Goal: Task Accomplishment & Management: Use online tool/utility

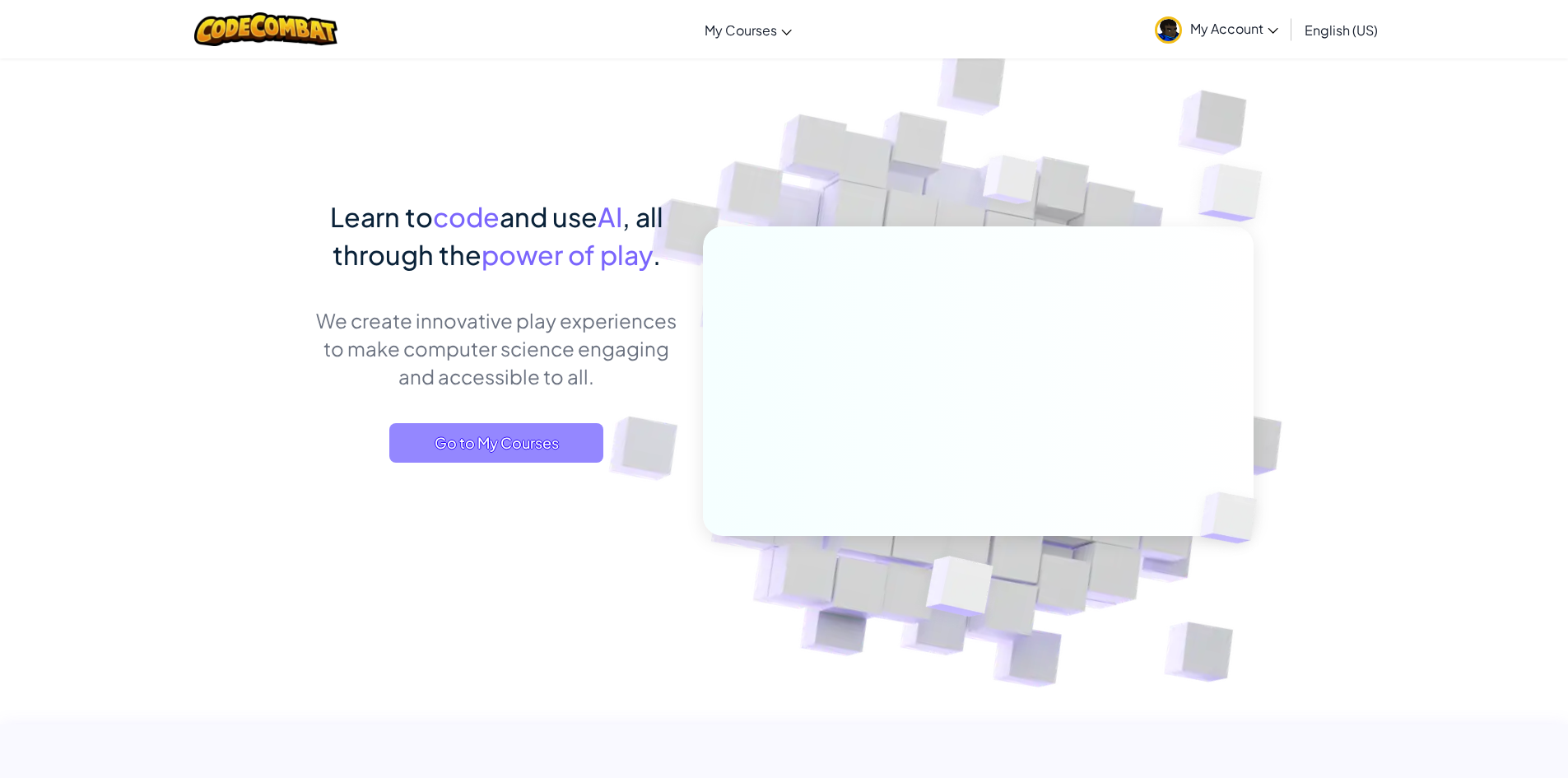
click at [491, 444] on span "Go to My Courses" at bounding box center [496, 442] width 214 height 39
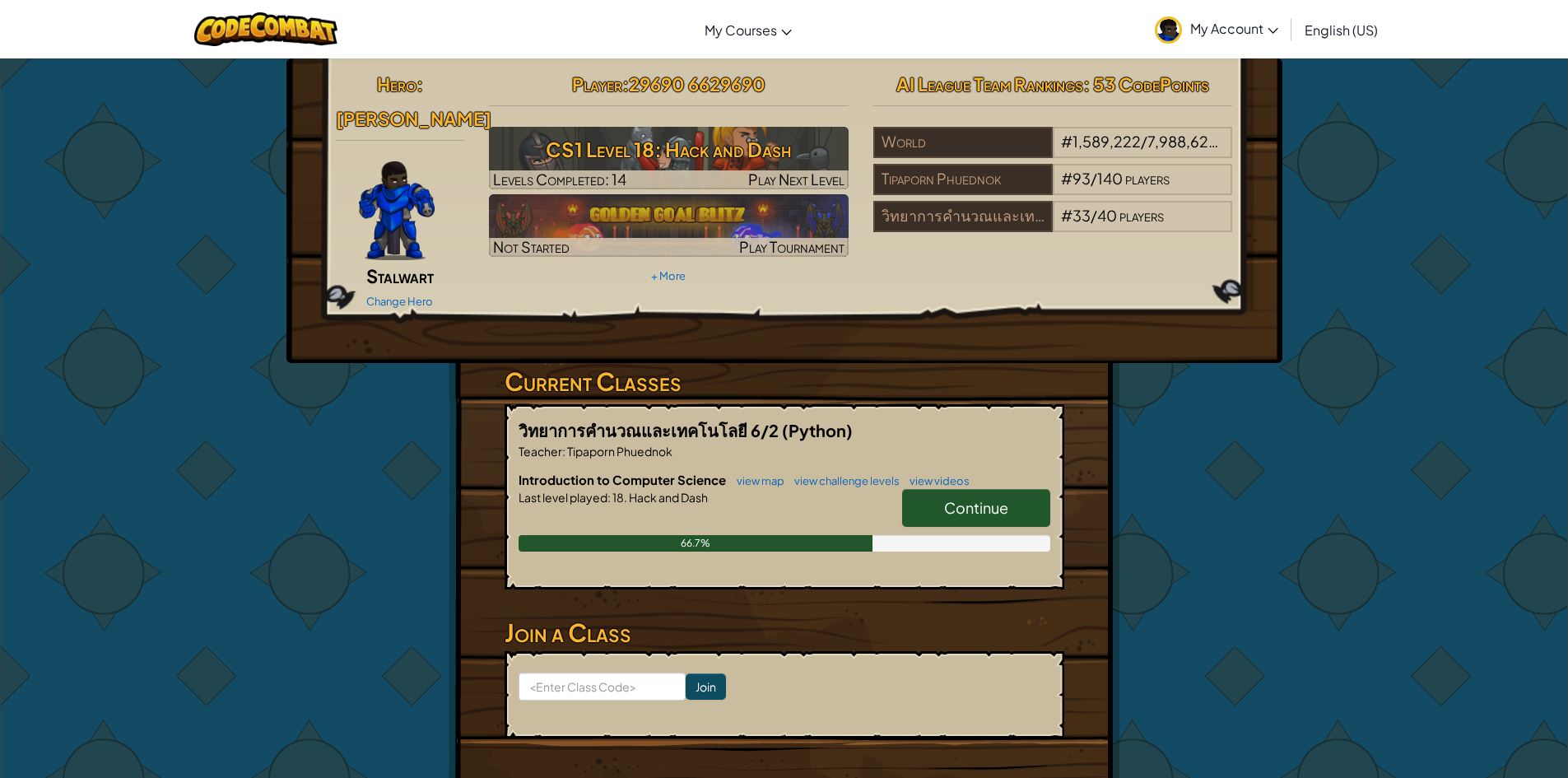
click at [1244, 24] on span "My Account" at bounding box center [1234, 28] width 88 height 18
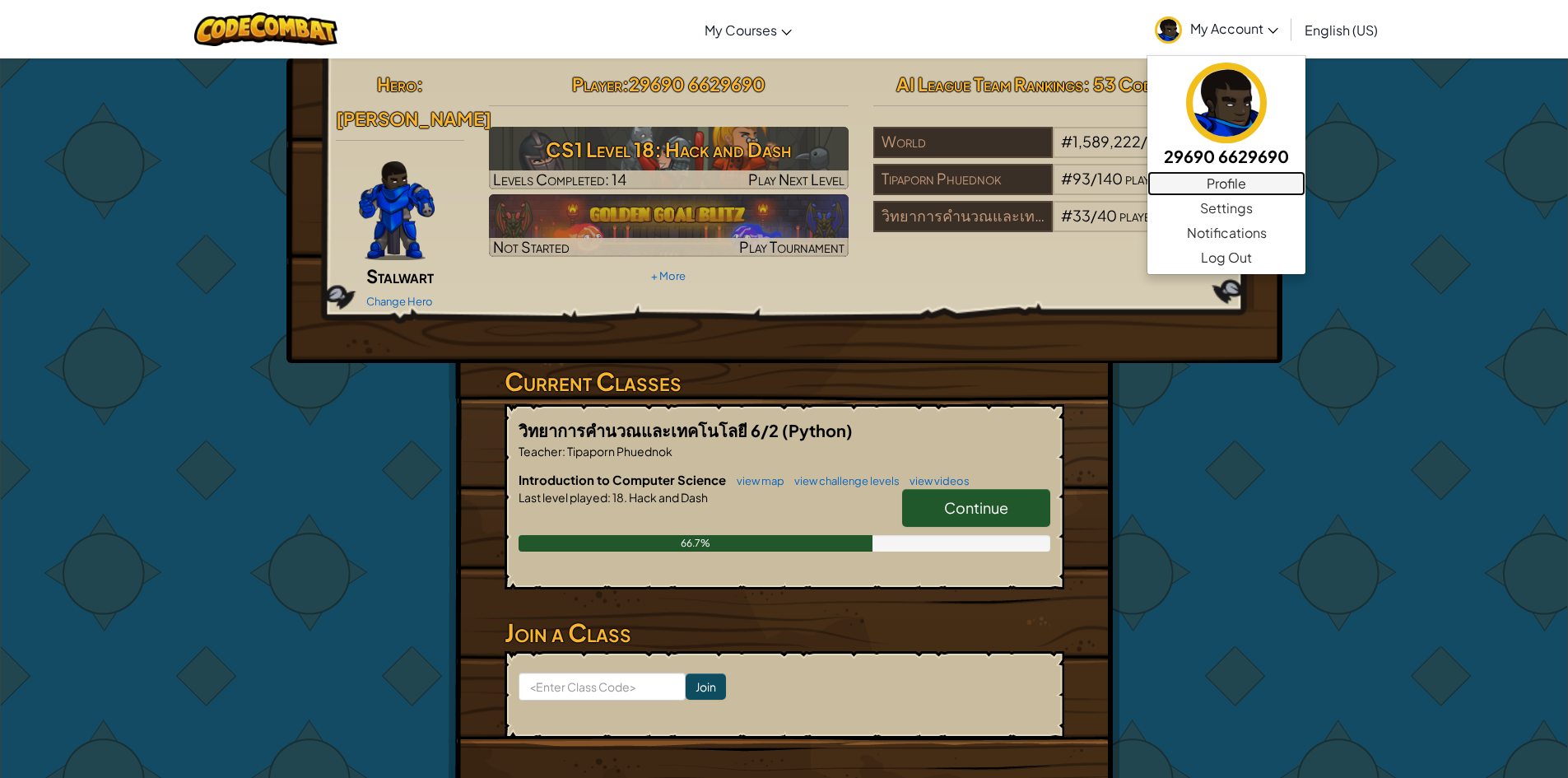
click at [1236, 192] on link "Profile" at bounding box center [1226, 183] width 158 height 24
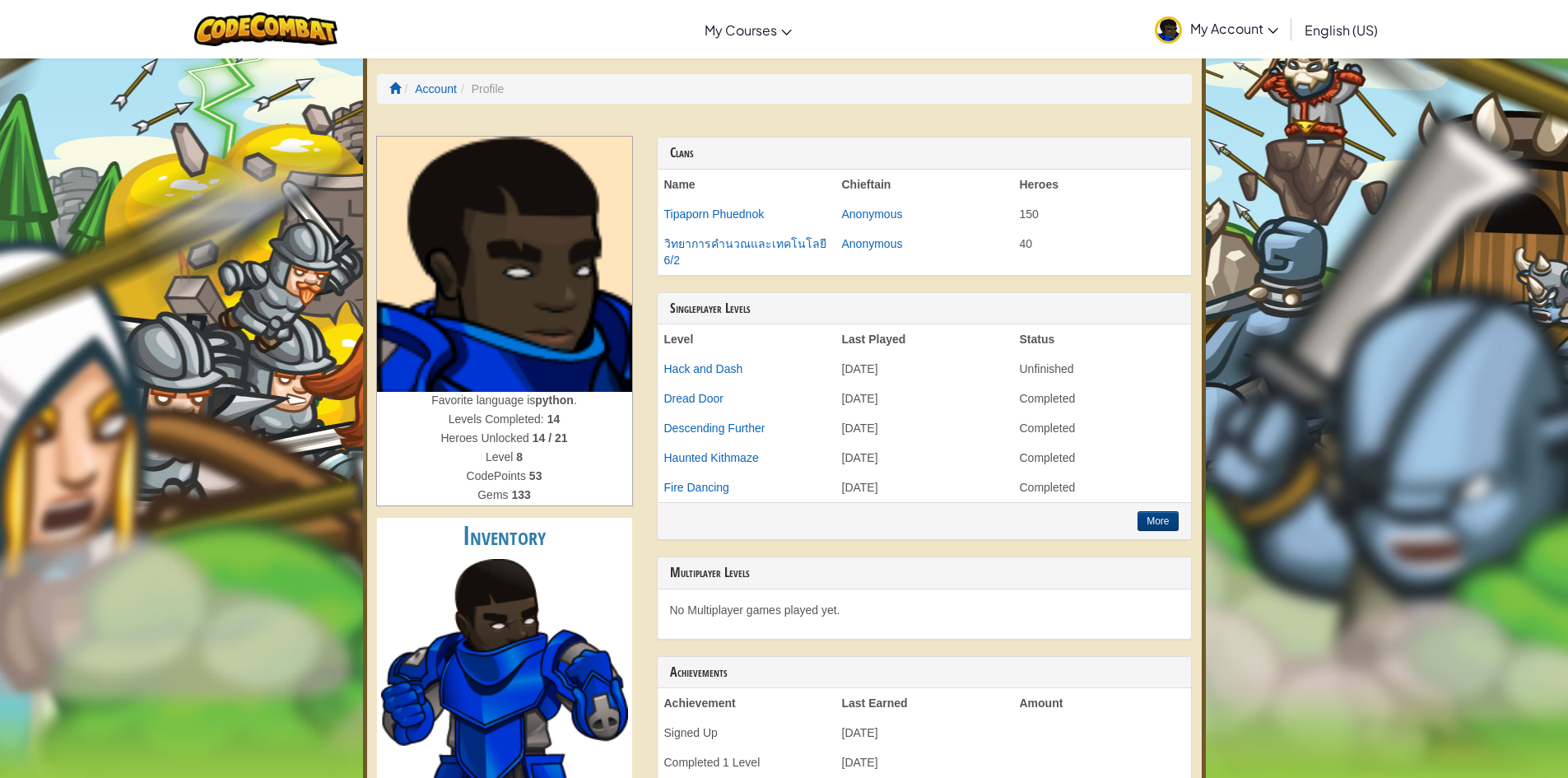
click at [404, 86] on li "Account" at bounding box center [429, 89] width 56 height 17
click at [398, 86] on span at bounding box center [395, 88] width 12 height 12
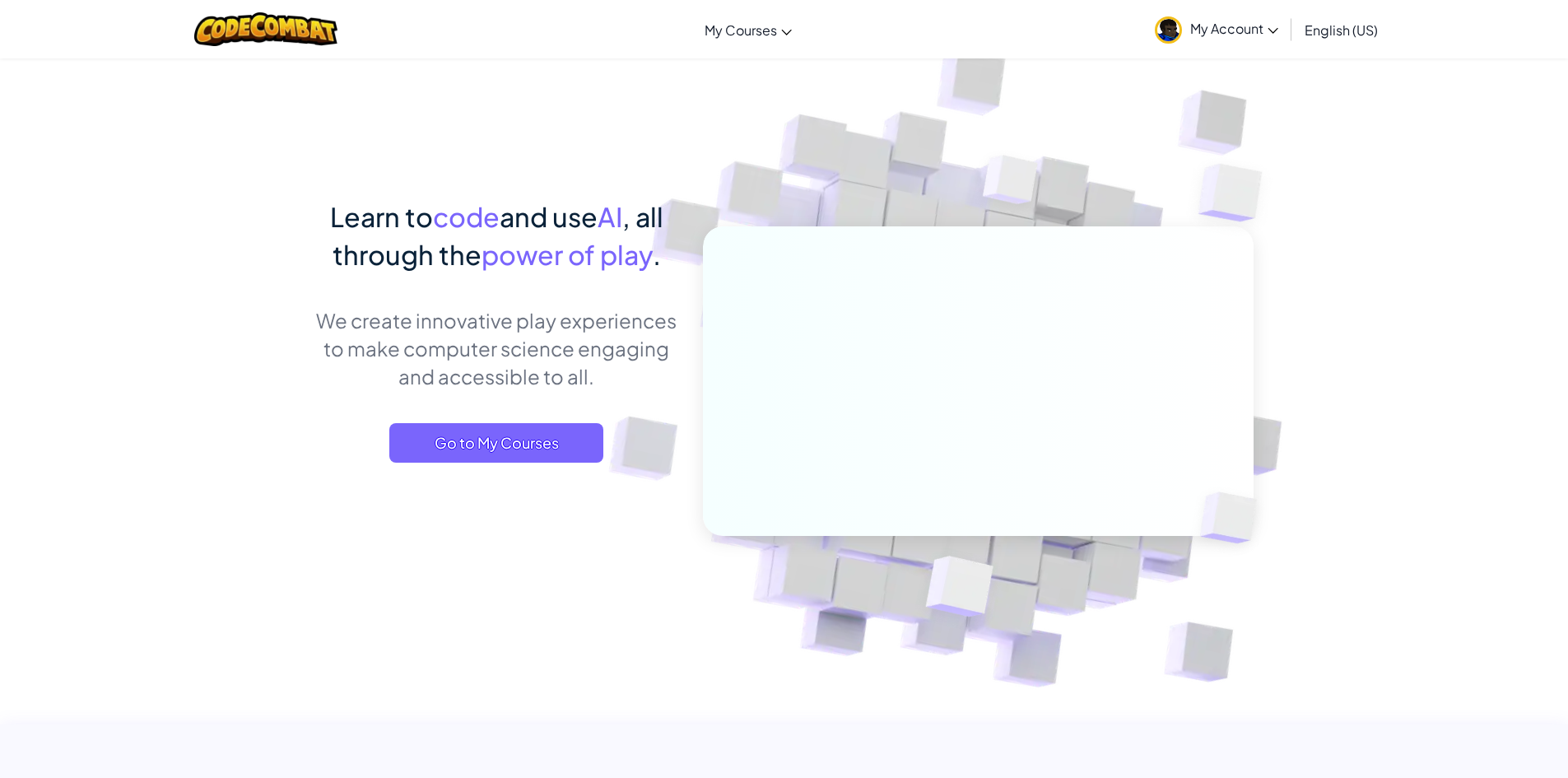
click at [1227, 38] on link "My Account" at bounding box center [1216, 29] width 140 height 52
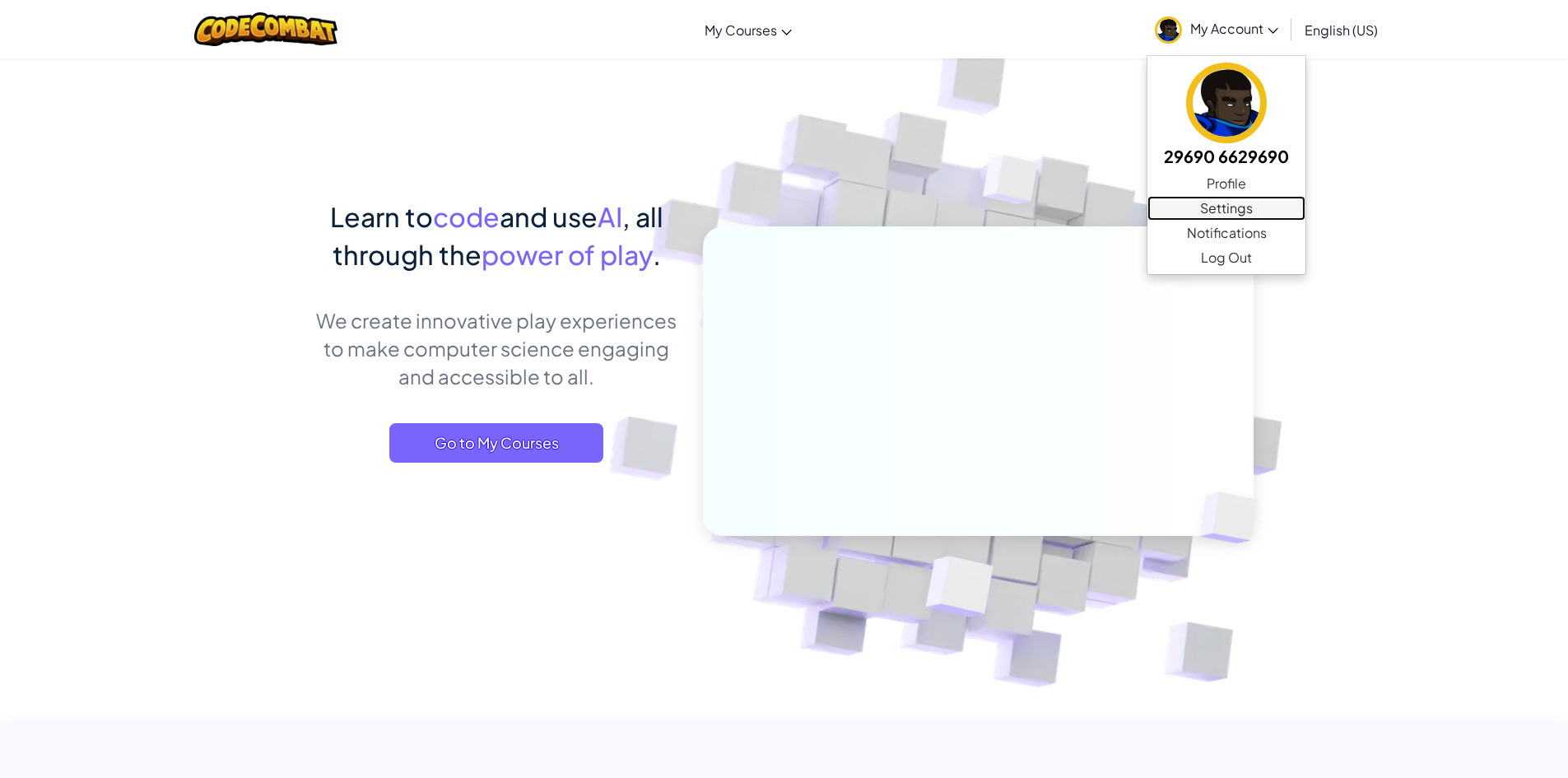
click at [1224, 204] on link "Settings" at bounding box center [1226, 208] width 158 height 24
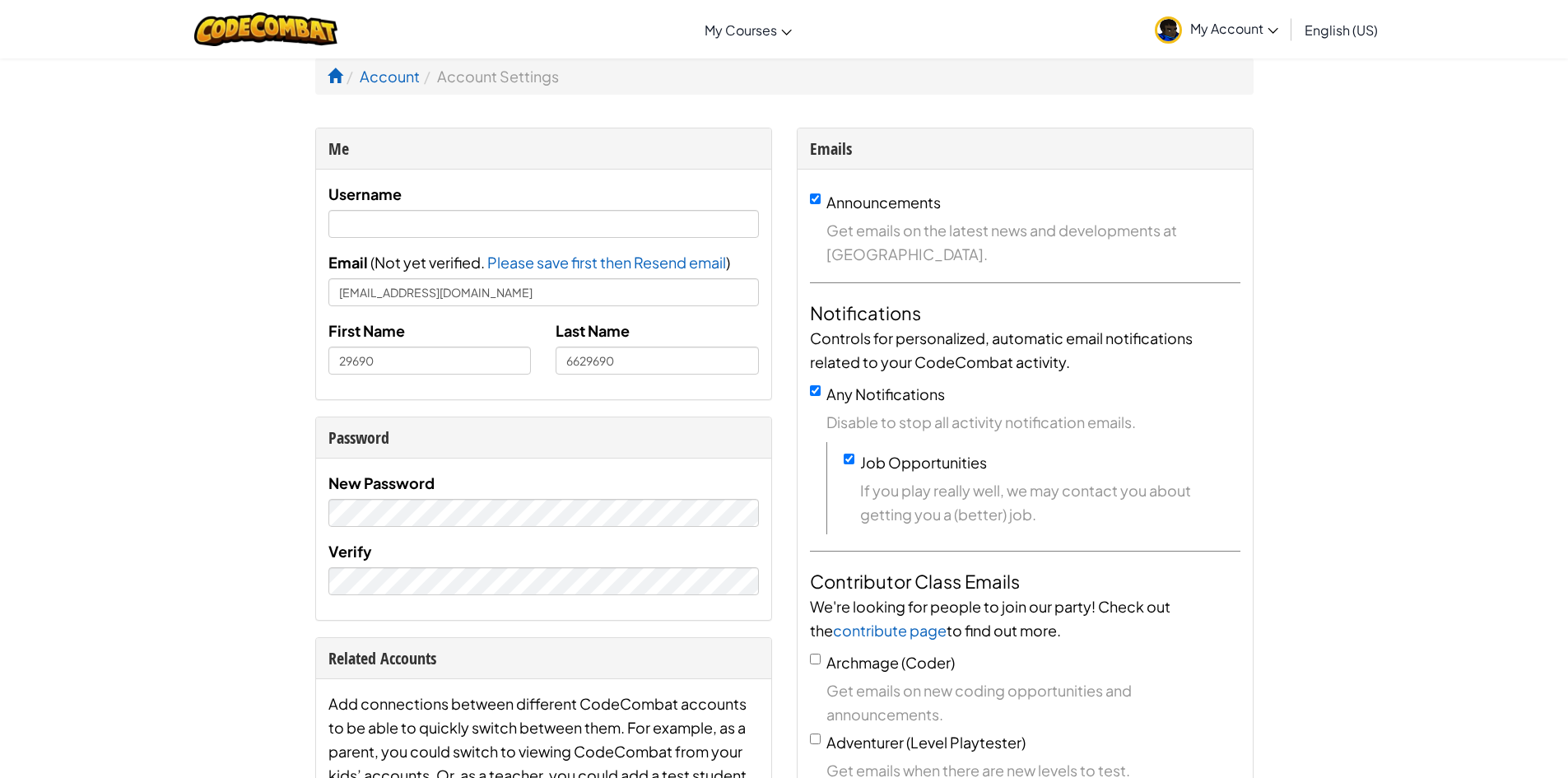
click at [1224, 19] on link "My Account" at bounding box center [1216, 29] width 140 height 52
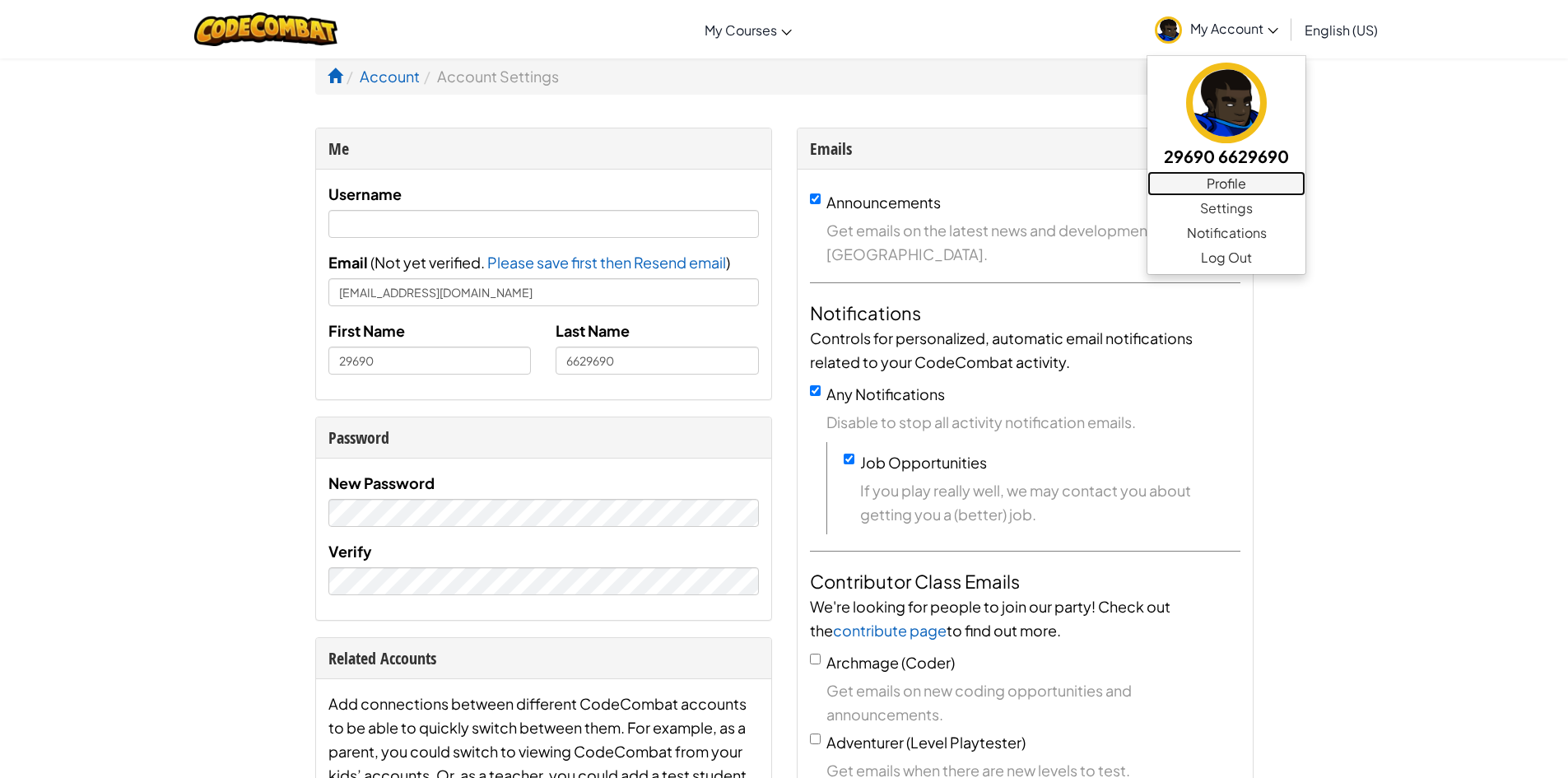
click at [1226, 183] on link "Profile" at bounding box center [1226, 183] width 158 height 24
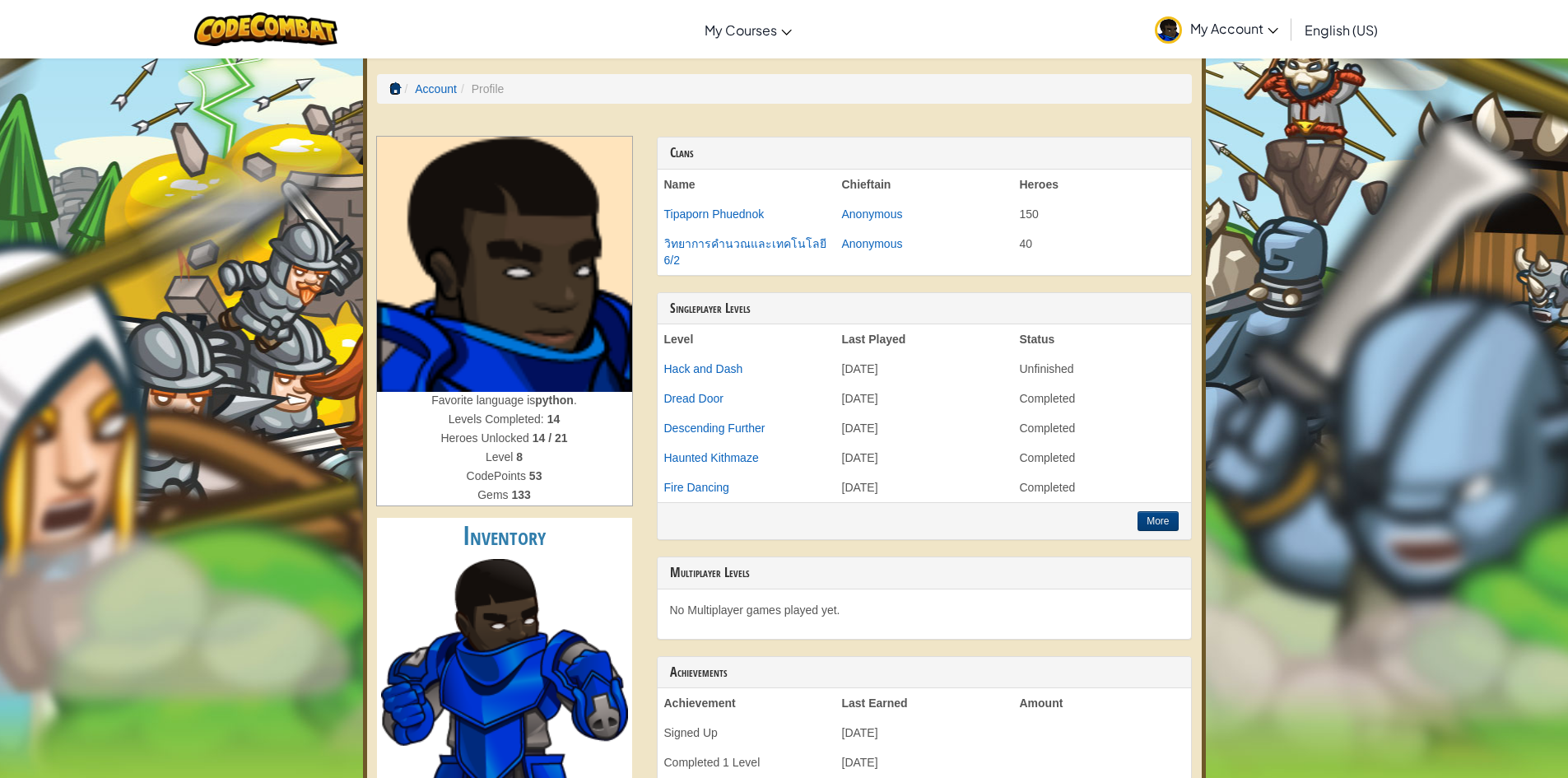
click at [389, 95] on link at bounding box center [395, 89] width 12 height 13
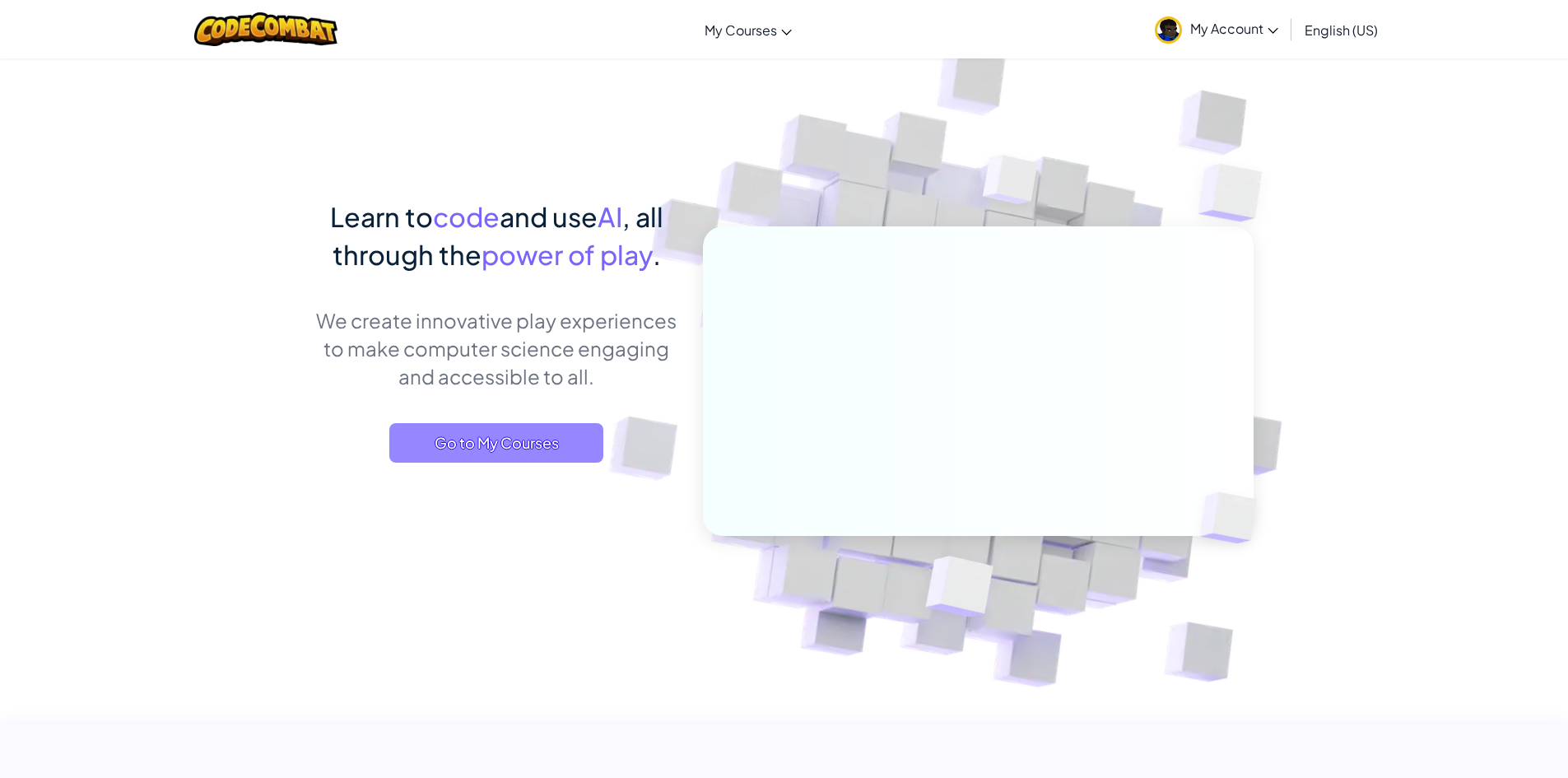
click at [541, 434] on span "Go to My Courses" at bounding box center [496, 442] width 214 height 39
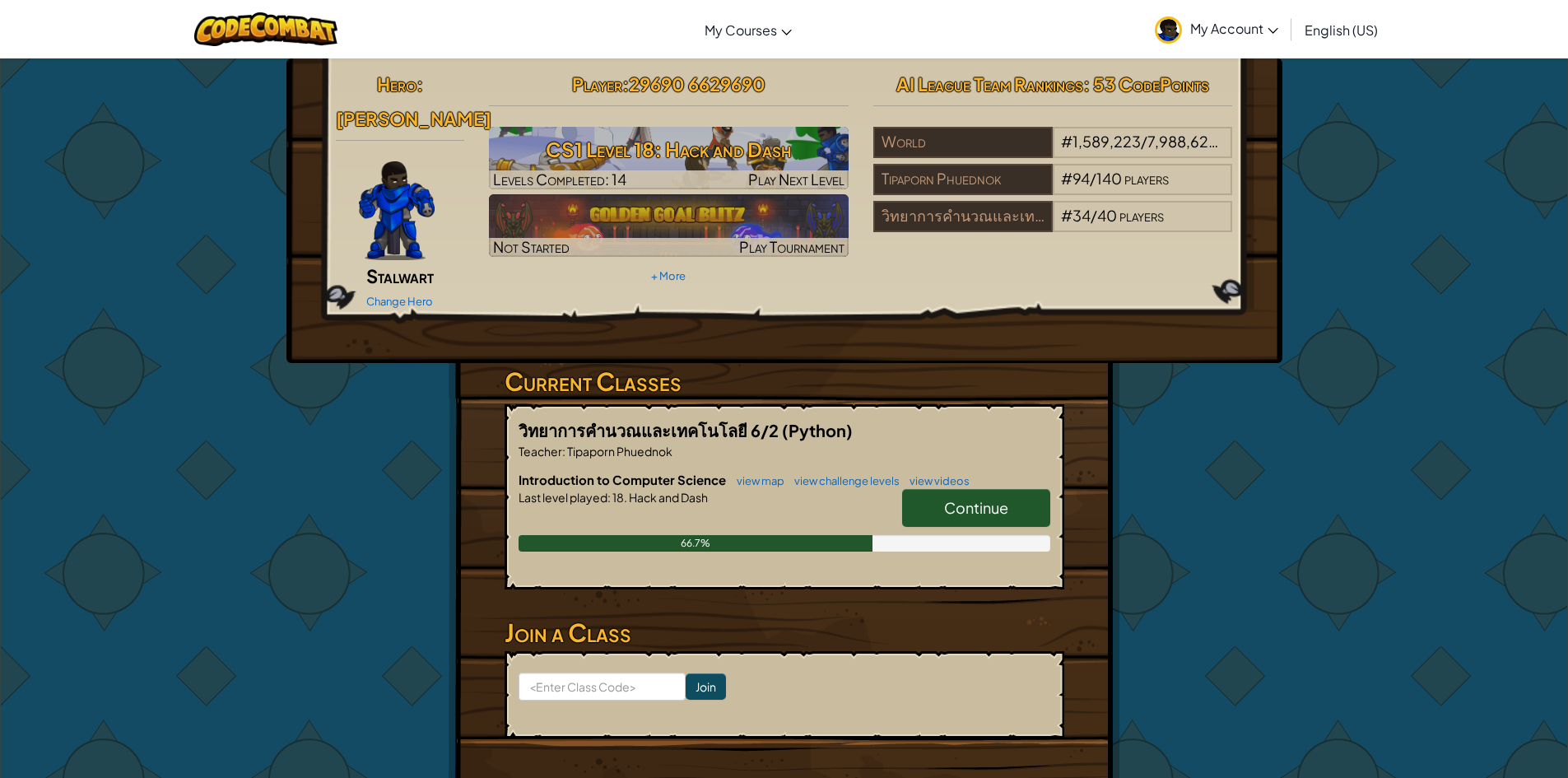
click at [1225, 25] on span "My Account" at bounding box center [1234, 28] width 88 height 18
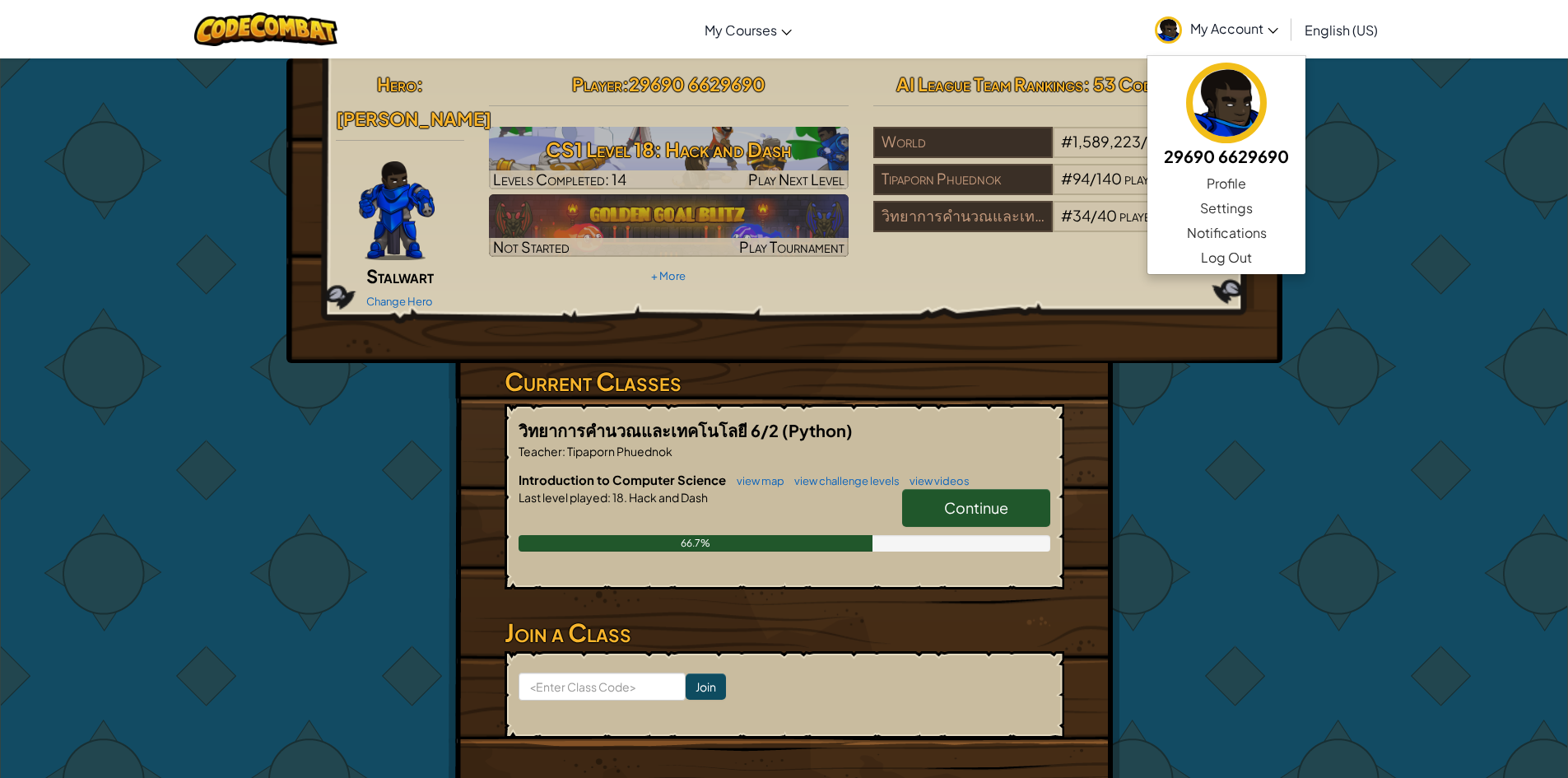
click at [1361, 235] on div "Hero : [PERSON_NAME] Change Hero Player : 29690 6629690 CS1 Level 18: Hack and …" at bounding box center [784, 444] width 1568 height 772
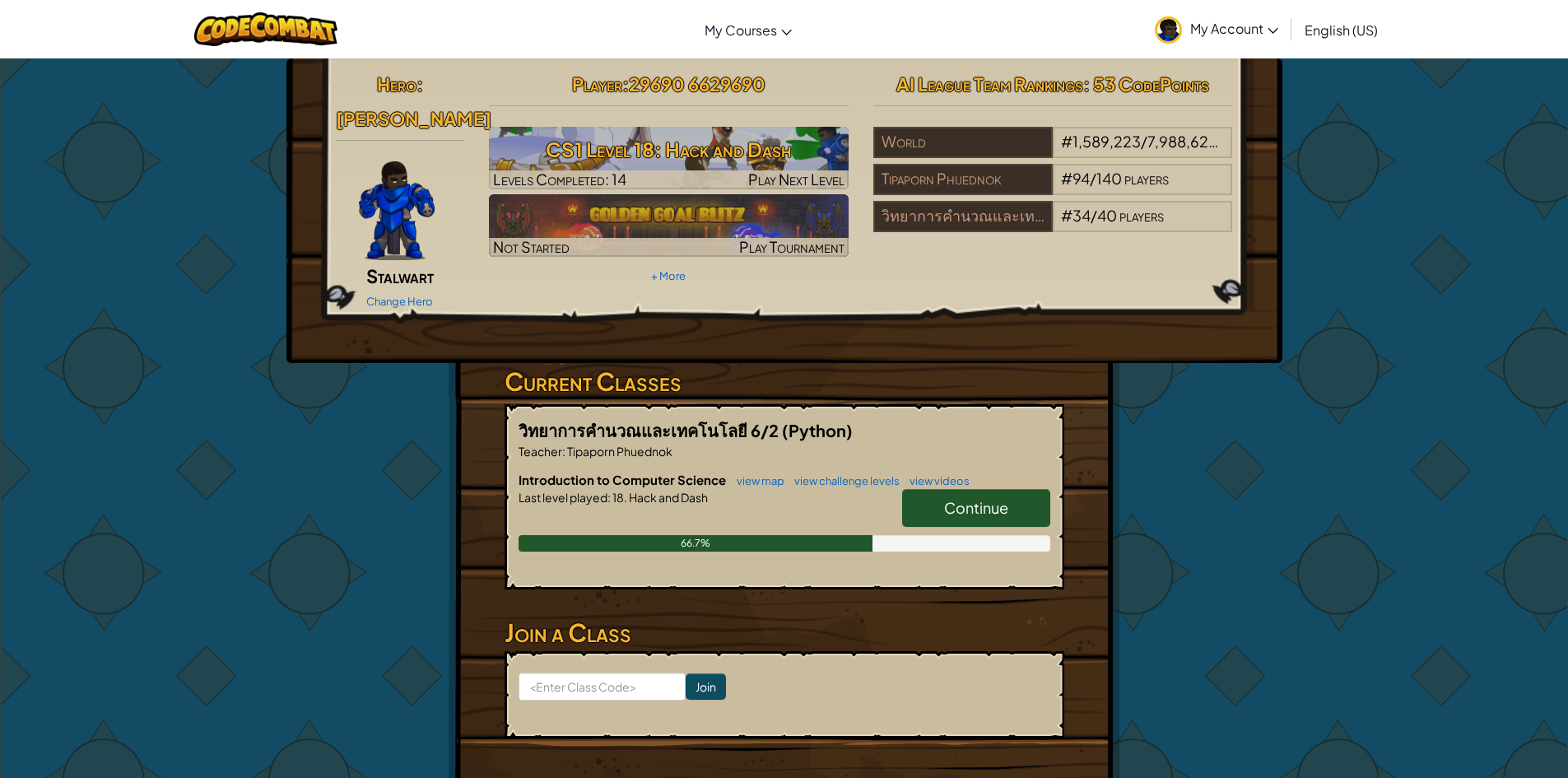
click at [1257, 28] on span "My Account" at bounding box center [1234, 28] width 88 height 18
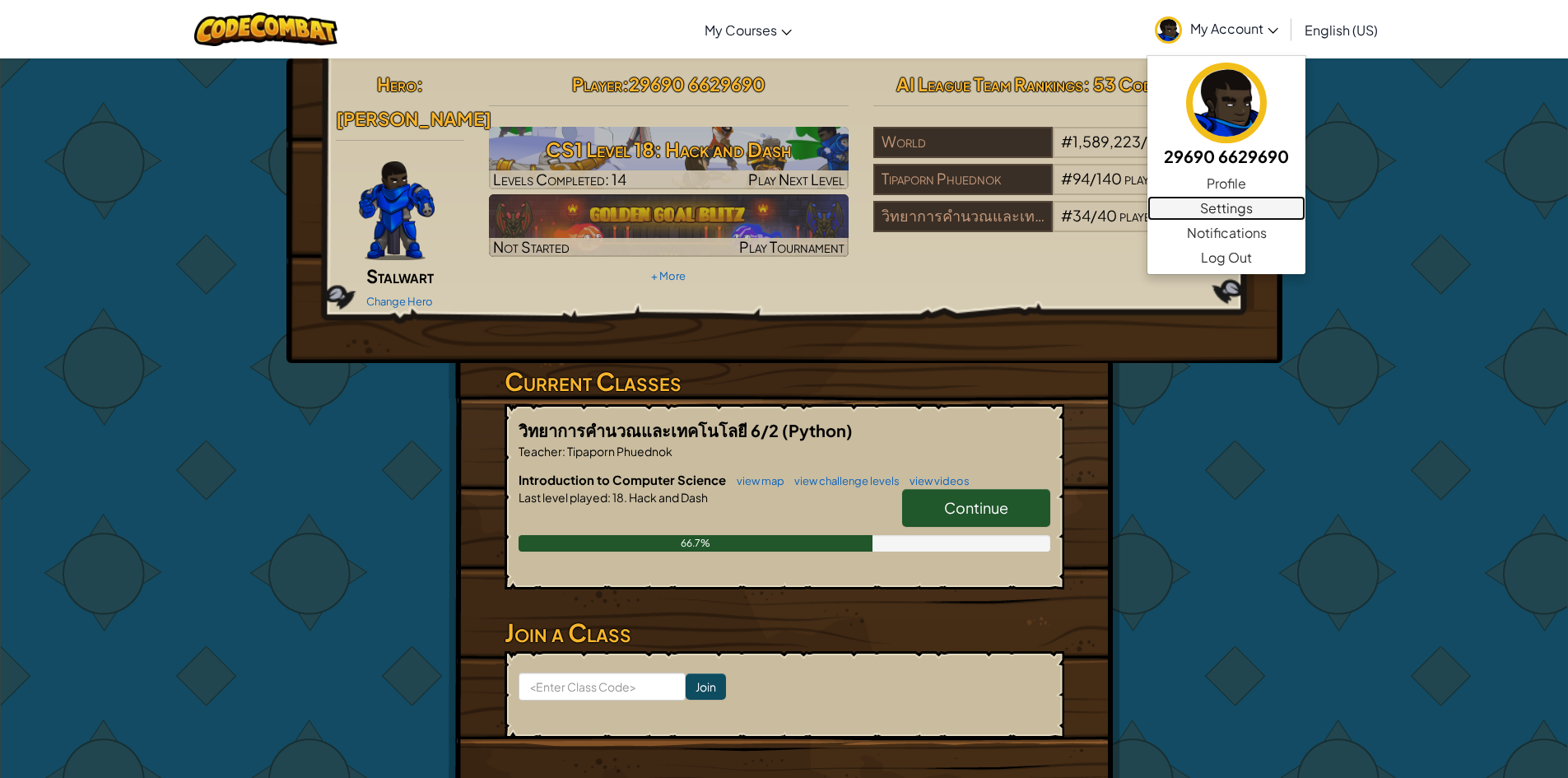
click at [1228, 213] on link "Settings" at bounding box center [1226, 208] width 158 height 24
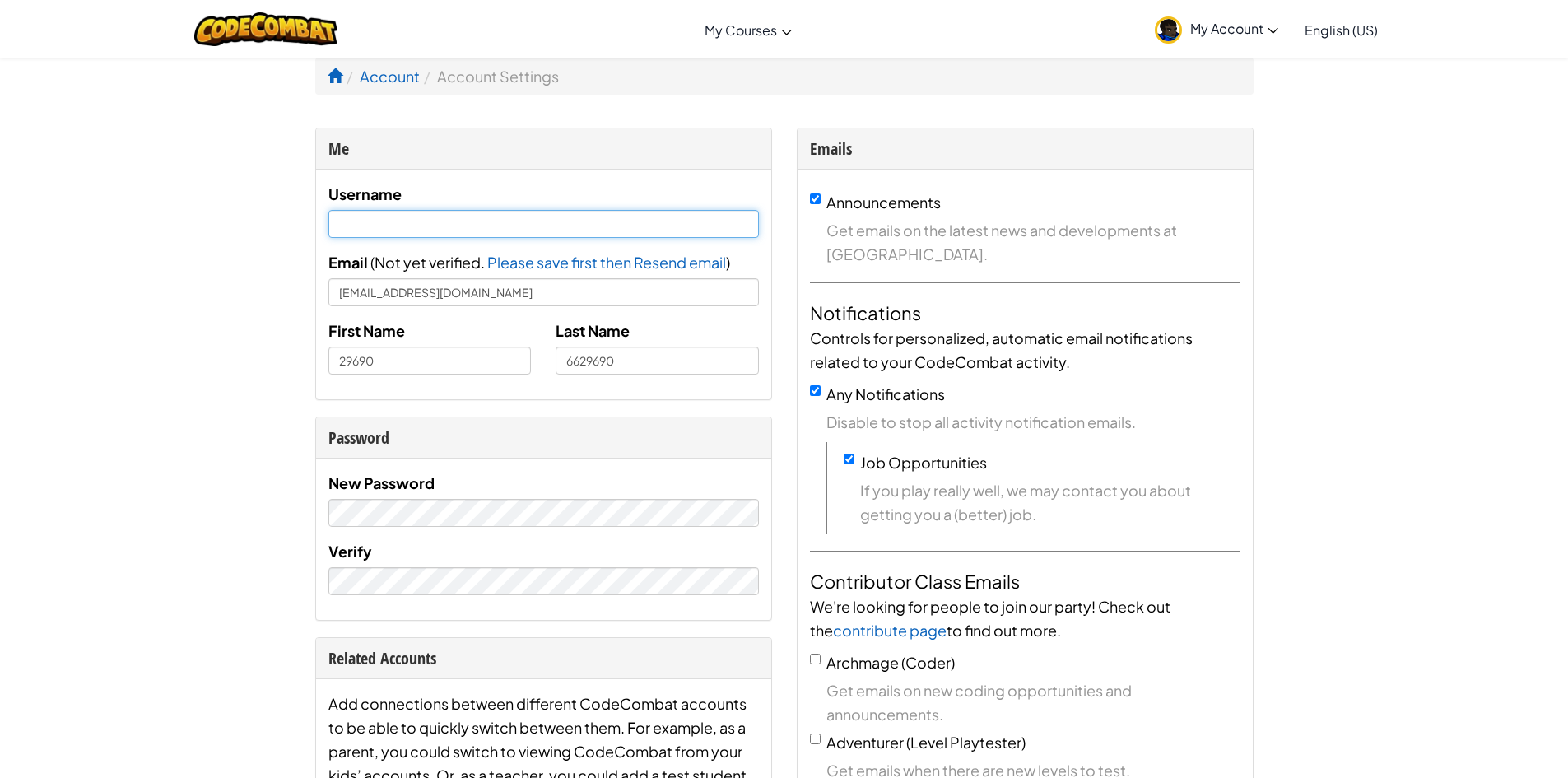
click at [553, 211] on input "text" at bounding box center [543, 224] width 430 height 28
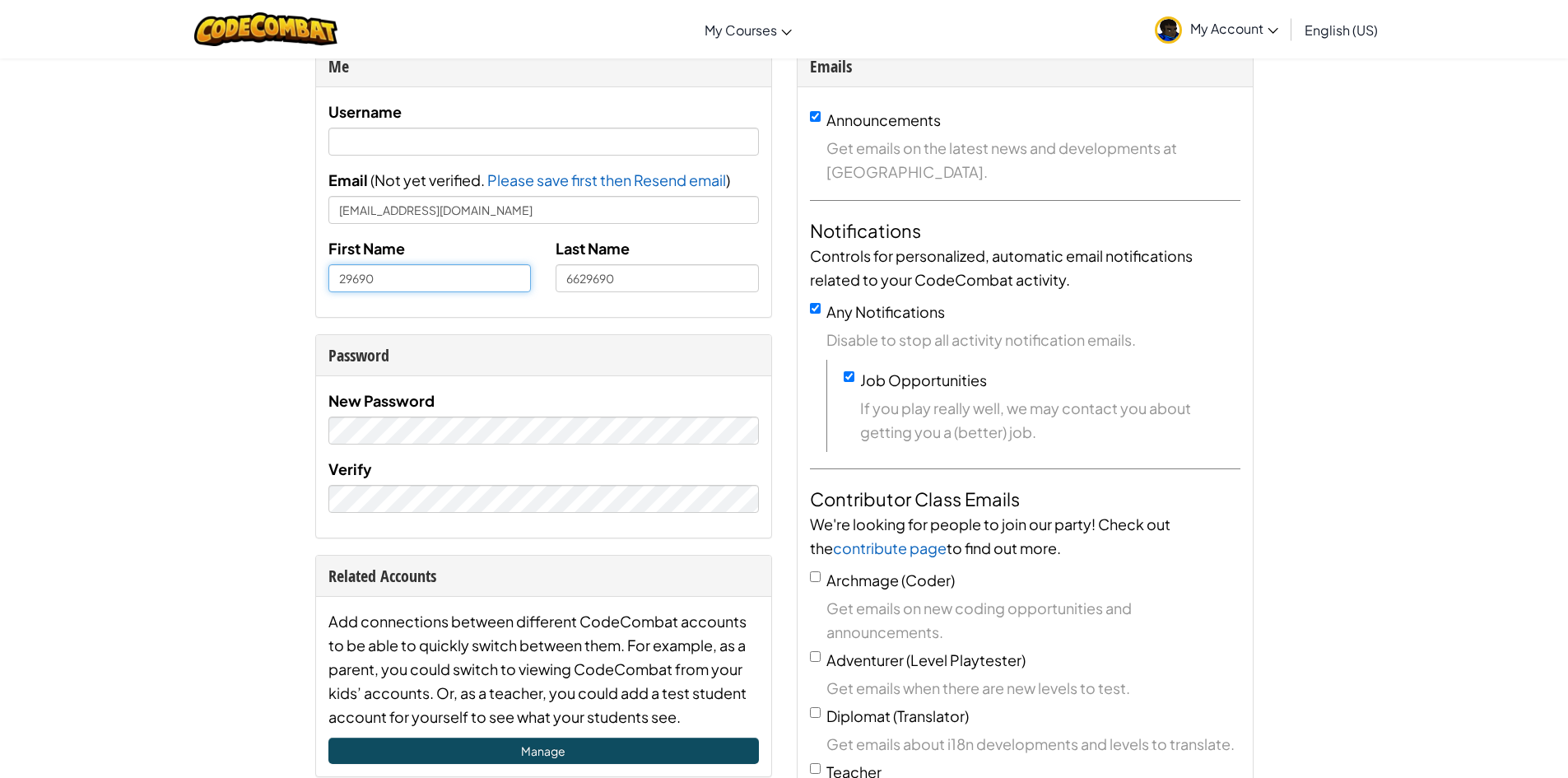
drag, startPoint x: 412, startPoint y: 272, endPoint x: 306, endPoint y: 281, distance: 106.4
click at [306, 281] on div "Me Username Email ( Not yet verified. Please save first then Resend email Email…" at bounding box center [543, 600] width 481 height 1110
type input "ภ"
type input "ภัทราพร"
drag, startPoint x: 618, startPoint y: 267, endPoint x: 478, endPoint y: 268, distance: 140.0
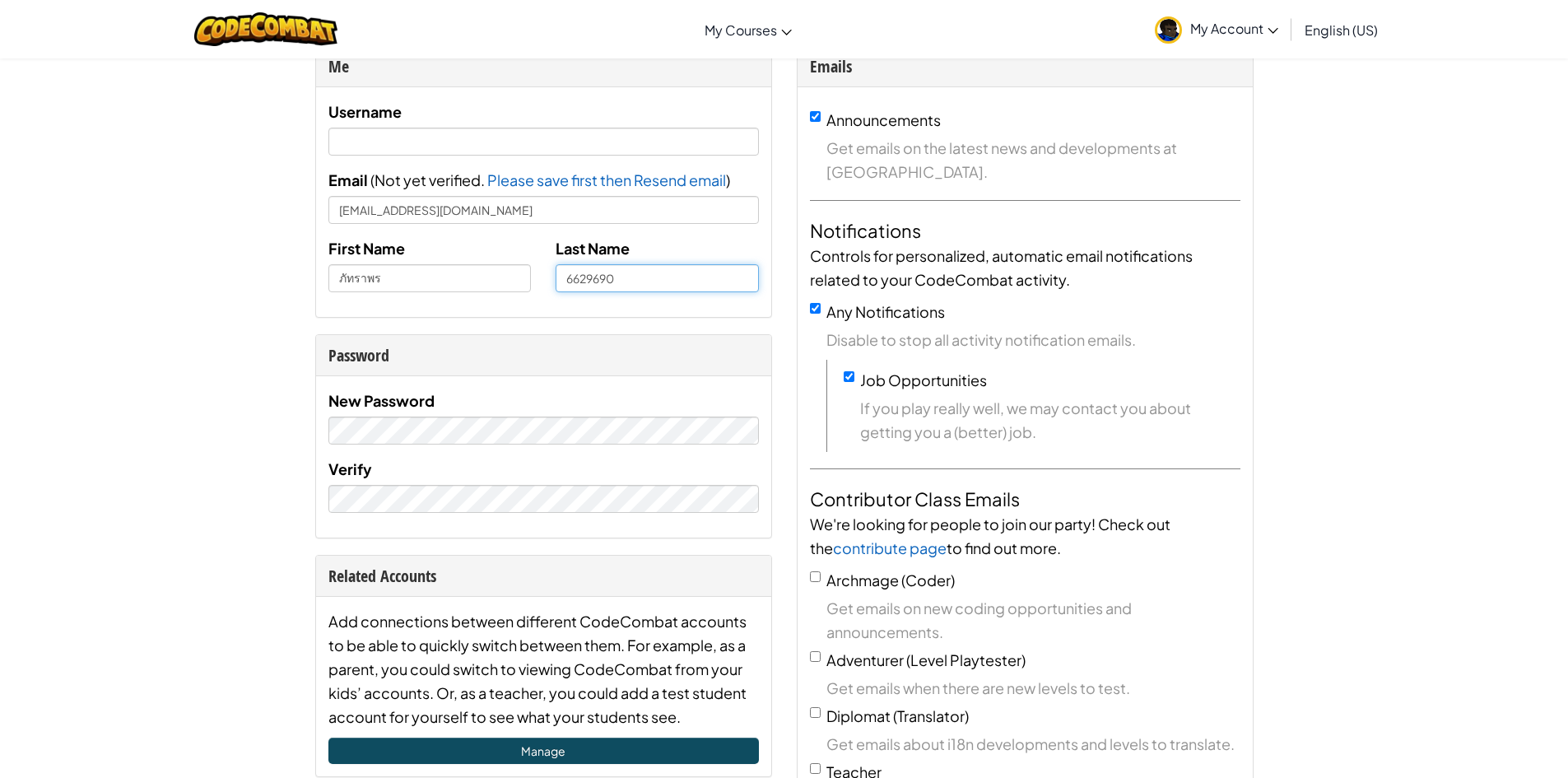
click at [483, 268] on div "First Name ภัทราพร Last Name 6629690" at bounding box center [544, 270] width 455 height 69
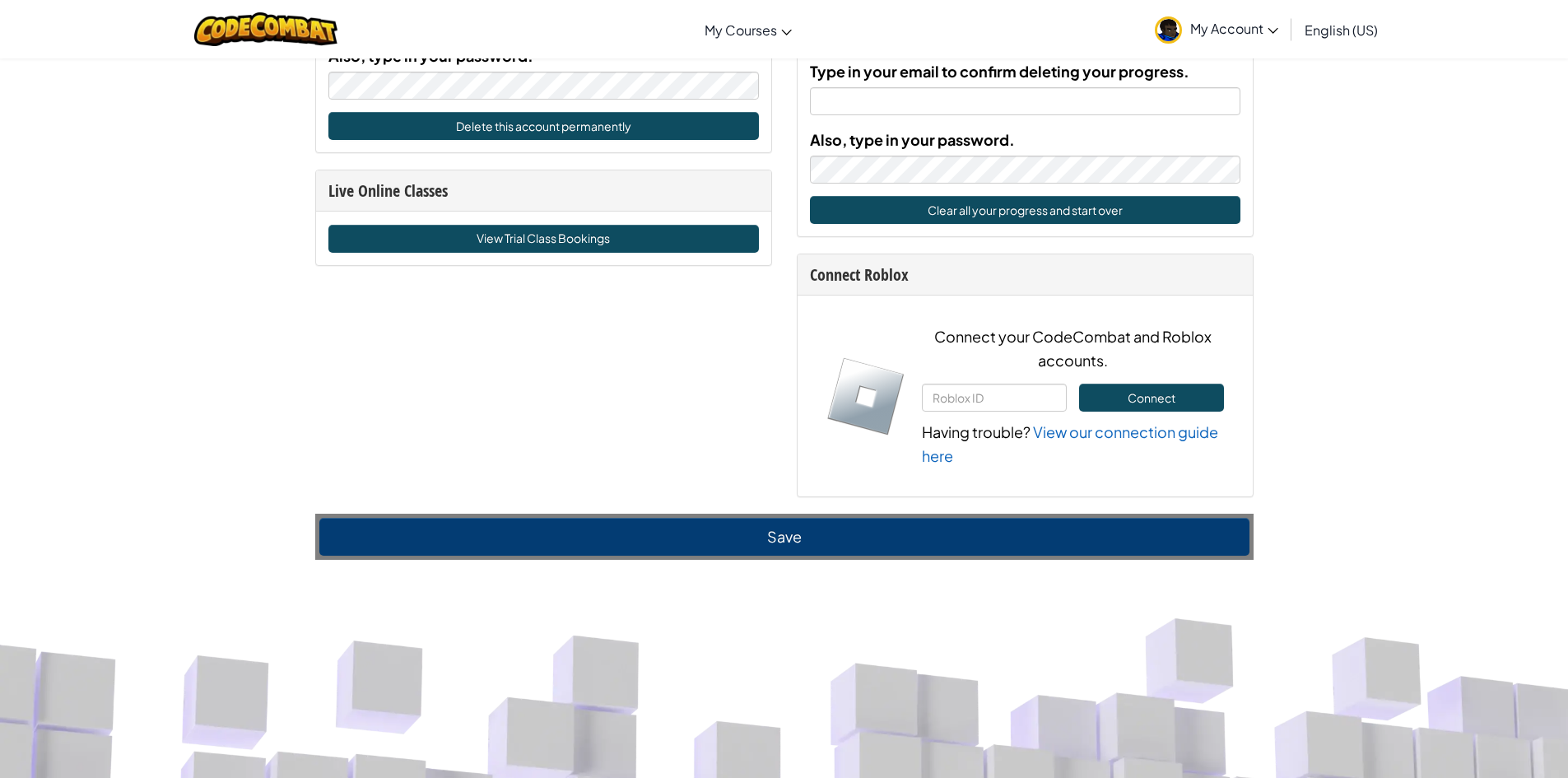
scroll to position [988, 0]
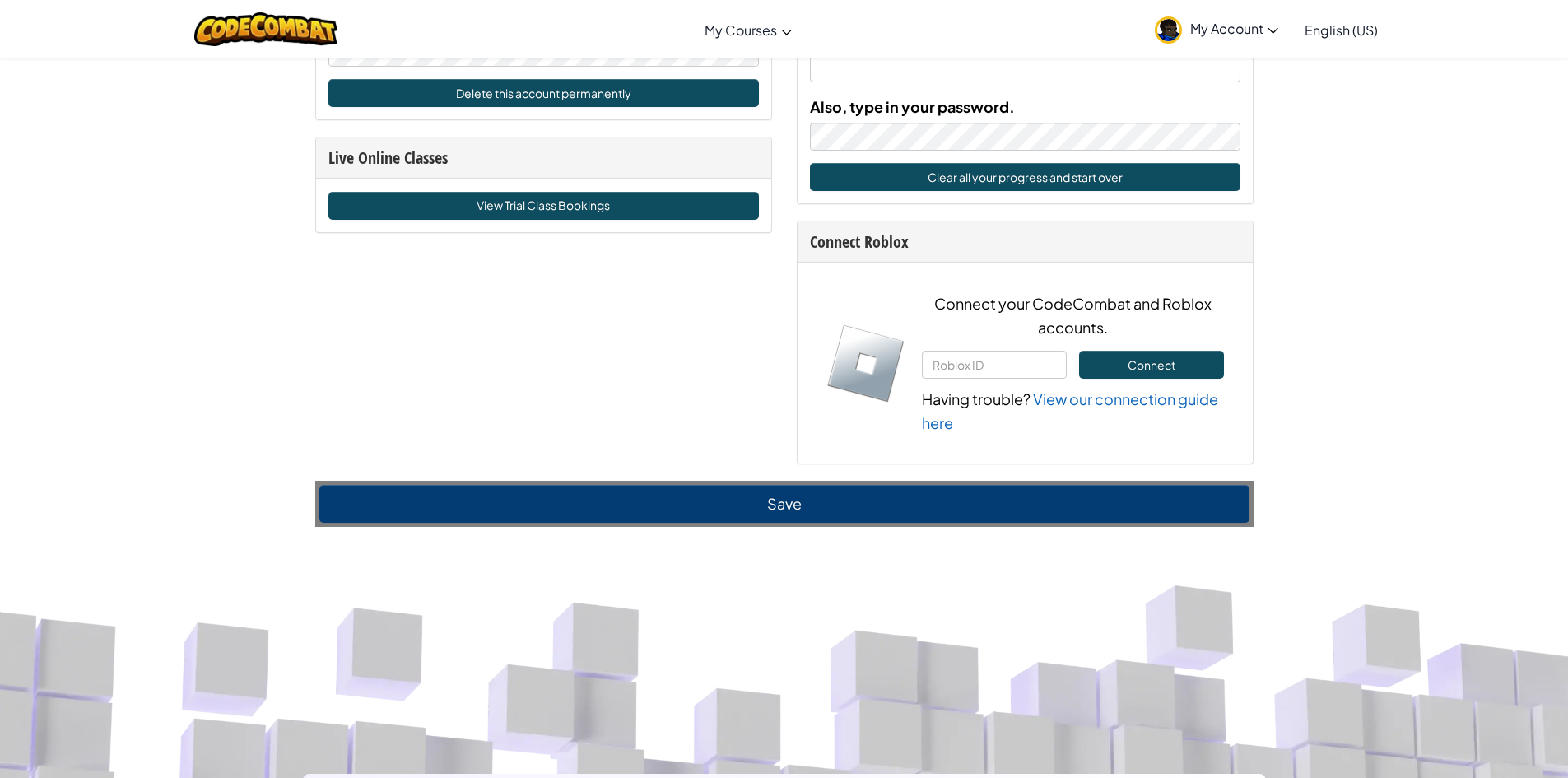
type input "[PERSON_NAME]"
click at [753, 518] on button "Save" at bounding box center [784, 503] width 930 height 38
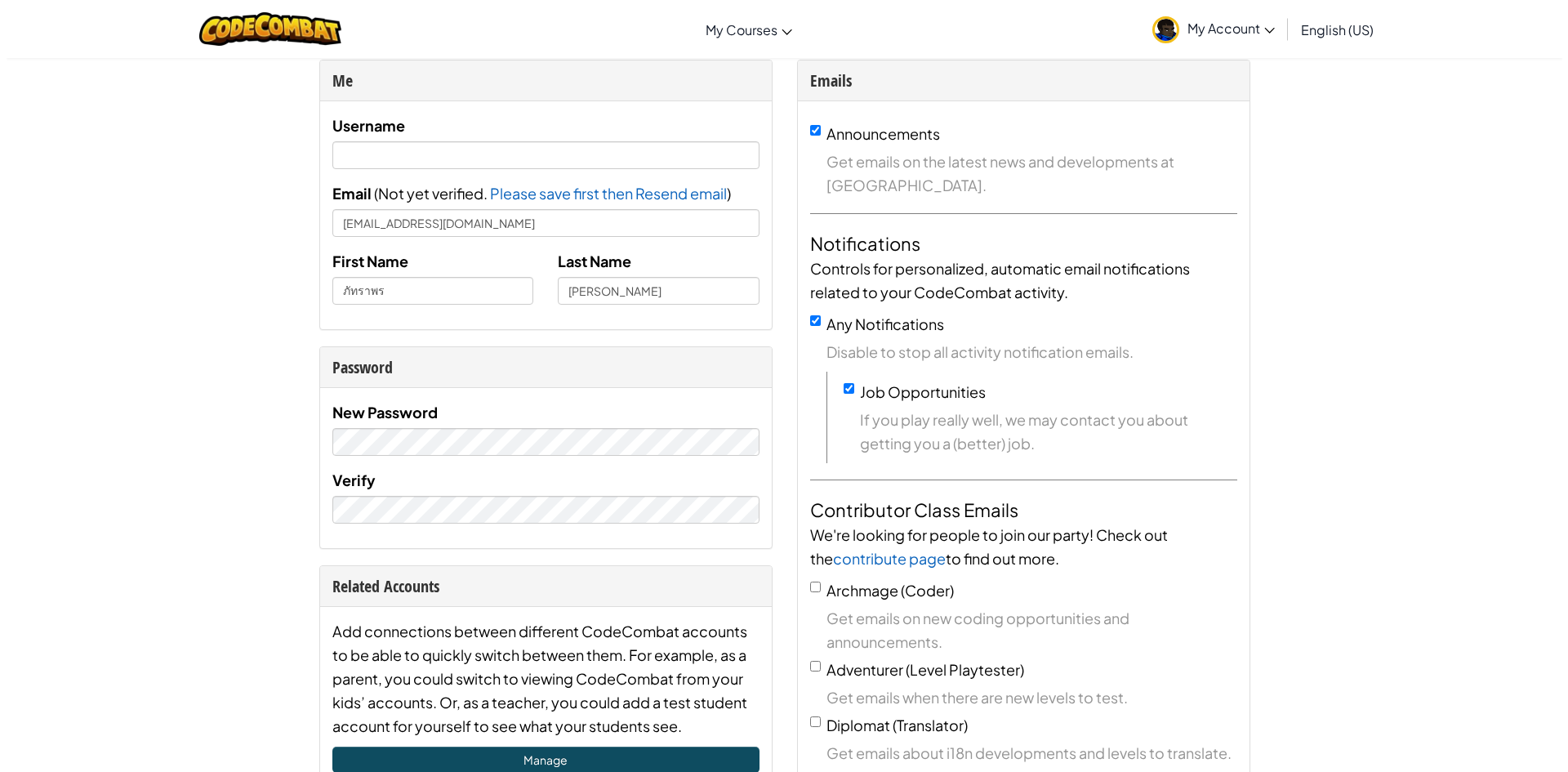
scroll to position [0, 0]
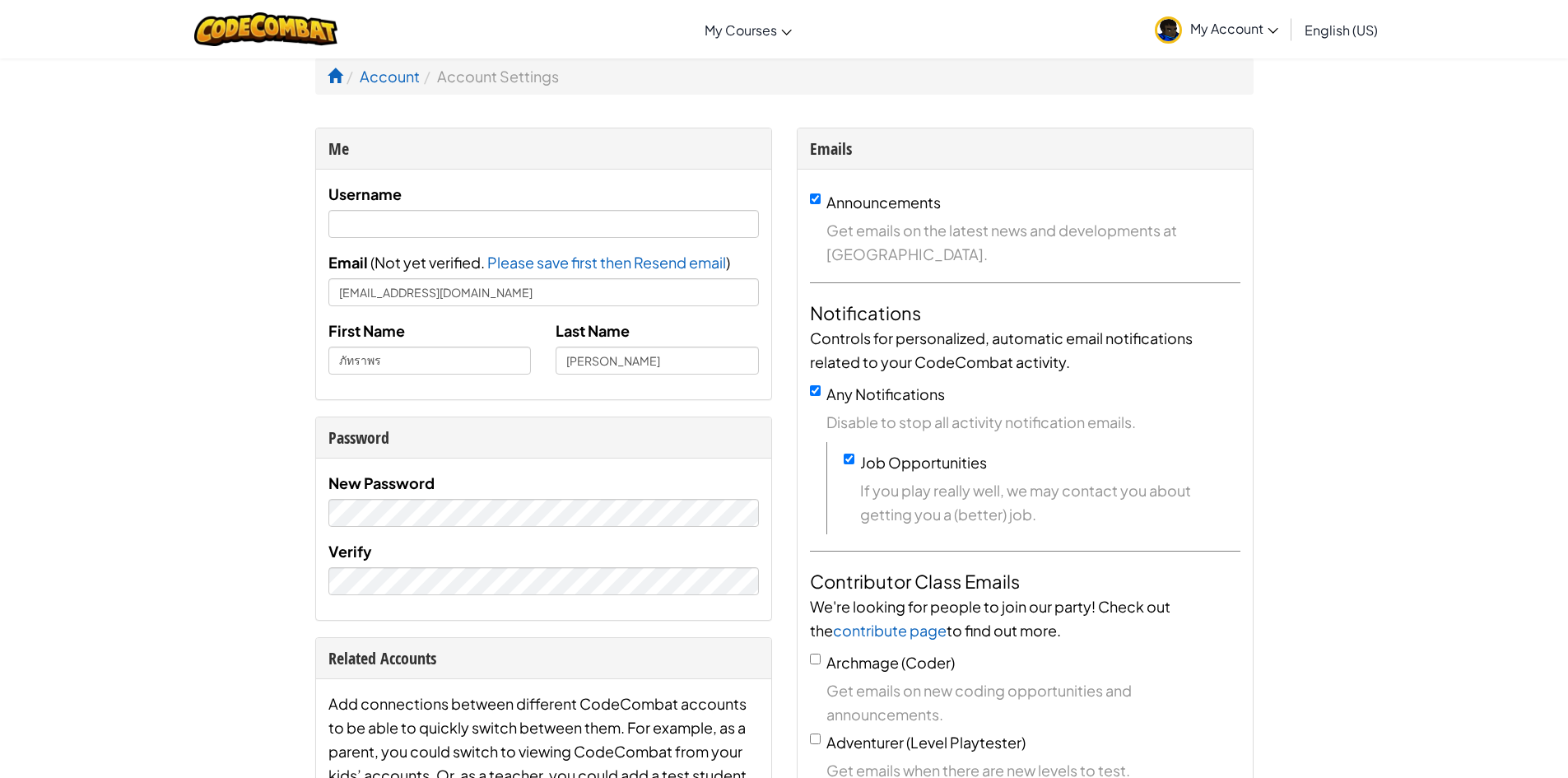
click at [337, 86] on li at bounding box center [335, 76] width 15 height 24
click at [1151, 31] on link "My Account" at bounding box center [1216, 29] width 140 height 52
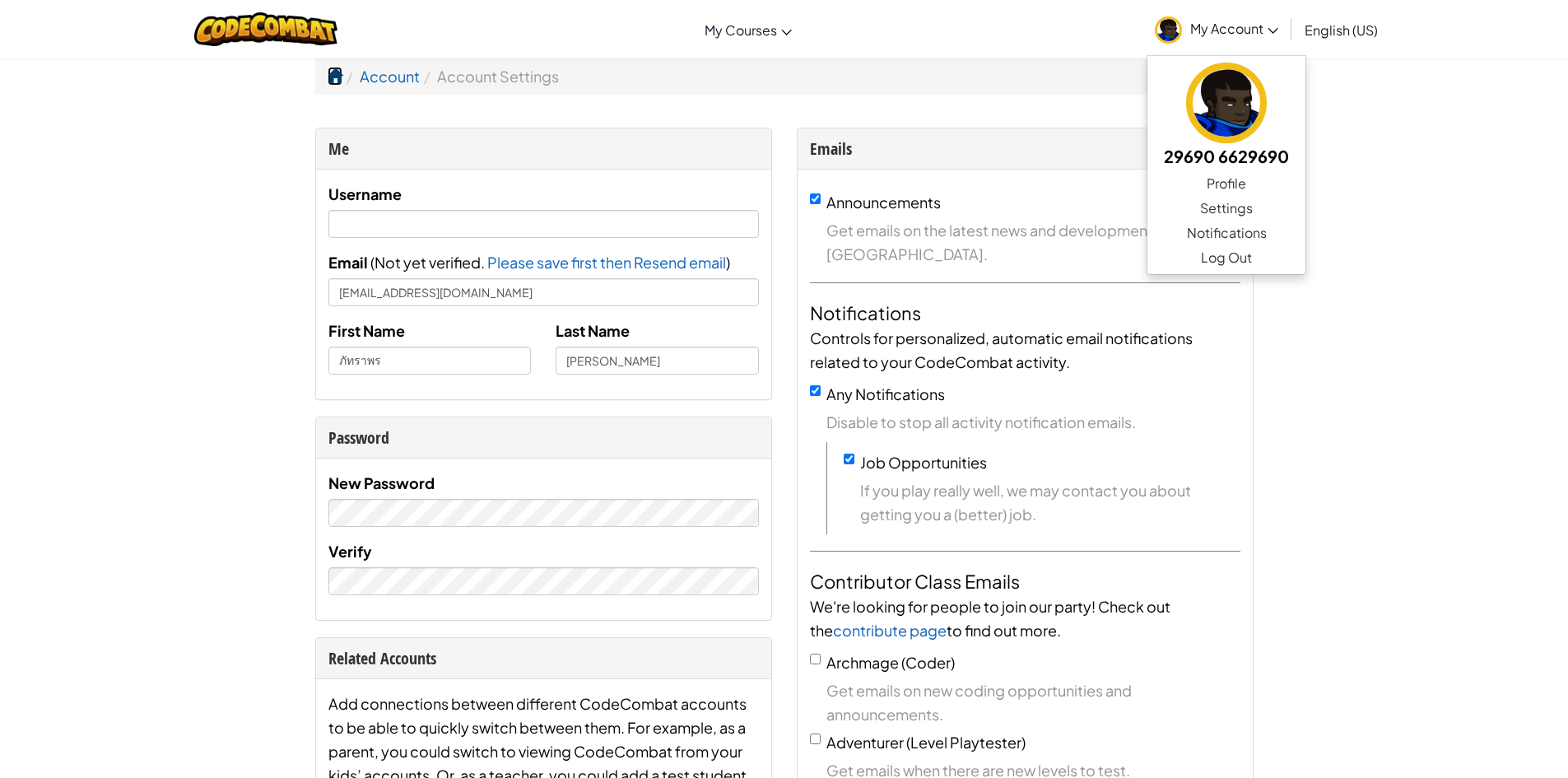
click at [337, 78] on span at bounding box center [335, 76] width 15 height 15
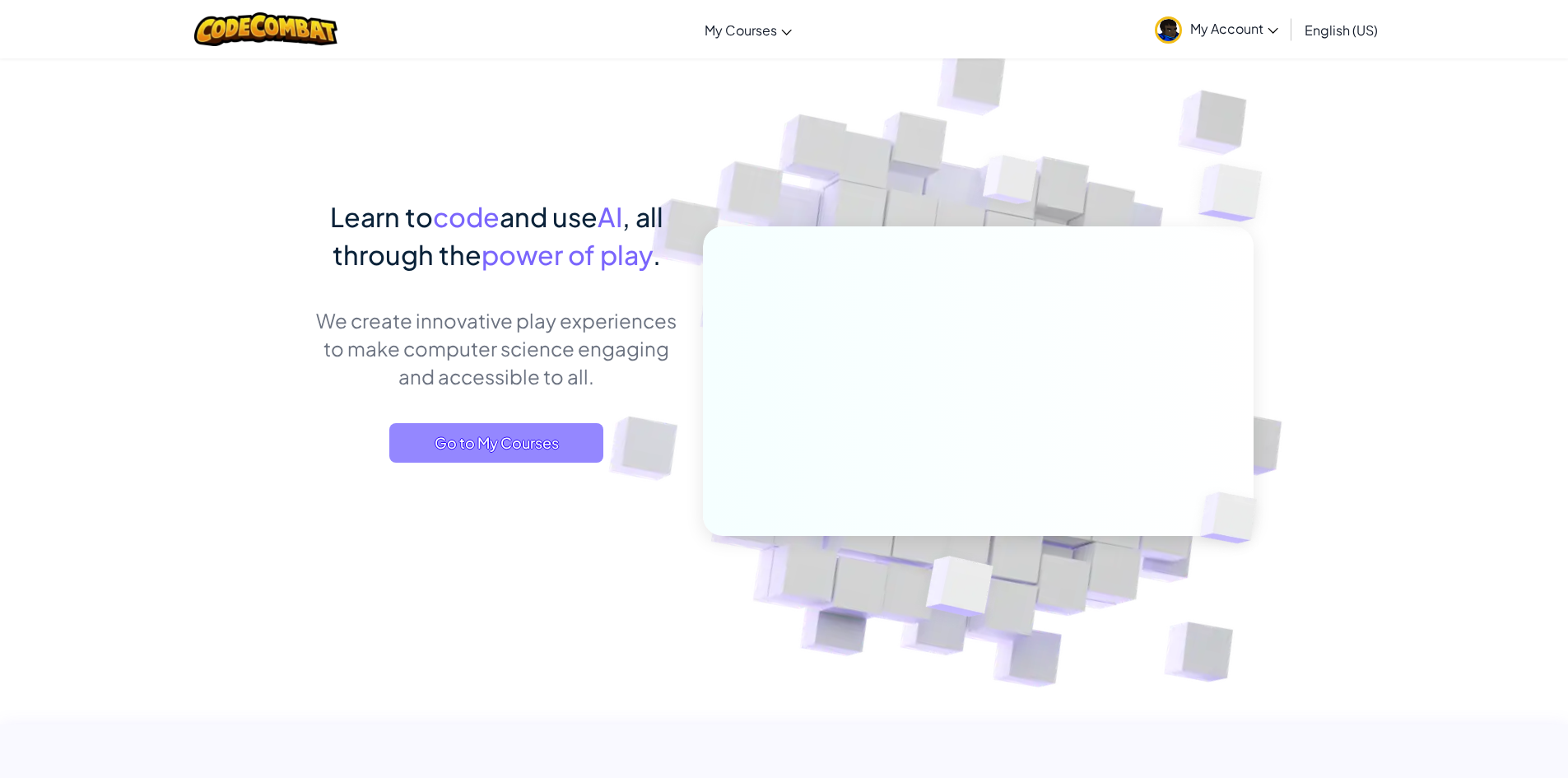
click at [426, 423] on span "Go to My Courses" at bounding box center [496, 442] width 214 height 39
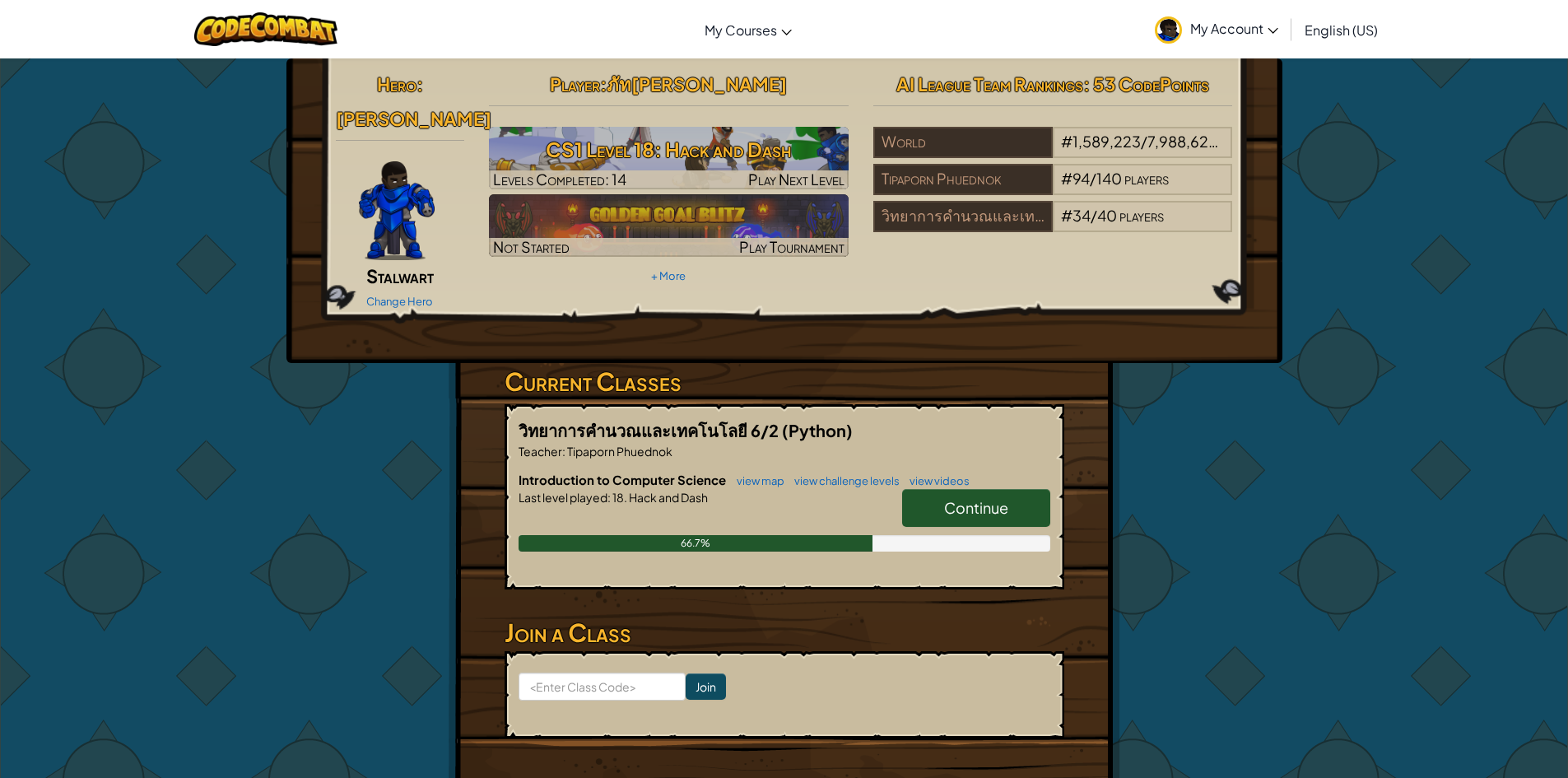
click at [941, 489] on link "Continue" at bounding box center [976, 508] width 148 height 38
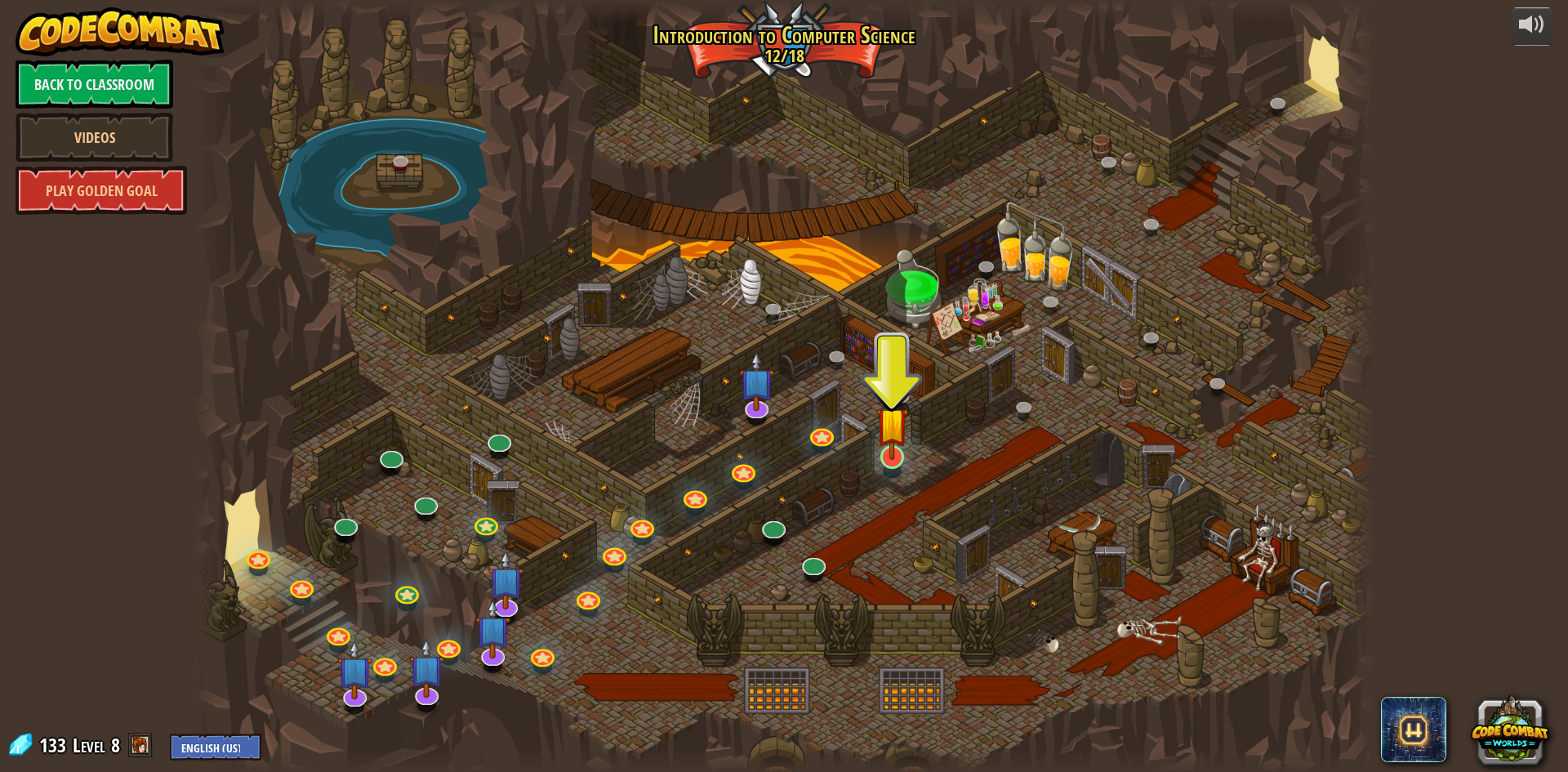
click at [893, 471] on div at bounding box center [892, 471] width 19 height 14
click at [900, 457] on img at bounding box center [892, 423] width 32 height 73
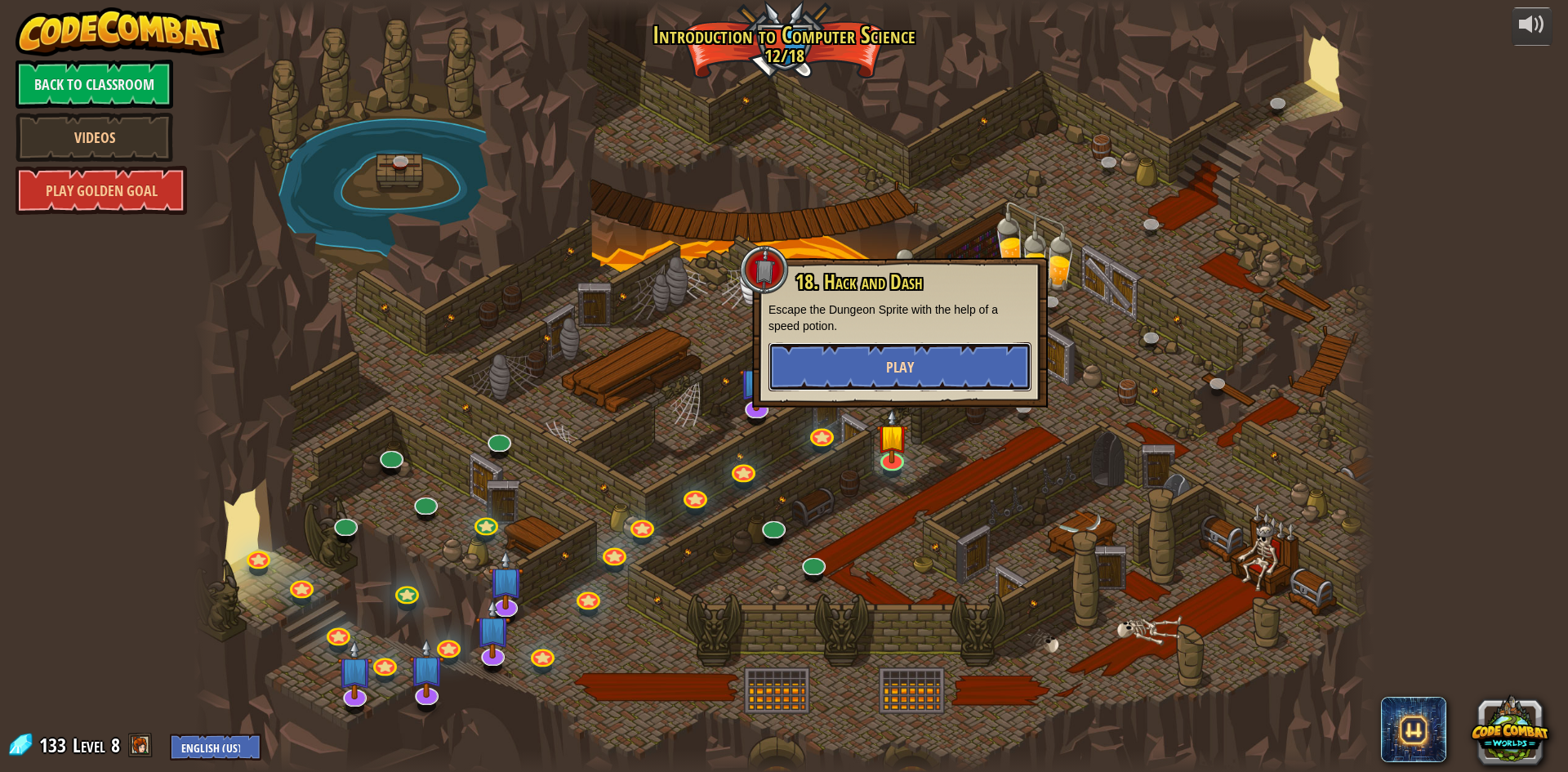
click at [969, 380] on button "Play" at bounding box center [899, 366] width 263 height 49
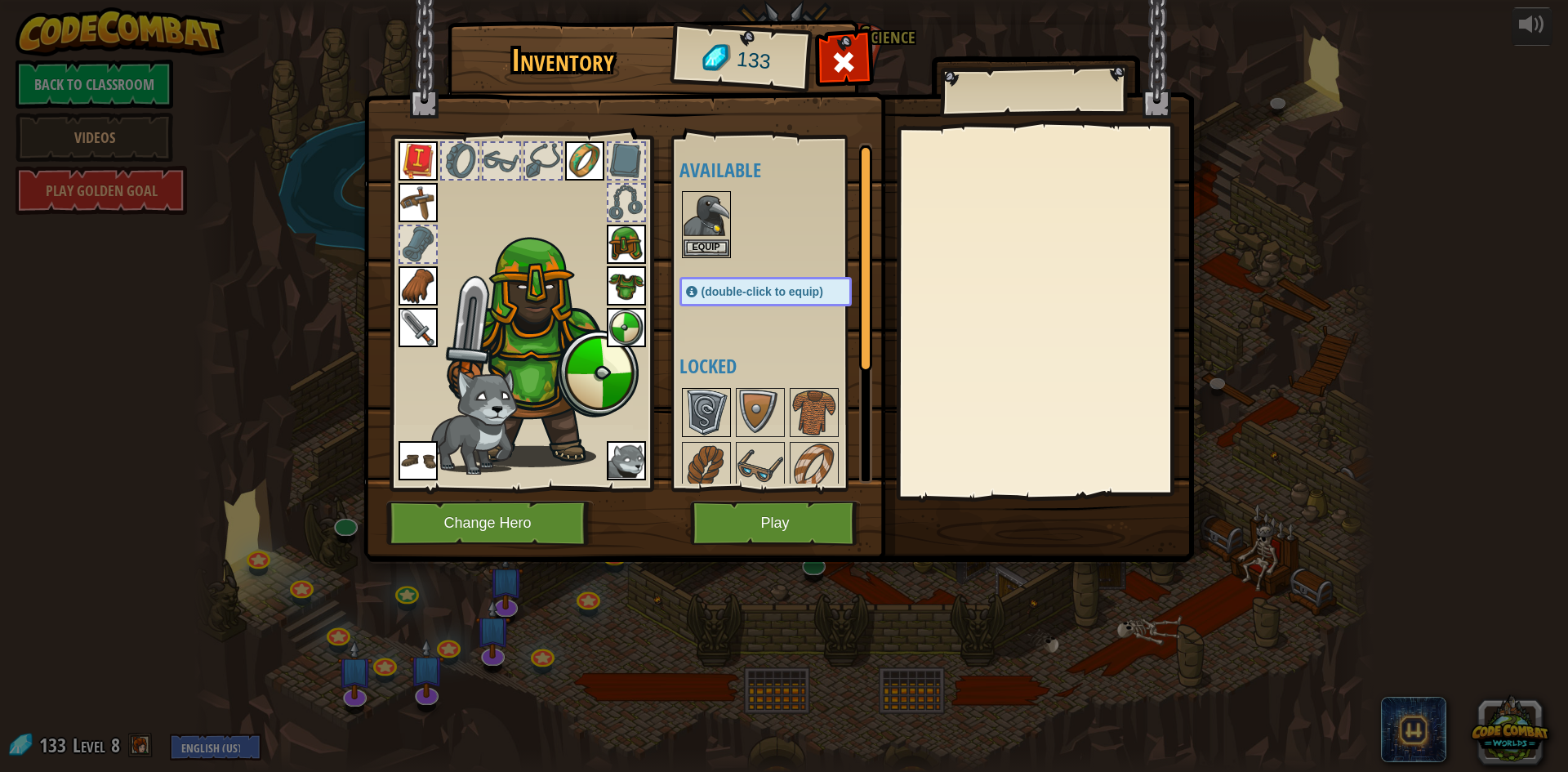
click at [716, 405] on img at bounding box center [706, 412] width 46 height 46
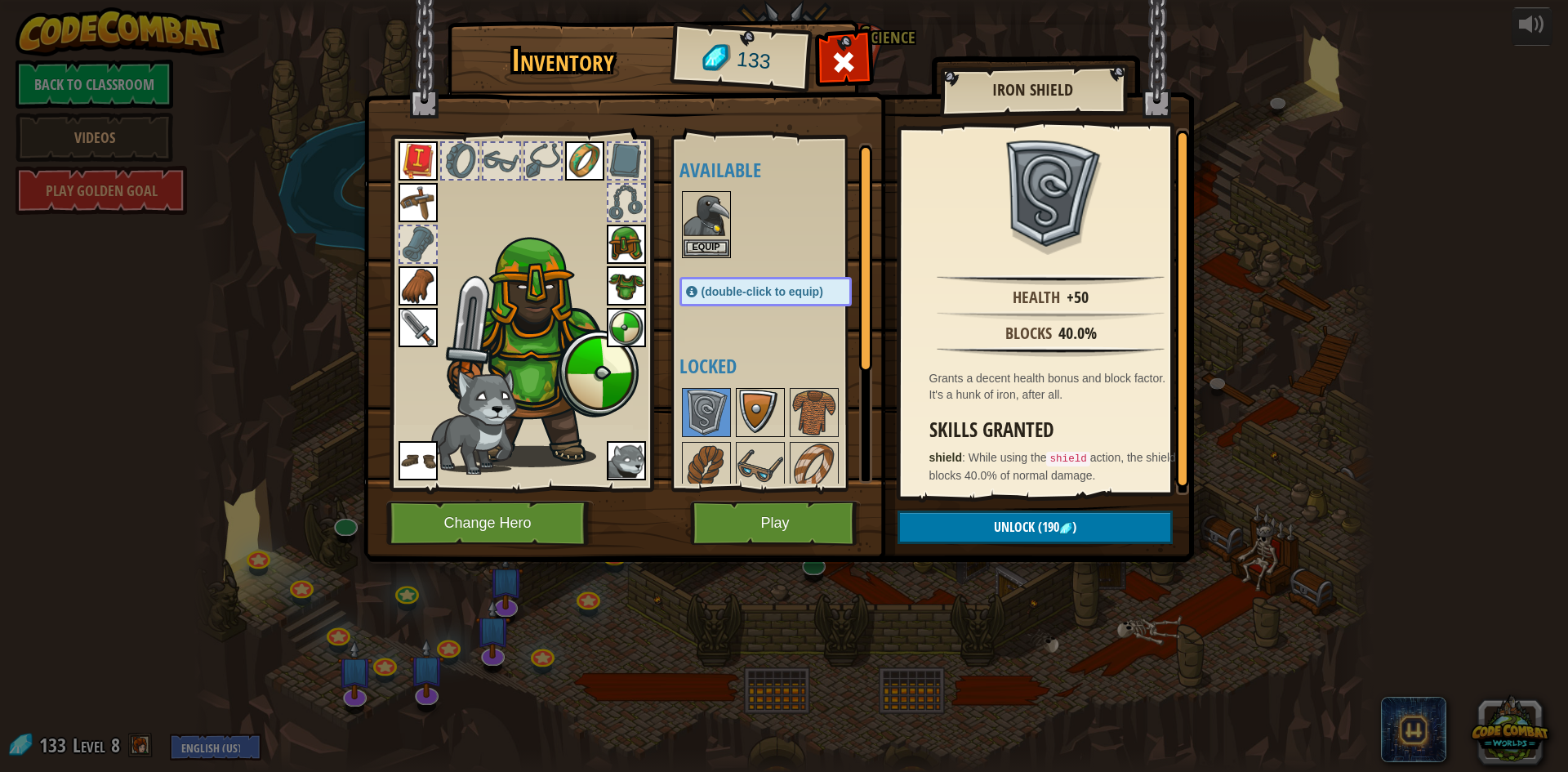
click at [753, 402] on img at bounding box center [760, 412] width 46 height 46
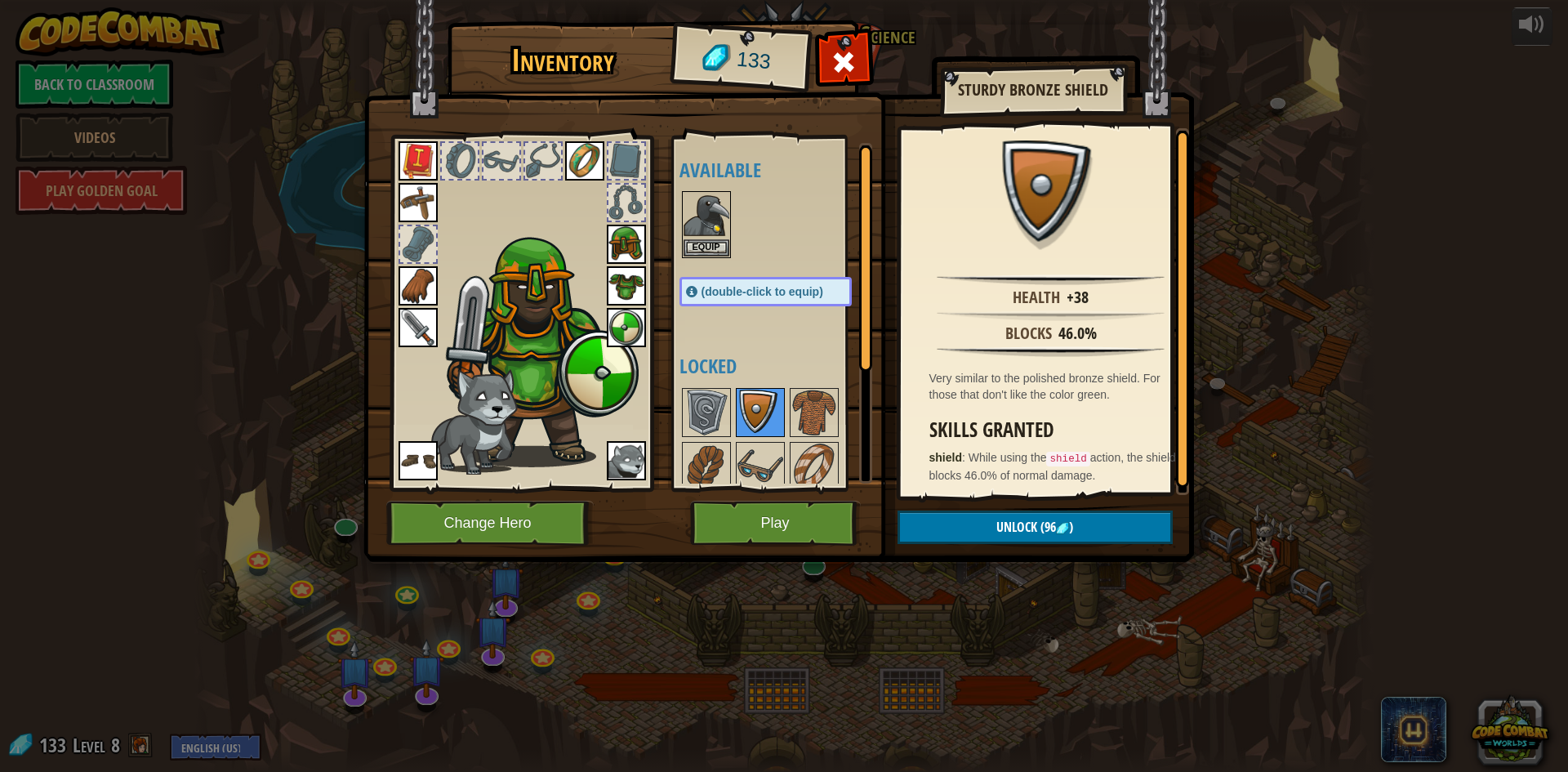
click at [784, 401] on div at bounding box center [760, 412] width 49 height 49
click at [756, 403] on img at bounding box center [760, 412] width 46 height 46
click at [813, 403] on img at bounding box center [814, 412] width 46 height 46
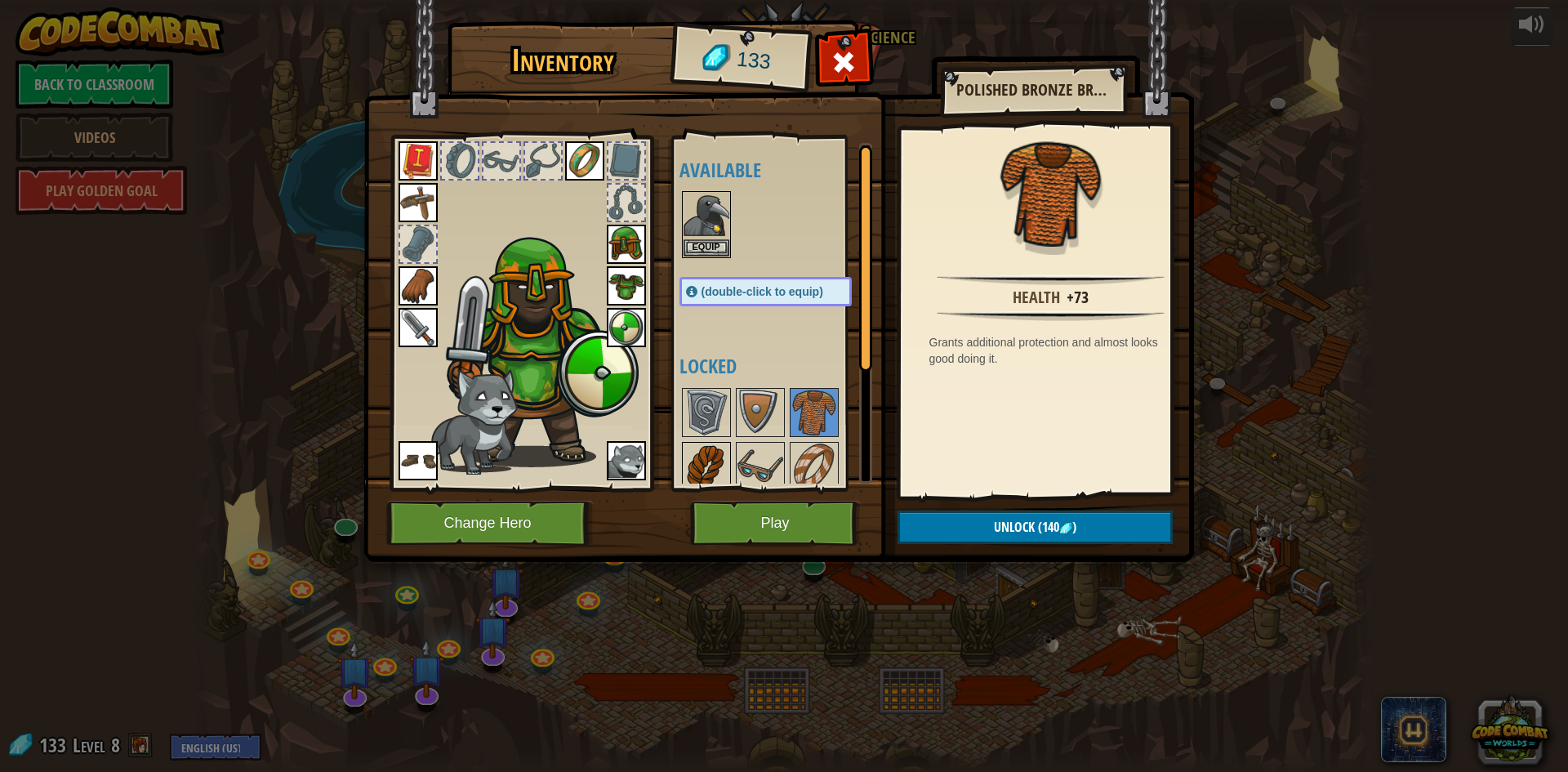
click at [702, 477] on img at bounding box center [706, 466] width 46 height 46
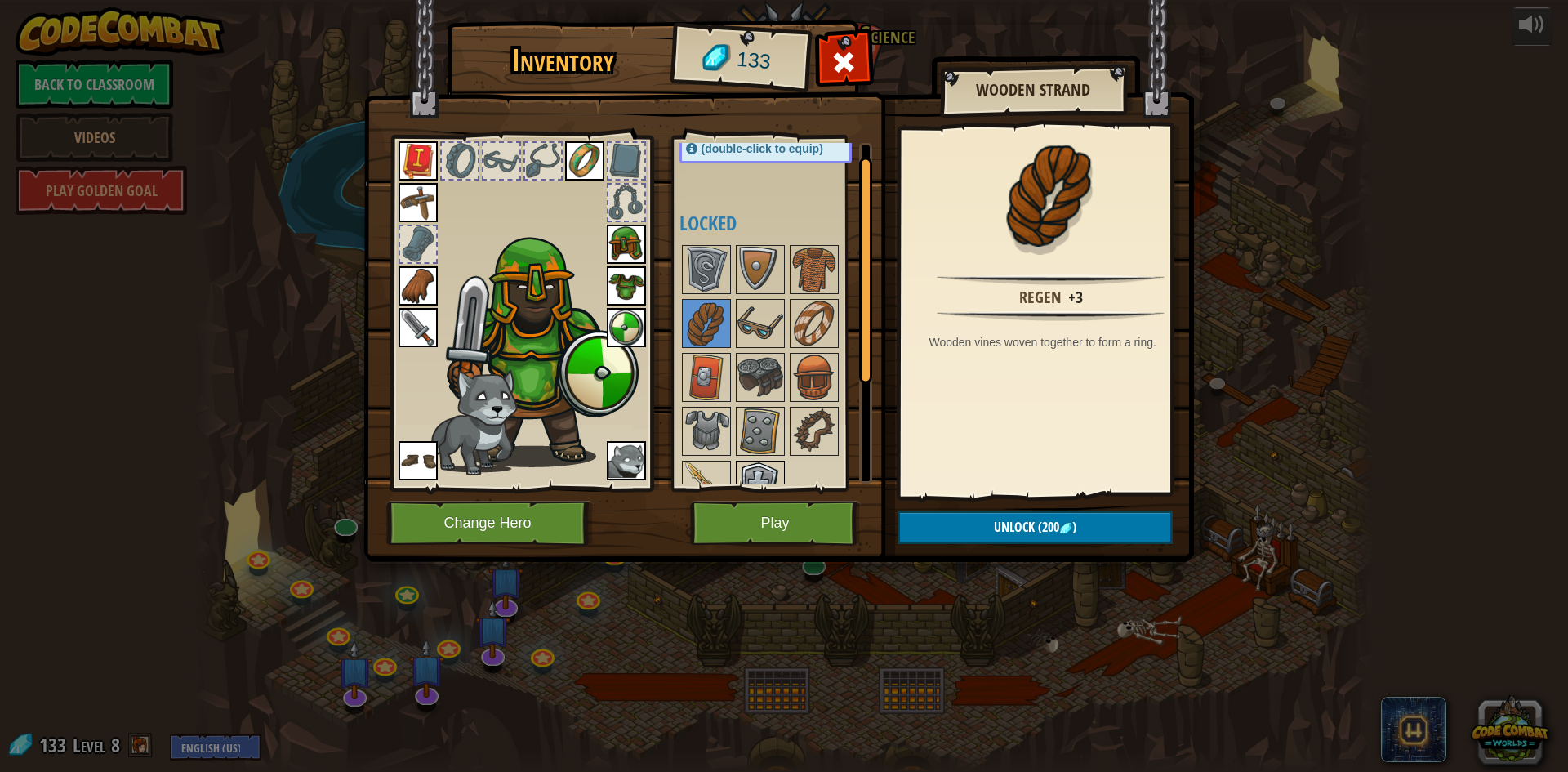
scroll to position [171, 0]
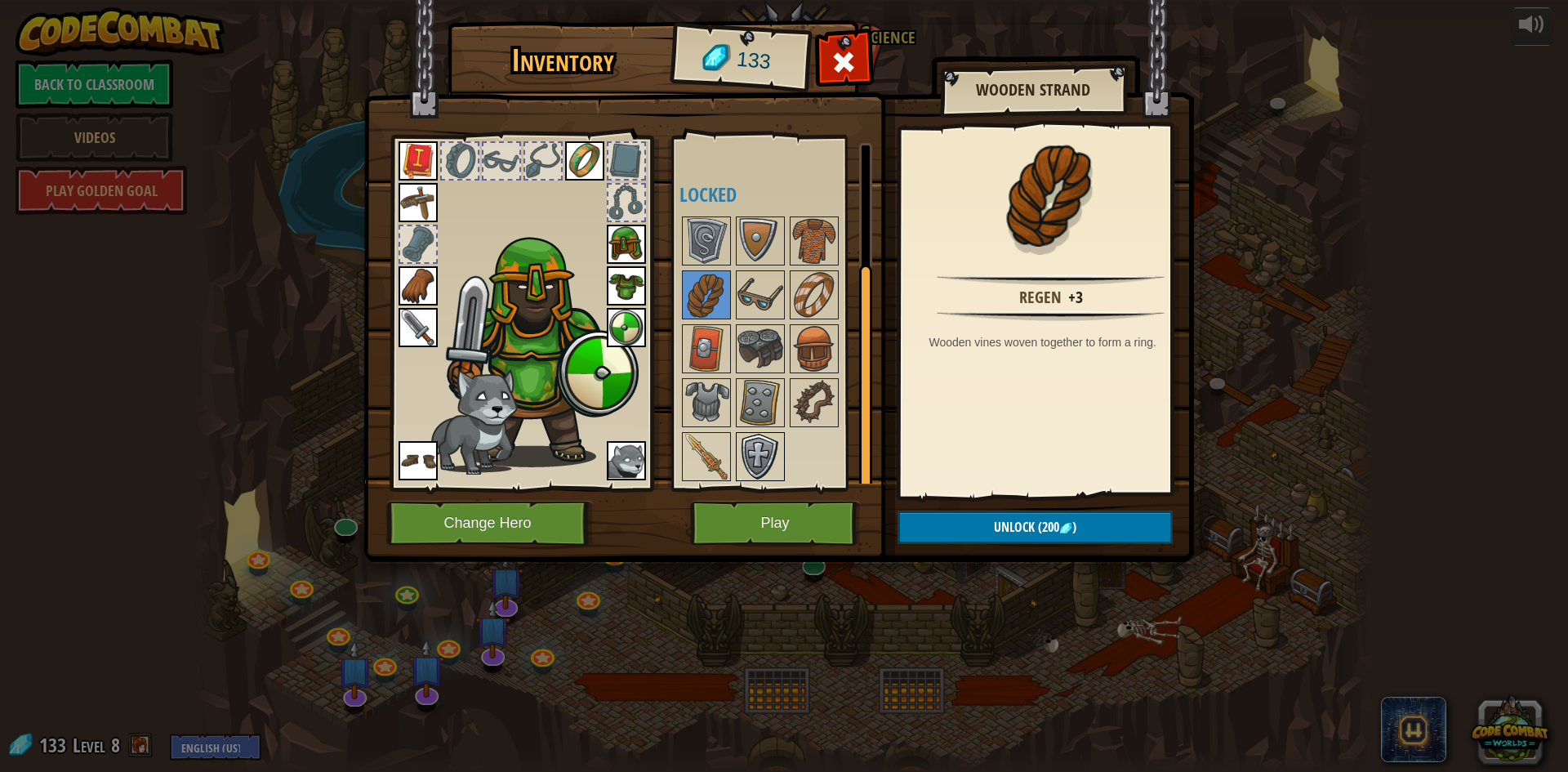
click at [739, 450] on img at bounding box center [760, 456] width 46 height 46
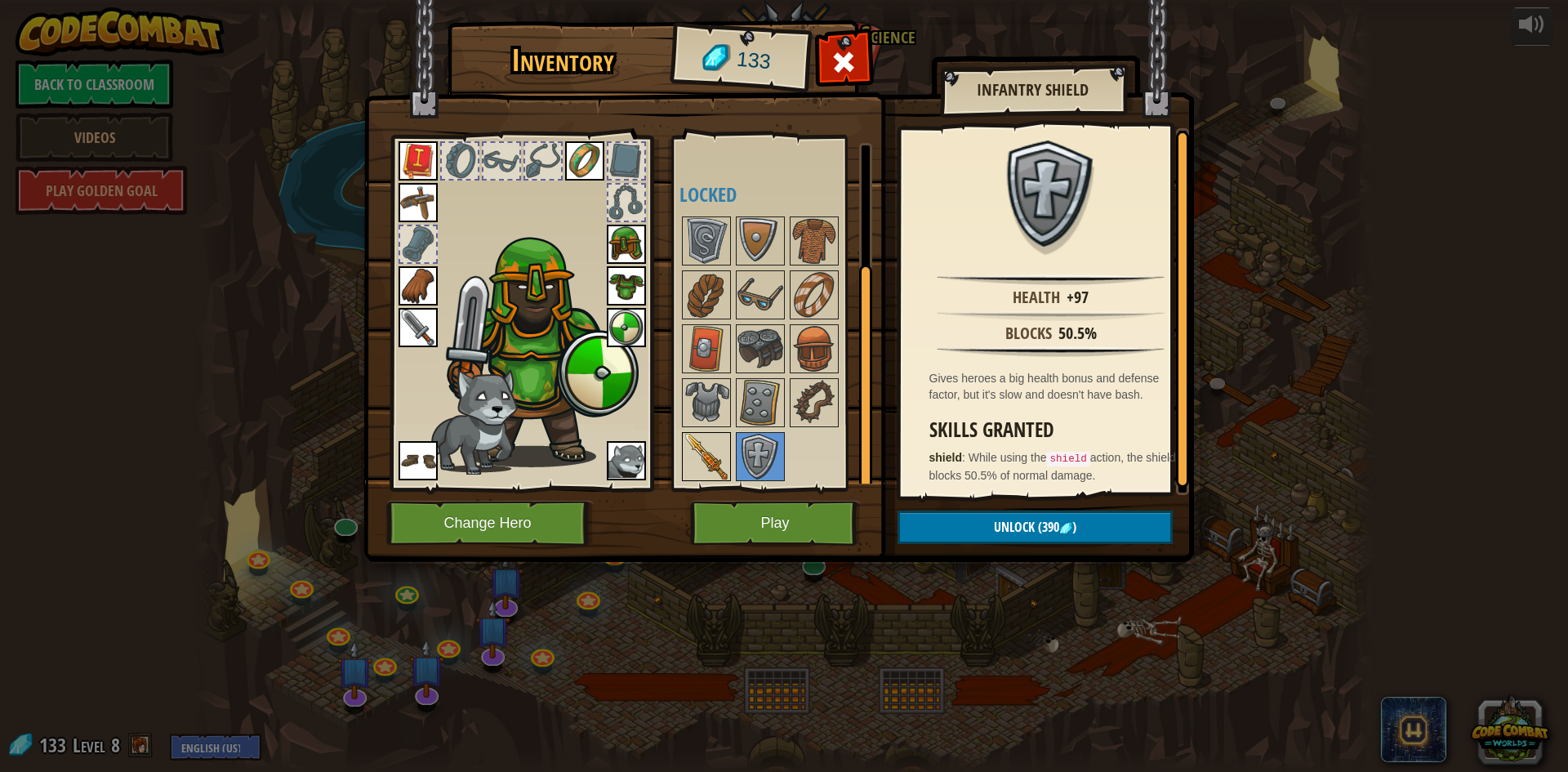
click at [695, 450] on img at bounding box center [706, 456] width 46 height 46
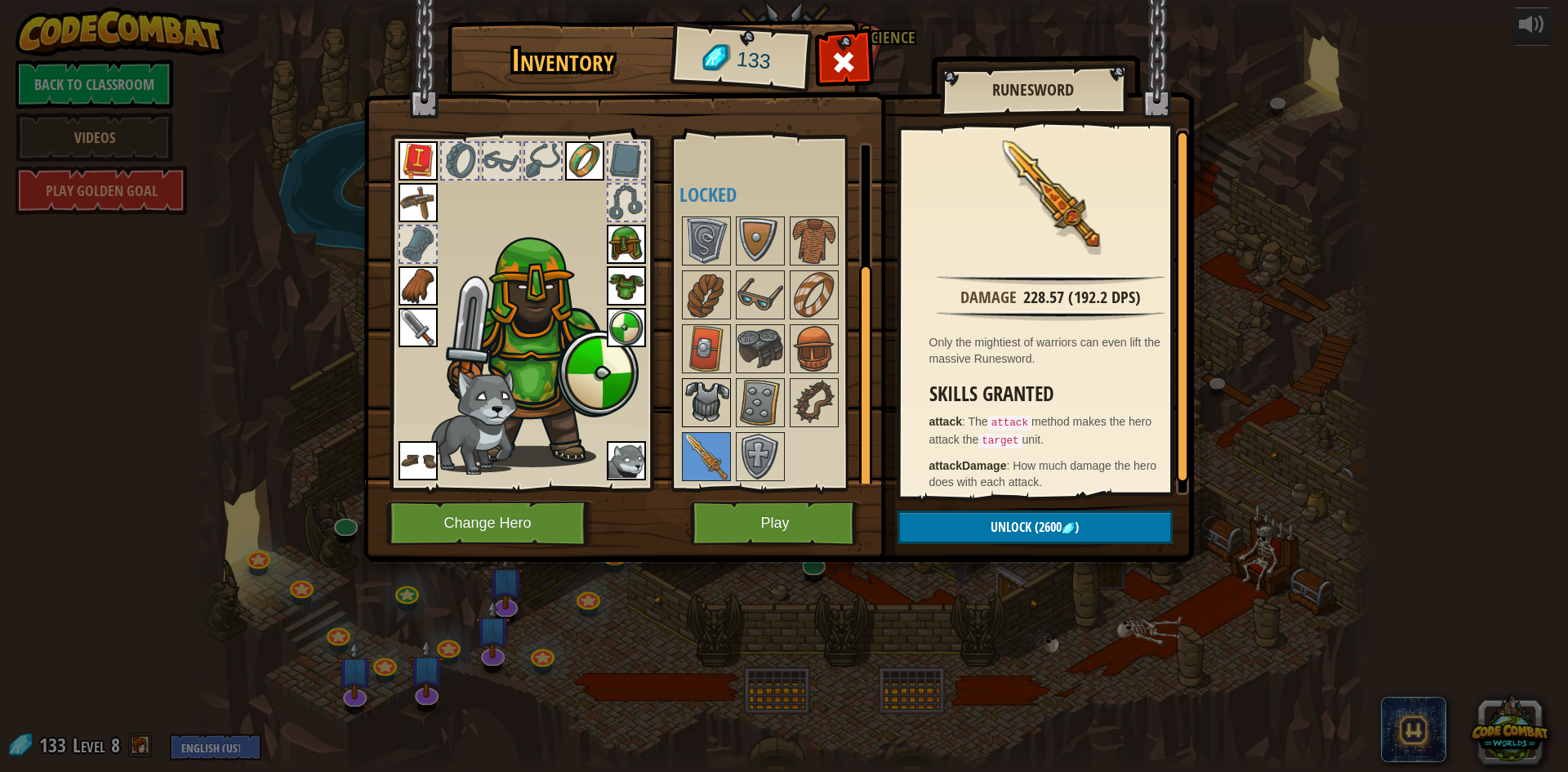
drag, startPoint x: 718, startPoint y: 407, endPoint x: 750, endPoint y: 406, distance: 32.0
click at [719, 407] on img at bounding box center [706, 402] width 46 height 46
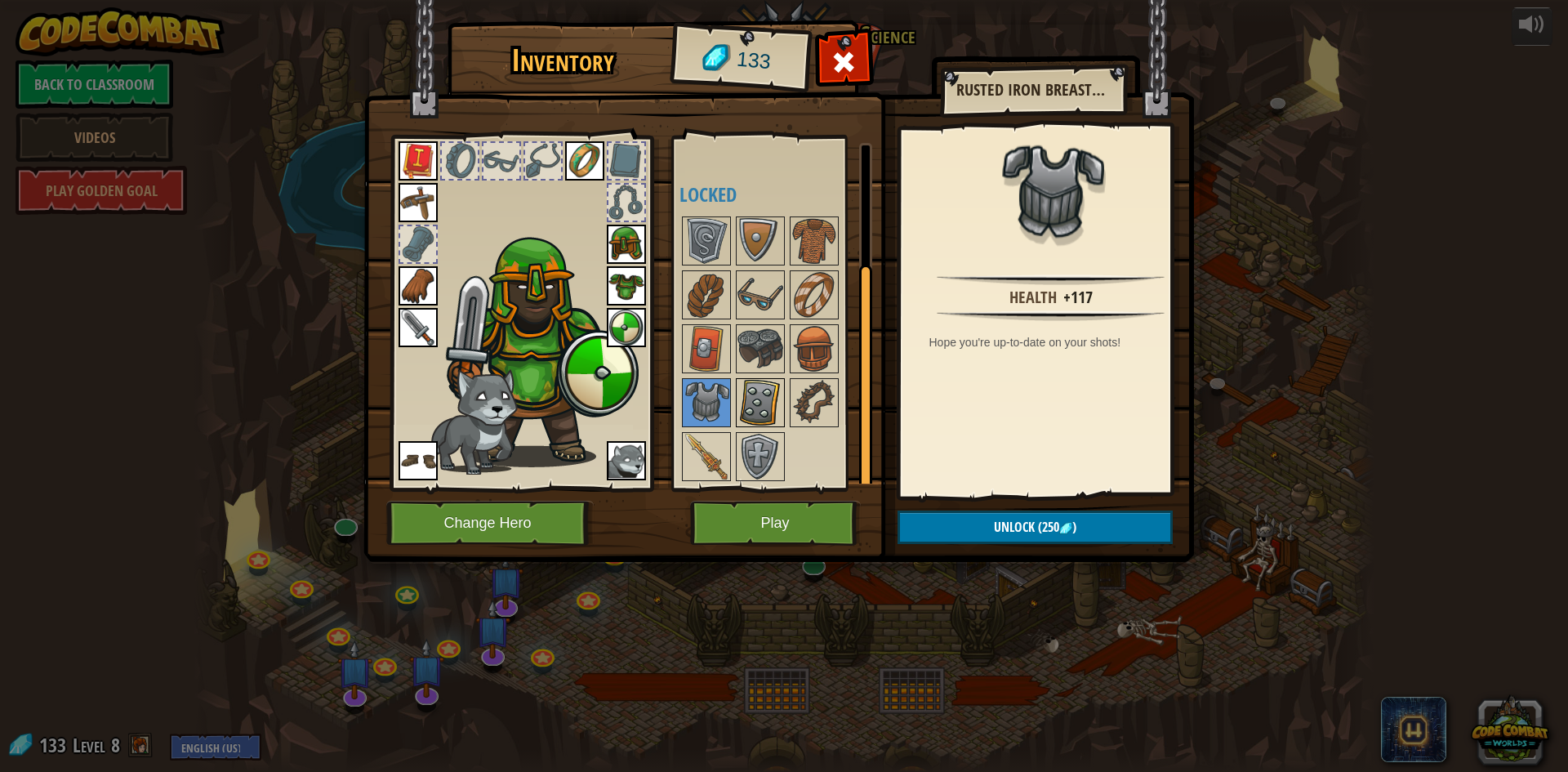
drag, startPoint x: 760, startPoint y: 406, endPoint x: 781, endPoint y: 406, distance: 21.0
click at [763, 406] on img at bounding box center [760, 402] width 46 height 46
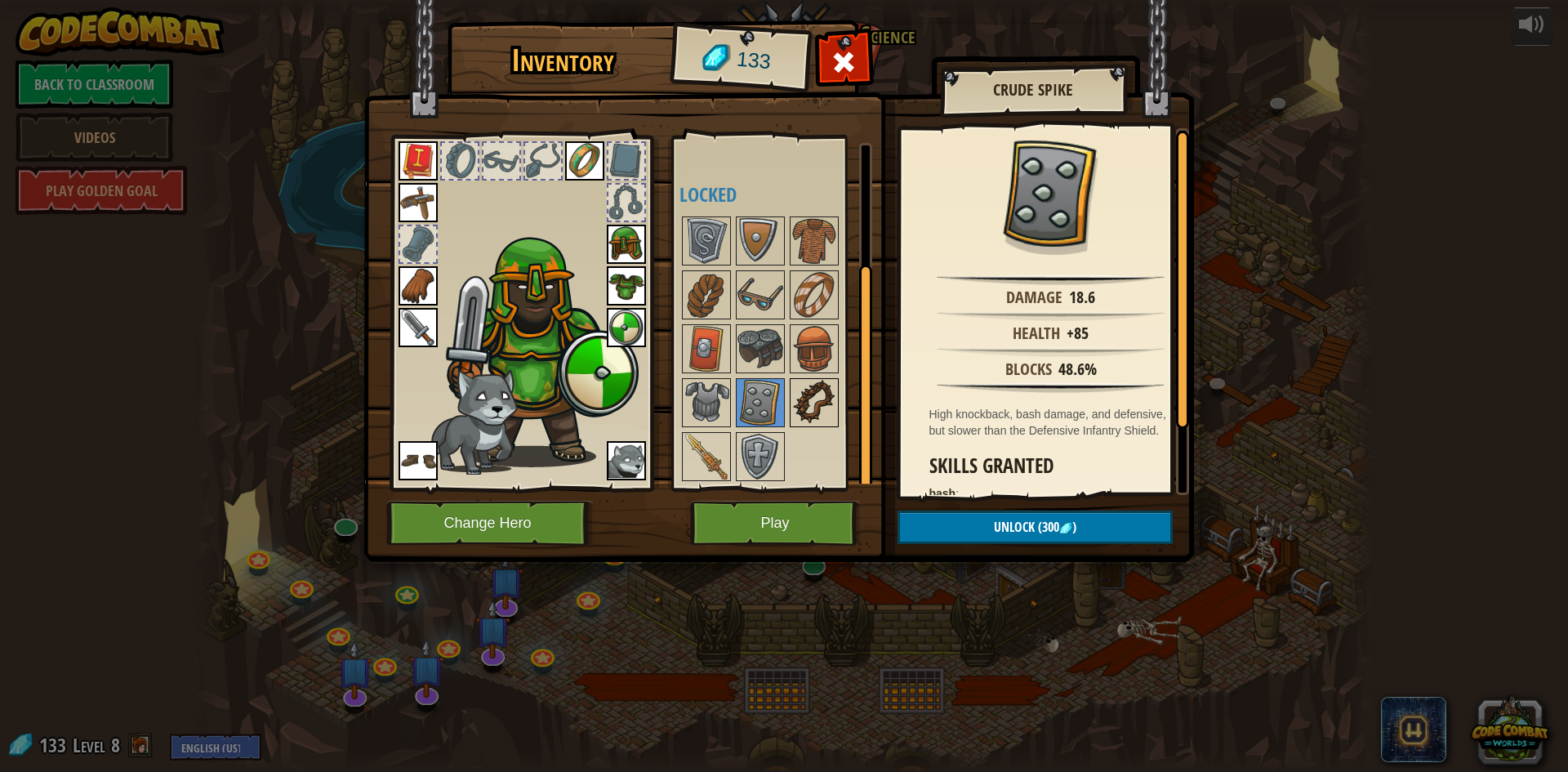
click at [802, 406] on img at bounding box center [814, 402] width 46 height 46
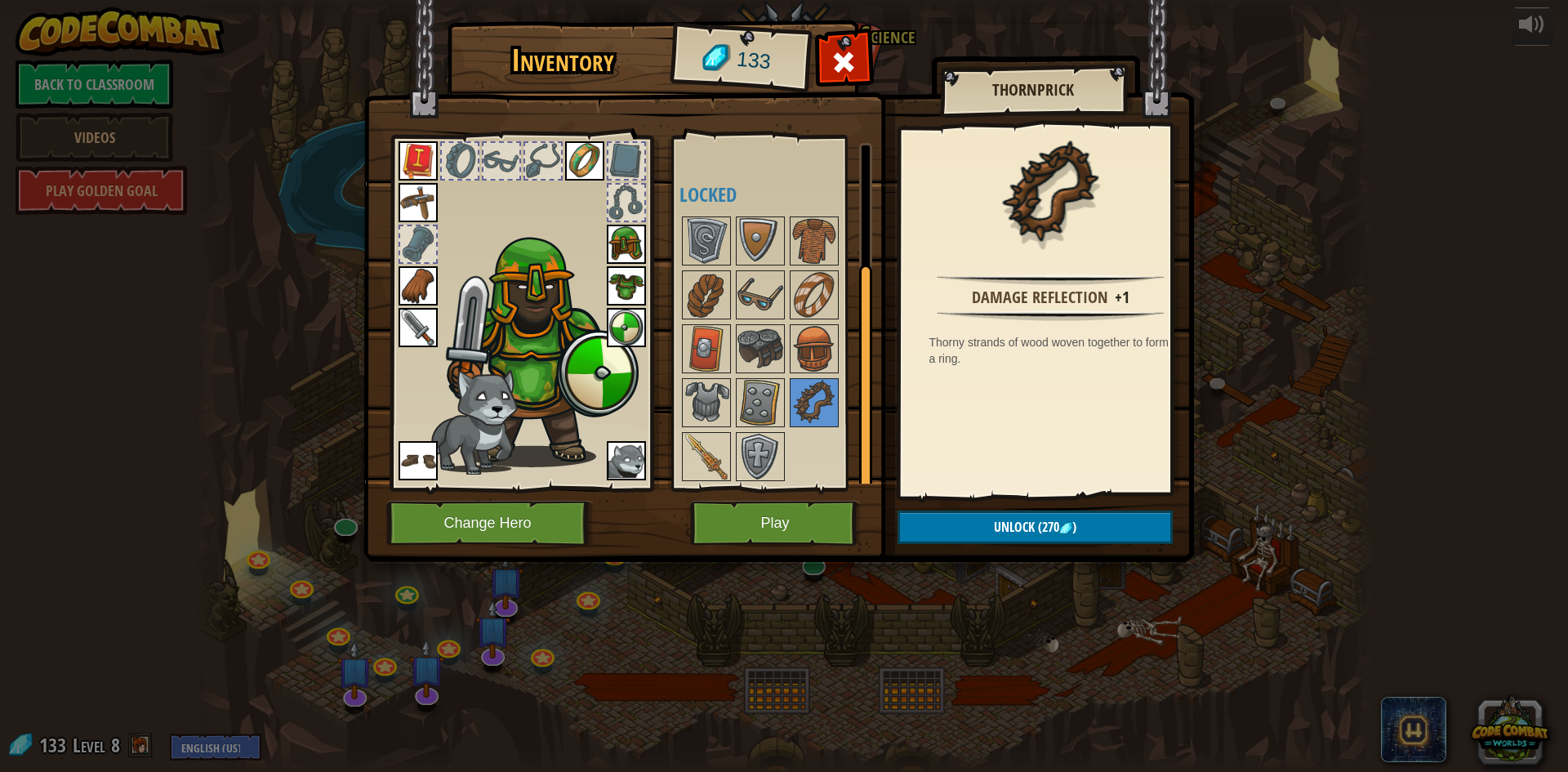
click at [802, 373] on div at bounding box center [782, 349] width 205 height 269
click at [761, 360] on img at bounding box center [760, 348] width 46 height 46
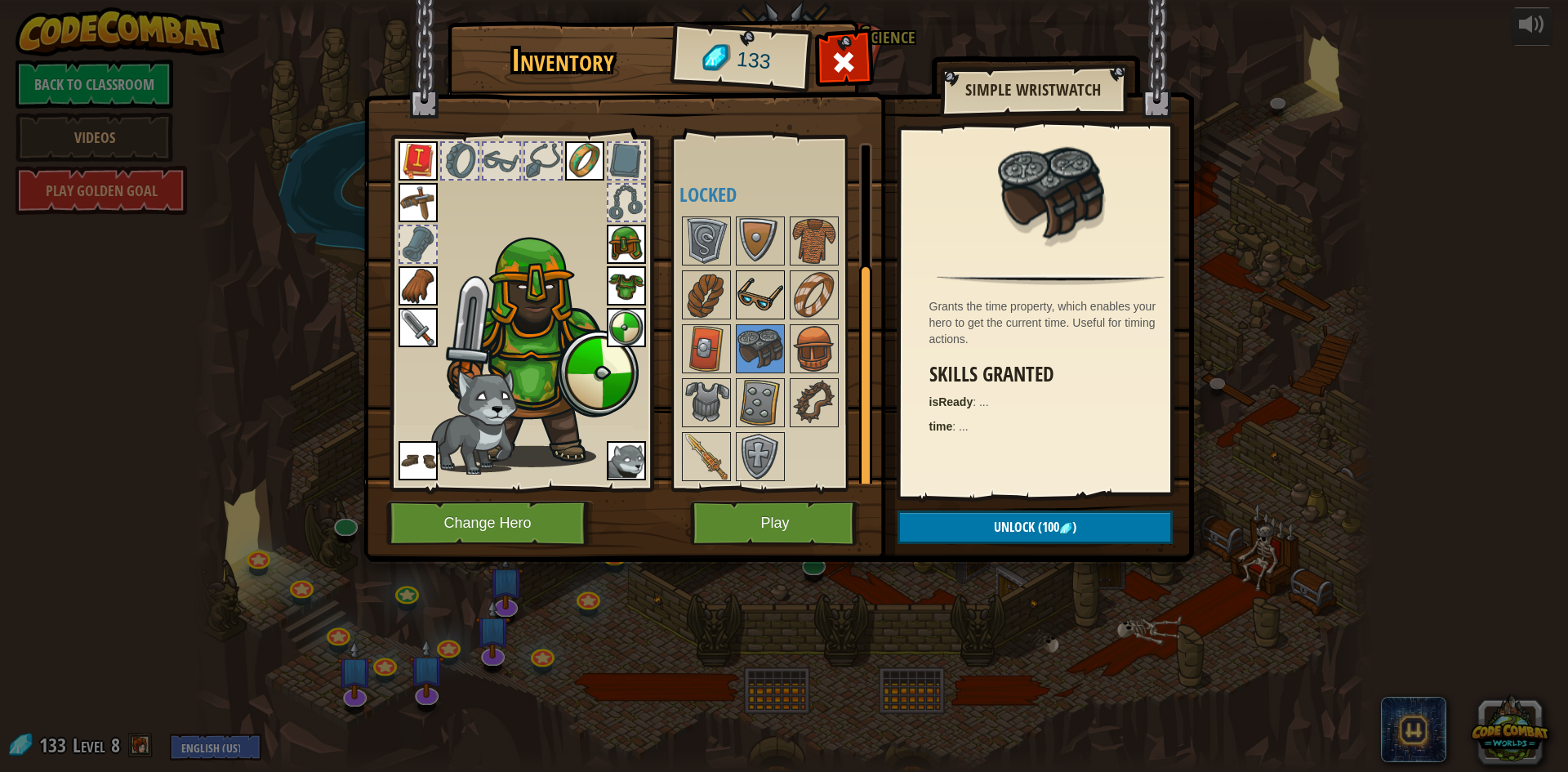
click at [758, 278] on img at bounding box center [760, 294] width 46 height 46
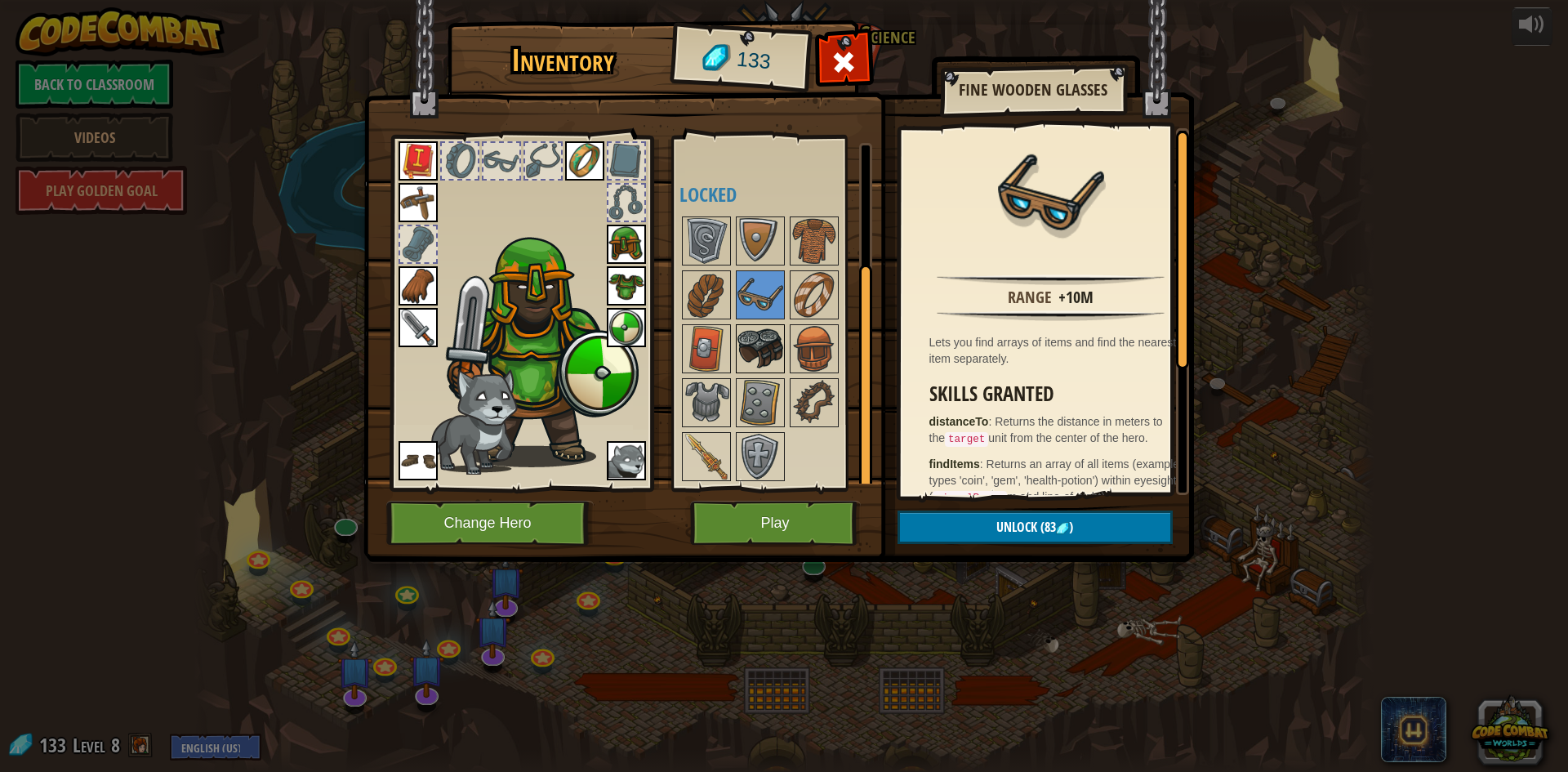
click at [743, 337] on img at bounding box center [760, 348] width 46 height 46
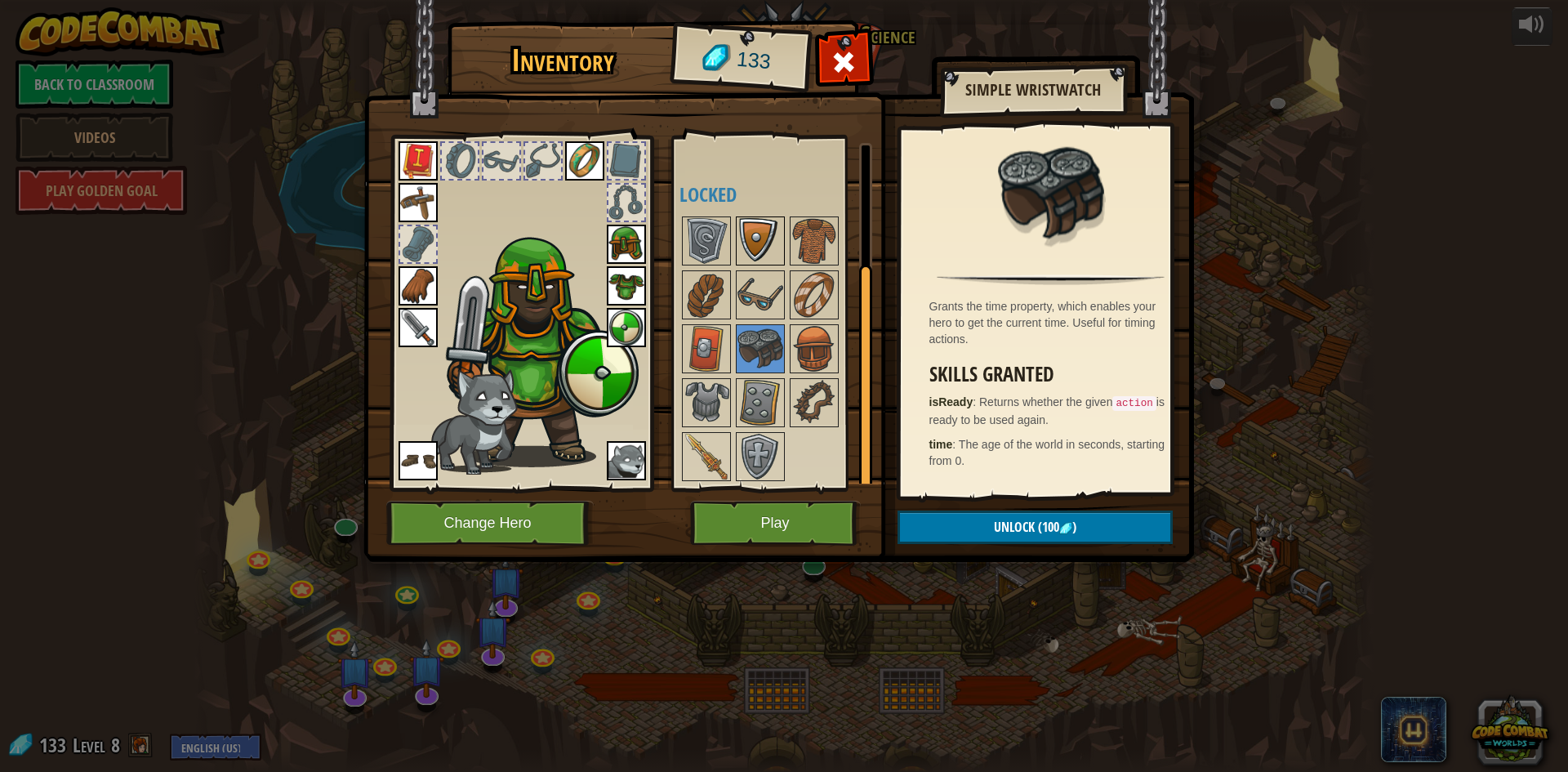
click at [768, 219] on img at bounding box center [760, 241] width 46 height 46
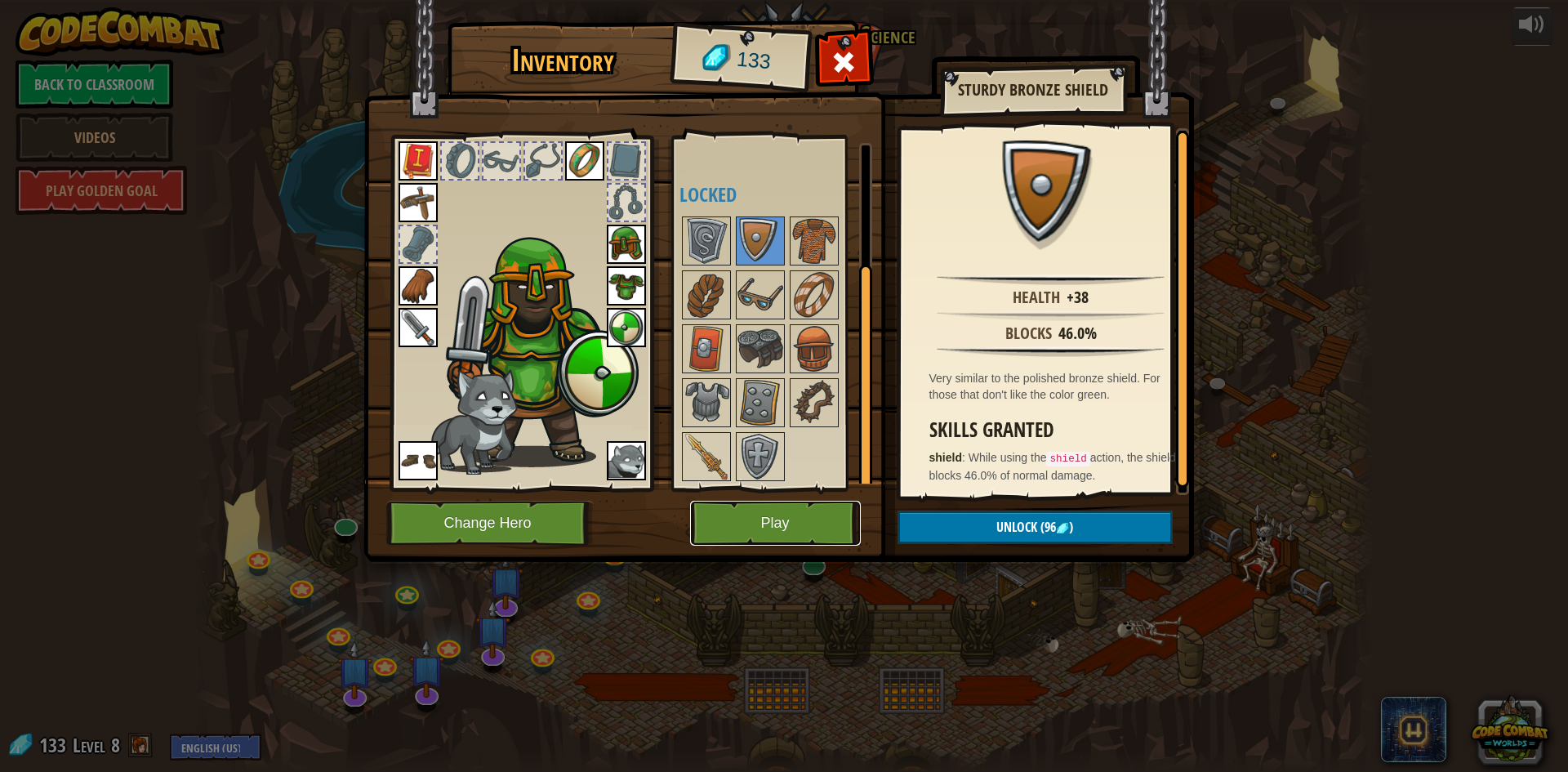
click at [778, 512] on button "Play" at bounding box center [776, 524] width 171 height 45
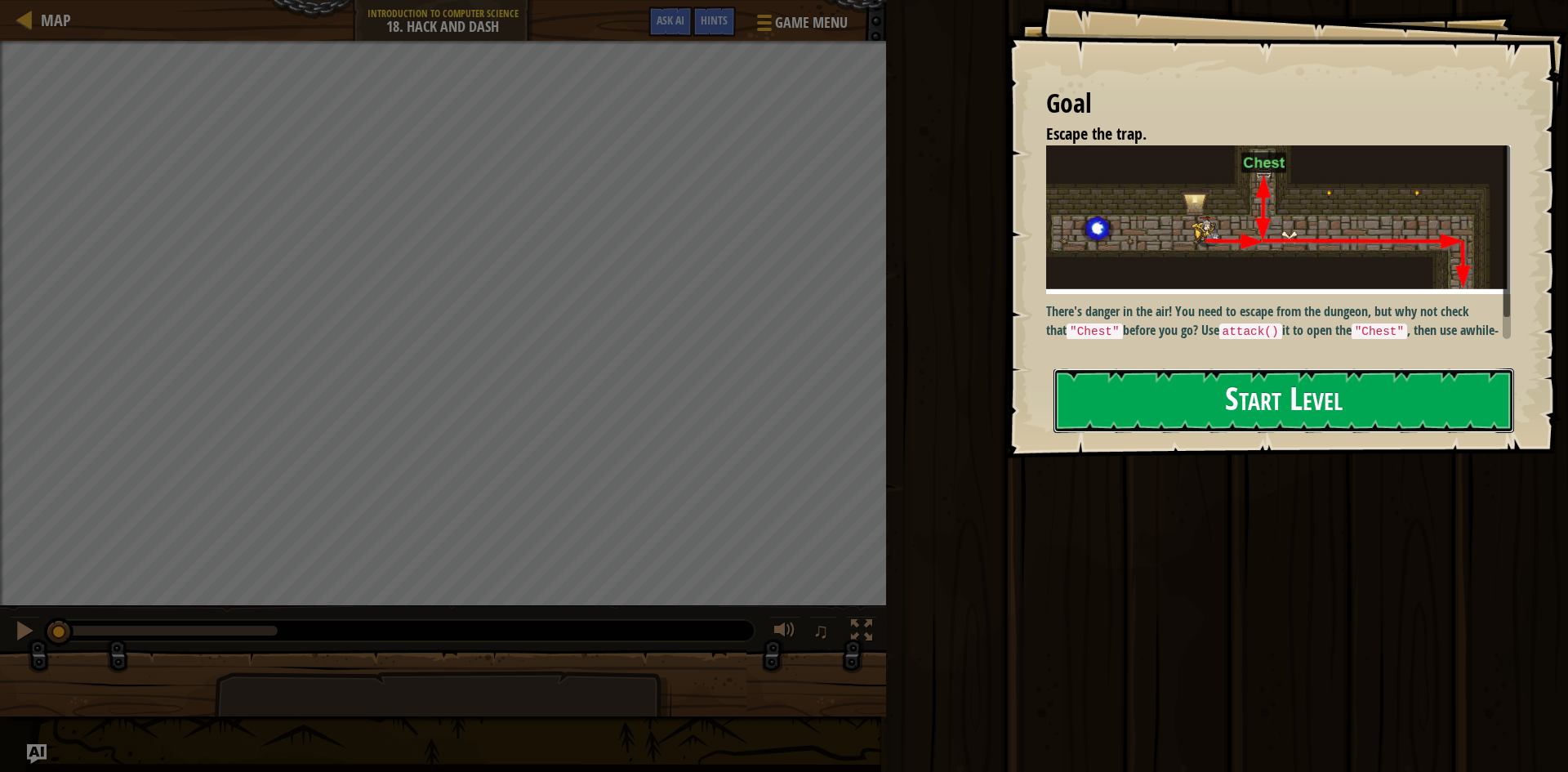
click at [1323, 416] on button "Start Level" at bounding box center [1283, 401] width 461 height 65
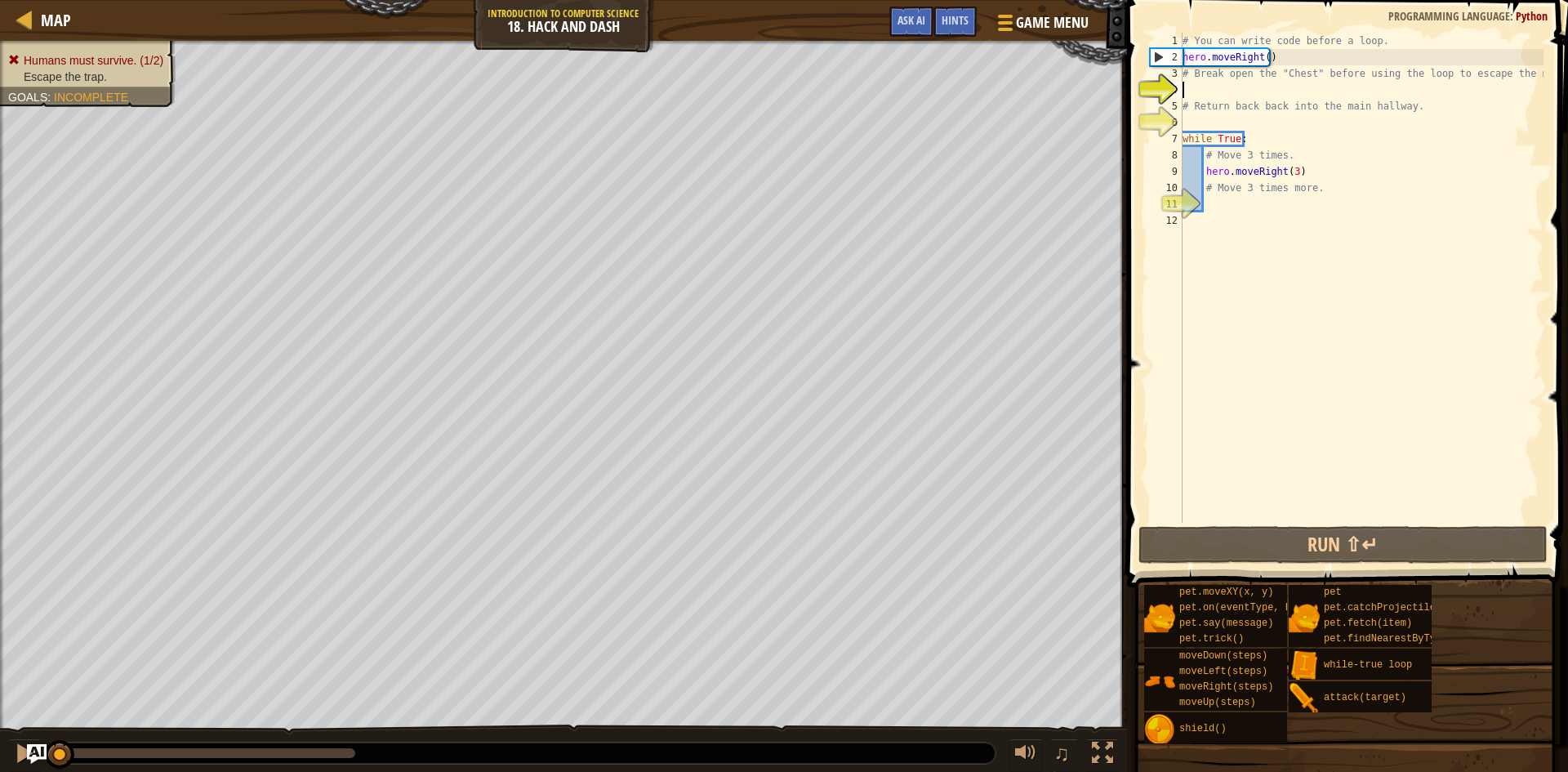
type textarea "แ"
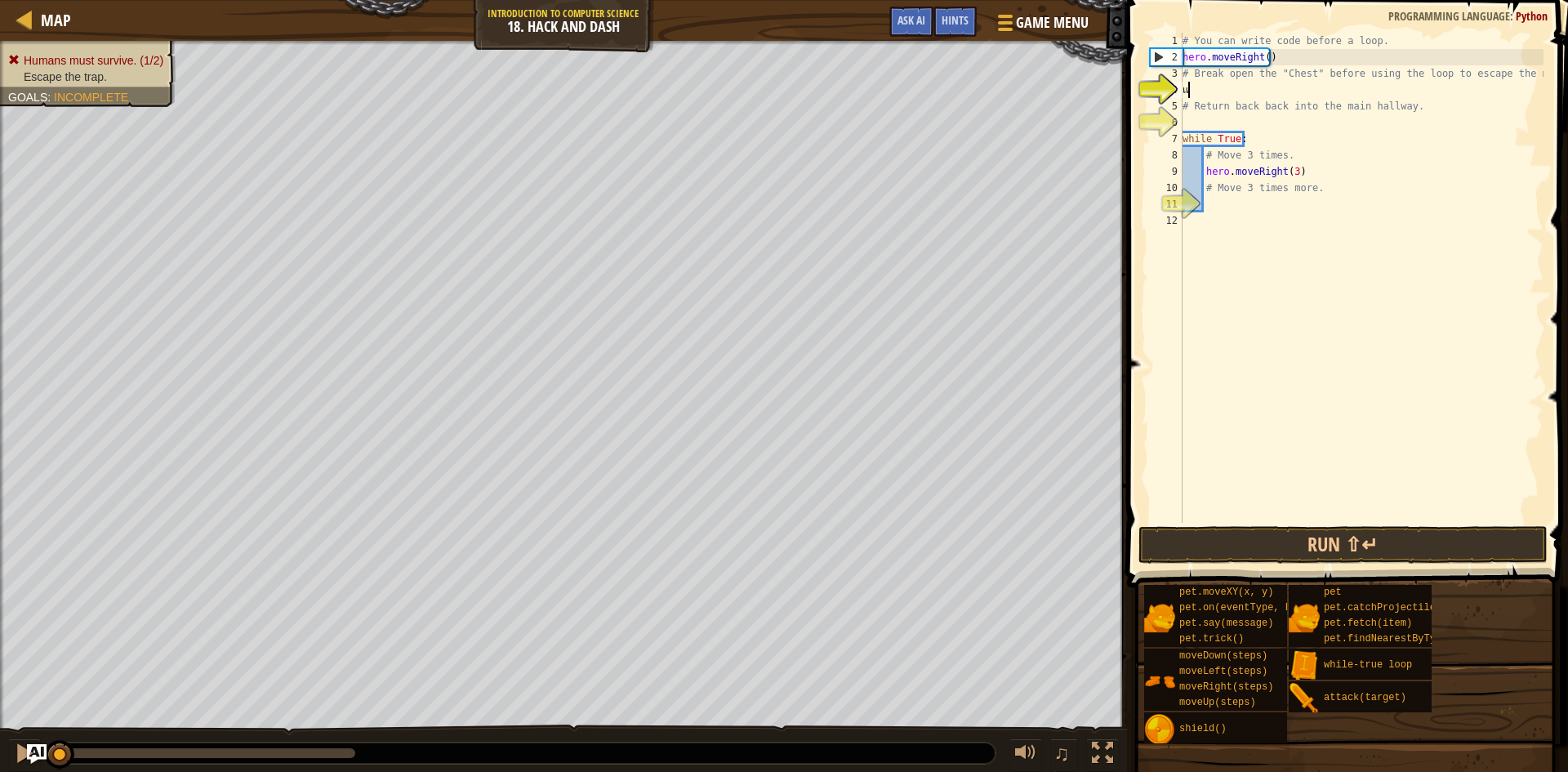
scroll to position [7, 0]
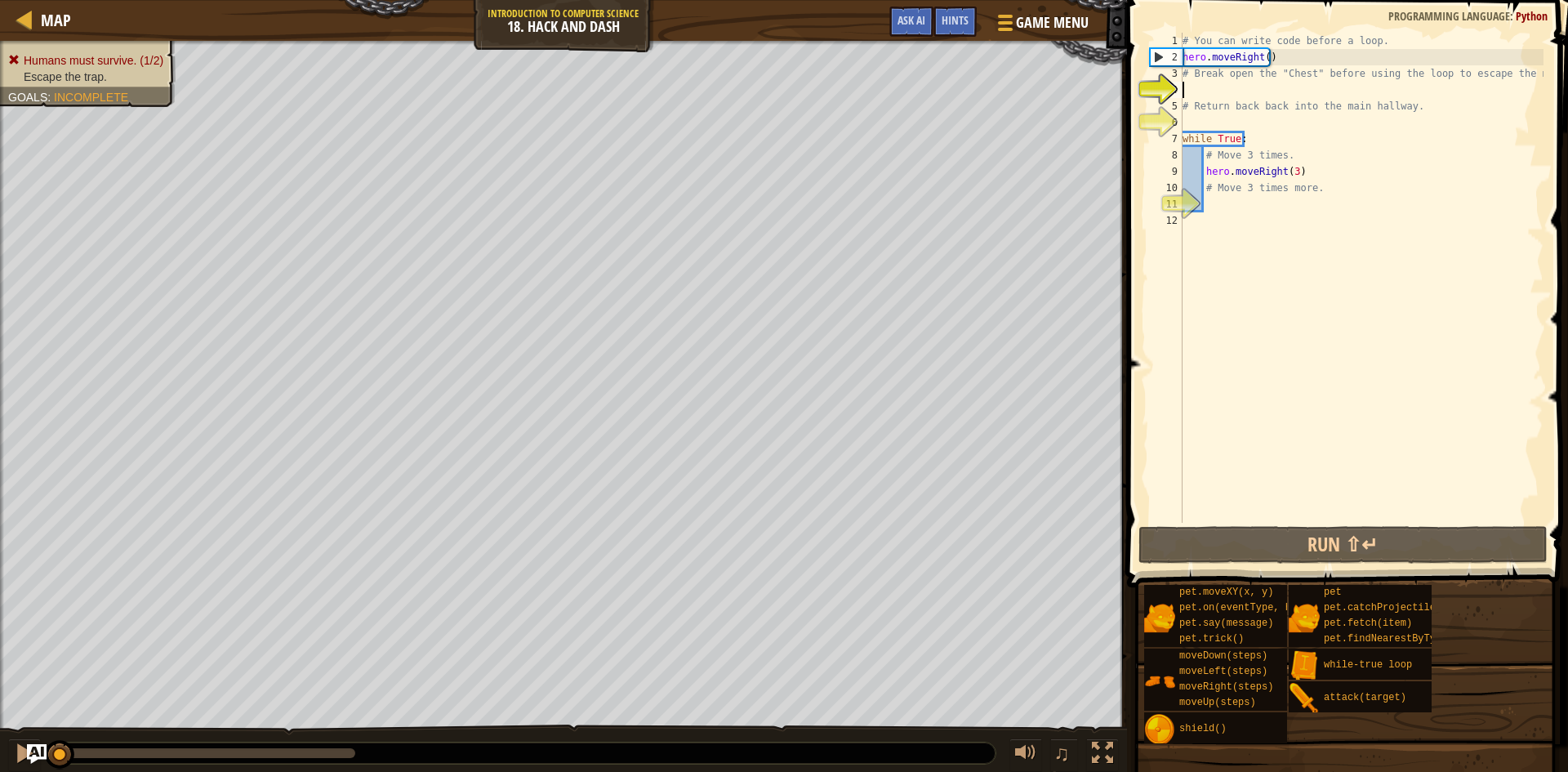
type textarea "m"
type textarea "h"
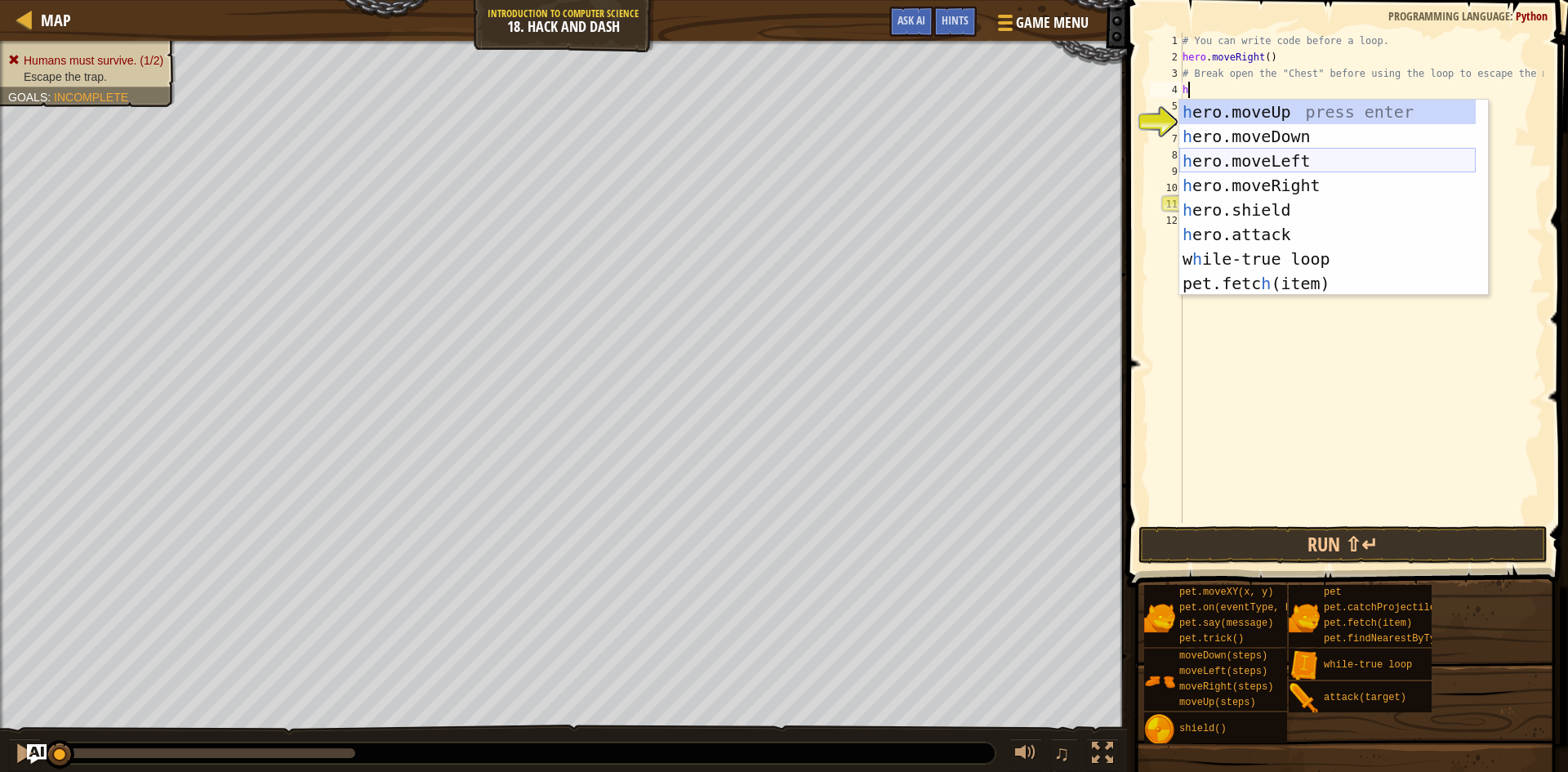
scroll to position [49, 0]
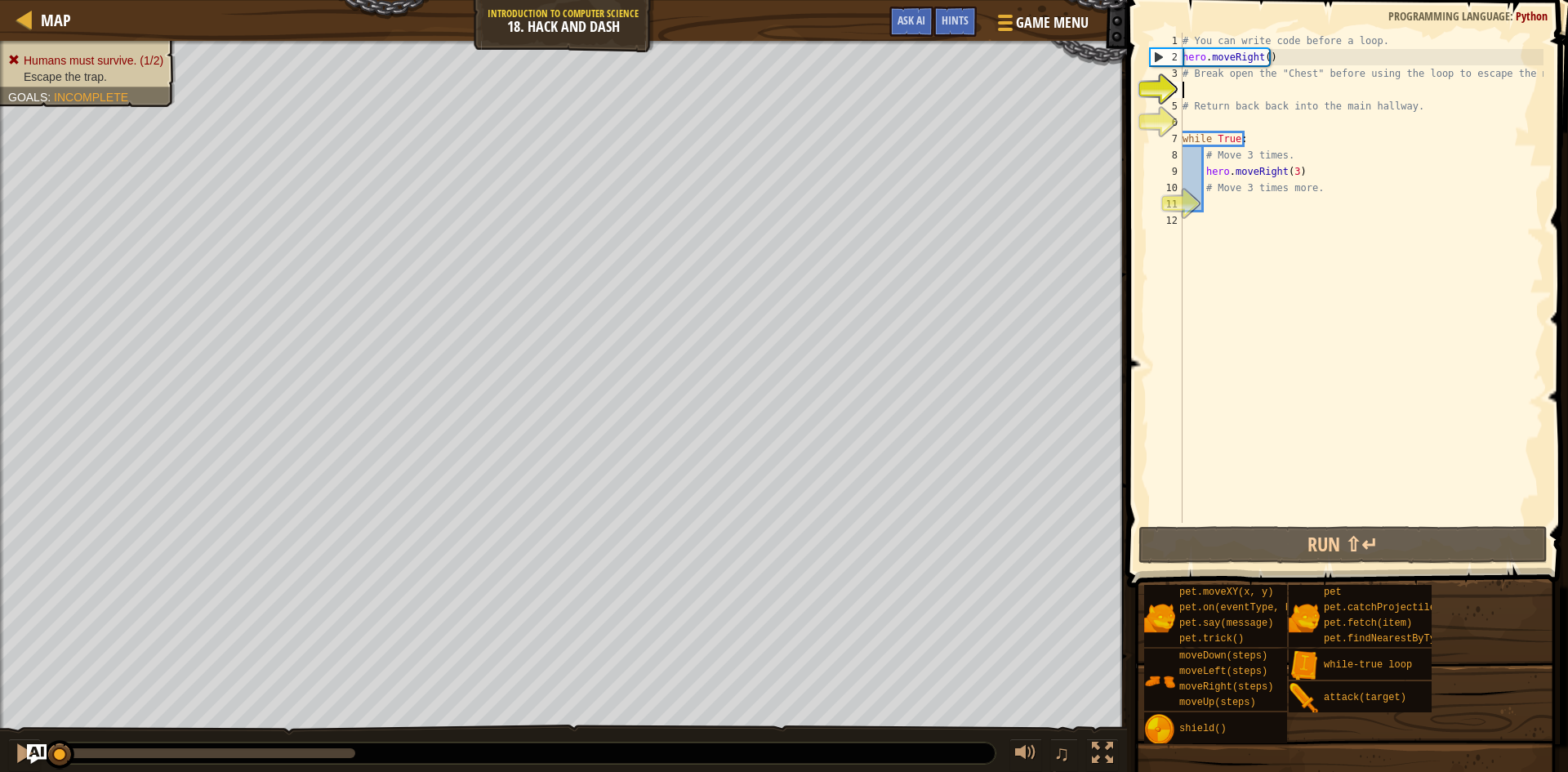
type textarea "m"
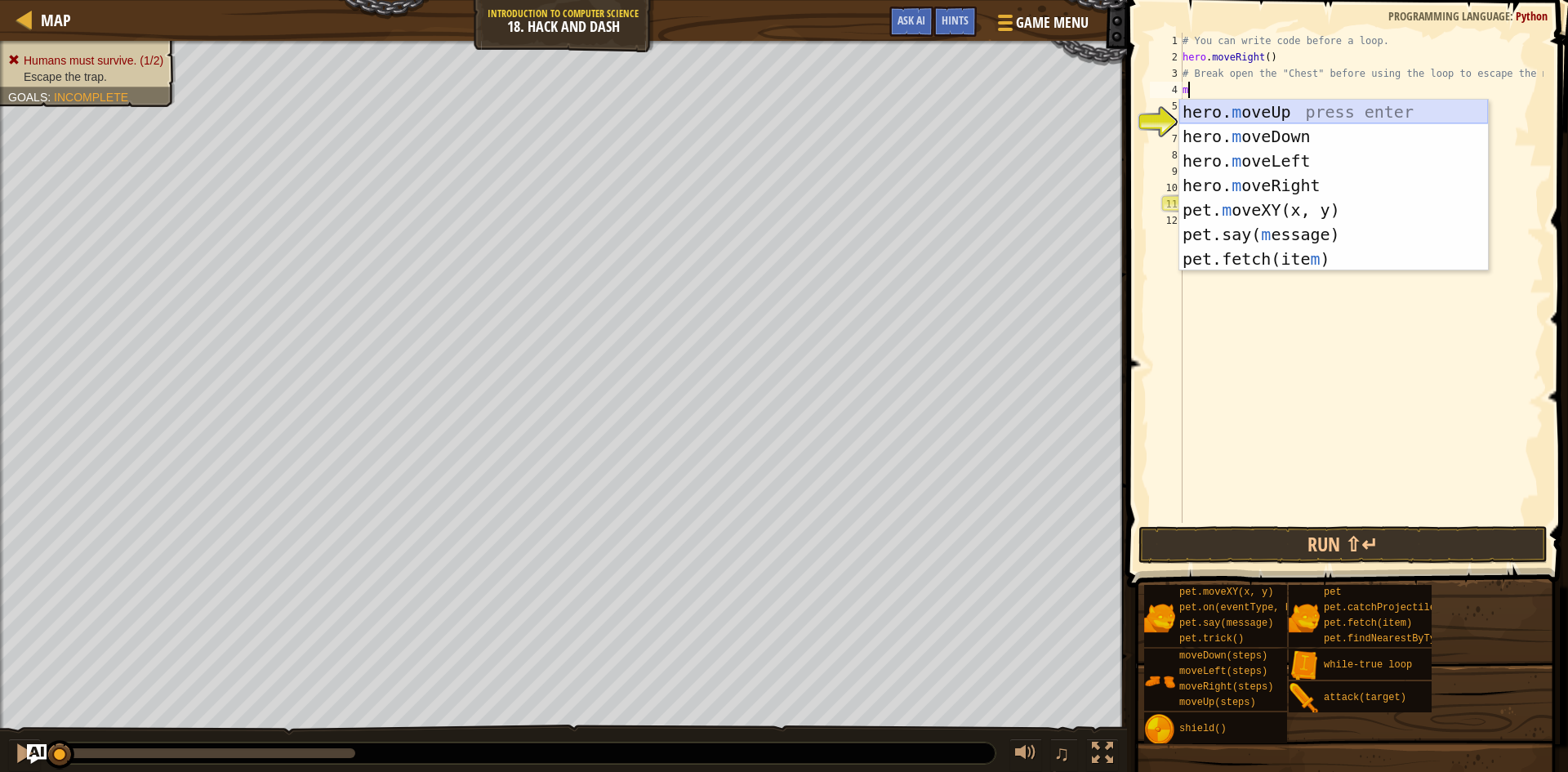
click at [1321, 105] on div "hero. m oveUp press enter hero. m oveDown press enter hero. m oveLeft press ent…" at bounding box center [1334, 209] width 309 height 220
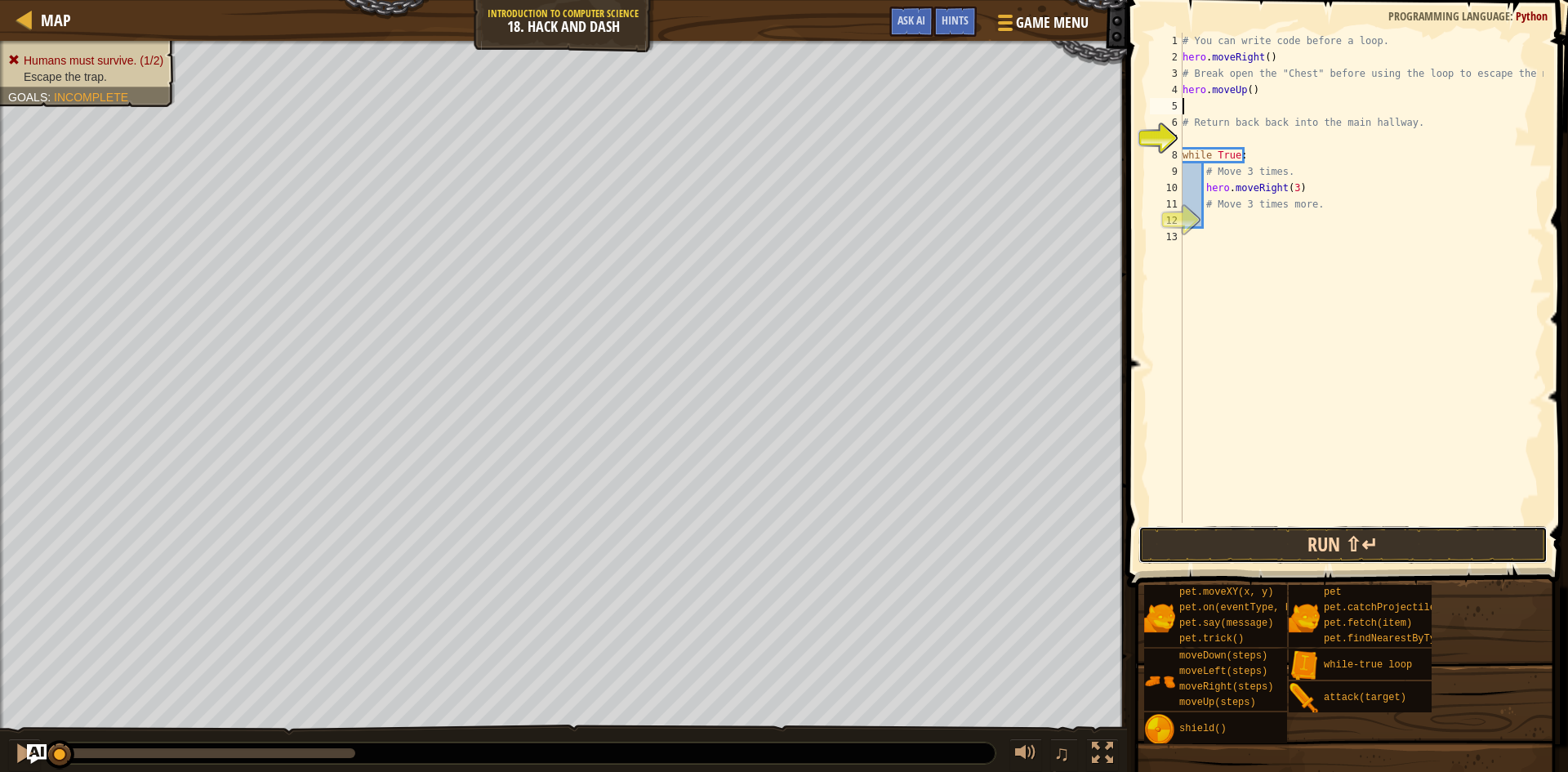
click at [1287, 541] on button "Run ⇧↵" at bounding box center [1343, 544] width 409 height 37
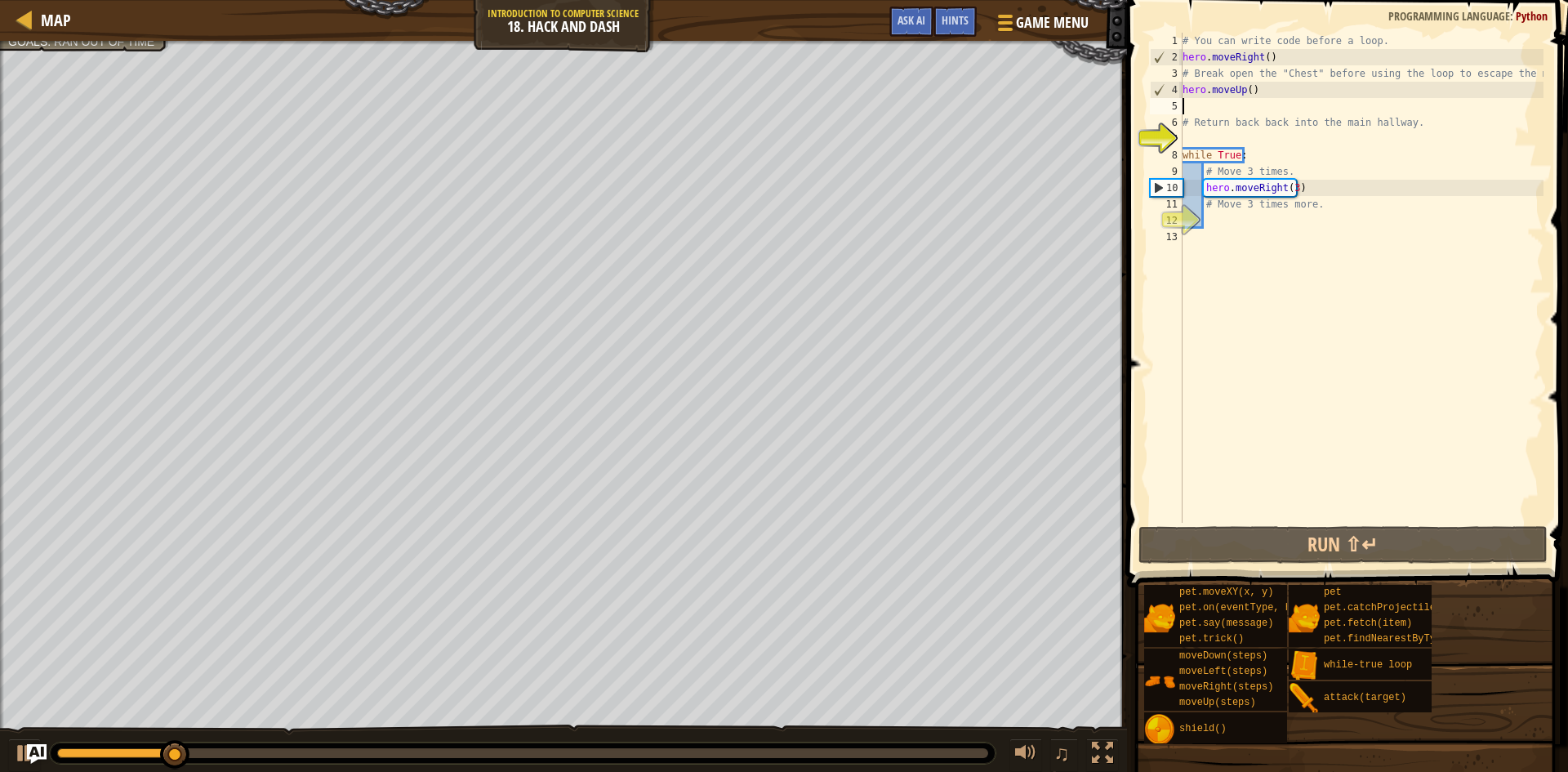
type textarea "m"
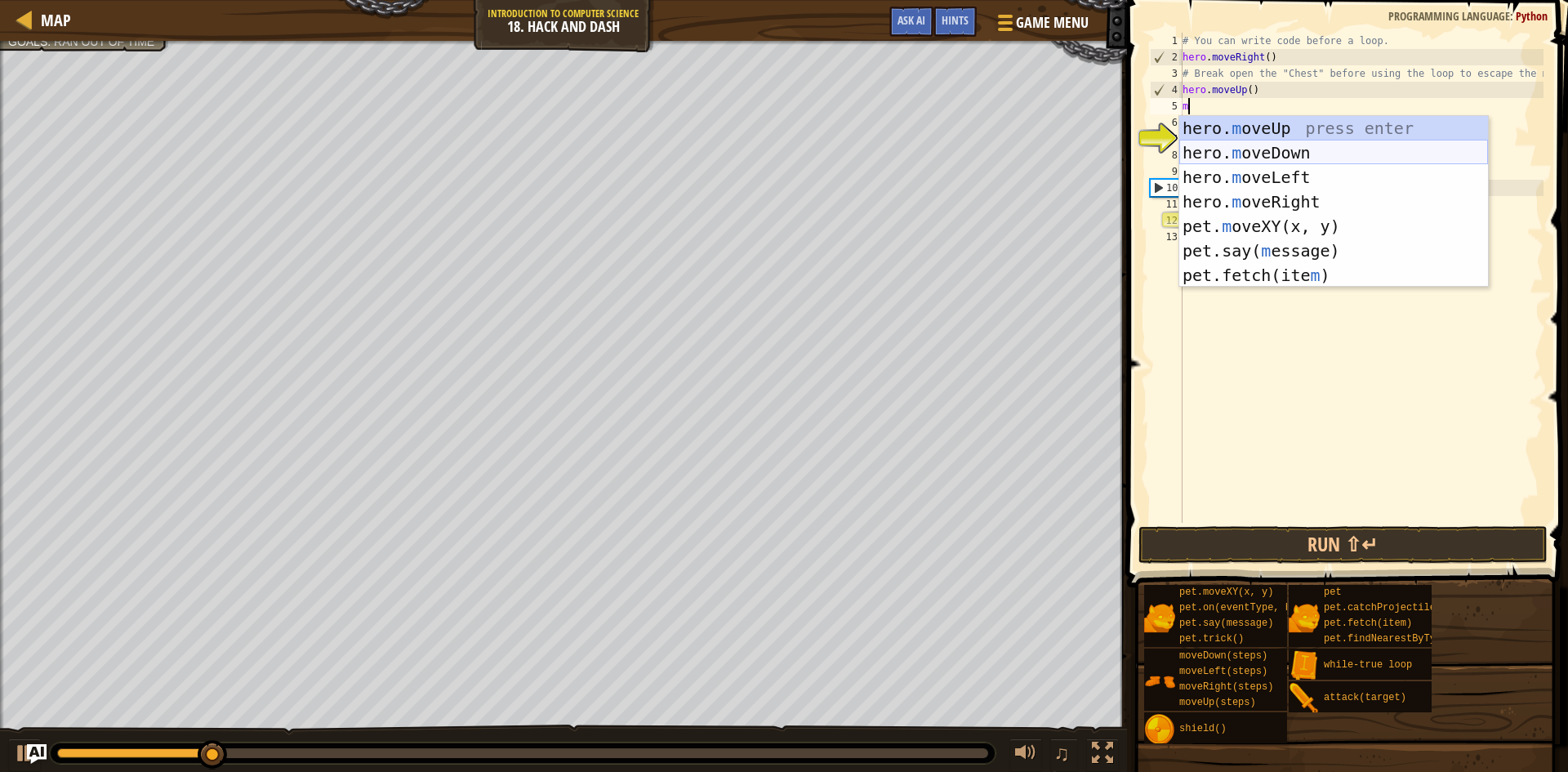
click at [1301, 151] on div "hero. m oveUp press enter hero. m oveDown press enter hero. m oveLeft press ent…" at bounding box center [1334, 226] width 309 height 220
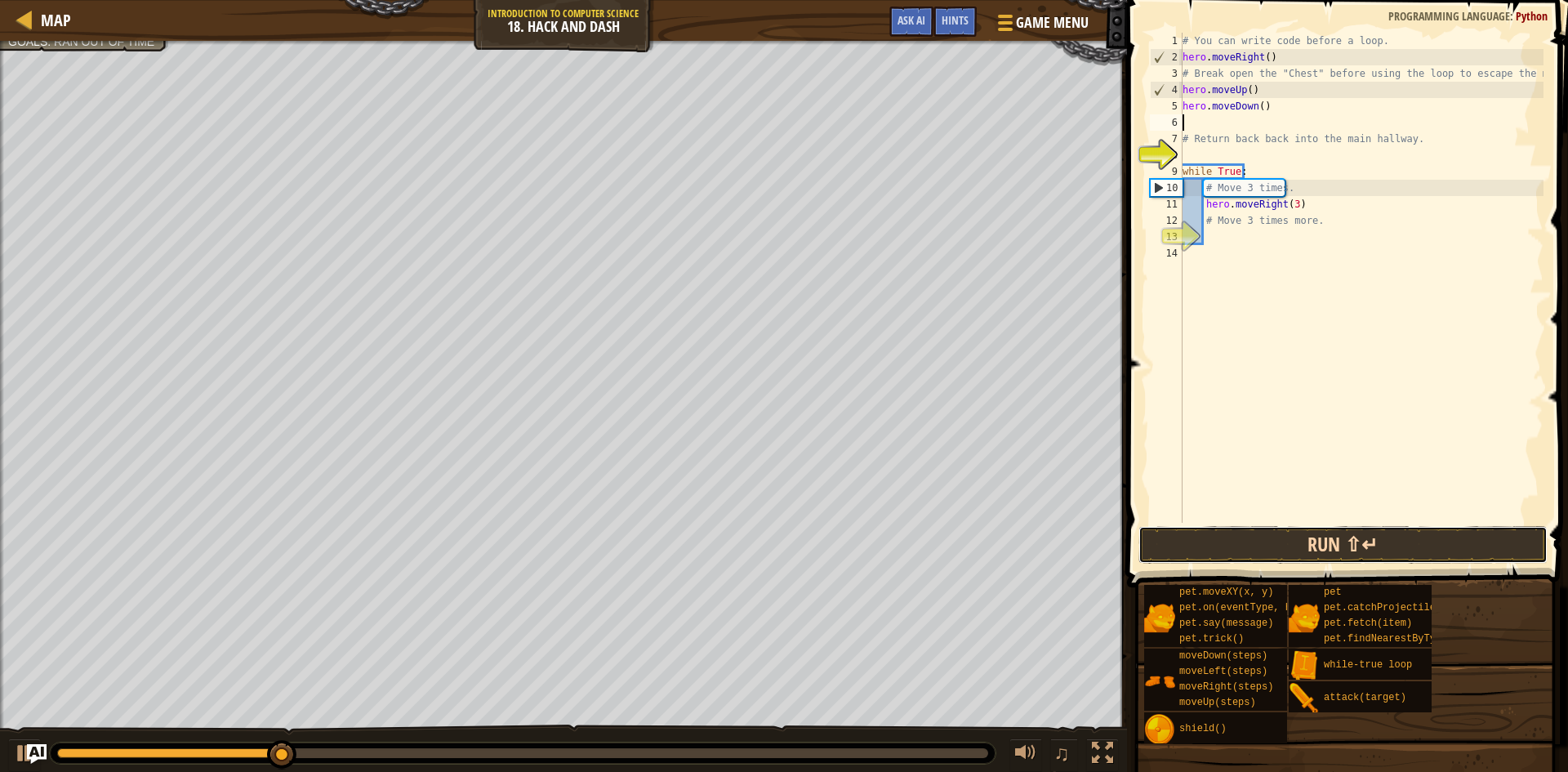
click at [1278, 545] on button "Run ⇧↵" at bounding box center [1343, 544] width 409 height 37
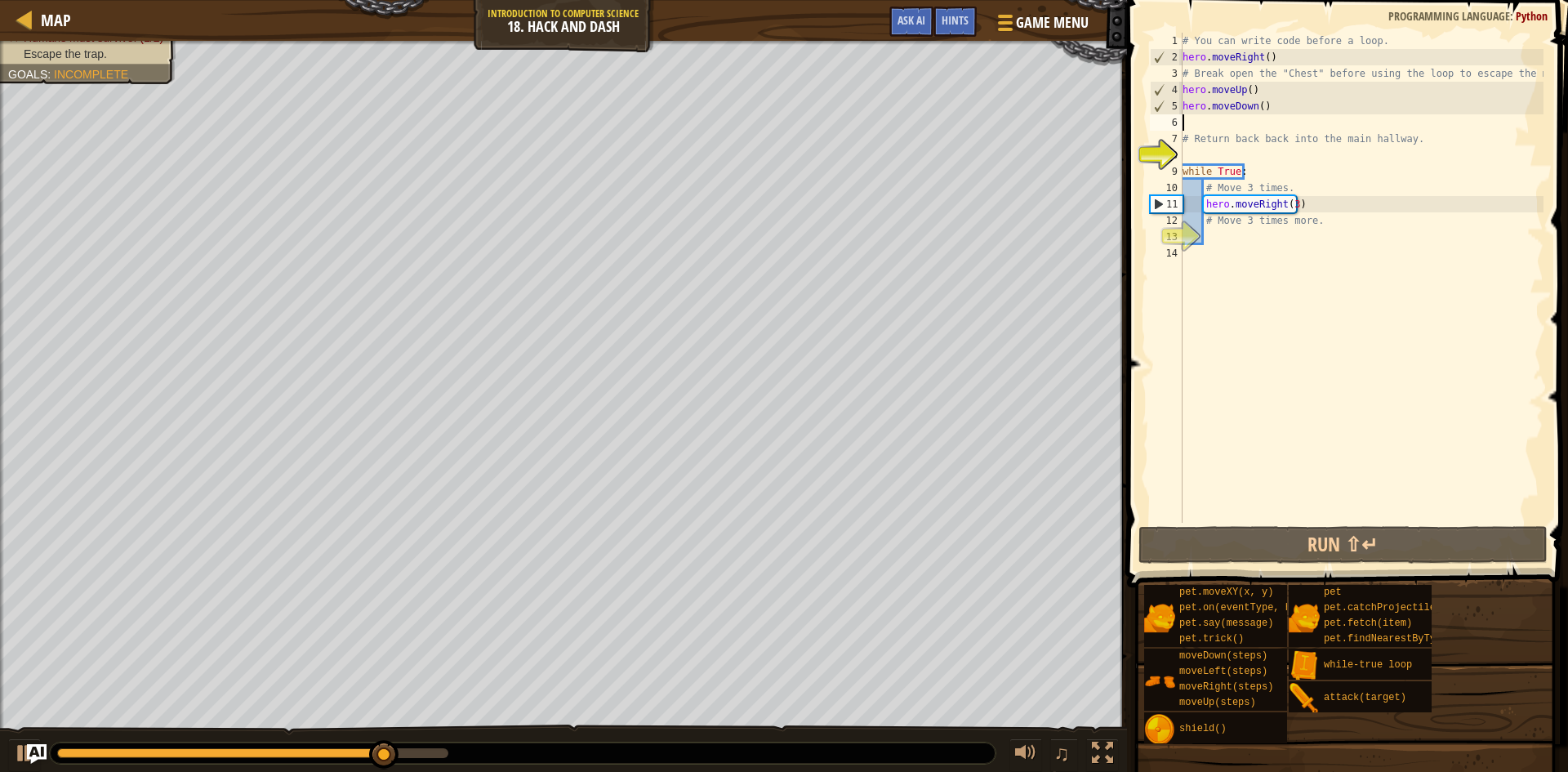
type textarea "m"
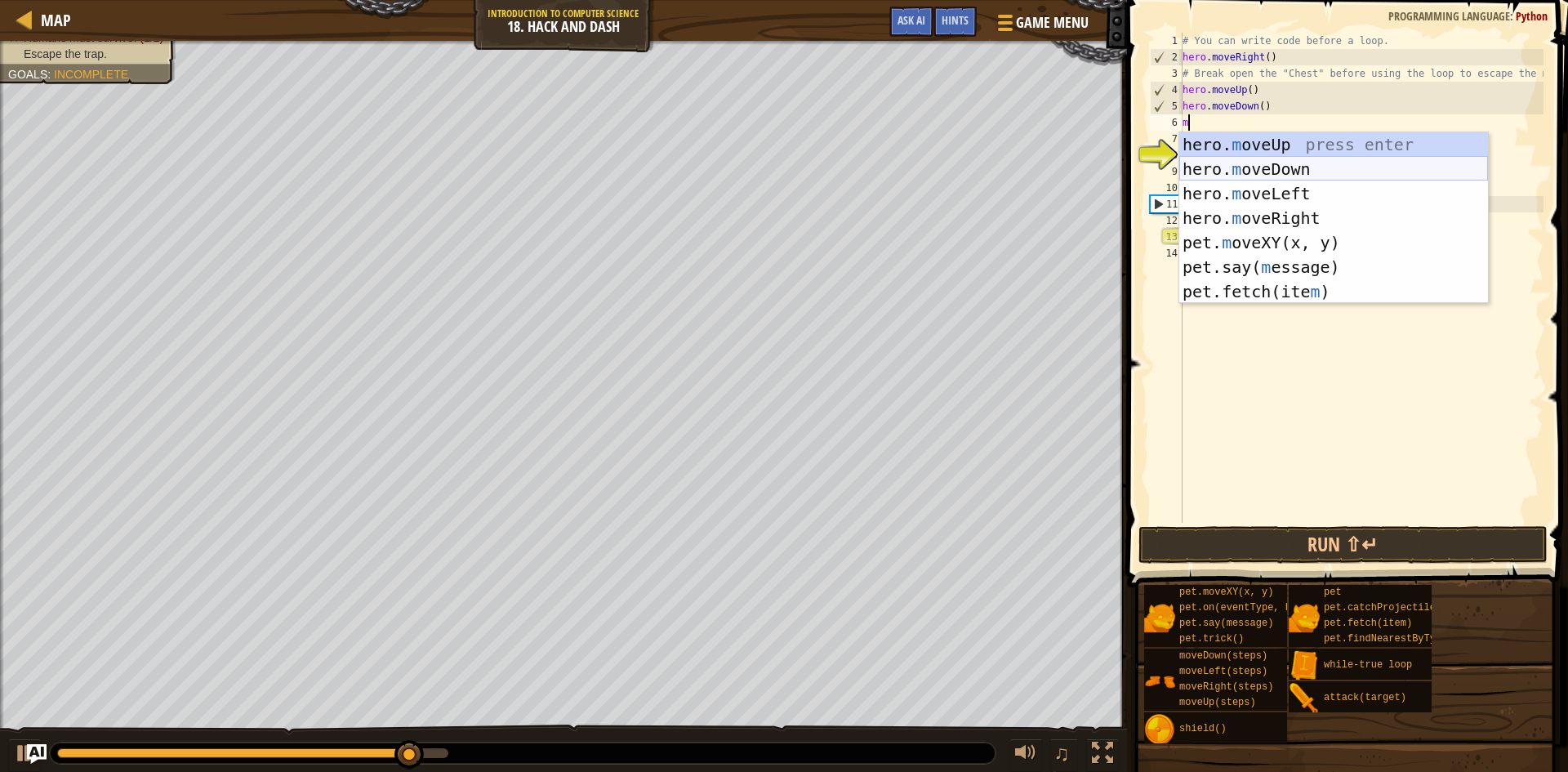
click at [1264, 171] on div "hero. m oveUp press enter hero. m oveDown press enter hero. m oveLeft press ent…" at bounding box center [1334, 242] width 309 height 220
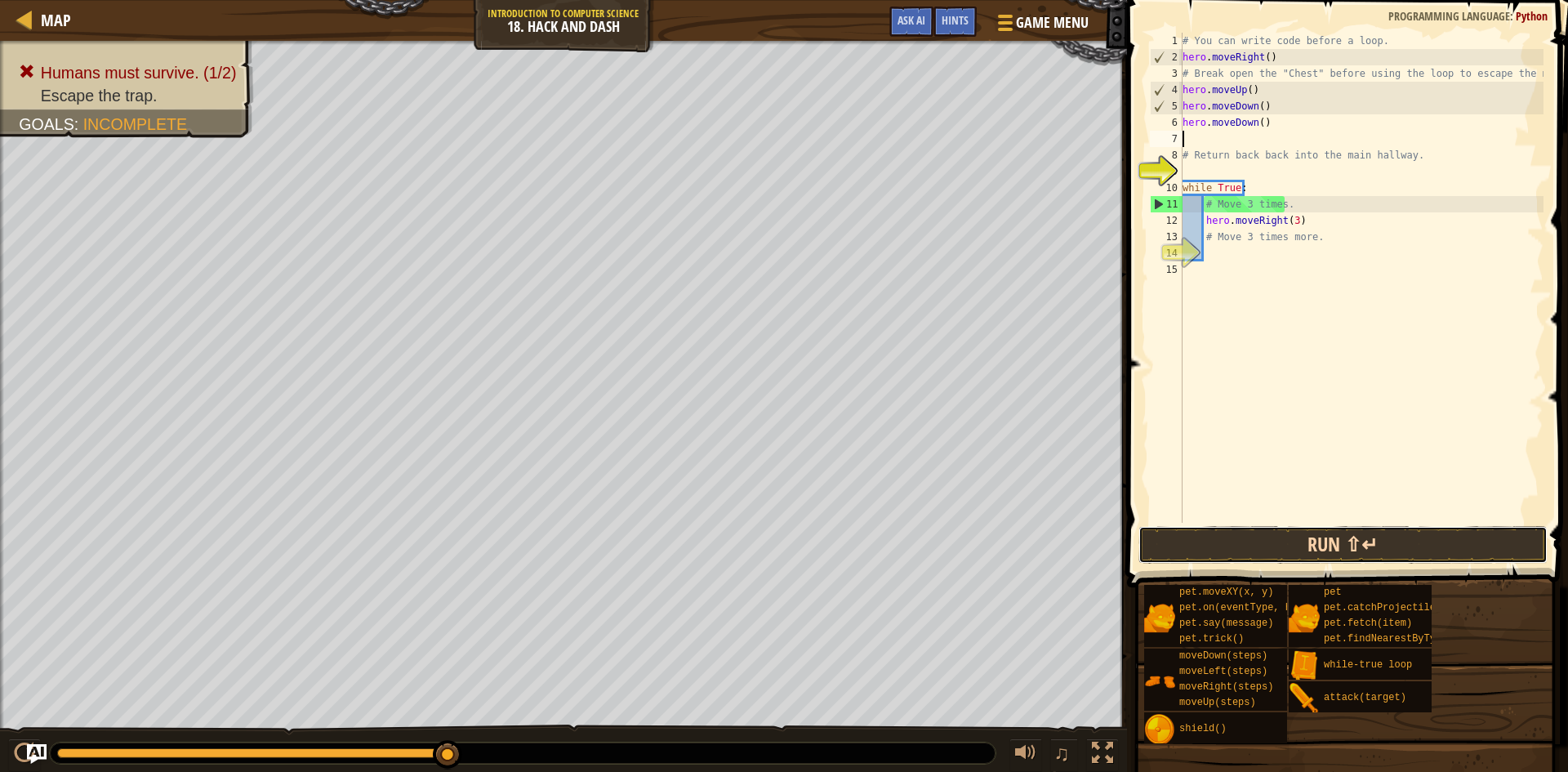
click at [1260, 533] on button "Run ⇧↵" at bounding box center [1343, 544] width 409 height 37
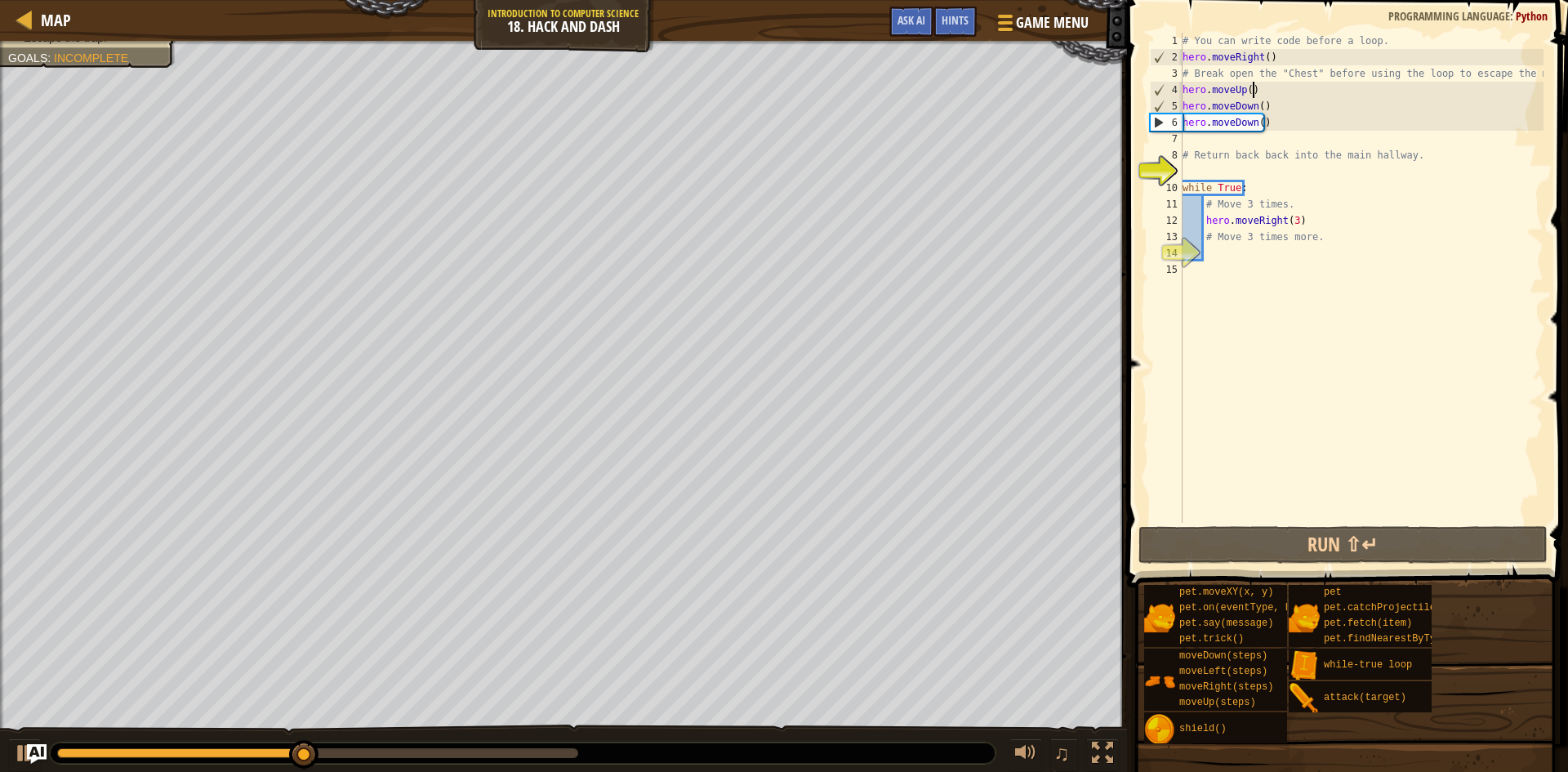
click at [1280, 87] on div "# You can write code before a loop. hero . moveRight ( ) # Break open the "Ches…" at bounding box center [1361, 293] width 365 height 523
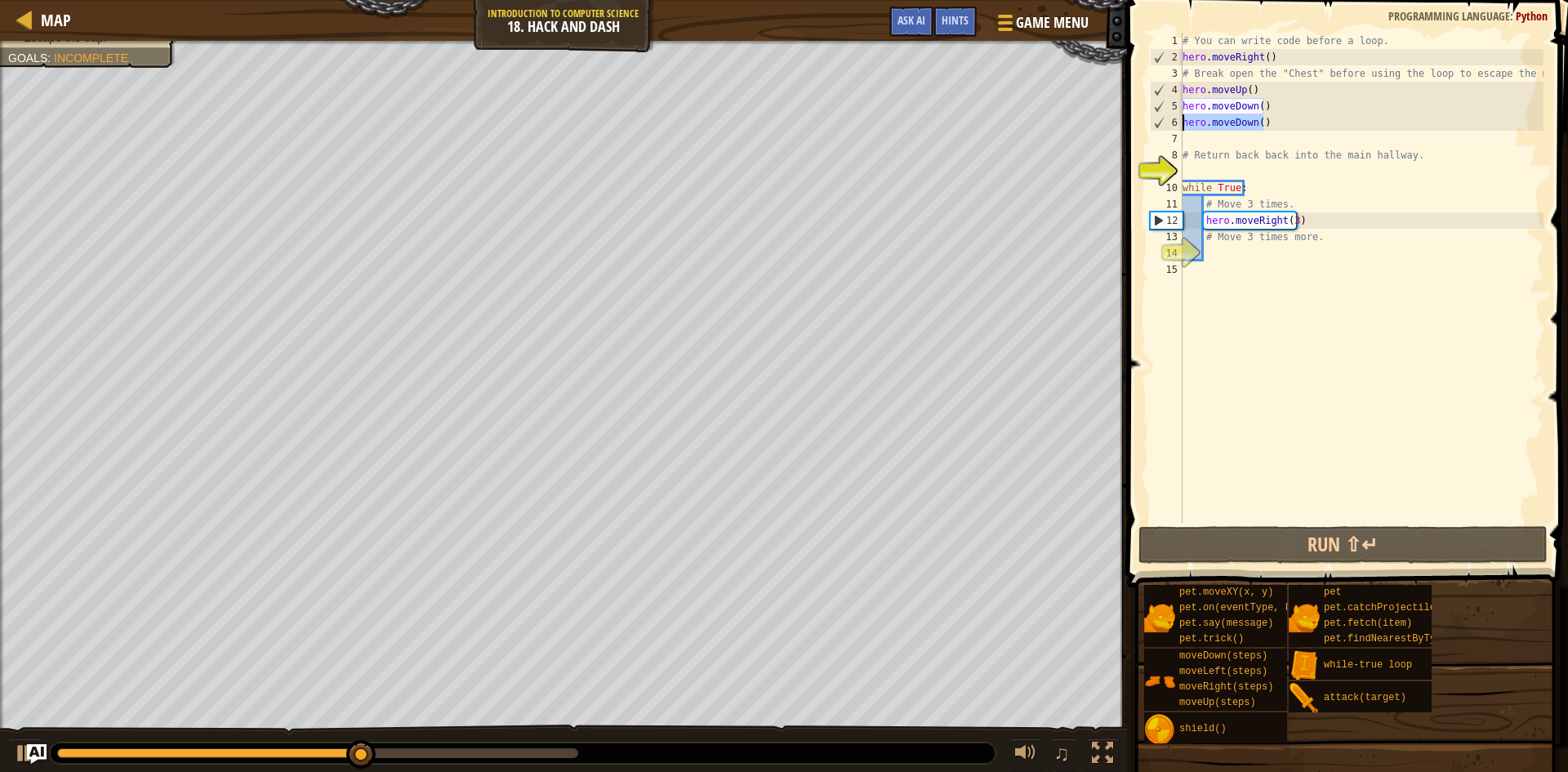
drag, startPoint x: 1282, startPoint y: 122, endPoint x: 1181, endPoint y: 123, distance: 101.0
click at [1181, 123] on div "hero.moveUp() 1 2 3 4 5 6 7 8 9 10 11 12 13 14 15 # You can write code before a…" at bounding box center [1345, 278] width 397 height 490
type textarea "hero.moveDown()"
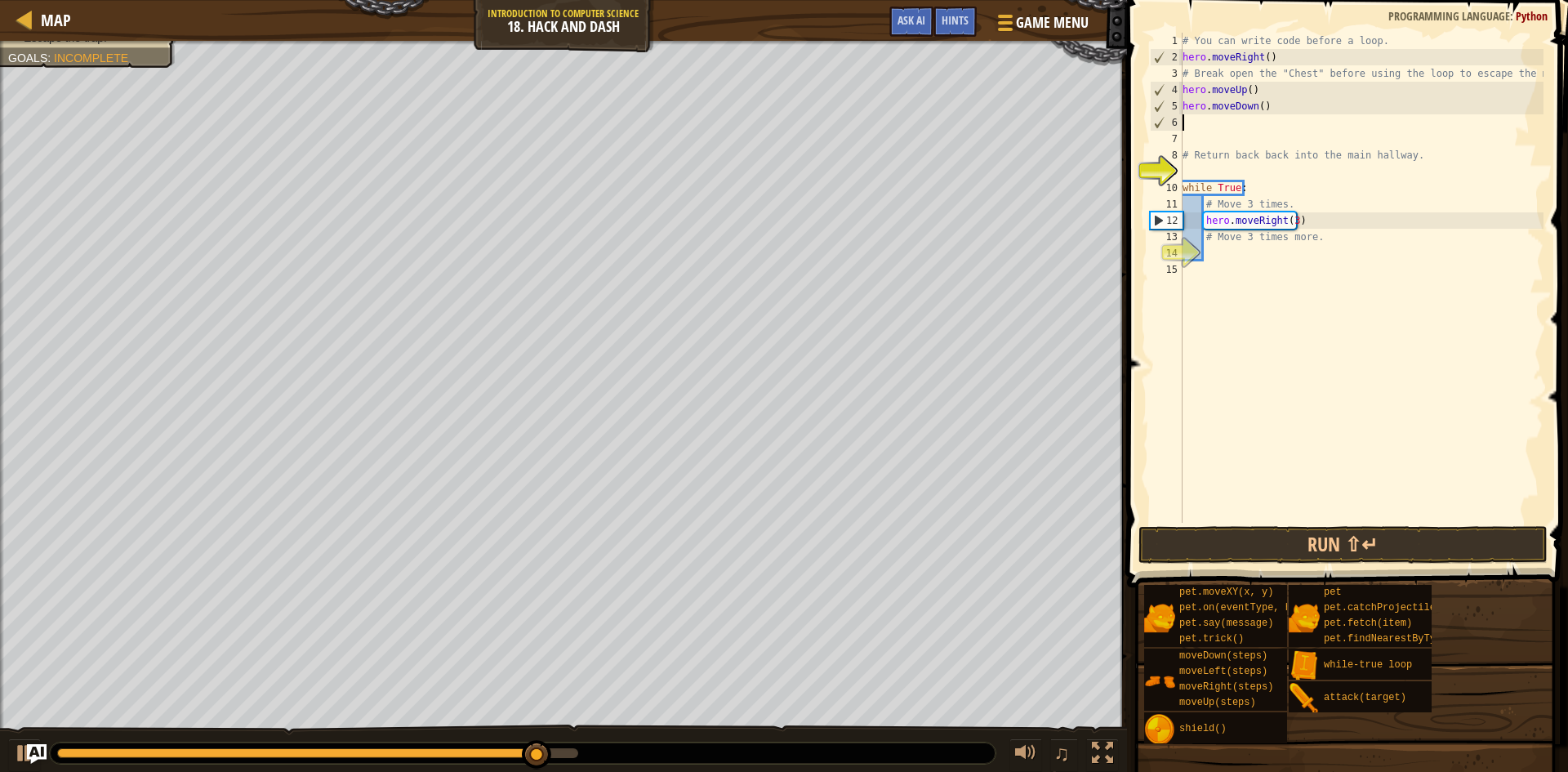
type textarea "m"
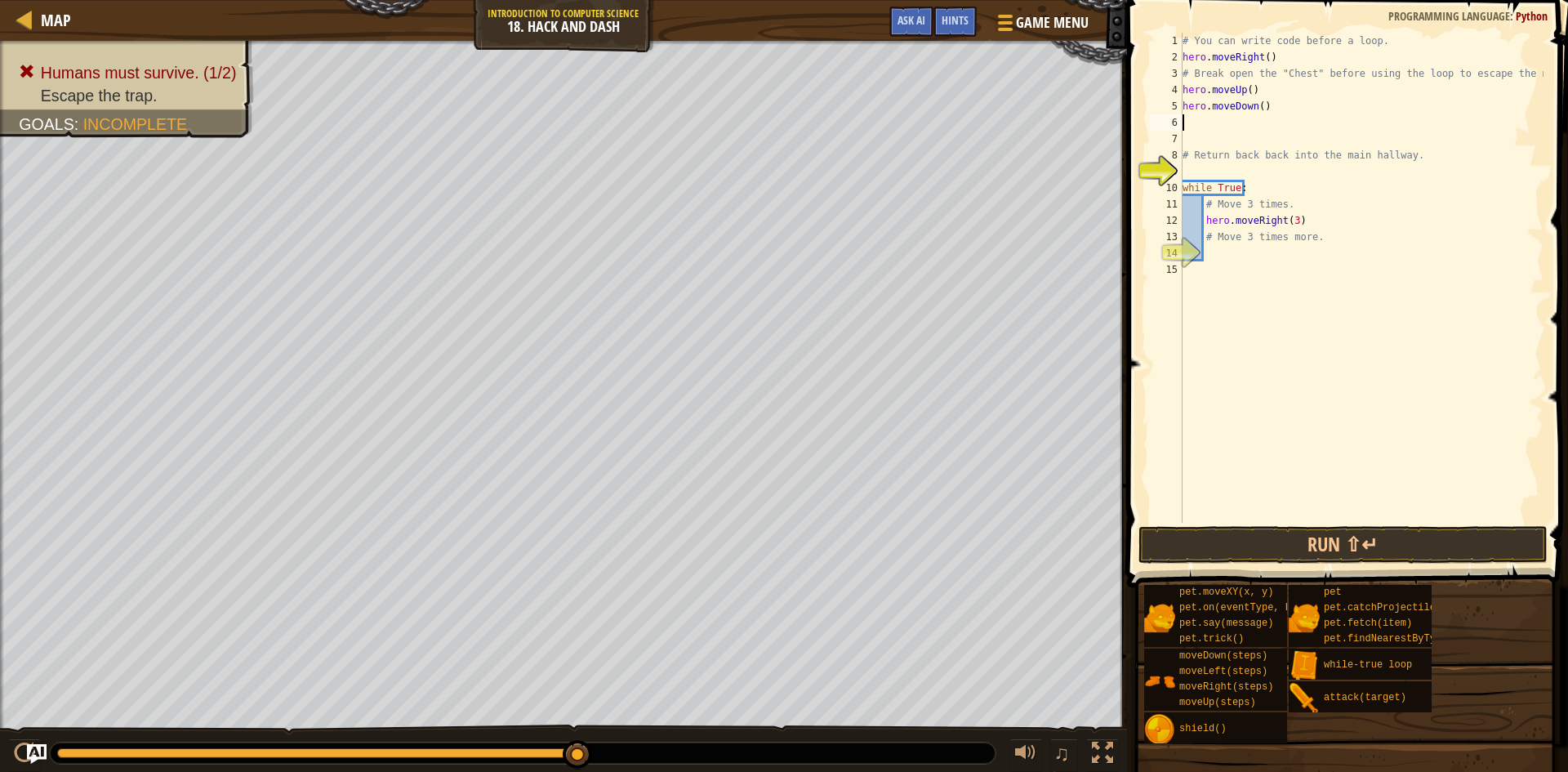
click at [1262, 106] on div "# You can write code before a loop. hero . moveRight ( ) # Break open the "Ches…" at bounding box center [1361, 293] width 365 height 523
click at [1272, 546] on button "Run ⇧↵" at bounding box center [1343, 544] width 409 height 37
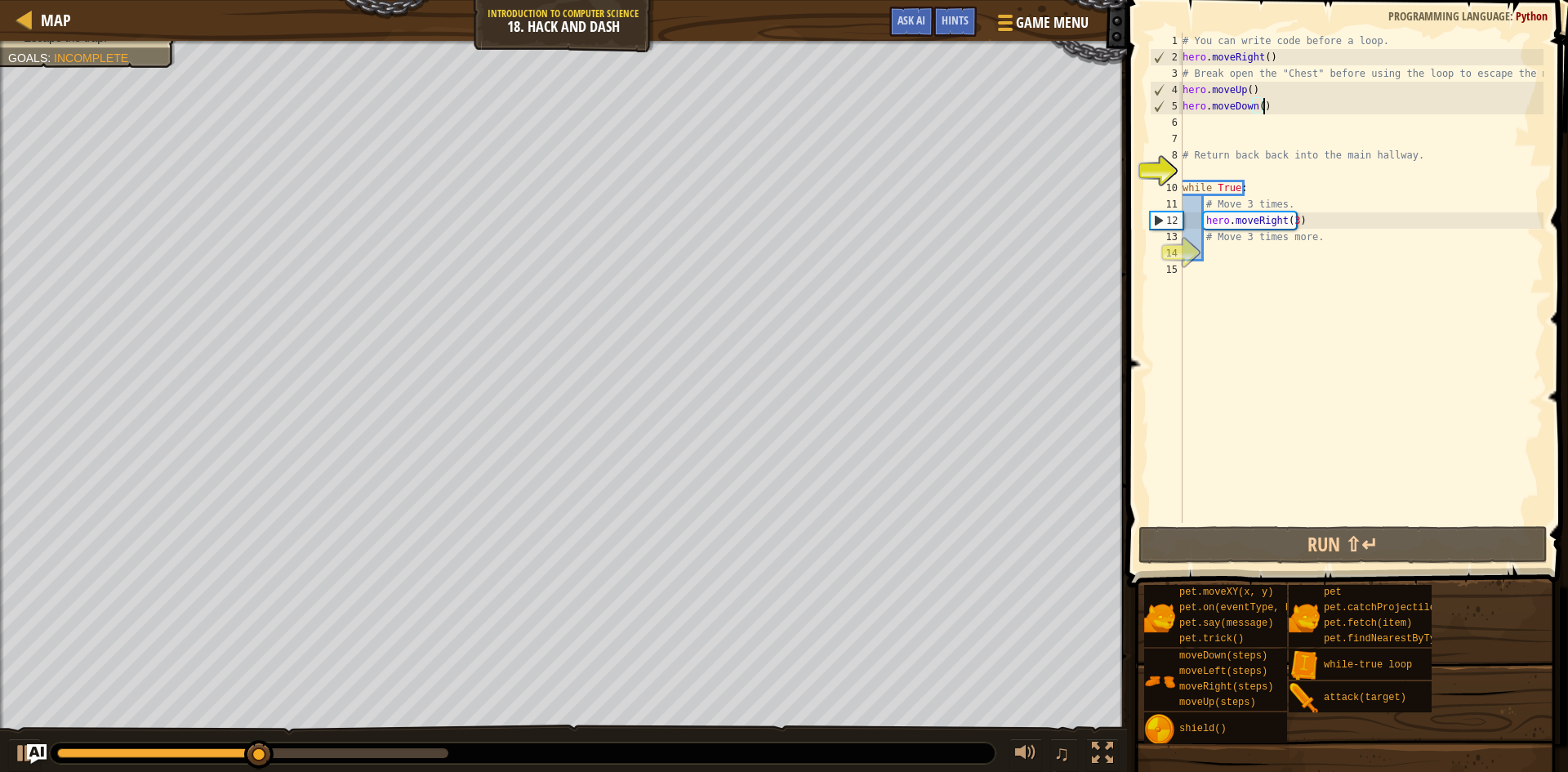
click at [1258, 101] on div "# You can write code before a loop. hero . moveRight ( ) # Break open the "Ches…" at bounding box center [1361, 293] width 365 height 523
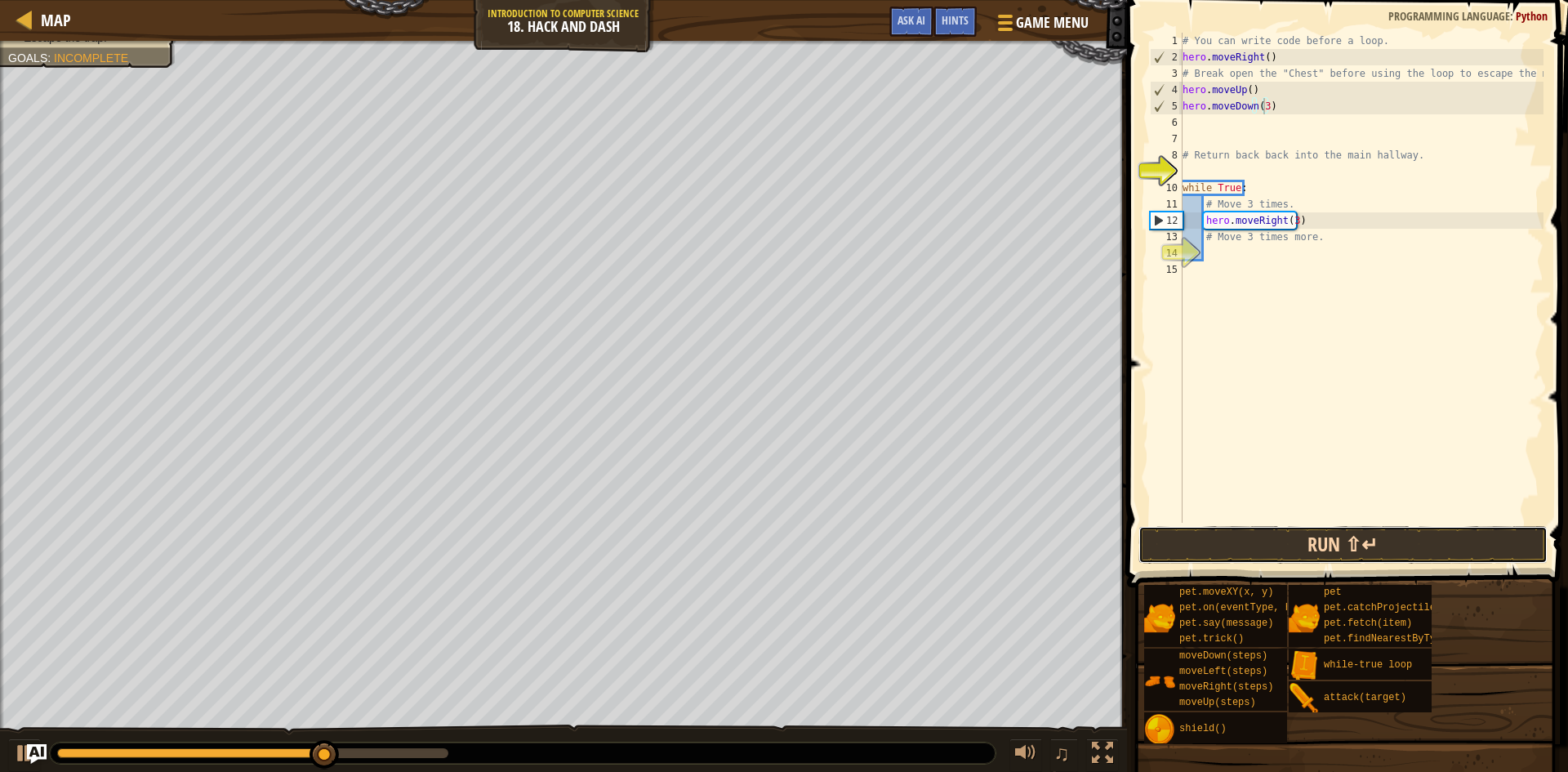
click at [1312, 540] on button "Run ⇧↵" at bounding box center [1343, 544] width 409 height 37
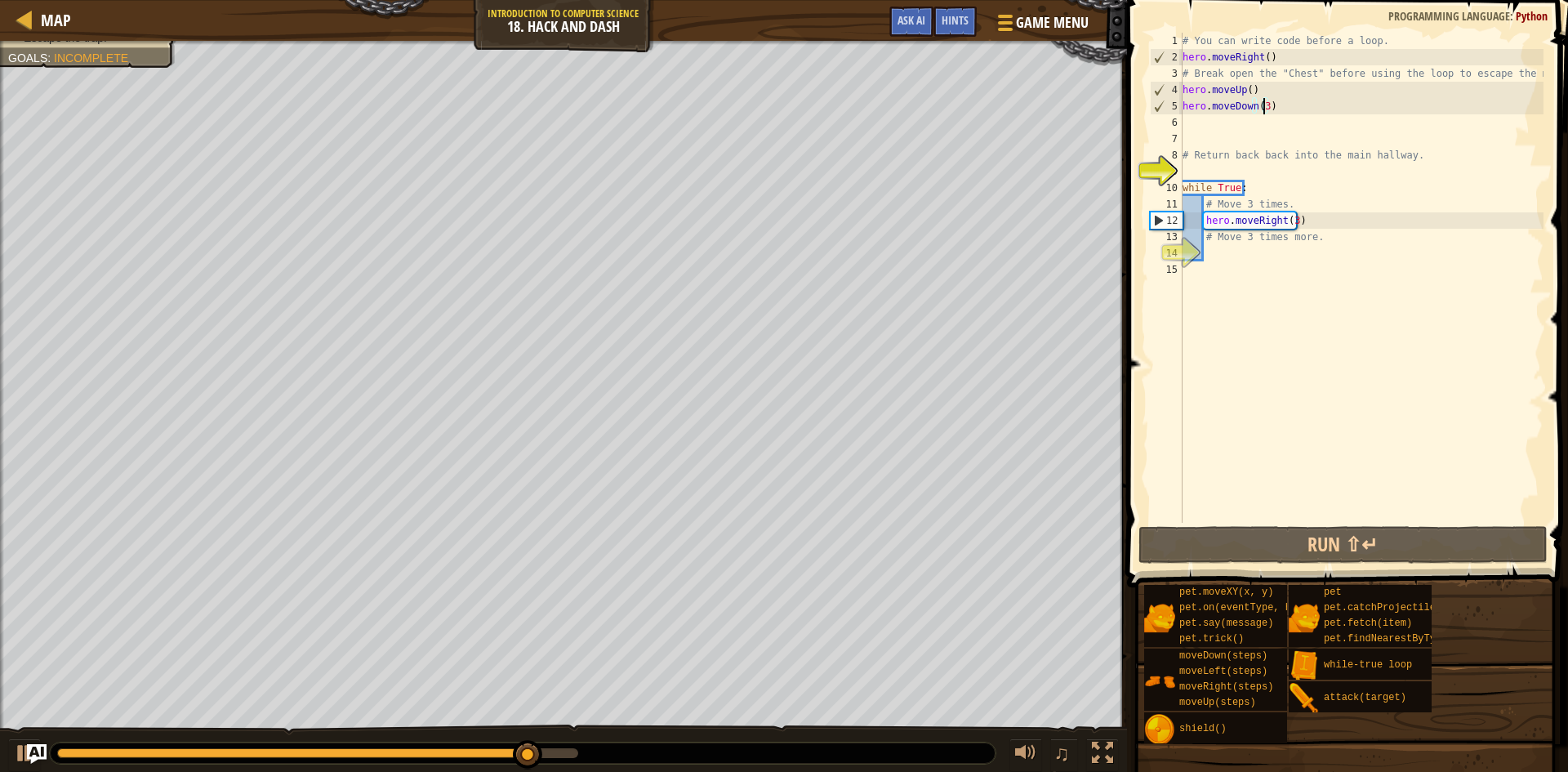
type textarea "hero.moveDown()"
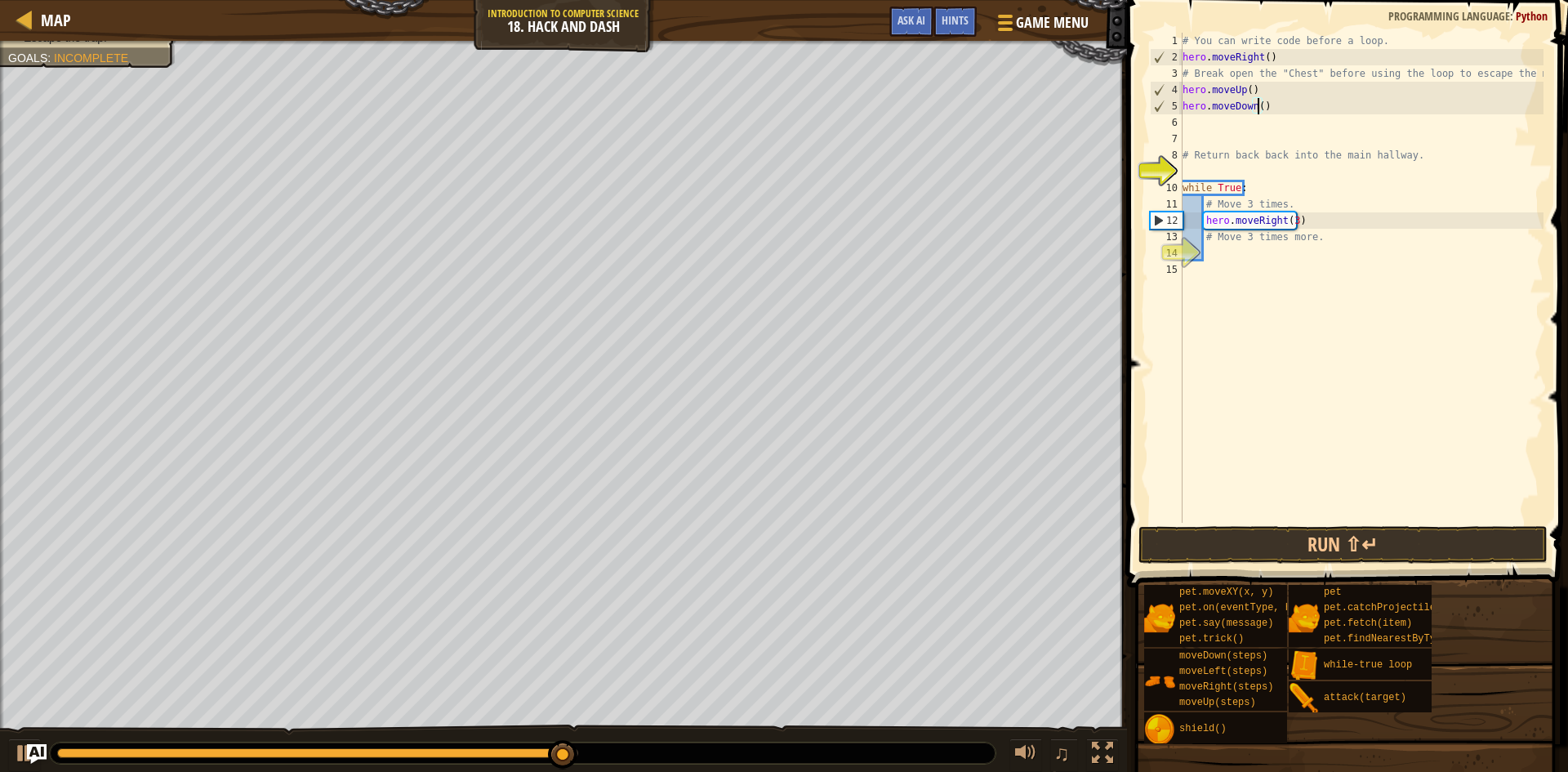
click at [1200, 125] on div "# You can write code before a loop. hero . moveRight ( ) # Break open the "Ches…" at bounding box center [1361, 293] width 365 height 523
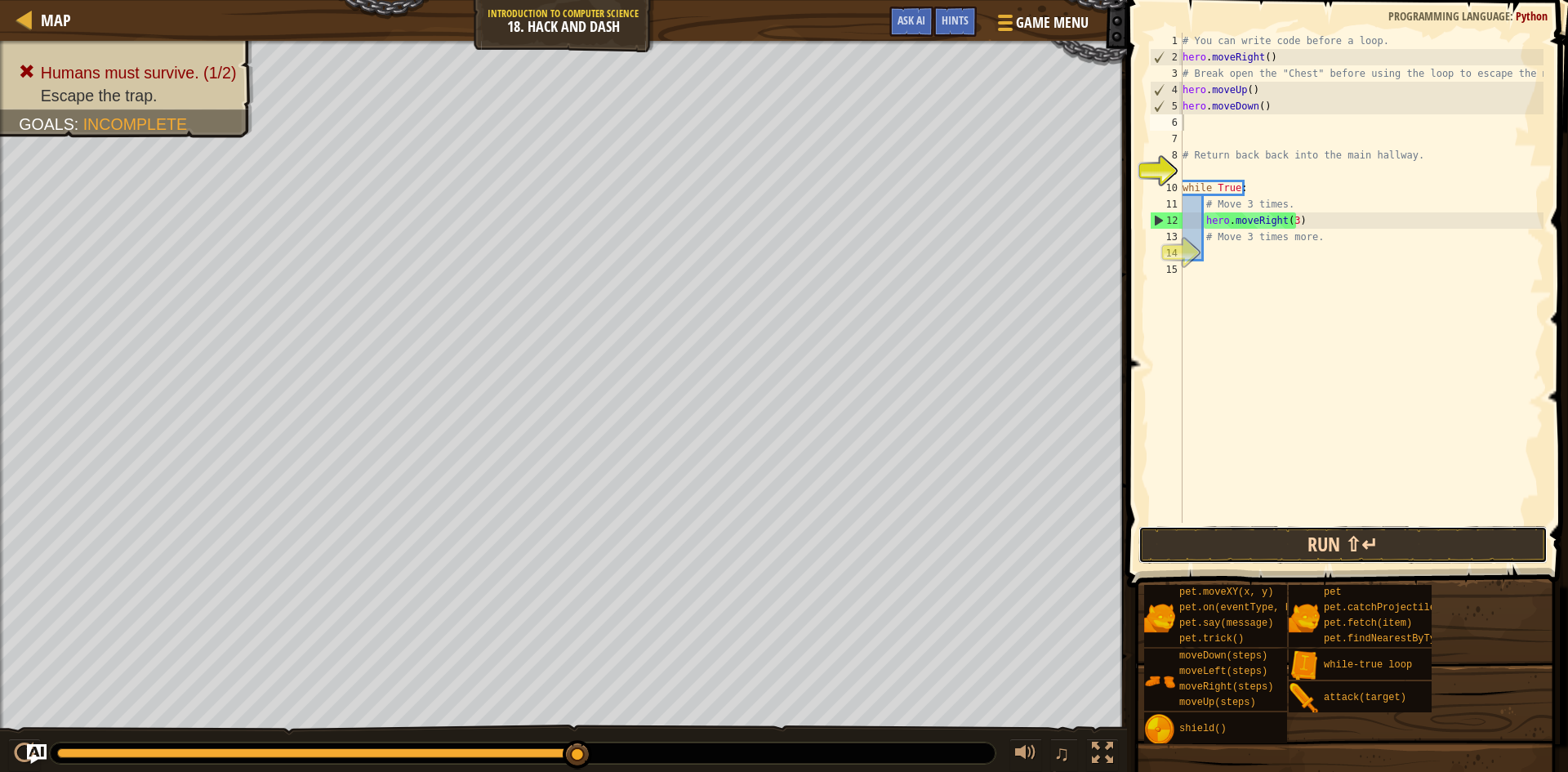
click at [1316, 546] on button "Run ⇧↵" at bounding box center [1343, 544] width 409 height 37
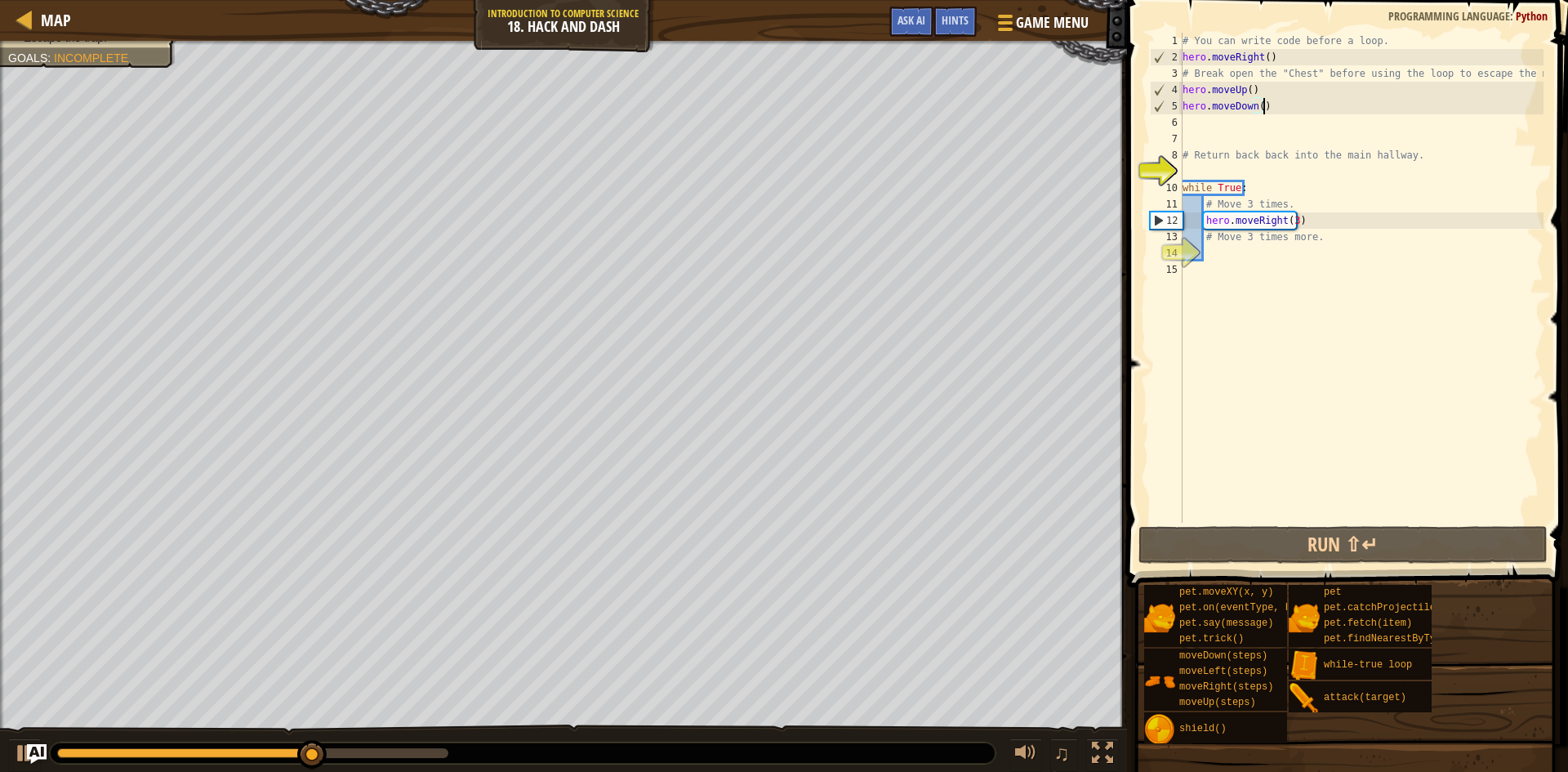
click at [1278, 104] on div "# You can write code before a loop. hero . moveRight ( ) # Break open the "Ches…" at bounding box center [1361, 293] width 365 height 523
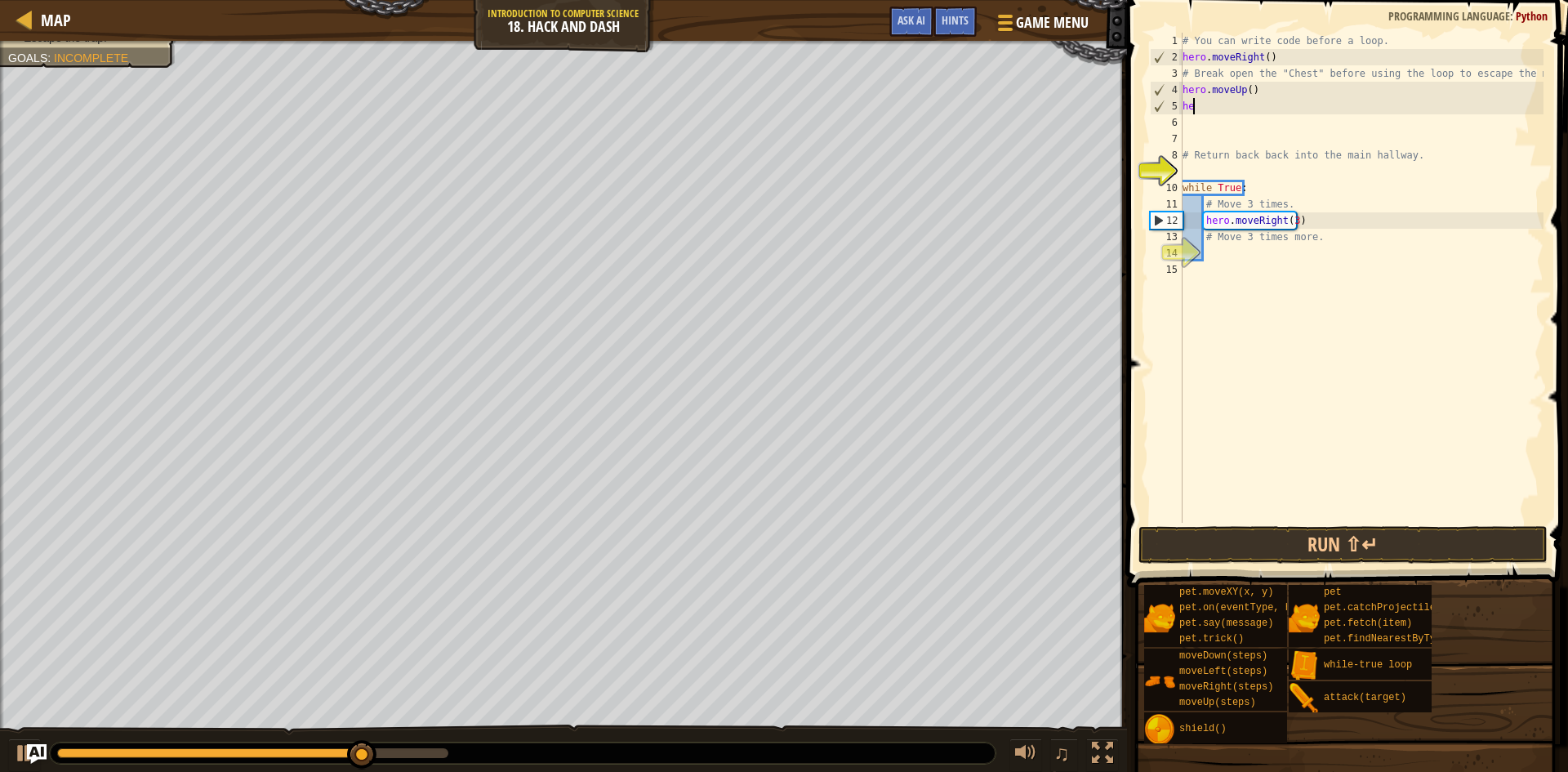
type textarea "h"
click at [1263, 57] on div "# You can write code before a loop. hero . moveRight ( ) # Break open the "Ches…" at bounding box center [1361, 293] width 365 height 523
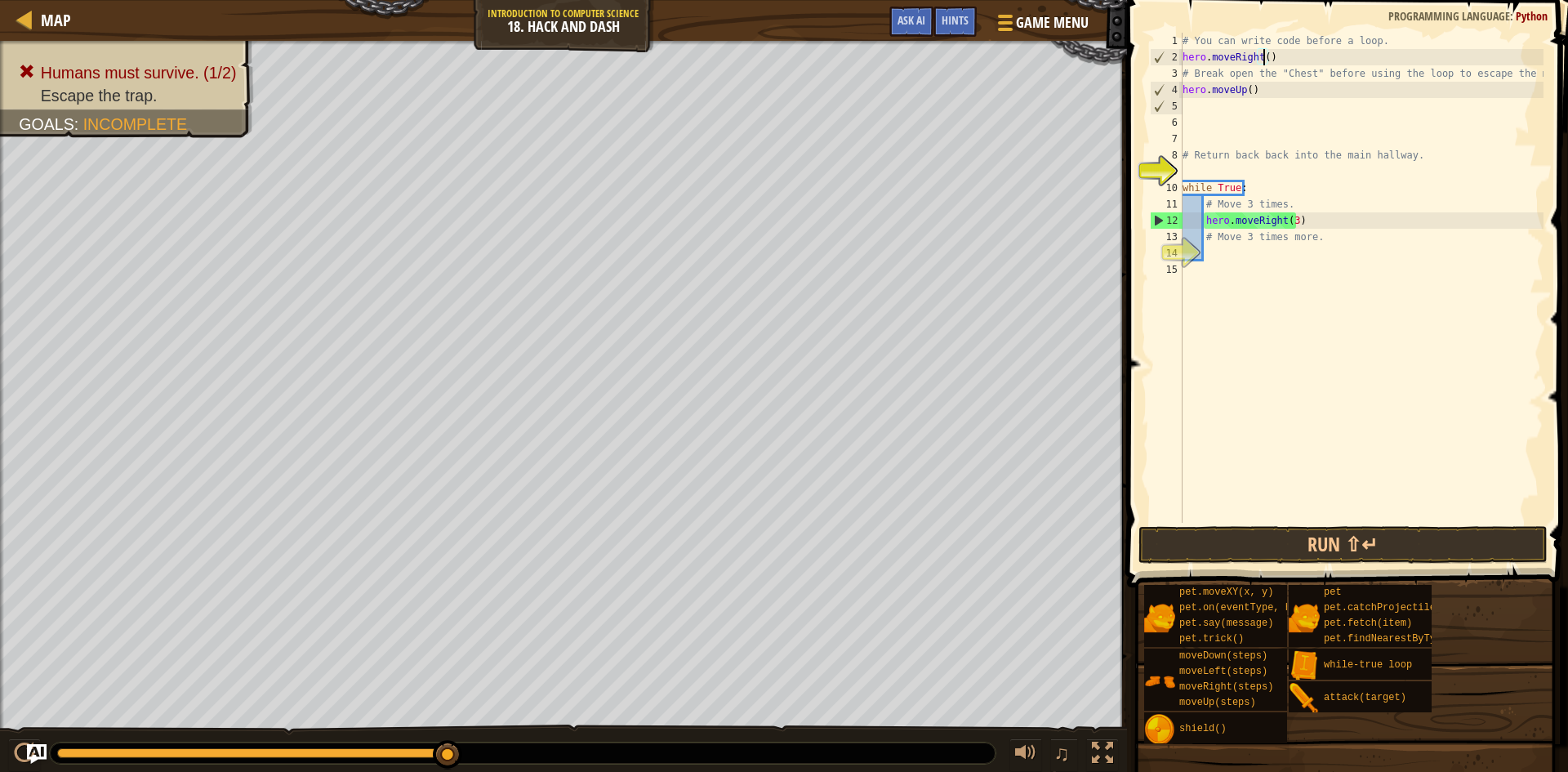
scroll to position [7, 7]
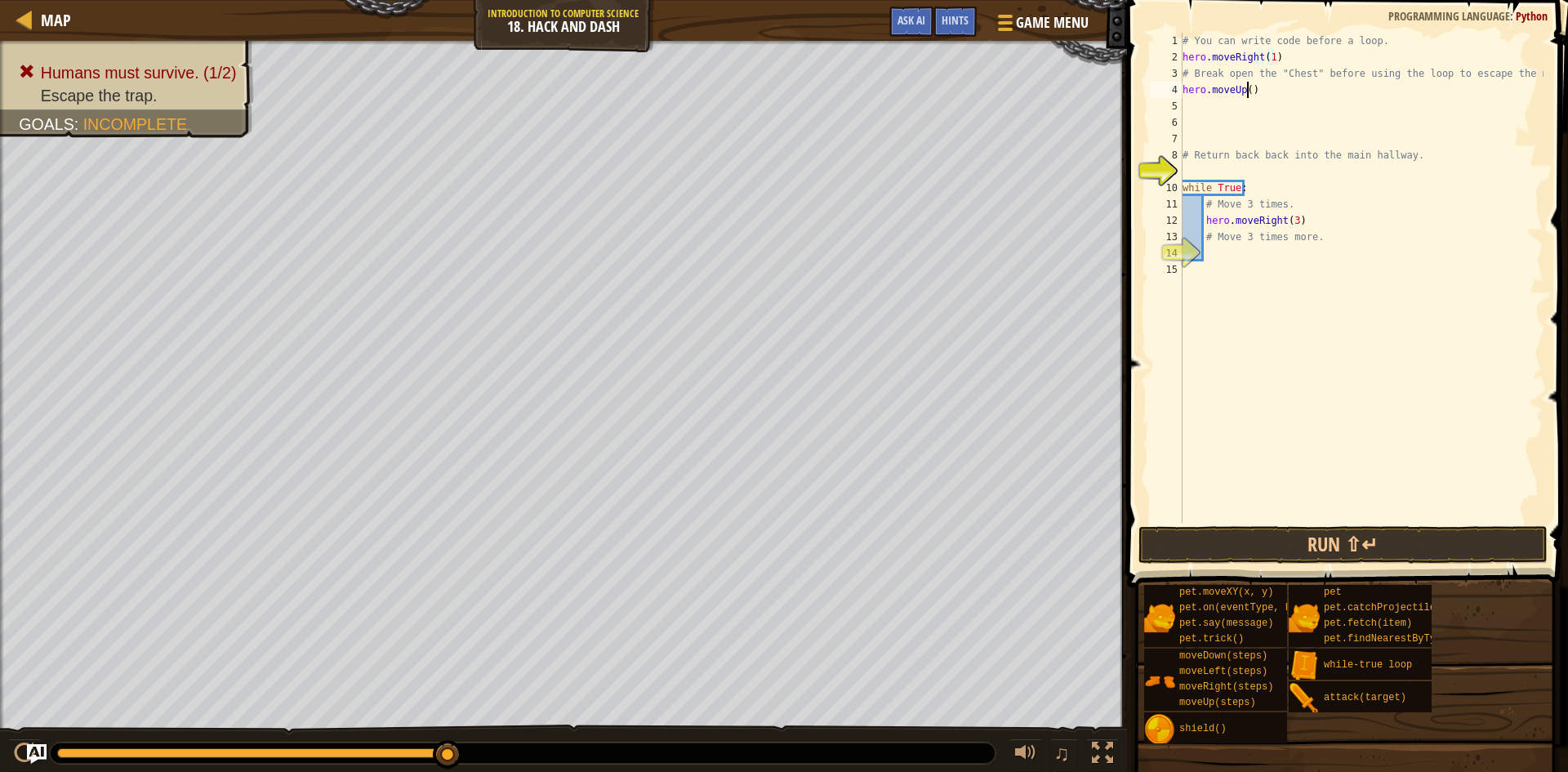
click at [1247, 84] on div "# You can write code before a loop. hero . moveRight ( 1 ) # Break open the "Ch…" at bounding box center [1361, 293] width 365 height 523
type textarea "hero.moveUp(1)"
click at [1190, 116] on div "# You can write code before a loop. hero . moveRight ( 1 ) # Break open the "Ch…" at bounding box center [1361, 293] width 365 height 523
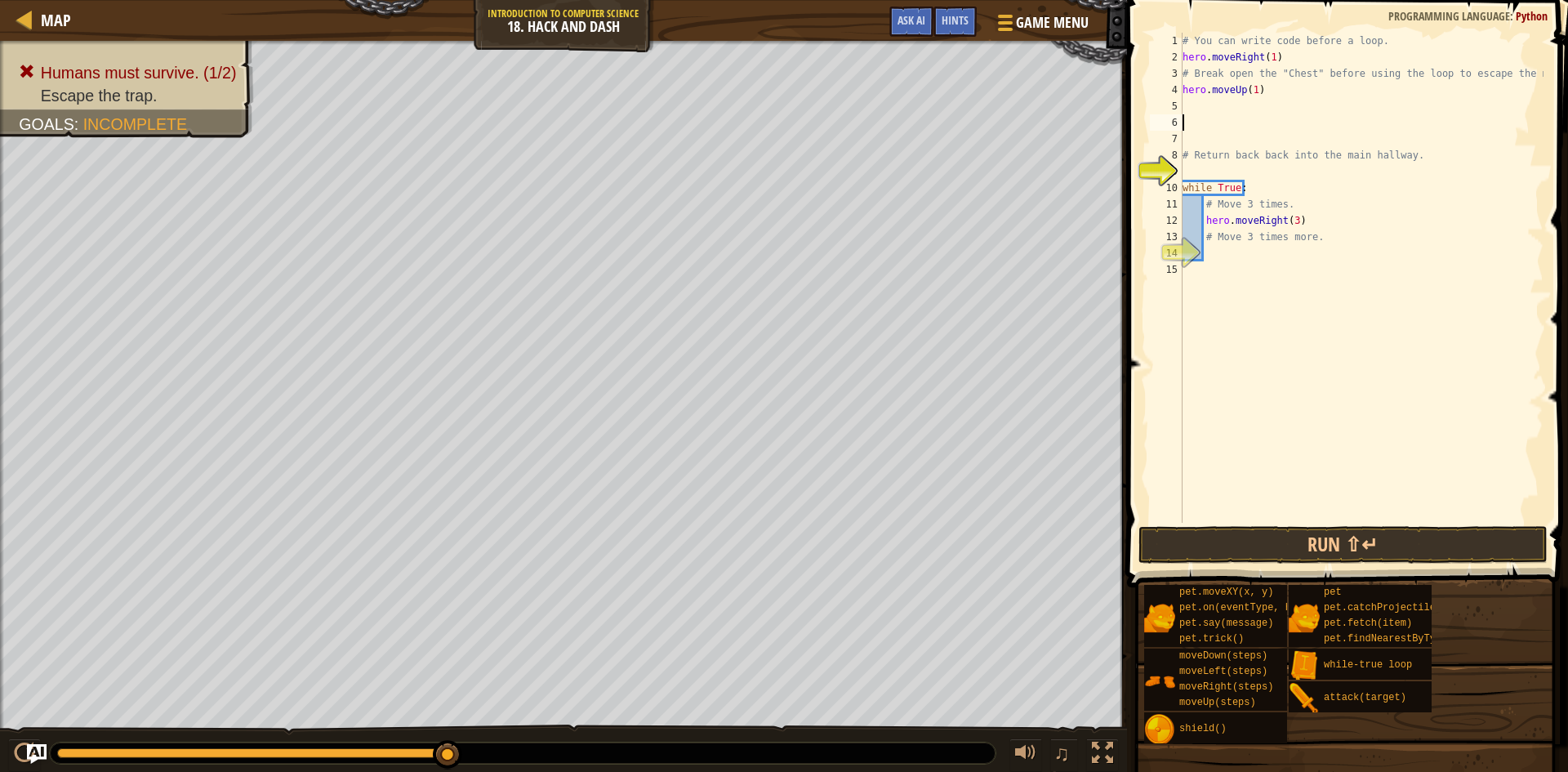
type textarea "m"
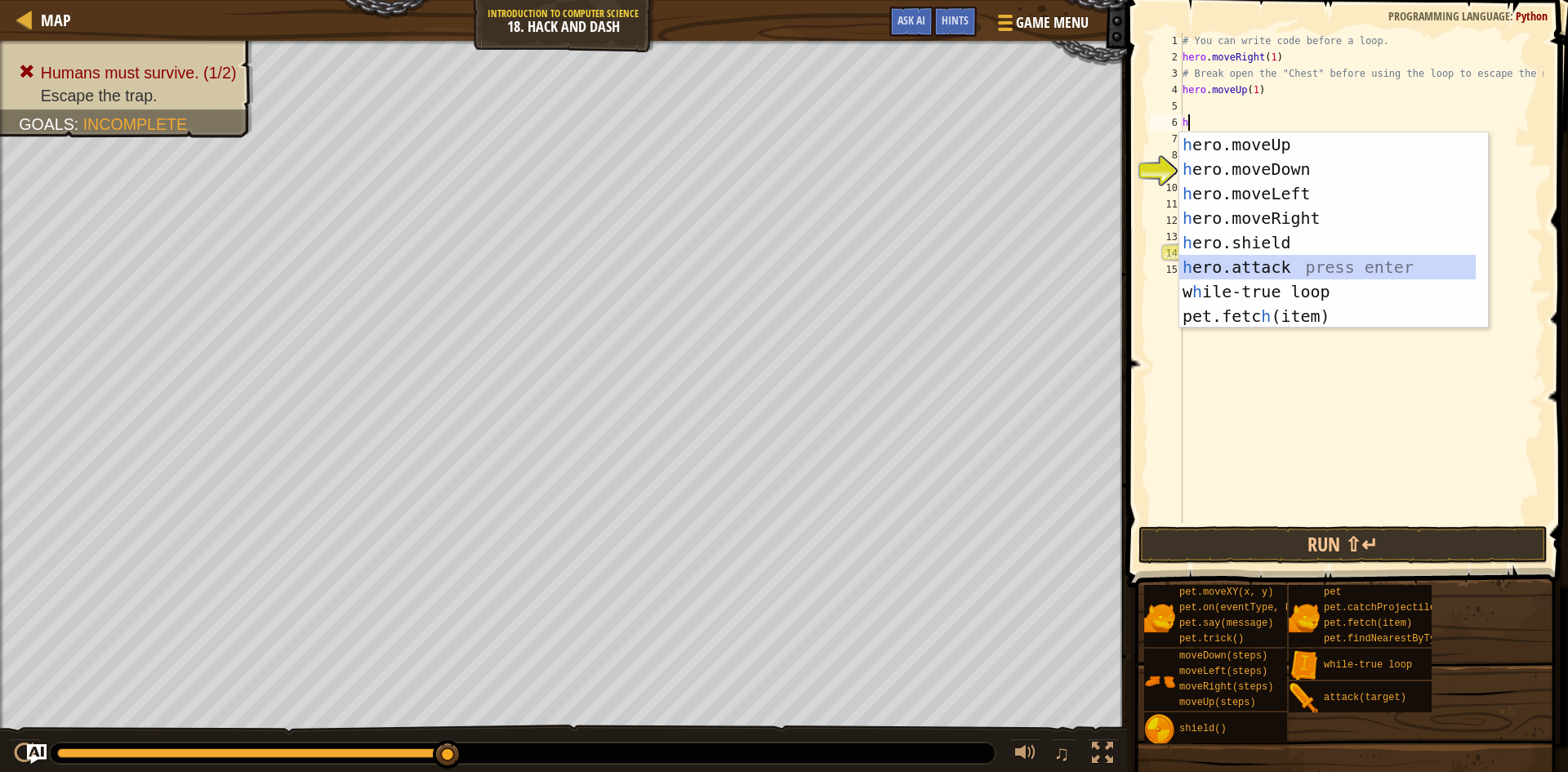
click at [1326, 266] on div "h ero.moveUp press enter h ero.moveDown press enter h ero.moveLeft press enter …" at bounding box center [1327, 254] width 296 height 245
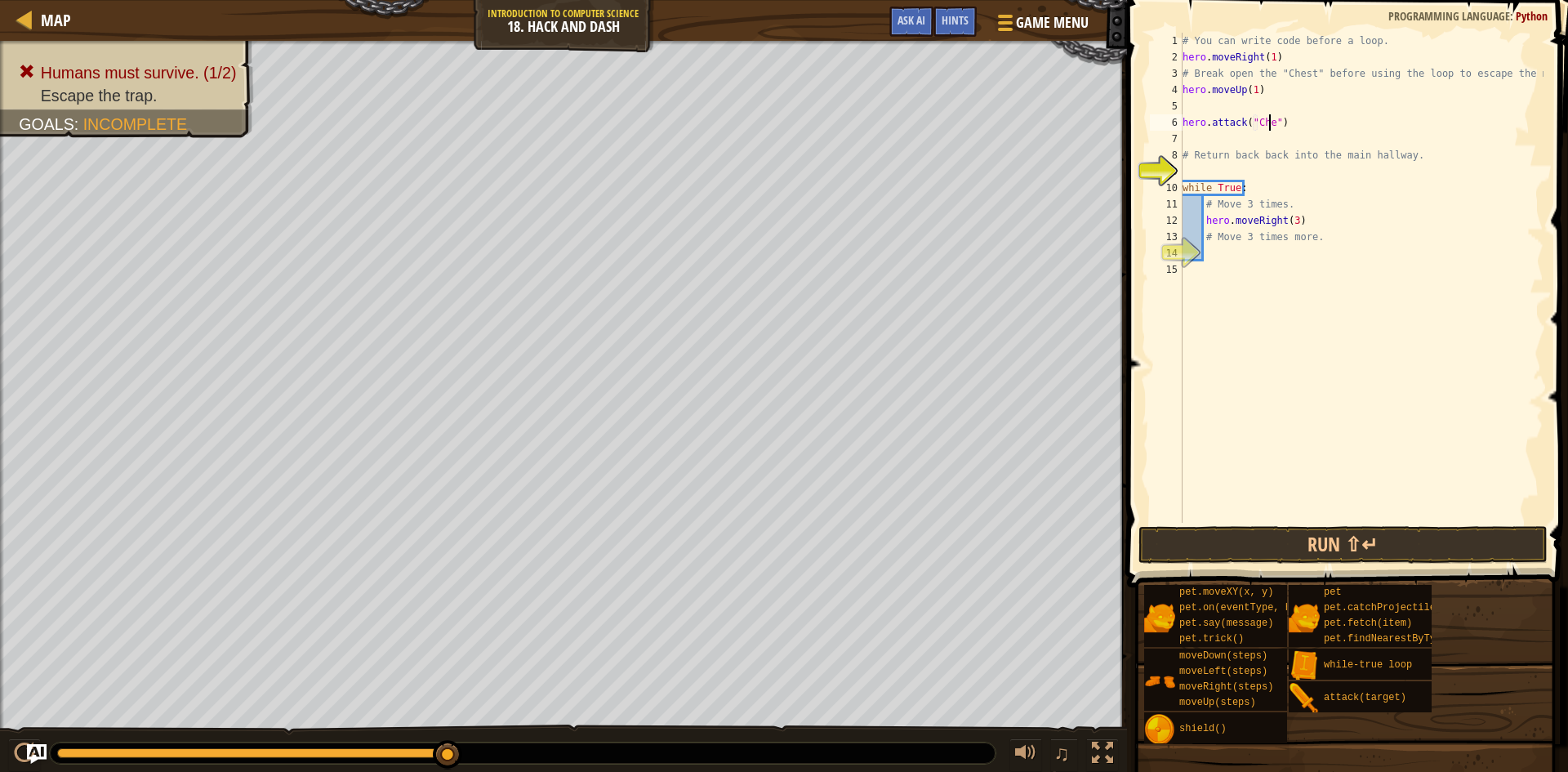
scroll to position [7, 7]
type textarea "hero.attack("Chest")"
click at [1186, 135] on div "# You can write code before a loop. hero . moveRight ( 1 ) # Break open the "Ch…" at bounding box center [1361, 293] width 365 height 523
type textarea "m"
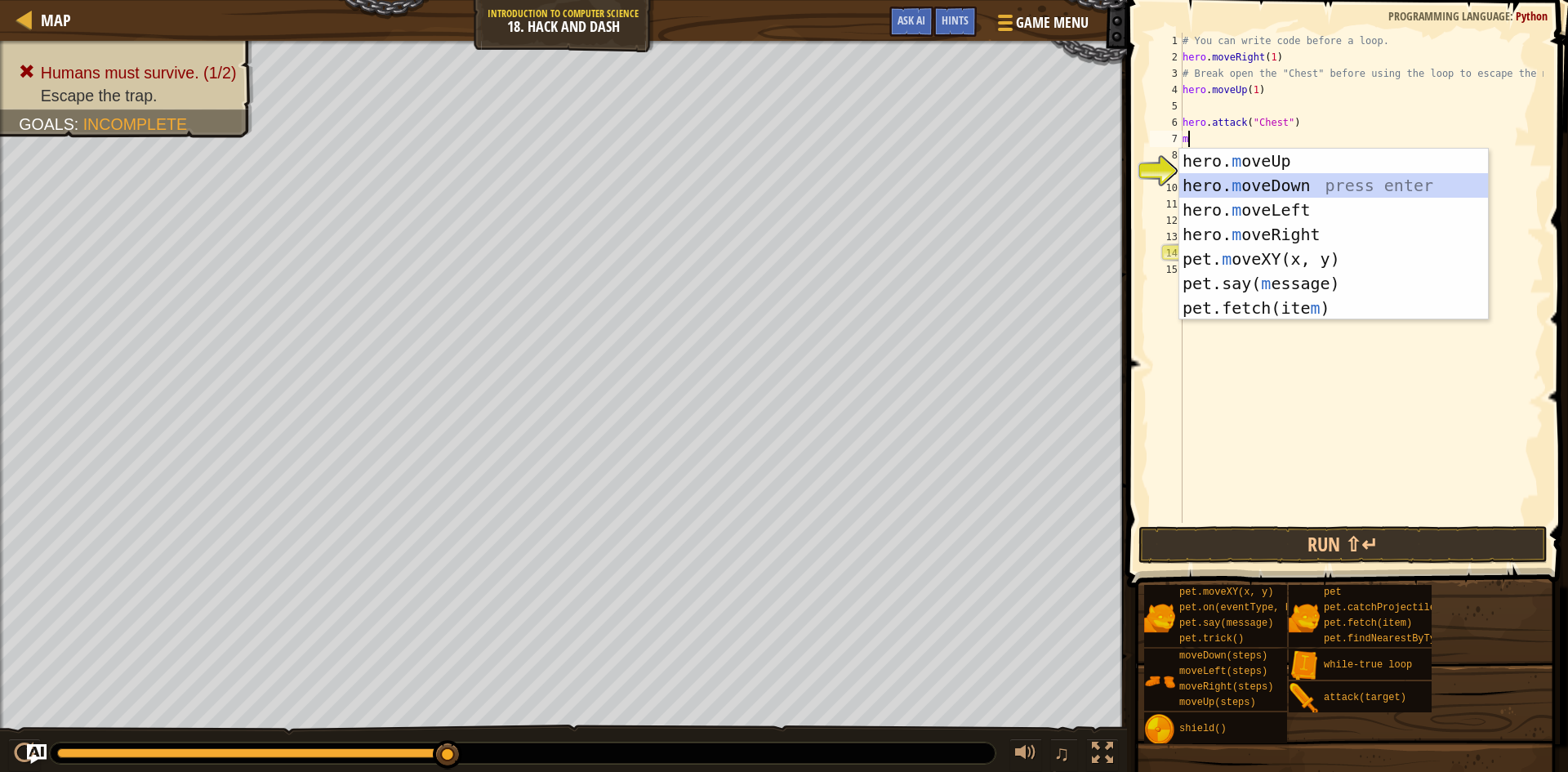
click at [1313, 185] on div "hero. m oveUp press enter hero. m oveDown press enter hero. m oveLeft press ent…" at bounding box center [1334, 258] width 309 height 220
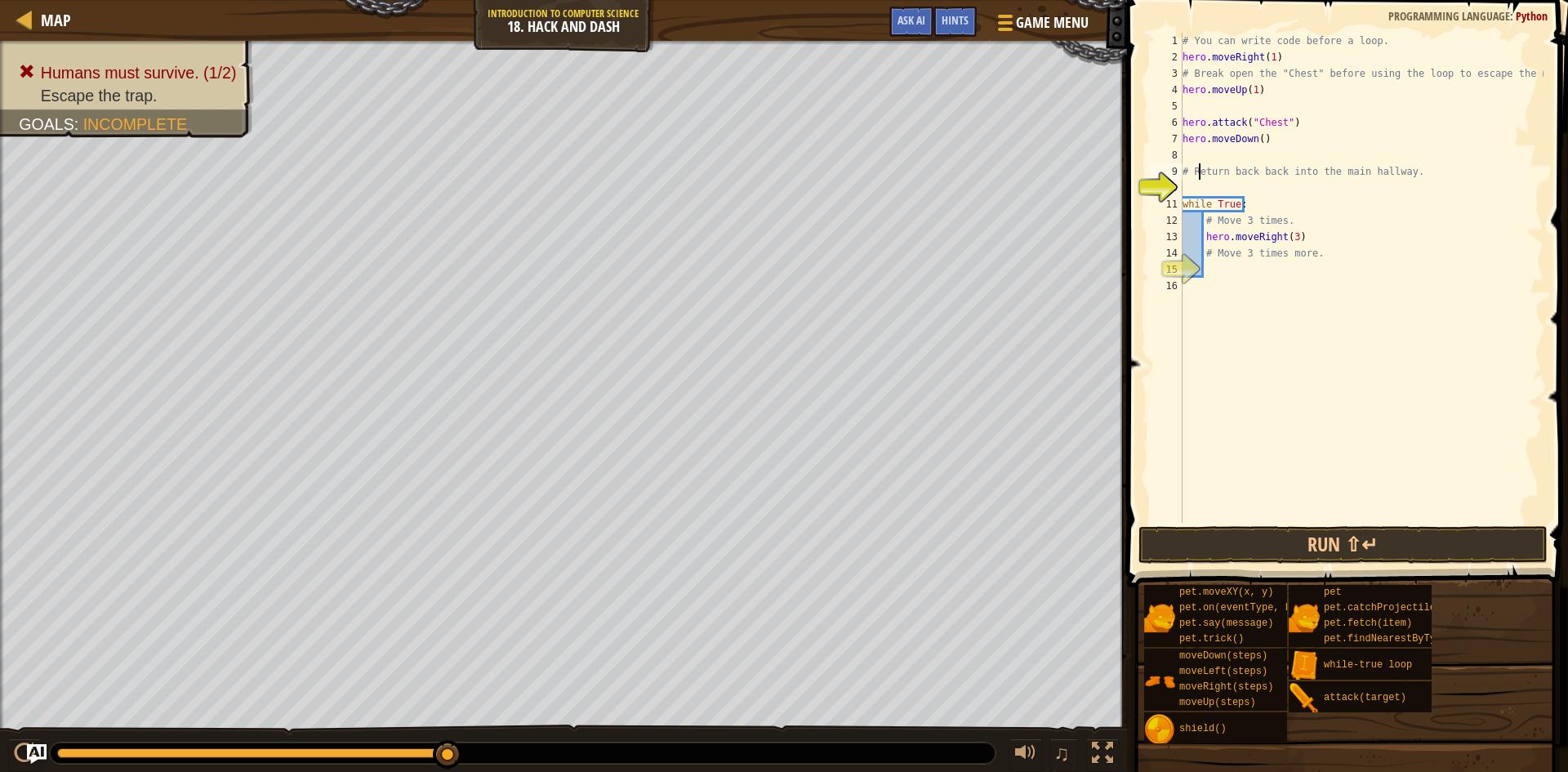
click at [1200, 175] on div "# You can write code before a loop. hero . moveRight ( 1 ) # Break open the "Ch…" at bounding box center [1361, 293] width 365 height 523
type textarea "# Return back back into the main hallway."
click at [1188, 179] on div "# You can write code before a loop. hero . moveRight ( 1 ) # Break open the "Ch…" at bounding box center [1361, 293] width 365 height 523
click at [1191, 181] on div "# You can write code before a loop. hero . moveRight ( 1 ) # Break open the "Ch…" at bounding box center [1361, 293] width 365 height 523
click at [1185, 161] on div "# You can write code before a loop. hero . moveRight ( 1 ) # Break open the "Ch…" at bounding box center [1361, 293] width 365 height 523
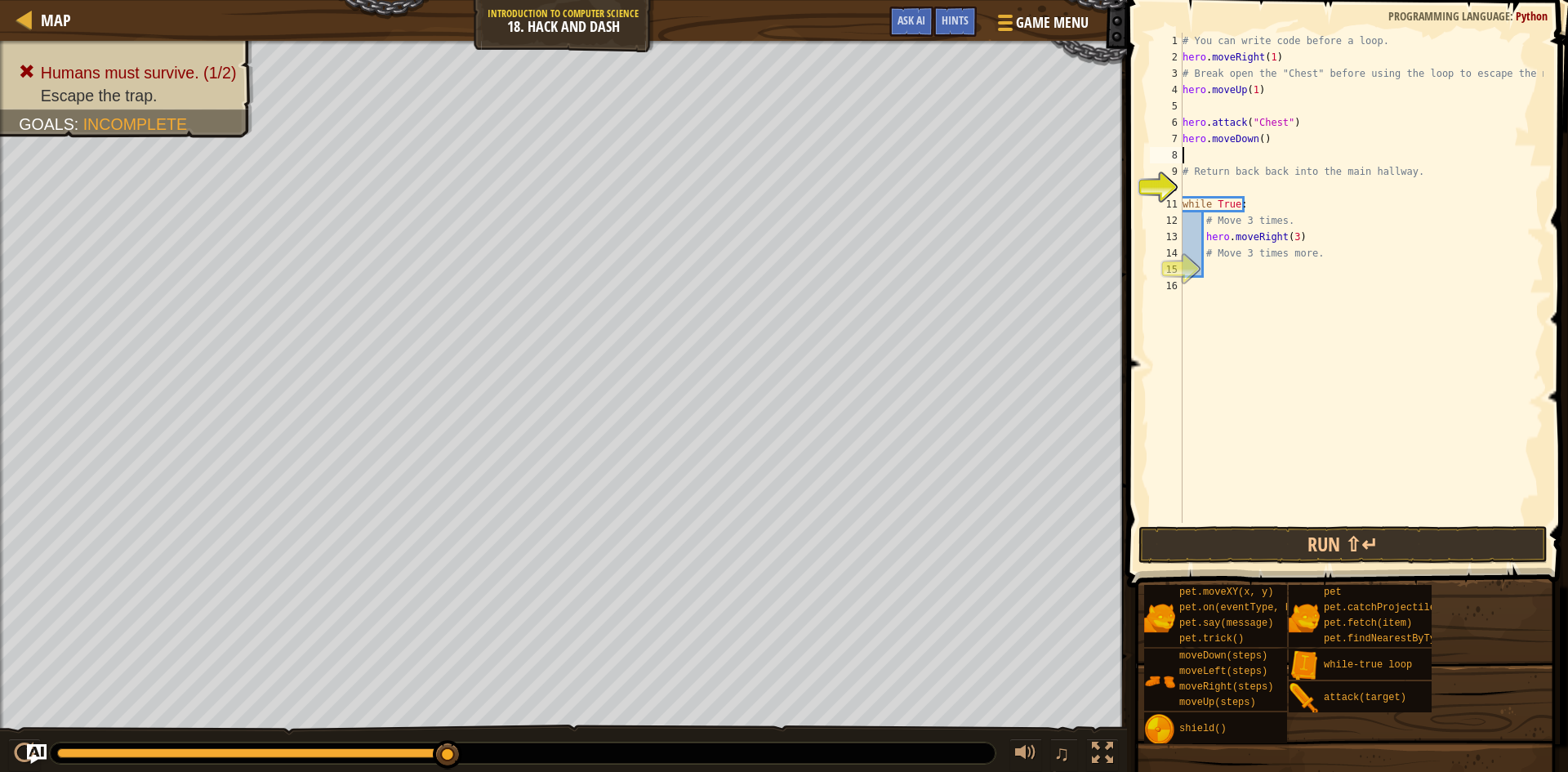
type textarea "hero.moveDown()"
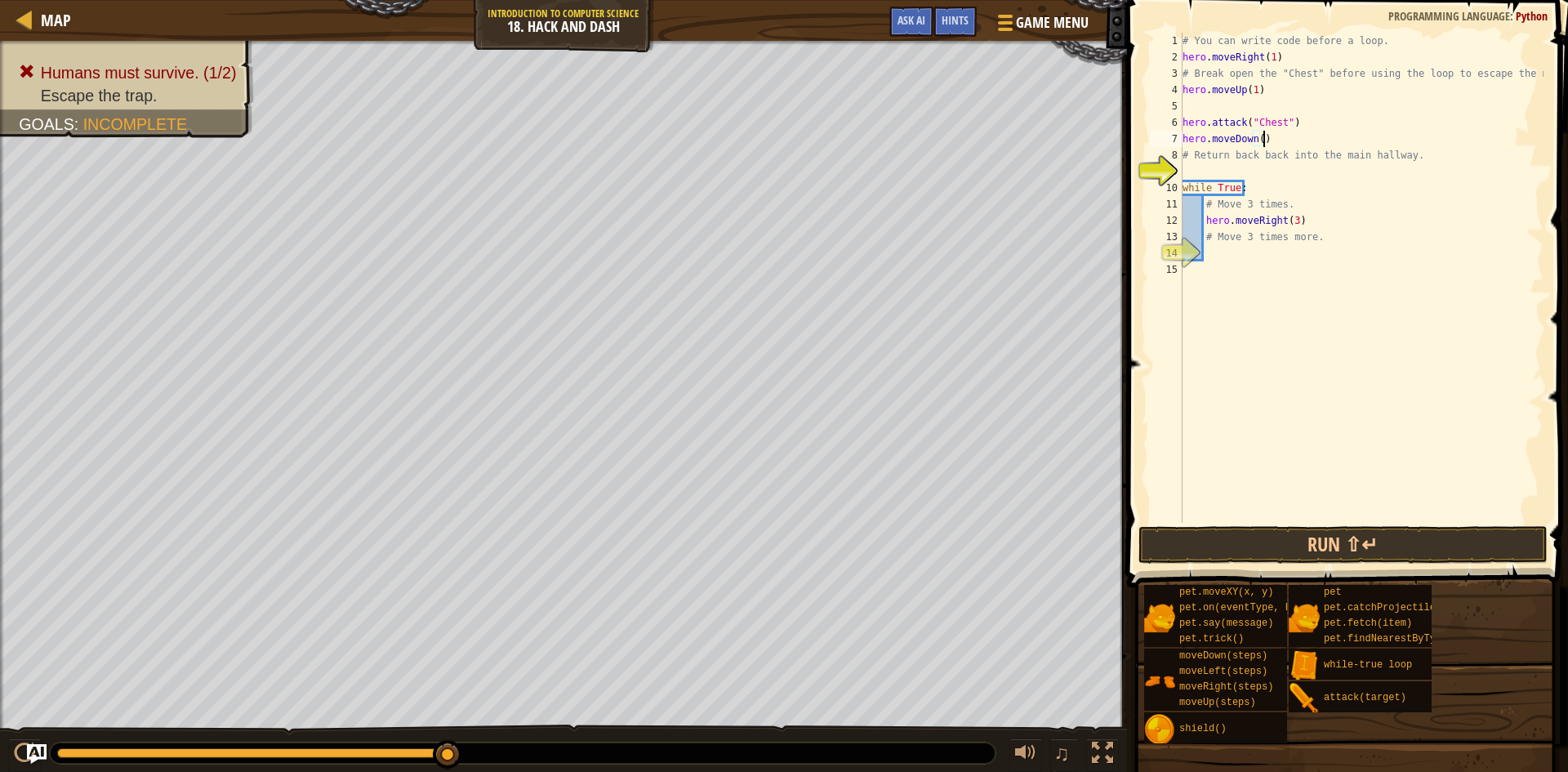
click at [1190, 169] on div "# You can write code before a loop. hero . moveRight ( 1 ) # Break open the "Ch…" at bounding box center [1361, 293] width 365 height 523
type textarea "m"
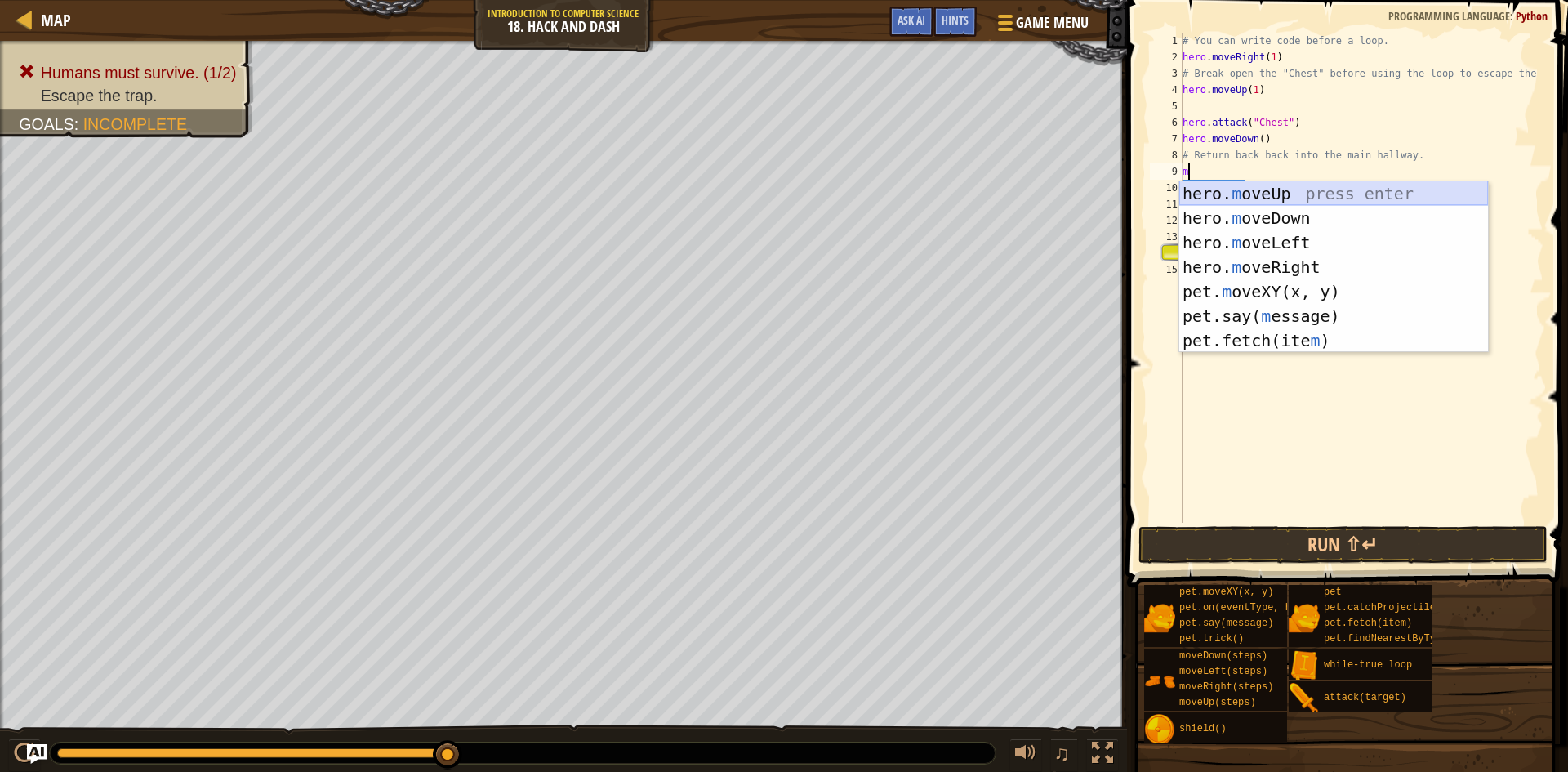
click at [1287, 204] on div "hero. m oveUp press enter hero. m oveDown press enter hero. m oveLeft press ent…" at bounding box center [1334, 291] width 309 height 220
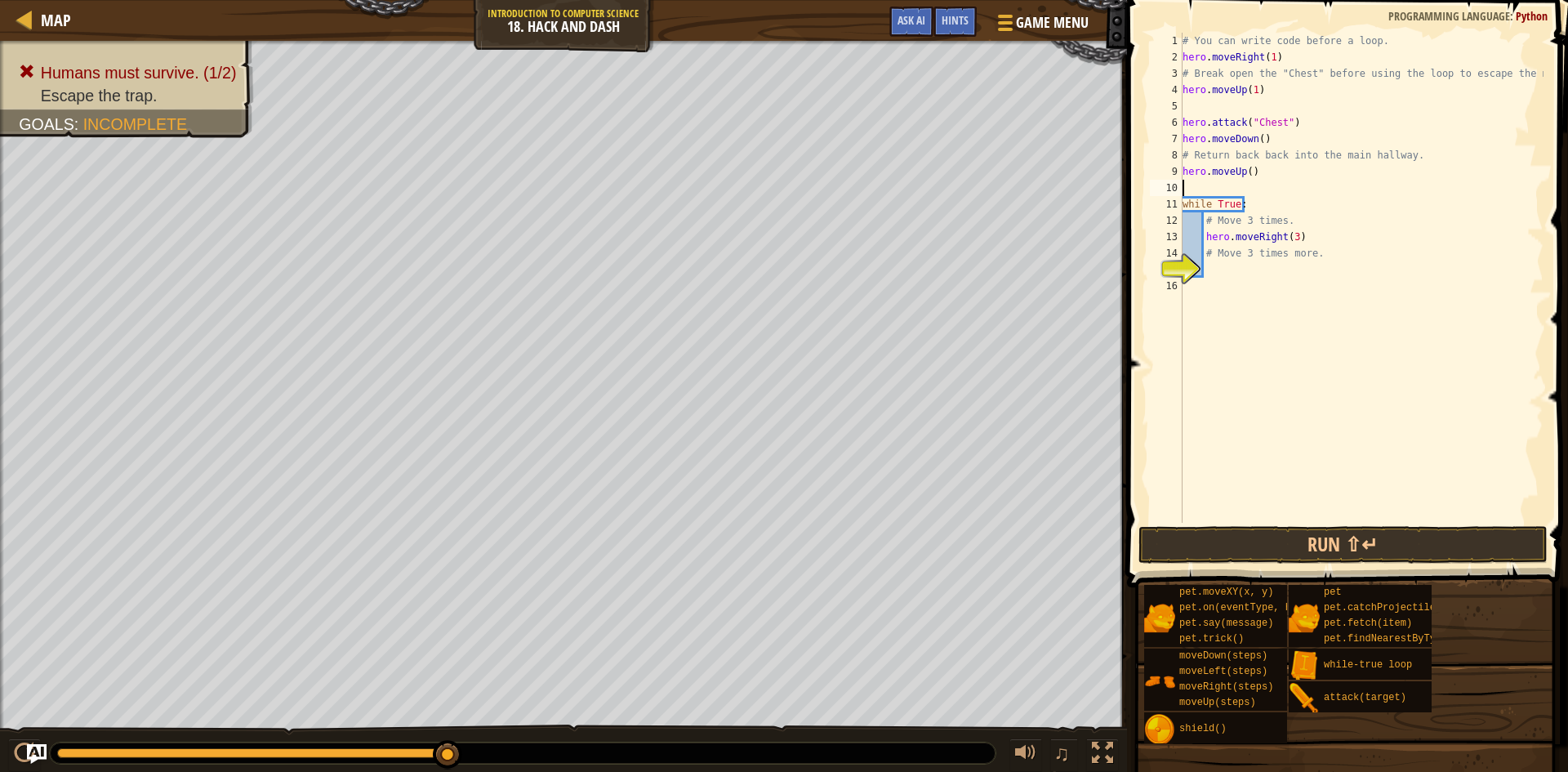
click at [1267, 169] on div "# You can write code before a loop. hero . moveRight ( 1 ) # Break open the "Ch…" at bounding box center [1361, 293] width 365 height 523
type textarea "h"
type textarea "m"
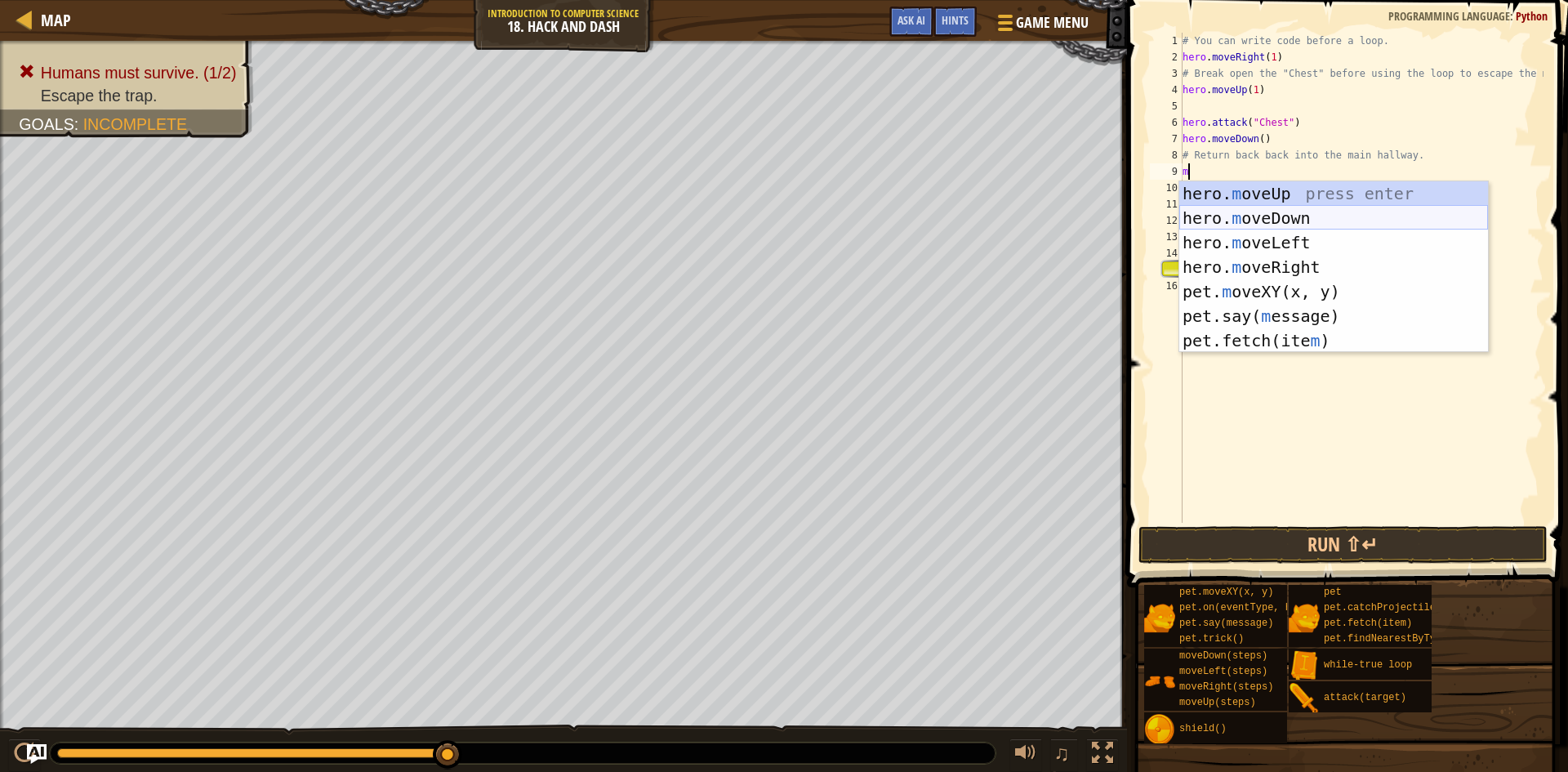
click at [1281, 224] on div "hero. m oveUp press enter hero. m oveDown press enter hero. m oveLeft press ent…" at bounding box center [1334, 291] width 309 height 220
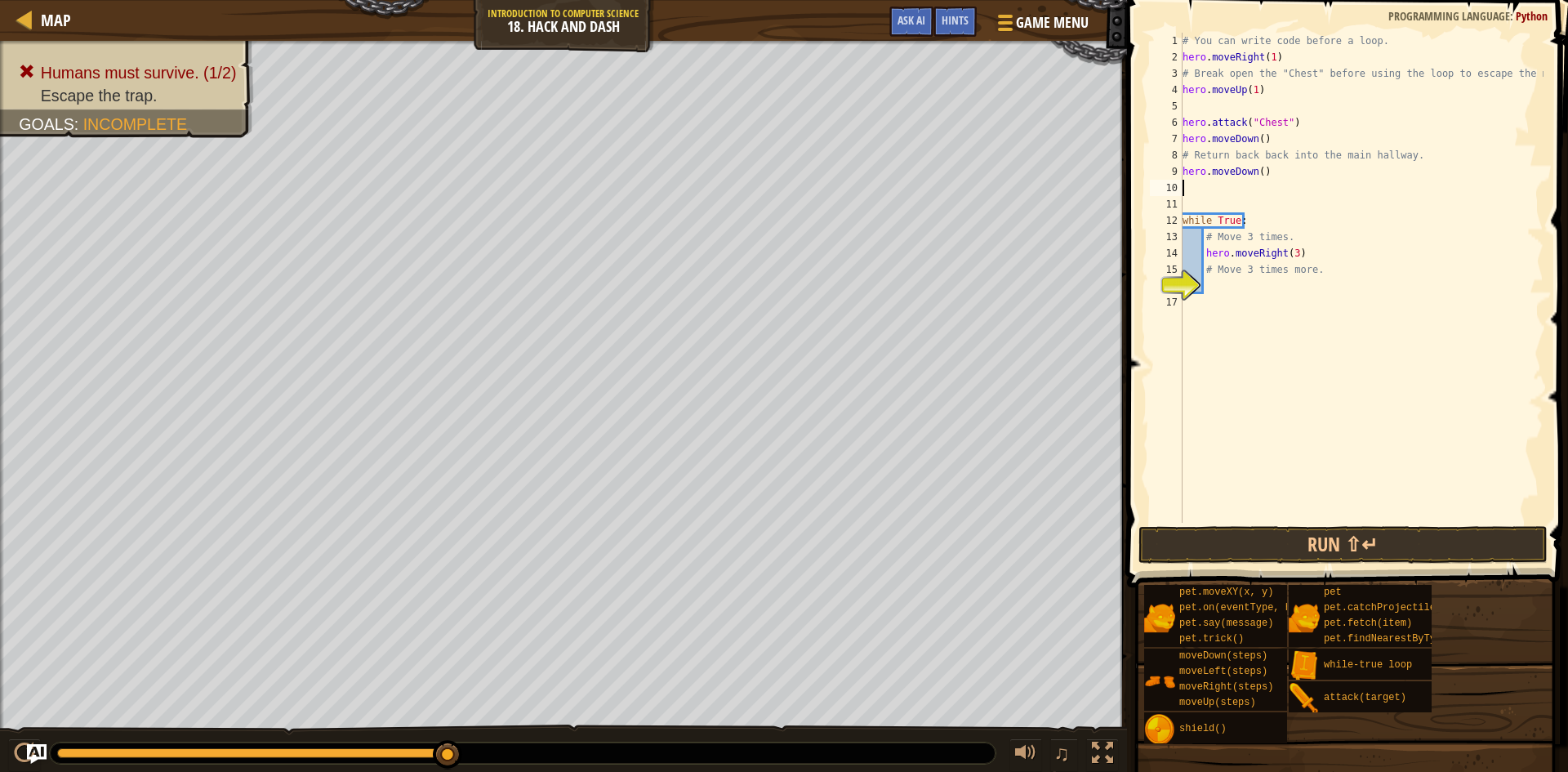
click at [1192, 204] on div "# You can write code before a loop. hero . moveRight ( 1 ) # Break open the "Ch…" at bounding box center [1361, 293] width 365 height 523
click at [1225, 267] on div "# You can write code before a loop. hero . moveRight ( 1 ) # Break open the "Ch…" at bounding box center [1361, 293] width 365 height 523
type textarea "m"
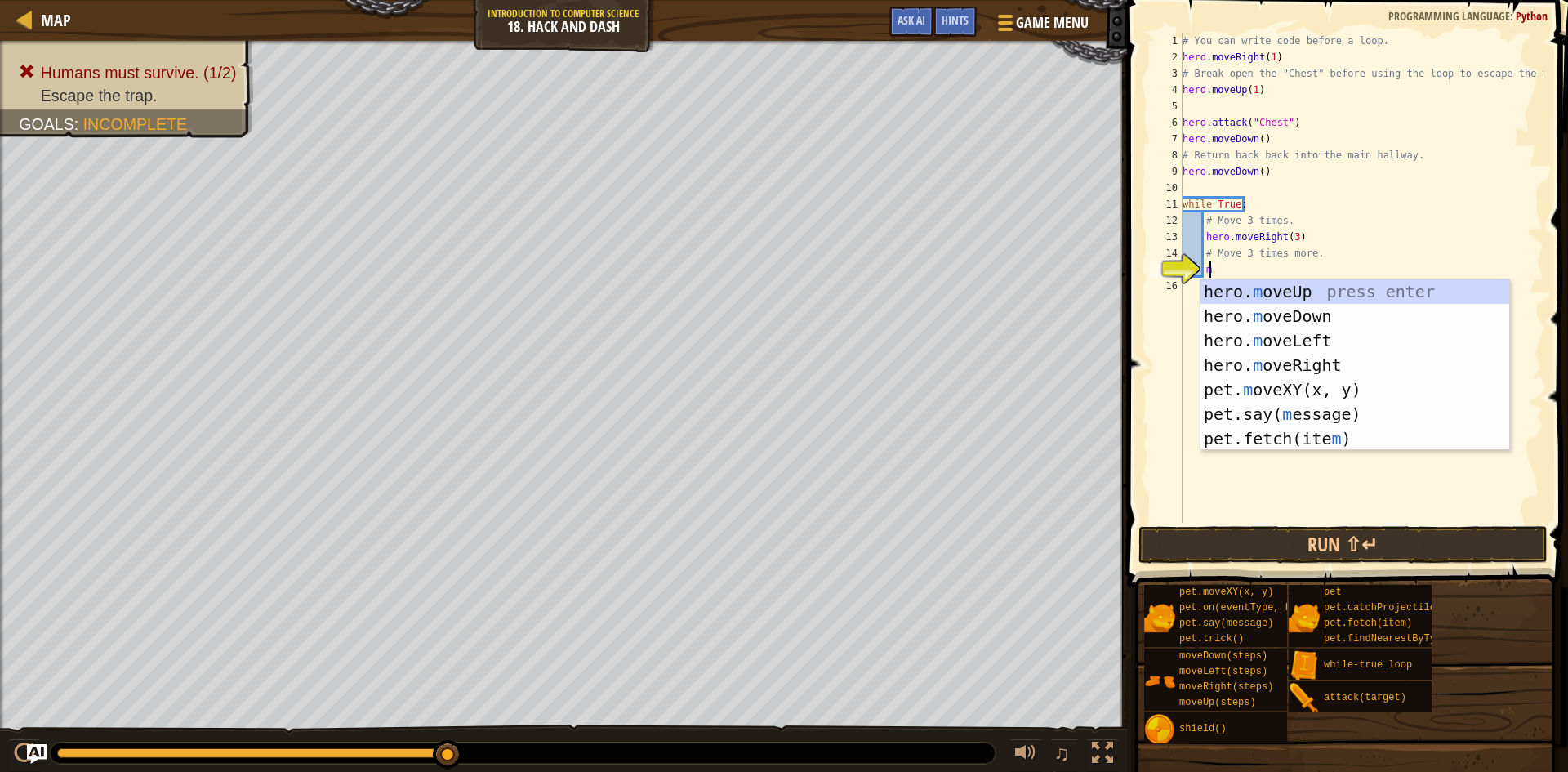
scroll to position [7, 1]
click at [1296, 318] on div "hero. m oveUp press enter hero. m oveDown press enter hero. m oveLeft press ent…" at bounding box center [1355, 389] width 309 height 220
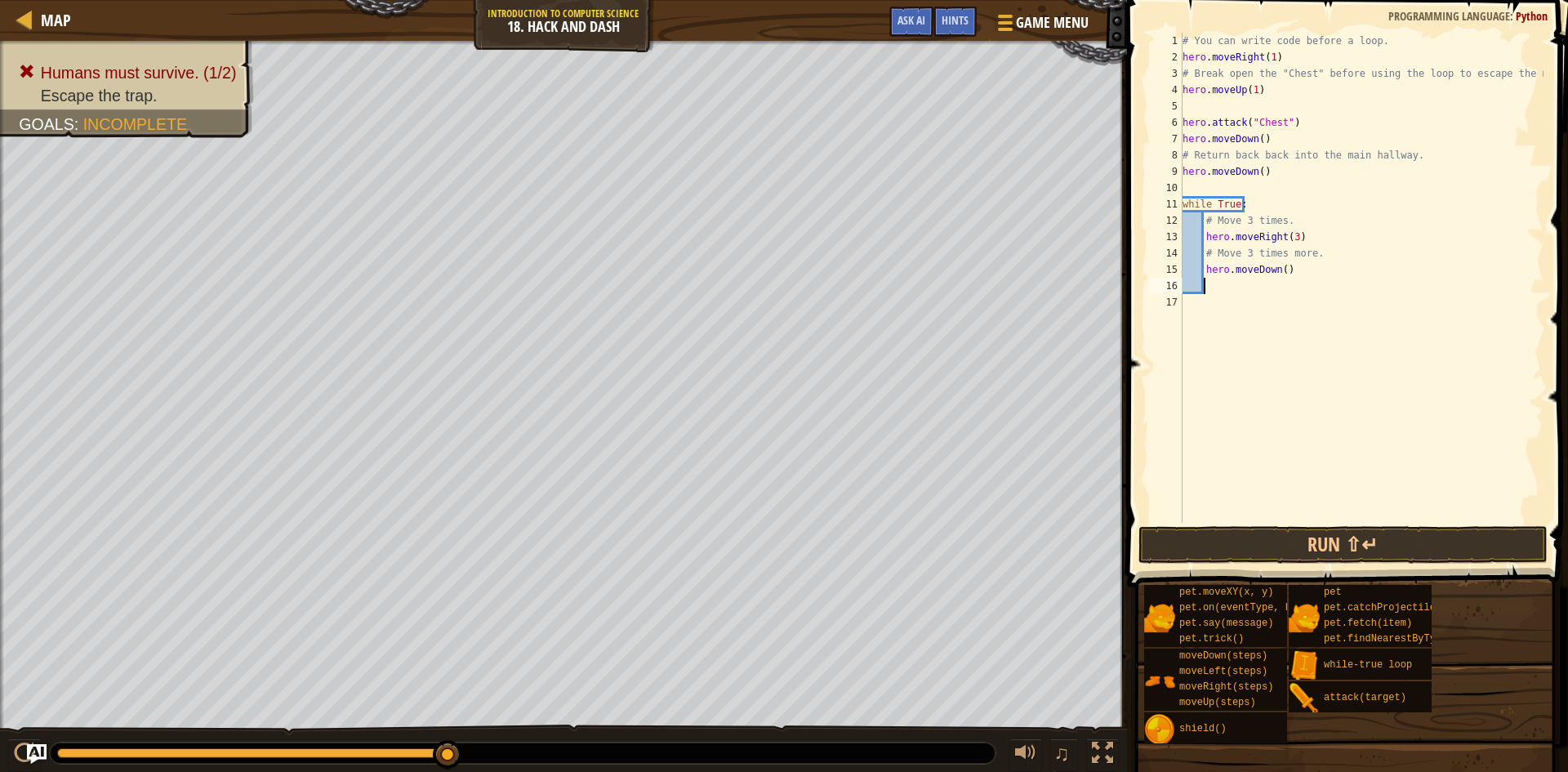
click at [1278, 274] on div "# You can write code before a loop. hero . moveRight ( 1 ) # Break open the "Ch…" at bounding box center [1361, 293] width 365 height 523
type textarea "hero.moveDown(3)"
click at [1224, 282] on div "# You can write code before a loop. hero . moveRight ( 1 ) # Break open the "Ch…" at bounding box center [1361, 293] width 365 height 523
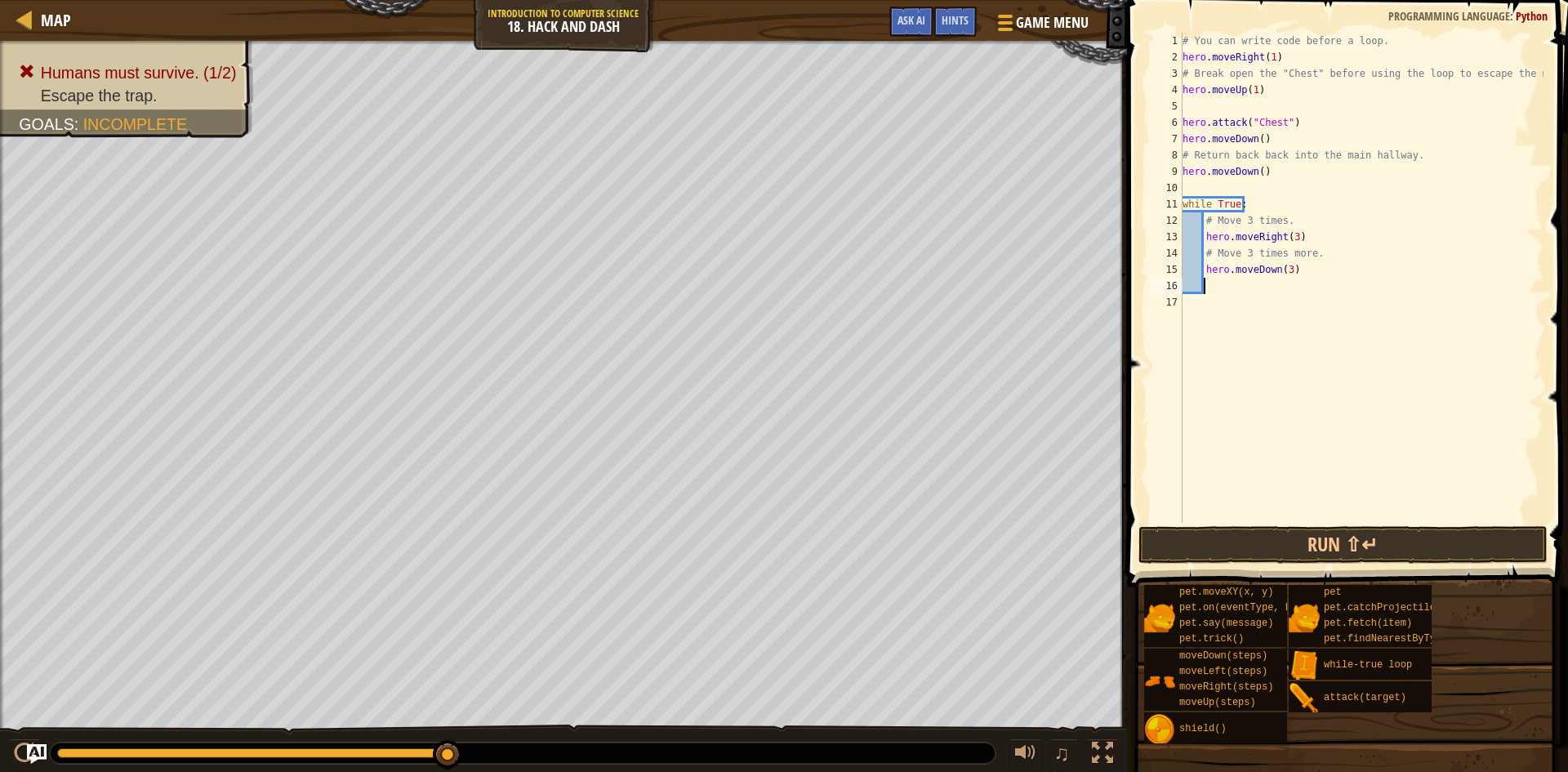
type textarea "m"
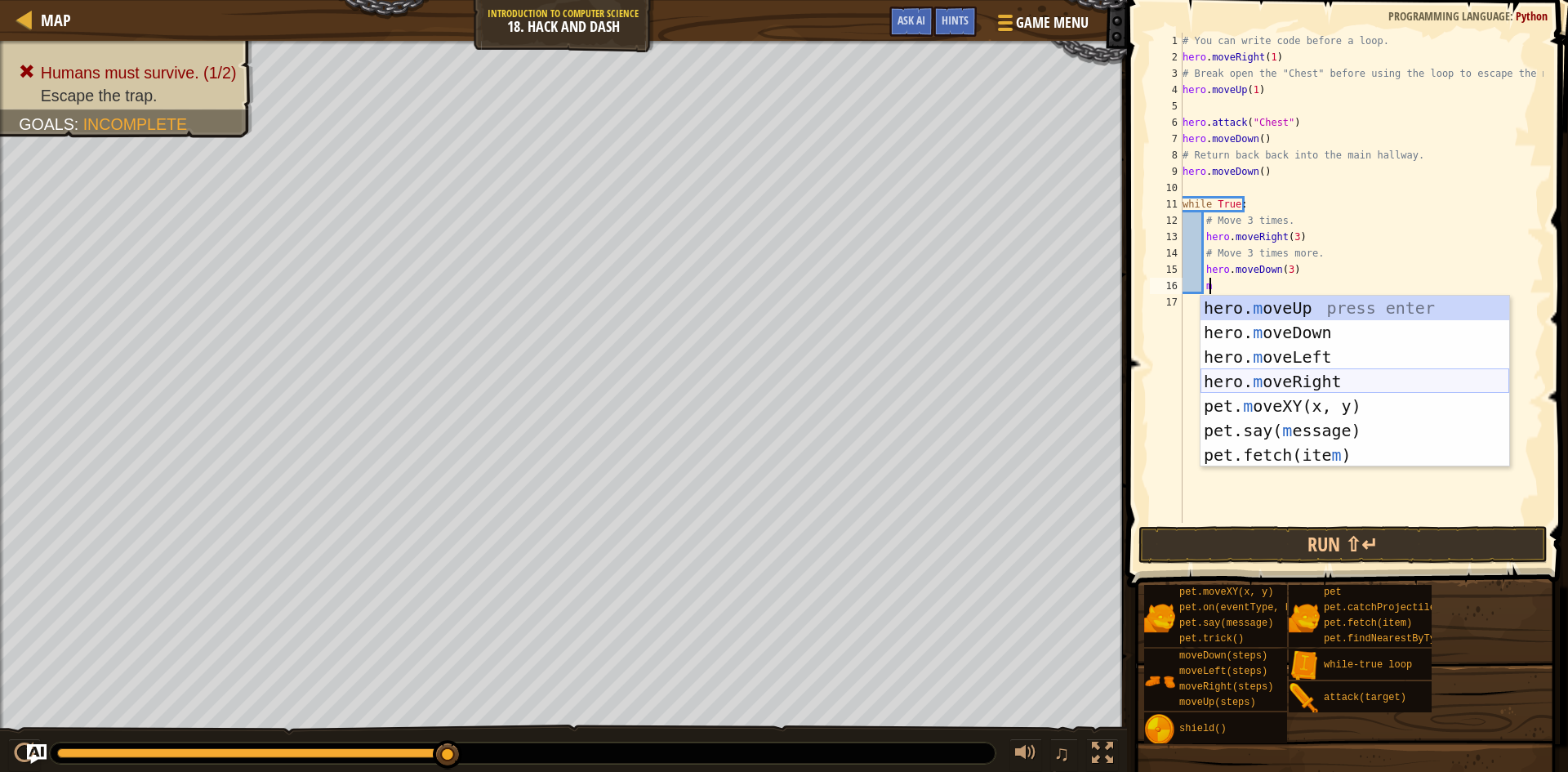
click at [1316, 370] on div "hero. m oveUp press enter hero. m oveDown press enter hero. m oveLeft press ent…" at bounding box center [1355, 406] width 309 height 220
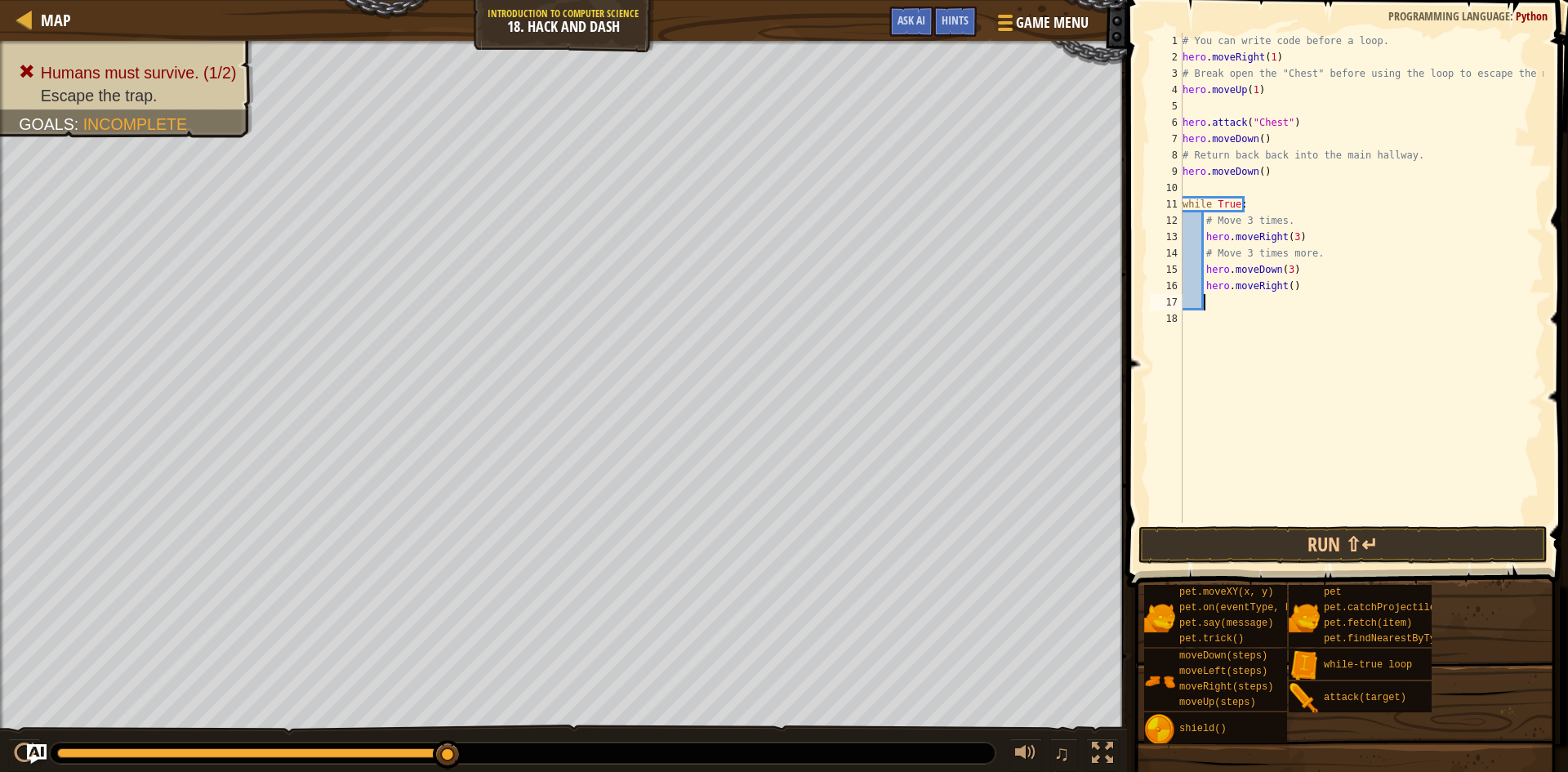
click at [1286, 281] on div "# You can write code before a loop. hero . moveRight ( 1 ) # Break open the "Ch…" at bounding box center [1361, 293] width 365 height 523
type textarea "hero.moveRight(3)"
click at [1235, 305] on div "# You can write code before a loop. hero . moveRight ( 1 ) # Break open the "Ch…" at bounding box center [1361, 293] width 365 height 523
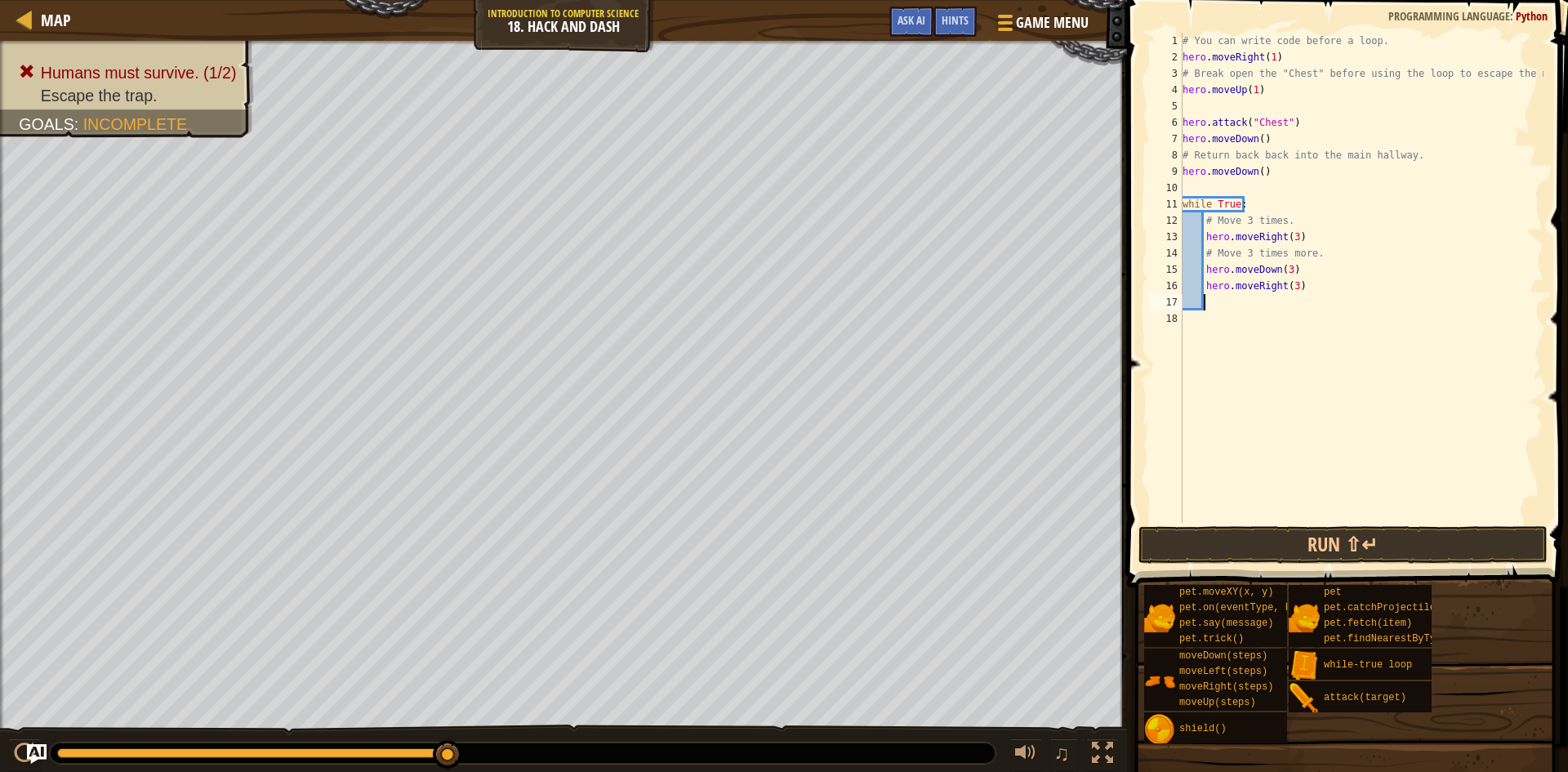
type textarea "b"
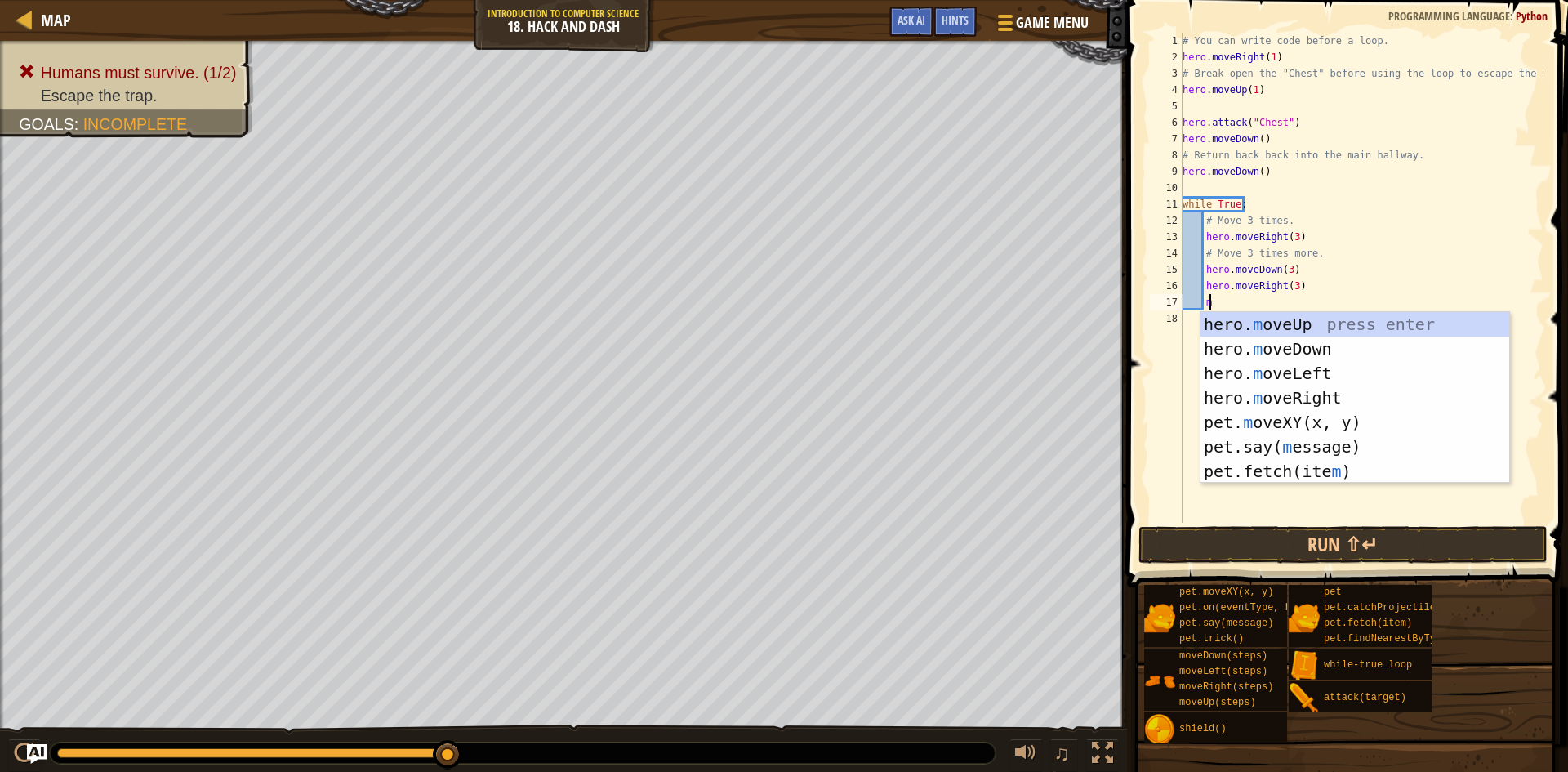
type textarea "m"
click at [1309, 348] on div "hero. m oveUp press enter hero. m oveDown press enter hero. m oveLeft press ent…" at bounding box center [1355, 422] width 309 height 220
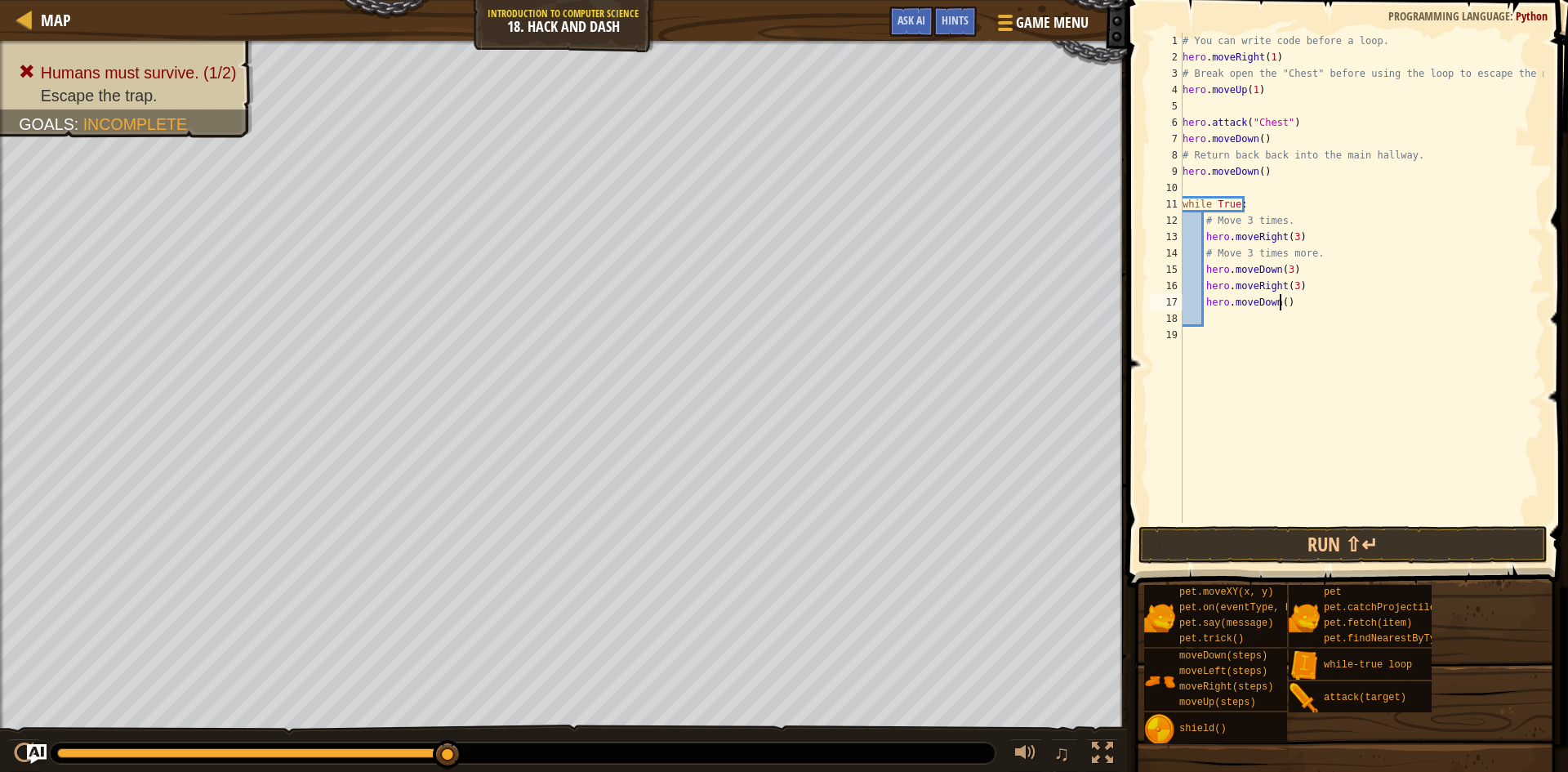
click at [1280, 302] on div "# You can write code before a loop. hero . moveRight ( 1 ) # Break open the "Ch…" at bounding box center [1361, 293] width 365 height 523
type textarea "hero.moveDown(3)"
click at [1214, 323] on div "# You can write code before a loop. hero . moveRight ( 1 ) # Break open the "Ch…" at bounding box center [1361, 293] width 365 height 523
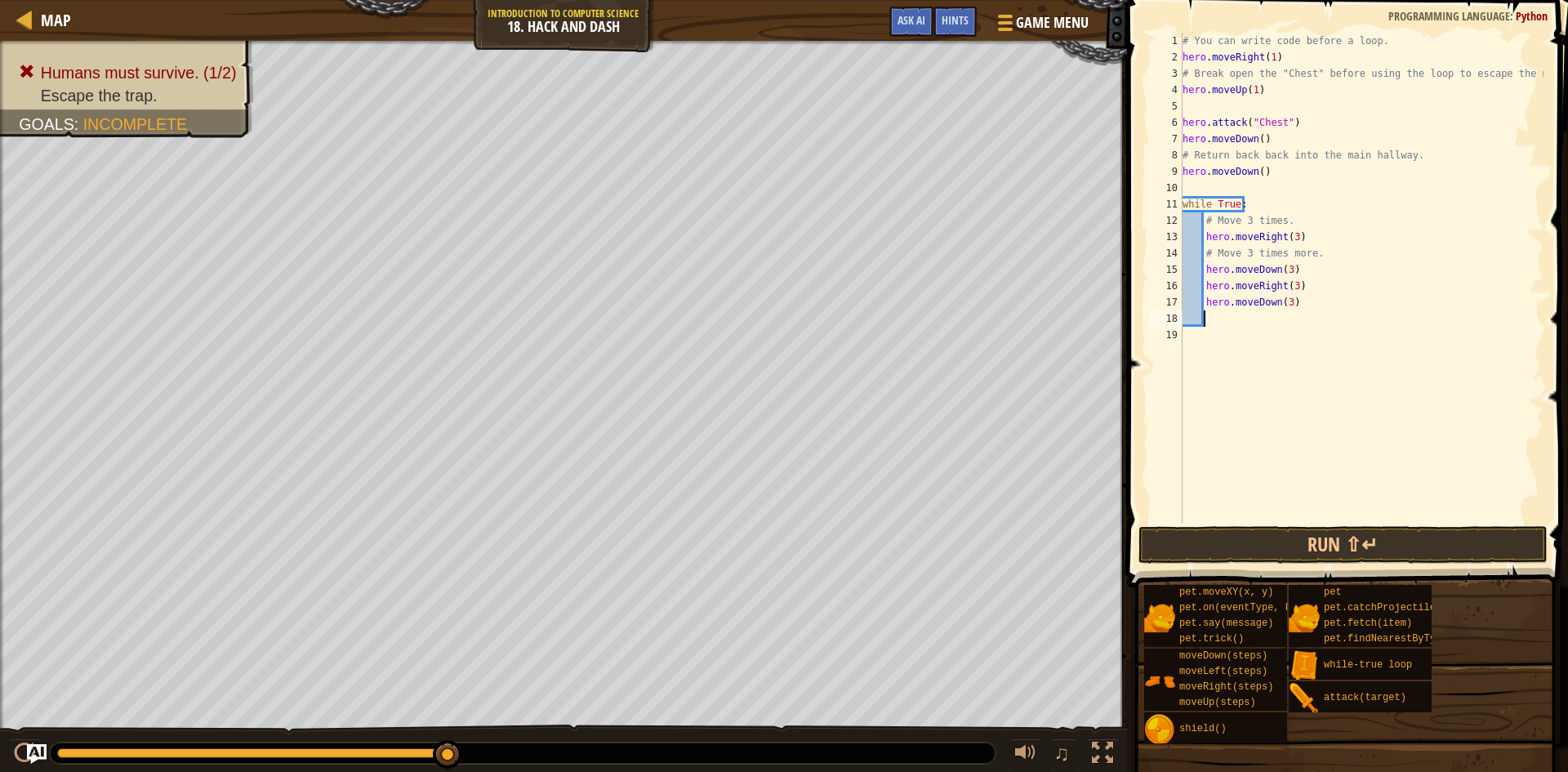
type textarea "m"
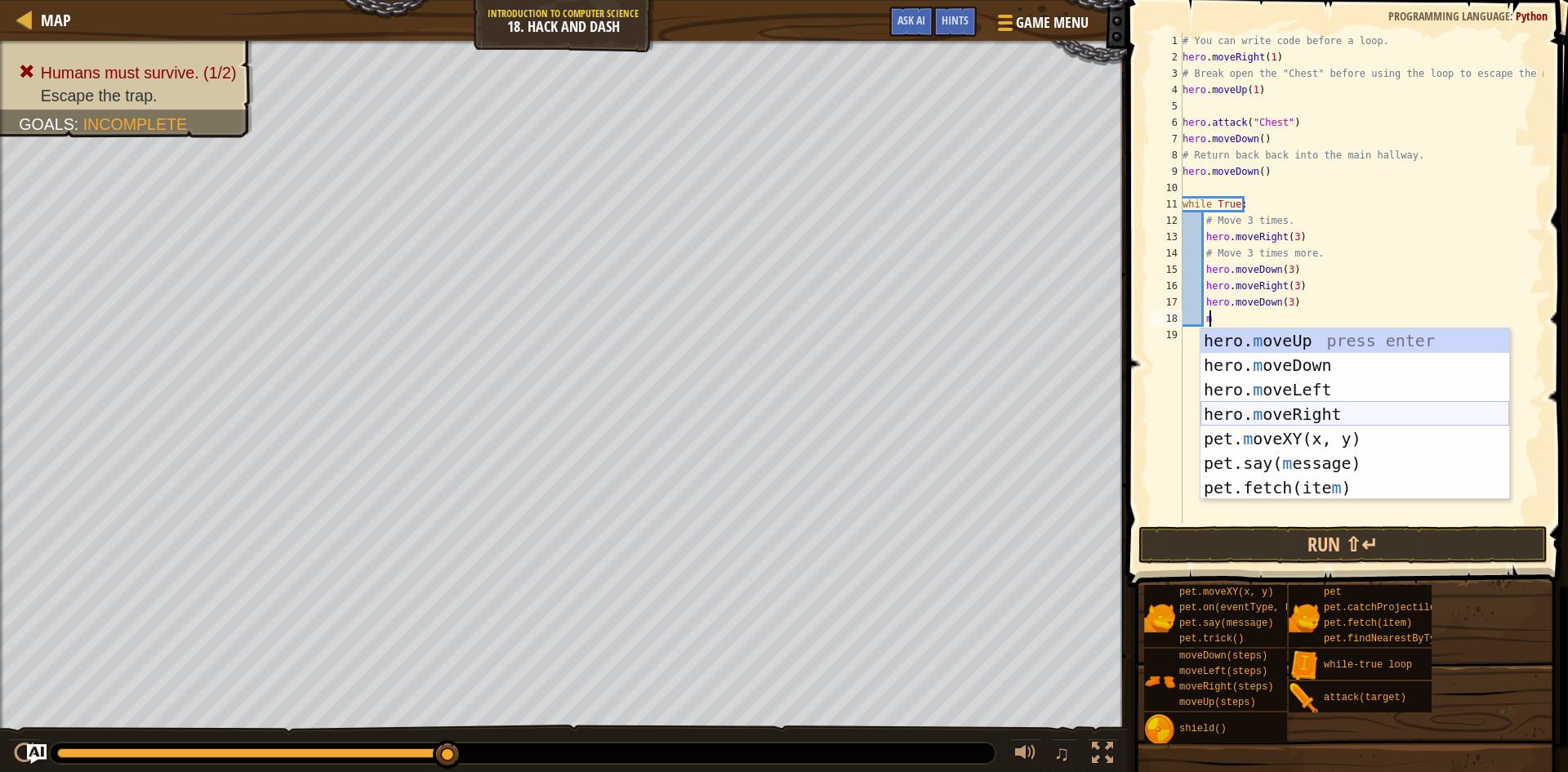
click at [1324, 410] on div "hero. m oveUp press enter hero. m oveDown press enter hero. m oveLeft press ent…" at bounding box center [1355, 438] width 309 height 220
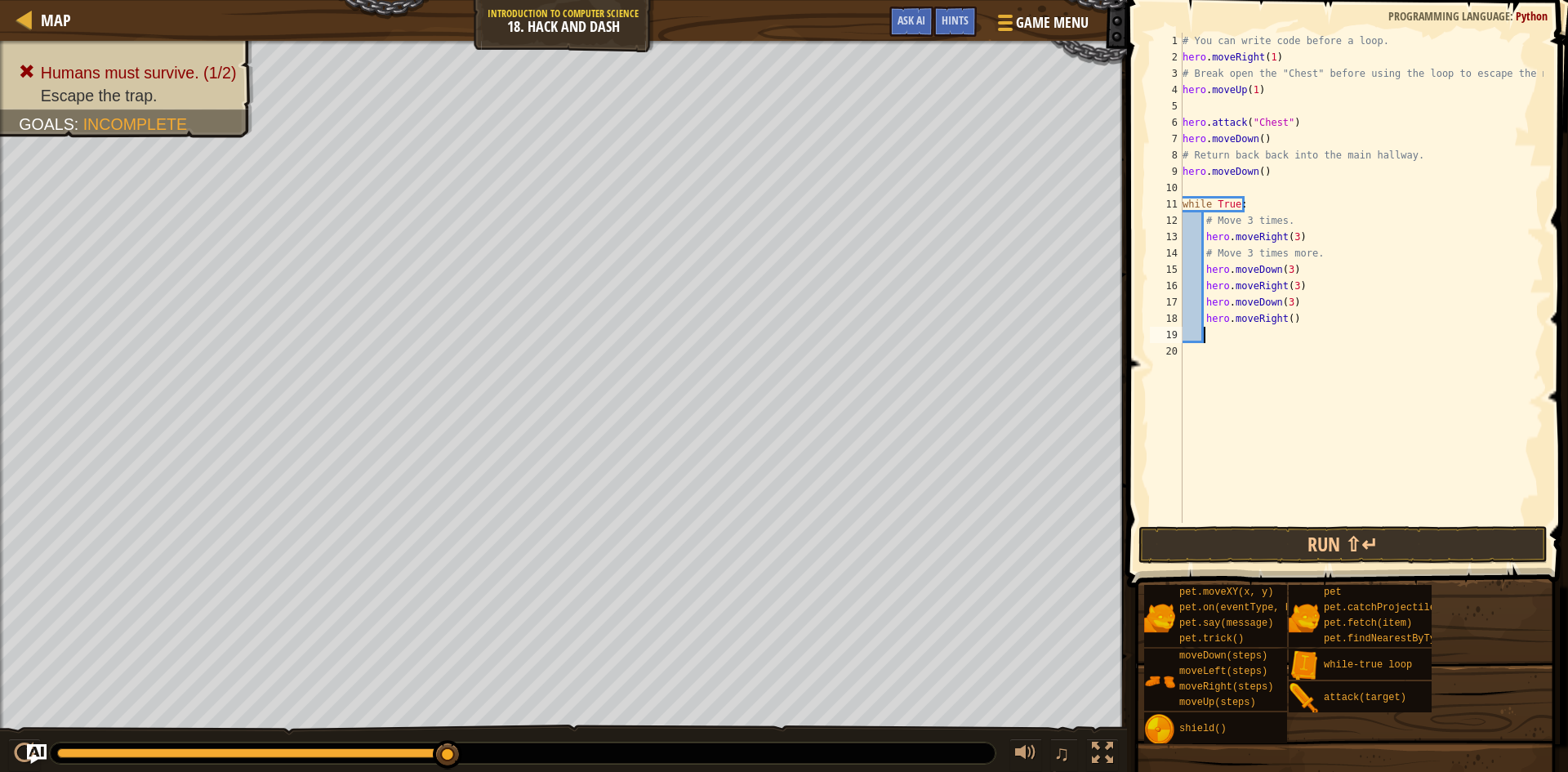
type textarea "m"
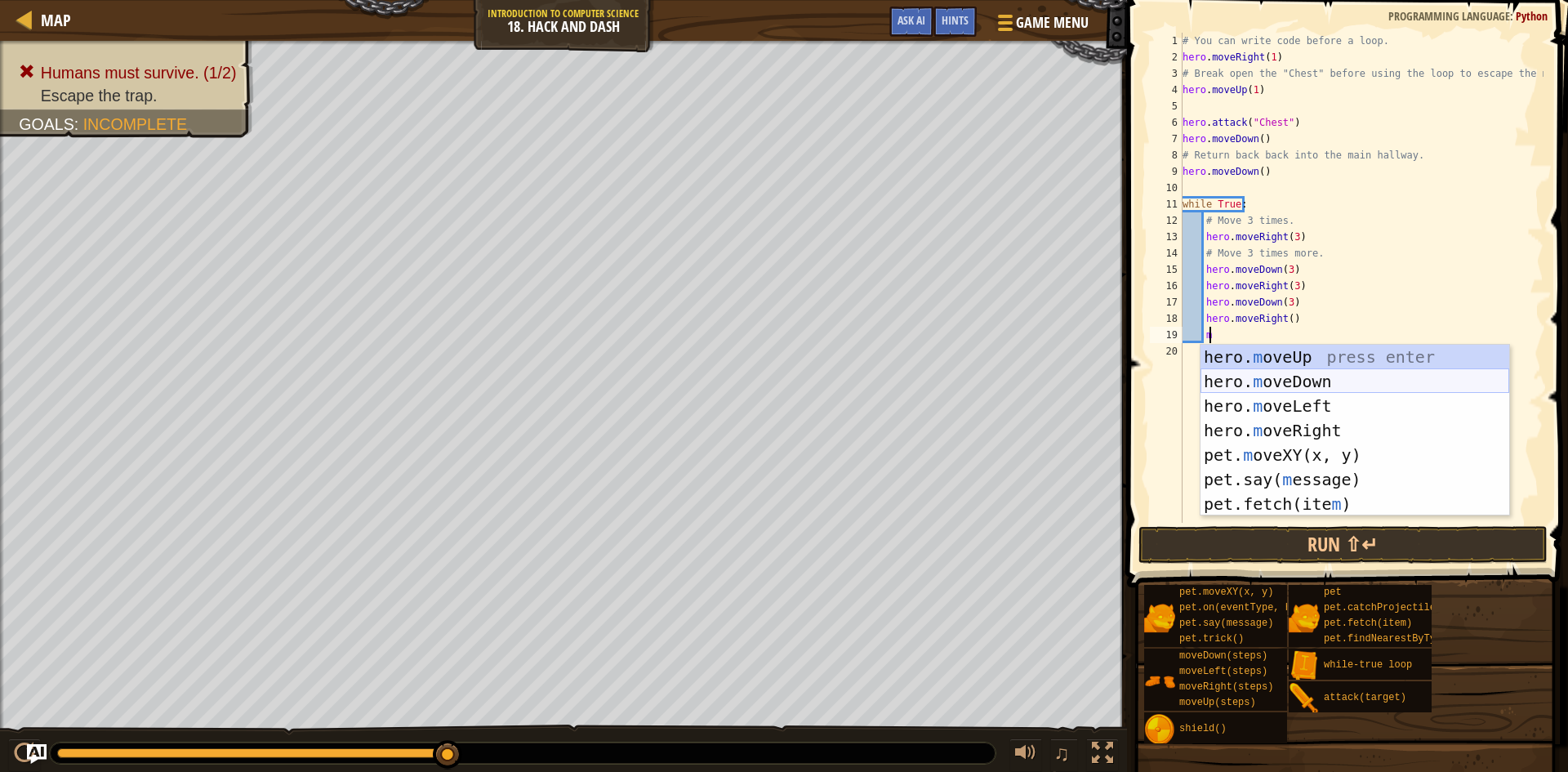
click at [1307, 384] on div "hero. m oveUp press enter hero. m oveDown press enter hero. m oveLeft press ent…" at bounding box center [1355, 455] width 309 height 220
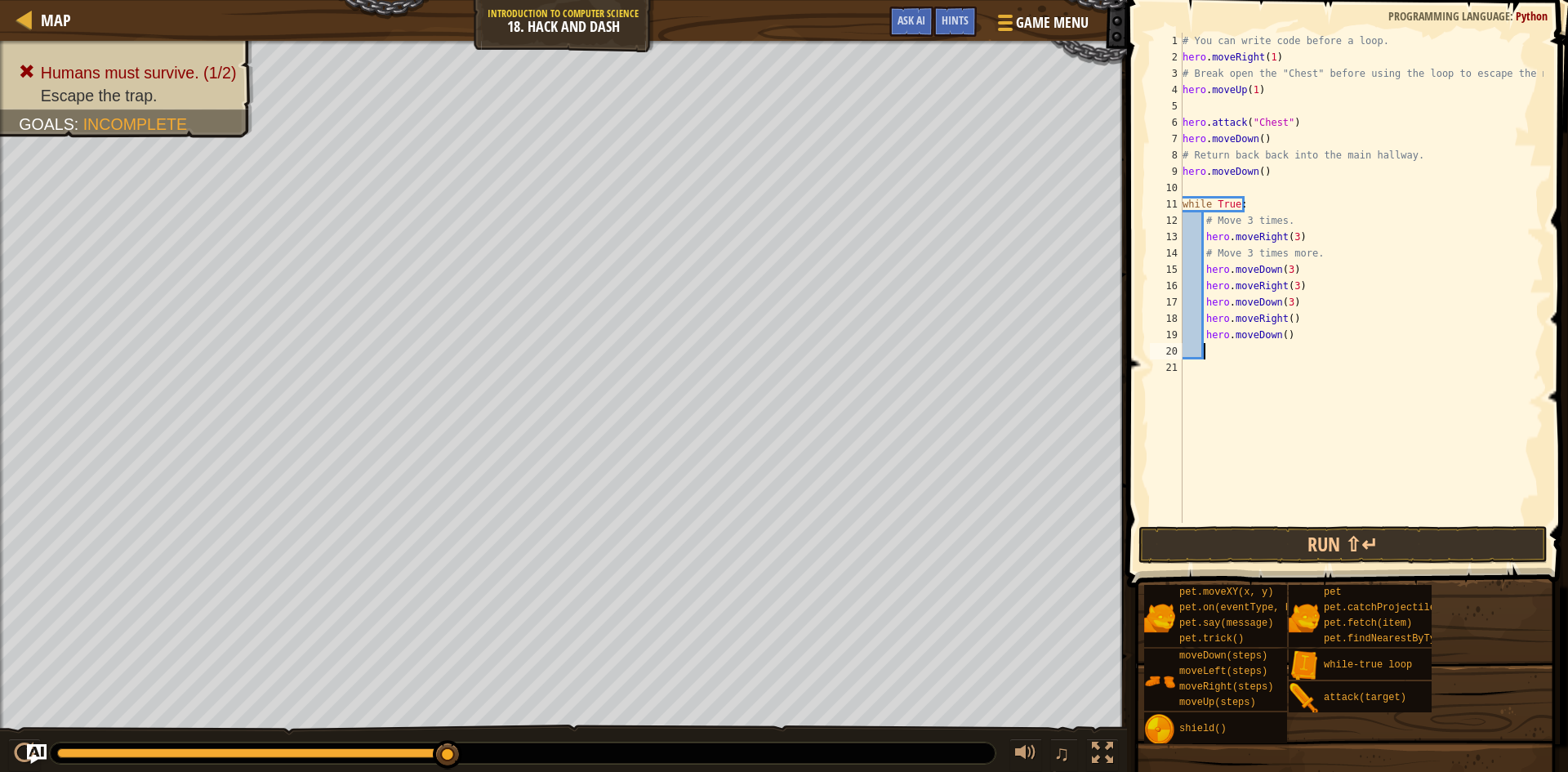
click at [1287, 317] on div "# You can write code before a loop. hero . moveRight ( 1 ) # Break open the "Ch…" at bounding box center [1361, 293] width 365 height 523
click at [1278, 335] on div "# You can write code before a loop. hero . moveRight ( 1 ) # Break open the "Ch…" at bounding box center [1361, 293] width 365 height 523
type textarea "hero.moveDown(3)"
click at [1297, 546] on button "Run ⇧↵" at bounding box center [1343, 544] width 409 height 37
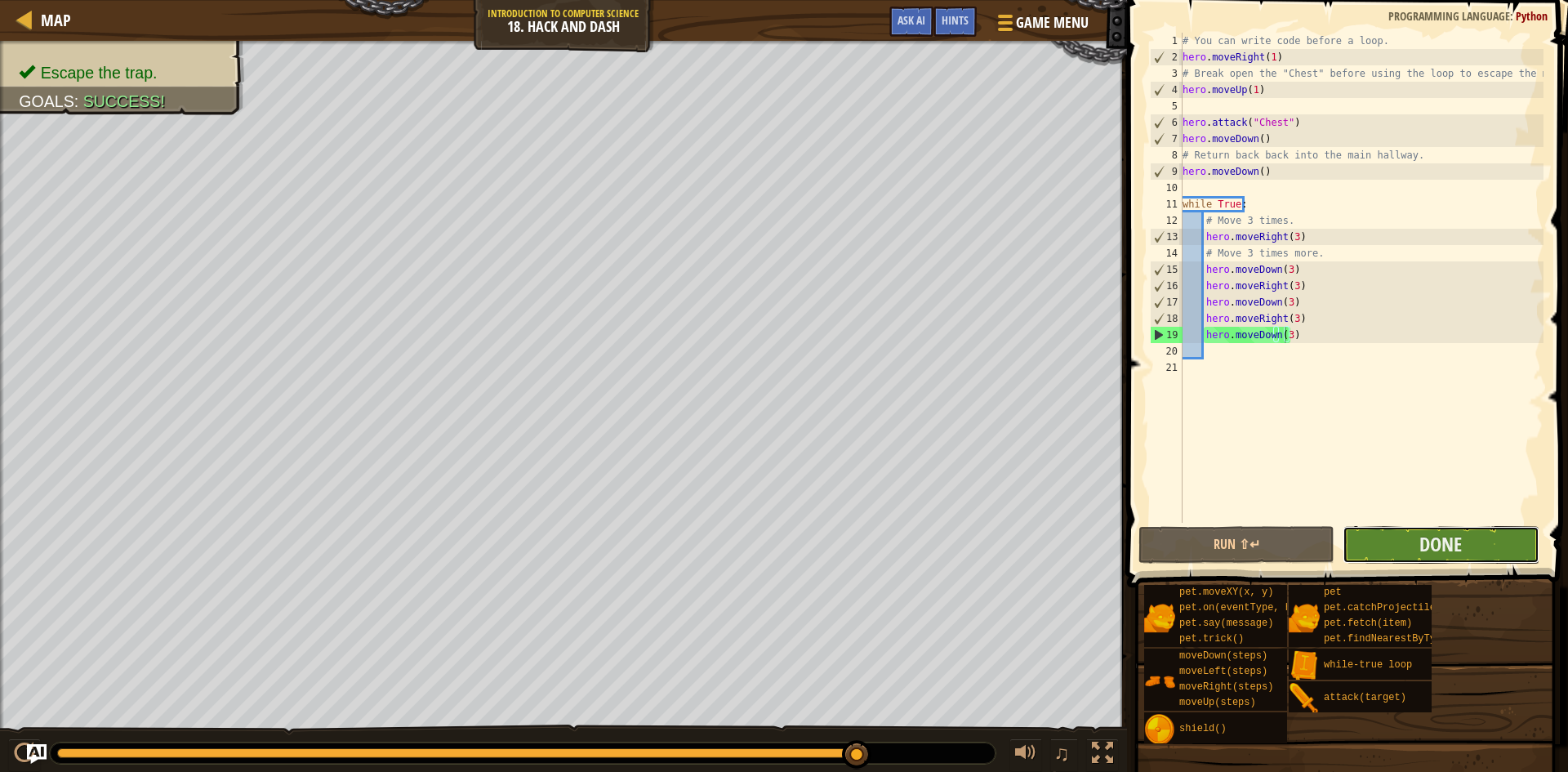
click at [1412, 545] on button "Done" at bounding box center [1441, 544] width 196 height 37
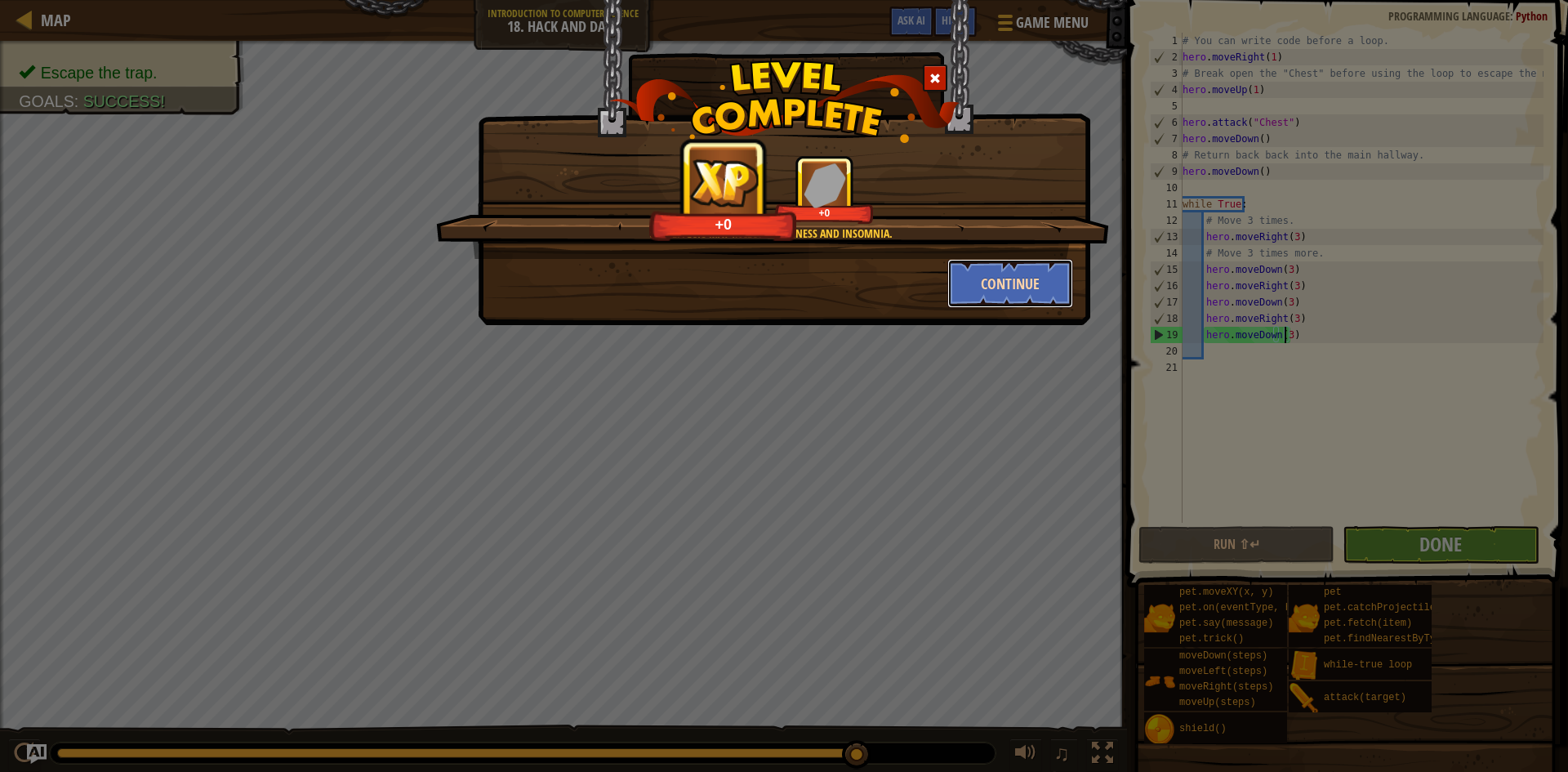
click at [1037, 292] on button "Continue" at bounding box center [1011, 283] width 126 height 49
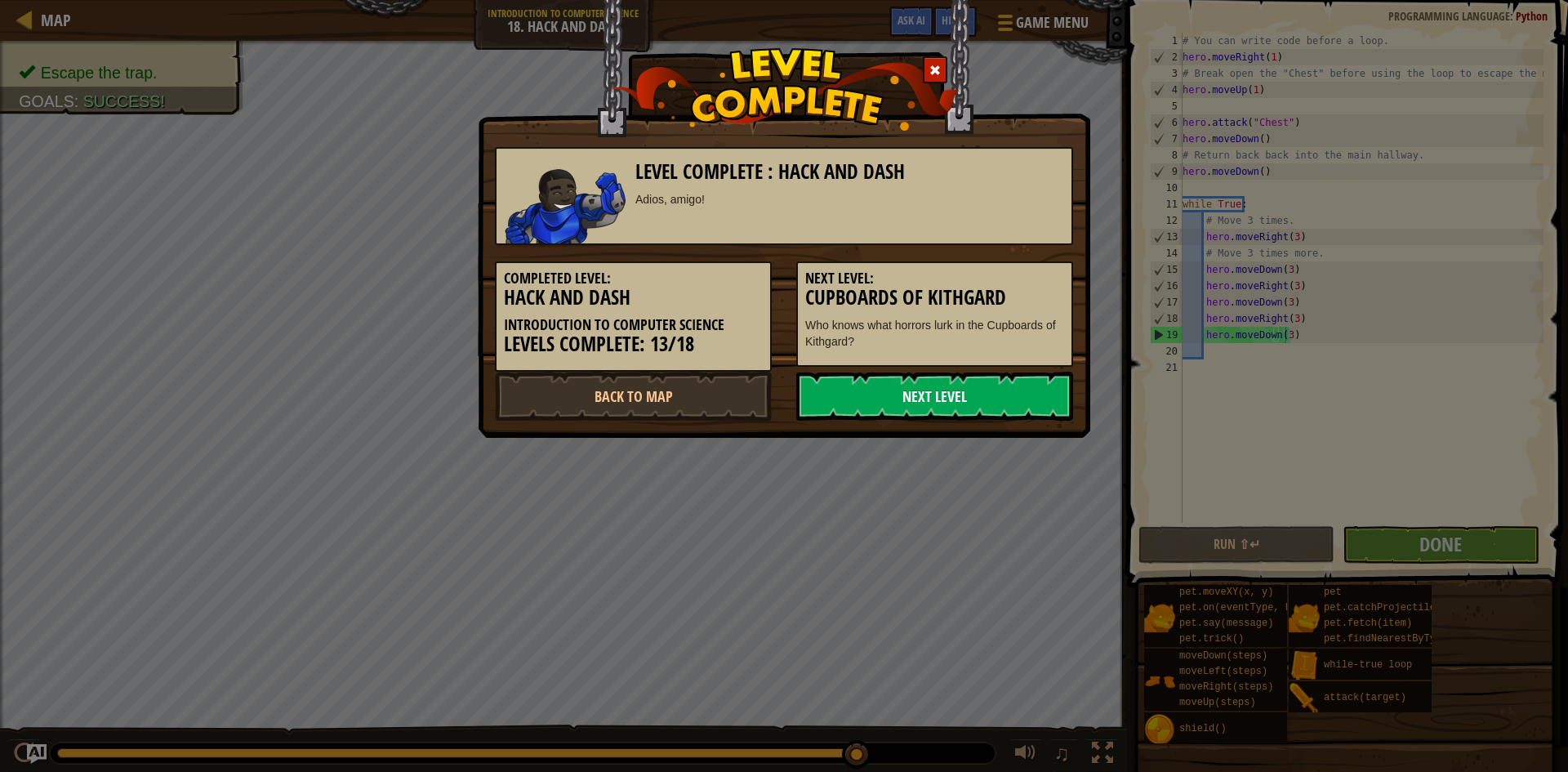
click at [995, 383] on link "Next Level" at bounding box center [934, 396] width 277 height 49
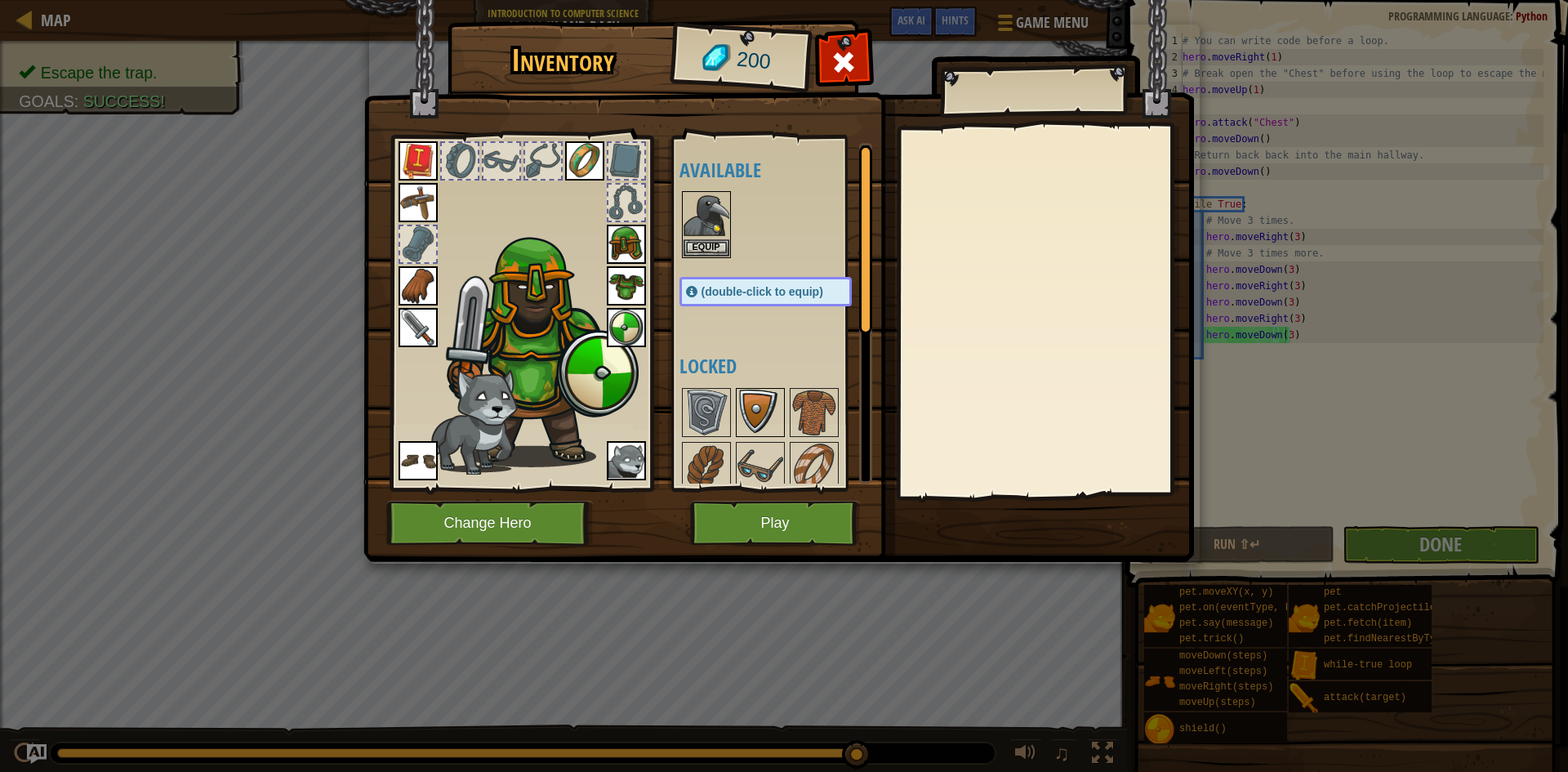
click at [755, 414] on img at bounding box center [760, 412] width 46 height 46
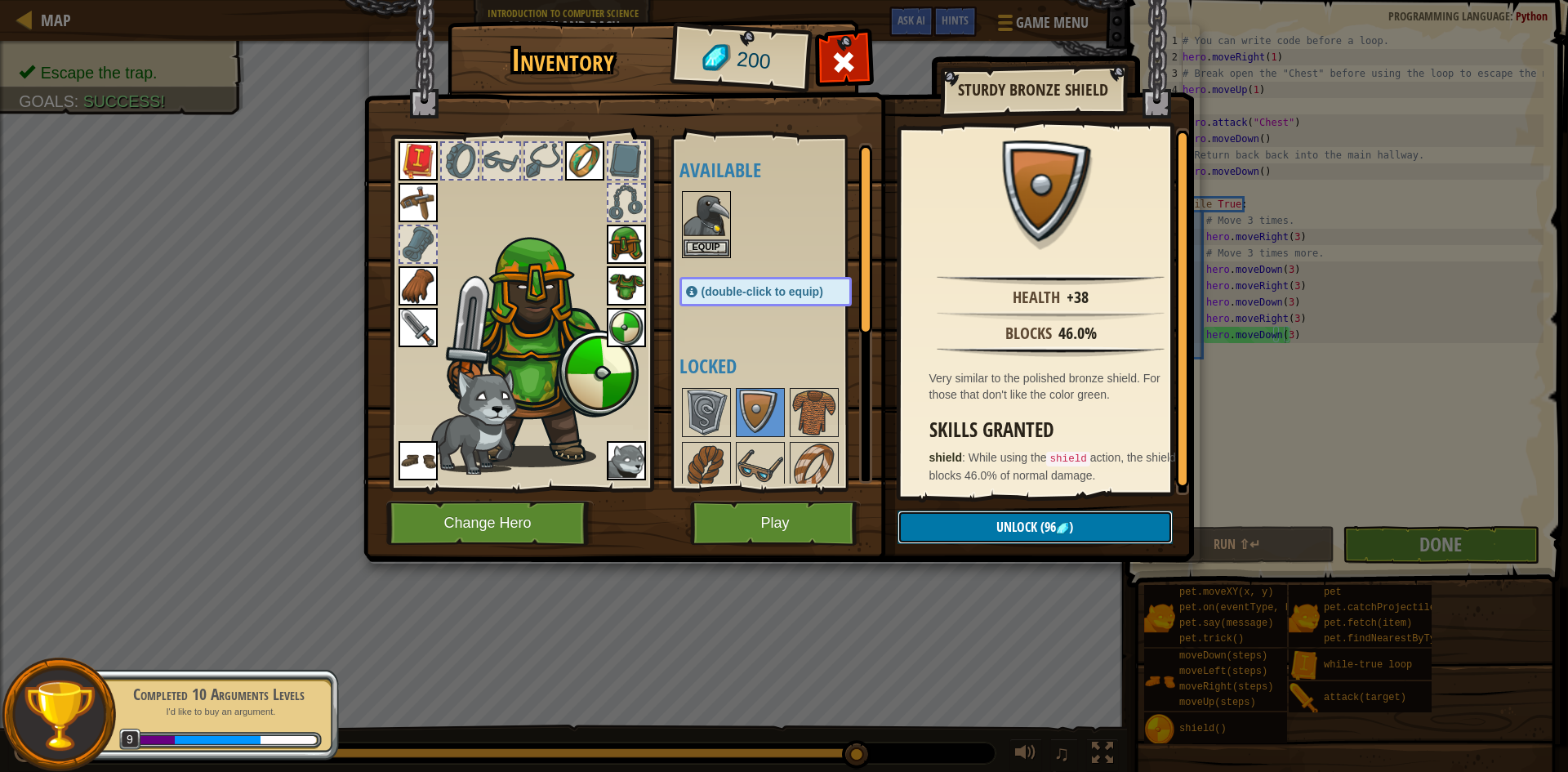
click at [1010, 522] on span "Unlock" at bounding box center [1017, 527] width 41 height 18
click at [998, 524] on button "Confirm" at bounding box center [1035, 528] width 275 height 33
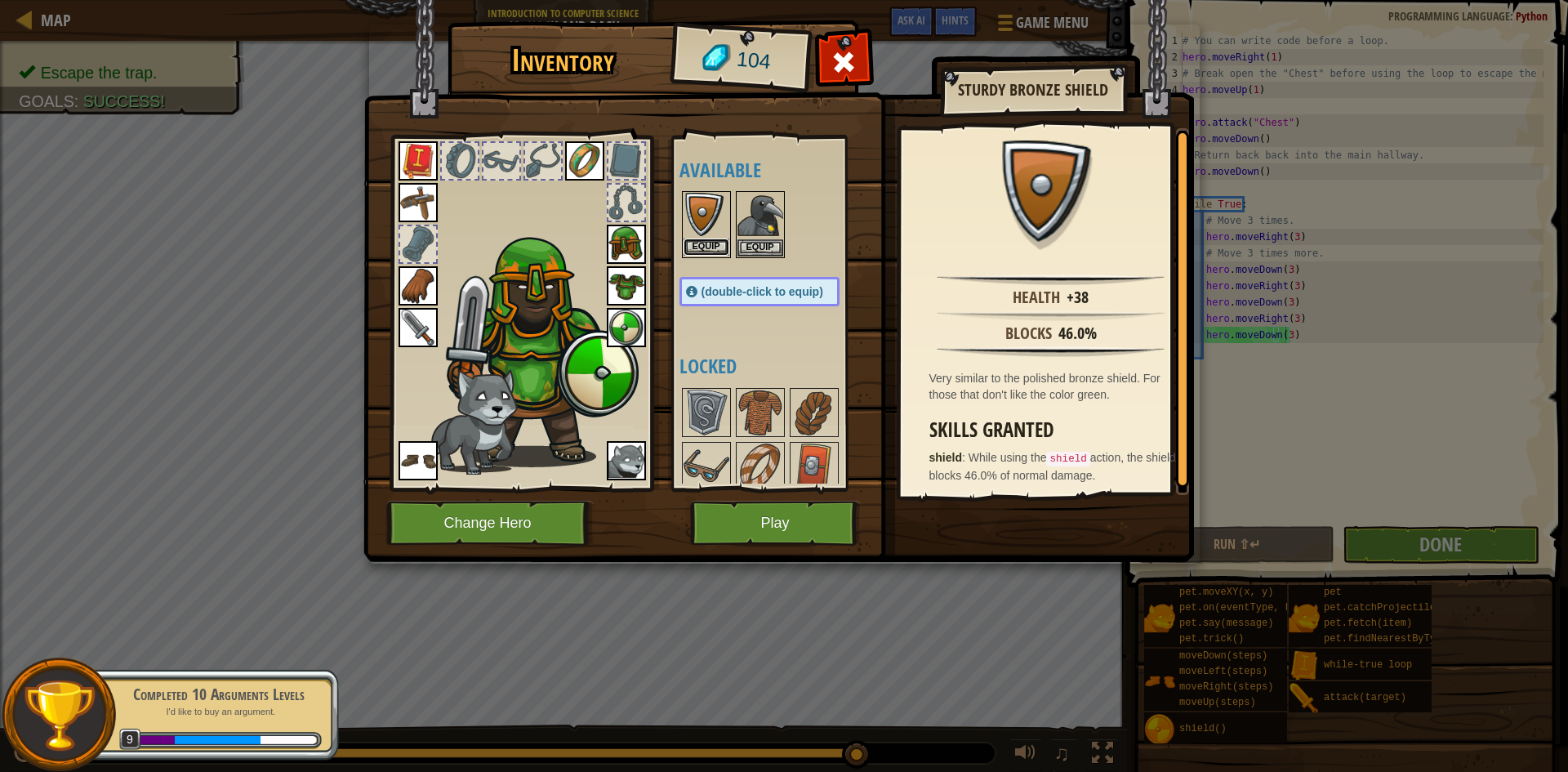
click at [698, 238] on button "Equip" at bounding box center [706, 247] width 46 height 17
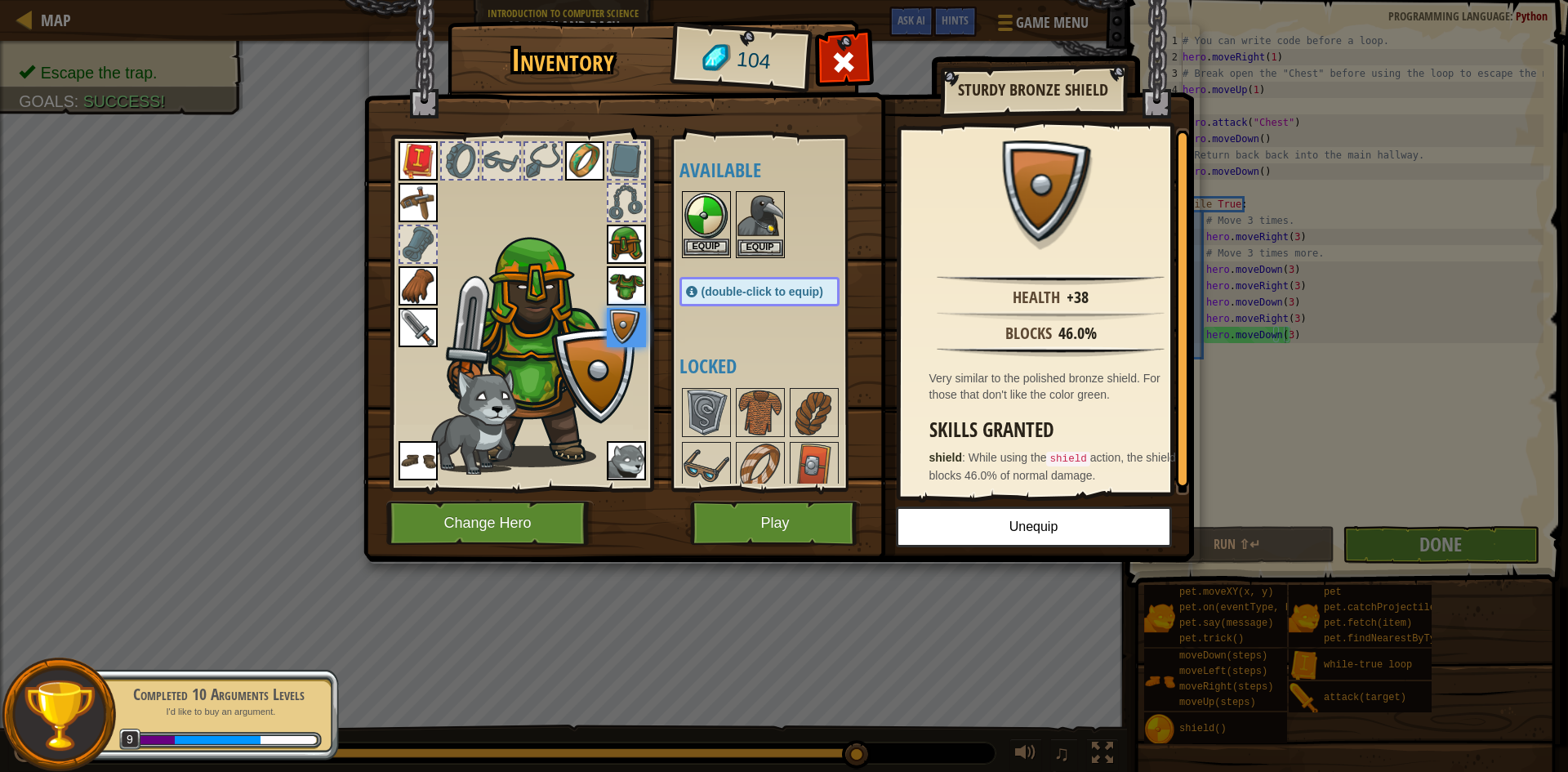
click at [695, 204] on img at bounding box center [706, 215] width 46 height 46
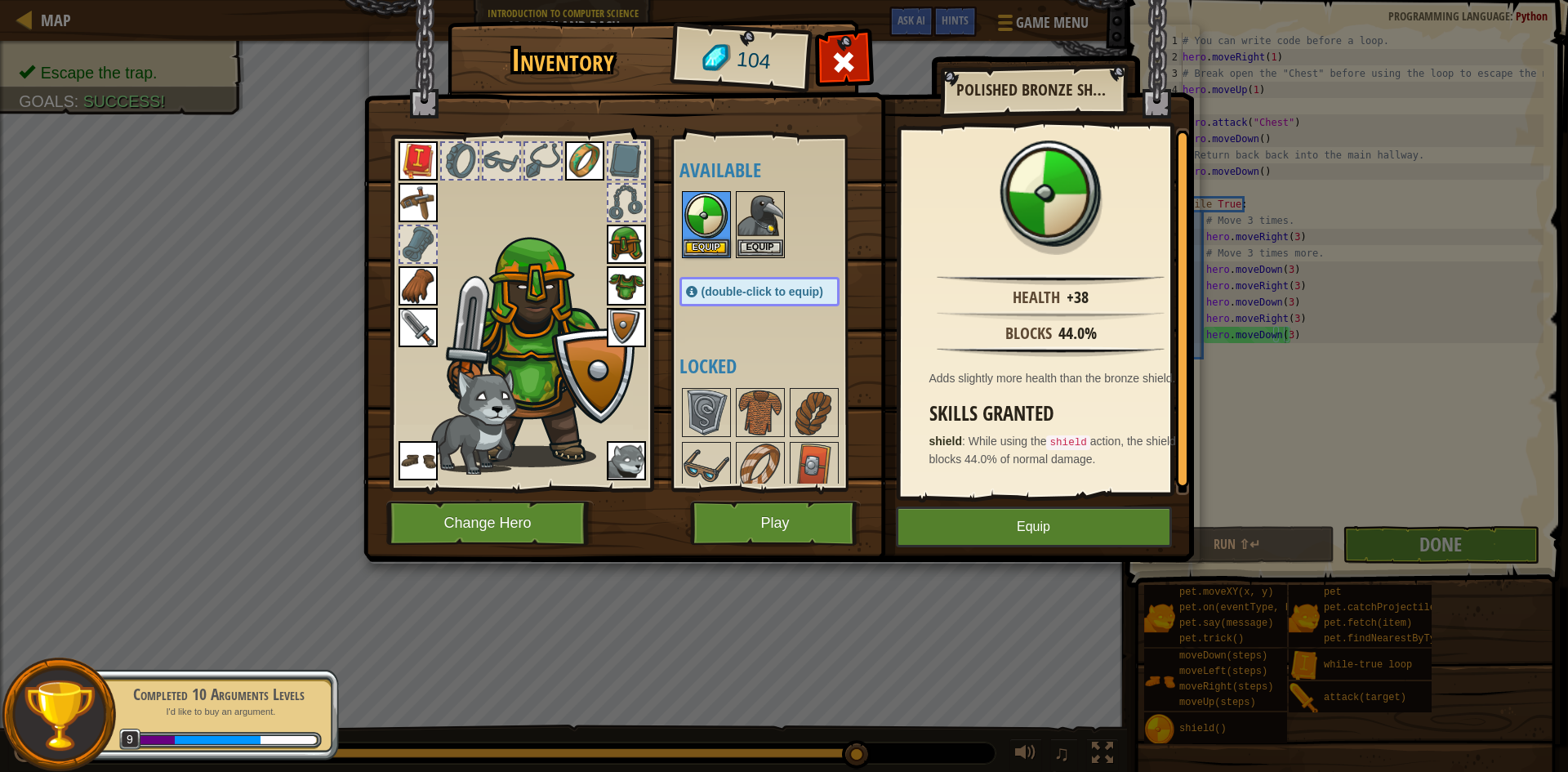
click at [625, 334] on img at bounding box center [626, 327] width 39 height 39
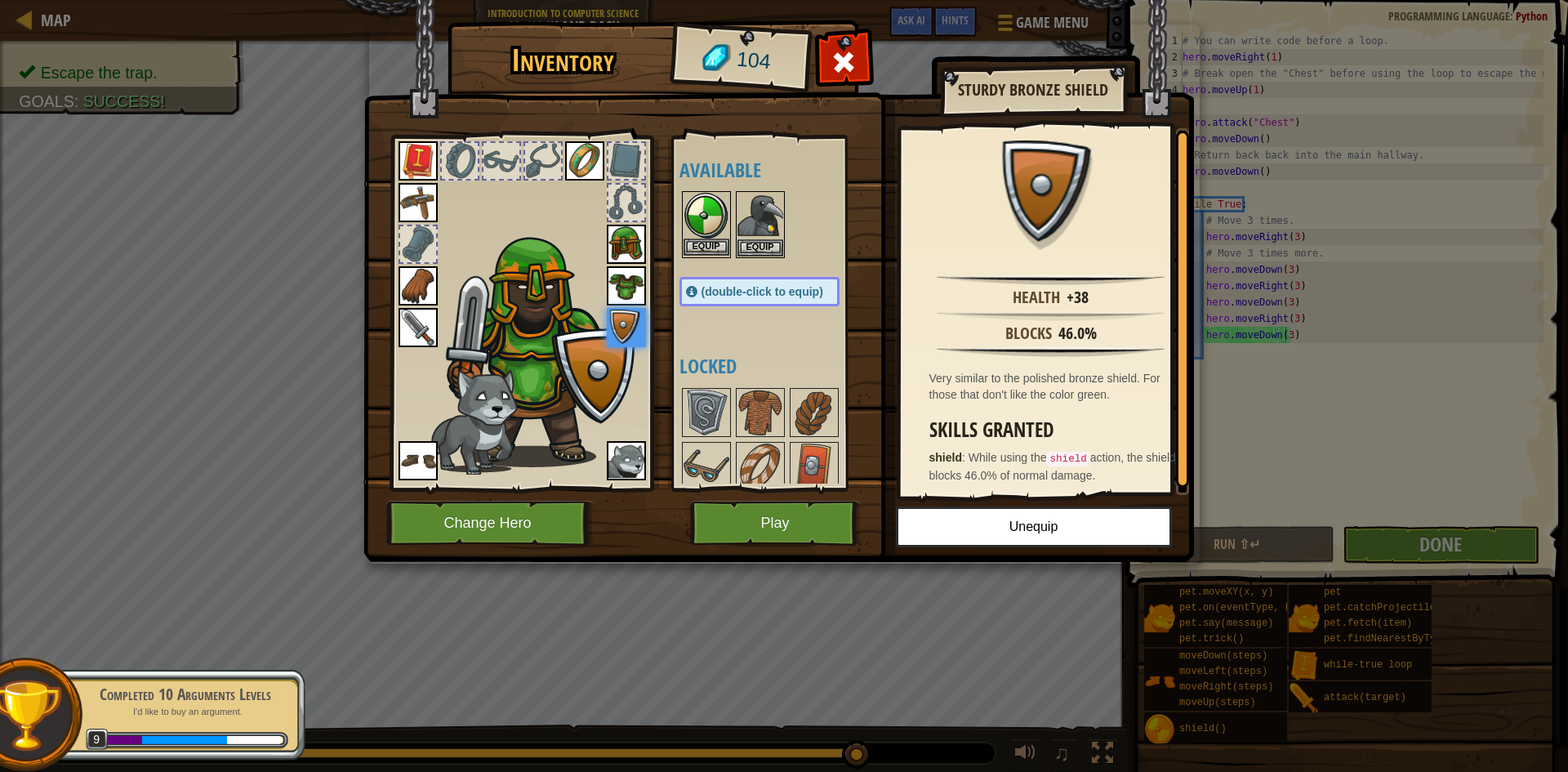
click at [704, 218] on img at bounding box center [706, 215] width 46 height 46
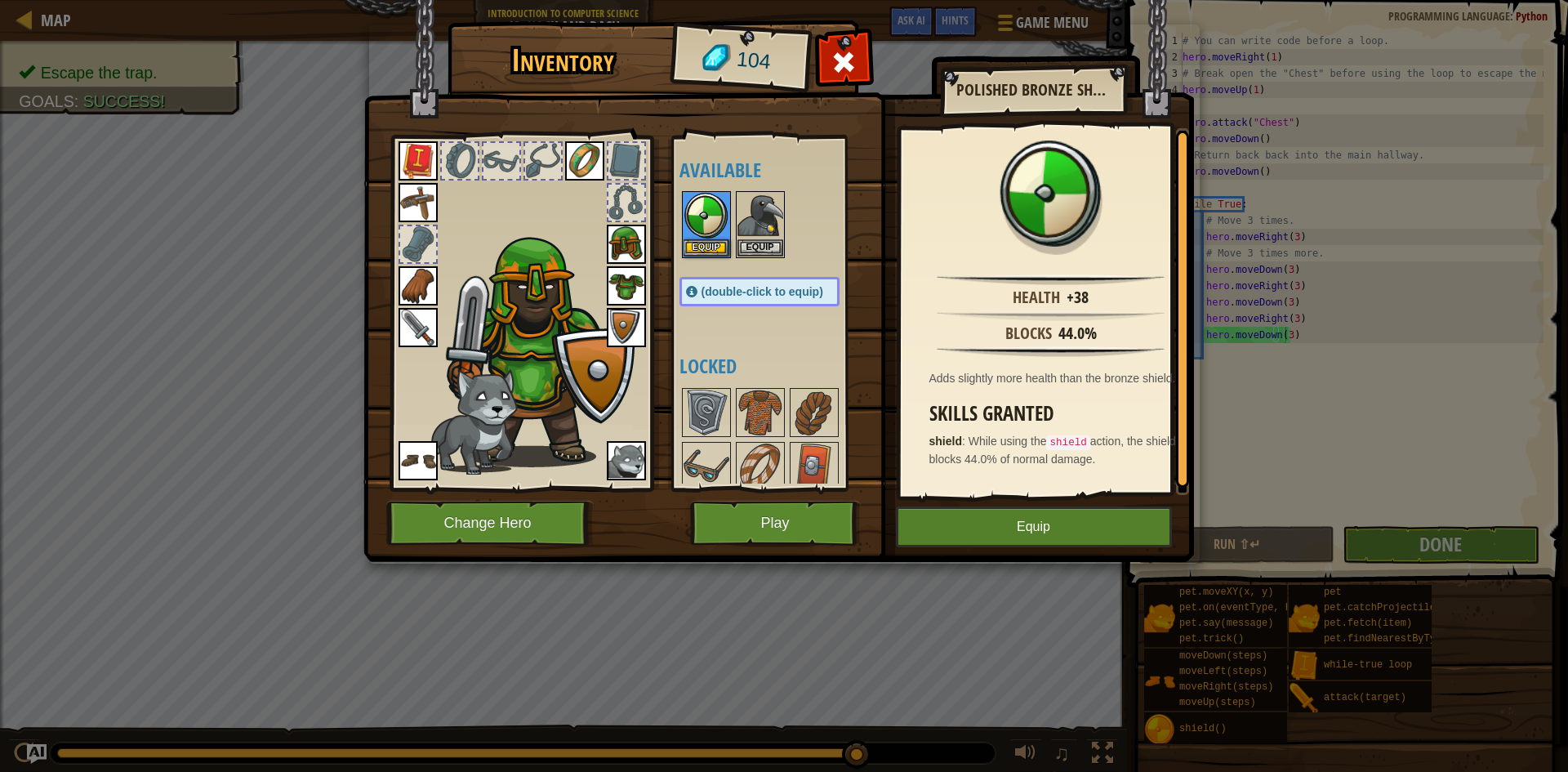
click at [631, 318] on img at bounding box center [626, 327] width 39 height 39
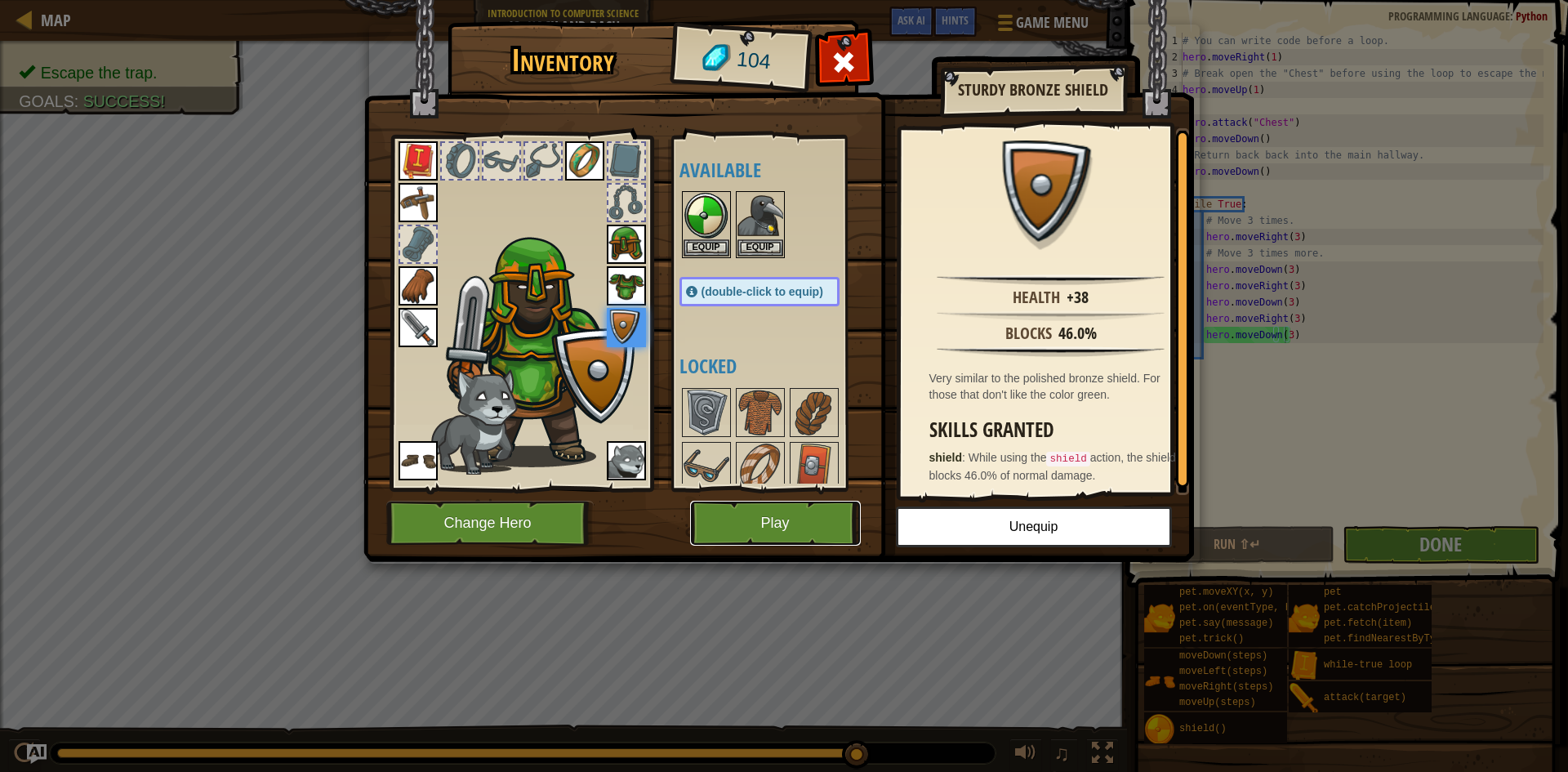
click at [774, 519] on button "Play" at bounding box center [776, 524] width 171 height 45
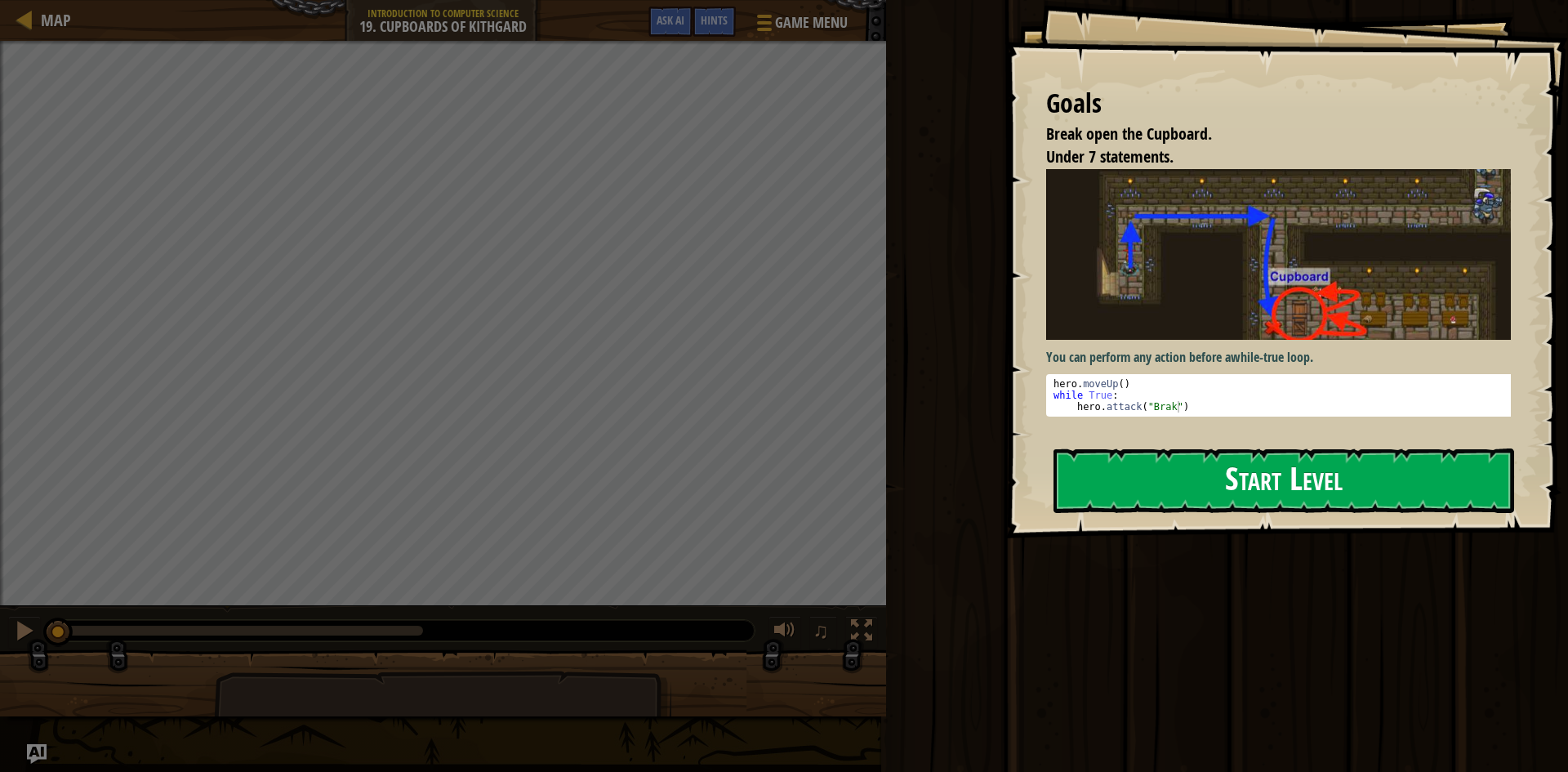
click at [1262, 475] on button "Start Level" at bounding box center [1283, 481] width 461 height 65
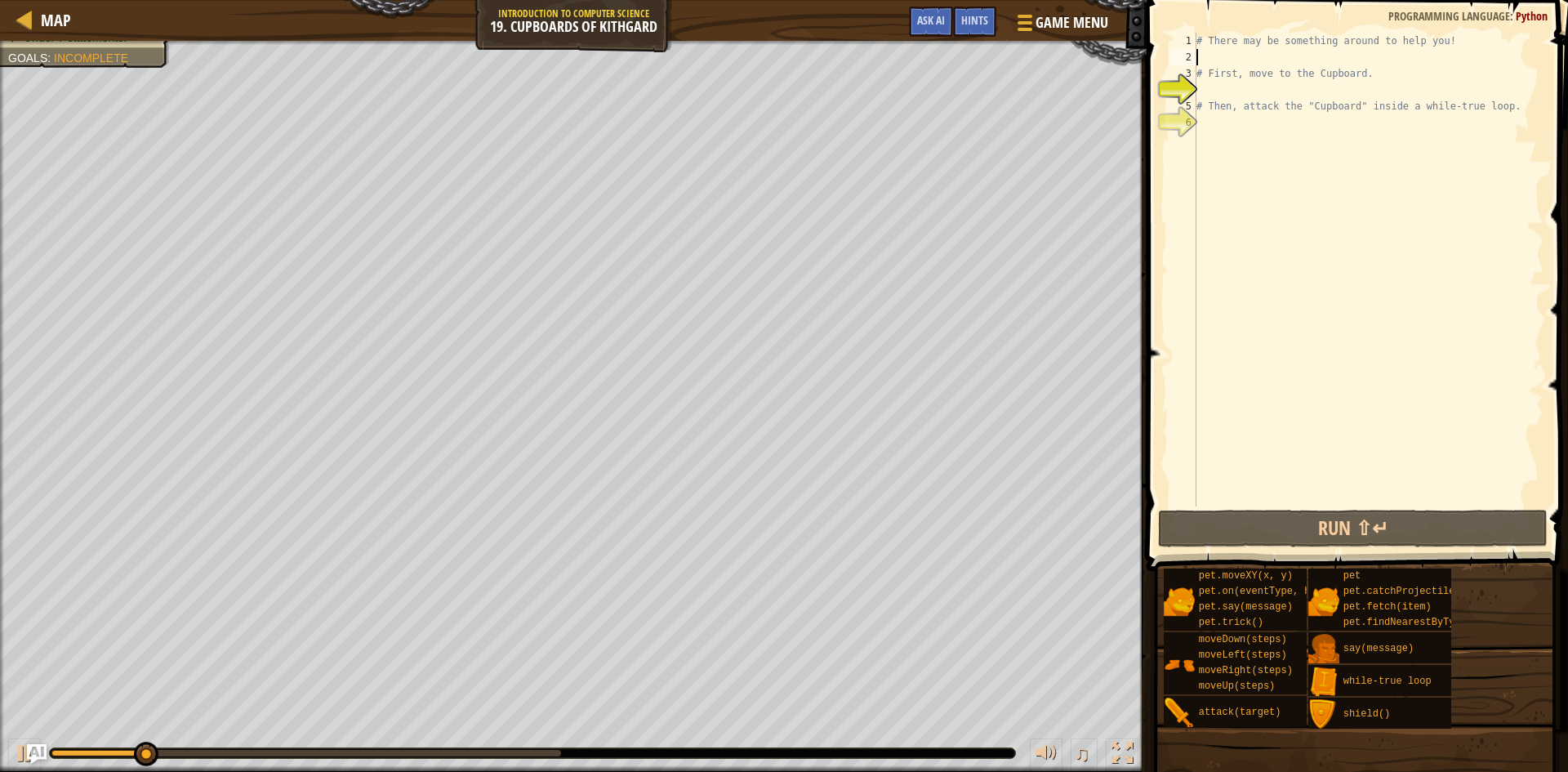
click at [1216, 57] on div "# There may be something around to help you! # First, move to the Cupboard. # T…" at bounding box center [1369, 286] width 350 height 507
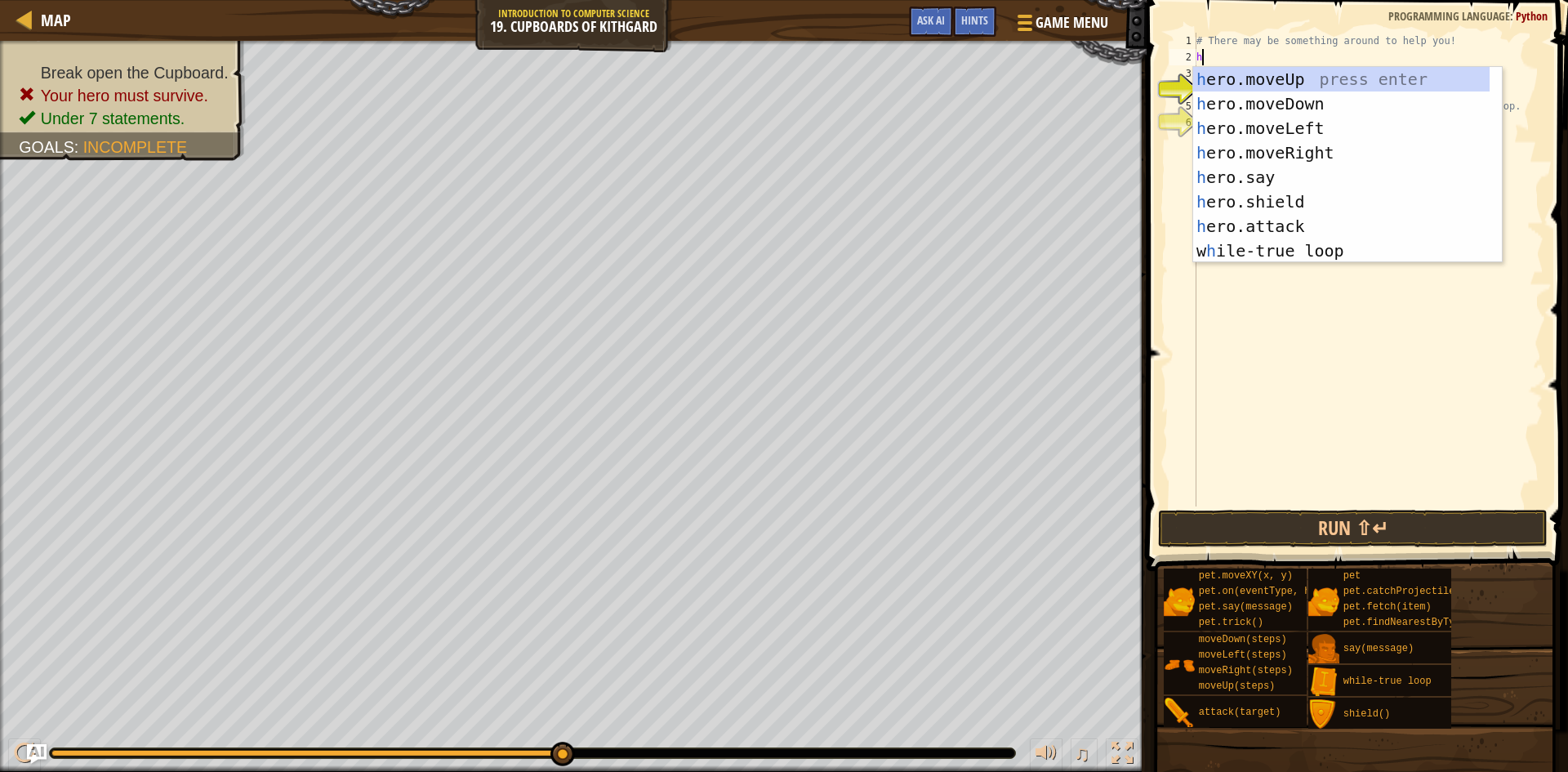
scroll to position [7, 0]
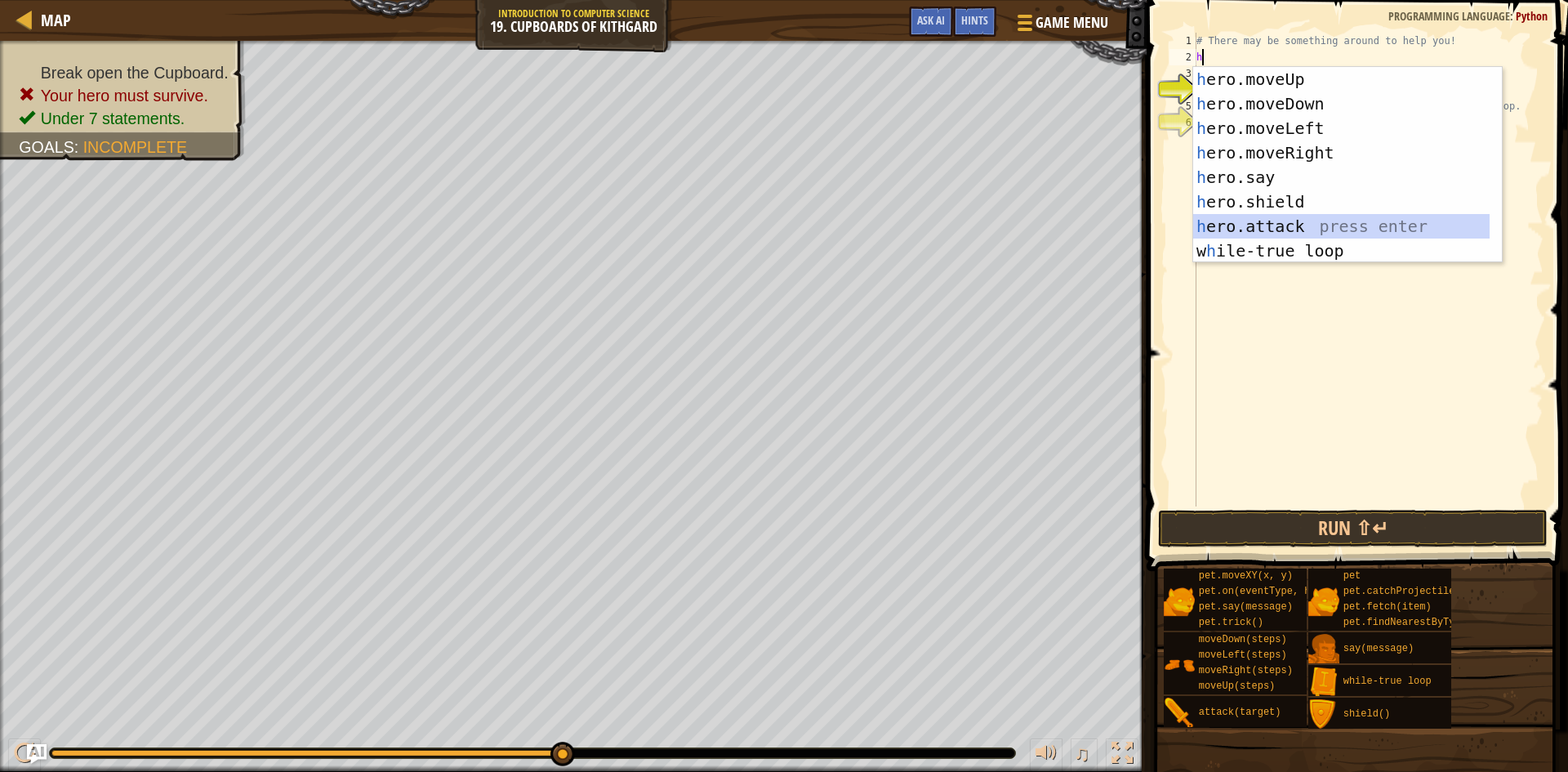
click at [1298, 219] on div "h ero.moveUp press enter h ero.moveDown press enter h ero.moveLeft press enter …" at bounding box center [1341, 189] width 296 height 245
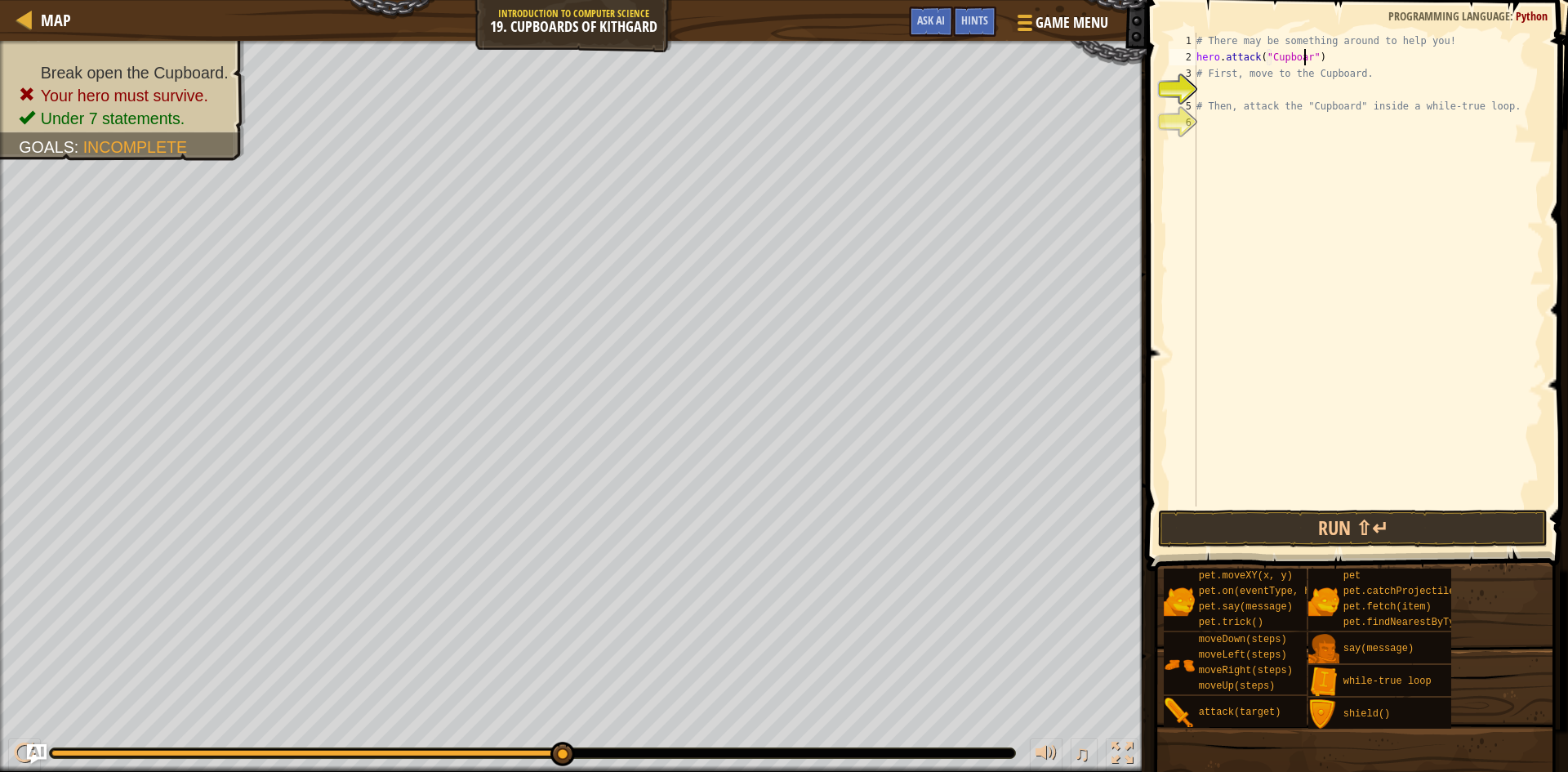
scroll to position [7, 10]
click at [1335, 548] on span at bounding box center [1359, 262] width 434 height 619
click at [1341, 519] on button "Run ⇧↵" at bounding box center [1352, 529] width 390 height 37
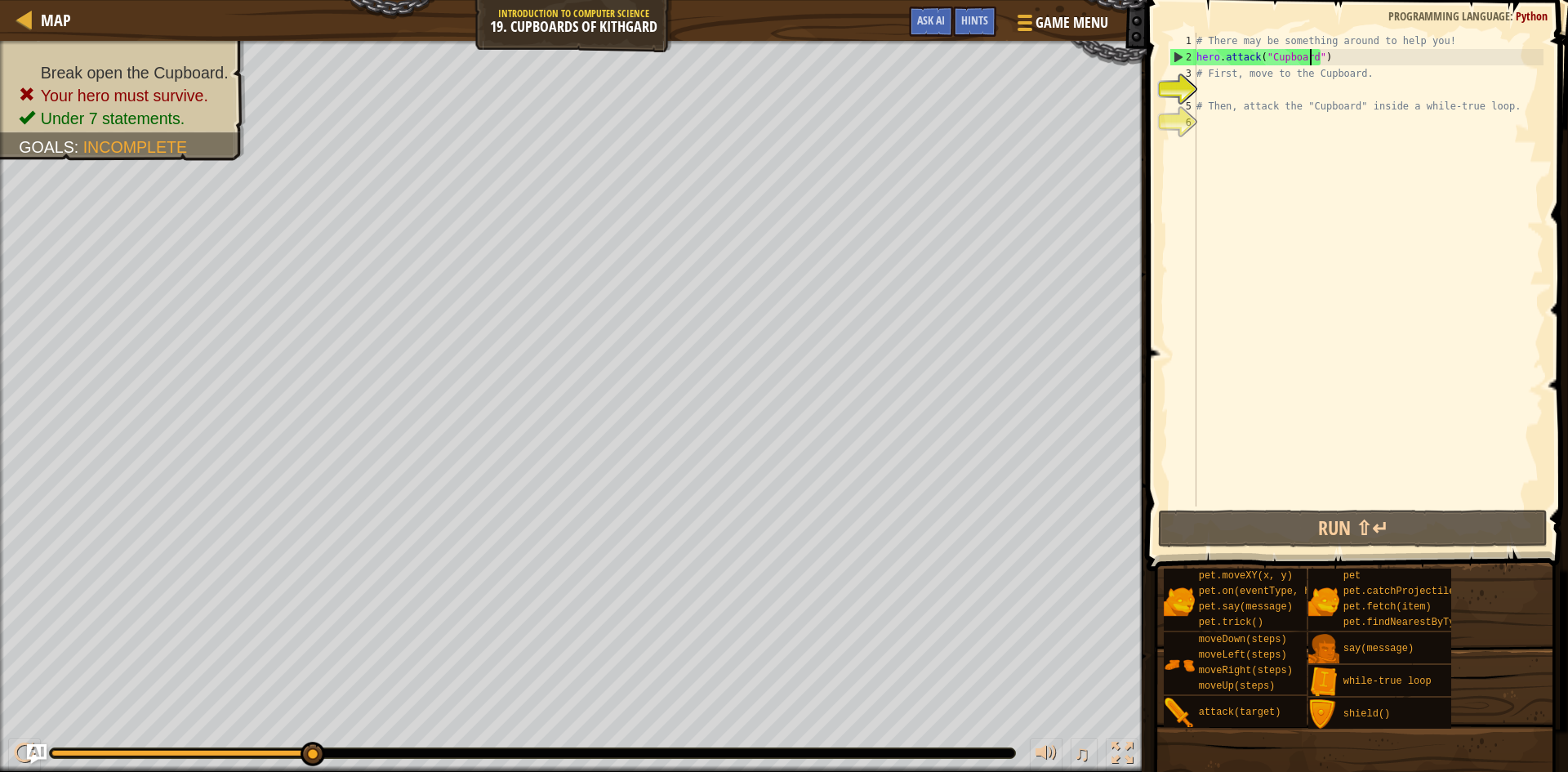
click at [1193, 81] on div "4" at bounding box center [1183, 90] width 27 height 17
click at [1339, 54] on div "# There may be something around to help you! hero . attack ( "Cupboard" ) # Fir…" at bounding box center [1369, 286] width 350 height 507
type textarea "hero.attack("Cupboard")"
click at [1445, 37] on div "# There may be something around to help you! hero . attack ( "Cupboard" ) # Fir…" at bounding box center [1369, 286] width 350 height 507
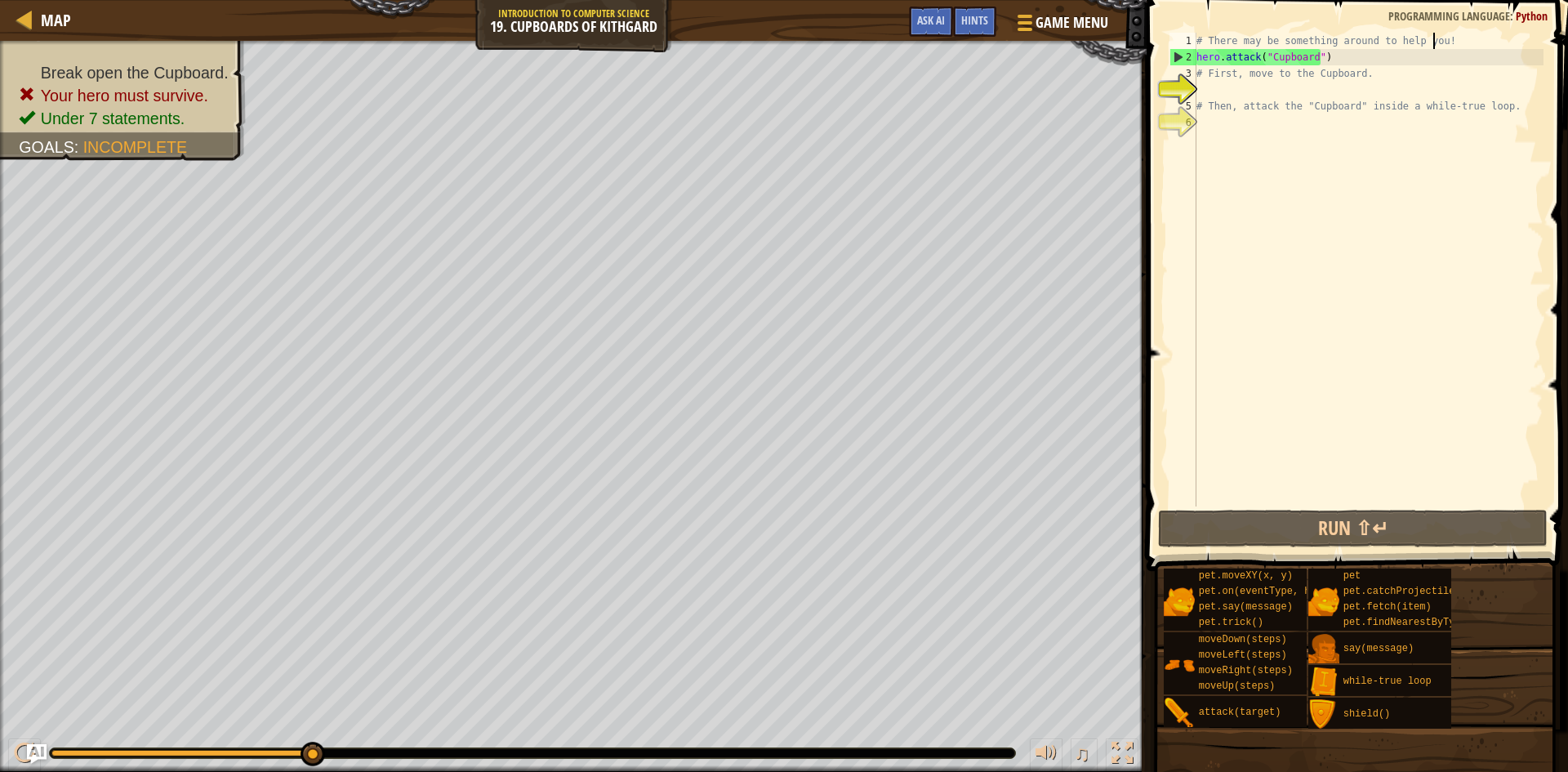
scroll to position [7, 20]
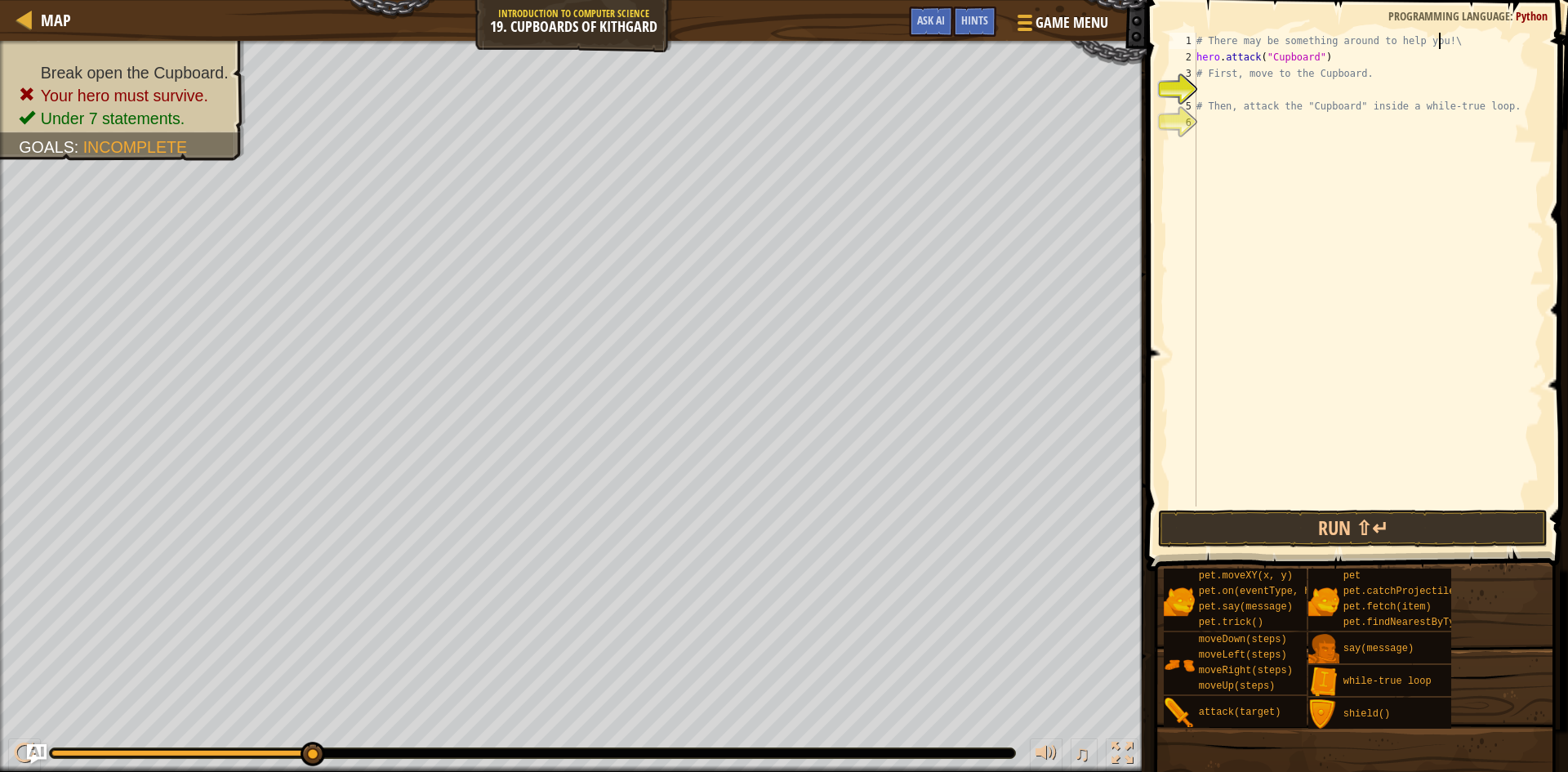
type textarea "# There may be something around to help you!"
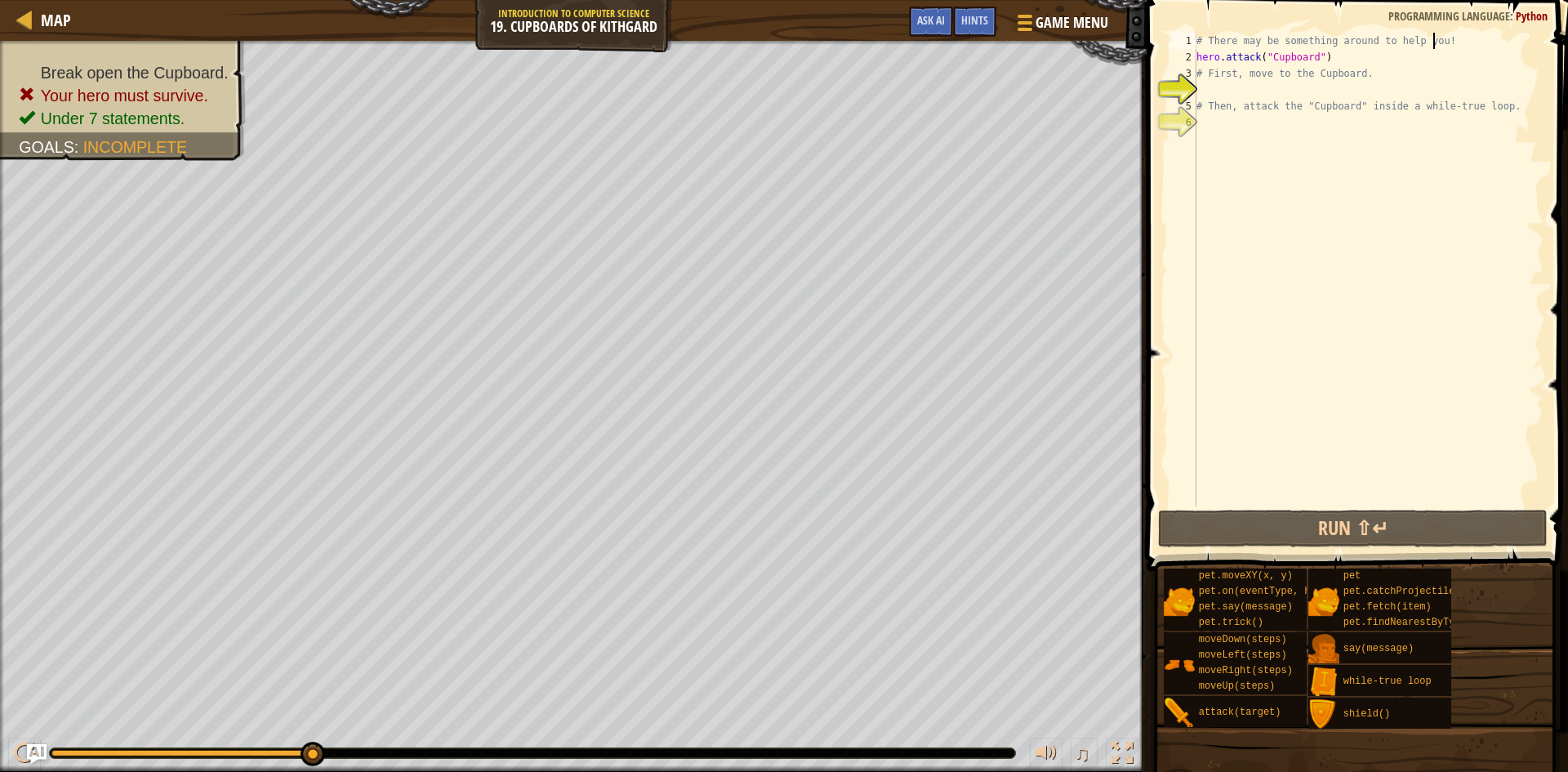
scroll to position [7, 0]
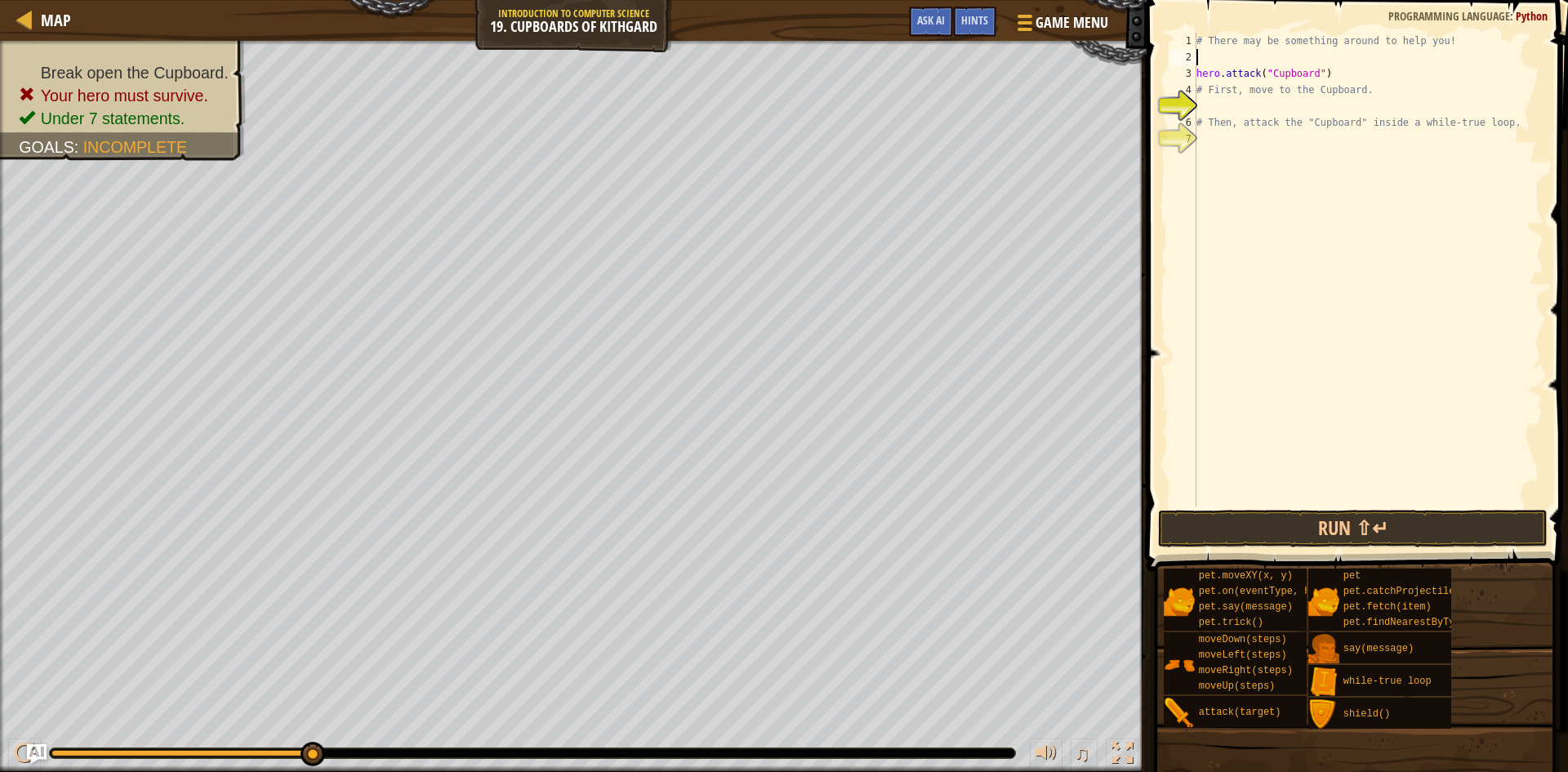
type textarea "m"
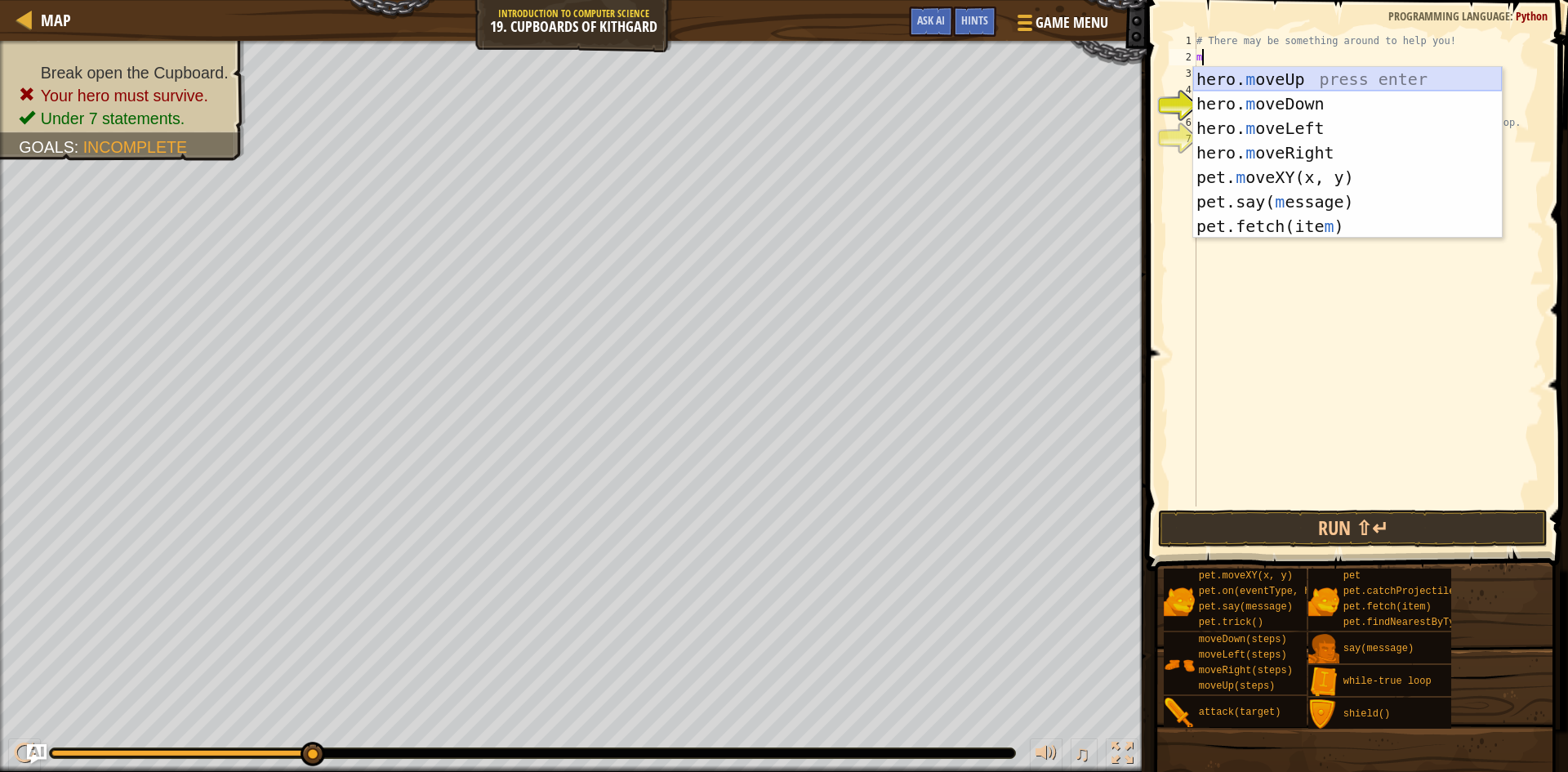
click at [1265, 73] on div "hero. m oveUp press enter hero. m oveDown press enter hero. m oveLeft press ent…" at bounding box center [1348, 177] width 309 height 220
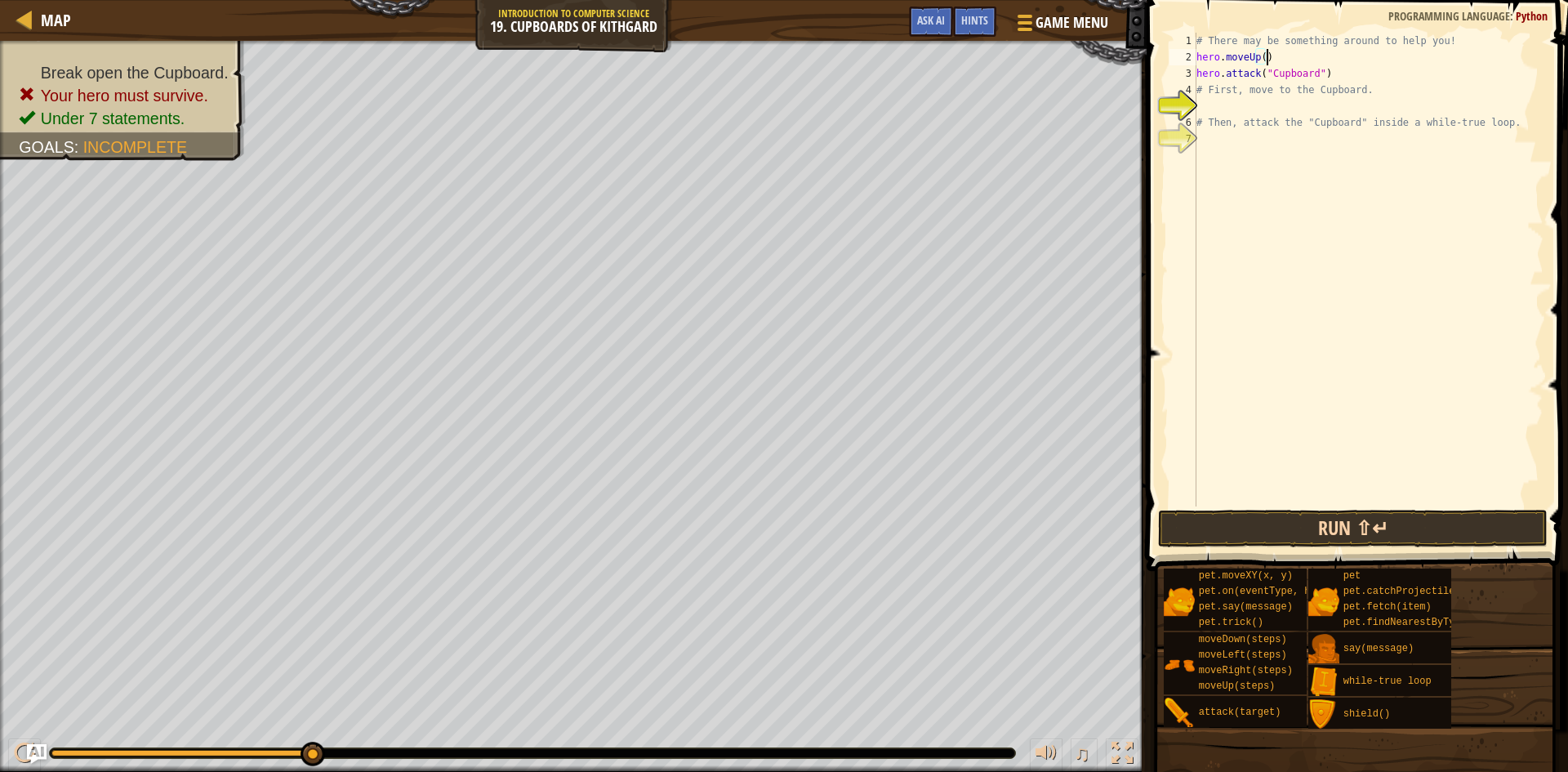
type textarea "hero.moveUp()"
click at [1260, 525] on button "Run ⇧↵" at bounding box center [1352, 529] width 390 height 37
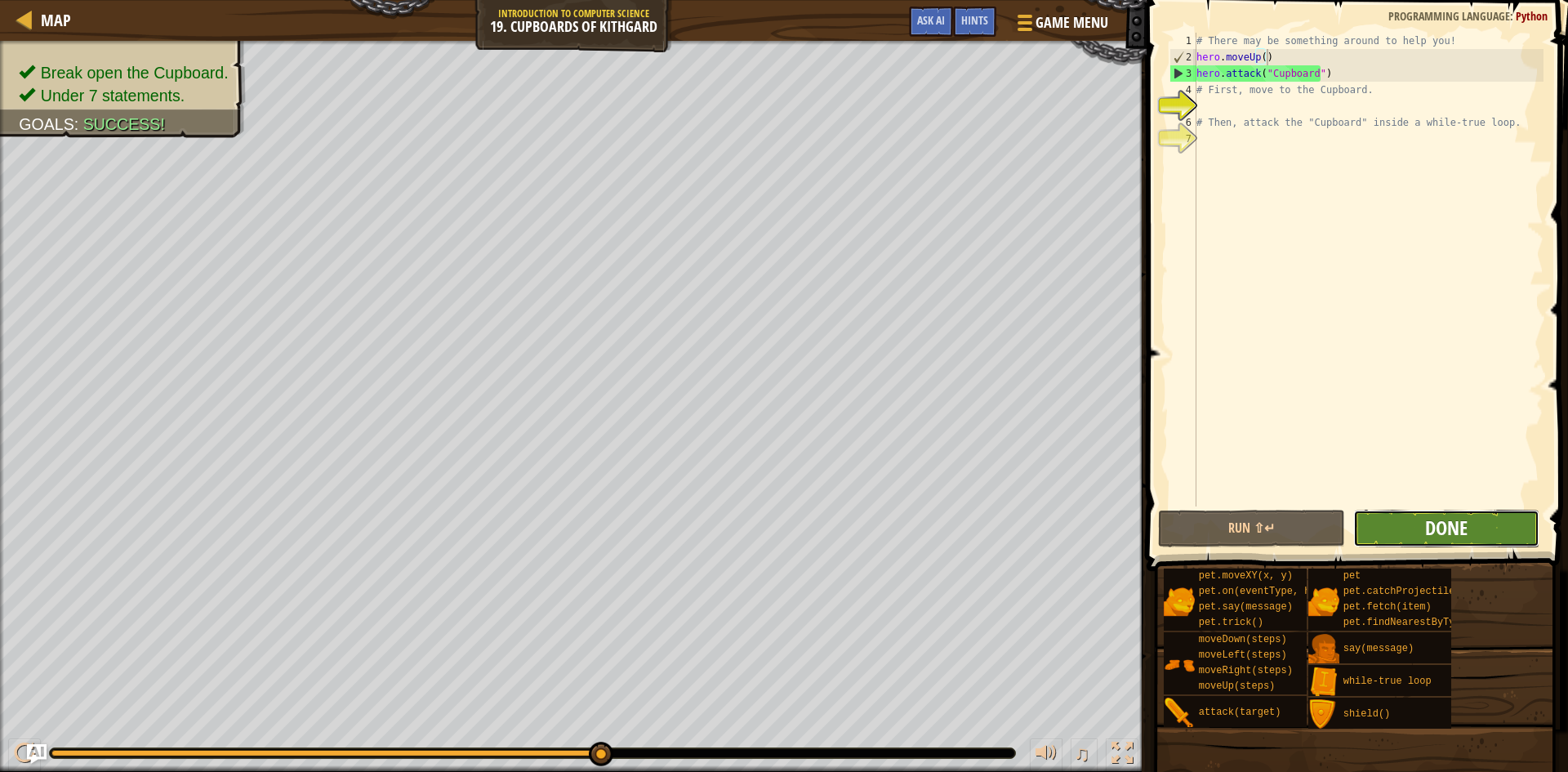
click at [1428, 517] on span "Done" at bounding box center [1446, 527] width 42 height 26
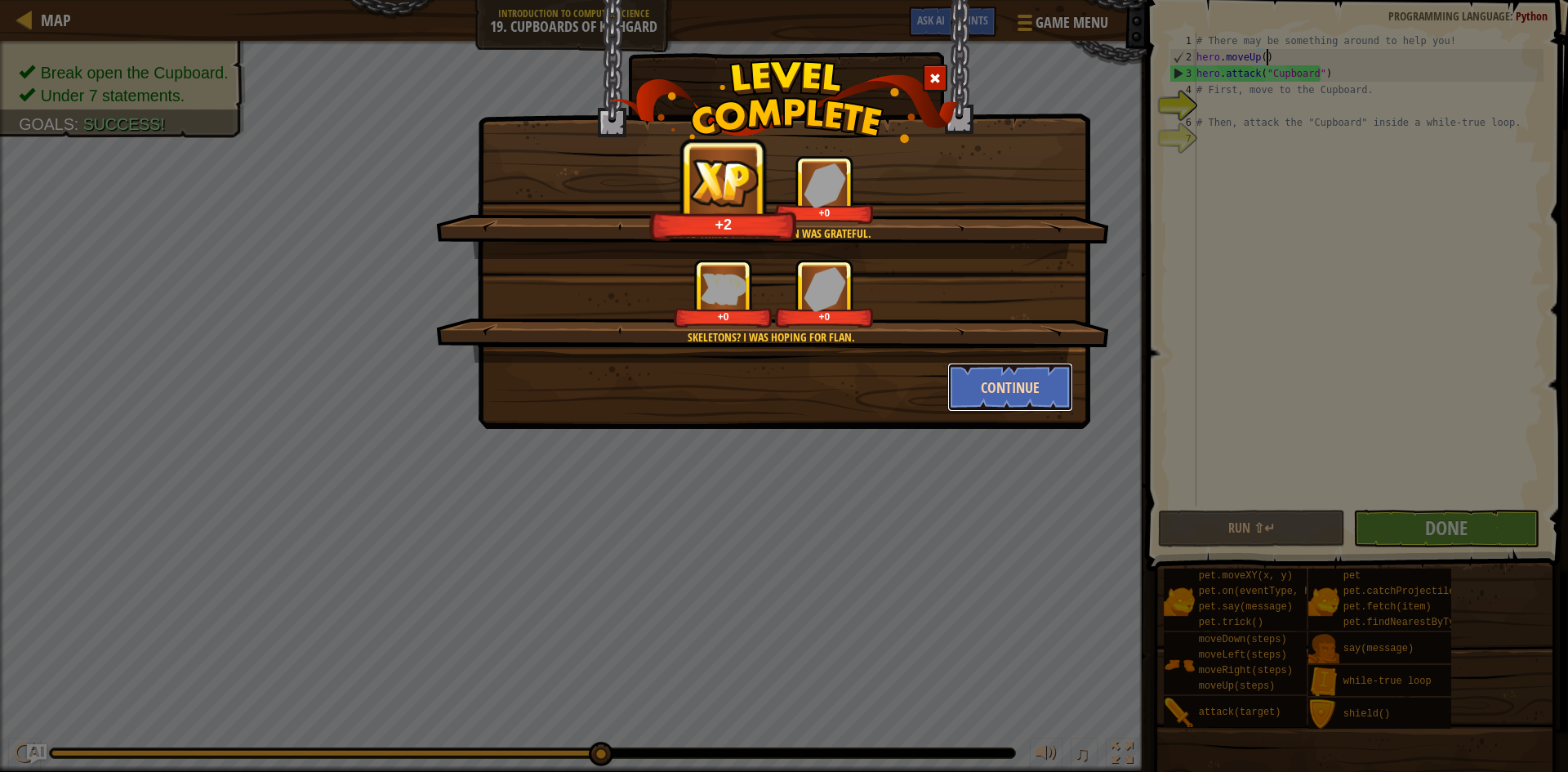
click at [992, 376] on button "Continue" at bounding box center [1011, 387] width 126 height 49
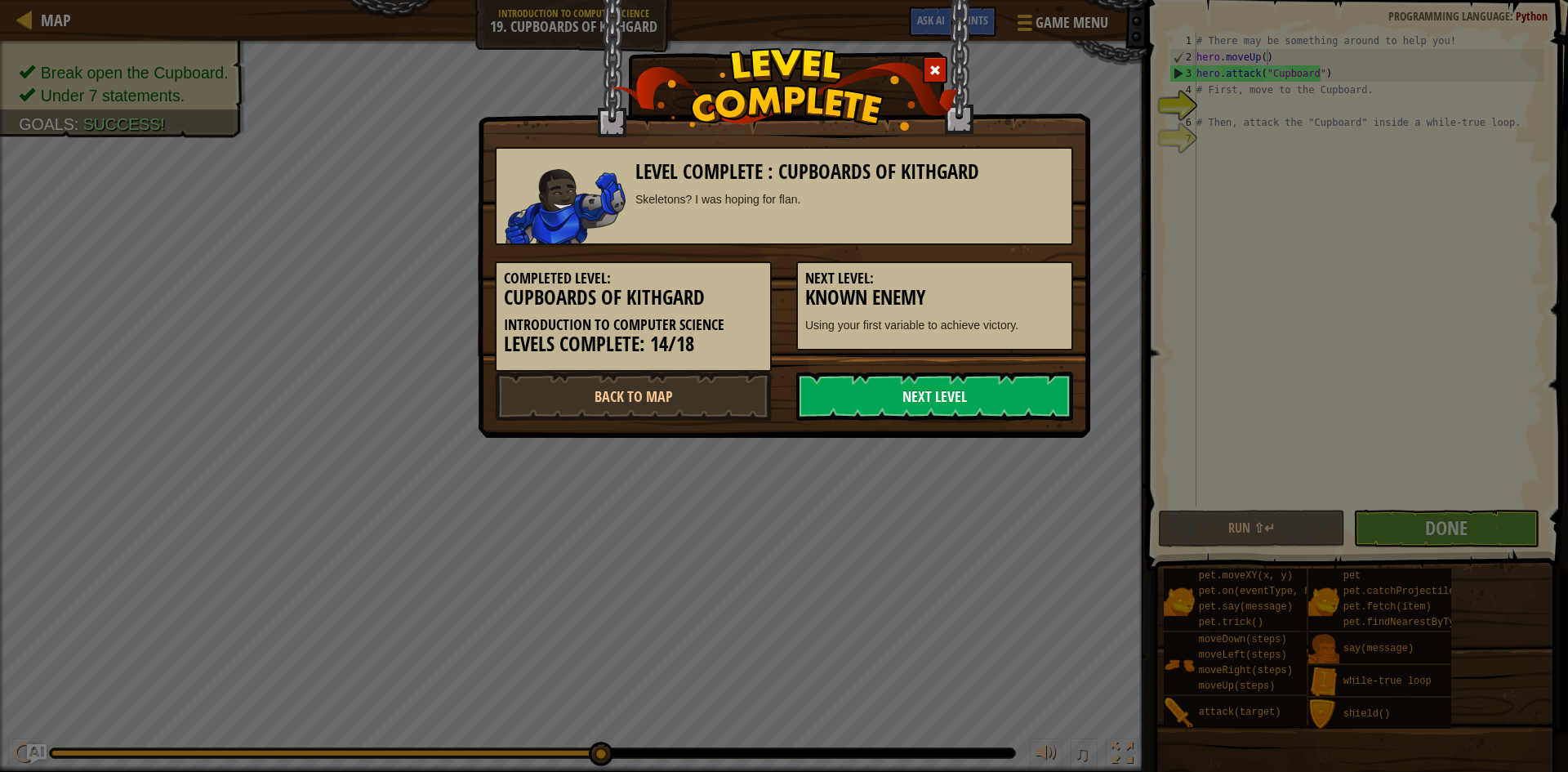
click at [974, 381] on link "Next Level" at bounding box center [934, 396] width 277 height 49
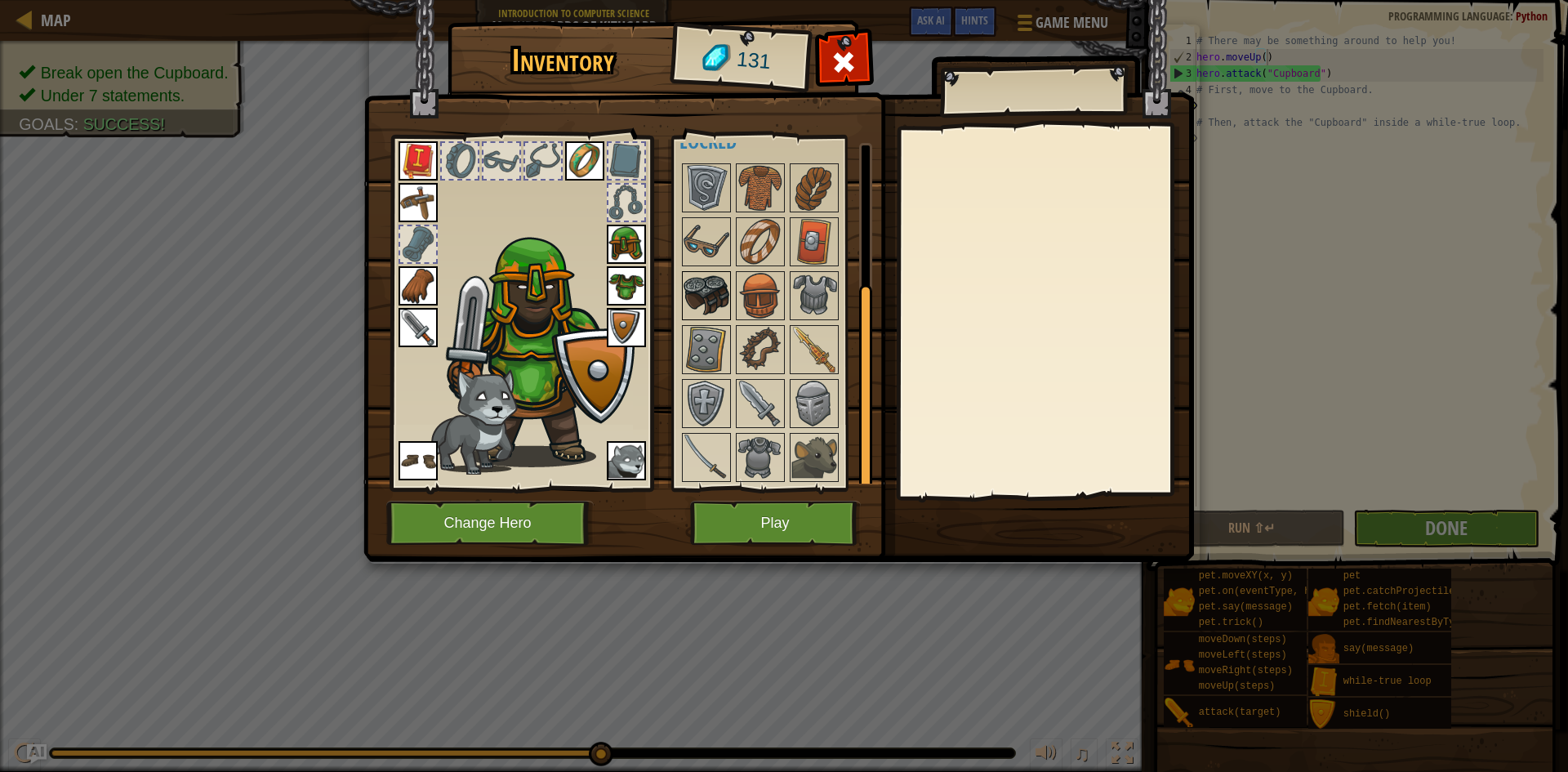
scroll to position [225, 0]
click at [696, 183] on img at bounding box center [706, 187] width 46 height 46
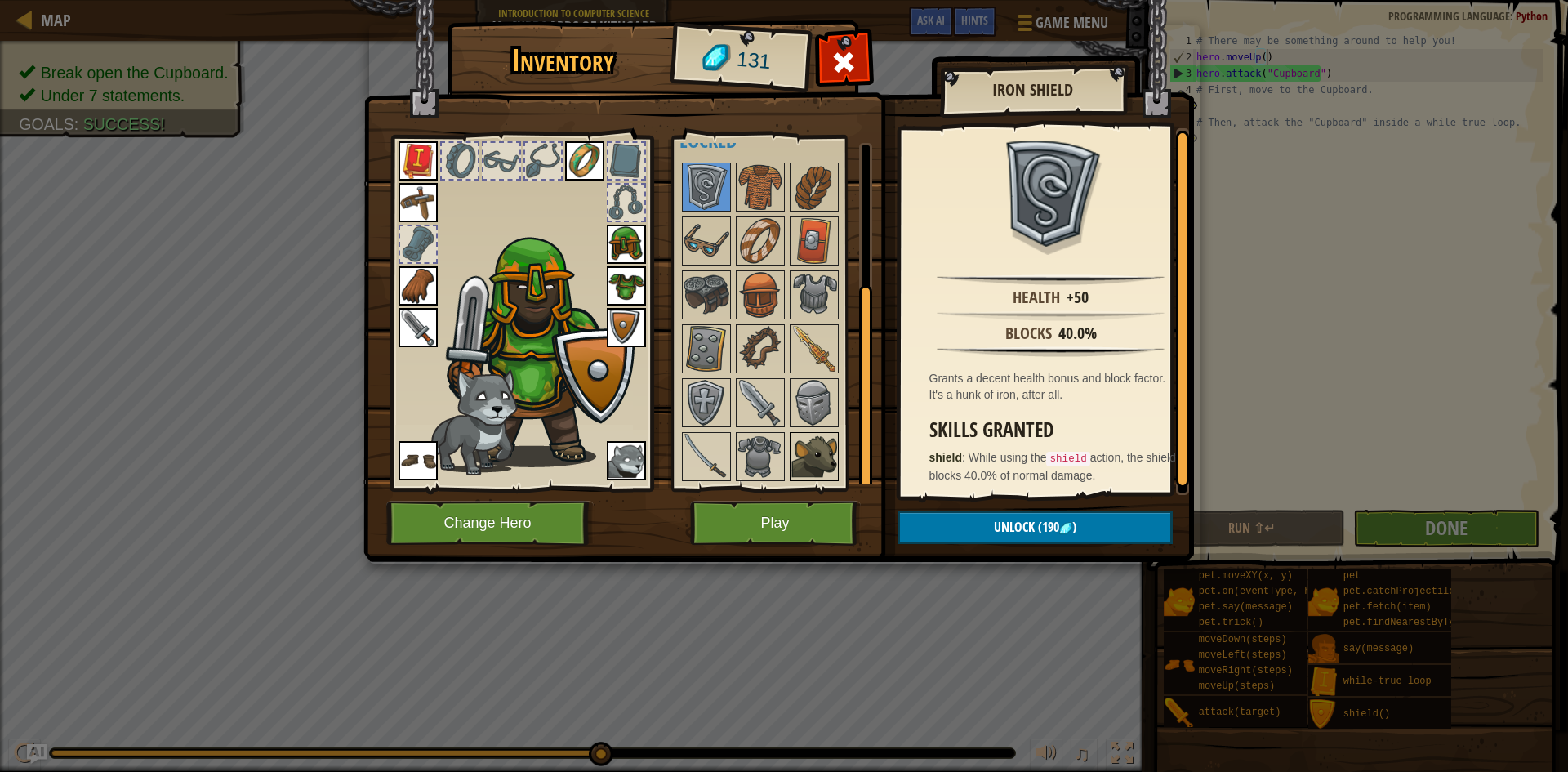
click at [808, 447] on img at bounding box center [814, 456] width 46 height 46
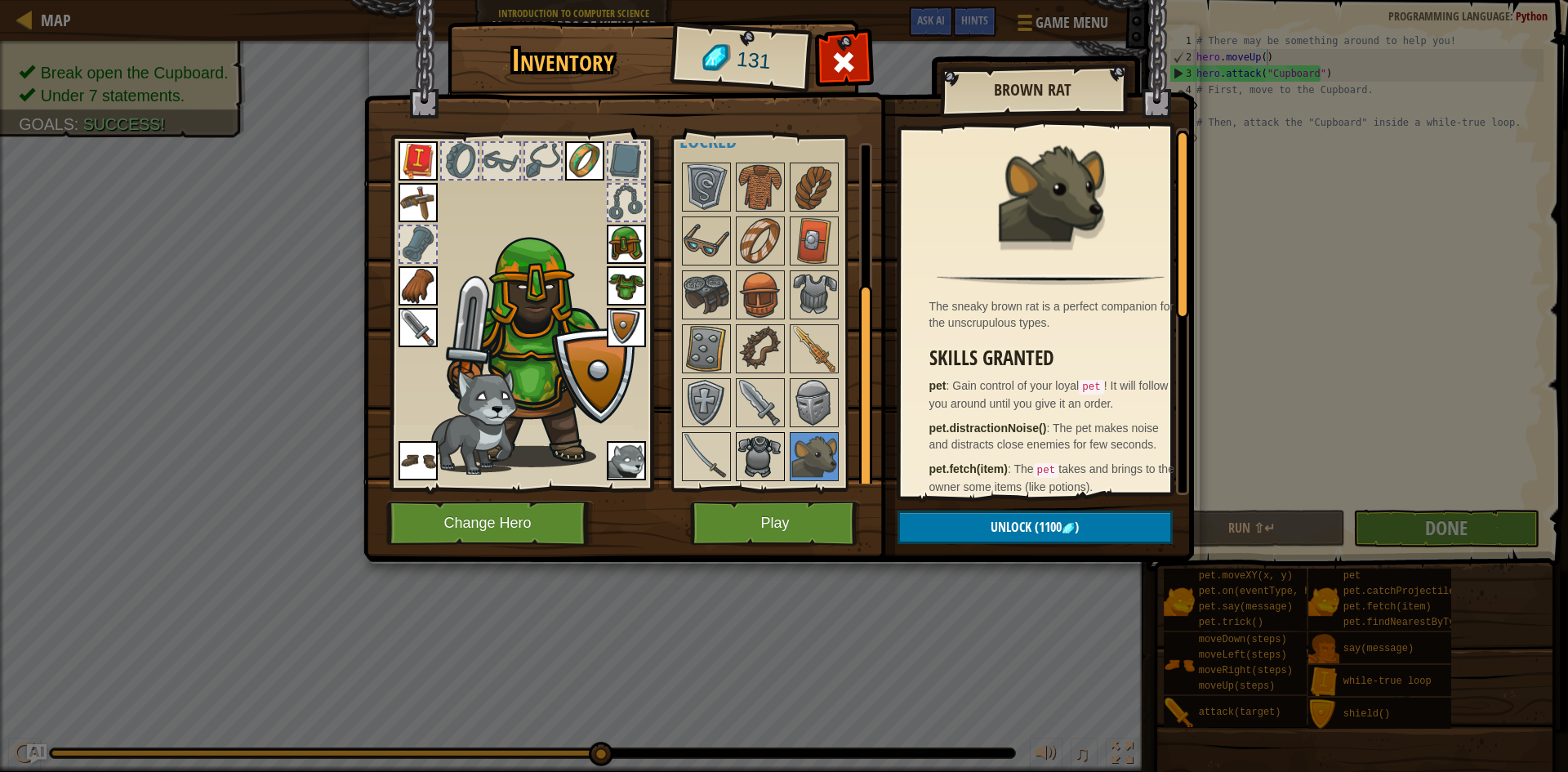
click at [753, 444] on img at bounding box center [760, 456] width 46 height 46
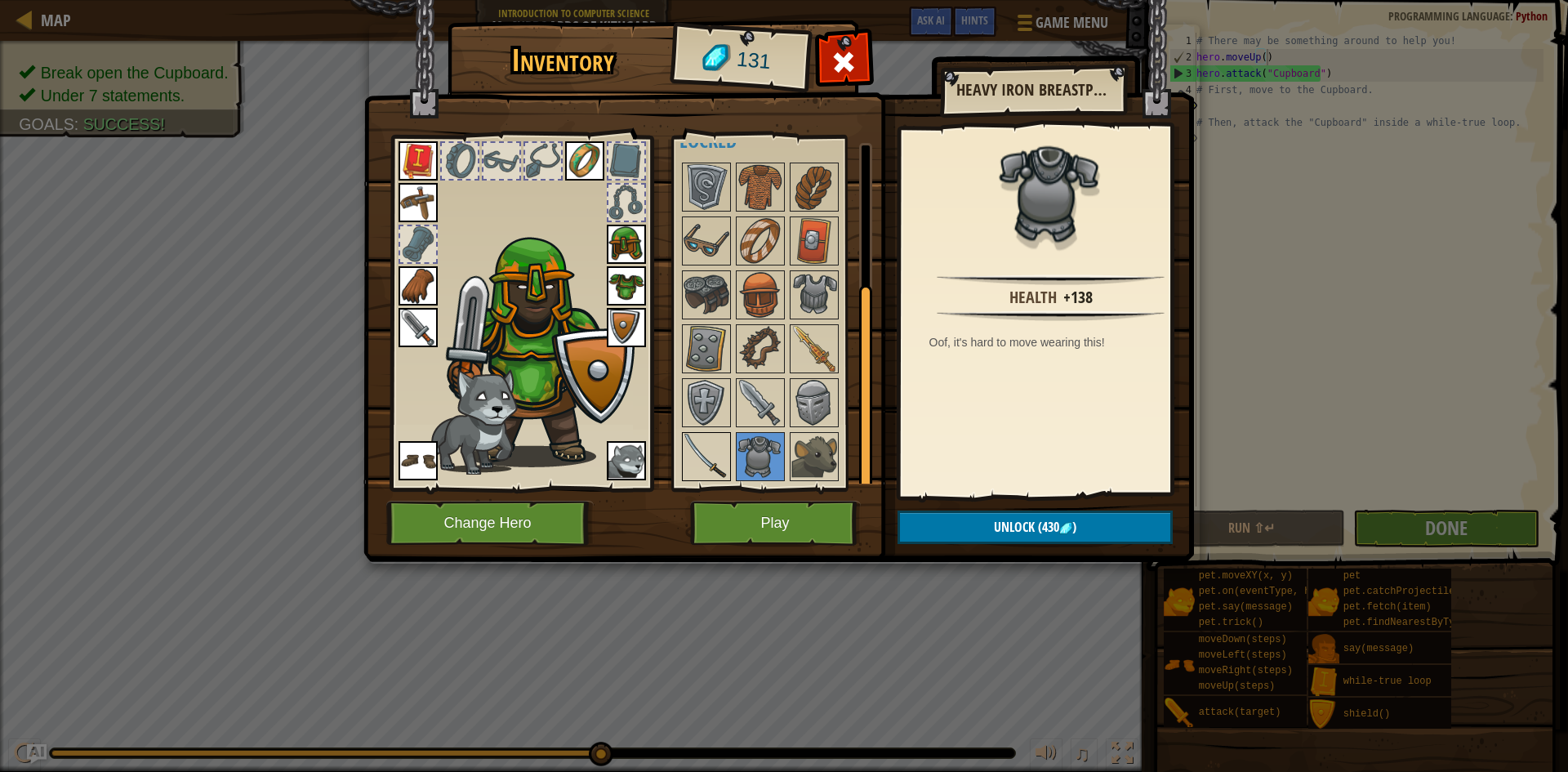
click at [722, 446] on img at bounding box center [706, 456] width 46 height 46
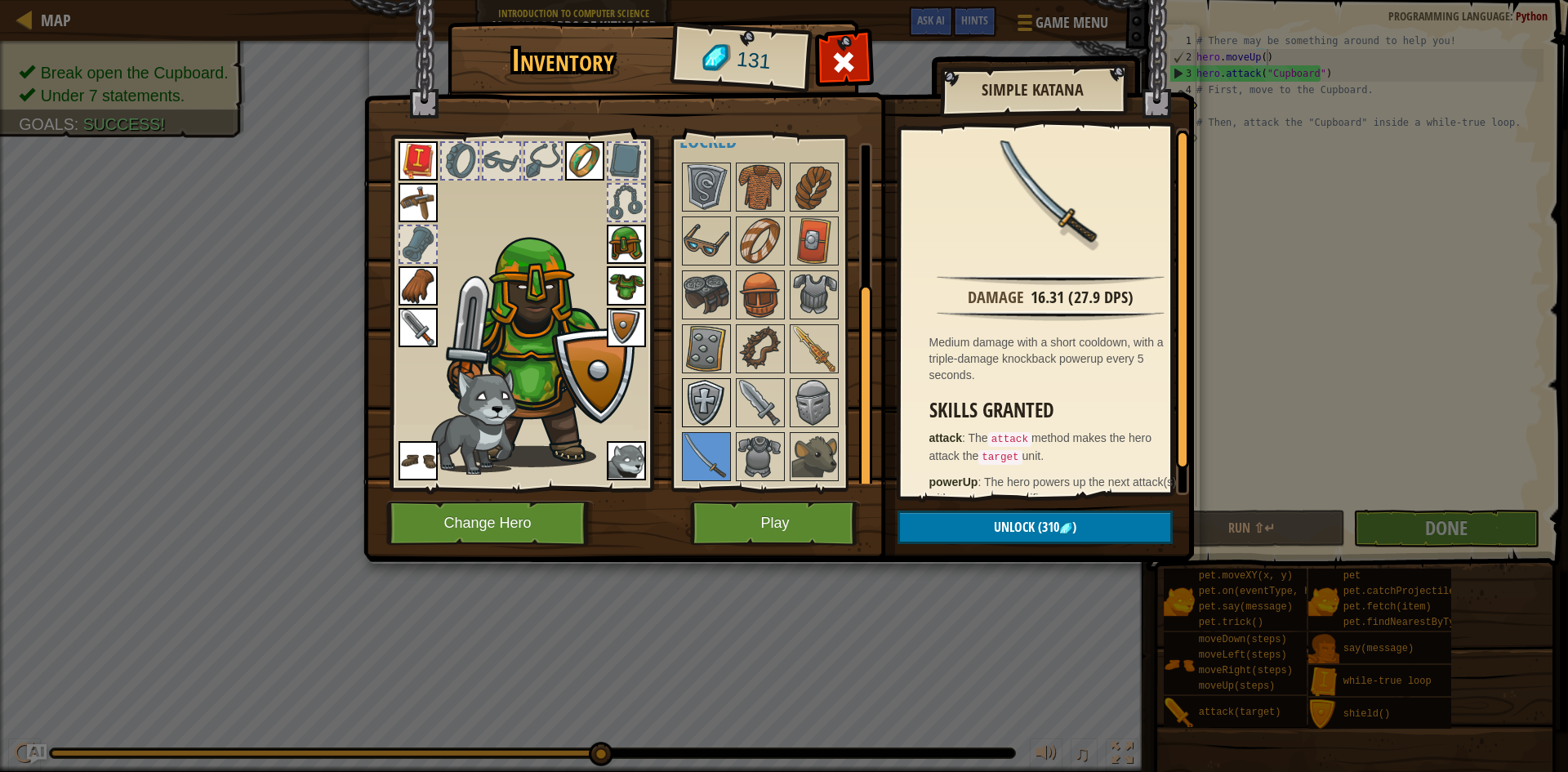
click at [715, 419] on img at bounding box center [706, 402] width 46 height 46
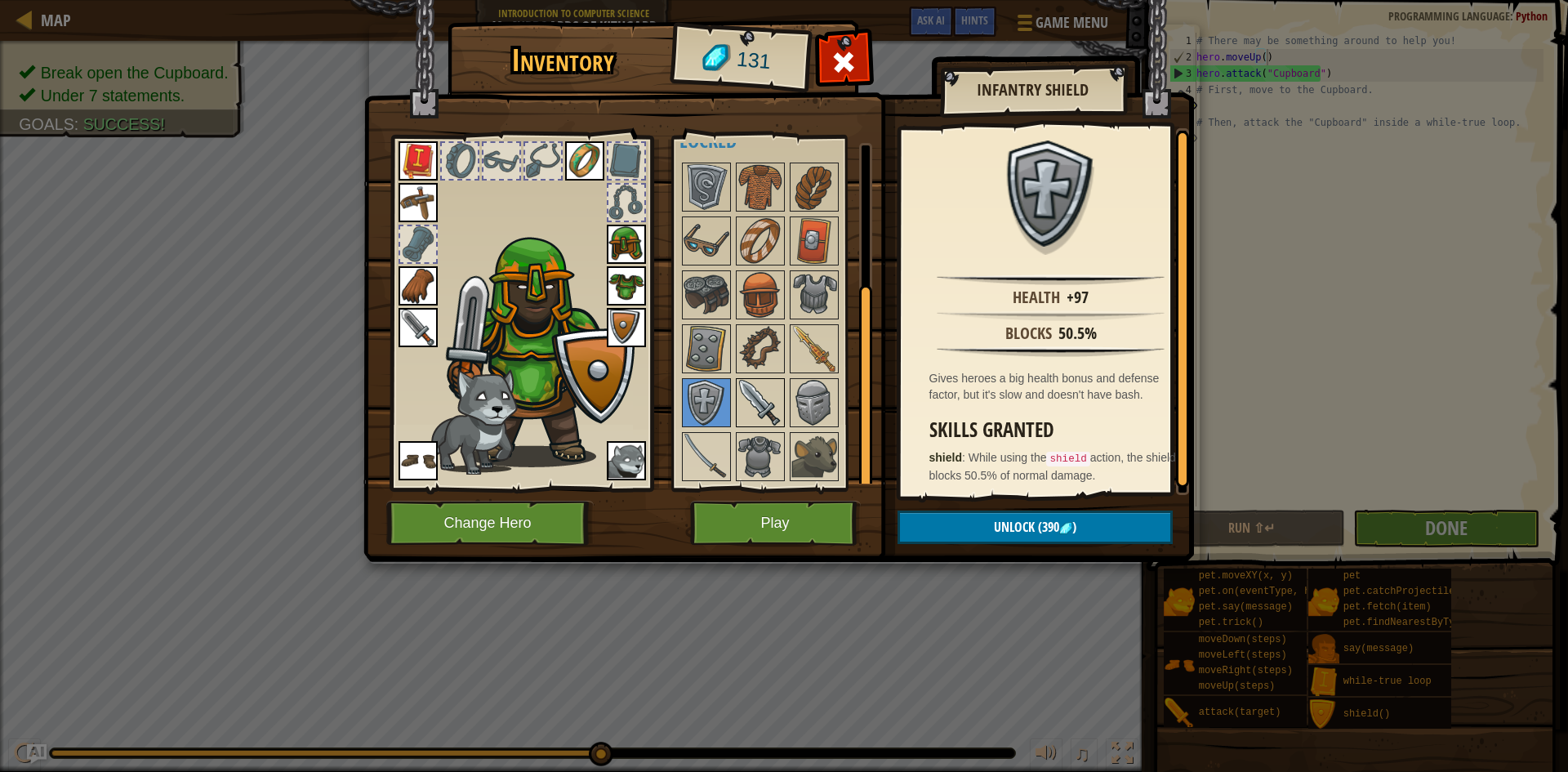
click at [759, 416] on img at bounding box center [760, 402] width 46 height 46
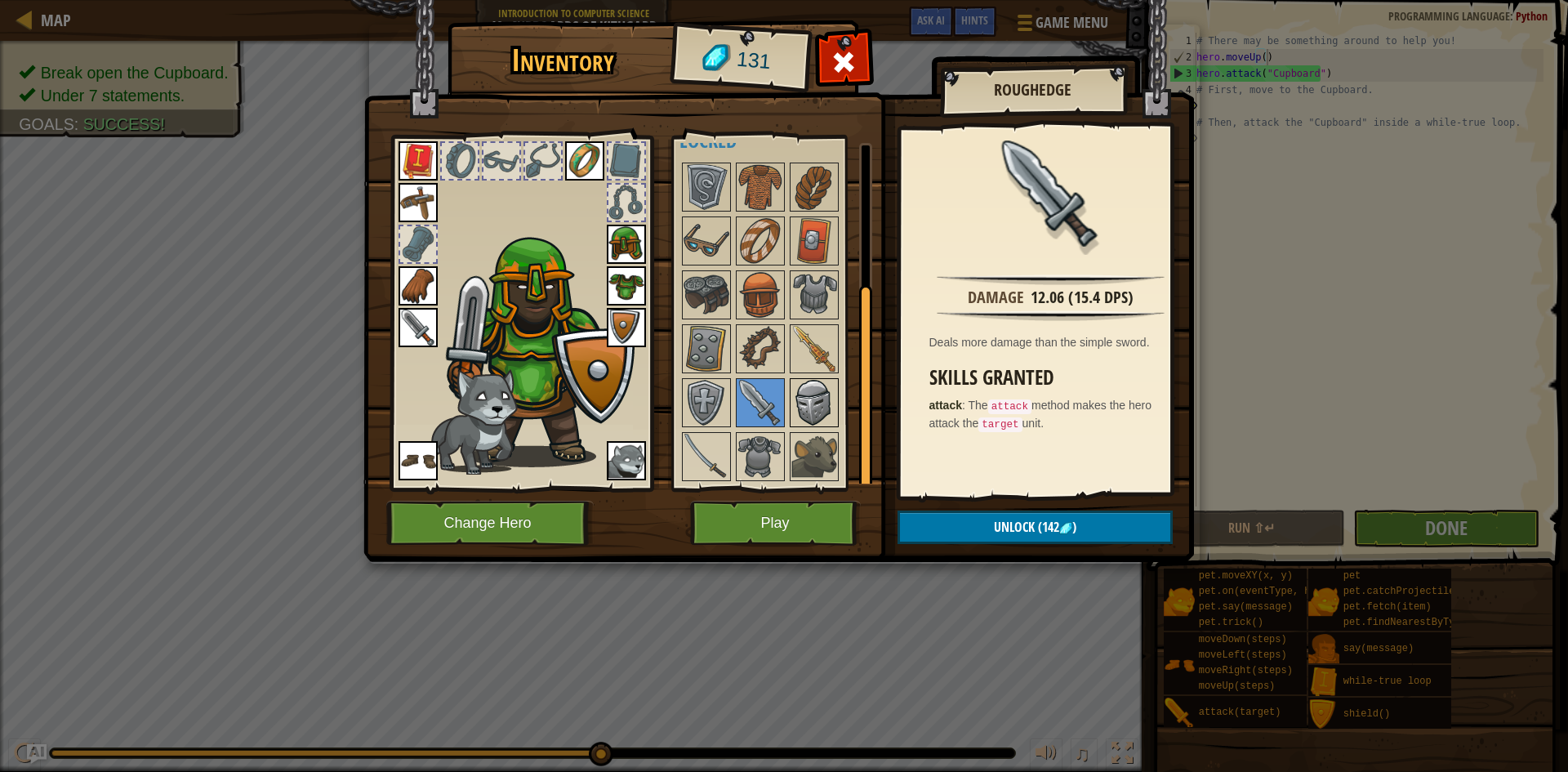
click at [790, 410] on div at bounding box center [814, 402] width 49 height 49
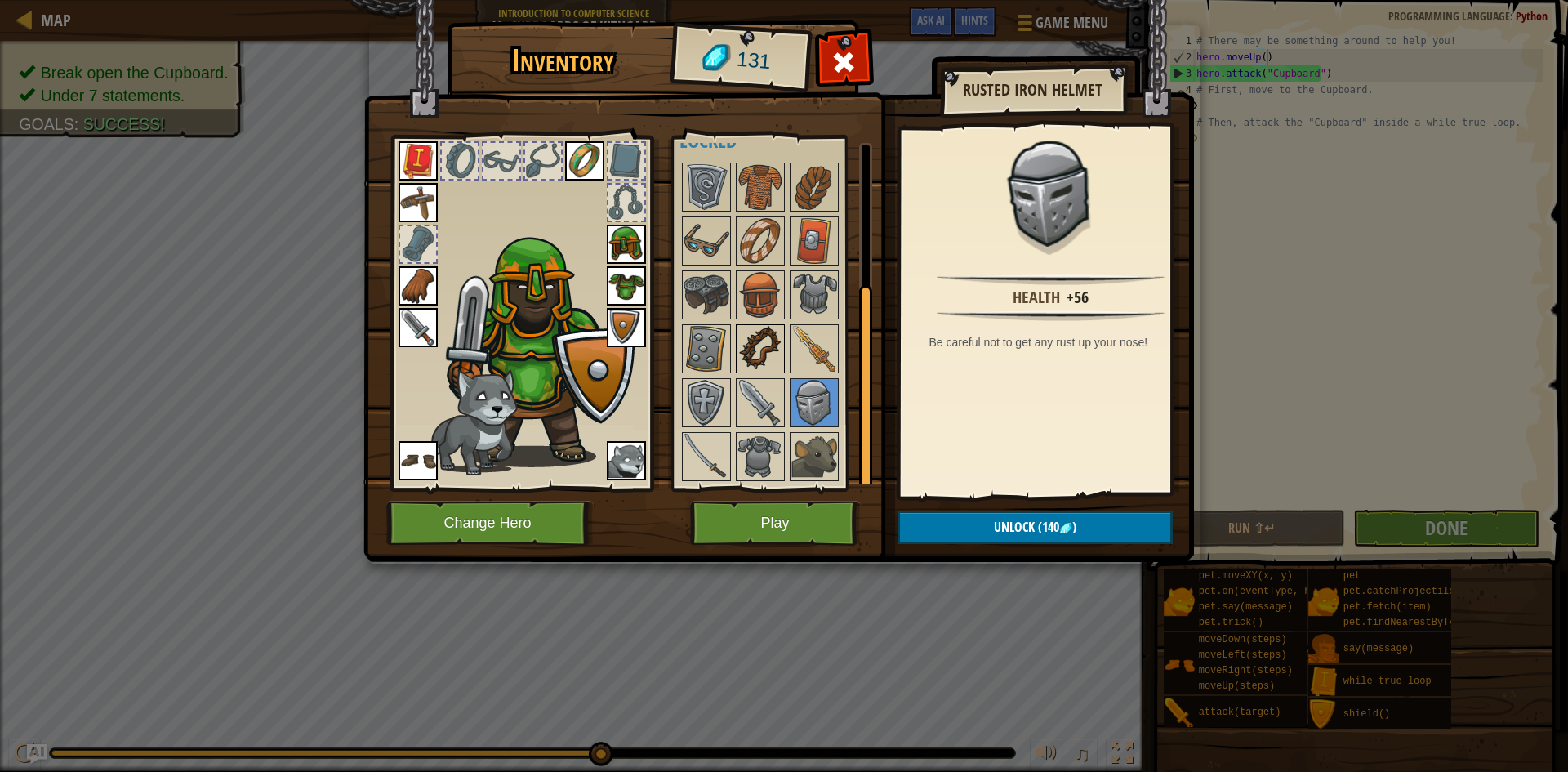
click at [766, 342] on img at bounding box center [760, 348] width 46 height 46
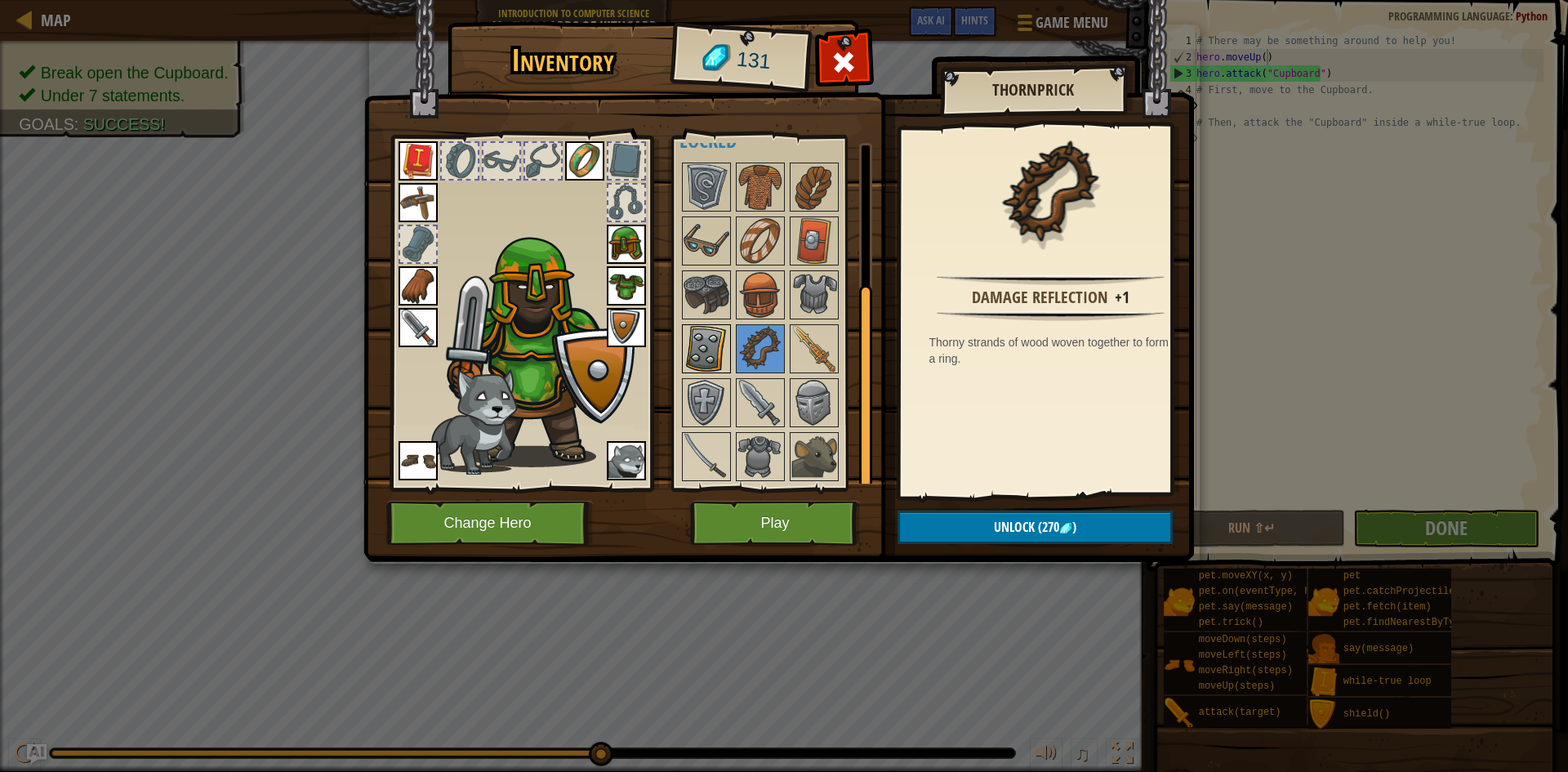
click at [698, 348] on img at bounding box center [706, 348] width 46 height 46
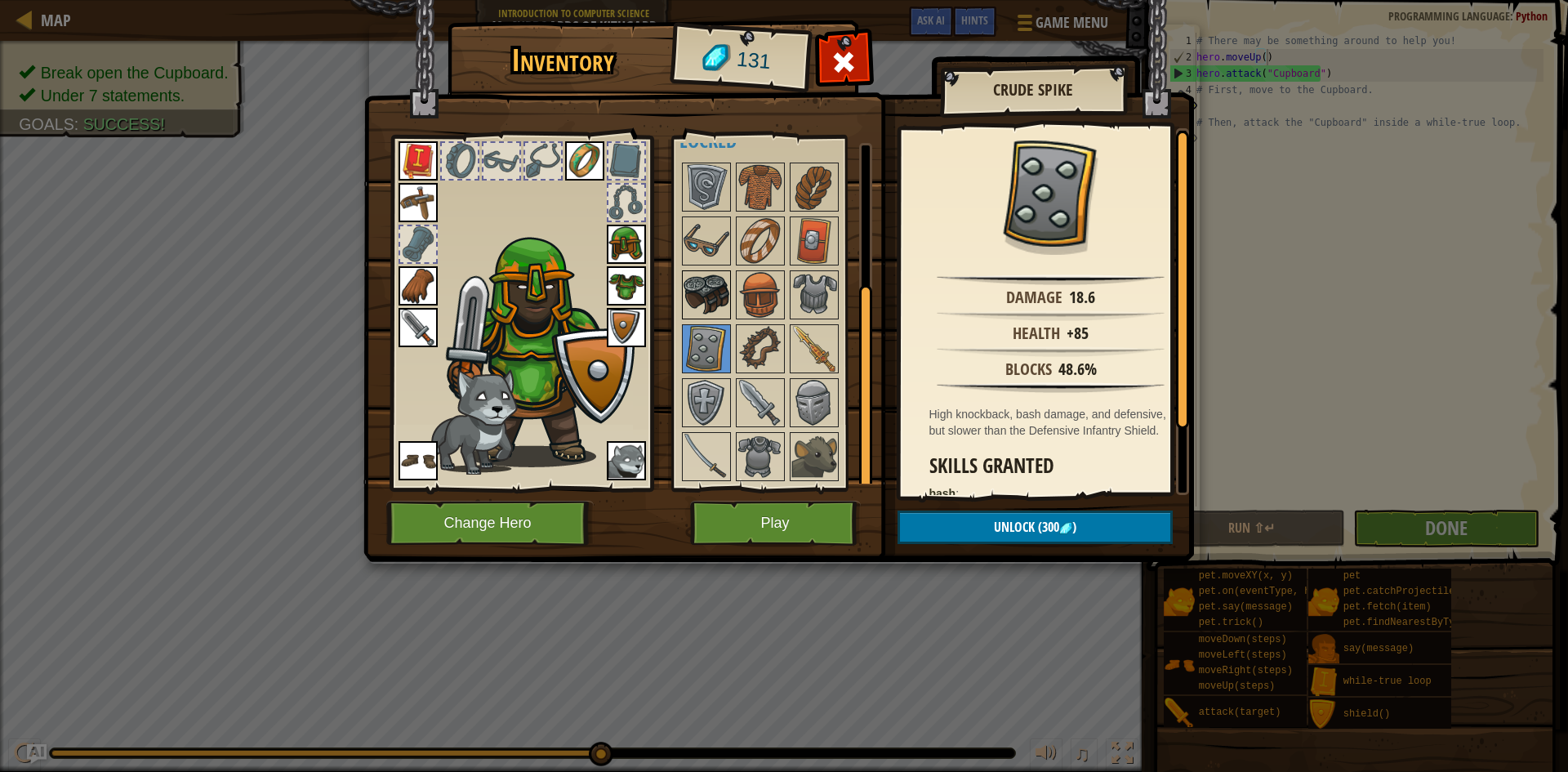
click at [711, 294] on img at bounding box center [706, 294] width 46 height 46
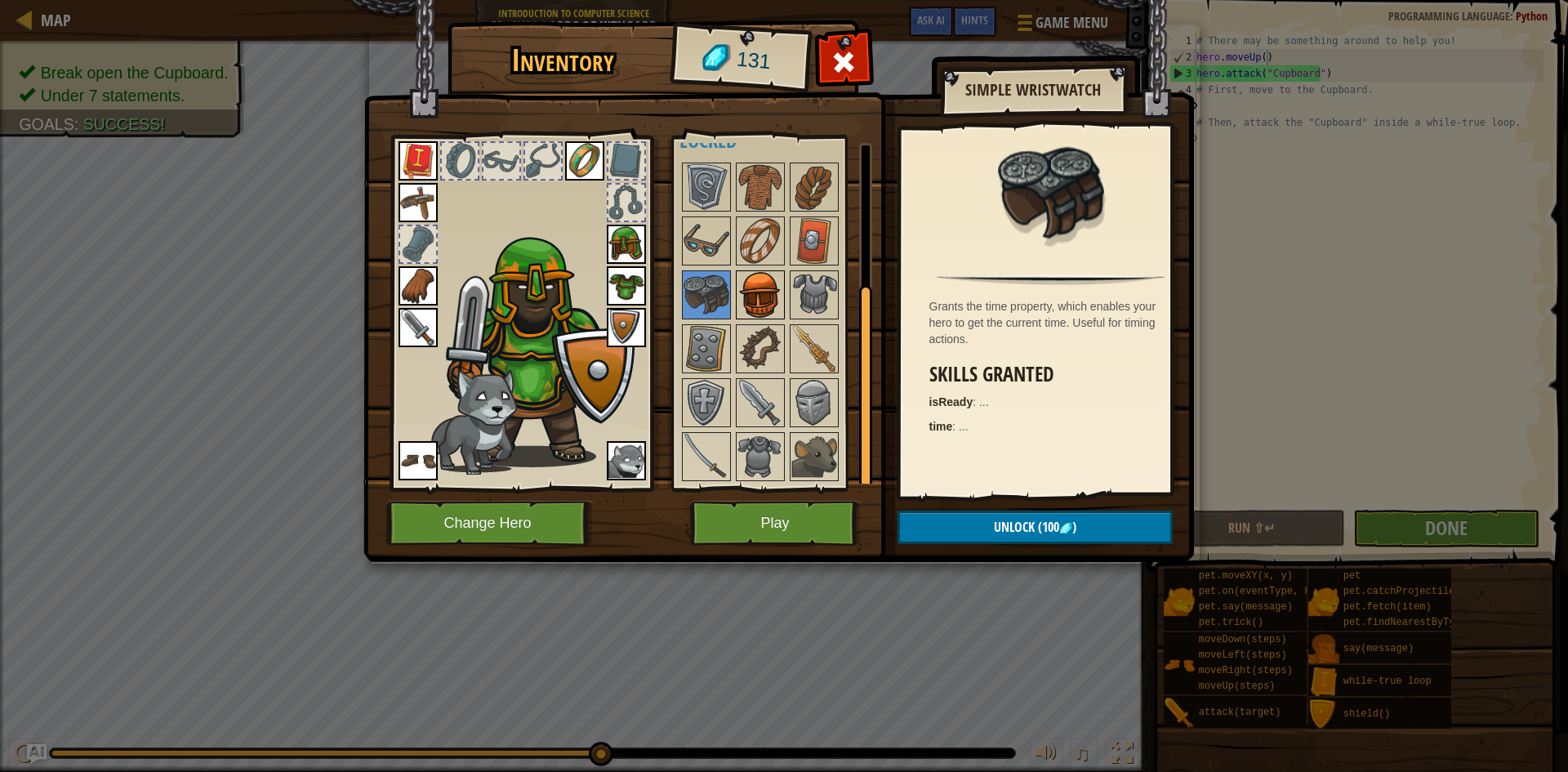
click at [762, 286] on img at bounding box center [760, 294] width 46 height 46
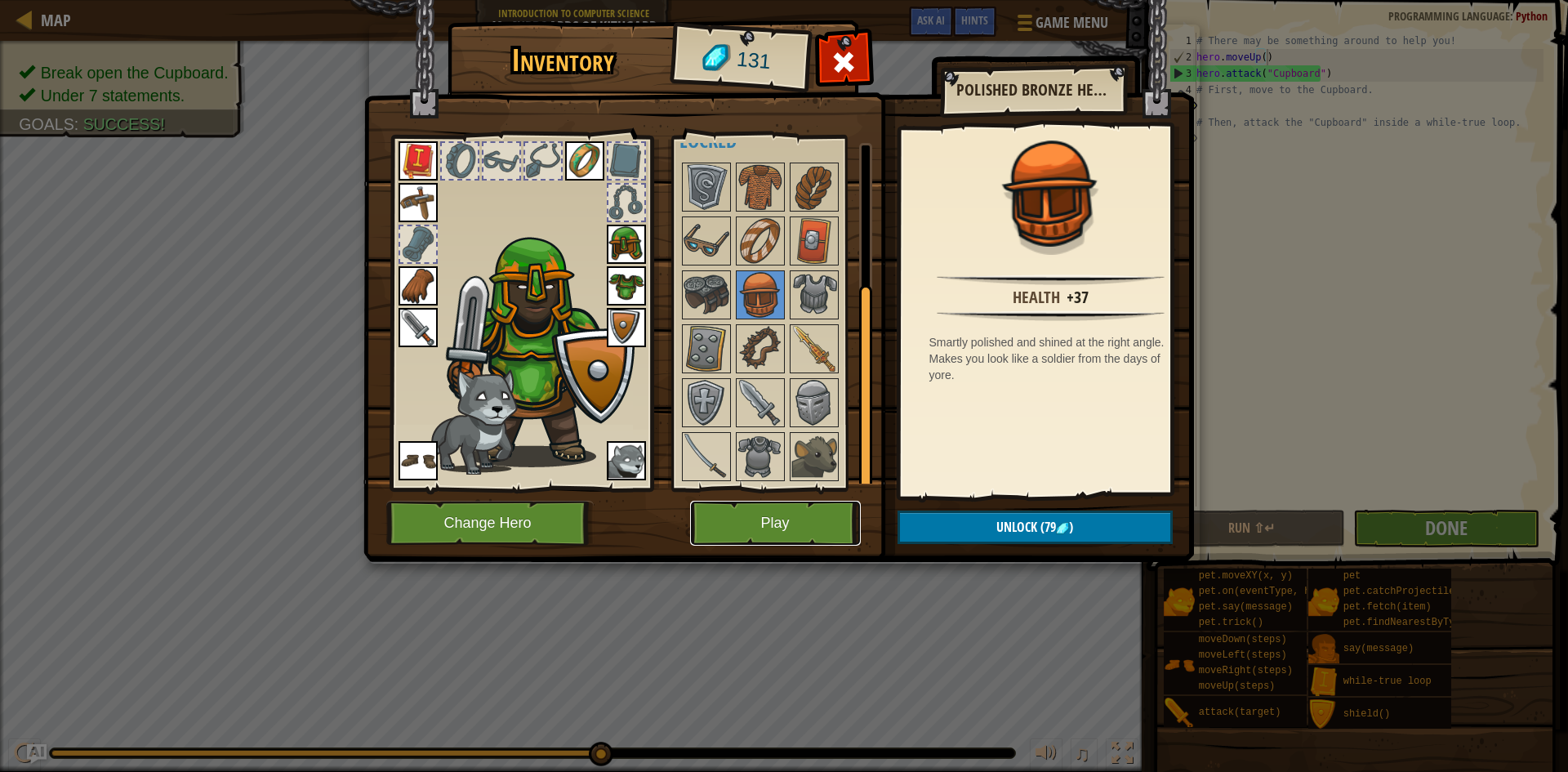
click at [758, 529] on button "Play" at bounding box center [776, 524] width 171 height 45
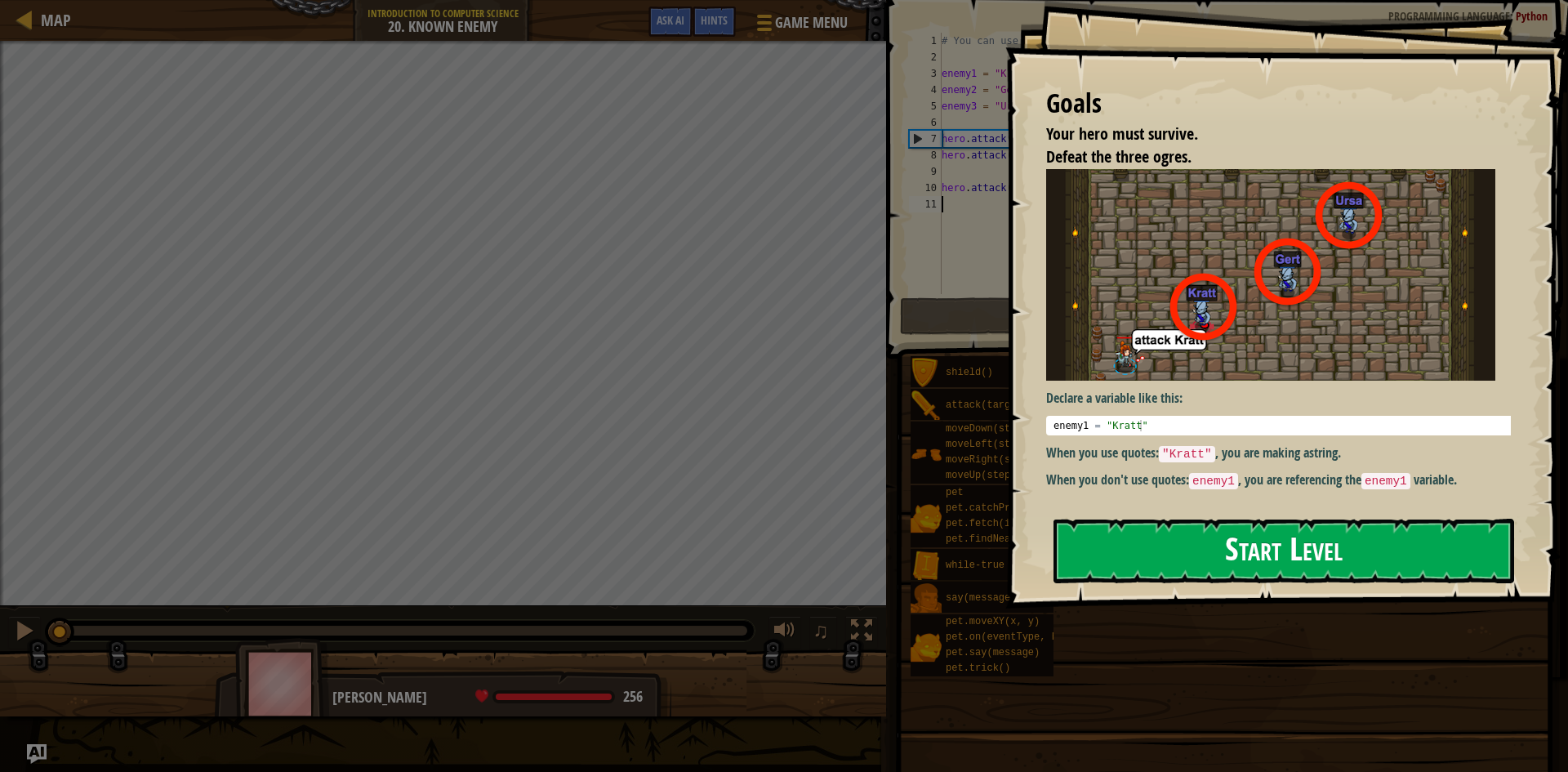
click at [1203, 548] on button "Start Level" at bounding box center [1283, 551] width 461 height 65
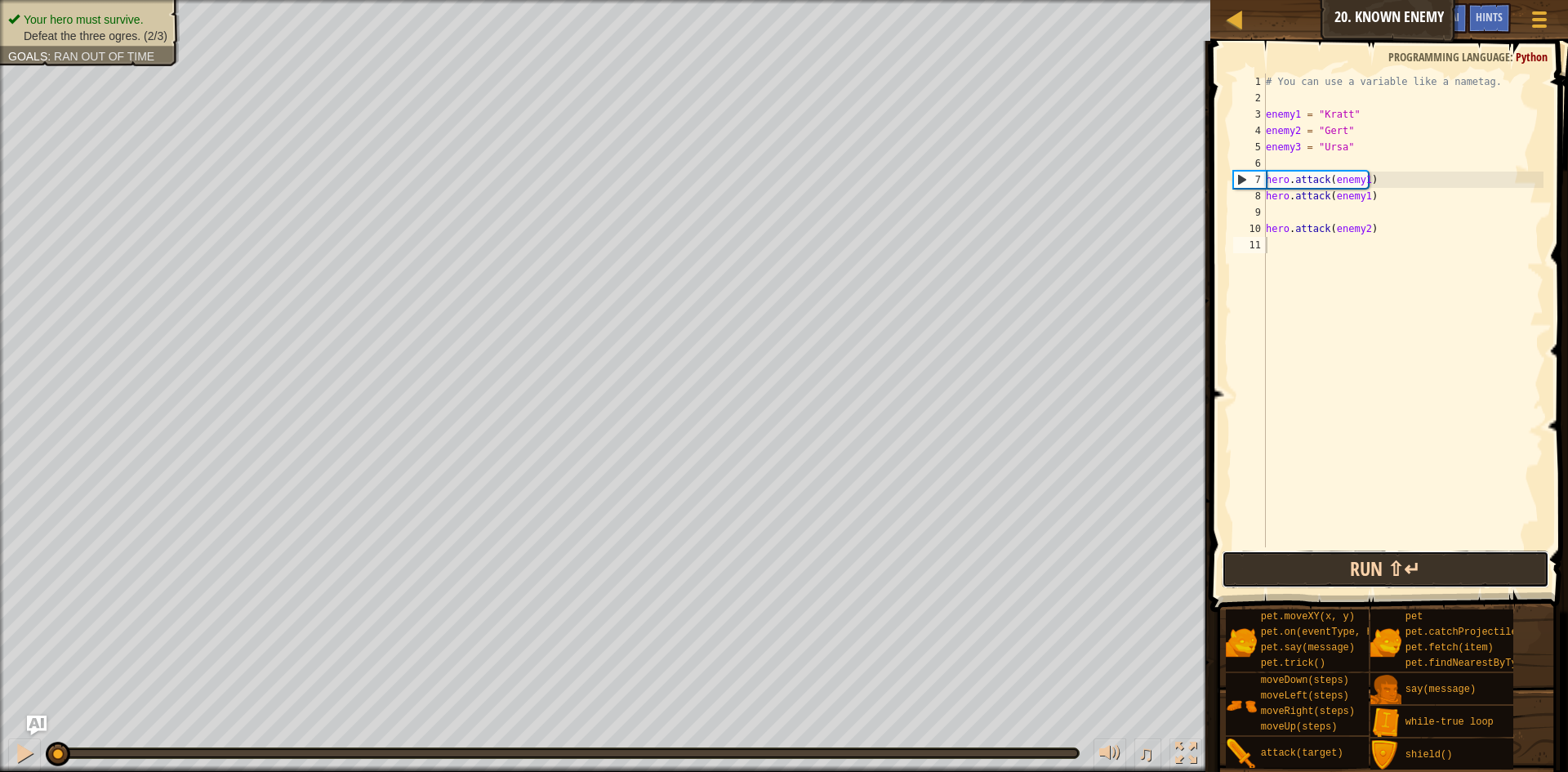
click at [1317, 568] on button "Run ⇧↵" at bounding box center [1385, 569] width 327 height 37
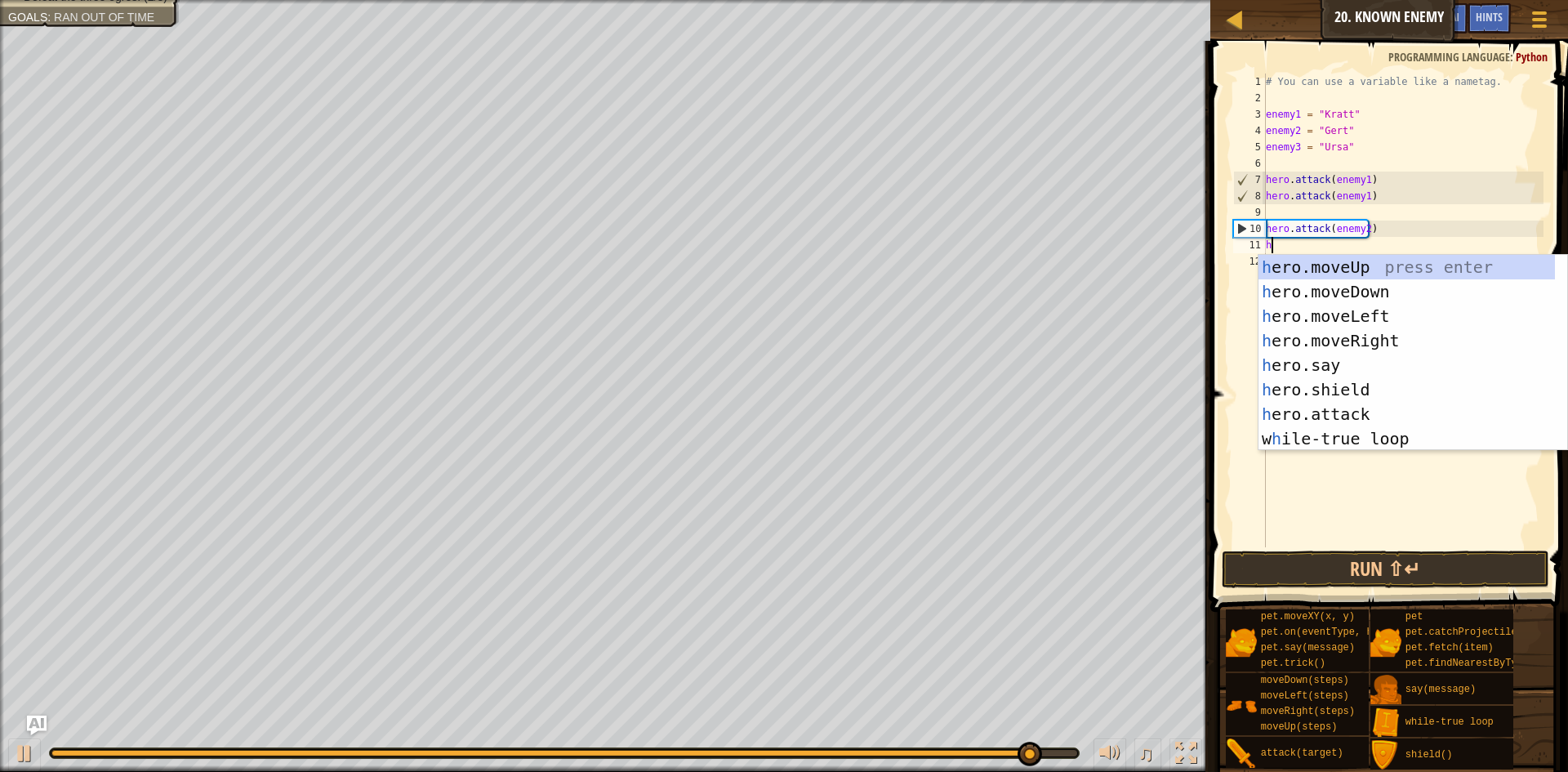
scroll to position [7, 0]
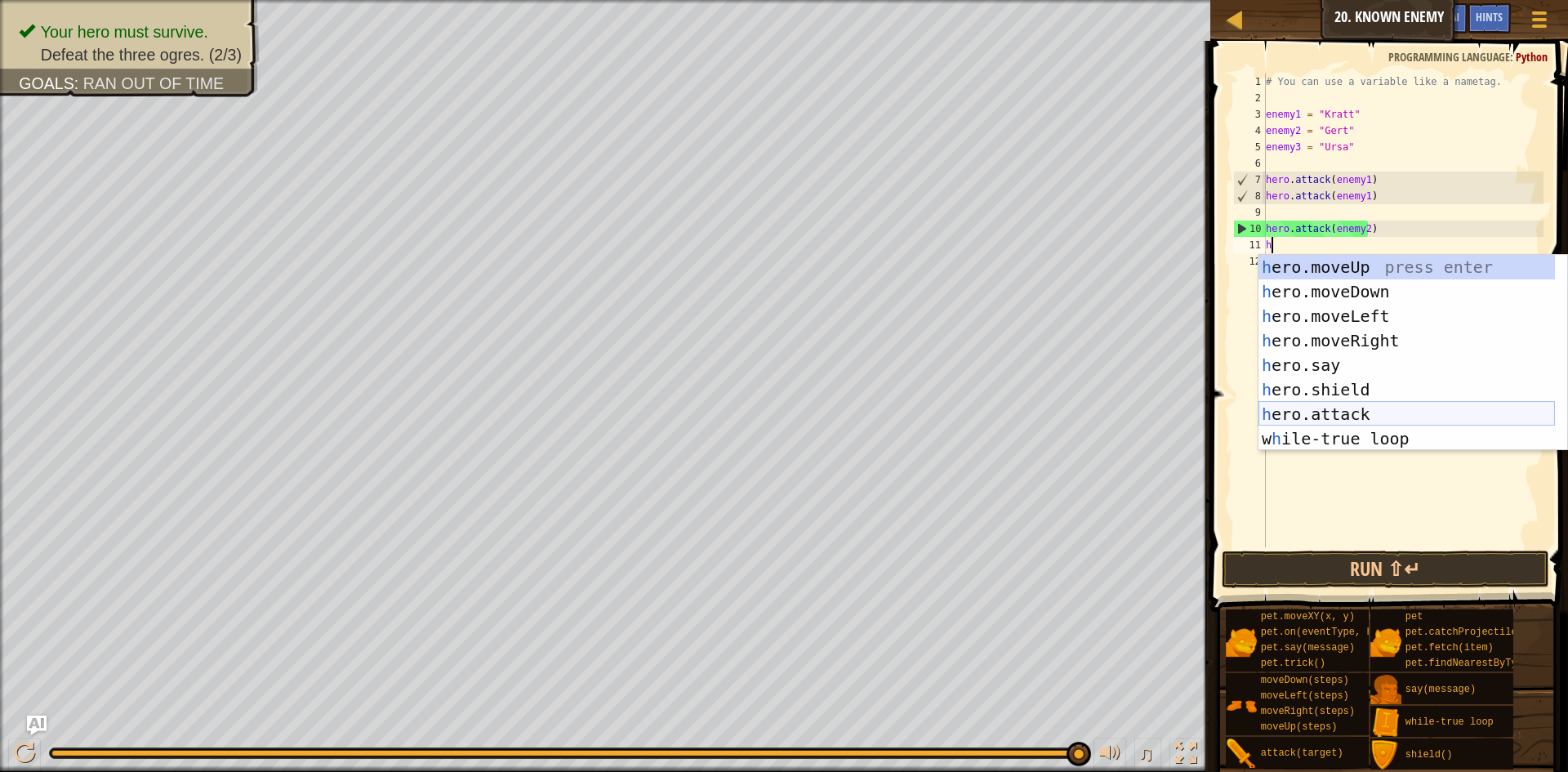
click at [1369, 411] on div "h ero.moveUp press enter h ero.moveDown press enter h ero.moveLeft press enter …" at bounding box center [1406, 377] width 296 height 245
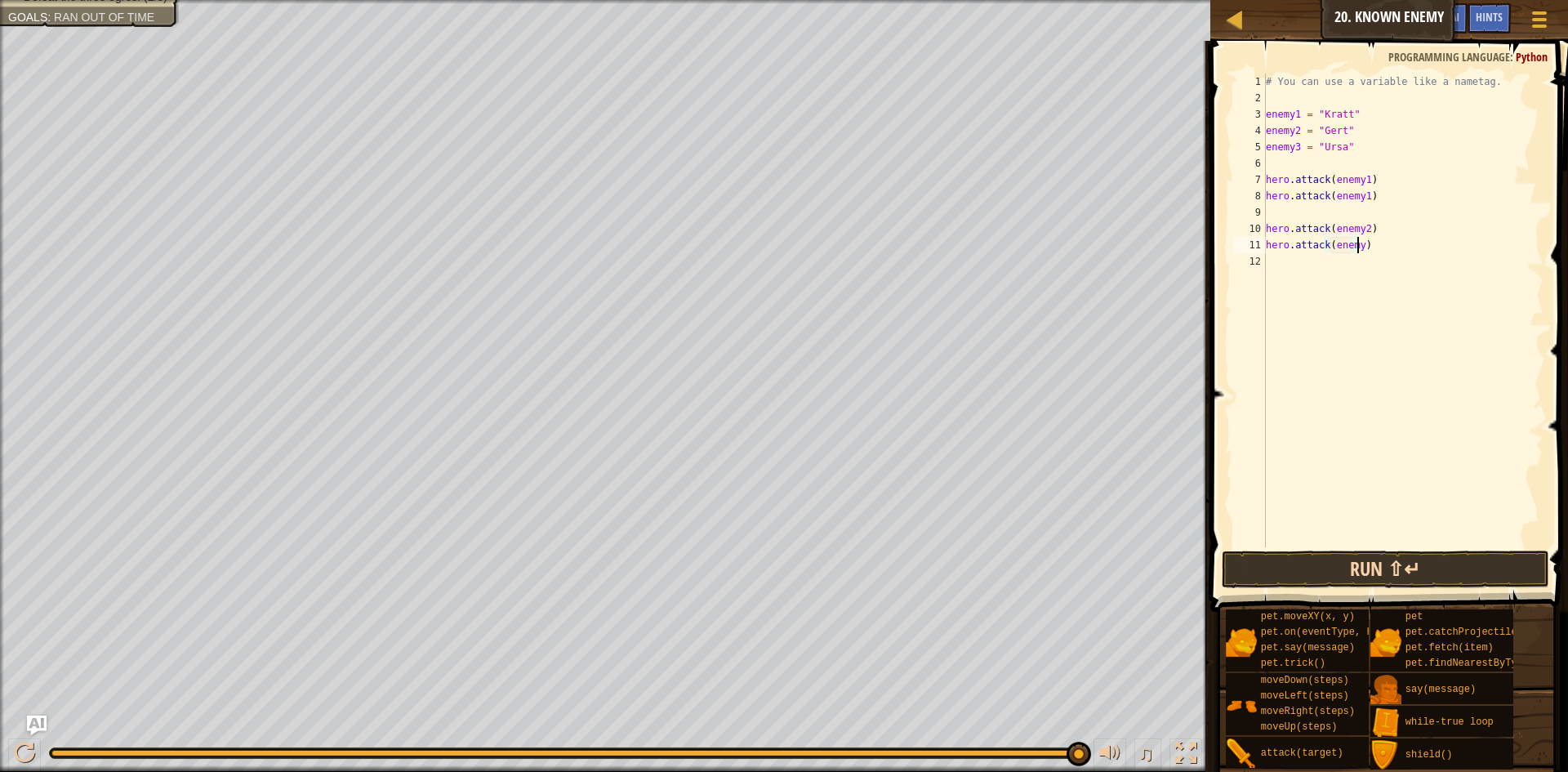
scroll to position [7, 7]
type textarea "hero.attack(enemy2)"
click at [1293, 263] on div "# You can use a variable like a nametag. enemy1 = "[PERSON_NAME]" enemy2 = "[PE…" at bounding box center [1403, 327] width 281 height 507
click at [1365, 563] on button "Run ⇧↵" at bounding box center [1385, 569] width 327 height 37
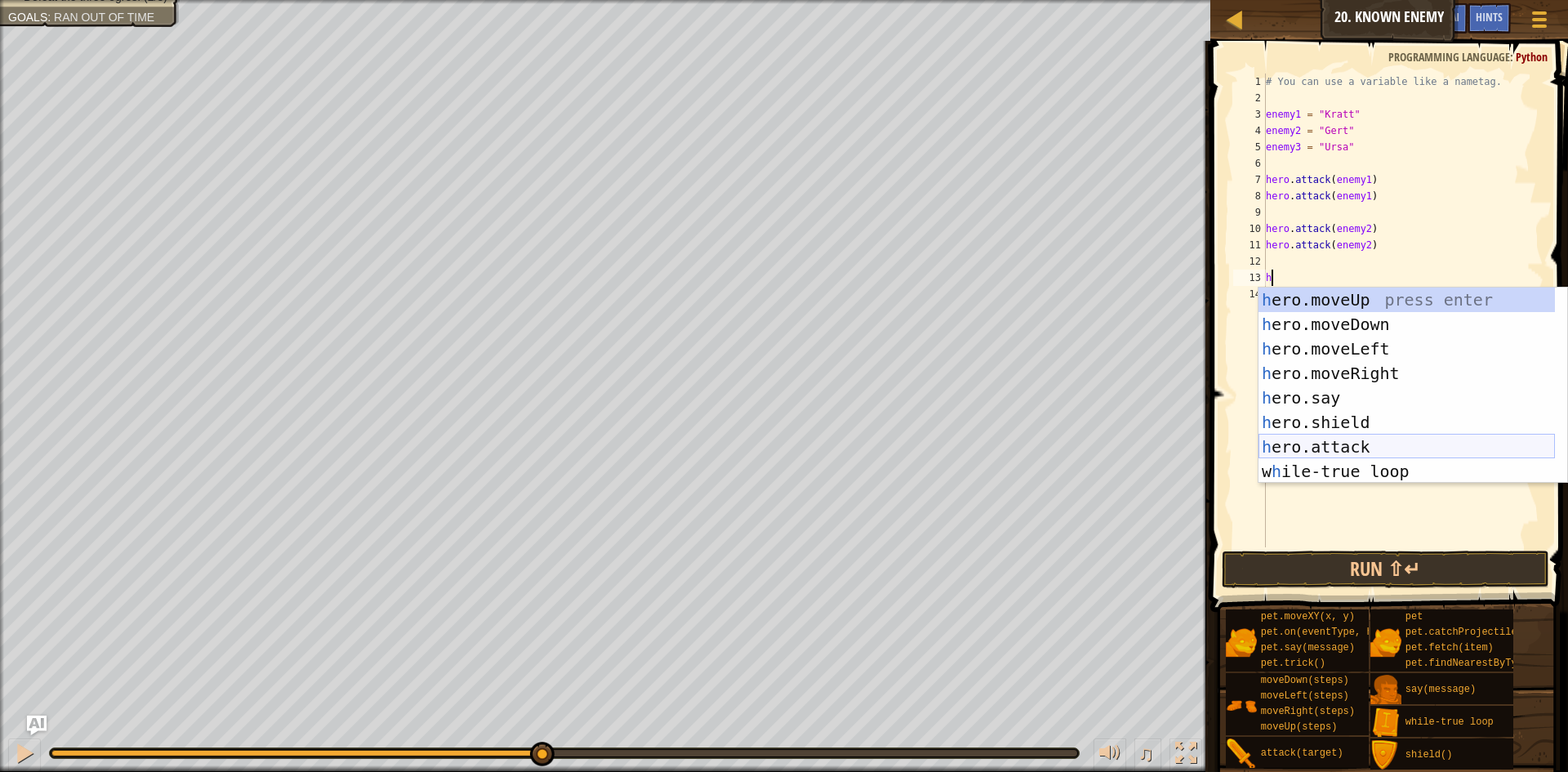
click at [1367, 440] on div "h ero.moveUp press enter h ero.moveDown press enter h ero.moveLeft press enter …" at bounding box center [1406, 410] width 296 height 245
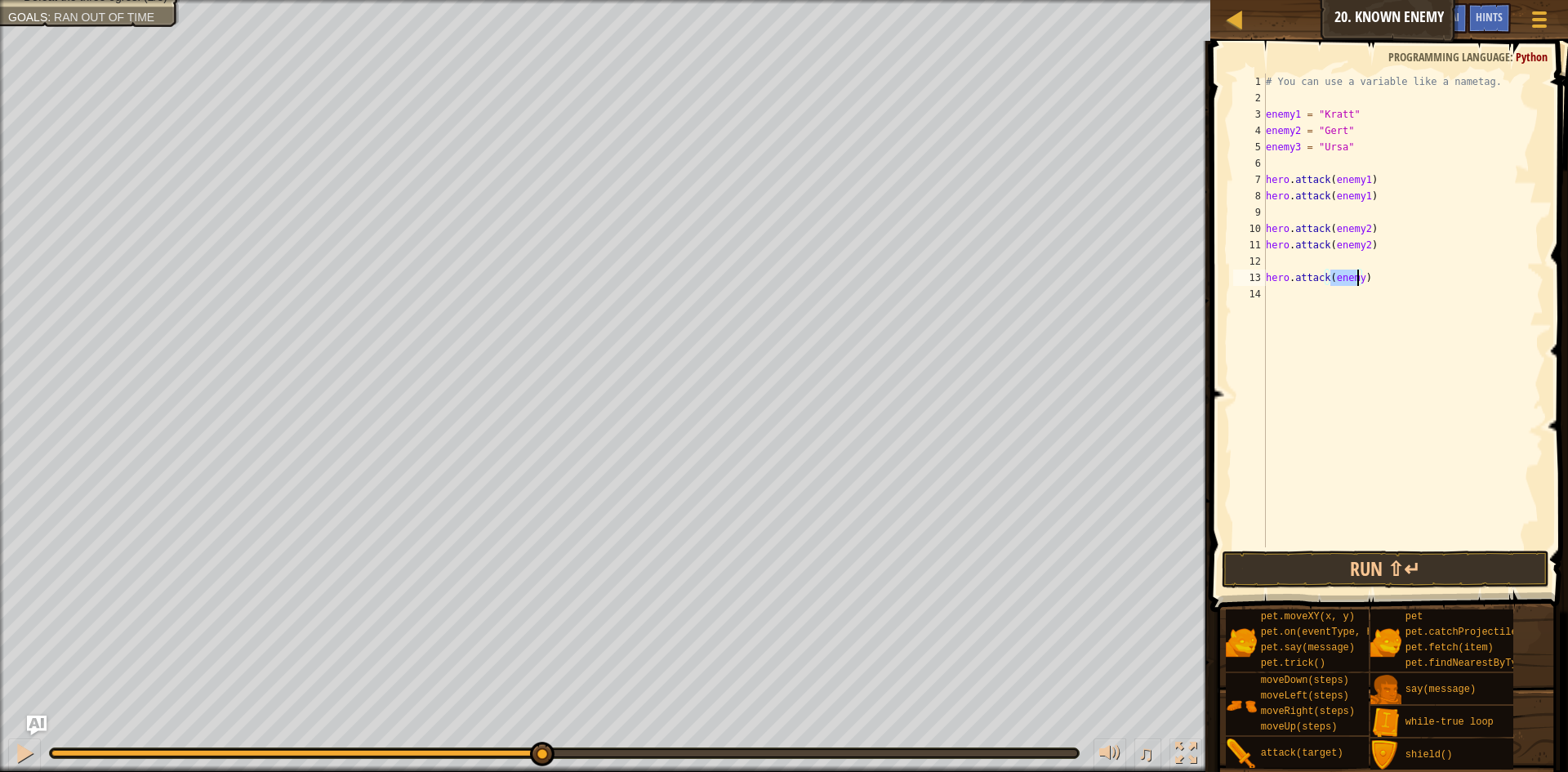
click at [1358, 279] on div "# You can use a variable like a nametag. enemy1 = "[PERSON_NAME]" enemy2 = "[PE…" at bounding box center [1403, 310] width 281 height 474
type textarea "hero.attack(enemy3)"
drag, startPoint x: 1388, startPoint y: 273, endPoint x: 1262, endPoint y: 278, distance: 126.1
click at [1262, 278] on div "hero.attack(enemy3) 1 2 3 4 5 6 7 8 9 10 11 12 13 14 # You can use a variable l…" at bounding box center [1387, 310] width 314 height 474
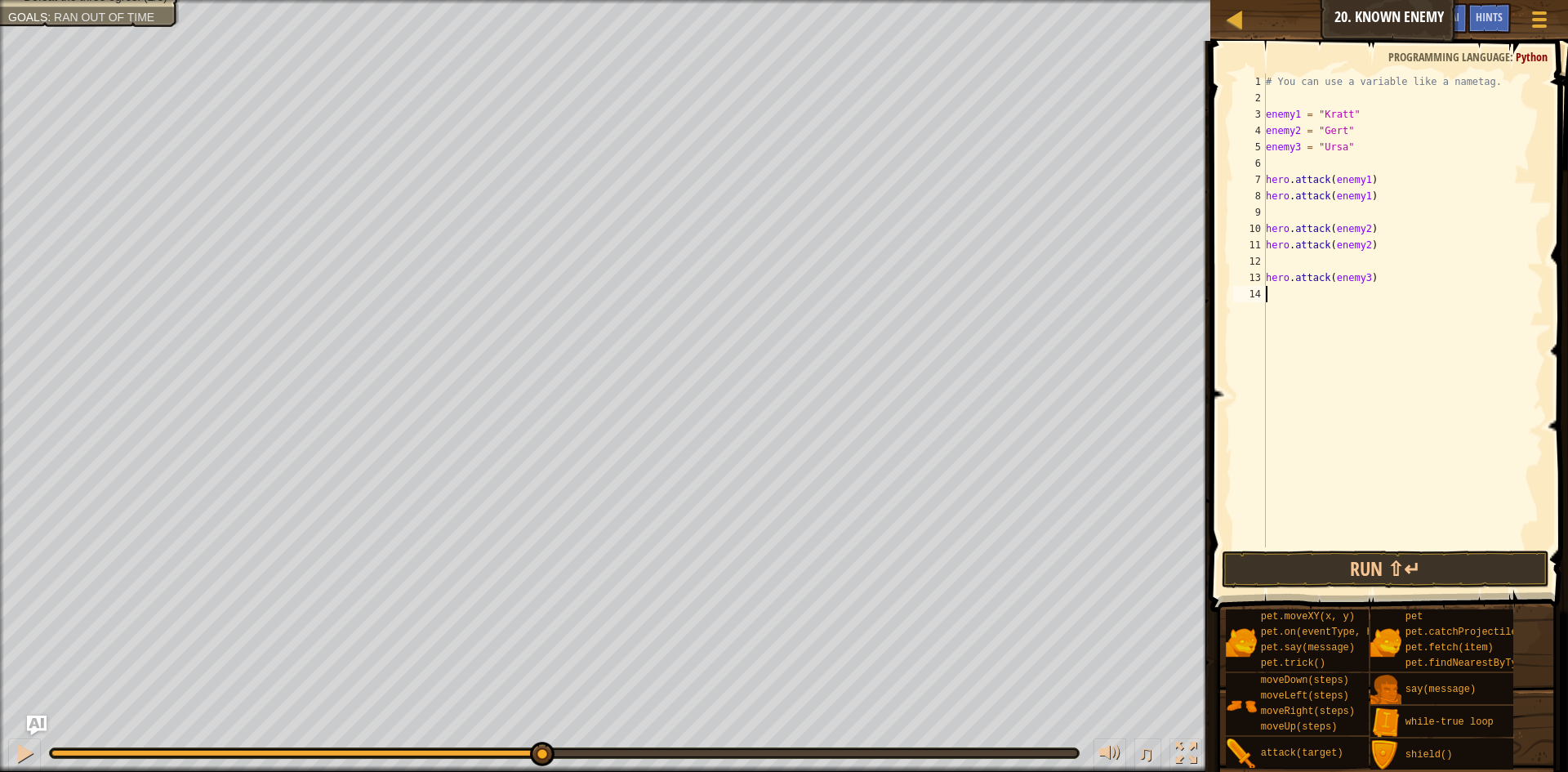
click at [1278, 300] on div "# You can use a variable like a nametag. enemy1 = "[PERSON_NAME]" enemy2 = "[PE…" at bounding box center [1403, 327] width 281 height 507
paste textarea "hero.attack(enemy3)"
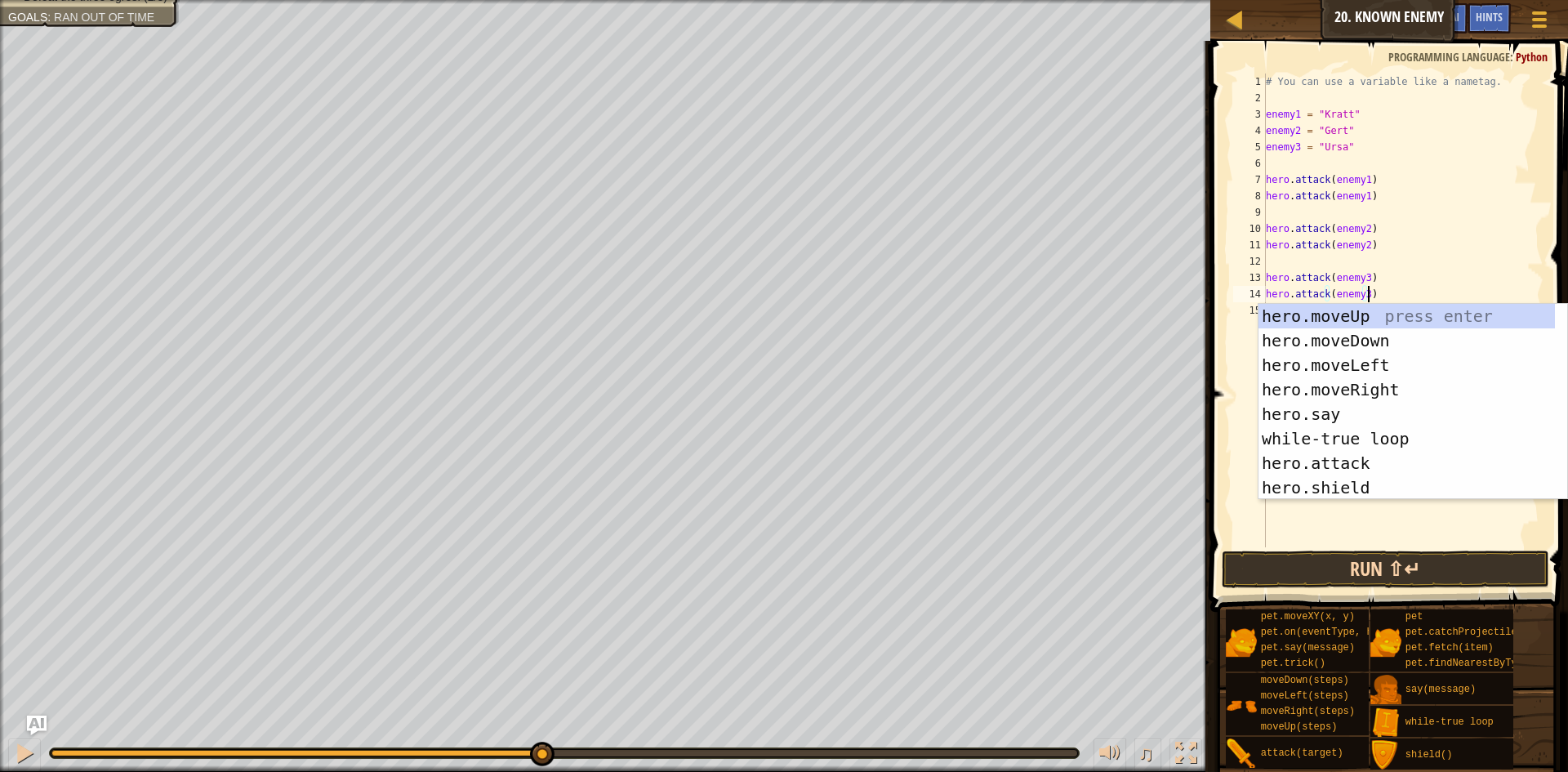
type textarea "hero.attack(enemy3)"
click at [1394, 571] on button "Run ⇧↵" at bounding box center [1385, 569] width 327 height 37
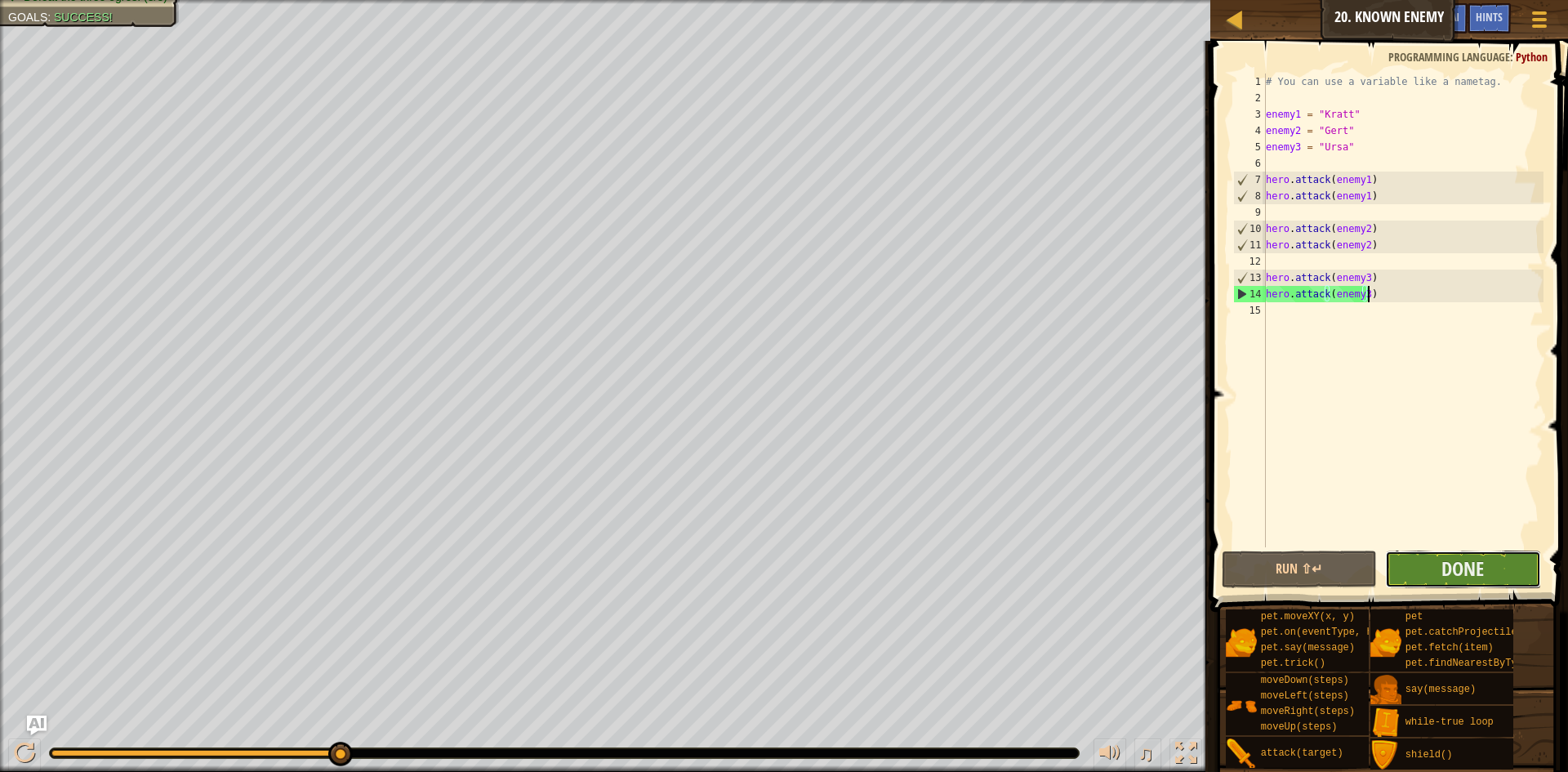
click at [1514, 577] on button "Done" at bounding box center [1463, 569] width 156 height 37
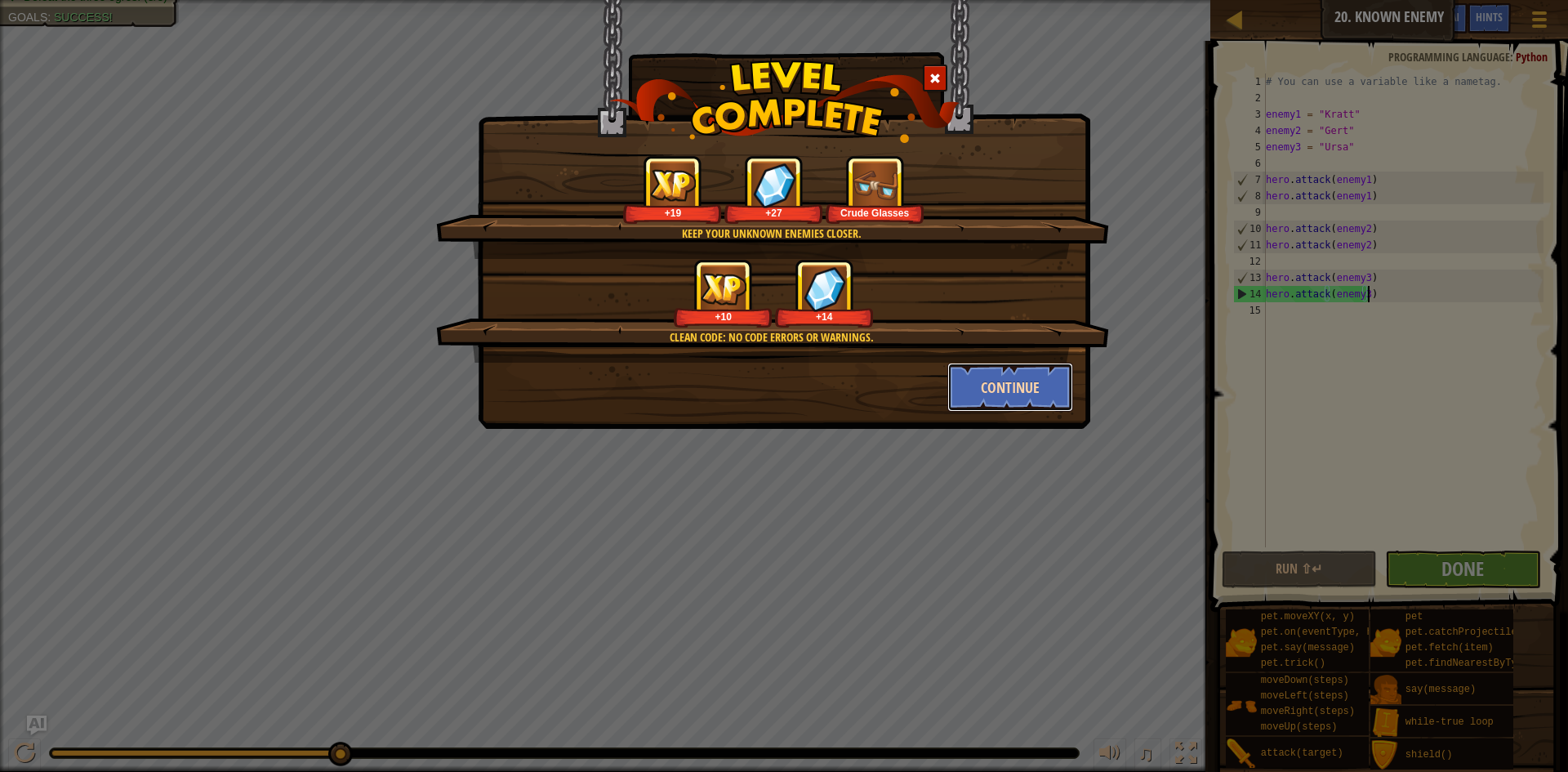
click at [982, 380] on button "Continue" at bounding box center [1011, 387] width 126 height 49
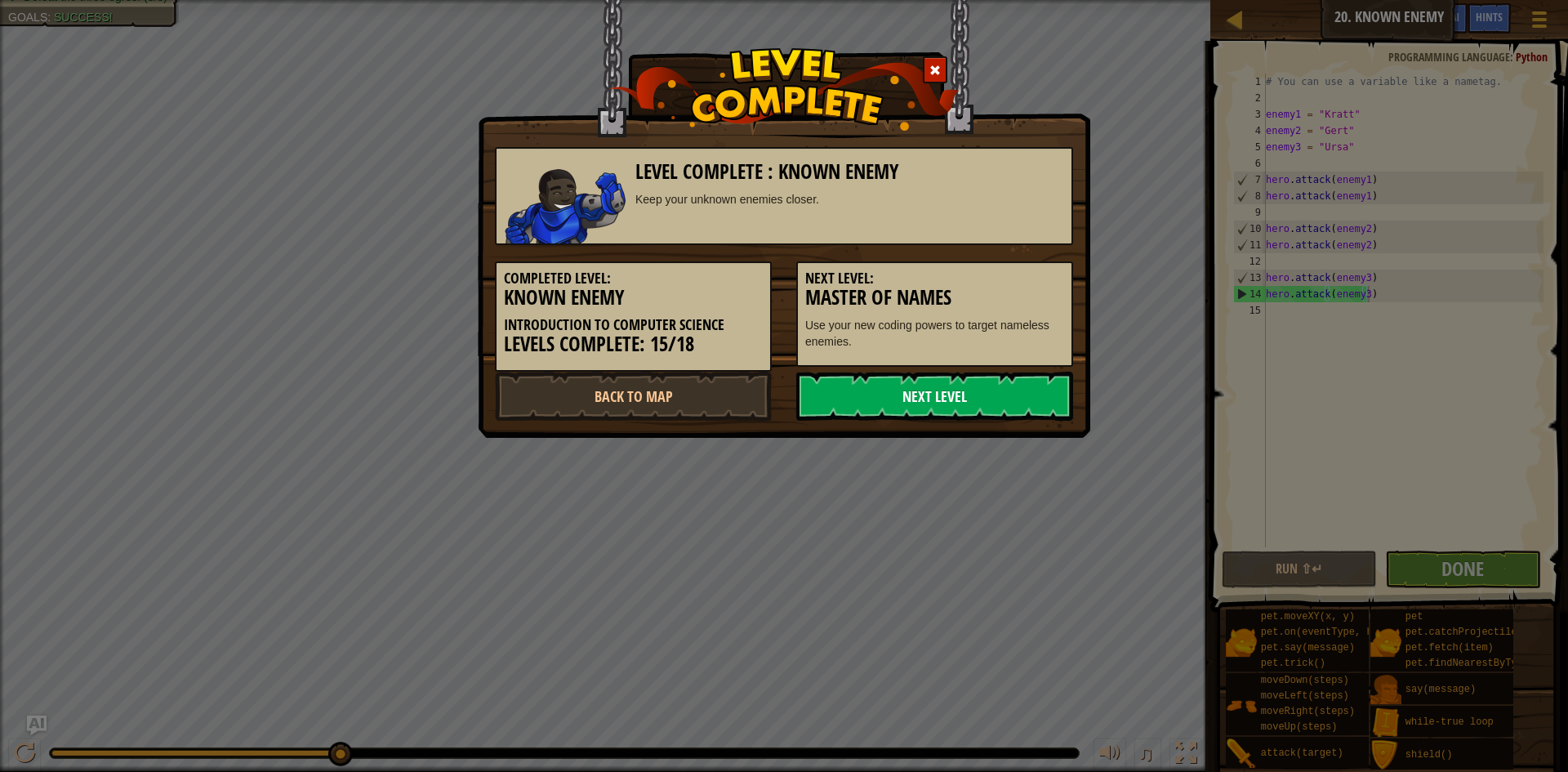
click at [972, 392] on link "Next Level" at bounding box center [934, 396] width 277 height 49
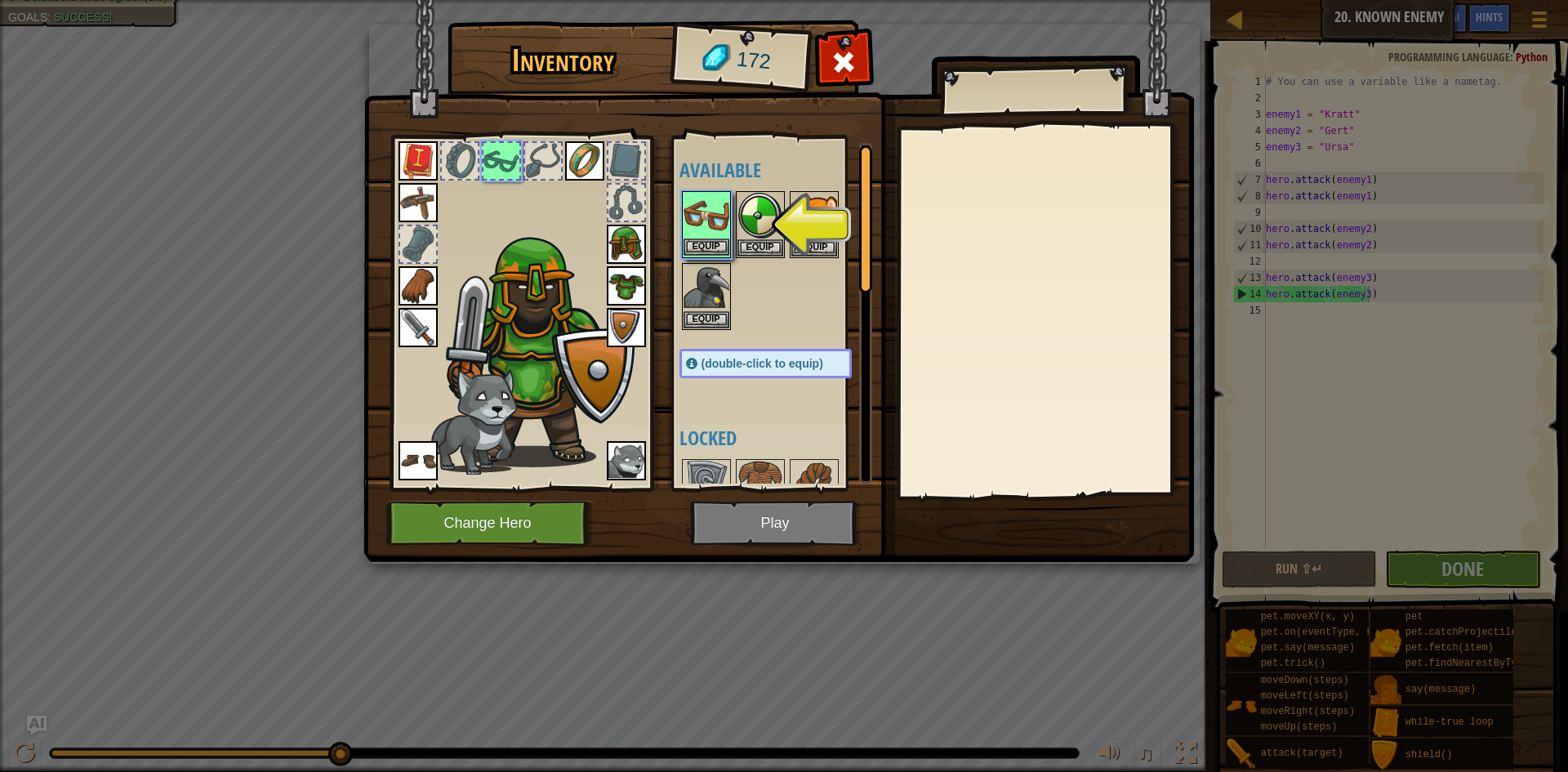
click at [713, 234] on img at bounding box center [706, 215] width 46 height 46
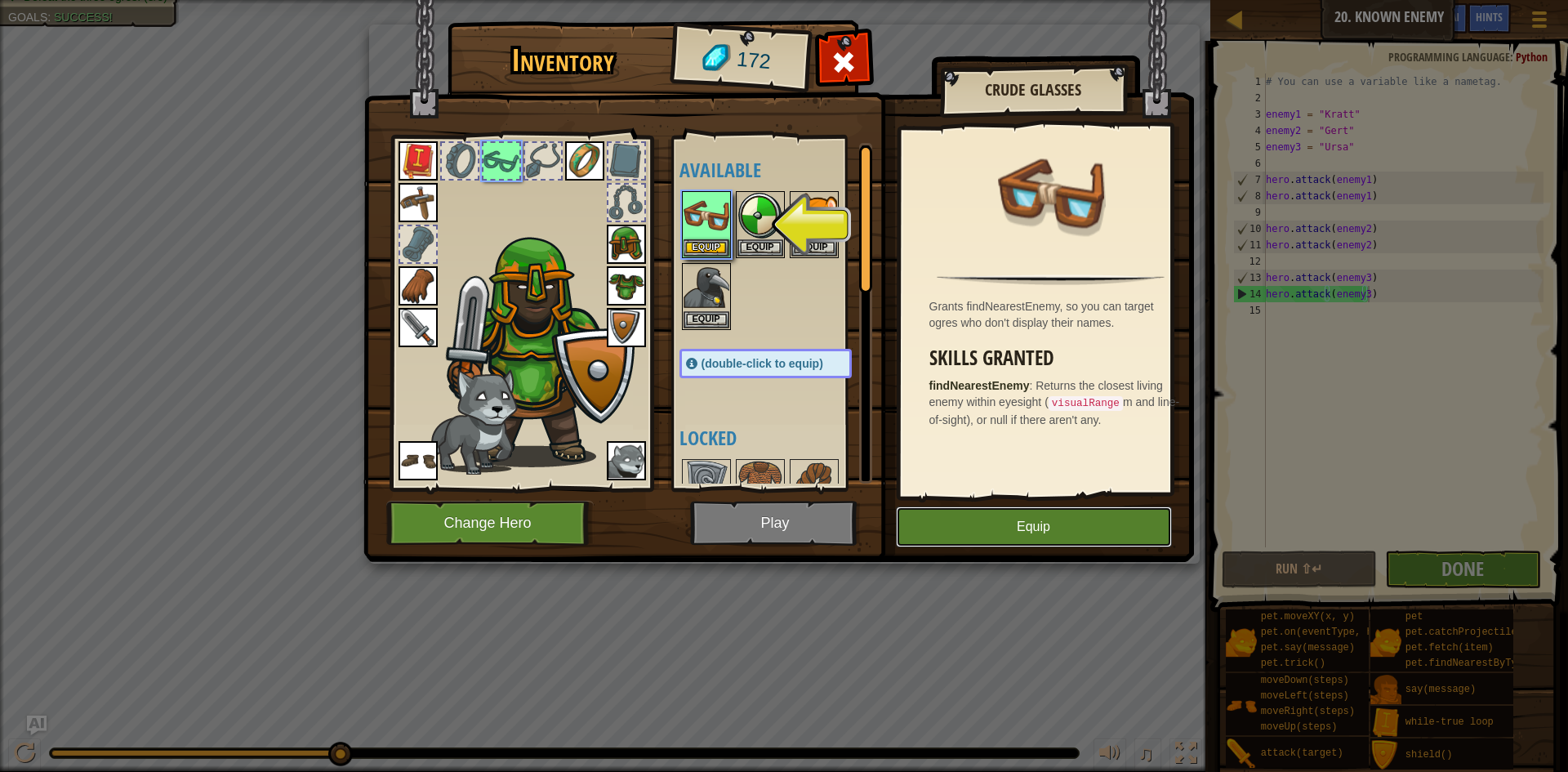
click at [1037, 522] on button "Equip" at bounding box center [1034, 527] width 276 height 41
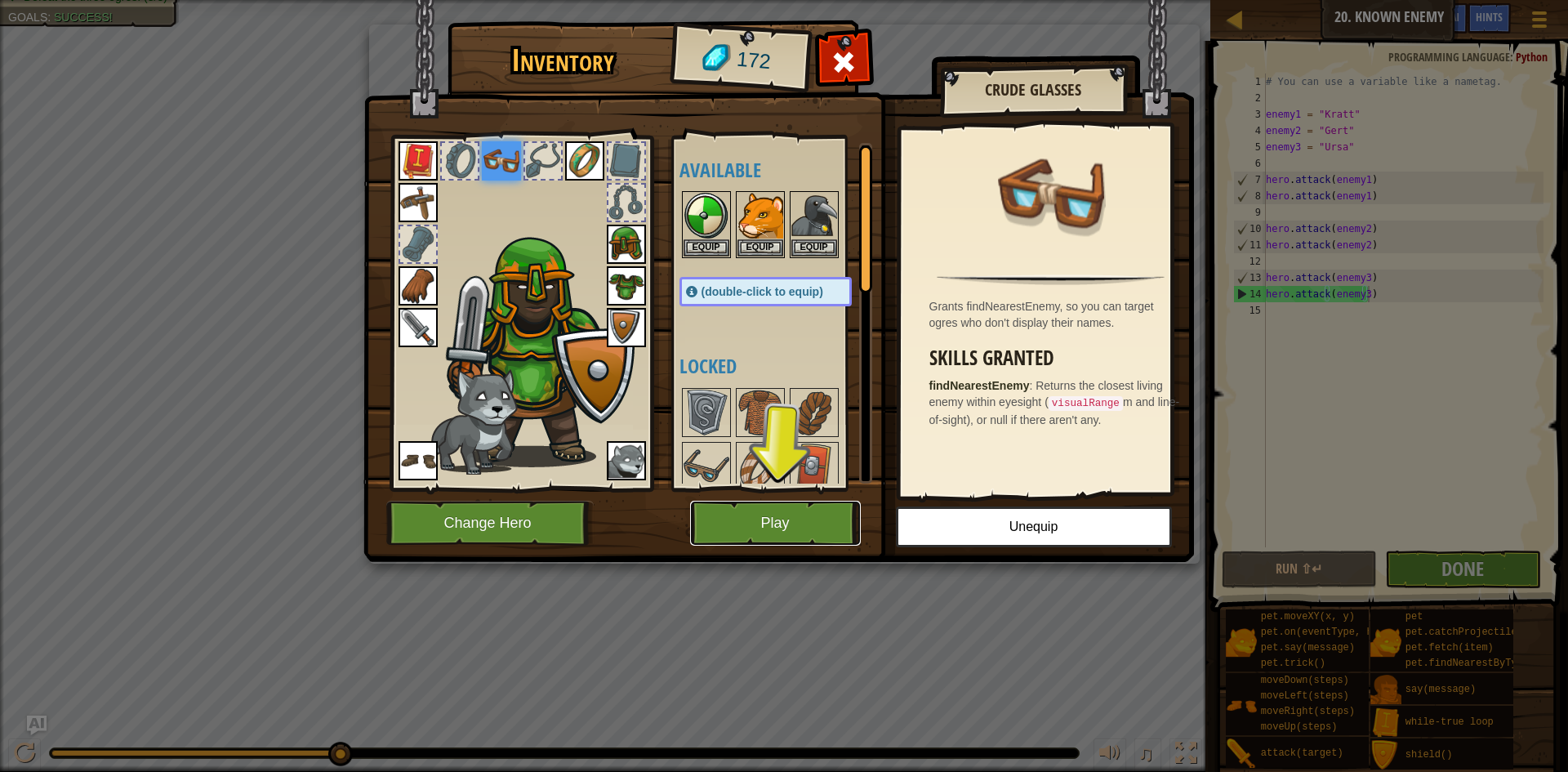
click at [756, 514] on button "Play" at bounding box center [776, 524] width 171 height 45
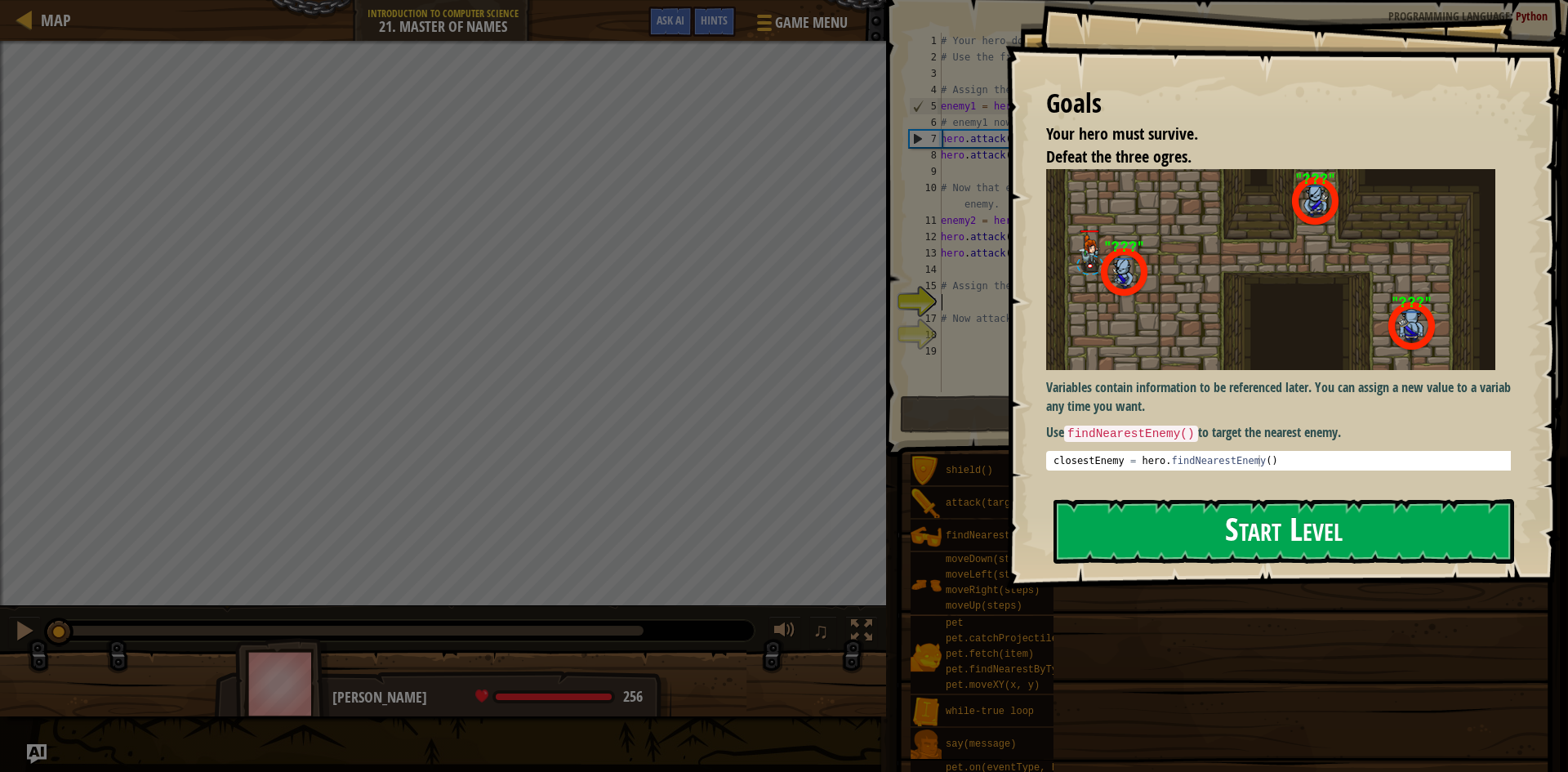
click at [1249, 533] on button "Start Level" at bounding box center [1283, 532] width 461 height 65
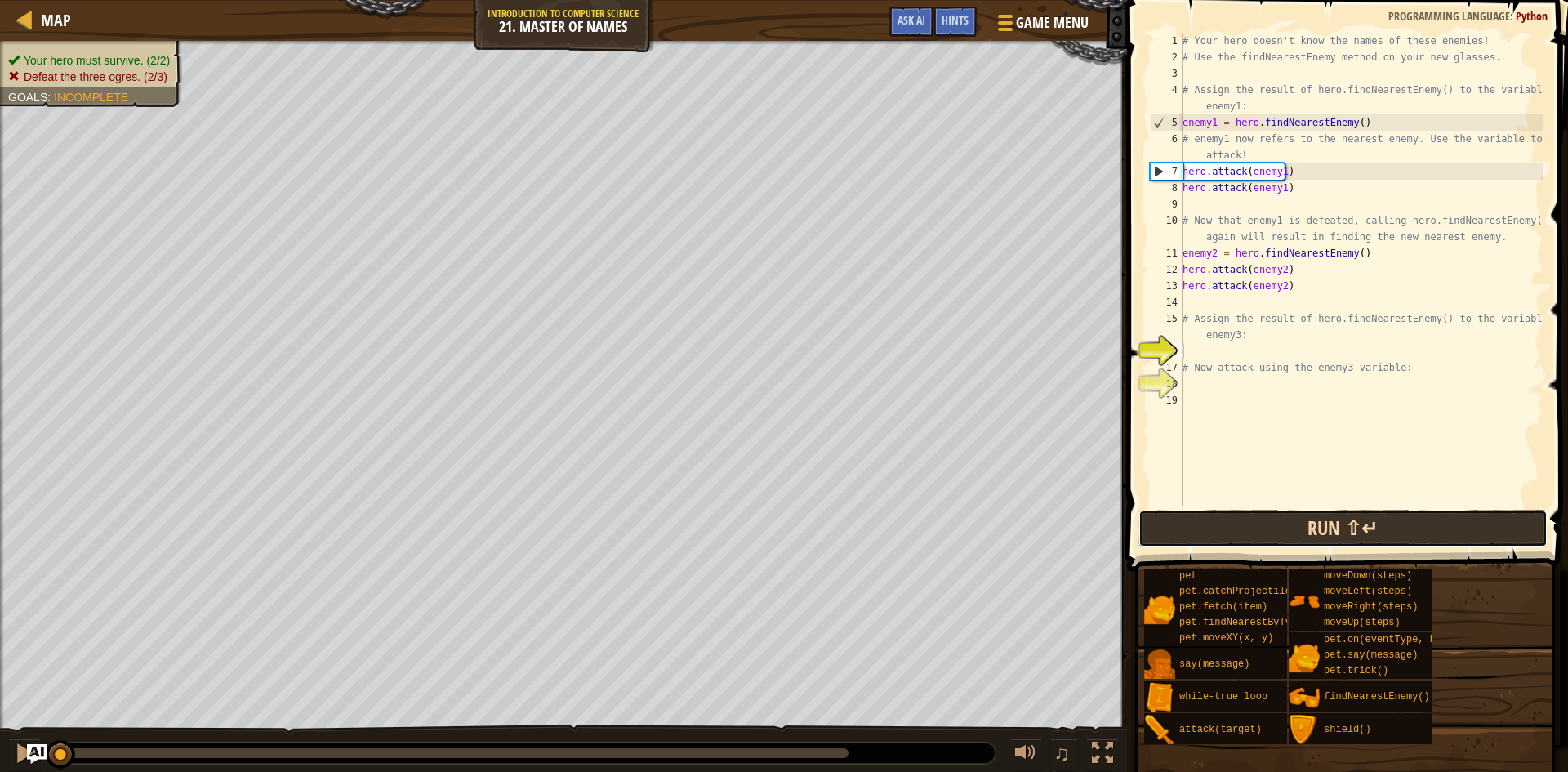
click at [1321, 526] on button "Run ⇧↵" at bounding box center [1343, 529] width 409 height 37
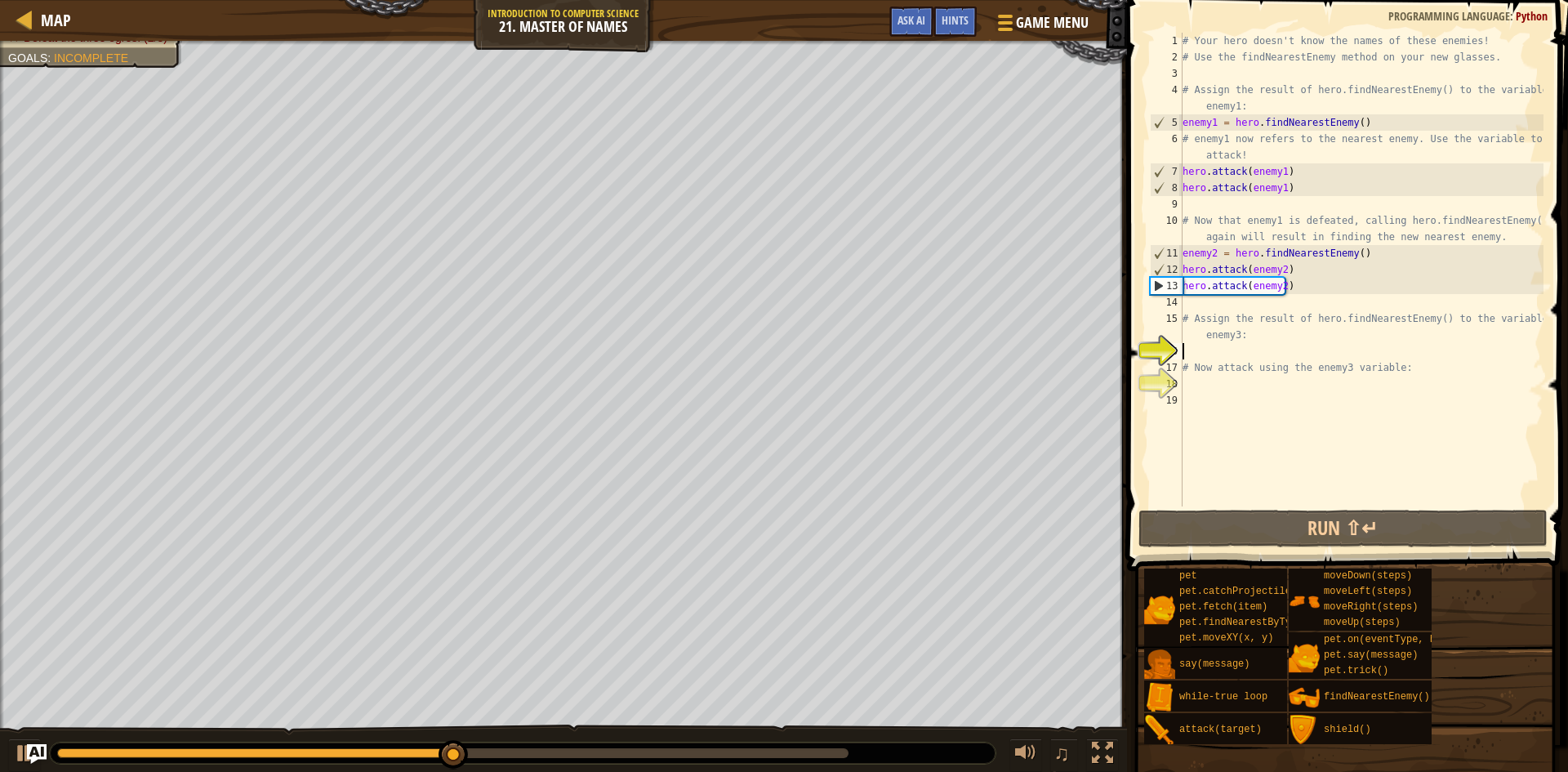
type textarea "h"
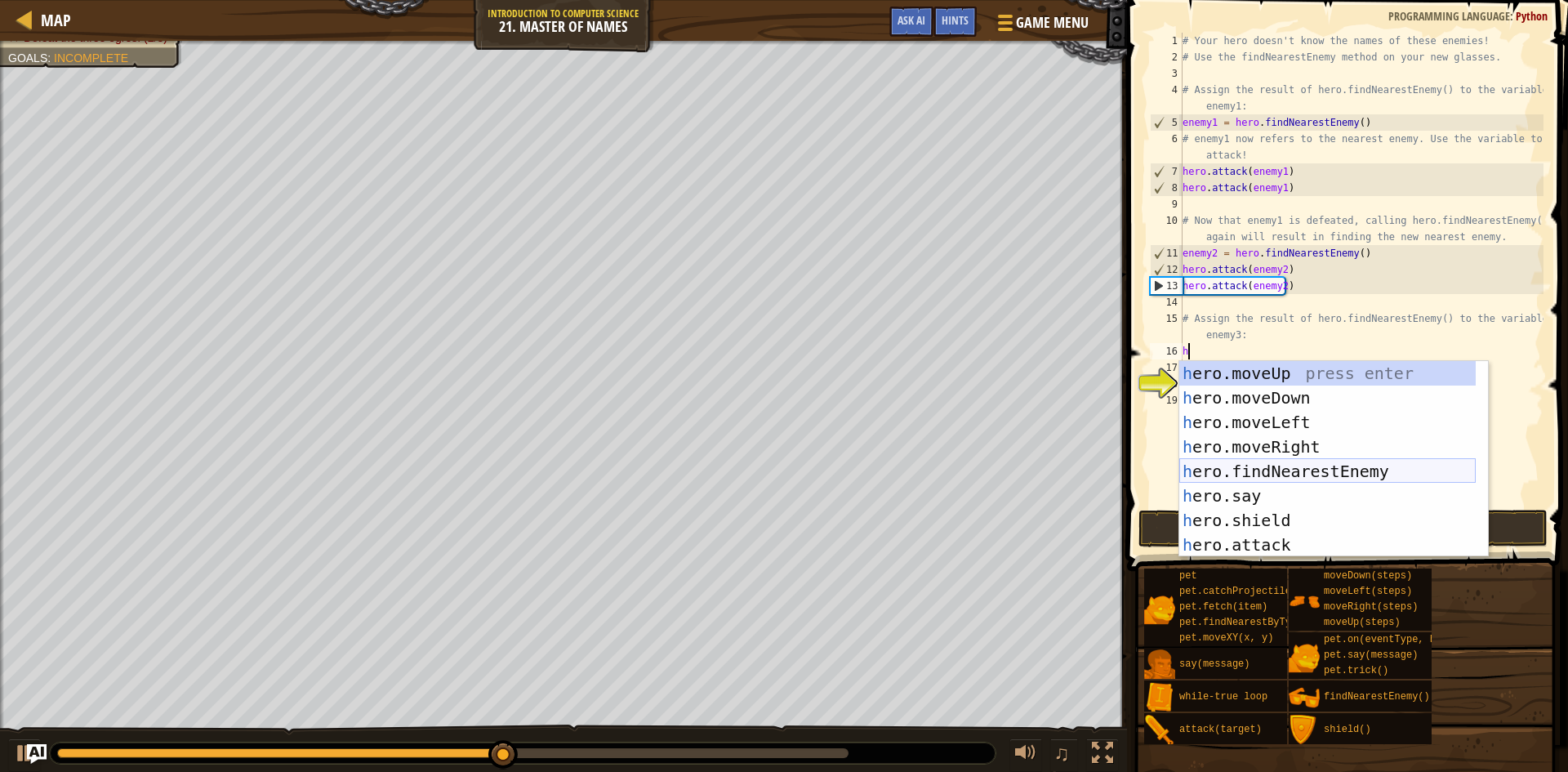
click at [1223, 465] on div "h ero.moveUp press enter h ero.moveDown press enter h ero.moveLeft press enter …" at bounding box center [1327, 484] width 296 height 245
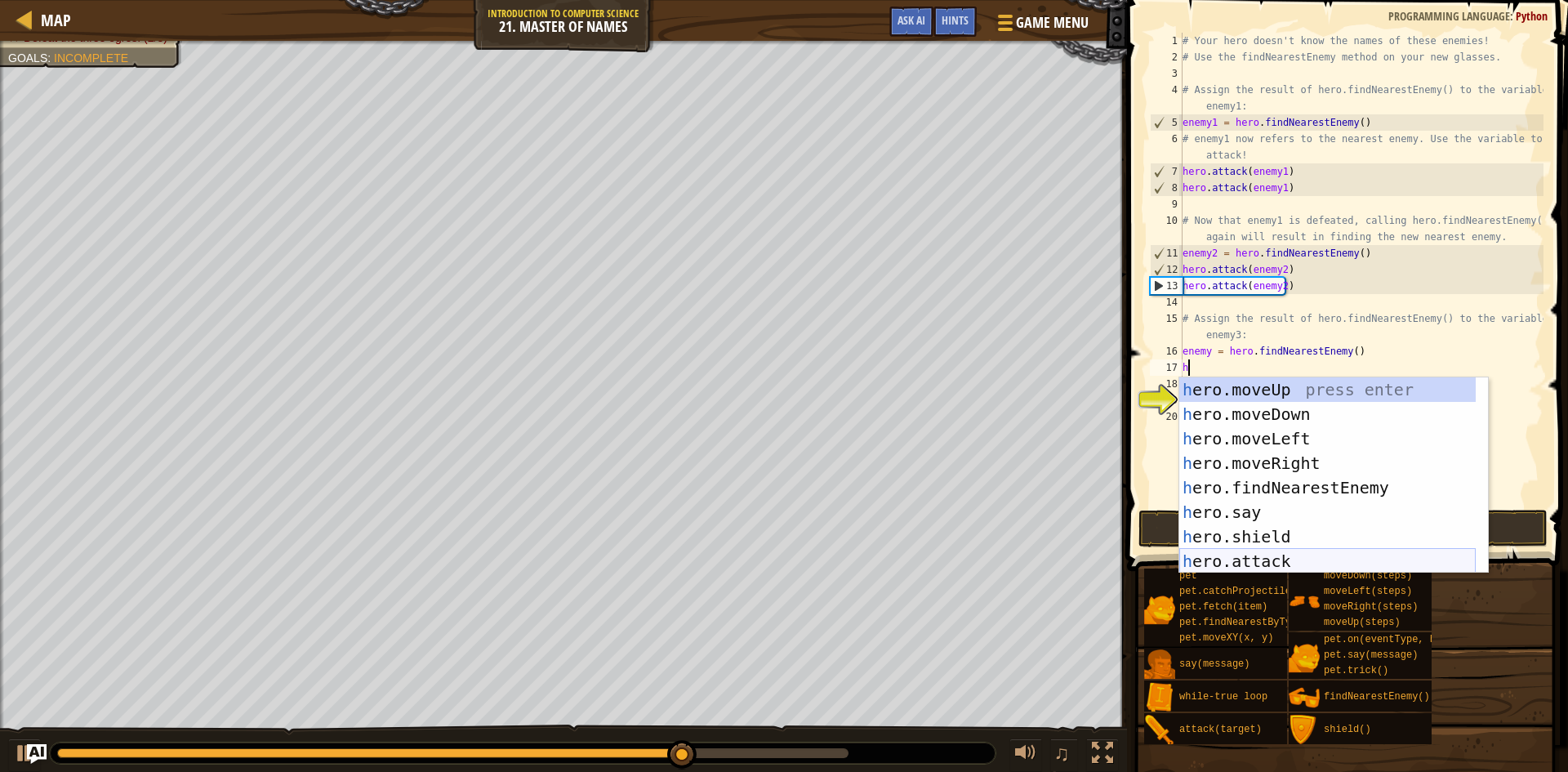
click at [1277, 550] on div "h ero.moveUp press enter h ero.moveDown press enter h ero.moveLeft press enter …" at bounding box center [1327, 499] width 296 height 245
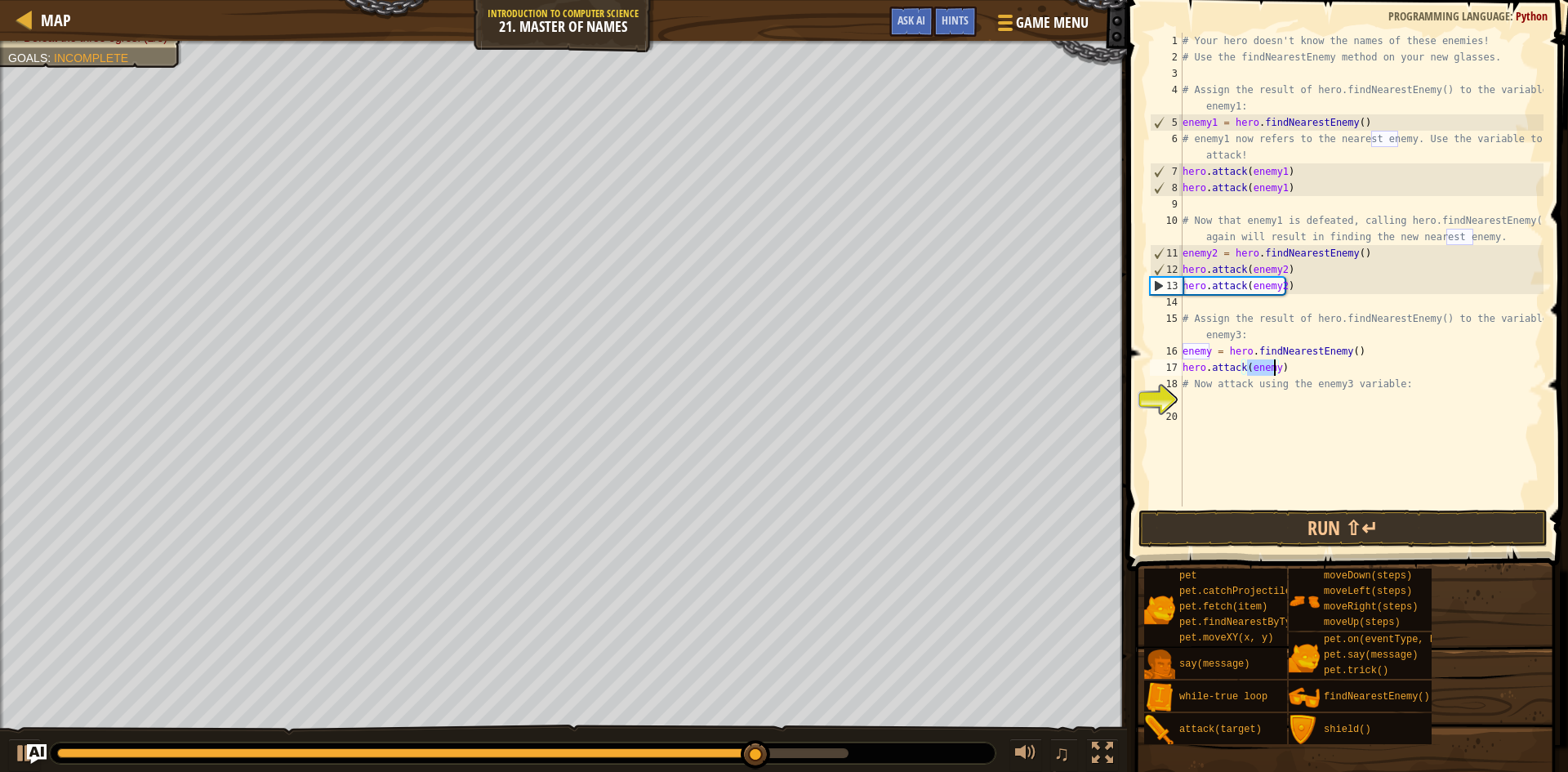
type textarea "hero.attack(enemy)"
click at [1272, 362] on div "# Your hero doesn't know the names of these enemies! # Use the findNearestEnemy…" at bounding box center [1361, 269] width 365 height 474
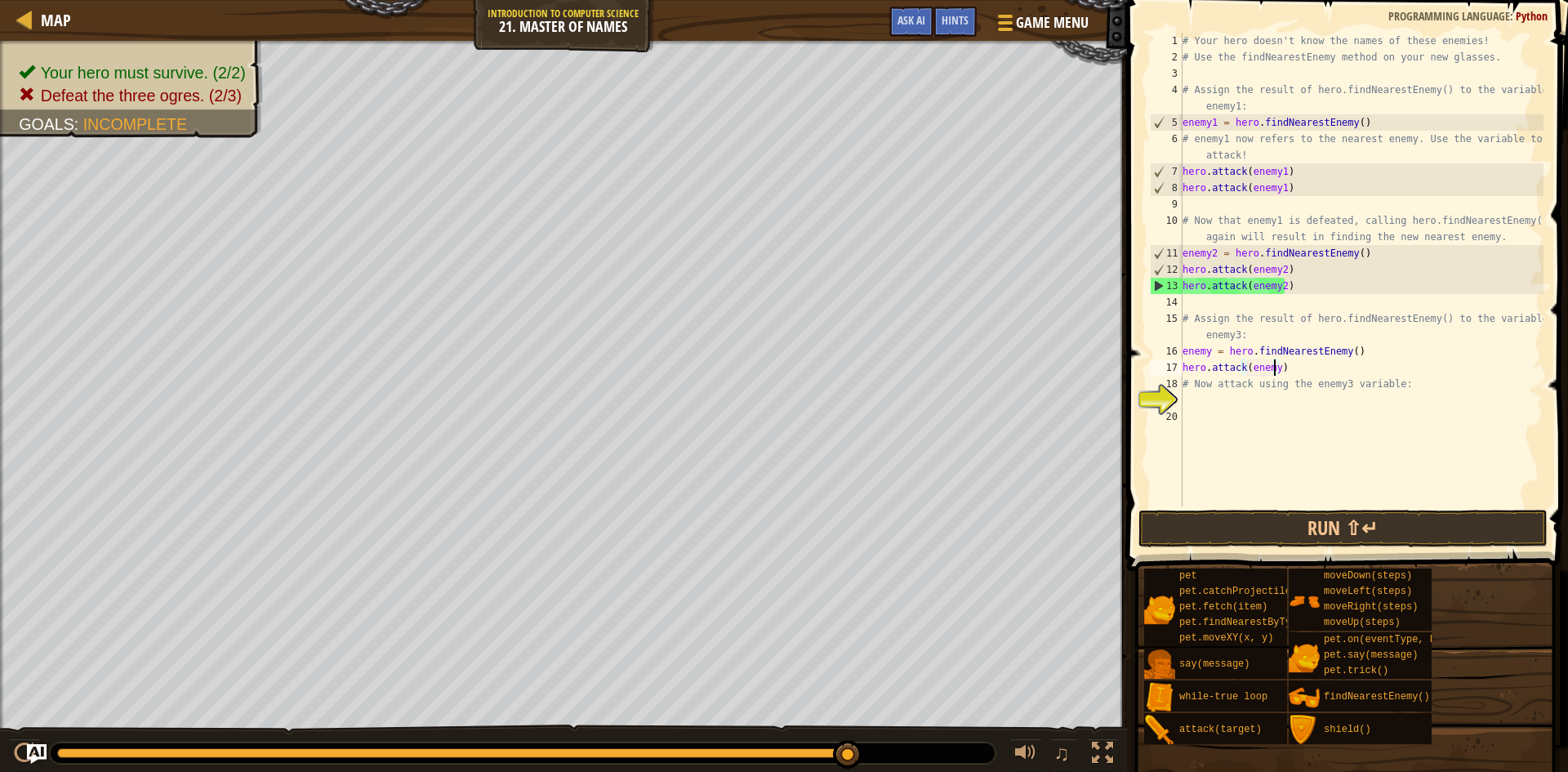
click at [1299, 368] on div "# Your hero doesn't know the names of these enemies! # Use the findNearestEnemy…" at bounding box center [1361, 286] width 365 height 507
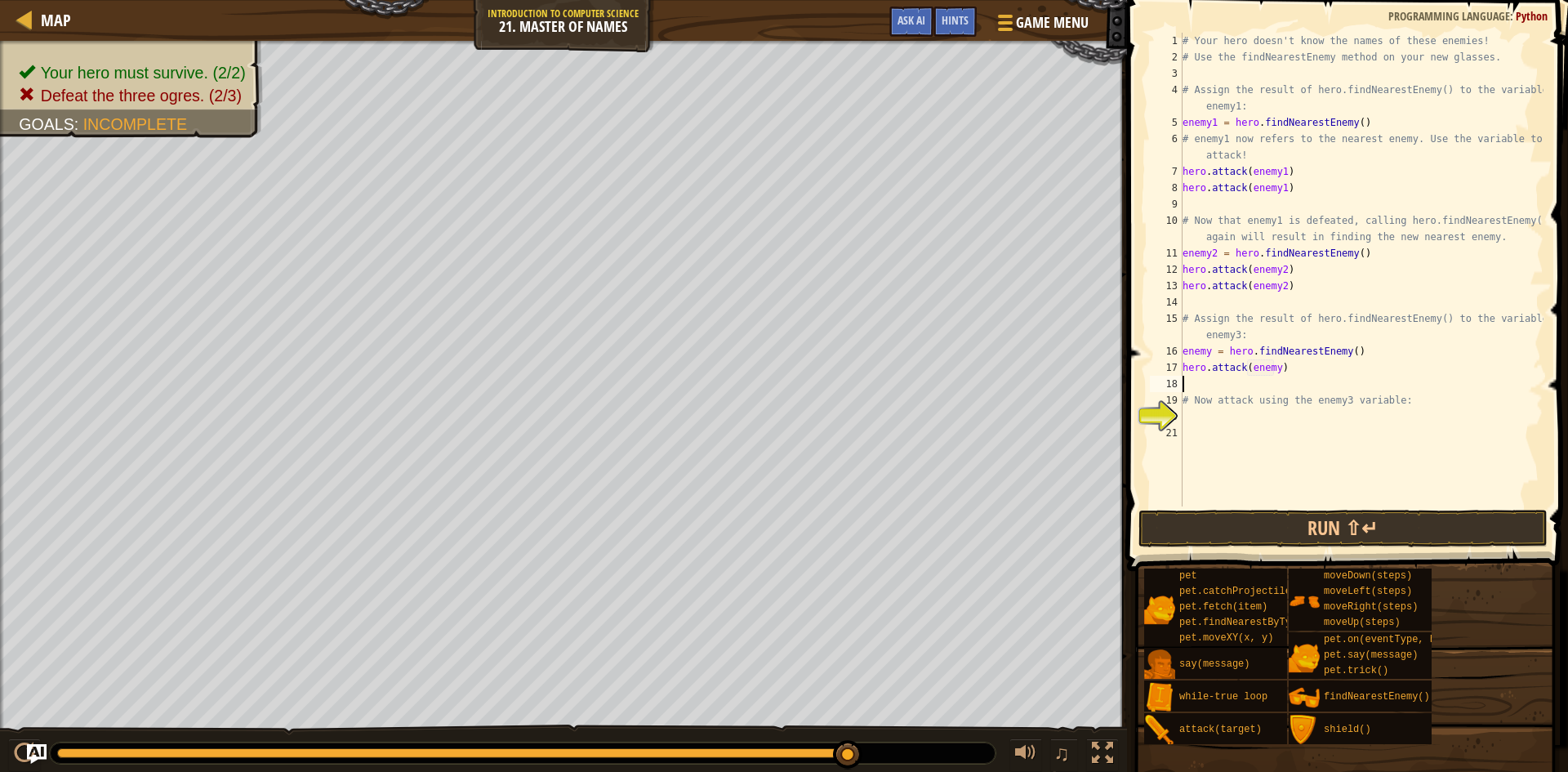
type textarea "m"
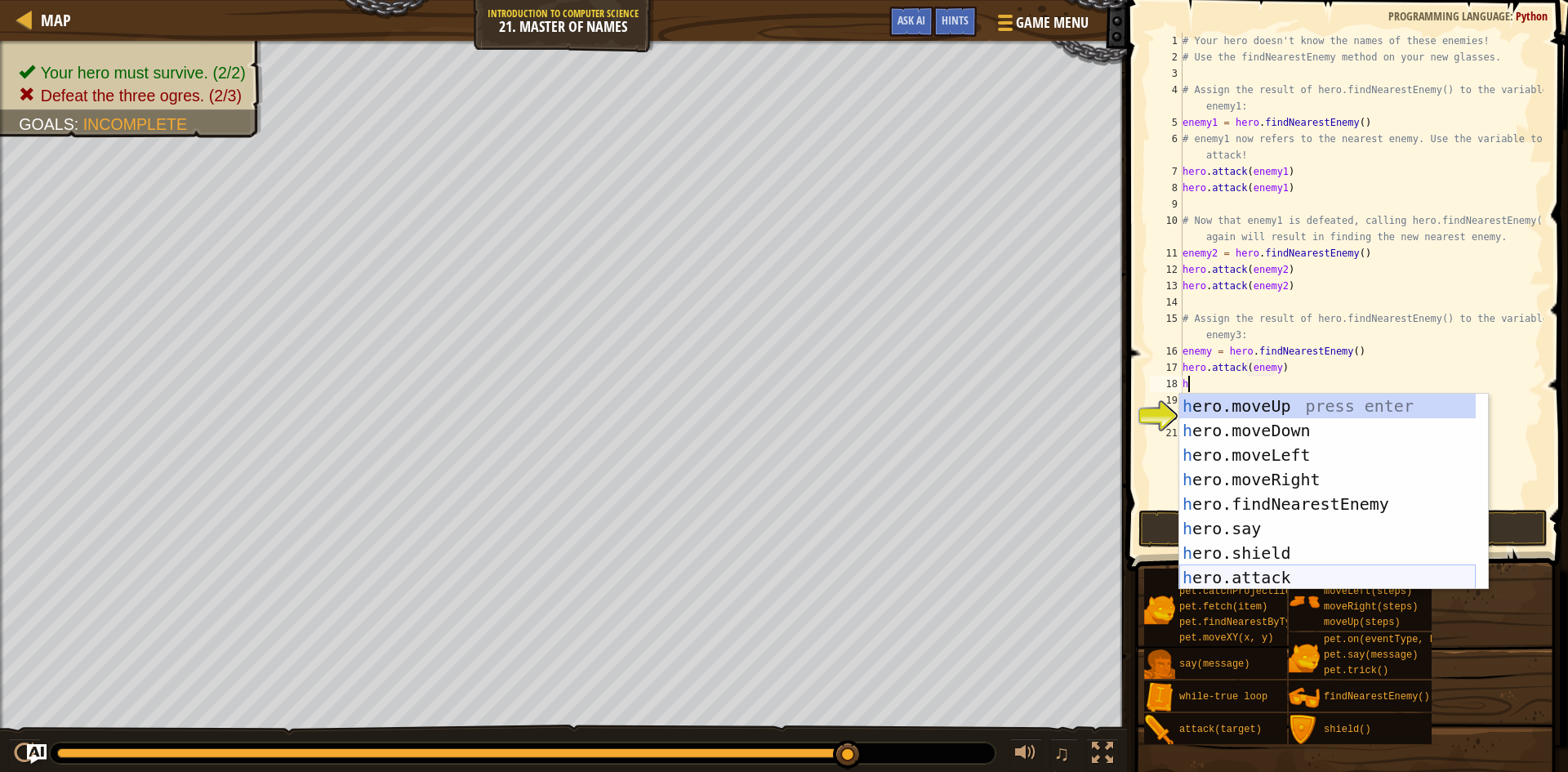
click at [1291, 567] on div "h ero.moveUp press enter h ero.moveDown press enter h ero.moveLeft press enter …" at bounding box center [1327, 516] width 296 height 245
type textarea "hero.attack(enemy)"
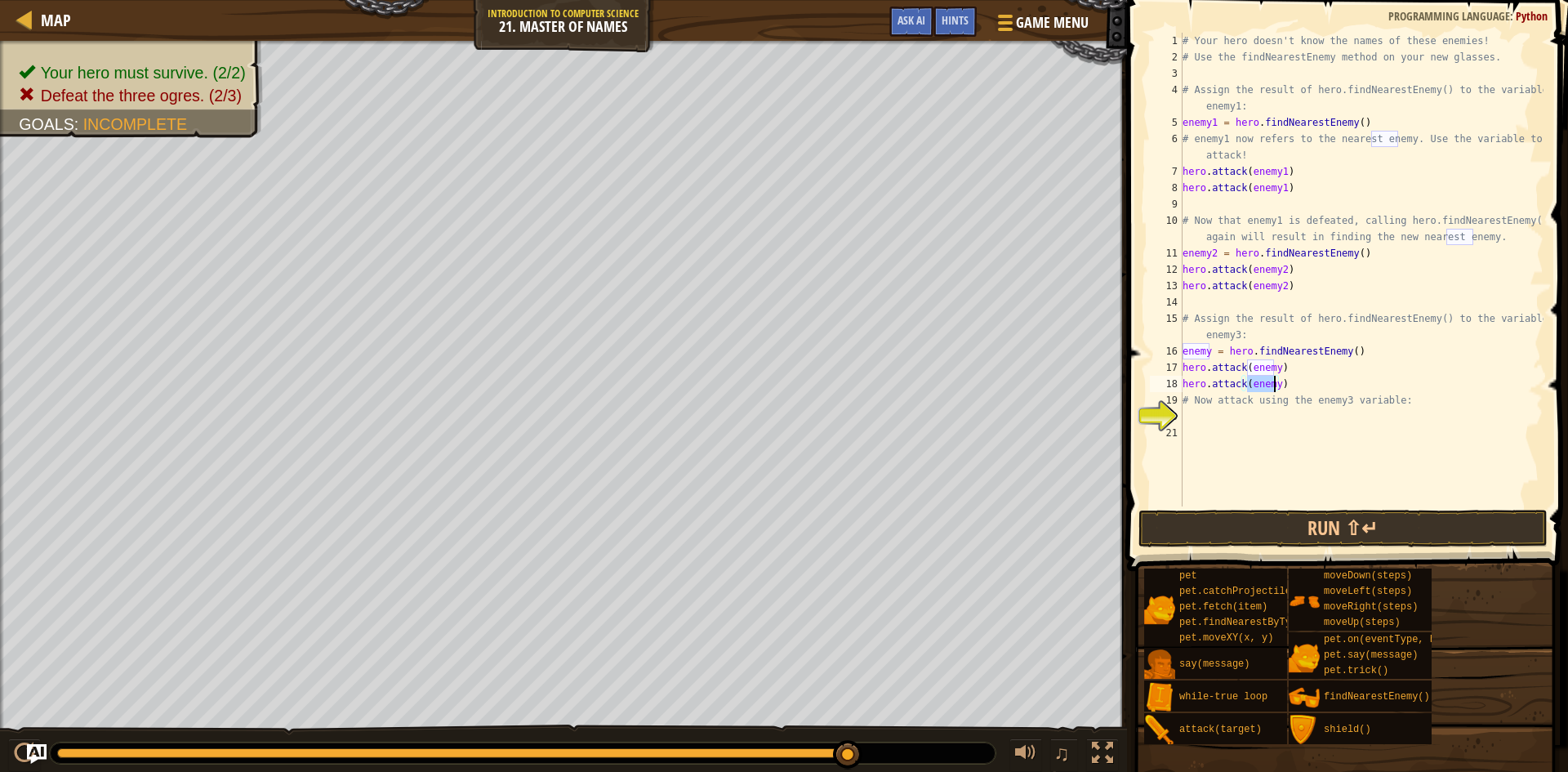
click at [1381, 469] on div "# Your hero doesn't know the names of these enemies! # Use the findNearestEnemy…" at bounding box center [1361, 286] width 365 height 507
click at [1360, 528] on button "Run ⇧↵" at bounding box center [1343, 529] width 409 height 37
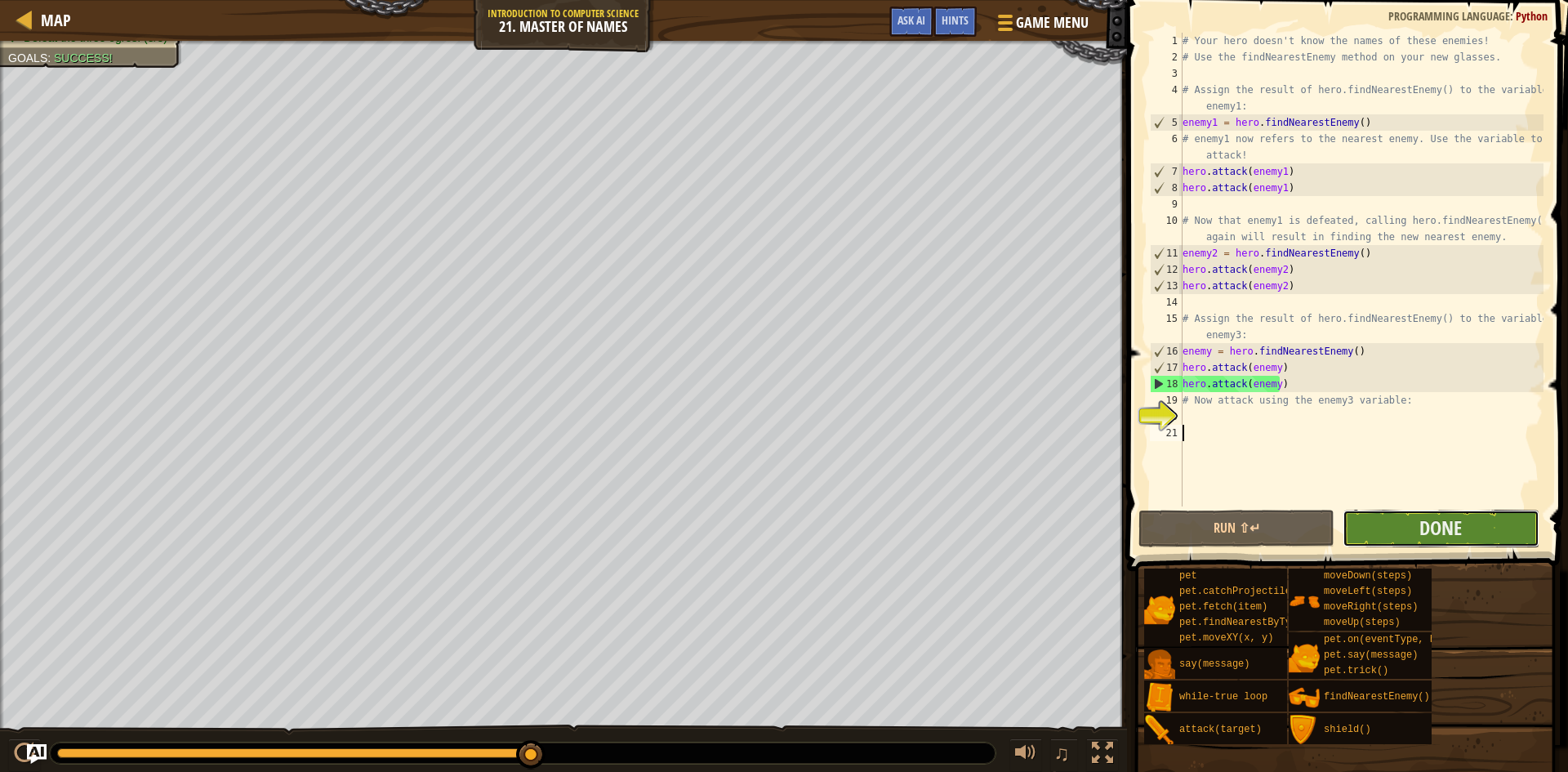
click at [1456, 514] on button "Done" at bounding box center [1441, 529] width 196 height 37
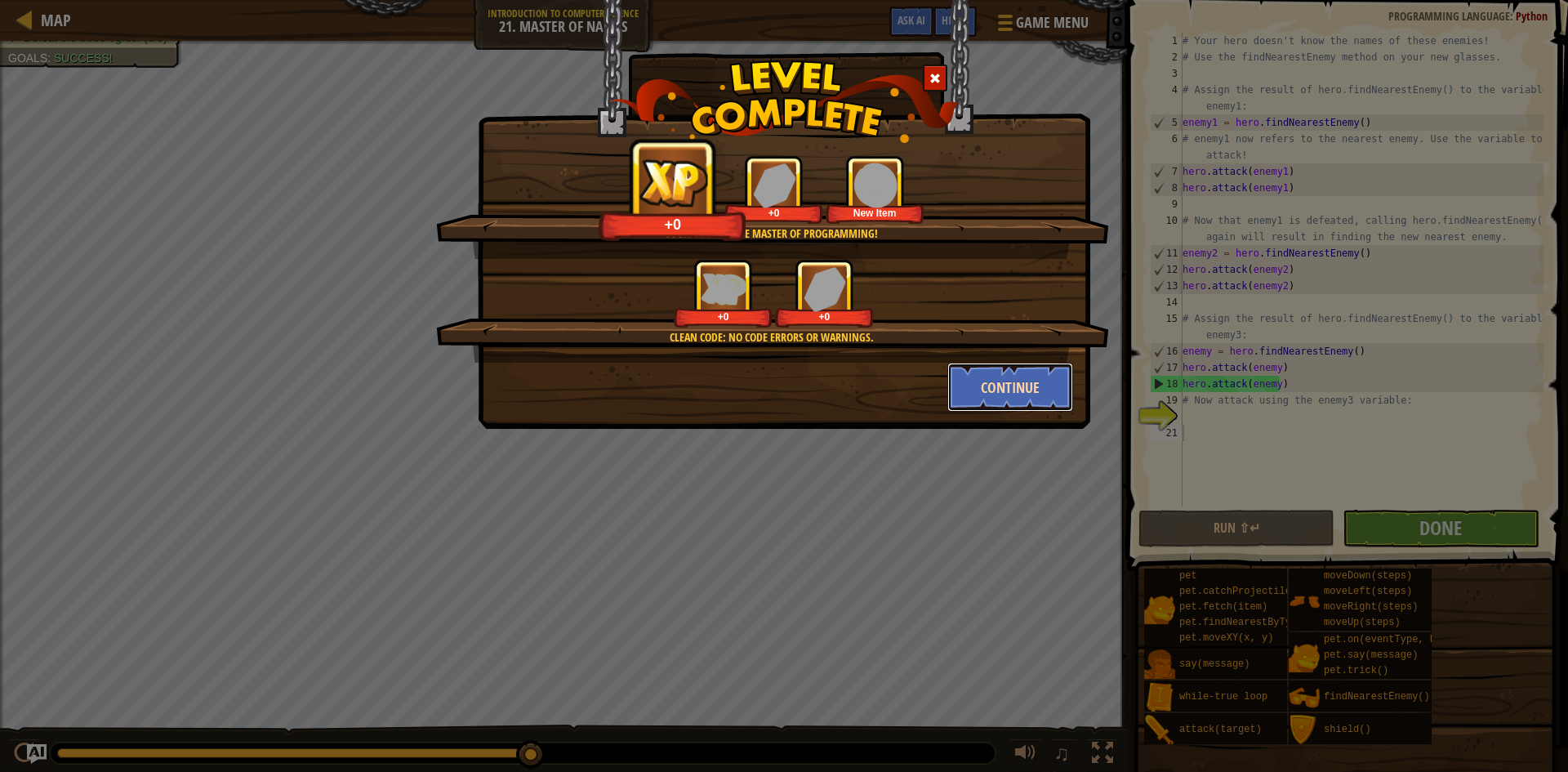
click at [992, 378] on button "Continue" at bounding box center [1011, 387] width 126 height 49
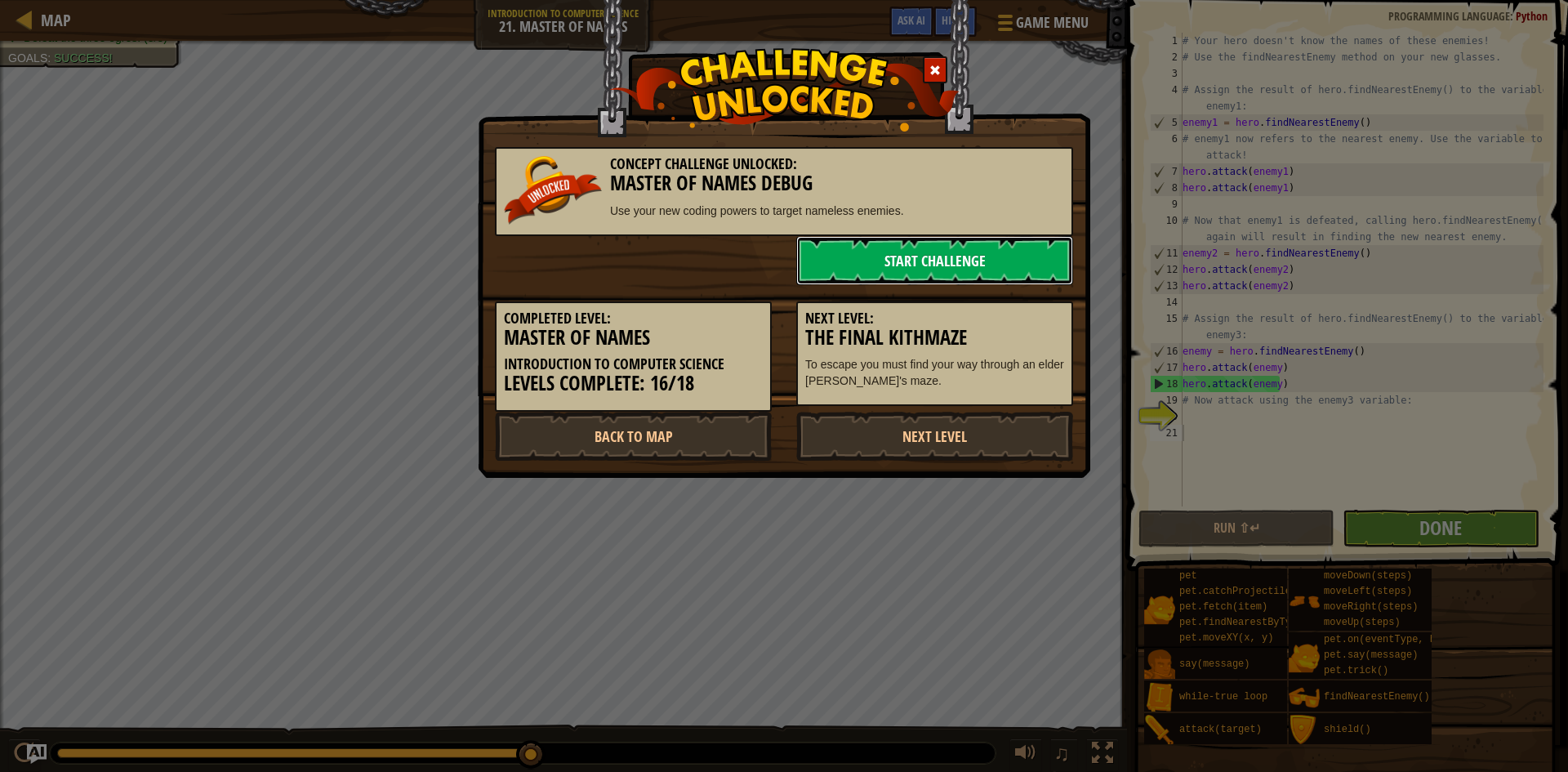
click at [968, 271] on link "Start Challenge" at bounding box center [934, 260] width 277 height 49
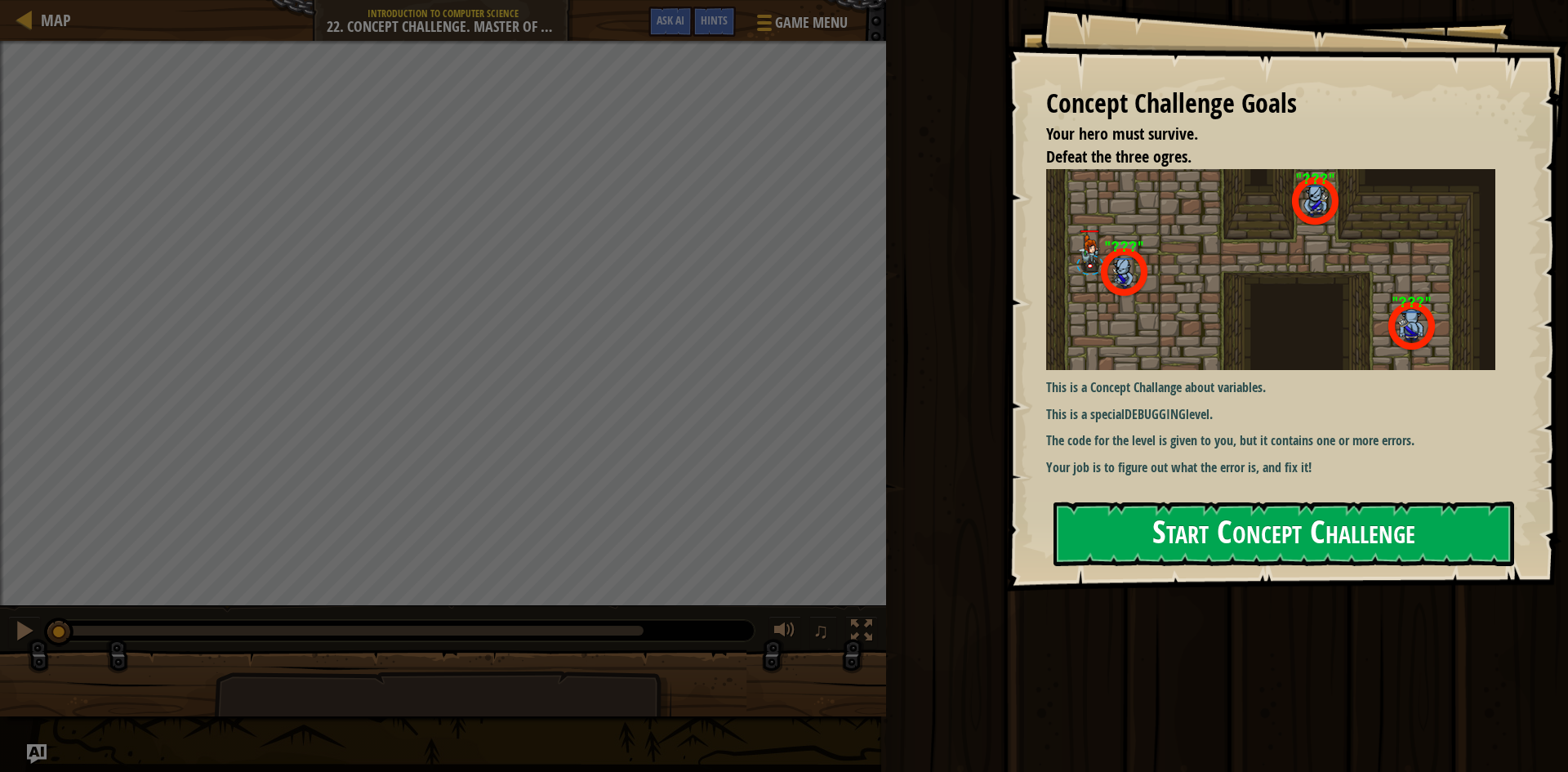
click at [1211, 538] on button "Start Concept Challenge" at bounding box center [1283, 534] width 461 height 65
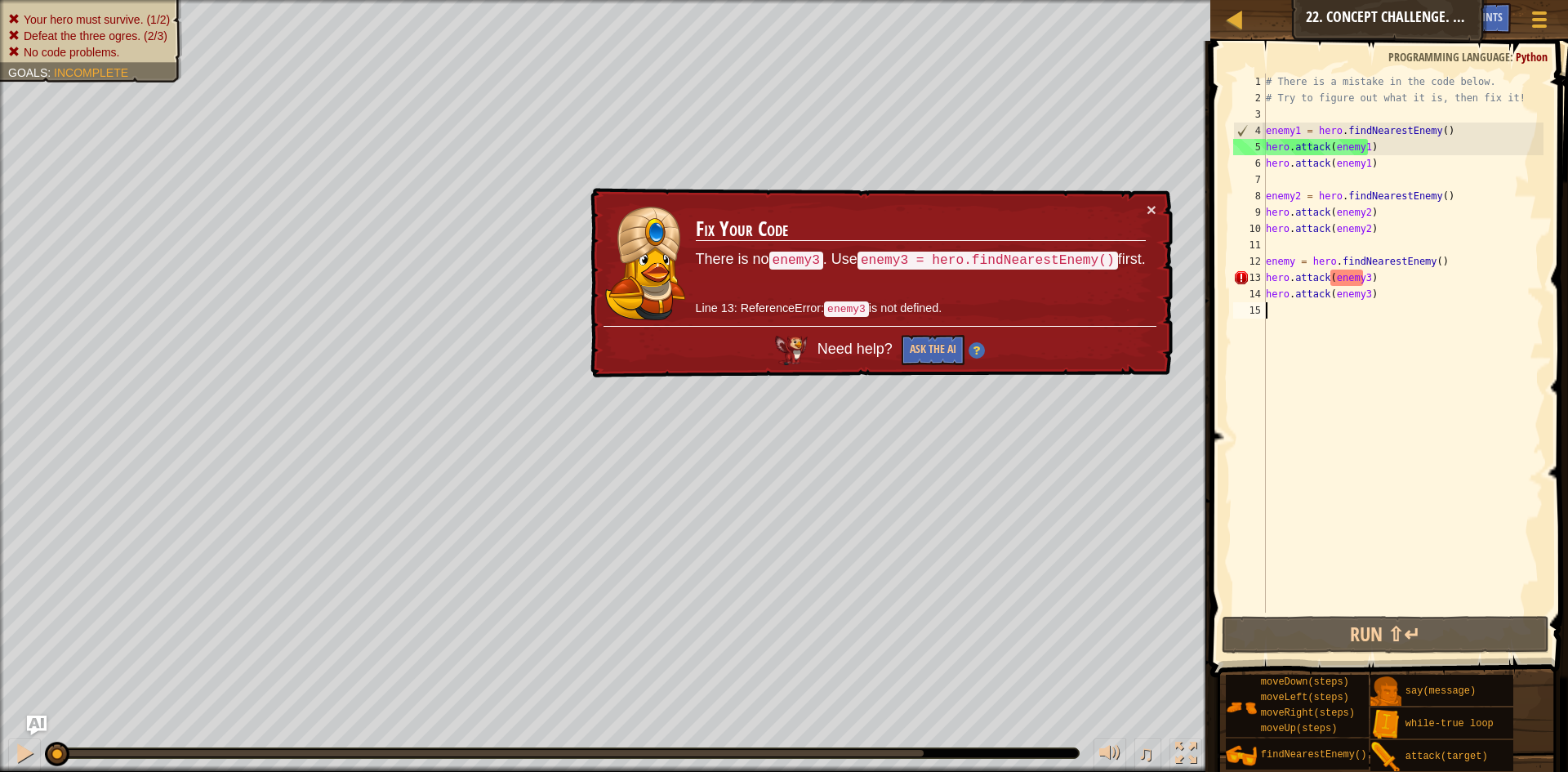
click at [1376, 302] on div "# There is a mistake in the code below. # Try to figure out what it is, then fi…" at bounding box center [1403, 359] width 281 height 572
click at [1355, 286] on div "# There is a mistake in the code below. # Try to figure out what it is, then fi…" at bounding box center [1403, 359] width 281 height 572
type textarea "hero.attack(enemy3)"
click at [1389, 239] on div "# There is a mistake in the code below. # Try to figure out what it is, then fi…" at bounding box center [1403, 359] width 281 height 572
click at [1433, 644] on button "Run ⇧↵" at bounding box center [1385, 634] width 327 height 37
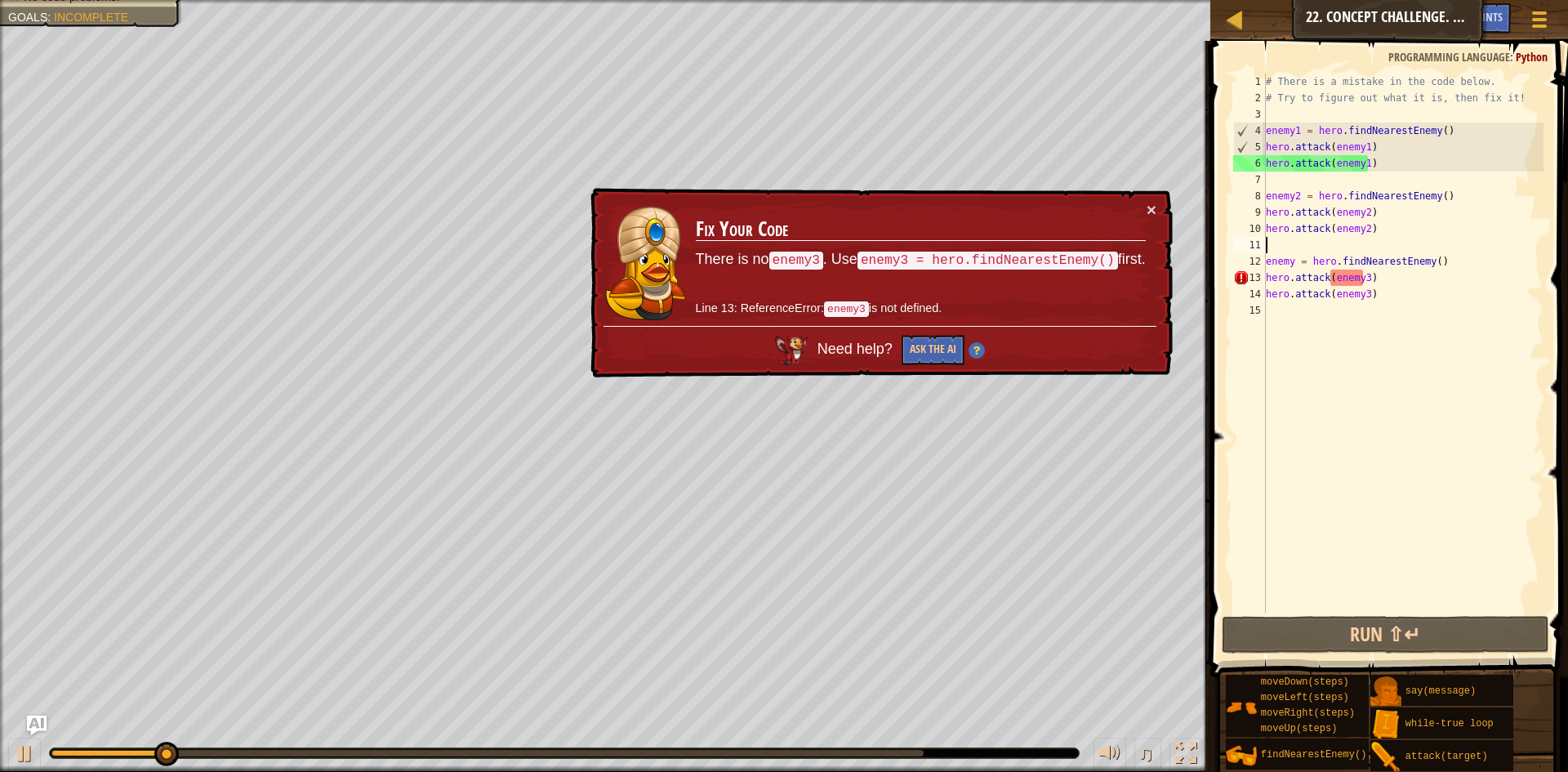
click at [1360, 280] on div "# There is a mistake in the code below. # Try to figure out what it is, then fi…" at bounding box center [1403, 359] width 281 height 572
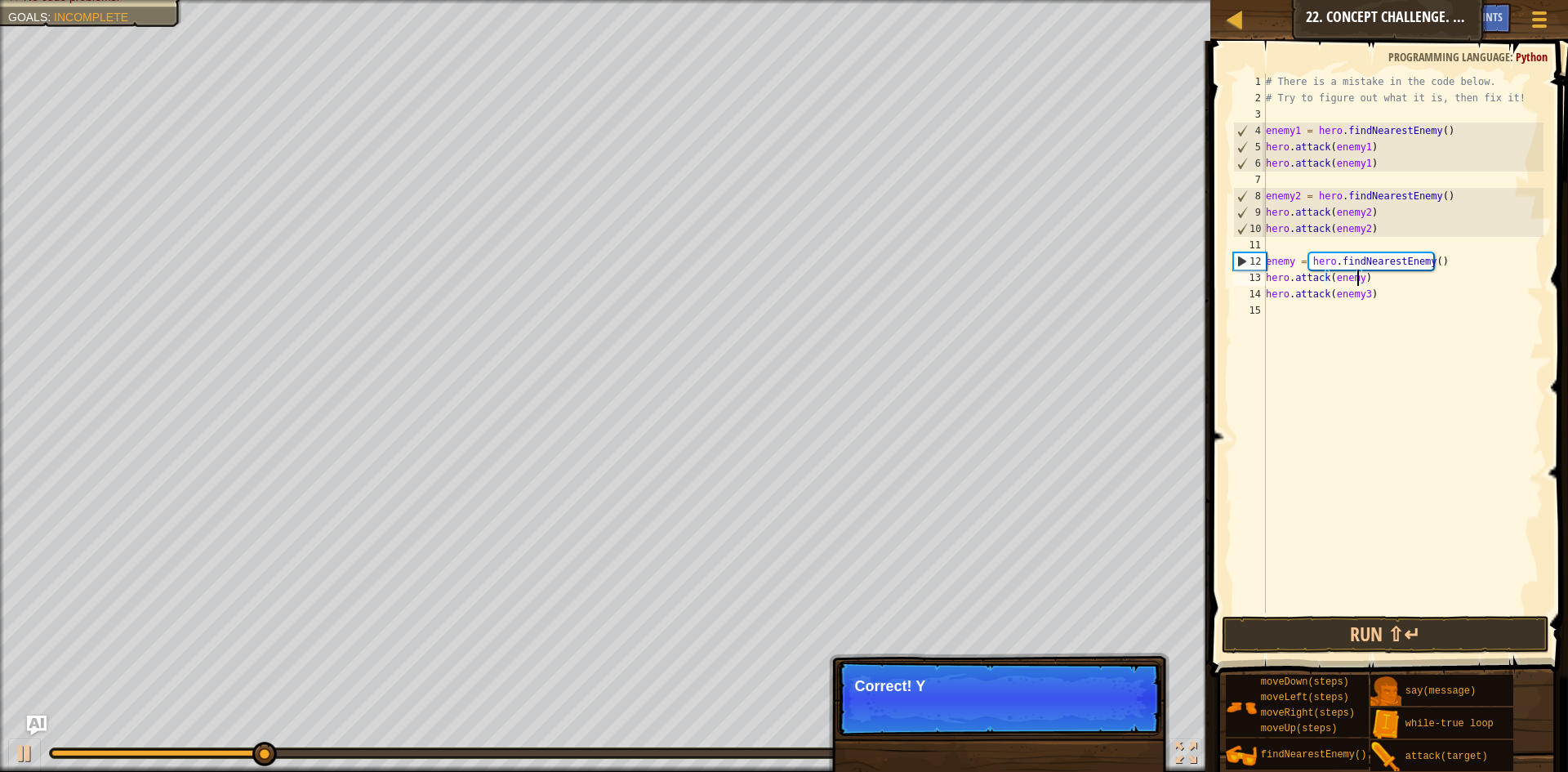
click at [1360, 296] on div "# There is a mistake in the code below. # Try to figure out what it is, then fi…" at bounding box center [1403, 359] width 281 height 572
click at [1363, 296] on div "# There is a mistake in the code below. # Try to figure out what it is, then fi…" at bounding box center [1403, 359] width 281 height 572
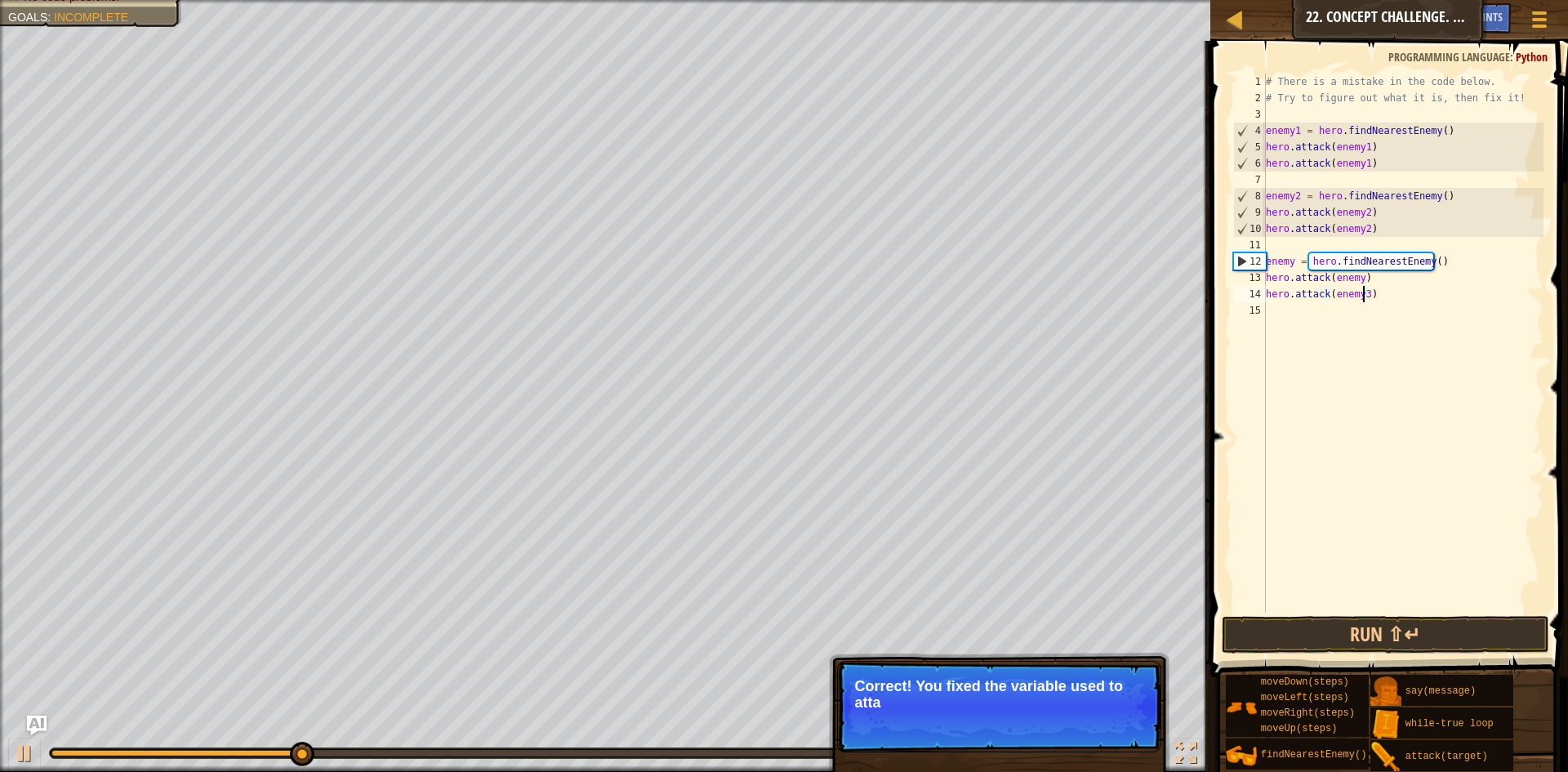
type textarea "hero.attack(enemy)"
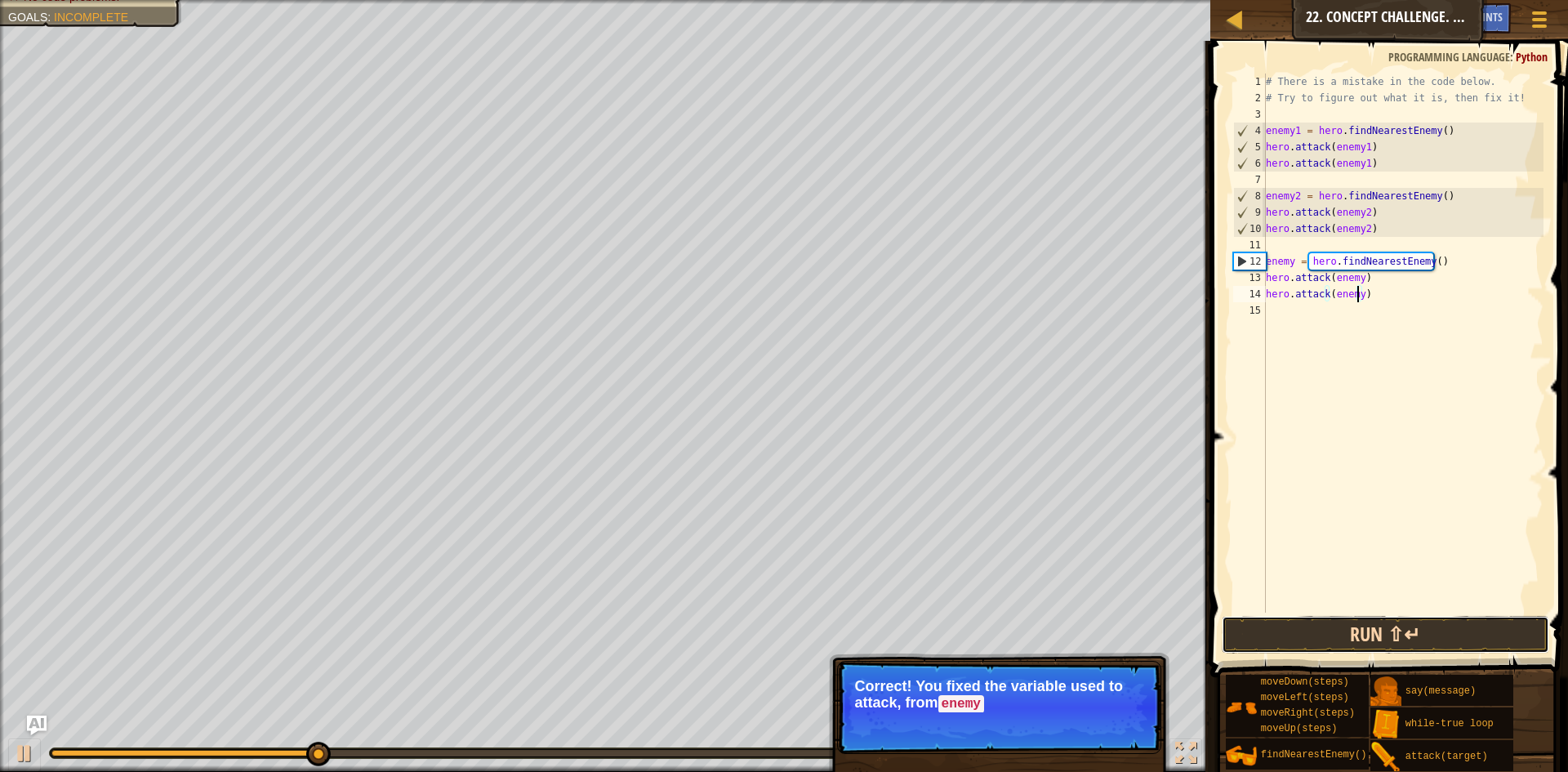
click at [1354, 626] on button "Run ⇧↵" at bounding box center [1385, 634] width 327 height 37
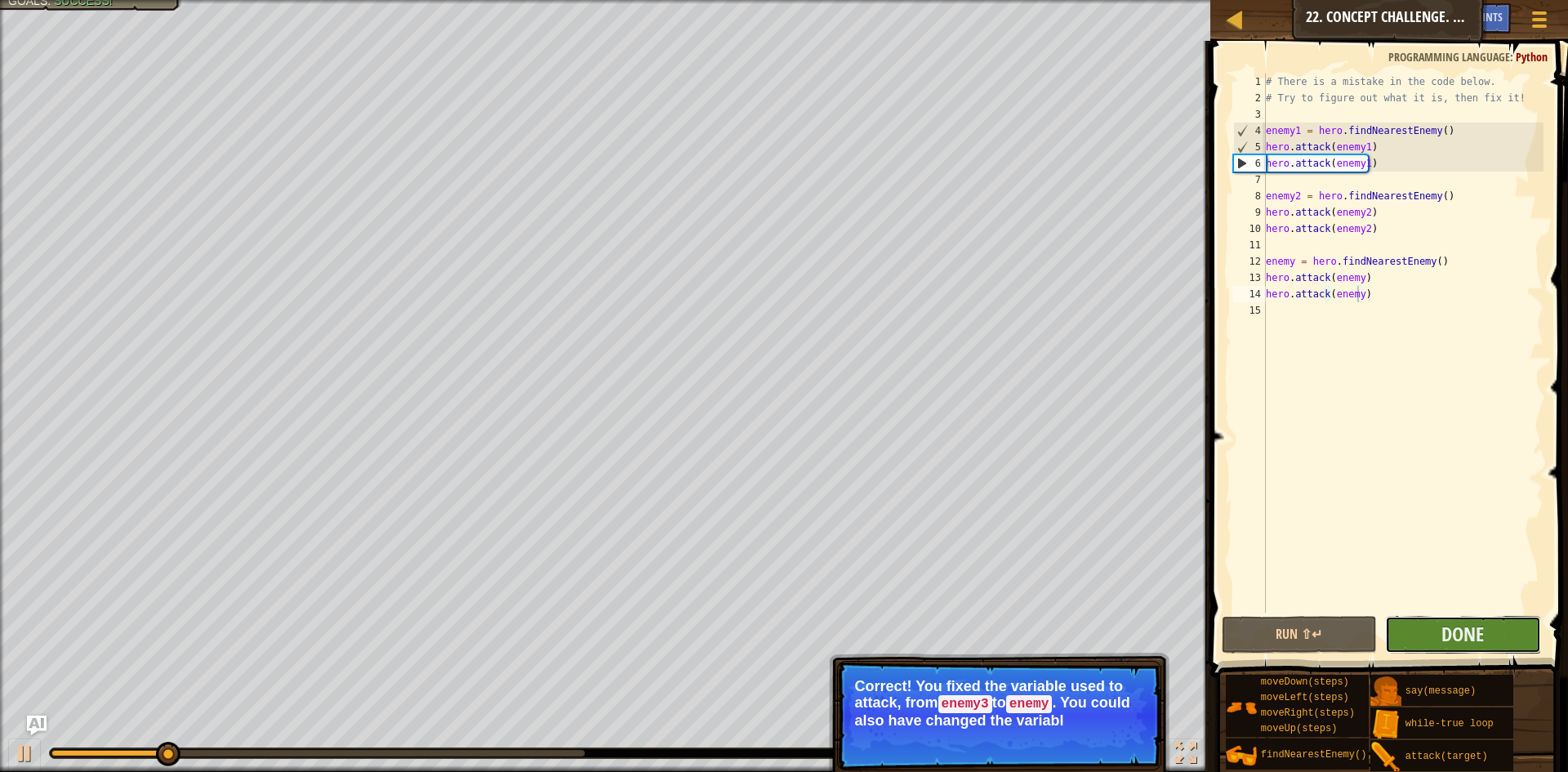
click at [1468, 619] on button "Done" at bounding box center [1463, 634] width 156 height 37
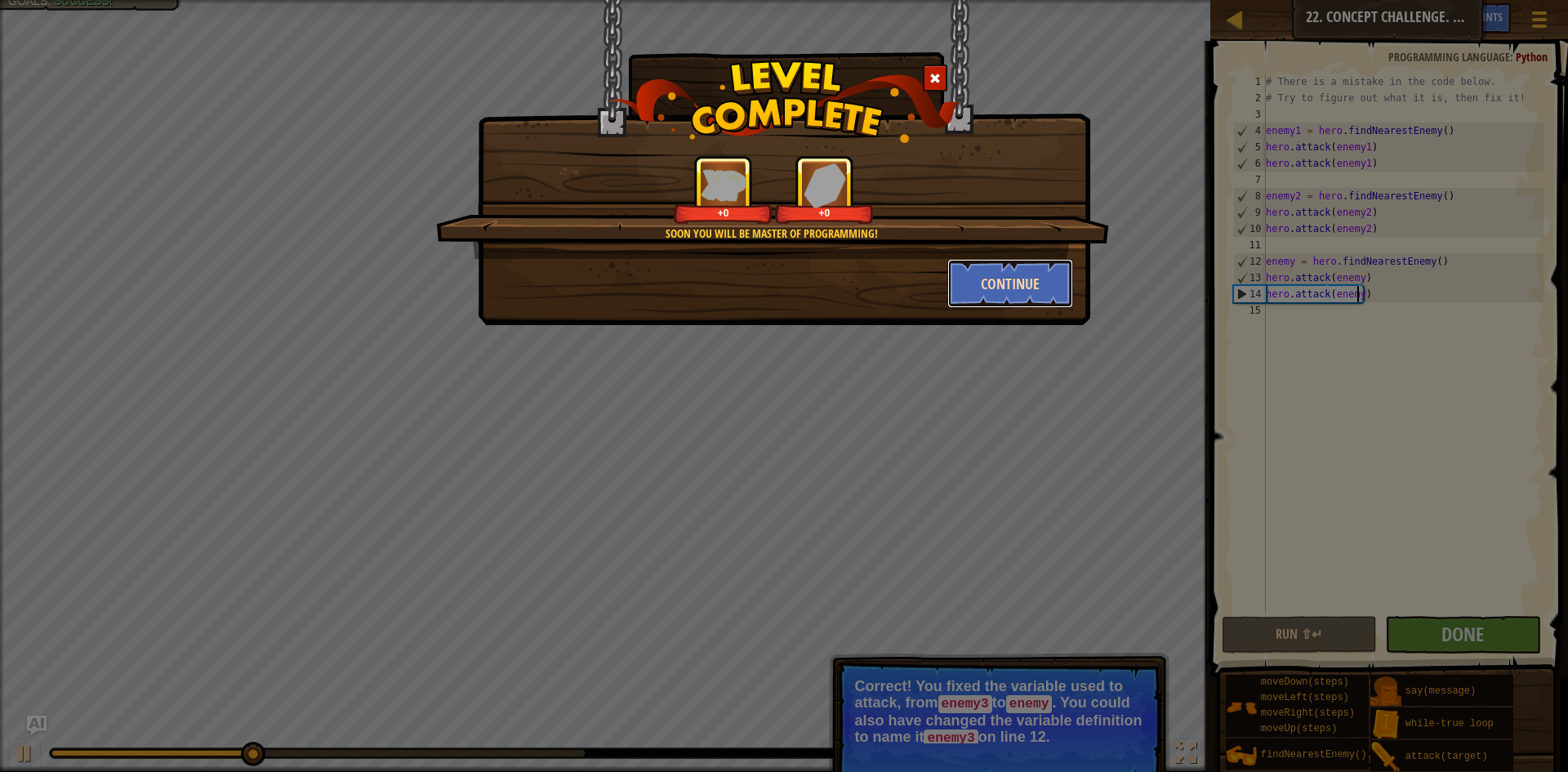
click at [1027, 297] on button "Continue" at bounding box center [1011, 283] width 126 height 49
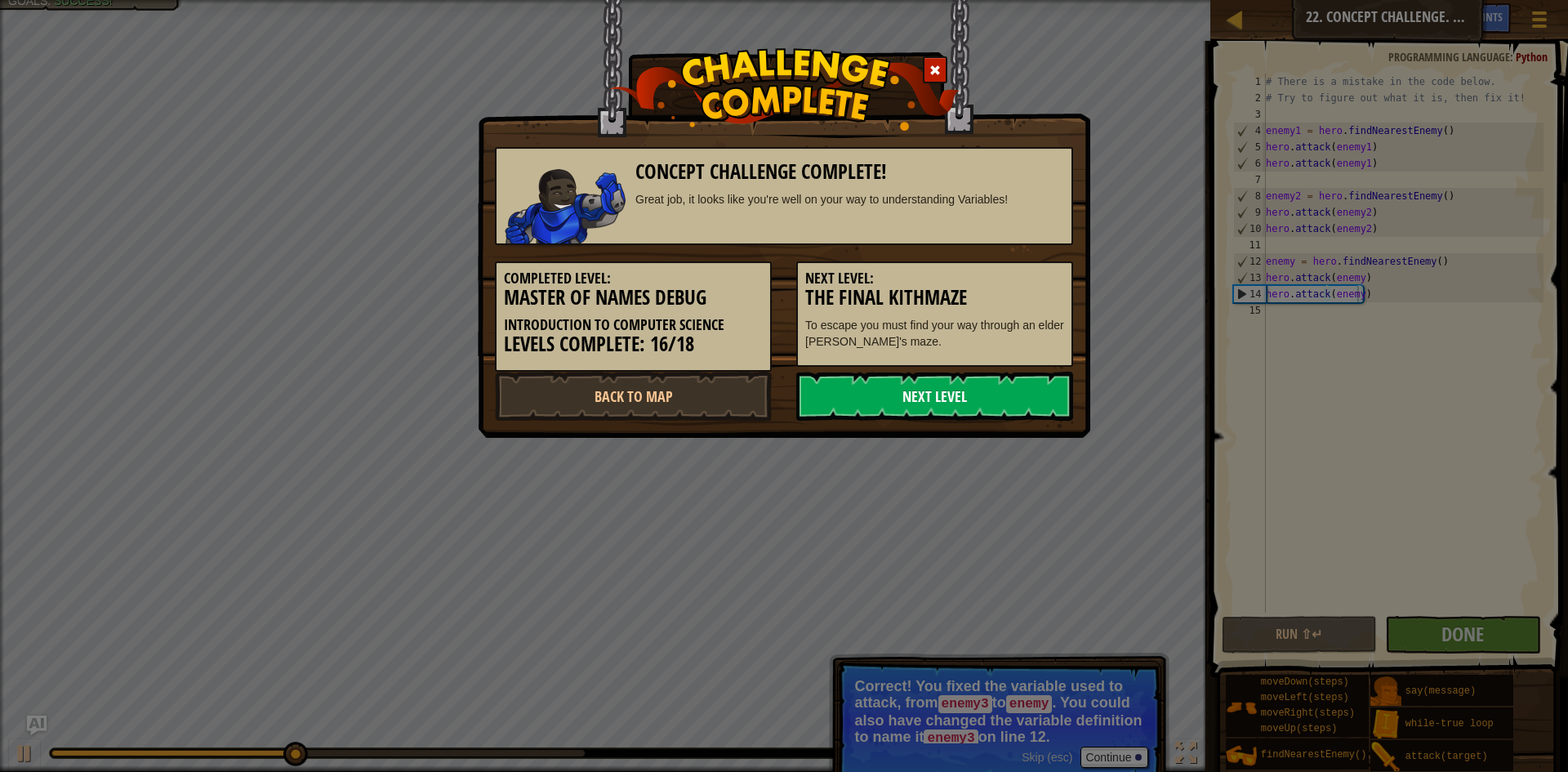
click at [982, 392] on link "Next Level" at bounding box center [934, 396] width 277 height 49
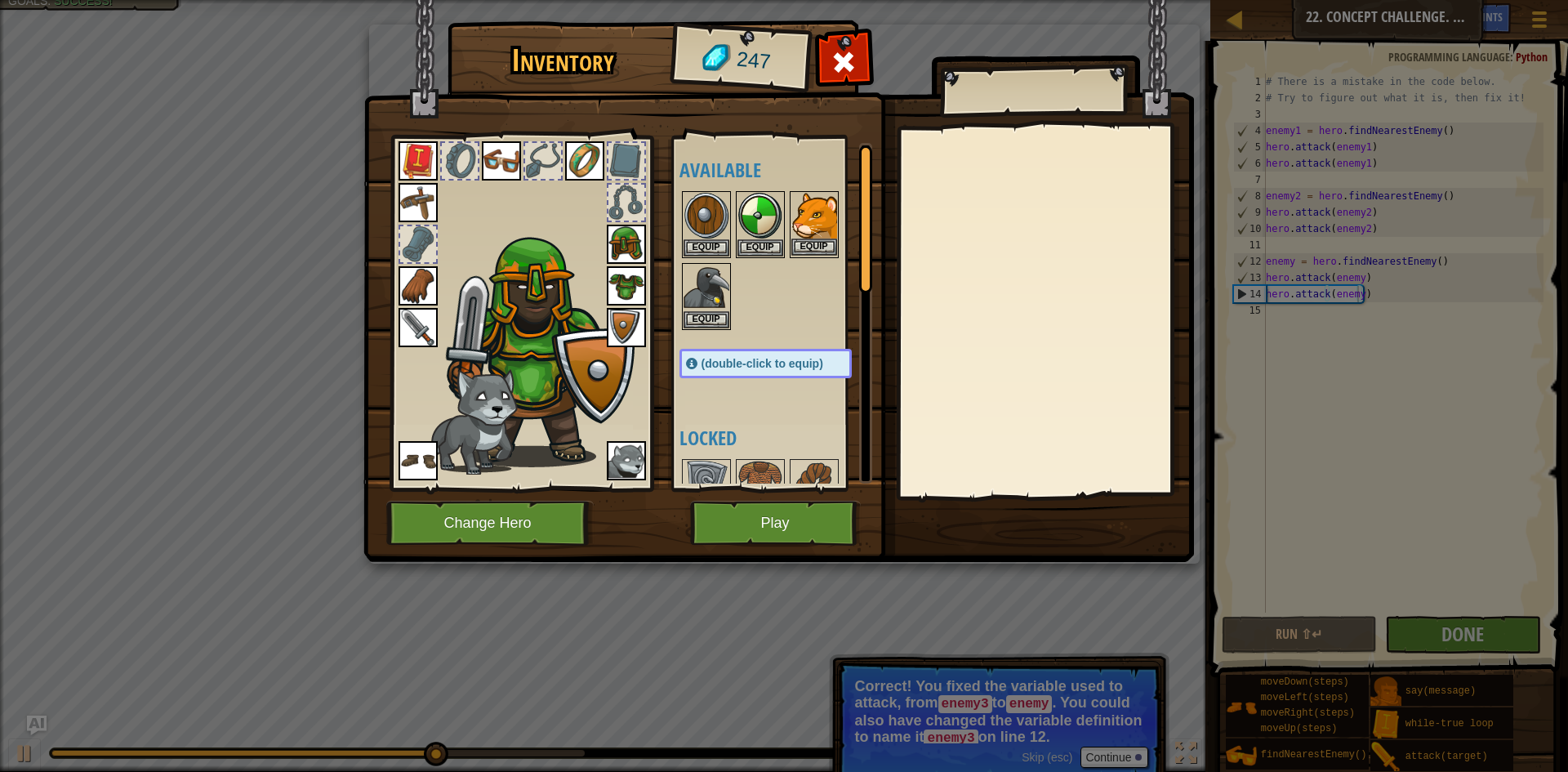
click at [818, 200] on img at bounding box center [814, 215] width 46 height 46
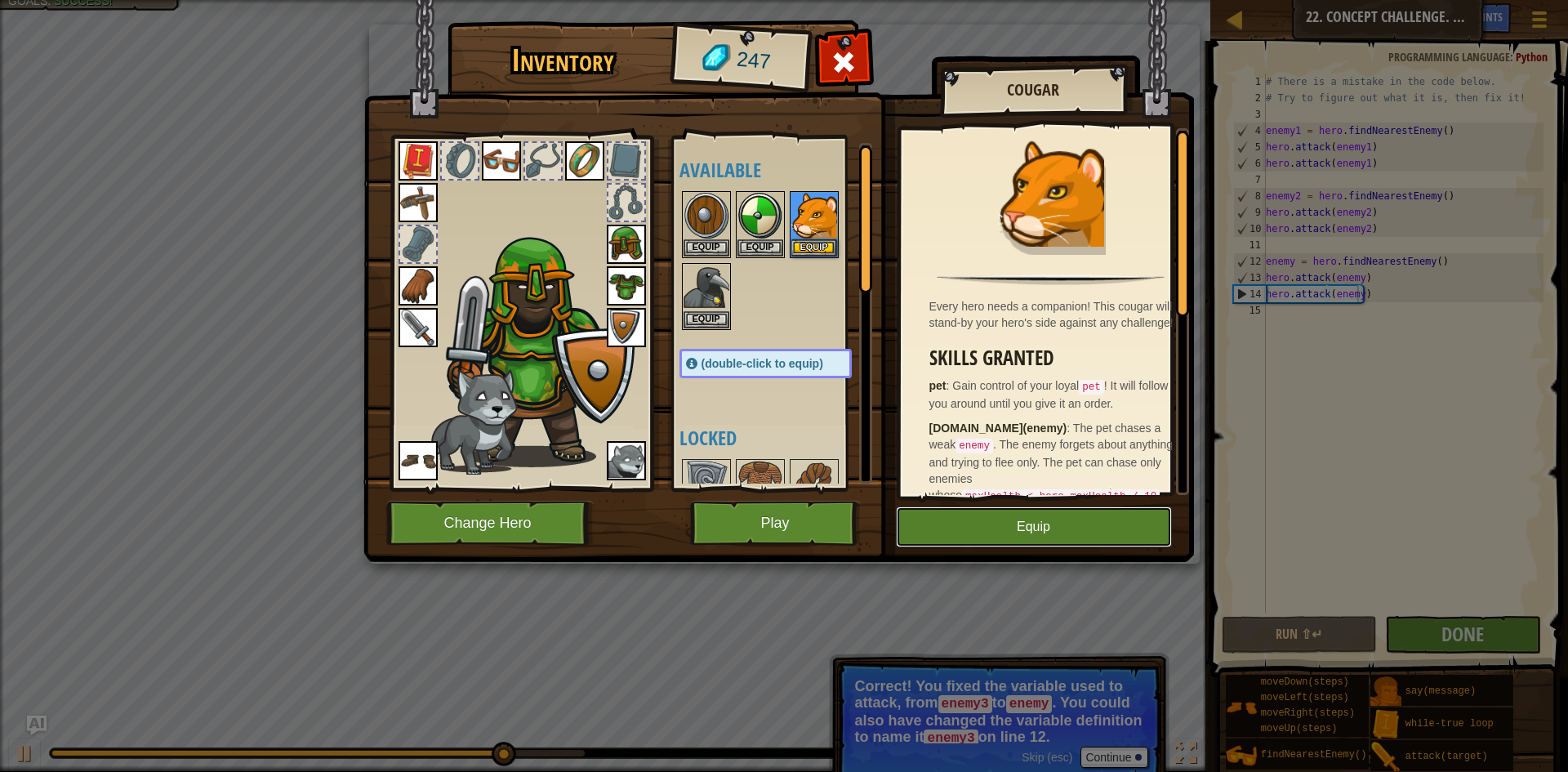
click at [1028, 526] on button "Equip" at bounding box center [1034, 527] width 276 height 41
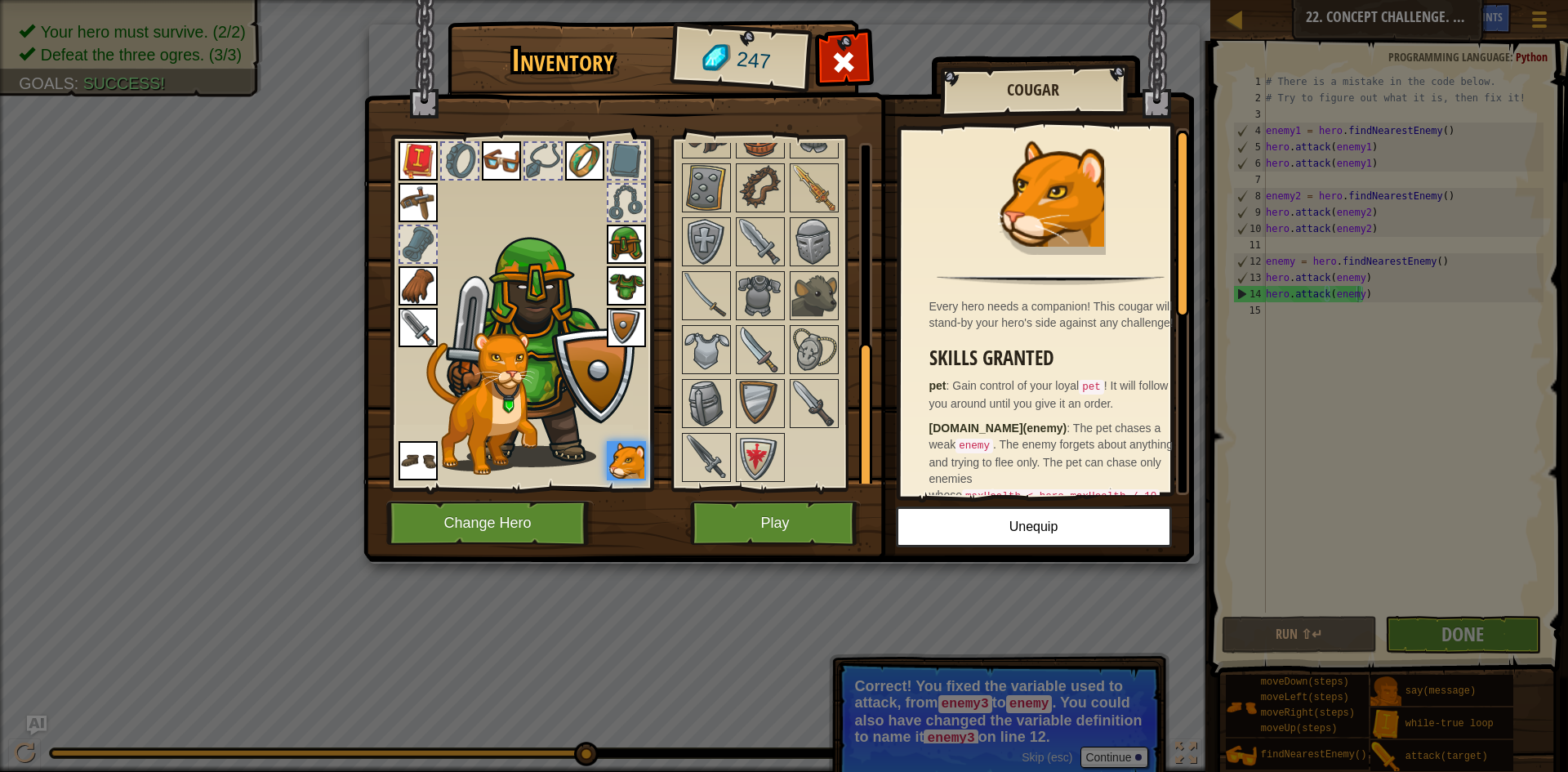
scroll to position [460, 0]
click at [760, 440] on img at bounding box center [760, 456] width 46 height 46
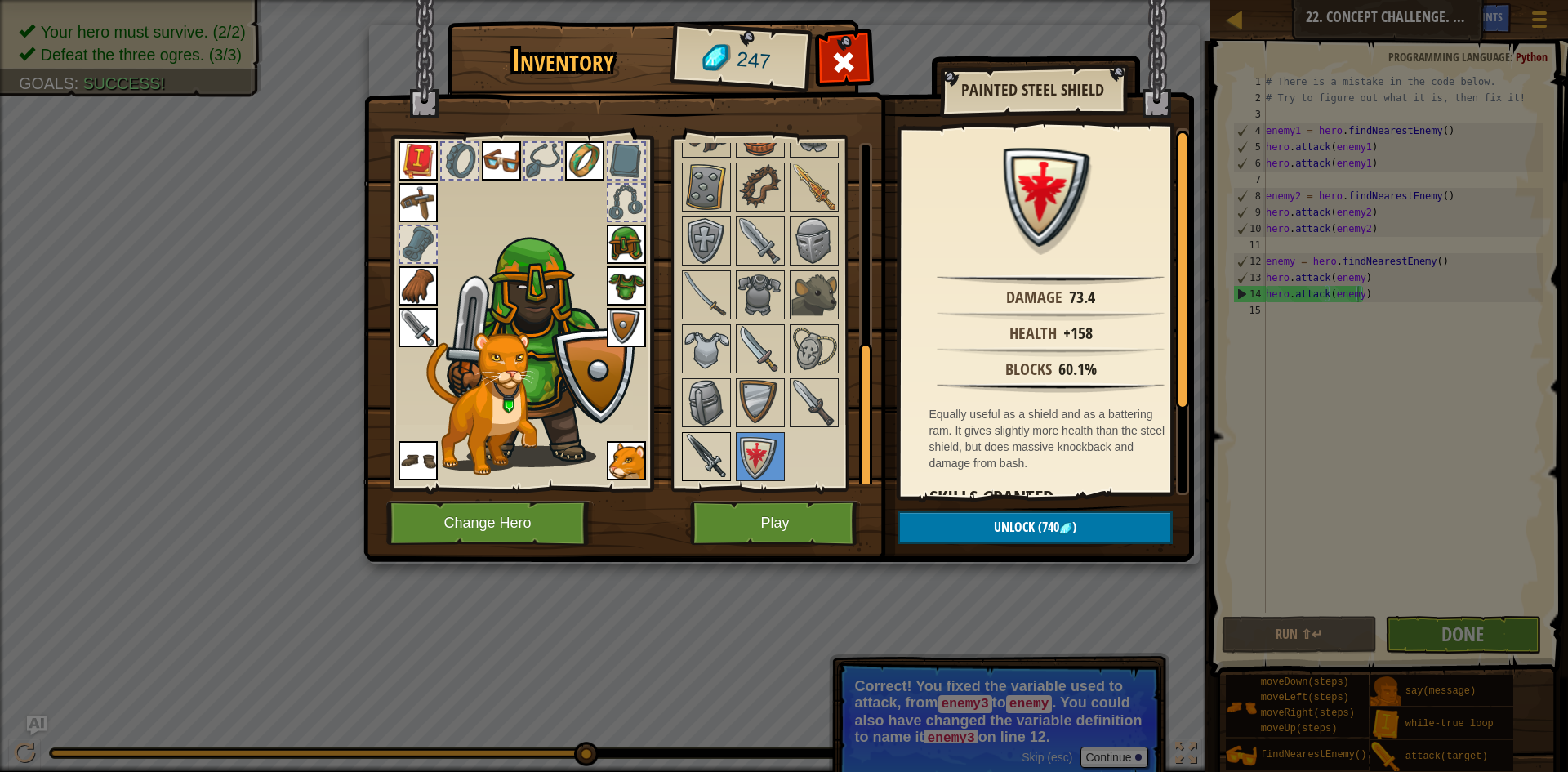
click at [707, 442] on img at bounding box center [706, 456] width 46 height 46
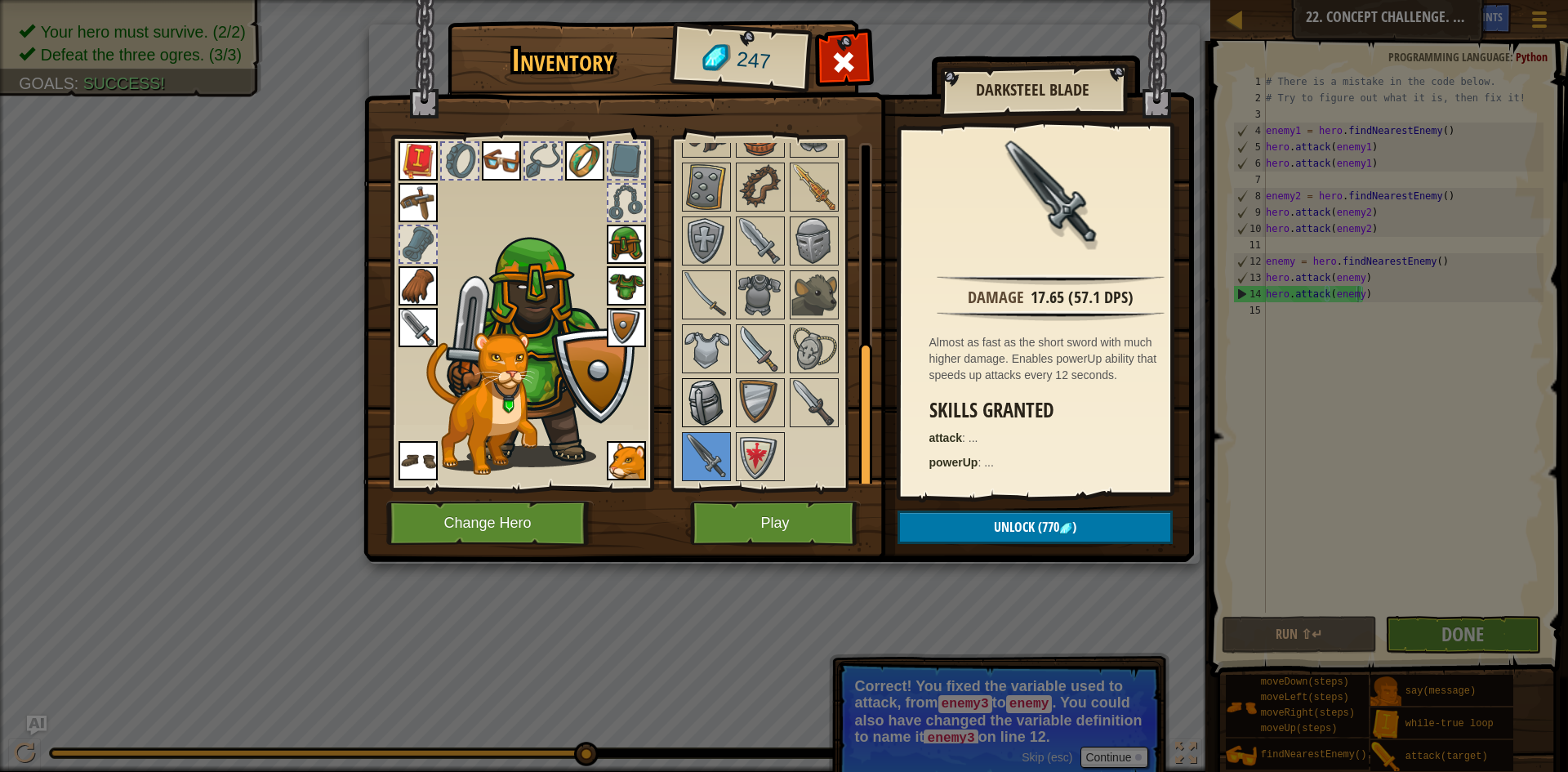
click at [699, 387] on img at bounding box center [706, 402] width 46 height 46
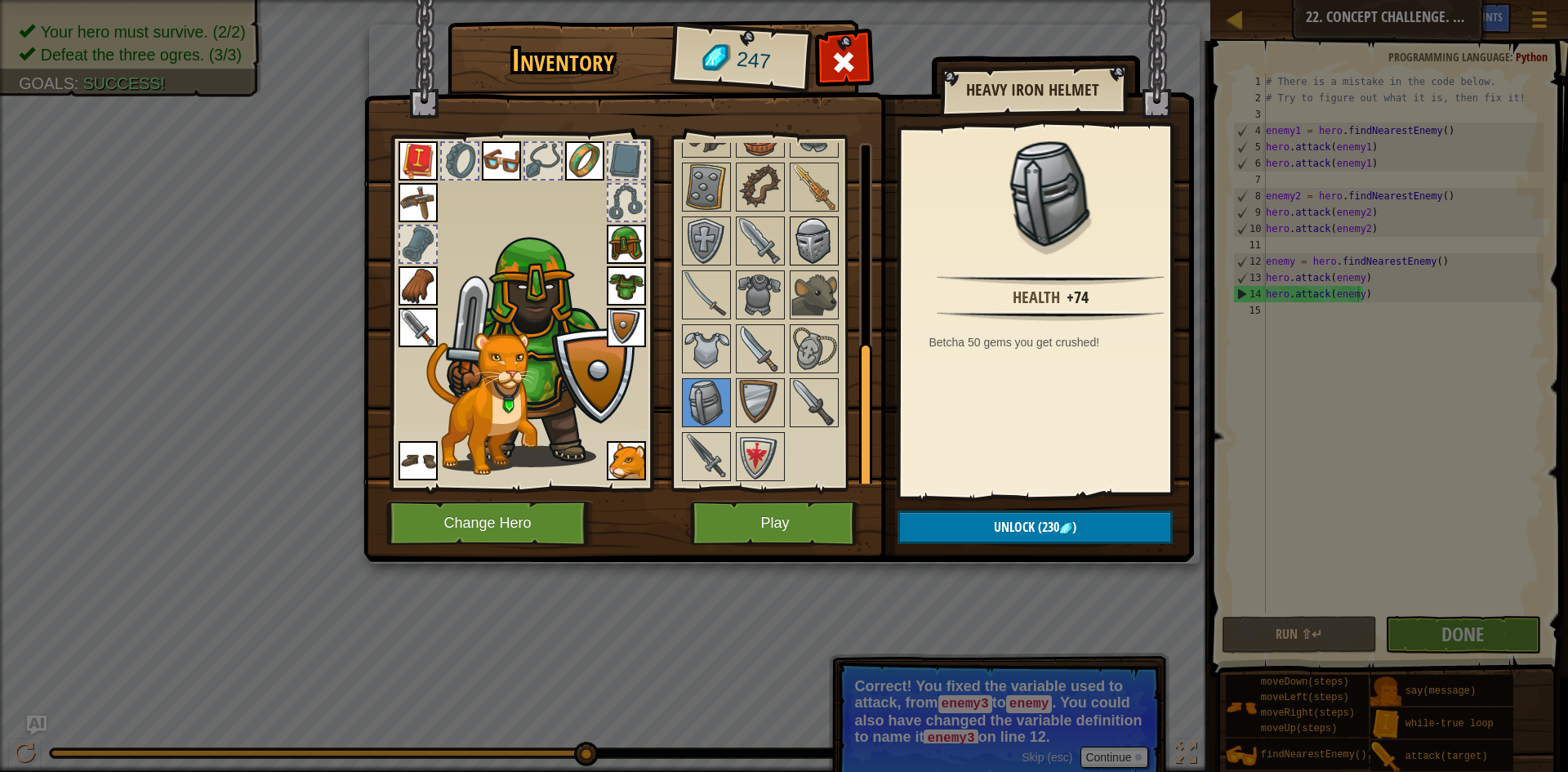
click at [824, 234] on img at bounding box center [814, 241] width 46 height 46
click at [698, 352] on img at bounding box center [706, 348] width 46 height 46
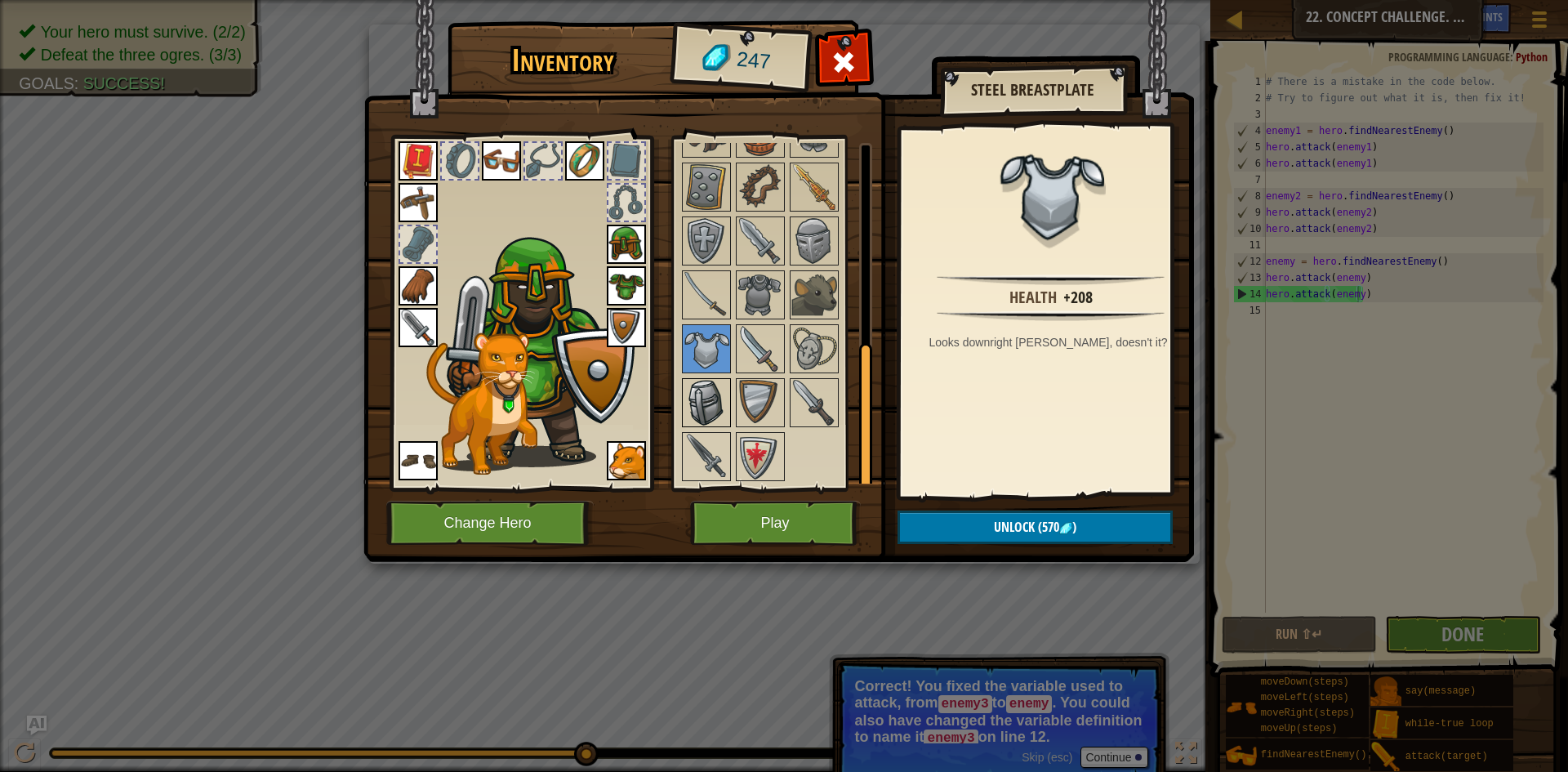
click at [699, 394] on img at bounding box center [706, 402] width 46 height 46
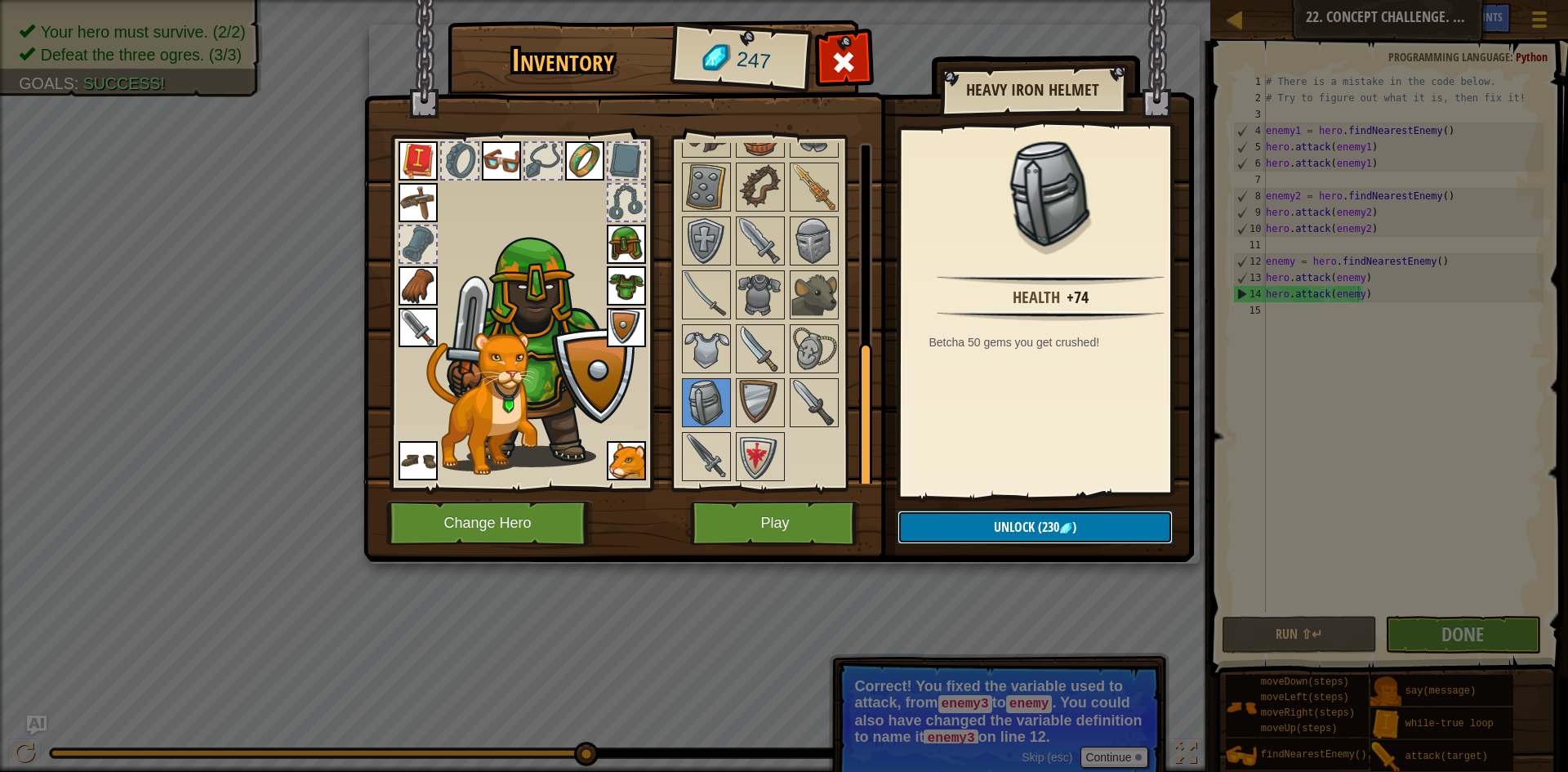
click at [956, 514] on button "Unlock (230 )" at bounding box center [1035, 528] width 275 height 33
click at [967, 515] on button "Confirm" at bounding box center [1035, 528] width 275 height 33
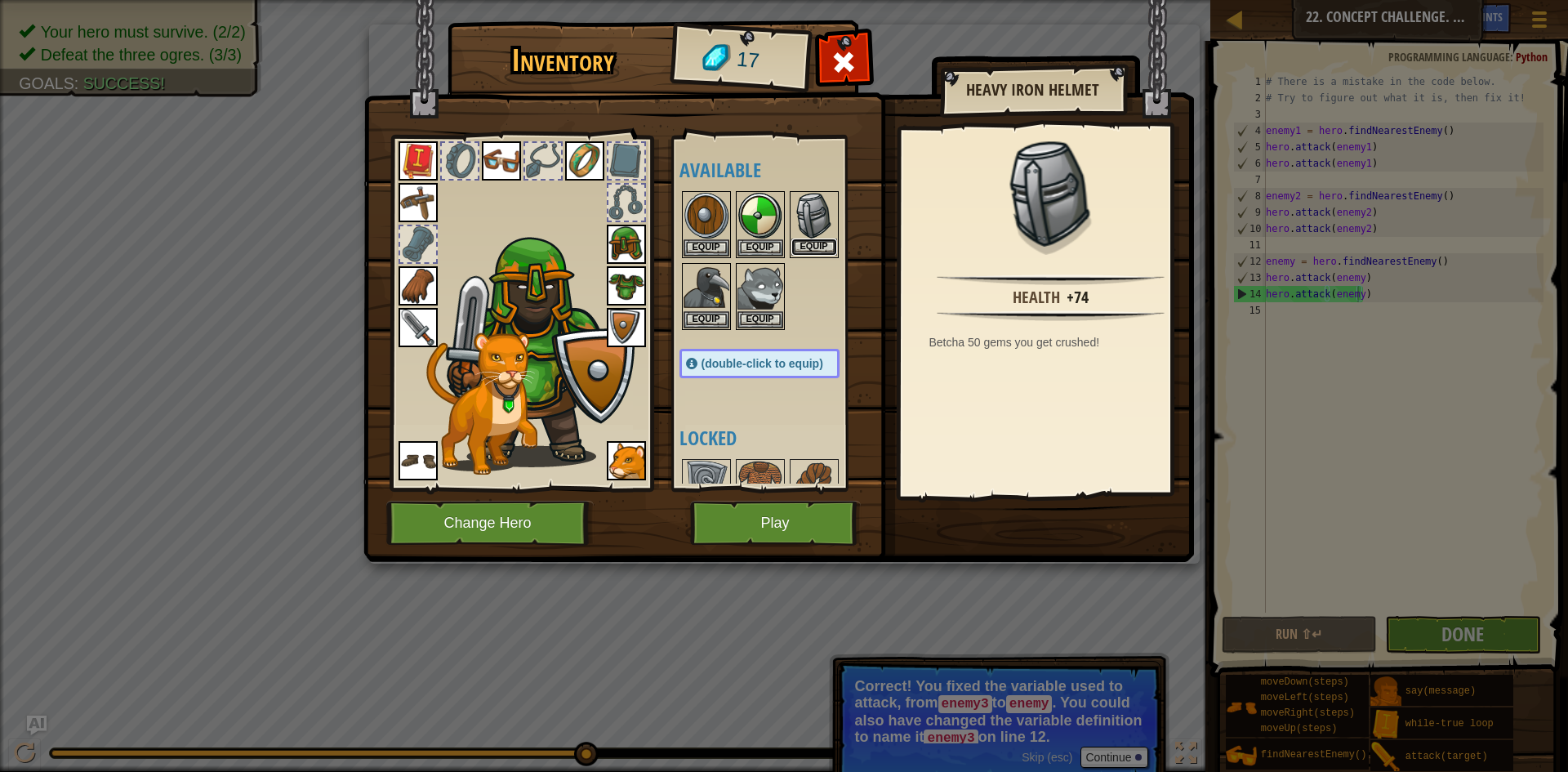
click at [813, 243] on button "Equip" at bounding box center [814, 247] width 46 height 17
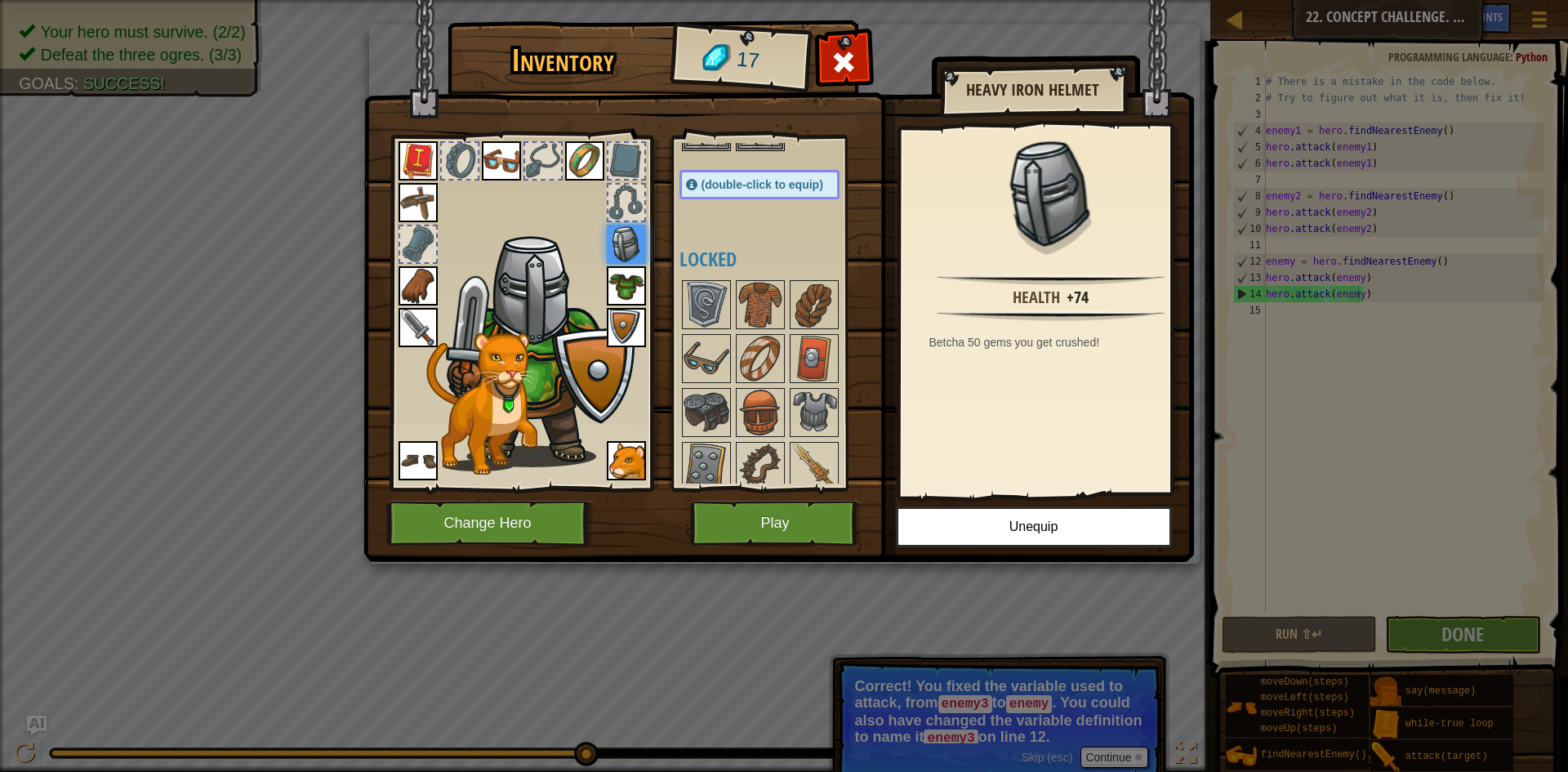
scroll to position [245, 0]
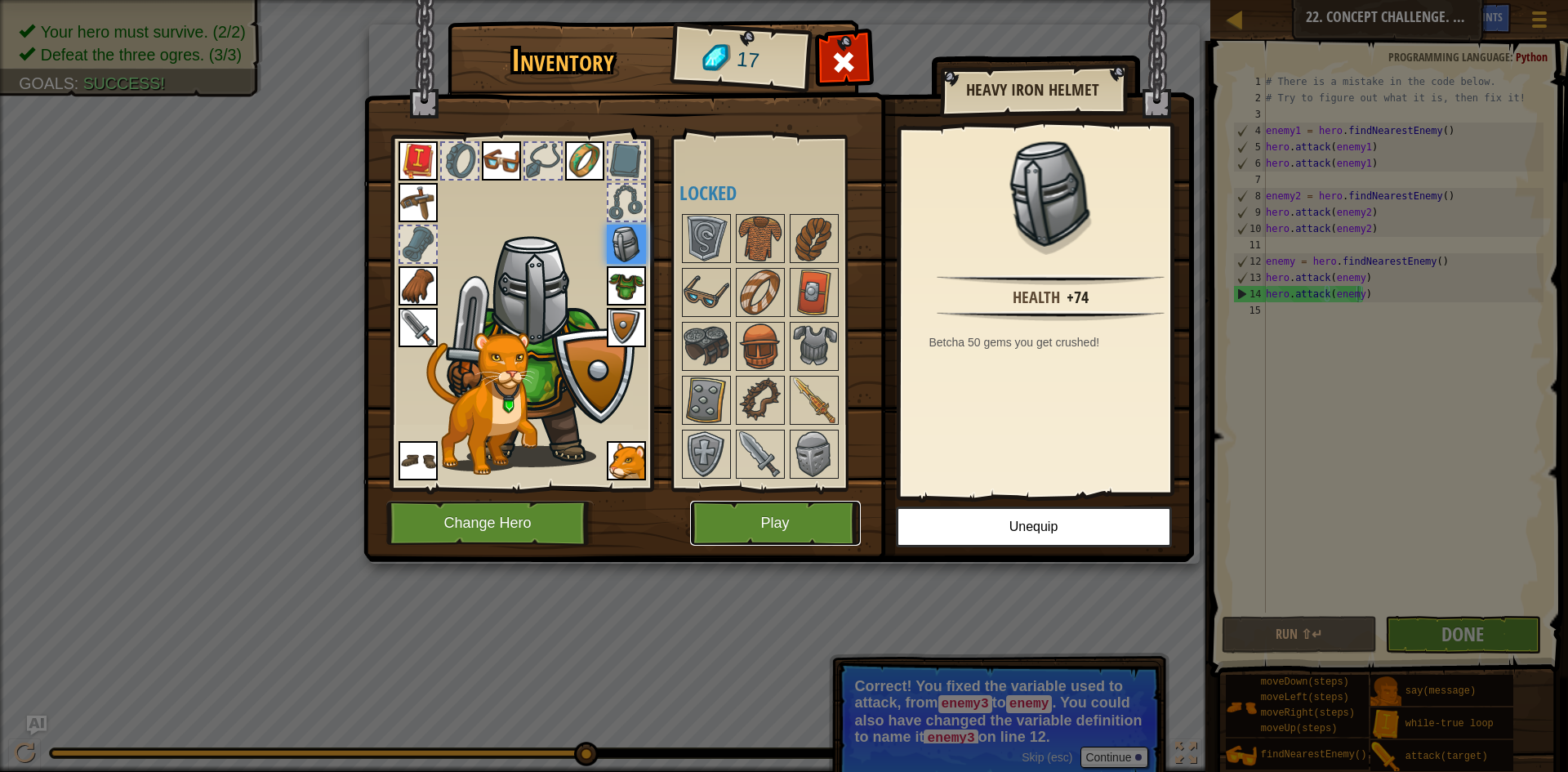
click at [766, 514] on button "Play" at bounding box center [776, 524] width 171 height 45
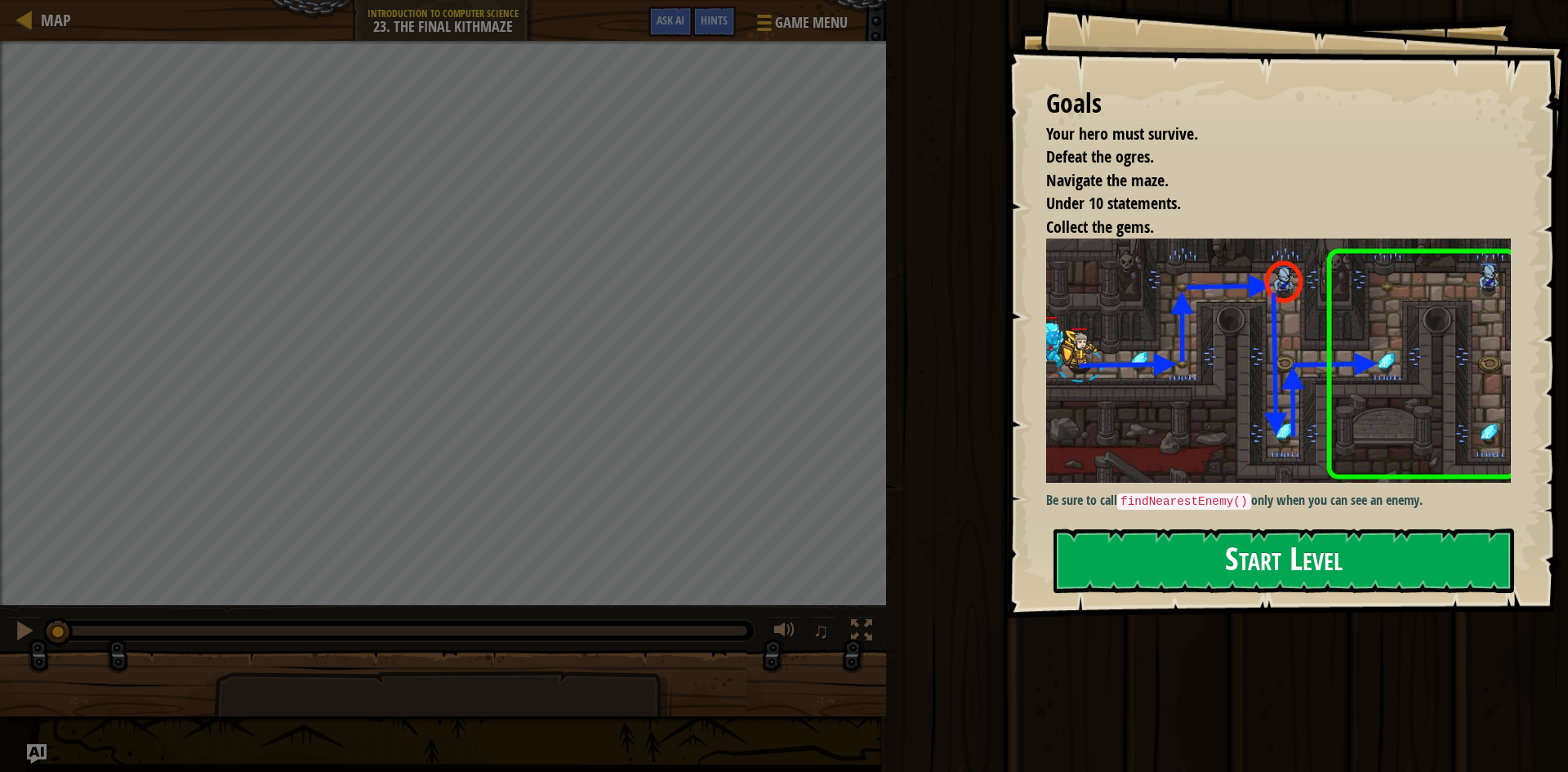
click at [1180, 561] on button "Start Level" at bounding box center [1283, 561] width 461 height 65
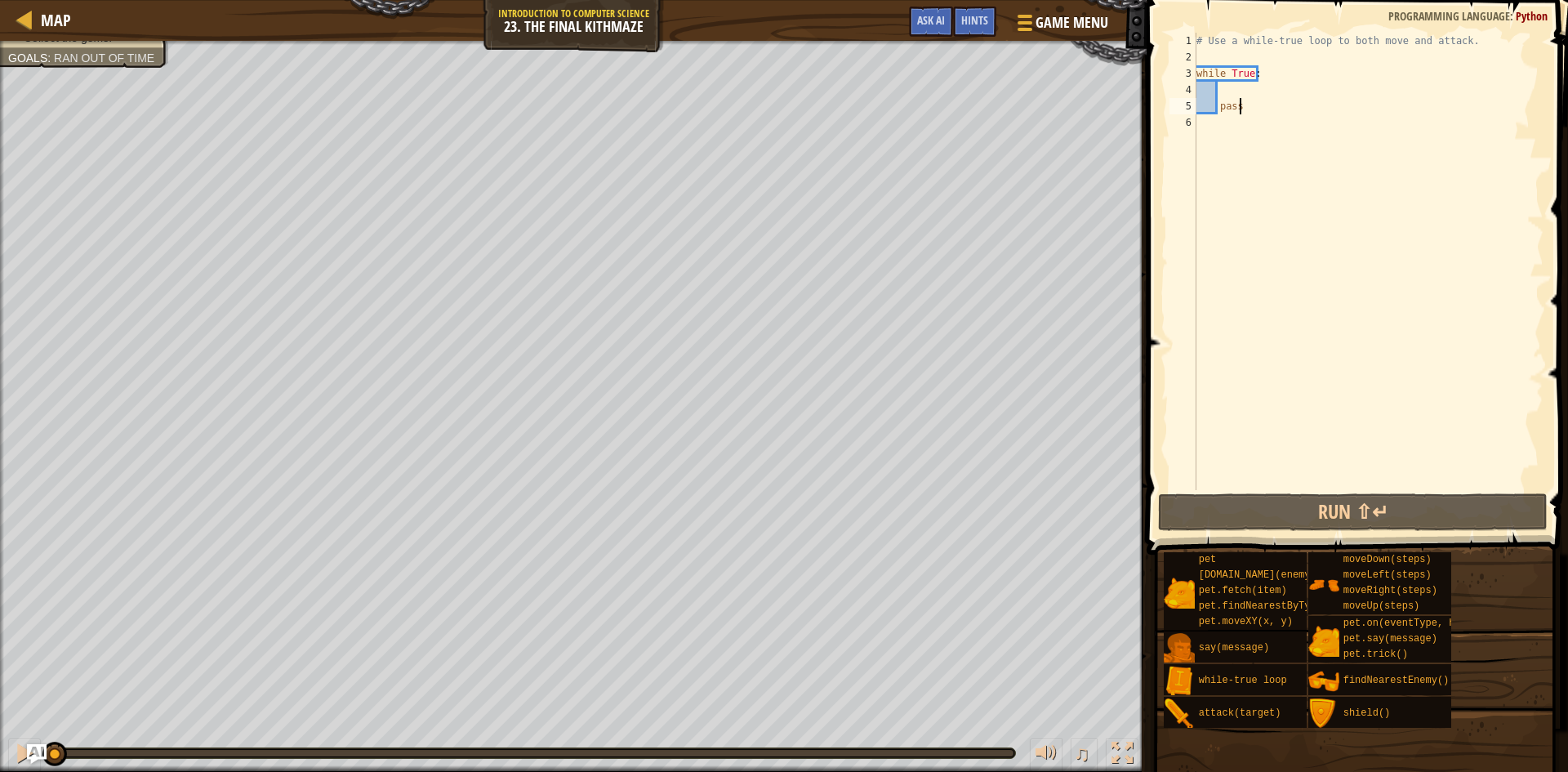
click at [1229, 89] on div "# Use a while-true loop to both move and attack. while True : pass" at bounding box center [1369, 278] width 350 height 490
type textarea "m"
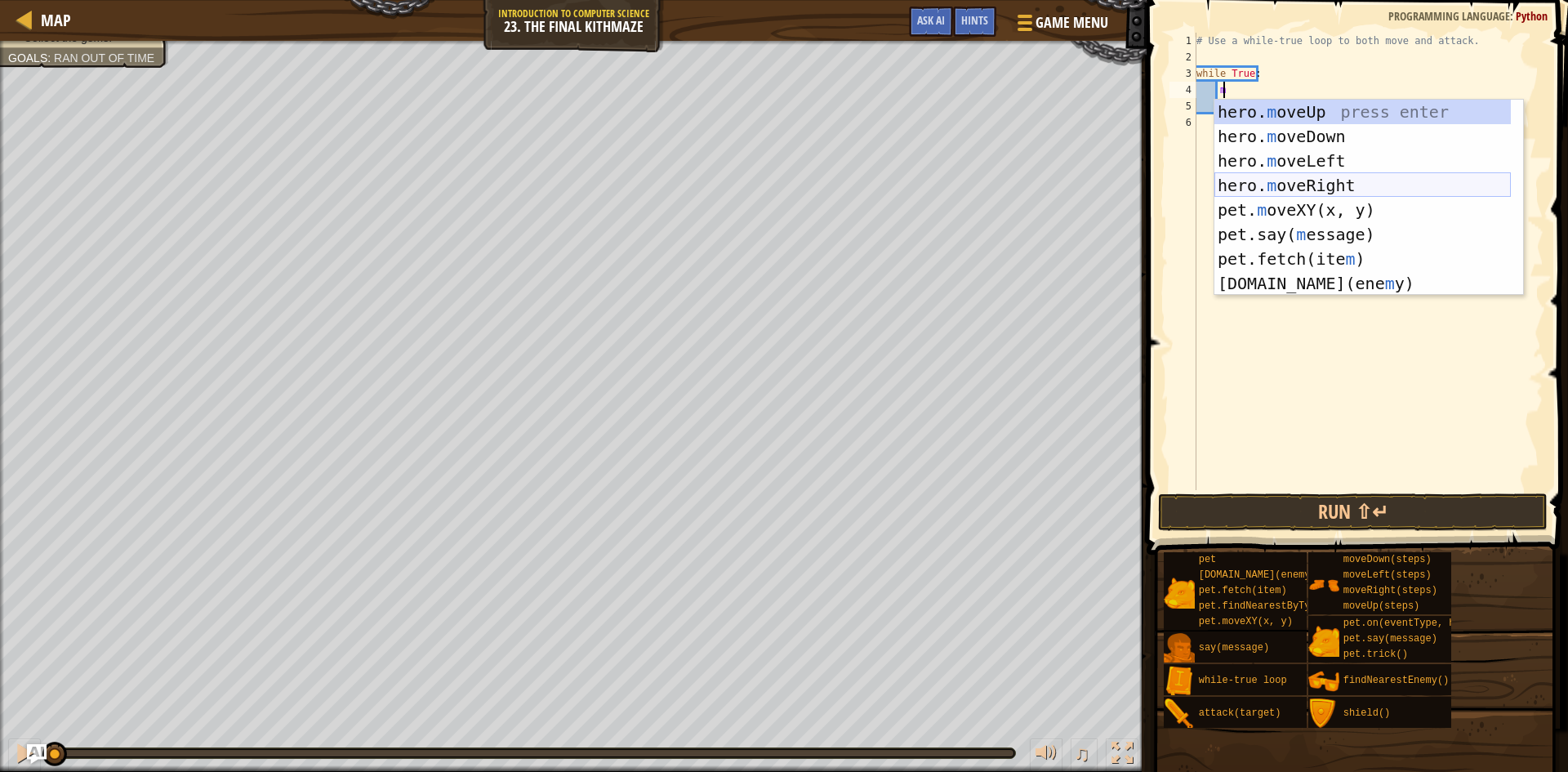
click at [1358, 186] on div "hero. m oveUp press enter hero. m oveDown press enter hero. m oveLeft press ent…" at bounding box center [1362, 222] width 296 height 245
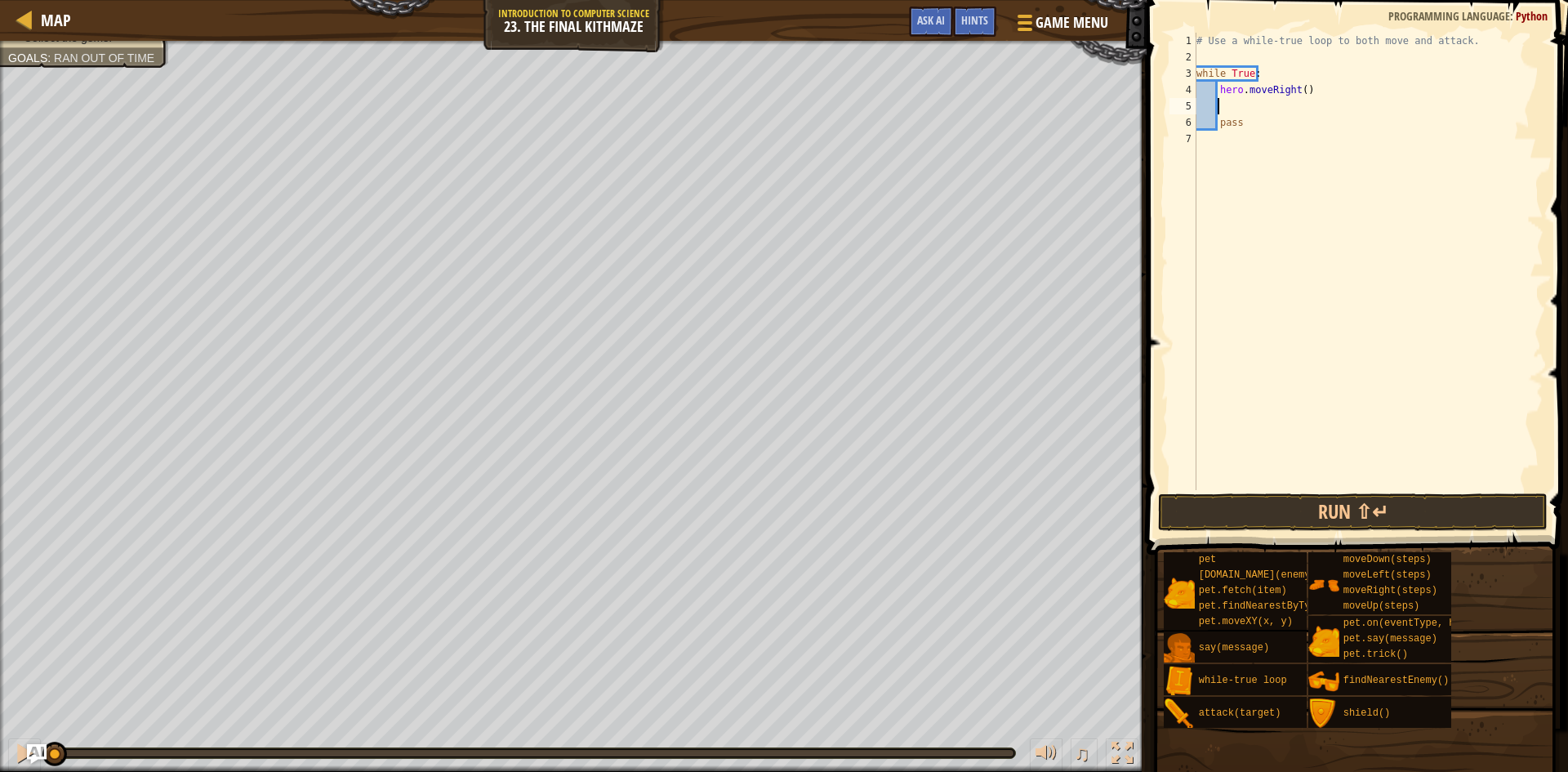
scroll to position [7, 1]
type textarea "m"
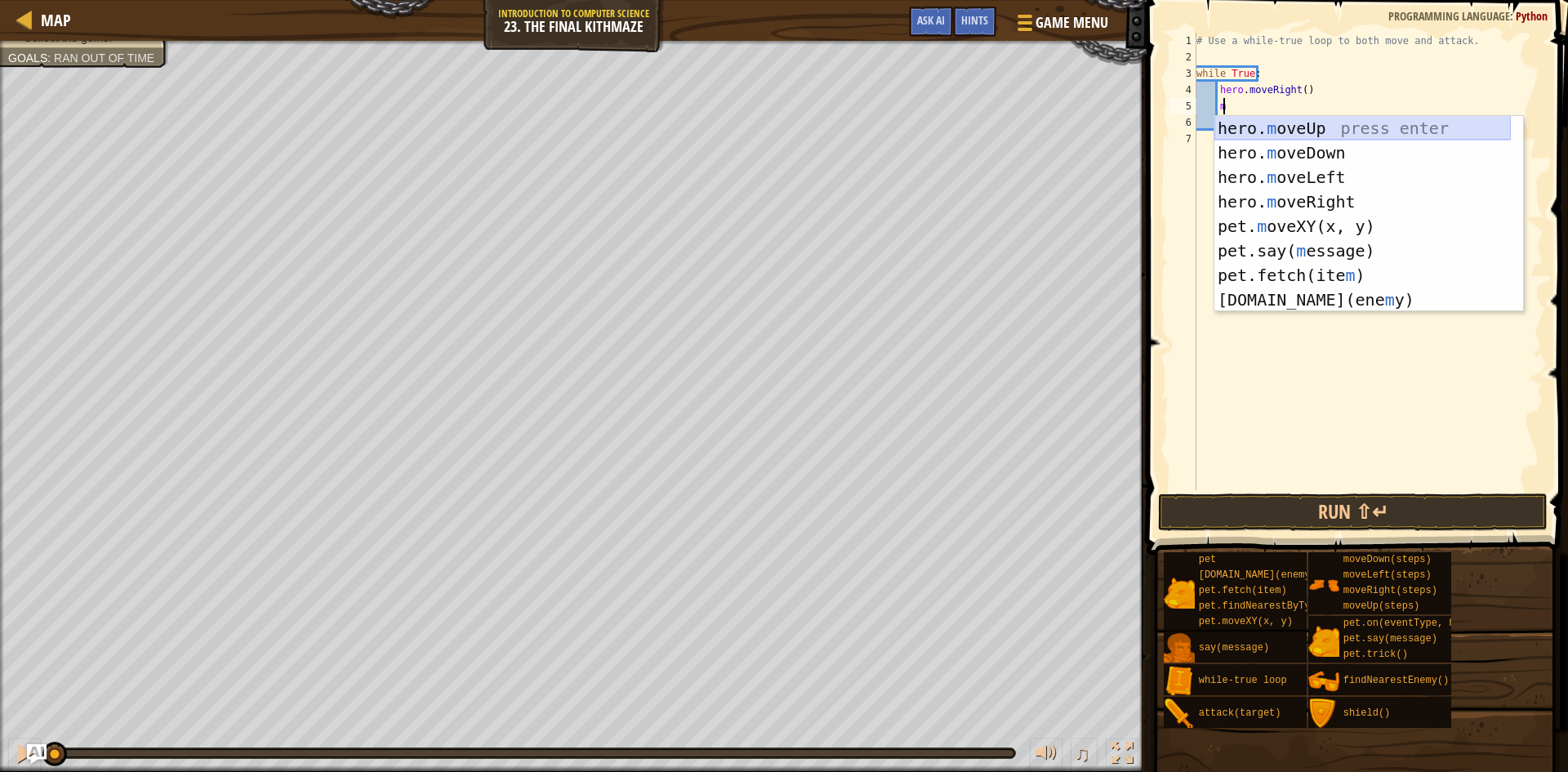
click at [1353, 129] on div "hero. m oveUp press enter hero. m oveDown press enter hero. m oveLeft press ent…" at bounding box center [1362, 238] width 296 height 245
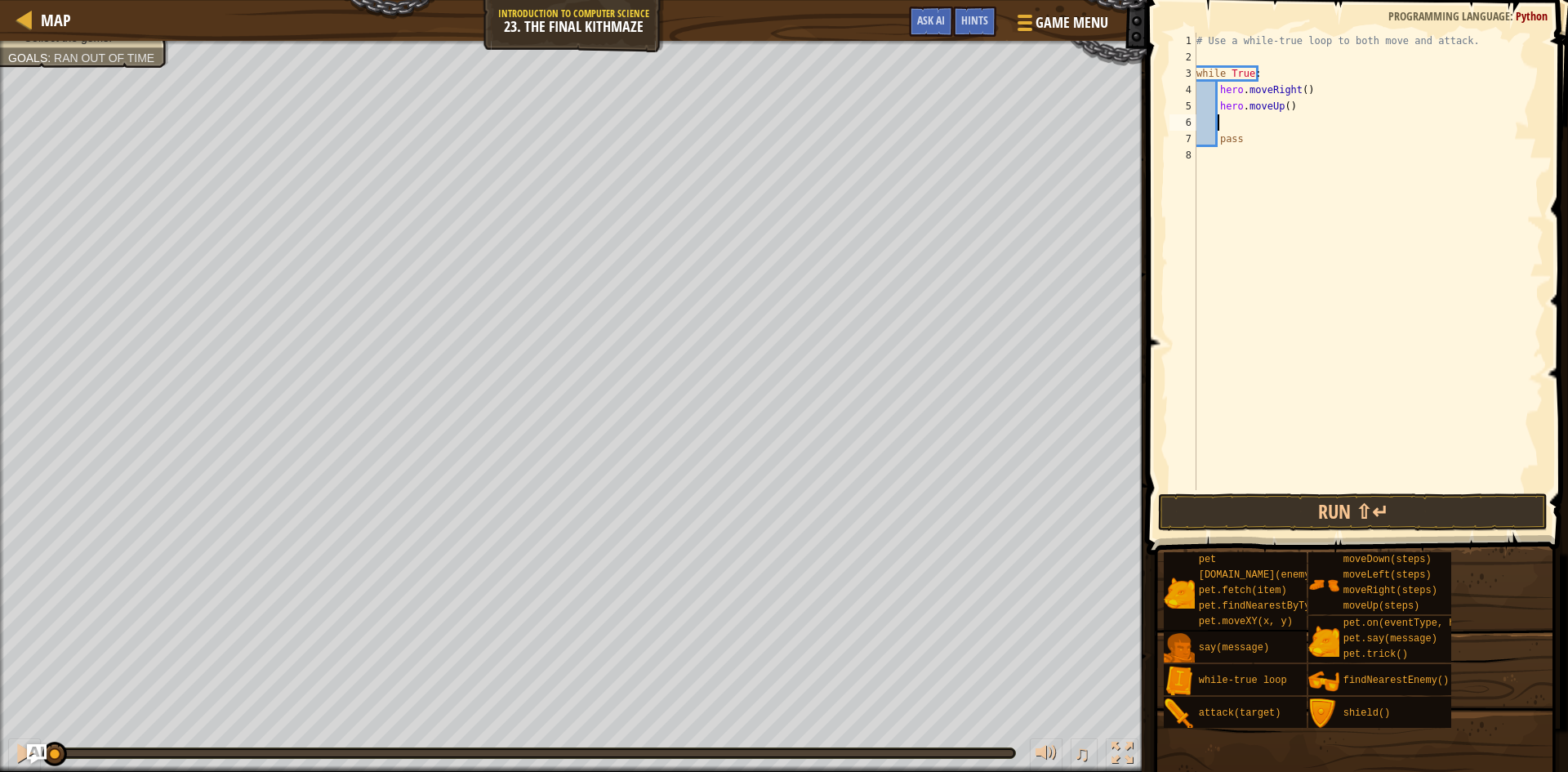
scroll to position [7, 1]
click at [1355, 511] on button "Run ⇧↵" at bounding box center [1352, 512] width 390 height 37
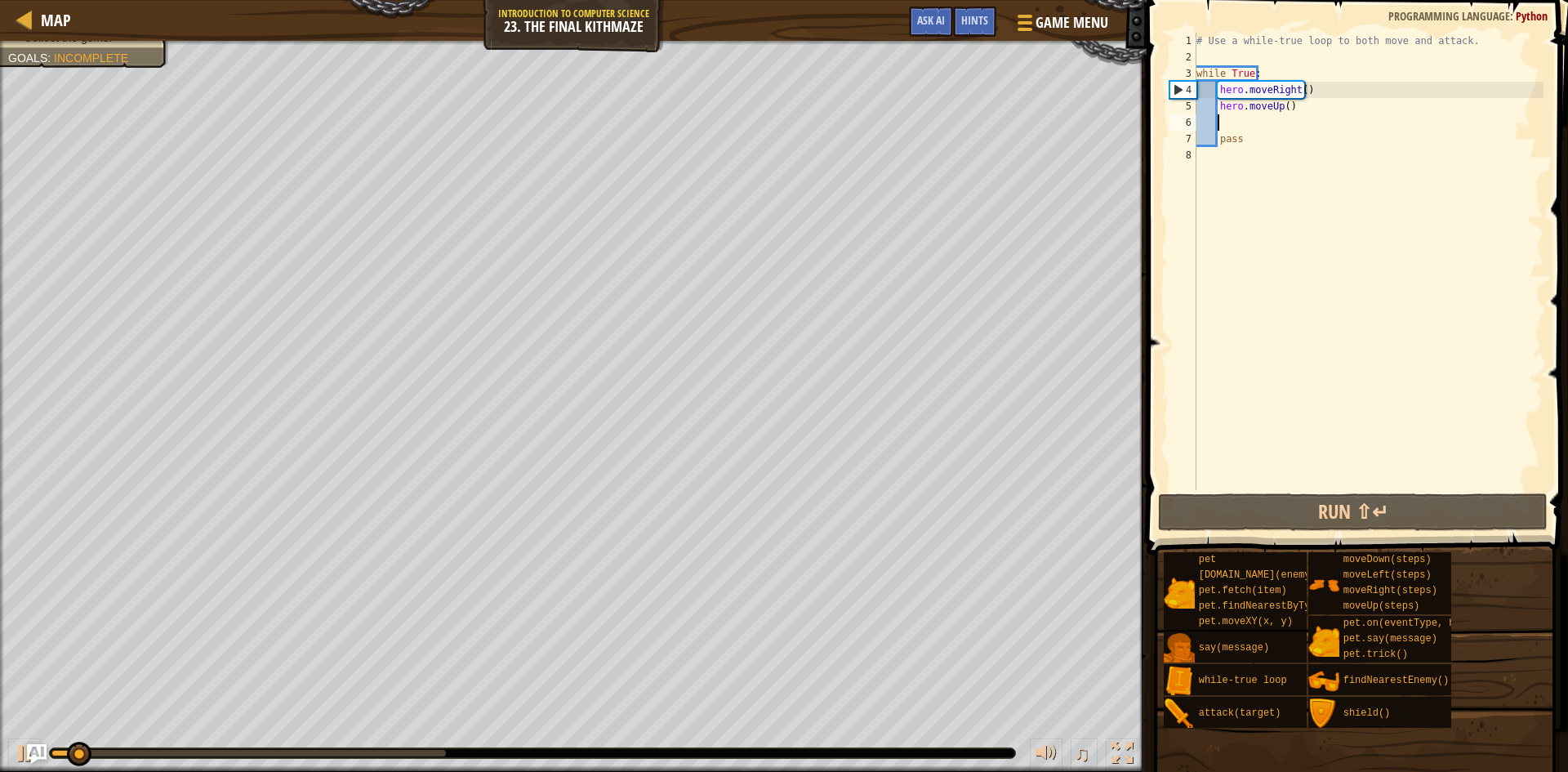
type textarea "m"
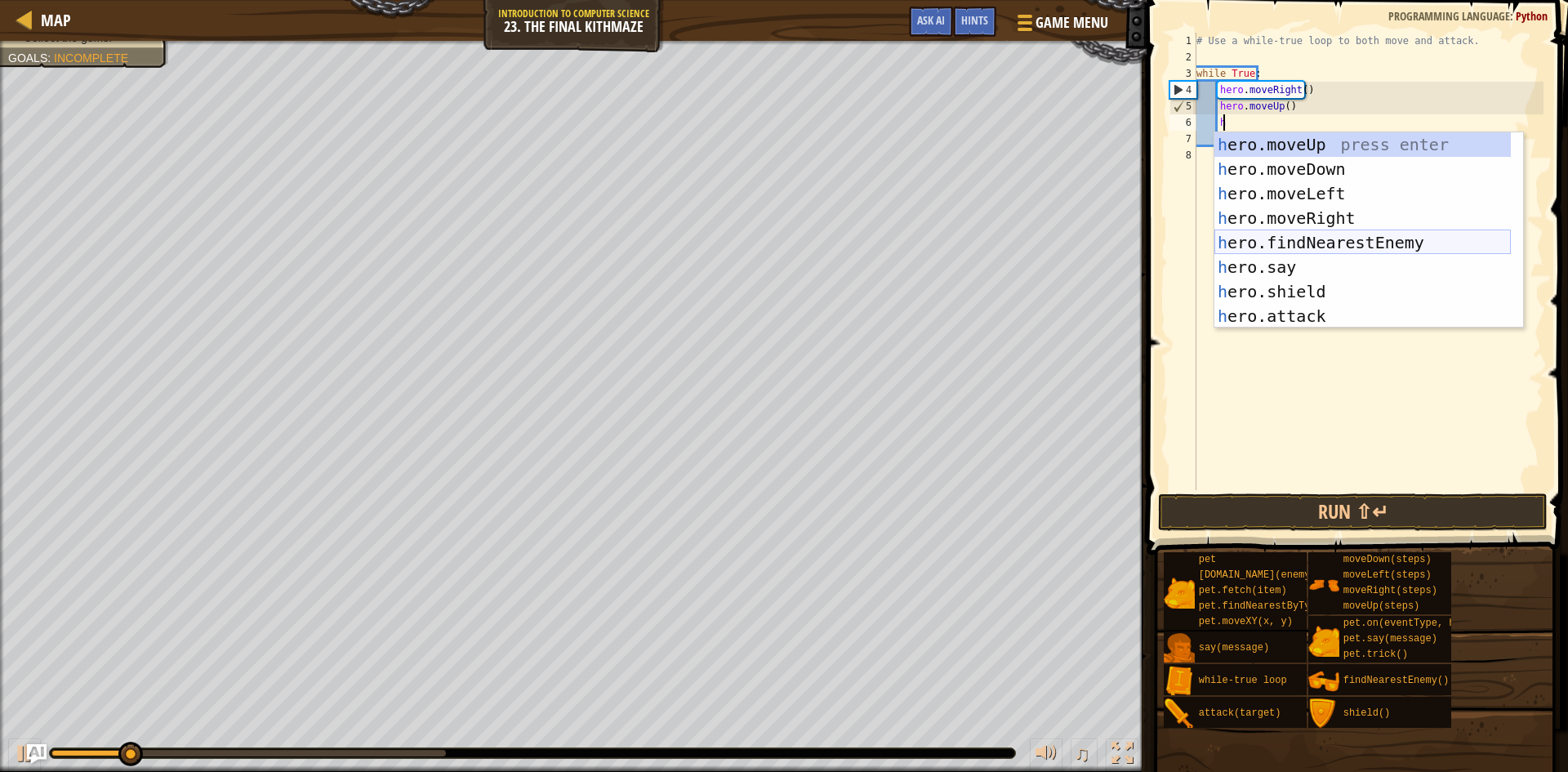
scroll to position [7, 2]
click at [1302, 305] on div "h ero.moveUp press enter h ero.moveDown press enter h ero.moveLeft press enter …" at bounding box center [1362, 254] width 296 height 245
type textarea "hero.attack(enemy)"
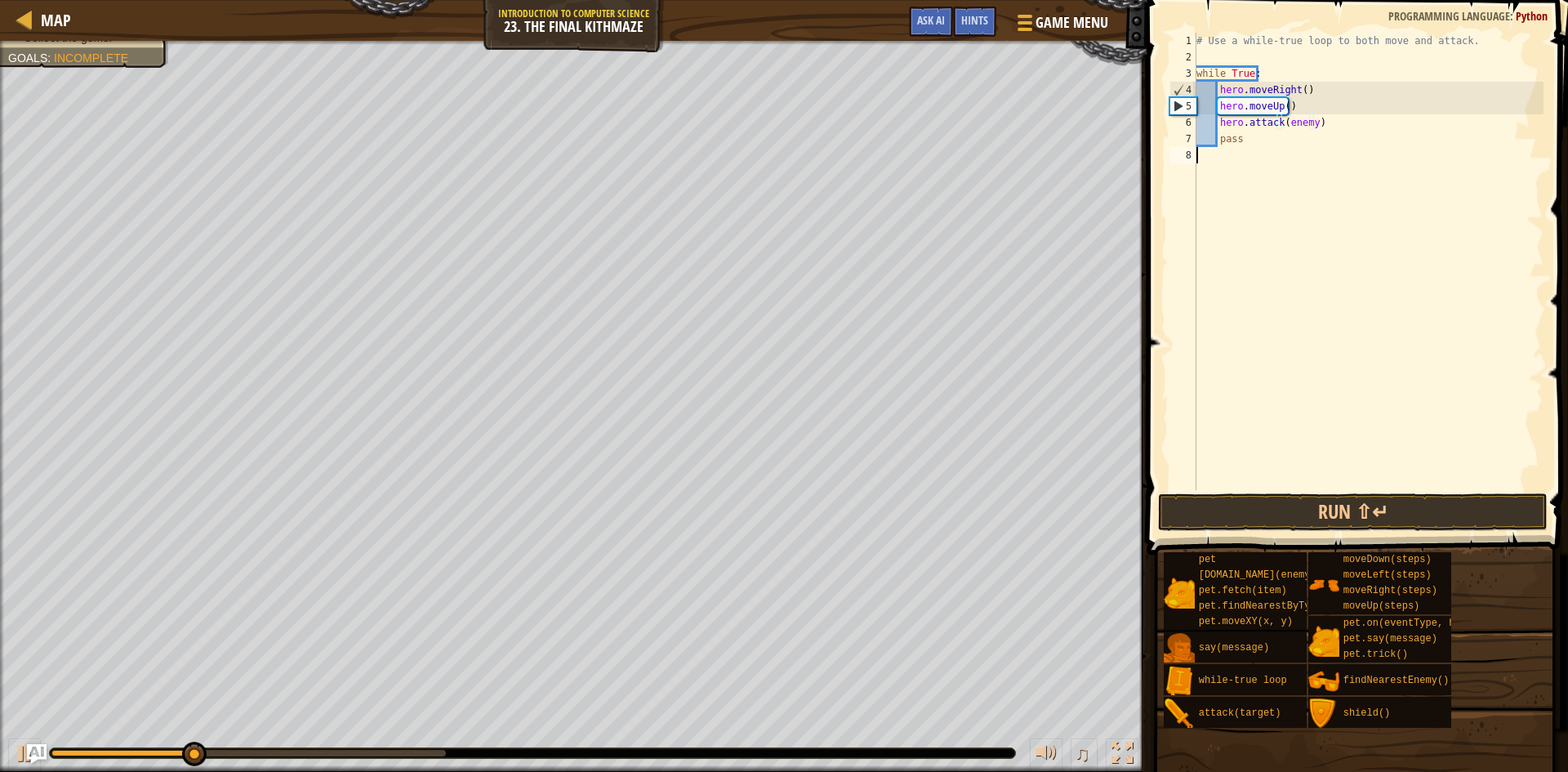
click at [1317, 156] on div "# Use a while-true loop to both move and attack. while True : hero . moveRight …" at bounding box center [1369, 278] width 350 height 490
click at [1241, 518] on button "Run ⇧↵" at bounding box center [1352, 512] width 390 height 37
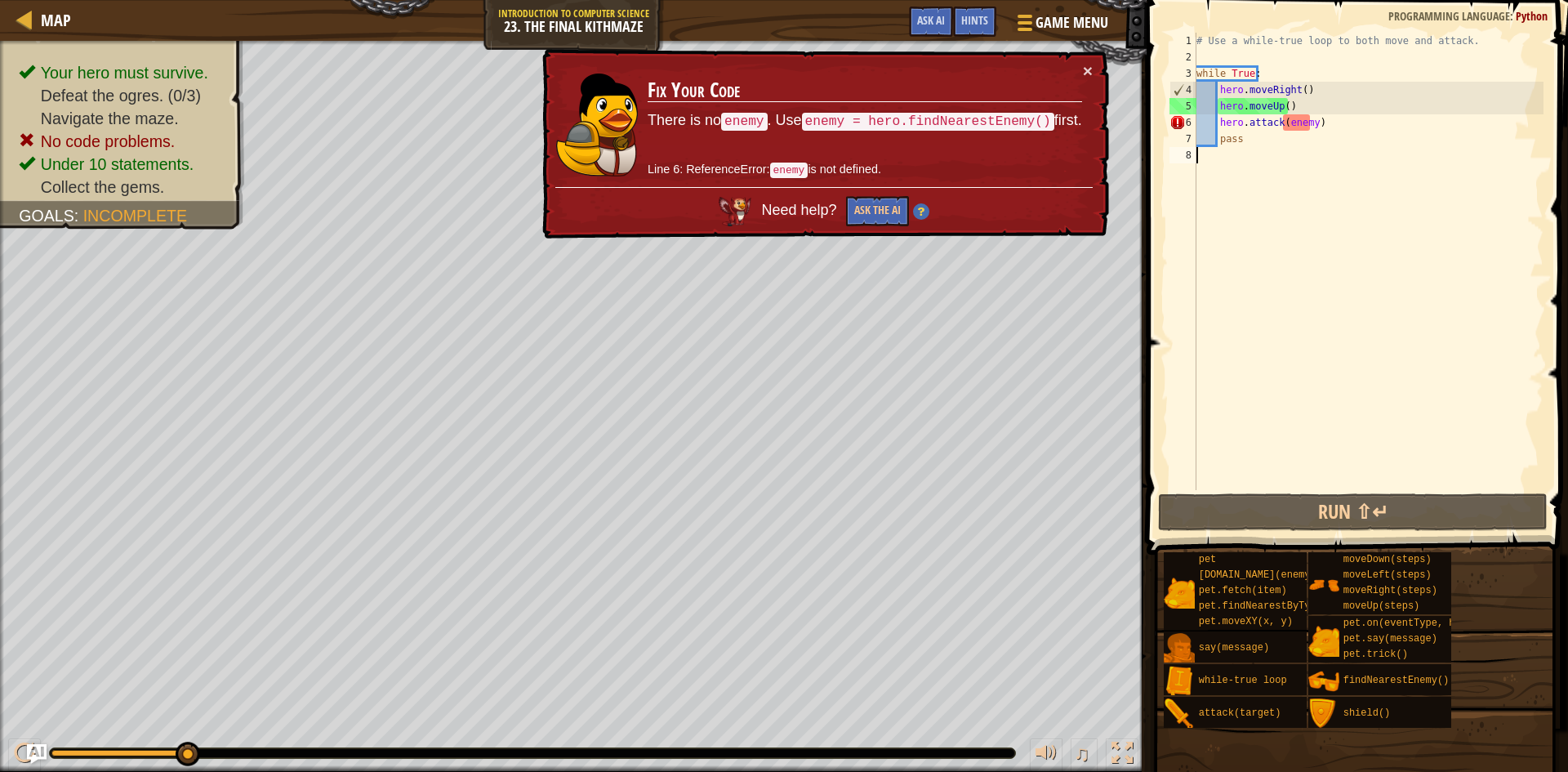
click at [1336, 118] on div "# Use a while-true loop to both move and attack. while True : hero . moveRight …" at bounding box center [1369, 278] width 350 height 490
type textarea "hero.attack(enemy)"
click at [1304, 156] on div "# Use a while-true loop to both move and attack. while True : hero . moveRight …" at bounding box center [1369, 278] width 350 height 490
click at [1232, 138] on div "# Use a while-true loop to both move and attack. while True : hero . moveRight …" at bounding box center [1369, 278] width 350 height 490
click at [1330, 119] on div "# Use a while-true loop to both move and attack. while True : hero . moveRight …" at bounding box center [1369, 278] width 350 height 490
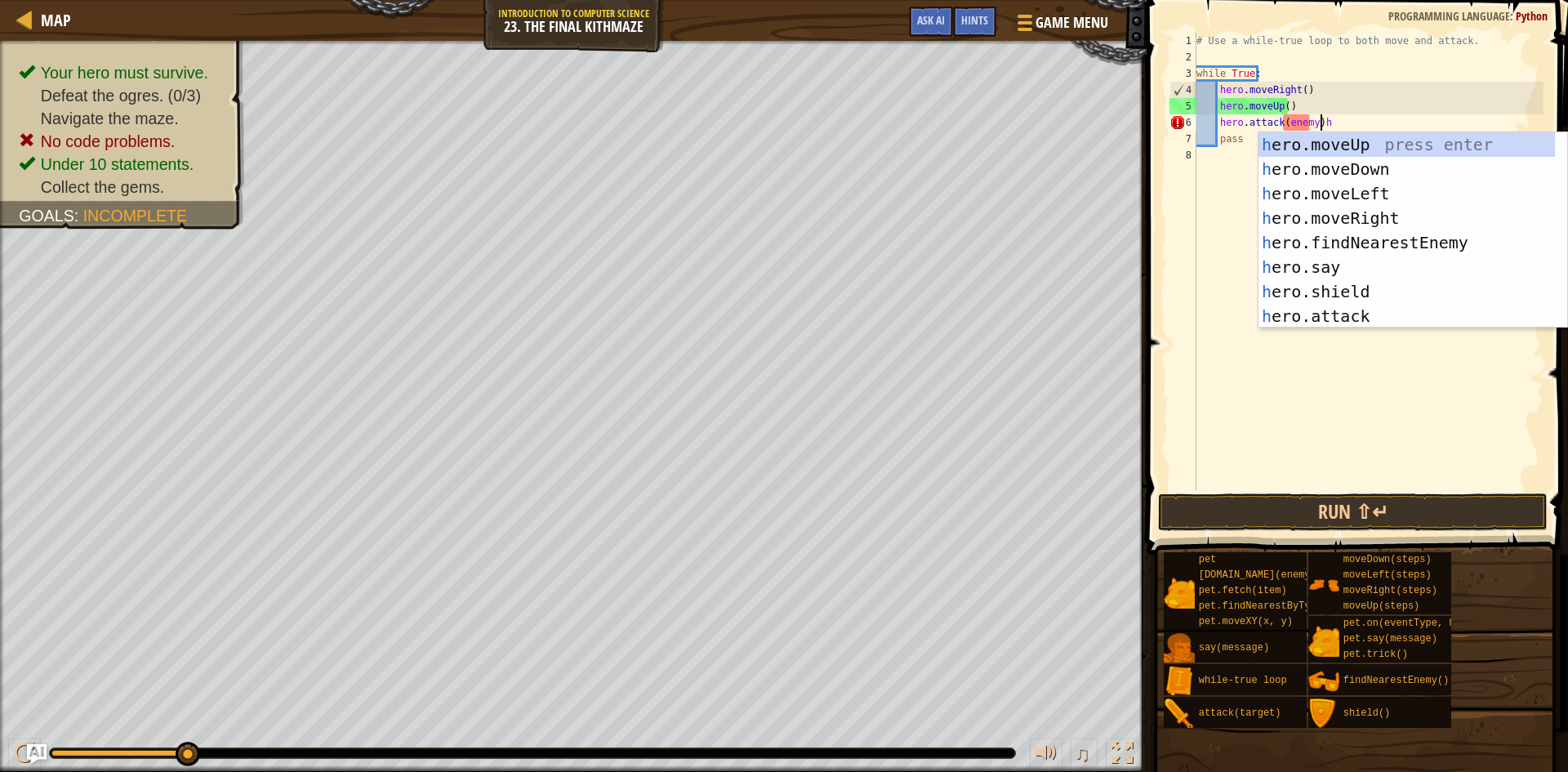
scroll to position [7, 10]
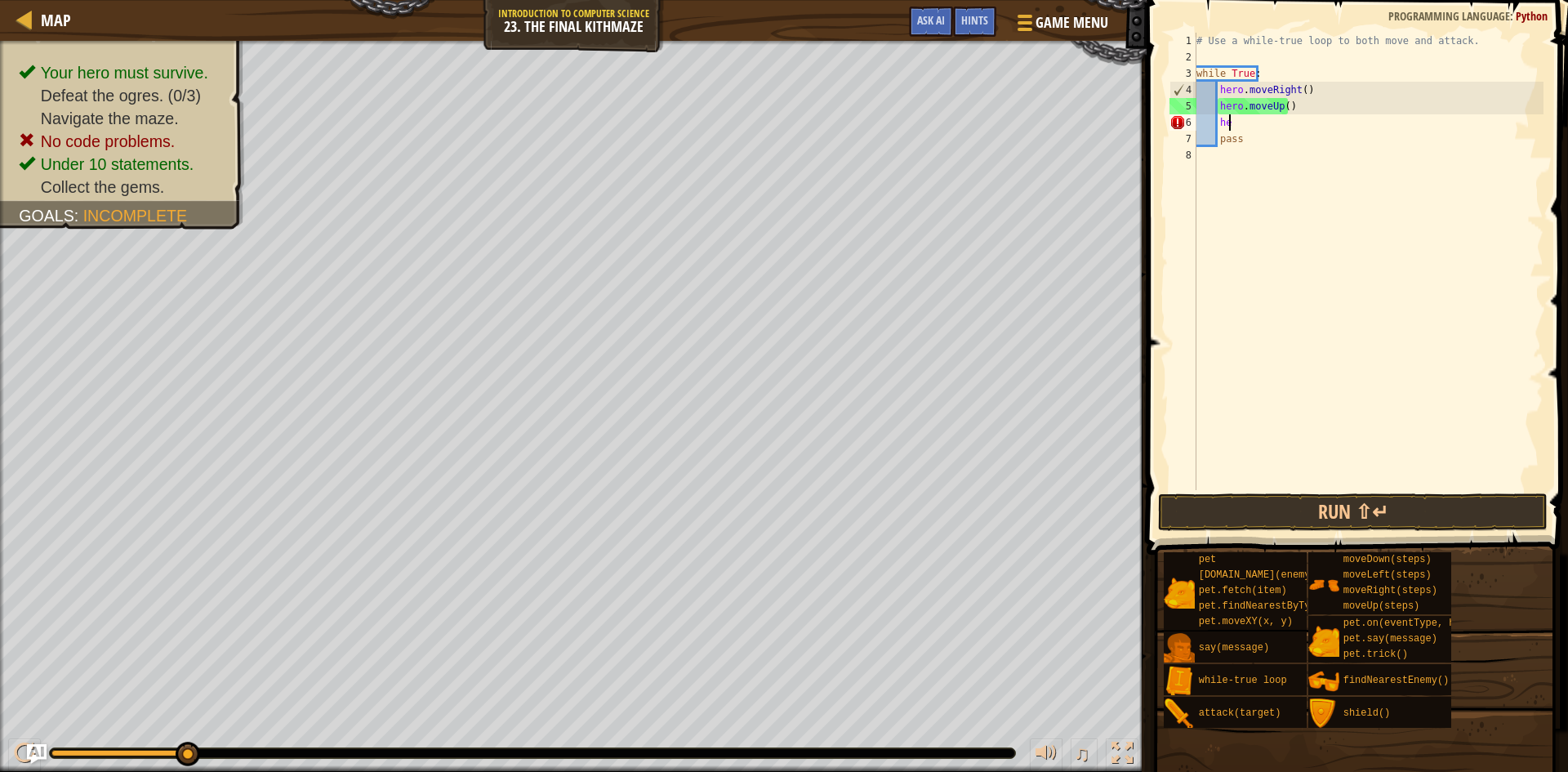
type textarea "h"
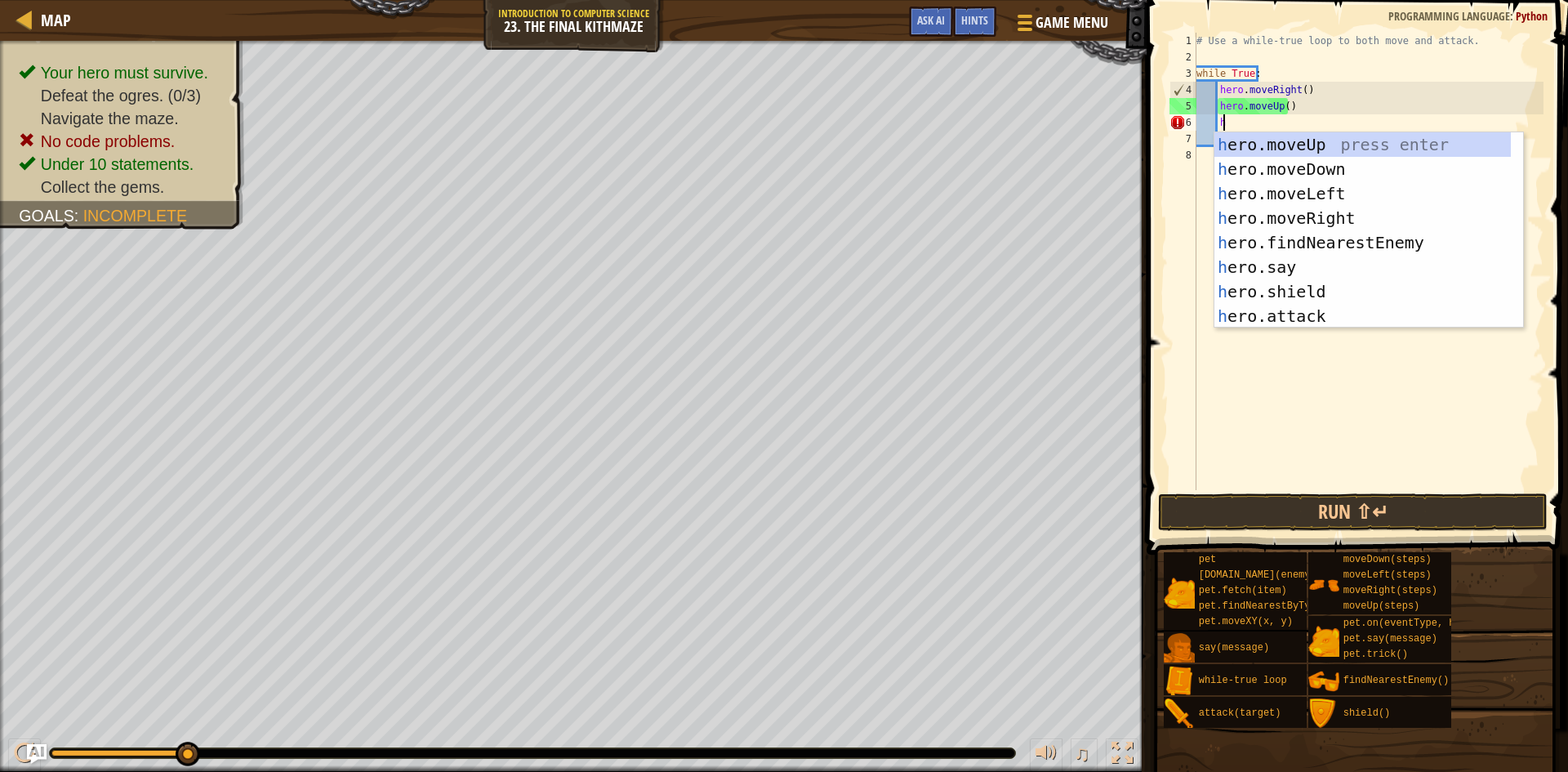
scroll to position [7, 2]
click at [1437, 246] on div "h ero.moveUp press enter h ero.moveDown press enter h ero.moveLeft press enter …" at bounding box center [1362, 254] width 296 height 245
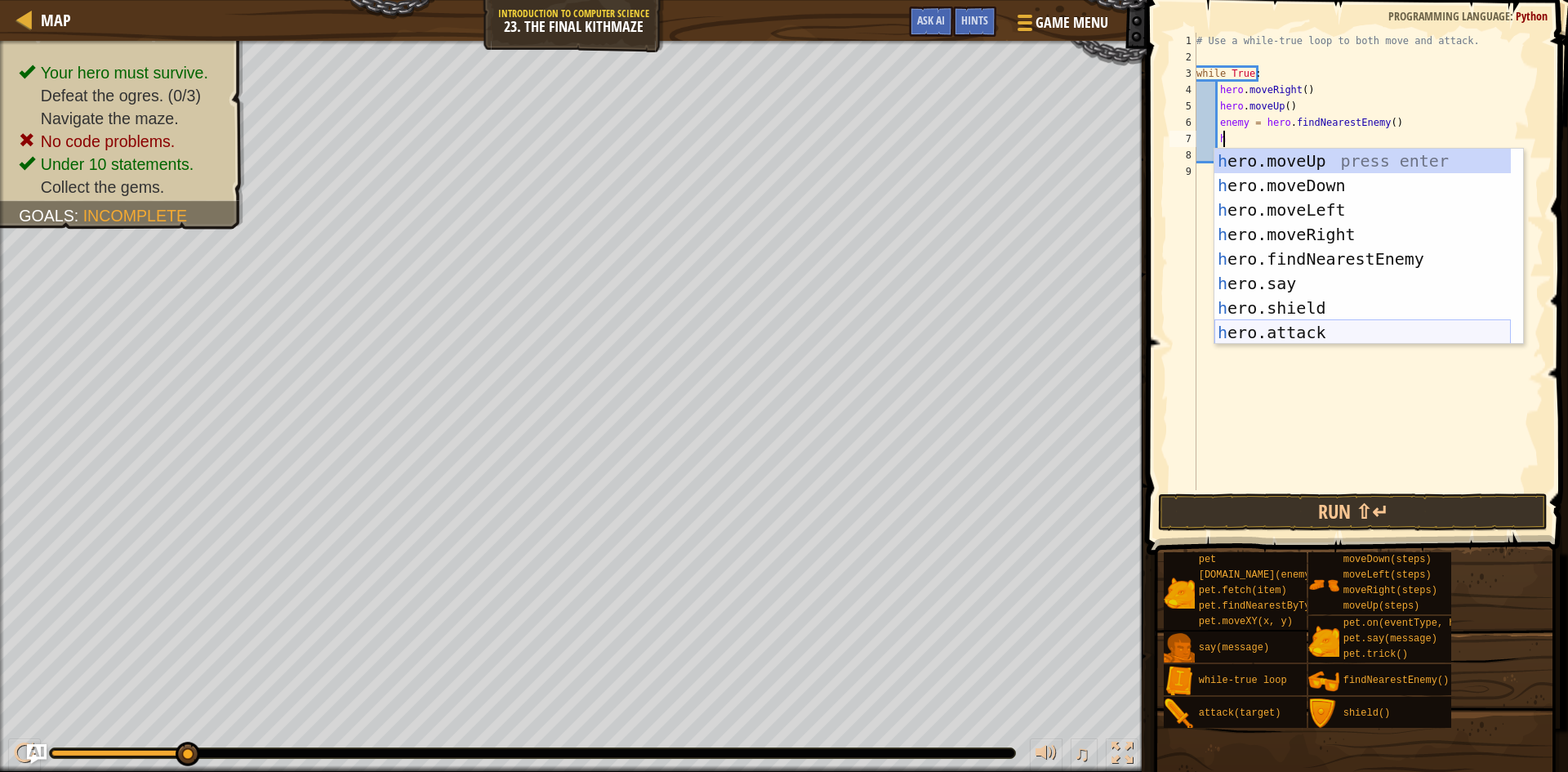
click at [1303, 327] on div "h ero.moveUp press enter h ero.moveDown press enter h ero.moveLeft press enter …" at bounding box center [1362, 271] width 296 height 245
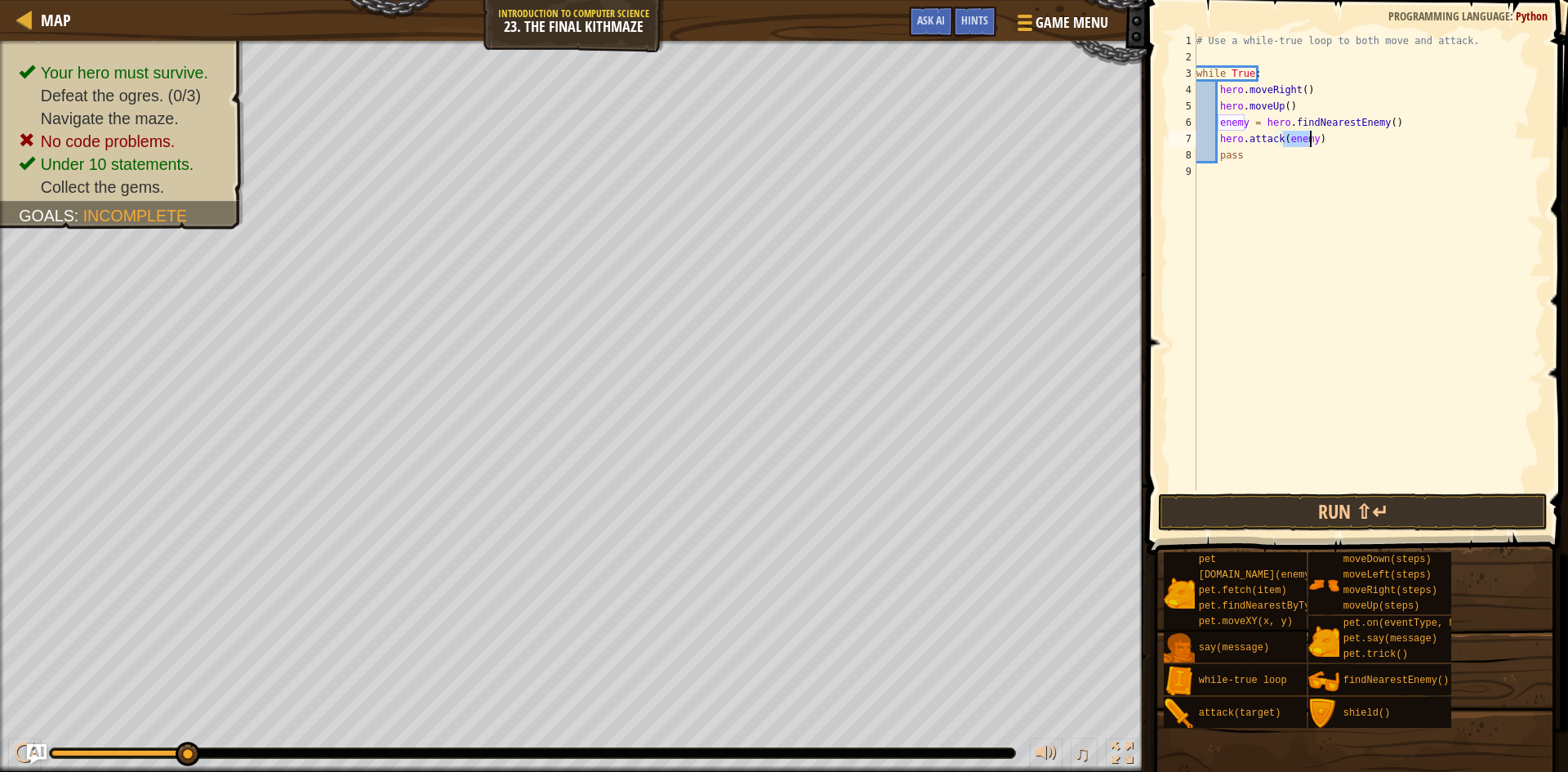
click at [1324, 146] on div "# Use a while-true loop to both move and attack. while True : hero . moveRight …" at bounding box center [1369, 278] width 350 height 490
click at [1318, 512] on button "Run ⇧↵" at bounding box center [1352, 512] width 390 height 37
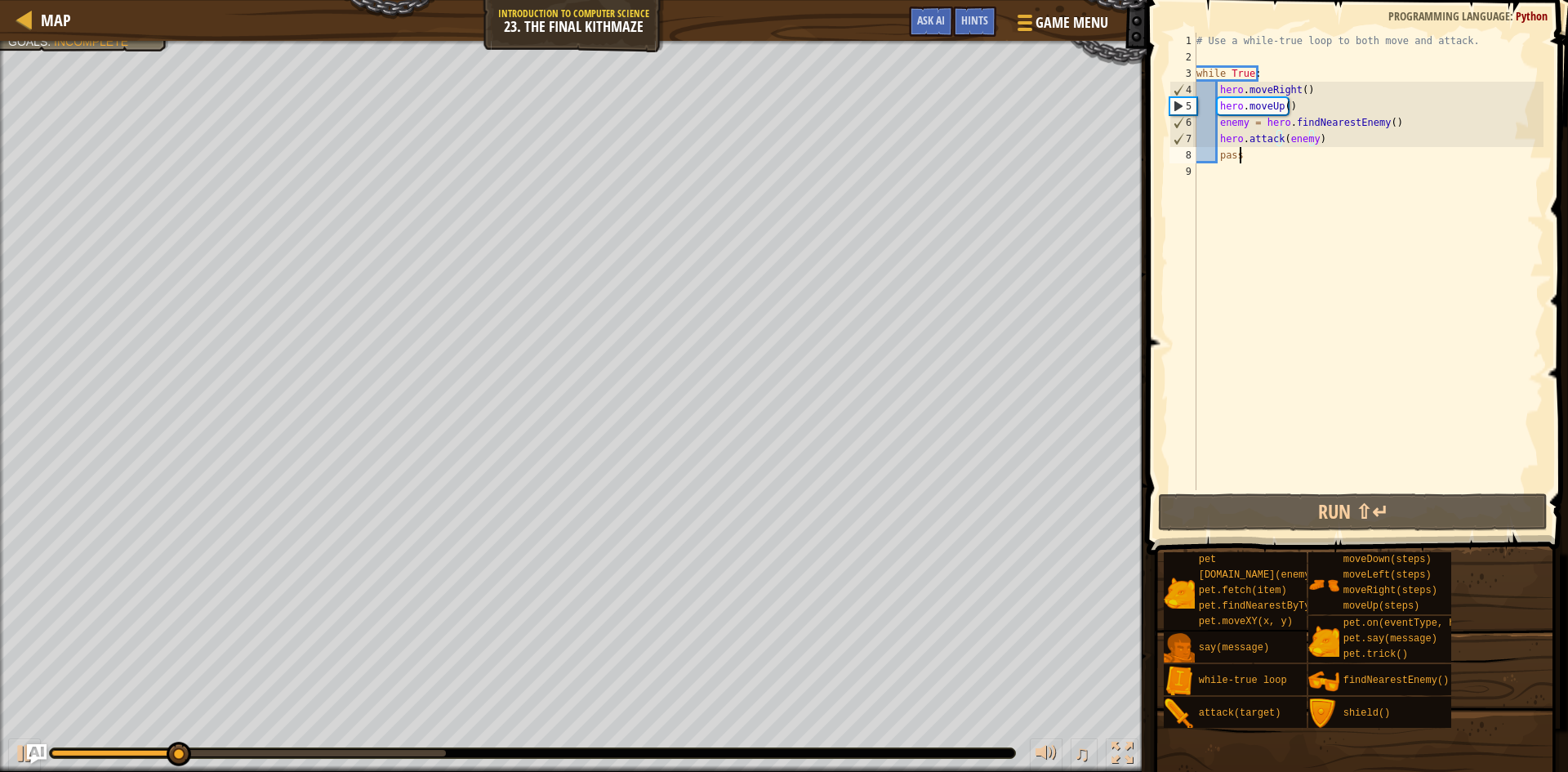
click at [1255, 159] on div "# Use a while-true loop to both move and attack. while True : hero . moveRight …" at bounding box center [1369, 278] width 350 height 490
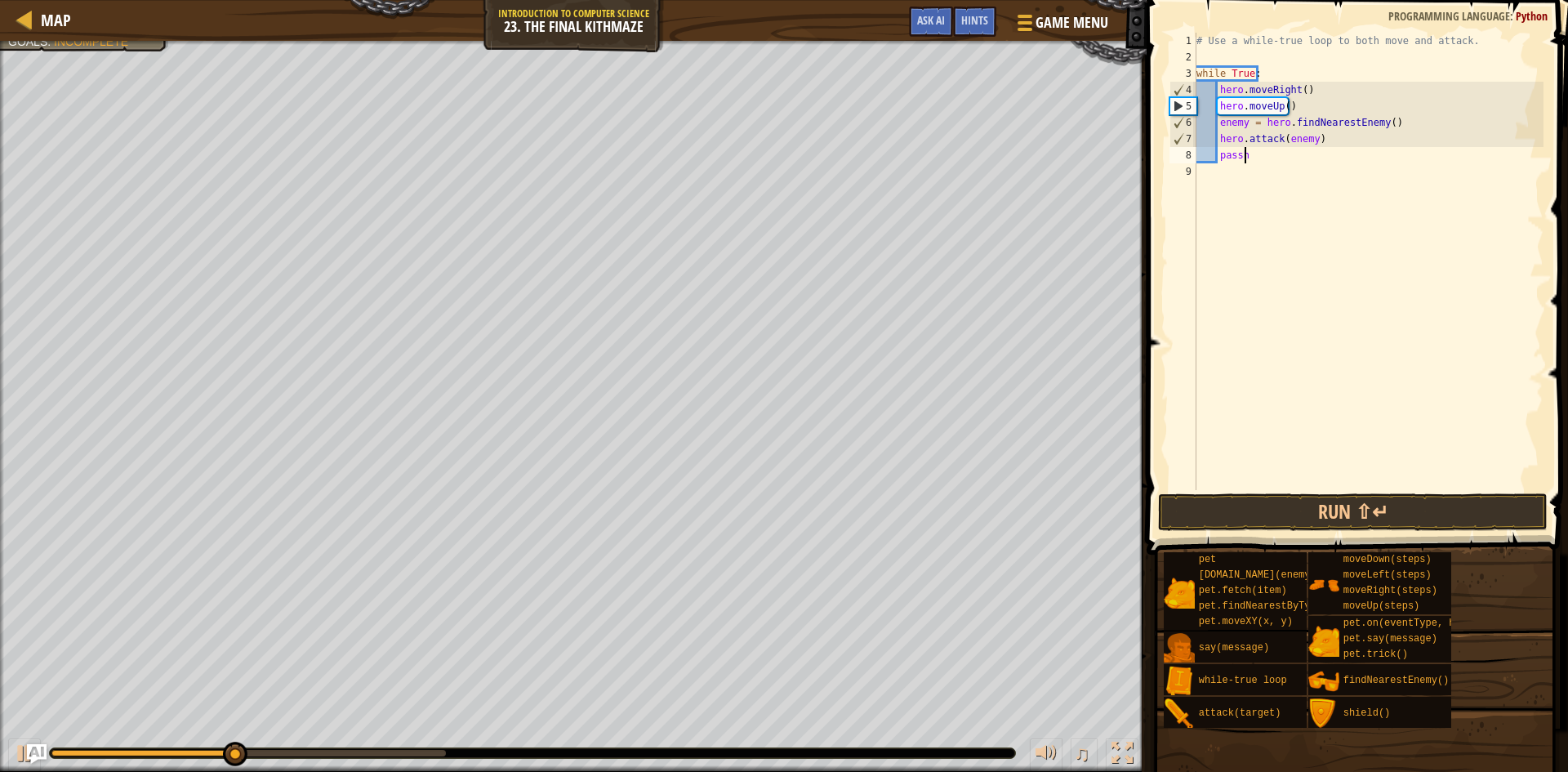
scroll to position [7, 2]
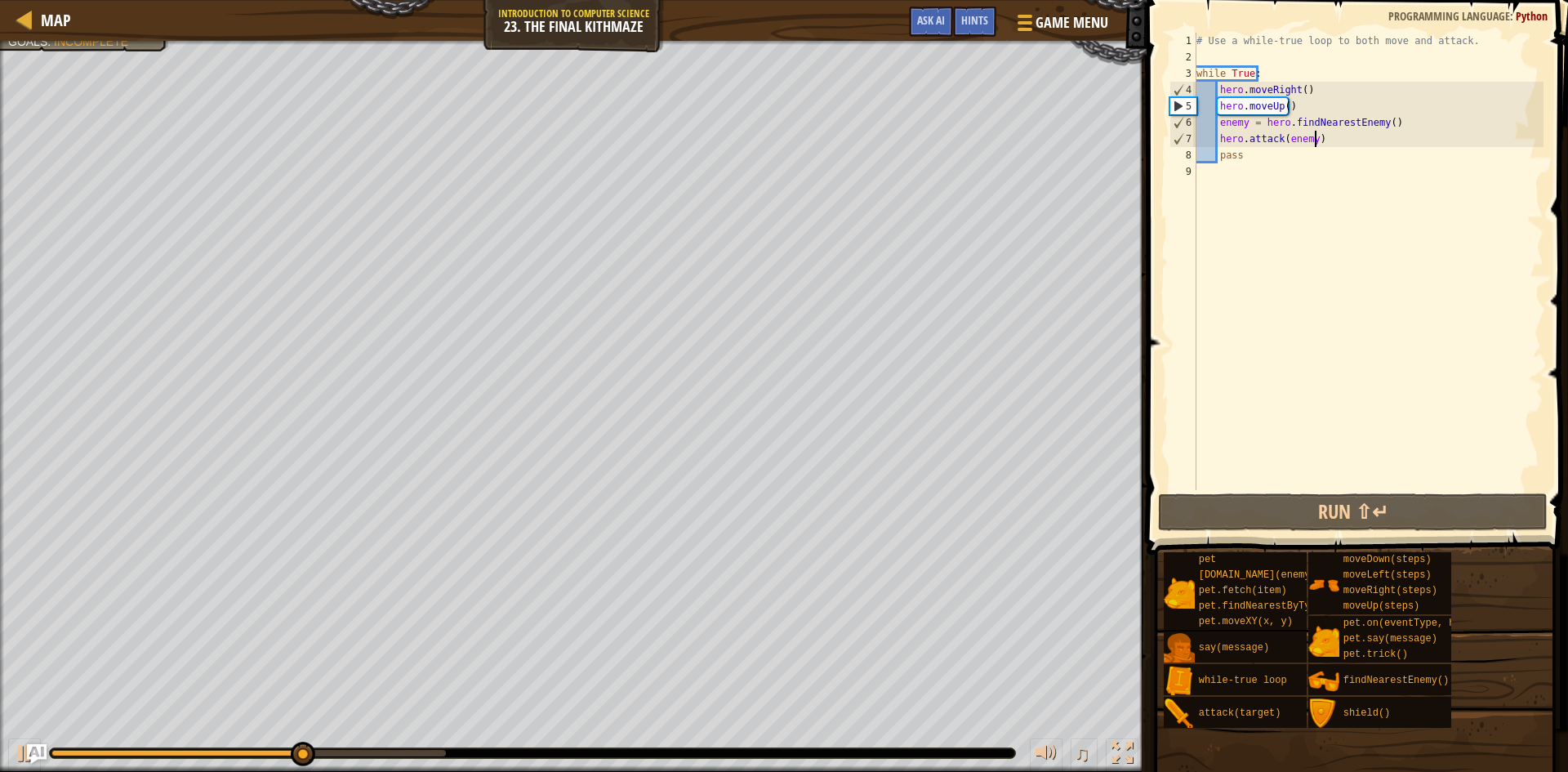
click at [1321, 136] on div "# Use a while-true loop to both move and attack. while True : hero . moveRight …" at bounding box center [1369, 278] width 350 height 490
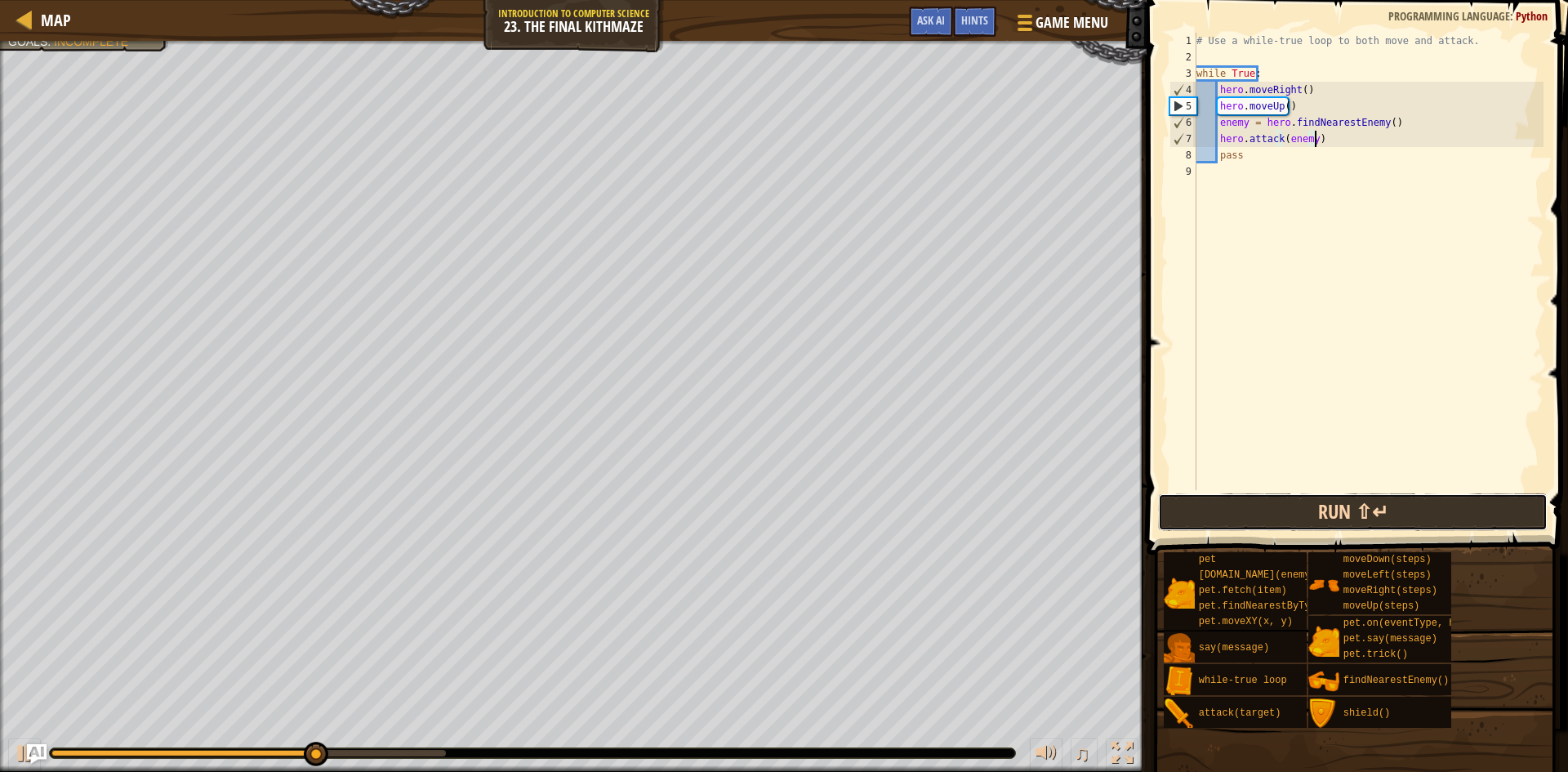
click at [1339, 504] on button "Run ⇧↵" at bounding box center [1352, 512] width 390 height 37
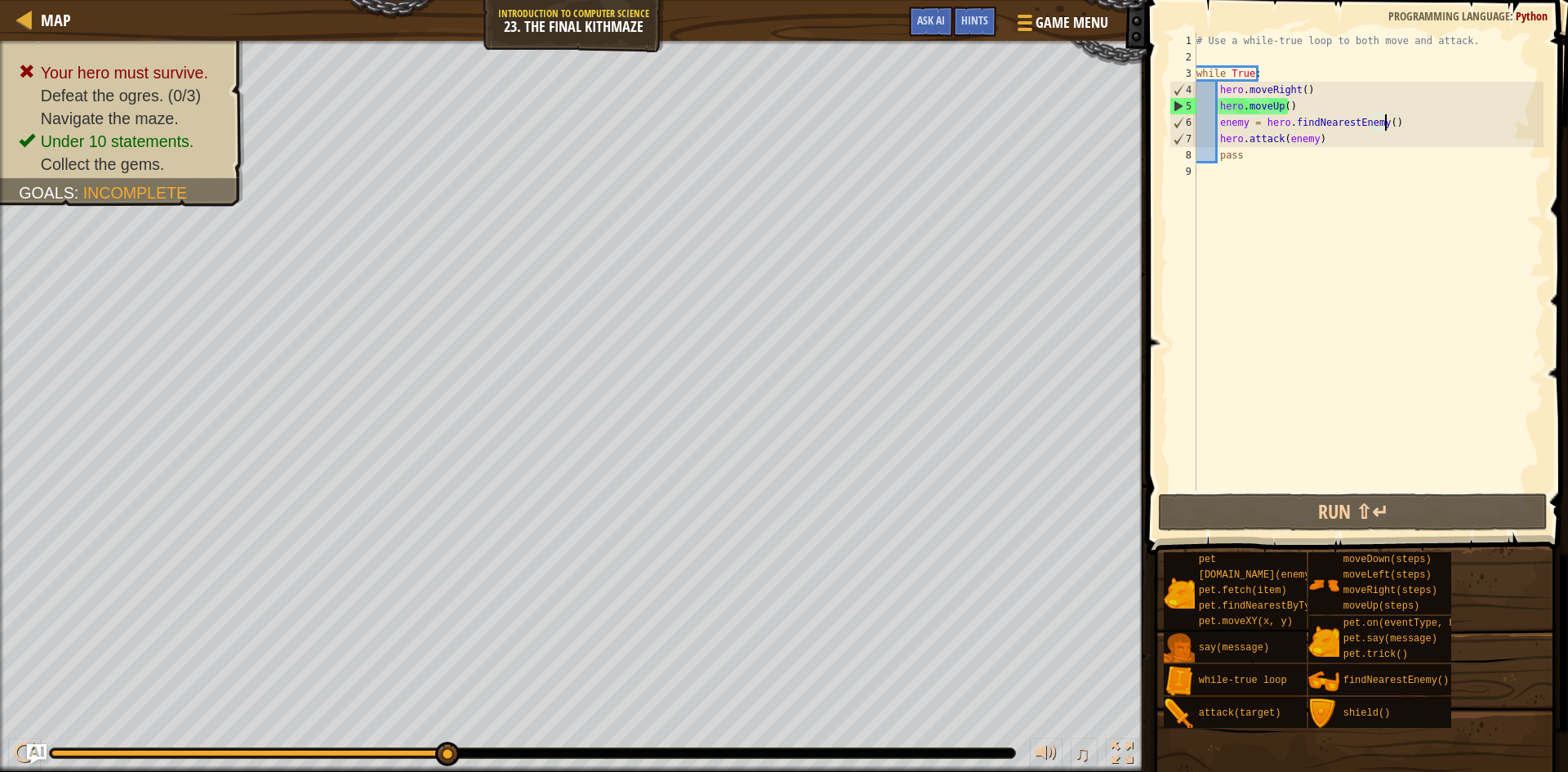
click at [1419, 125] on div "# Use a while-true loop to both move and attack. while True : hero . moveRight …" at bounding box center [1369, 278] width 350 height 490
click at [1323, 86] on div "# Use a while-true loop to both move and attack. while True : hero . moveRight …" at bounding box center [1369, 278] width 350 height 490
click at [1296, 91] on div "# Use a while-true loop to both move and attack. while True : hero . moveRight …" at bounding box center [1369, 278] width 350 height 490
click at [1299, 91] on div "# Use a while-true loop to both move and attack. while True : hero . moveRight …" at bounding box center [1369, 278] width 350 height 490
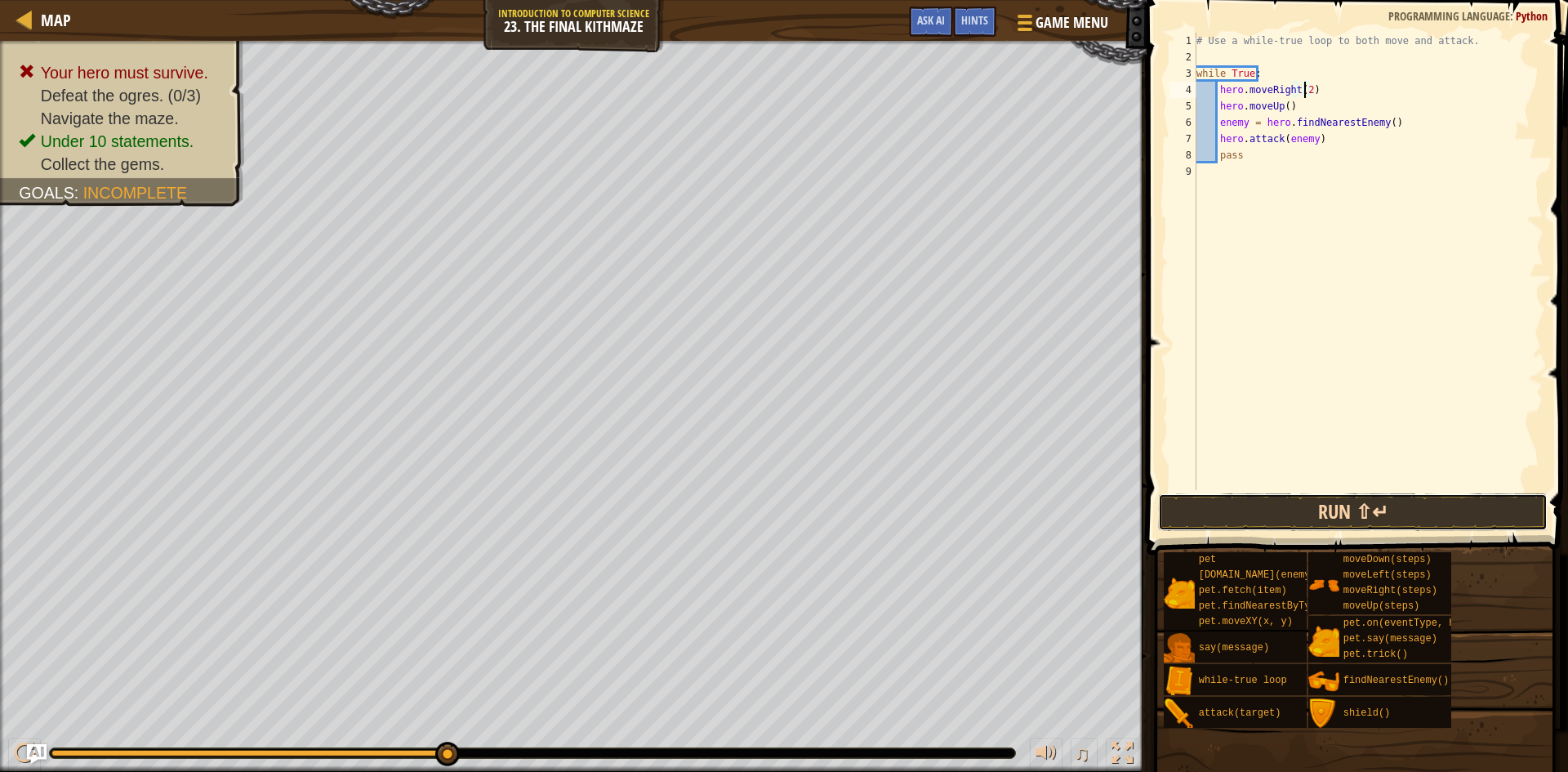
click at [1267, 516] on button "Run ⇧↵" at bounding box center [1352, 512] width 390 height 37
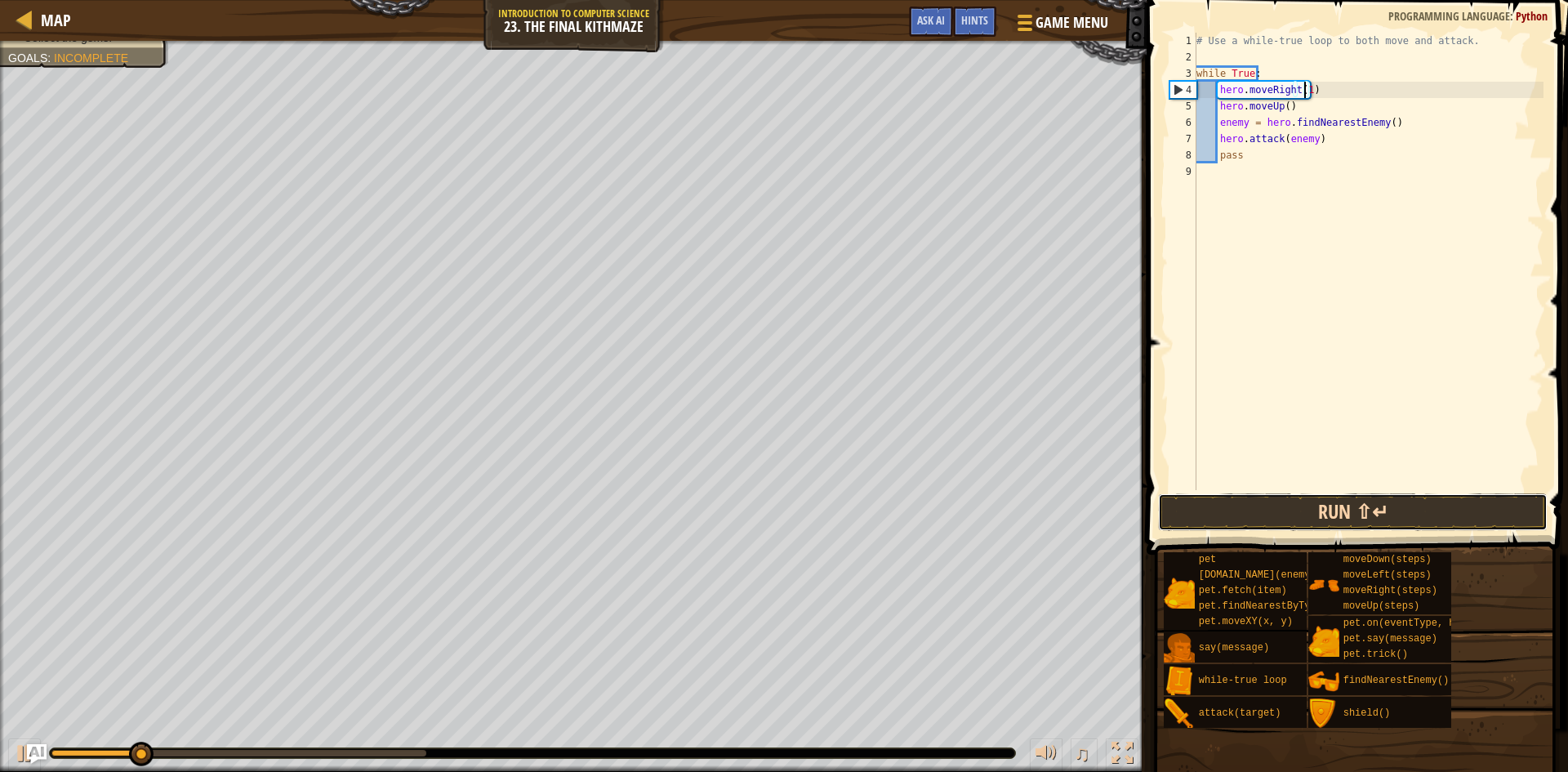
click at [1276, 510] on button "Run ⇧↵" at bounding box center [1352, 512] width 390 height 37
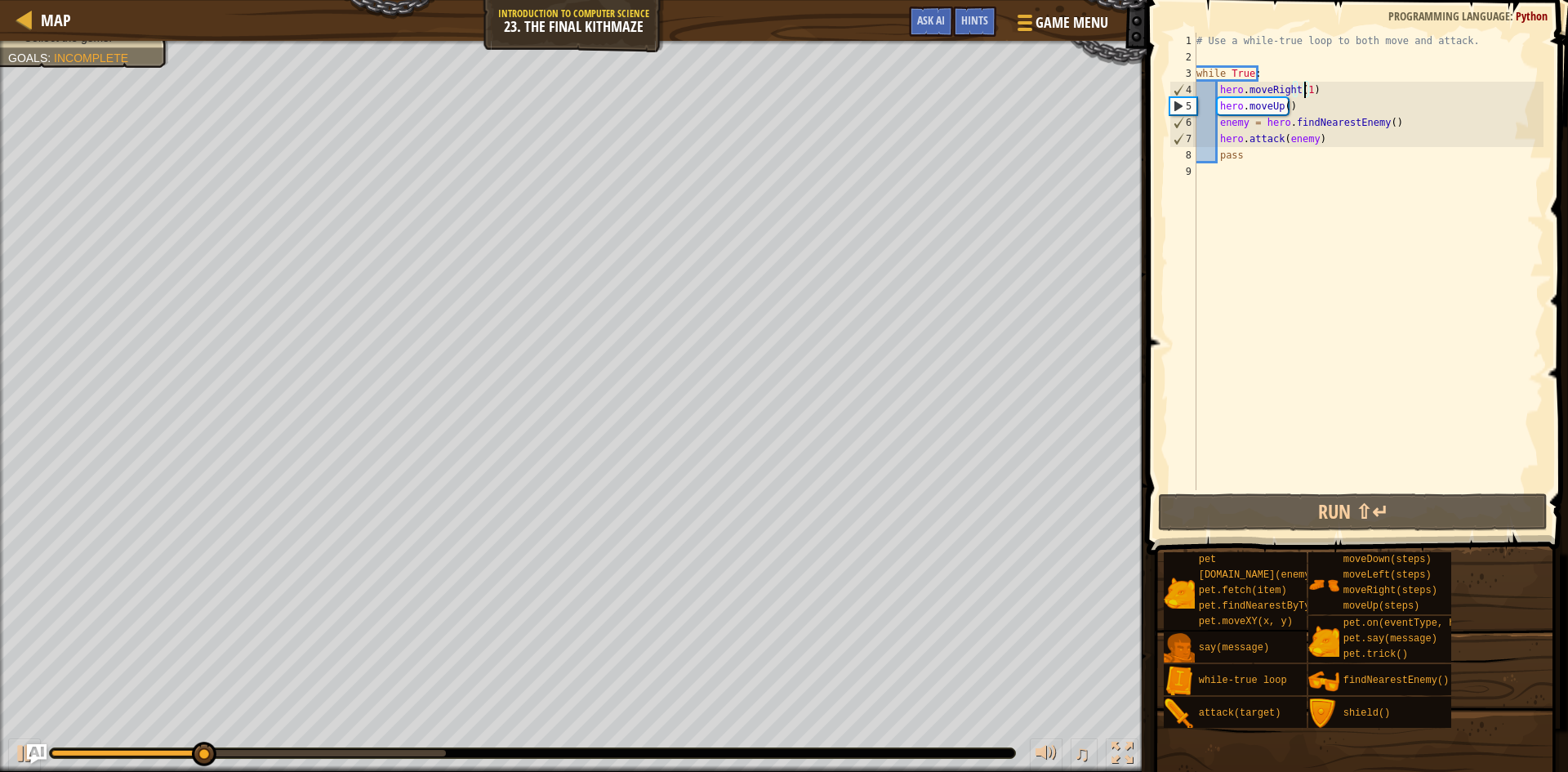
click at [1281, 108] on div "# Use a while-true loop to both move and attack. while True : hero . moveRight …" at bounding box center [1369, 278] width 350 height 490
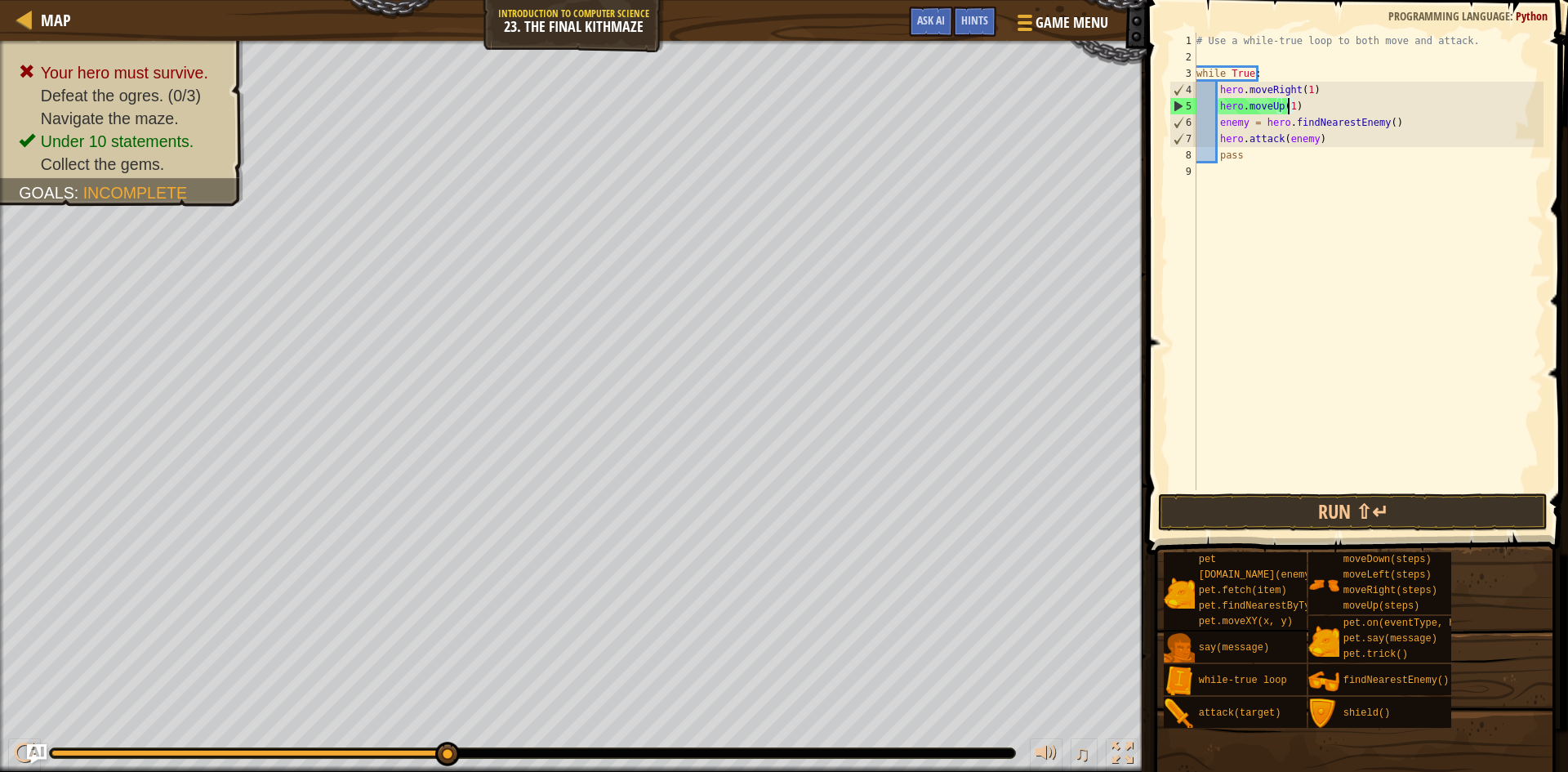
click at [1349, 130] on div "# Use a while-true loop to both move and attack. while True : hero . moveRight …" at bounding box center [1369, 278] width 350 height 490
click at [1337, 535] on span at bounding box center [1355, 777] width 410 height 484
click at [1317, 493] on span at bounding box center [1359, 254] width 434 height 603
click at [1316, 516] on button "Run ⇧↵" at bounding box center [1352, 512] width 390 height 37
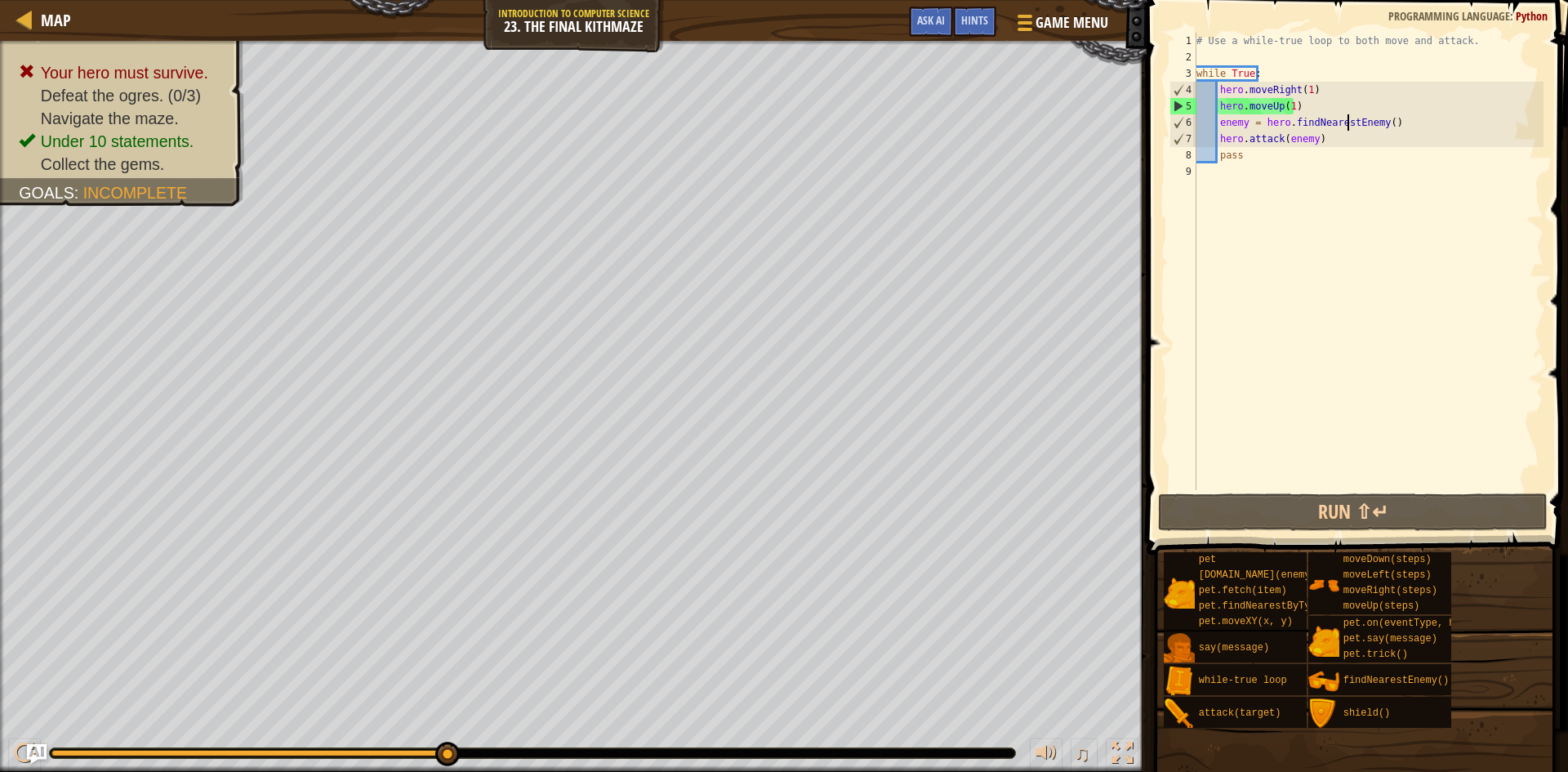
click at [1291, 106] on div "# Use a while-true loop to both move and attack. while True : hero . moveRight …" at bounding box center [1369, 278] width 350 height 490
type textarea "hero.moveUp()"
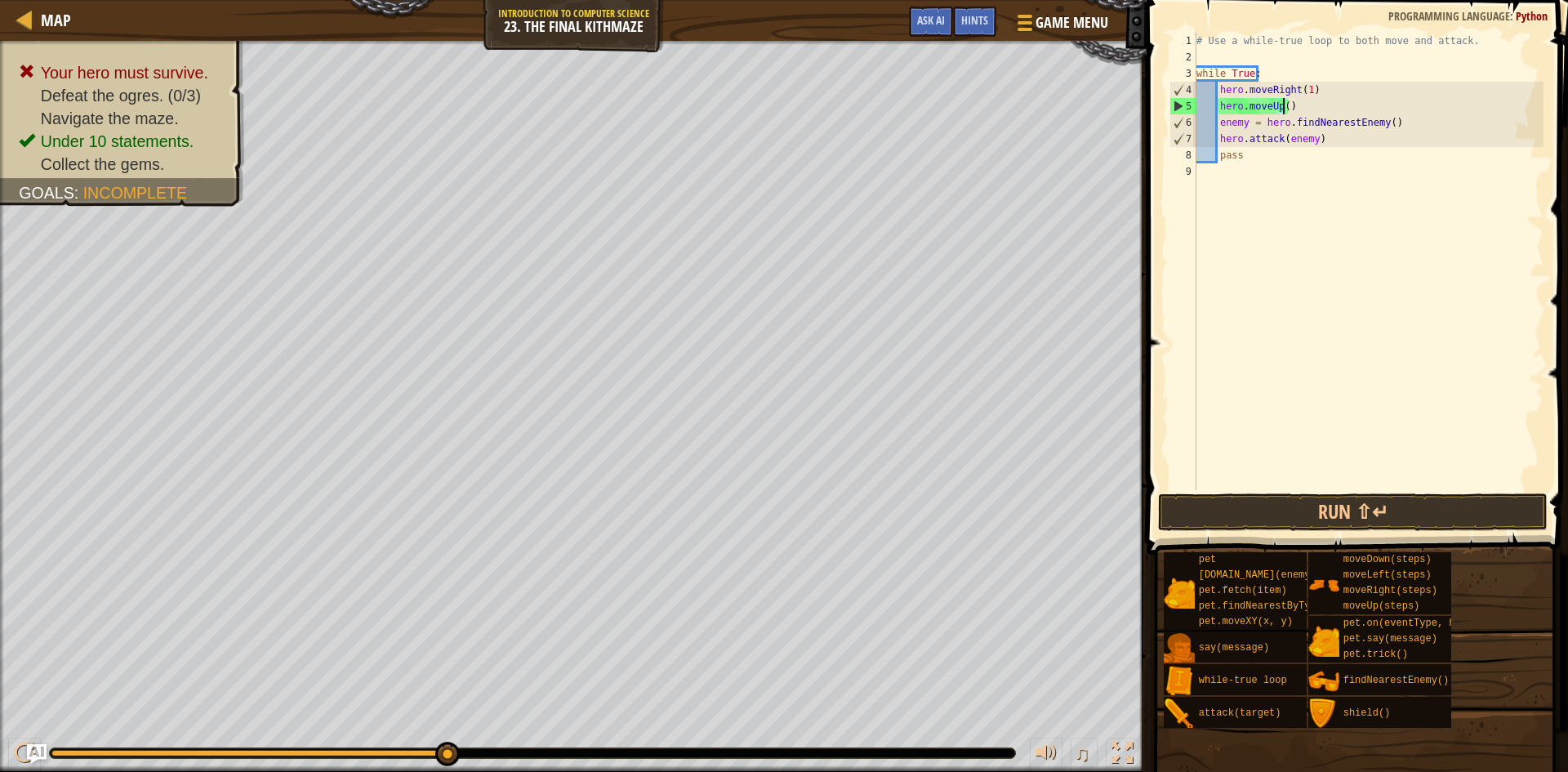
scroll to position [7, 7]
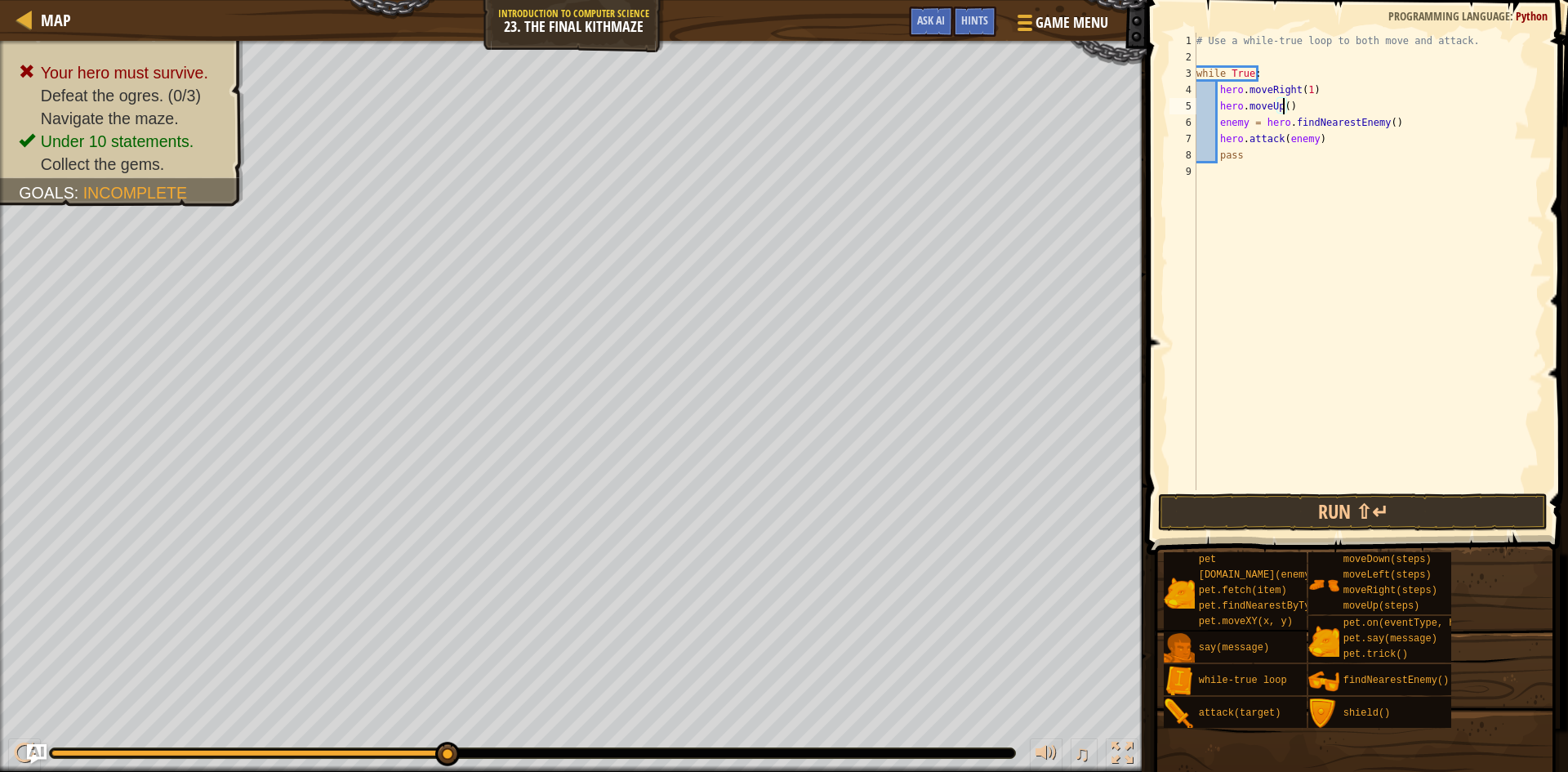
click at [1303, 114] on div "# Use a while-true loop to both move and attack. while True : hero . moveRight …" at bounding box center [1369, 278] width 350 height 490
type textarea "h"
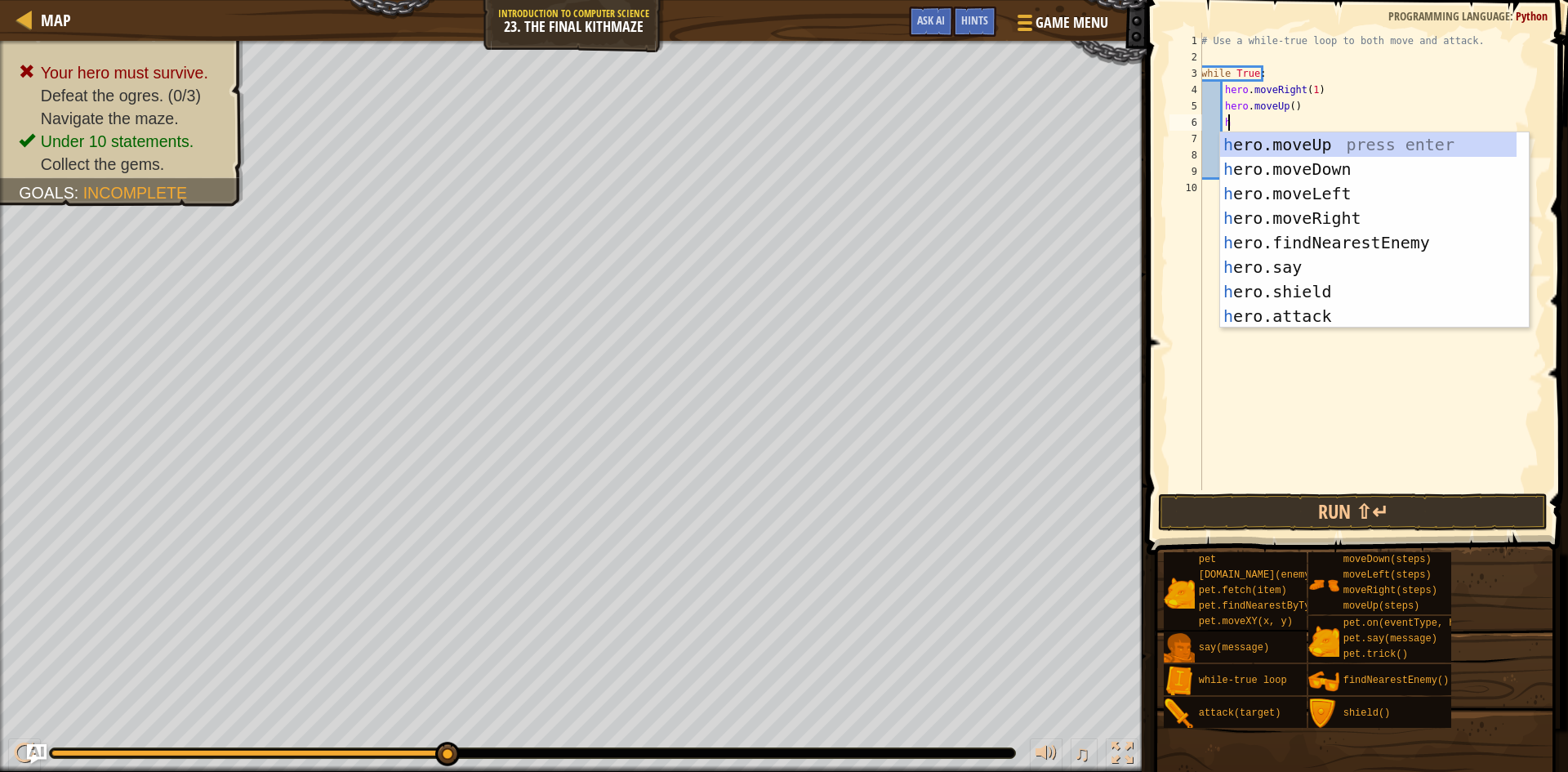
scroll to position [7, 2]
click at [1364, 164] on div "h ero.moveUp press enter h ero.moveDown press enter h ero.moveLeft press enter …" at bounding box center [1368, 254] width 296 height 245
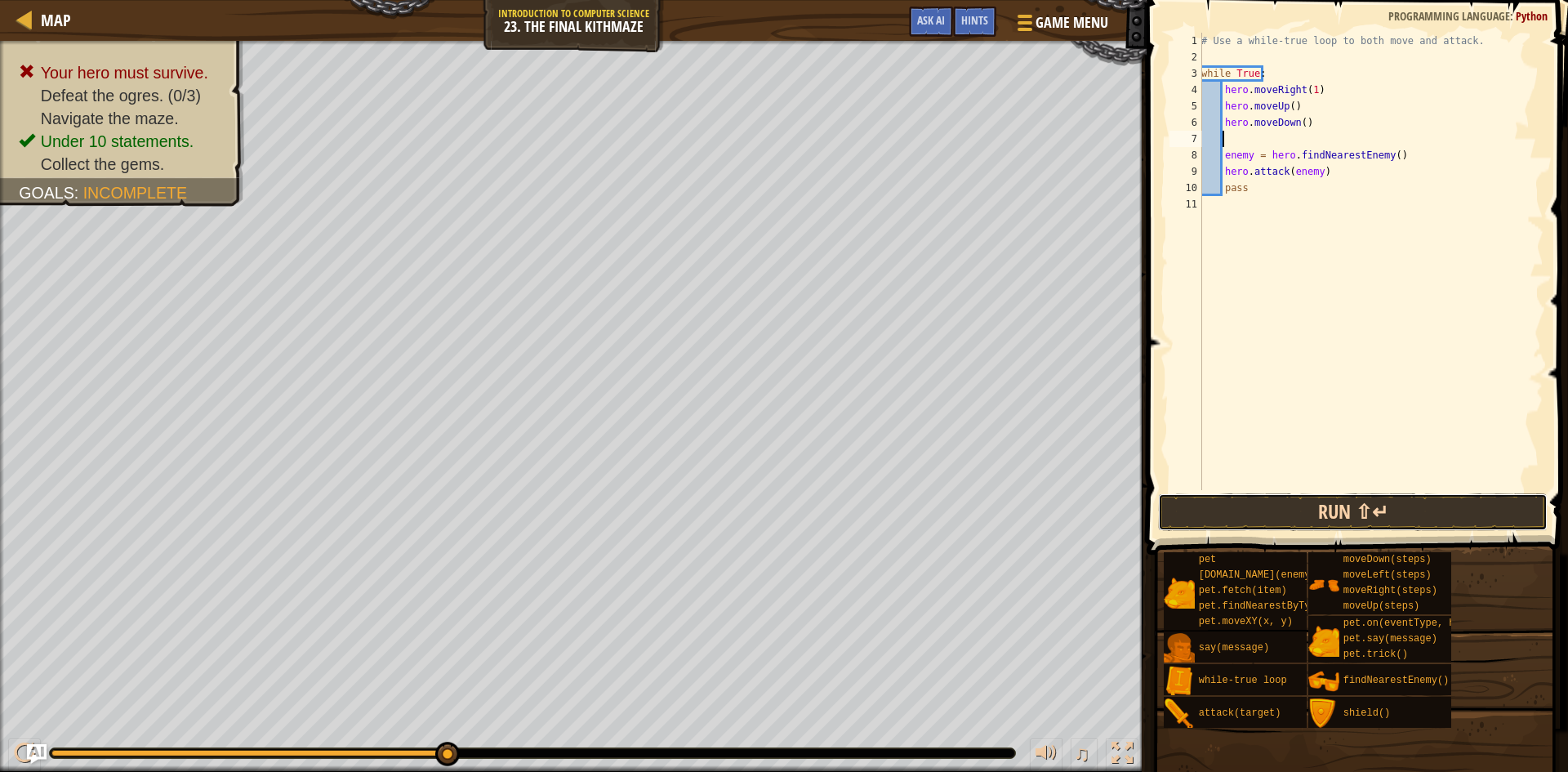
click at [1339, 504] on button "Run ⇧↵" at bounding box center [1352, 512] width 390 height 37
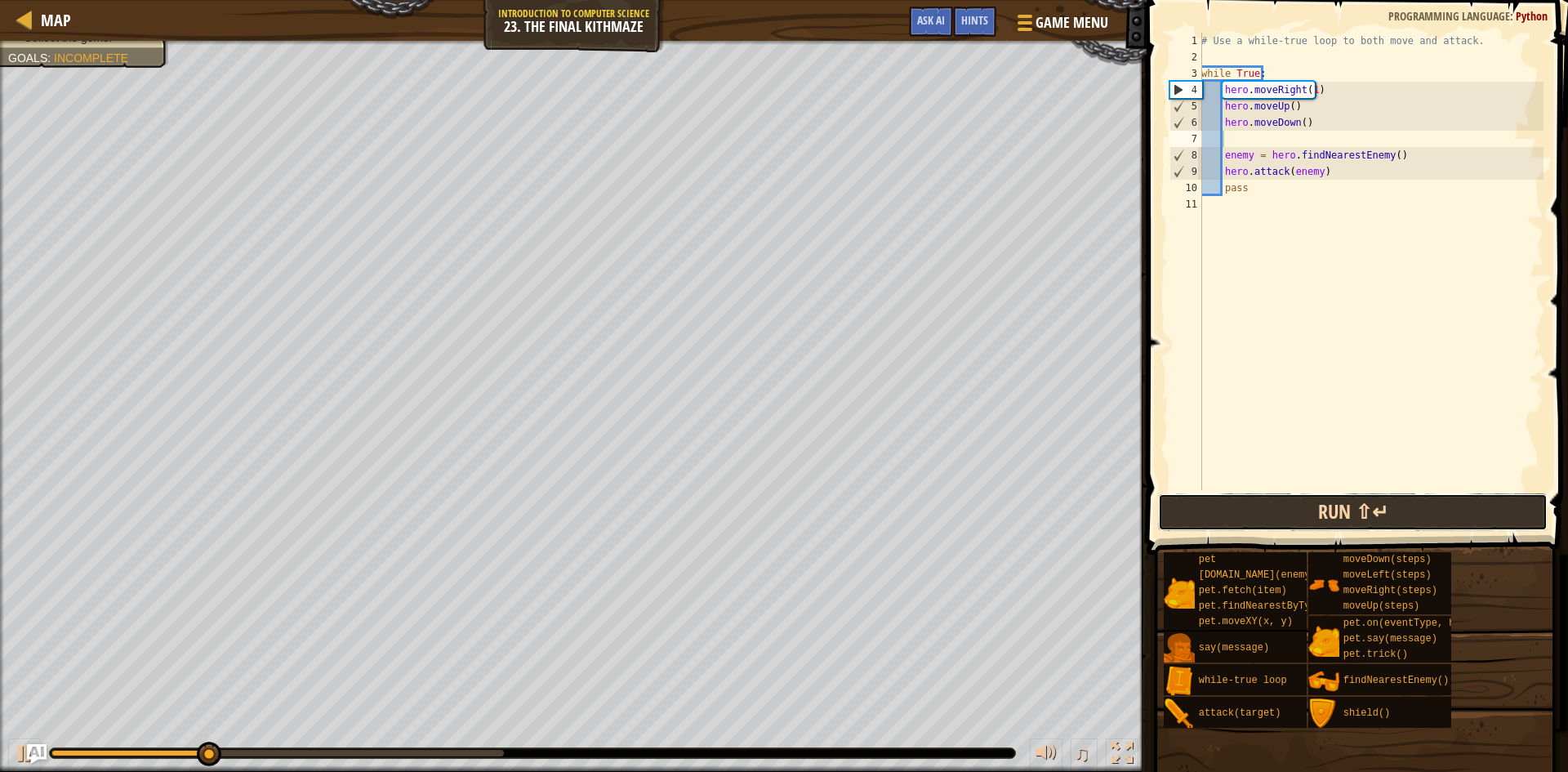
click at [1319, 513] on button "Run ⇧↵" at bounding box center [1352, 512] width 390 height 37
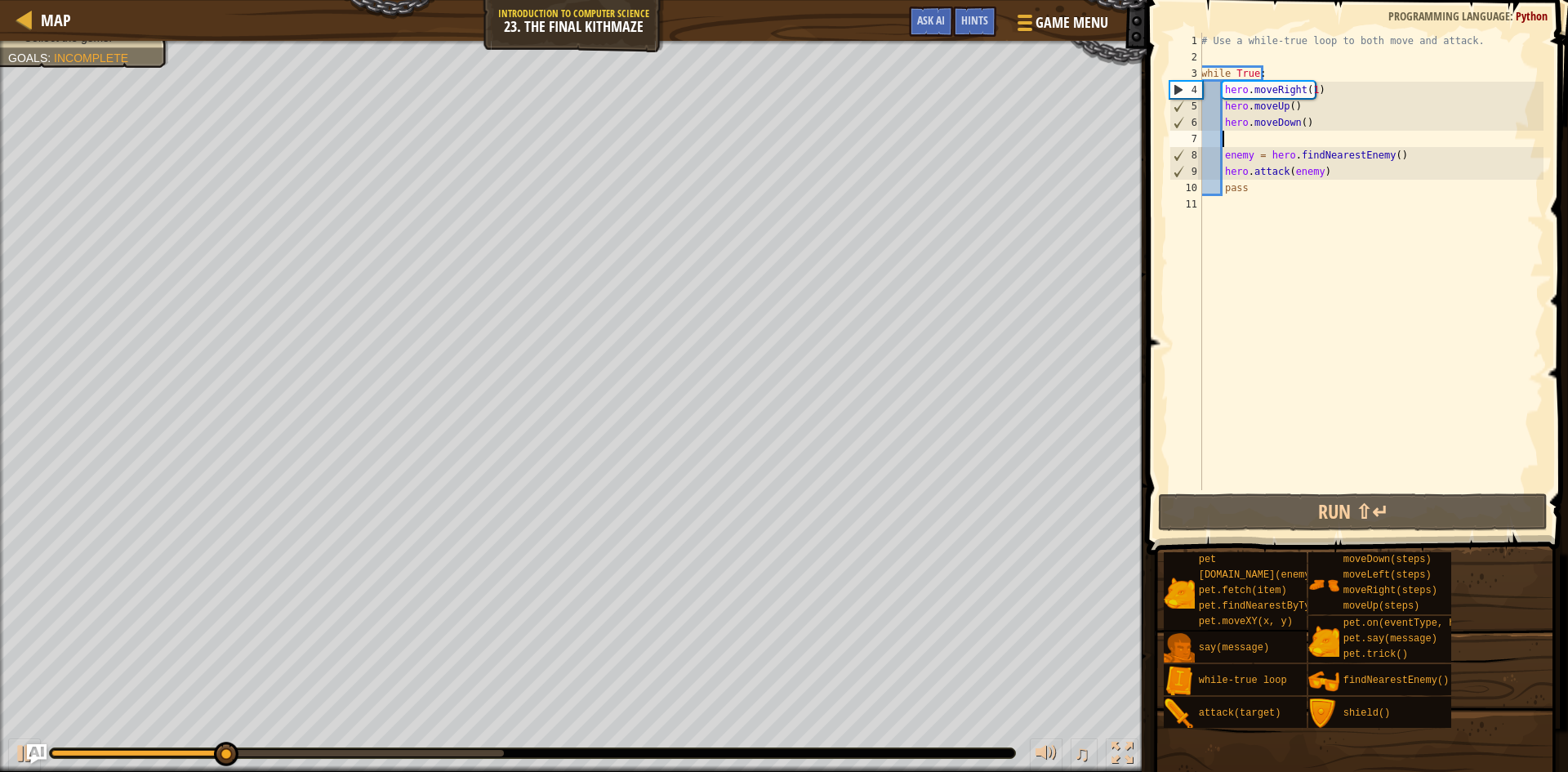
scroll to position [7, 0]
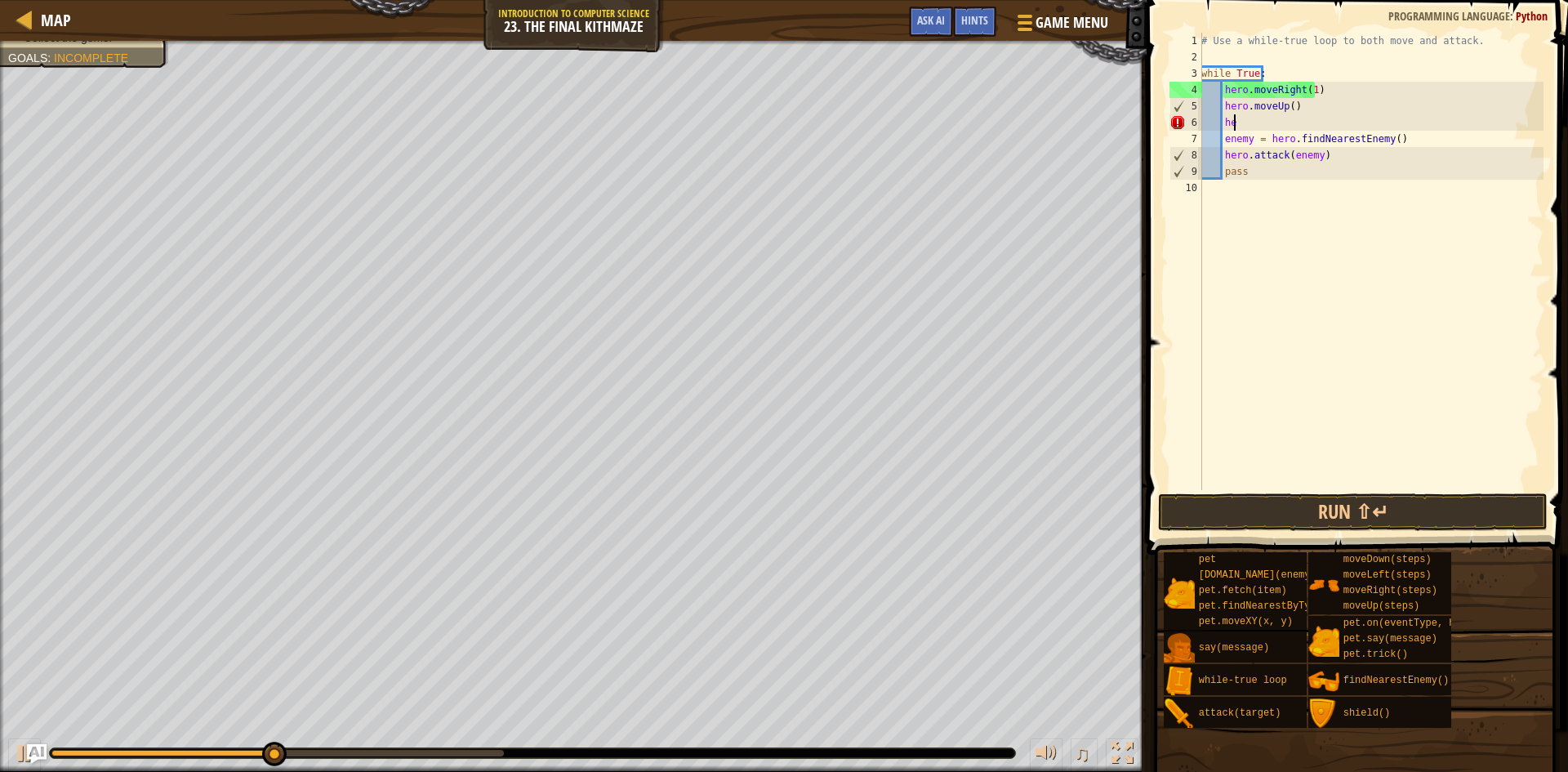
type textarea "h"
click at [1330, 499] on button "Run ⇧↵" at bounding box center [1352, 512] width 390 height 37
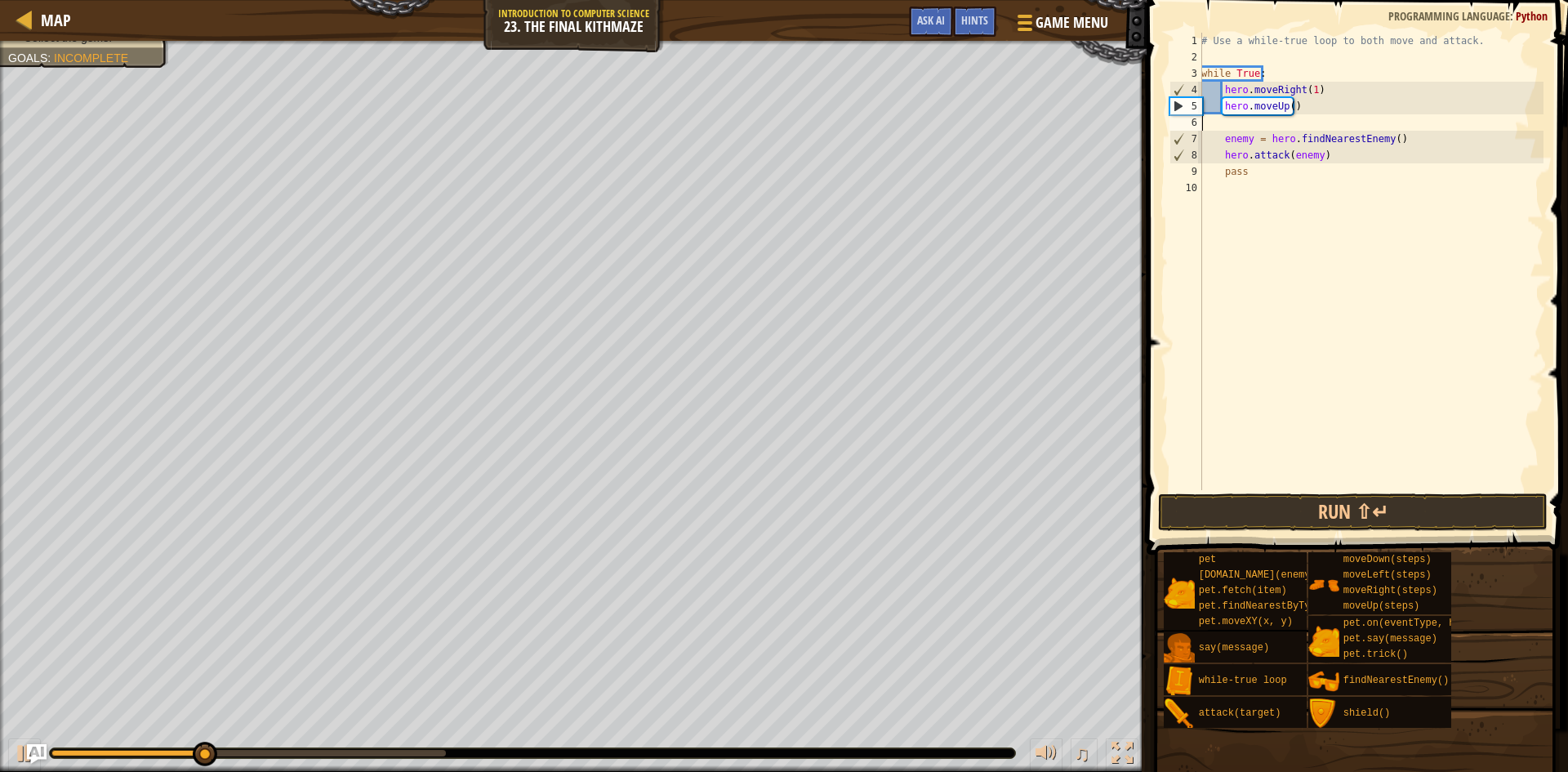
type textarea "hero.moveUp()"
click at [1299, 186] on div "# Use a while-true loop to both move and attack. while True : hero . moveRight …" at bounding box center [1369, 278] width 350 height 490
click at [1247, 155] on div "# Use a while-true loop to both move and attack. while True : hero . moveRight …" at bounding box center [1369, 278] width 350 height 490
click at [1332, 134] on div "# Use a while-true loop to both move and attack. while True : hero . moveRight …" at bounding box center [1369, 278] width 350 height 490
click at [1317, 114] on div "# Use a while-true loop to both move and attack. while True : hero . moveRight …" at bounding box center [1369, 278] width 350 height 490
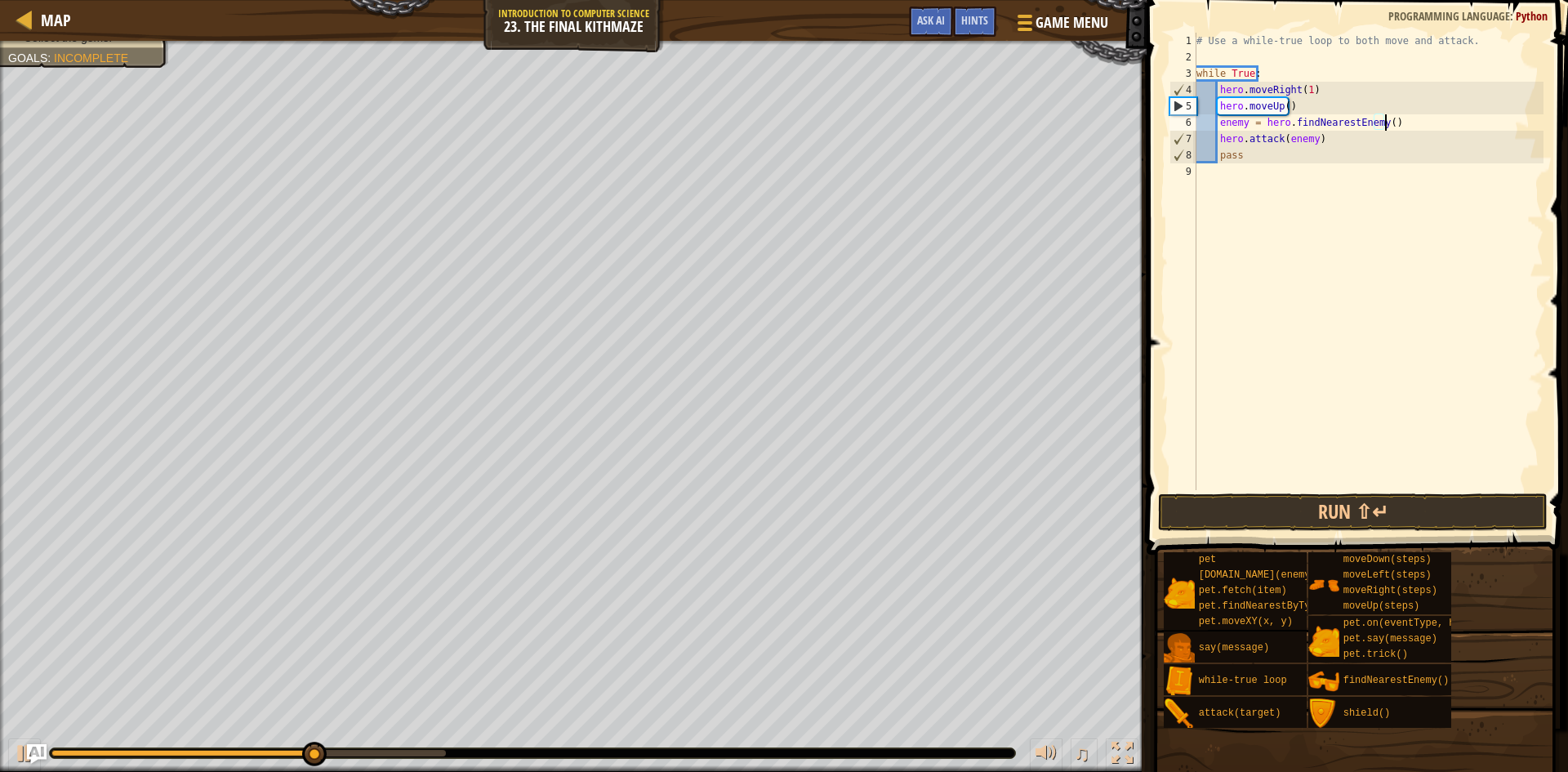
click at [1401, 129] on div "# Use a while-true loop to both move and attack. while True : hero . moveRight …" at bounding box center [1369, 278] width 350 height 490
click at [1379, 128] on div "# Use a while-true loop to both move and attack. while True : hero . moveRight …" at bounding box center [1369, 278] width 350 height 490
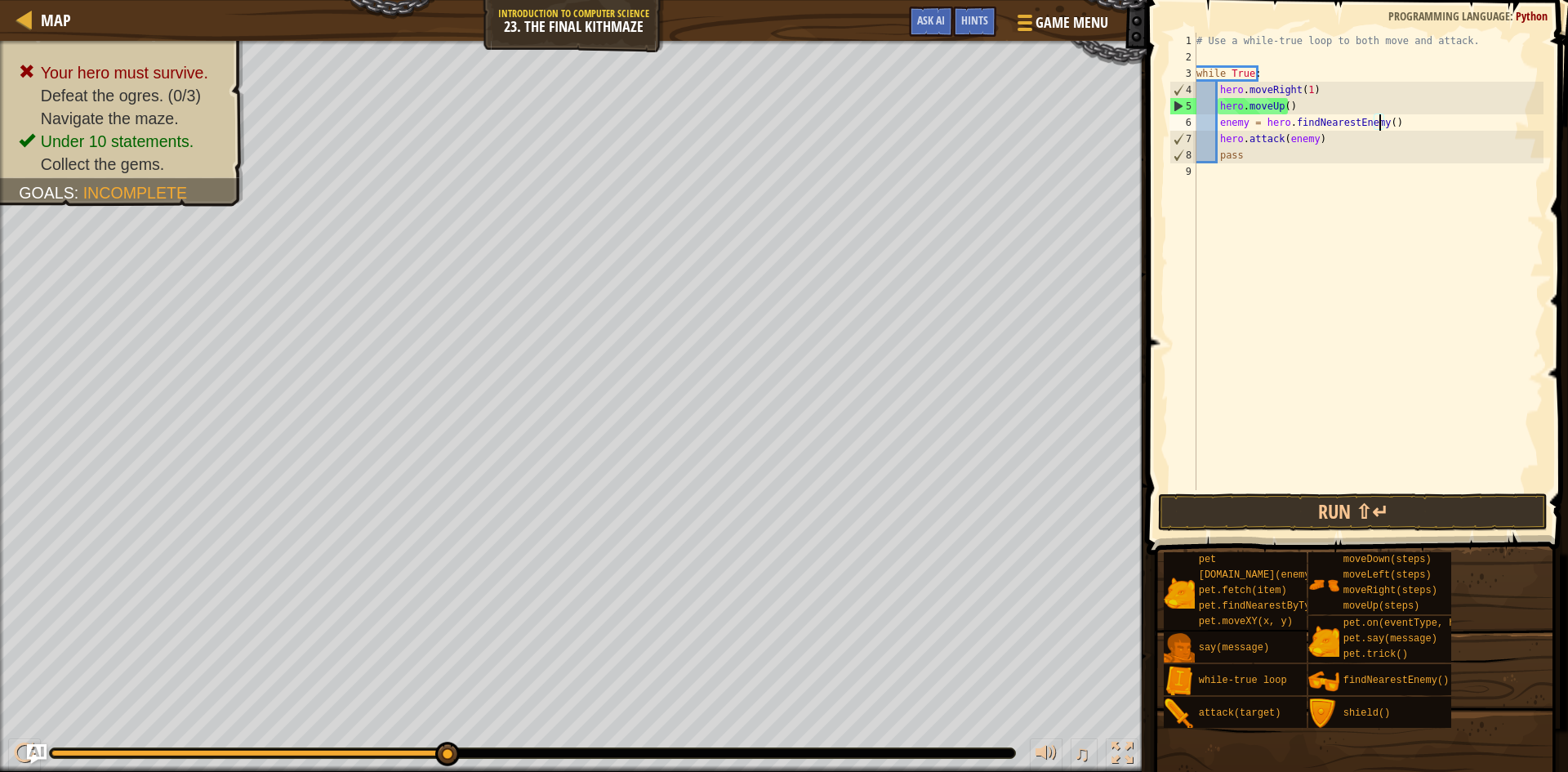
click at [1302, 85] on div "# Use a while-true loop to both move and attack. while True : hero . moveRight …" at bounding box center [1369, 278] width 350 height 490
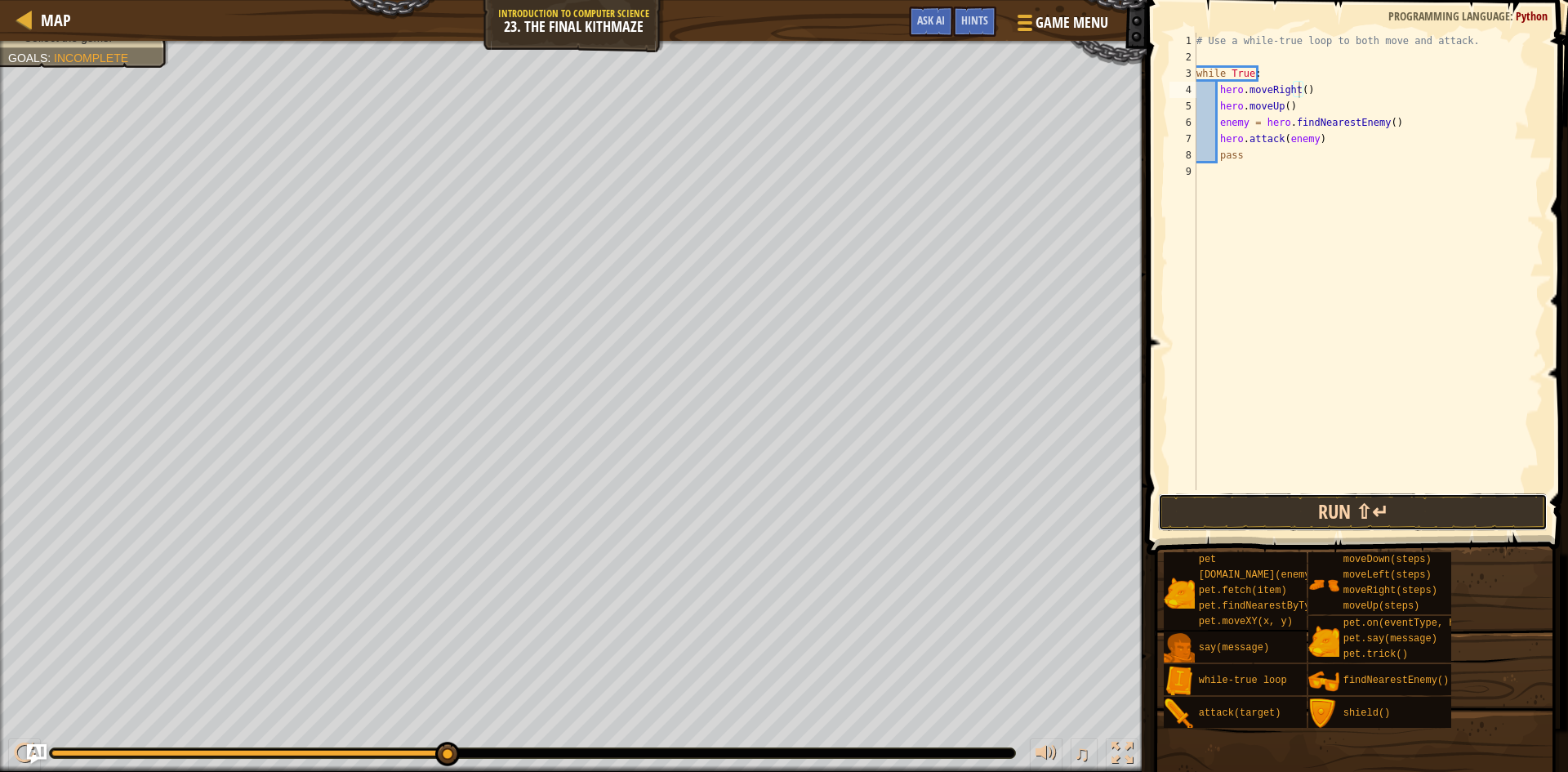
click at [1272, 514] on button "Run ⇧↵" at bounding box center [1352, 512] width 390 height 37
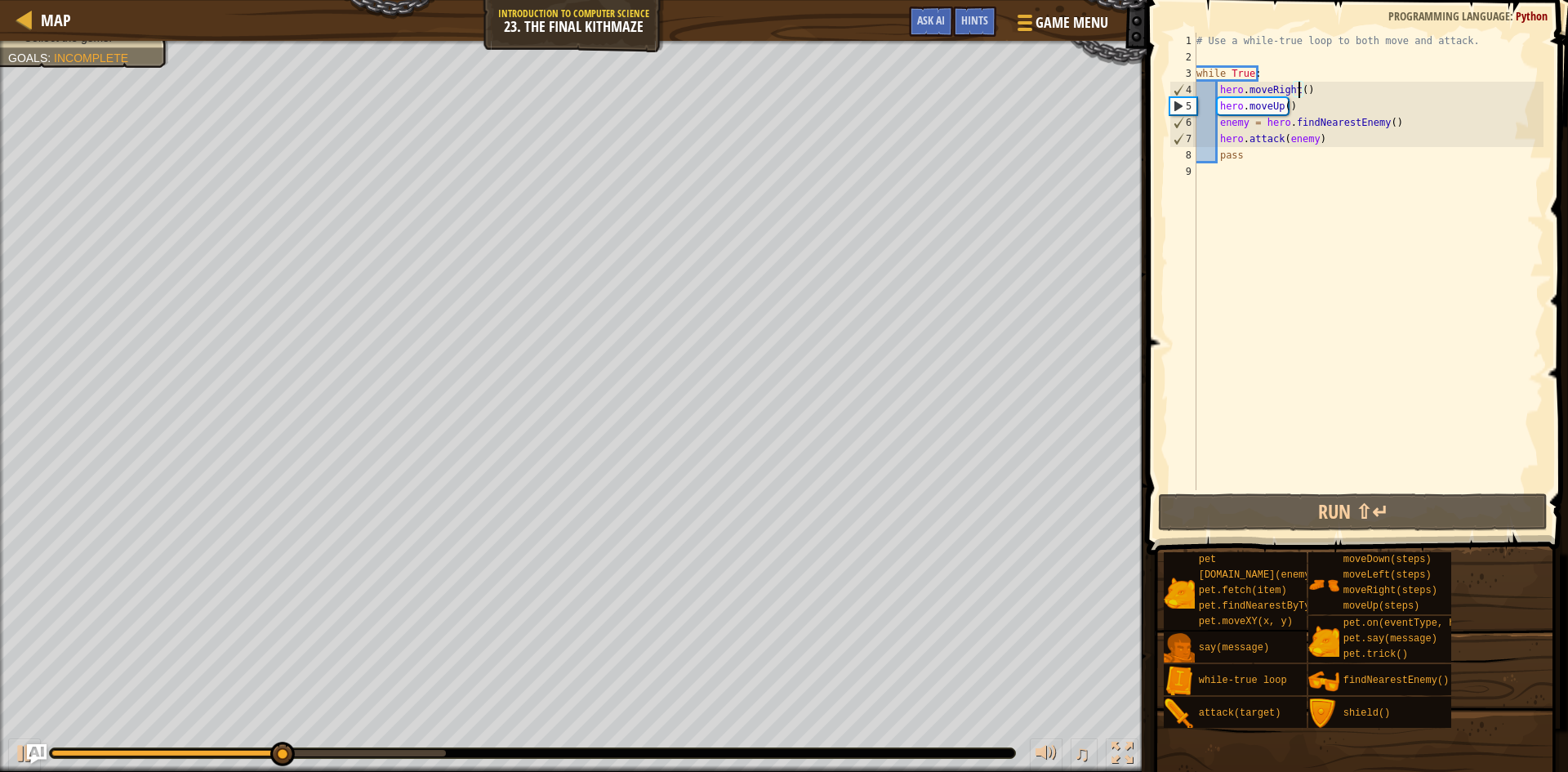
click at [1330, 131] on div "# Use a while-true loop to both move and attack. while True : hero . moveRight …" at bounding box center [1369, 278] width 350 height 490
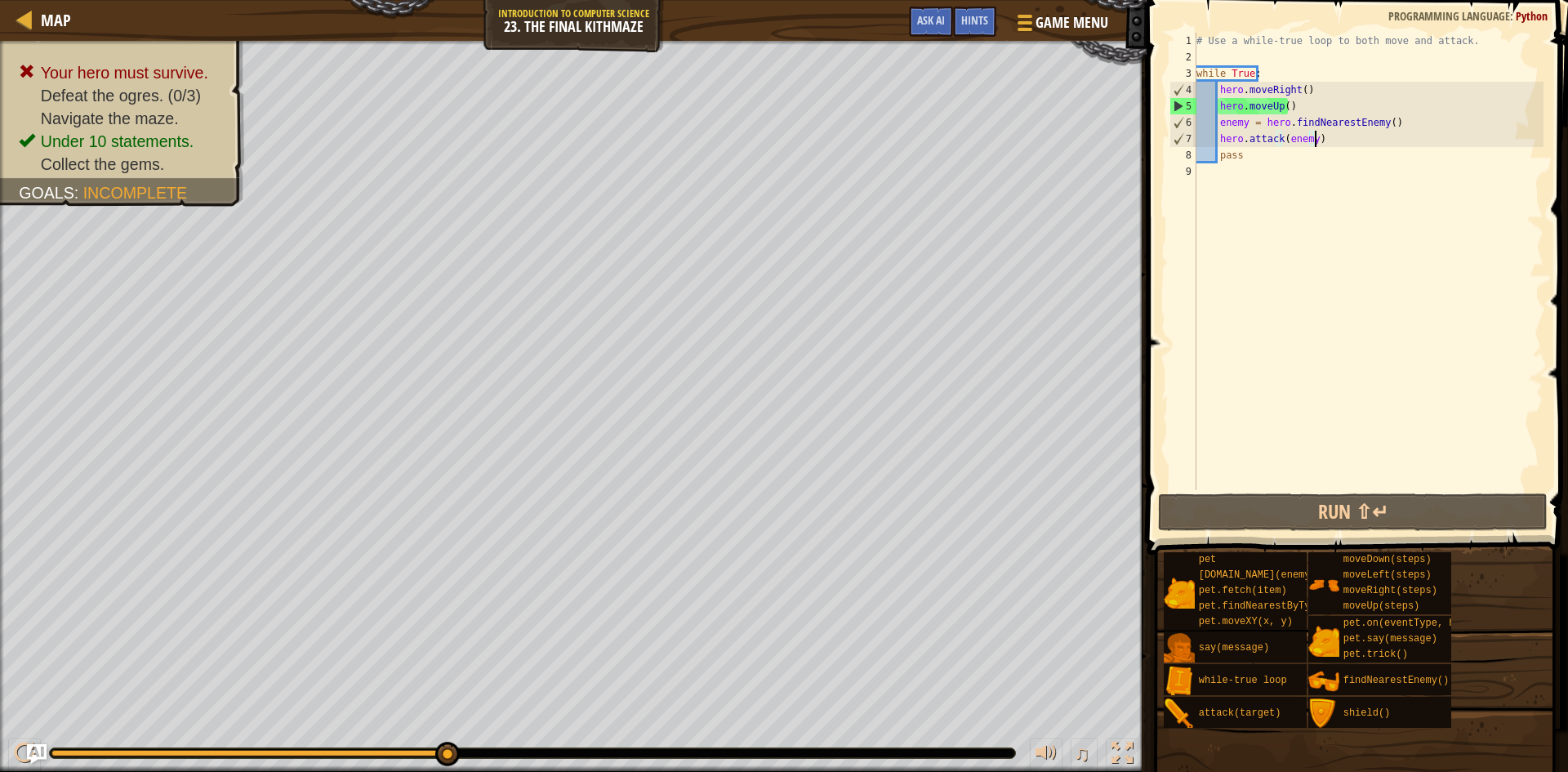
click at [1309, 96] on div "# Use a while-true loop to both move and attack. while True : hero . moveRight …" at bounding box center [1369, 278] width 350 height 490
click at [1404, 126] on div "# Use a while-true loop to both move and attack. while True : hero . moveRight …" at bounding box center [1369, 278] width 350 height 490
click at [1323, 143] on div "# Use a while-true loop to both move and attack. while True : hero . moveRight …" at bounding box center [1369, 278] width 350 height 490
type textarea "hero.attack(enemy)"
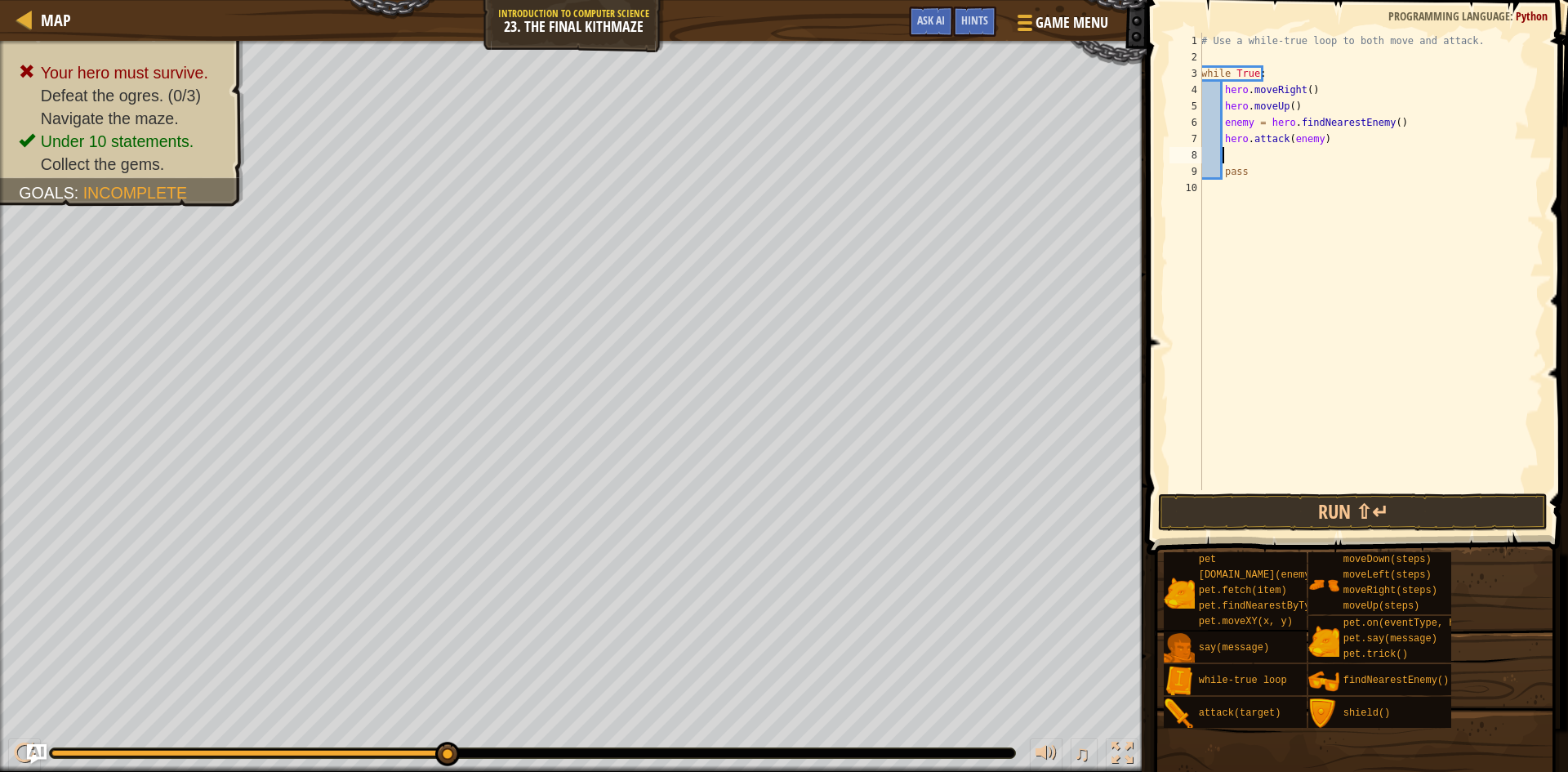
type textarea "h"
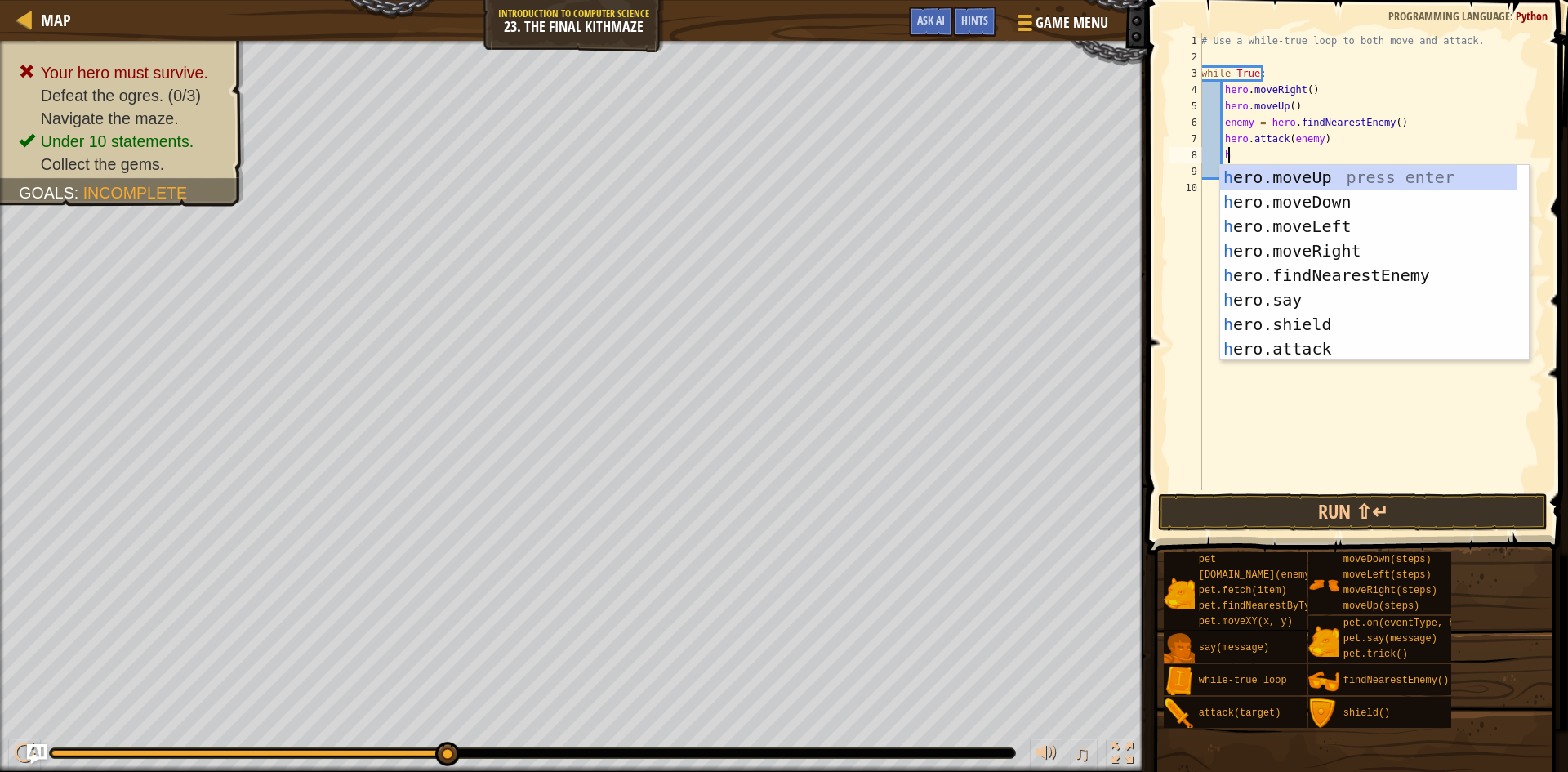
scroll to position [7, 2]
click at [1333, 192] on div "h ero.moveUp press enter h ero.moveDown press enter h ero.moveLeft press enter …" at bounding box center [1368, 288] width 296 height 245
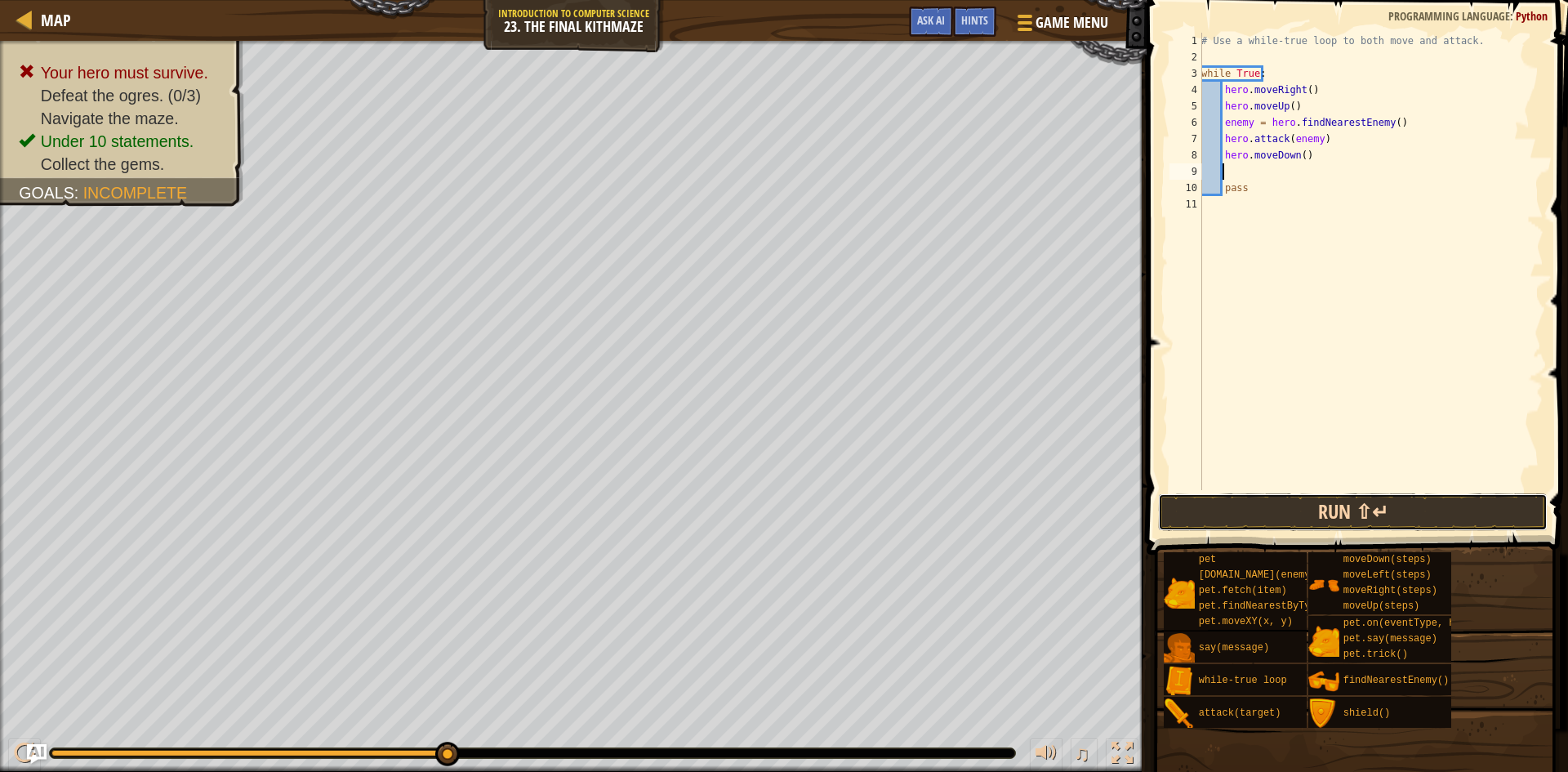
click at [1341, 507] on button "Run ⇧↵" at bounding box center [1352, 512] width 390 height 37
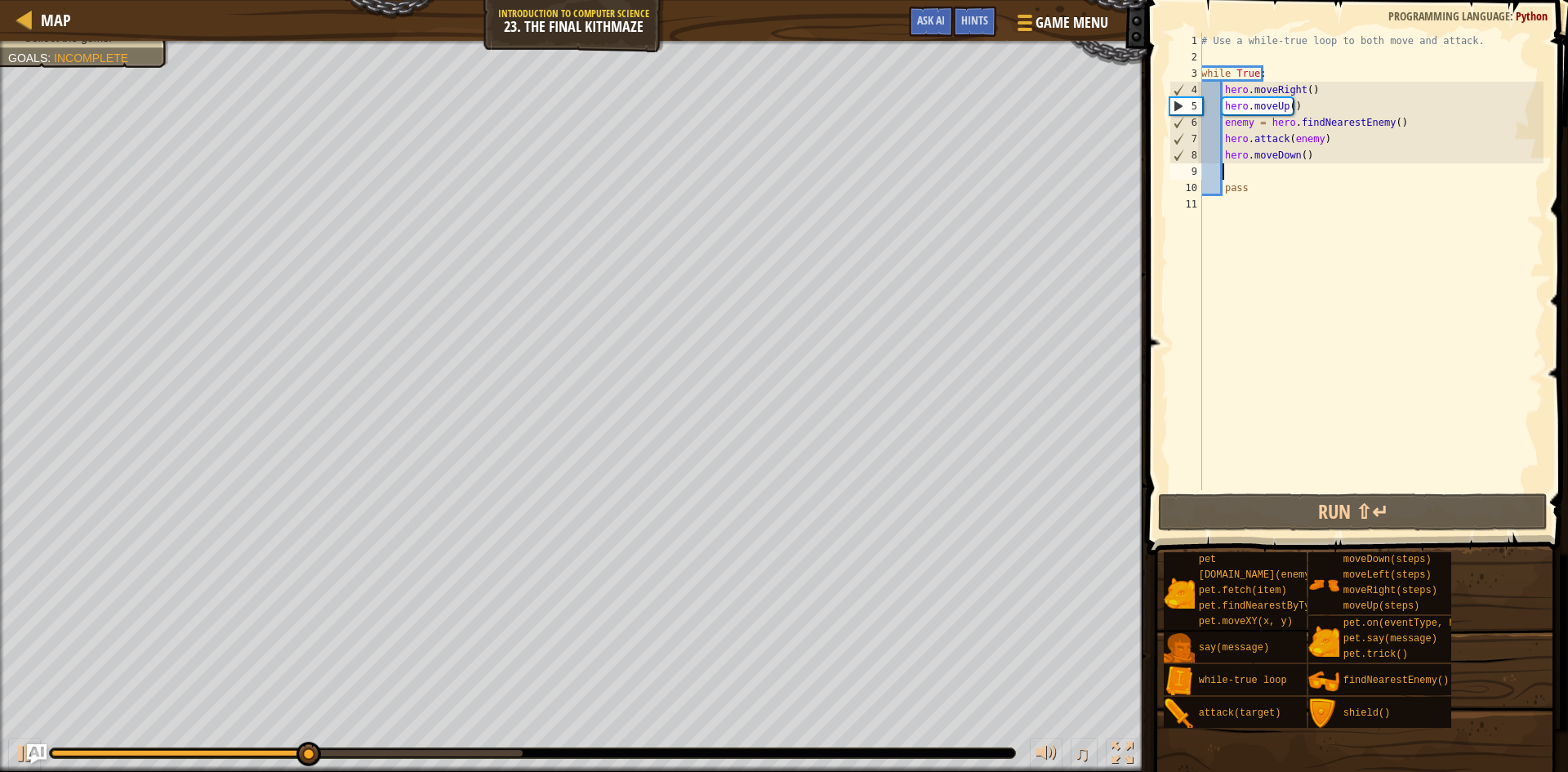
click at [1281, 71] on div "# Use a while-true loop to both move and attack. while True : hero . moveRight …" at bounding box center [1371, 278] width 345 height 490
click at [1347, 155] on div "# Use a while-true loop to both move and attack. while True : hero . moveRight …" at bounding box center [1371, 278] width 345 height 490
click at [1325, 96] on div "# Use a while-true loop to both move and attack. while True : hero . moveRight …" at bounding box center [1371, 278] width 345 height 490
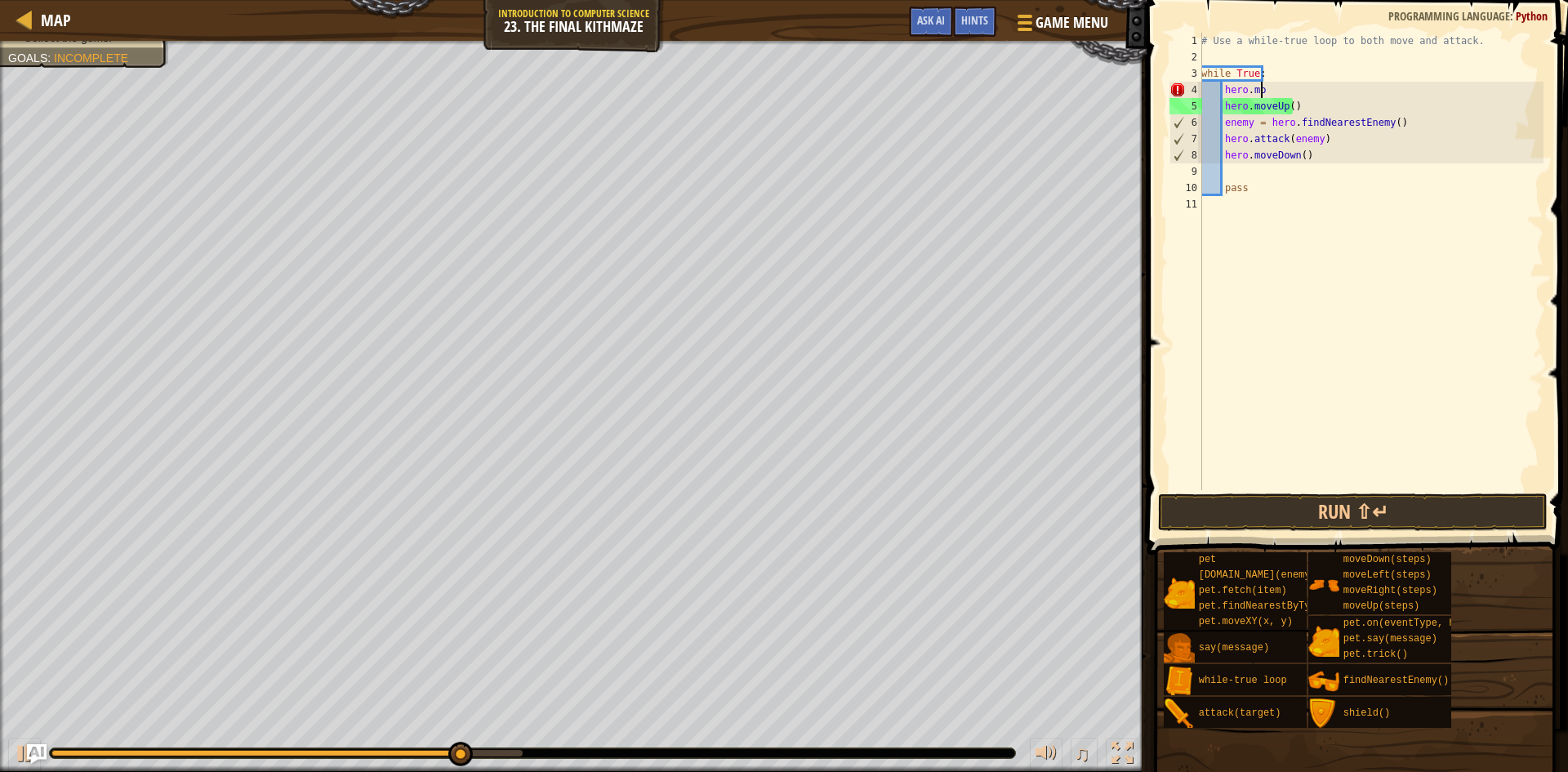
type textarea "h"
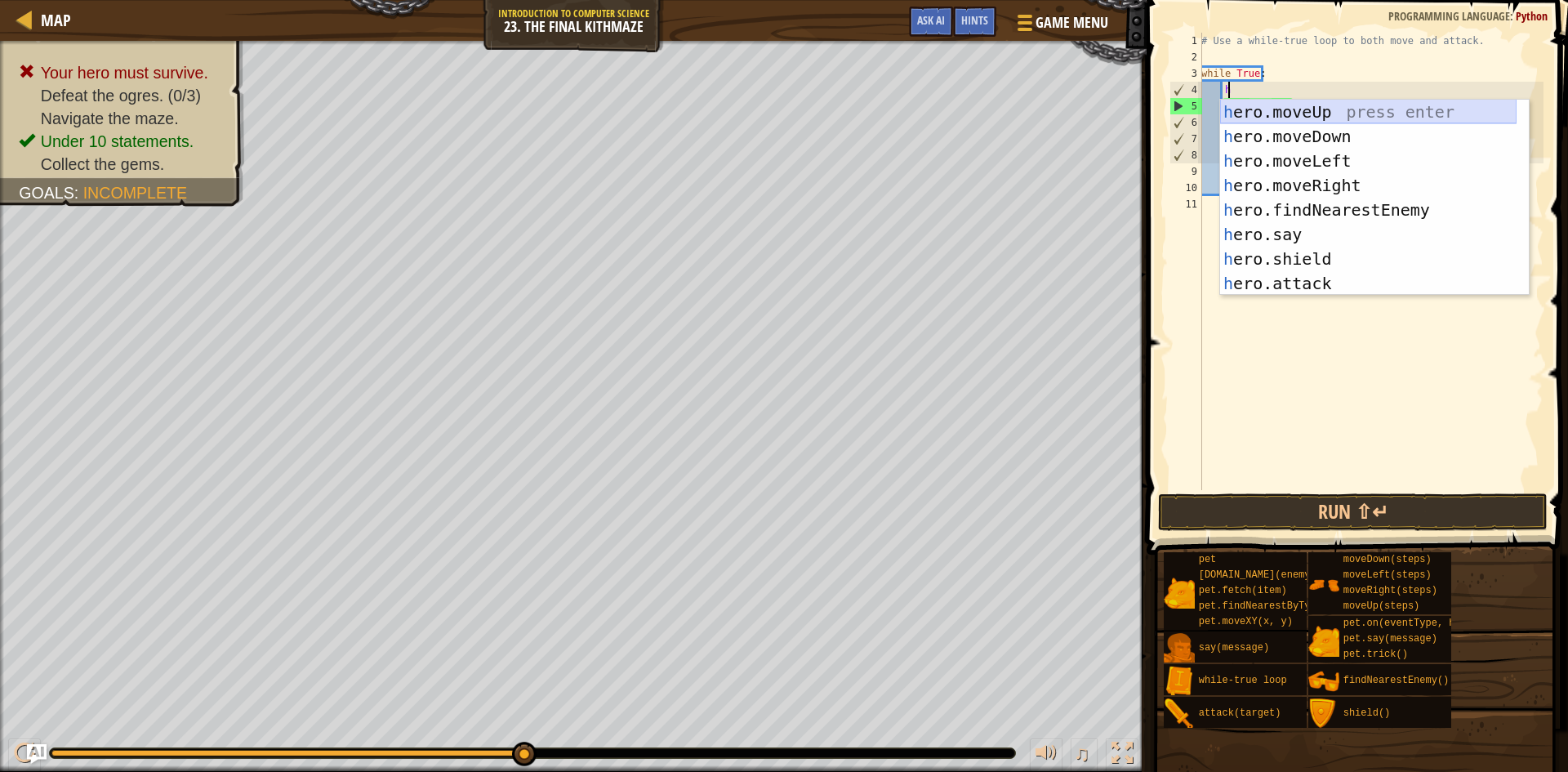
click at [1325, 113] on div "h ero.moveUp press enter h ero.moveDown press enter h ero.moveLeft press enter …" at bounding box center [1368, 222] width 296 height 245
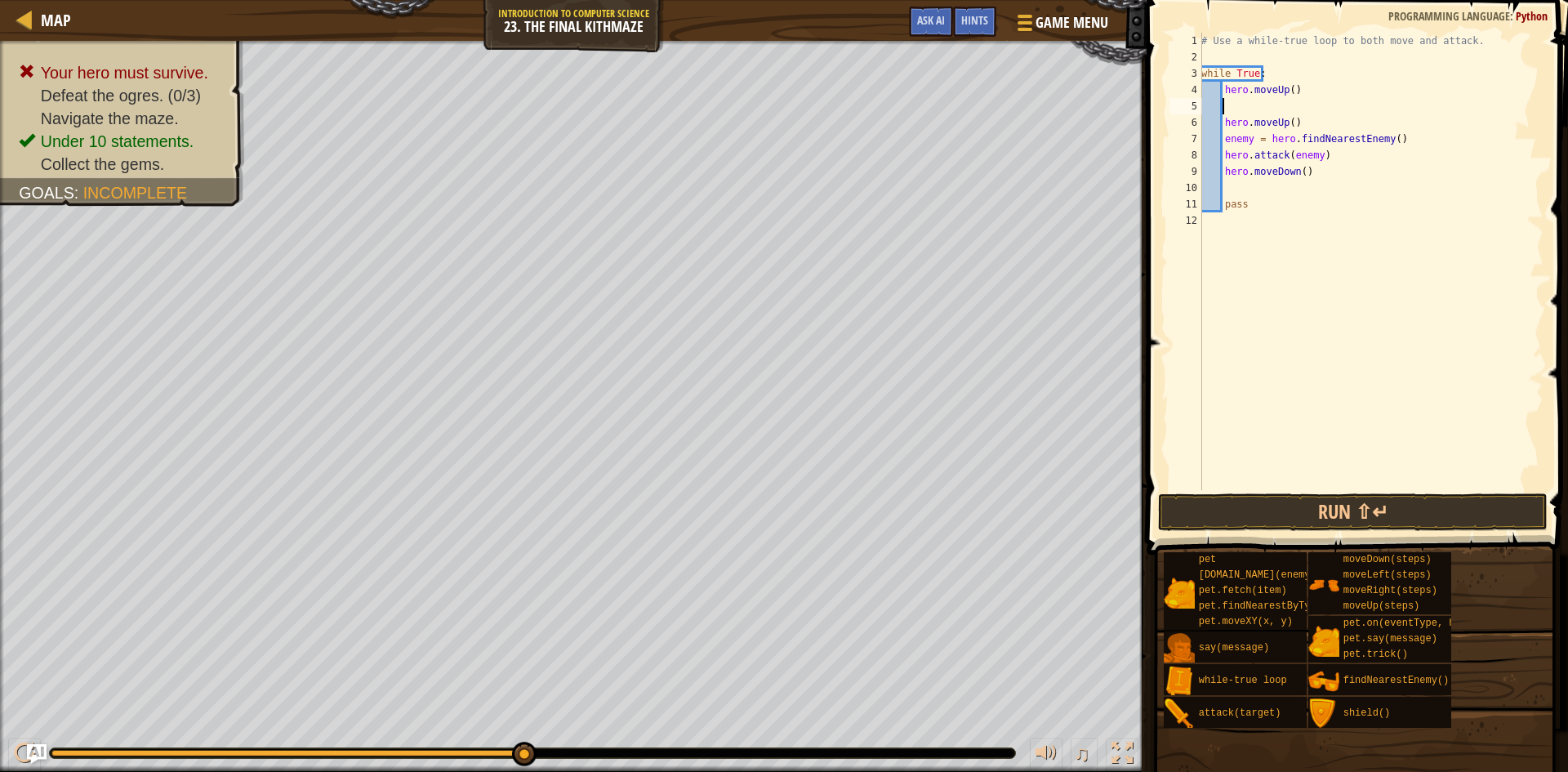
scroll to position [7, 0]
click at [1298, 96] on div "# Use a while-true loop to both move and attack. while True : hero . moveUp ( )…" at bounding box center [1371, 278] width 345 height 490
type textarea "hero.moveUp()"
click at [1220, 154] on div "# Use a while-true loop to both move and attack. while True : hero . moveUp ( )…" at bounding box center [1371, 278] width 345 height 490
type textarea "hero.moveUp()"
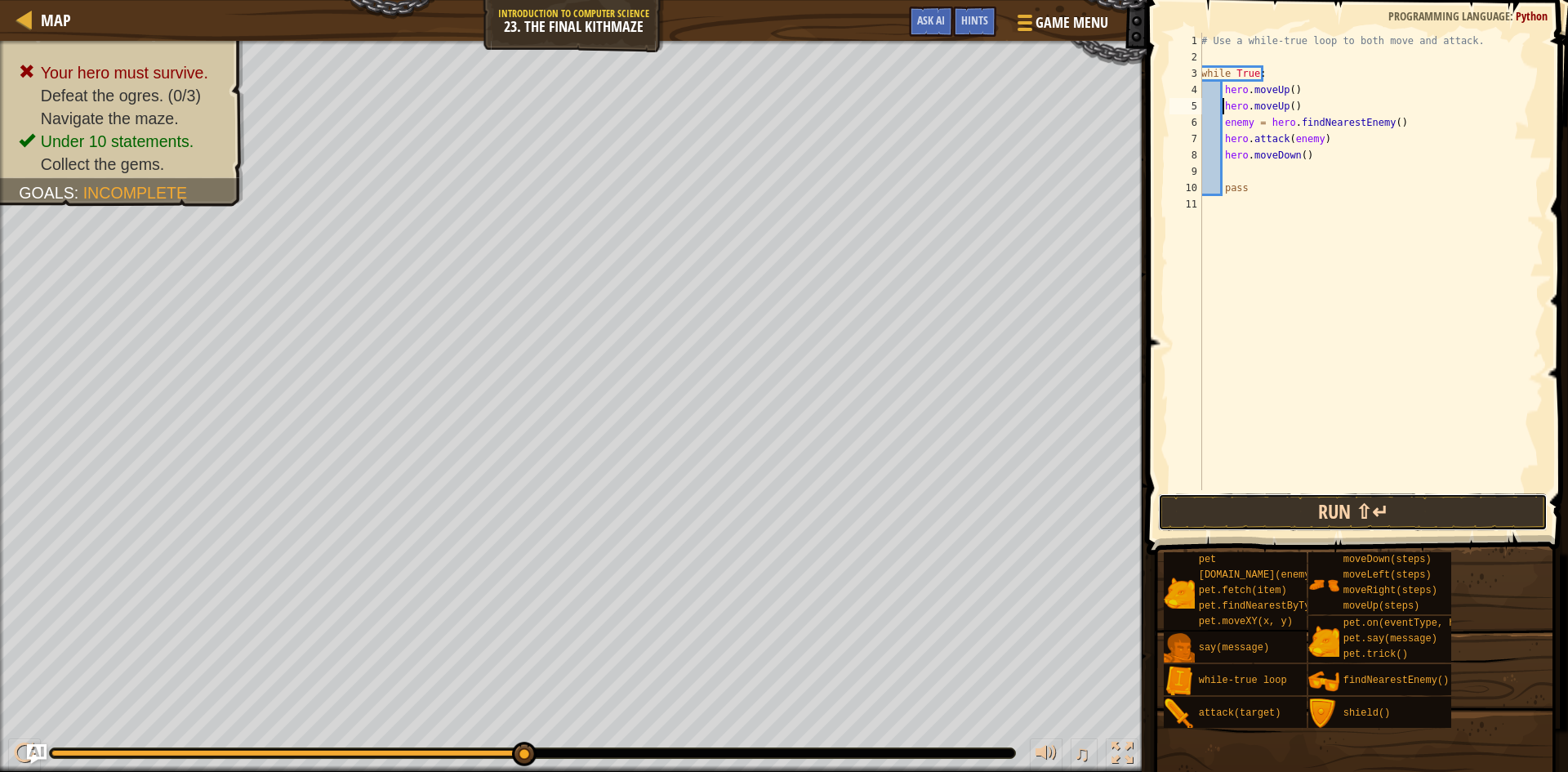
click at [1309, 512] on button "Run ⇧↵" at bounding box center [1352, 512] width 390 height 37
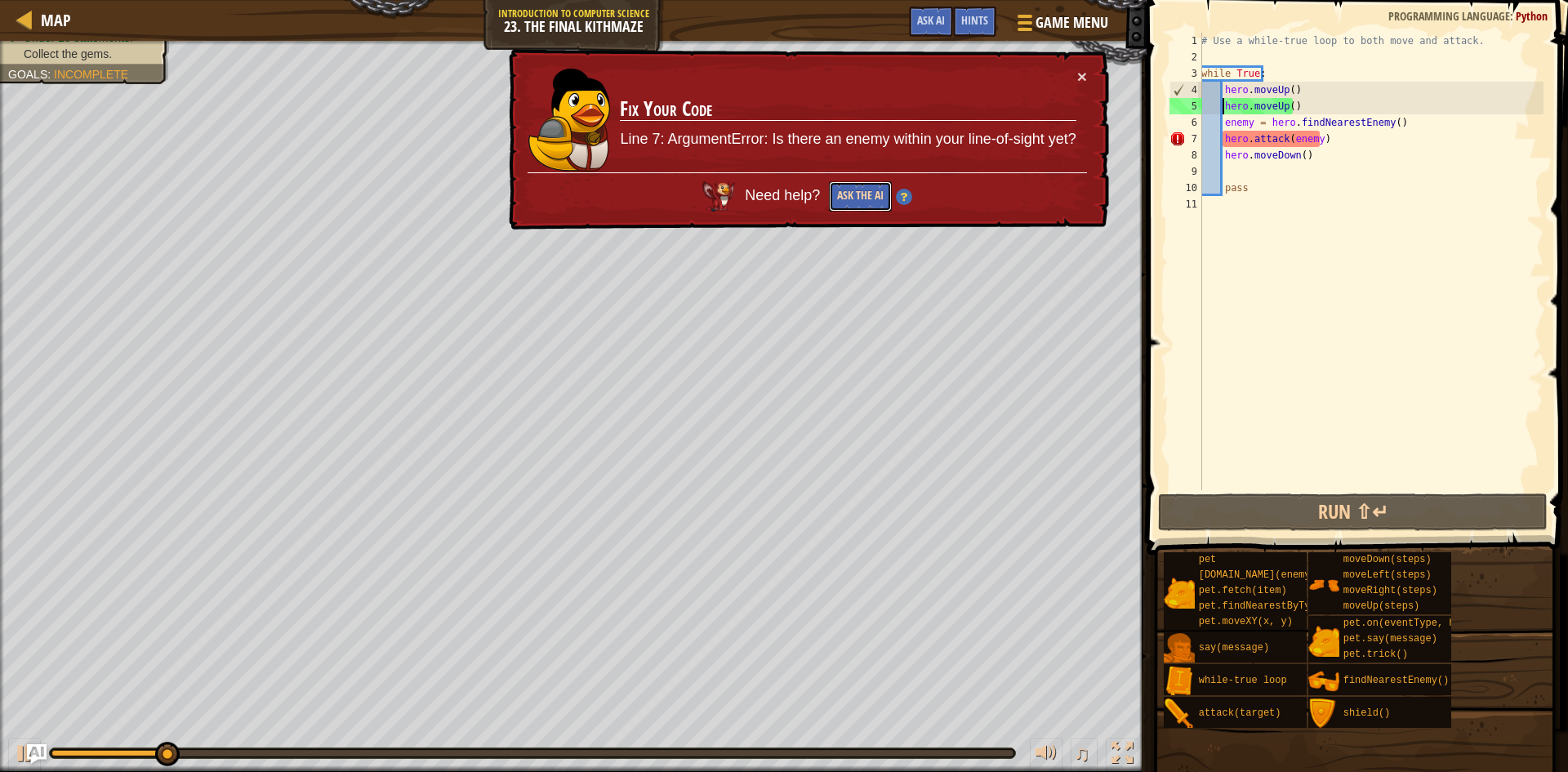
click at [864, 200] on button "Ask the AI" at bounding box center [860, 196] width 63 height 30
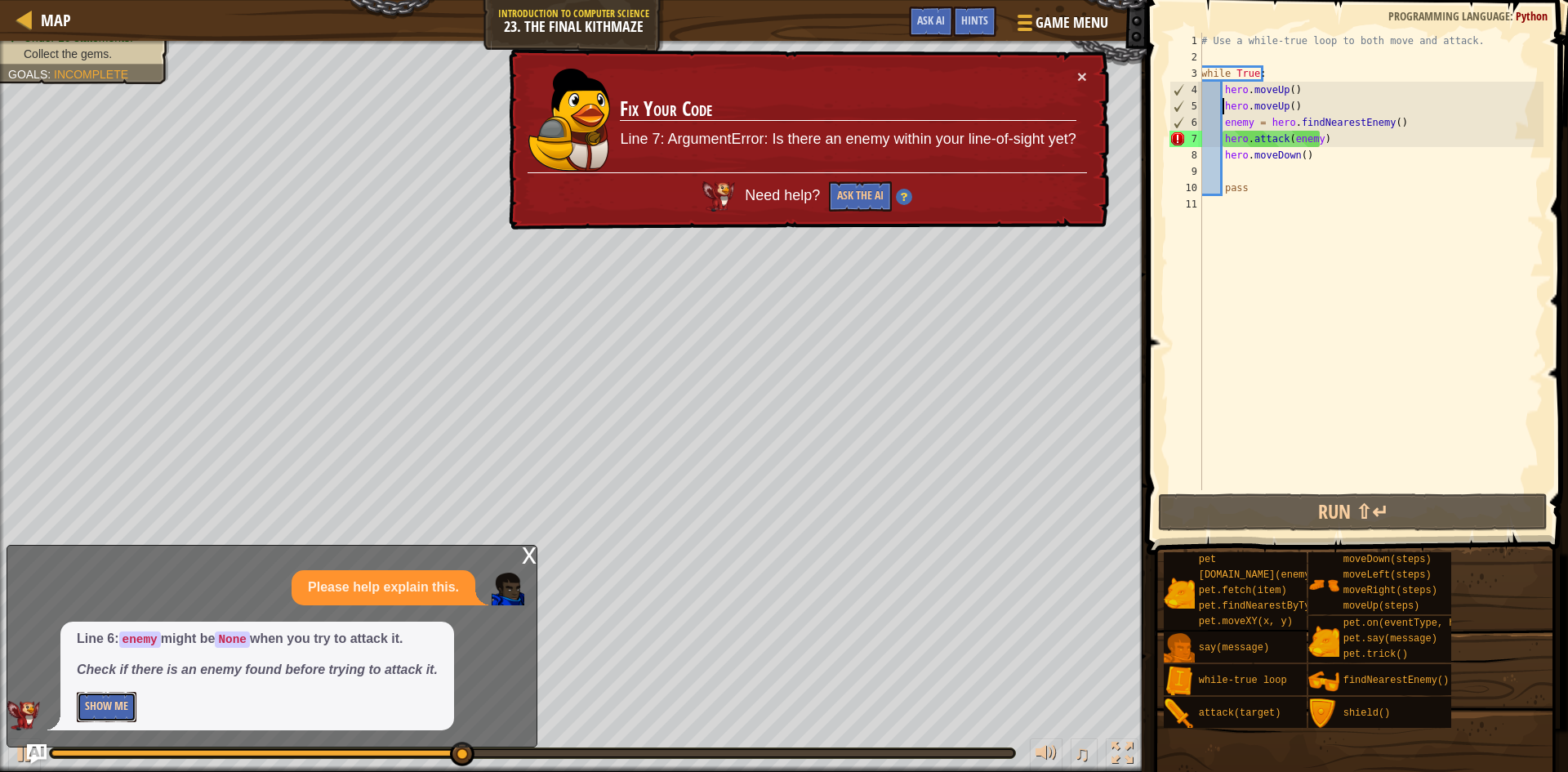
click at [100, 700] on button "Show Me" at bounding box center [106, 707] width 60 height 30
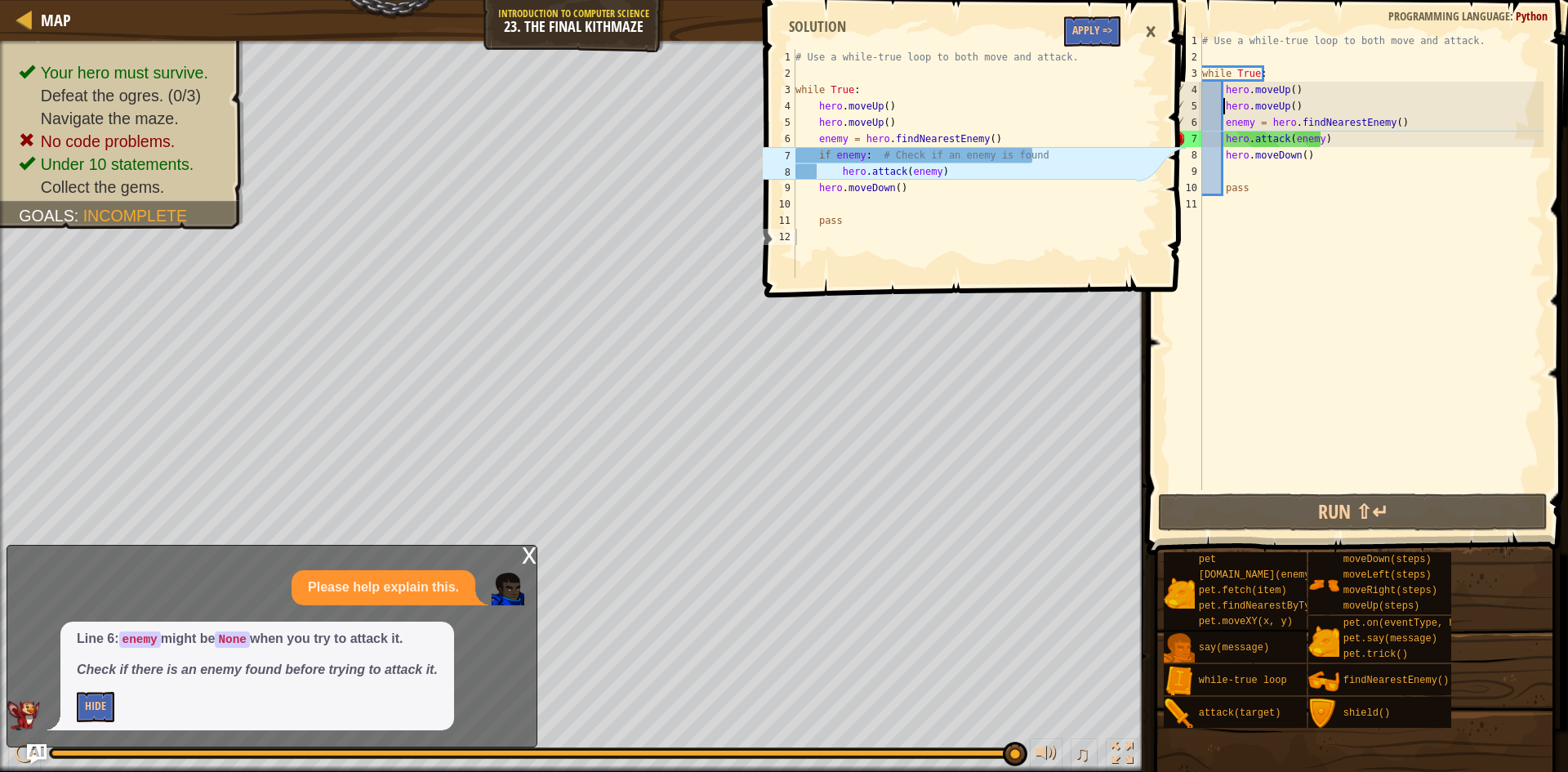
click at [1372, 168] on div "# Use a while-true loop to both move and attack. while True : hero . moveUp ( )…" at bounding box center [1371, 278] width 345 height 490
click at [1221, 151] on div "# Use a while-true loop to both move and attack. while True : hero . moveUp ( )…" at bounding box center [1371, 278] width 345 height 490
type textarea "hero.moveDown()"
drag, startPoint x: 1222, startPoint y: 155, endPoint x: 1233, endPoint y: 154, distance: 11.0
click at [1223, 155] on div "# Use a while-true loop to both move and attack. while True : hero . moveUp ( )…" at bounding box center [1371, 278] width 345 height 490
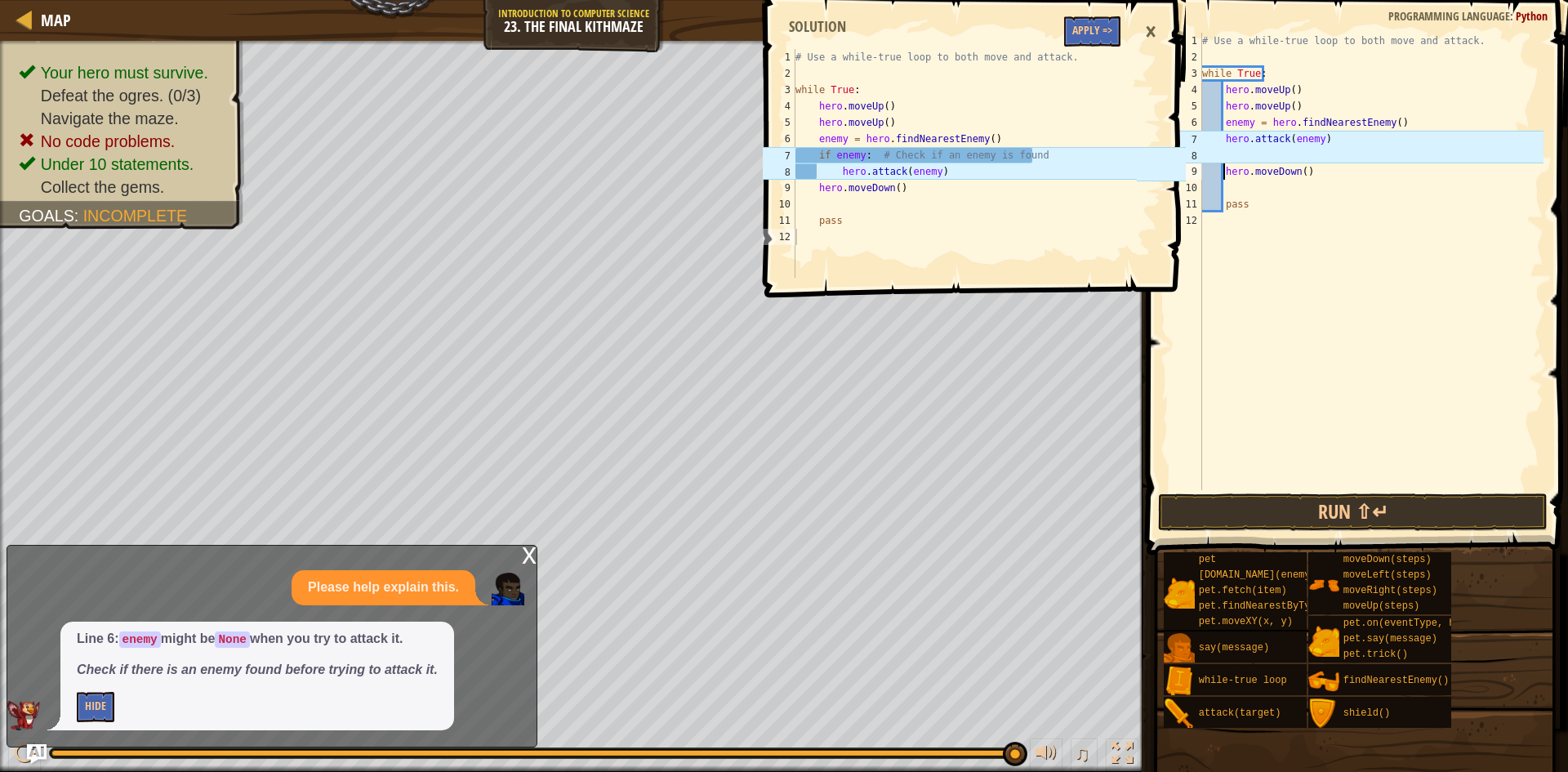
click at [1238, 150] on div "# Use a while-true loop to both move and attack. while True : hero . moveUp ( )…" at bounding box center [1371, 278] width 345 height 490
click at [1338, 135] on div "# Use a while-true loop to both move and attack. while True : hero . moveUp ( )…" at bounding box center [1371, 278] width 345 height 490
type textarea "hero.attack(enemy)"
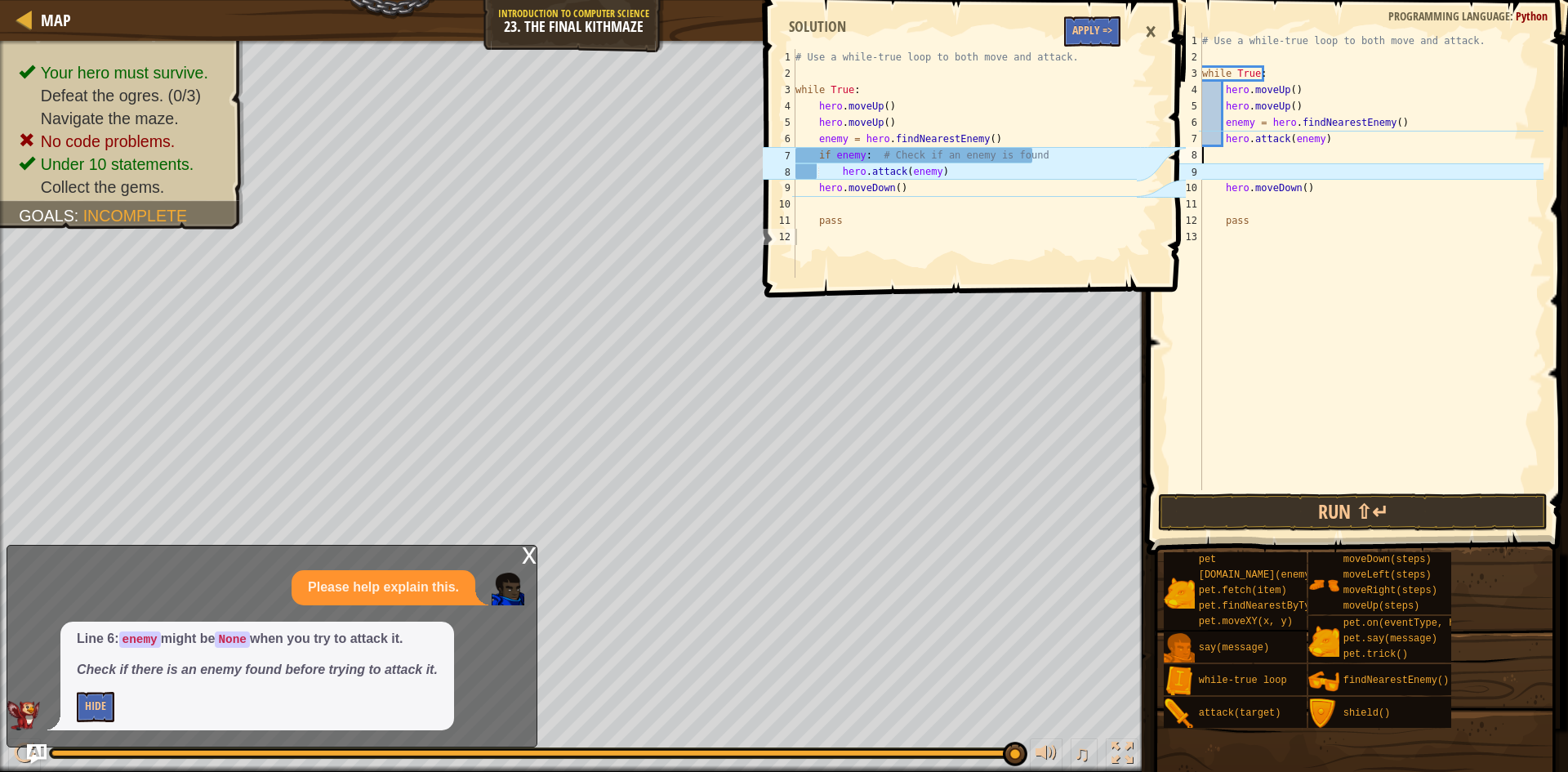
type textarea "hero.attack(enemy)"
click at [1101, 34] on button "Apply =>" at bounding box center [1092, 32] width 56 height 30
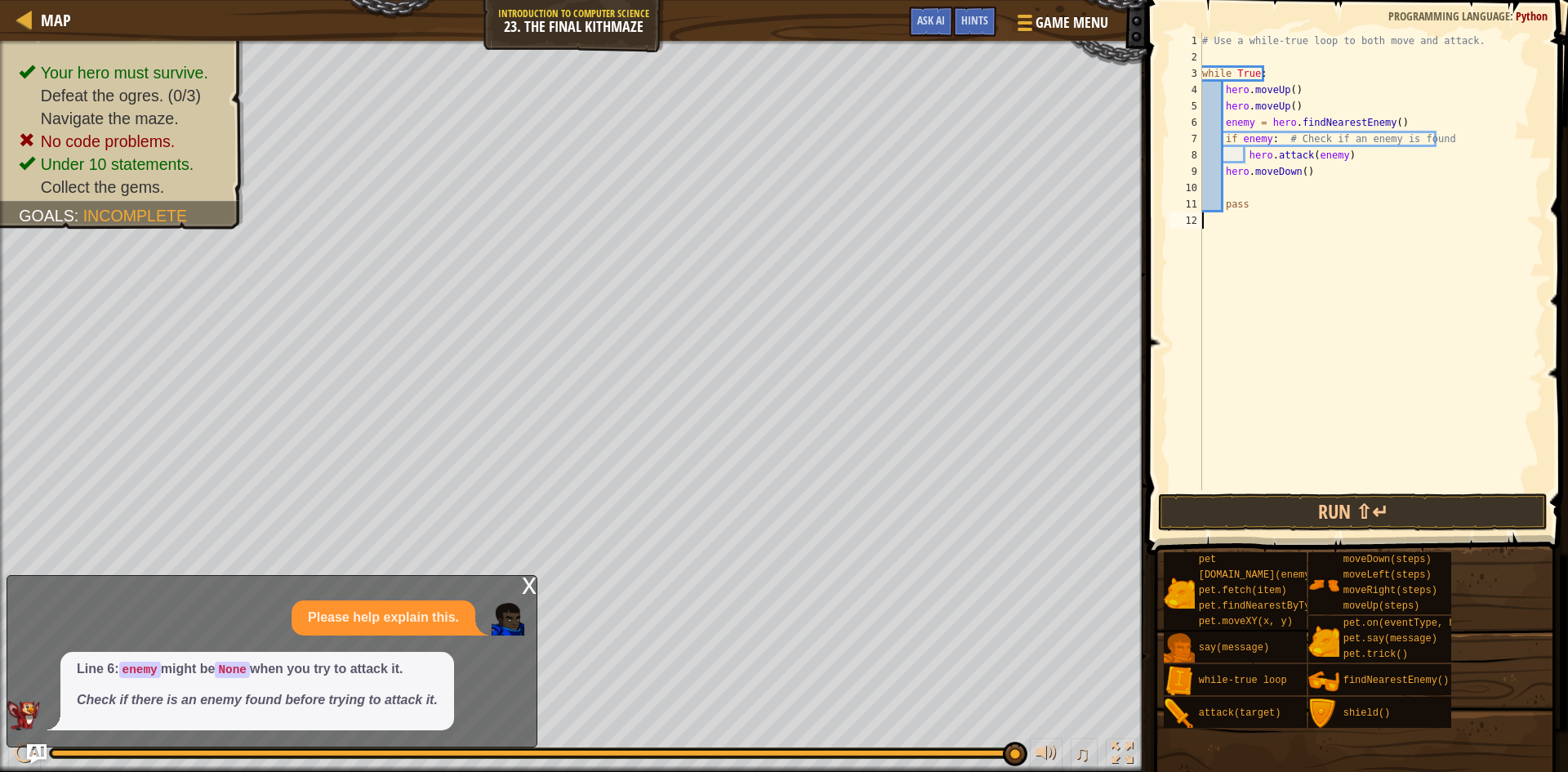
click at [1271, 489] on div "# Use a while-true loop to both move and attack. while True : hero . moveUp ( )…" at bounding box center [1371, 278] width 345 height 490
click at [1268, 503] on button "Run ⇧↵" at bounding box center [1352, 512] width 390 height 37
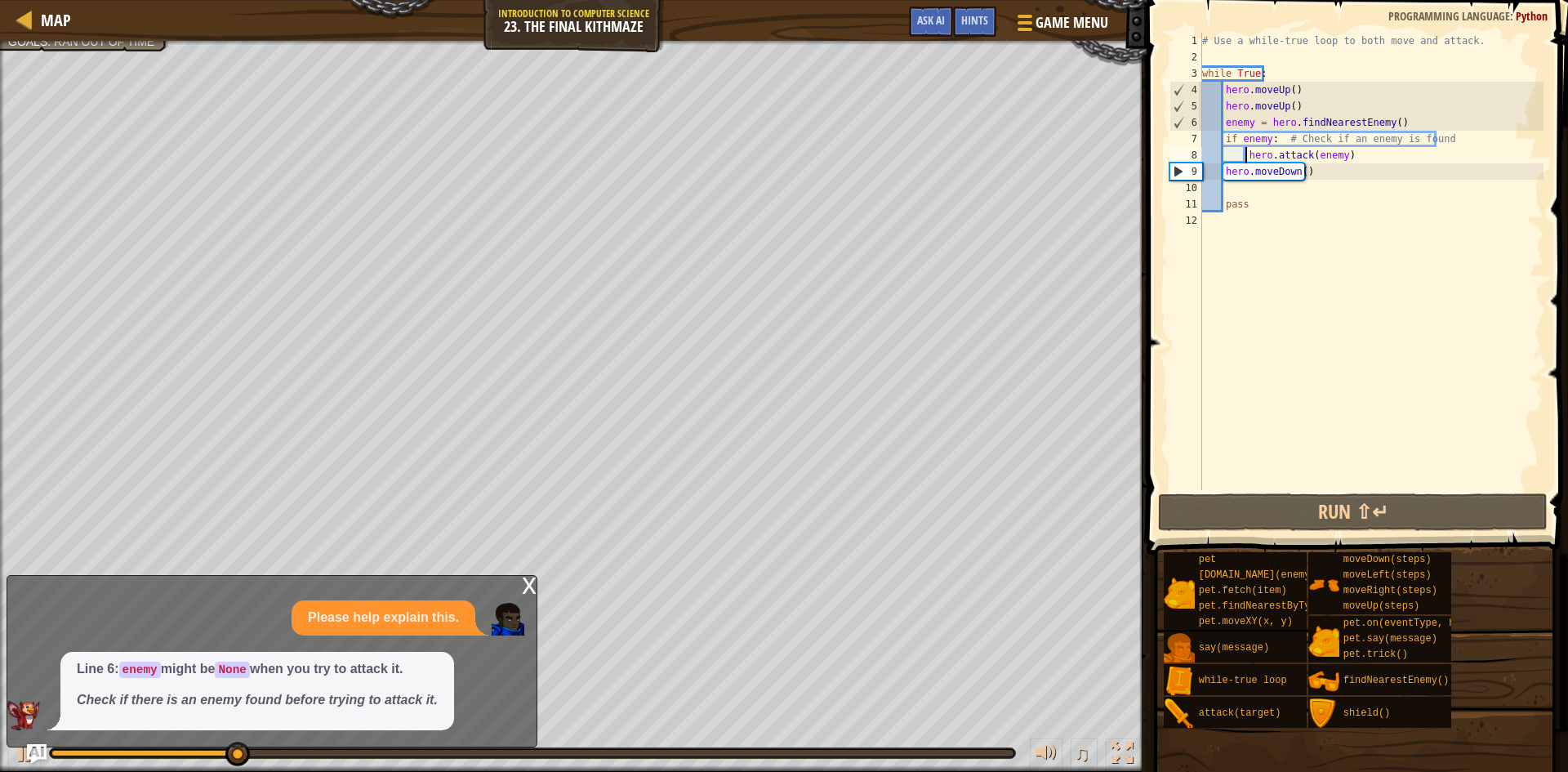
click at [1246, 156] on div "# Use a while-true loop to both move and attack. while True : hero . moveUp ( )…" at bounding box center [1371, 278] width 345 height 490
type textarea "hero.attack(enemy)"
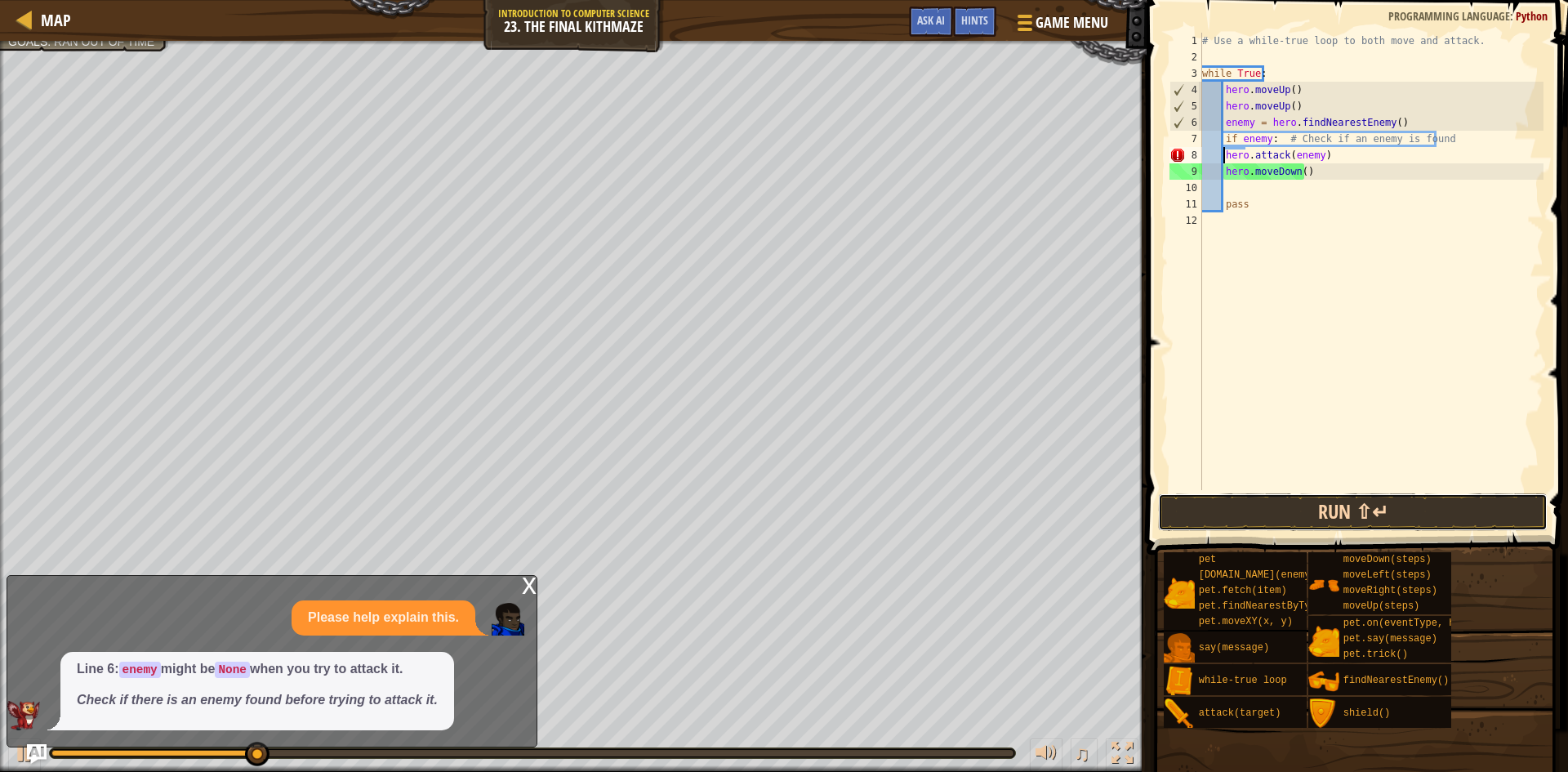
click at [1256, 518] on button "Run ⇧↵" at bounding box center [1352, 512] width 390 height 37
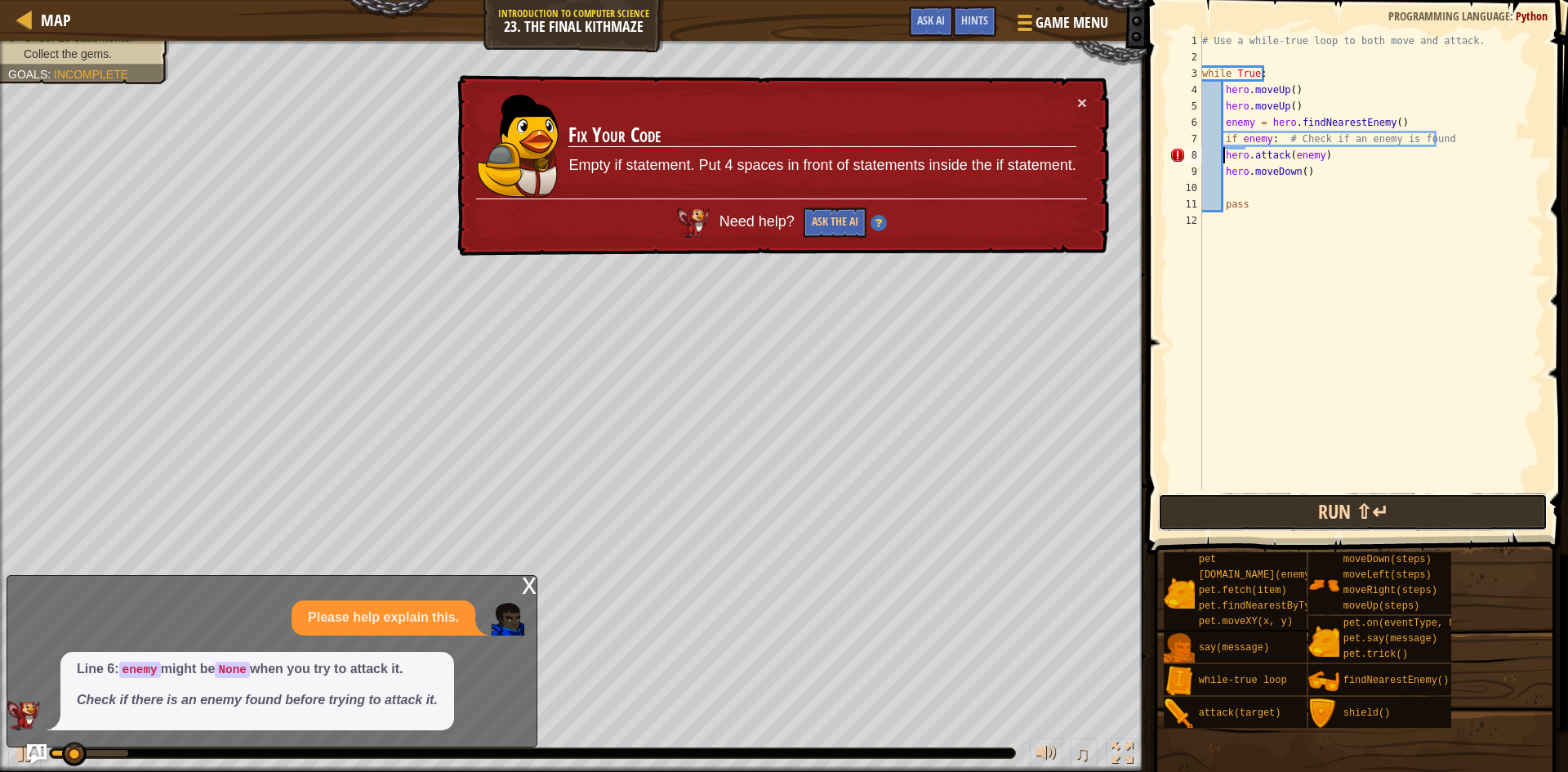
click at [1262, 505] on button "Run ⇧↵" at bounding box center [1352, 512] width 390 height 37
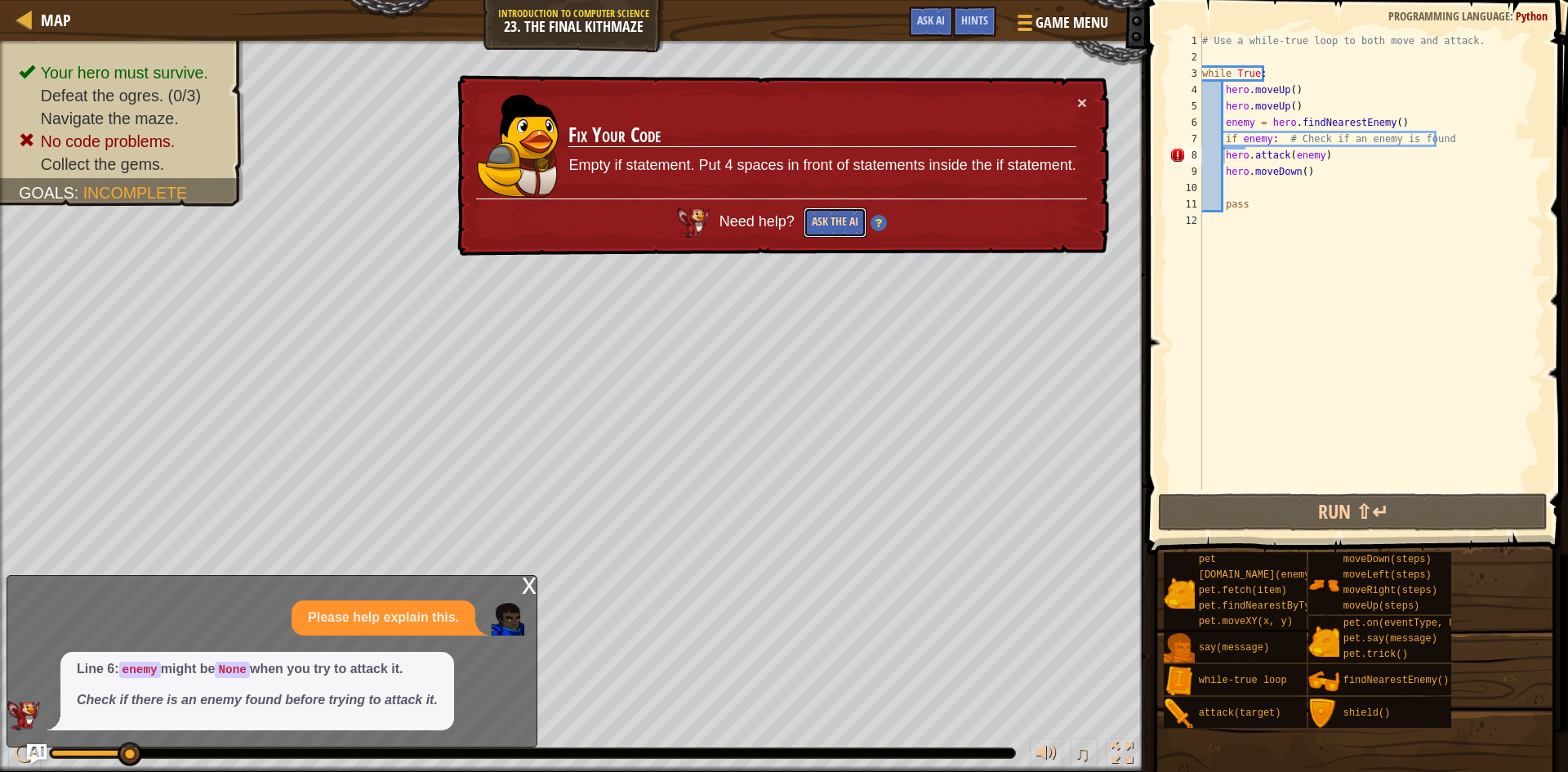
click at [826, 219] on button "Ask the AI" at bounding box center [835, 223] width 63 height 30
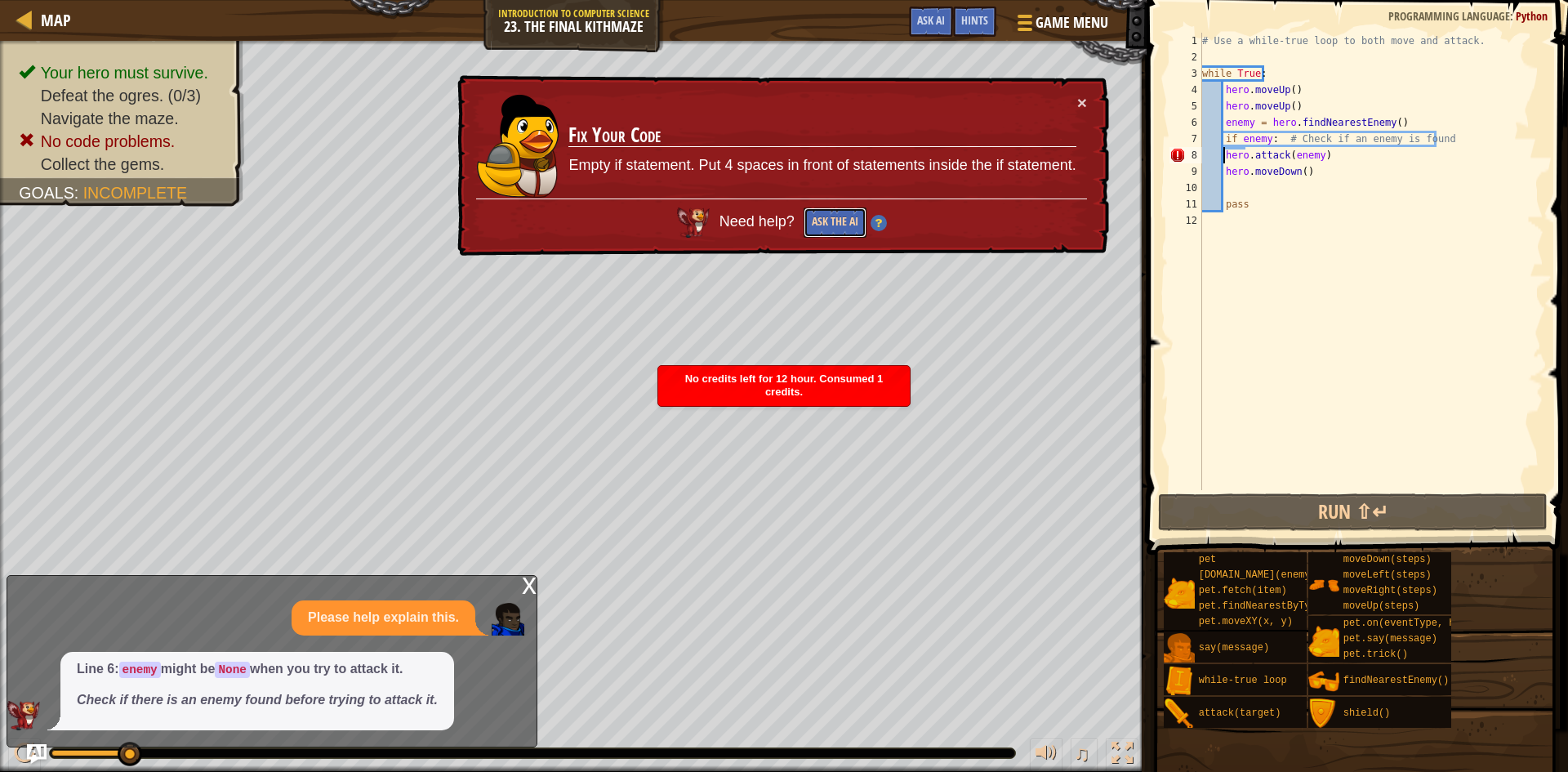
click at [860, 222] on button "Ask the AI" at bounding box center [835, 223] width 63 height 30
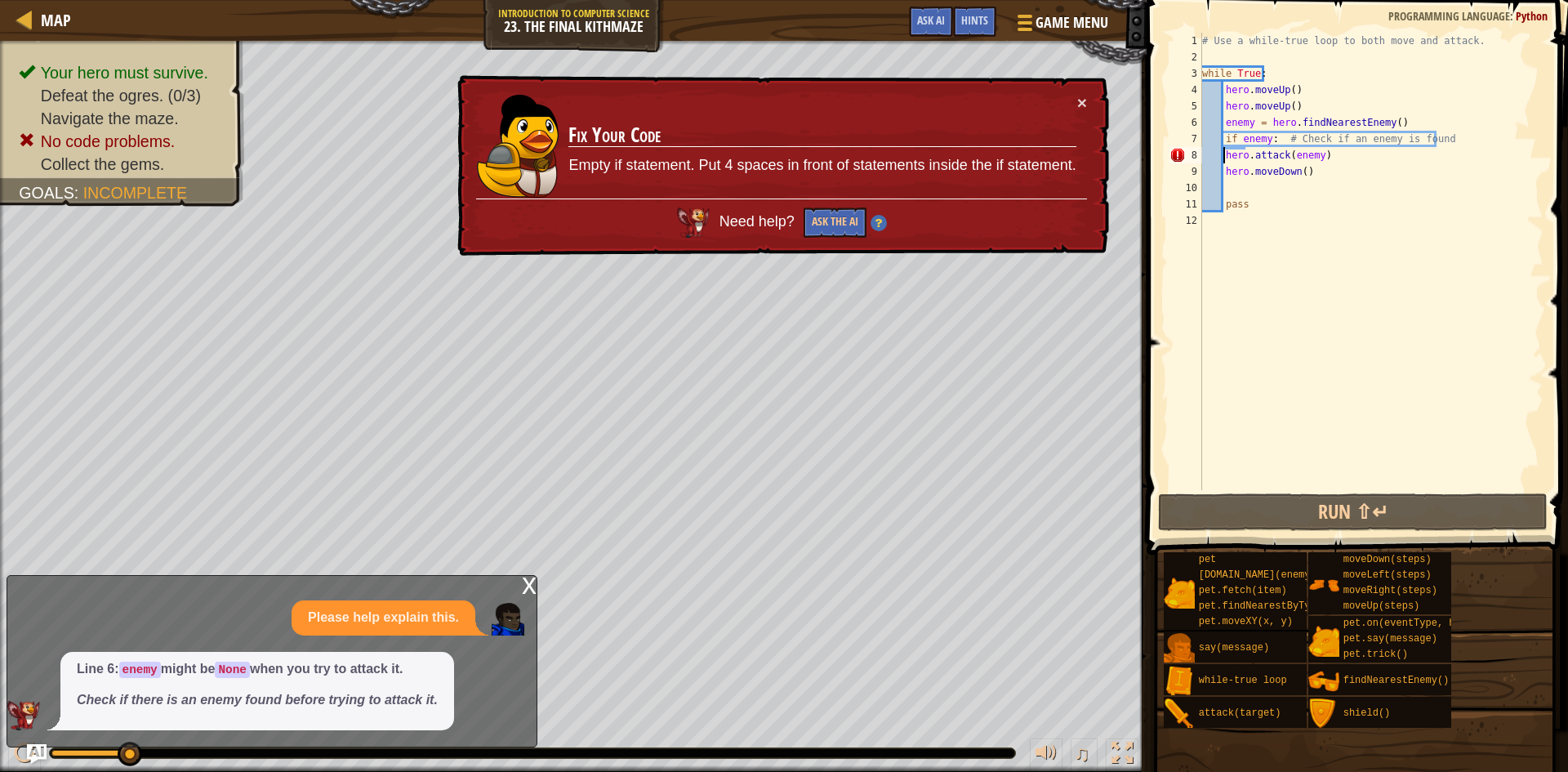
click at [1230, 184] on div "# Use a while-true loop to both move and attack. while True : hero . moveUp ( )…" at bounding box center [1371, 278] width 345 height 490
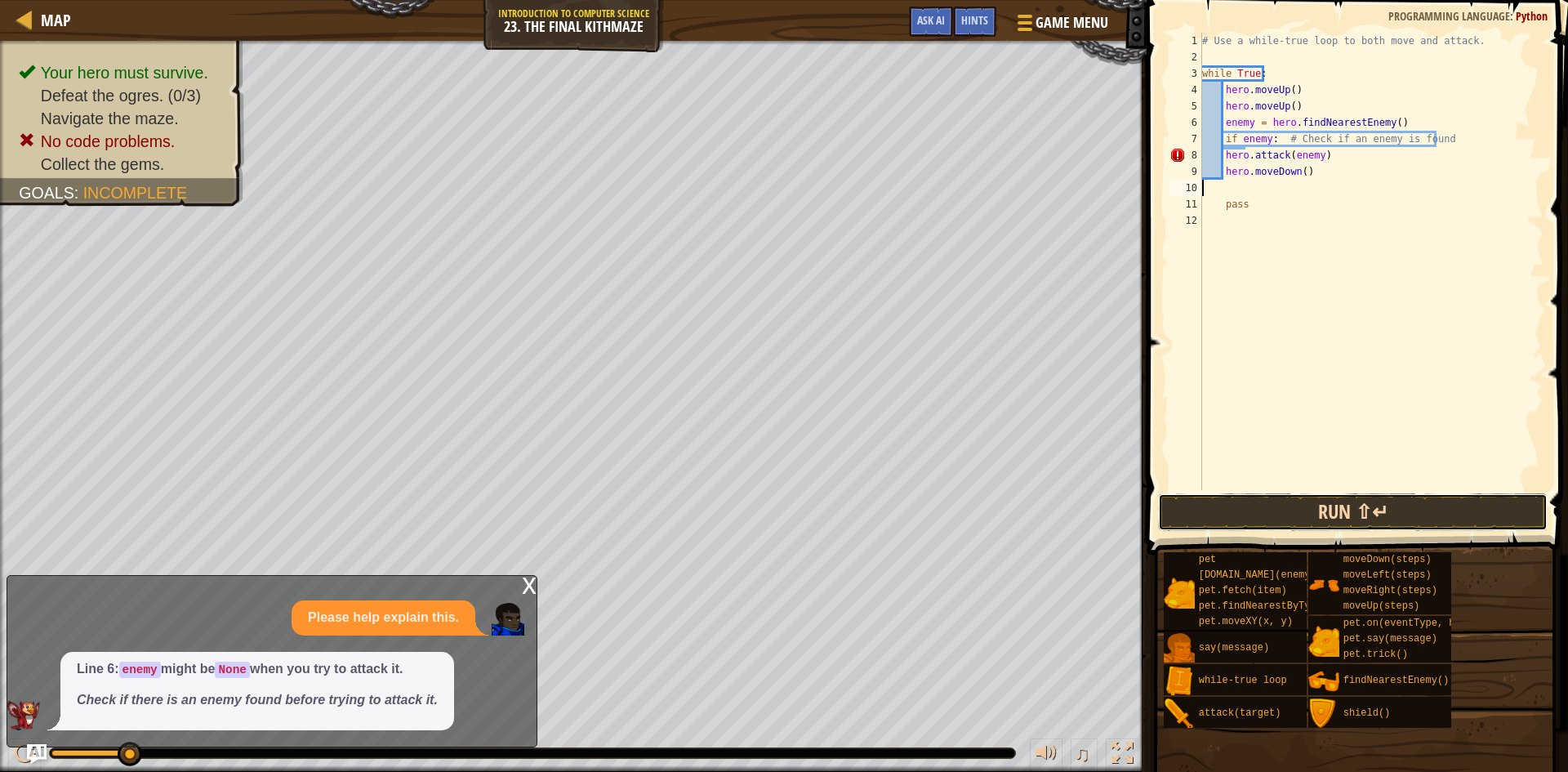
click at [1341, 497] on button "Run ⇧↵" at bounding box center [1352, 512] width 390 height 37
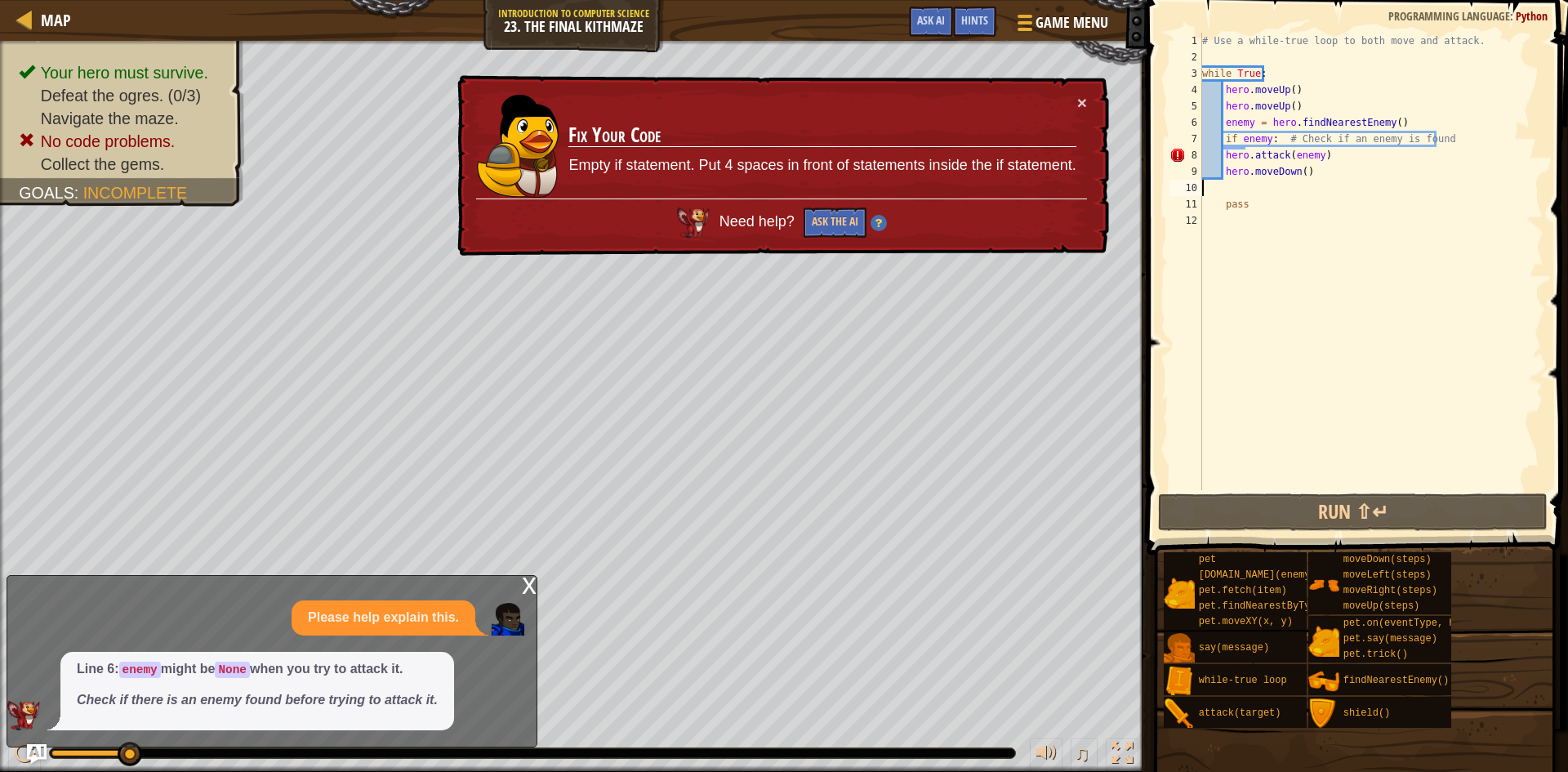
click at [1360, 141] on div "# Use a while-true loop to both move and attack. while True : hero . moveUp ( )…" at bounding box center [1371, 278] width 345 height 490
click at [1435, 140] on div "# Use a while-true loop to both move and attack. while True : hero . moveUp ( )…" at bounding box center [1371, 278] width 345 height 490
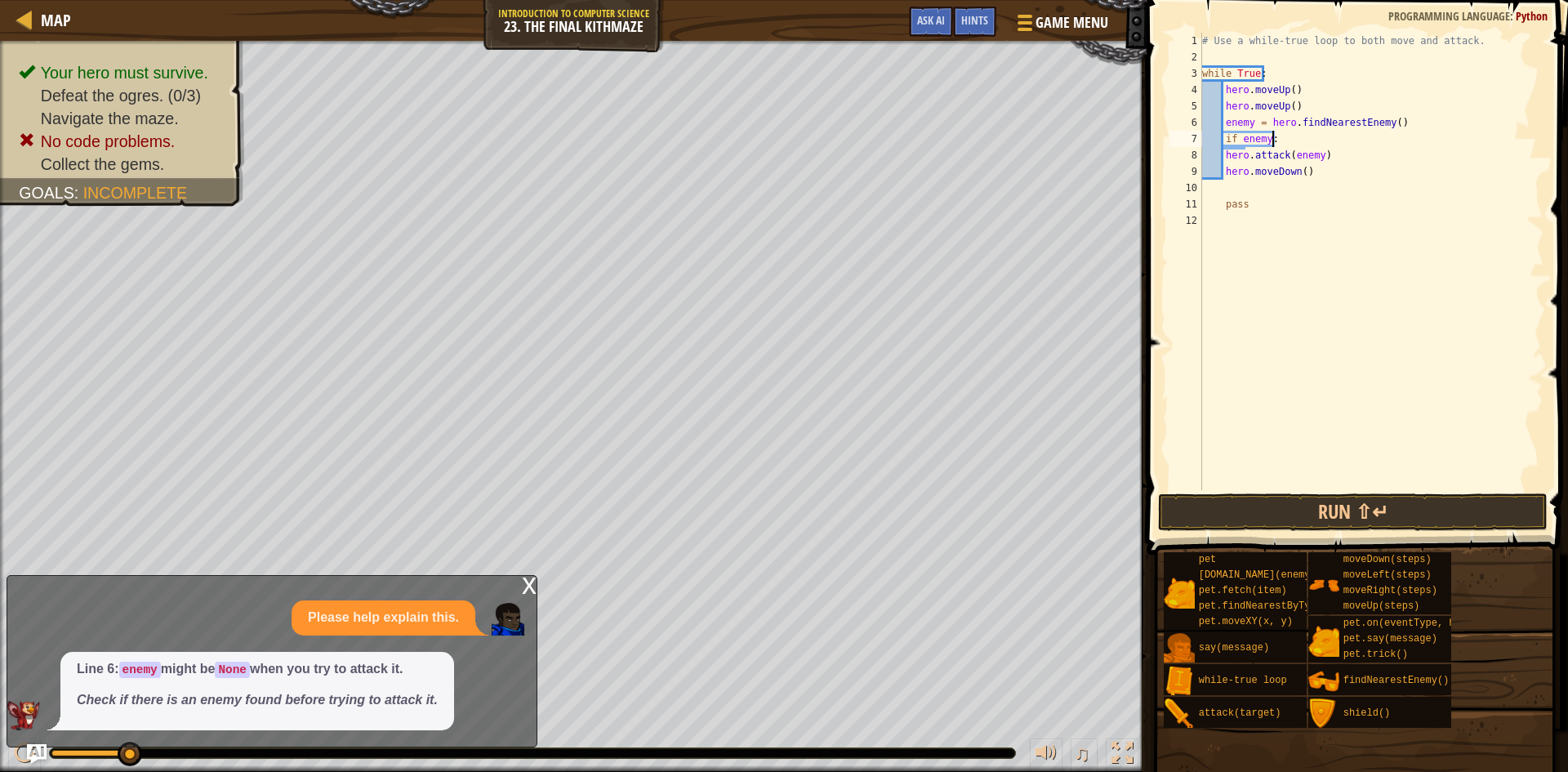
scroll to position [7, 6]
type textarea "if enemy:h"
click at [35, 17] on link "Map" at bounding box center [51, 20] width 38 height 22
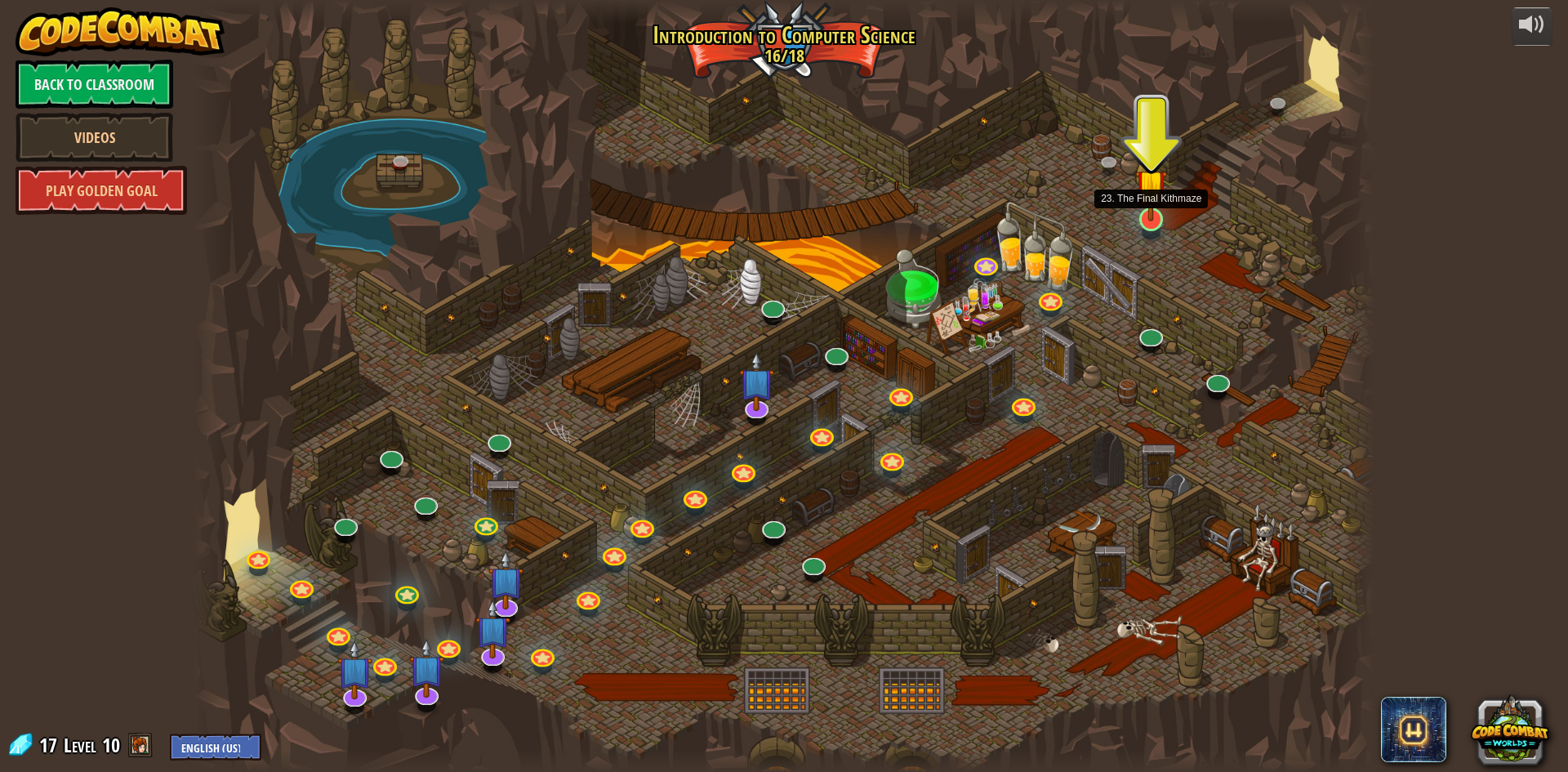
click at [1155, 219] on img at bounding box center [1151, 185] width 32 height 73
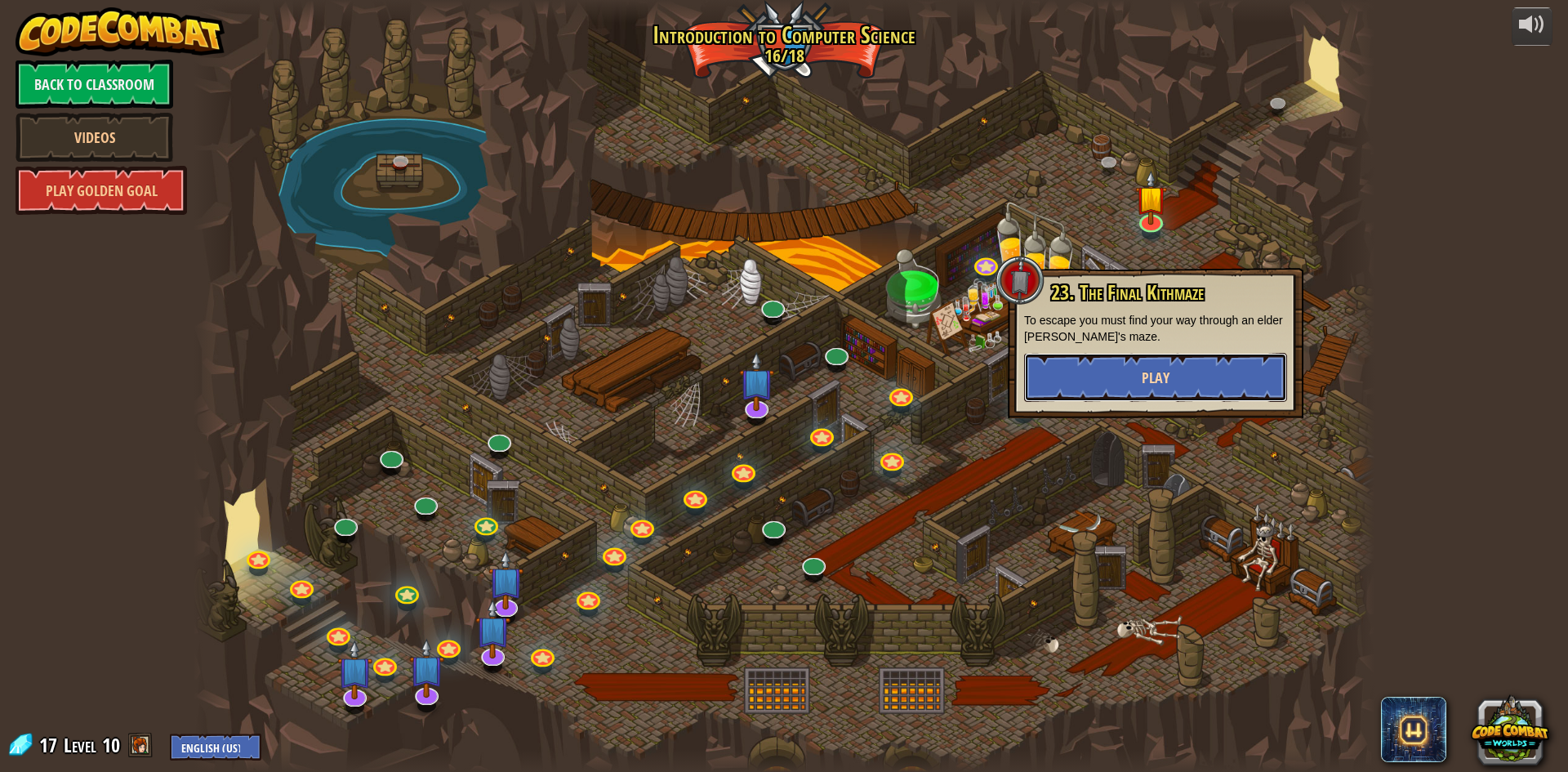
click at [1136, 376] on button "Play" at bounding box center [1155, 377] width 263 height 49
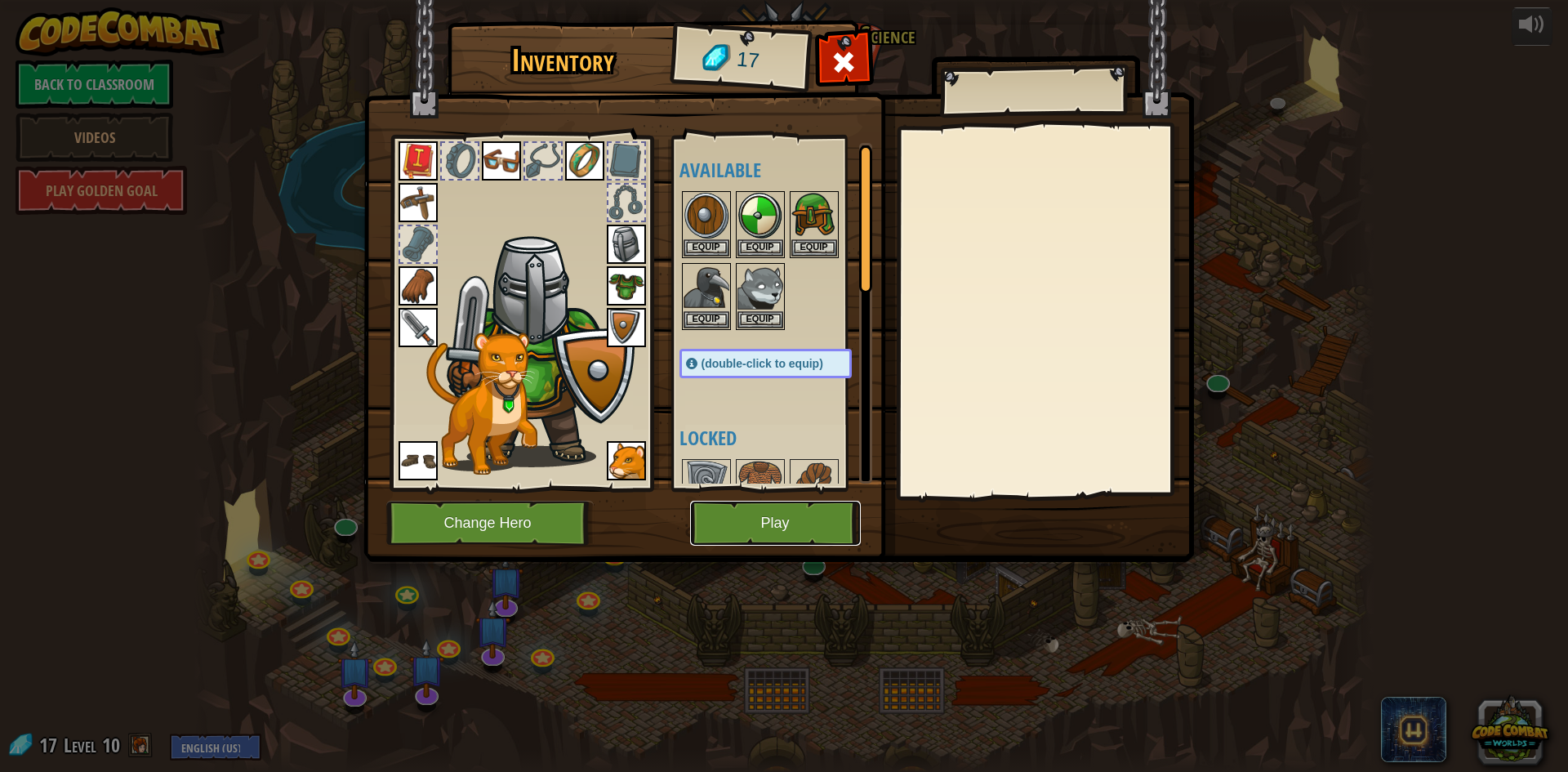
click at [764, 518] on button "Play" at bounding box center [776, 524] width 171 height 45
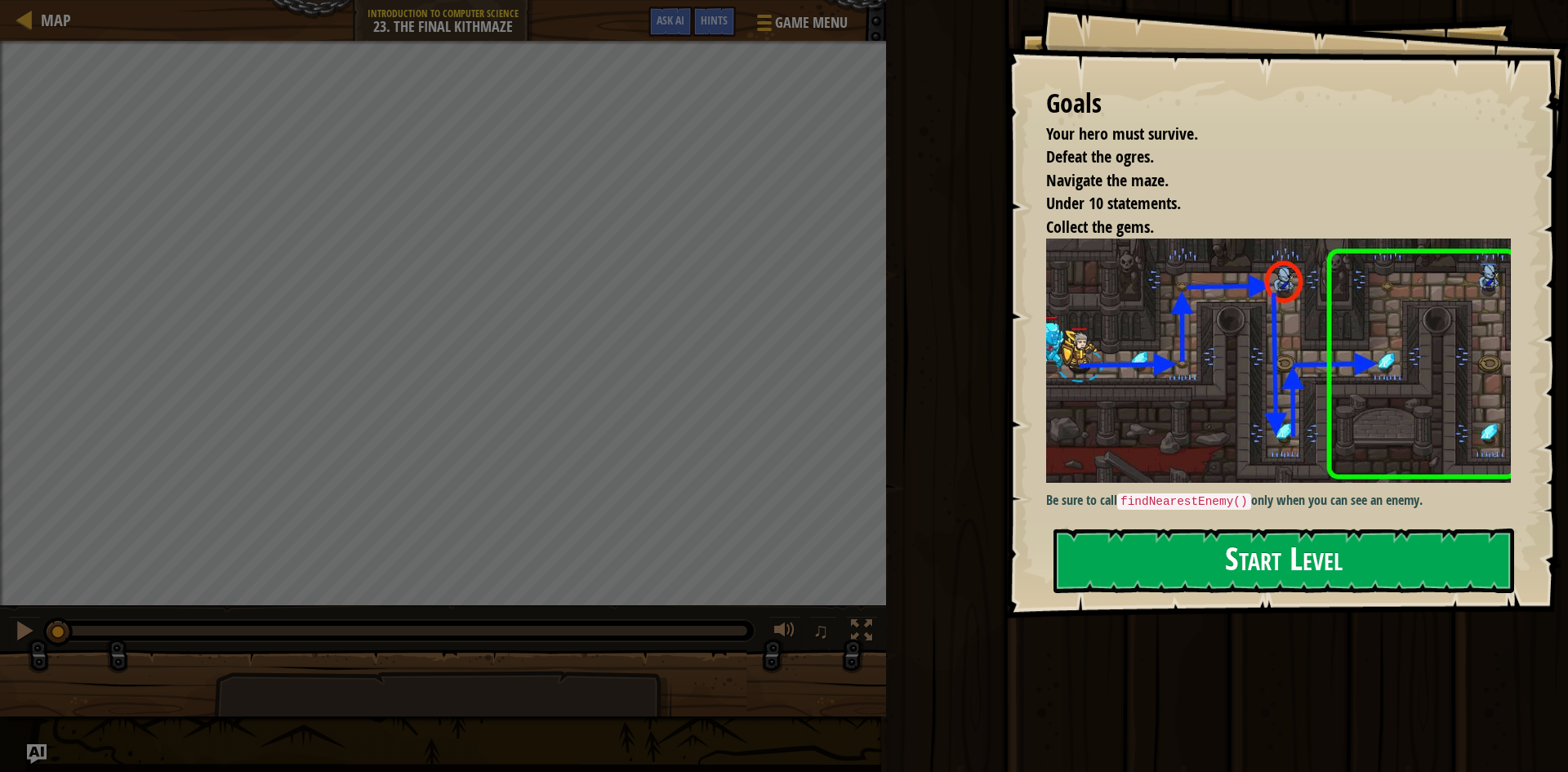
click at [1227, 549] on button "Start Level" at bounding box center [1283, 561] width 461 height 65
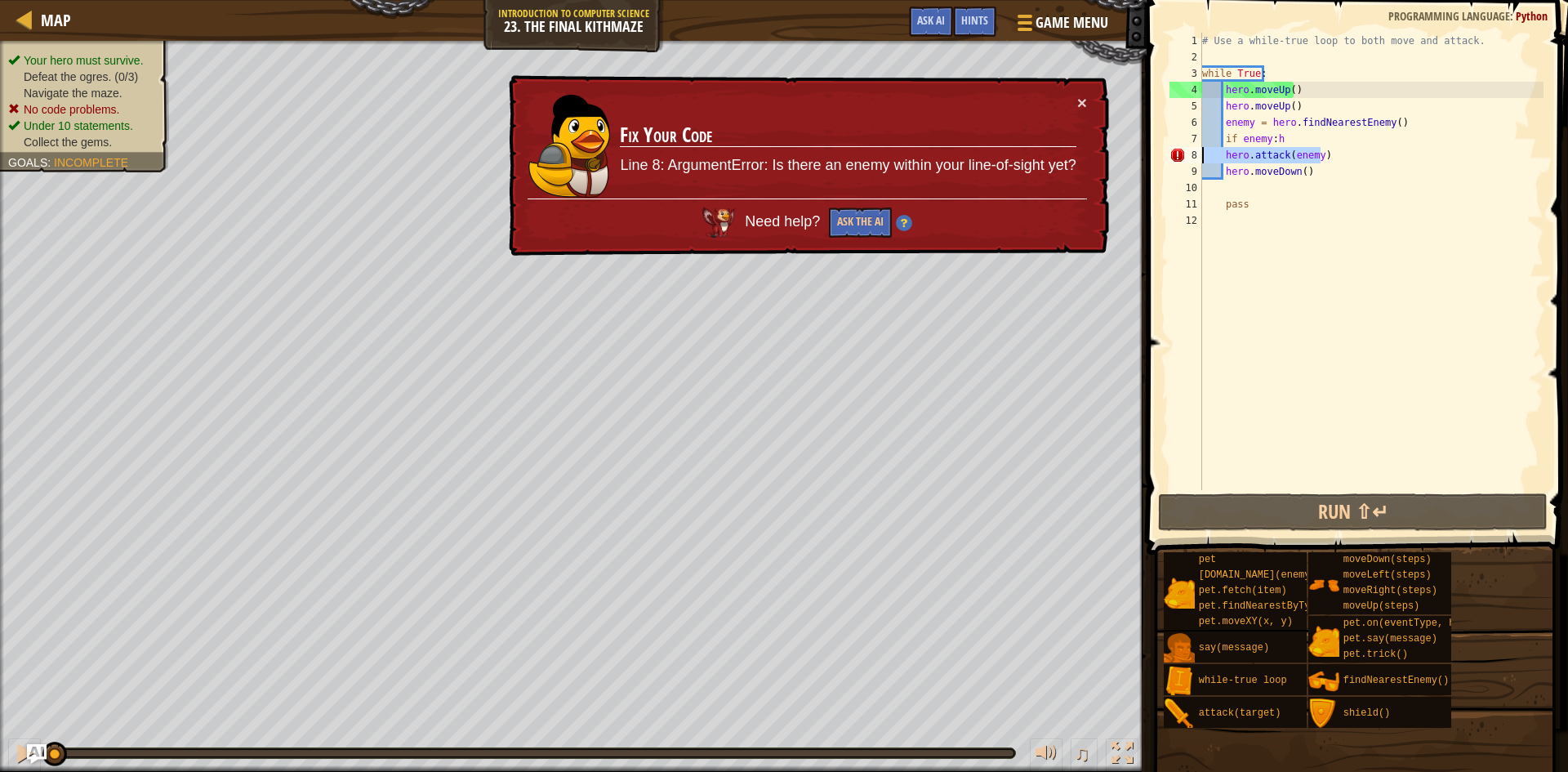
drag, startPoint x: 1370, startPoint y: 152, endPoint x: 1203, endPoint y: 149, distance: 167.0
click at [1203, 149] on div "# Use a while-true loop to both move and attack. while True : hero . moveUp ( )…" at bounding box center [1371, 278] width 345 height 490
type textarea "hero.attack(enemy)"
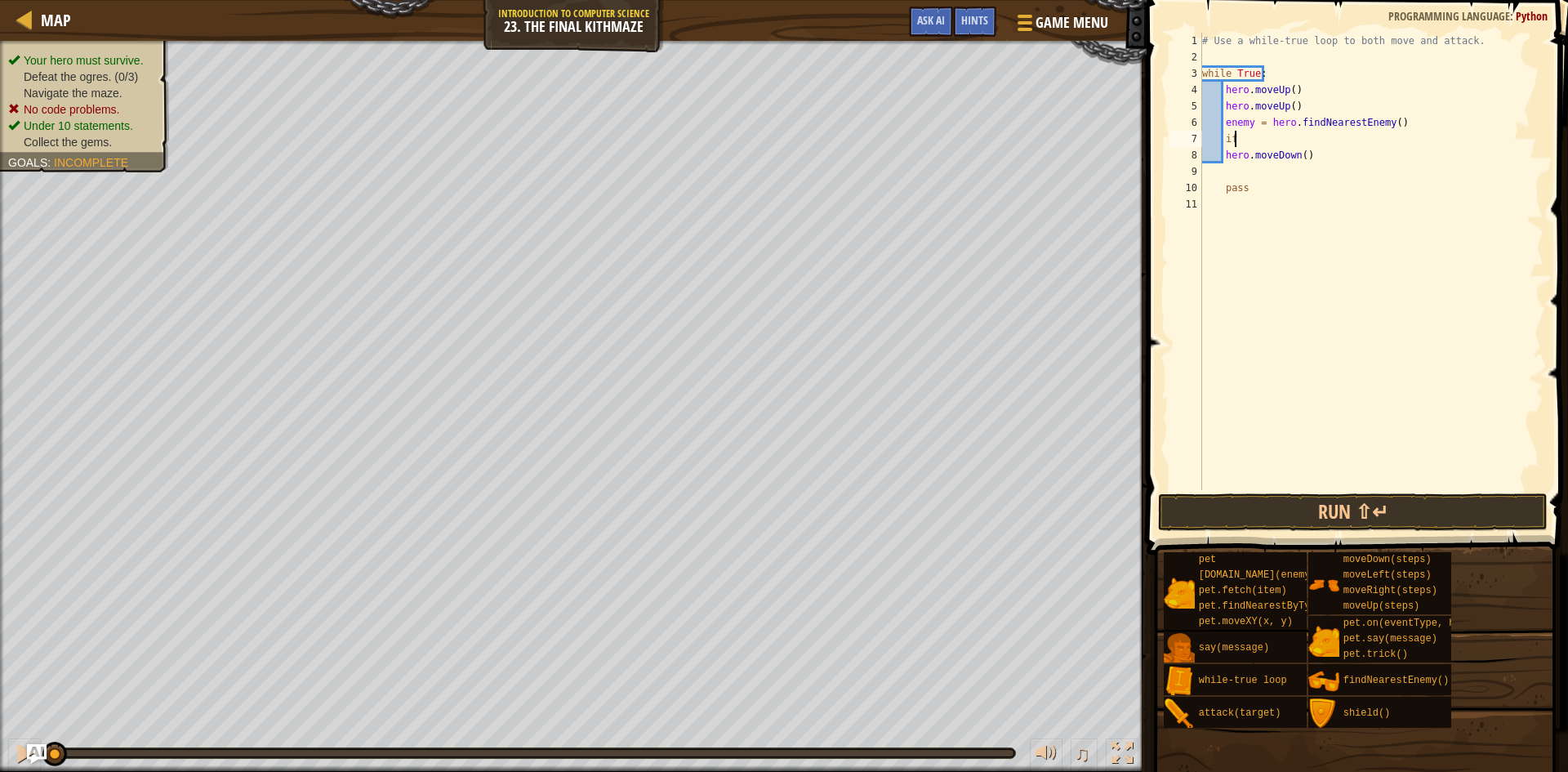
type textarea "i"
type textarea "f"
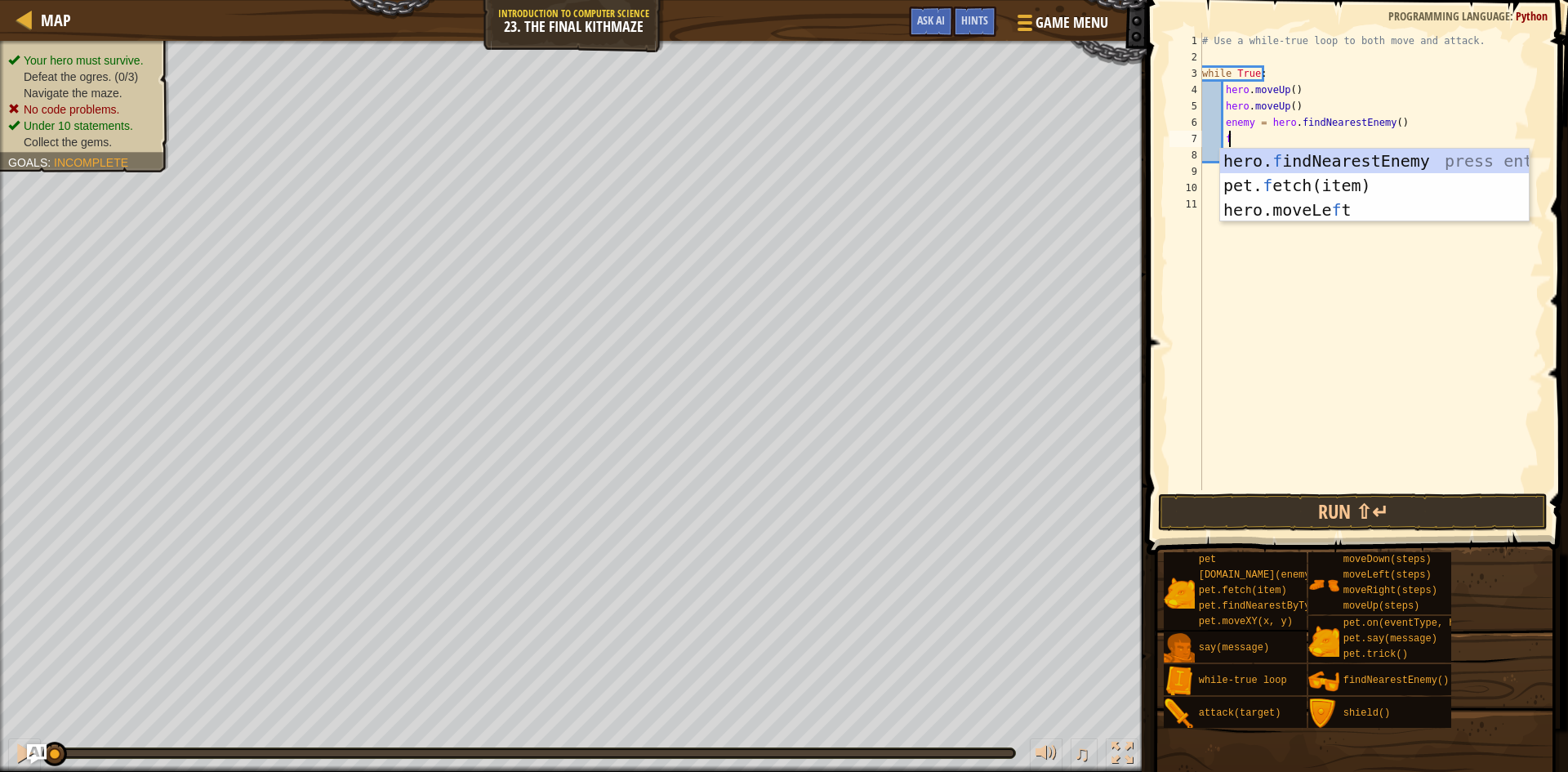
scroll to position [7, 1]
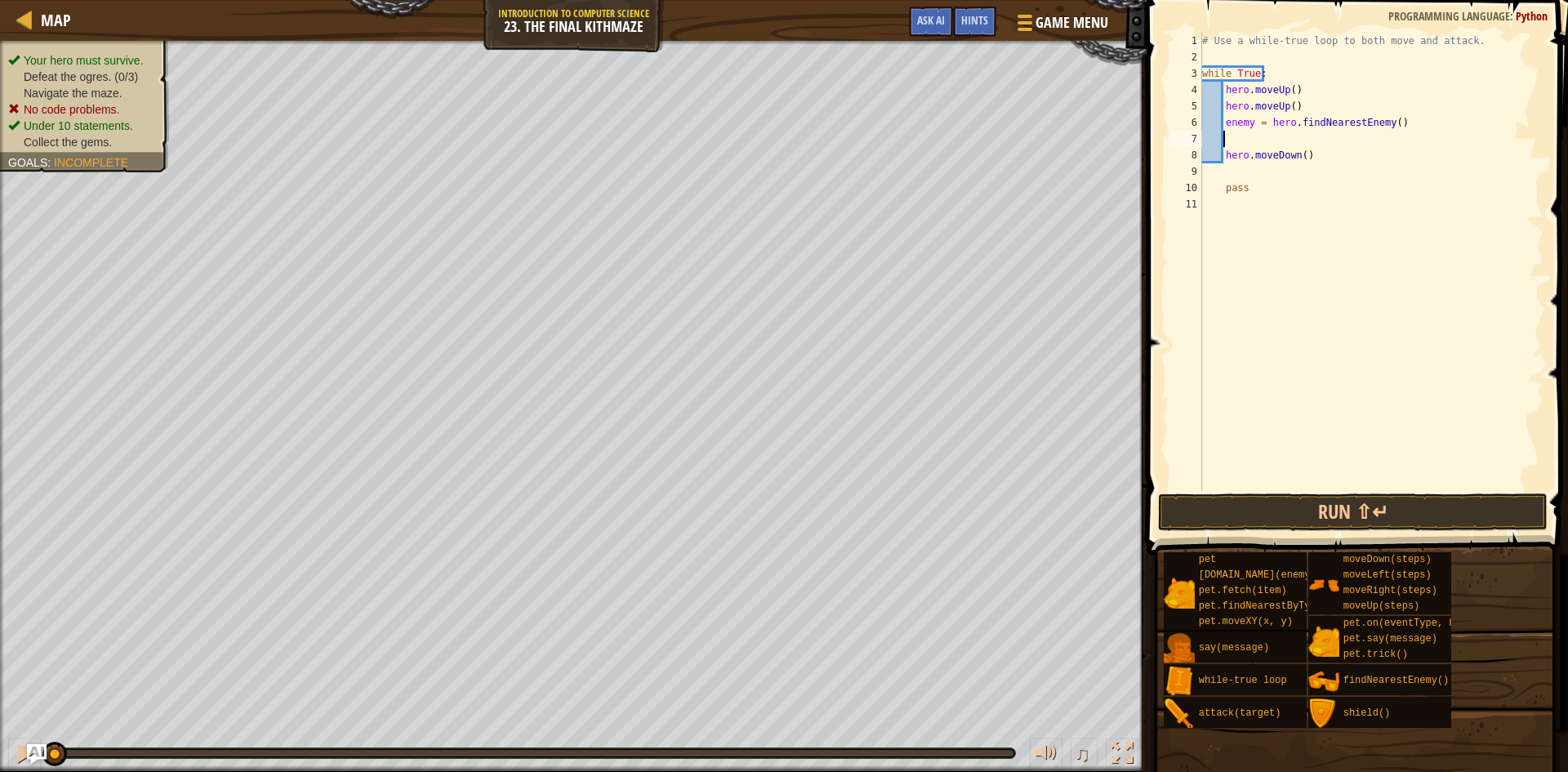
type textarea "i"
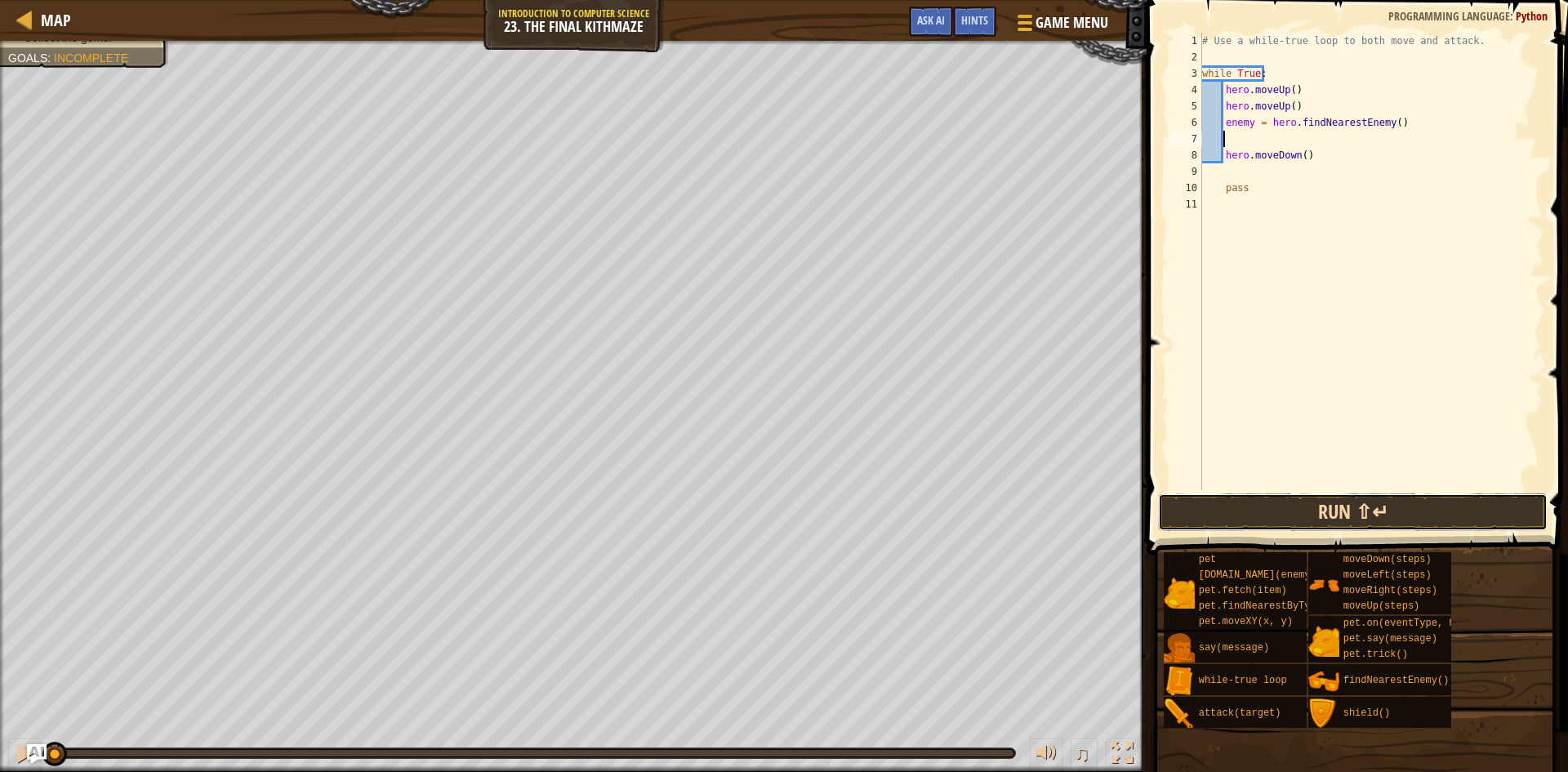
click at [1294, 502] on button "Run ⇧↵" at bounding box center [1352, 512] width 390 height 37
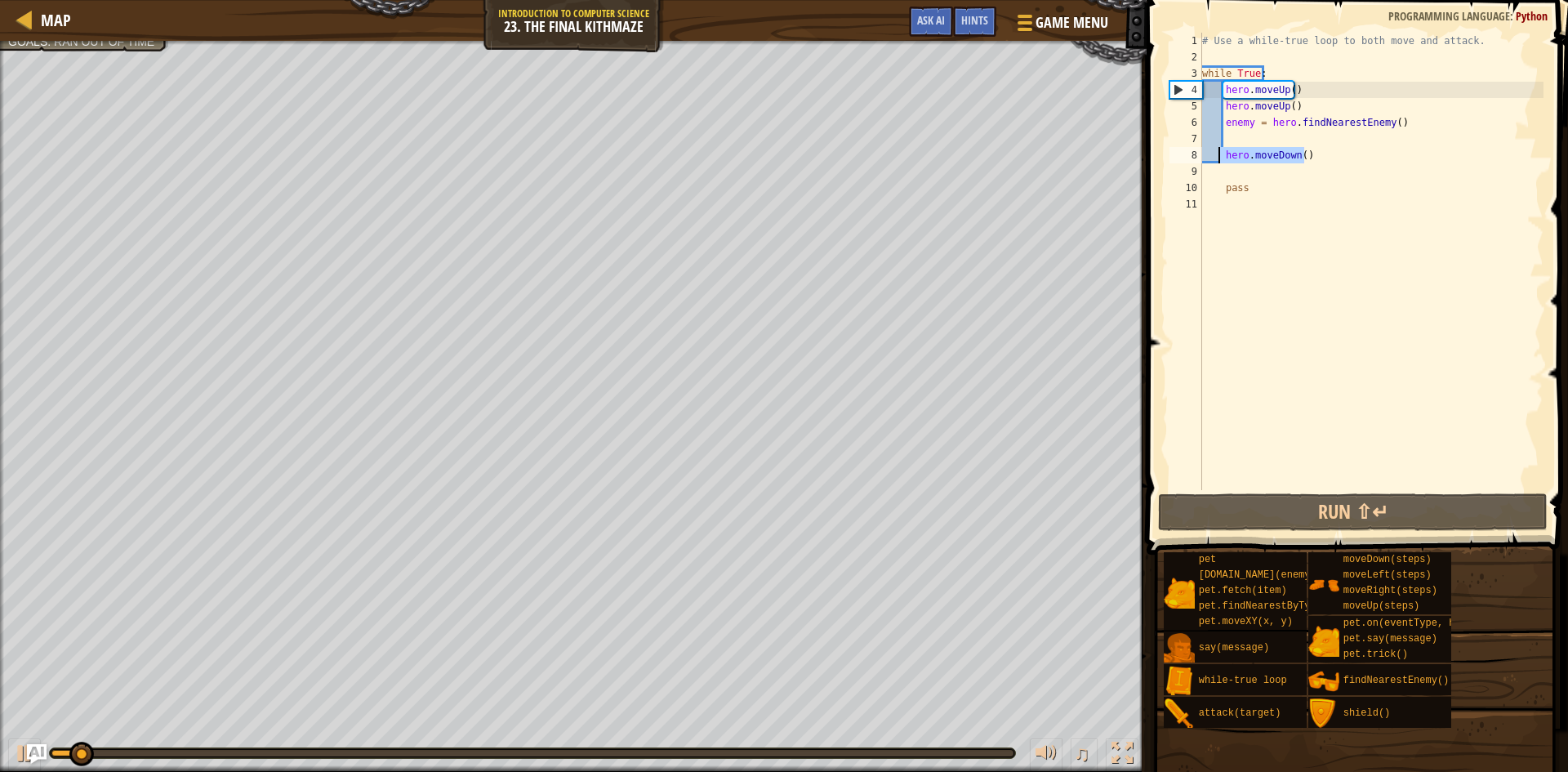
drag, startPoint x: 1309, startPoint y: 158, endPoint x: 1218, endPoint y: 155, distance: 91.0
click at [1218, 155] on div "# Use a while-true loop to both move and attack. while True : hero . moveUp ( )…" at bounding box center [1371, 278] width 345 height 490
type textarea "hero.moveDown()"
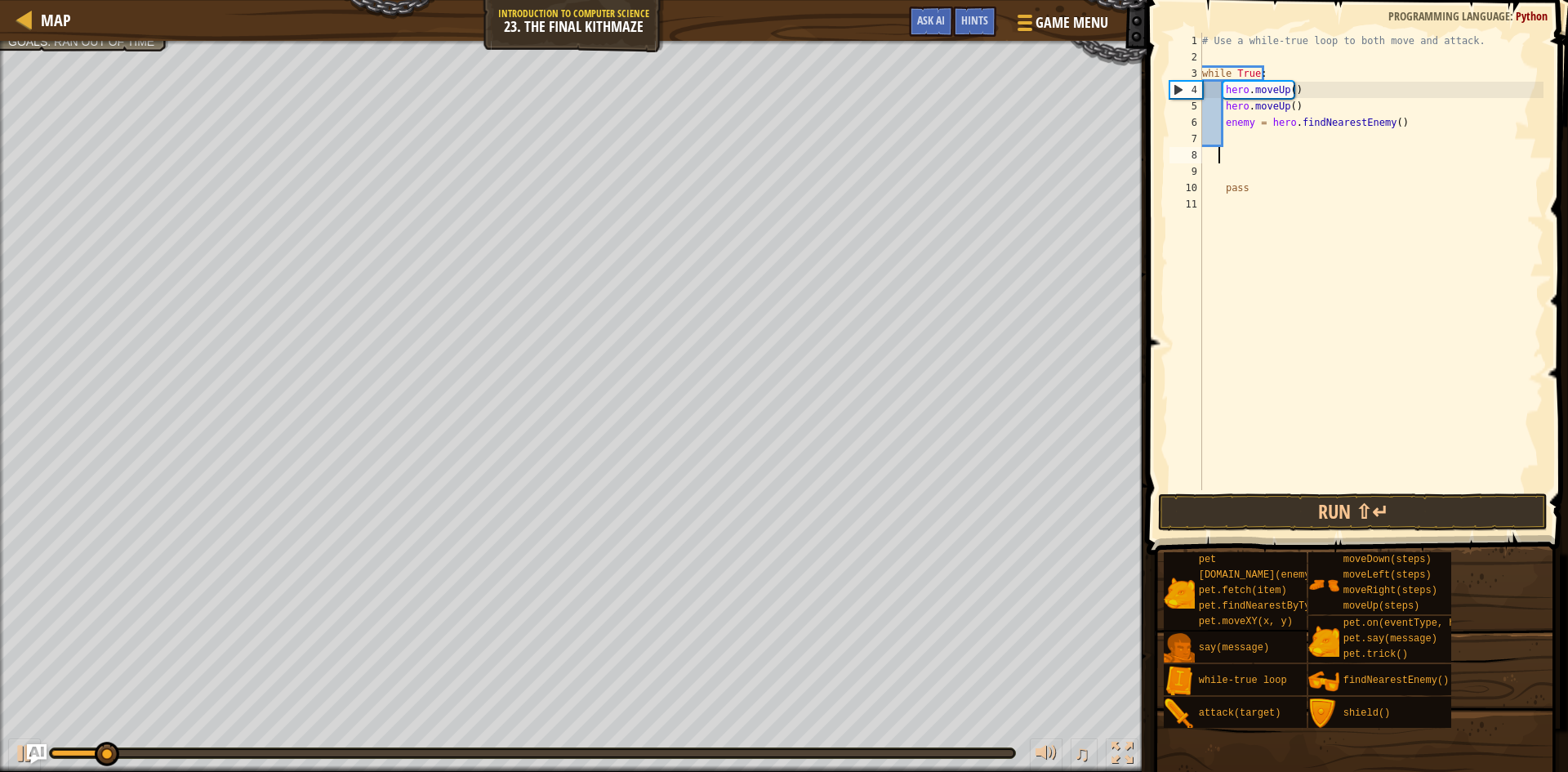
click at [1237, 130] on div "# Use a while-true loop to both move and attack. while True : hero . moveUp ( )…" at bounding box center [1371, 278] width 345 height 490
type textarea "enemy = hero.findNearestEnemy()"
click at [1228, 139] on div "# Use a while-true loop to both move and attack. while True : hero . moveUp ( )…" at bounding box center [1371, 278] width 345 height 490
drag, startPoint x: 1303, startPoint y: 92, endPoint x: 1224, endPoint y: 92, distance: 79.0
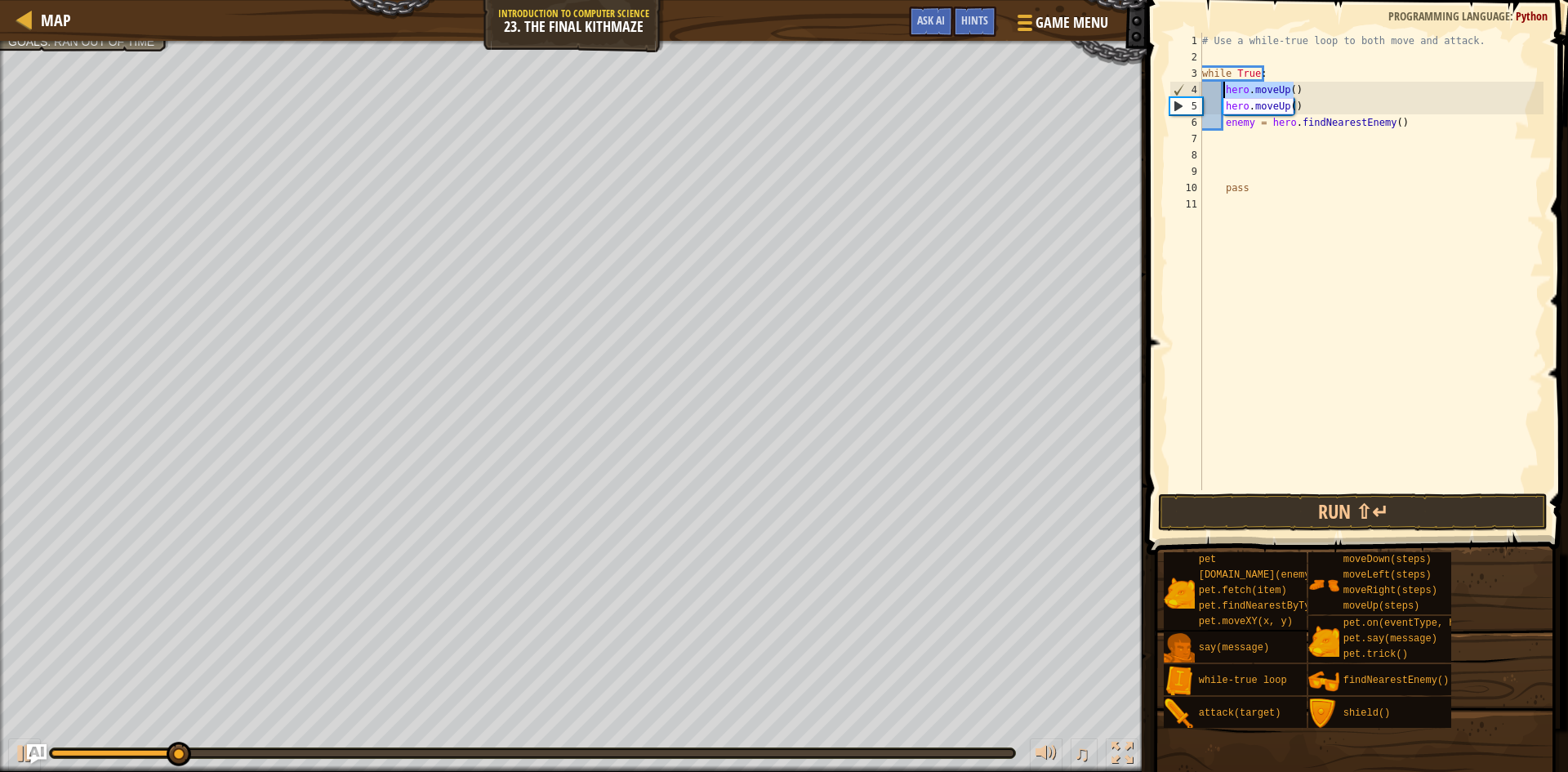
click at [1224, 92] on div "# Use a while-true loop to both move and attack. while True : hero . moveUp ( )…" at bounding box center [1371, 278] width 345 height 490
type textarea "hero.moveUp()"
type textarea "m"
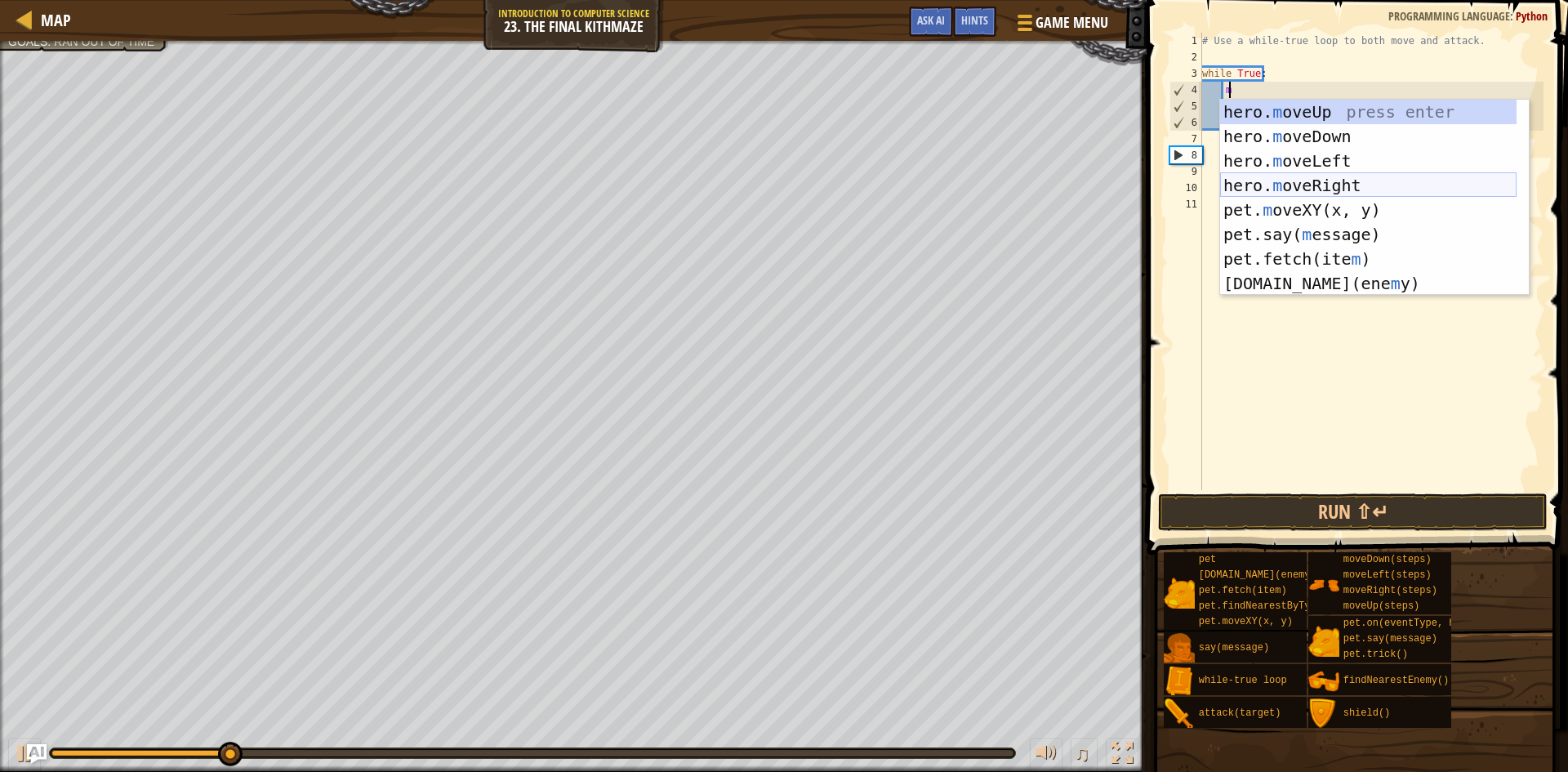
click at [1336, 186] on div "hero. m oveUp press enter hero. m oveDown press enter hero. m oveLeft press ent…" at bounding box center [1368, 222] width 296 height 245
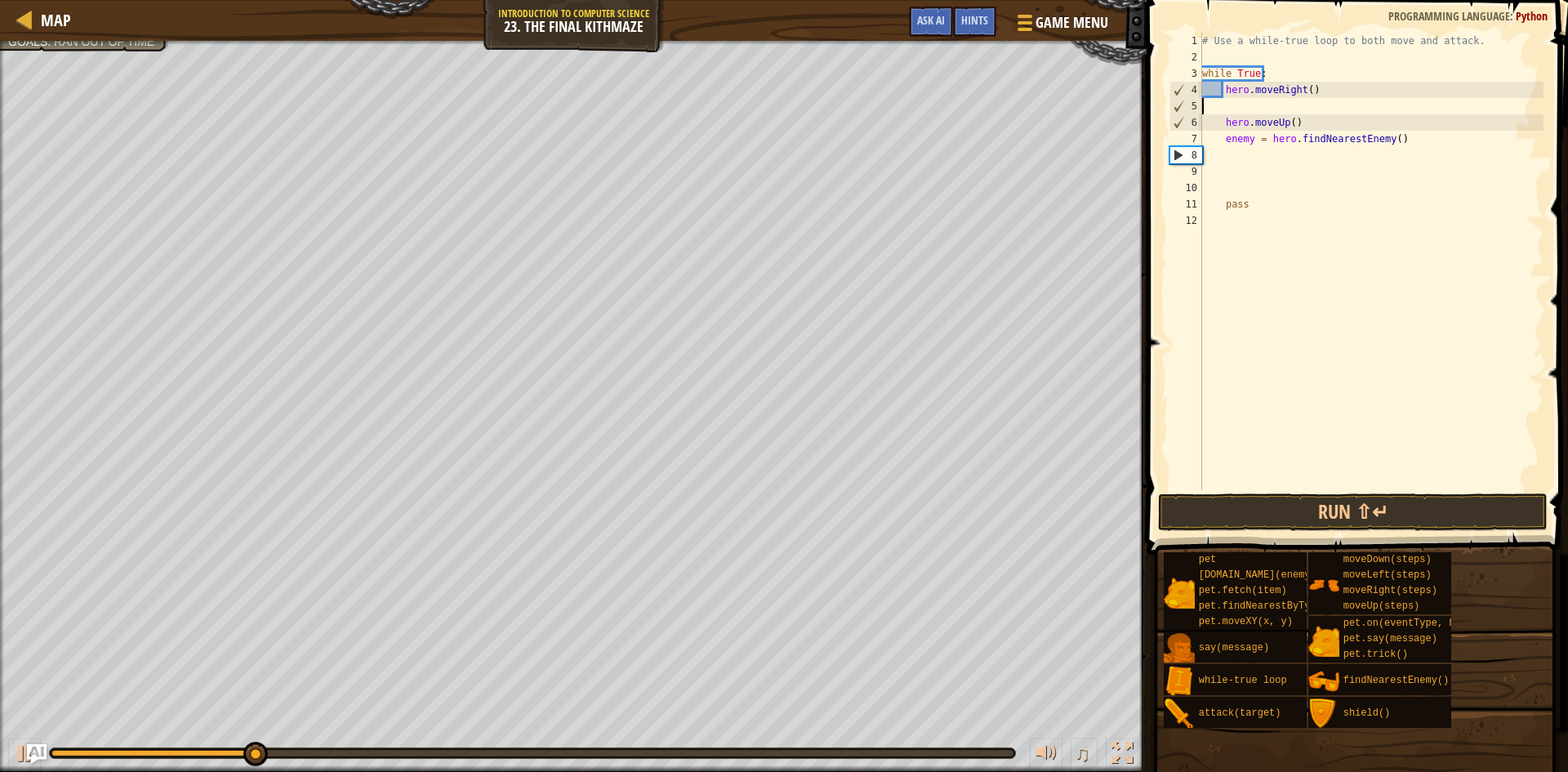
scroll to position [7, 0]
click at [1337, 76] on div "# Use a while-true loop to both move and attack. while True : hero . moveRight …" at bounding box center [1371, 278] width 345 height 490
click at [1332, 91] on div "# Use a while-true loop to both move and attack. while True : hero . moveRight …" at bounding box center [1371, 278] width 345 height 490
type textarea "hero.moveRight()"
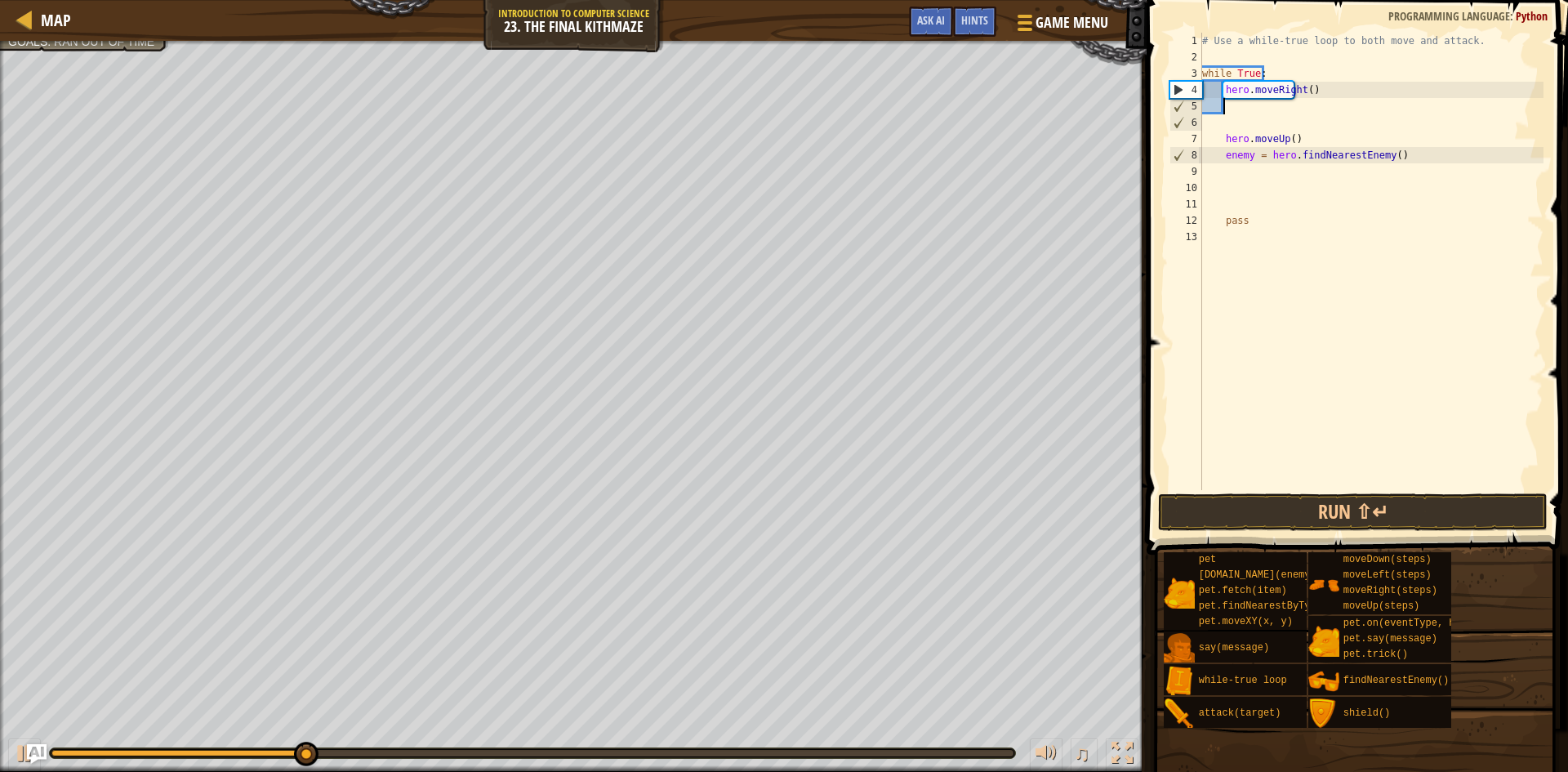
click at [1218, 140] on div "# Use a while-true loop to both move and attack. while True : hero . moveRight …" at bounding box center [1371, 278] width 345 height 490
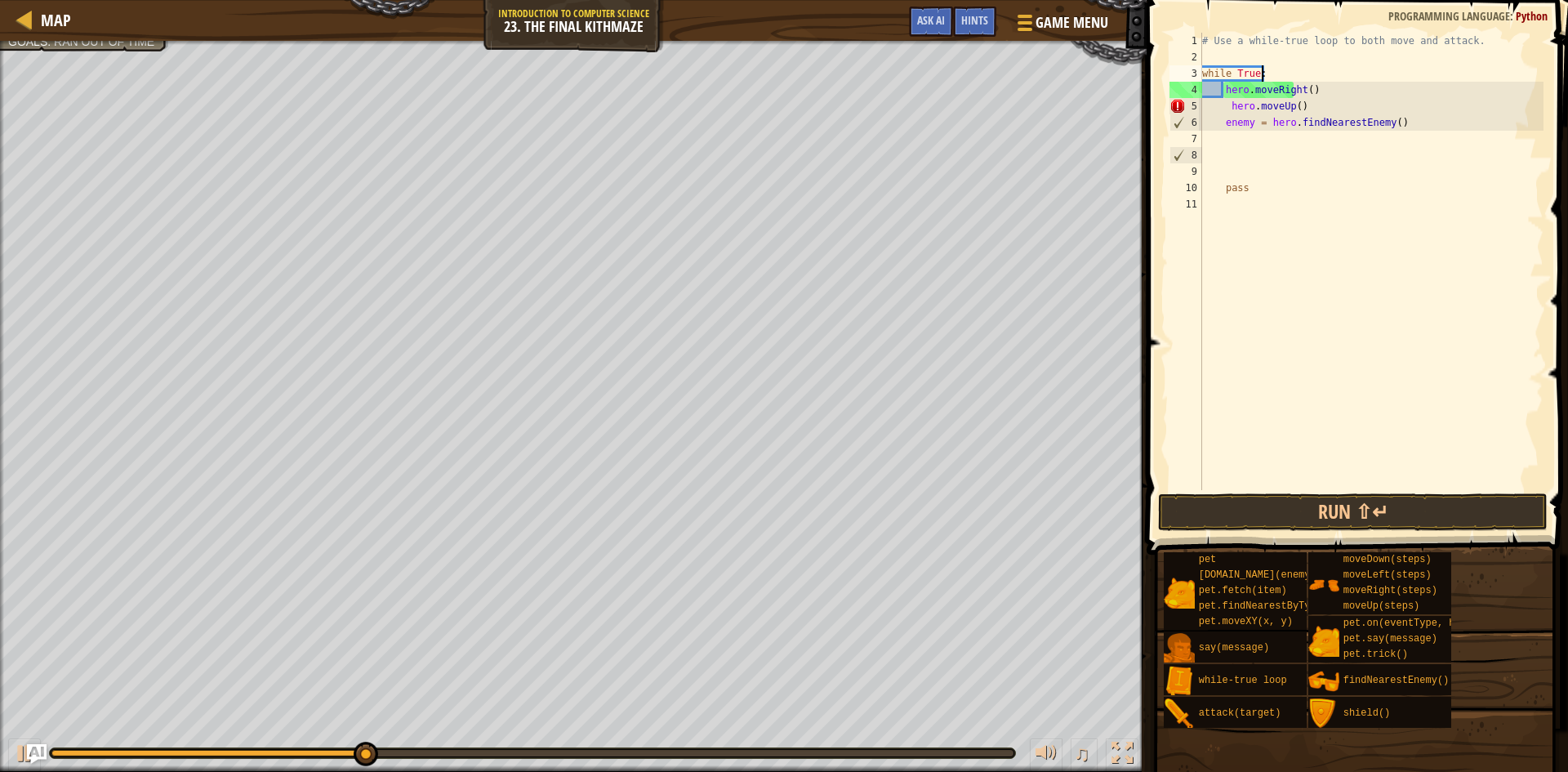
click at [1344, 75] on div "# Use a while-true loop to both move and attack. while True : hero . moveRight …" at bounding box center [1371, 278] width 345 height 490
click at [1314, 91] on div "# Use a while-true loop to both move and attack. while True : hero . moveRight …" at bounding box center [1371, 278] width 345 height 490
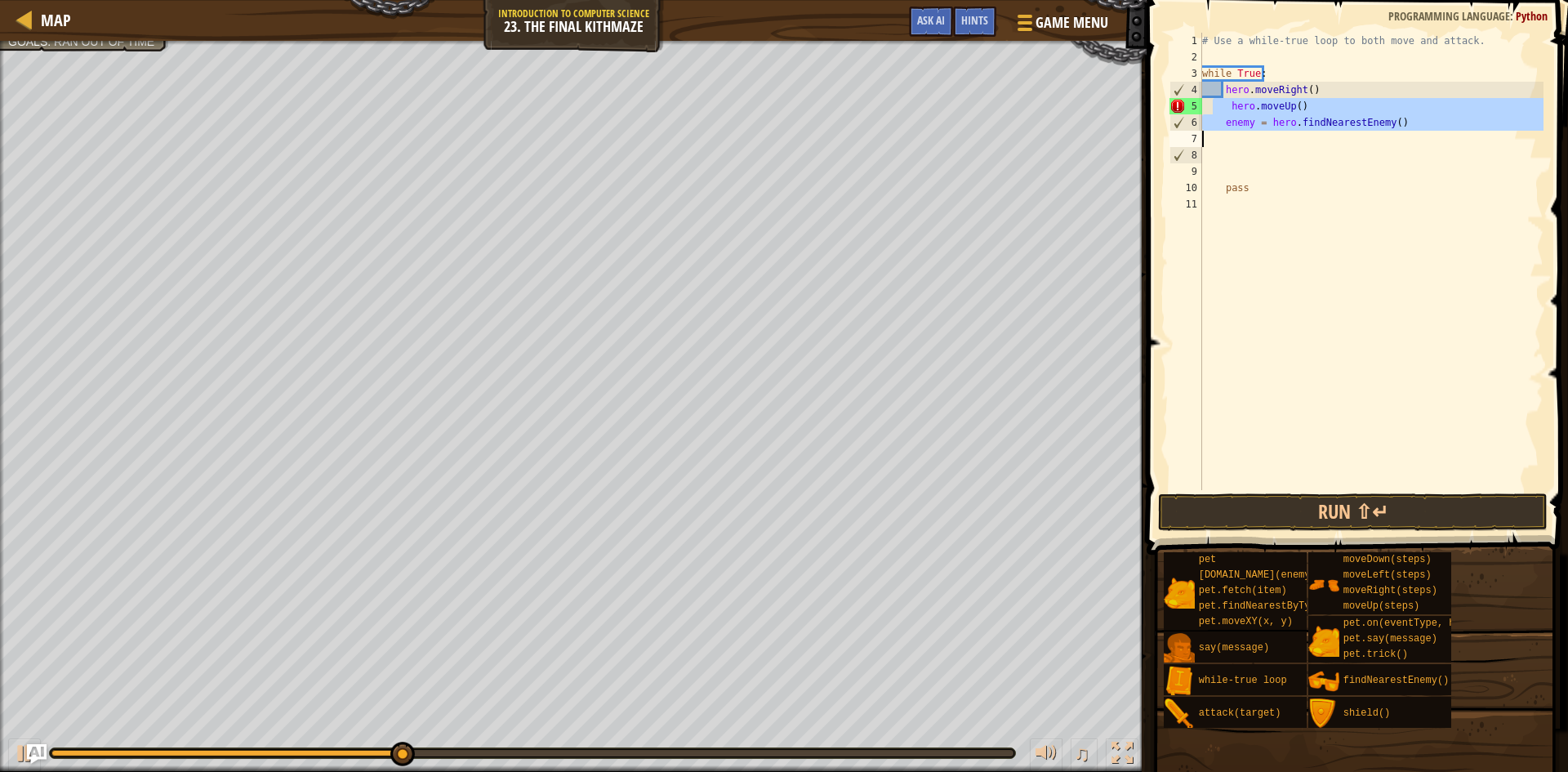
drag, startPoint x: 1210, startPoint y: 106, endPoint x: 1402, endPoint y: 139, distance: 194.8
click at [1402, 139] on div "# Use a while-true loop to both move and attack. while True : hero . moveRight …" at bounding box center [1371, 278] width 345 height 490
type textarea "enemy = hero.findNearestEnemy()"
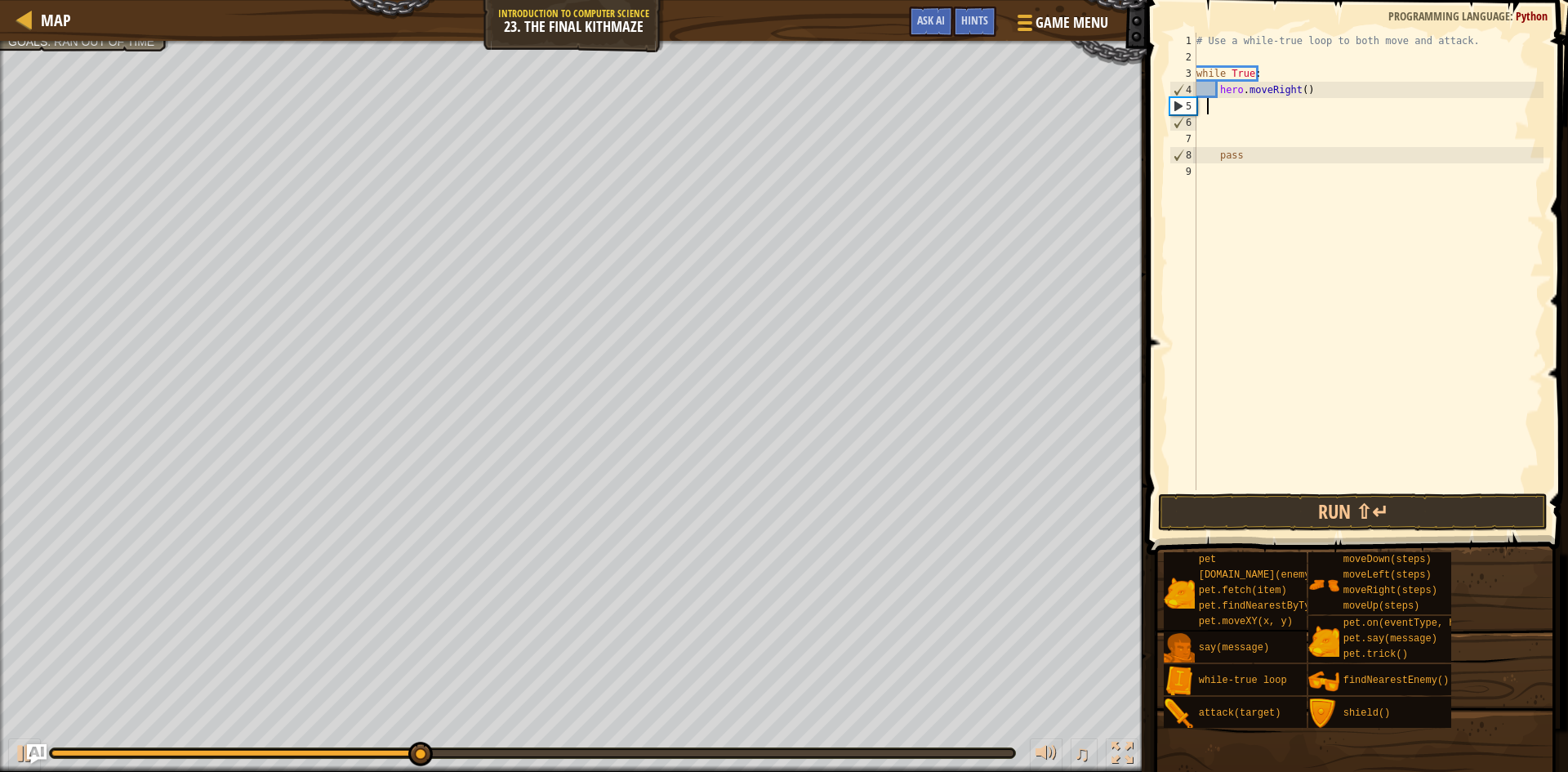
click at [1328, 86] on div "# Use a while-true loop to both move and attack. while True : hero . moveRight …" at bounding box center [1369, 278] width 350 height 490
type textarea "hero.moveRight()"
click at [1298, 504] on button "Run ⇧↵" at bounding box center [1352, 512] width 390 height 37
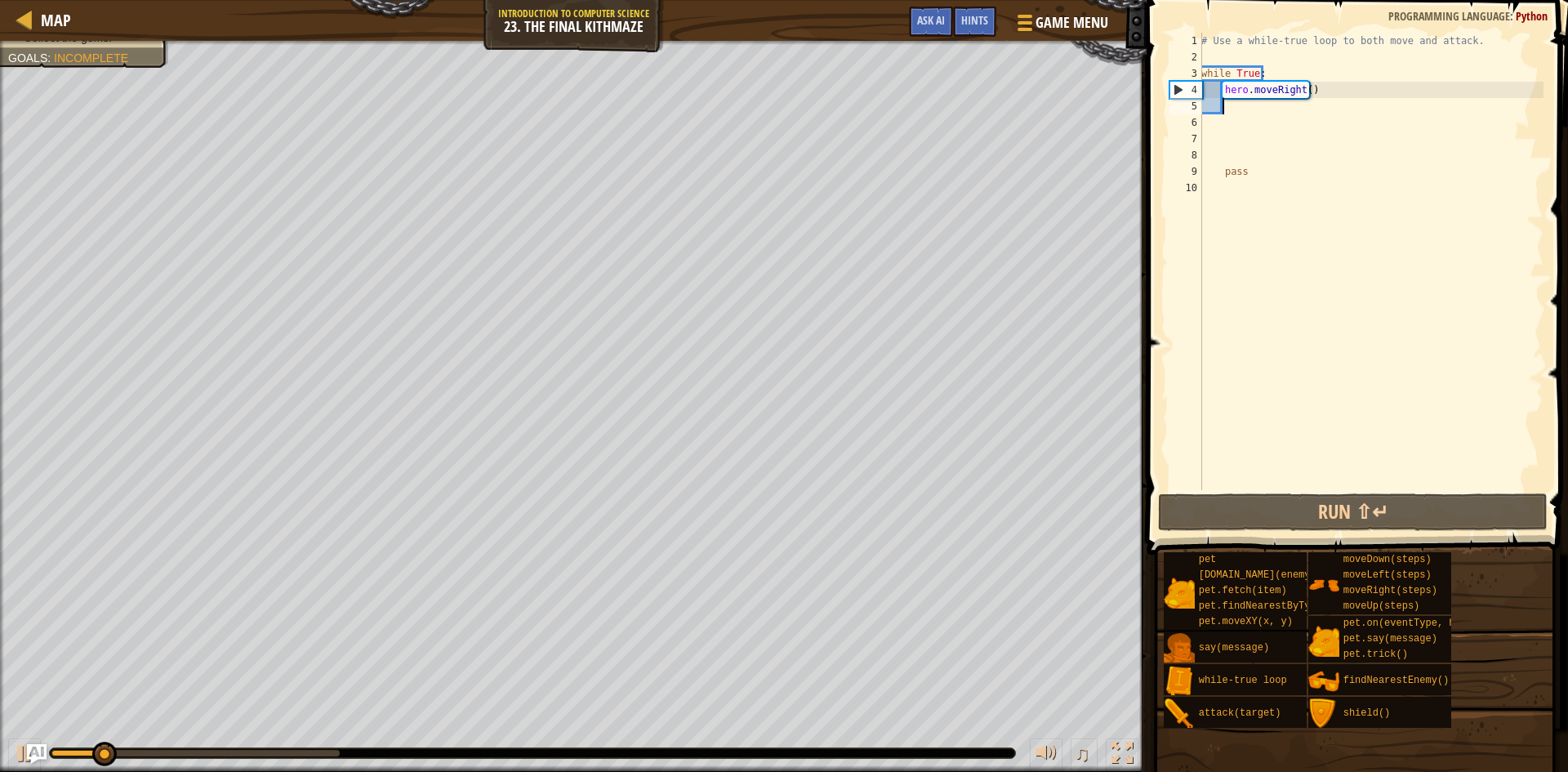
type textarea "m"
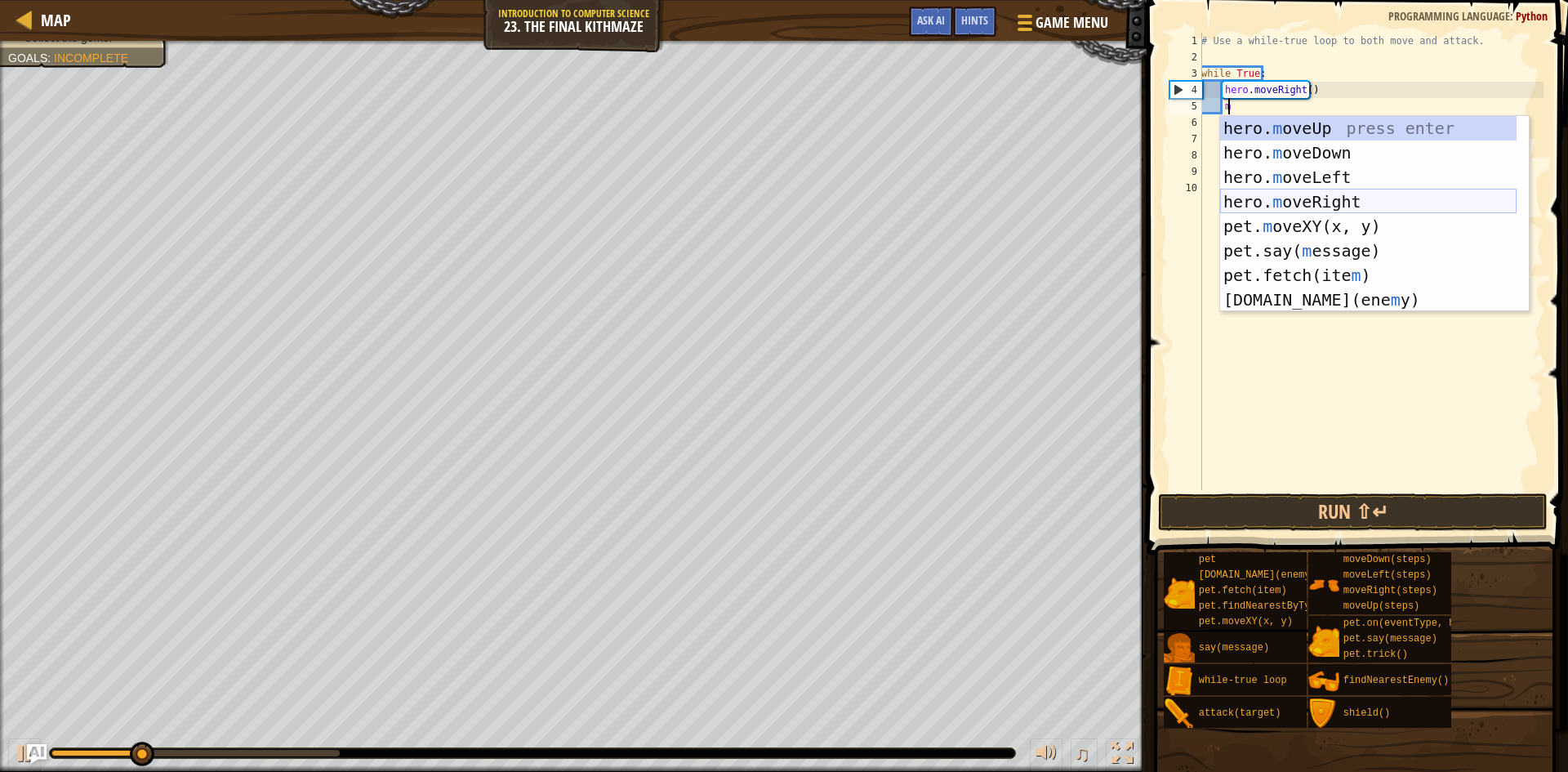
click at [1327, 189] on div "hero. m oveUp press enter hero. m oveDown press enter hero. m oveLeft press ent…" at bounding box center [1368, 238] width 296 height 245
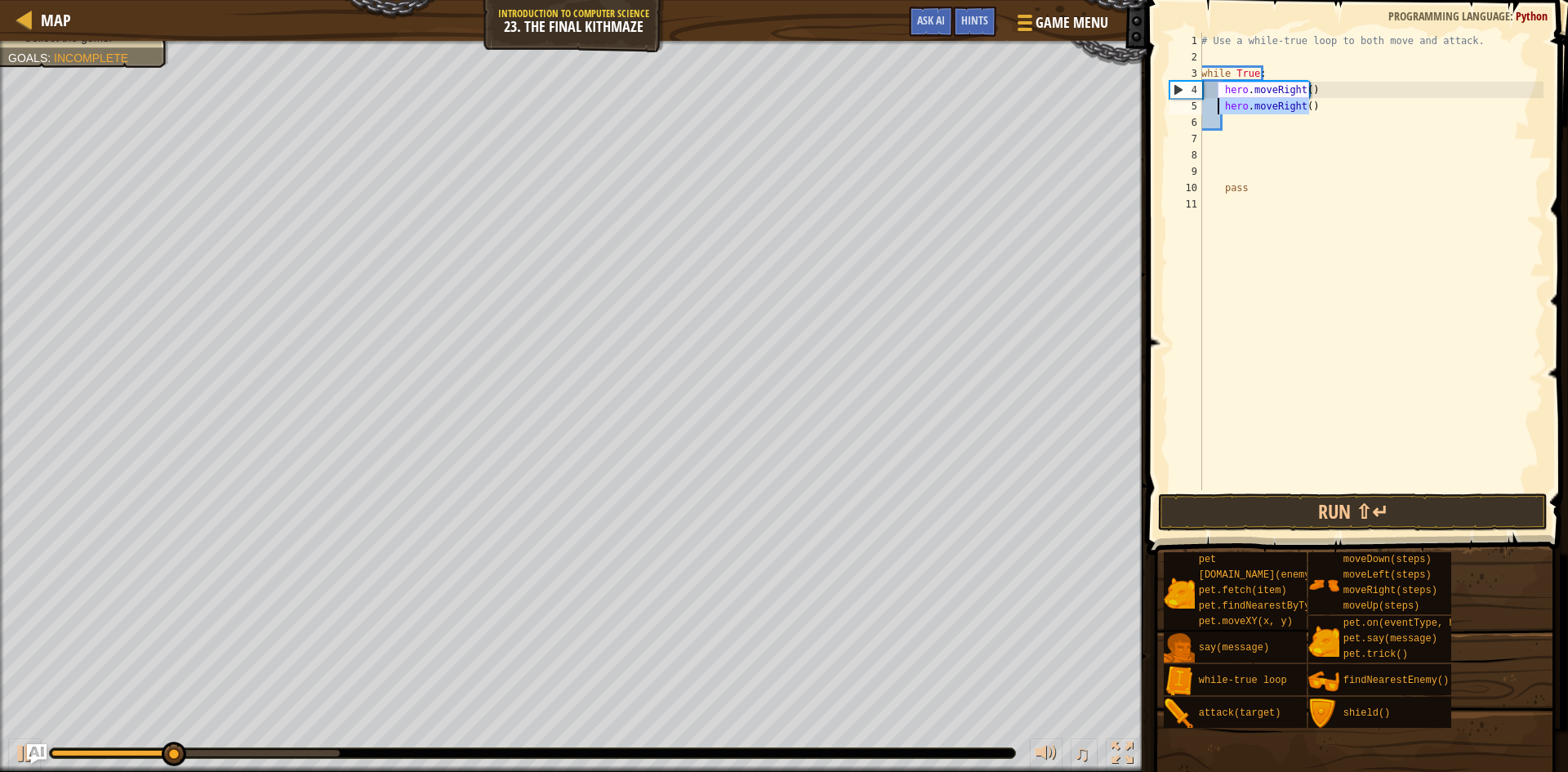
drag, startPoint x: 1311, startPoint y: 101, endPoint x: 1219, endPoint y: 108, distance: 92.3
click at [1219, 108] on div "# Use a while-true loop to both move and attack. while True : hero . moveRight …" at bounding box center [1371, 278] width 345 height 490
type textarea "hero.moveRight()"
click at [1400, 138] on div "# Use a while-true loop to both move and attack. while True : hero . moveRight …" at bounding box center [1371, 278] width 345 height 490
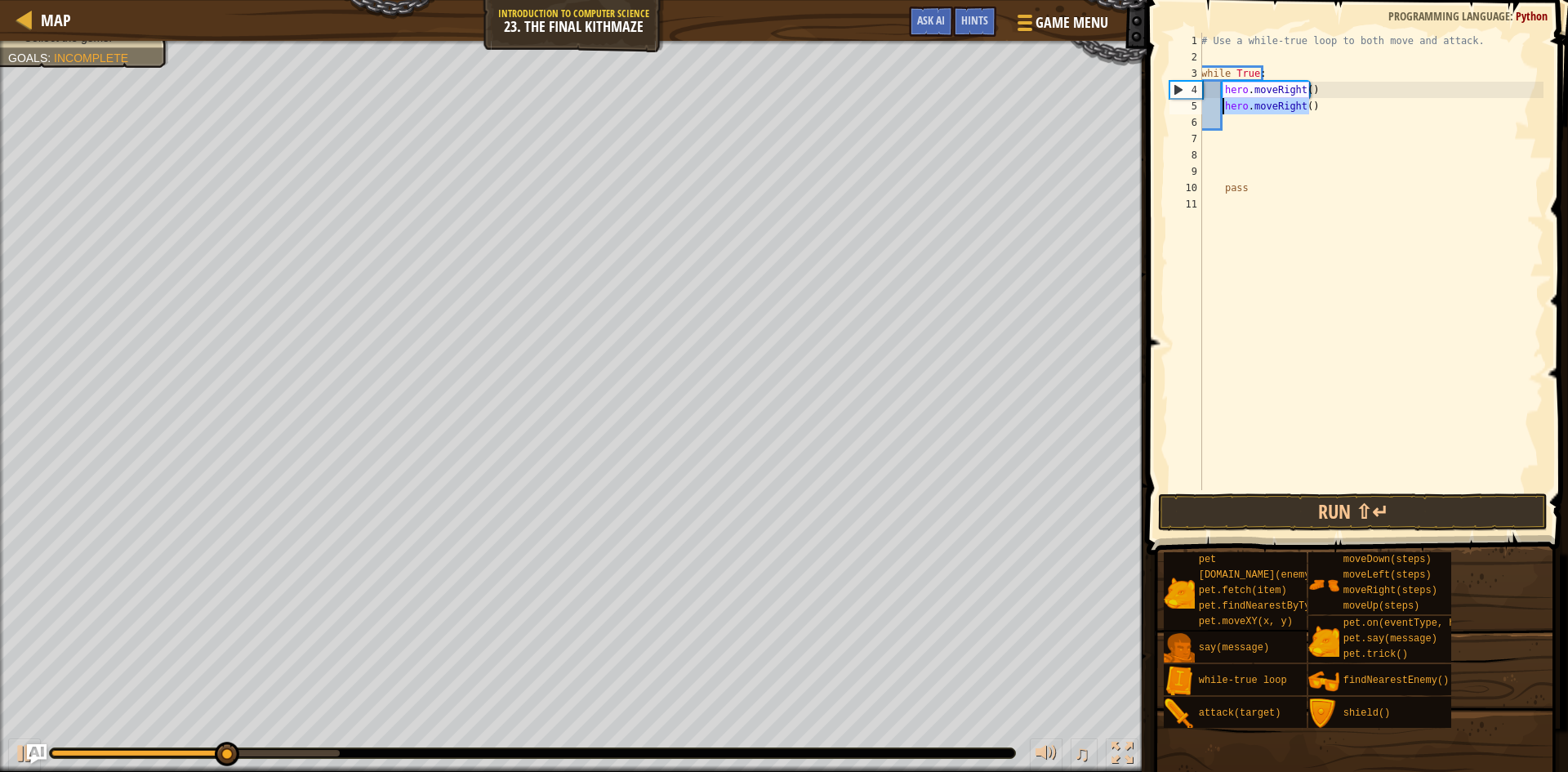
drag, startPoint x: 1311, startPoint y: 110, endPoint x: 1223, endPoint y: 111, distance: 88.0
click at [1223, 111] on div "# Use a while-true loop to both move and attack. while True : hero . moveRight …" at bounding box center [1371, 278] width 345 height 490
type textarea "hero.moveRight()"
type textarea "m"
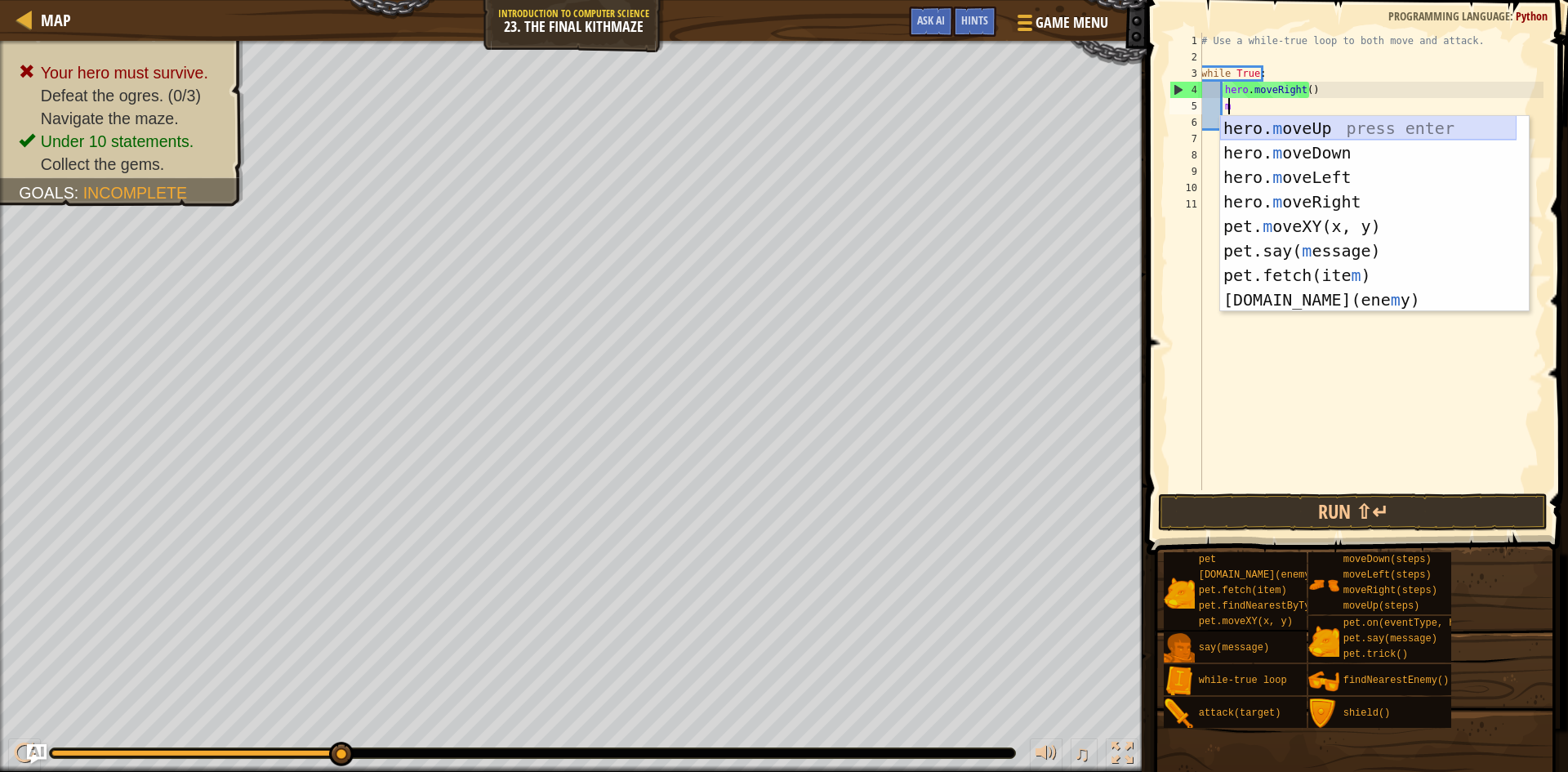
click at [1343, 130] on div "hero. m oveUp press enter hero. m oveDown press enter hero. m oveLeft press ent…" at bounding box center [1368, 238] width 296 height 245
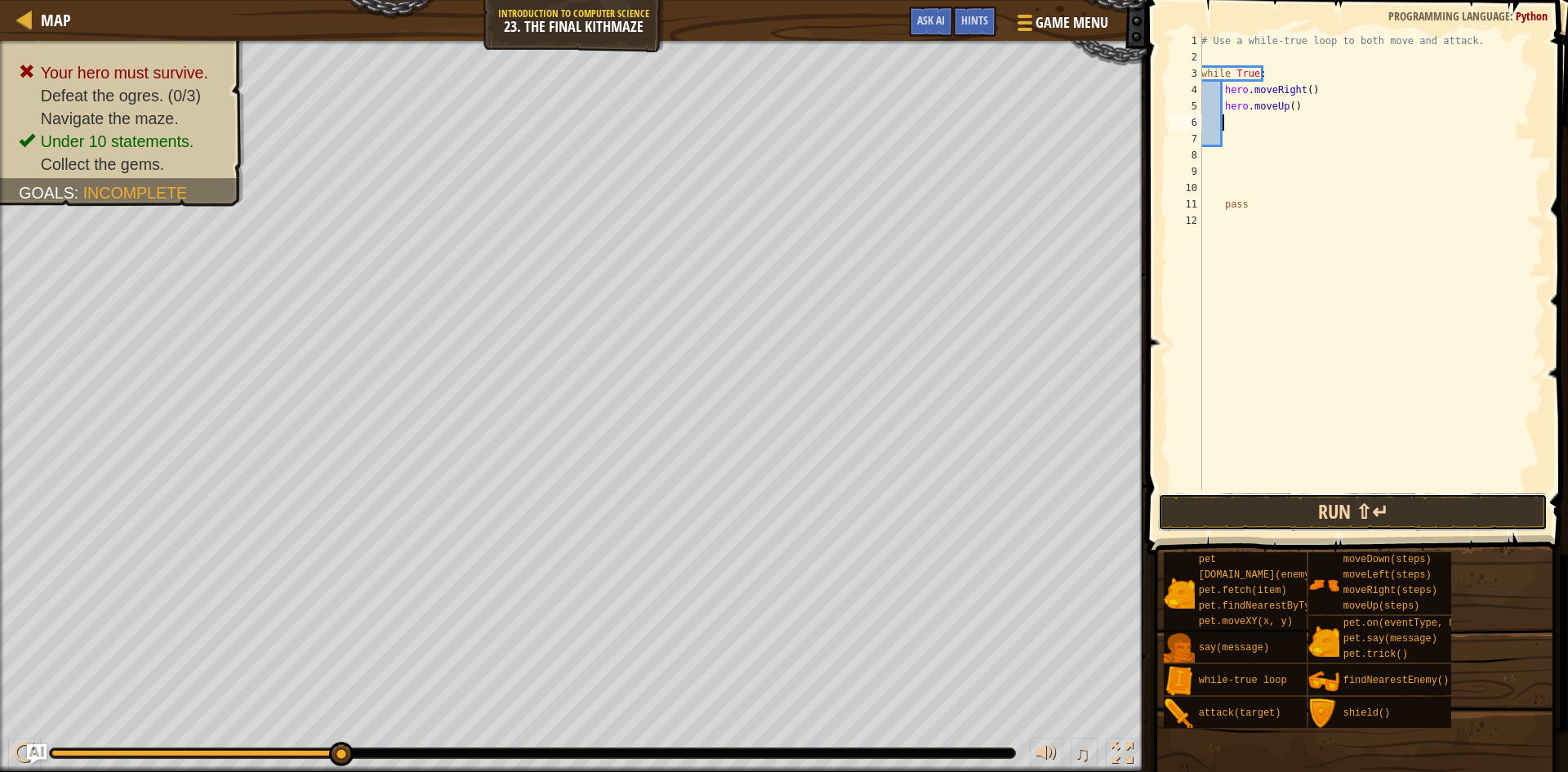
click at [1335, 519] on button "Run ⇧↵" at bounding box center [1352, 512] width 390 height 37
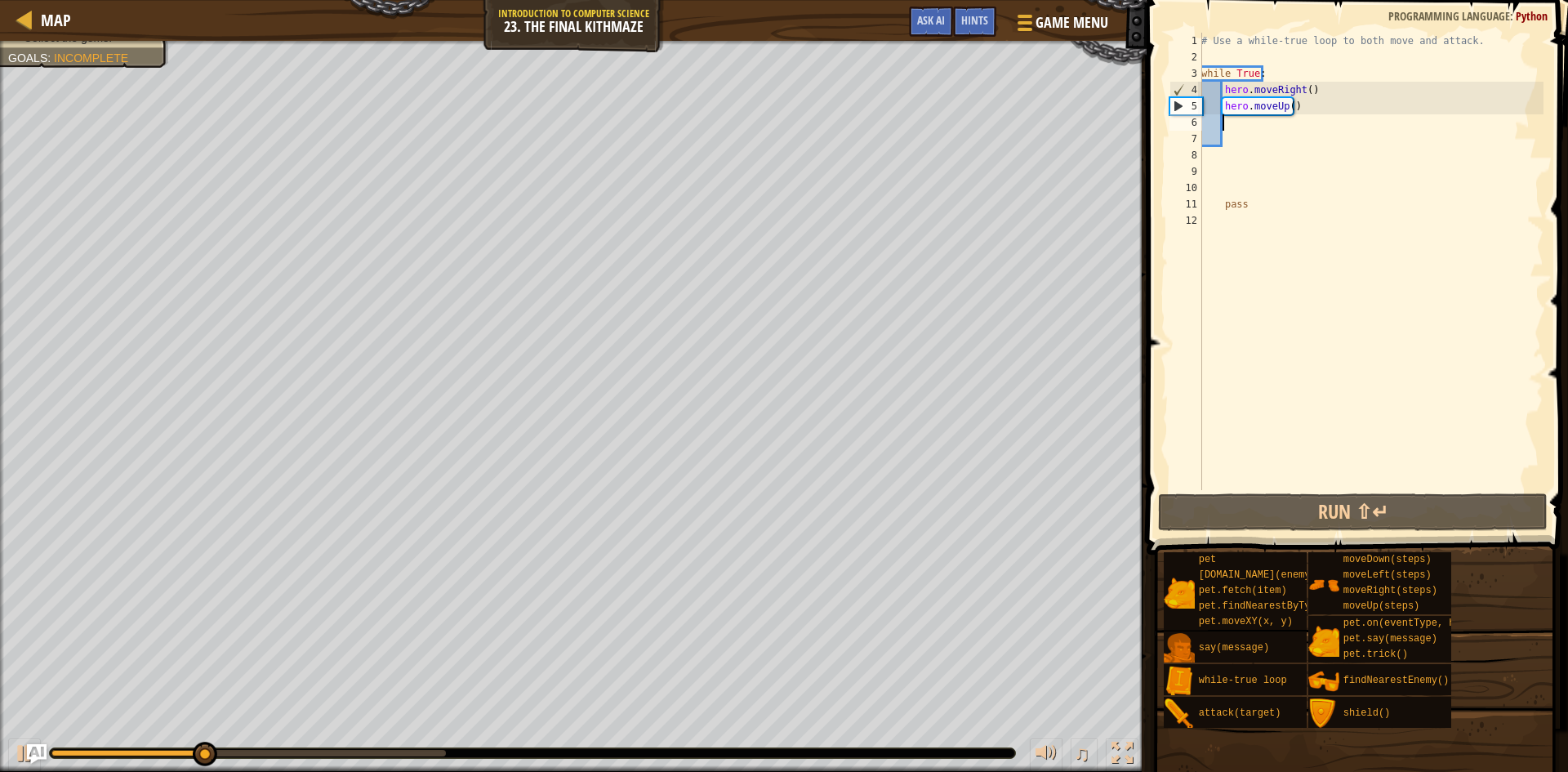
click at [1177, 108] on div "5" at bounding box center [1186, 106] width 32 height 17
type textarea "hero.moveUp()"
click at [1246, 126] on div "# Use a while-true loop to both move and attack. while True : hero . moveRight …" at bounding box center [1371, 278] width 345 height 490
type textarea "m"
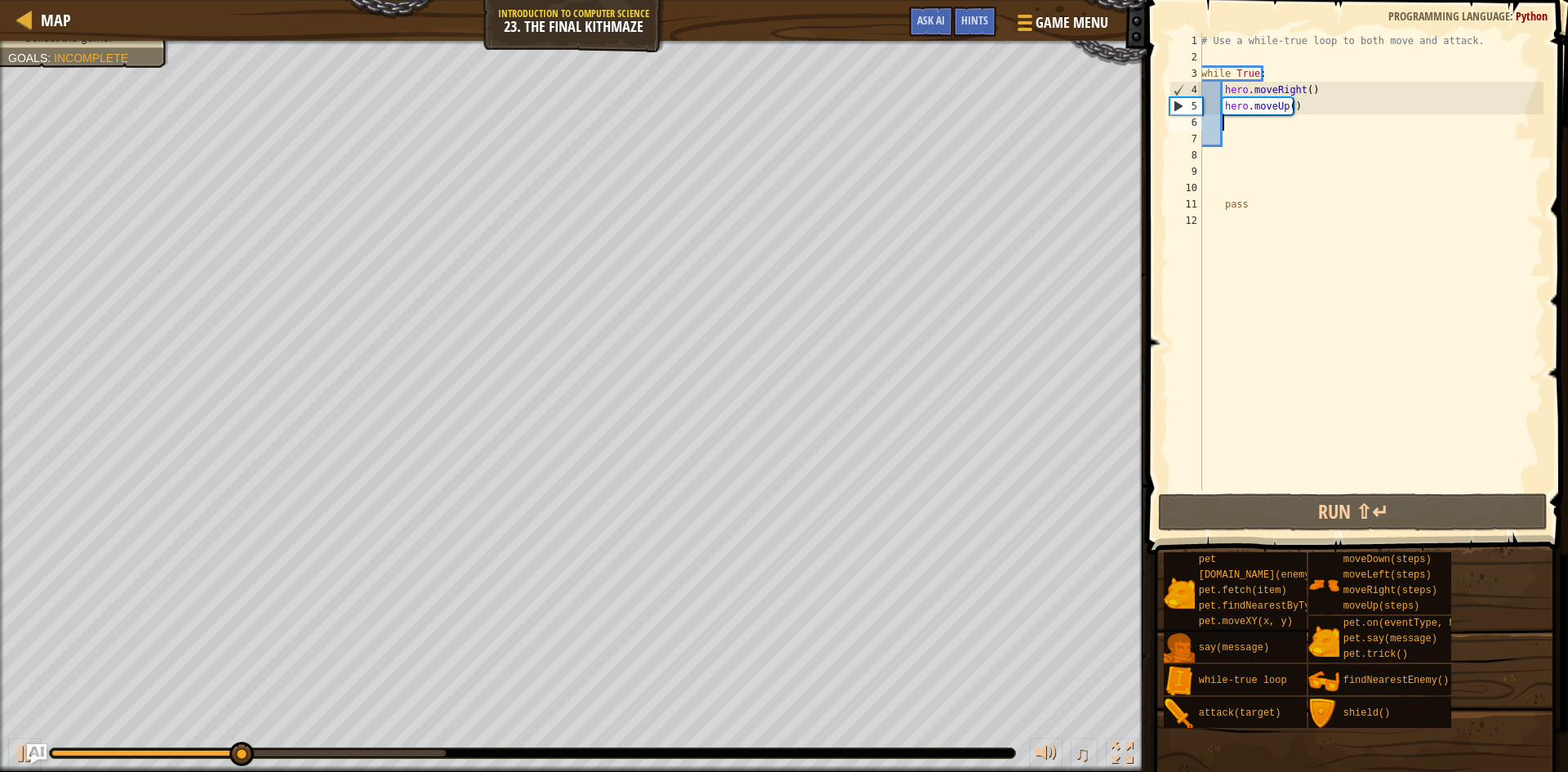
scroll to position [7, 2]
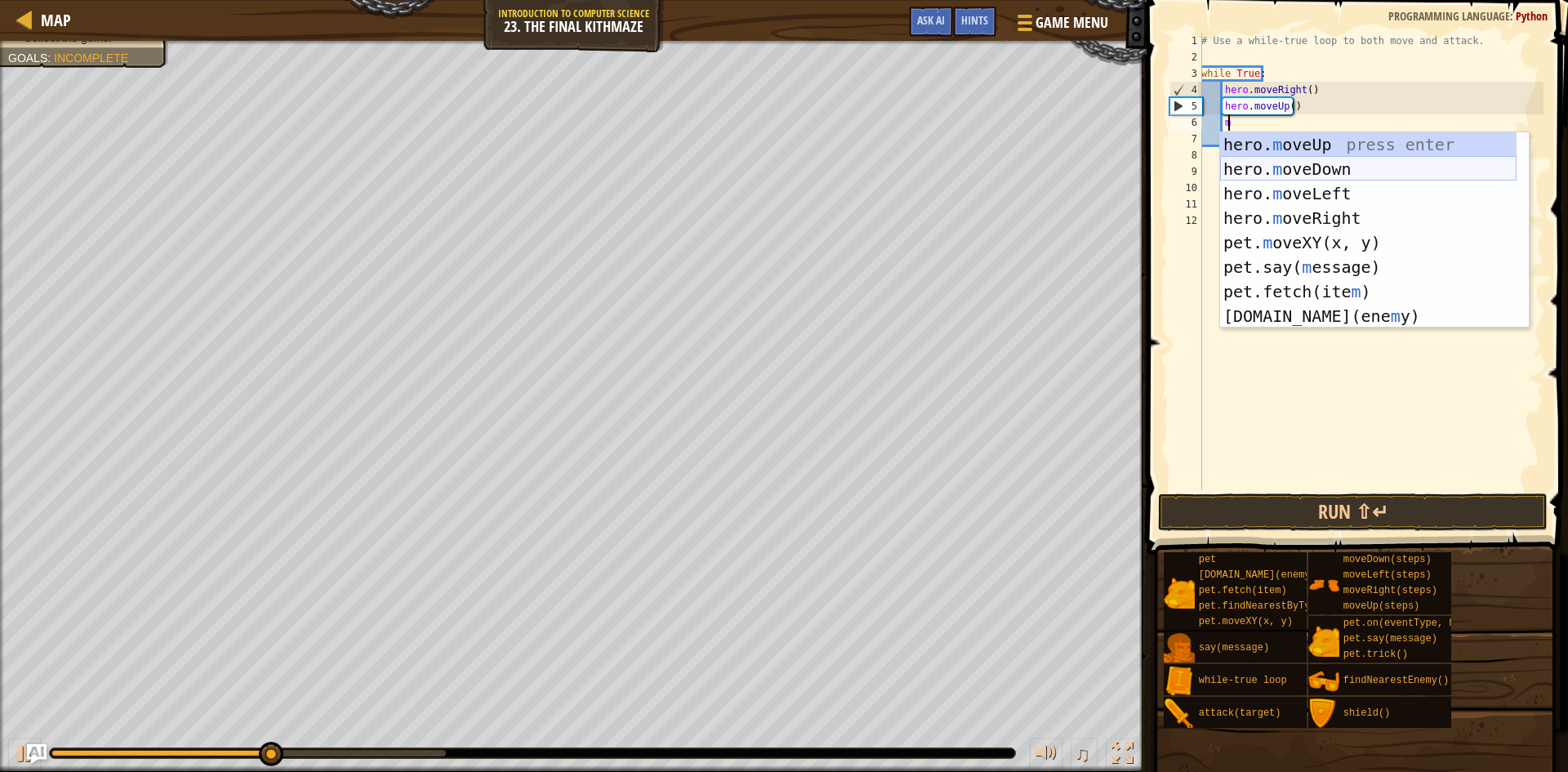
click at [1337, 169] on div "hero. m oveUp press enter hero. m oveDown press enter hero. m oveLeft press ent…" at bounding box center [1368, 254] width 296 height 245
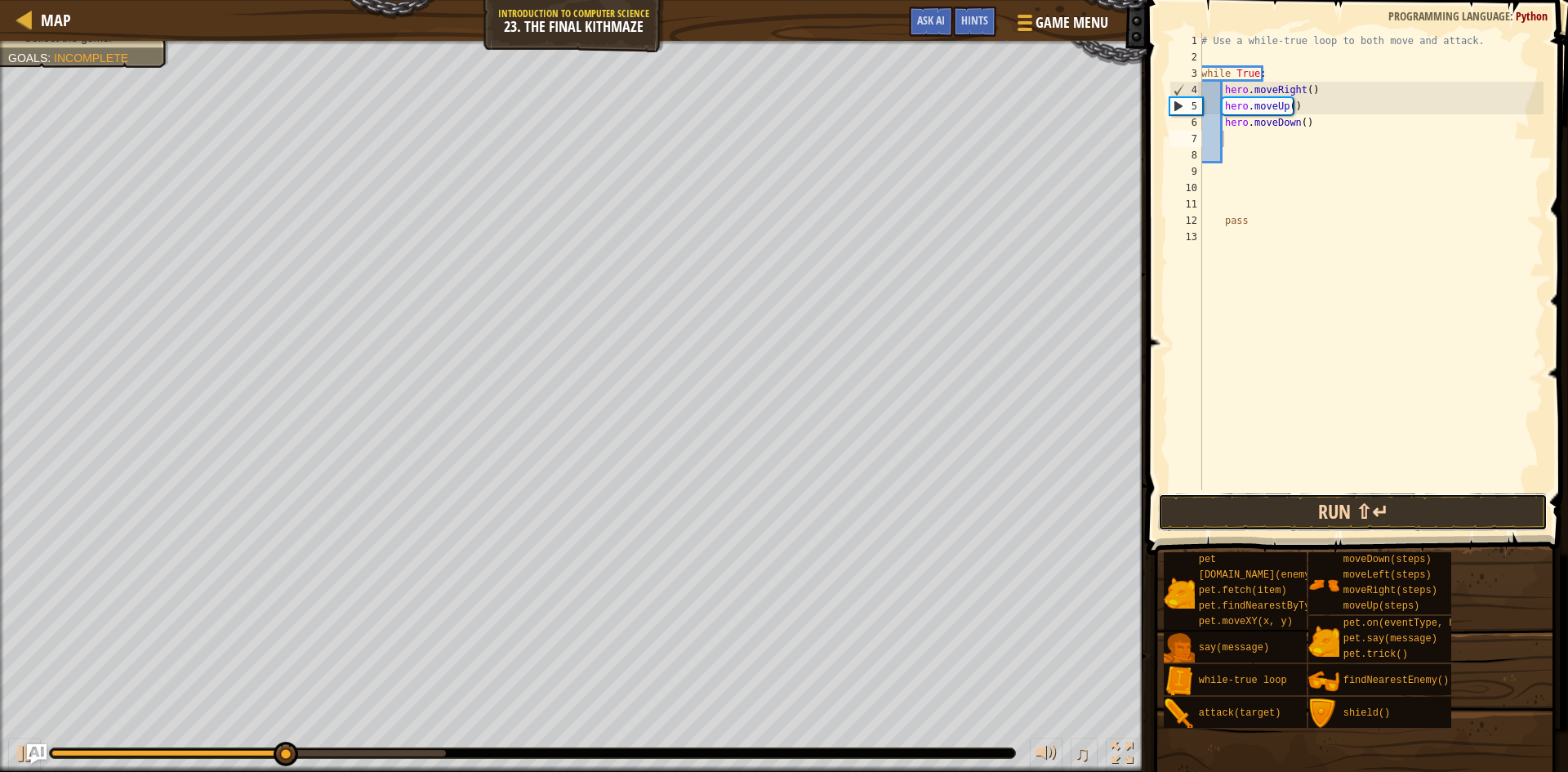
click at [1285, 497] on button "Run ⇧↵" at bounding box center [1352, 512] width 390 height 37
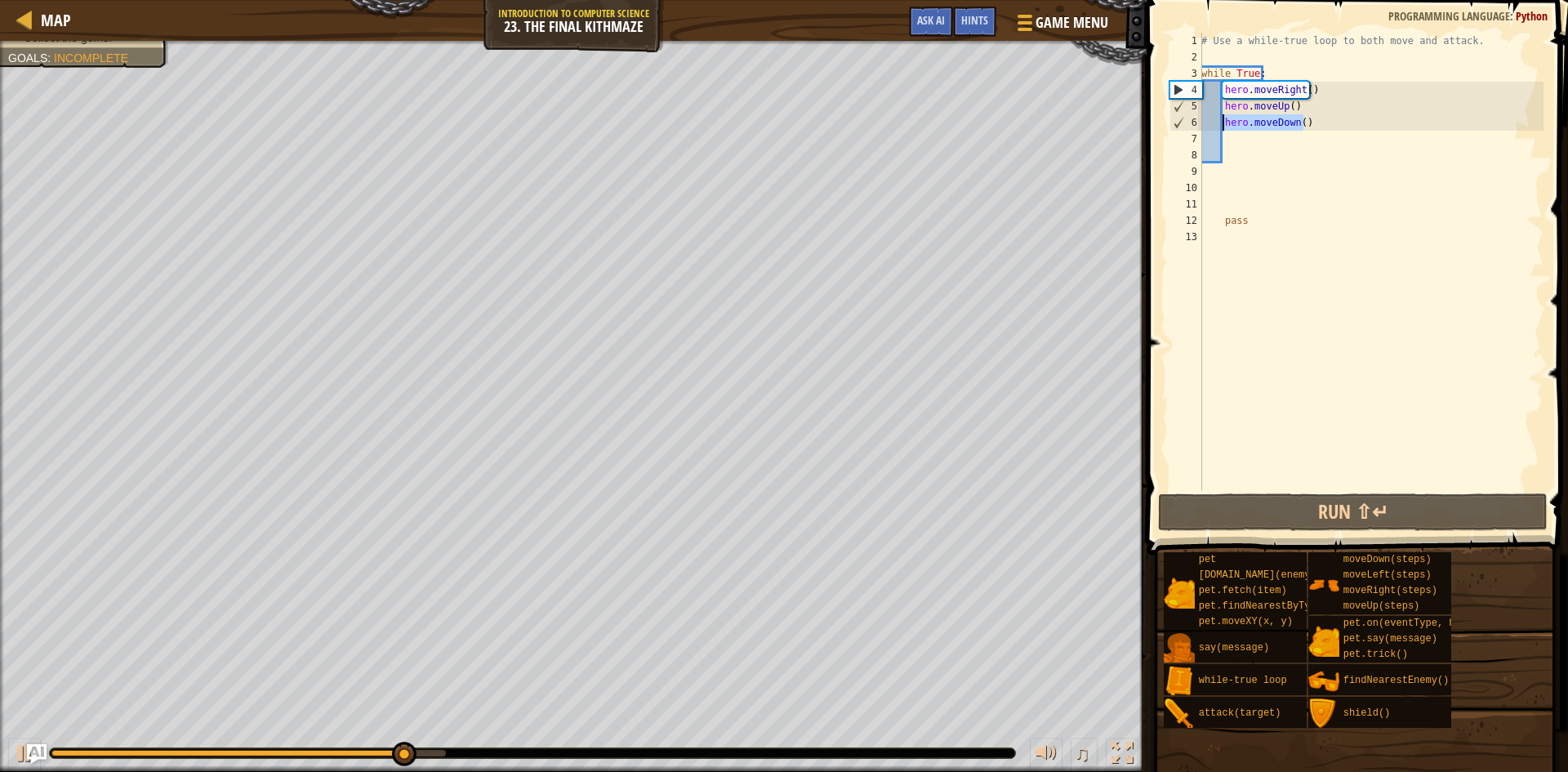
drag, startPoint x: 1317, startPoint y: 116, endPoint x: 1221, endPoint y: 123, distance: 96.3
click at [1221, 123] on div "# Use a while-true loop to both move and attack. while True : hero . moveRight …" at bounding box center [1371, 278] width 345 height 490
type textarea "hero.moveDown()"
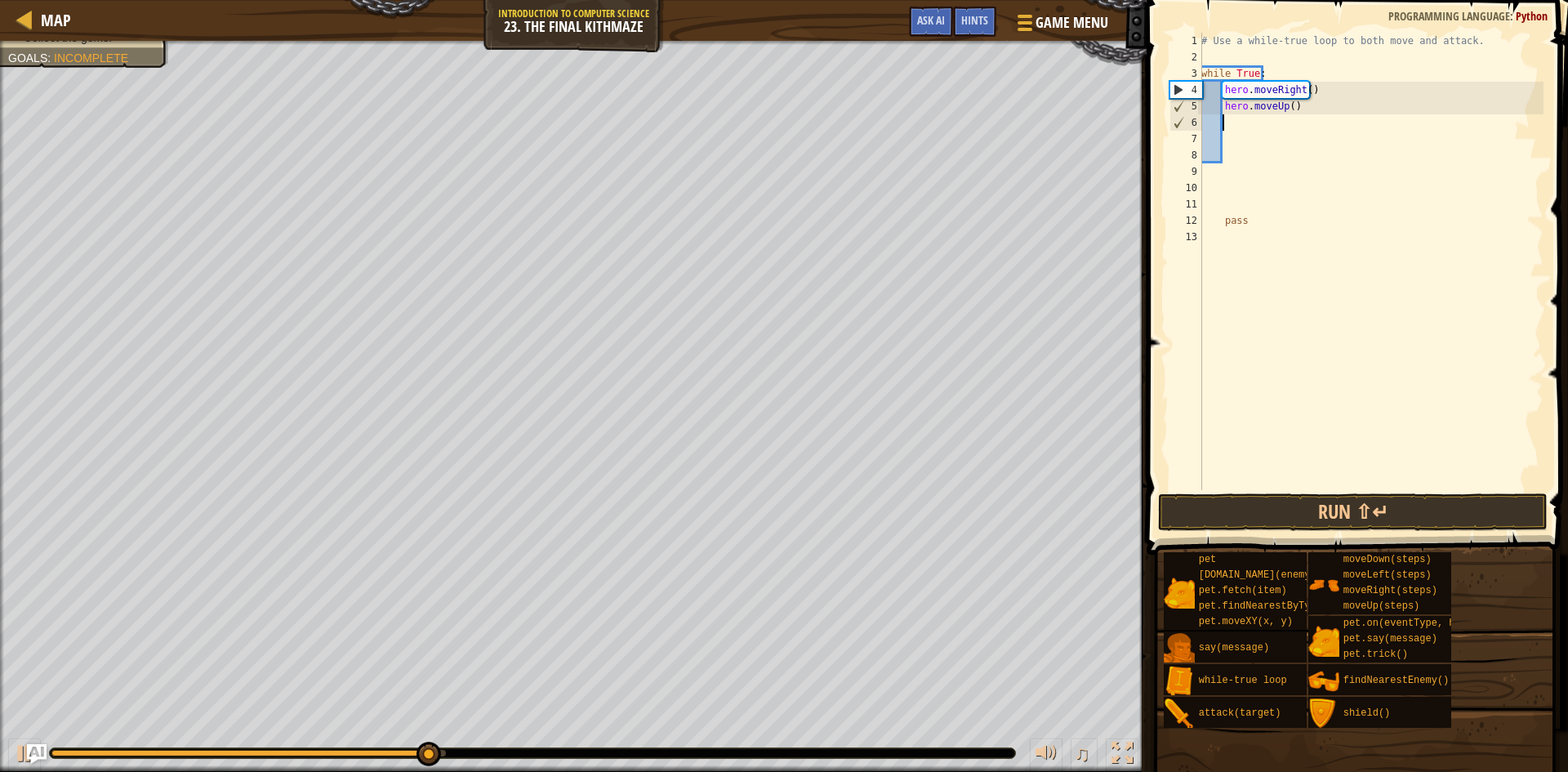
type textarea "m"
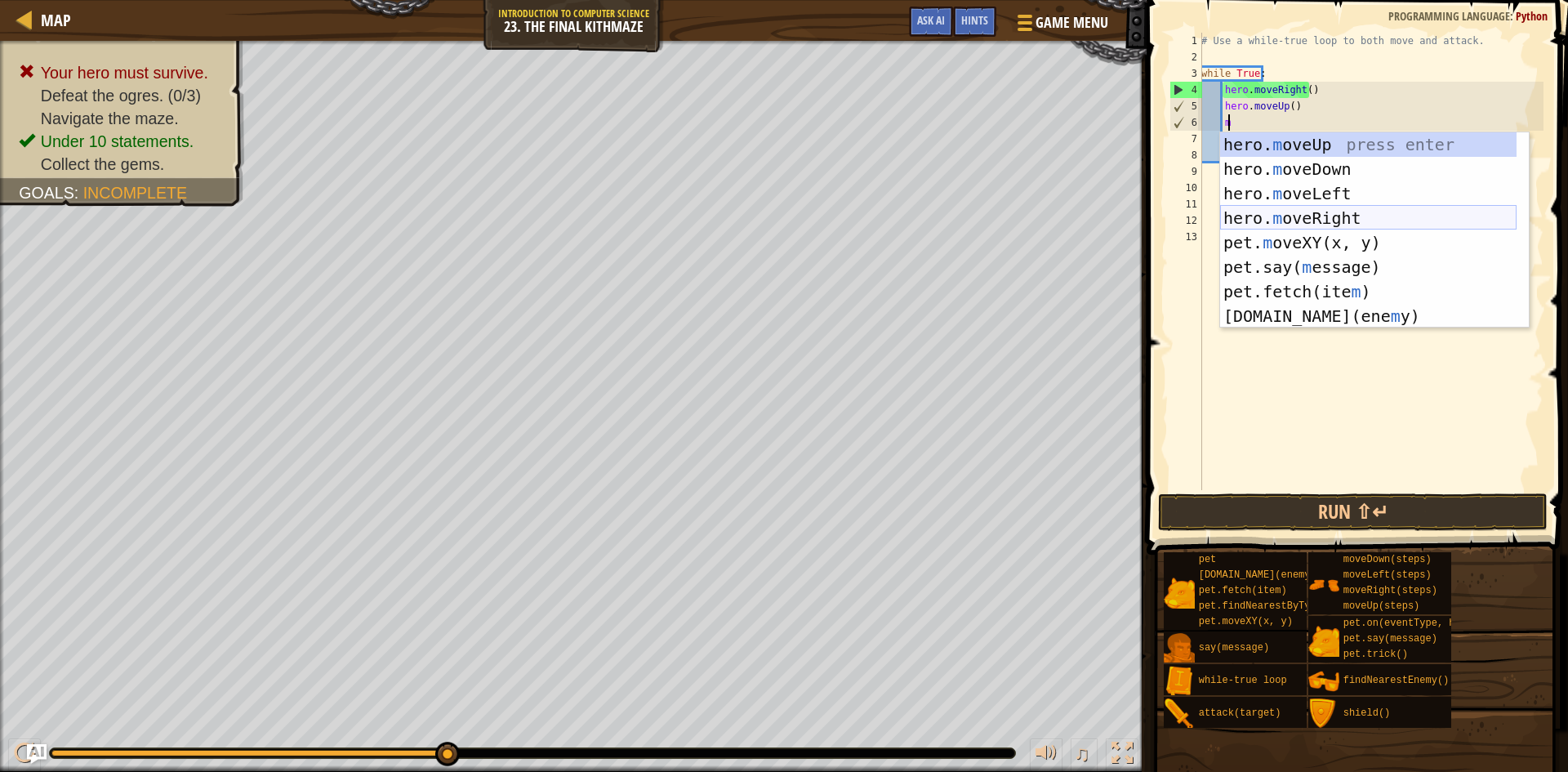
click at [1346, 209] on div "hero. m oveUp press enter hero. m oveDown press enter hero. m oveLeft press ent…" at bounding box center [1368, 254] width 296 height 245
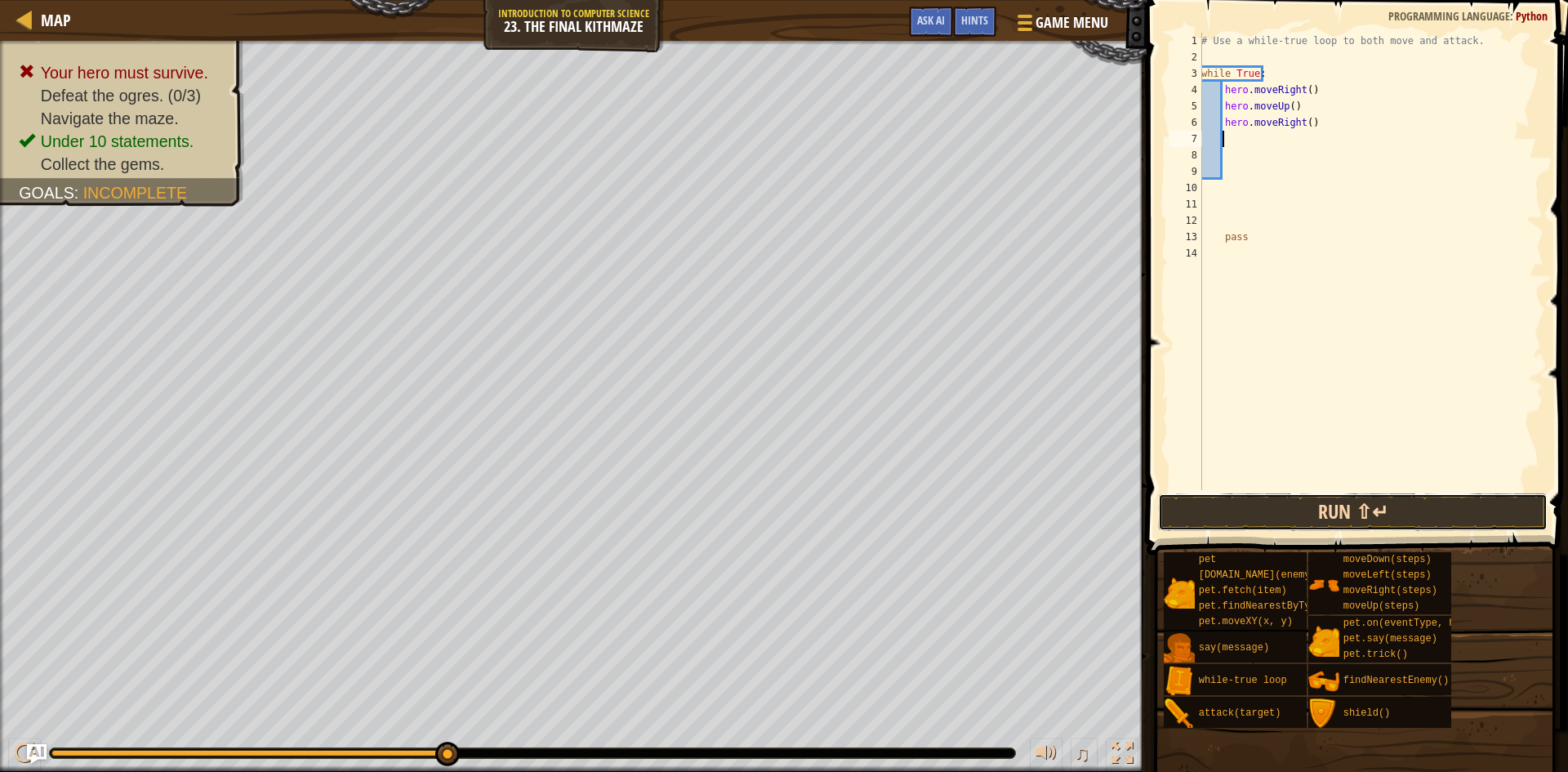
click at [1300, 505] on button "Run ⇧↵" at bounding box center [1352, 512] width 390 height 37
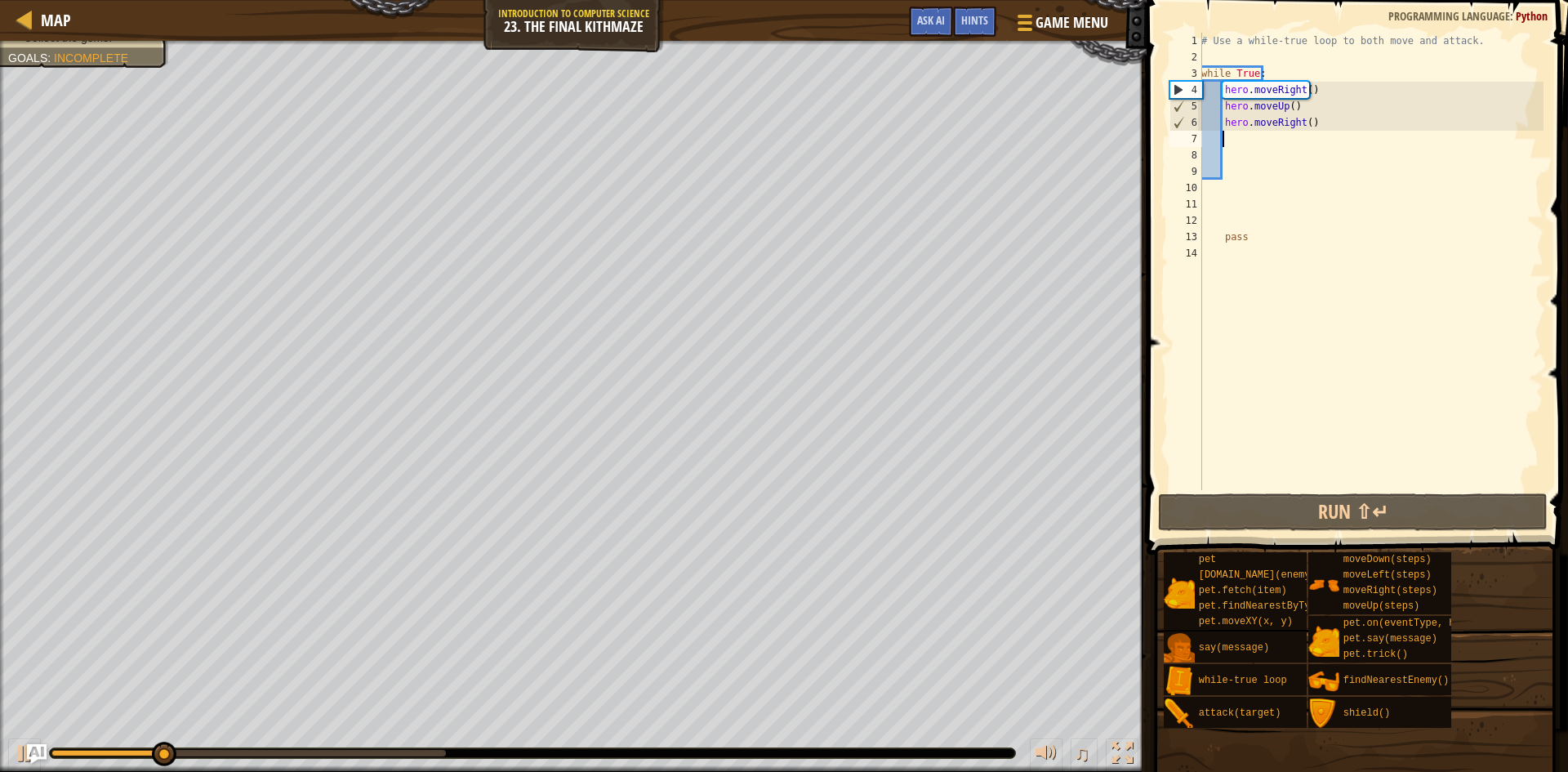
type textarea "m"
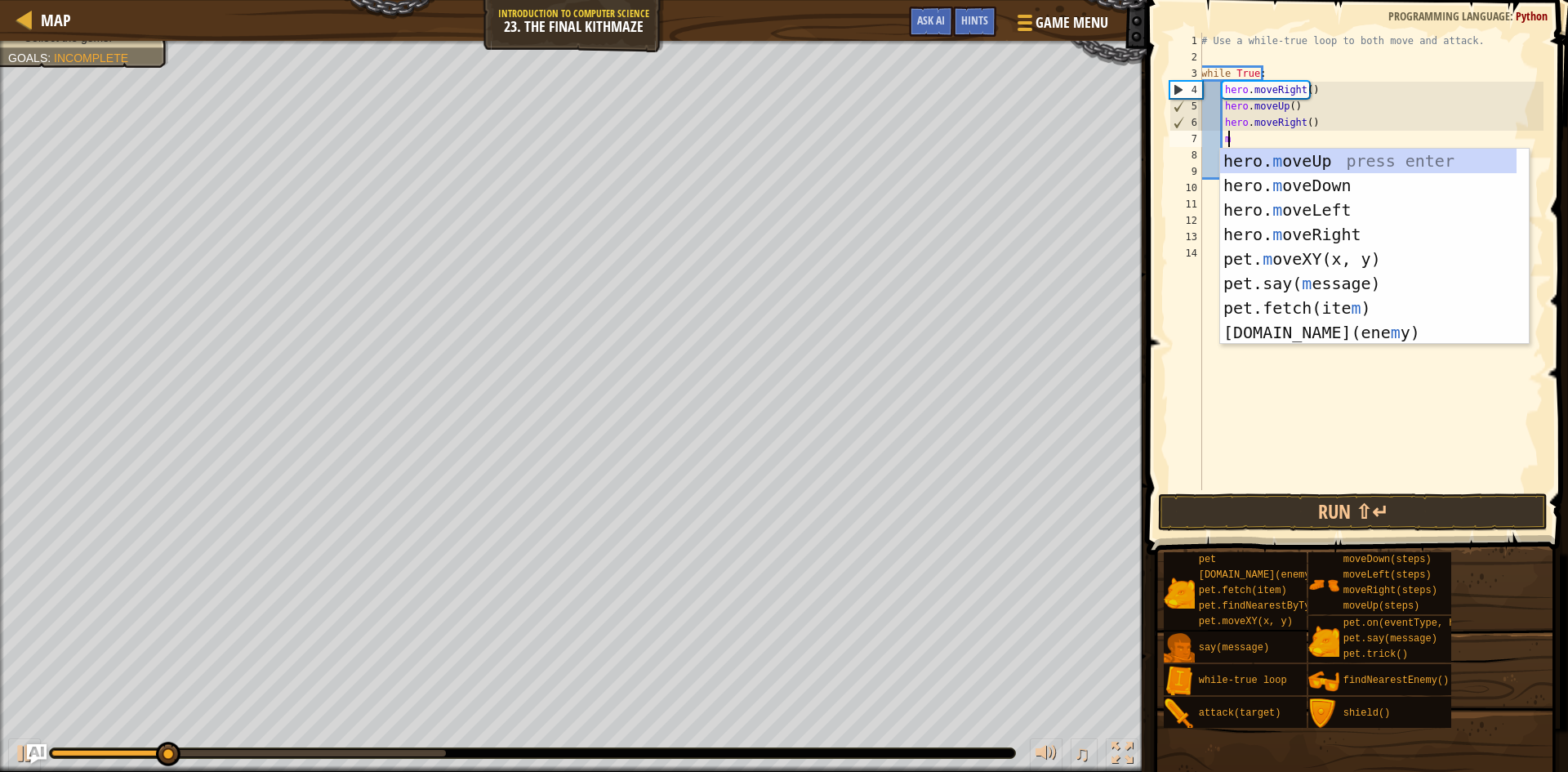
scroll to position [7, 2]
click at [1342, 174] on div "hero. m oveUp press enter hero. m oveDown press enter hero. m oveLeft press ent…" at bounding box center [1368, 271] width 296 height 245
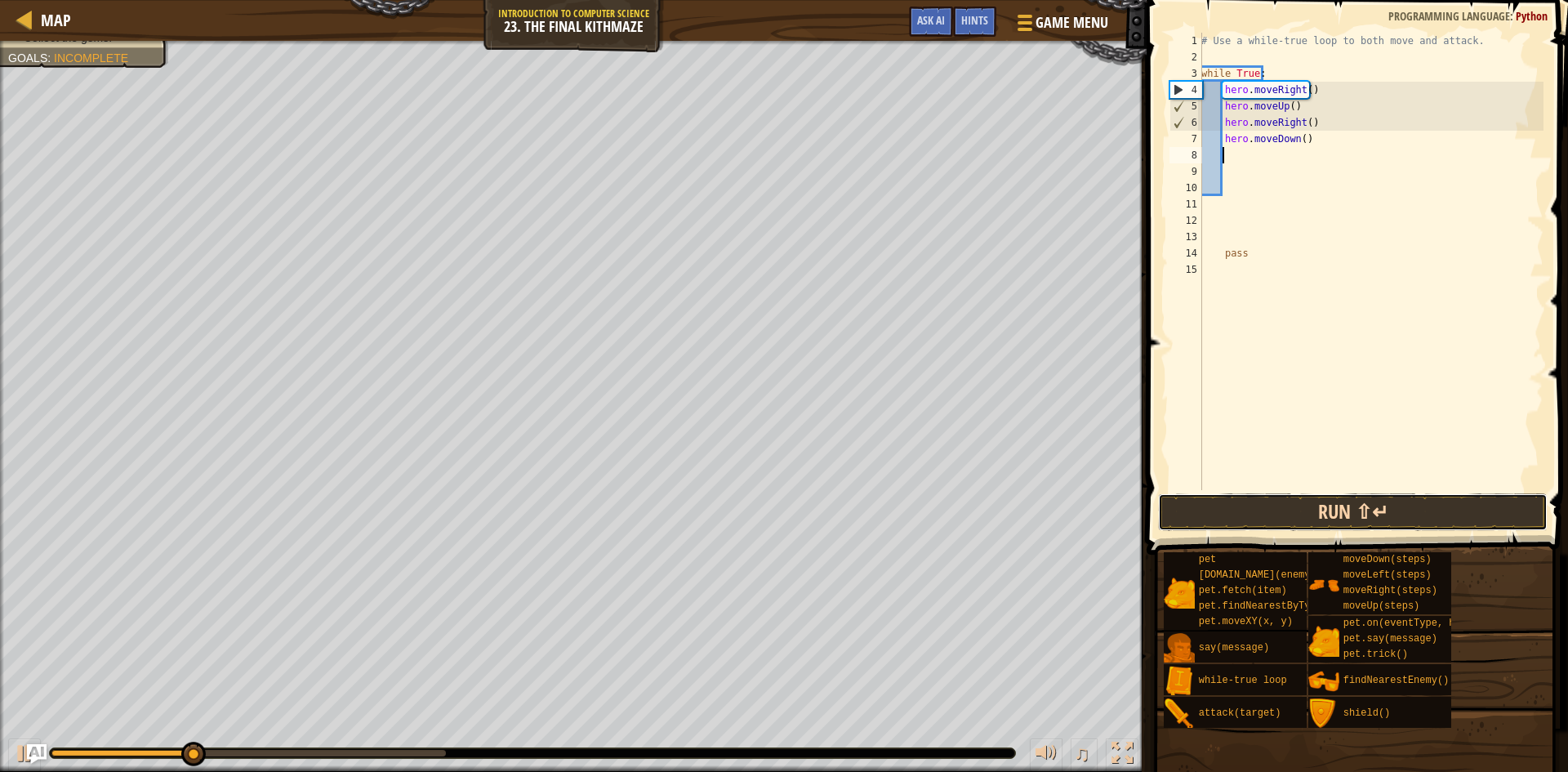
click at [1318, 507] on button "Run ⇧↵" at bounding box center [1352, 512] width 390 height 37
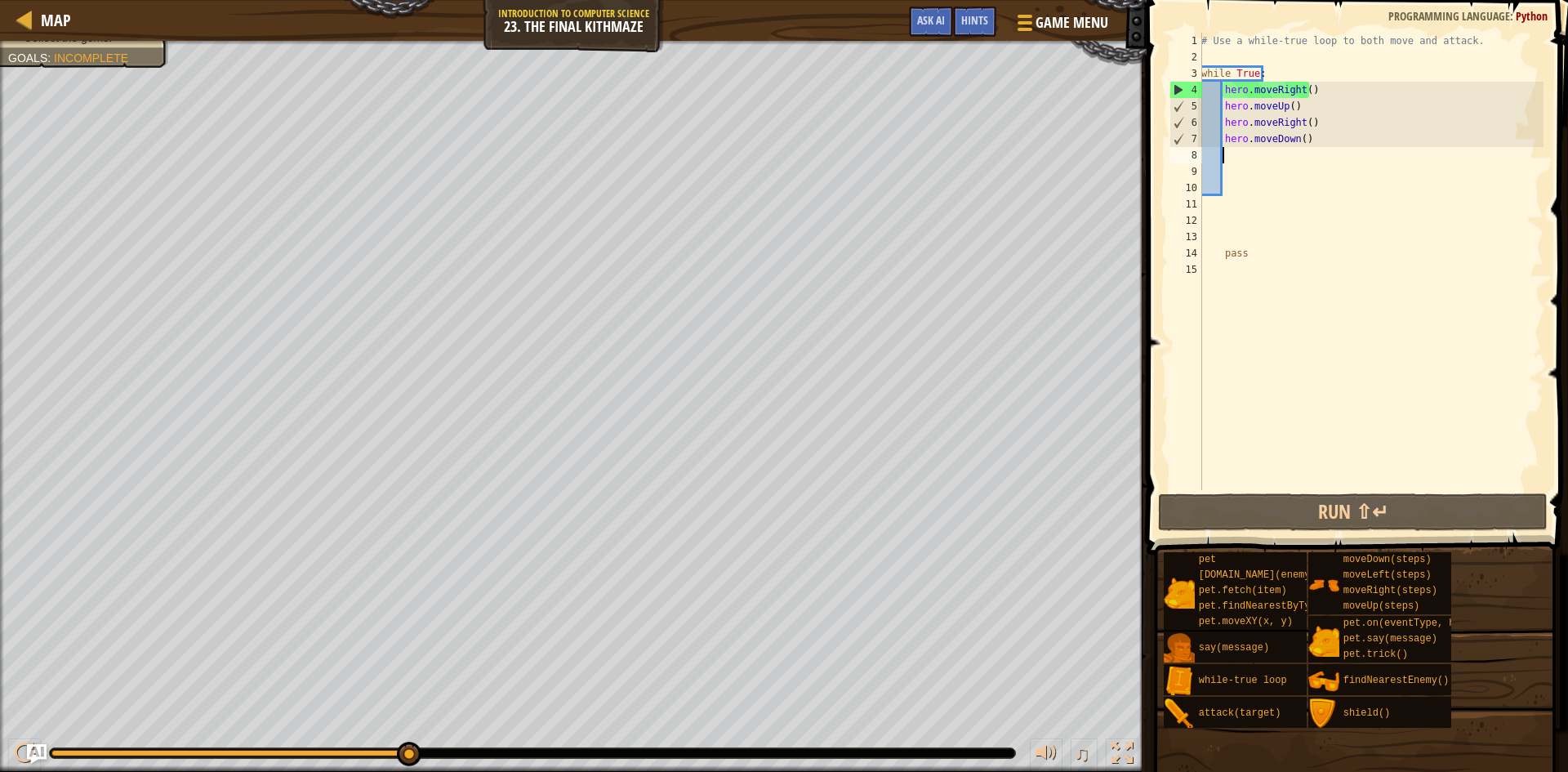
type textarea "h"
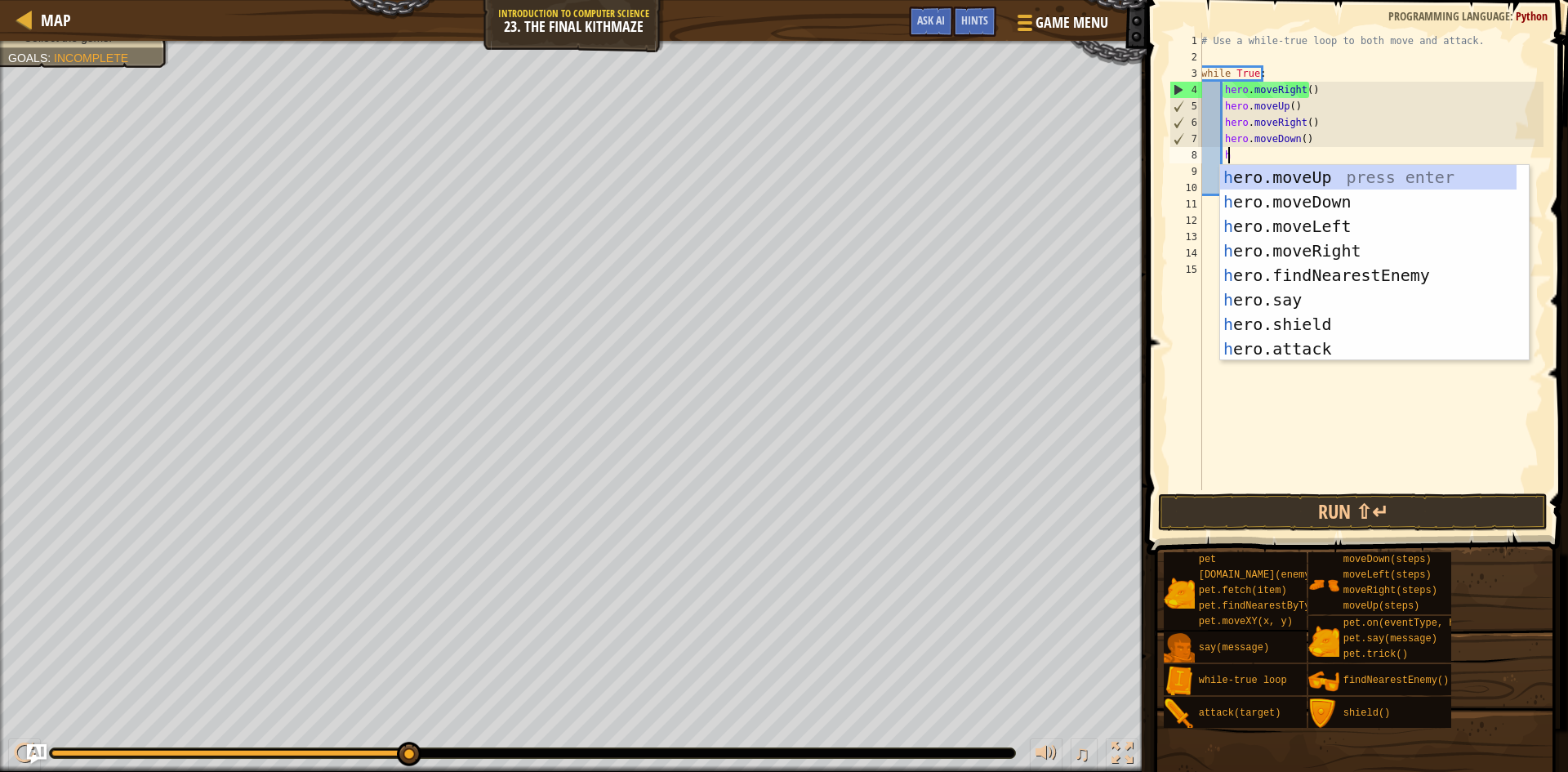
scroll to position [7, 2]
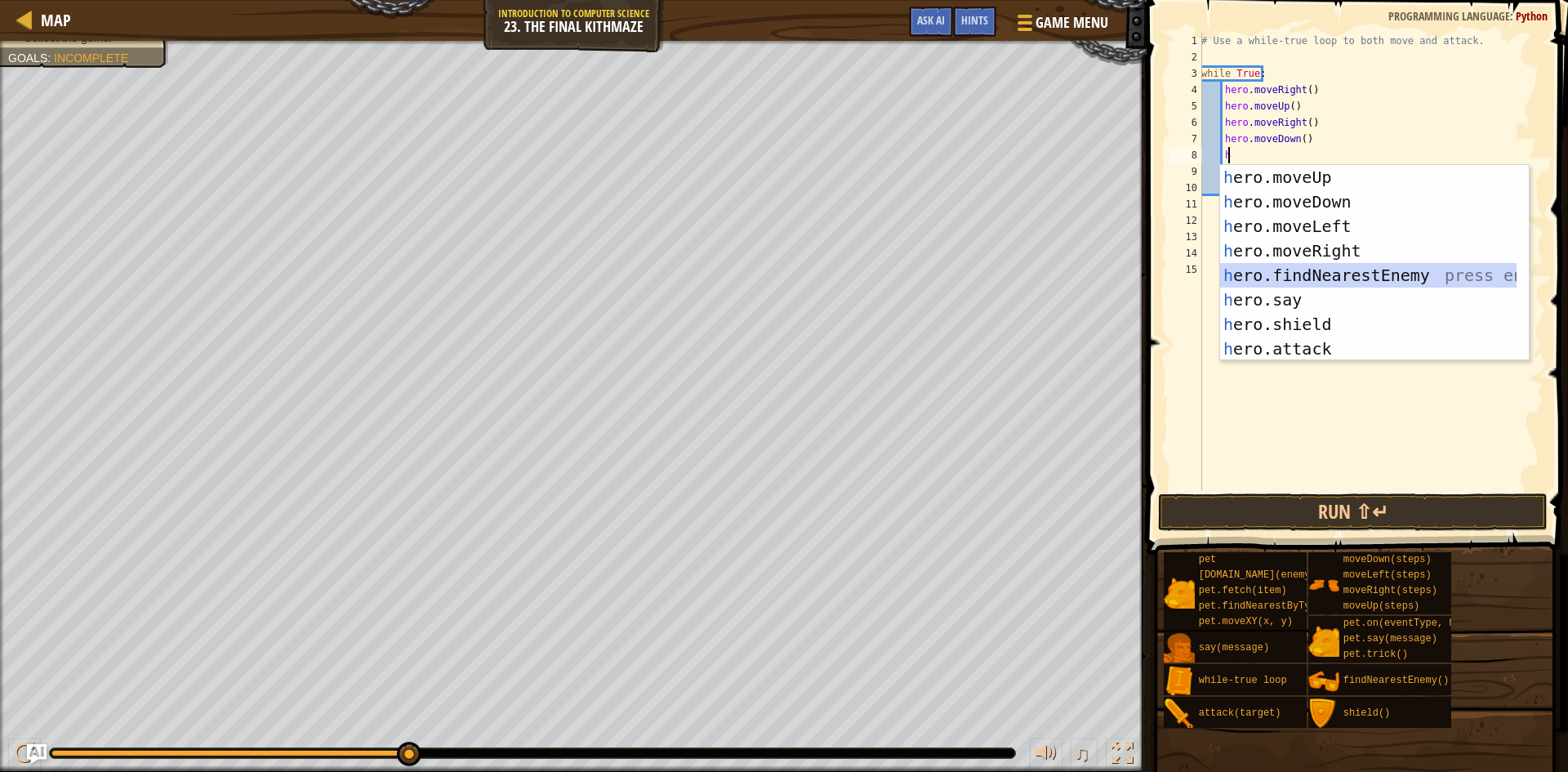
click at [1291, 277] on div "h ero.moveUp press enter h ero.moveDown press enter h ero.moveLeft press enter …" at bounding box center [1368, 288] width 296 height 245
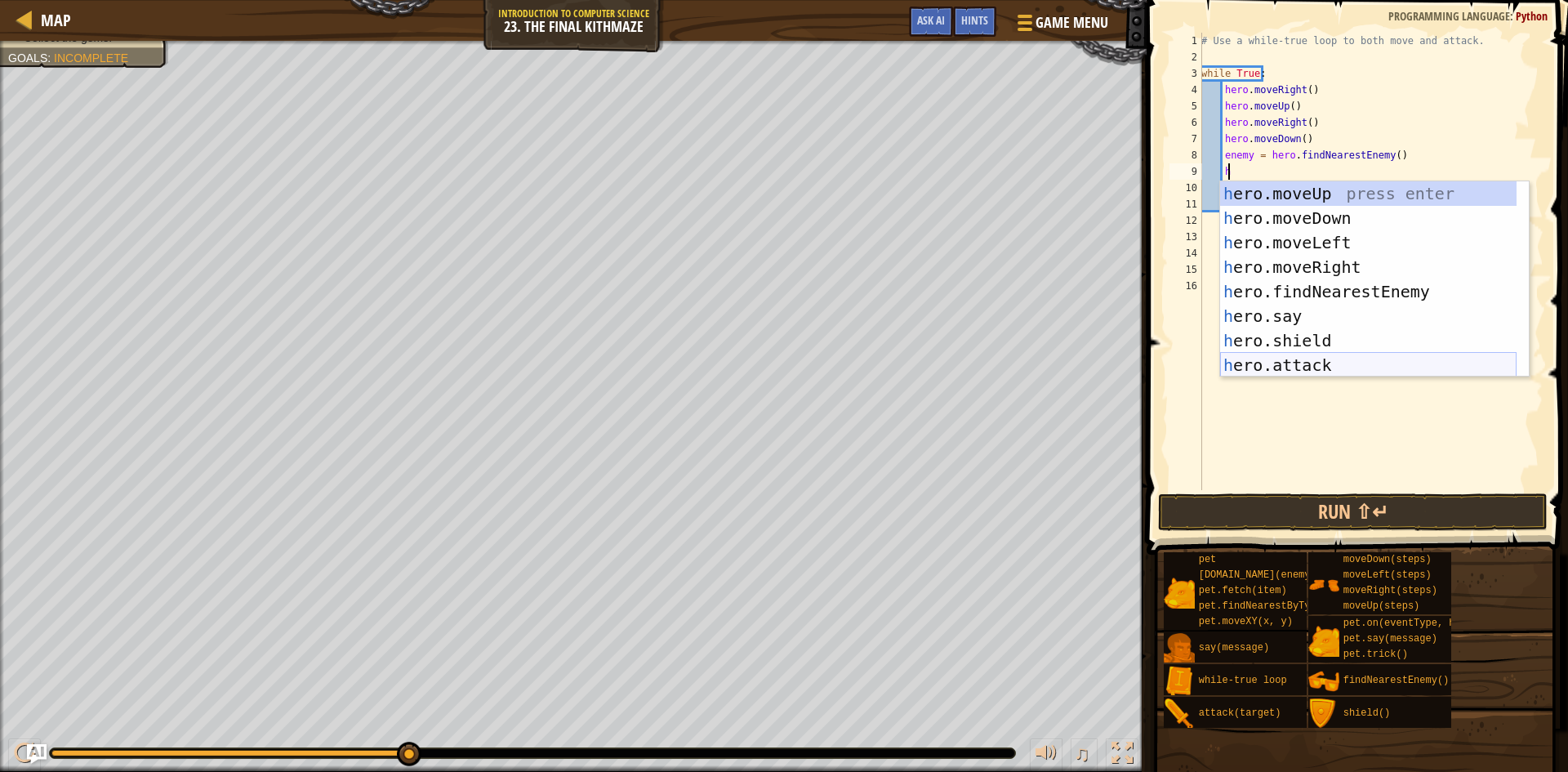
click at [1296, 361] on div "h ero.moveUp press enter h ero.moveDown press enter h ero.moveLeft press enter …" at bounding box center [1368, 303] width 296 height 245
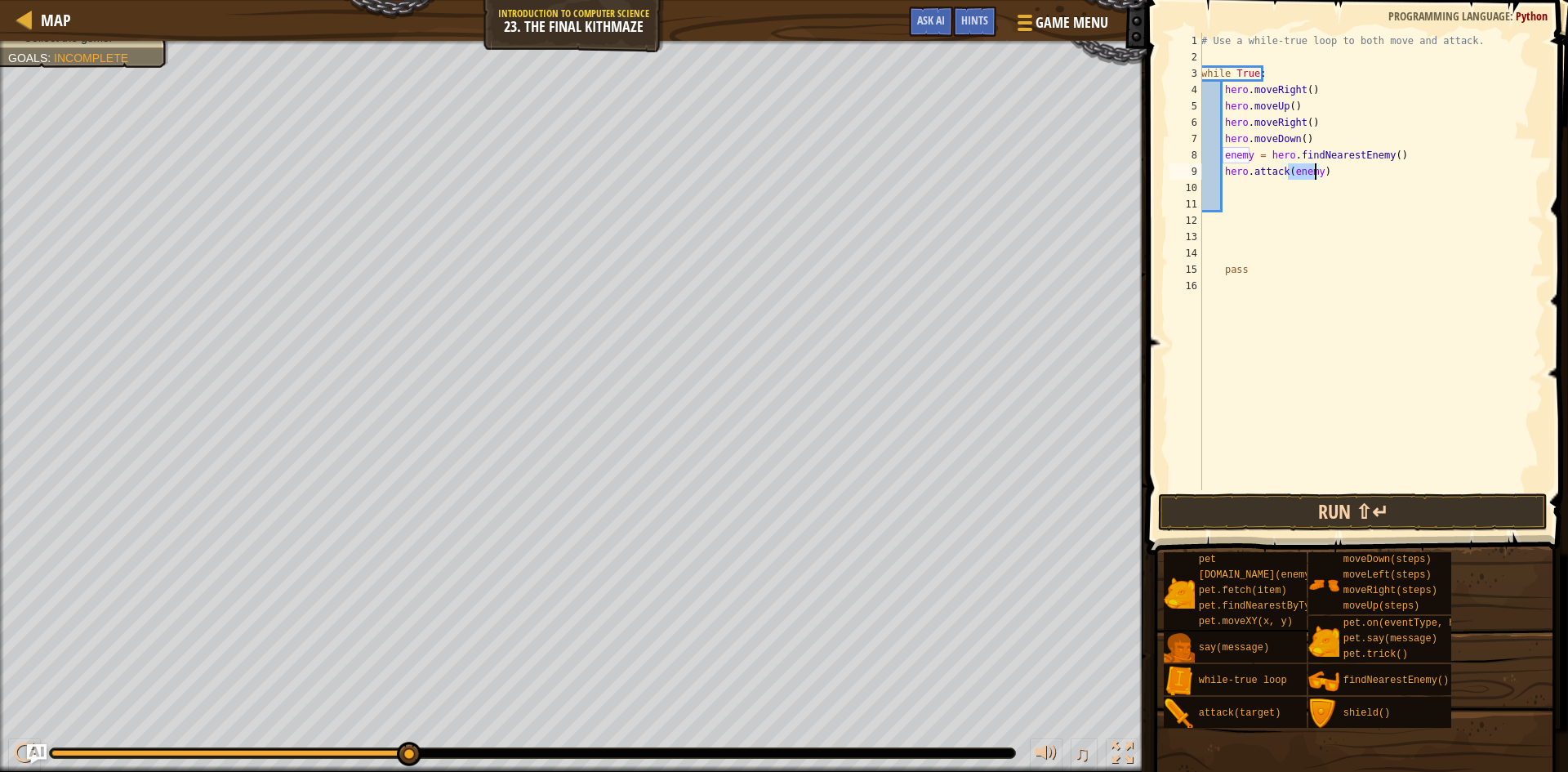
type textarea "hero.attack(enemy)"
click at [1306, 517] on button "Run ⇧↵" at bounding box center [1352, 512] width 390 height 37
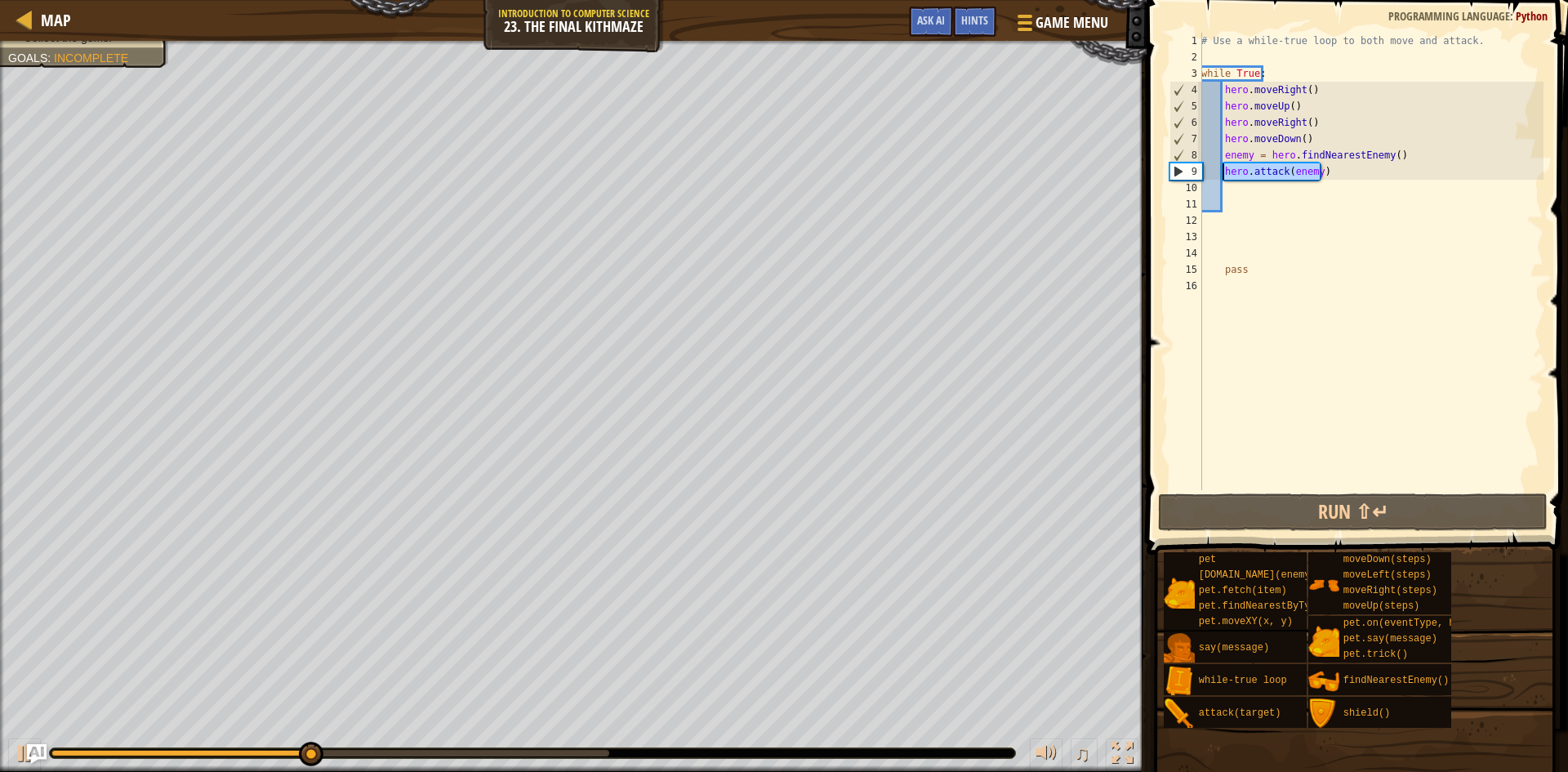
drag, startPoint x: 1344, startPoint y: 168, endPoint x: 1225, endPoint y: 172, distance: 119.1
click at [1225, 172] on div "# Use a while-true loop to both move and attack. while True : hero . moveRight …" at bounding box center [1371, 278] width 345 height 490
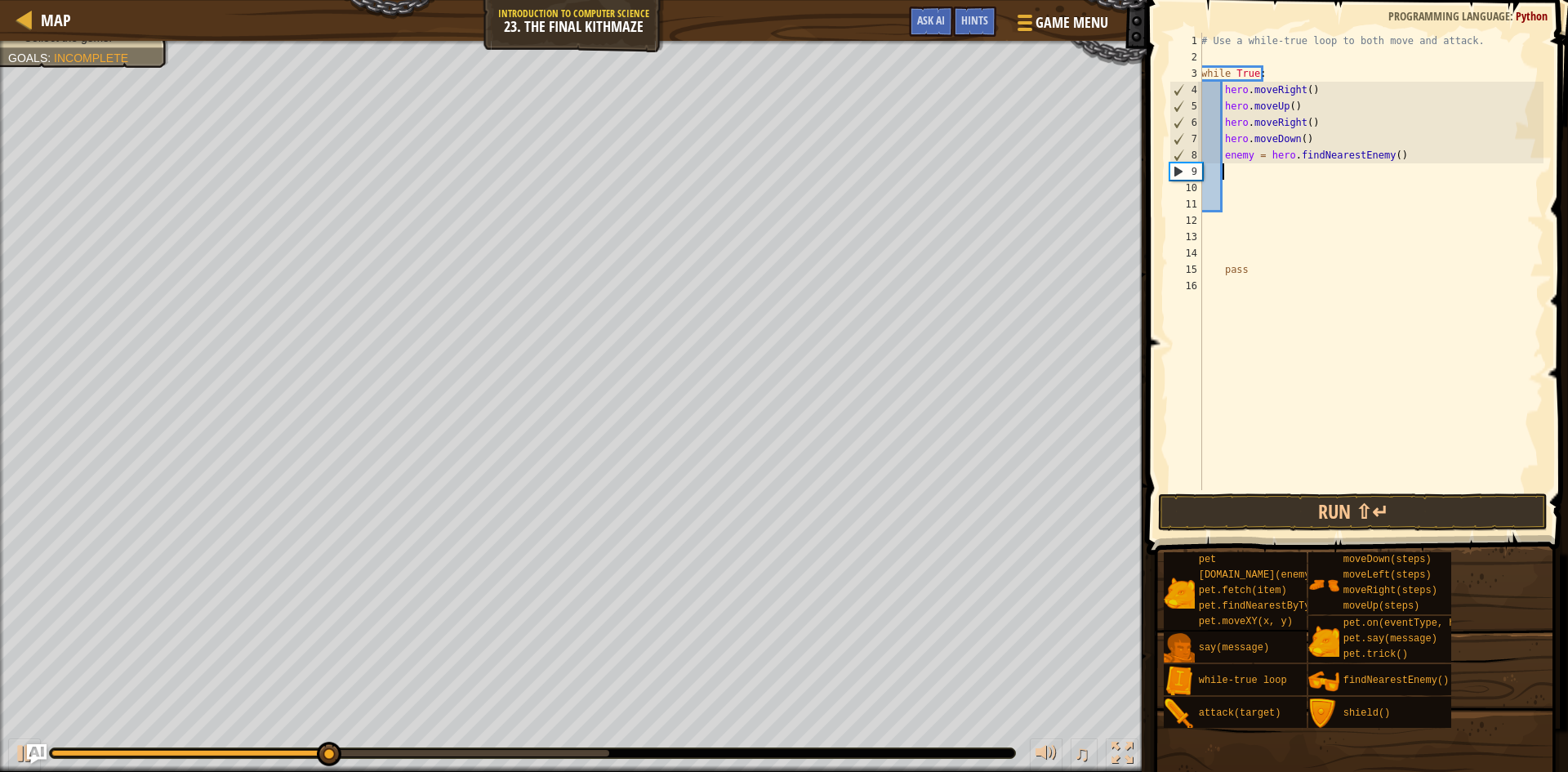
scroll to position [7, 1]
click at [1396, 160] on div "# Use a while-true loop to both move and attack. while True : hero . moveRight …" at bounding box center [1371, 278] width 345 height 490
type textarea "enemy = hero.findNearestEnemy()"
drag, startPoint x: 1396, startPoint y: 160, endPoint x: 1223, endPoint y: 161, distance: 173.0
click at [1223, 161] on div "# Use a while-true loop to both move and attack. while True : hero . moveRight …" at bounding box center [1371, 278] width 345 height 490
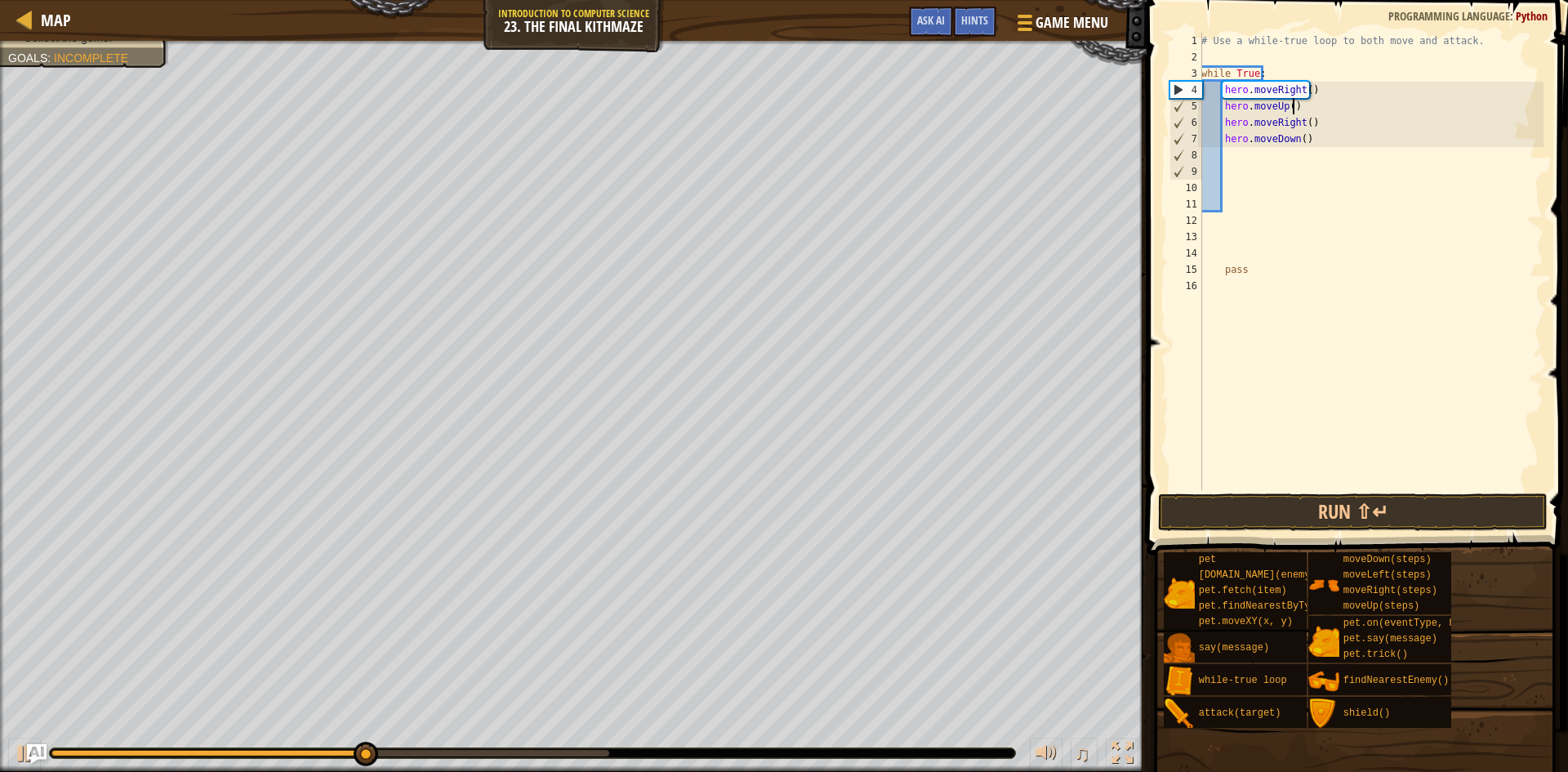
click at [1301, 101] on div "# Use a while-true loop to both move and attack. while True : hero . moveRight …" at bounding box center [1371, 278] width 345 height 490
type textarea "hero.moveUp()"
type textarea "h"
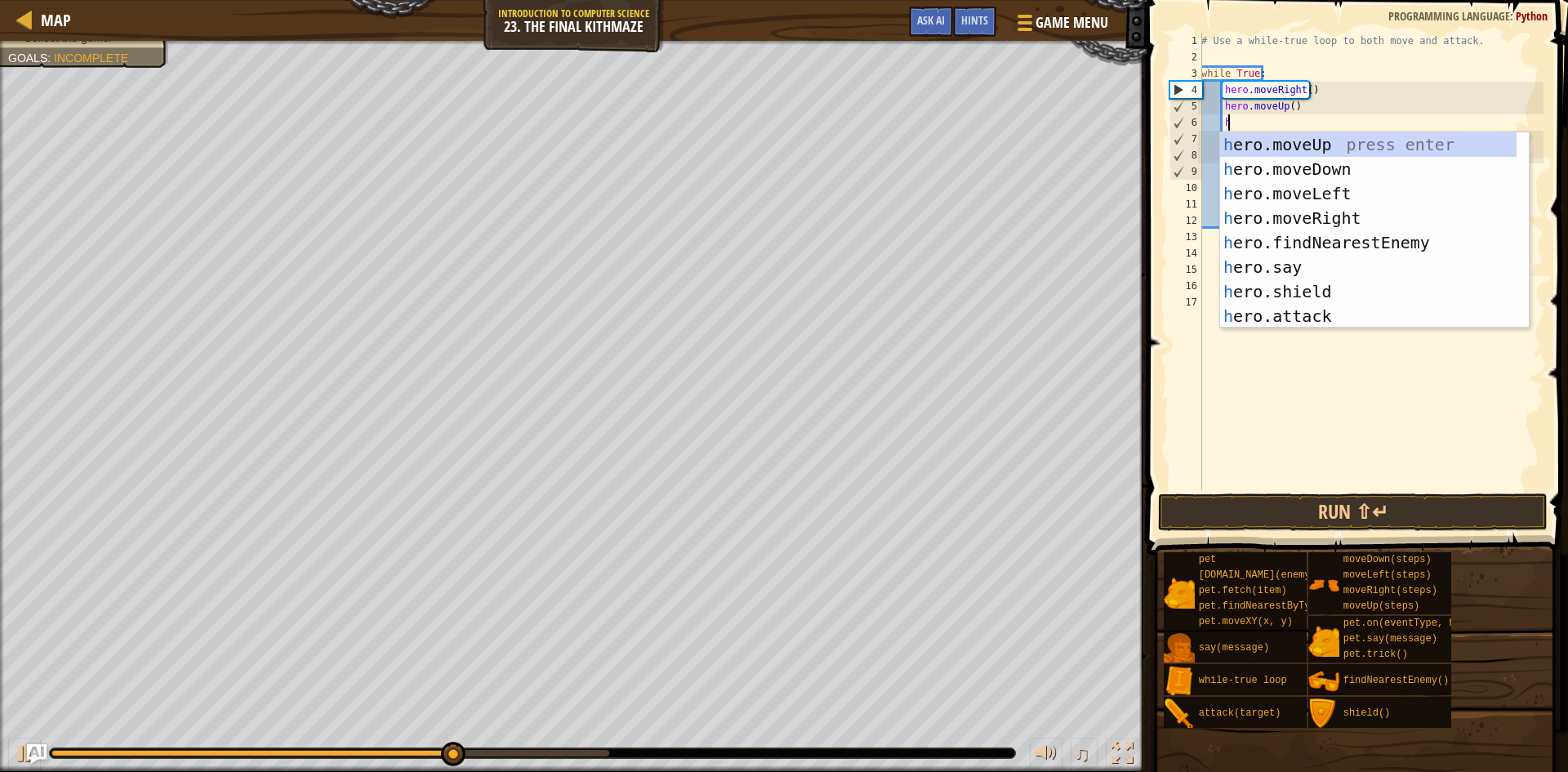
scroll to position [7, 2]
click at [1321, 243] on div "h ero.moveUp press enter h ero.moveDown press enter h ero.moveLeft press enter …" at bounding box center [1368, 254] width 296 height 245
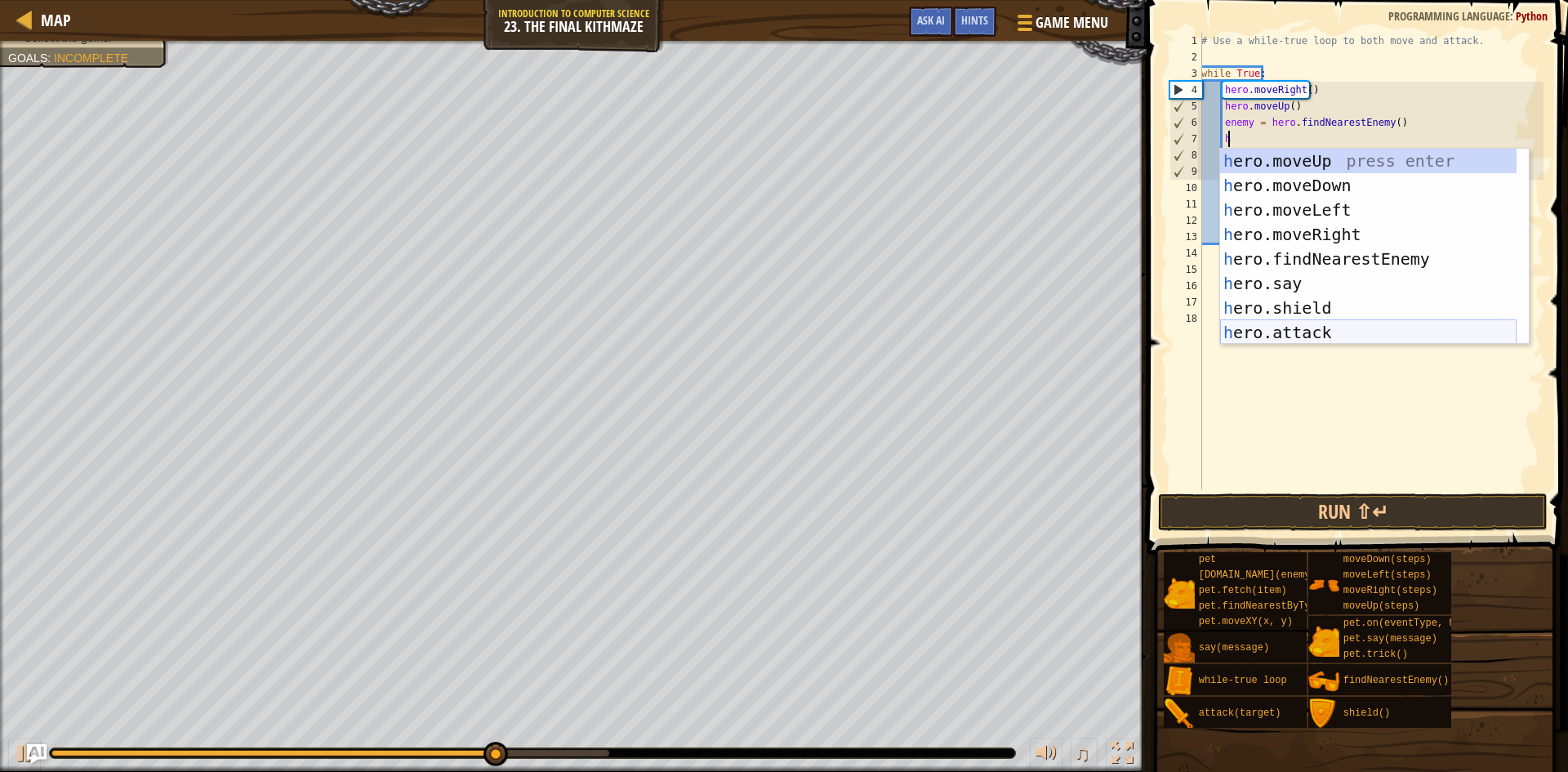
click at [1294, 327] on div "h ero.moveUp press enter h ero.moveDown press enter h ero.moveLeft press enter …" at bounding box center [1368, 271] width 296 height 245
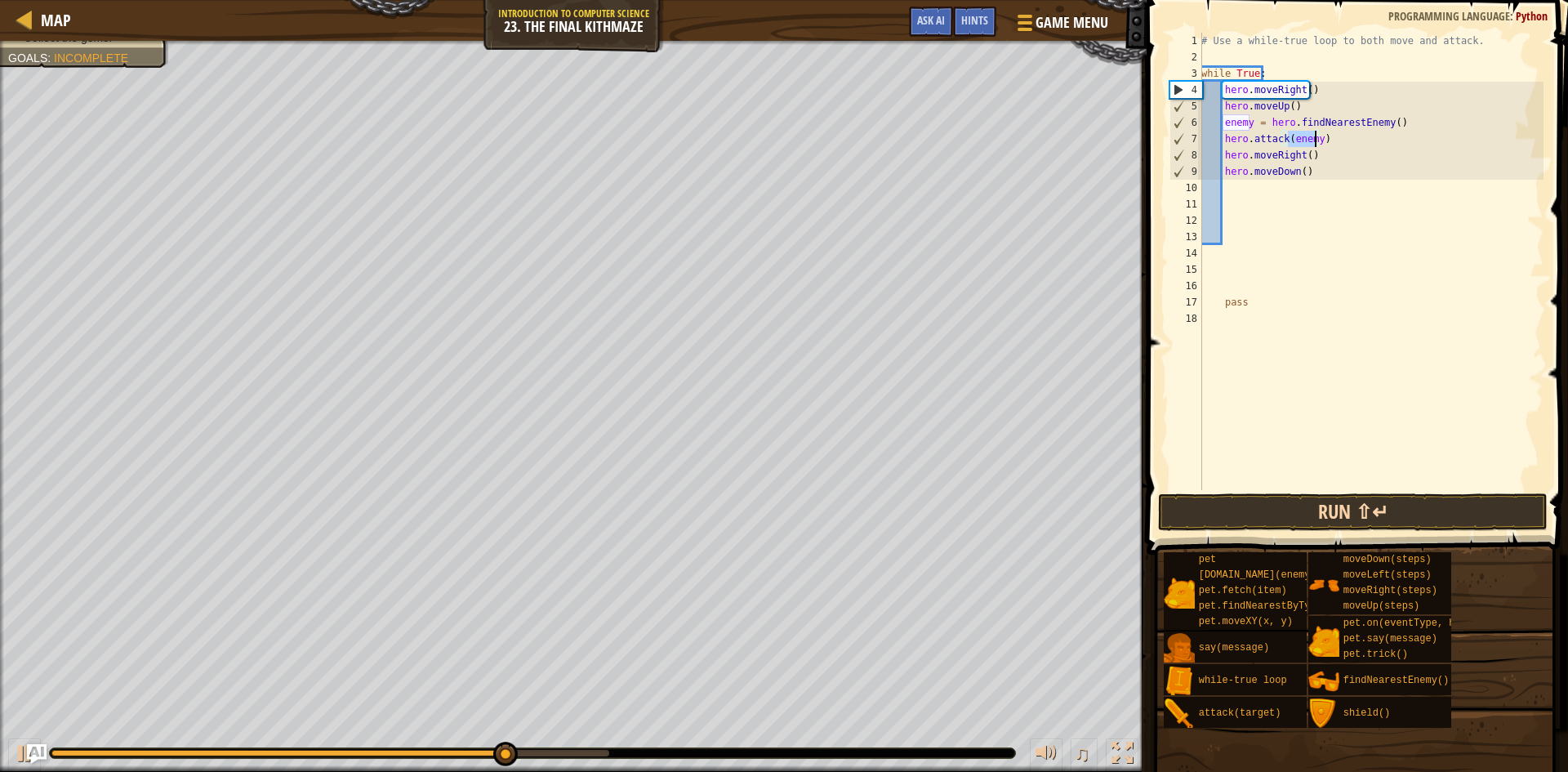
type textarea "hero.attack(enemy)"
click at [1319, 518] on button "Run ⇧↵" at bounding box center [1352, 512] width 390 height 37
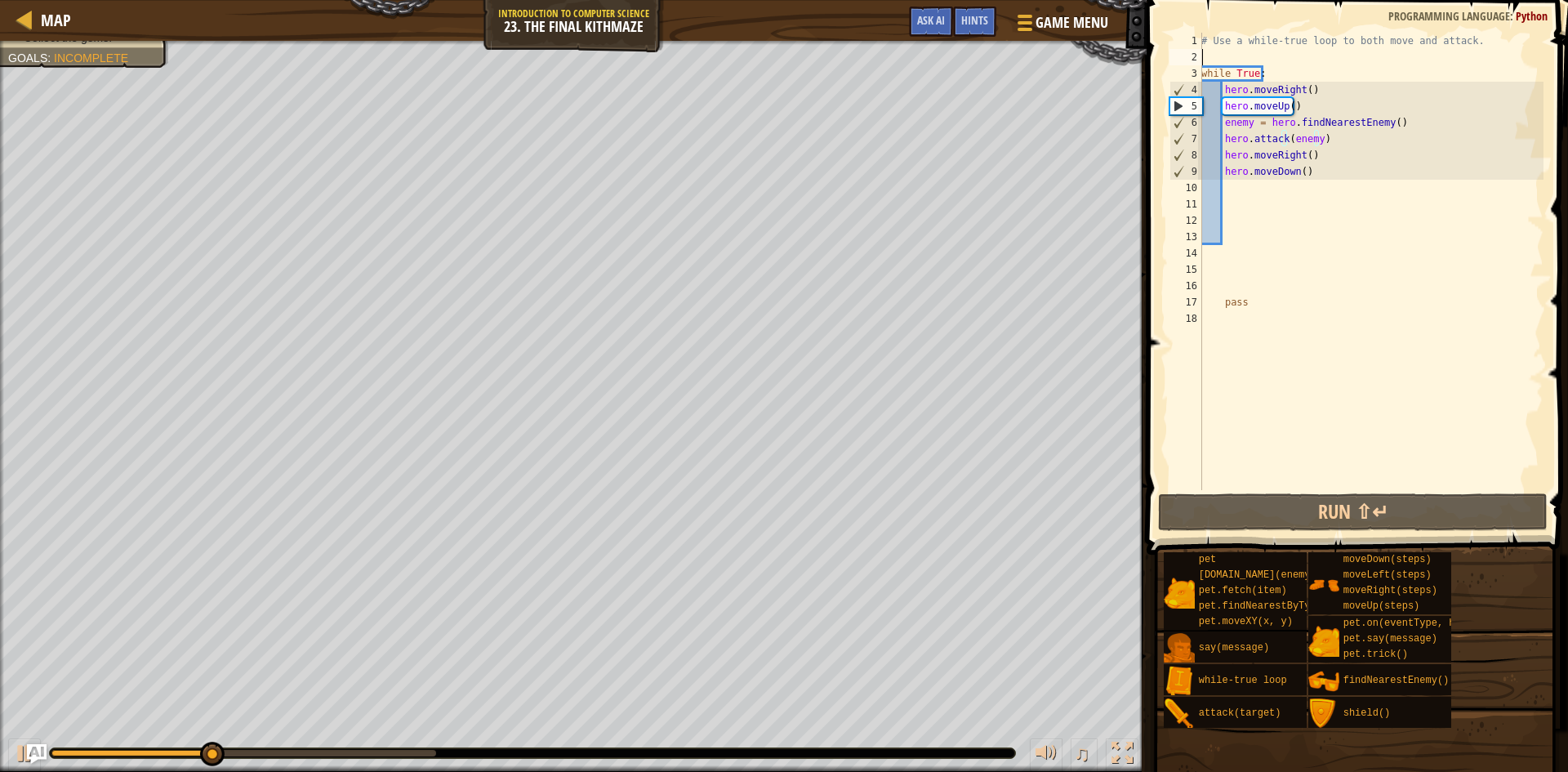
click at [1228, 57] on div "# Use a while-true loop to both move and attack. while True : hero . moveRight …" at bounding box center [1371, 278] width 345 height 490
type textarea "h"
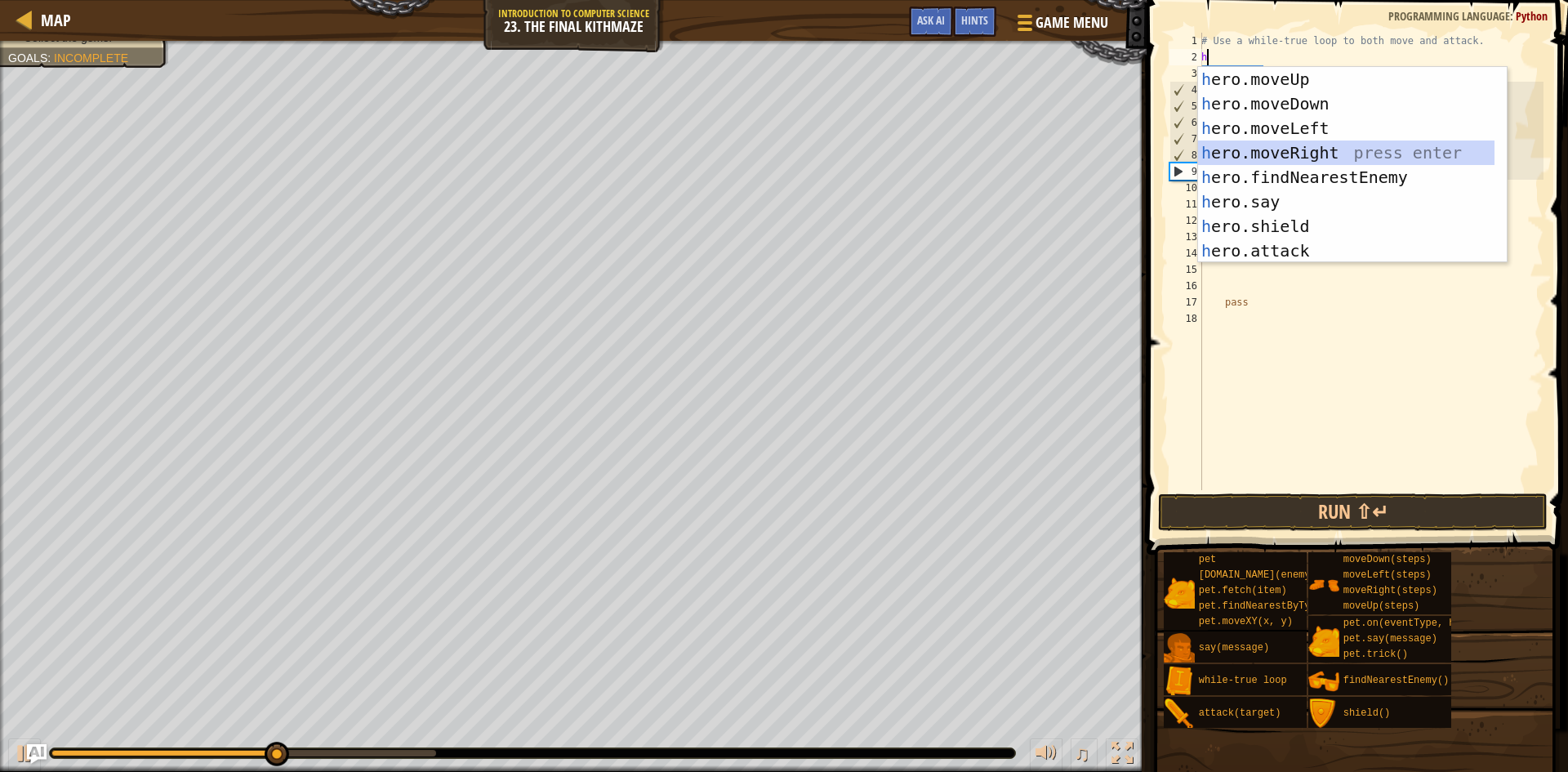
click at [1335, 144] on div "h ero.moveUp press enter h ero.moveDown press enter h ero.moveLeft press enter …" at bounding box center [1346, 189] width 296 height 245
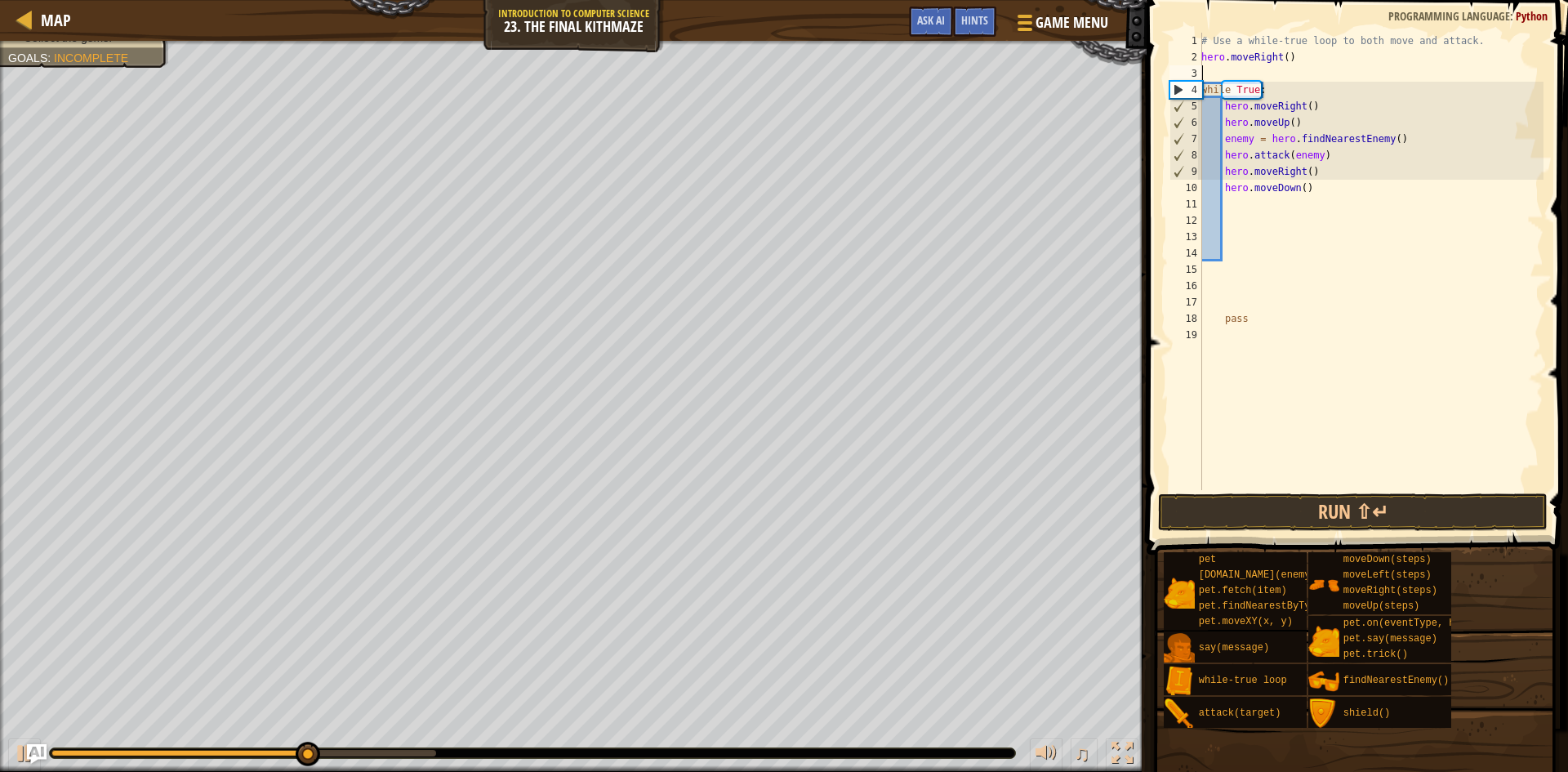
type textarea "h"
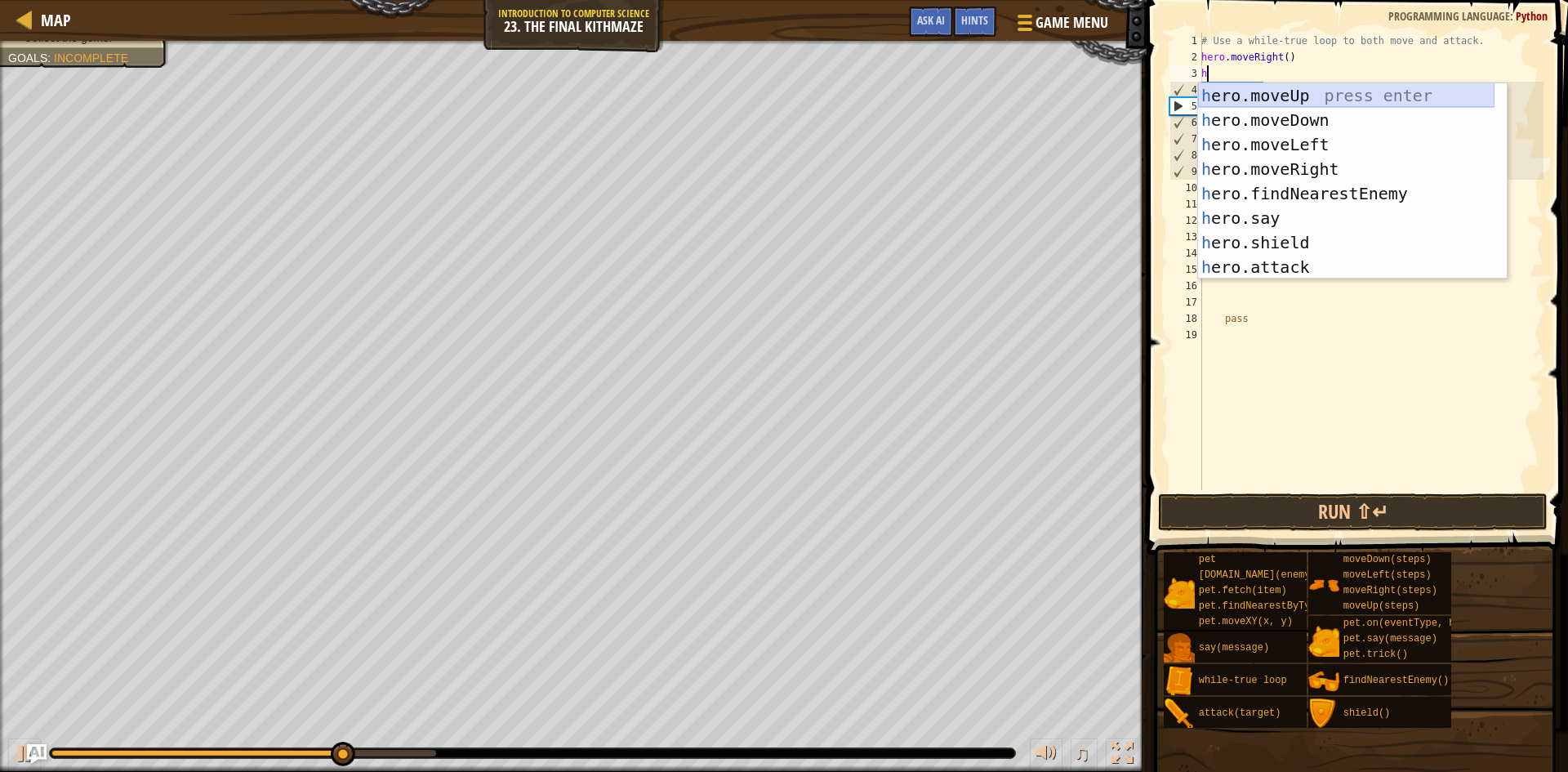
click at [1306, 97] on div "h ero.moveUp press enter h ero.moveDown press enter h ero.moveLeft press enter …" at bounding box center [1346, 205] width 296 height 245
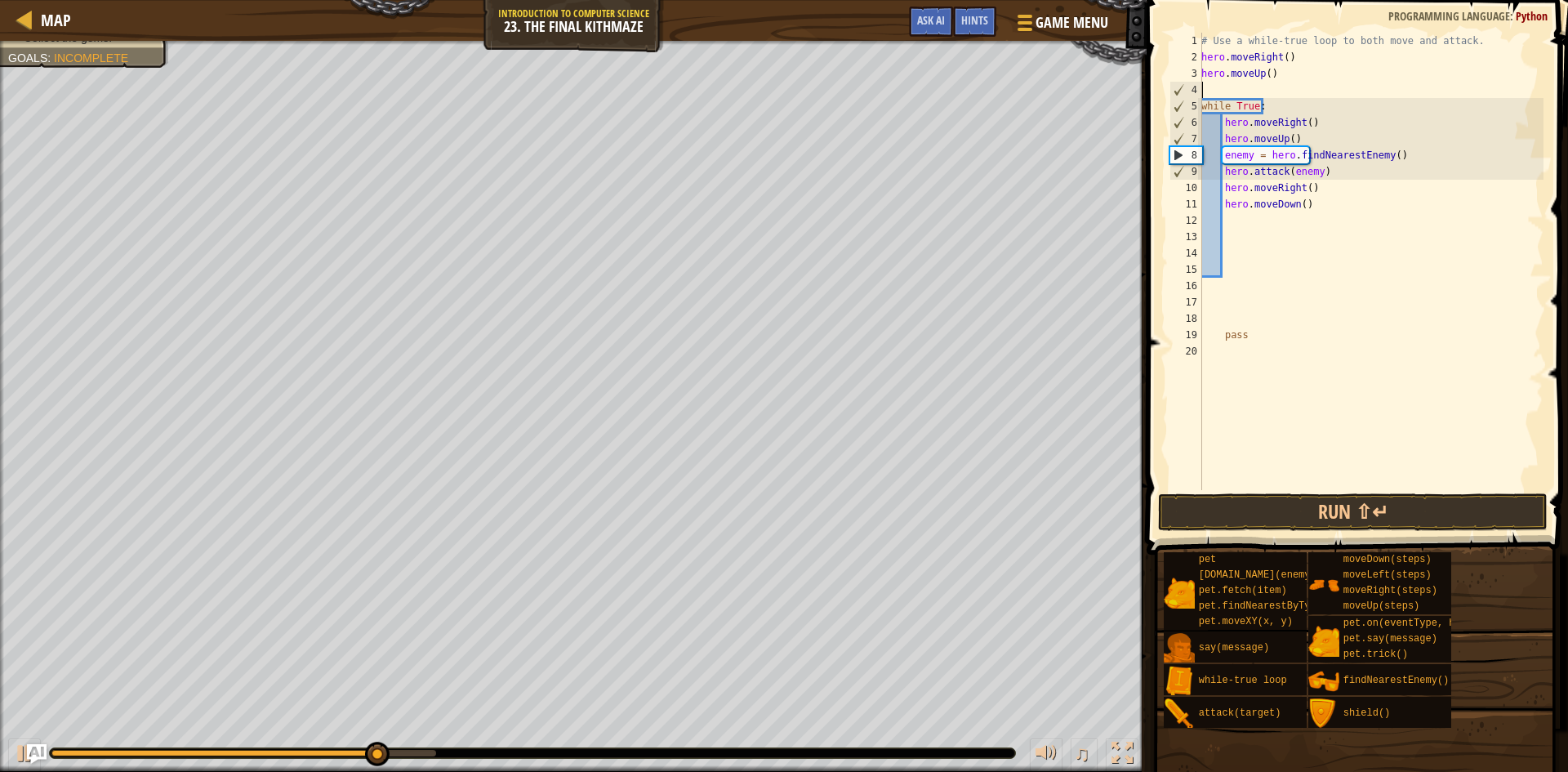
type textarea "h"
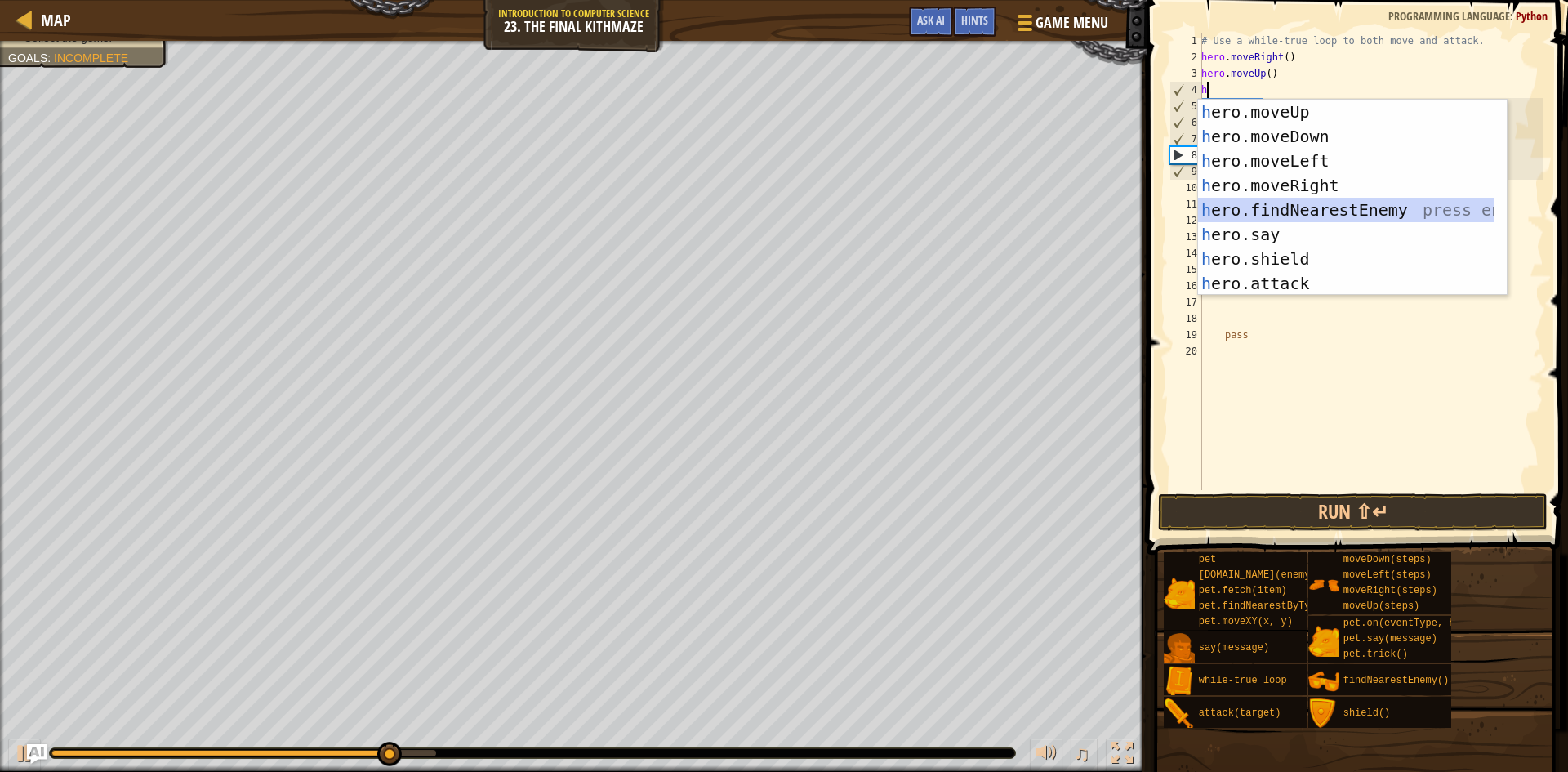
click at [1345, 209] on div "h ero.moveUp press enter h ero.moveDown press enter h ero.moveLeft press enter …" at bounding box center [1346, 222] width 296 height 245
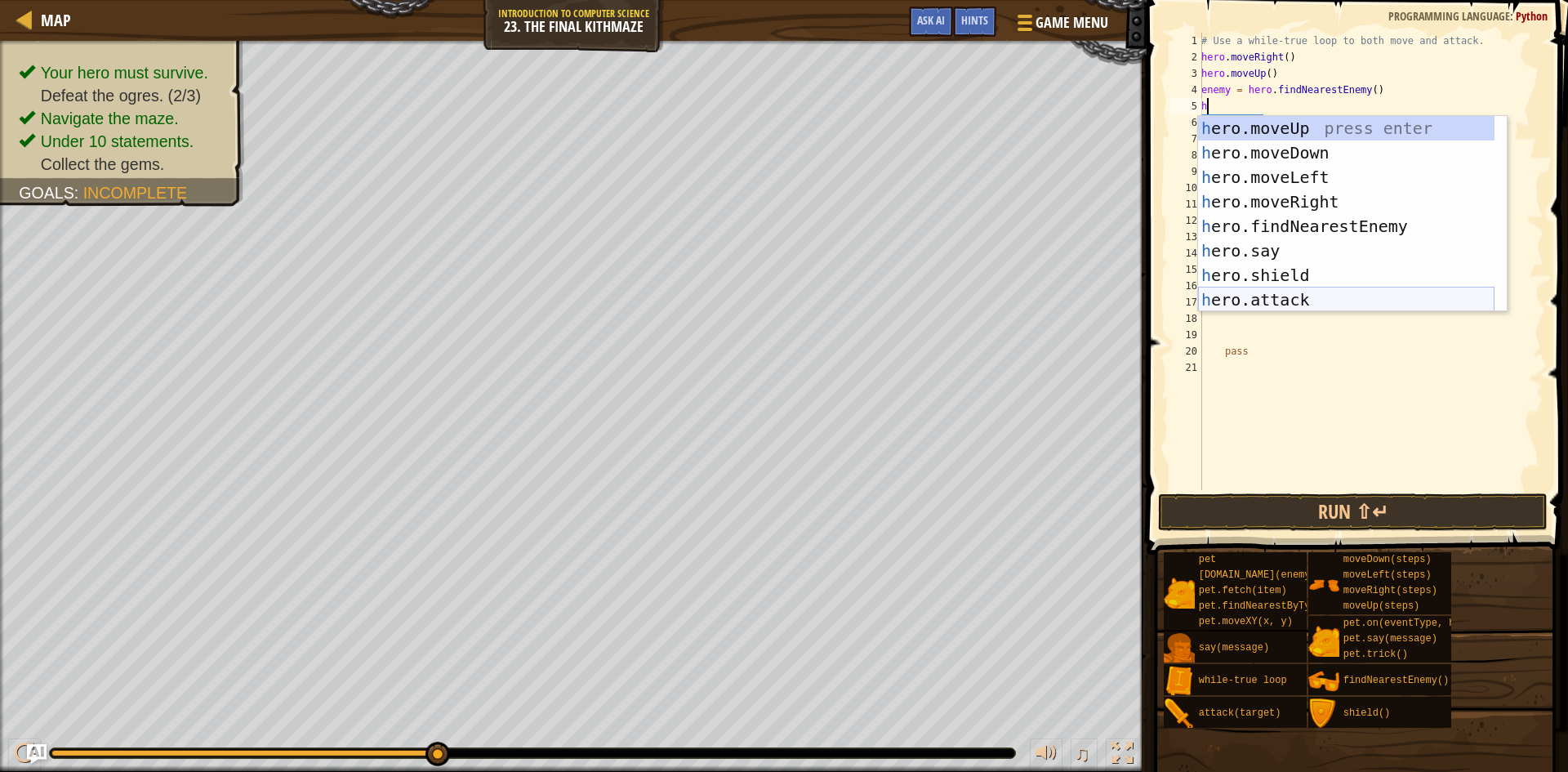
click at [1284, 291] on div "h ero.moveUp press enter h ero.moveDown press enter h ero.moveLeft press enter …" at bounding box center [1346, 238] width 296 height 245
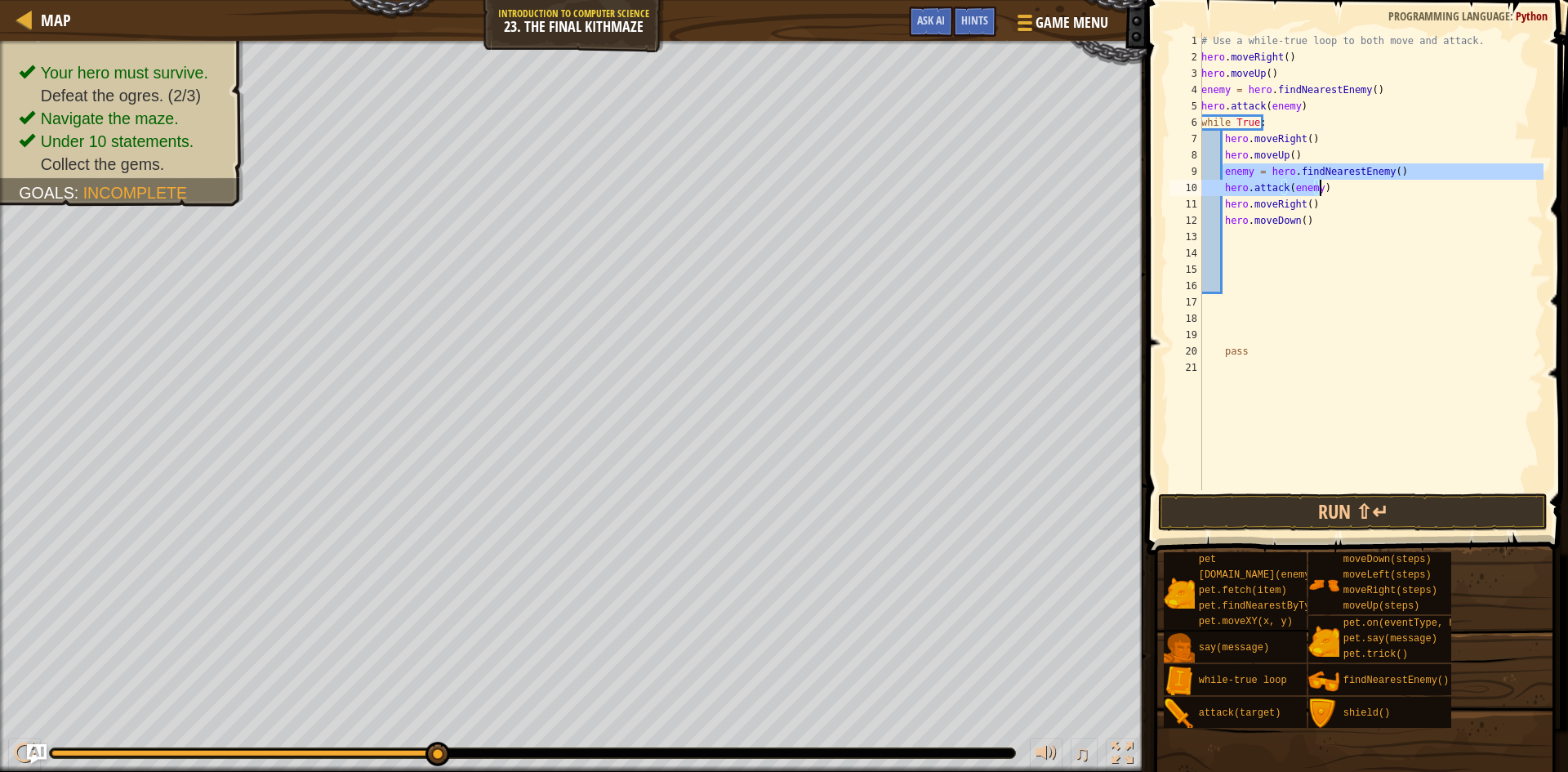
drag, startPoint x: 1223, startPoint y: 170, endPoint x: 1381, endPoint y: 182, distance: 158.5
click at [1381, 182] on div "# Use a while-true loop to both move and attack. hero . moveRight ( ) hero . mo…" at bounding box center [1371, 278] width 345 height 490
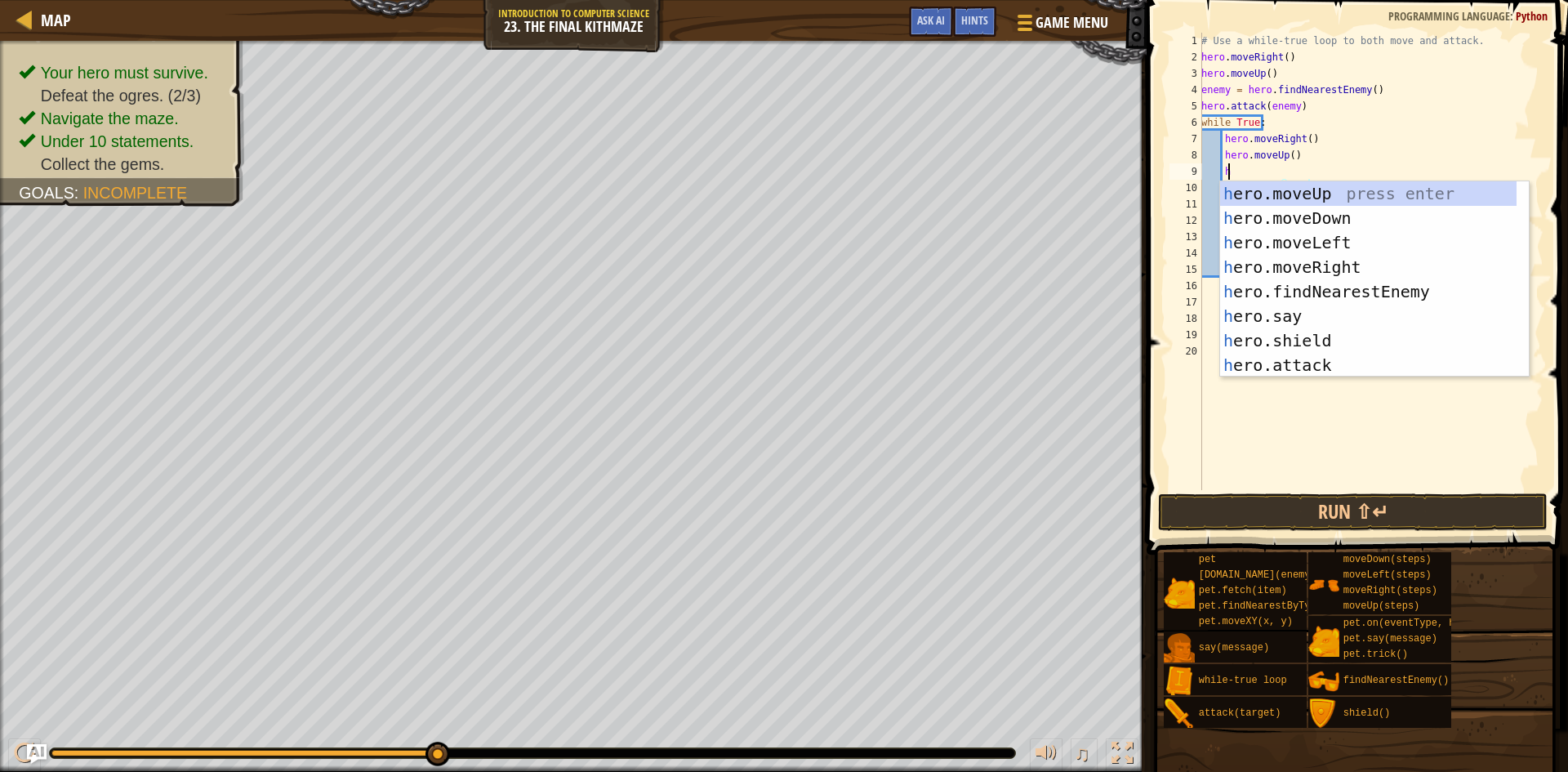
scroll to position [7, 2]
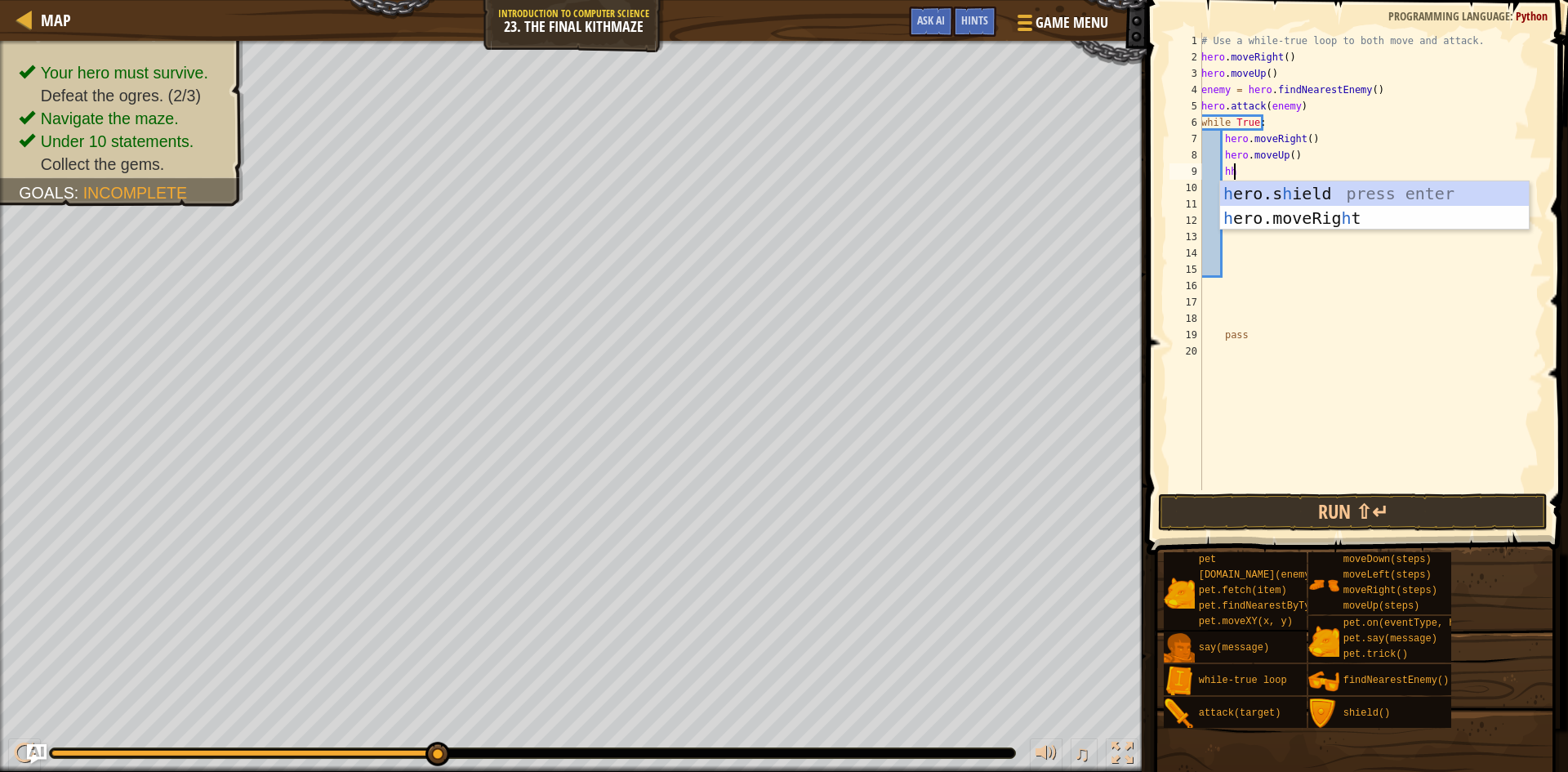
type textarea "h"
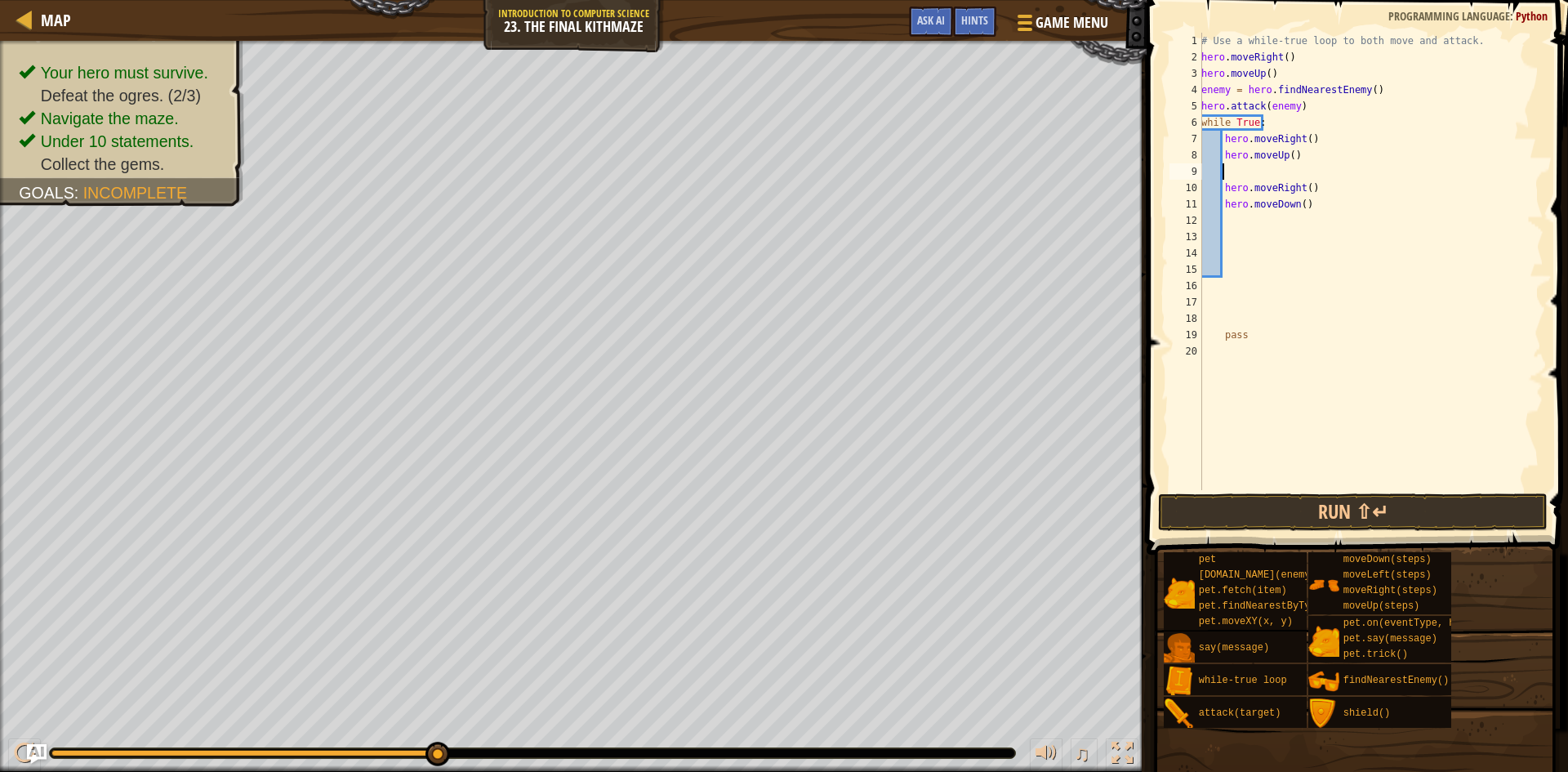
scroll to position [7, 0]
drag, startPoint x: 1279, startPoint y: 186, endPoint x: 1221, endPoint y: 189, distance: 58.1
click at [1221, 189] on div "# Use a while-true loop to both move and attack. hero . moveRight ( ) hero . mo…" at bounding box center [1371, 278] width 345 height 490
type textarea "hero.moveDown()"
type textarea "h"
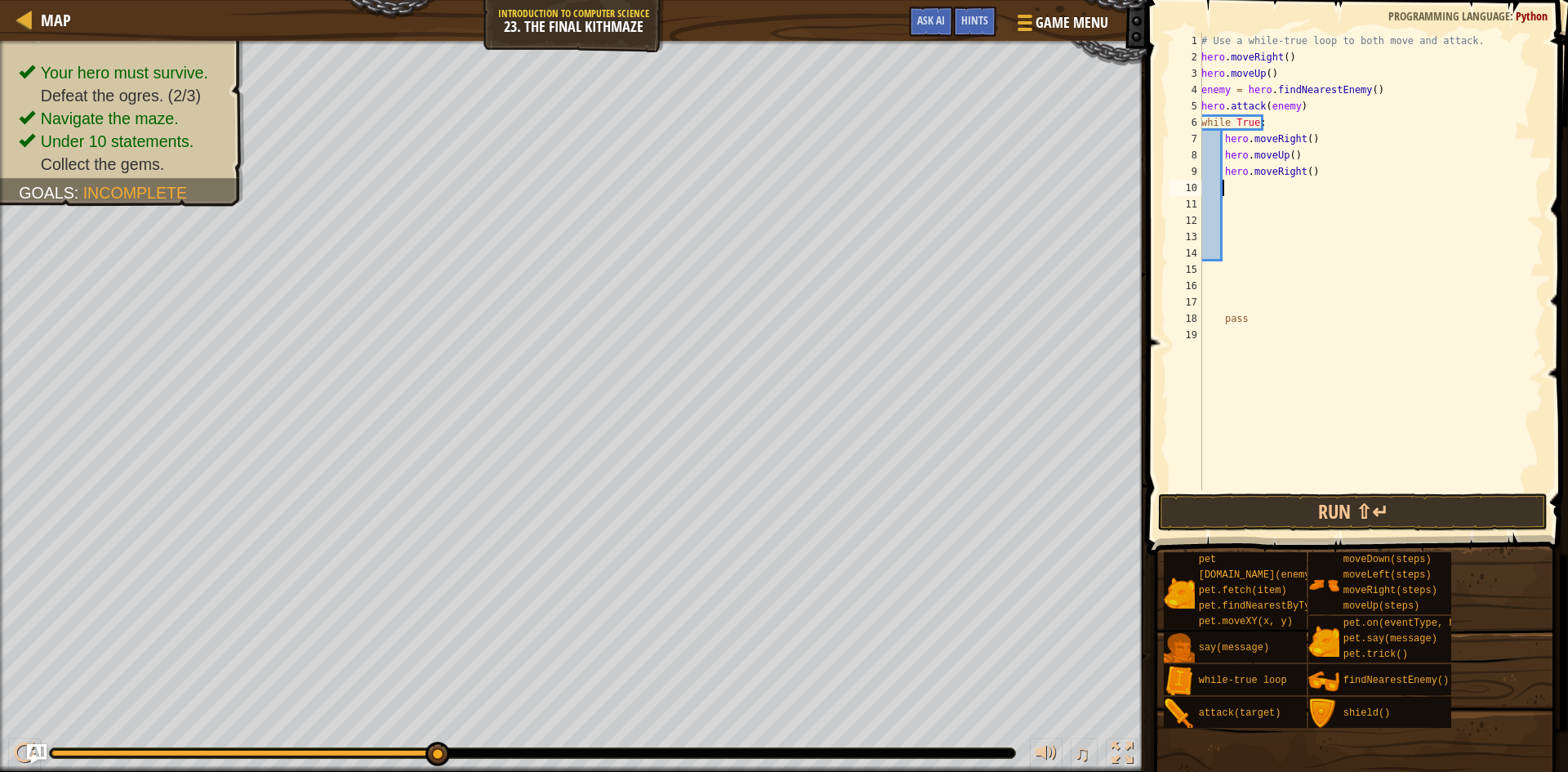
scroll to position [7, 2]
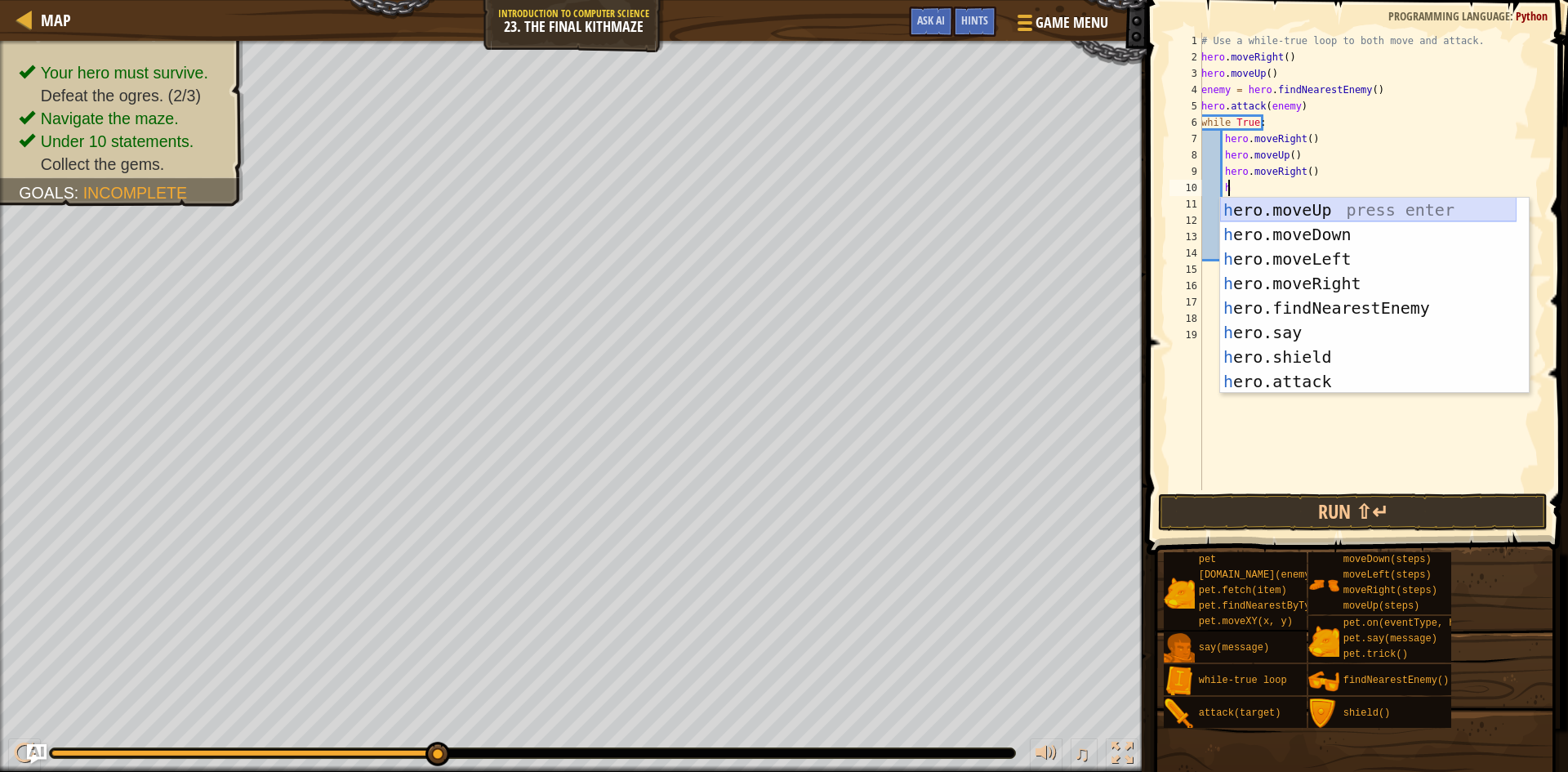
click at [1355, 211] on div "h ero.moveUp press enter h ero.moveDown press enter h ero.moveLeft press enter …" at bounding box center [1368, 320] width 296 height 245
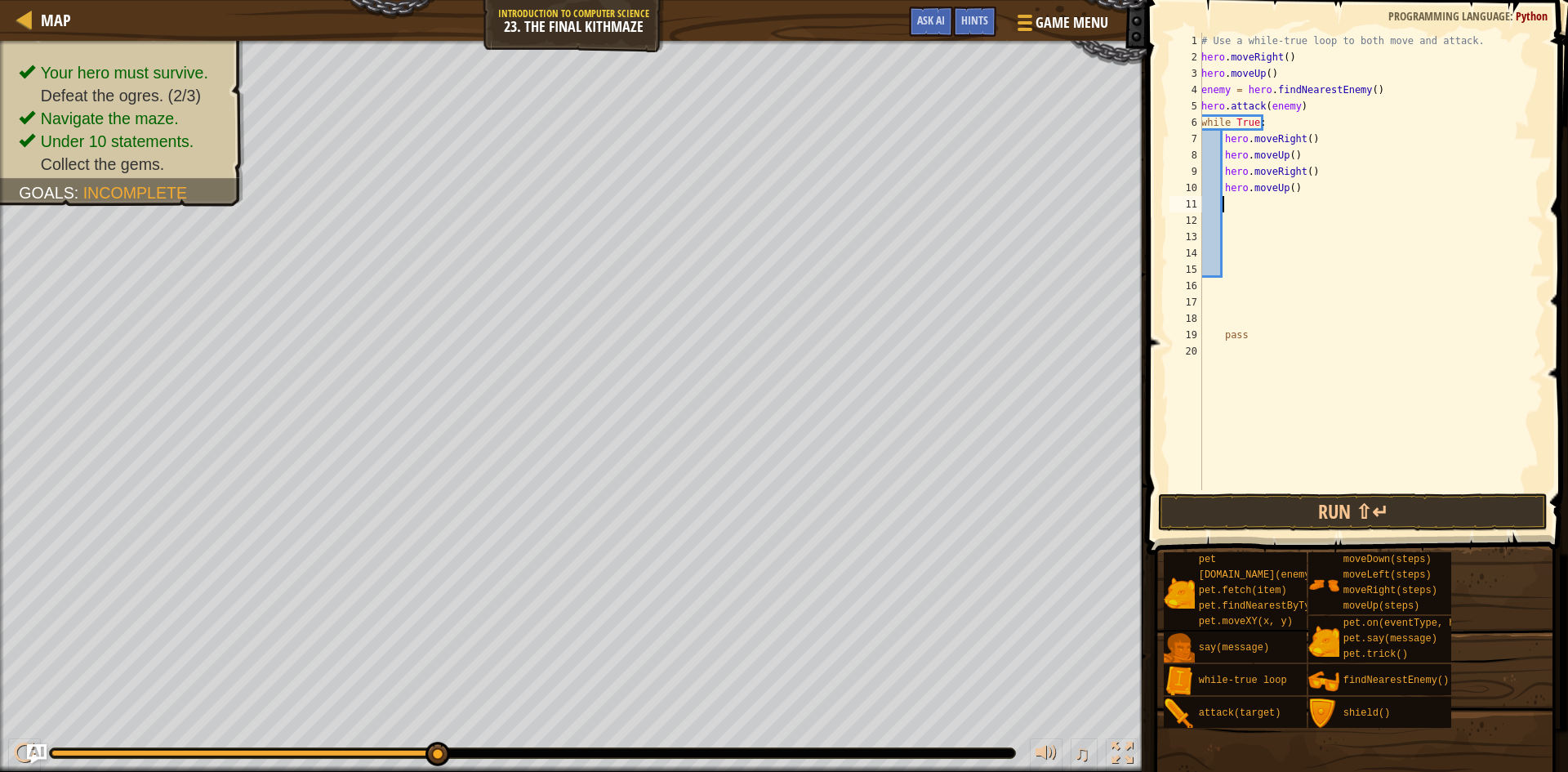
scroll to position [7, 1]
click at [1324, 137] on div "# Use a while-true loop to both move and attack. hero . moveRight ( ) hero . mo…" at bounding box center [1371, 278] width 345 height 490
type textarea "hero.moveRight()"
type textarea "h"
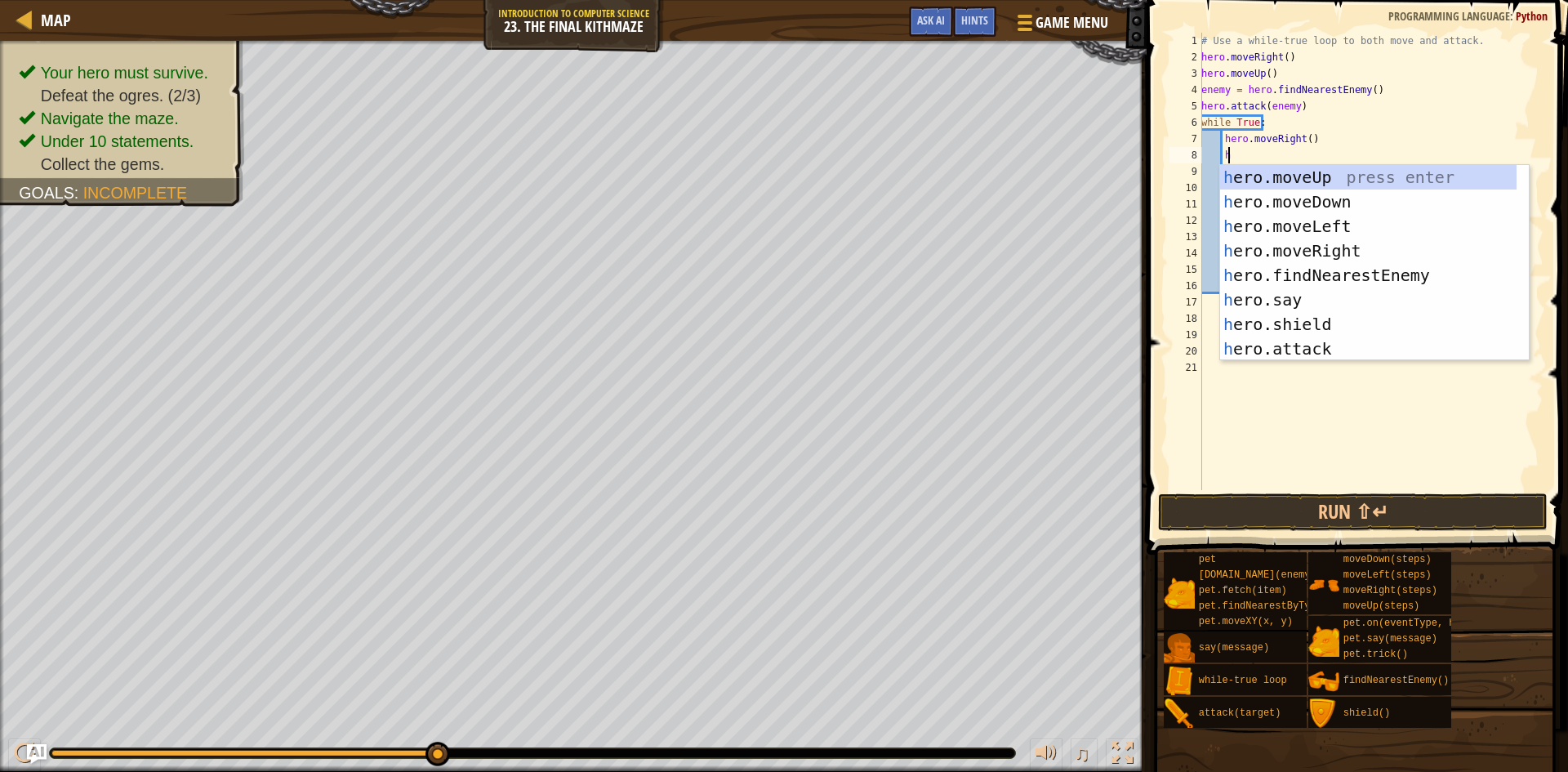
scroll to position [7, 2]
click at [1337, 194] on div "h ero.moveUp press enter h ero.moveDown press enter h ero.moveLeft press enter …" at bounding box center [1368, 288] width 296 height 245
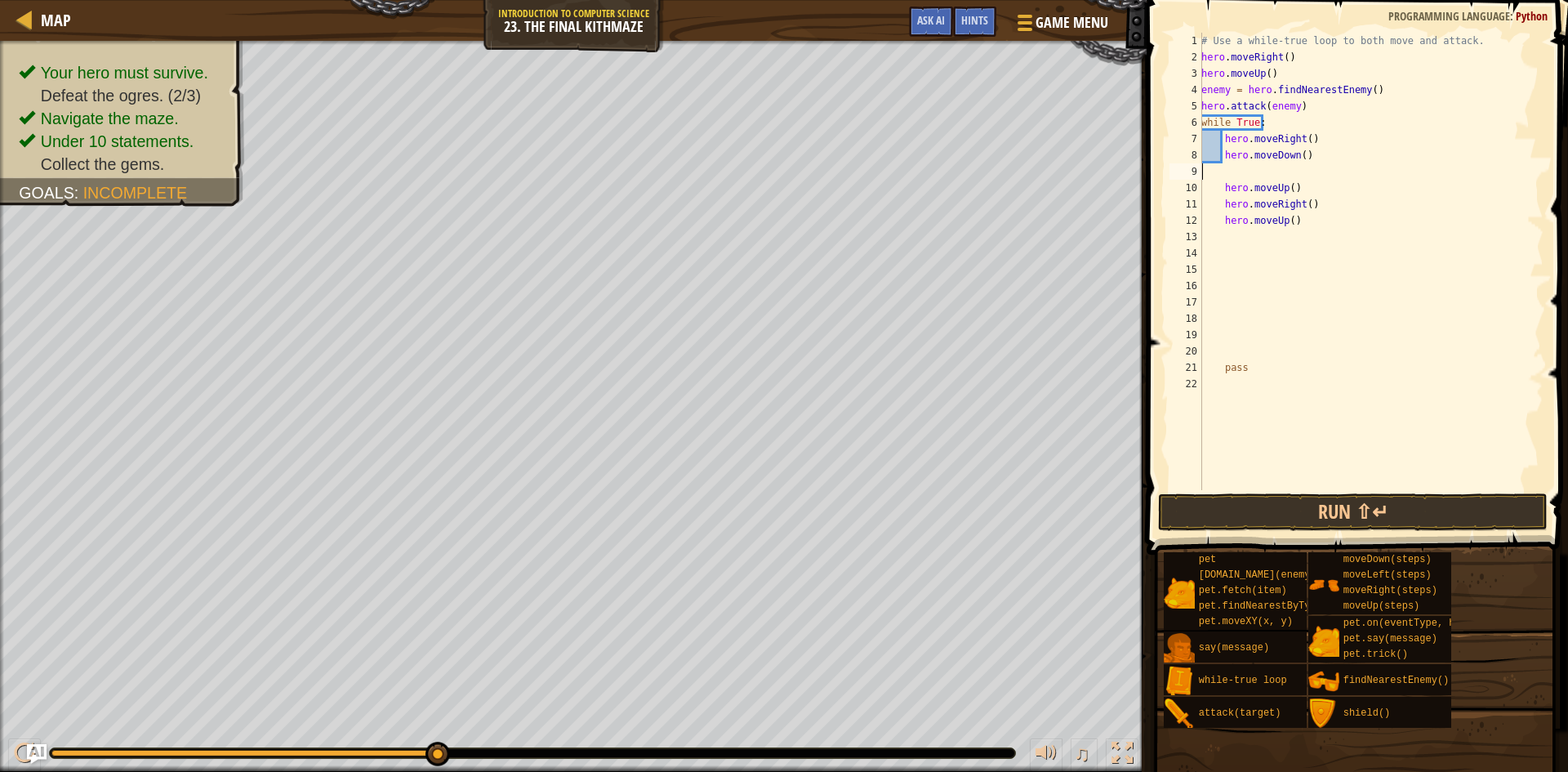
scroll to position [7, 0]
click at [1249, 503] on button "Run ⇧↵" at bounding box center [1352, 512] width 390 height 37
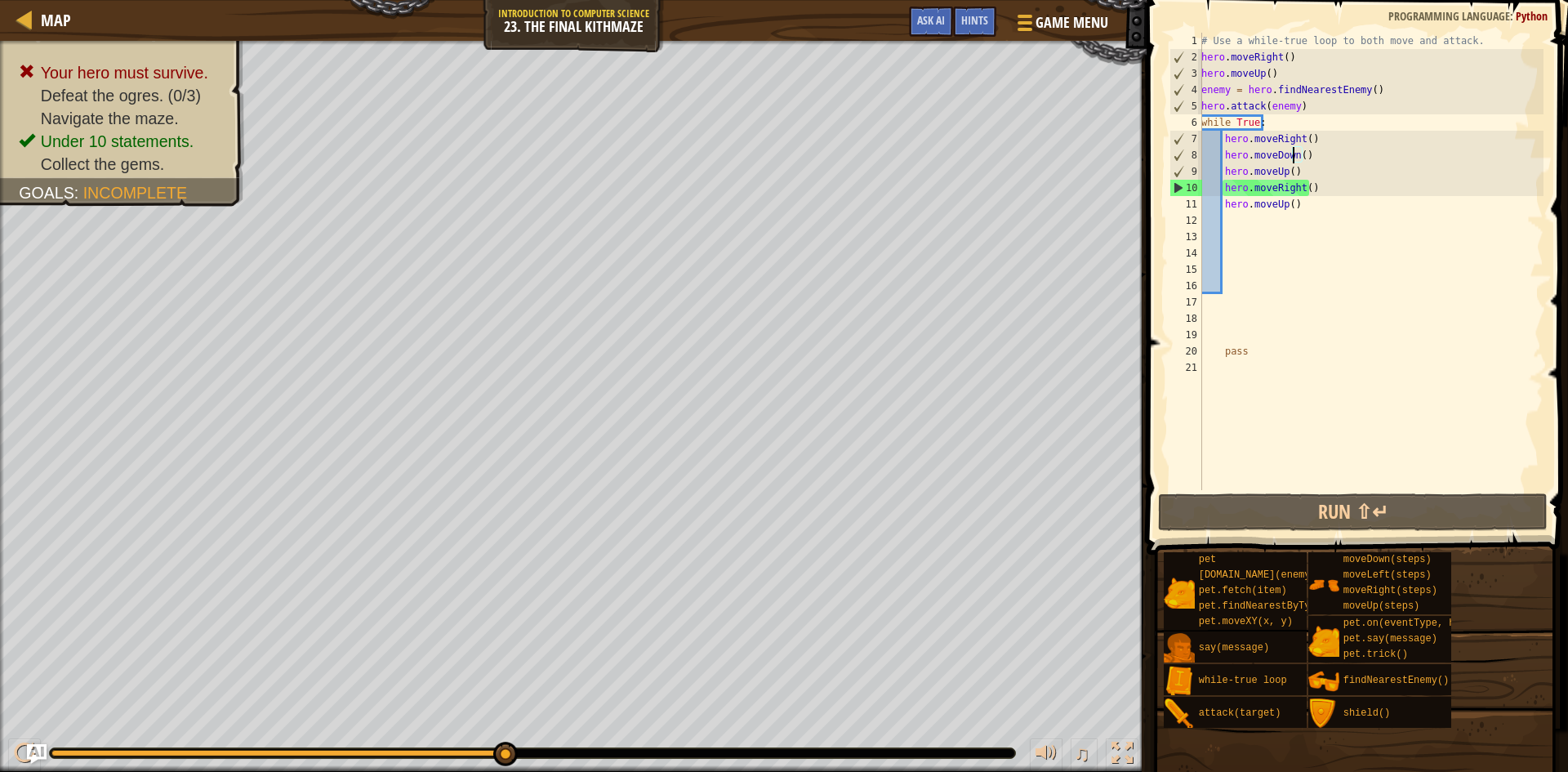
click at [1296, 159] on div "# Use a while-true loop to both move and attack. hero . moveRight ( ) hero . mo…" at bounding box center [1371, 278] width 345 height 490
click at [1296, 155] on div "# Use a while-true loop to both move and attack. hero . moveRight ( ) hero . mo…" at bounding box center [1371, 278] width 345 height 490
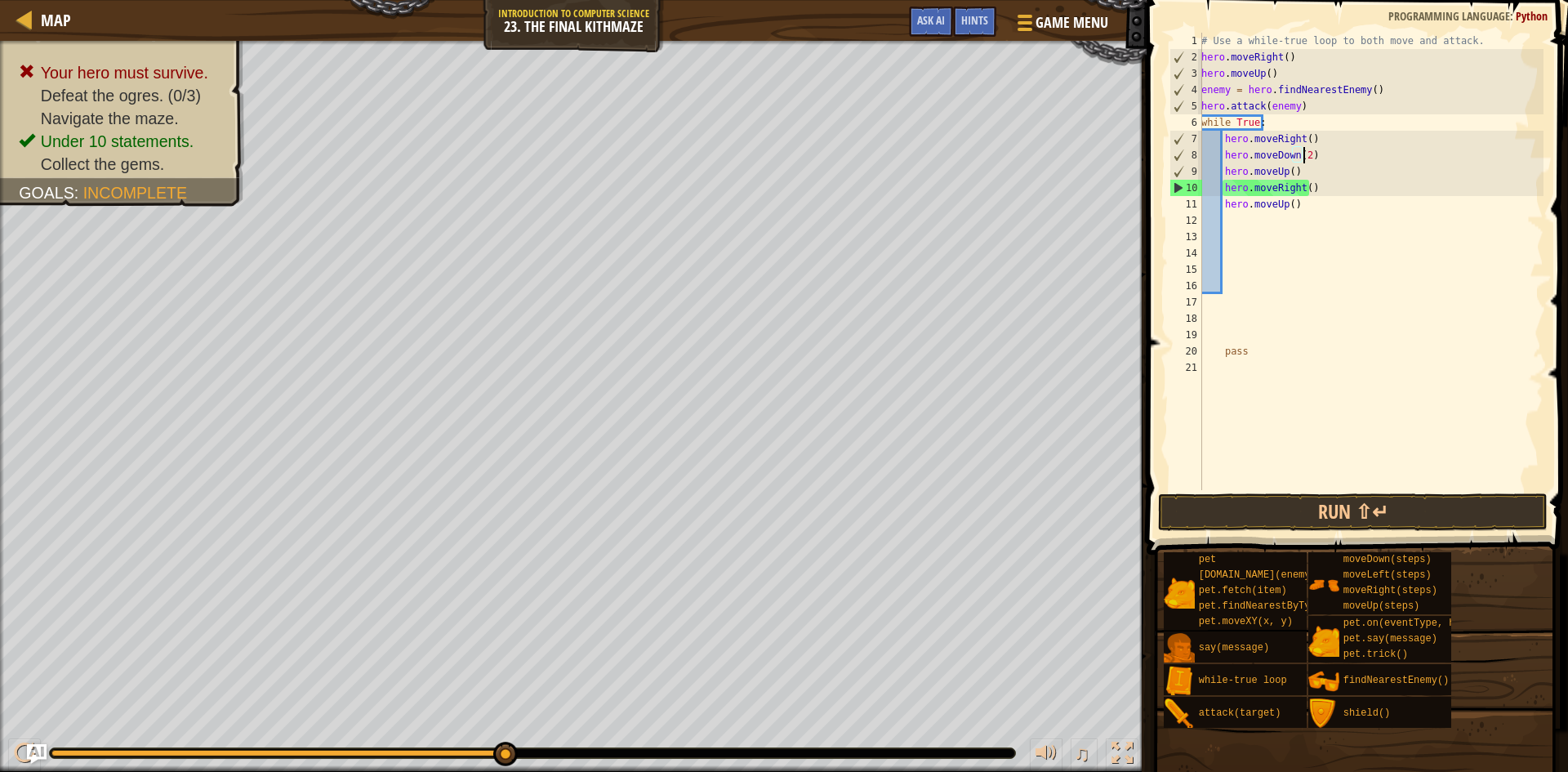
scroll to position [7, 8]
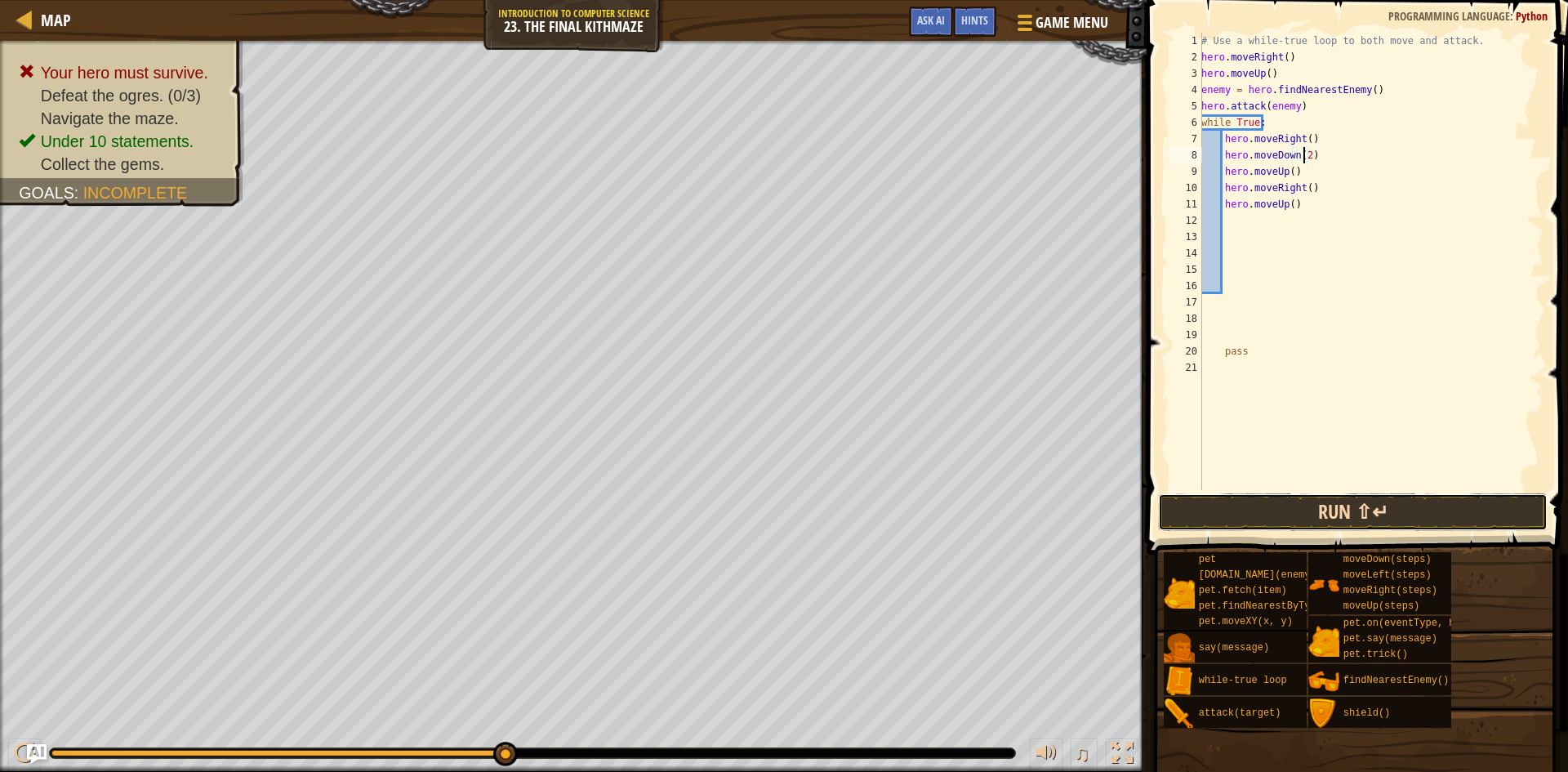
click at [1408, 515] on button "Run ⇧↵" at bounding box center [1352, 512] width 390 height 37
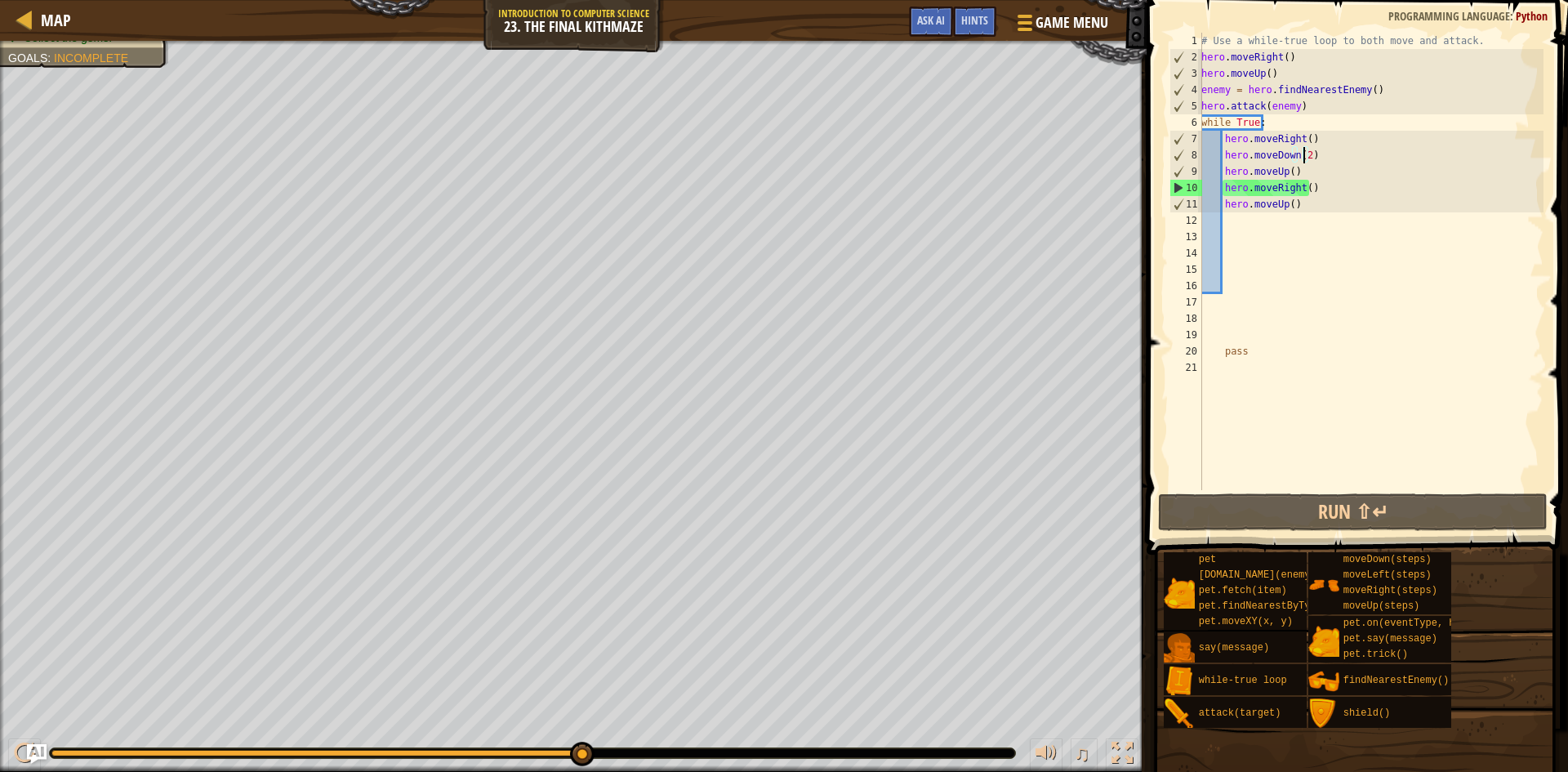
click at [1306, 111] on div "# Use a while-true loop to both move and attack. hero . moveRight ( ) hero . mo…" at bounding box center [1371, 278] width 345 height 490
type textarea "hero.attack(enemy)"
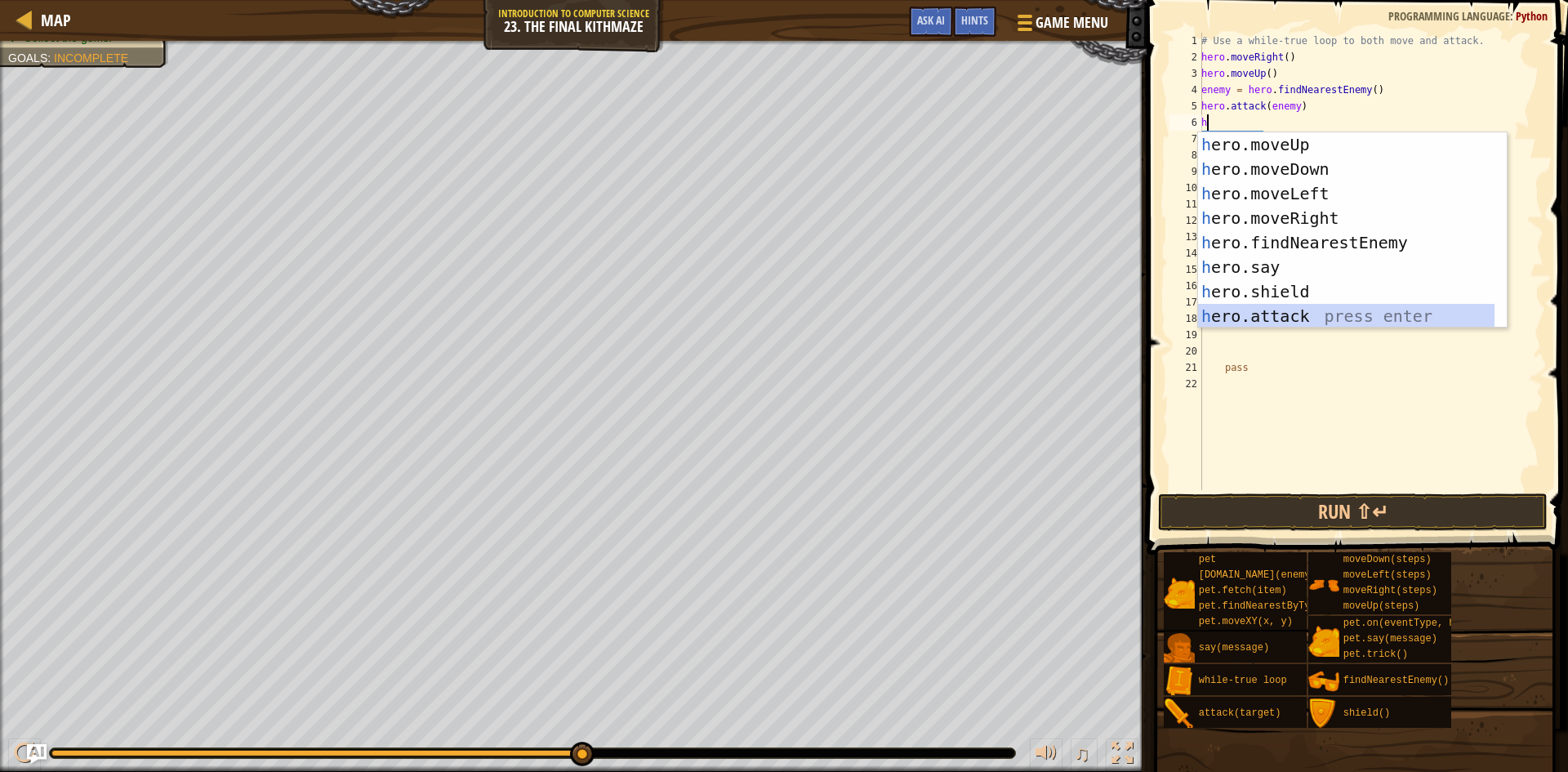
click at [1311, 311] on div "h ero.moveUp press enter h ero.moveDown press enter h ero.moveLeft press enter …" at bounding box center [1346, 254] width 296 height 245
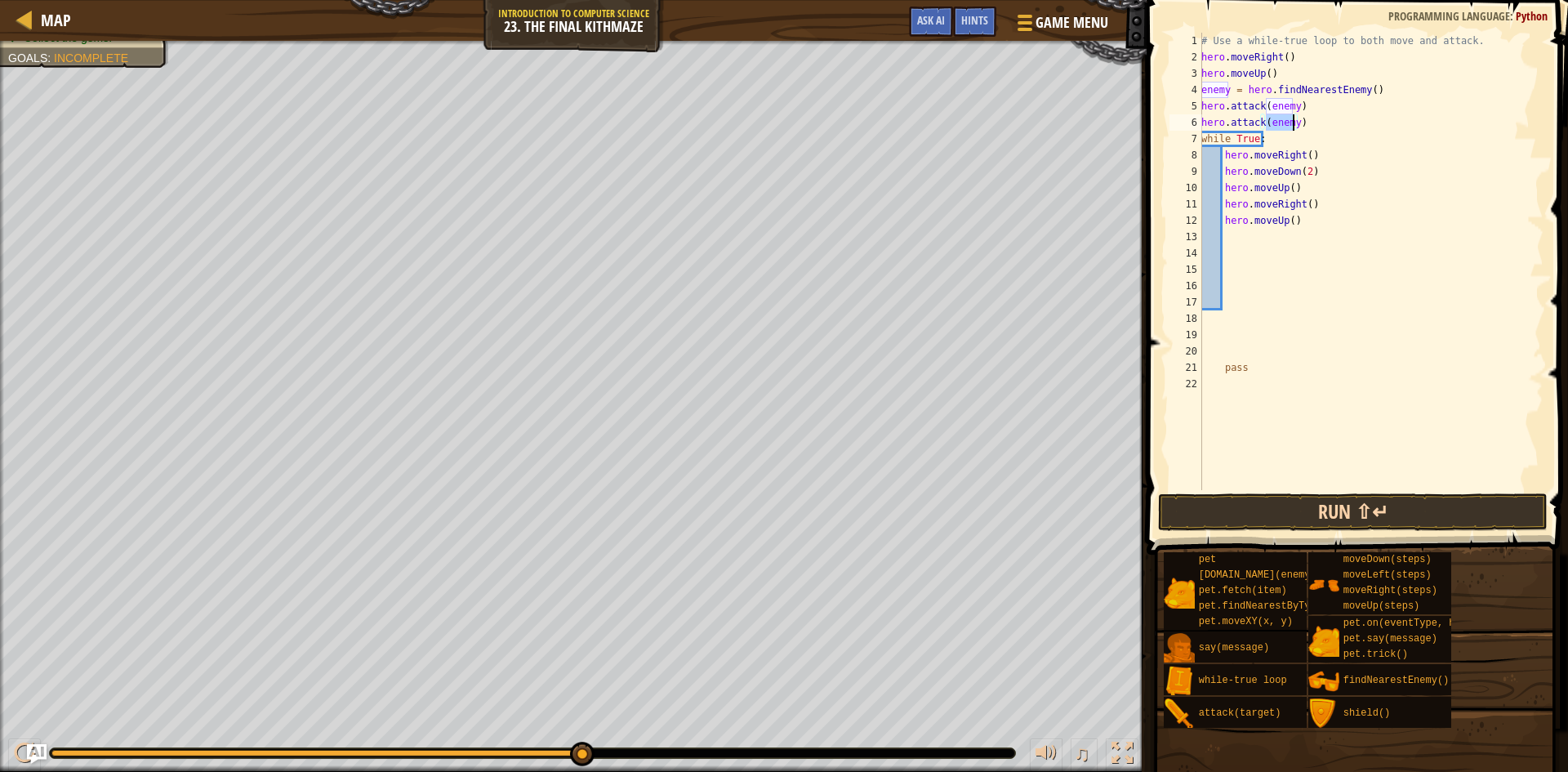
type textarea "hero.attack(enemy)"
click at [1302, 509] on button "Run ⇧↵" at bounding box center [1352, 512] width 390 height 37
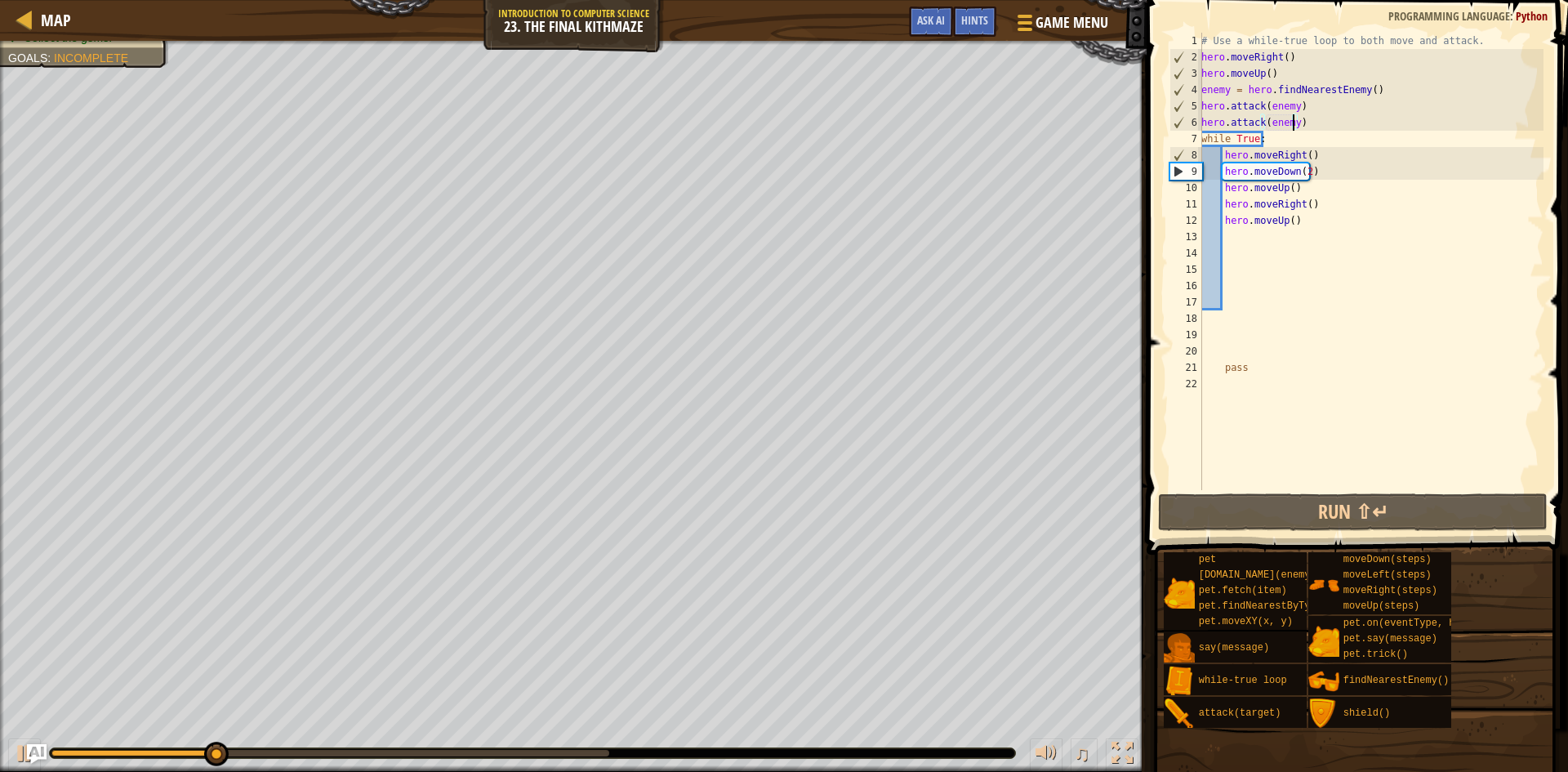
click at [1311, 128] on div "# Use a while-true loop to both move and attack. hero . moveRight ( ) hero . mo…" at bounding box center [1371, 278] width 345 height 490
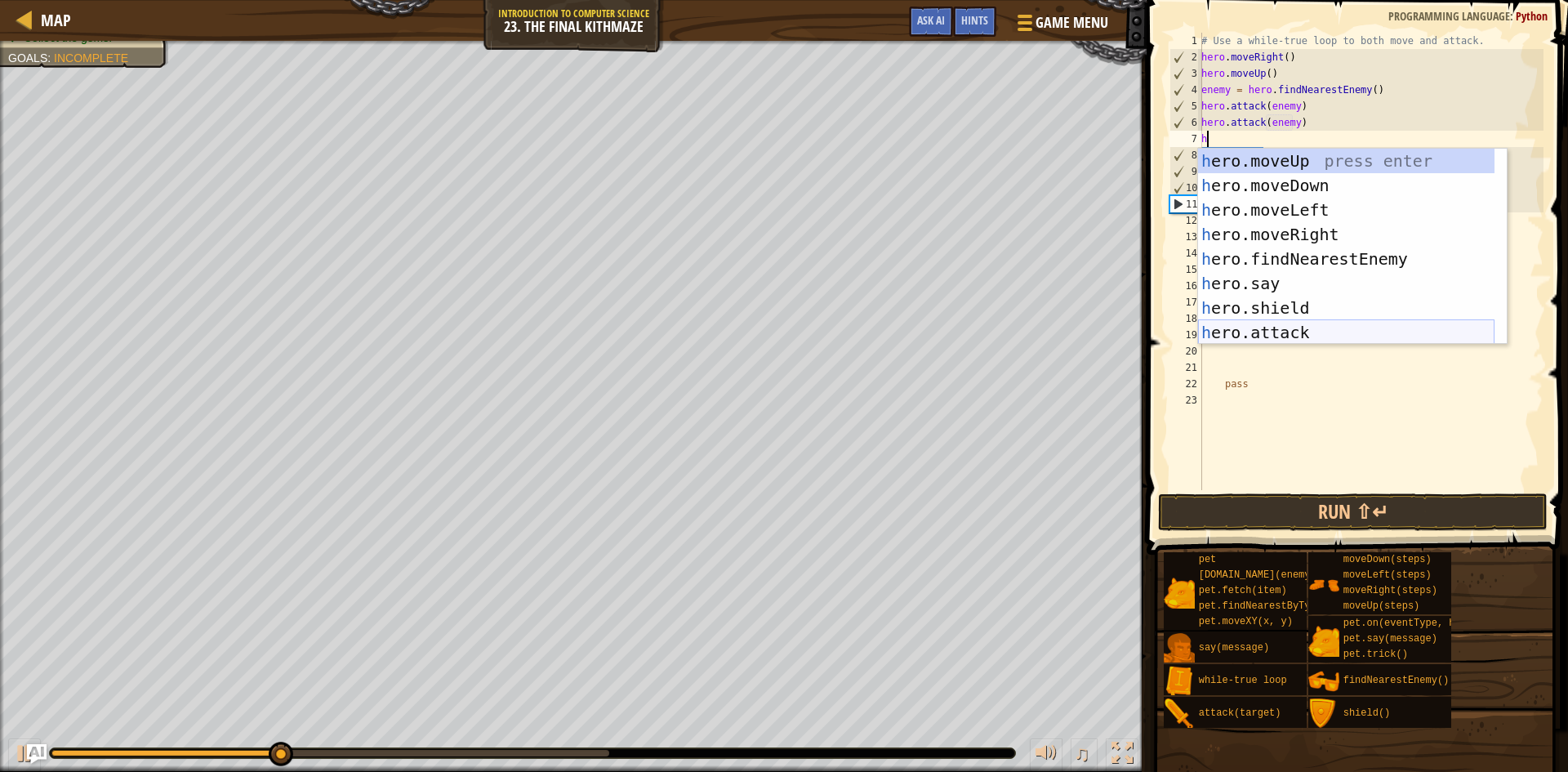
click at [1311, 326] on div "h ero.moveUp press enter h ero.moveDown press enter h ero.moveLeft press enter …" at bounding box center [1346, 271] width 296 height 245
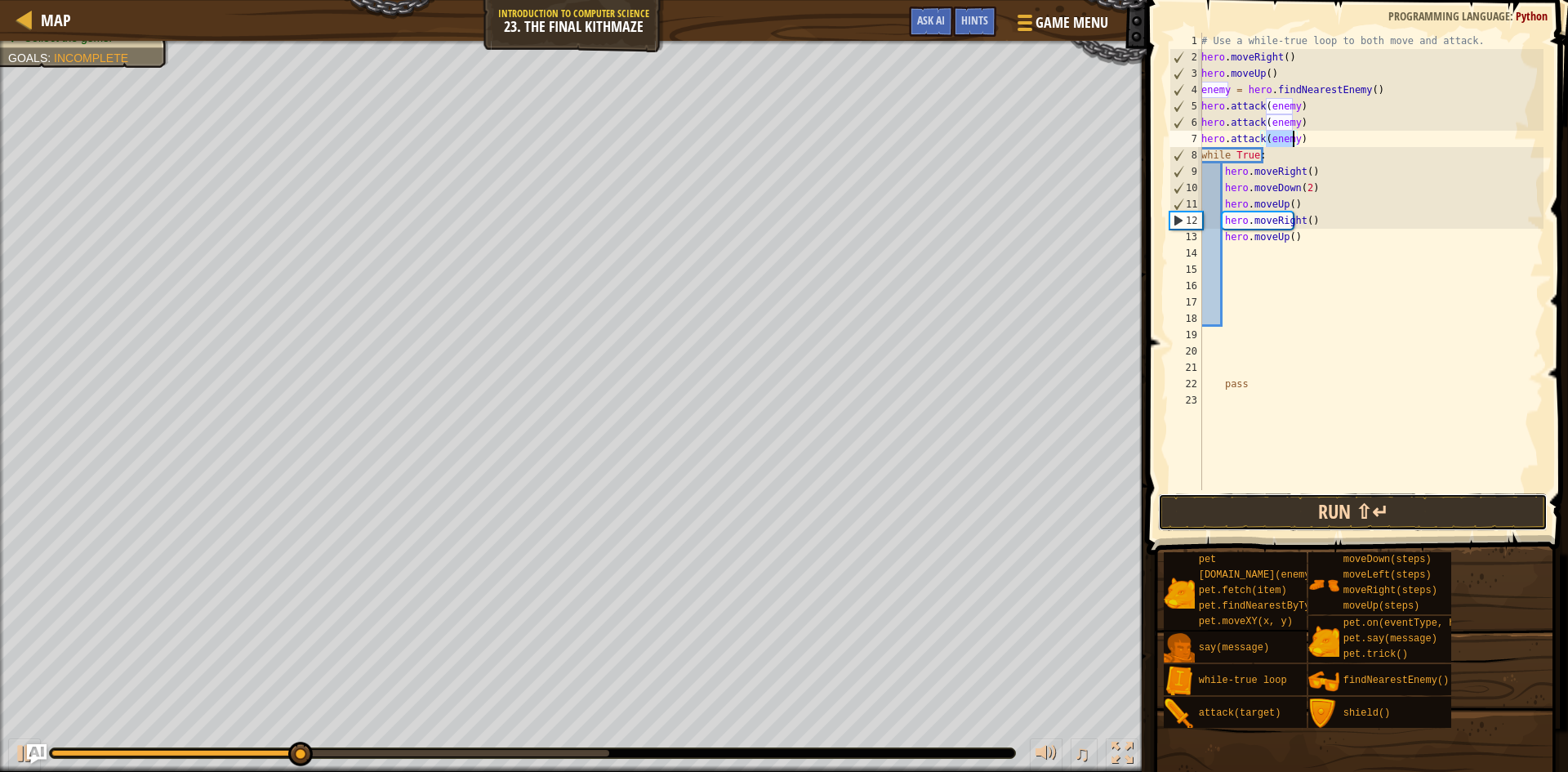
click at [1356, 507] on button "Run ⇧↵" at bounding box center [1352, 512] width 390 height 37
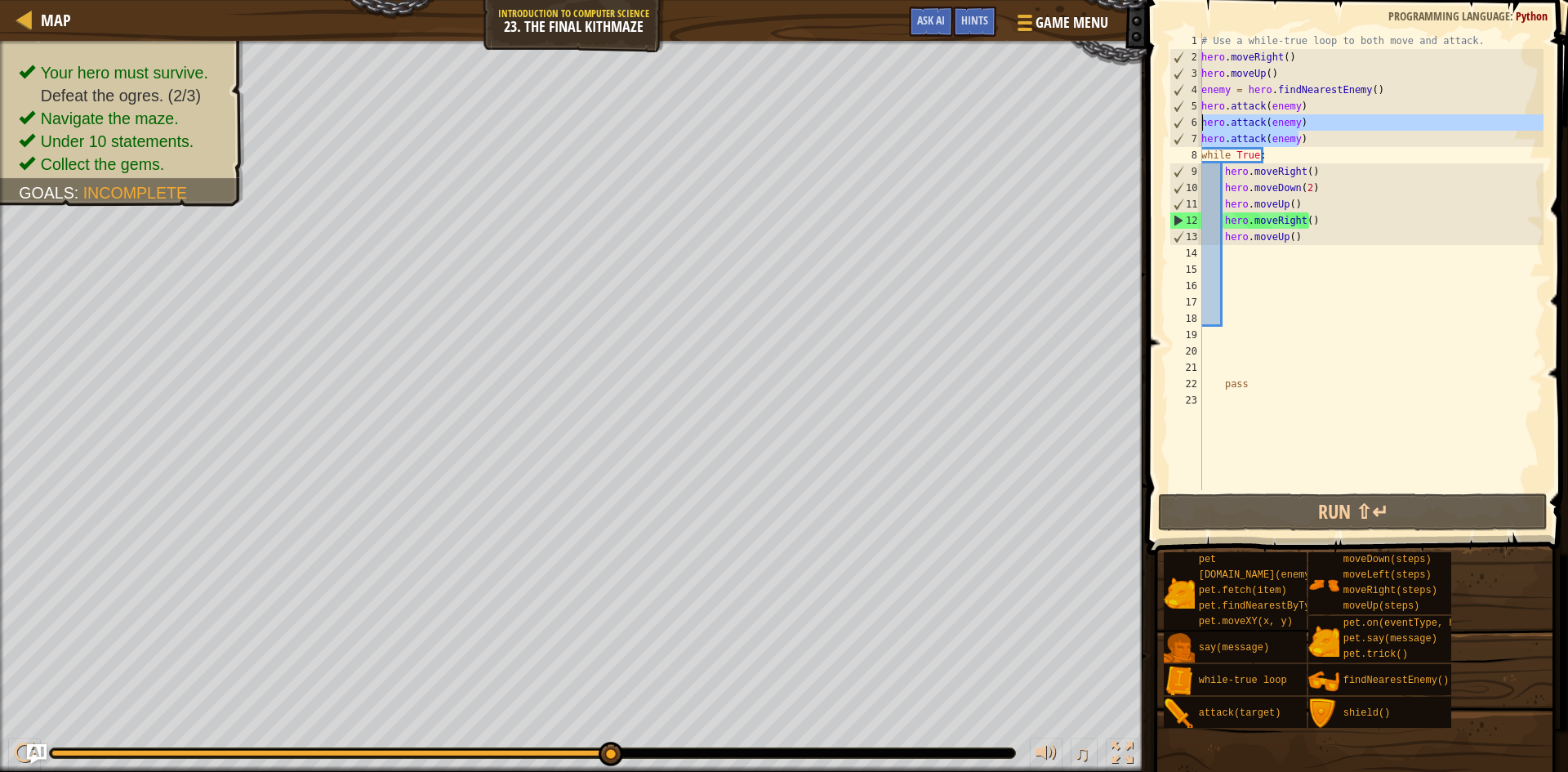
drag, startPoint x: 1334, startPoint y: 136, endPoint x: 1200, endPoint y: 118, distance: 135.2
click at [1200, 118] on div "hero.attack(enemy) 1 2 3 4 5 6 7 8 9 10 11 12 13 14 15 16 17 18 19 20 21 22 23 …" at bounding box center [1355, 261] width 377 height 458
type textarea "hero.attack(enemy) hero.attack(enemy)"
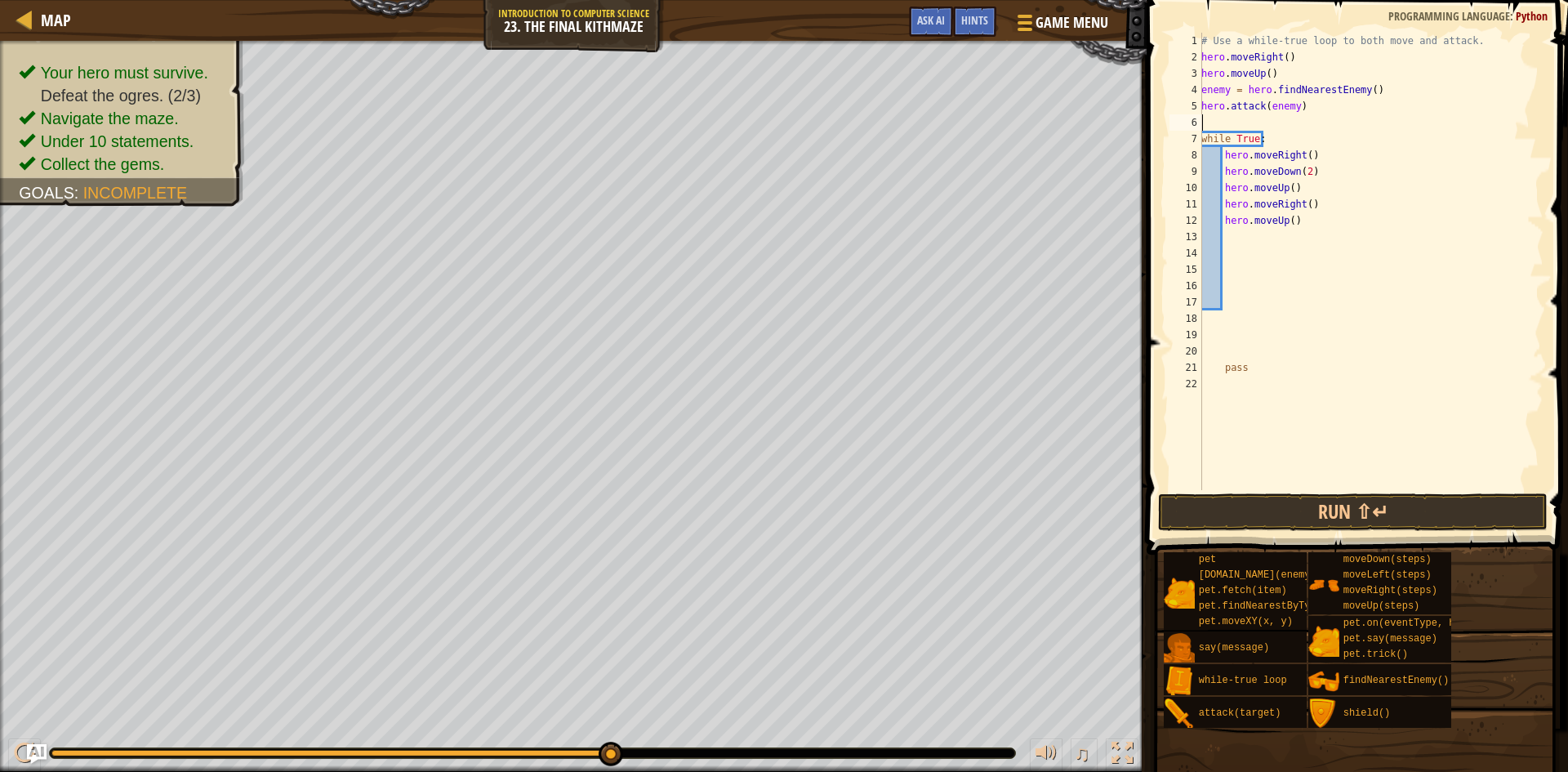
type textarea "hero.attack(enemy)"
click at [1341, 506] on button "Run ⇧↵" at bounding box center [1352, 512] width 390 height 37
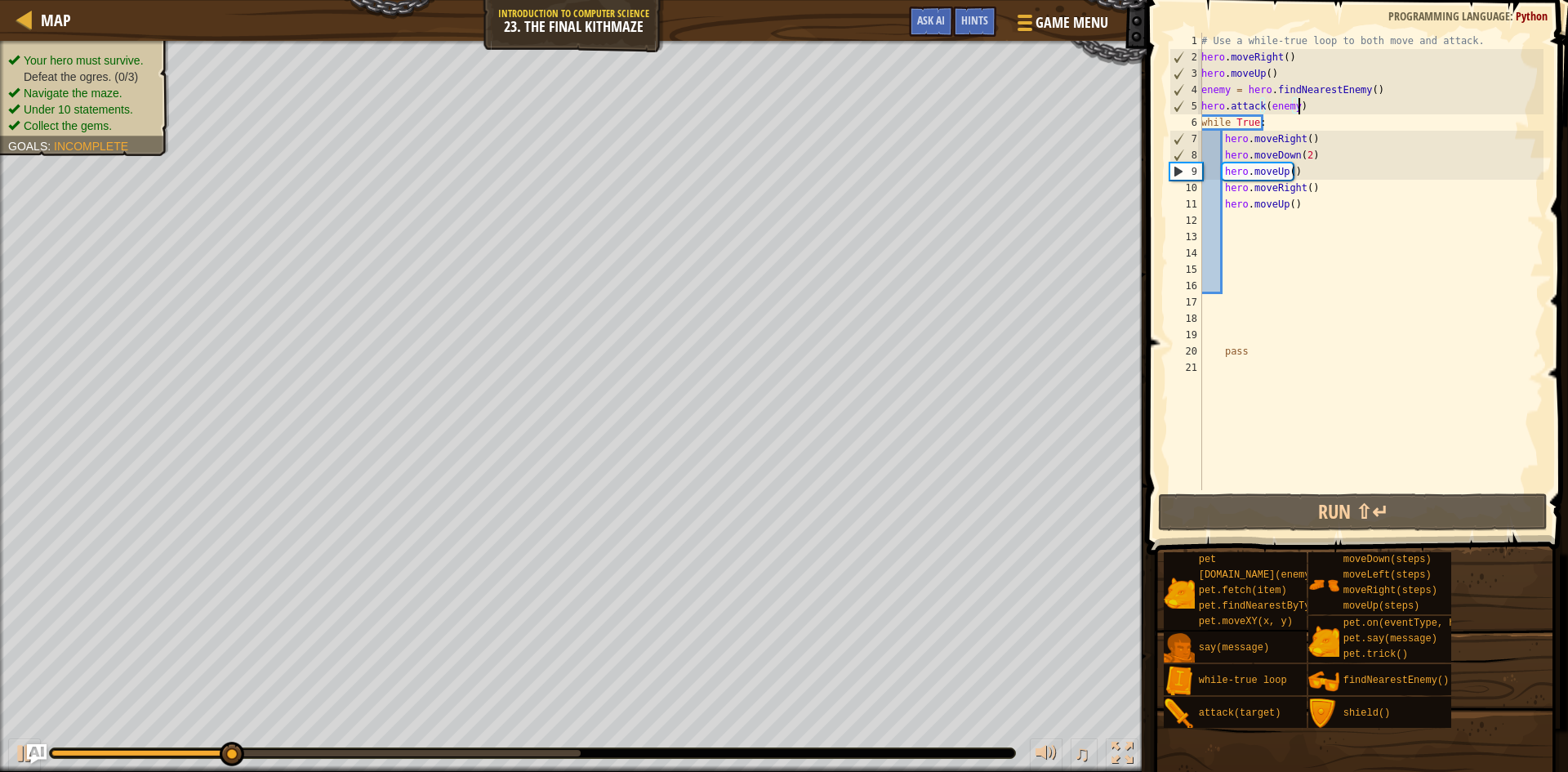
scroll to position [7, 0]
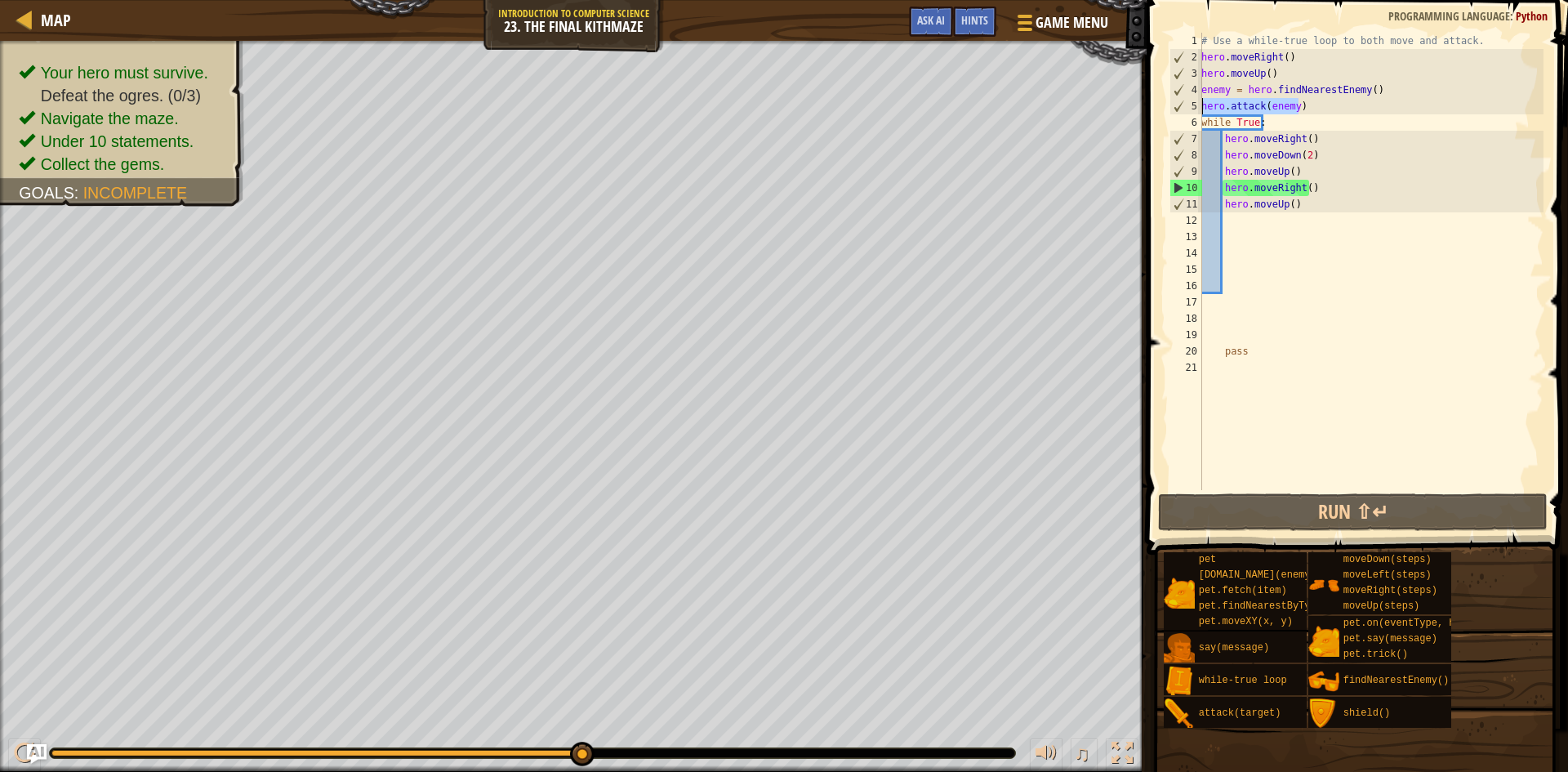
drag, startPoint x: 1313, startPoint y: 105, endPoint x: 1199, endPoint y: 107, distance: 114.0
click at [1199, 107] on div "hero.attack(enemy) 1 2 3 4 5 6 7 8 9 10 11 12 13 14 15 16 17 18 19 20 21 # Use …" at bounding box center [1355, 261] width 377 height 458
click at [1312, 106] on div "# Use a while-true loop to both move and attack. hero . moveRight ( ) hero . mo…" at bounding box center [1371, 261] width 345 height 458
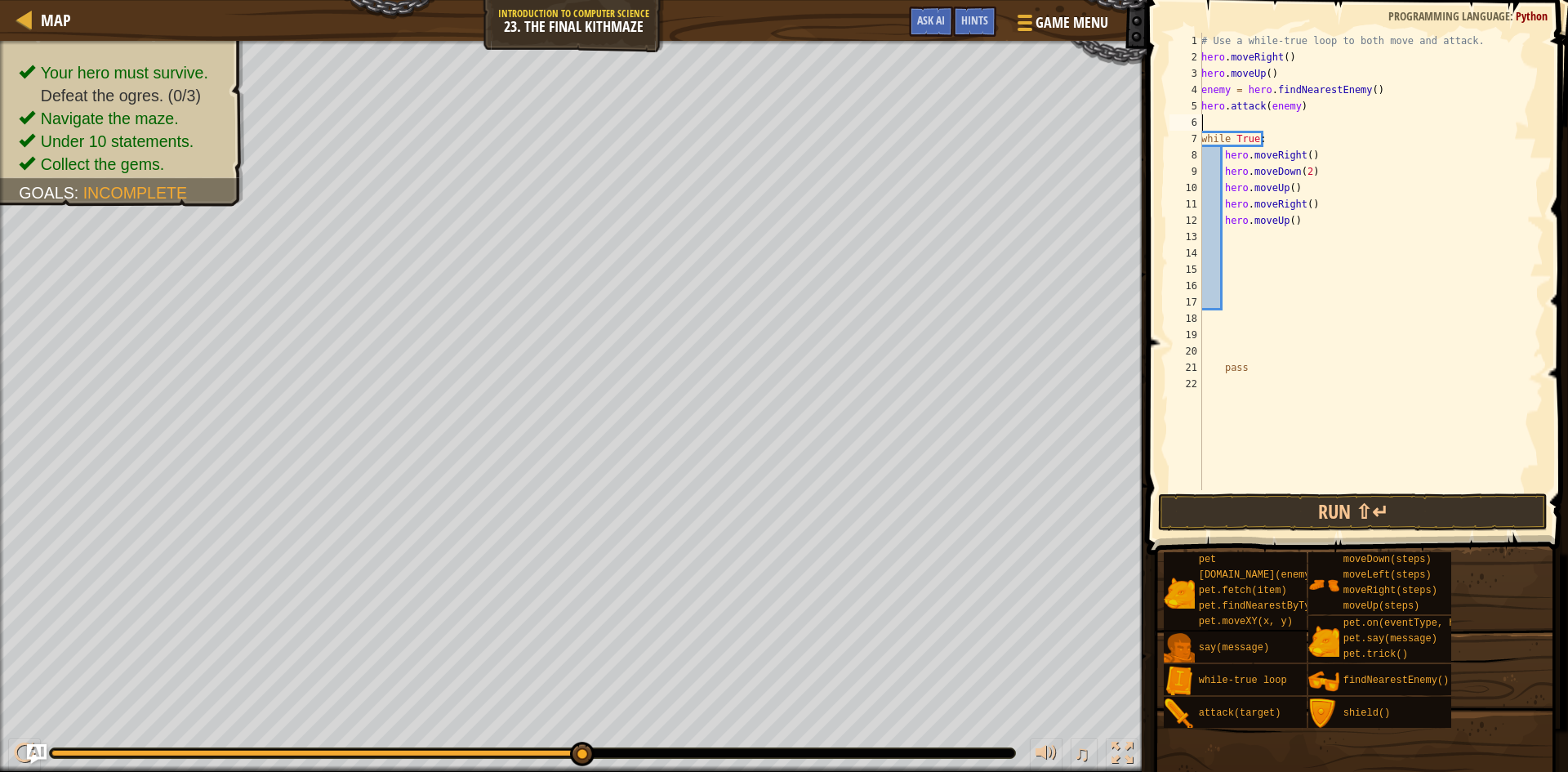
paste textarea "hero.attack(enemy)"
click at [1272, 508] on button "Run ⇧↵" at bounding box center [1352, 512] width 390 height 37
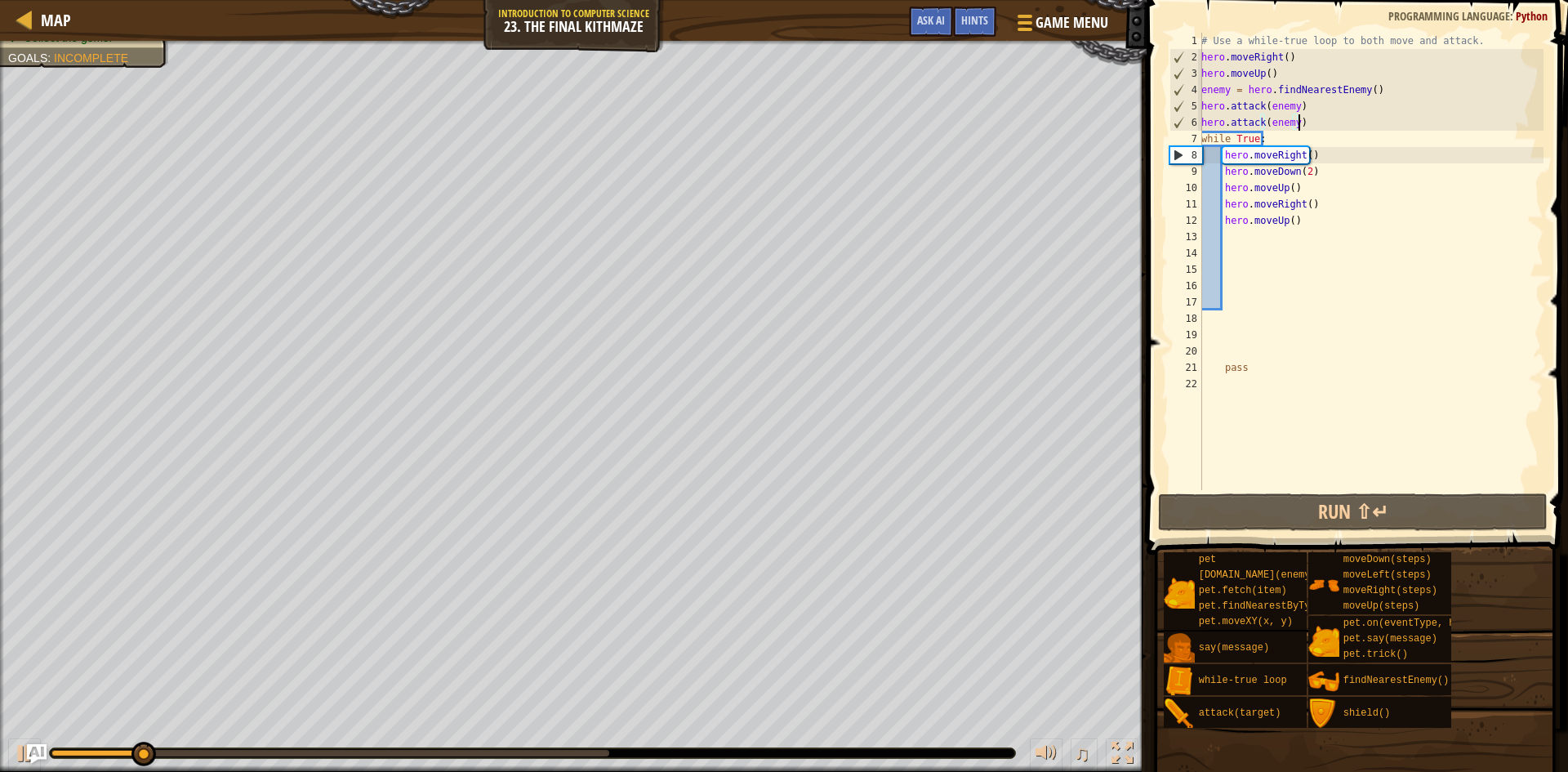
click at [1321, 137] on div "# Use a while-true loop to both move and attack. hero . moveRight ( ) hero . mo…" at bounding box center [1371, 278] width 345 height 490
click at [1314, 111] on div "# Use a while-true loop to both move and attack. hero . moveRight ( ) hero . mo…" at bounding box center [1371, 278] width 345 height 490
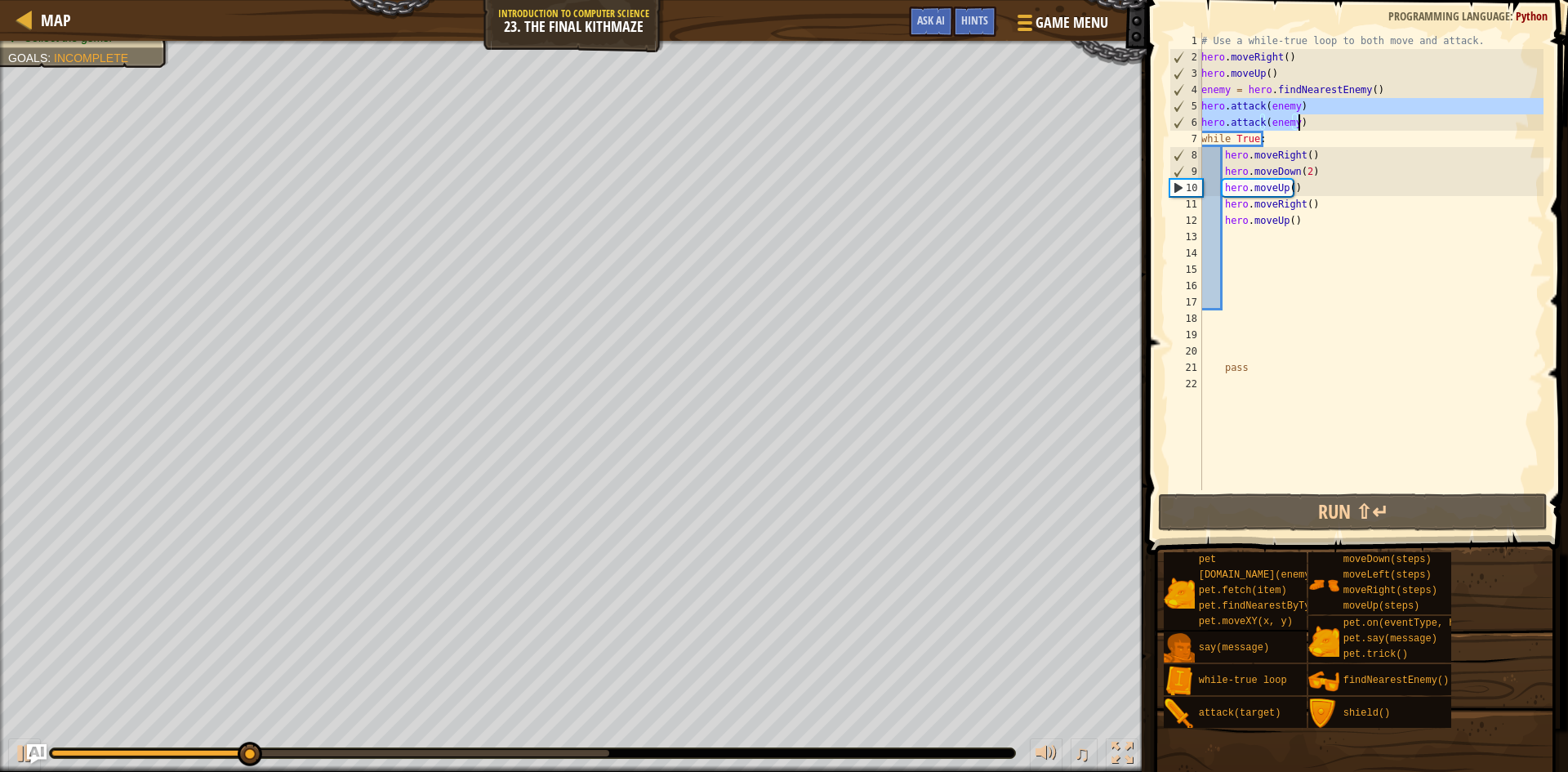
drag, startPoint x: 1203, startPoint y: 104, endPoint x: 1309, endPoint y: 125, distance: 108.1
click at [1309, 125] on div "# Use a while-true loop to both move and attack. hero . moveRight ( ) hero . mo…" at bounding box center [1371, 278] width 345 height 490
type textarea "hero.attack(enemy) hero.attack(enemy)"
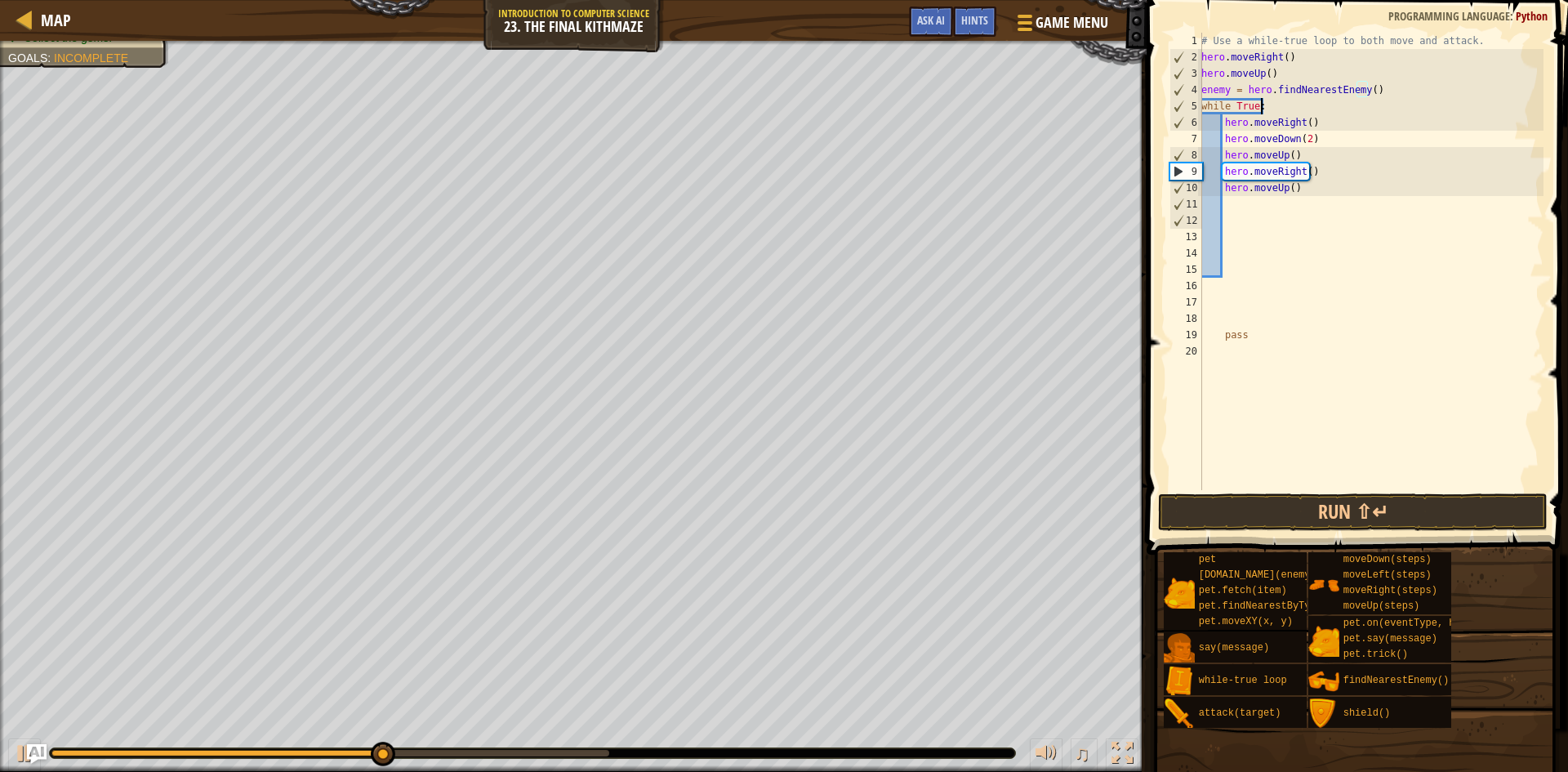
click at [1259, 109] on div "# Use a while-true loop to both move and attack. hero . moveRight ( ) hero . mo…" at bounding box center [1371, 278] width 345 height 490
type textarea "while True:"
click at [1270, 106] on div "# Use a while-true loop to both move and attack. hero . moveRight ( ) hero . mo…" at bounding box center [1371, 278] width 345 height 490
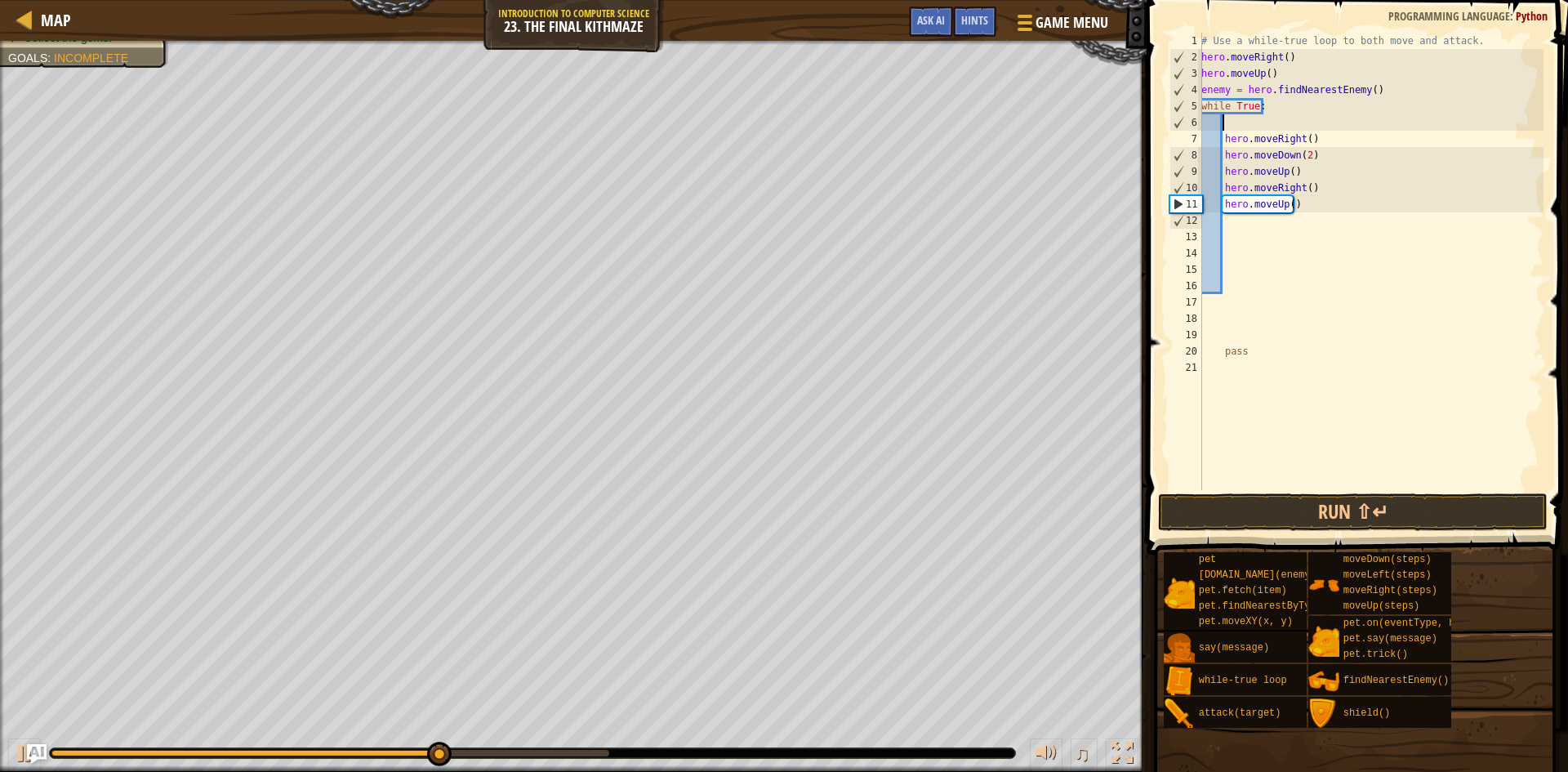
paste textarea "hero.attack(enemy)"
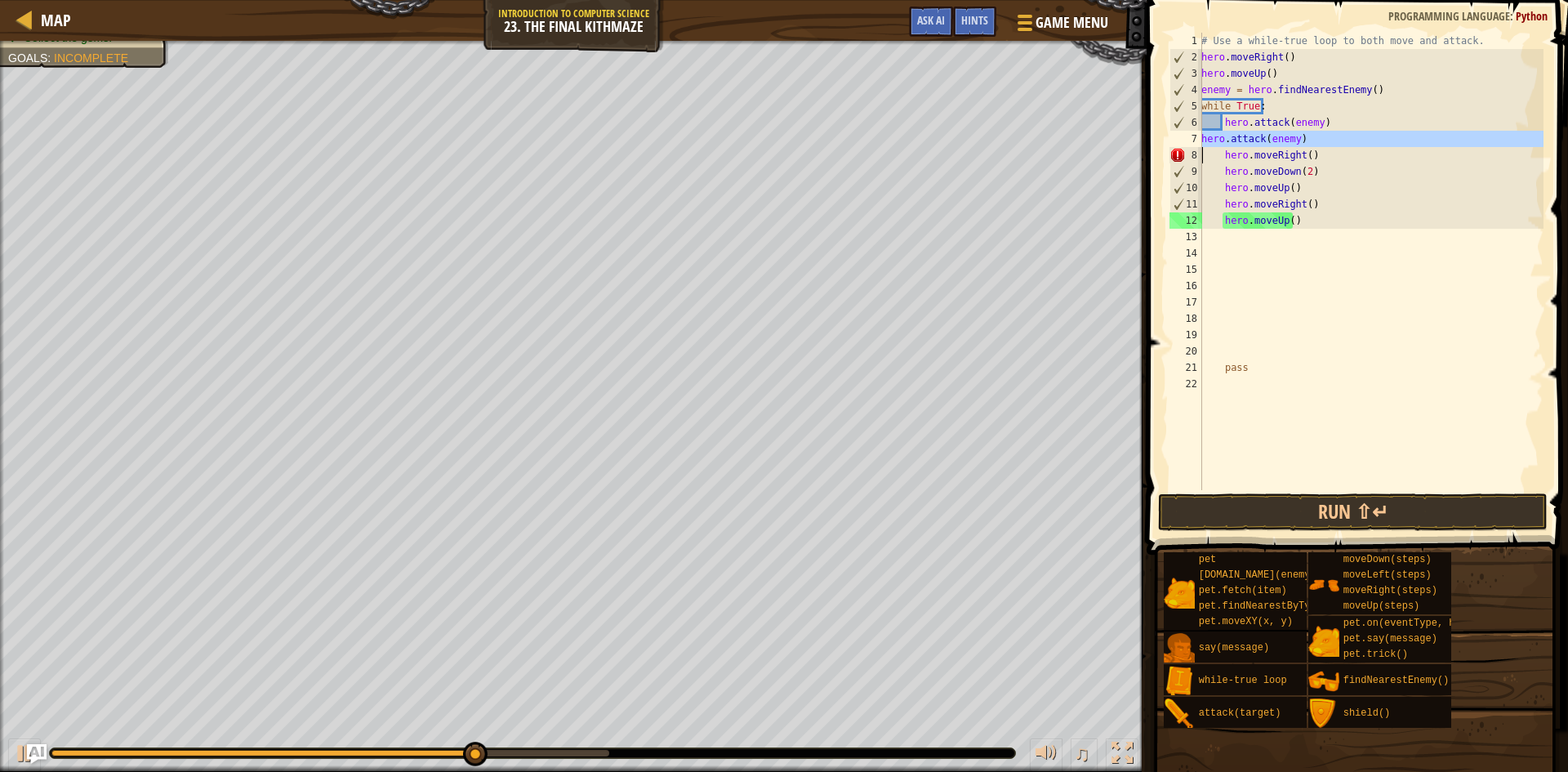
drag, startPoint x: 1201, startPoint y: 139, endPoint x: 1228, endPoint y: 140, distance: 27.0
click at [1228, 140] on div "hero.attack(enemy) 1 2 3 4 5 6 7 8 9 10 11 12 13 14 15 16 17 18 19 20 21 22 # U…" at bounding box center [1355, 261] width 377 height 458
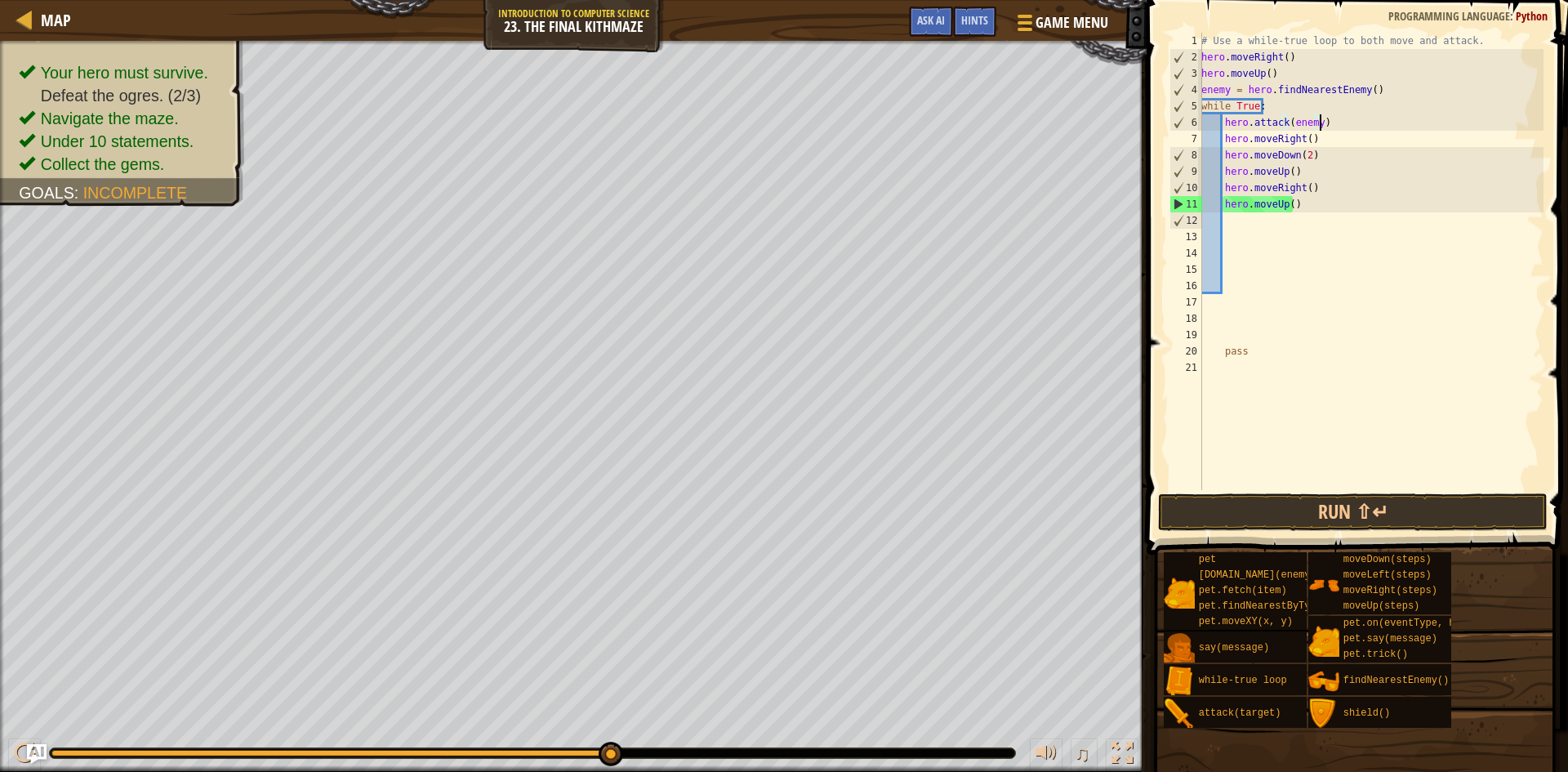
click at [1325, 119] on div "# Use a while-true loop to both move and attack. hero . moveRight ( ) hero . mo…" at bounding box center [1371, 278] width 345 height 490
type textarea "hero.attack(enemy)"
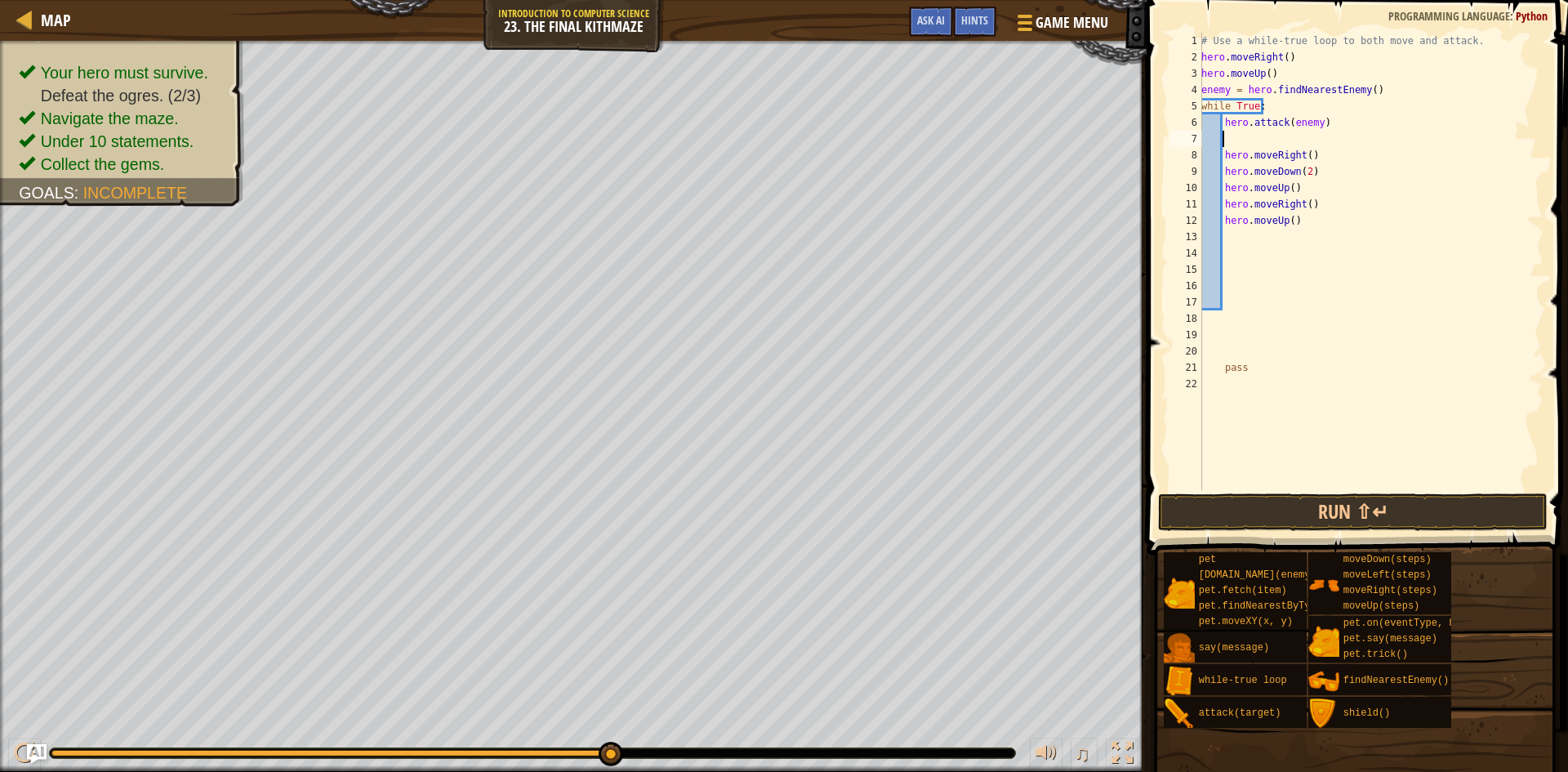
paste textarea "hero.attack(enemy)"
drag, startPoint x: 1282, startPoint y: 155, endPoint x: 1198, endPoint y: 151, distance: 84.1
click at [1198, 151] on div "hero.attack(enemy) 1 2 3 4 5 6 7 8 9 10 11 12 13 14 15 16 17 18 19 20 21 22 23 …" at bounding box center [1355, 261] width 377 height 458
click at [1331, 169] on div "# Use a while-true loop to both move and attack. hero . moveRight ( ) hero . mo…" at bounding box center [1371, 278] width 345 height 490
drag, startPoint x: 1303, startPoint y: 148, endPoint x: 1207, endPoint y: 163, distance: 97.2
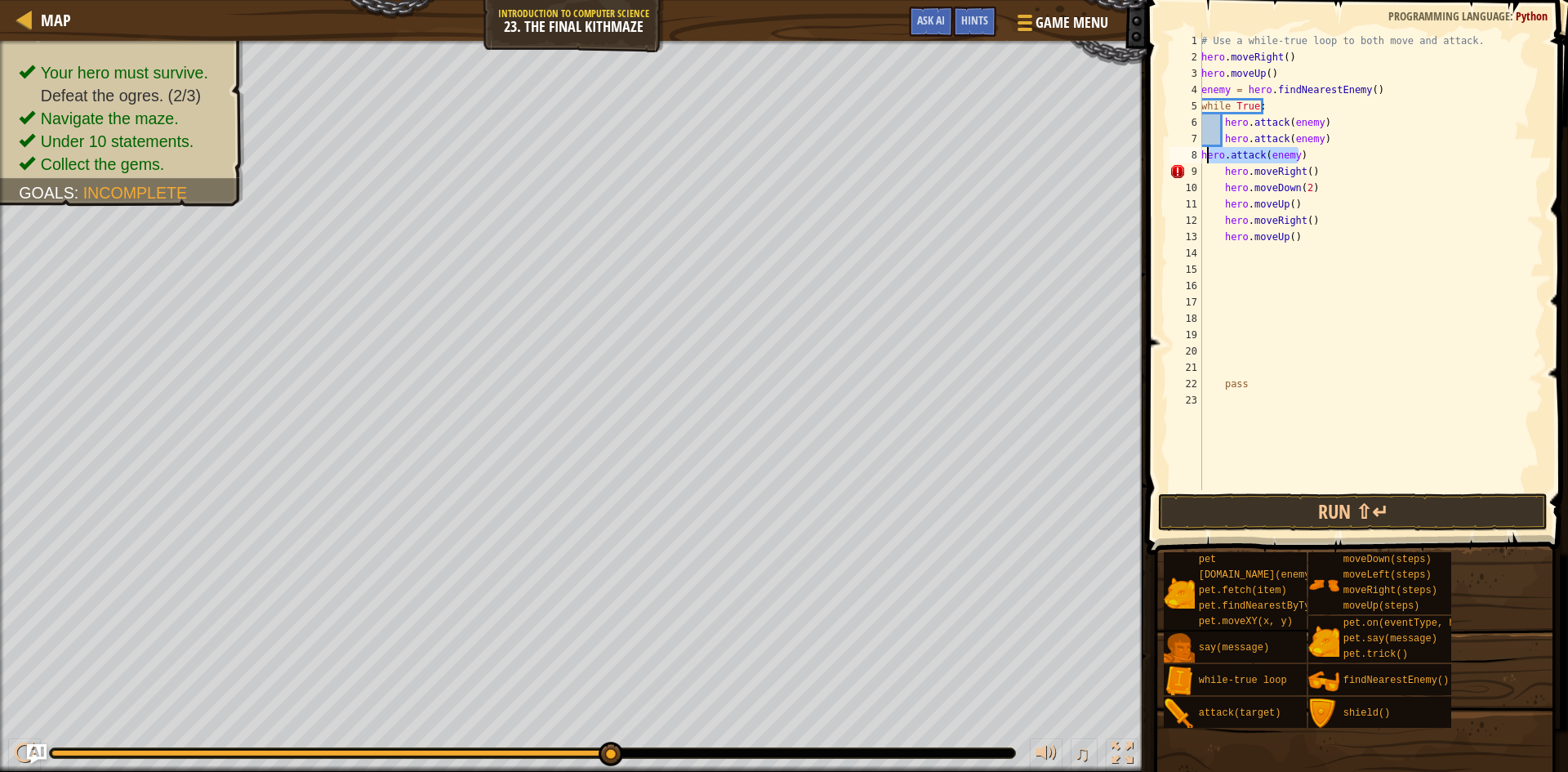
click at [1207, 163] on div "# Use a while-true loop to both move and attack. hero . moveRight ( ) hero . mo…" at bounding box center [1371, 278] width 345 height 490
type textarea "h"
click at [1305, 525] on button "Run ⇧↵" at bounding box center [1352, 512] width 390 height 37
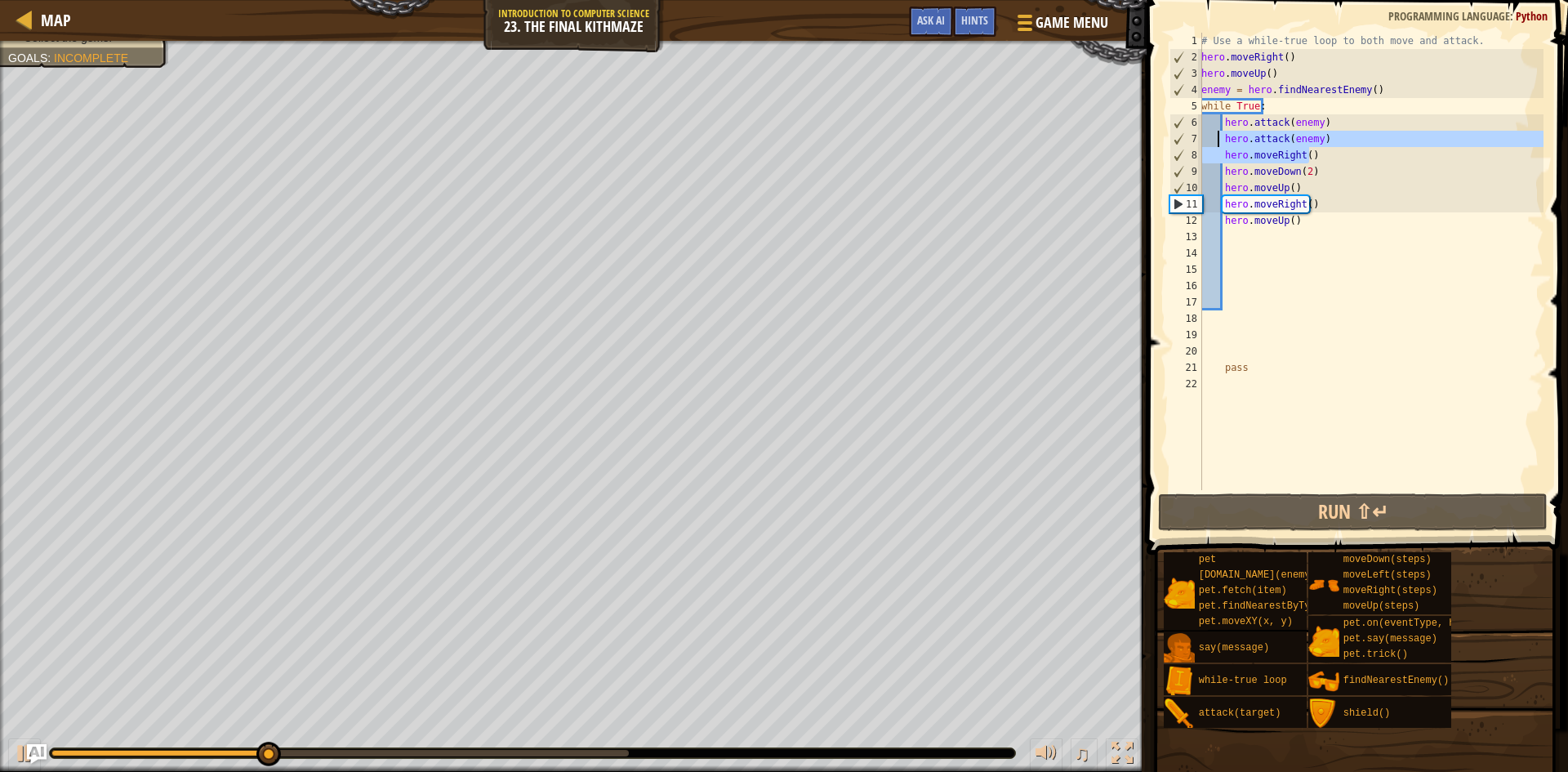
drag, startPoint x: 1338, startPoint y: 147, endPoint x: 1312, endPoint y: 150, distance: 26.2
click at [1225, 141] on div "# Use a while-true loop to both move and attack. hero . moveRight ( ) hero . mo…" at bounding box center [1371, 278] width 345 height 490
click at [1330, 150] on div "# Use a while-true loop to both move and attack. hero . moveRight ( ) hero . mo…" at bounding box center [1371, 261] width 345 height 458
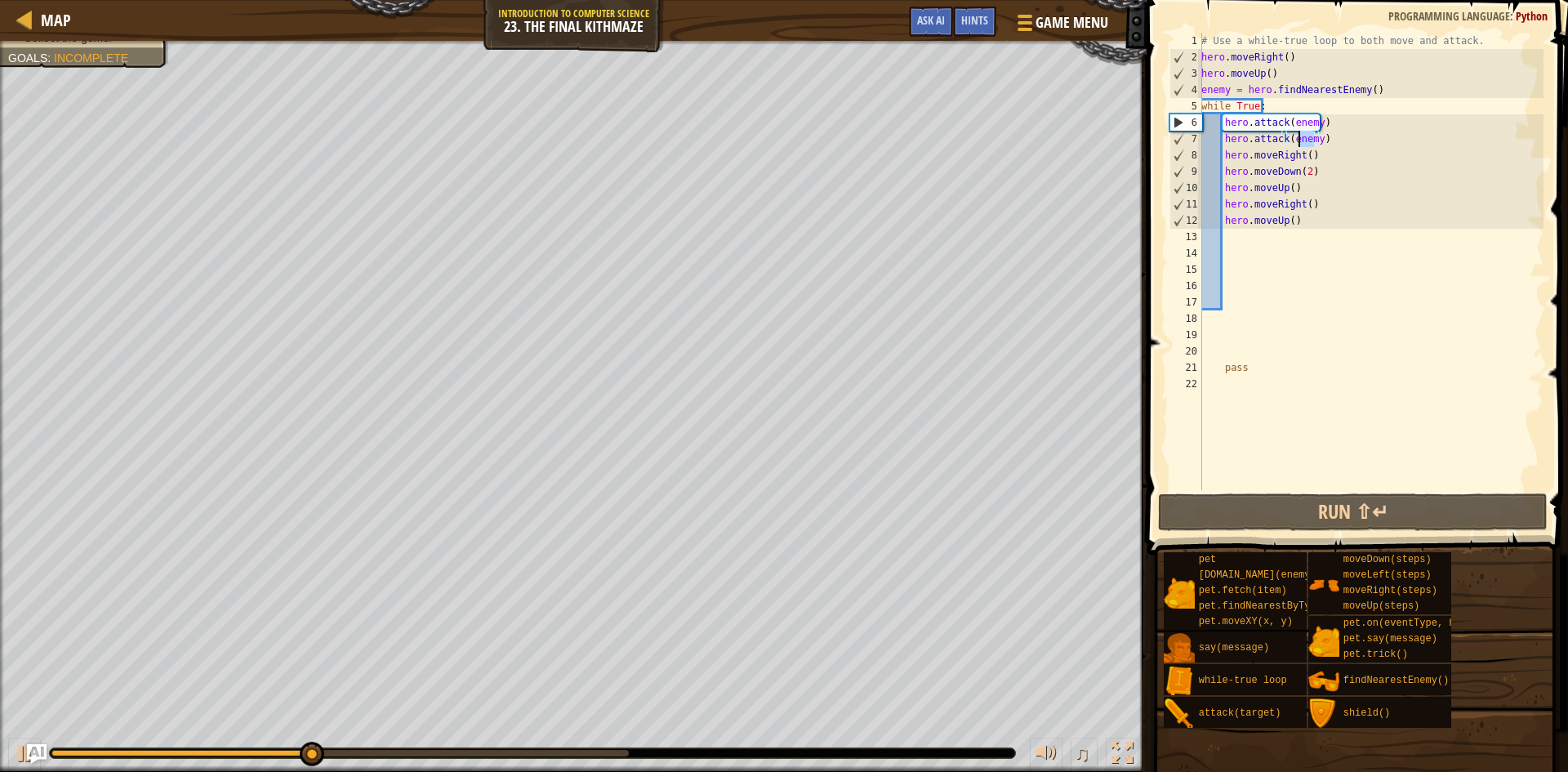
drag, startPoint x: 1317, startPoint y: 135, endPoint x: 1279, endPoint y: 134, distance: 38.0
click at [1279, 134] on div "# Use a while-true loop to both move and attack. hero . moveRight ( ) hero . mo…" at bounding box center [1371, 278] width 345 height 490
type textarea "hero.attack(enemy)"
click at [1273, 134] on div "# Use a while-true loop to both move and attack. hero . moveRight ( ) hero . mo…" at bounding box center [1371, 261] width 345 height 458
click at [1325, 139] on div "# Use a while-true loop to both move and attack. hero . moveRight ( ) hero . mo…" at bounding box center [1371, 278] width 345 height 490
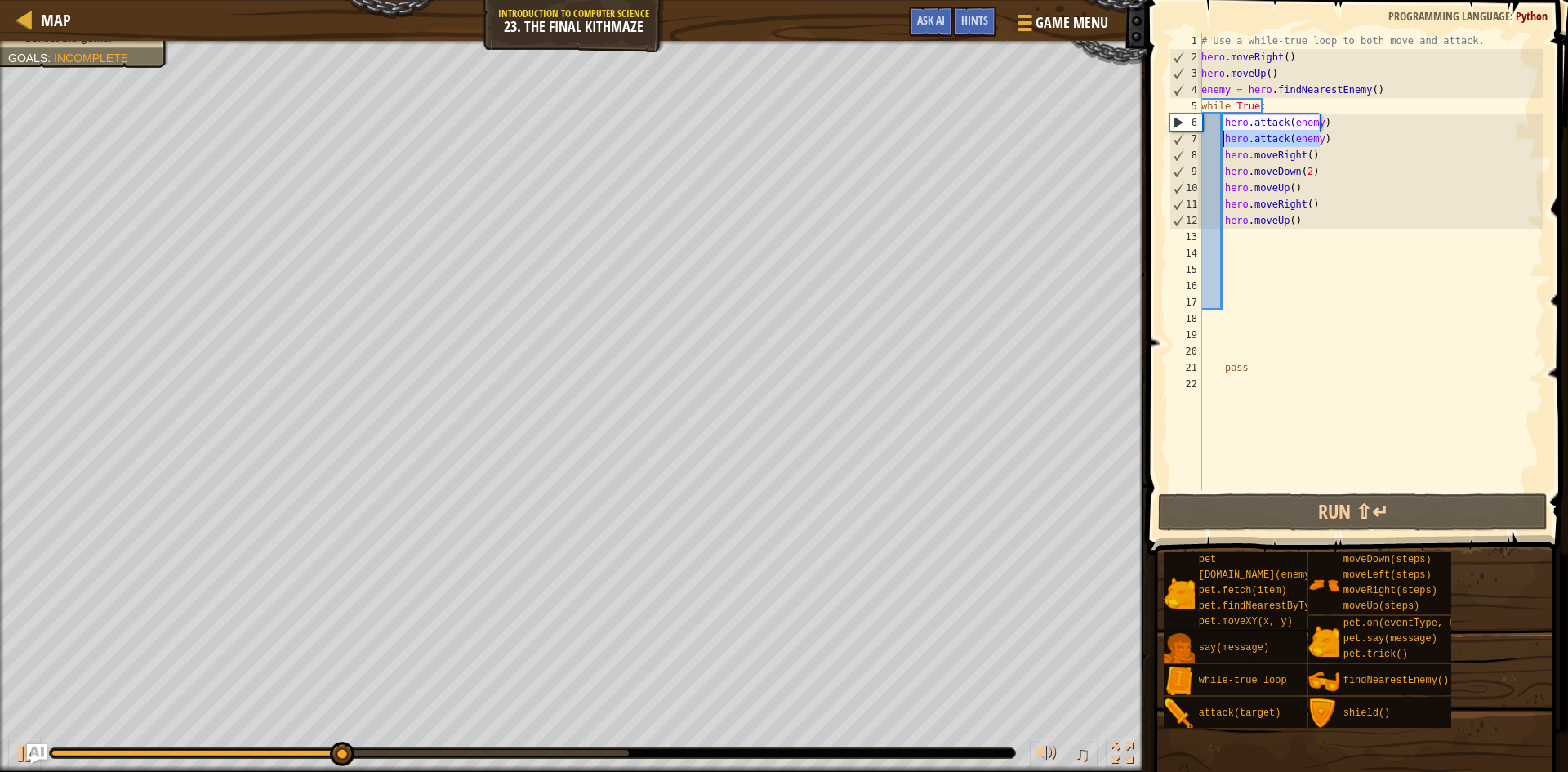
drag, startPoint x: 1325, startPoint y: 139, endPoint x: 1222, endPoint y: 141, distance: 103.0
click at [1222, 141] on div "# Use a while-true loop to both move and attack. hero . moveRight ( ) hero . mo…" at bounding box center [1371, 278] width 345 height 490
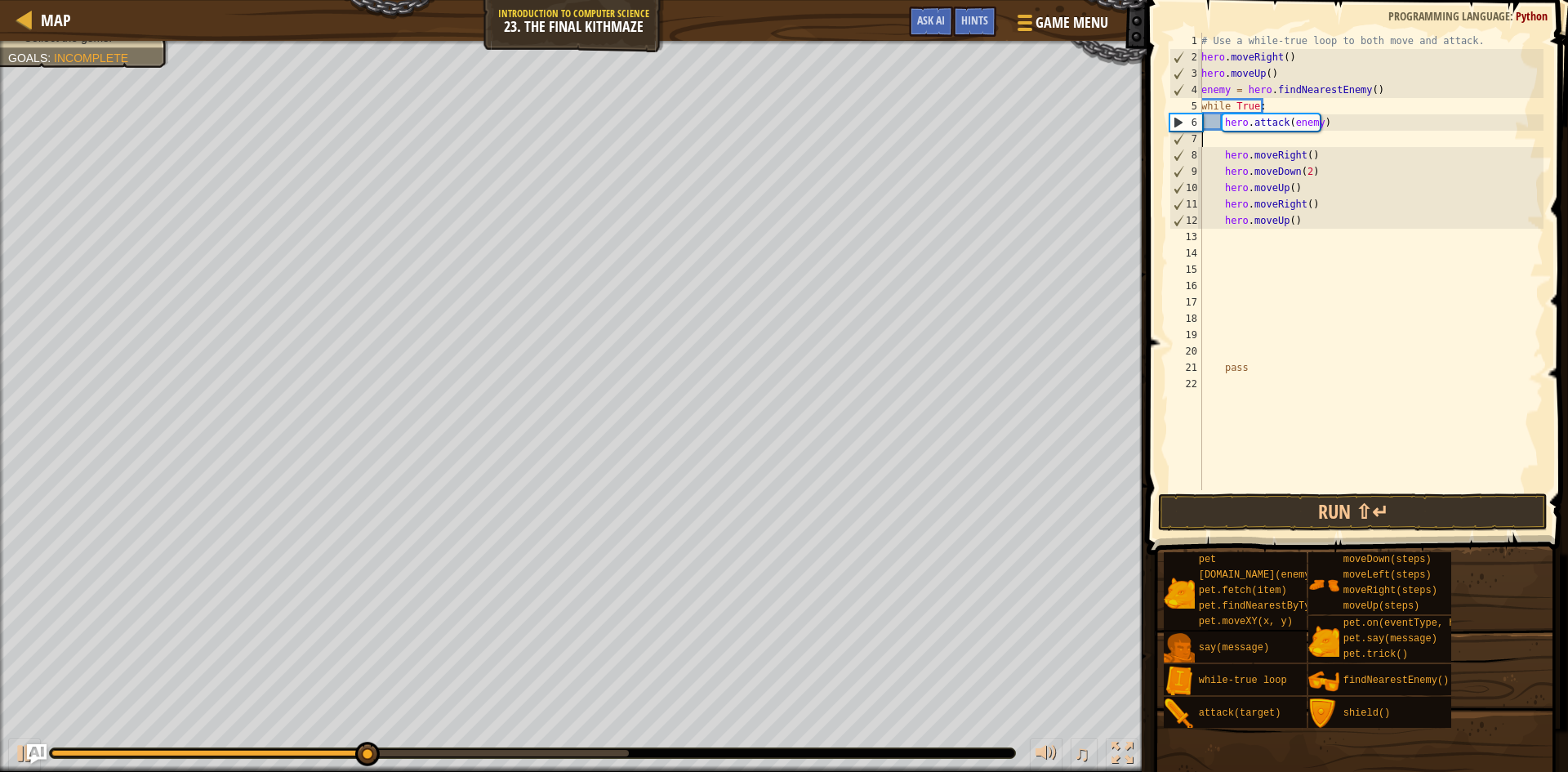
type textarea "hero.attack(enemy)"
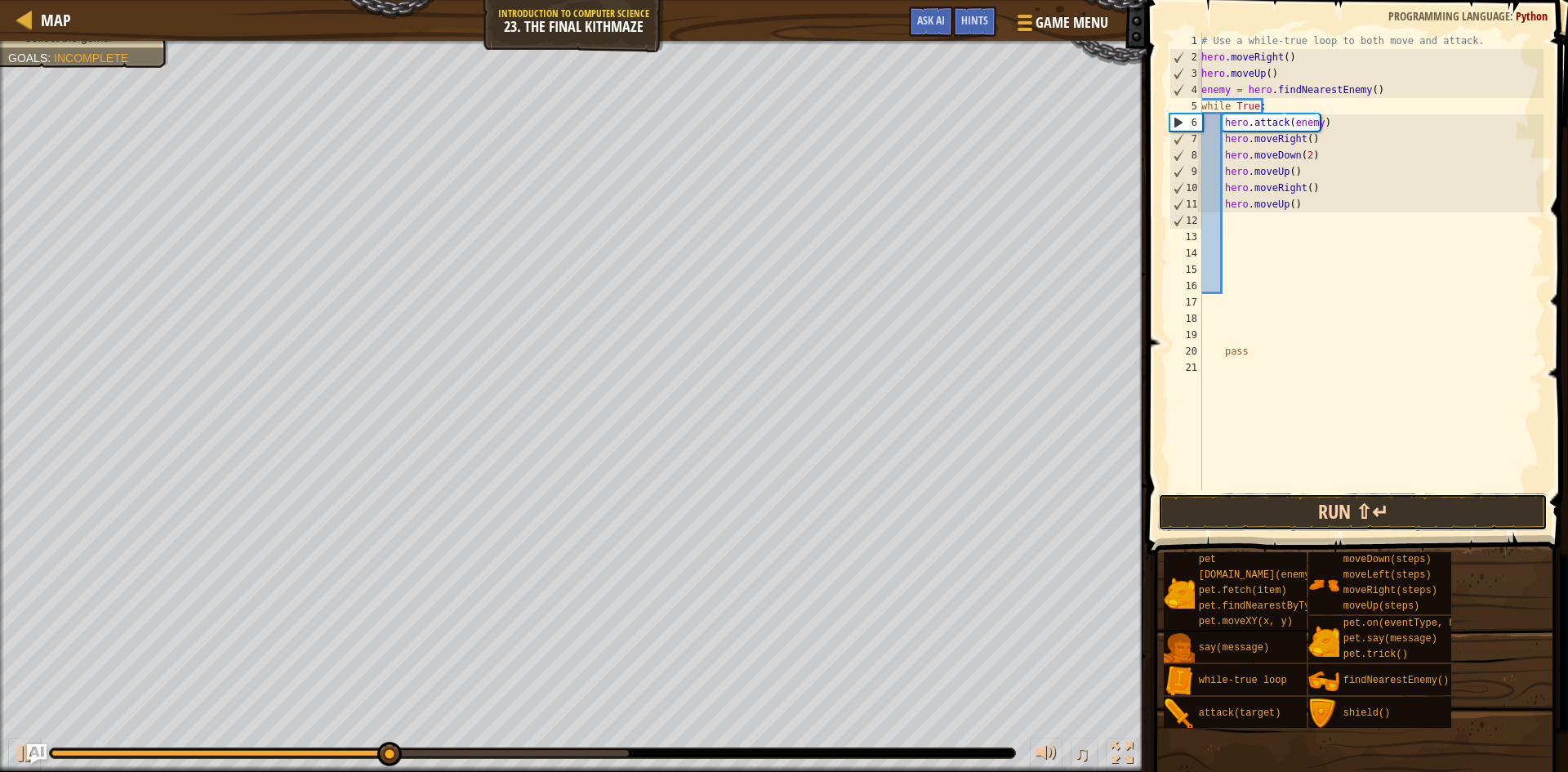
click at [1341, 514] on button "Run ⇧↵" at bounding box center [1352, 512] width 390 height 37
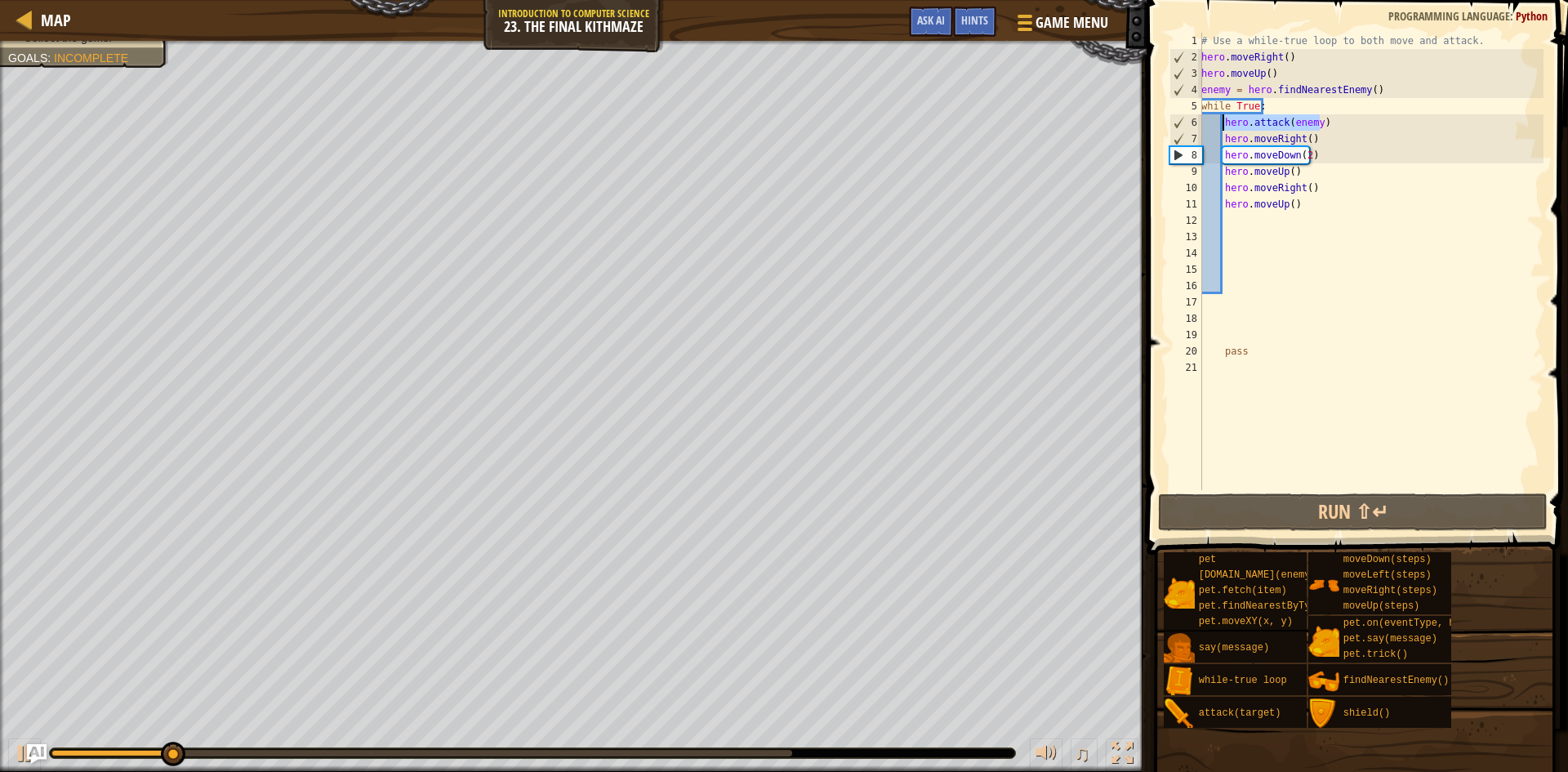
drag, startPoint x: 1324, startPoint y: 116, endPoint x: 1223, endPoint y: 122, distance: 101.2
click at [1223, 122] on div "# Use a while-true loop to both move and attack. hero . moveRight ( ) hero . mo…" at bounding box center [1371, 278] width 345 height 490
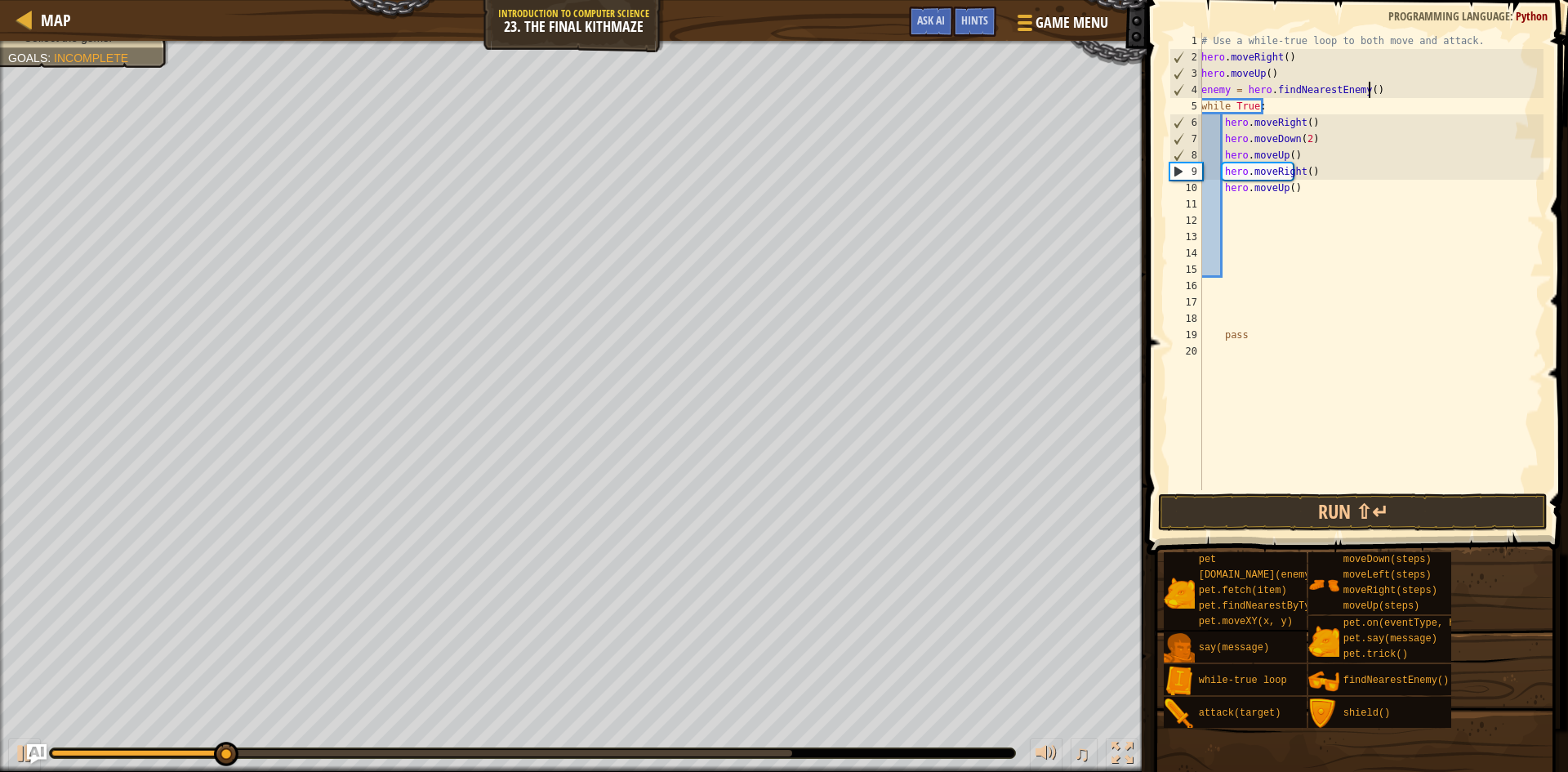
click at [1385, 88] on div "# Use a while-true loop to both move and attack. hero . moveRight ( ) hero . mo…" at bounding box center [1371, 278] width 345 height 490
type textarea "enemy = hero.findNearestEnemy()"
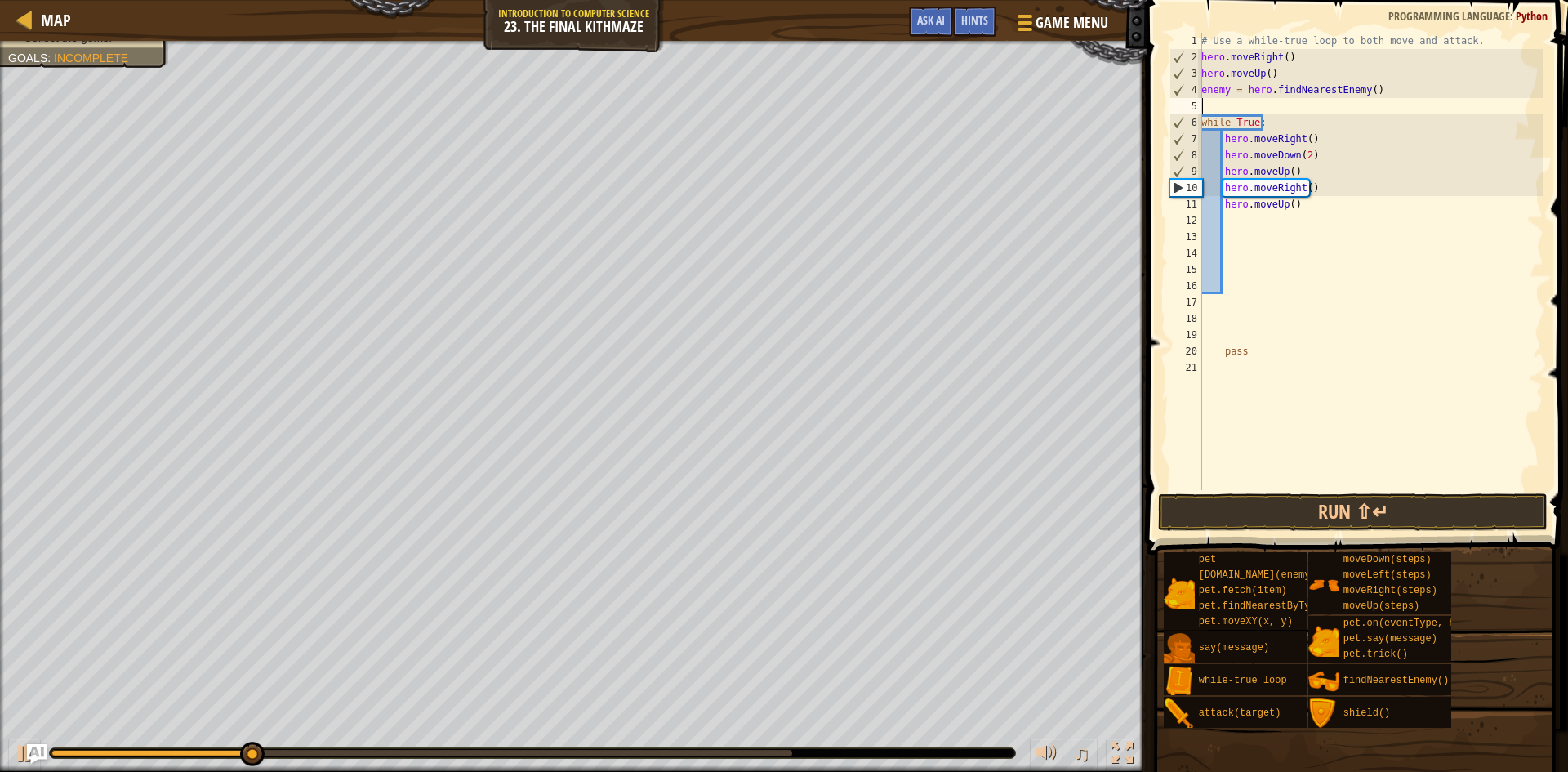
click at [1224, 103] on div "# Use a while-true loop to both move and attack. hero . moveRight ( ) hero . mo…" at bounding box center [1371, 278] width 345 height 490
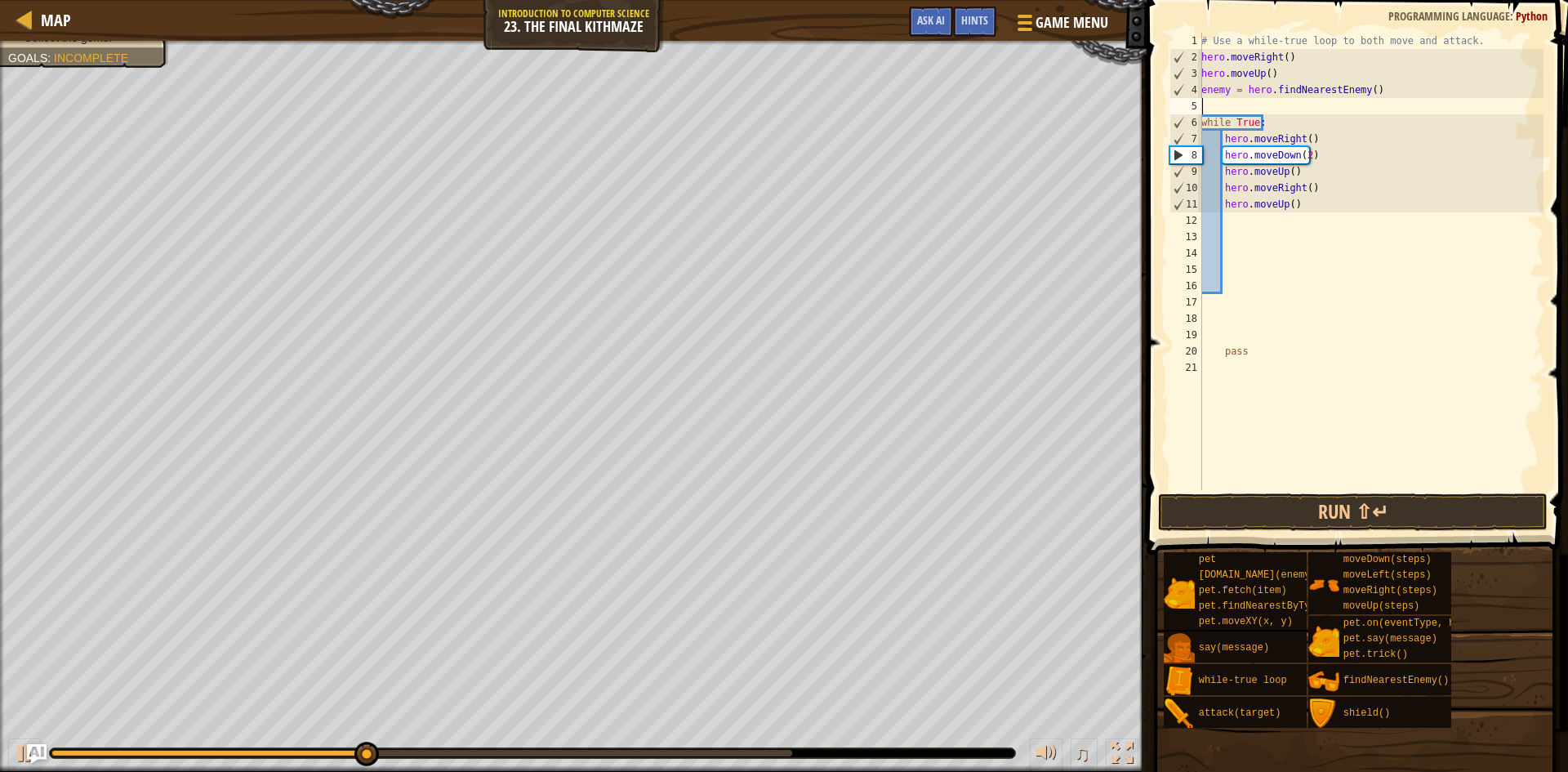
drag, startPoint x: 1224, startPoint y: 103, endPoint x: 1468, endPoint y: 161, distance: 250.8
click at [1468, 161] on div "# Use a while-true loop to both move and attack. hero . moveRight ( ) hero . mo…" at bounding box center [1371, 278] width 345 height 490
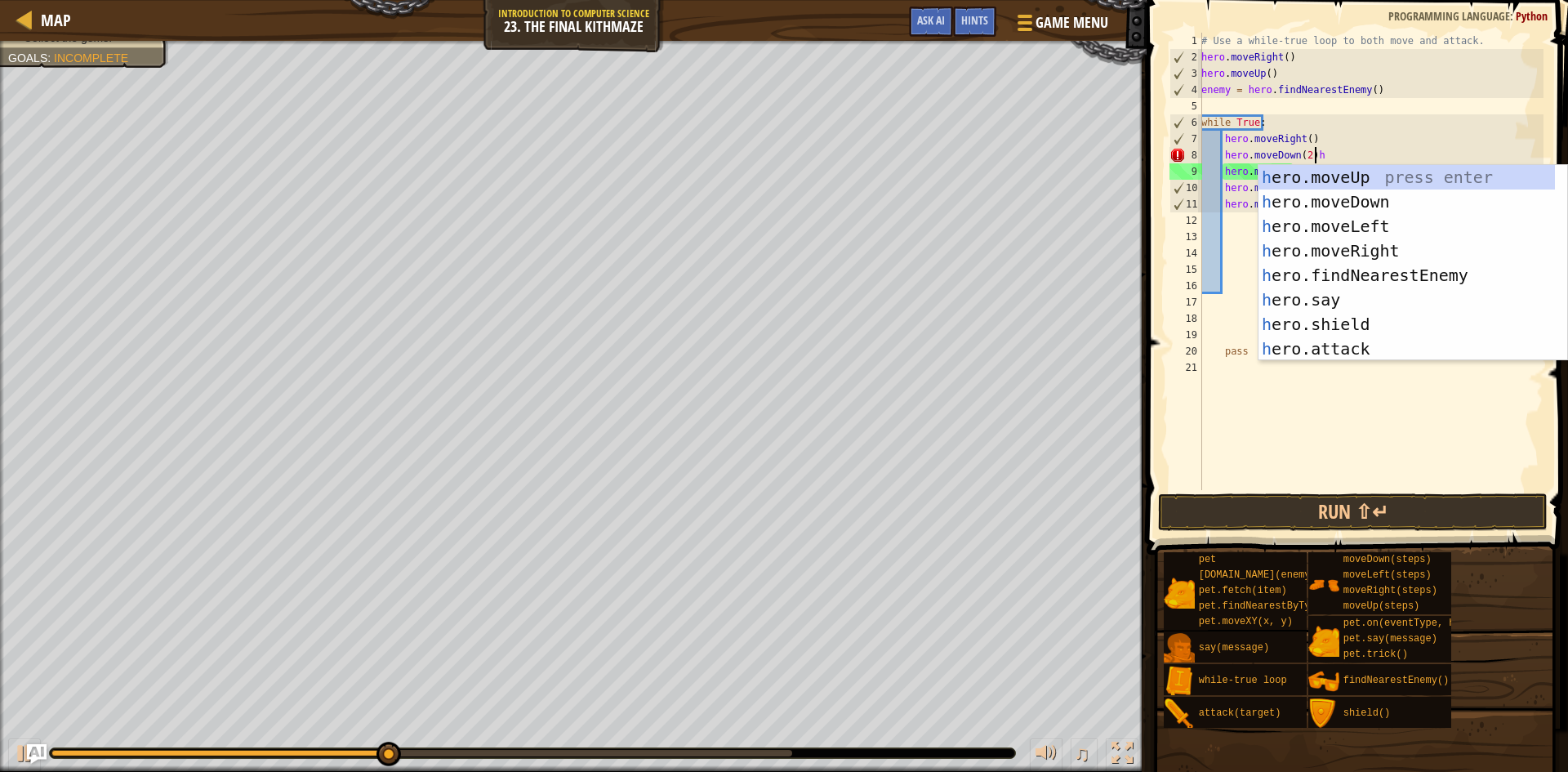
type textarea "hero.moveDown(2)"
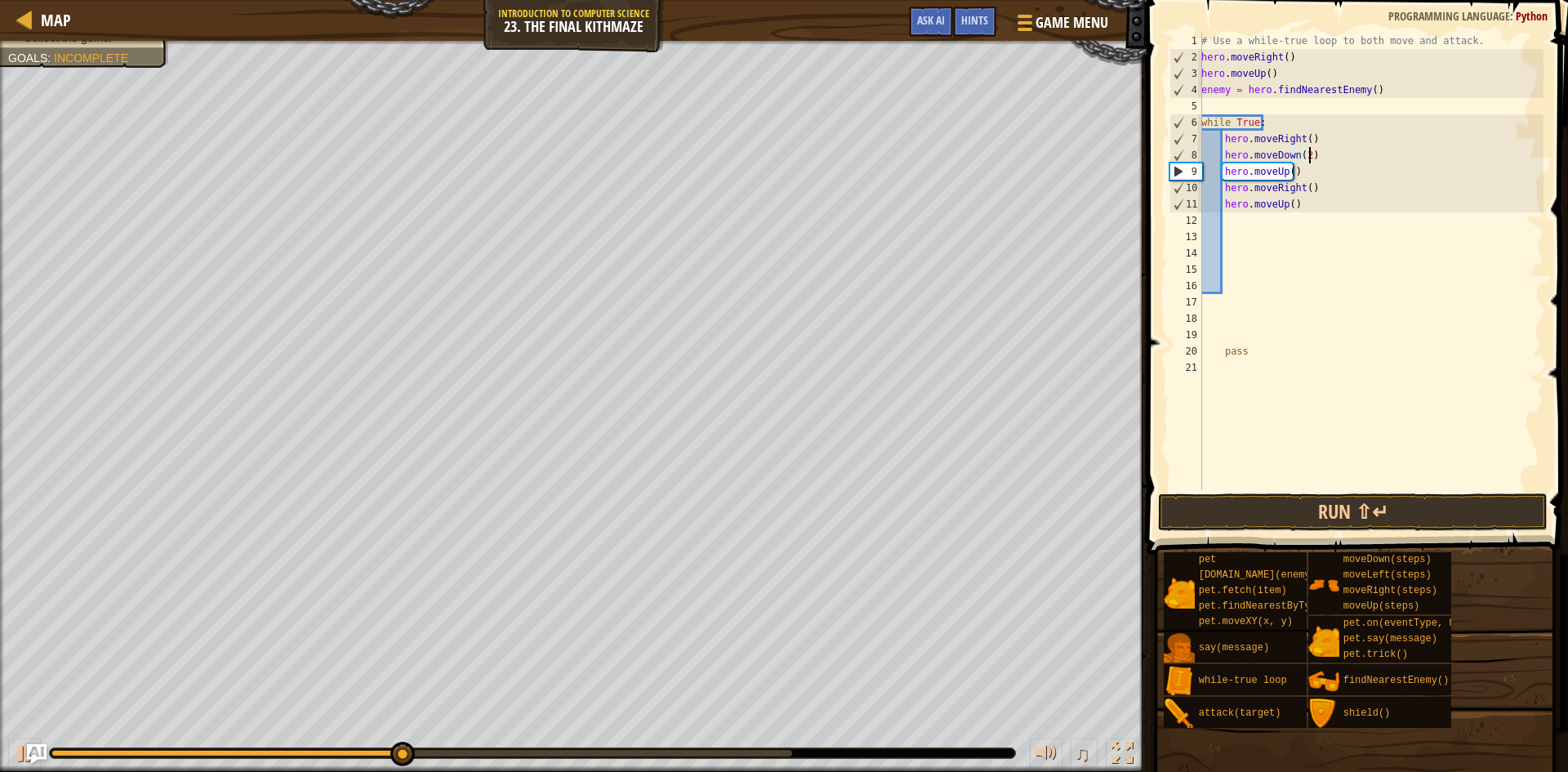
click at [1219, 106] on div "# Use a while-true loop to both move and attack. hero . moveRight ( ) hero . mo…" at bounding box center [1371, 278] width 345 height 490
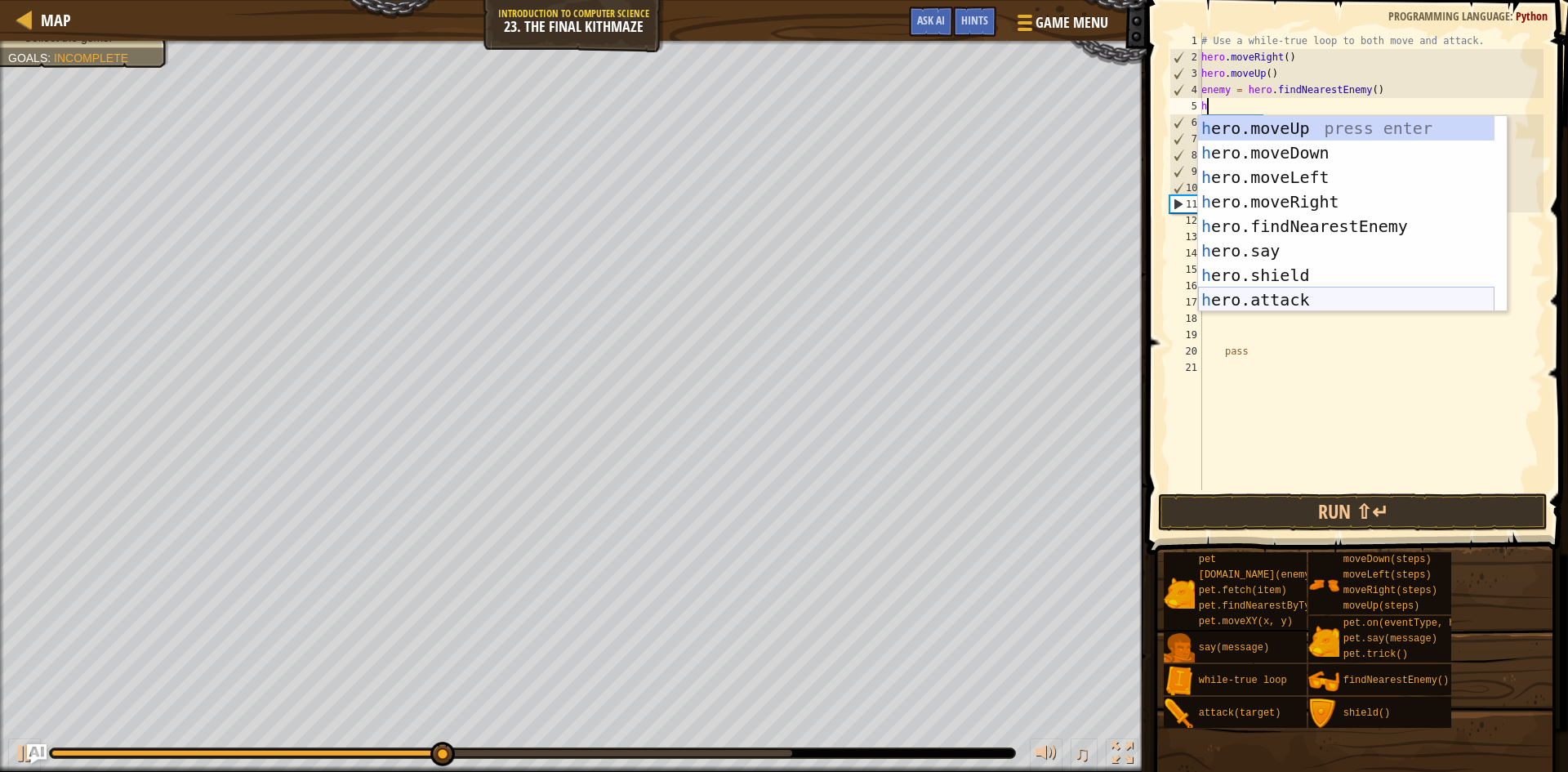
click at [1273, 291] on div "h ero.moveUp press enter h ero.moveDown press enter h ero.moveLeft press enter …" at bounding box center [1346, 238] width 296 height 245
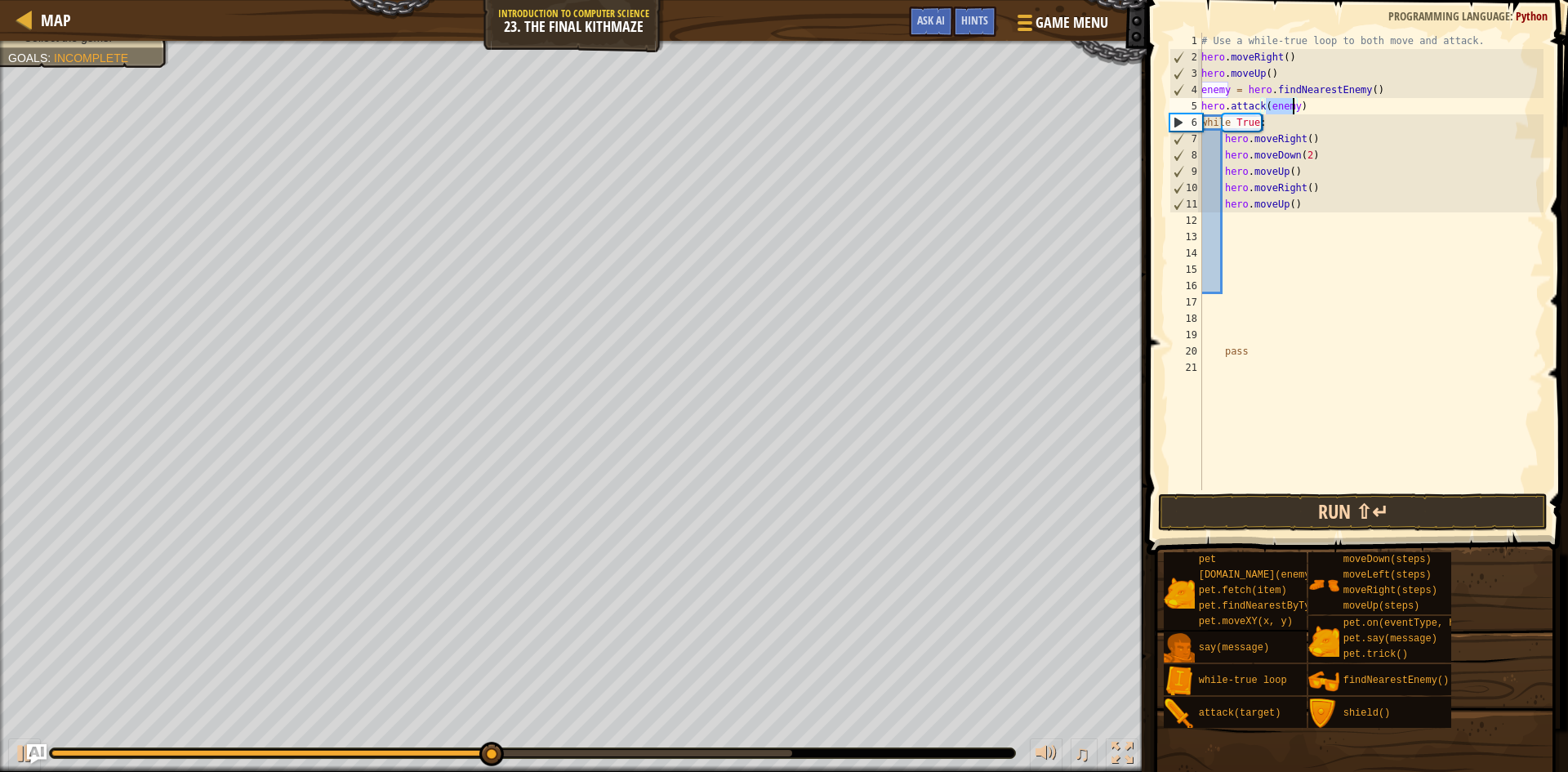
type textarea "hero.attack(enemy)"
click at [1517, 504] on button "Run ⇧↵" at bounding box center [1352, 512] width 390 height 37
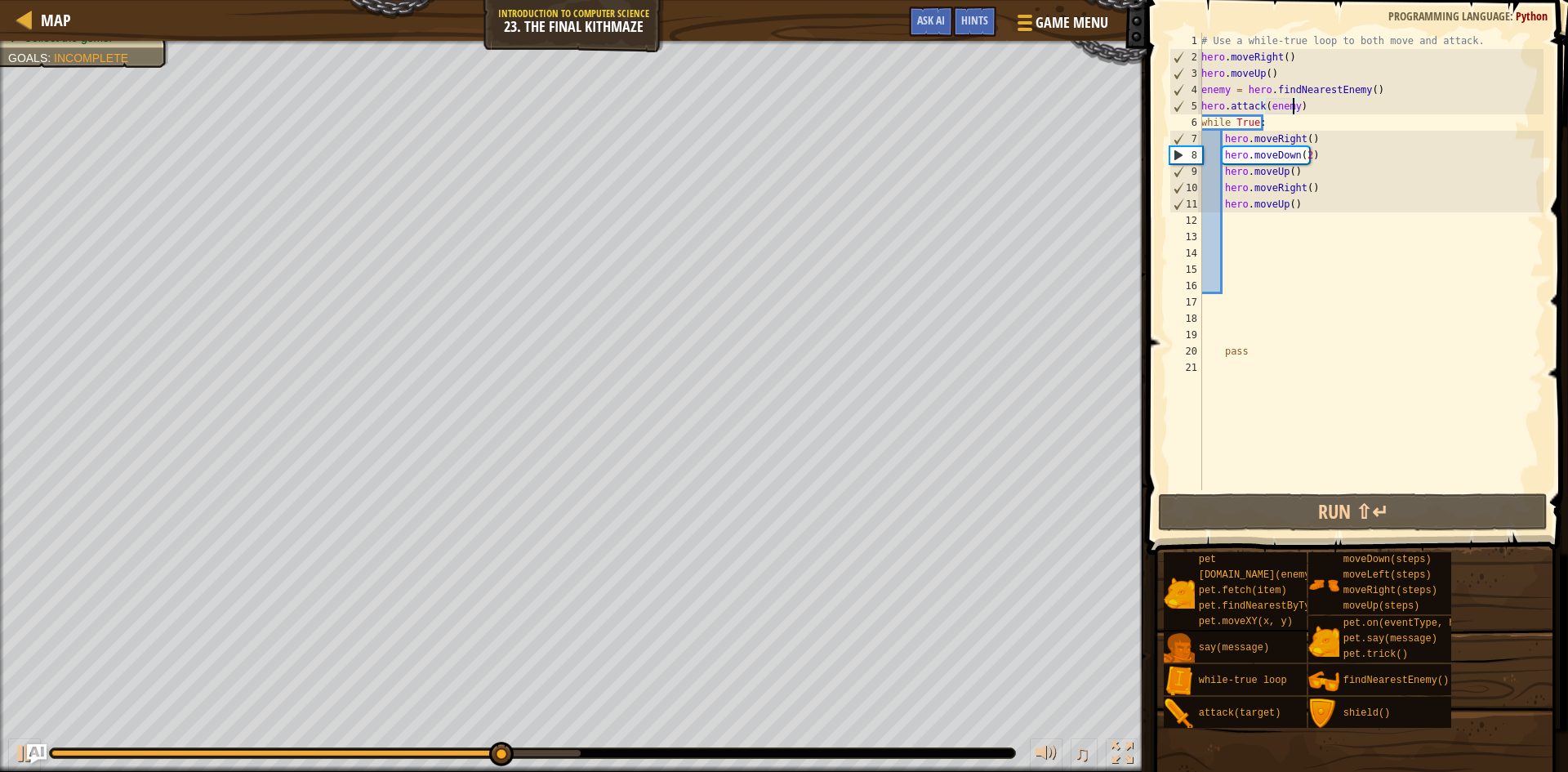
click at [1321, 110] on div "# Use a while-true loop to both move and attack. hero . moveRight ( ) hero . mo…" at bounding box center [1371, 278] width 345 height 490
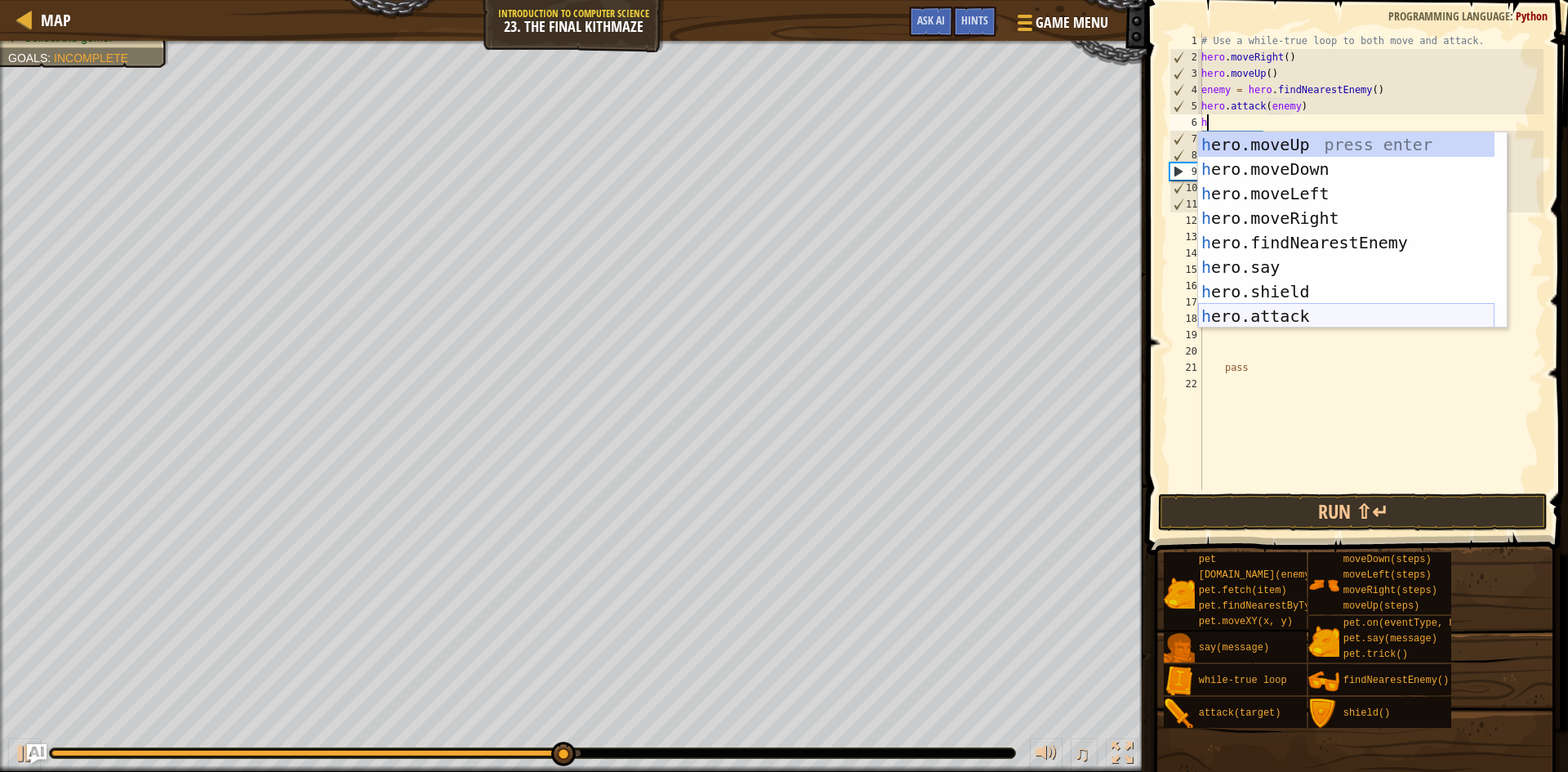
click at [1277, 309] on div "h ero.moveUp press enter h ero.moveDown press enter h ero.moveLeft press enter …" at bounding box center [1346, 254] width 296 height 245
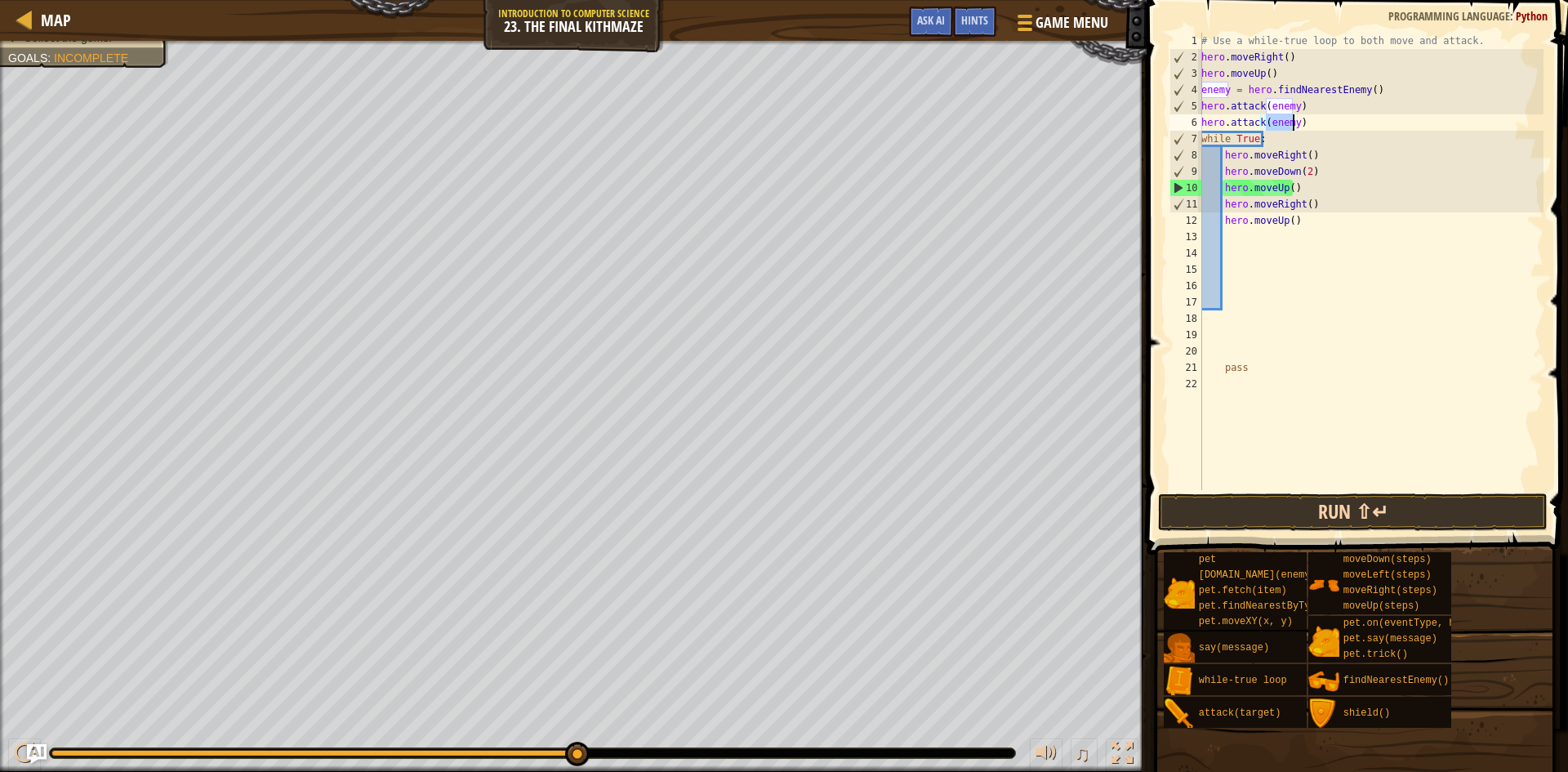
type textarea "hero.attack(enemy)"
click at [1294, 514] on button "Run ⇧↵" at bounding box center [1352, 512] width 390 height 37
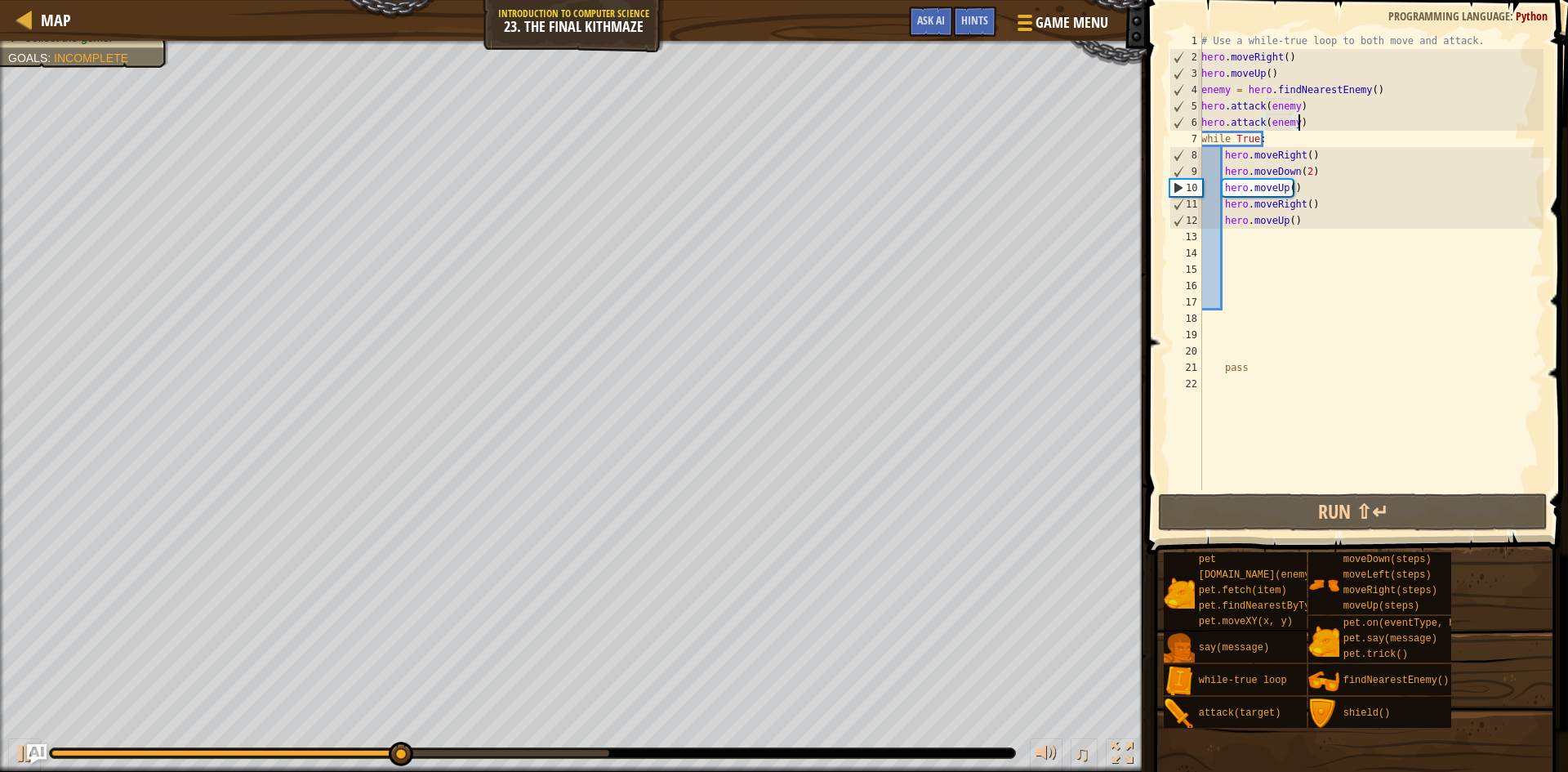
click at [1306, 121] on div "# Use a while-true loop to both move and attack. hero . moveRight ( ) hero . mo…" at bounding box center [1371, 278] width 345 height 490
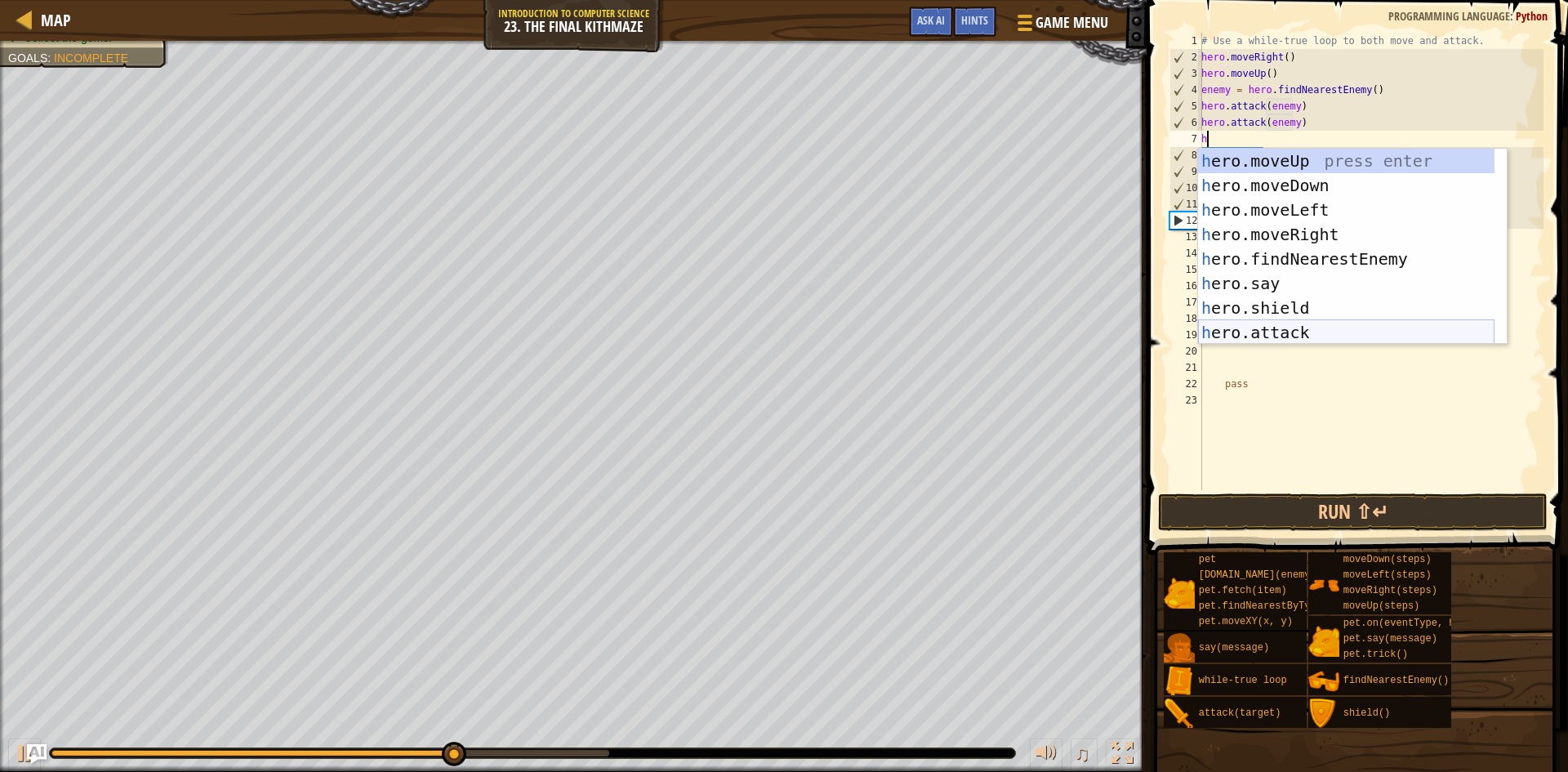
click at [1326, 332] on div "h ero.moveUp press enter h ero.moveDown press enter h ero.moveLeft press enter …" at bounding box center [1346, 271] width 296 height 245
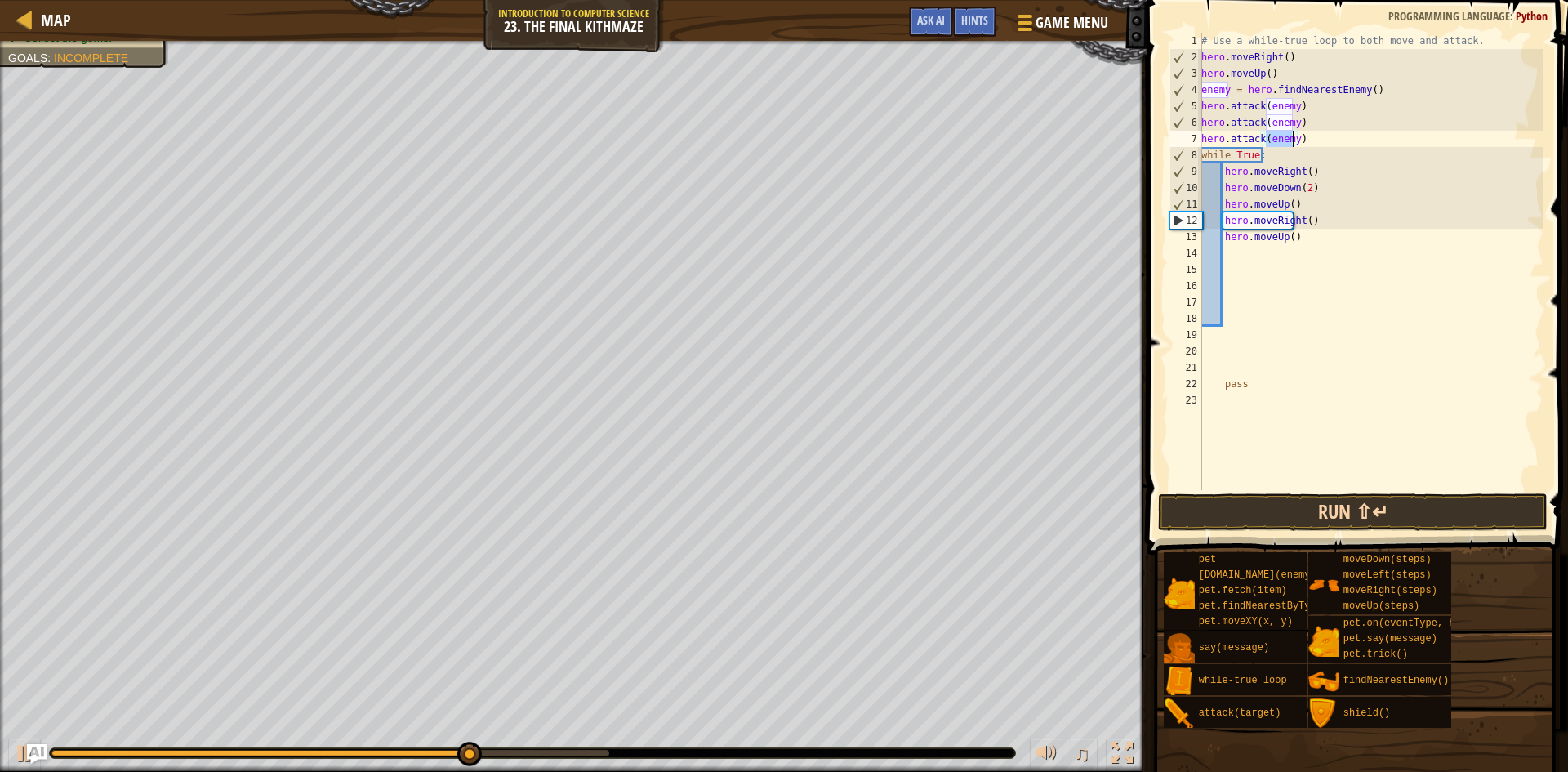
type textarea "hero.attack(enemy)"
click at [1361, 506] on button "Run ⇧↵" at bounding box center [1352, 512] width 390 height 37
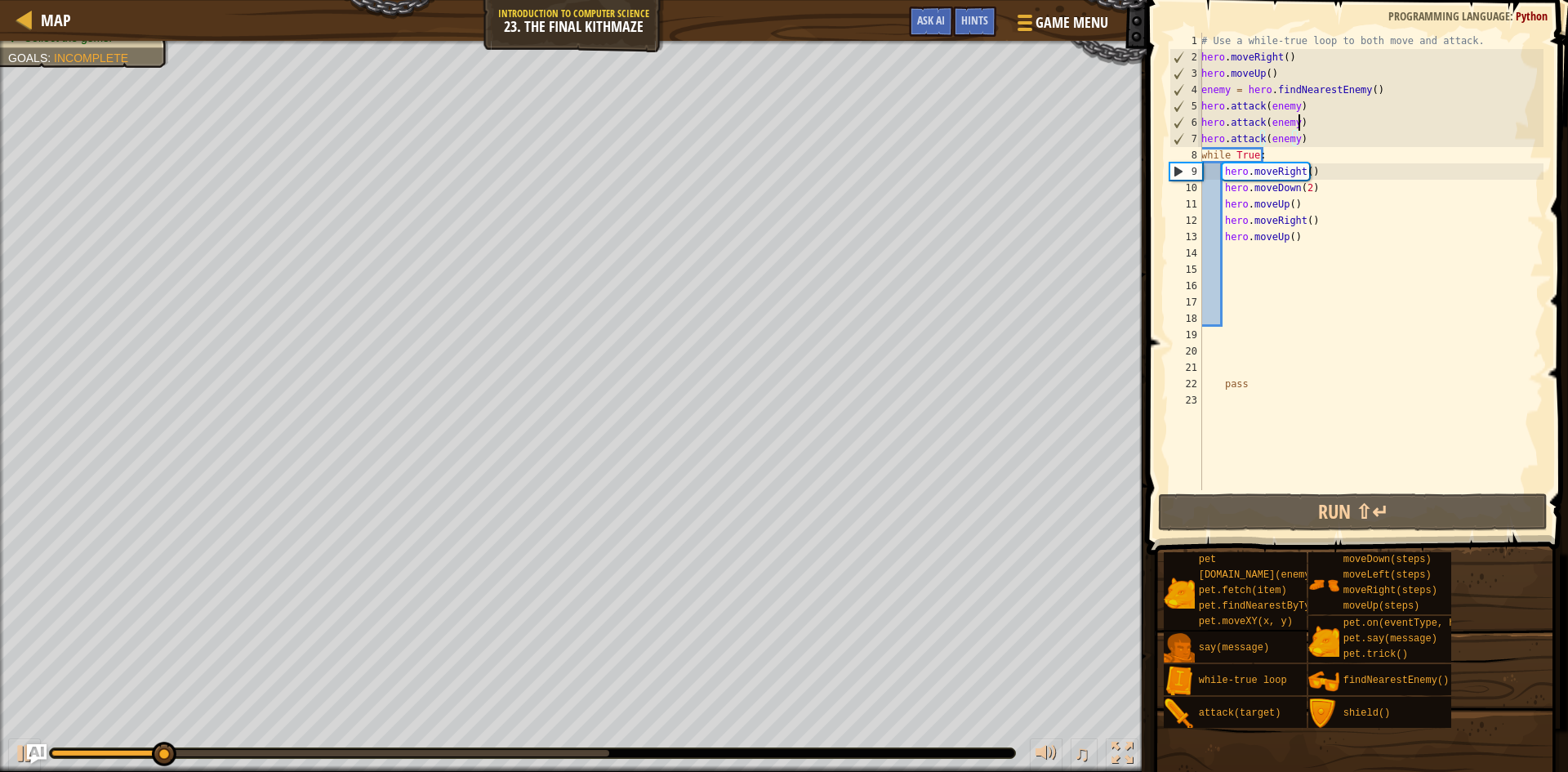
click at [1305, 123] on div "# Use a while-true loop to both move and attack. hero . moveRight ( ) hero . mo…" at bounding box center [1371, 278] width 345 height 490
click at [1305, 140] on div "# Use a while-true loop to both move and attack. hero . moveRight ( ) hero . mo…" at bounding box center [1371, 278] width 345 height 490
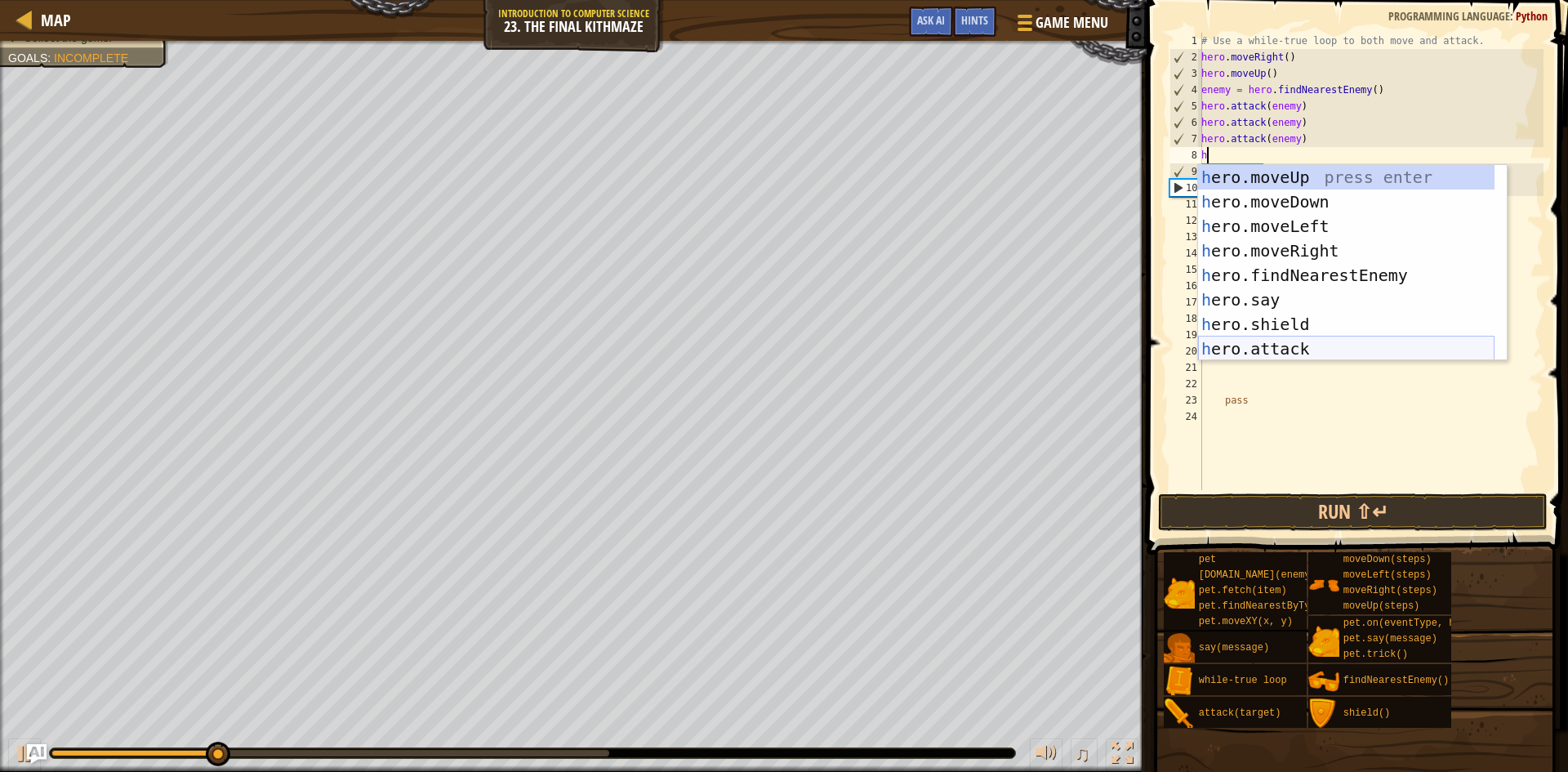
click at [1221, 345] on div "h ero.moveUp press enter h ero.moveDown press enter h ero.moveLeft press enter …" at bounding box center [1346, 288] width 296 height 245
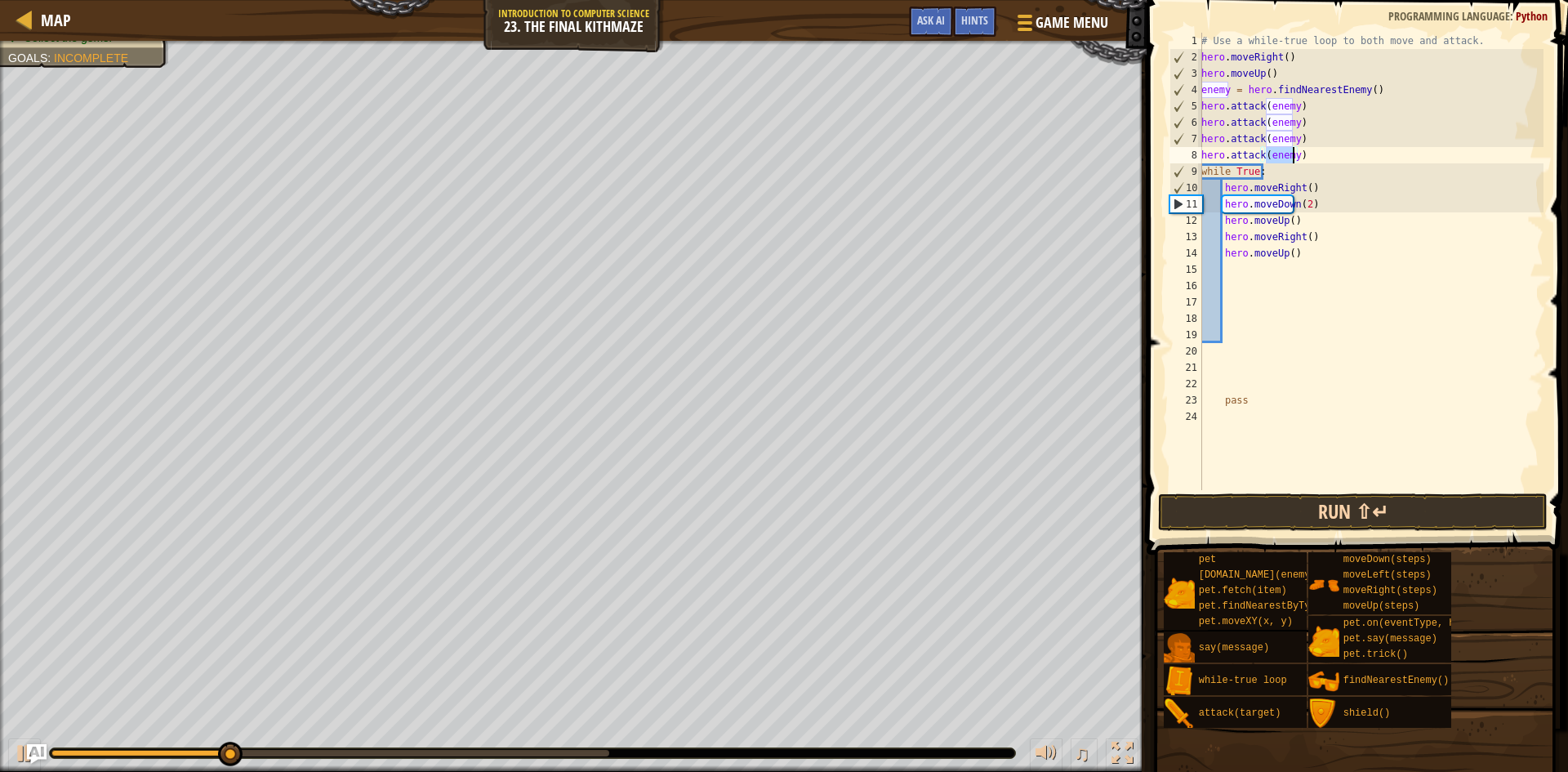
type textarea "hero.attack(enemy)"
click at [1269, 514] on button "Run ⇧↵" at bounding box center [1352, 512] width 390 height 37
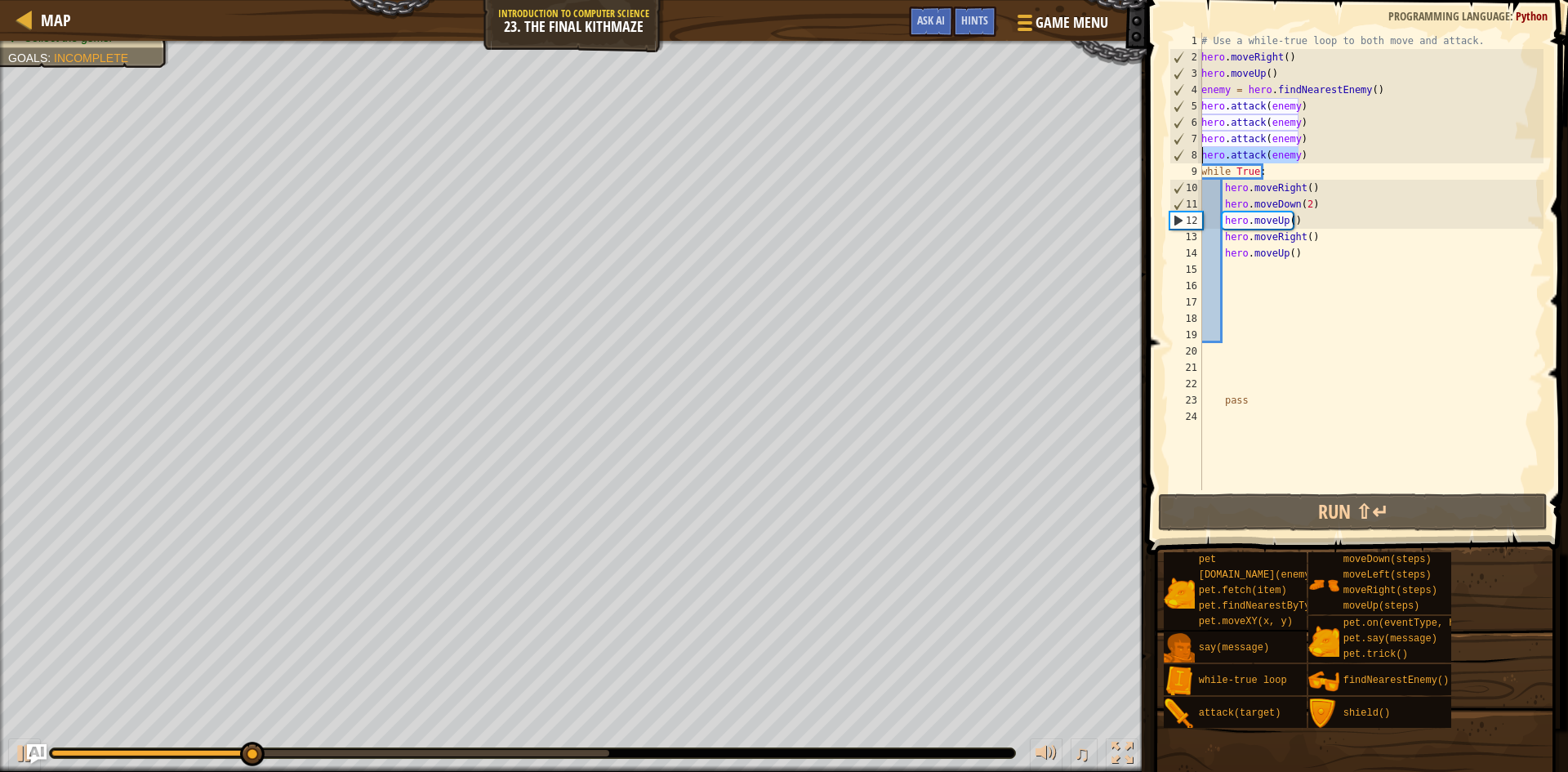
drag, startPoint x: 1325, startPoint y: 158, endPoint x: 1200, endPoint y: 163, distance: 125.1
click at [1200, 163] on div "hero.attack(enemy) 1 2 3 4 5 6 7 8 9 10 11 12 13 14 15 16 17 18 19 20 21 22 23 …" at bounding box center [1355, 261] width 377 height 458
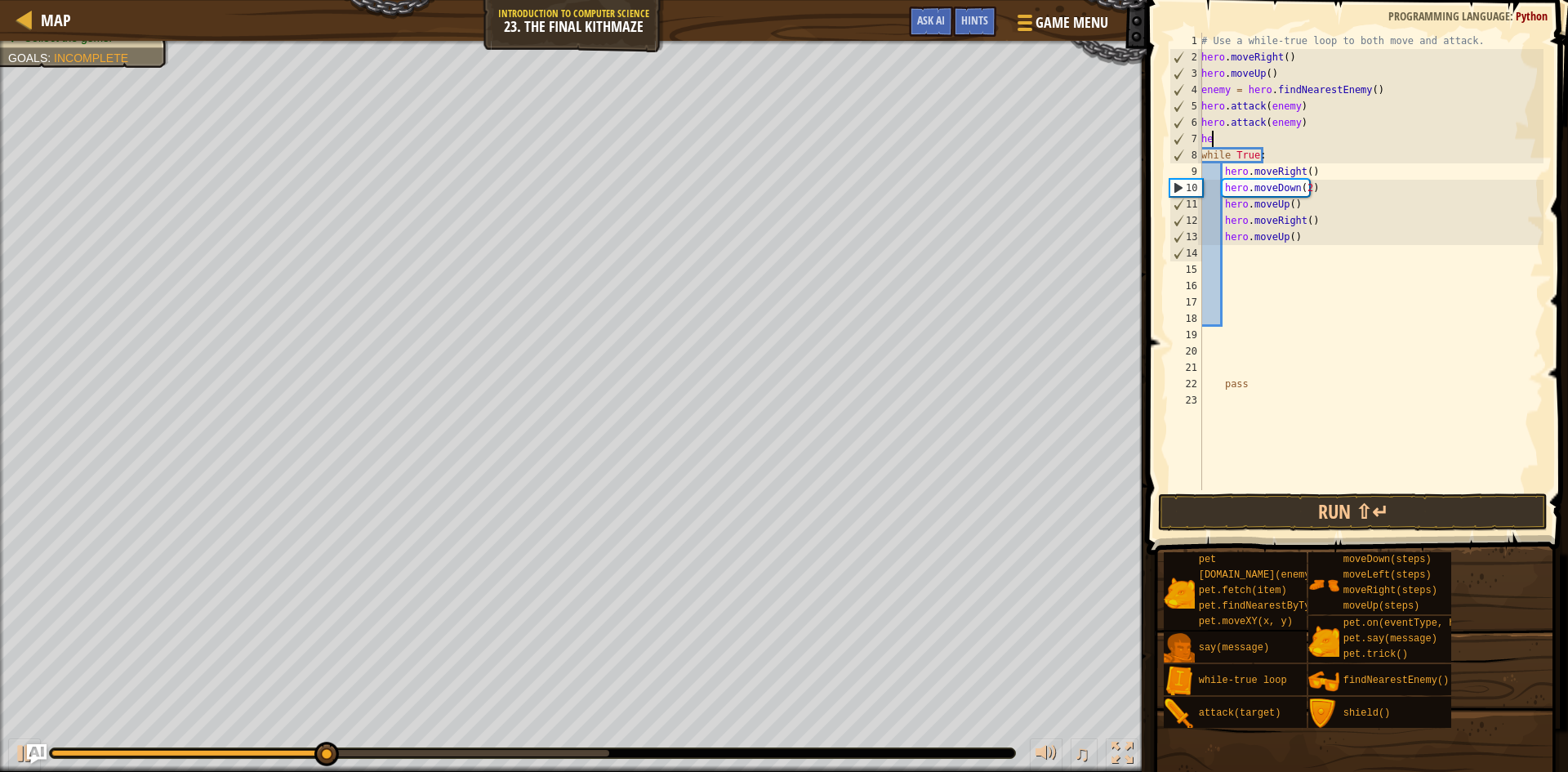
type textarea "h"
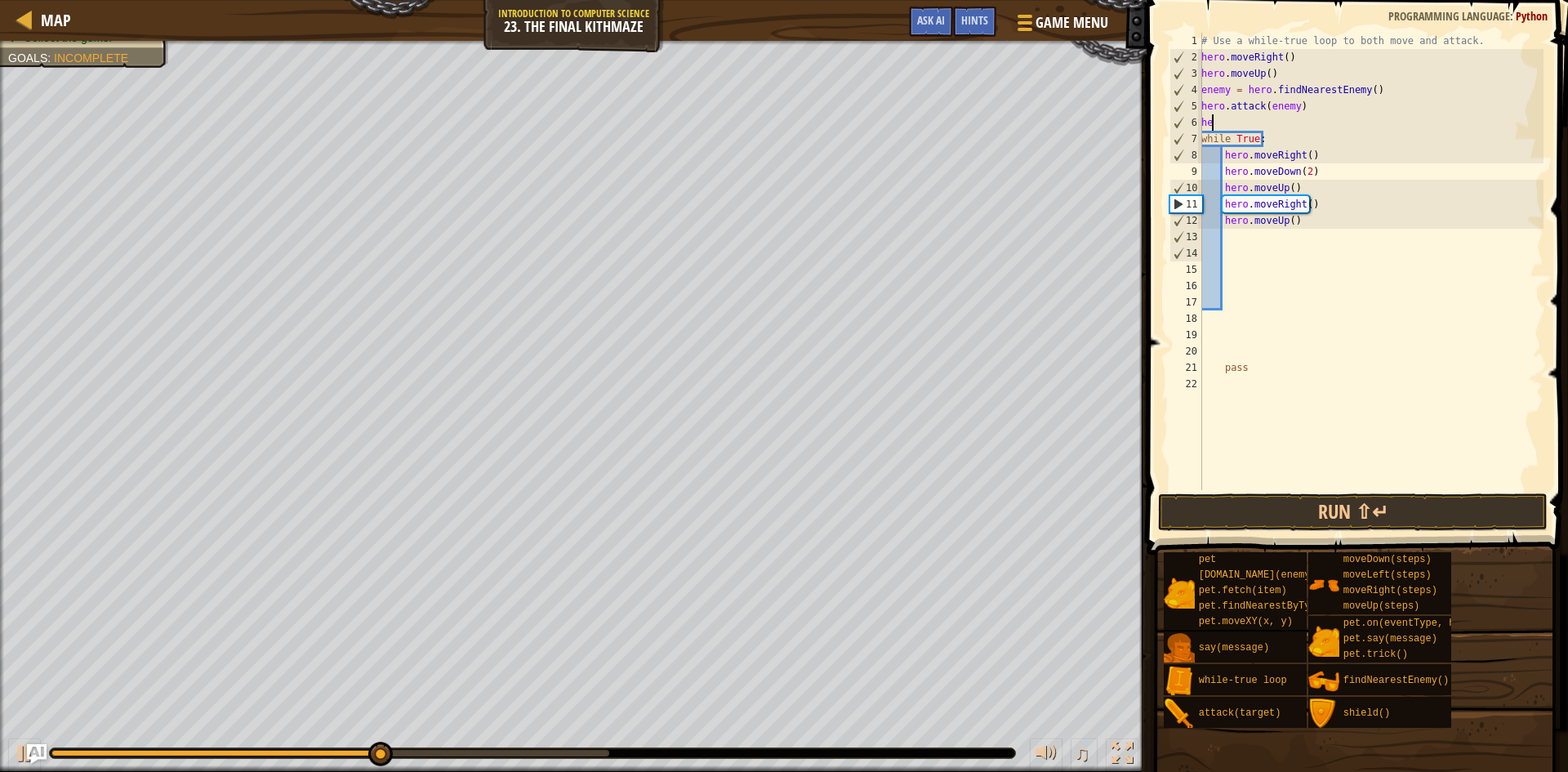
type textarea "h"
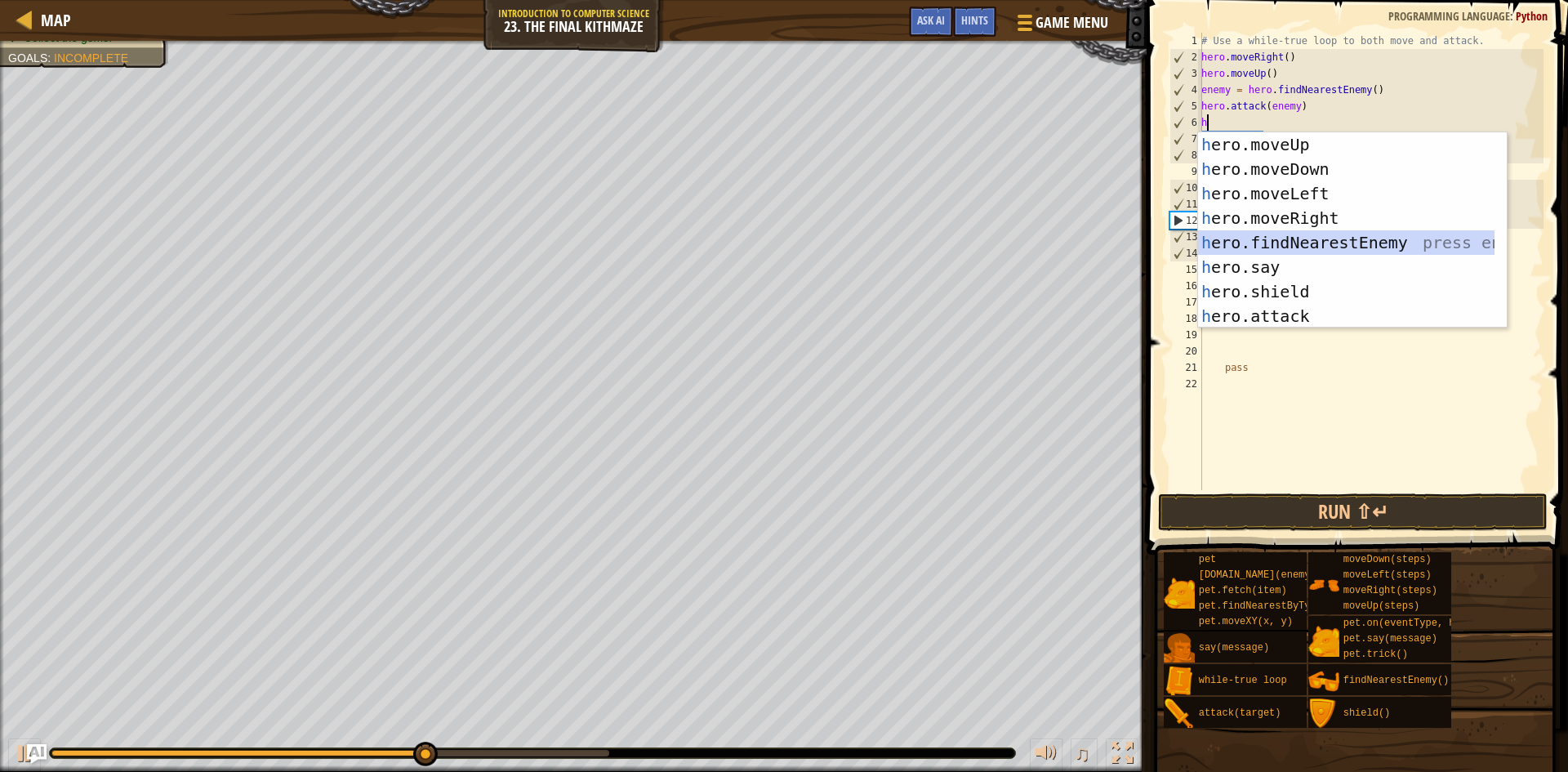
click at [1302, 239] on div "h ero.moveUp press enter h ero.moveDown press enter h ero.moveLeft press enter …" at bounding box center [1346, 254] width 296 height 245
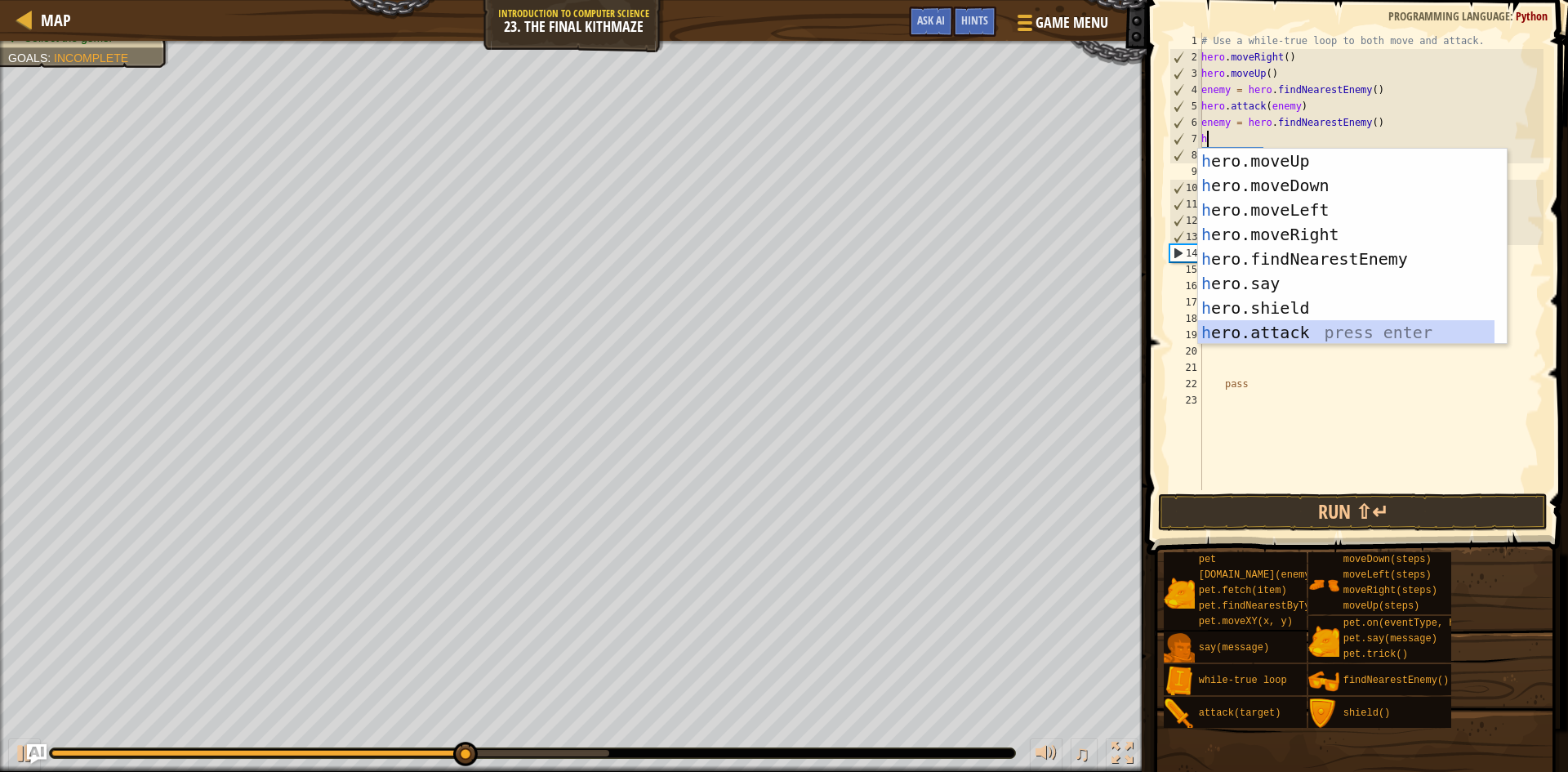
click at [1286, 327] on div "h ero.moveUp press enter h ero.moveDown press enter h ero.moveLeft press enter …" at bounding box center [1346, 271] width 296 height 245
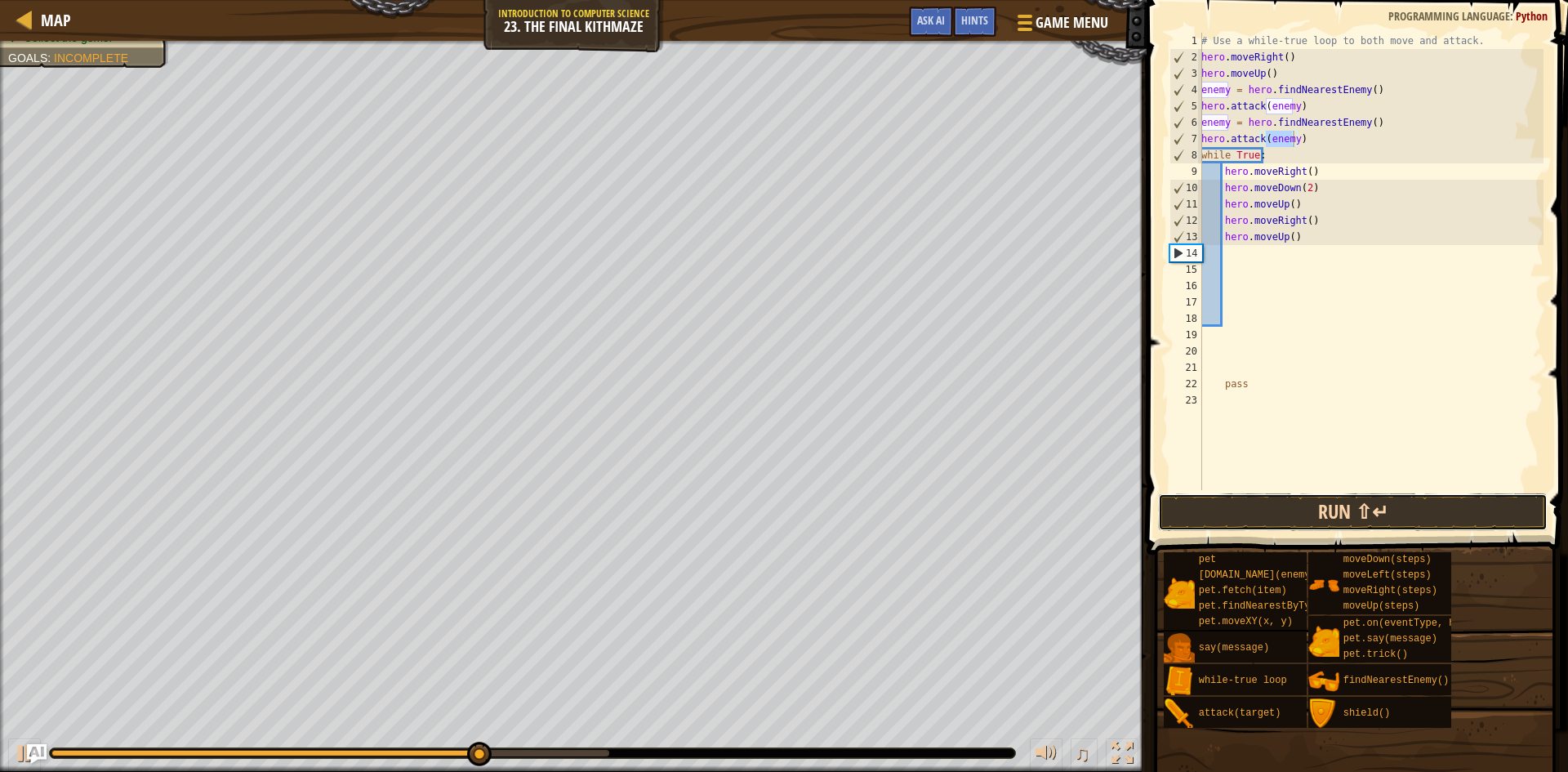
click at [1304, 498] on button "Run ⇧↵" at bounding box center [1352, 512] width 390 height 37
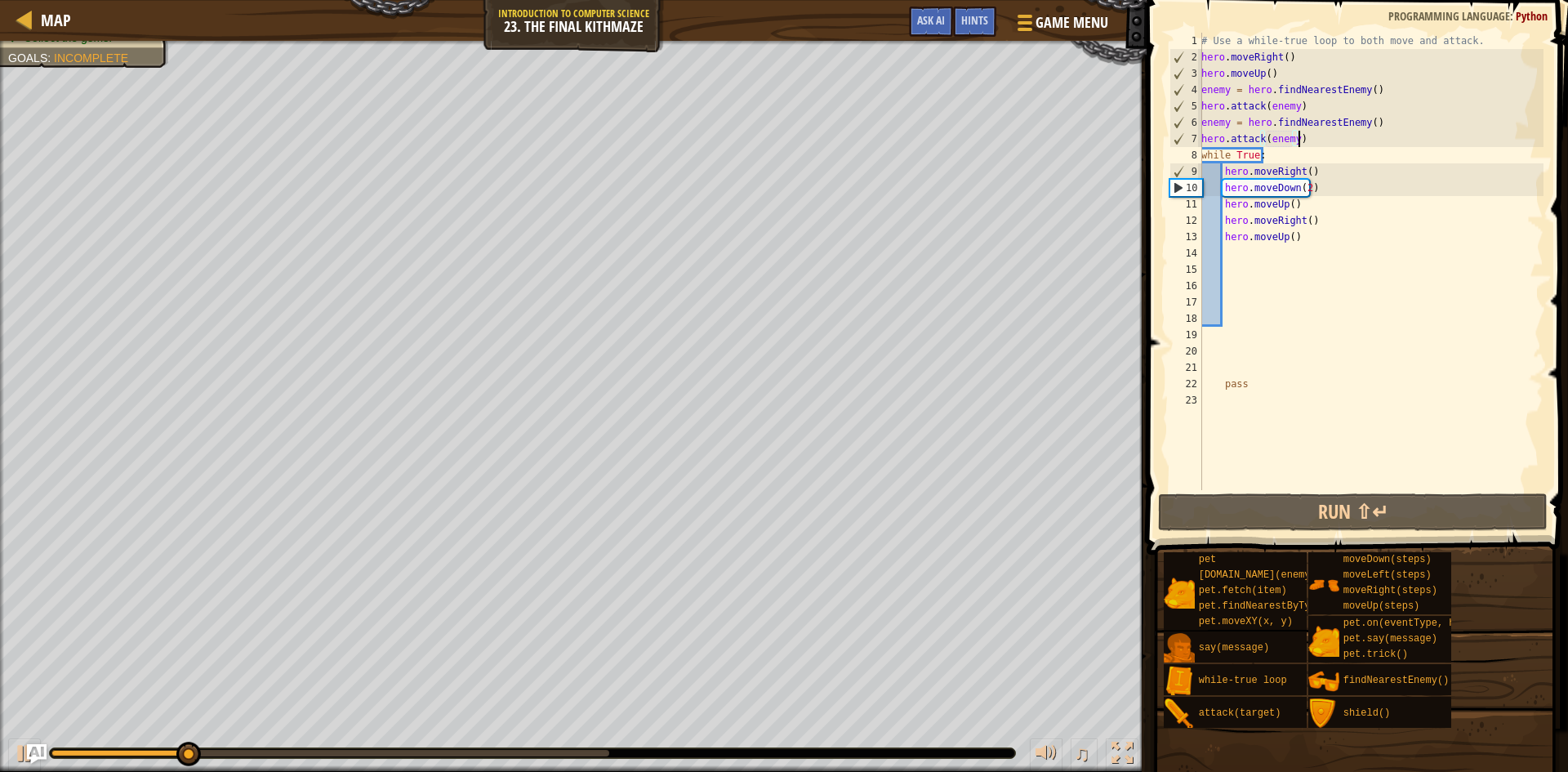
click at [1311, 144] on div "# Use a while-true loop to both move and attack. hero . moveRight ( ) hero . mo…" at bounding box center [1371, 278] width 345 height 490
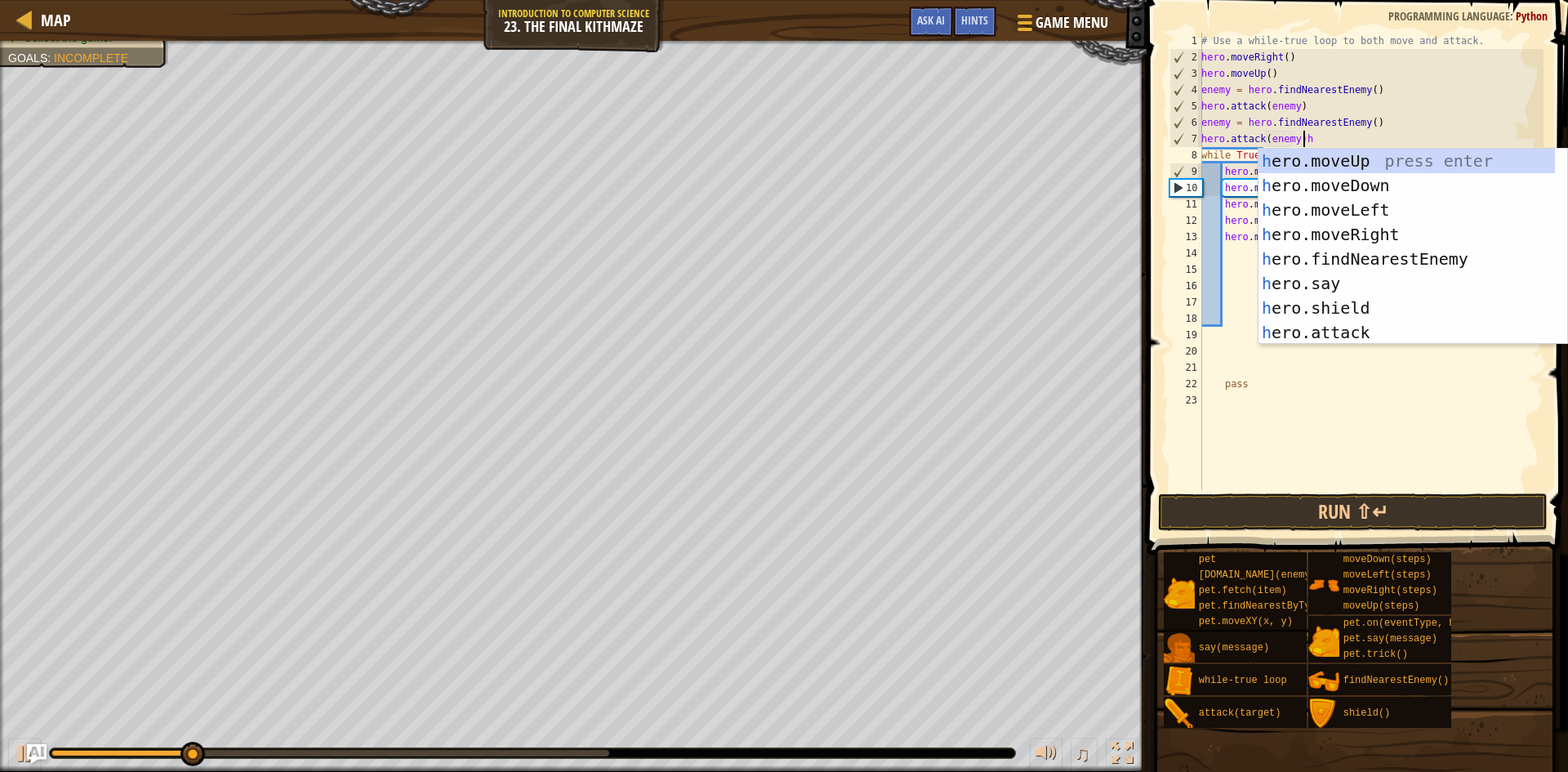
scroll to position [7, 7]
type textarea "hero.attack(enemy)"
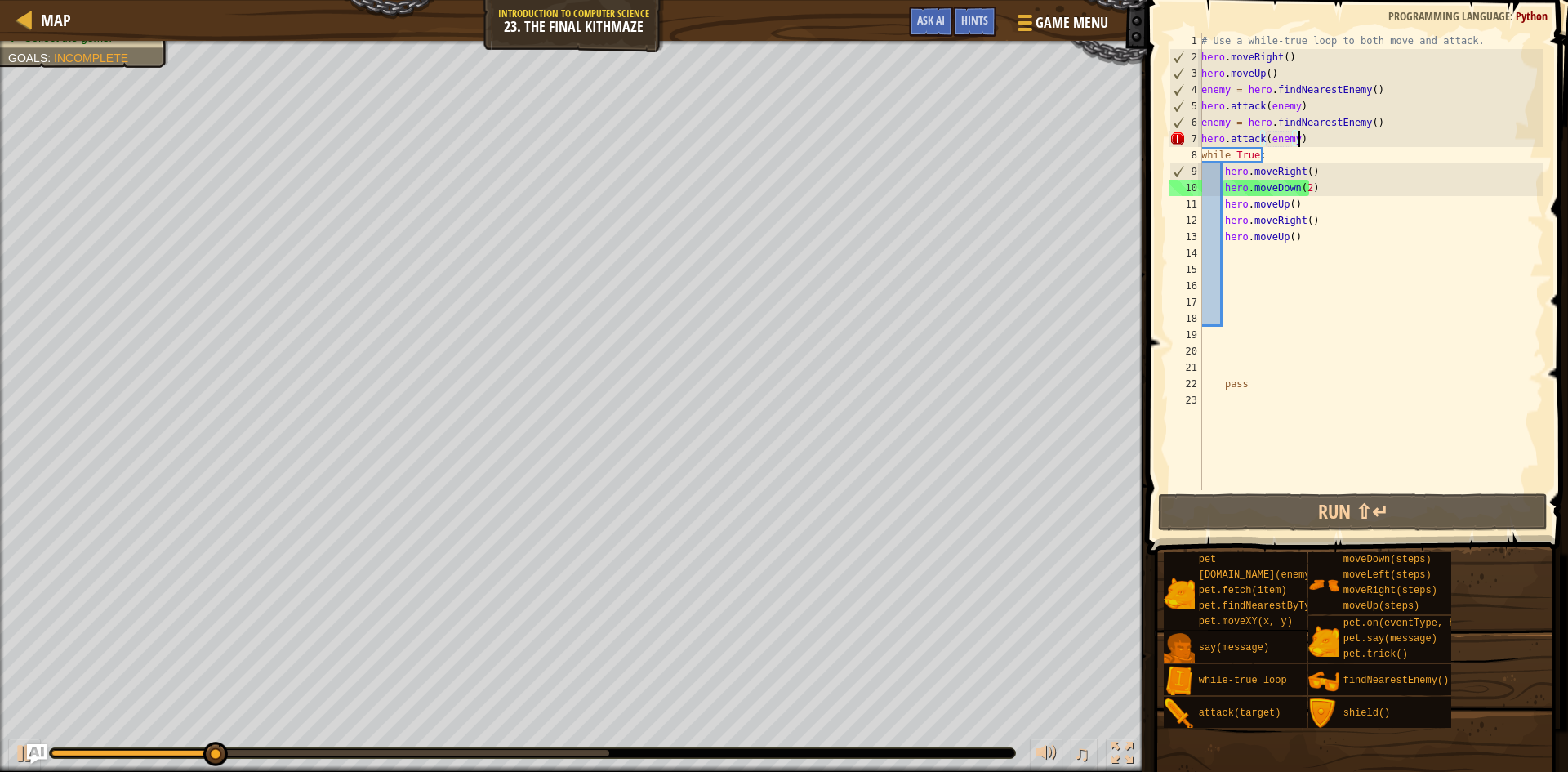
scroll to position [7, 0]
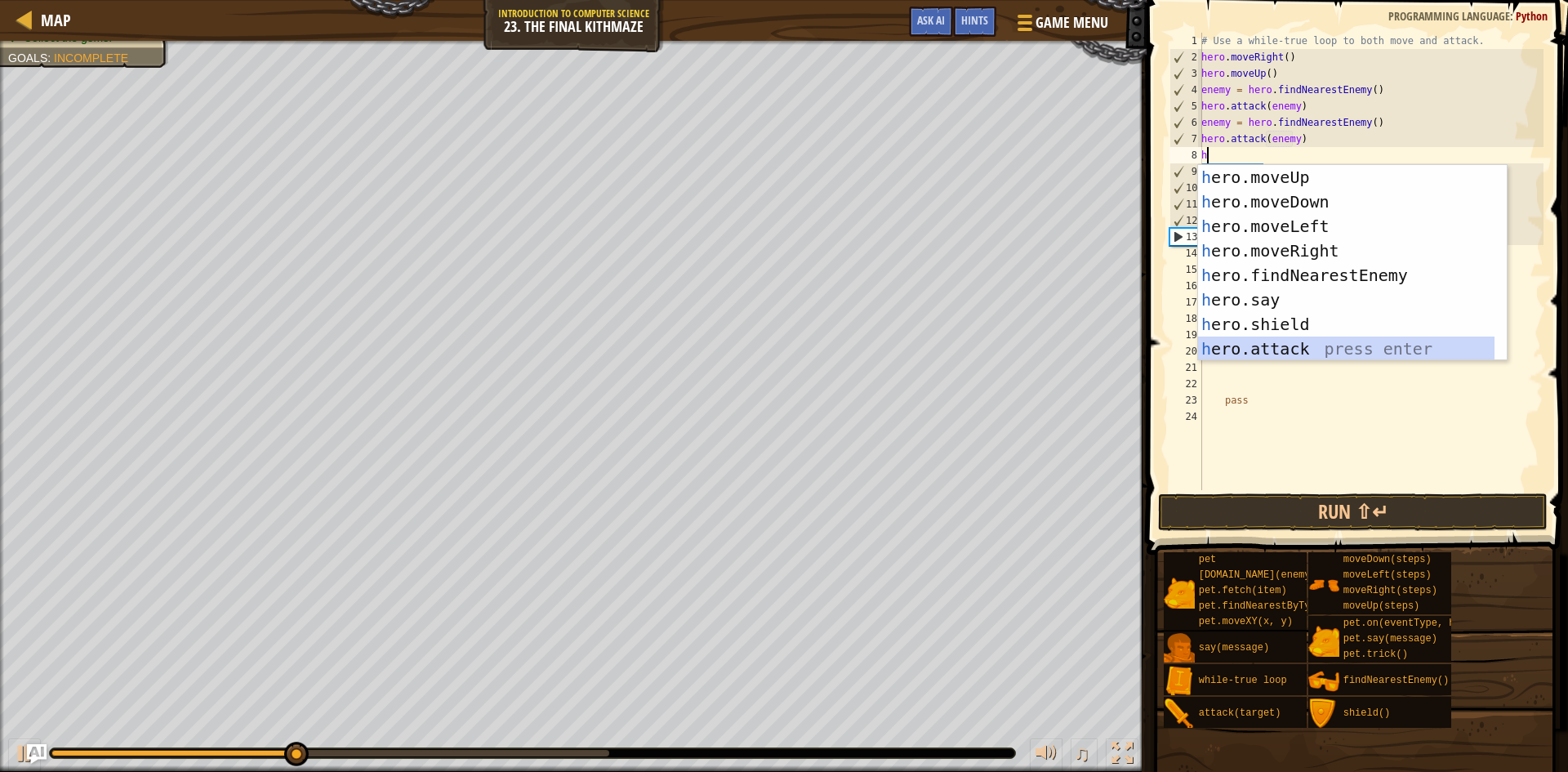
click at [1300, 344] on div "h ero.moveUp press enter h ero.moveDown press enter h ero.moveLeft press enter …" at bounding box center [1346, 288] width 296 height 245
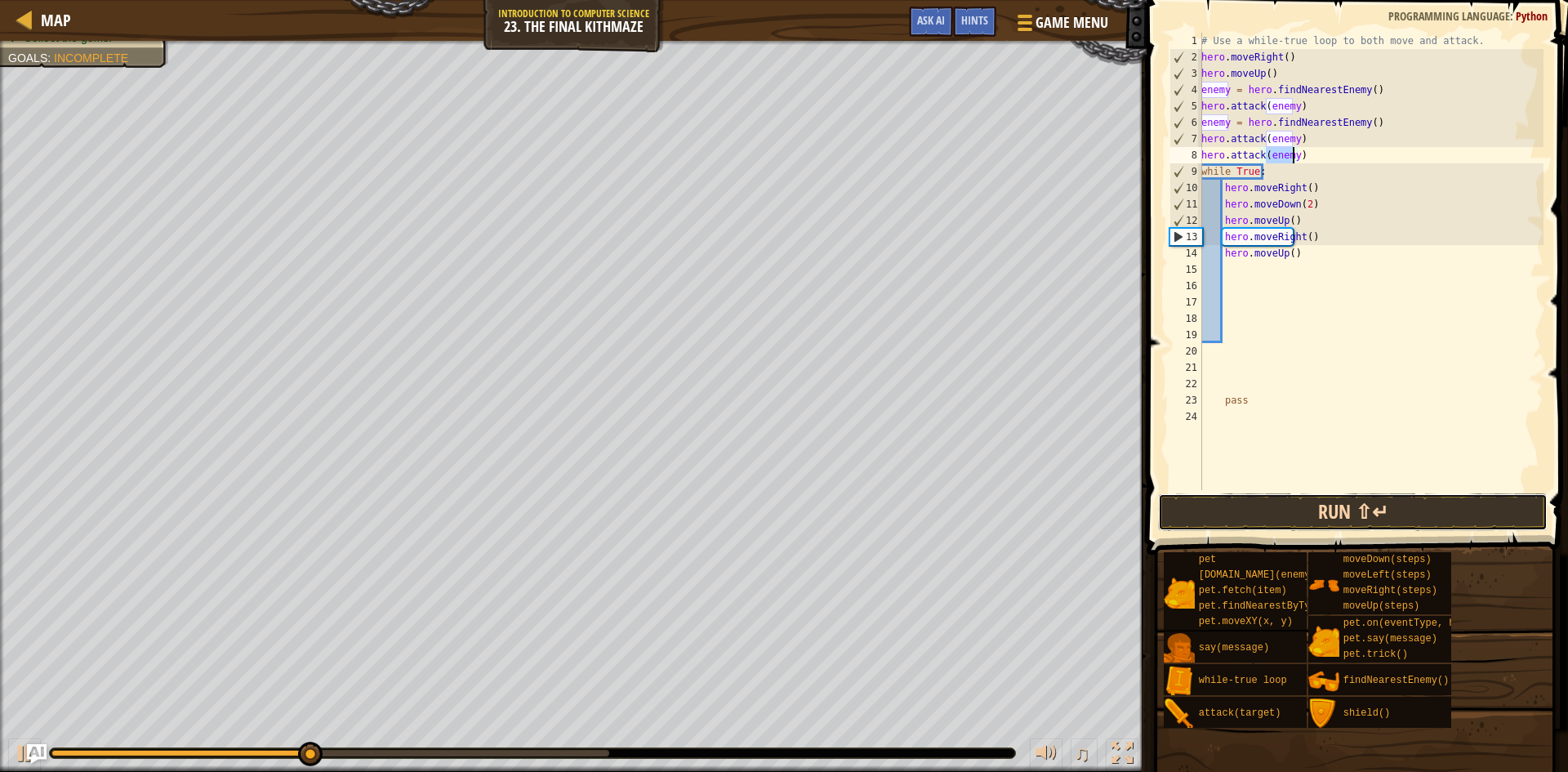
click at [1313, 513] on button "Run ⇧↵" at bounding box center [1352, 512] width 390 height 37
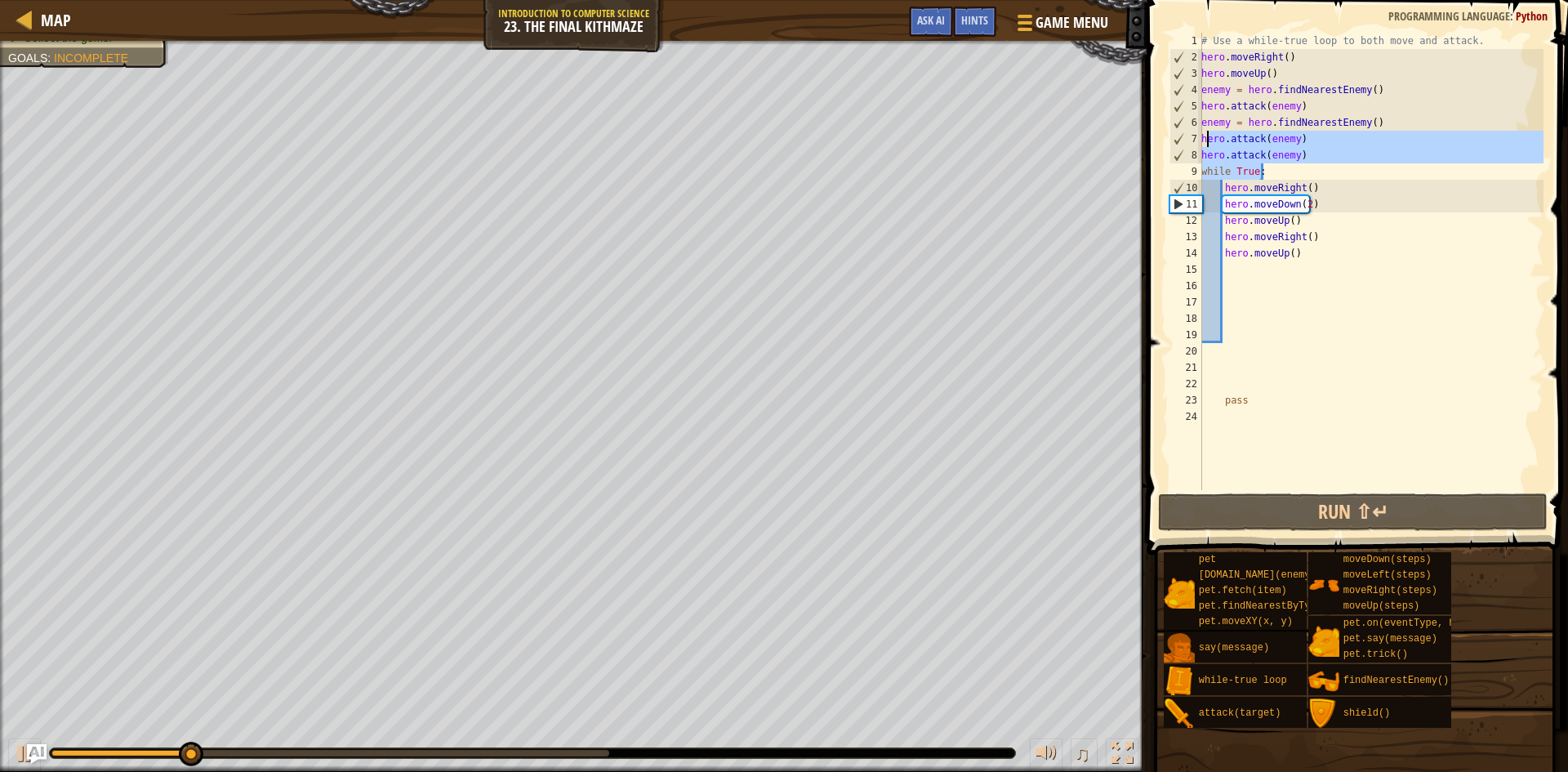
drag, startPoint x: 1331, startPoint y: 165, endPoint x: 1201, endPoint y: 148, distance: 131.1
click at [1201, 148] on div "hero.attack(enemy) 1 2 3 4 5 6 7 8 9 10 11 12 13 14 15 16 17 18 19 20 21 22 23 …" at bounding box center [1355, 261] width 377 height 458
click at [1327, 159] on div "# Use a while-true loop to both move and attack. hero . moveRight ( ) hero . mo…" at bounding box center [1371, 261] width 345 height 458
type textarea "hero.attack(enemy)"
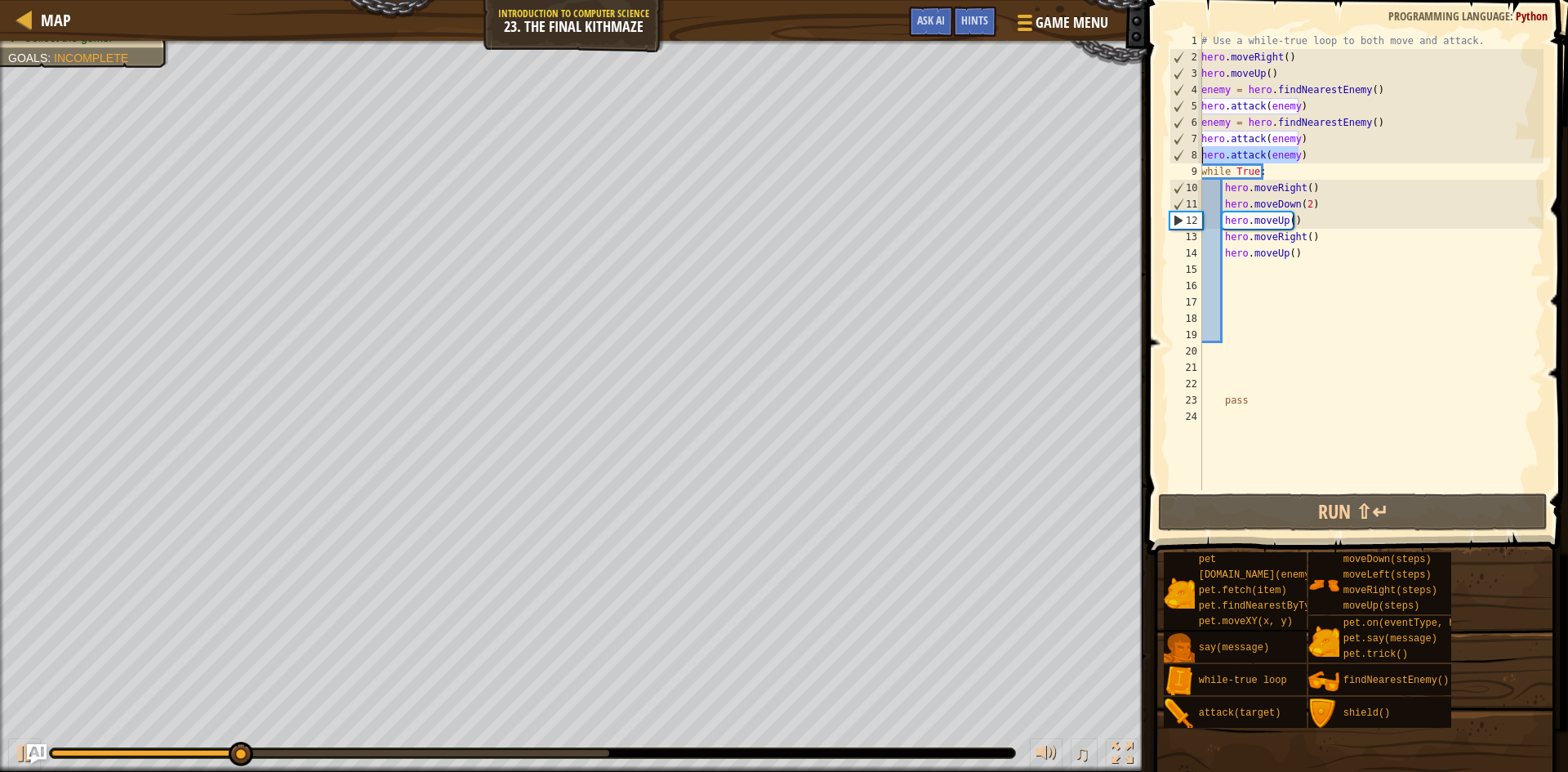
drag, startPoint x: 1302, startPoint y: 148, endPoint x: 1200, endPoint y: 152, distance: 102.1
click at [1200, 152] on div "hero.attack(enemy) 1 2 3 4 5 6 7 8 9 10 11 12 13 14 15 16 17 18 19 20 21 22 23 …" at bounding box center [1355, 261] width 377 height 458
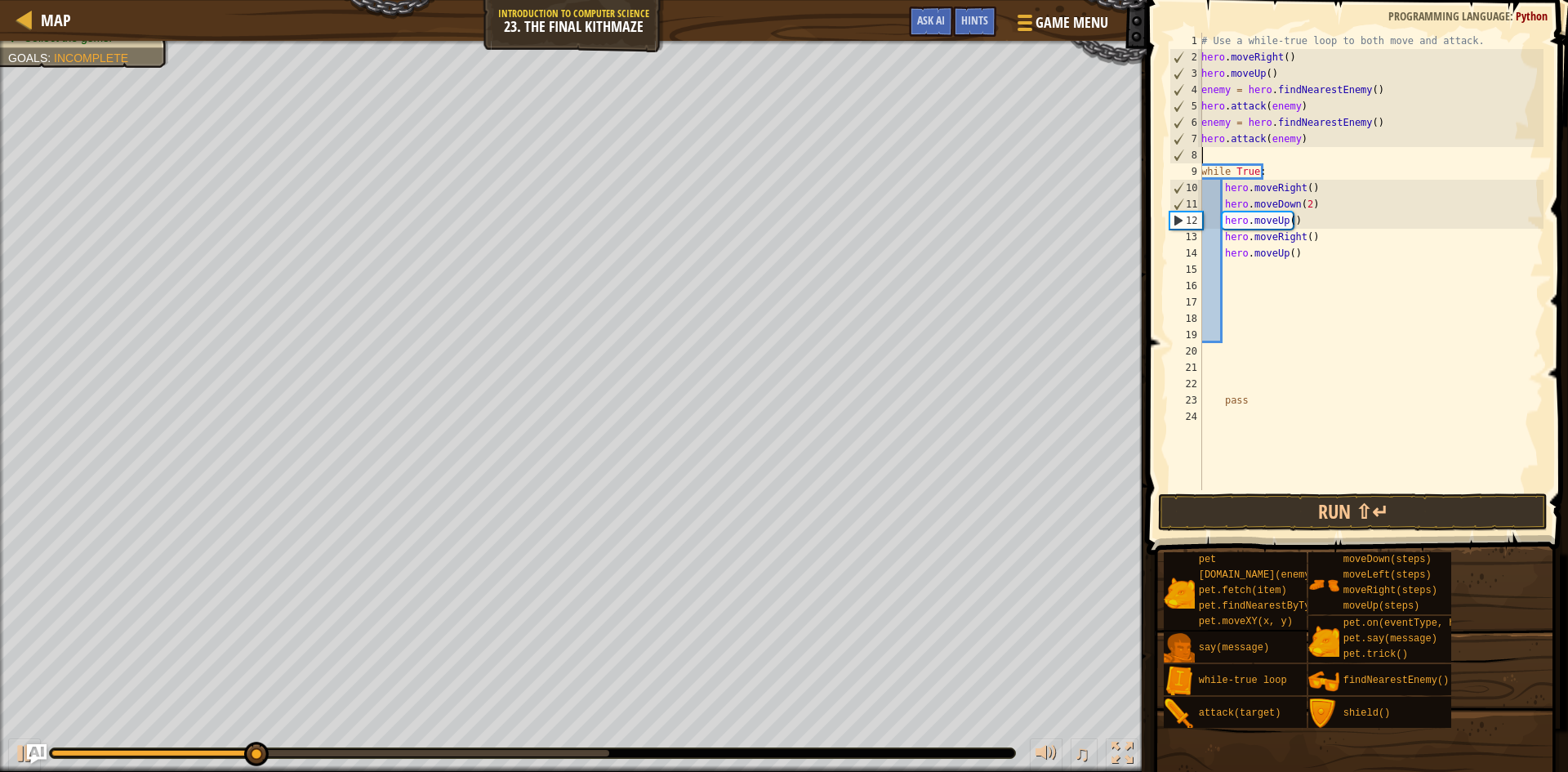
type textarea "hero.attack(enemy)"
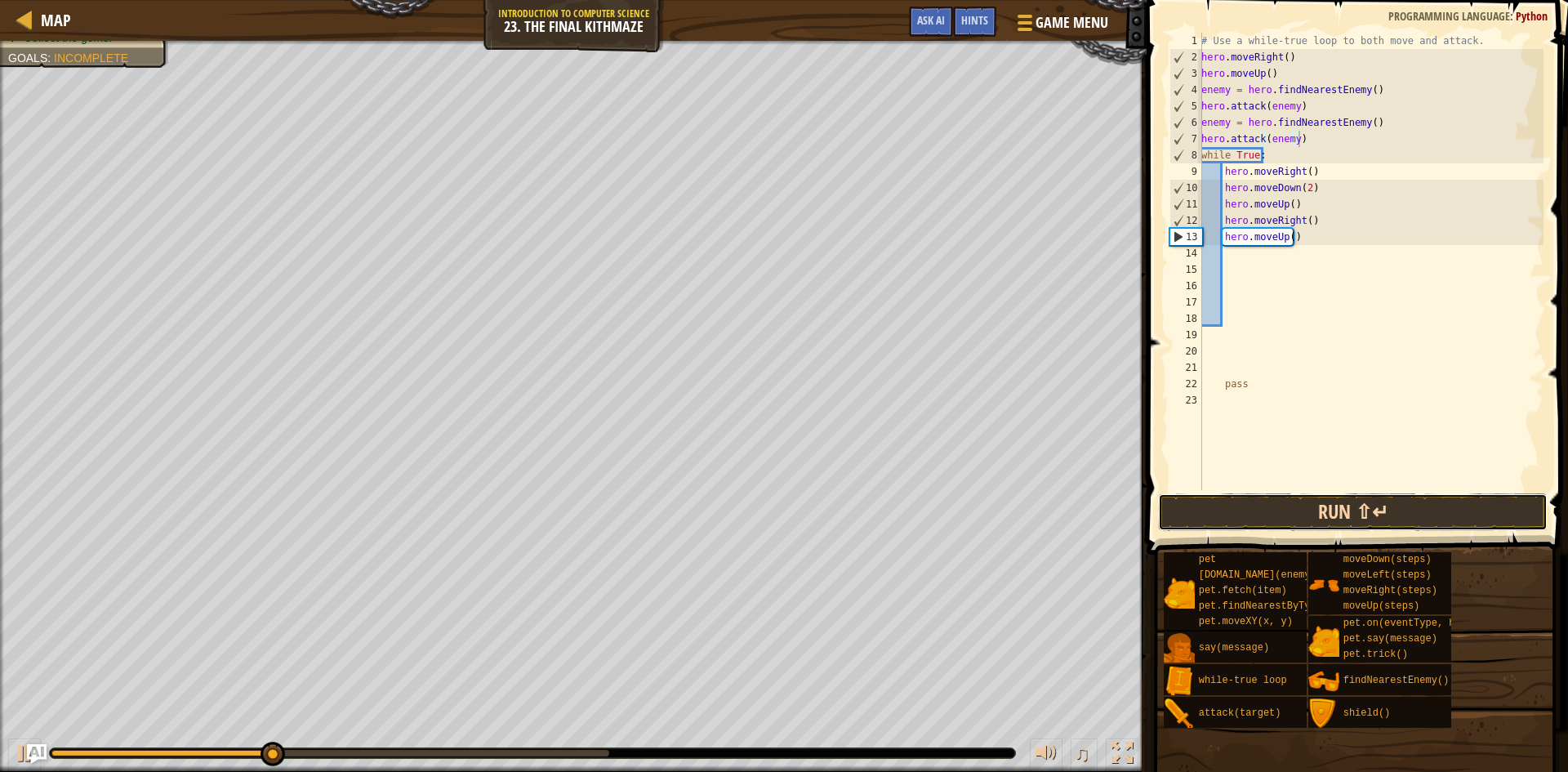
click at [1335, 504] on button "Run ⇧↵" at bounding box center [1352, 512] width 390 height 37
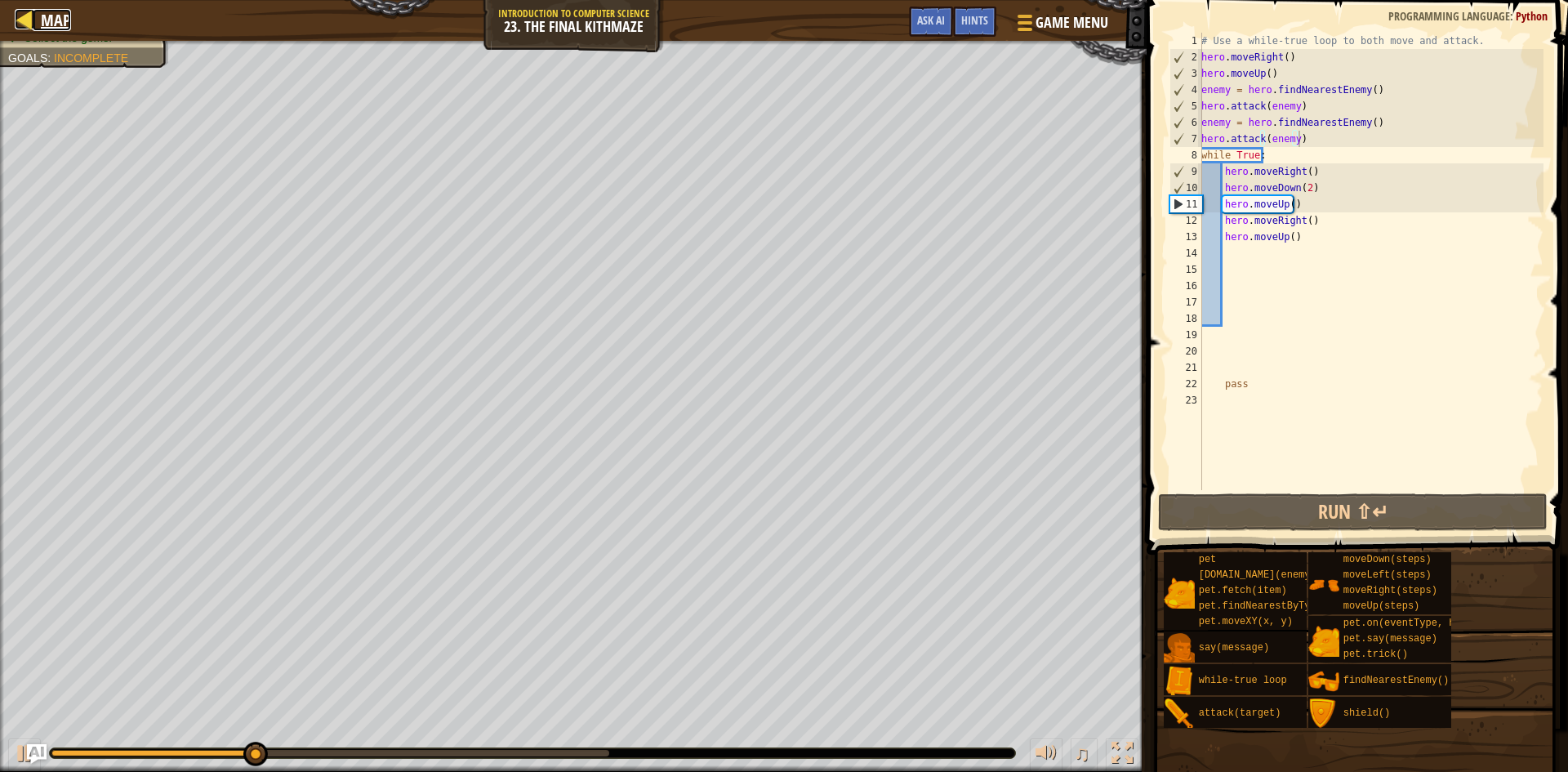
click at [47, 14] on span "Map" at bounding box center [56, 20] width 30 height 22
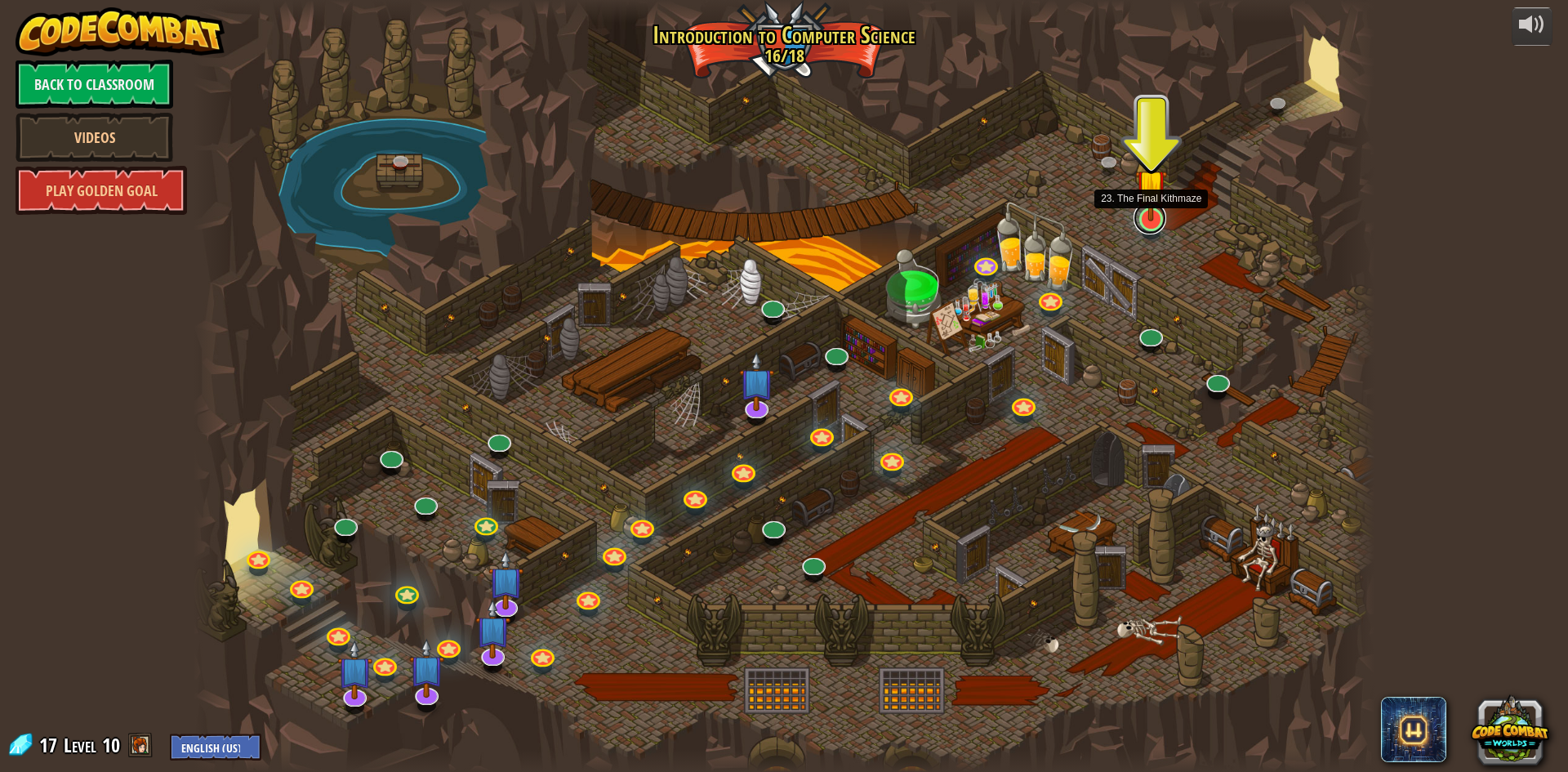
click at [1155, 229] on link at bounding box center [1149, 218] width 32 height 32
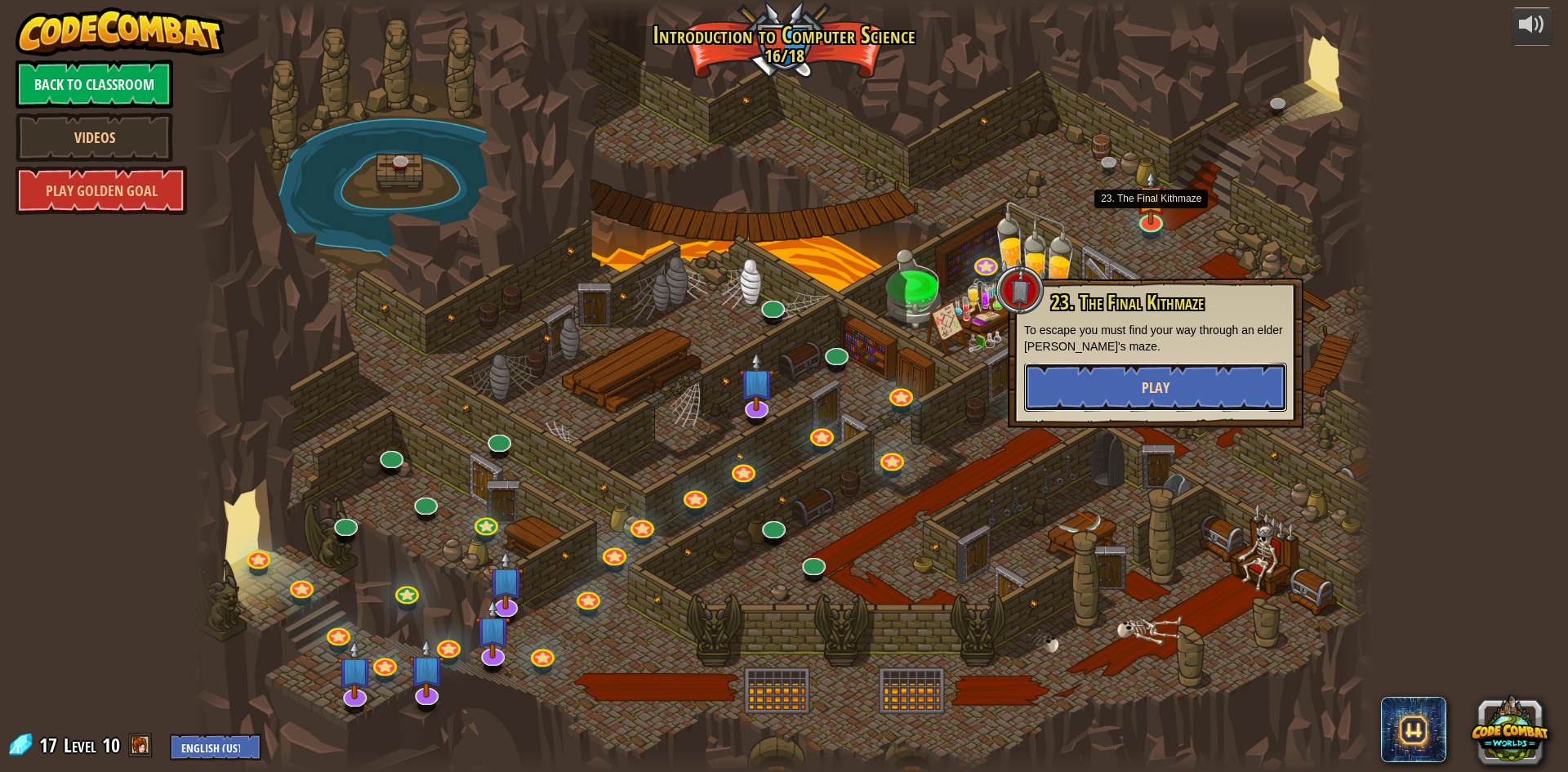
click at [1214, 396] on button "Play" at bounding box center [1155, 387] width 263 height 49
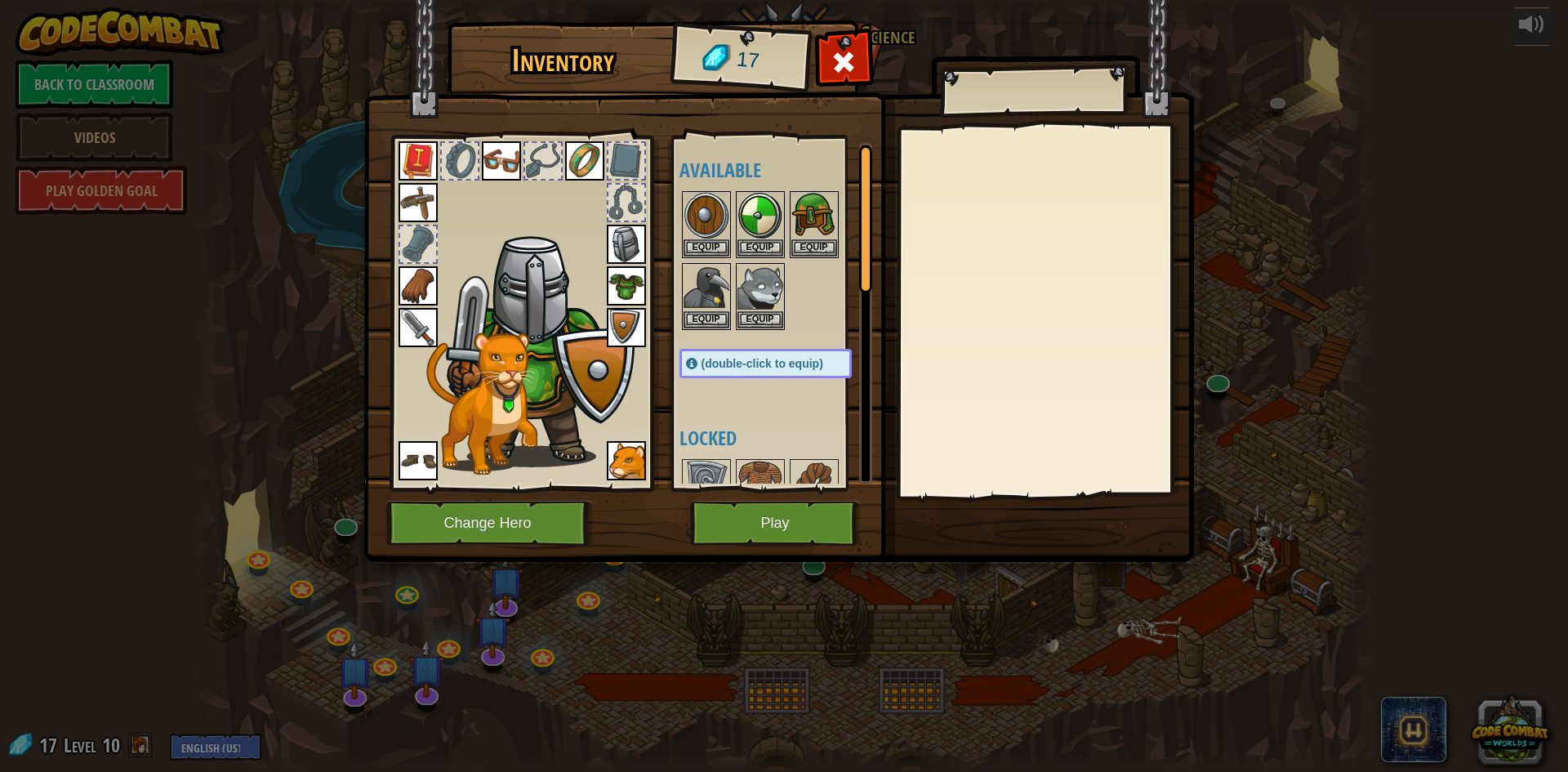
click at [625, 455] on img at bounding box center [626, 460] width 39 height 39
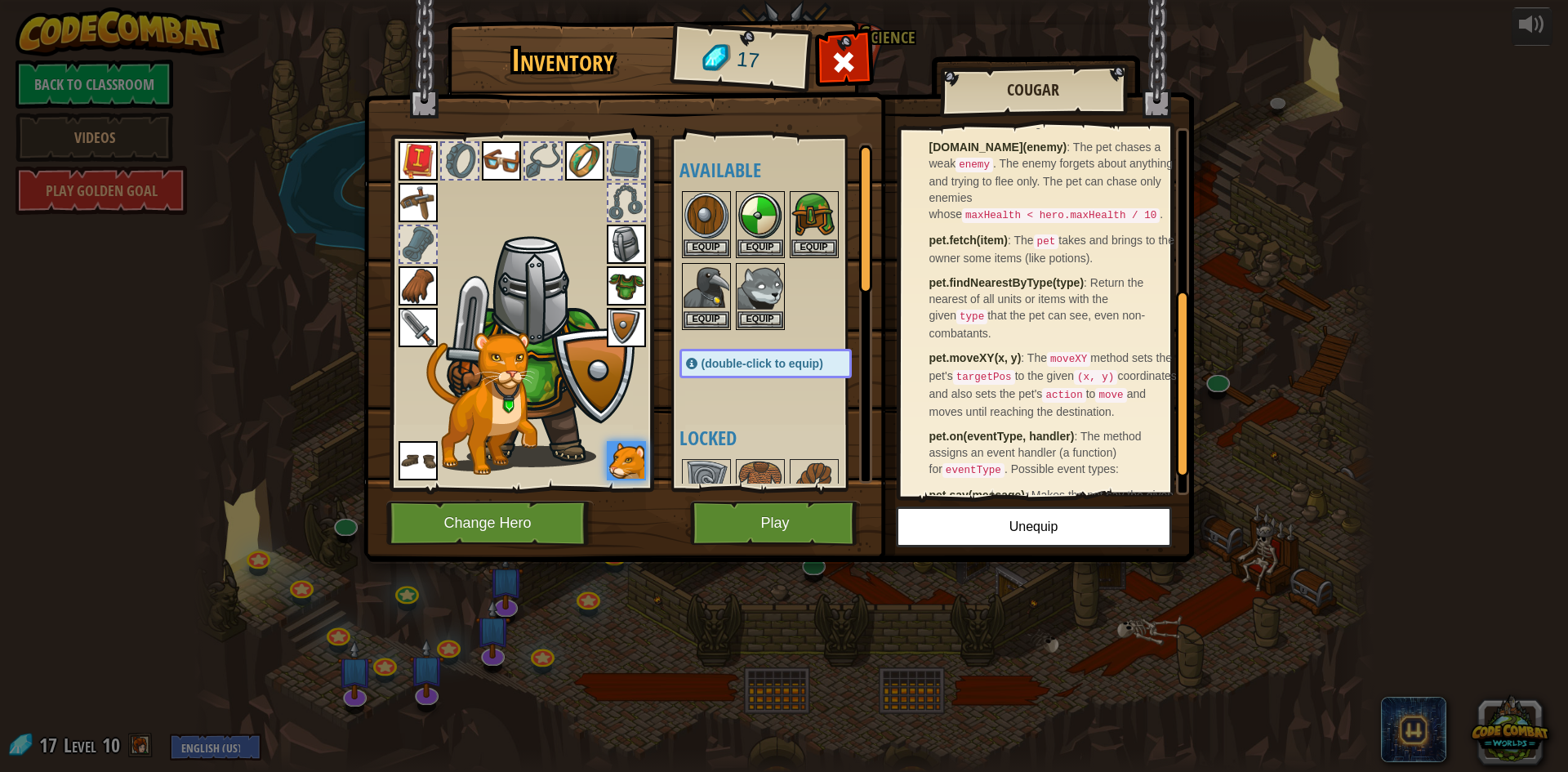
scroll to position [327, 0]
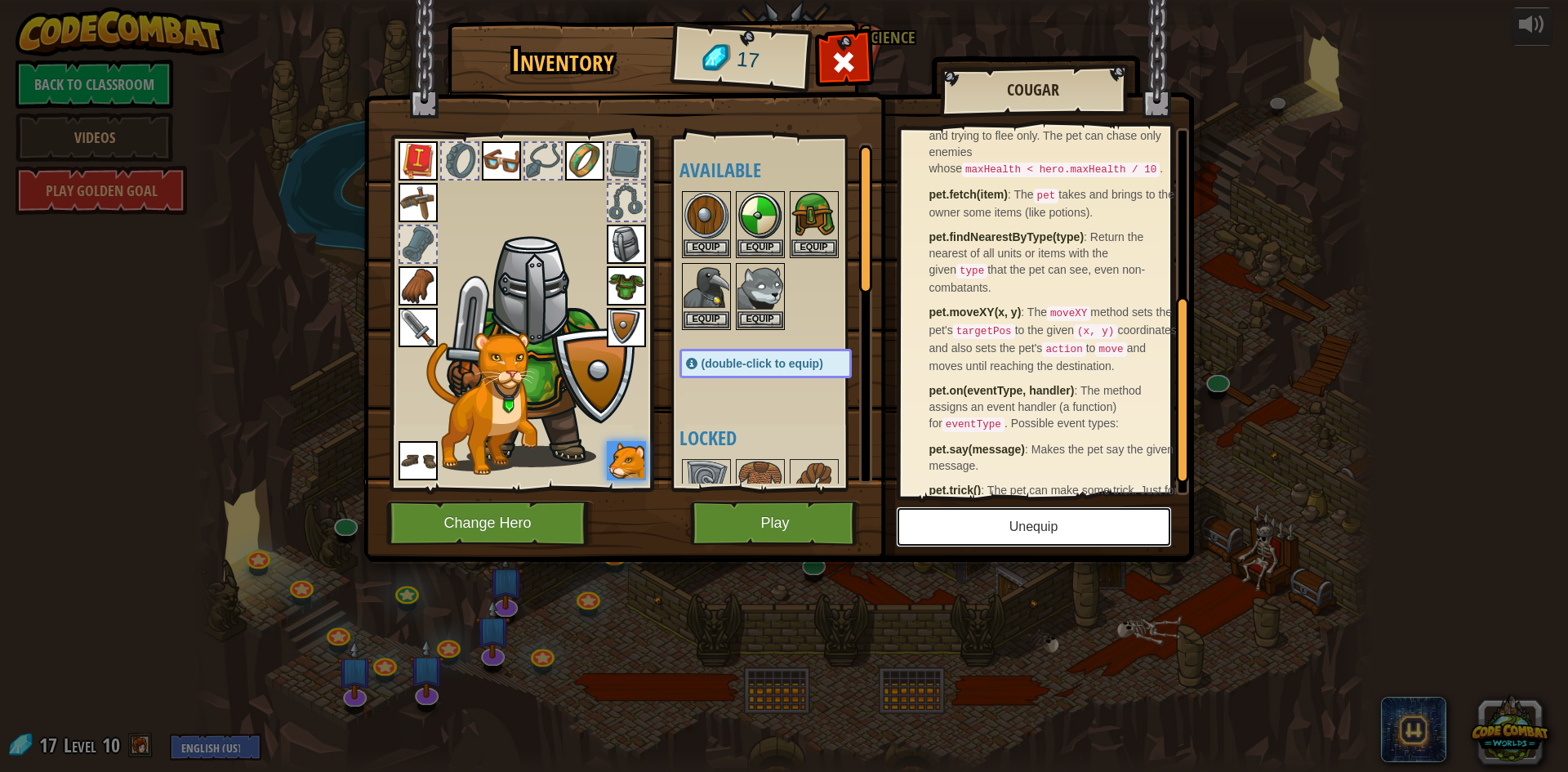
click at [1005, 514] on button "Unequip" at bounding box center [1034, 527] width 276 height 41
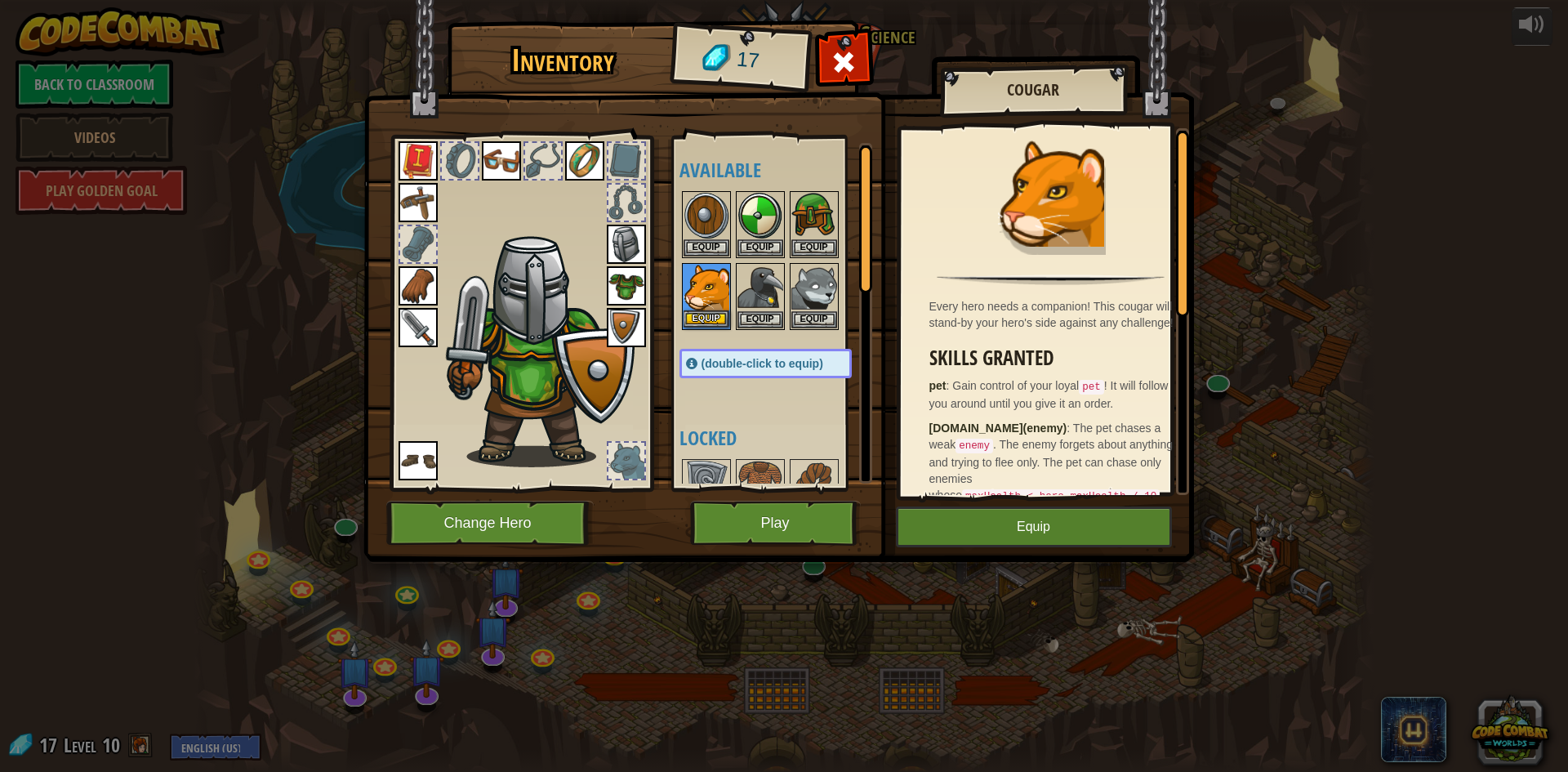
click at [710, 310] on img at bounding box center [706, 288] width 46 height 46
click at [767, 529] on button "Play" at bounding box center [776, 524] width 171 height 45
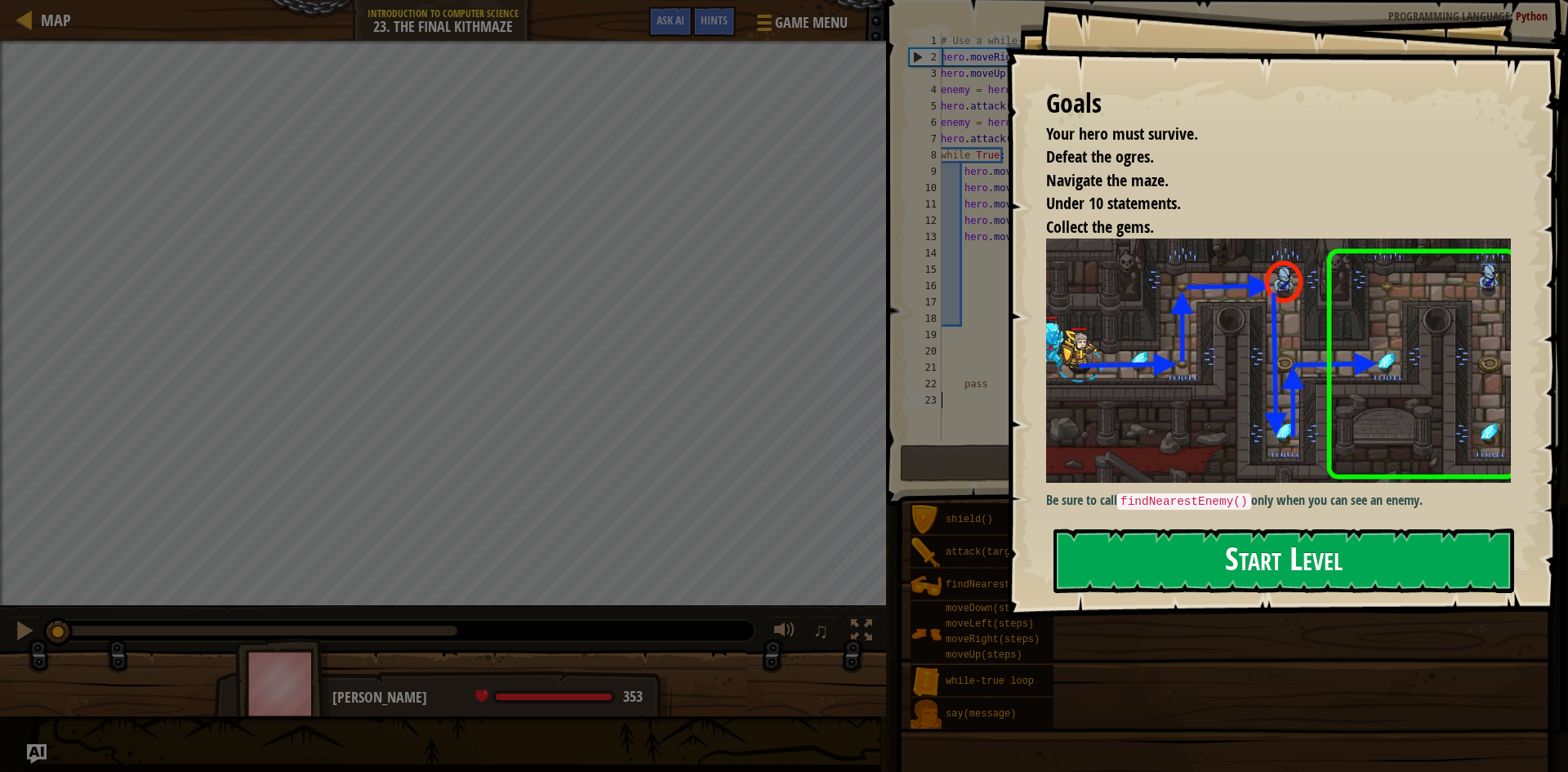
click at [1258, 563] on button "Start Level" at bounding box center [1283, 561] width 461 height 65
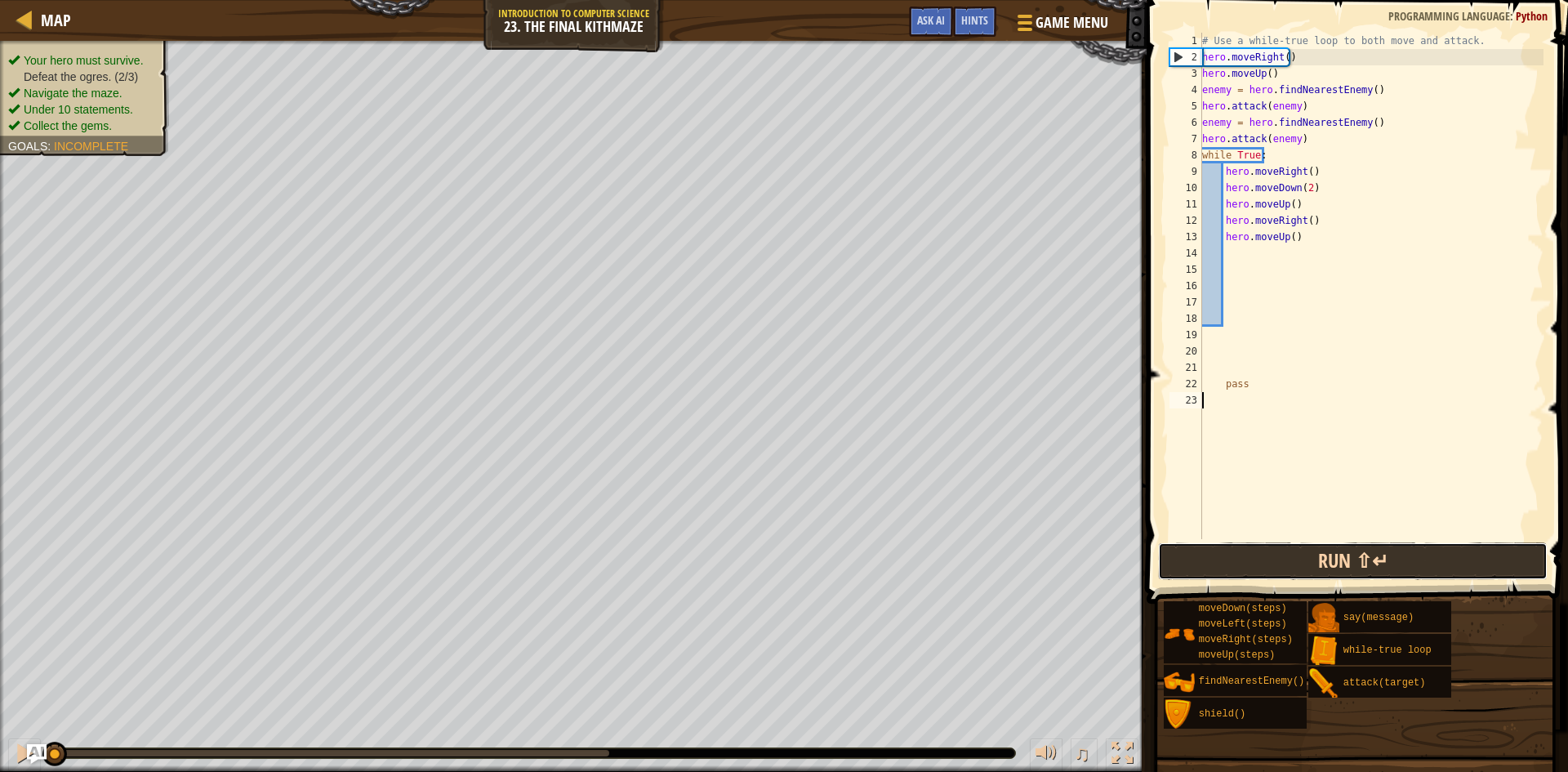
click at [1259, 553] on button "Run ⇧↵" at bounding box center [1352, 561] width 390 height 37
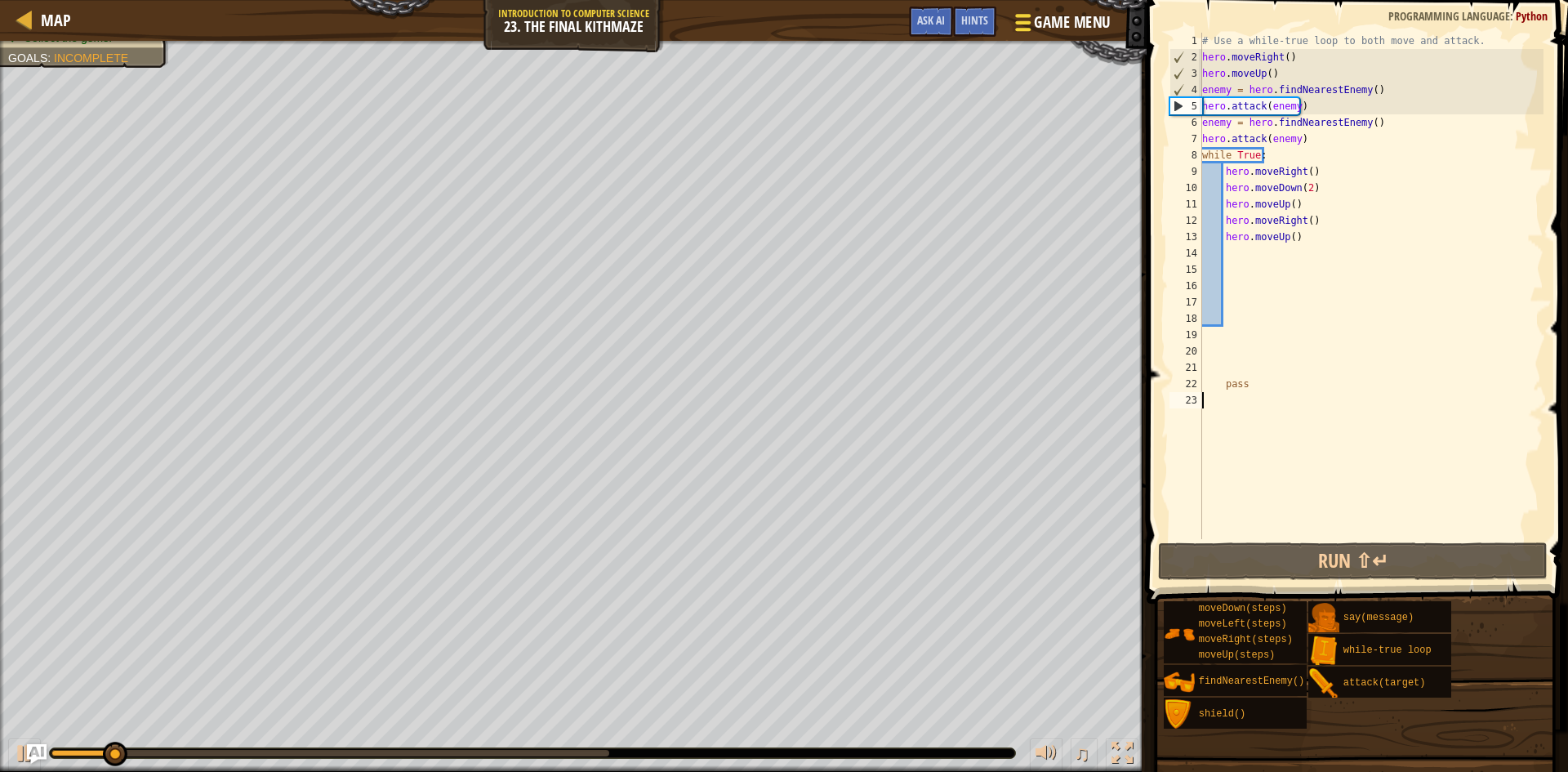
click at [1074, 23] on span "Game Menu" at bounding box center [1071, 22] width 76 height 22
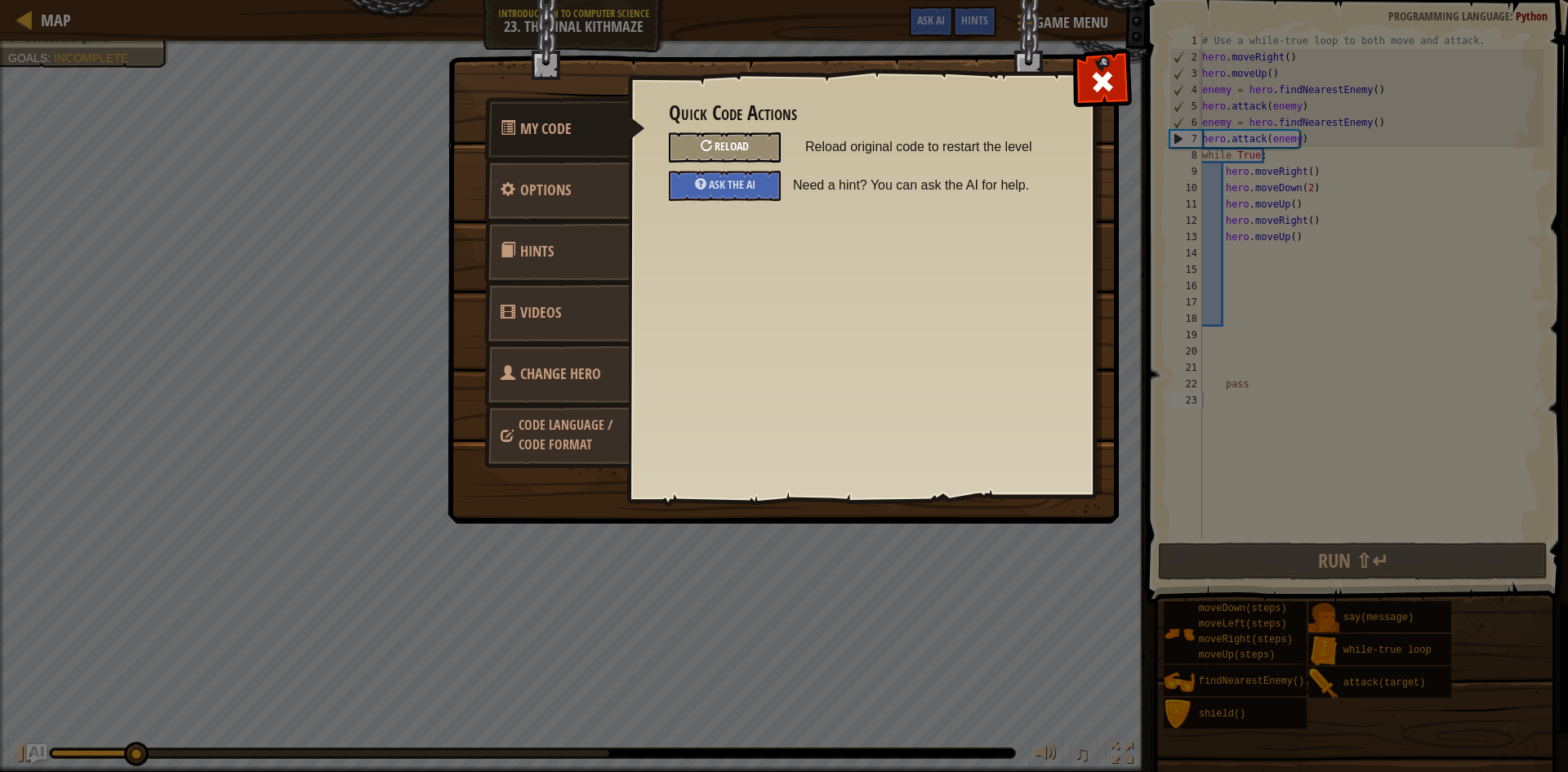
click at [688, 150] on div "Reload" at bounding box center [724, 147] width 112 height 30
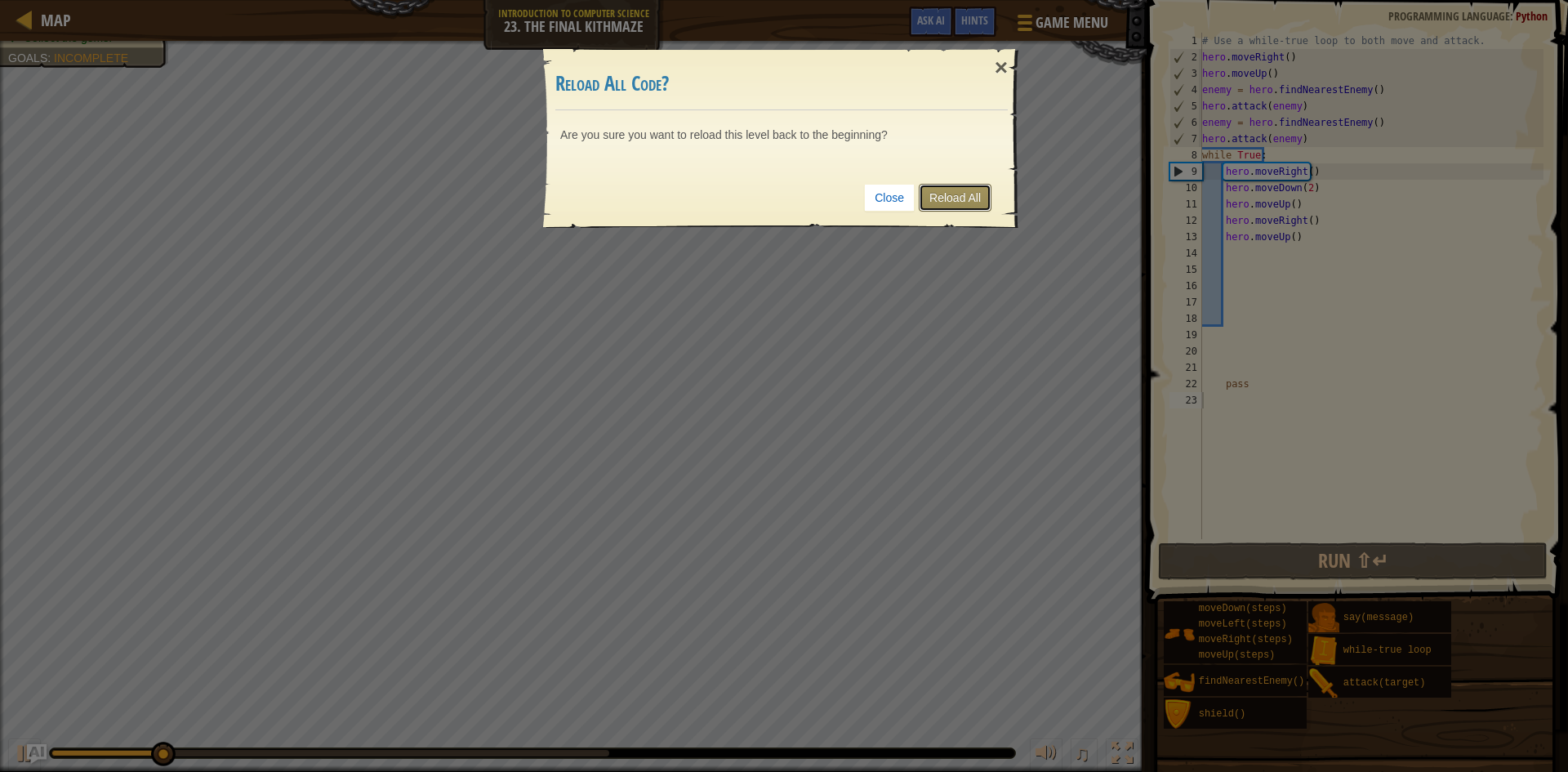
click at [944, 198] on link "Reload All" at bounding box center [955, 197] width 73 height 27
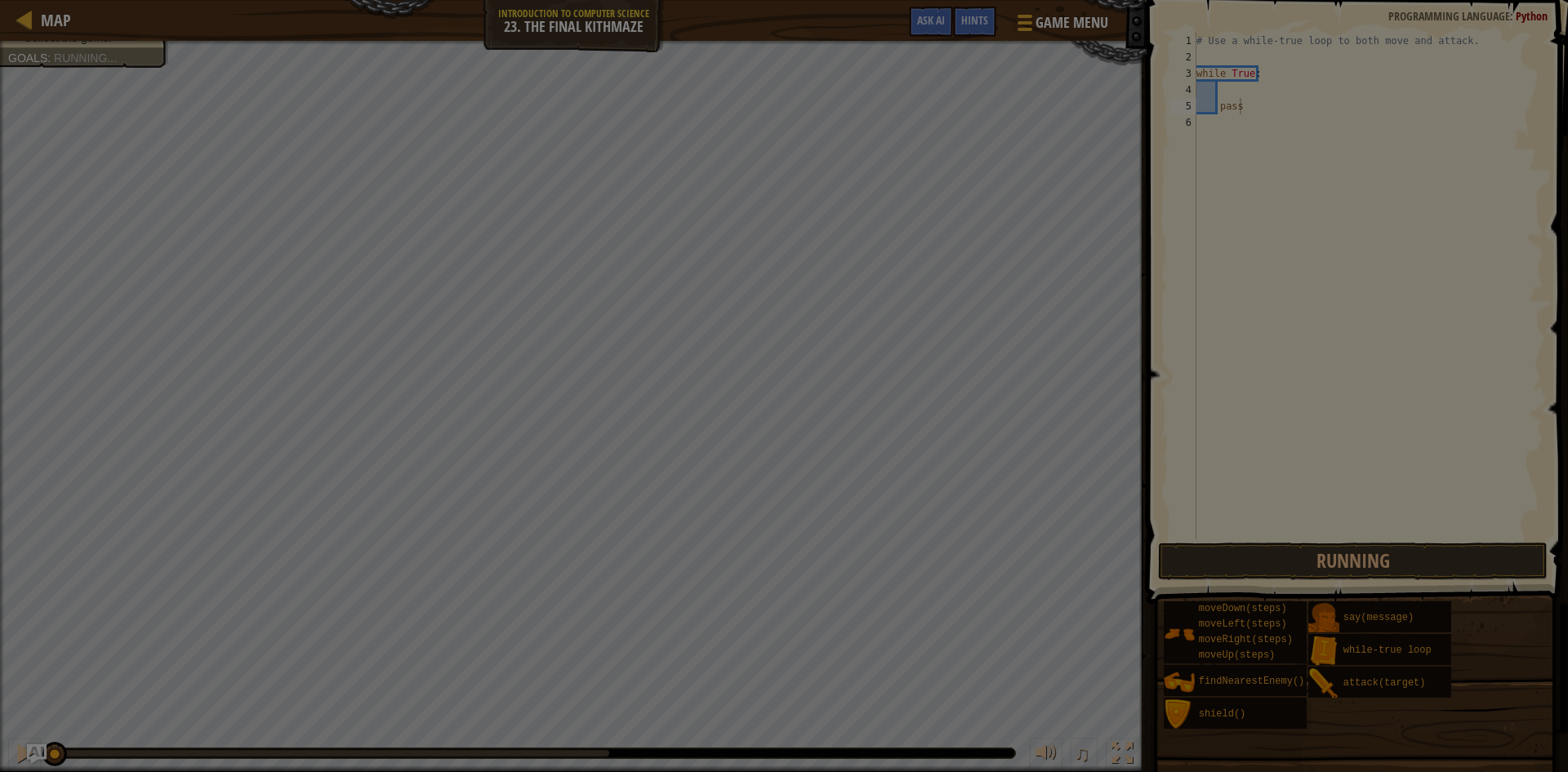
type textarea "pass"
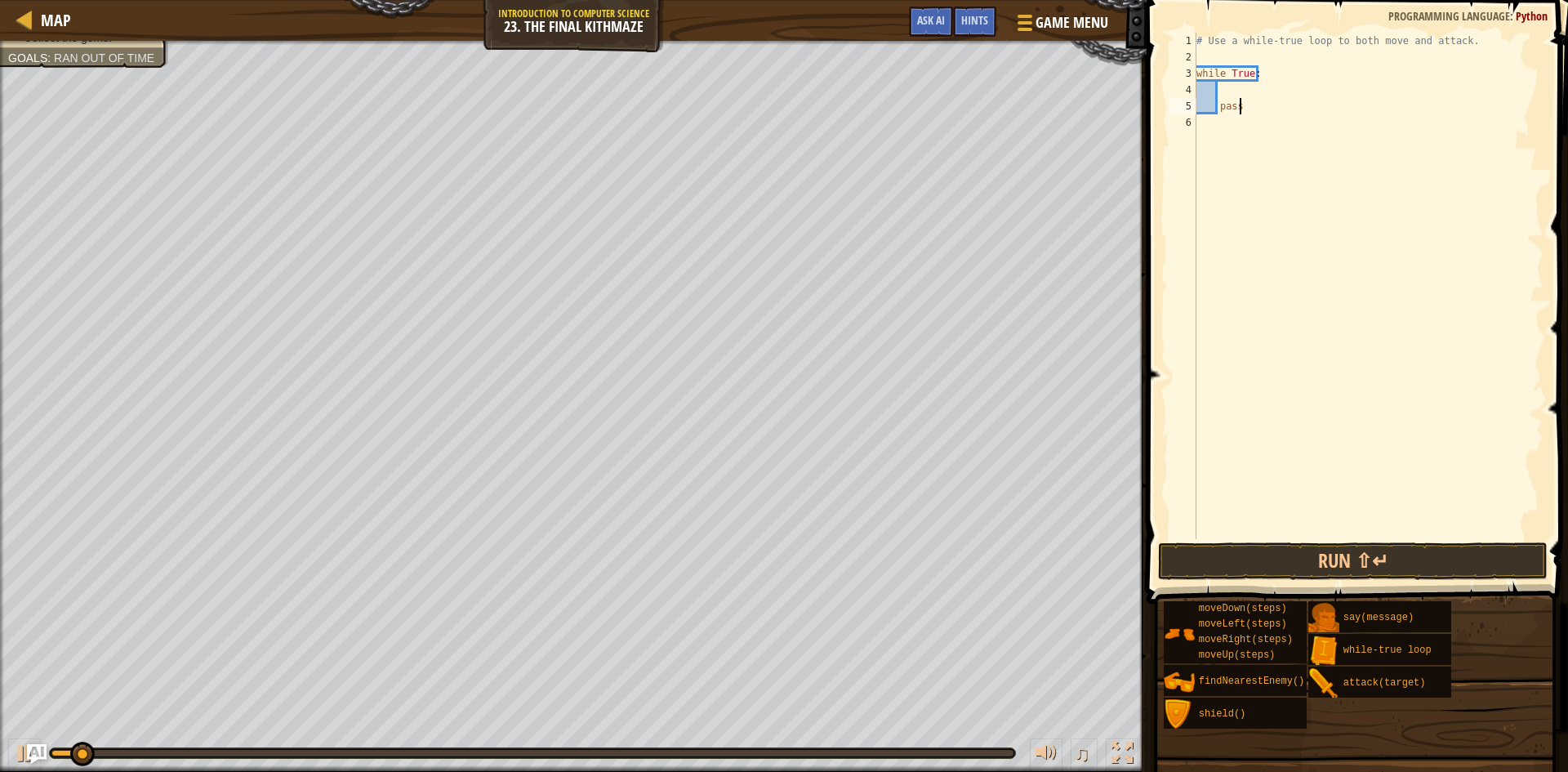
click at [1205, 50] on div "# Use a while-true loop to both move and attack. while True : pass" at bounding box center [1369, 302] width 350 height 539
type textarea "h"
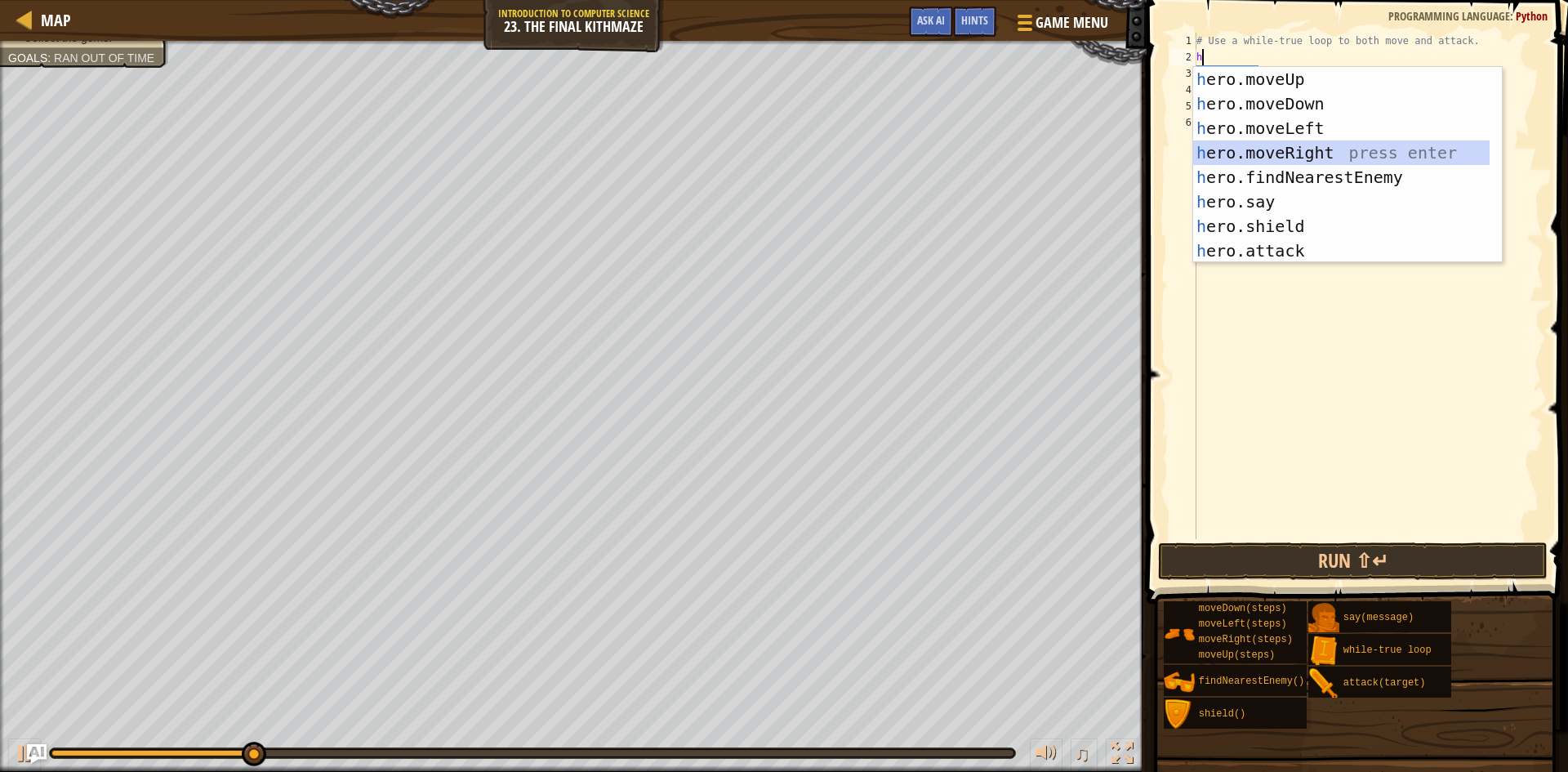
click at [1307, 149] on div "h ero.moveUp press enter h ero.moveDown press enter h ero.moveLeft press enter …" at bounding box center [1341, 189] width 296 height 245
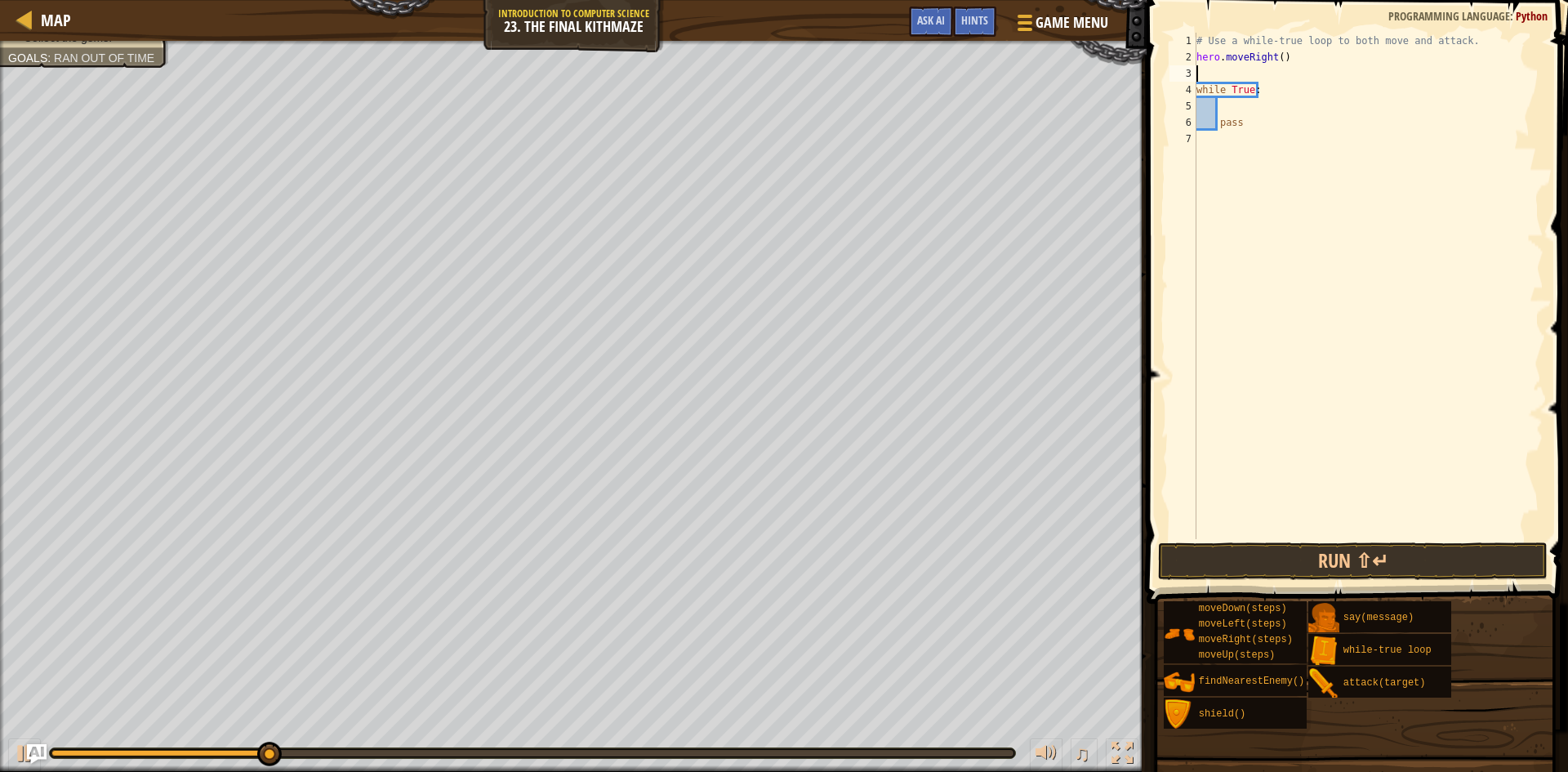
type textarea "h"
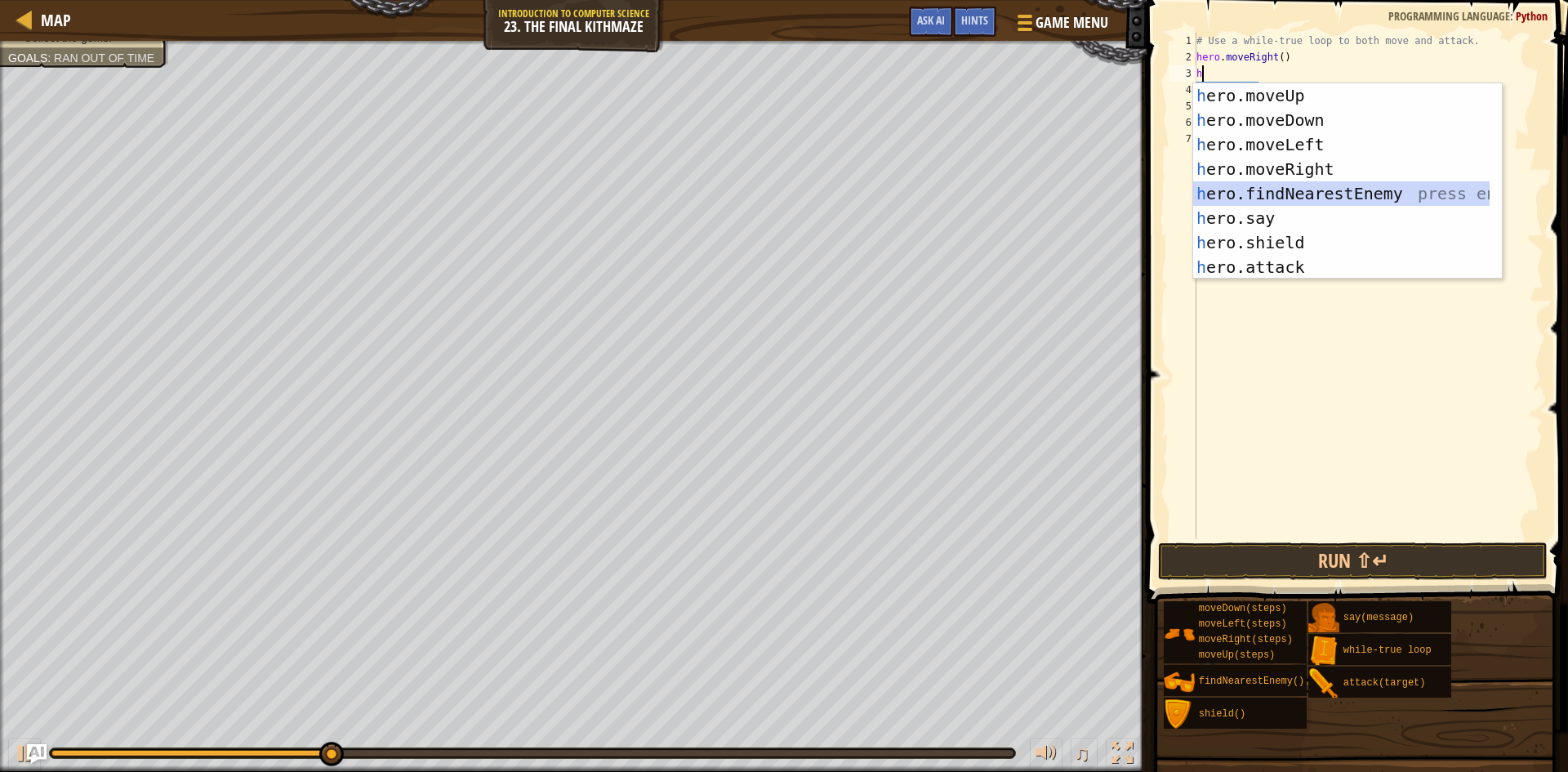
click at [1349, 189] on div "h ero.moveUp press enter h ero.moveDown press enter h ero.moveLeft press enter …" at bounding box center [1341, 205] width 296 height 245
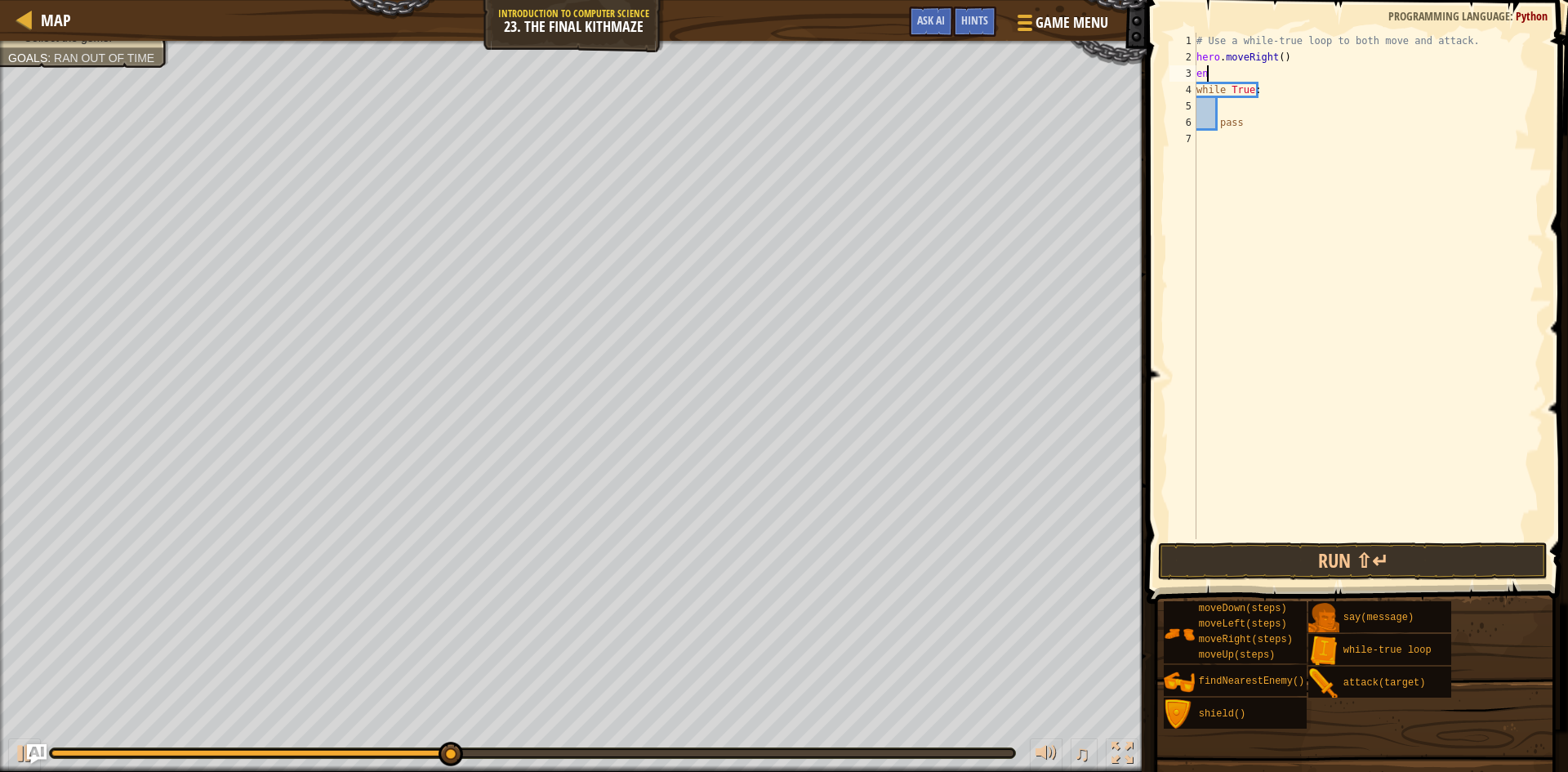
type textarea "e"
type textarea "h"
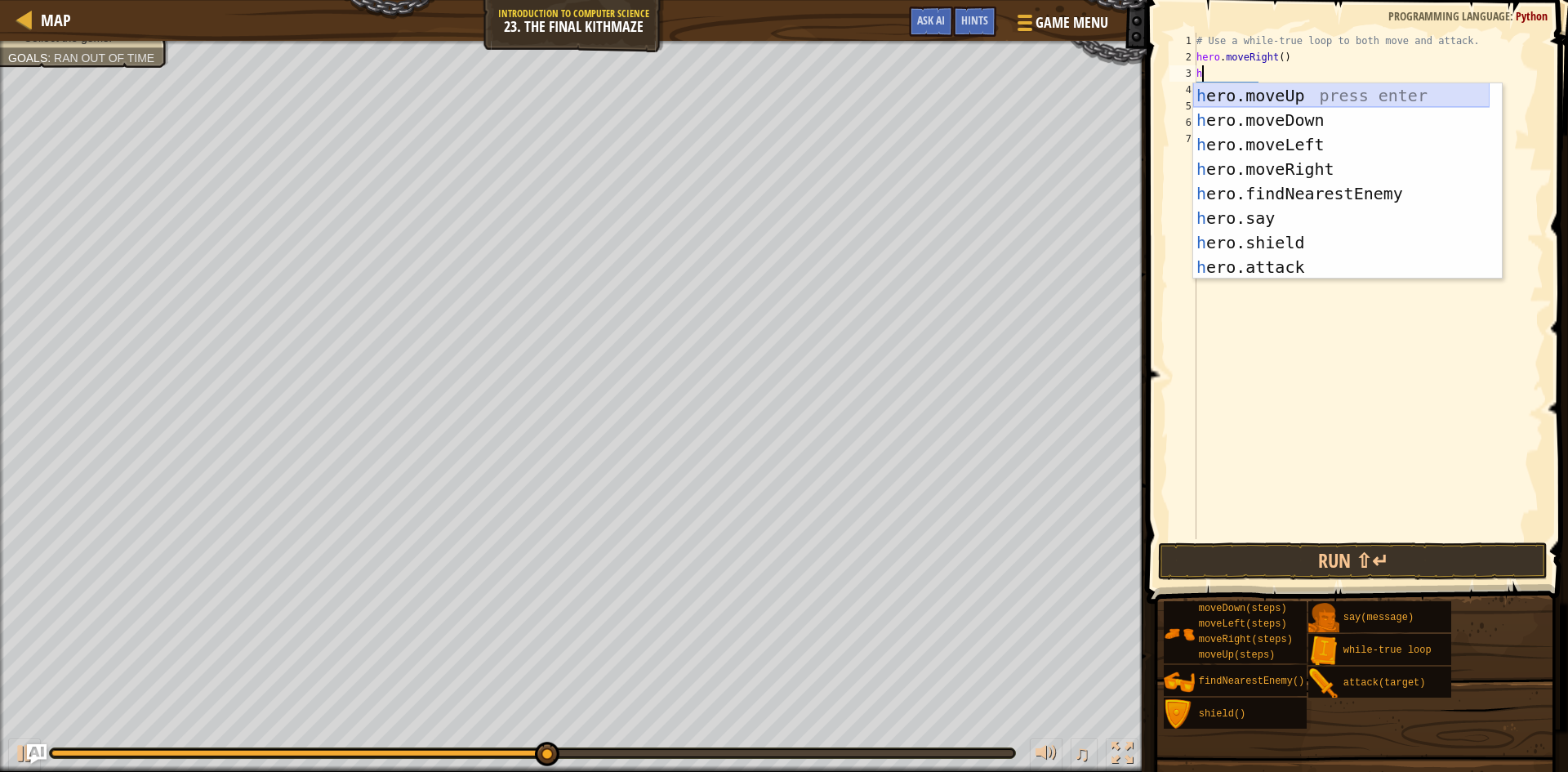
click at [1352, 95] on div "h ero.moveUp press enter h ero.moveDown press enter h ero.moveLeft press enter …" at bounding box center [1341, 205] width 296 height 245
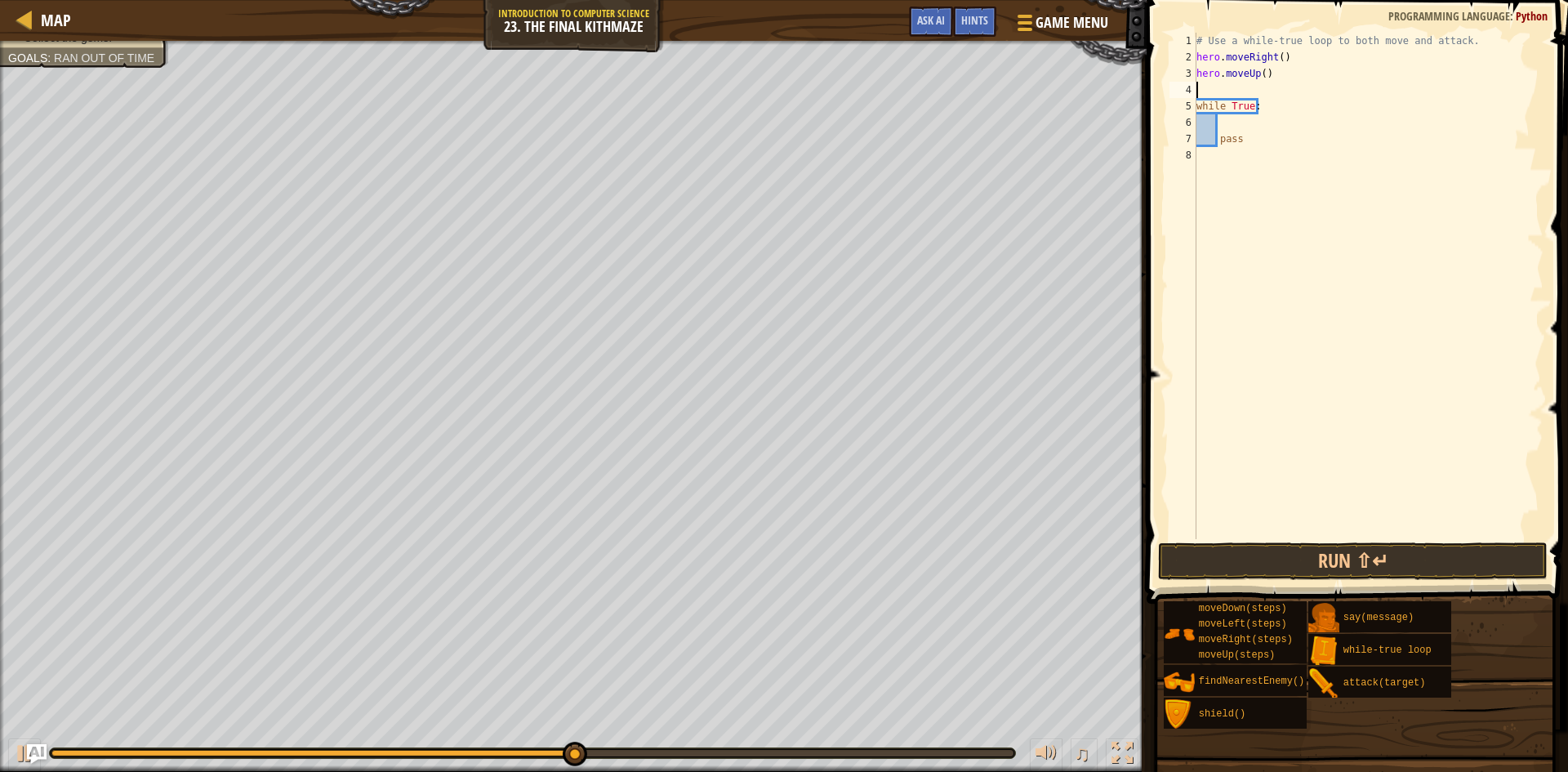
type textarea "h"
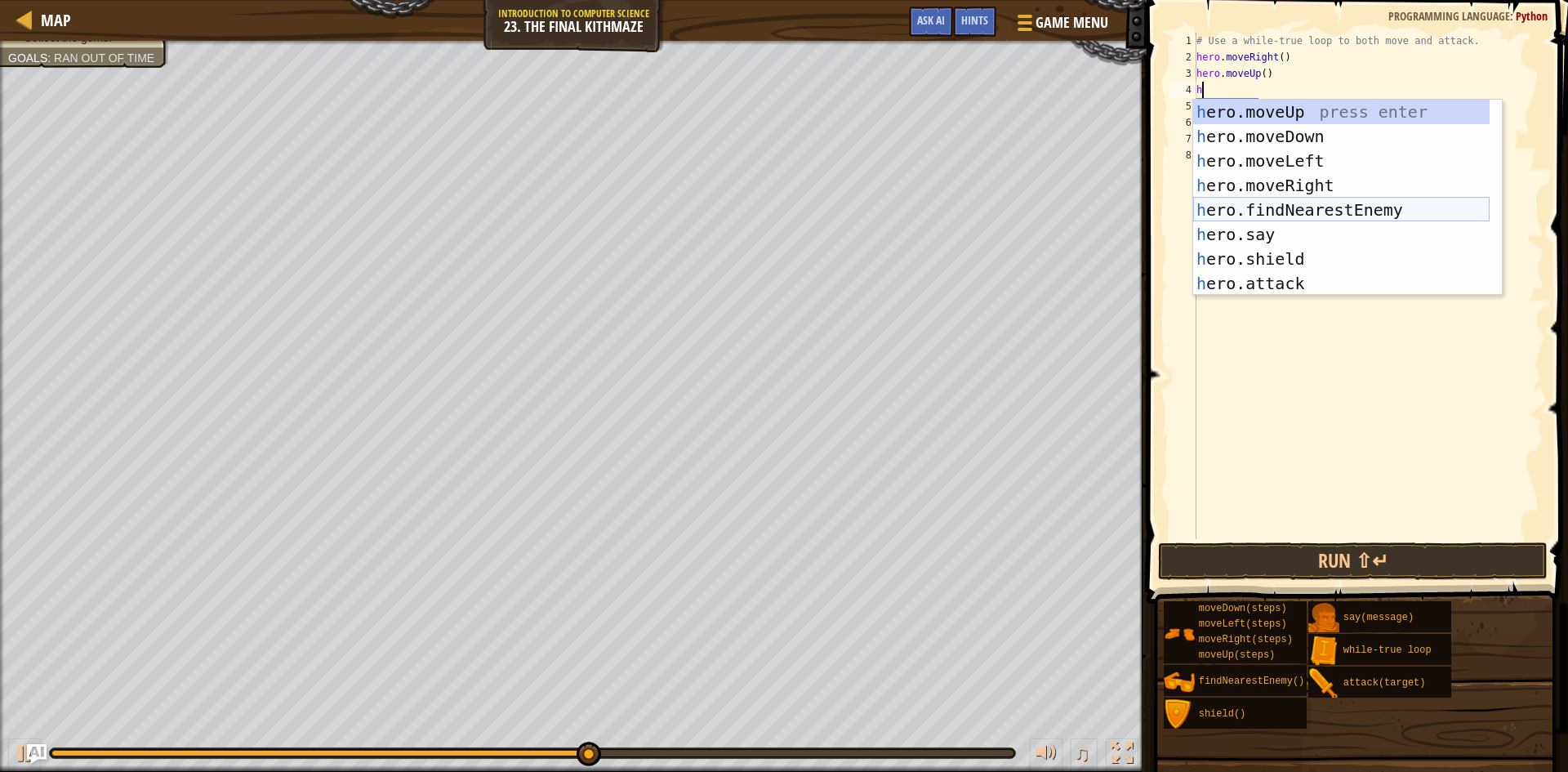
click at [1316, 205] on div "h ero.moveUp press enter h ero.moveDown press enter h ero.moveLeft press enter …" at bounding box center [1341, 222] width 296 height 245
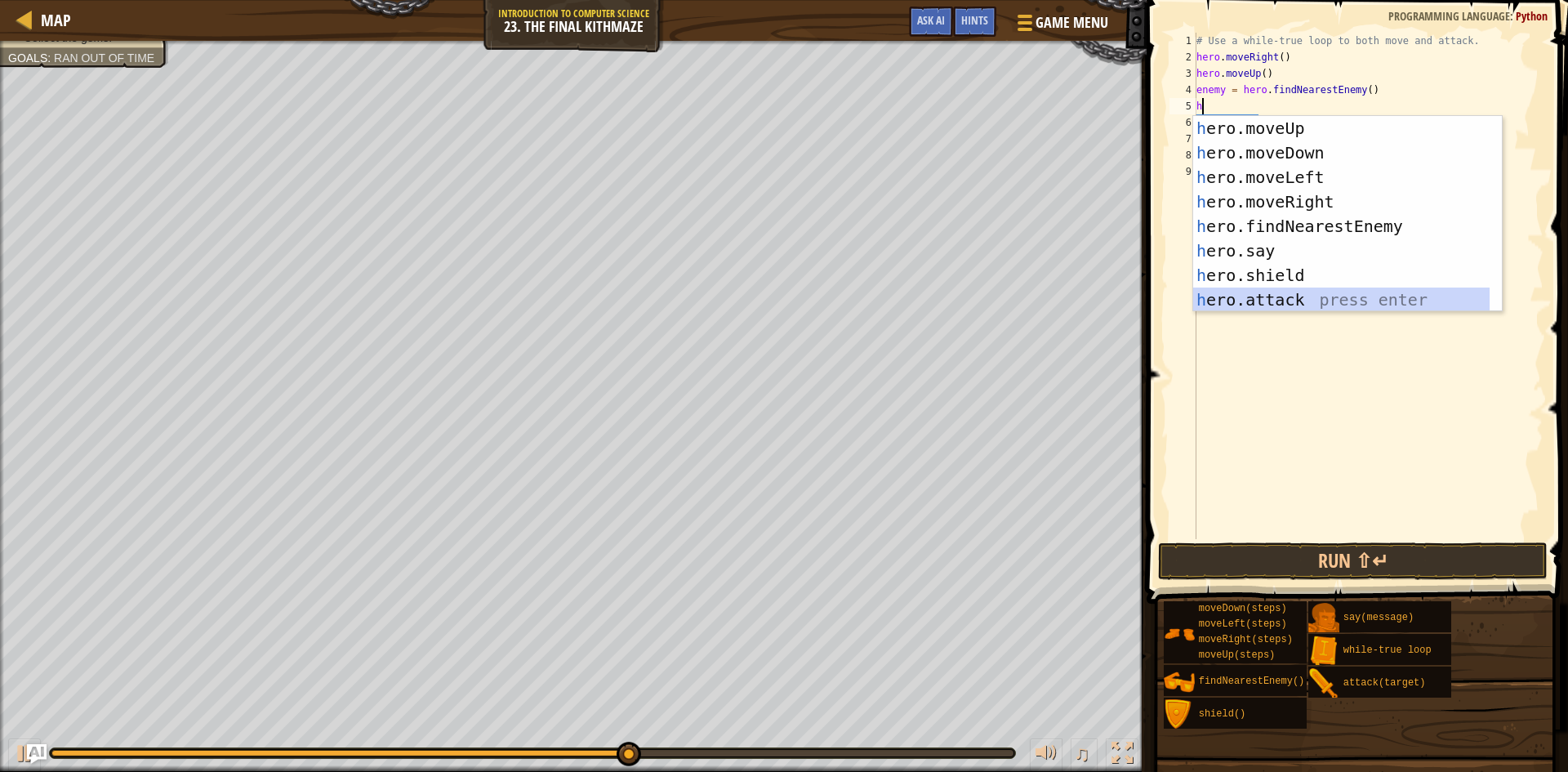
click at [1297, 295] on div "h ero.moveUp press enter h ero.moveDown press enter h ero.moveLeft press enter …" at bounding box center [1341, 238] width 296 height 245
type textarea "hero.attack(enemy)"
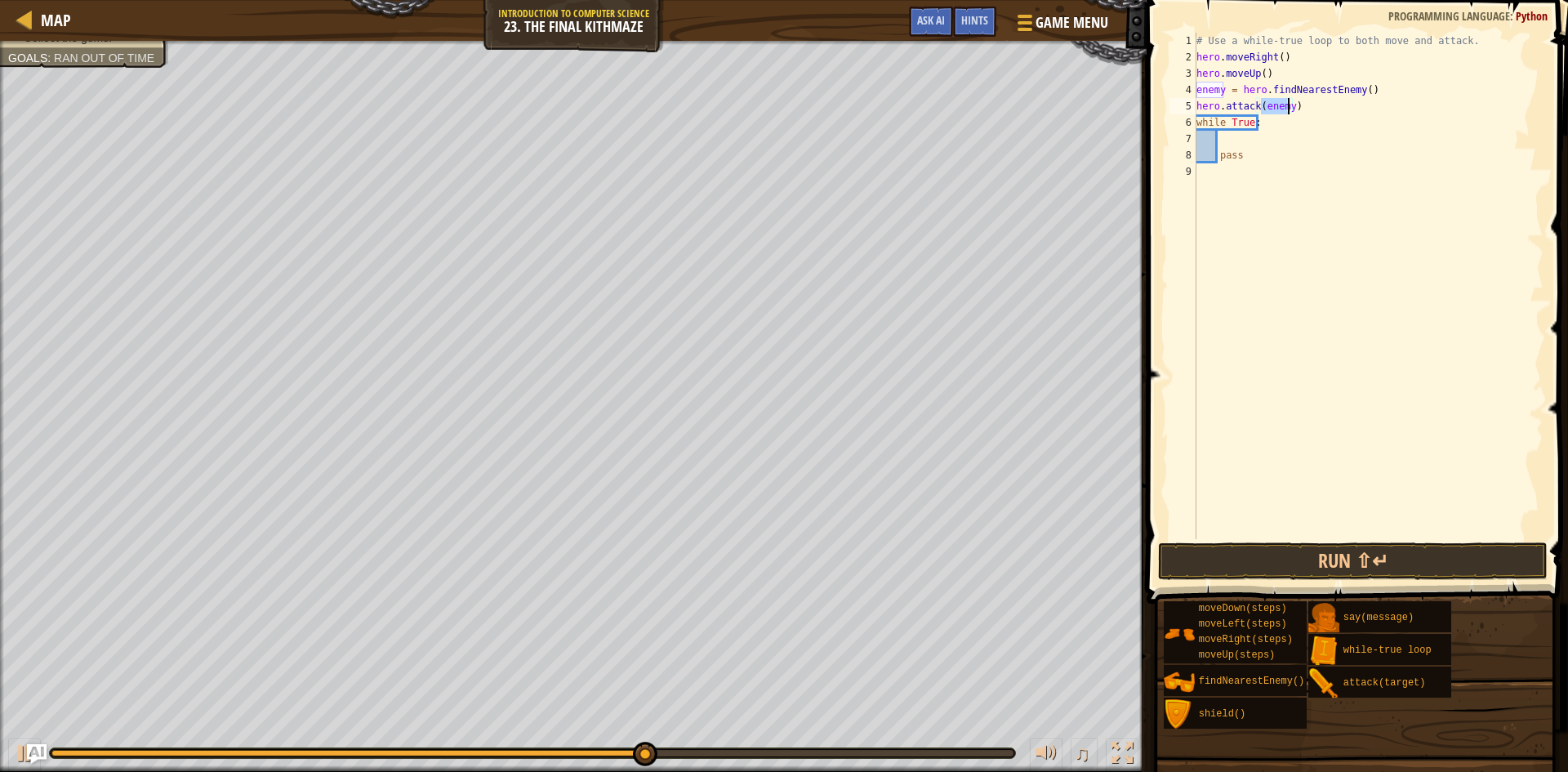
click at [1230, 139] on div "# Use a while-true loop to both move and attack. hero . moveRight ( ) hero . mo…" at bounding box center [1369, 302] width 350 height 539
type textarea "h"
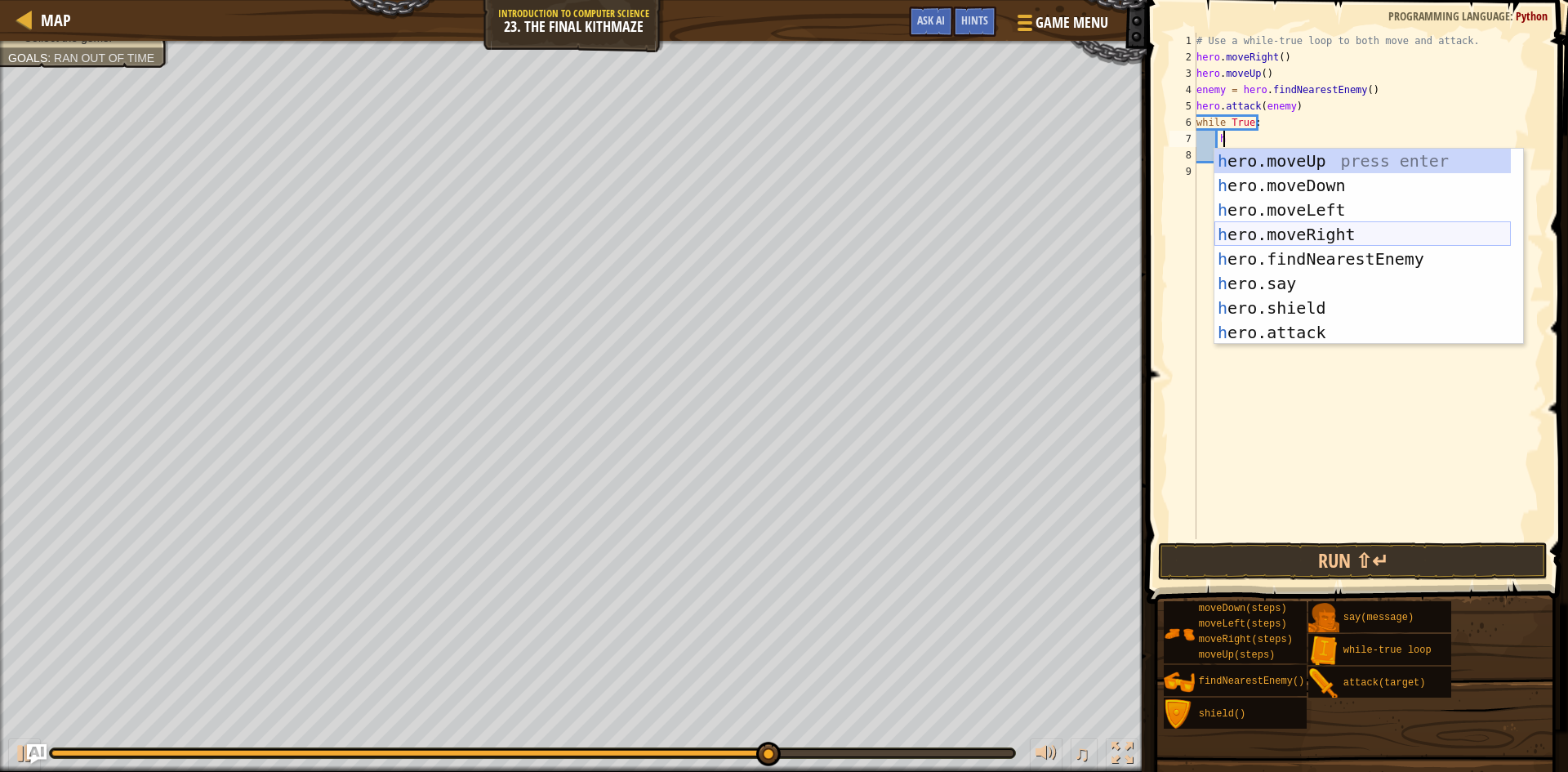
click at [1341, 235] on div "h ero.moveUp press enter h ero.moveDown press enter h ero.moveLeft press enter …" at bounding box center [1362, 271] width 296 height 245
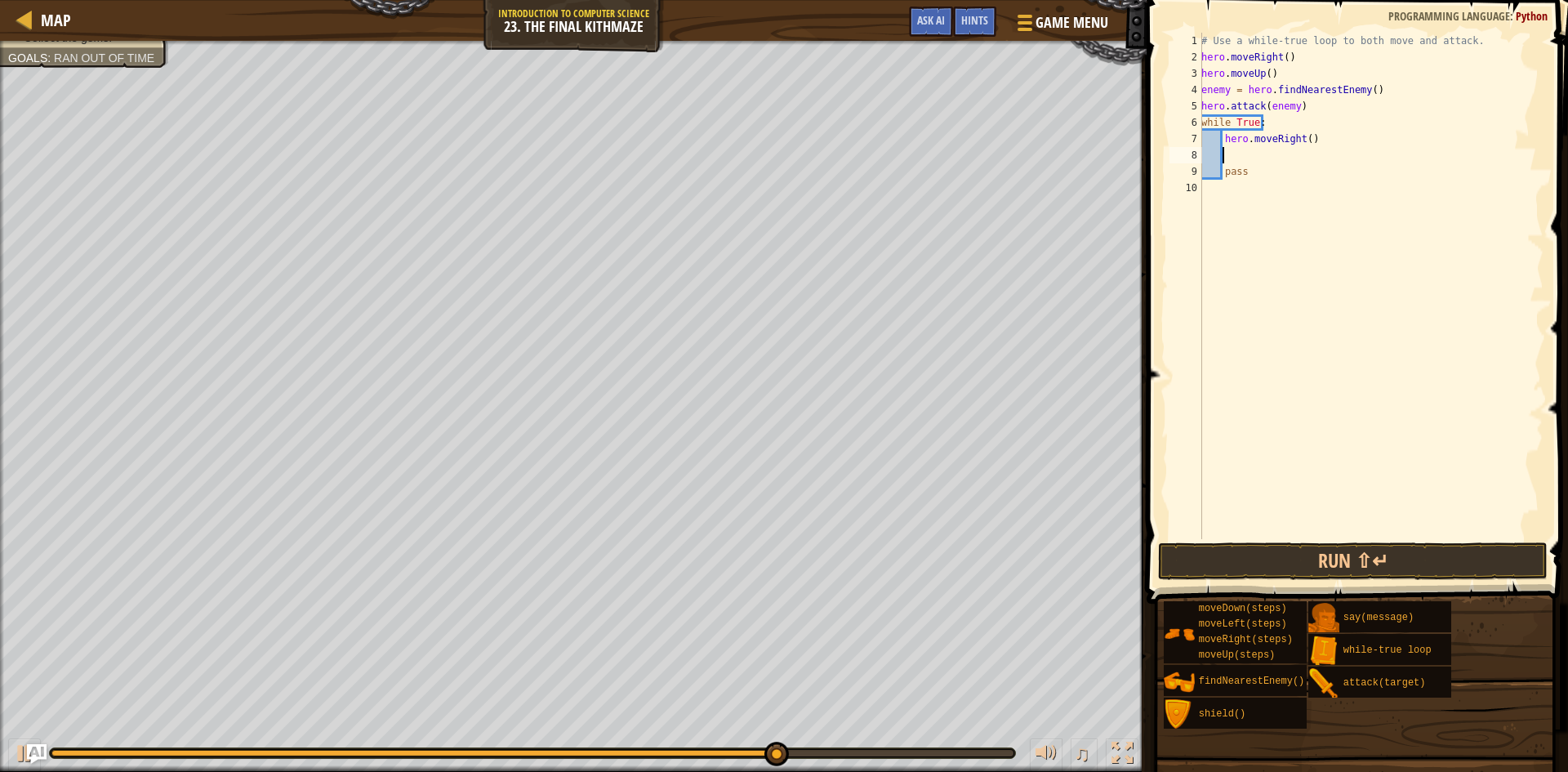
type textarea "h"
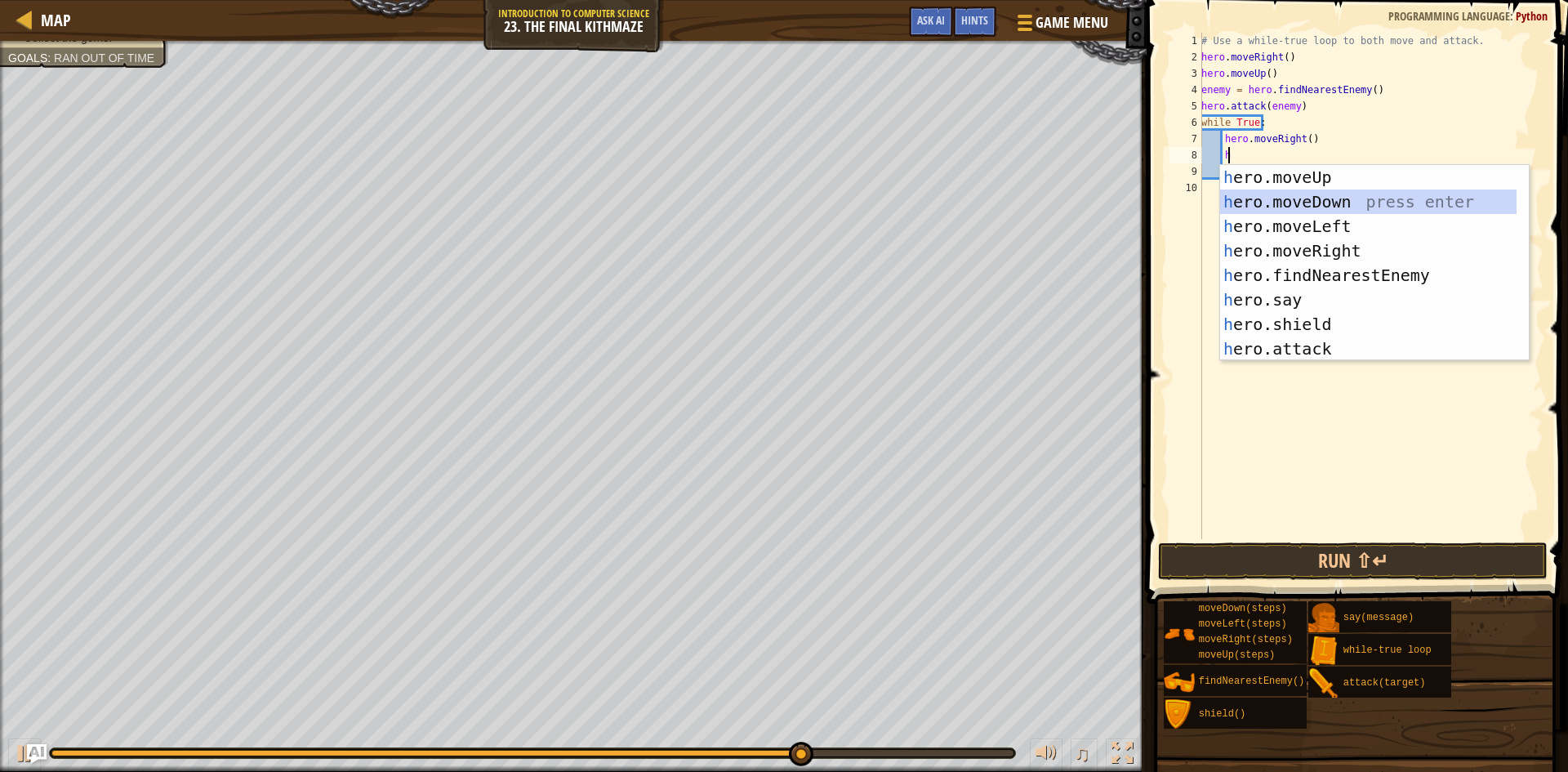
click at [1371, 202] on div "h ero.moveUp press enter h ero.moveDown press enter h ero.moveLeft press enter …" at bounding box center [1368, 288] width 296 height 245
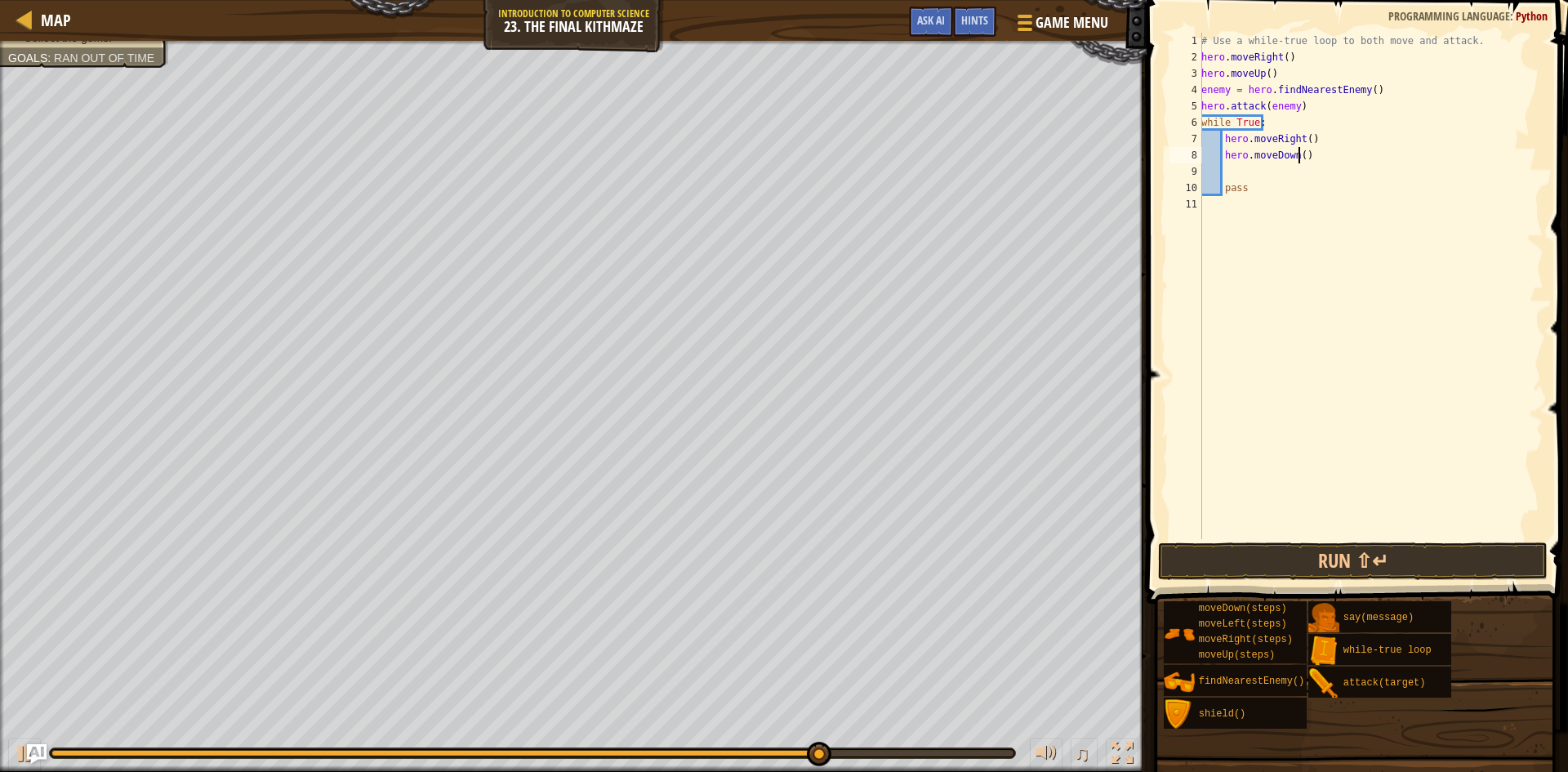
click at [1298, 153] on div "# Use a while-true loop to both move and attack. hero . moveRight ( ) hero . mo…" at bounding box center [1371, 302] width 345 height 539
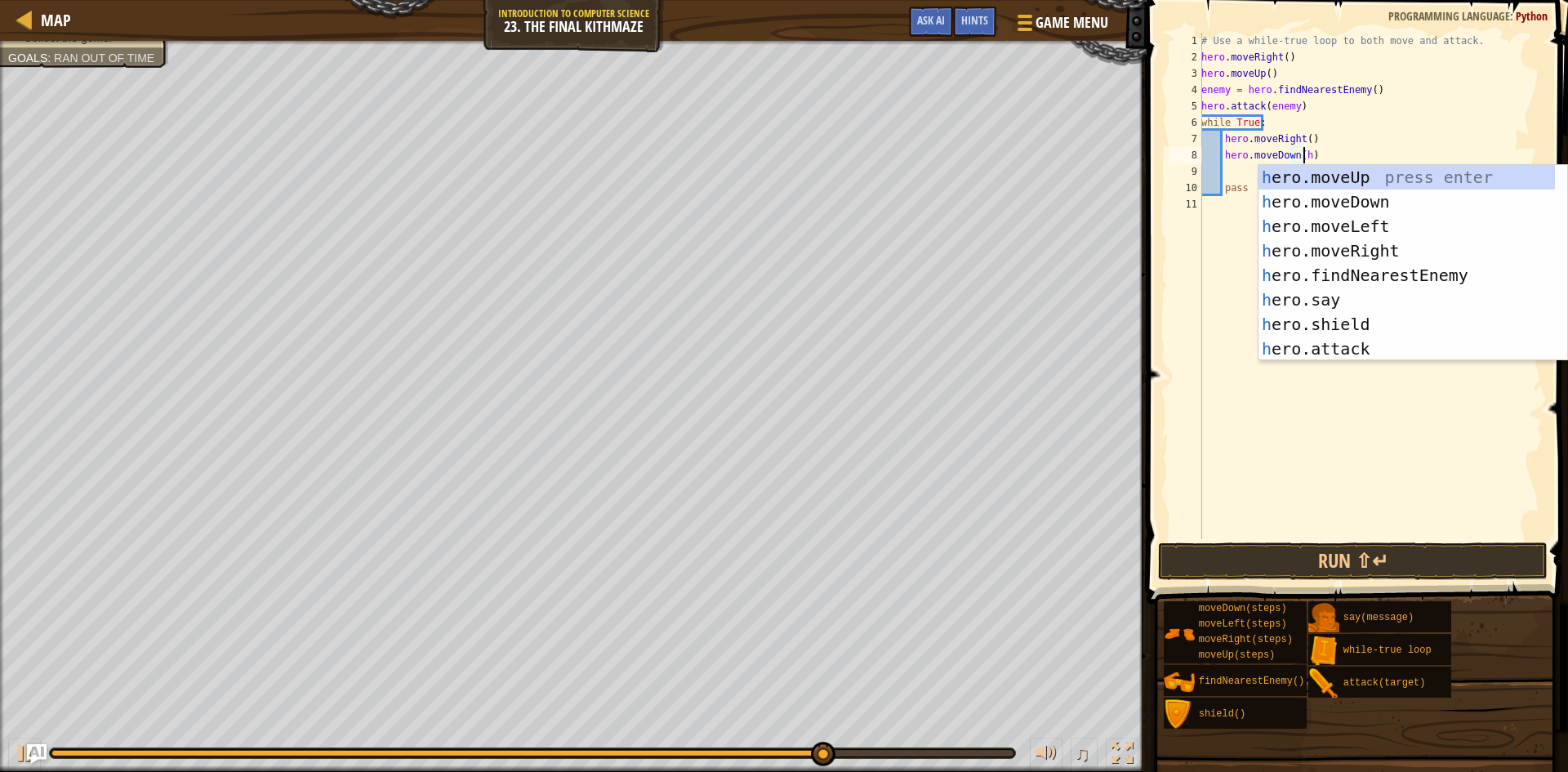
scroll to position [7, 8]
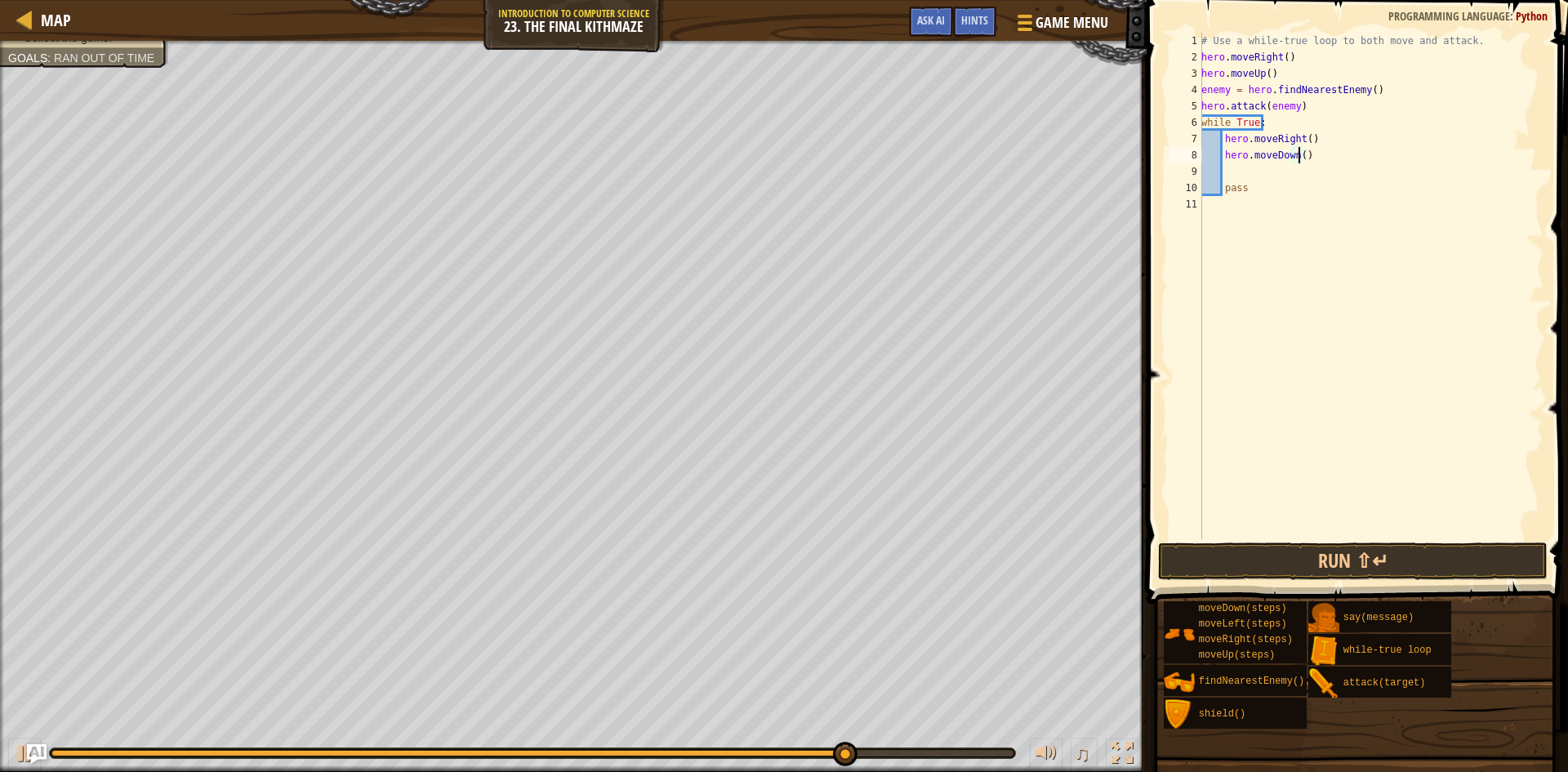
type textarea "hero.moveDown(2)"
click at [1227, 164] on div "# Use a while-true loop to both move and attack. hero . moveRight ( ) hero . mo…" at bounding box center [1371, 302] width 345 height 539
type textarea "h"
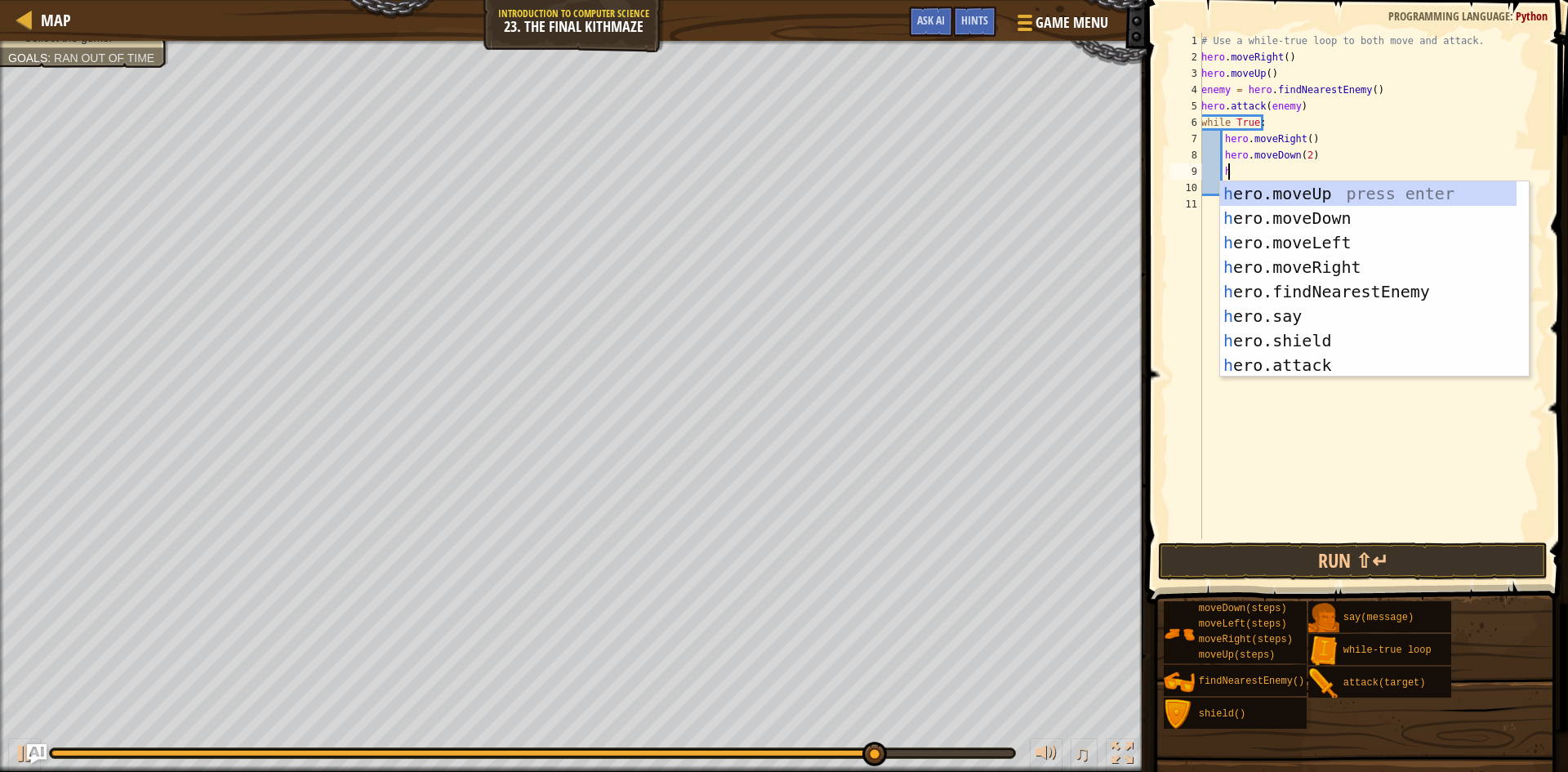
scroll to position [7, 2]
click at [1384, 198] on div "h ero.moveUp press enter h ero.moveDown press enter h ero.moveLeft press enter …" at bounding box center [1368, 303] width 296 height 245
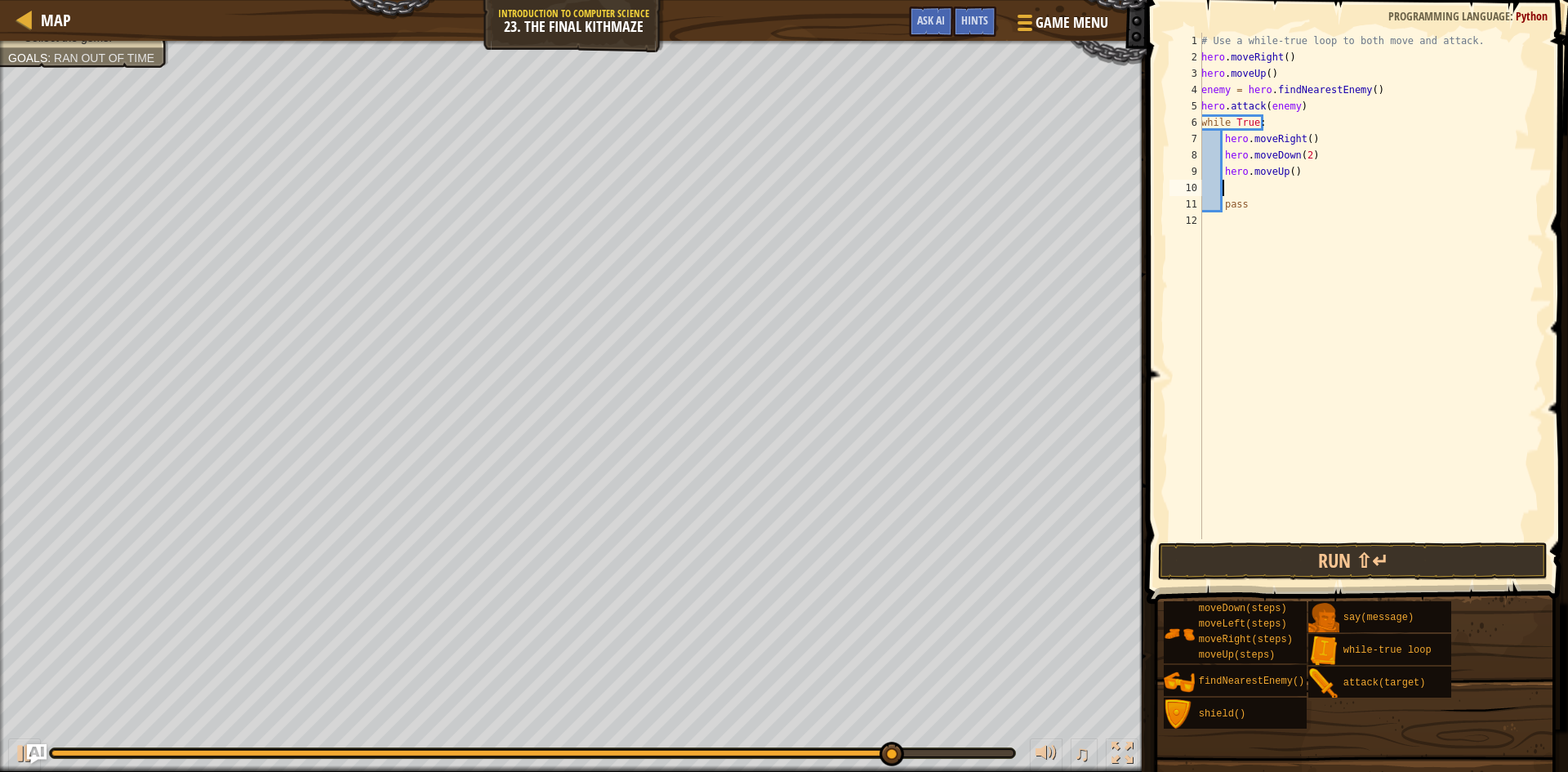
scroll to position [7, 1]
type textarea "h"
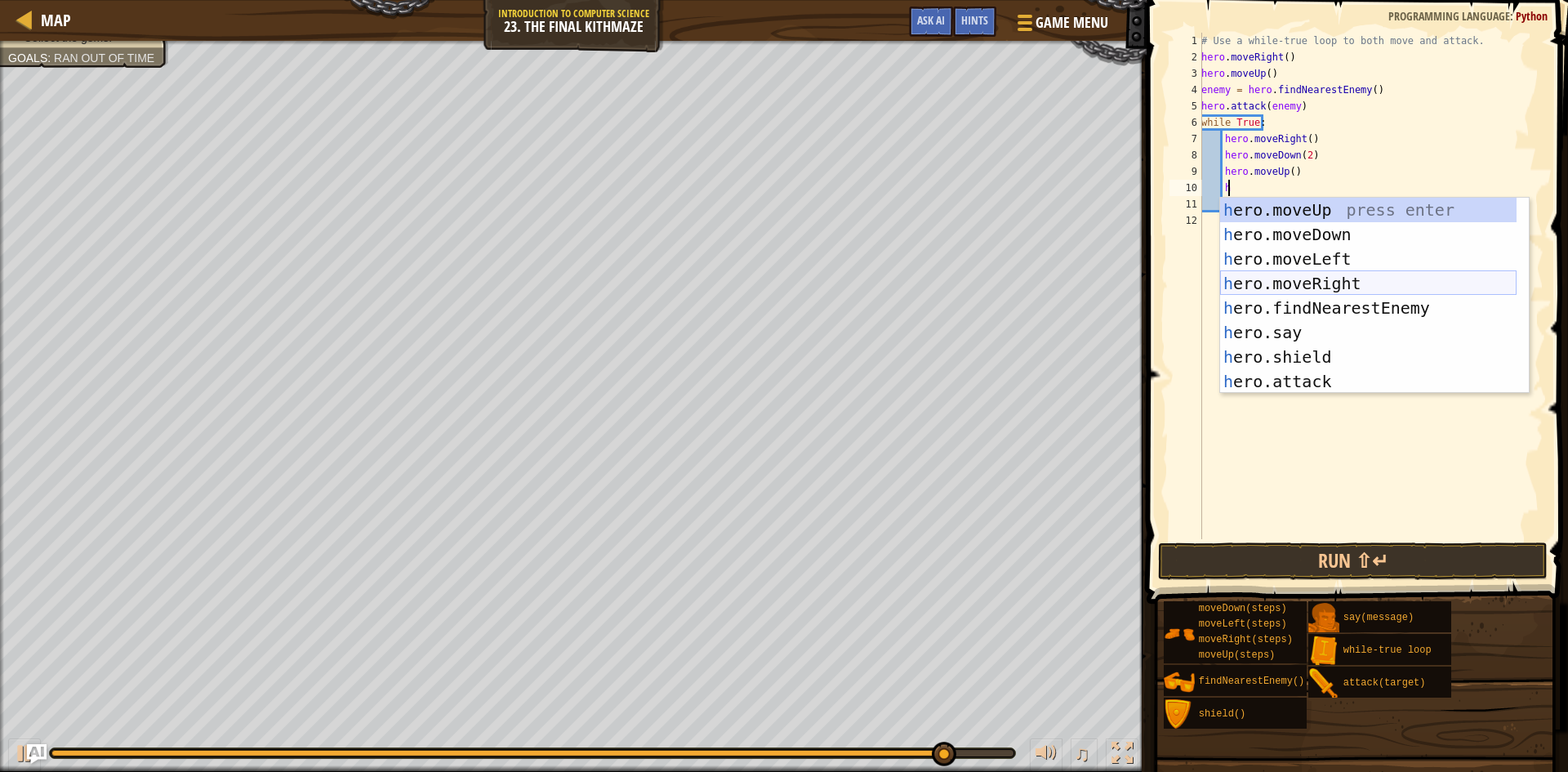
click at [1350, 283] on div "h ero.moveUp press enter h ero.moveDown press enter h ero.moveLeft press enter …" at bounding box center [1368, 320] width 296 height 245
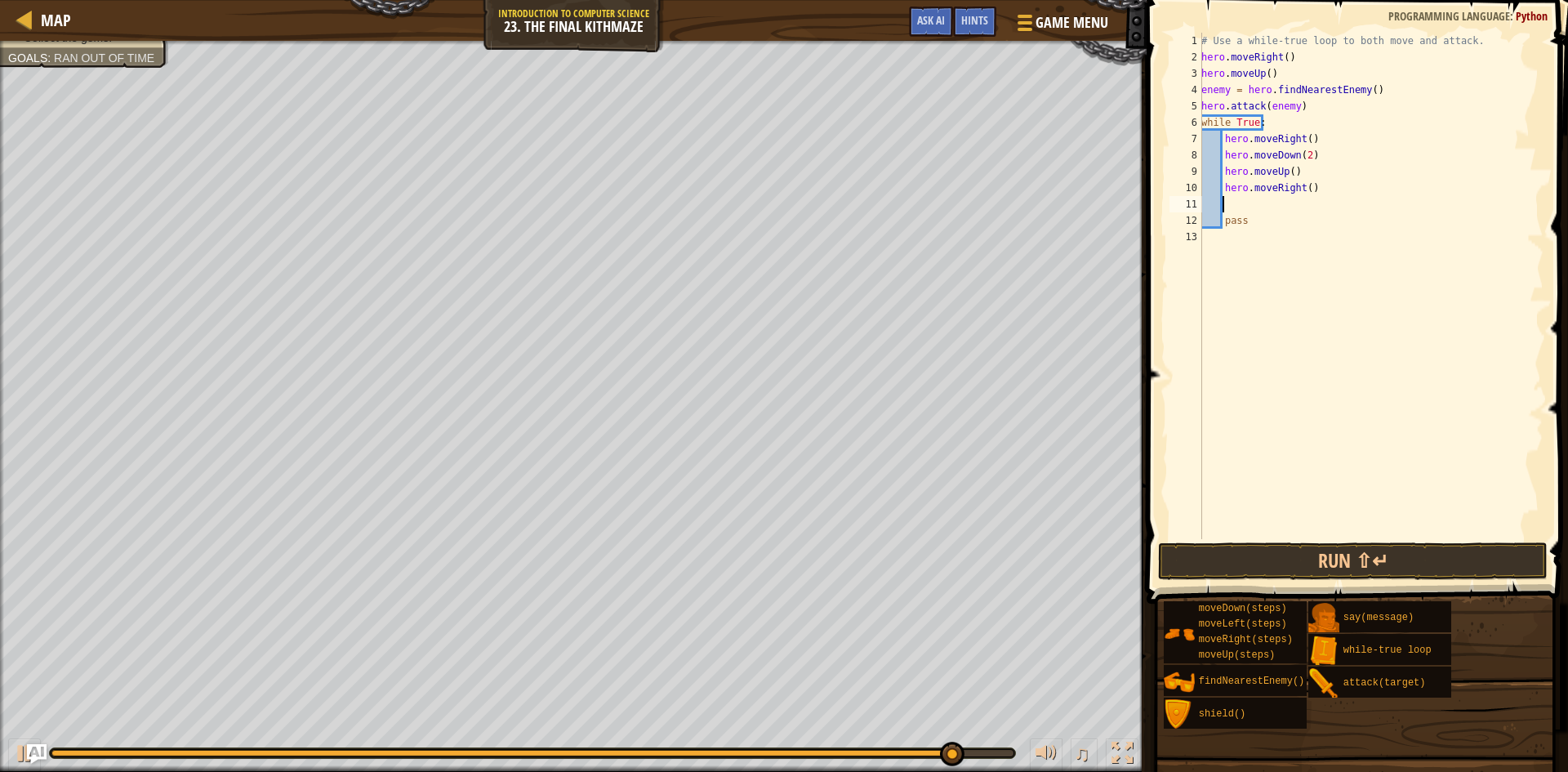
type textarea "h"
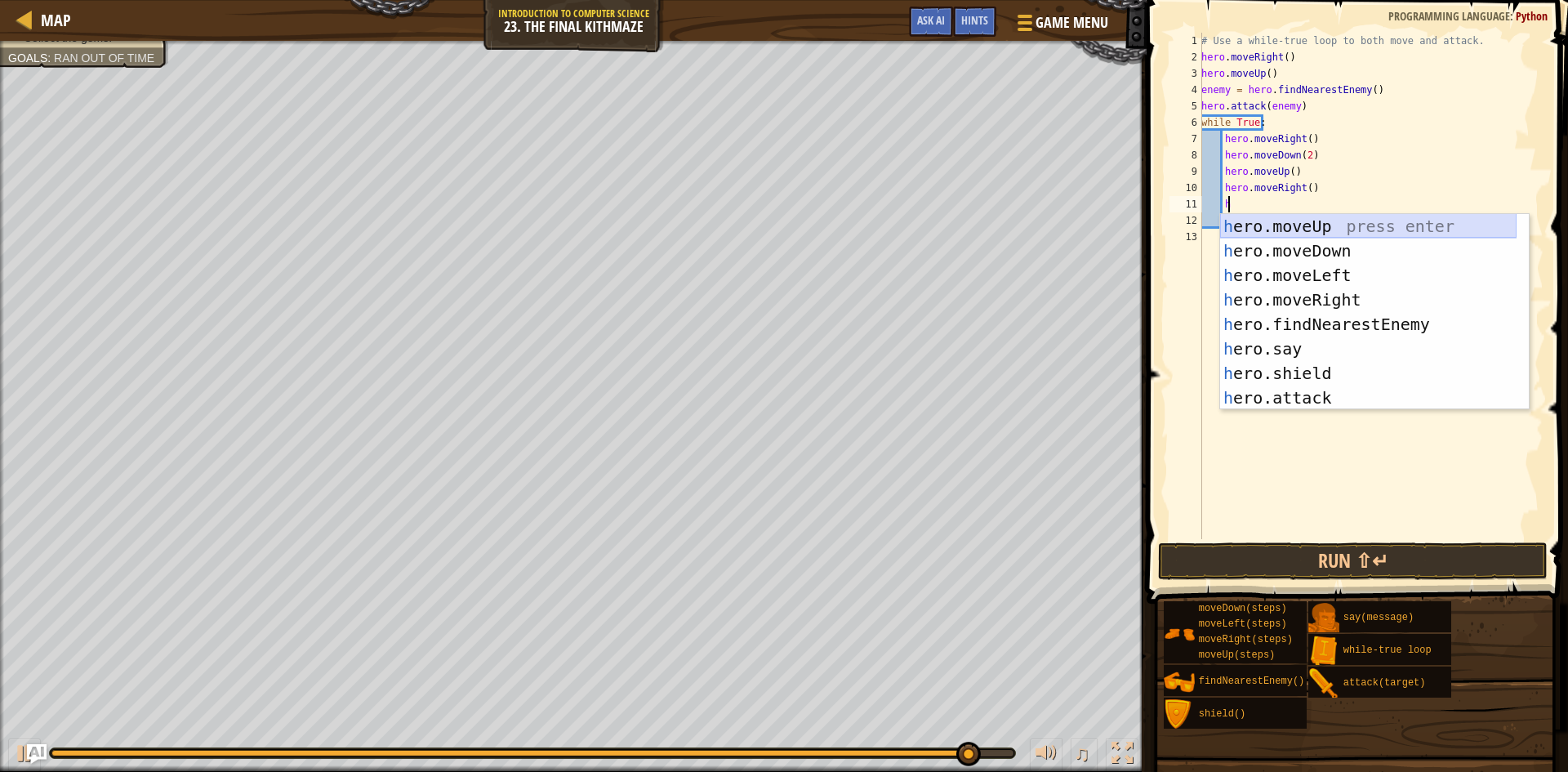
click at [1364, 223] on div "h ero.moveUp press enter h ero.moveDown press enter h ero.moveLeft press enter …" at bounding box center [1368, 337] width 296 height 245
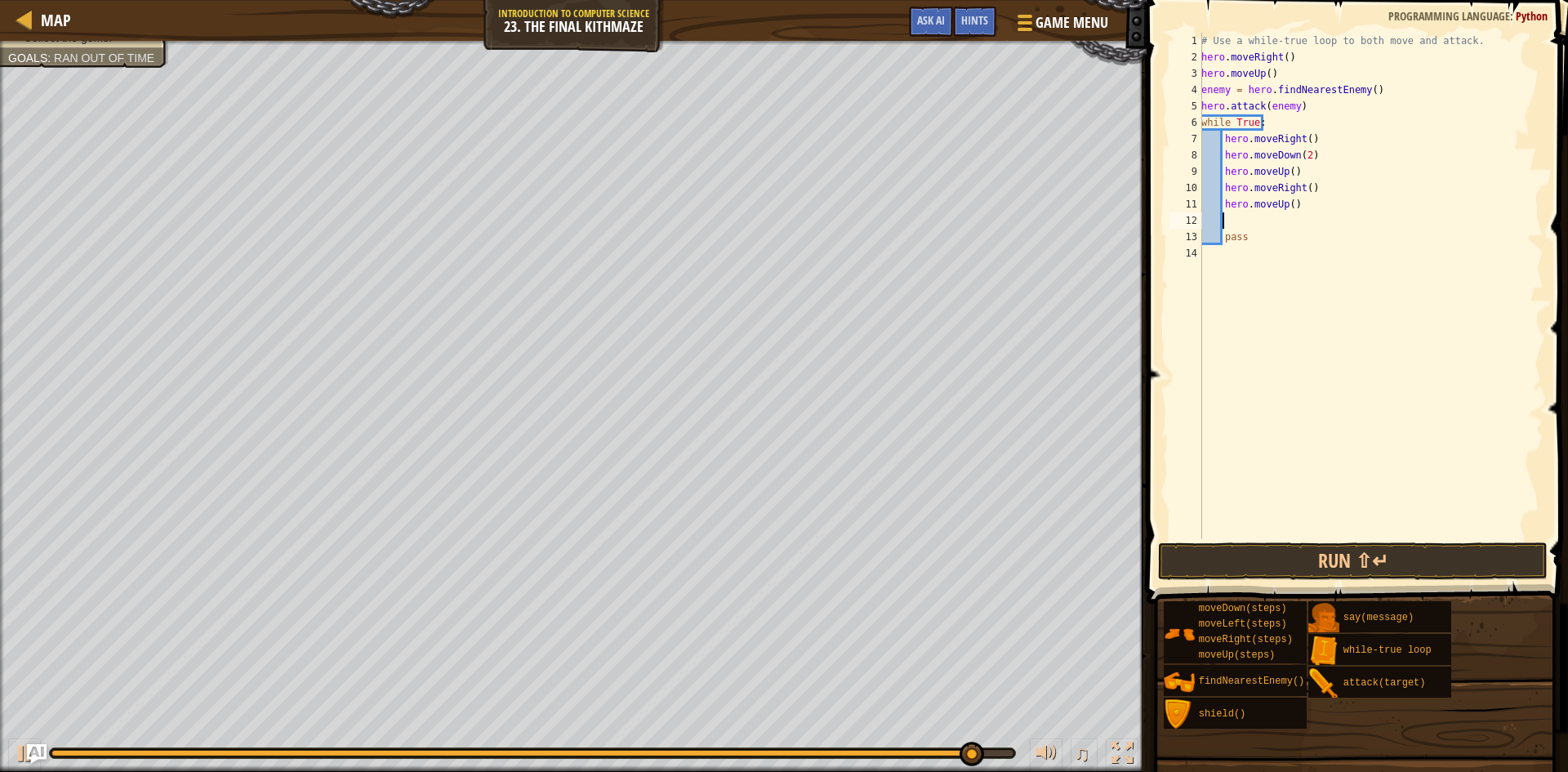
scroll to position [7, 1]
click at [1409, 560] on button "Run ⇧↵" at bounding box center [1352, 561] width 390 height 37
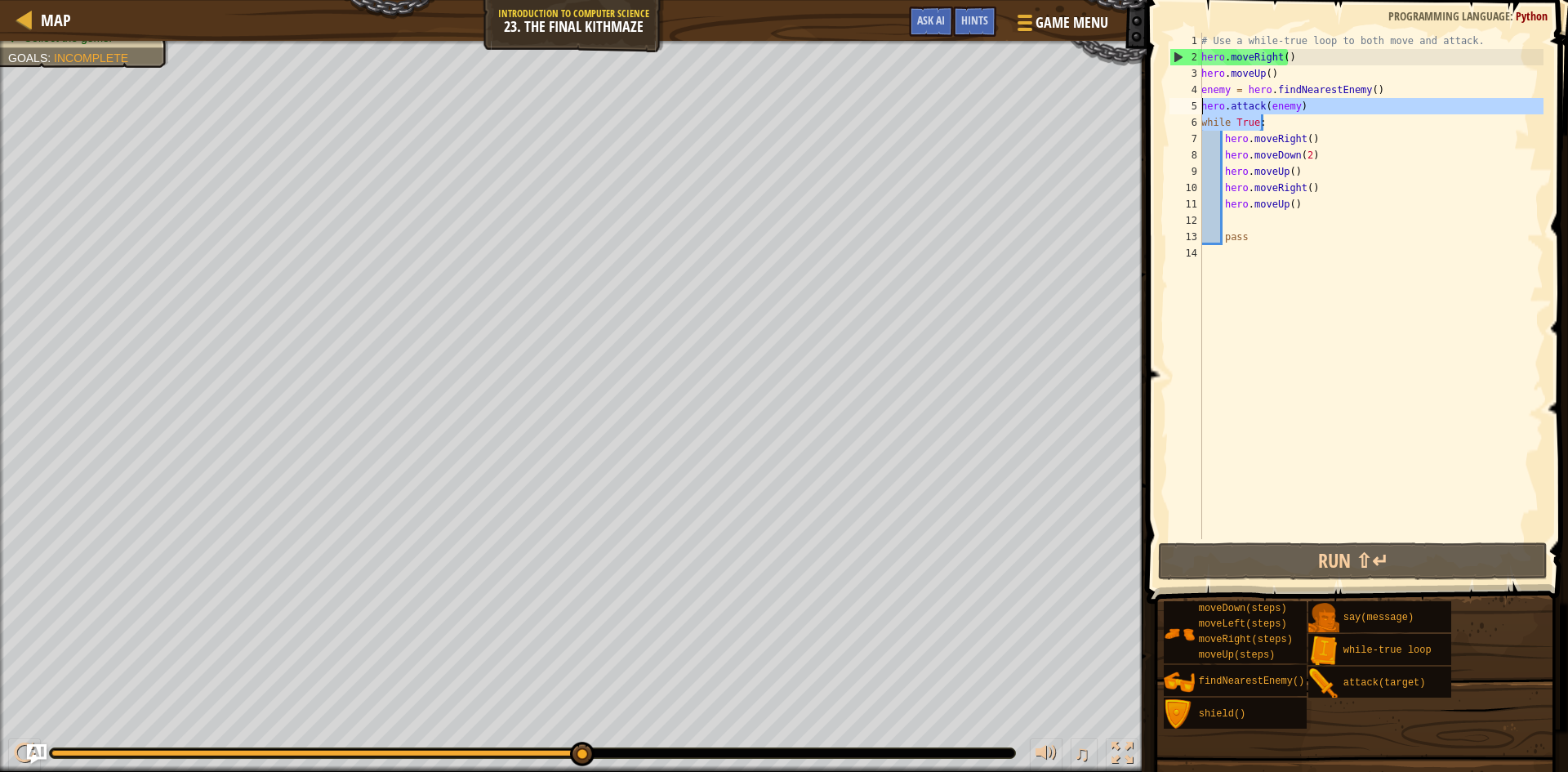
drag, startPoint x: 1306, startPoint y: 115, endPoint x: 1201, endPoint y: 113, distance: 105.0
click at [1201, 113] on div "1 2 3 4 5 6 7 8 9 10 11 12 13 14 # Use a while-true loop to both move and attac…" at bounding box center [1355, 286] width 377 height 507
click at [1304, 108] on div "# Use a while-true loop to both move and attack. hero . moveRight ( ) hero . mo…" at bounding box center [1371, 286] width 345 height 507
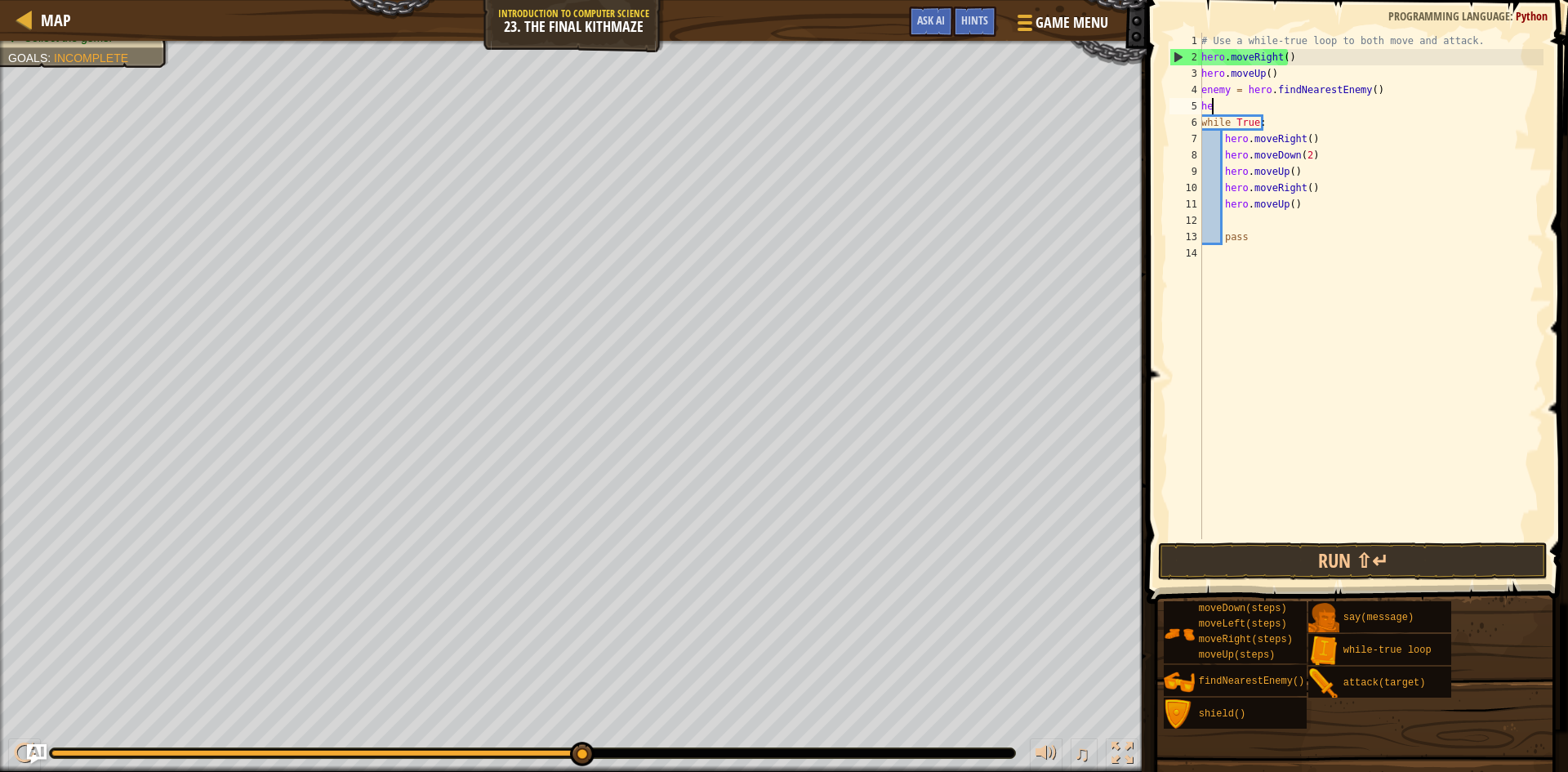
scroll to position [7, 0]
type textarea "h"
click at [1279, 109] on div "# Use a while-true loop to both move and attack. hero . moveRight ( ) hero . mo…" at bounding box center [1371, 302] width 345 height 539
type textarea "while True:"
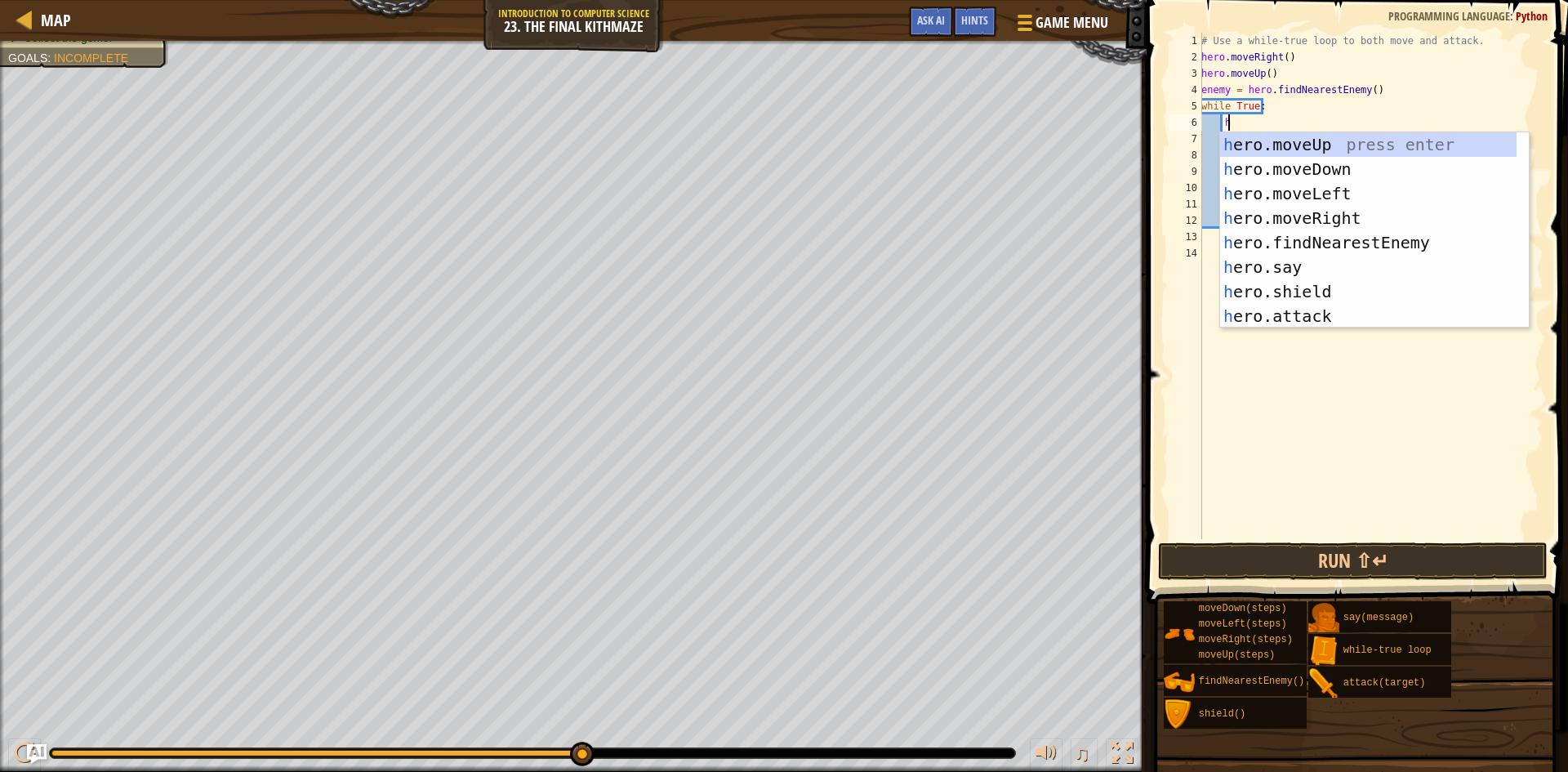
scroll to position [7, 2]
click at [1316, 307] on div "h ero.moveUp press enter h ero.moveDown press enter h ero.moveLeft press enter …" at bounding box center [1368, 254] width 296 height 245
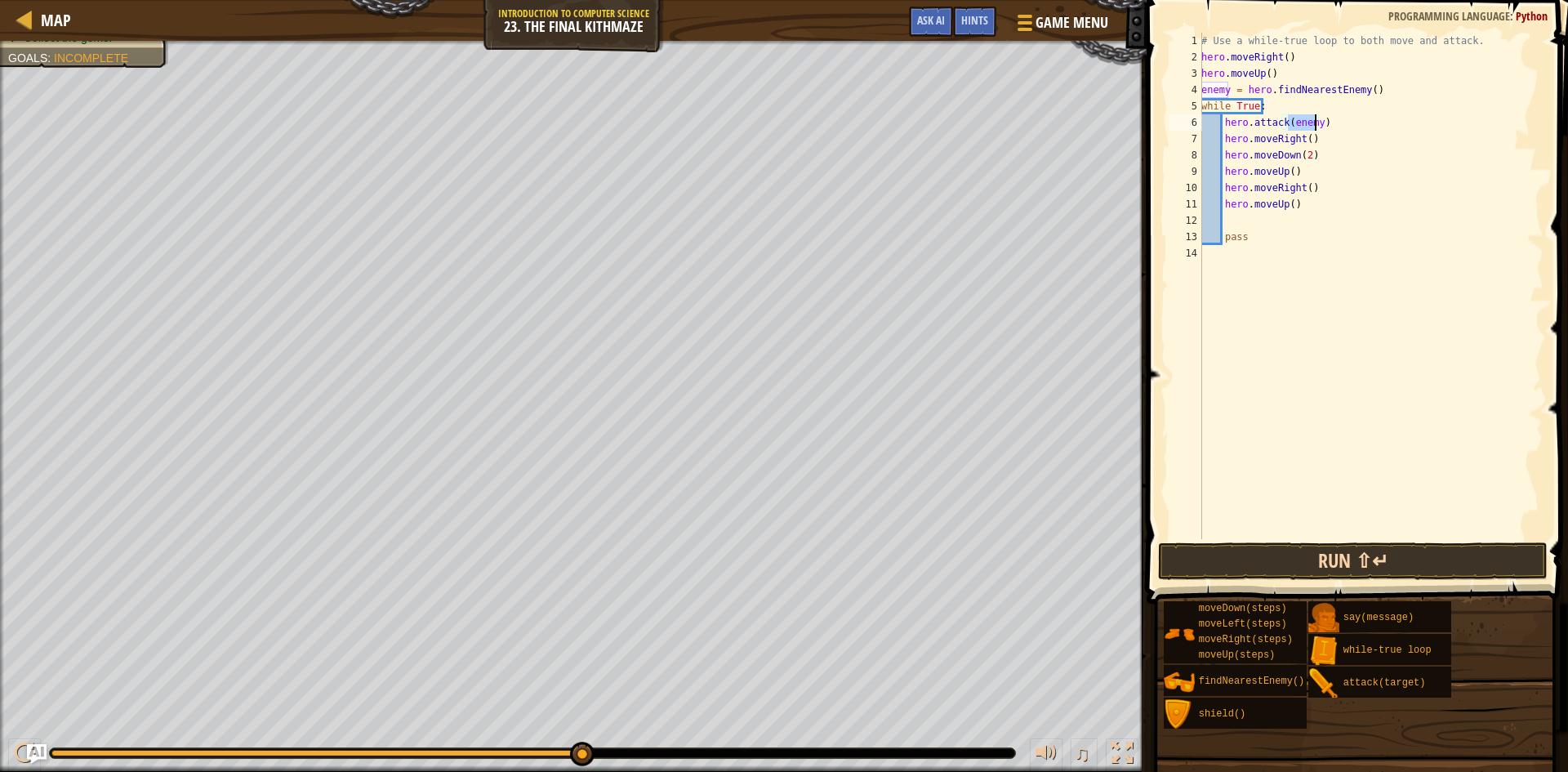
type textarea "hero.attack(enemy)"
click at [1314, 548] on button "Run ⇧↵" at bounding box center [1352, 561] width 390 height 37
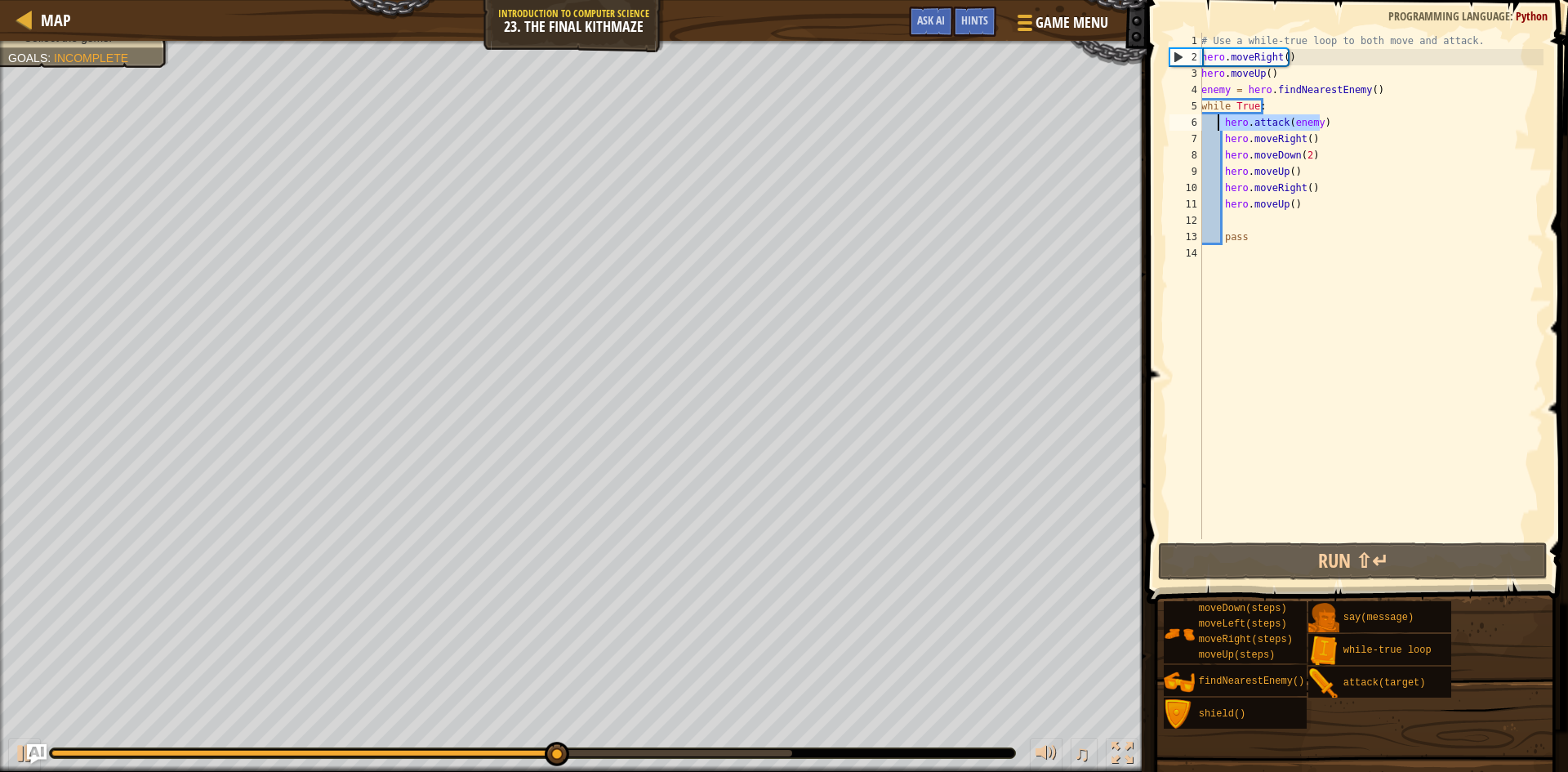
drag, startPoint x: 1330, startPoint y: 115, endPoint x: 1218, endPoint y: 125, distance: 112.4
click at [1218, 125] on div "# Use a while-true loop to both move and attack. hero . moveRight ( ) hero . mo…" at bounding box center [1371, 302] width 345 height 539
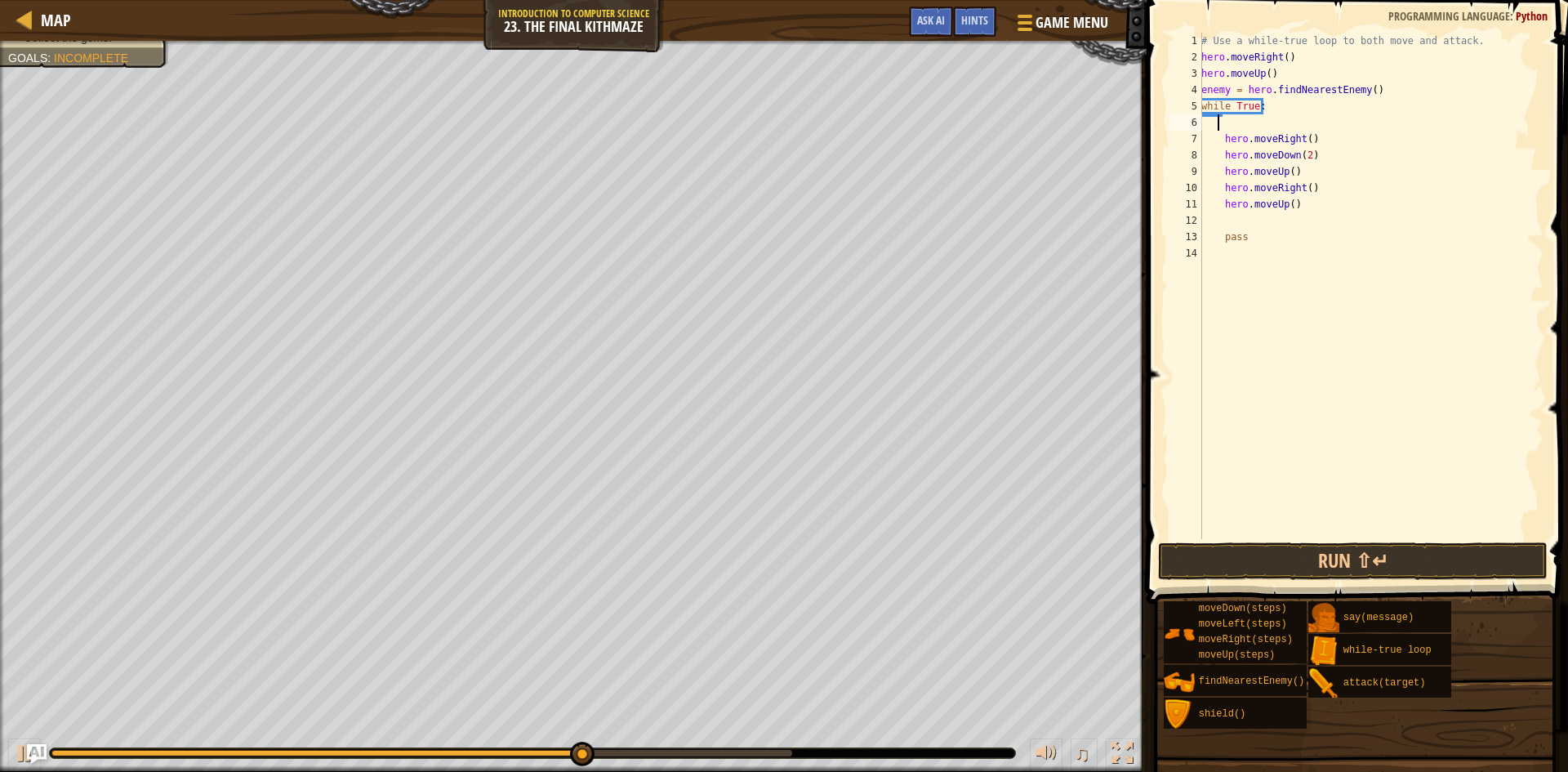
scroll to position [7, 0]
click at [1376, 82] on div "# Use a while-true loop to both move and attack. hero . moveRight ( ) hero . mo…" at bounding box center [1371, 302] width 345 height 539
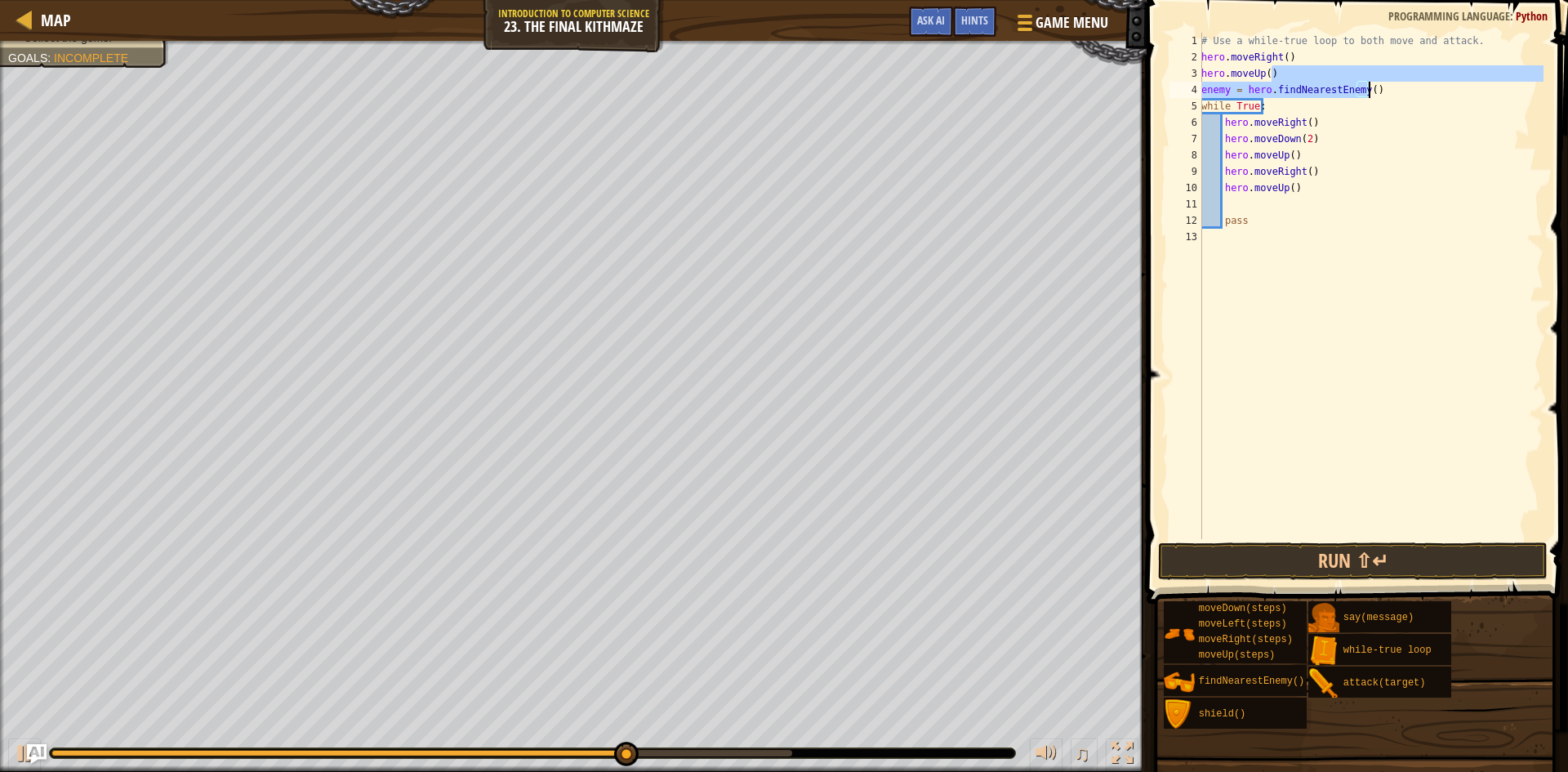
click at [1370, 90] on div "# Use a while-true loop to both move and attack. hero . moveRight ( ) hero . mo…" at bounding box center [1371, 286] width 345 height 507
type textarea "enemy = hero.findNearestEnemy()"
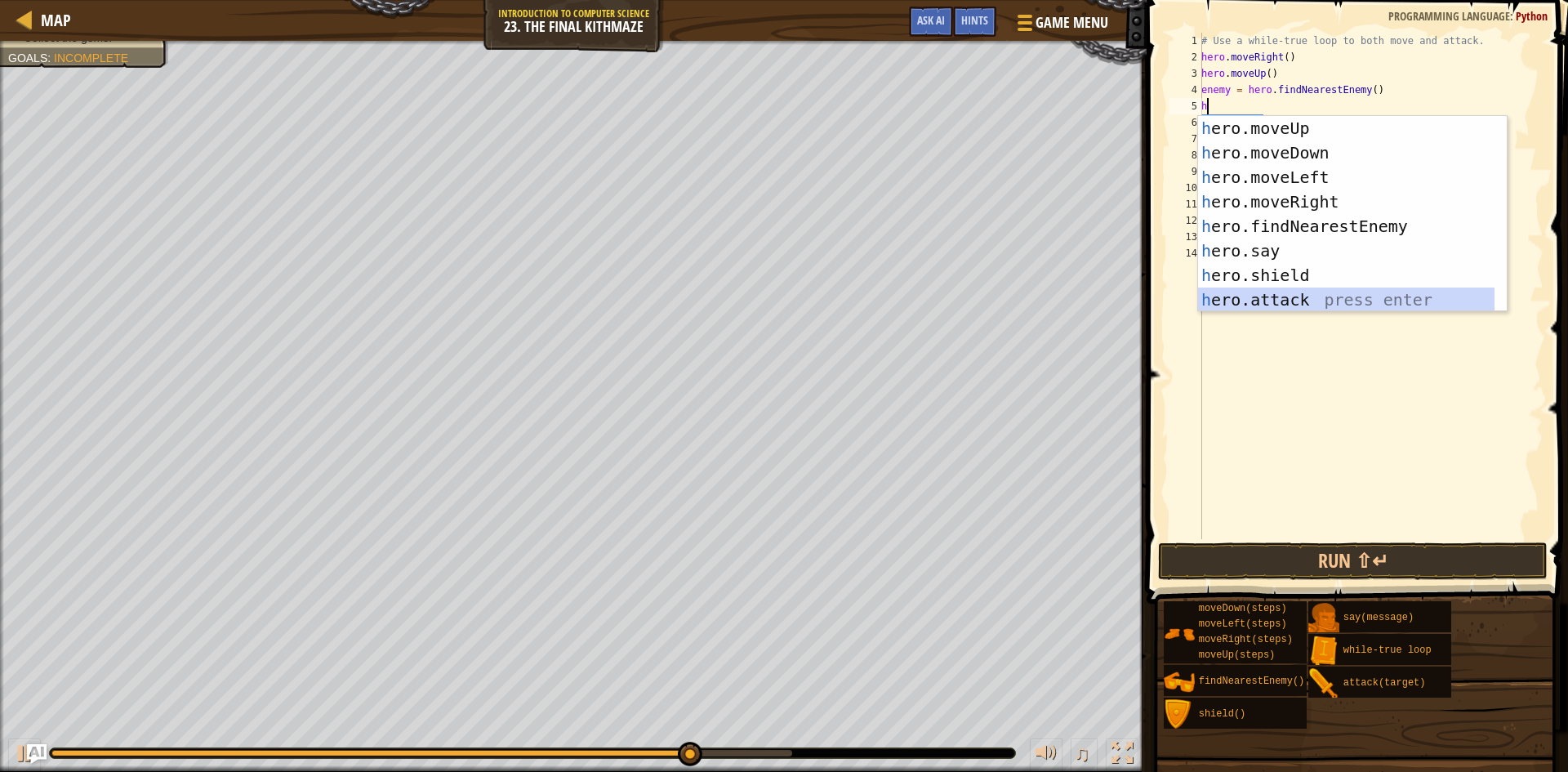
click at [1307, 297] on div "h ero.moveUp press enter h ero.moveDown press enter h ero.moveLeft press enter …" at bounding box center [1346, 238] width 296 height 245
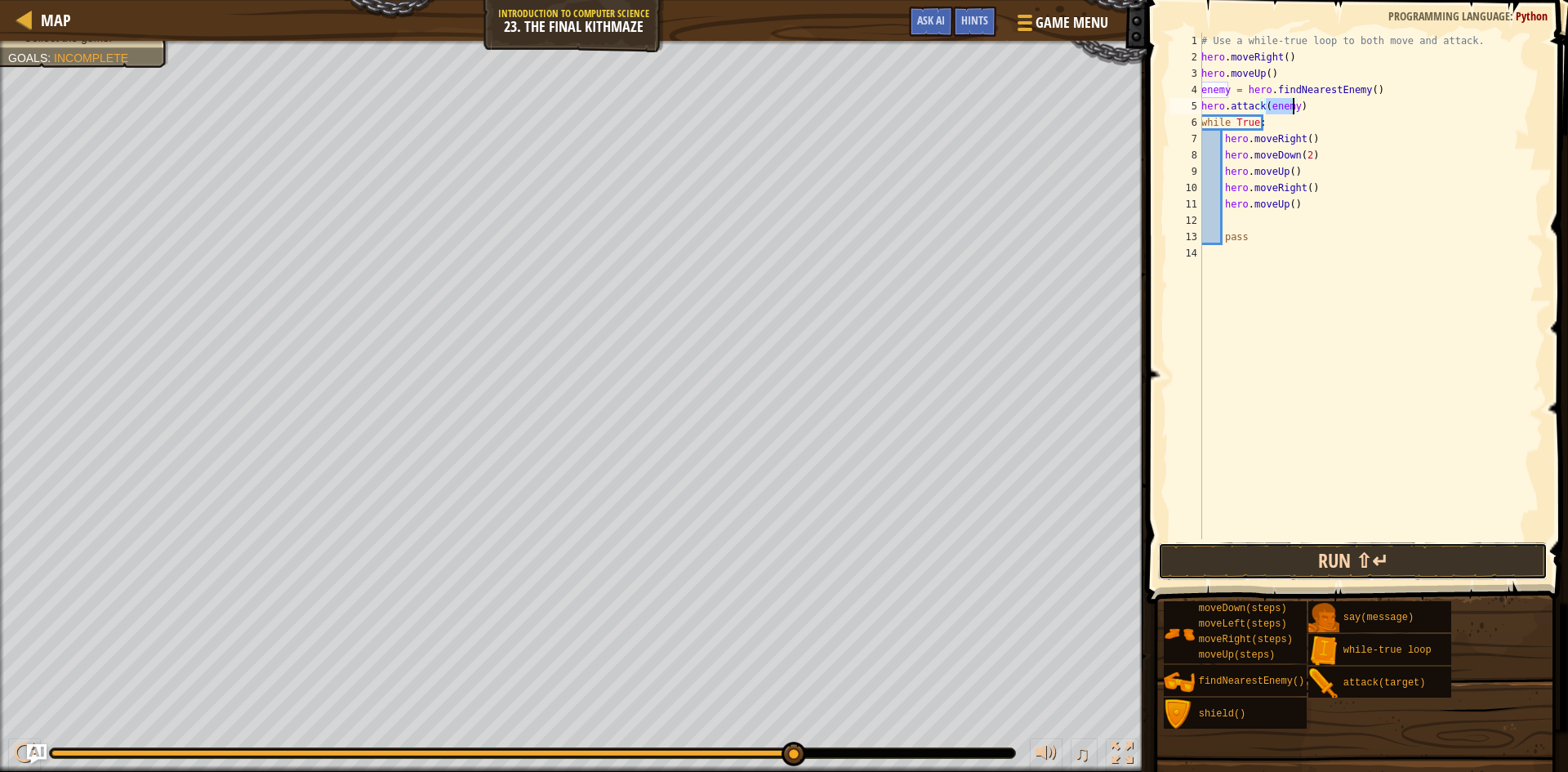
click at [1244, 568] on button "Run ⇧↵" at bounding box center [1352, 561] width 390 height 37
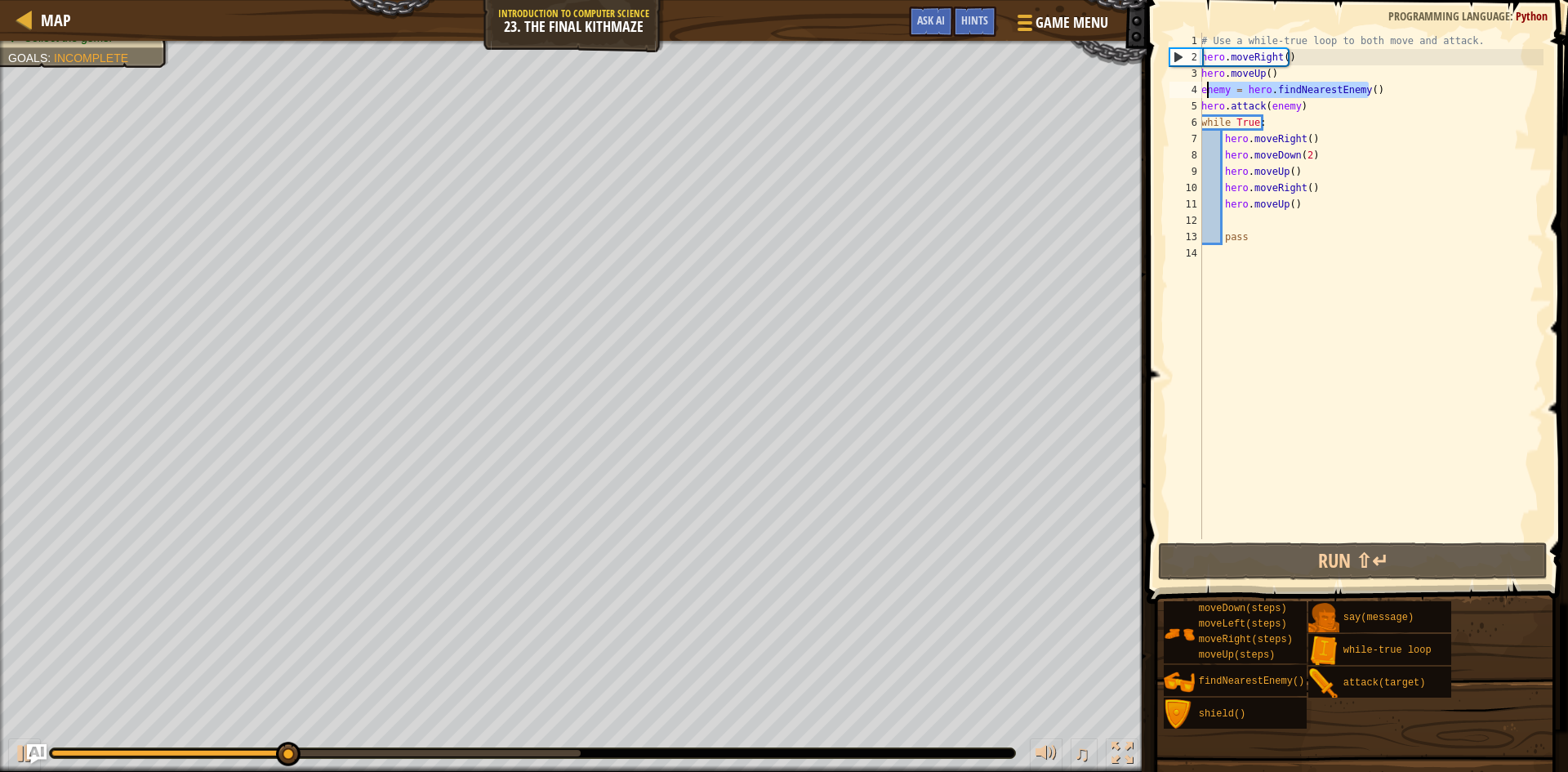
drag, startPoint x: 1394, startPoint y: 84, endPoint x: 1205, endPoint y: 89, distance: 189.1
click at [1205, 89] on div "# Use a while-true loop to both move and attack. hero . moveRight ( ) hero . mo…" at bounding box center [1371, 302] width 345 height 539
type textarea "enemy = hero.findNearestEnemy()"
click at [1443, 97] on div "# Use a while-true loop to both move and attack. hero . moveRight ( ) hero . mo…" at bounding box center [1371, 286] width 345 height 507
drag, startPoint x: 1382, startPoint y: 92, endPoint x: 1200, endPoint y: 95, distance: 182.0
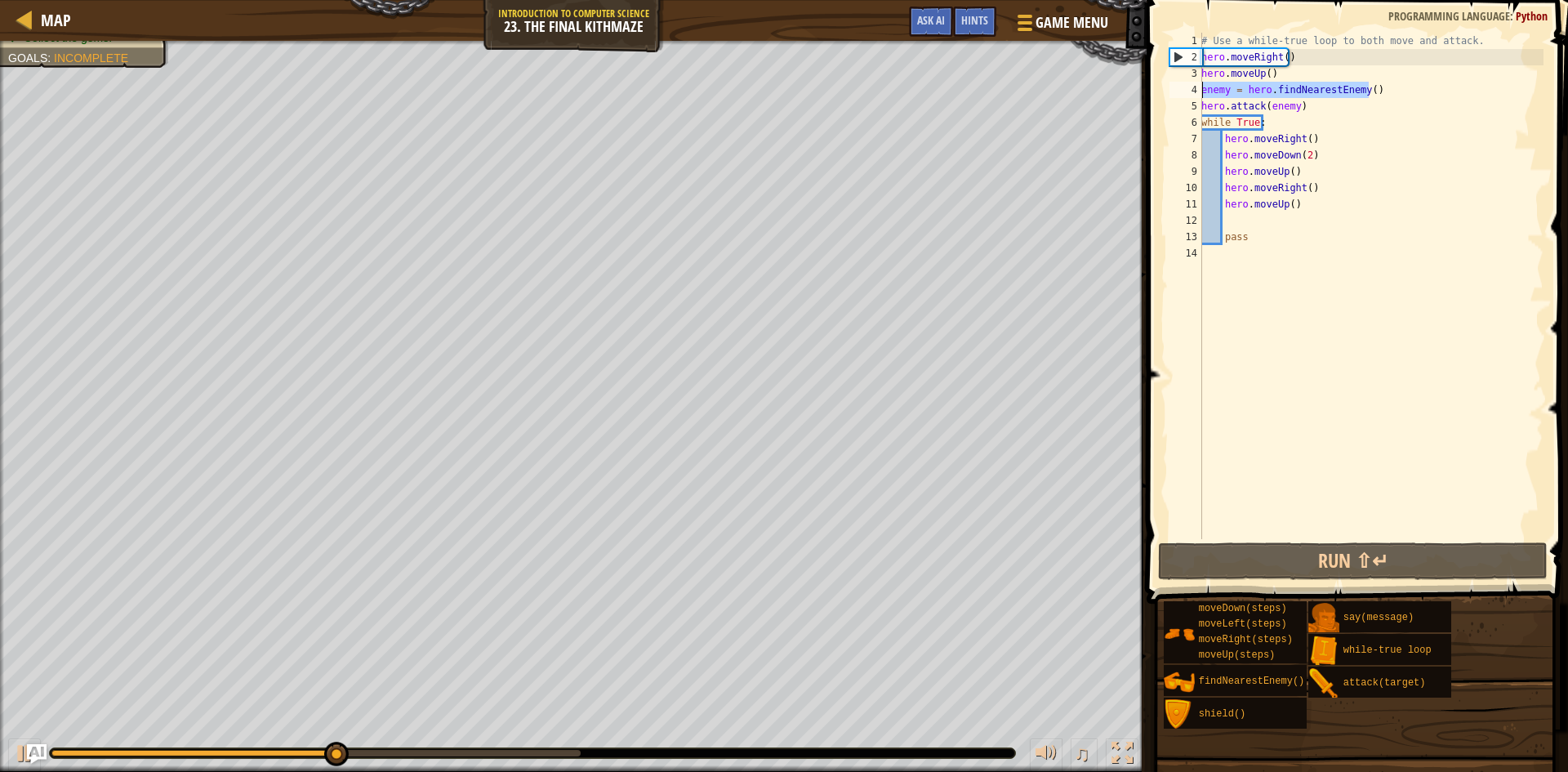
click at [1200, 95] on div "enemy = hero.findNearestEnemy() 1 2 3 4 5 6 7 8 9 10 11 12 13 14 # Use a while-…" at bounding box center [1355, 286] width 377 height 507
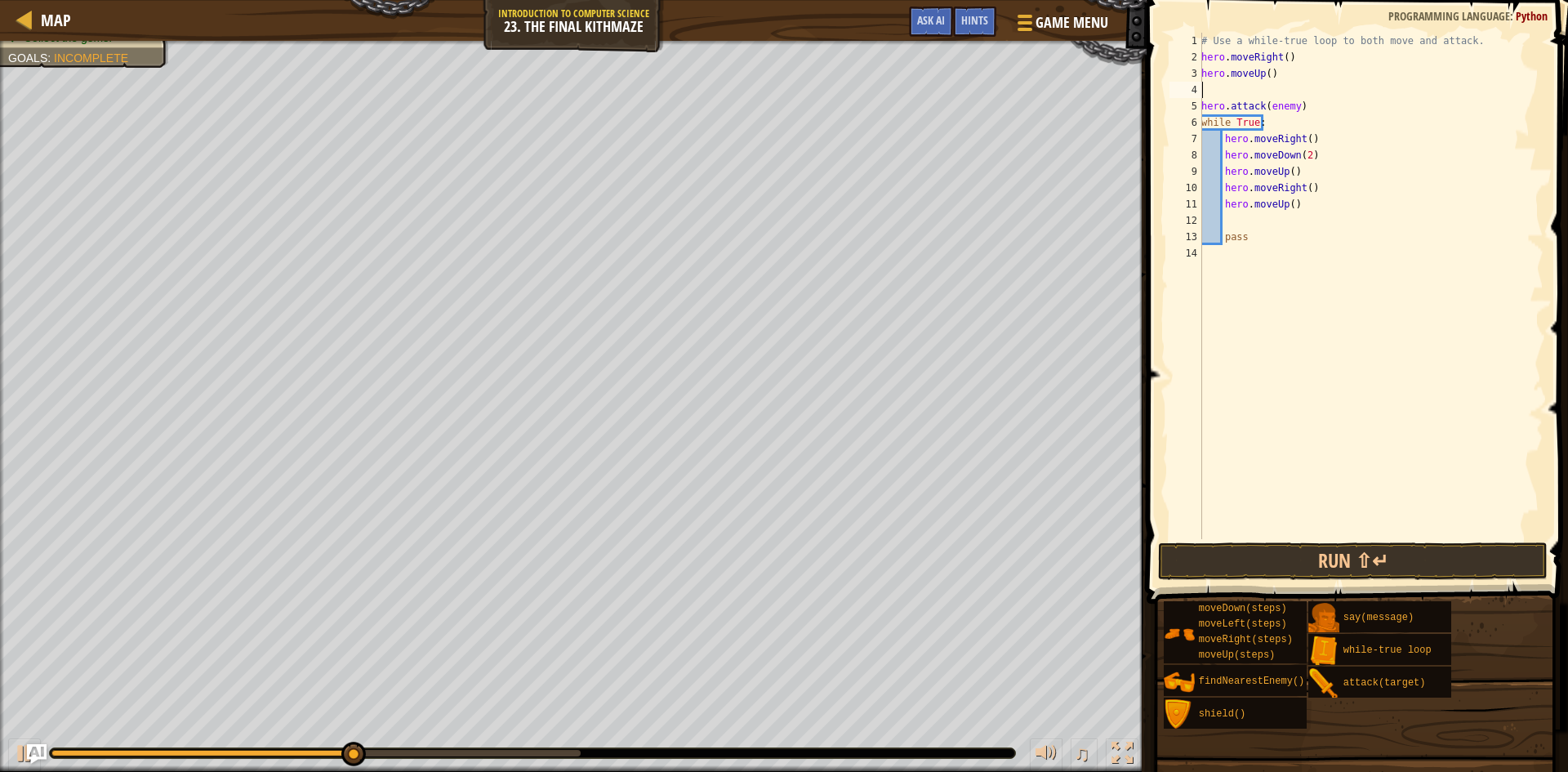
type textarea "hero.moveUp()"
click at [1332, 564] on button "Run ⇧↵" at bounding box center [1352, 561] width 390 height 37
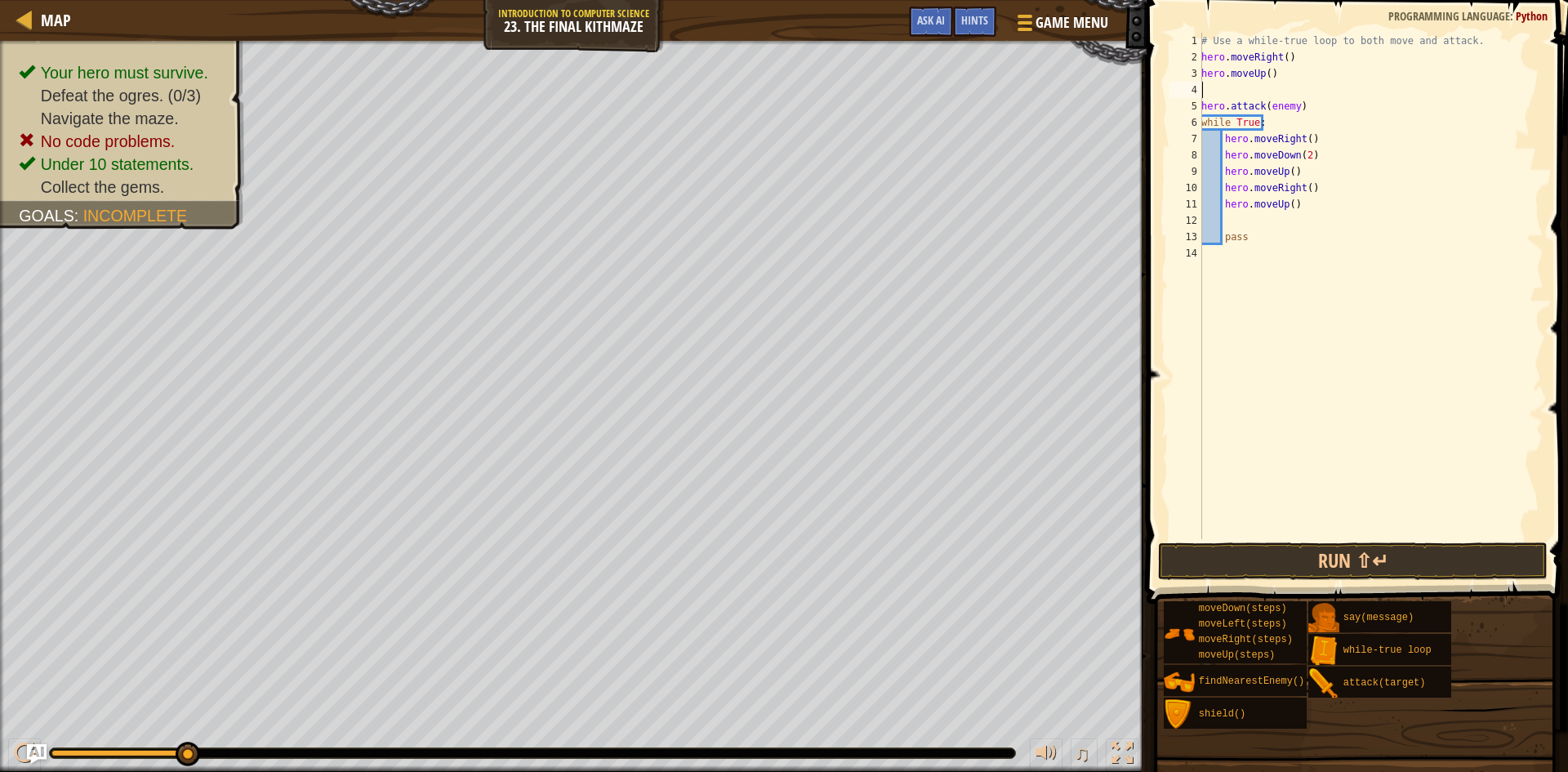
type textarea "h"
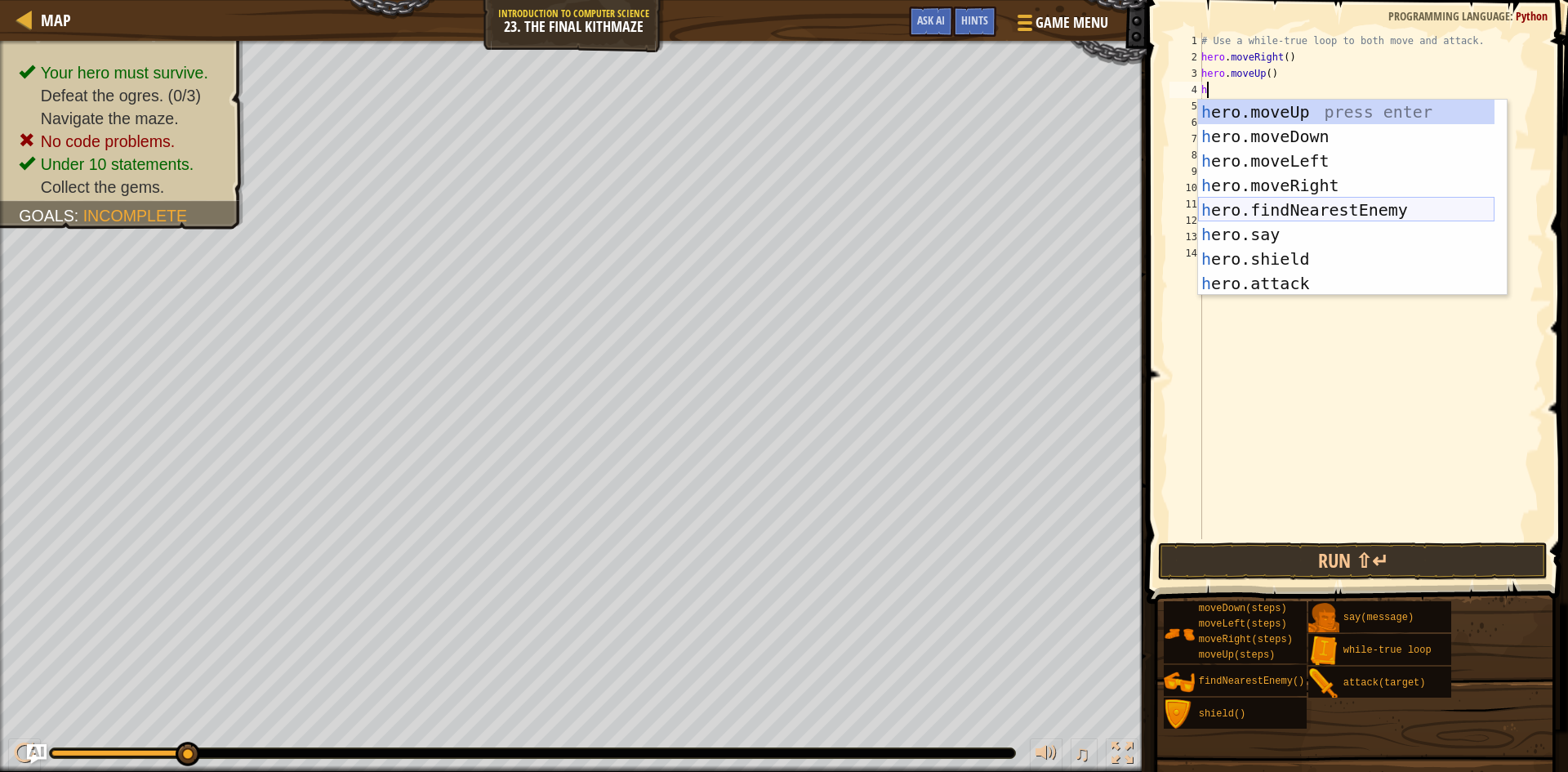
click at [1367, 211] on div "h ero.moveUp press enter h ero.moveDown press enter h ero.moveLeft press enter …" at bounding box center [1346, 222] width 296 height 245
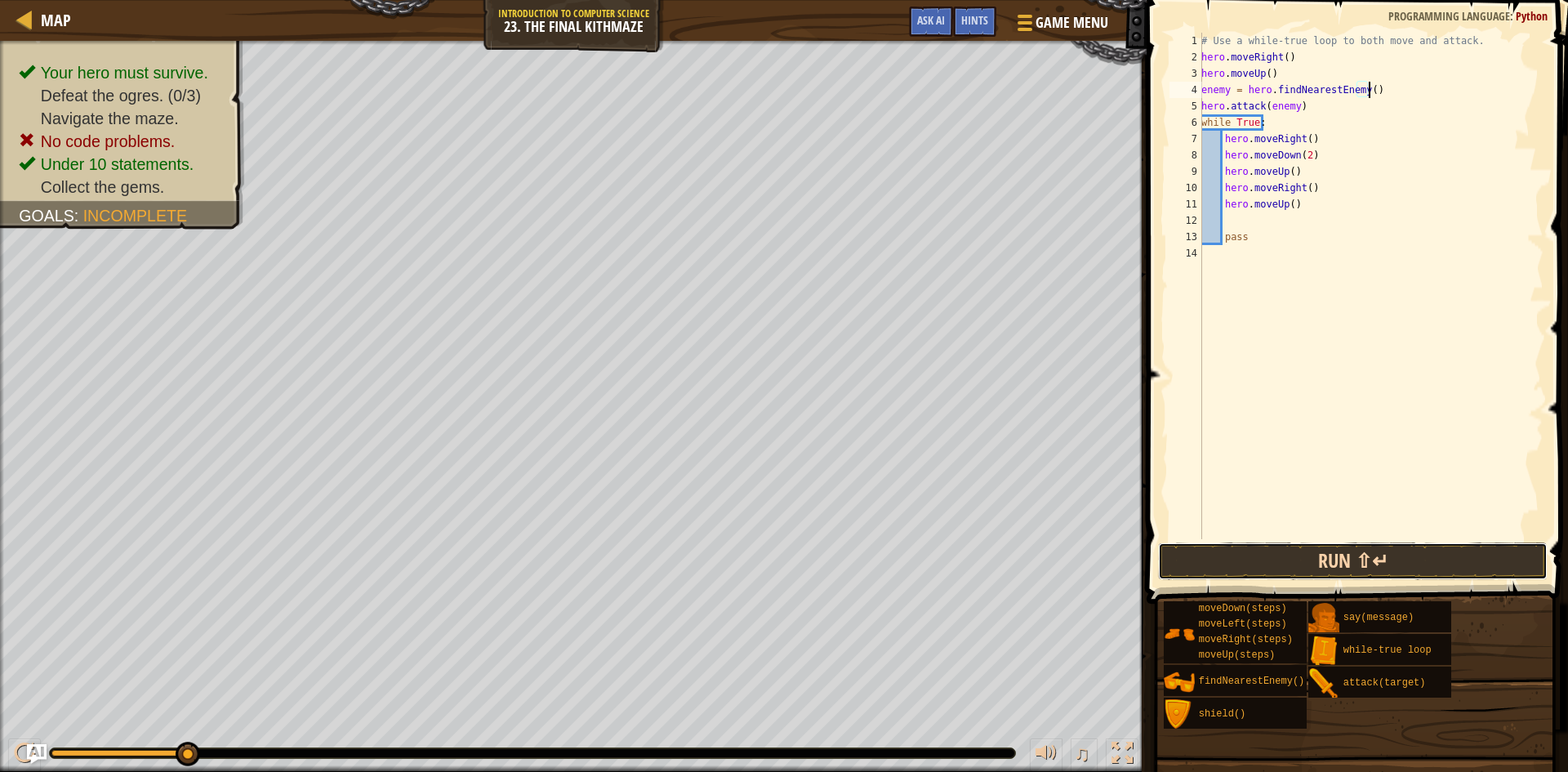
click at [1270, 556] on button "Run ⇧↵" at bounding box center [1352, 561] width 390 height 37
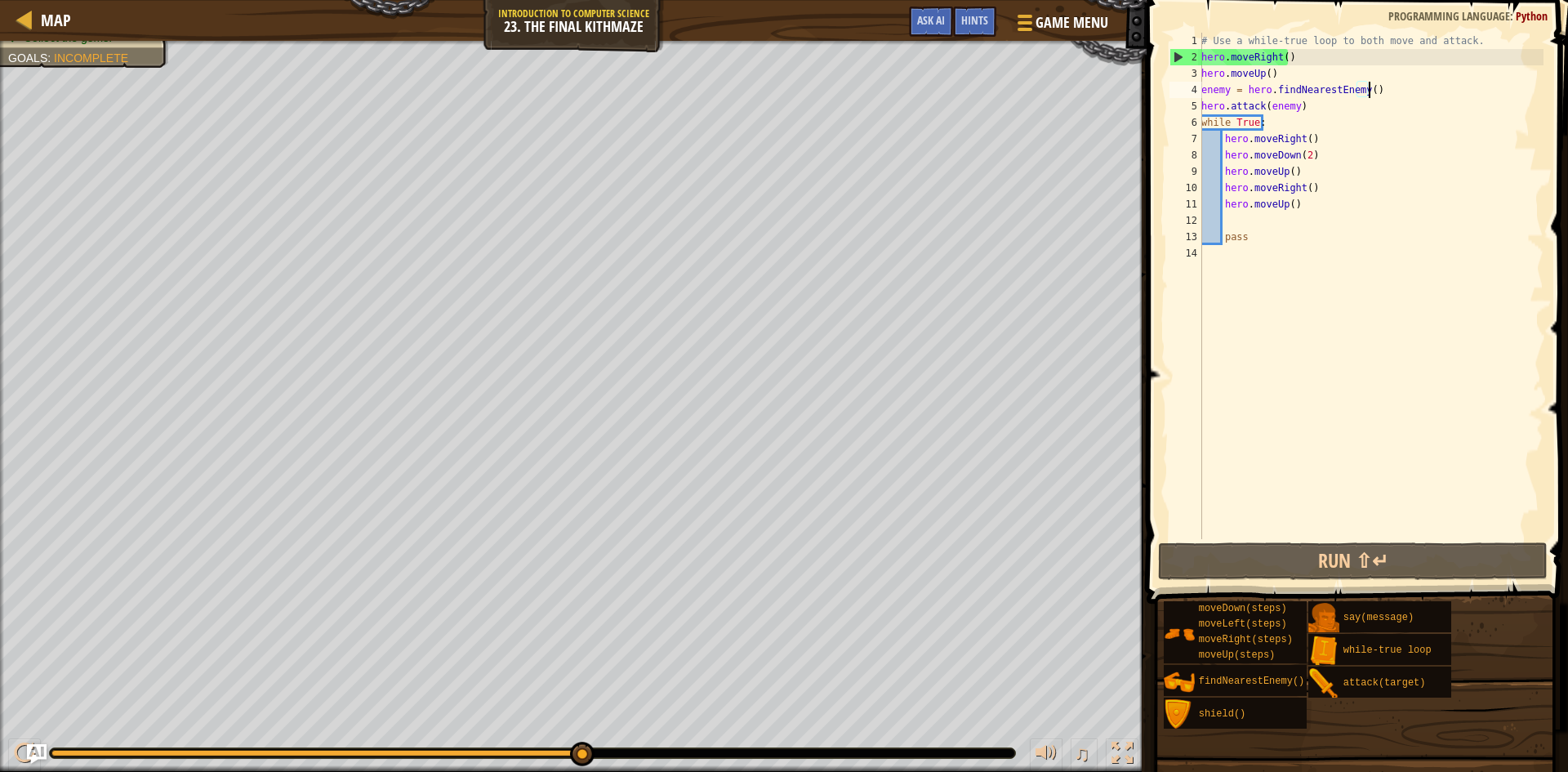
click at [1315, 116] on div "# Use a while-true loop to both move and attack. hero . moveRight ( ) hero . mo…" at bounding box center [1371, 302] width 345 height 539
click at [1318, 99] on div "# Use a while-true loop to both move and attack. hero . moveRight ( ) hero . mo…" at bounding box center [1371, 302] width 345 height 539
type textarea "hero.attack(enemy)"
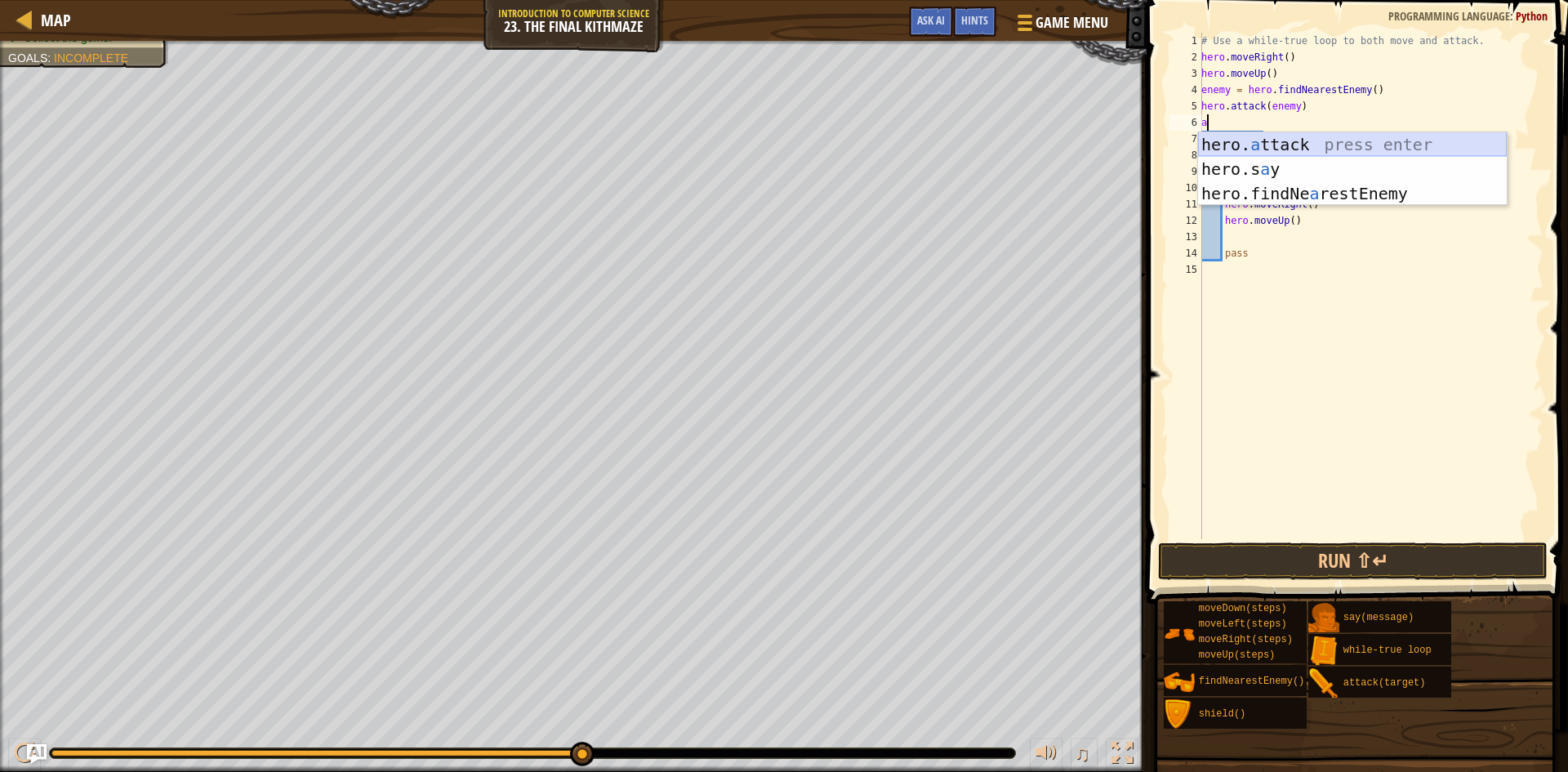
click at [1277, 145] on div "hero. a ttack press enter hero.s a y press enter hero.findNe a restEnemy press …" at bounding box center [1353, 193] width 309 height 122
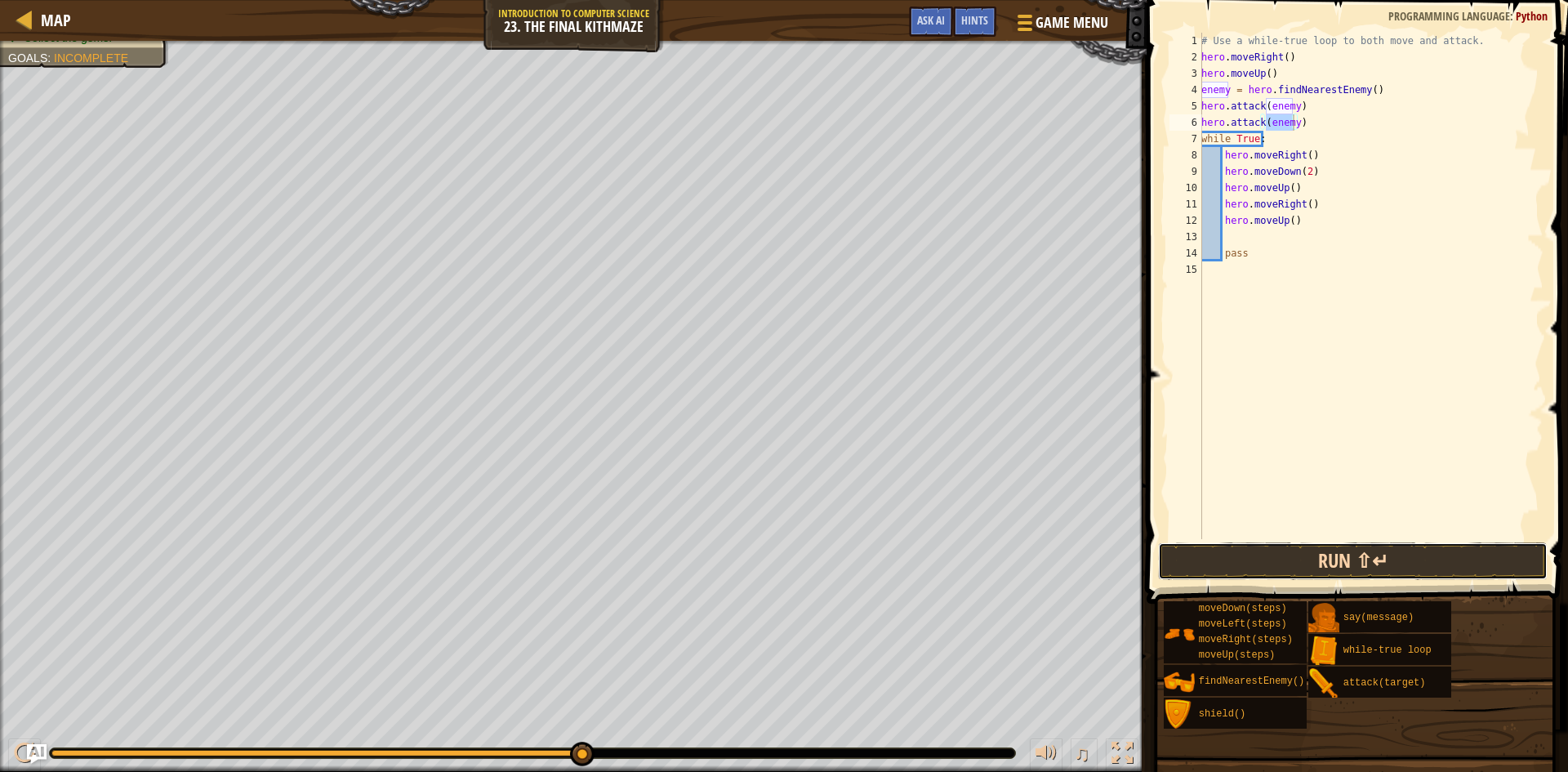
click at [1426, 563] on button "Run ⇧↵" at bounding box center [1352, 561] width 390 height 37
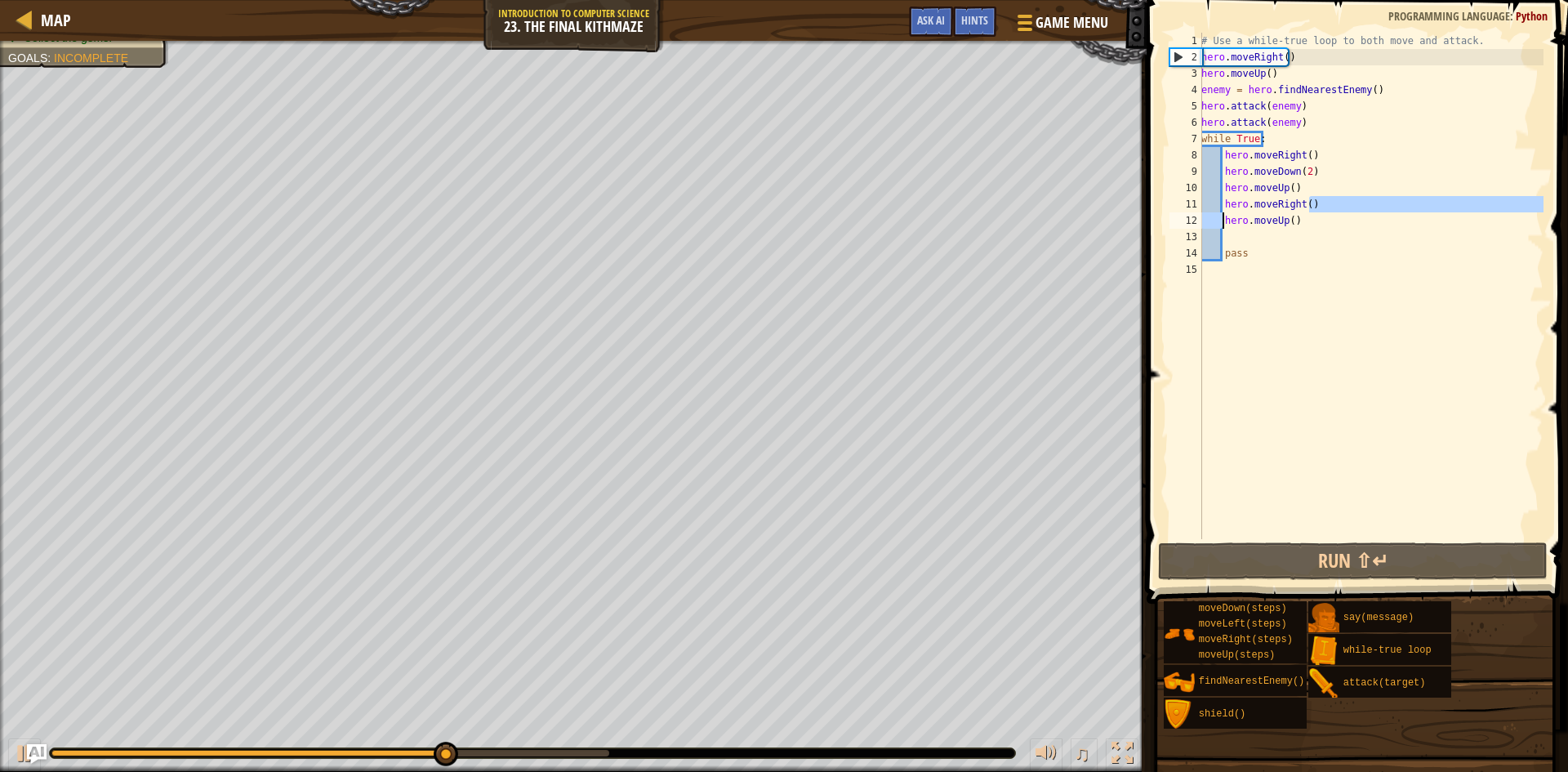
drag, startPoint x: 1322, startPoint y: 197, endPoint x: 1221, endPoint y: 219, distance: 103.4
click at [1221, 219] on div "# Use a while-true loop to both move and attack. hero . moveRight ( ) hero . mo…" at bounding box center [1371, 302] width 345 height 539
type textarea "hero.moveRight() hero.moveUp()"
click at [1360, 235] on div "# Use a while-true loop to both move and attack. hero . moveRight ( ) hero . mo…" at bounding box center [1371, 302] width 345 height 539
drag, startPoint x: 1311, startPoint y: 224, endPoint x: 1215, endPoint y: 199, distance: 99.2
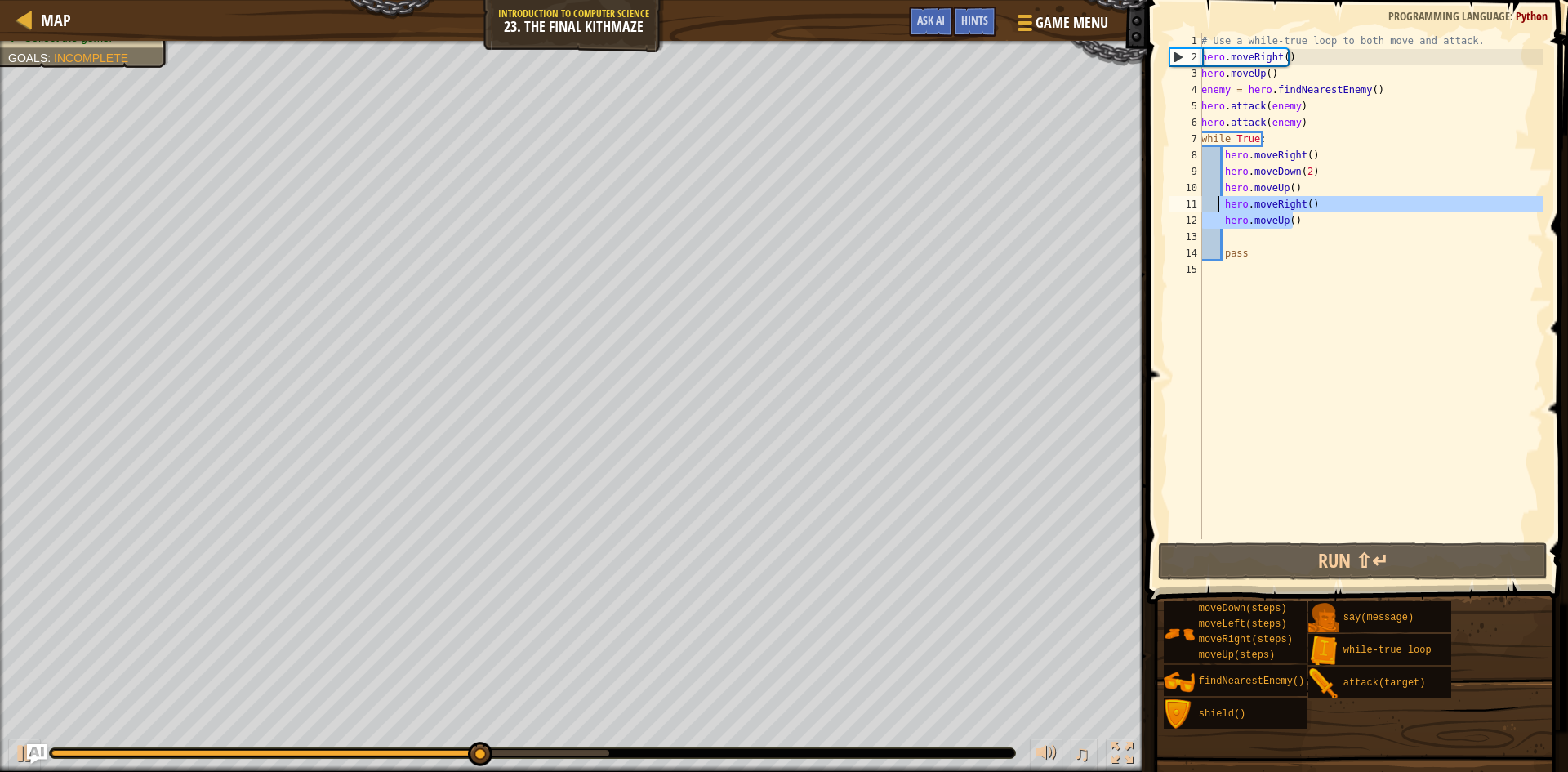
click at [1215, 199] on div "# Use a while-true loop to both move and attack. hero . moveRight ( ) hero . mo…" at bounding box center [1371, 302] width 345 height 539
type textarea "hero.moveRight() hero.moveUp()"
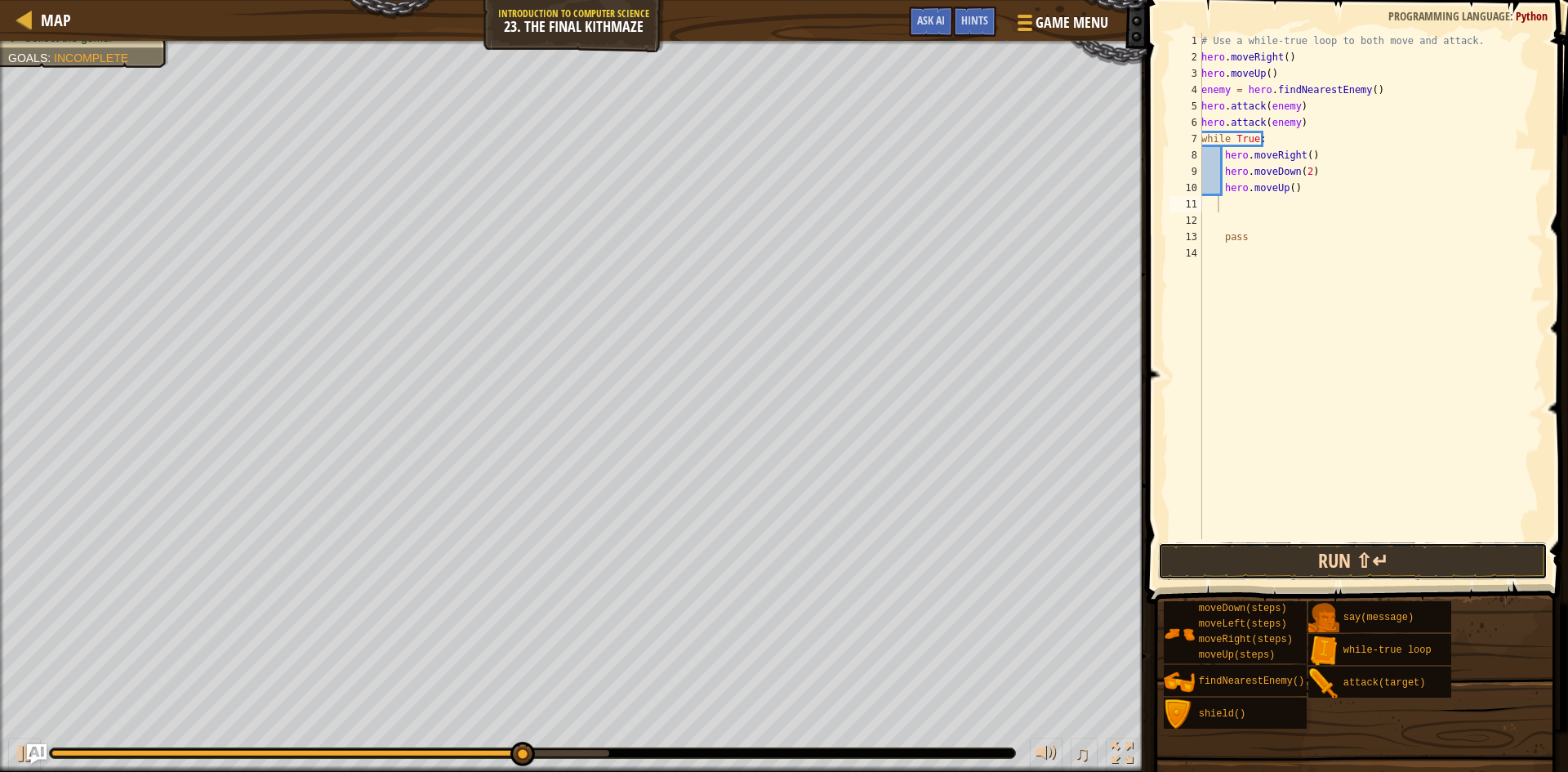
click at [1283, 568] on button "Run ⇧↵" at bounding box center [1352, 561] width 390 height 37
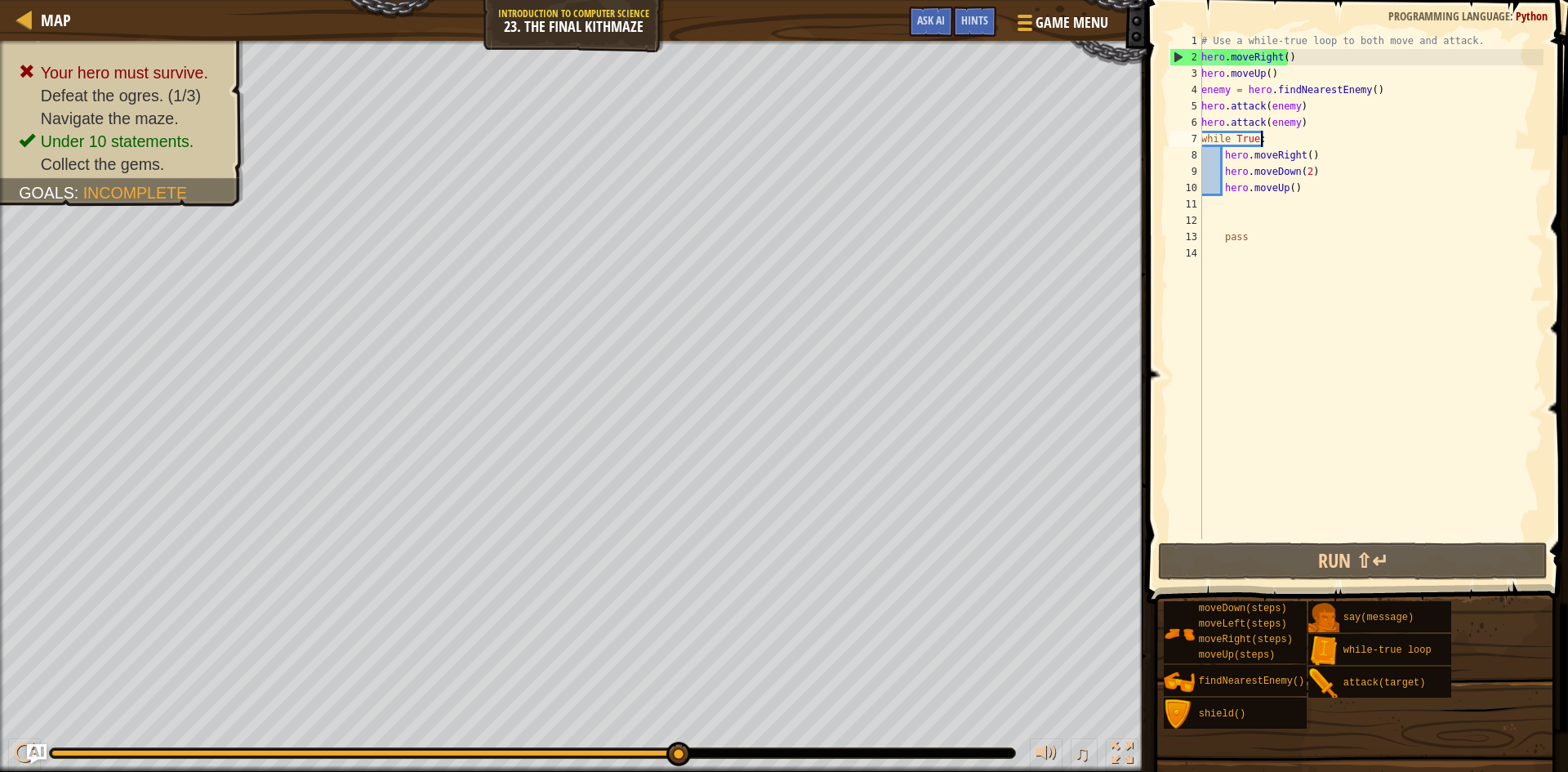
drag, startPoint x: 1306, startPoint y: 132, endPoint x: 1340, endPoint y: 120, distance: 36.1
click at [1305, 130] on div "# Use a while-true loop to both move and attack. hero . moveRight ( ) hero . mo…" at bounding box center [1371, 302] width 345 height 539
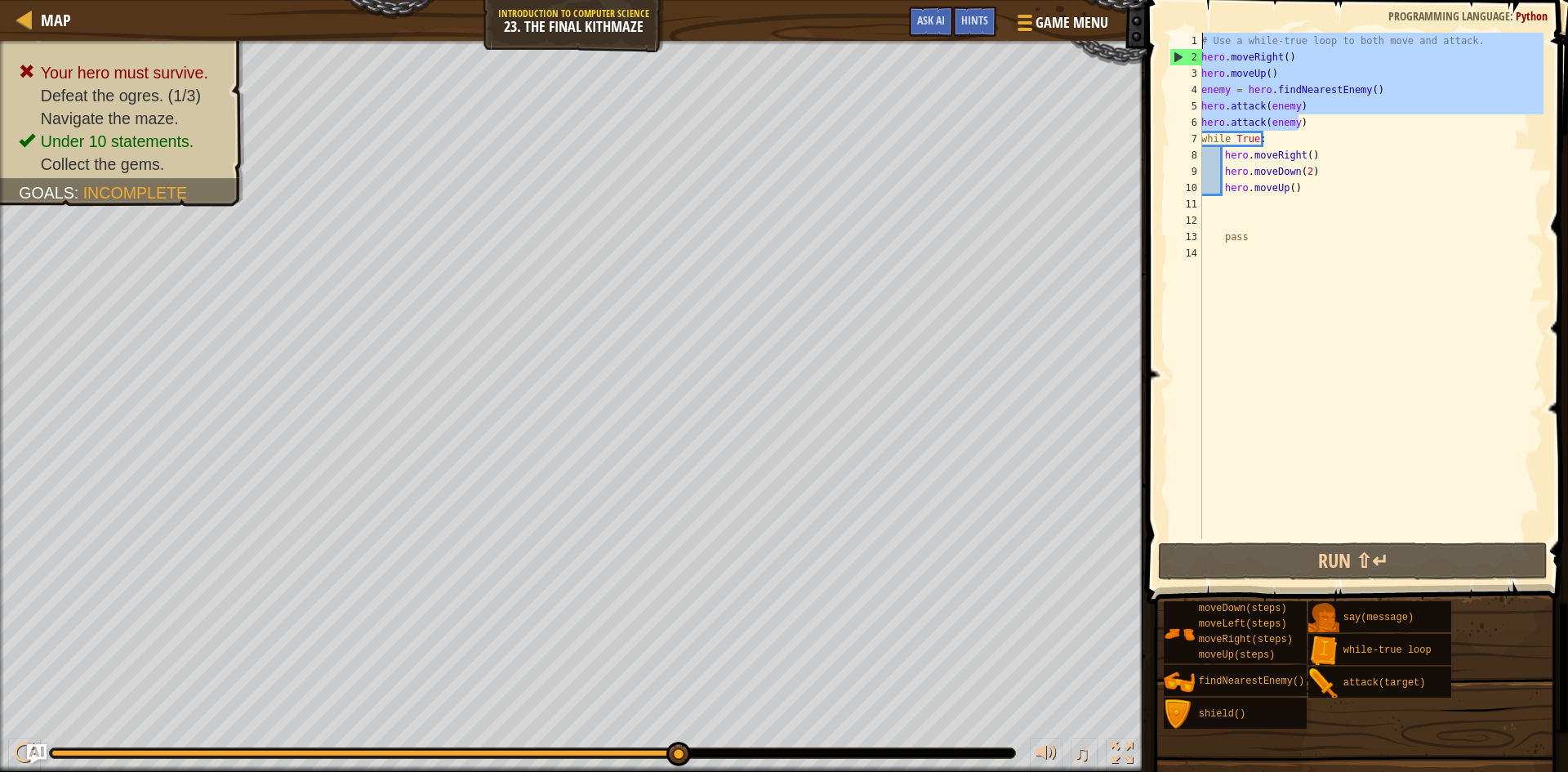
drag, startPoint x: 1337, startPoint y: 116, endPoint x: 1191, endPoint y: 45, distance: 162.3
click at [1191, 45] on div "while True: 1 2 3 4 5 6 7 8 9 10 11 12 13 14 # Use a while-true loop to both mo…" at bounding box center [1355, 286] width 377 height 507
type textarea "# Use a while-true loop to both move and attack. hero.moveRight()"
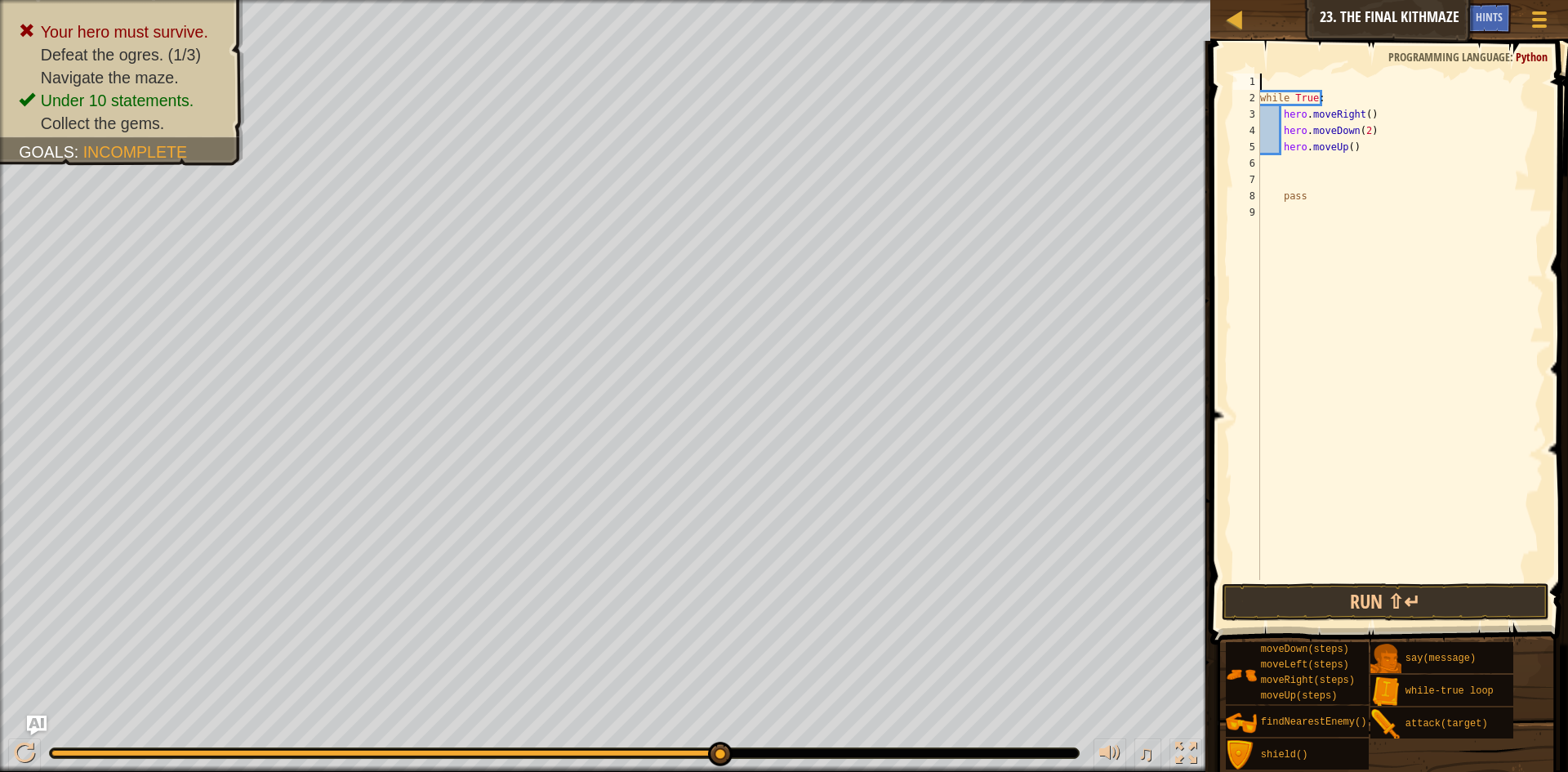
click at [1262, 98] on div "while True : hero . moveRight ( ) hero . moveDown ( 2 ) hero . moveUp ( ) pass" at bounding box center [1399, 342] width 287 height 539
click at [1374, 95] on div "while True : hero . moveRight ( ) hero . moveDown ( 2 ) hero . moveUp ( ) pass" at bounding box center [1399, 342] width 287 height 539
type textarea "hero.moveRight()"
type textarea "h"
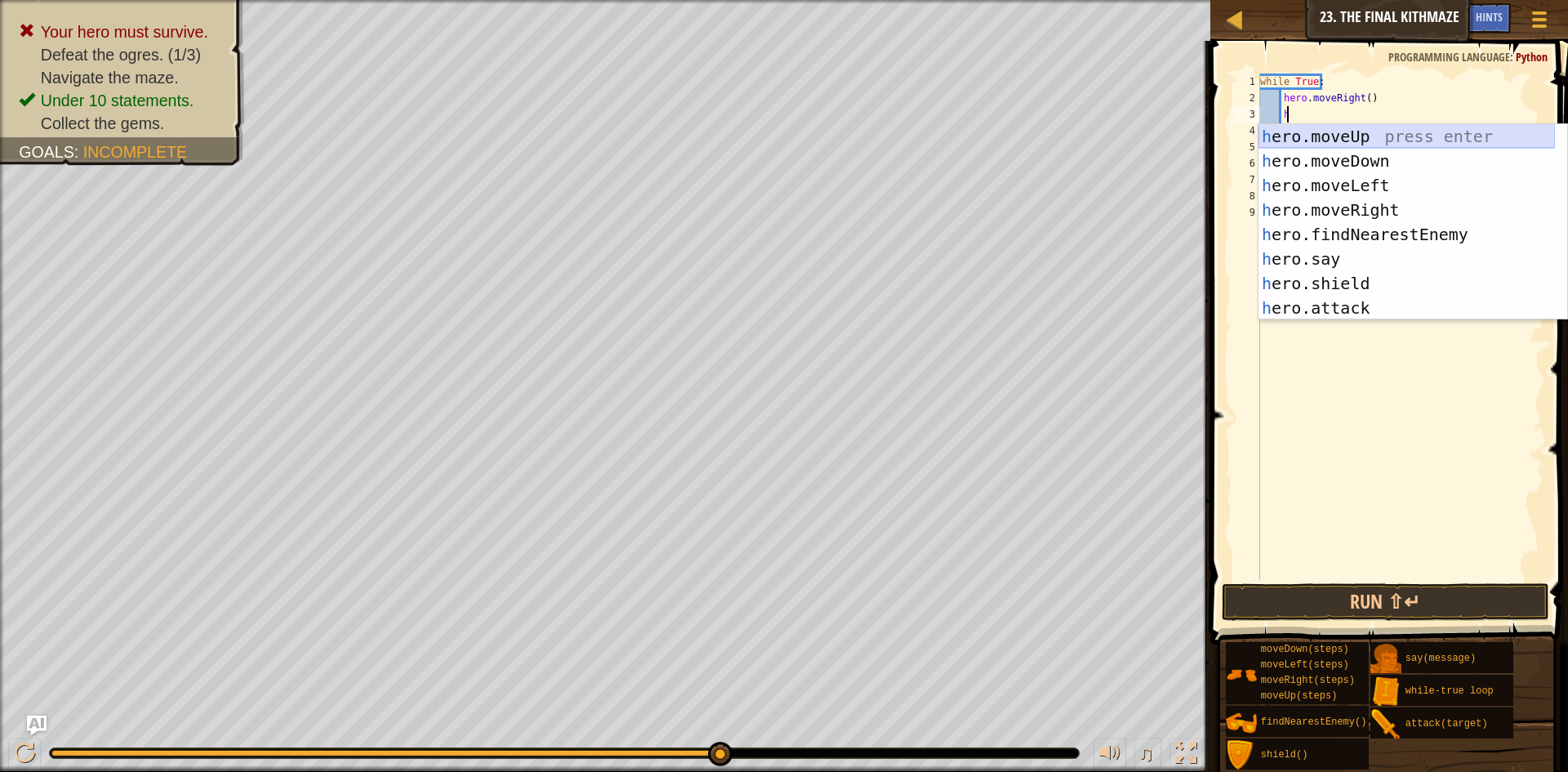
click at [1430, 134] on div "h ero.moveUp press enter h ero.moveDown press enter h ero.moveLeft press enter …" at bounding box center [1406, 246] width 296 height 245
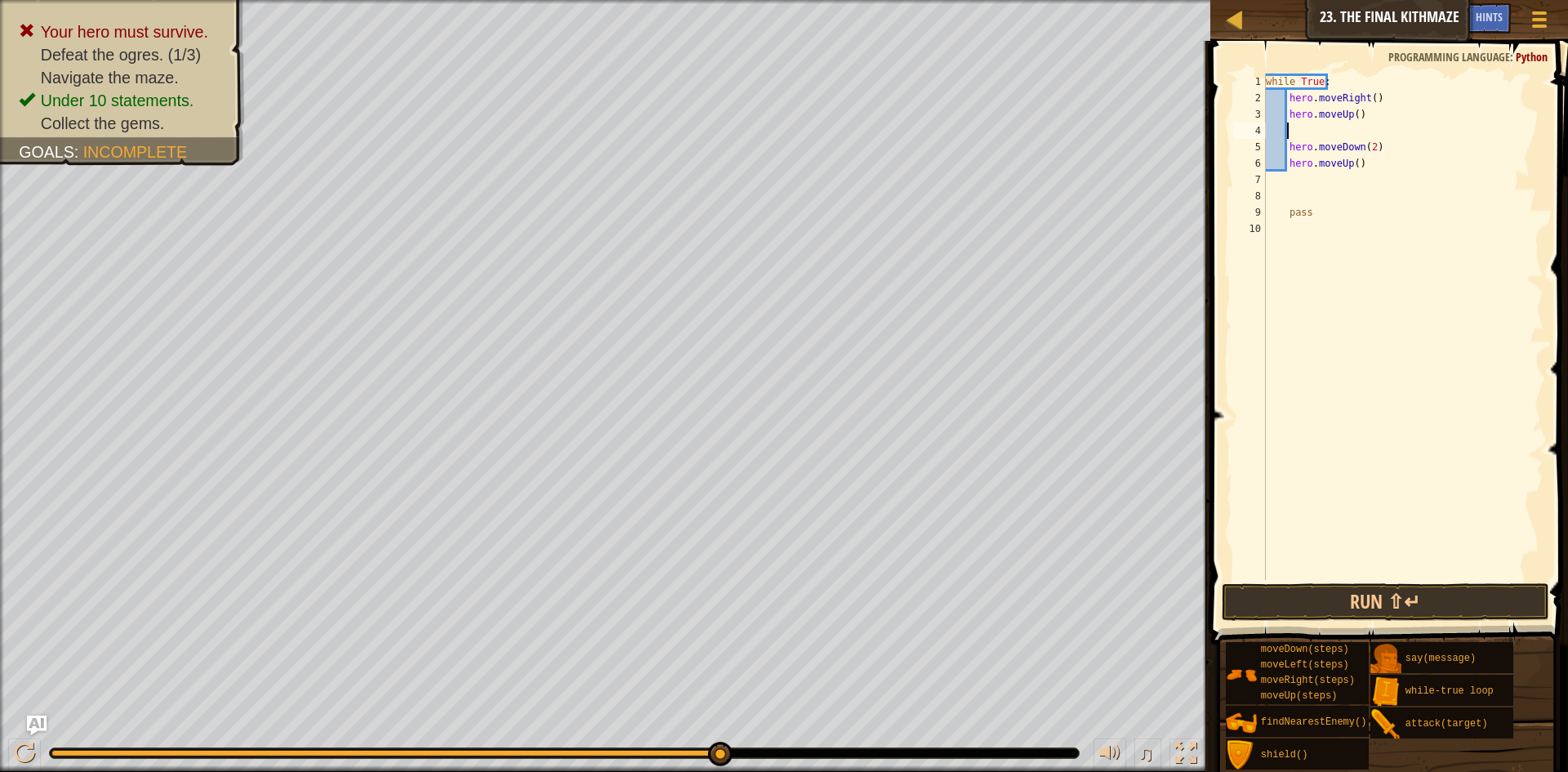
type textarea "h"
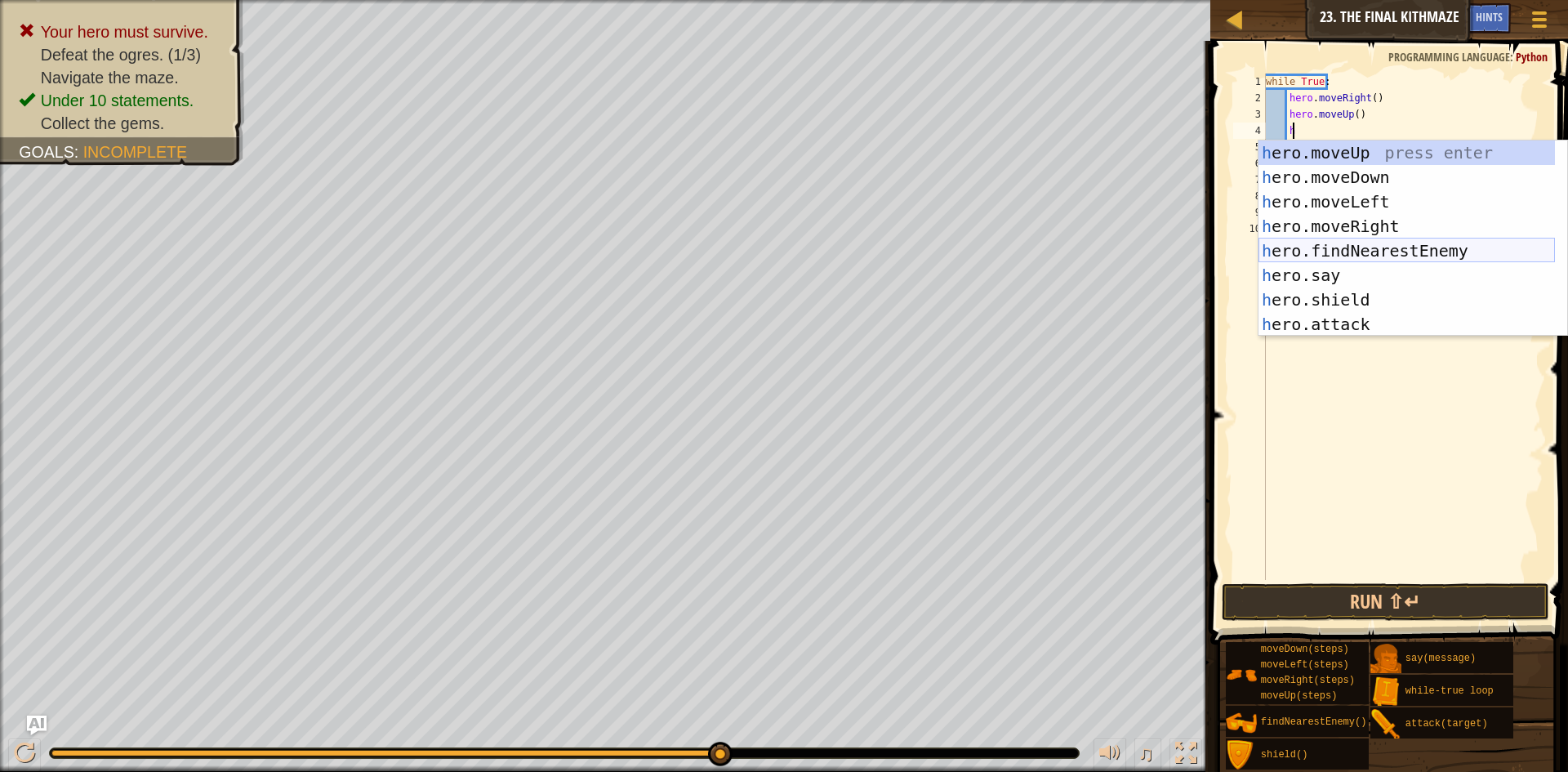
click at [1404, 248] on div "h ero.moveUp press enter h ero.moveDown press enter h ero.moveLeft press enter …" at bounding box center [1406, 263] width 296 height 245
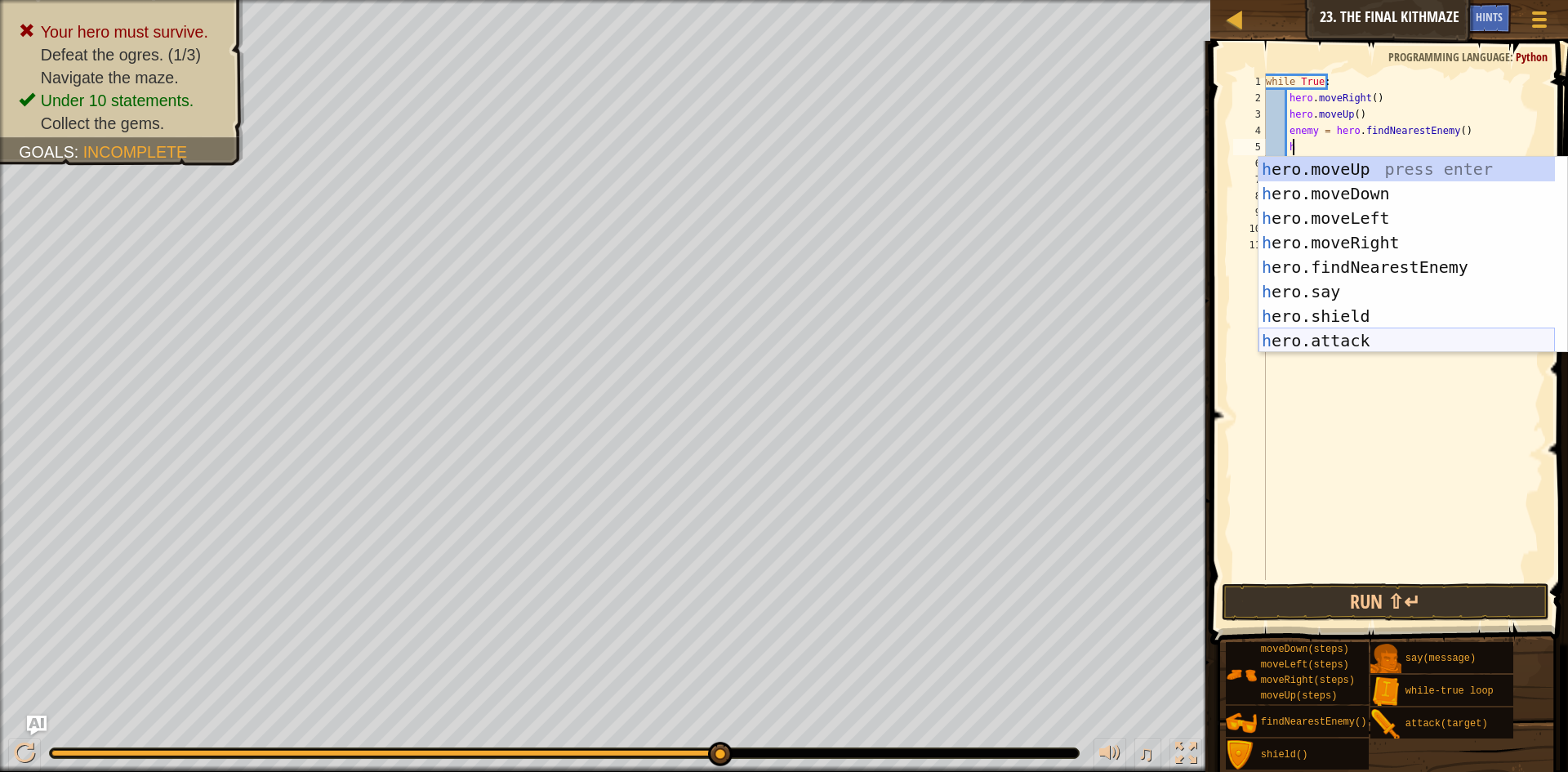
click at [1360, 340] on div "h ero.moveUp press enter h ero.moveDown press enter h ero.moveLeft press enter …" at bounding box center [1406, 279] width 296 height 245
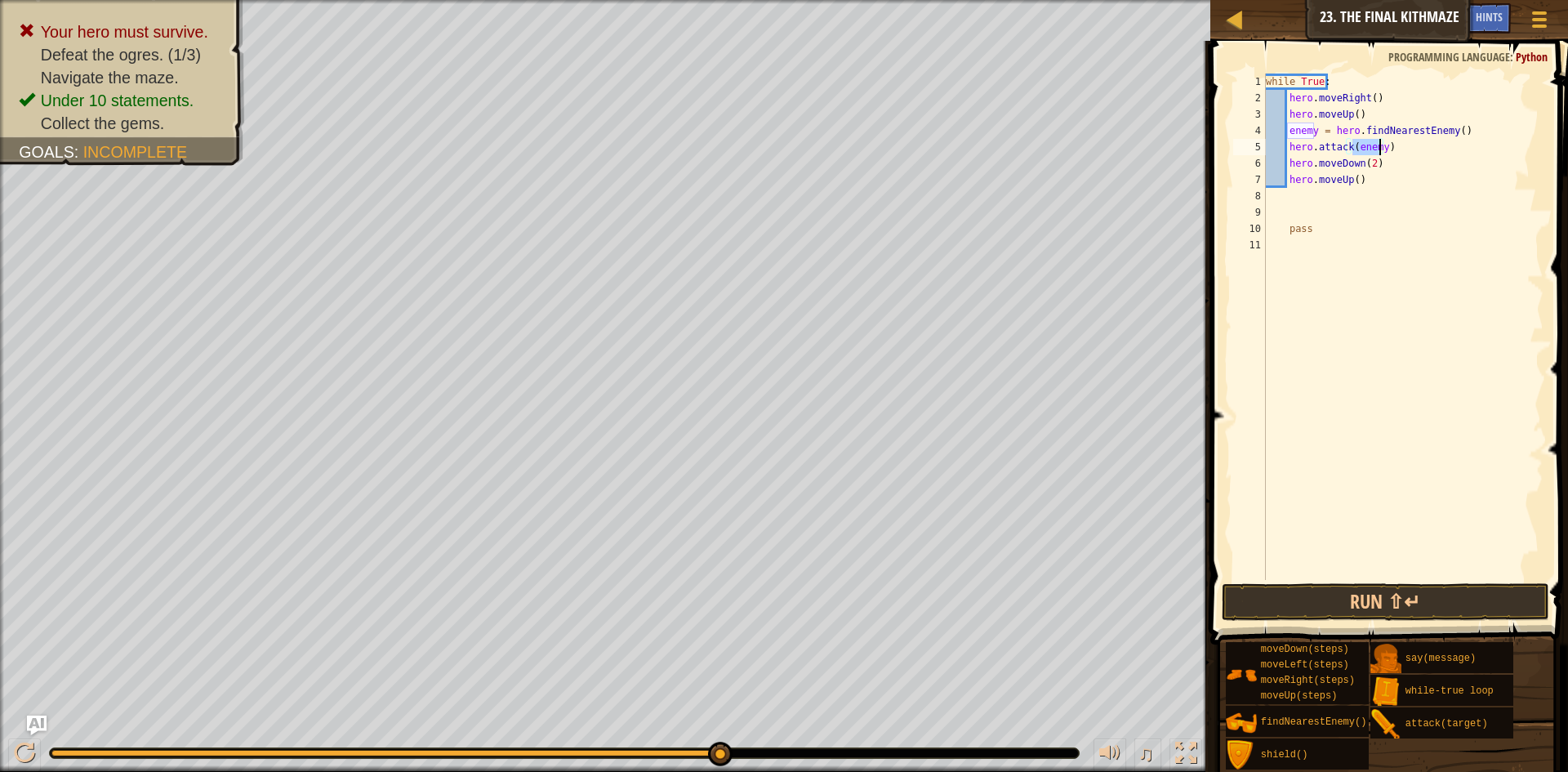
scroll to position [7, 7]
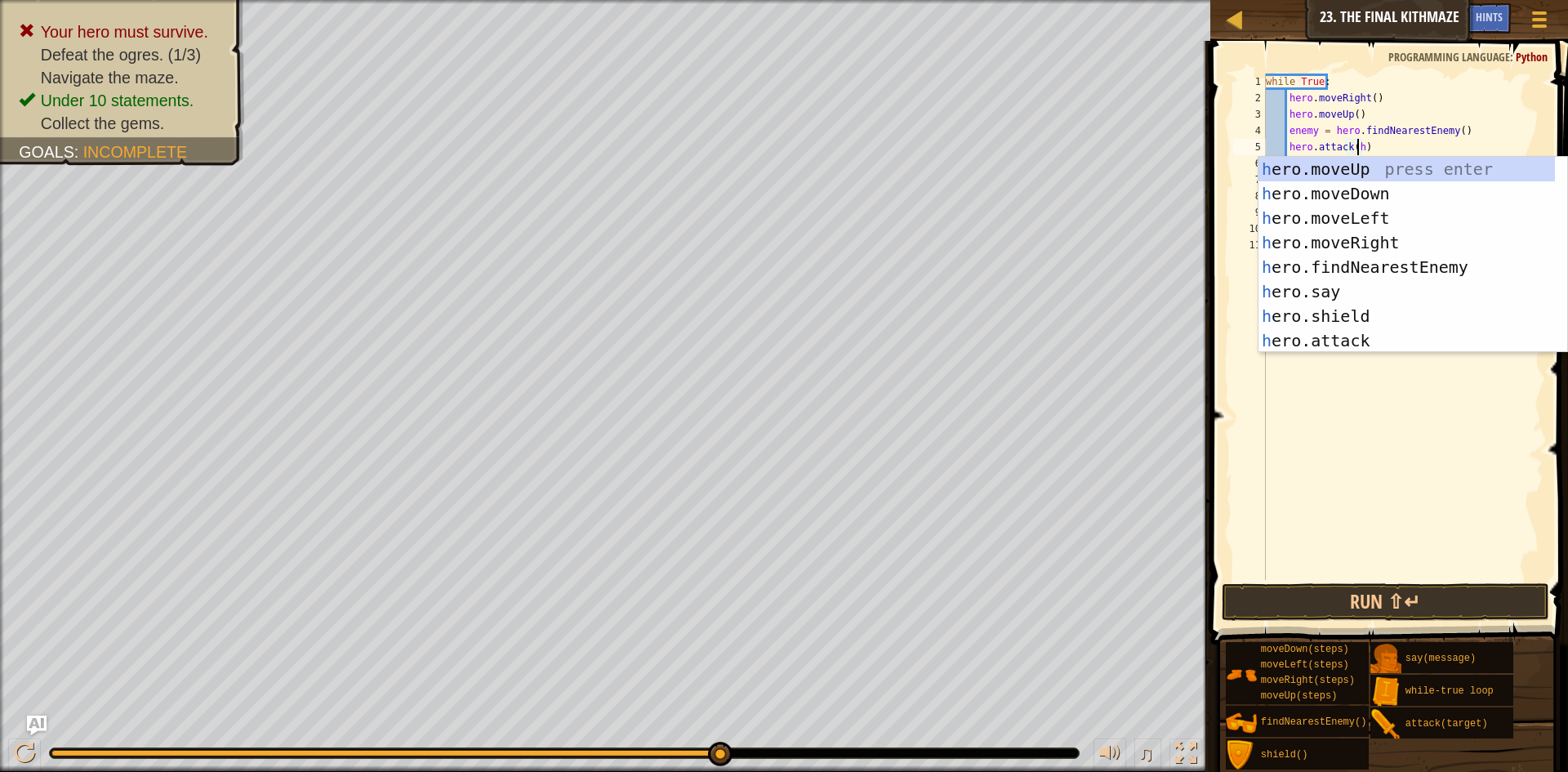
click at [1406, 153] on div "while True : hero . moveRight ( ) hero . moveUp ( ) enemy = hero . findNearestE…" at bounding box center [1403, 342] width 282 height 539
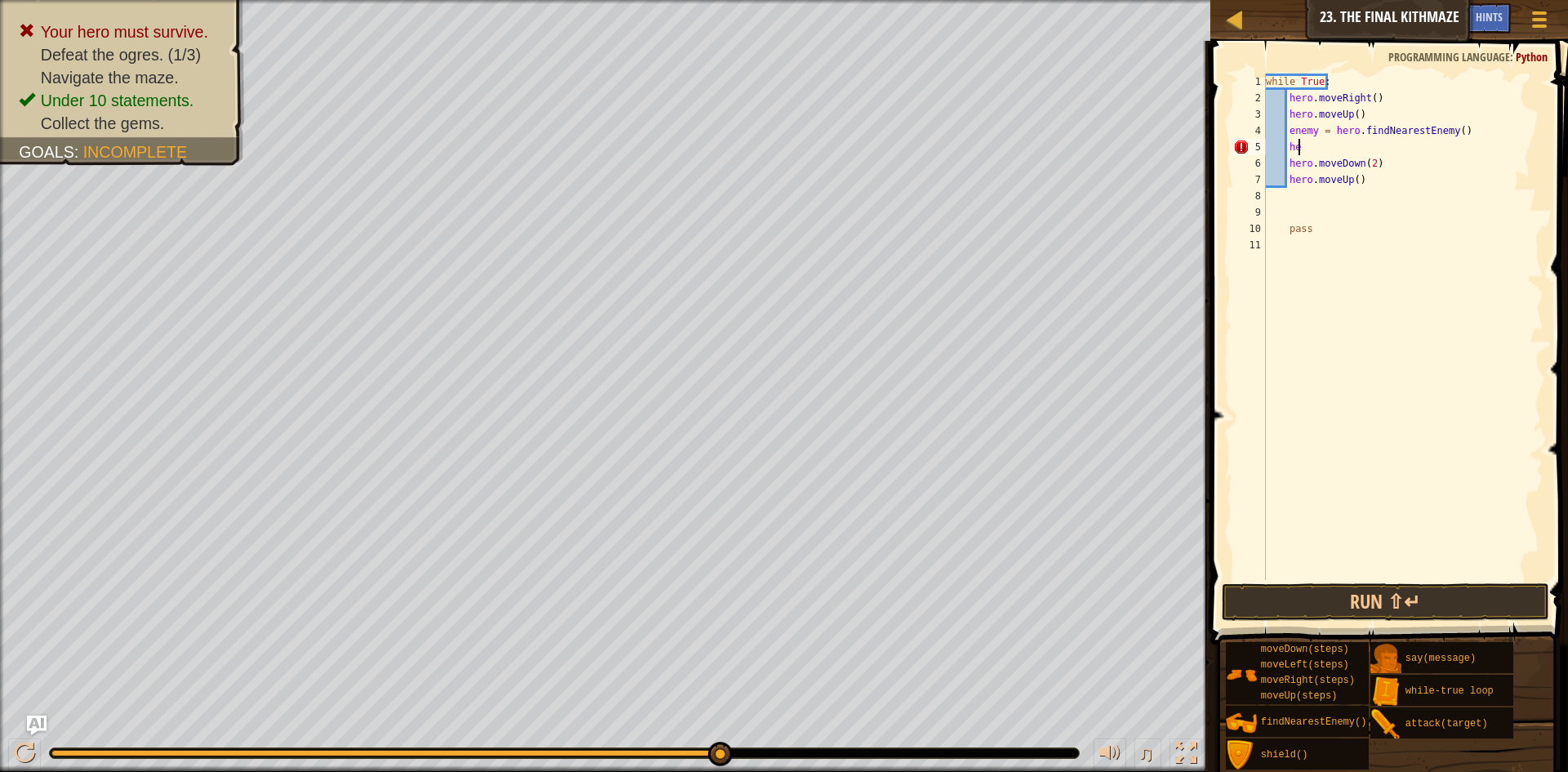
type textarea "h"
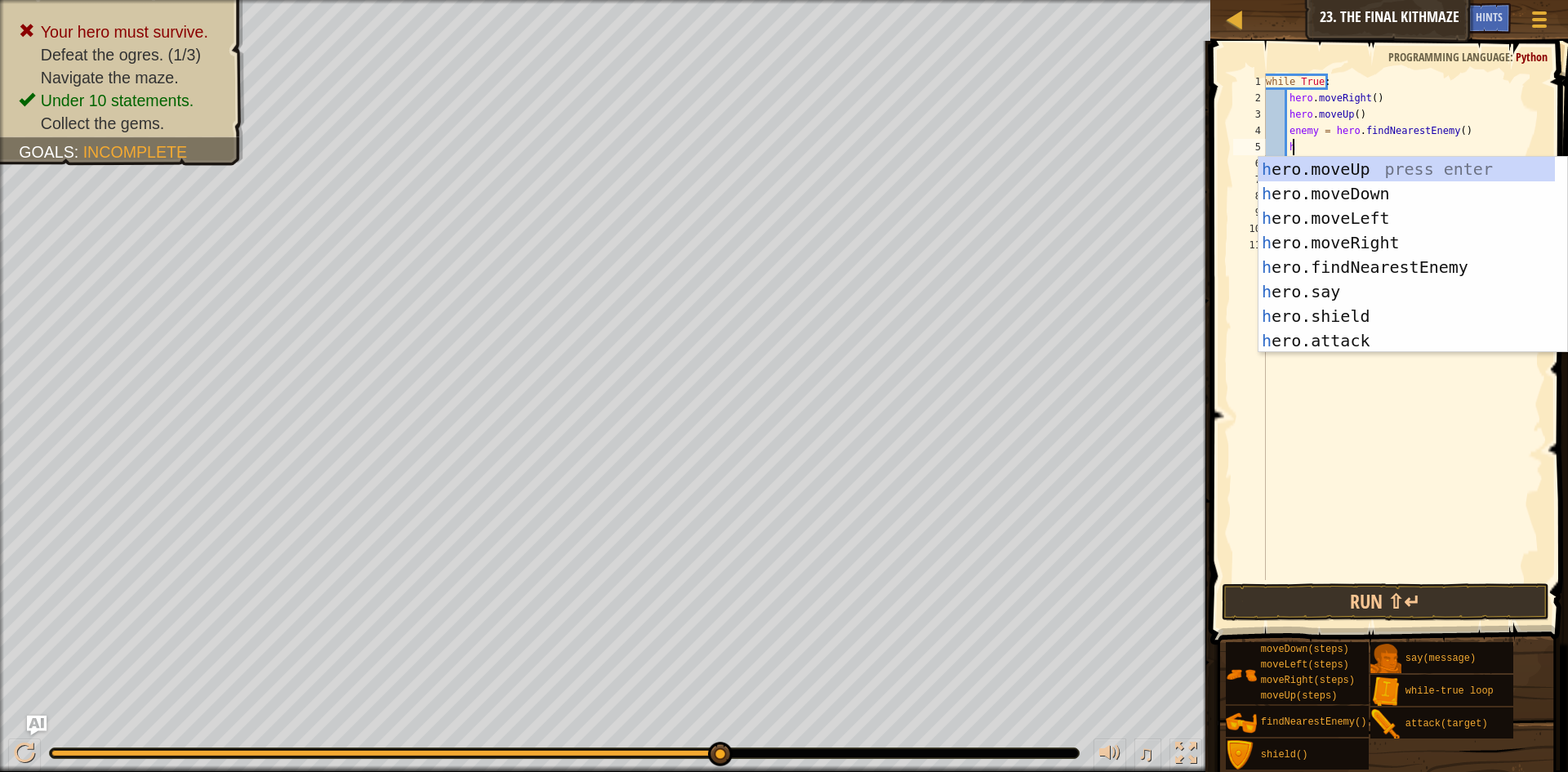
scroll to position [7, 2]
click at [1384, 337] on div "h ero.moveUp press enter h ero.moveDown press enter h ero.moveLeft press enter …" at bounding box center [1406, 279] width 296 height 245
type textarea "hero.attack(enemy)"
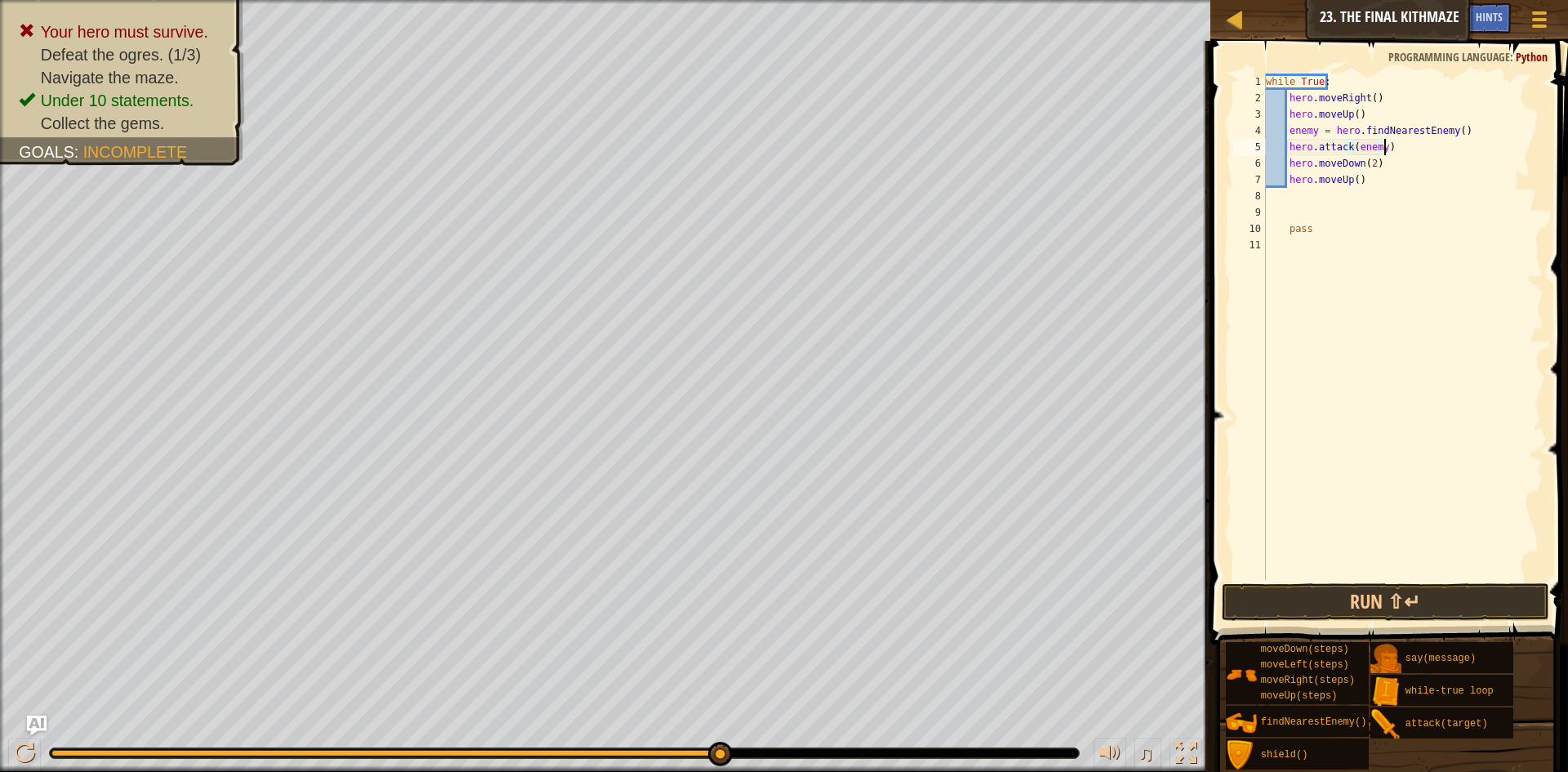
click at [1408, 155] on div "while True : hero . moveRight ( ) hero . moveUp ( ) enemy = hero . findNearestE…" at bounding box center [1403, 342] width 282 height 539
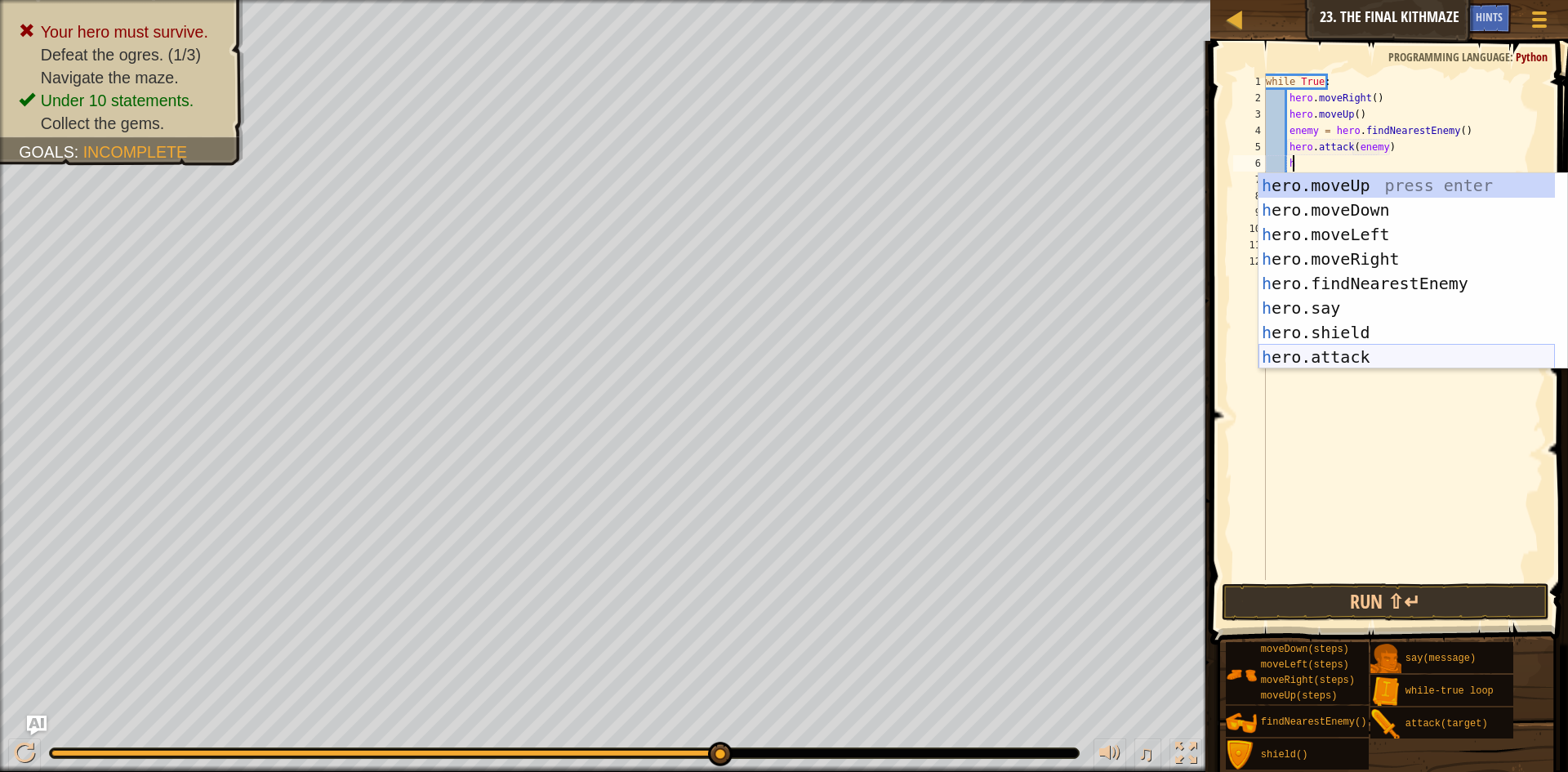
click at [1368, 354] on div "h ero.moveUp press enter h ero.moveDown press enter h ero.moveLeft press enter …" at bounding box center [1406, 295] width 296 height 245
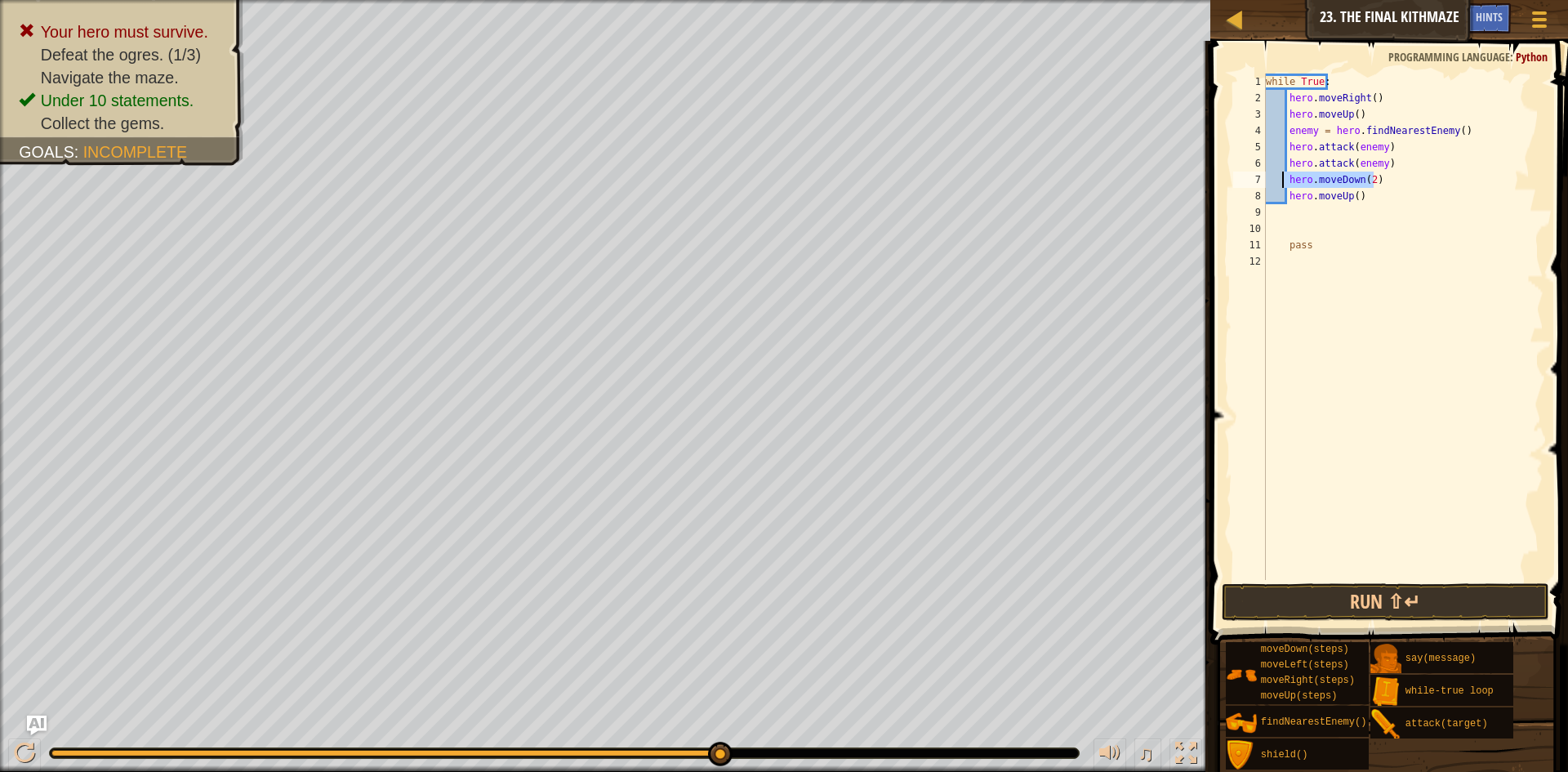
drag, startPoint x: 1389, startPoint y: 184, endPoint x: 1284, endPoint y: 184, distance: 105.0
click at [1284, 184] on div "while True : hero . moveRight ( ) hero . moveUp ( ) enemy = hero . findNearestE…" at bounding box center [1403, 342] width 282 height 539
type textarea "hero.moveDown(2)"
click at [1388, 184] on div "while True : hero . moveRight ( ) hero . moveUp ( ) enemy = hero . findNearestE…" at bounding box center [1403, 342] width 282 height 539
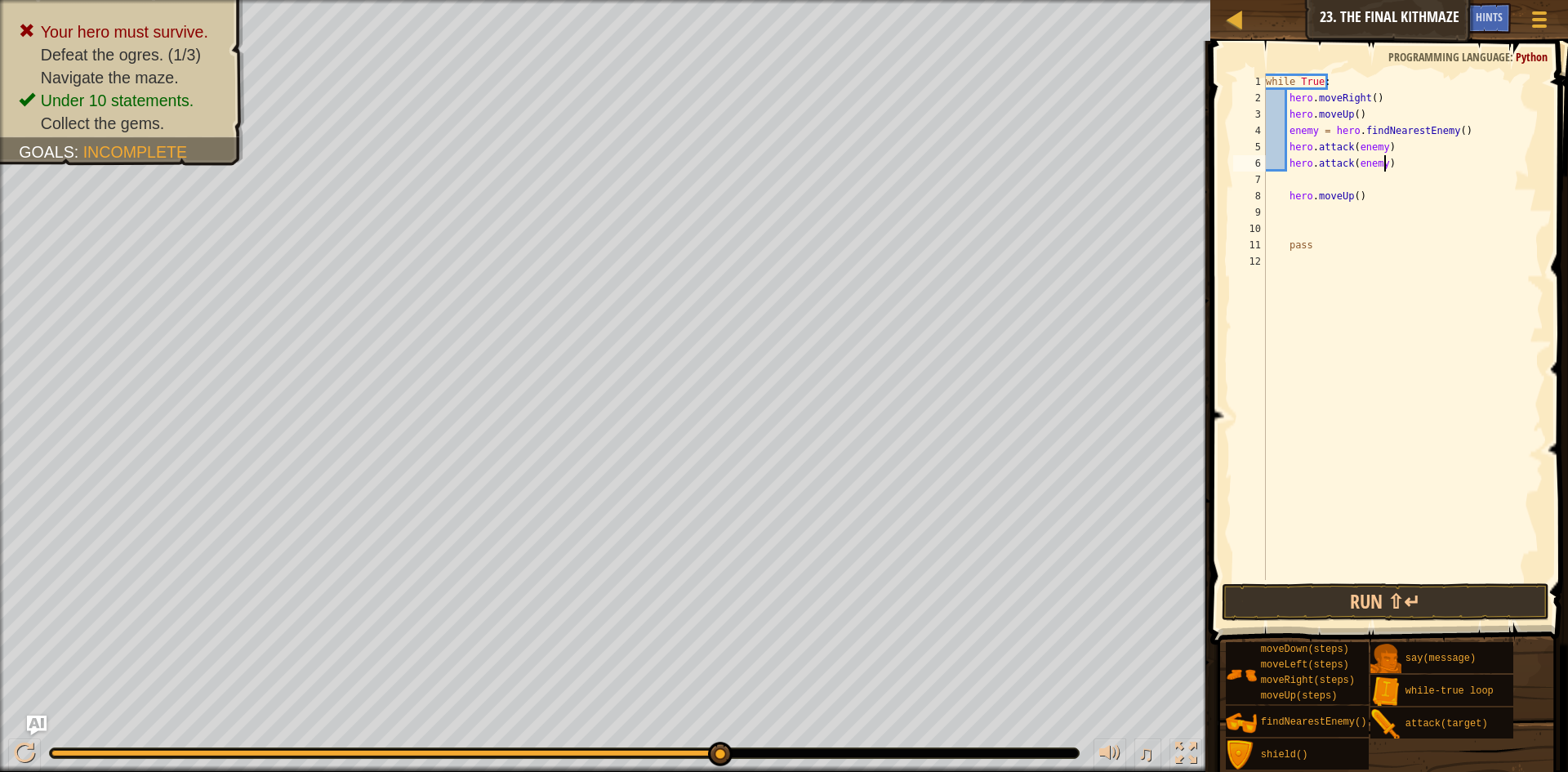
click at [1397, 157] on div "while True : hero . moveRight ( ) hero . moveUp ( ) enemy = hero . findNearestE…" at bounding box center [1403, 342] width 282 height 539
type textarea "hero.attack(enemy)"
type textarea "h"
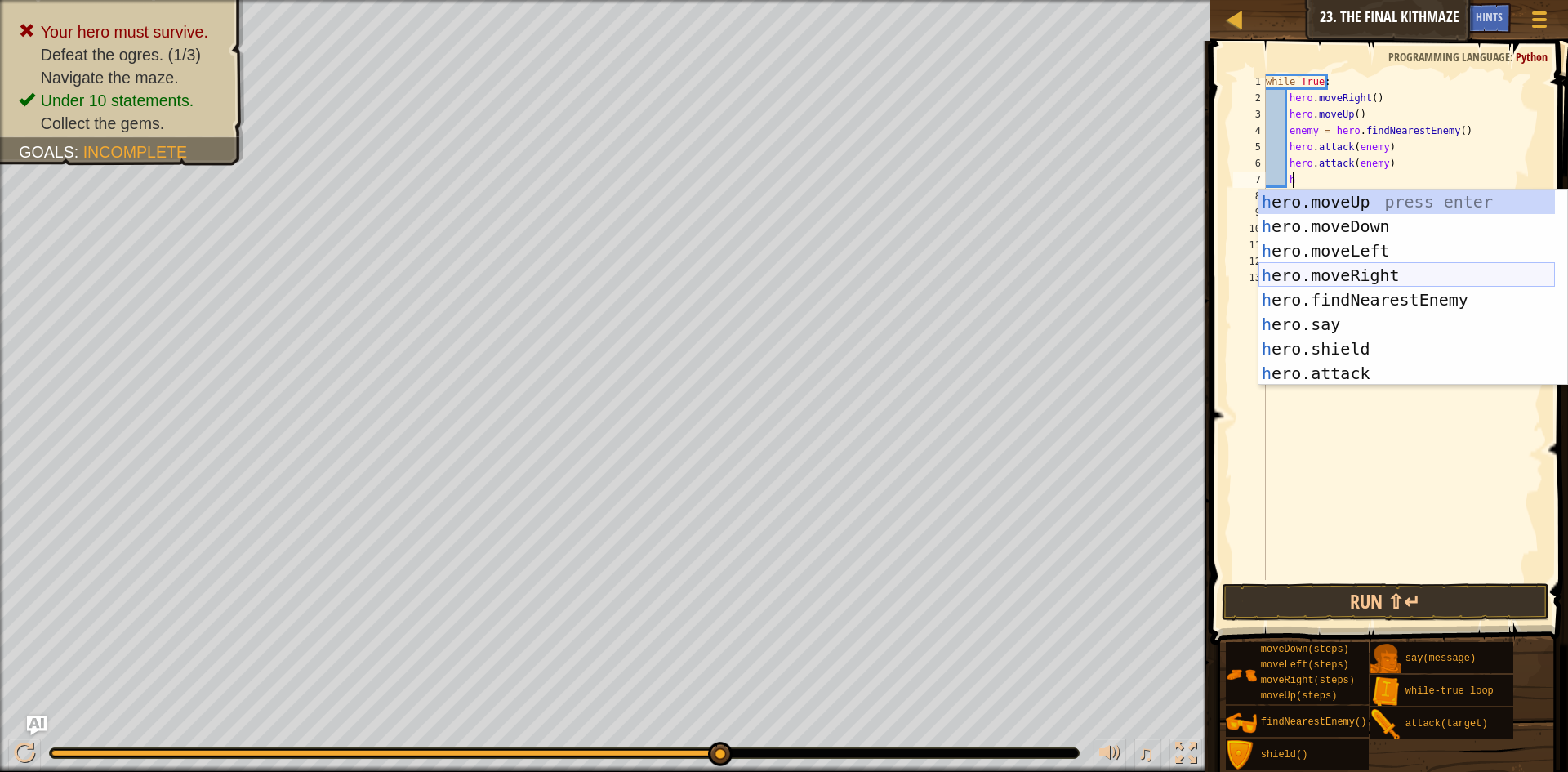
click at [1402, 278] on div "h ero.moveUp press enter h ero.moveDown press enter h ero.moveLeft press enter …" at bounding box center [1406, 312] width 296 height 245
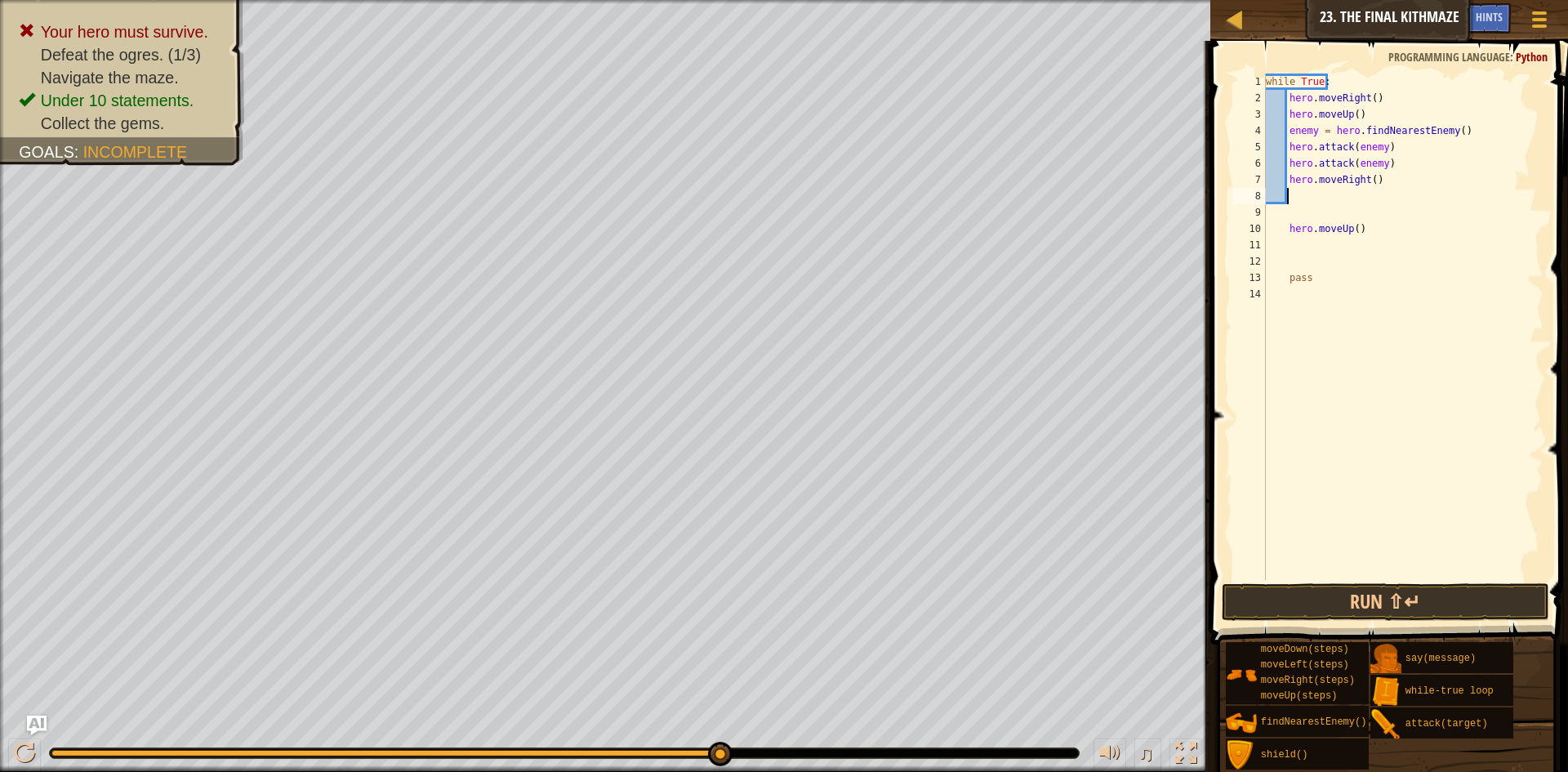
type textarea "h"
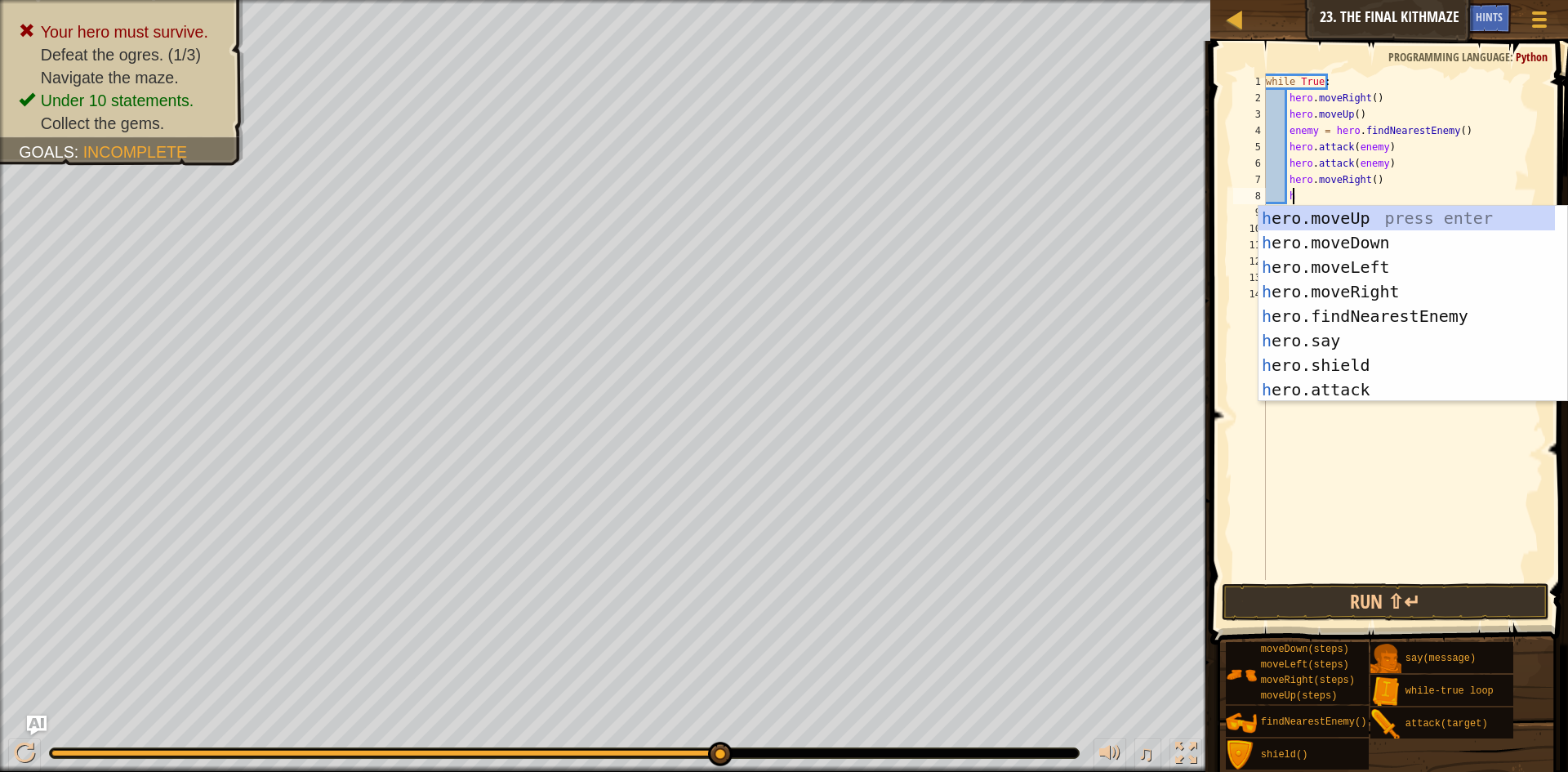
scroll to position [7, 2]
click at [1411, 246] on div "h ero.moveUp press enter h ero.moveDown press enter h ero.moveLeft press enter …" at bounding box center [1406, 328] width 296 height 245
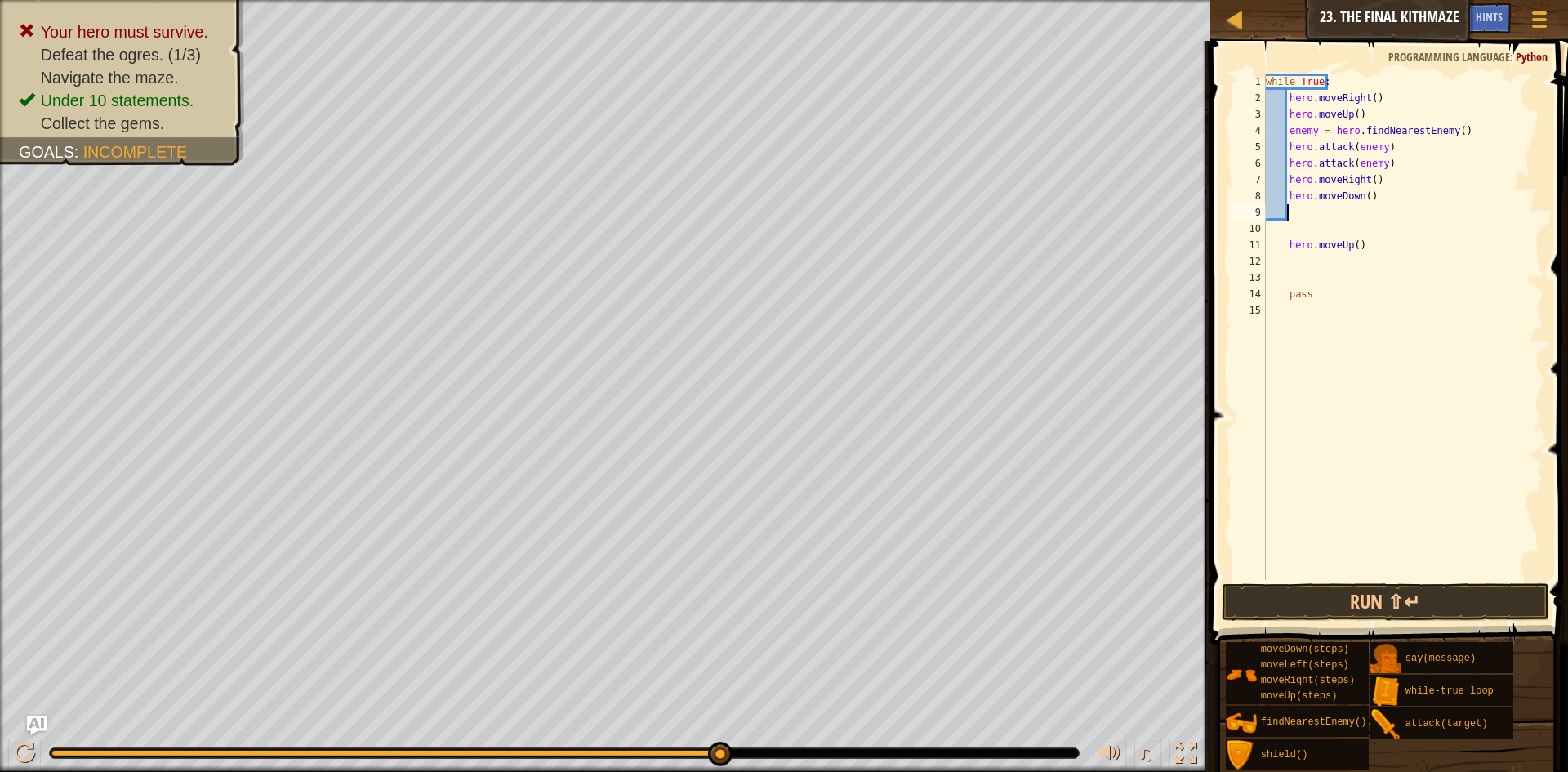
scroll to position [7, 1]
type textarea "h"
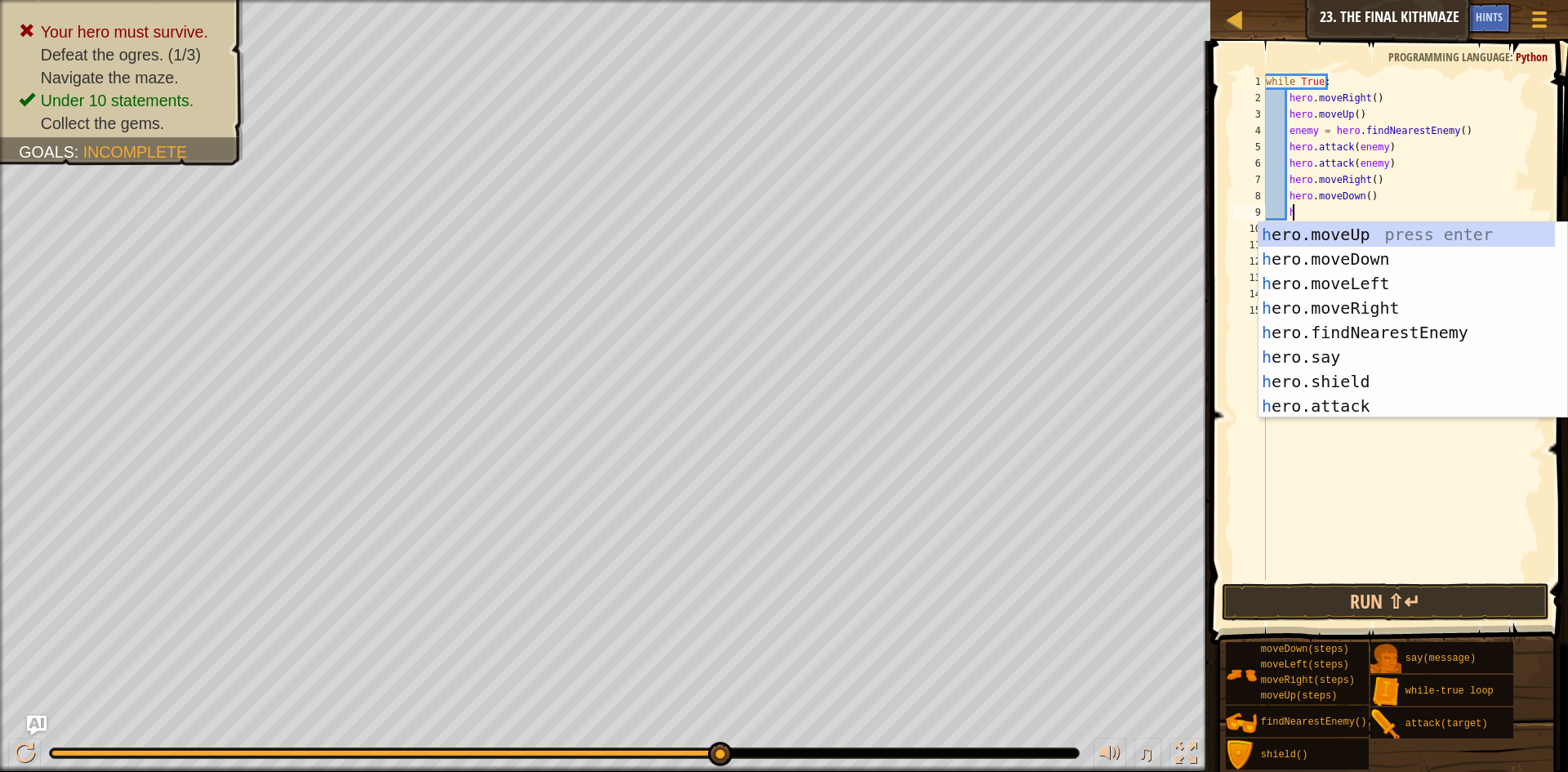
scroll to position [7, 2]
click at [1425, 233] on div "h ero.moveUp press enter h ero.moveDown press enter h ero.moveLeft press enter …" at bounding box center [1406, 344] width 296 height 245
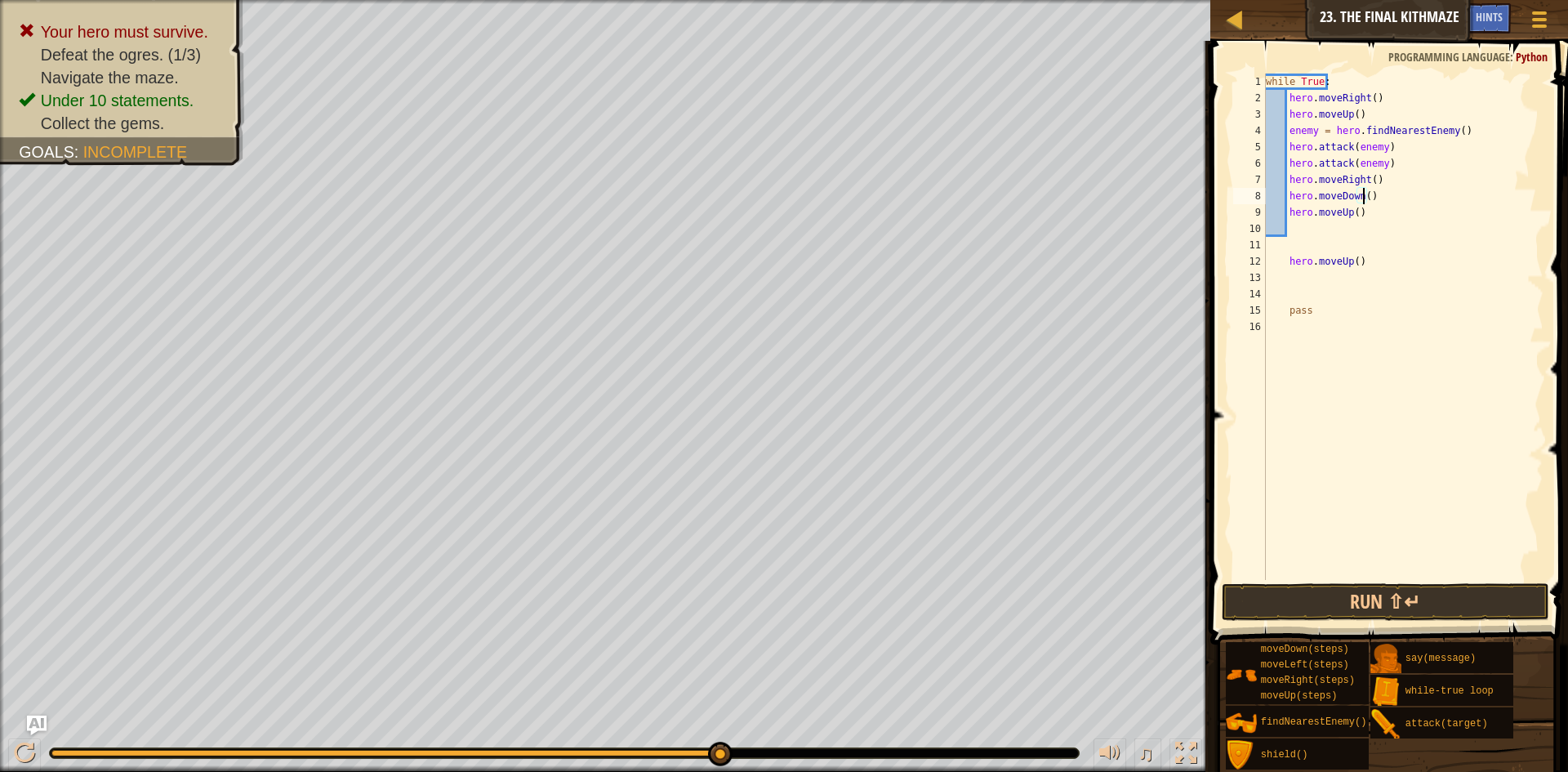
click at [1360, 193] on div "while True : hero . moveRight ( ) hero . moveUp ( ) enemy = hero . findNearestE…" at bounding box center [1403, 342] width 282 height 539
drag, startPoint x: 1386, startPoint y: 258, endPoint x: 1255, endPoint y: 258, distance: 131.0
click at [1255, 258] on div "hero.moveDown(2) 1 2 3 4 5 6 7 8 9 10 11 12 13 14 15 16 while True : hero . mov…" at bounding box center [1387, 327] width 314 height 507
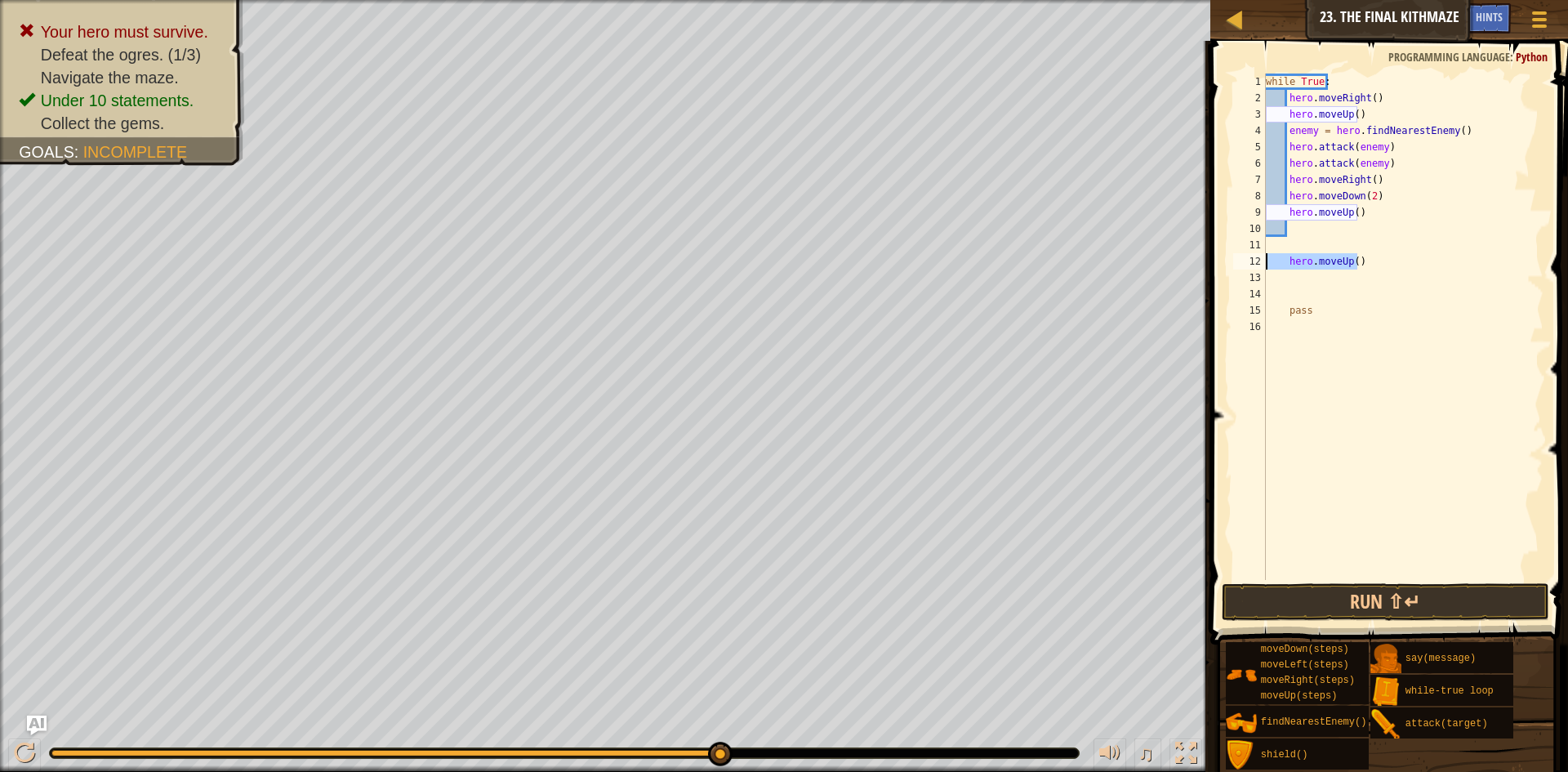
type textarea "hero.moveUp()"
click at [1345, 258] on div "while True : hero . moveRight ( ) hero . moveUp ( ) enemy = hero . findNearestE…" at bounding box center [1403, 327] width 281 height 507
drag, startPoint x: 1366, startPoint y: 258, endPoint x: 1286, endPoint y: 258, distance: 80.0
click at [1286, 258] on div "while True : hero . moveRight ( ) hero . moveUp ( ) enemy = hero . findNearestE…" at bounding box center [1403, 342] width 282 height 539
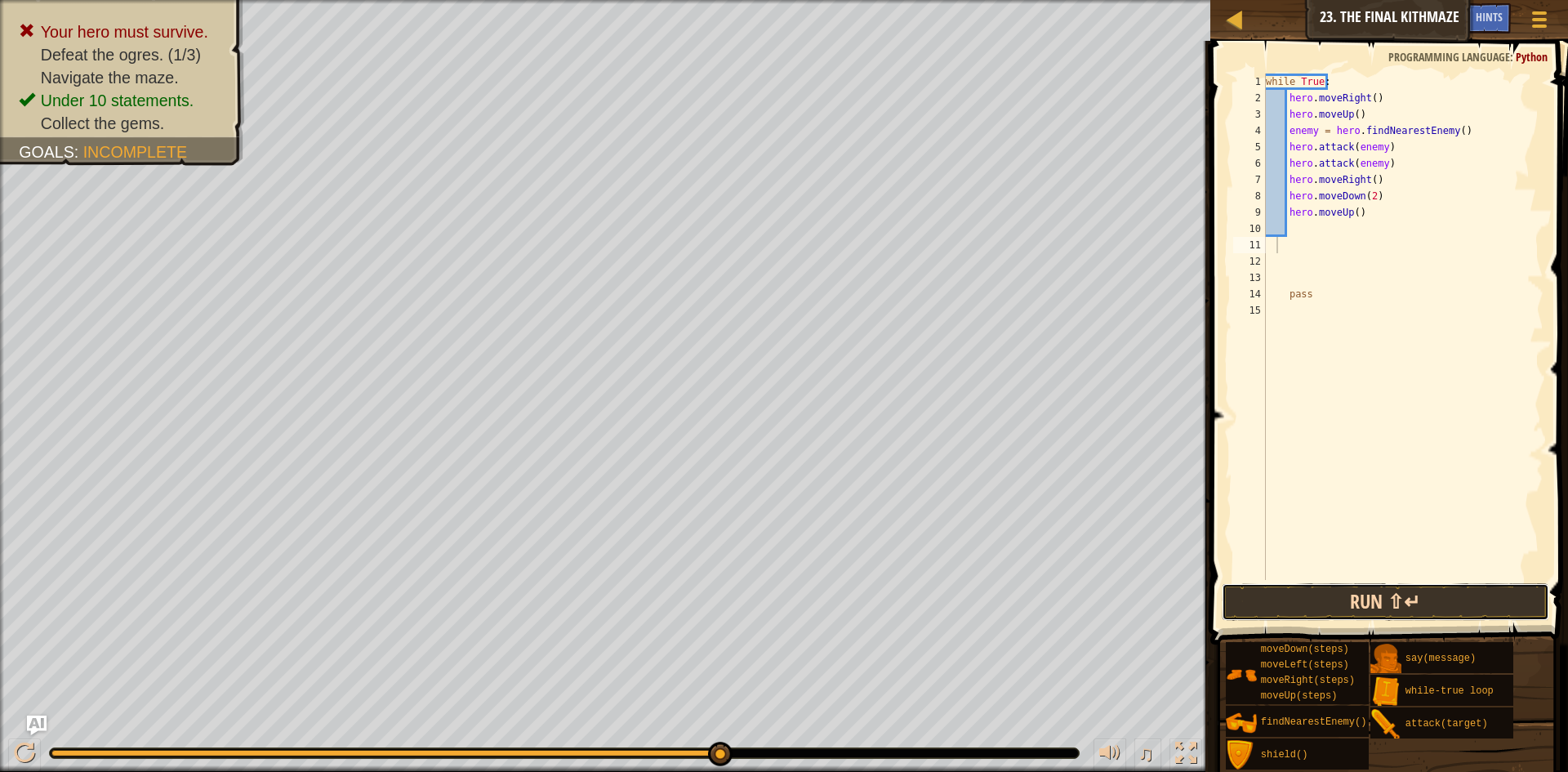
click at [1411, 594] on button "Run ⇧↵" at bounding box center [1385, 602] width 327 height 37
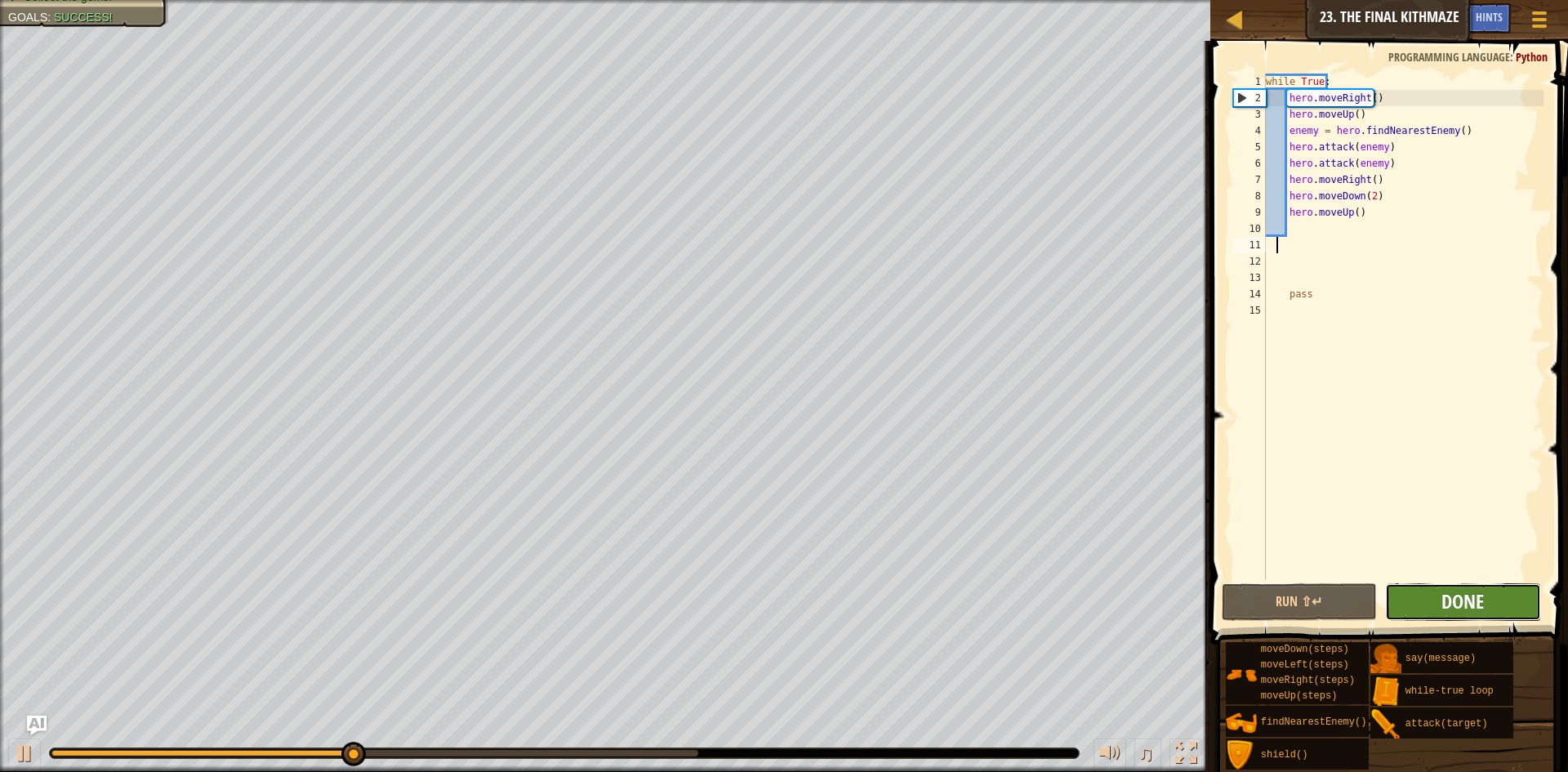
click at [1443, 597] on span "Done" at bounding box center [1463, 601] width 42 height 26
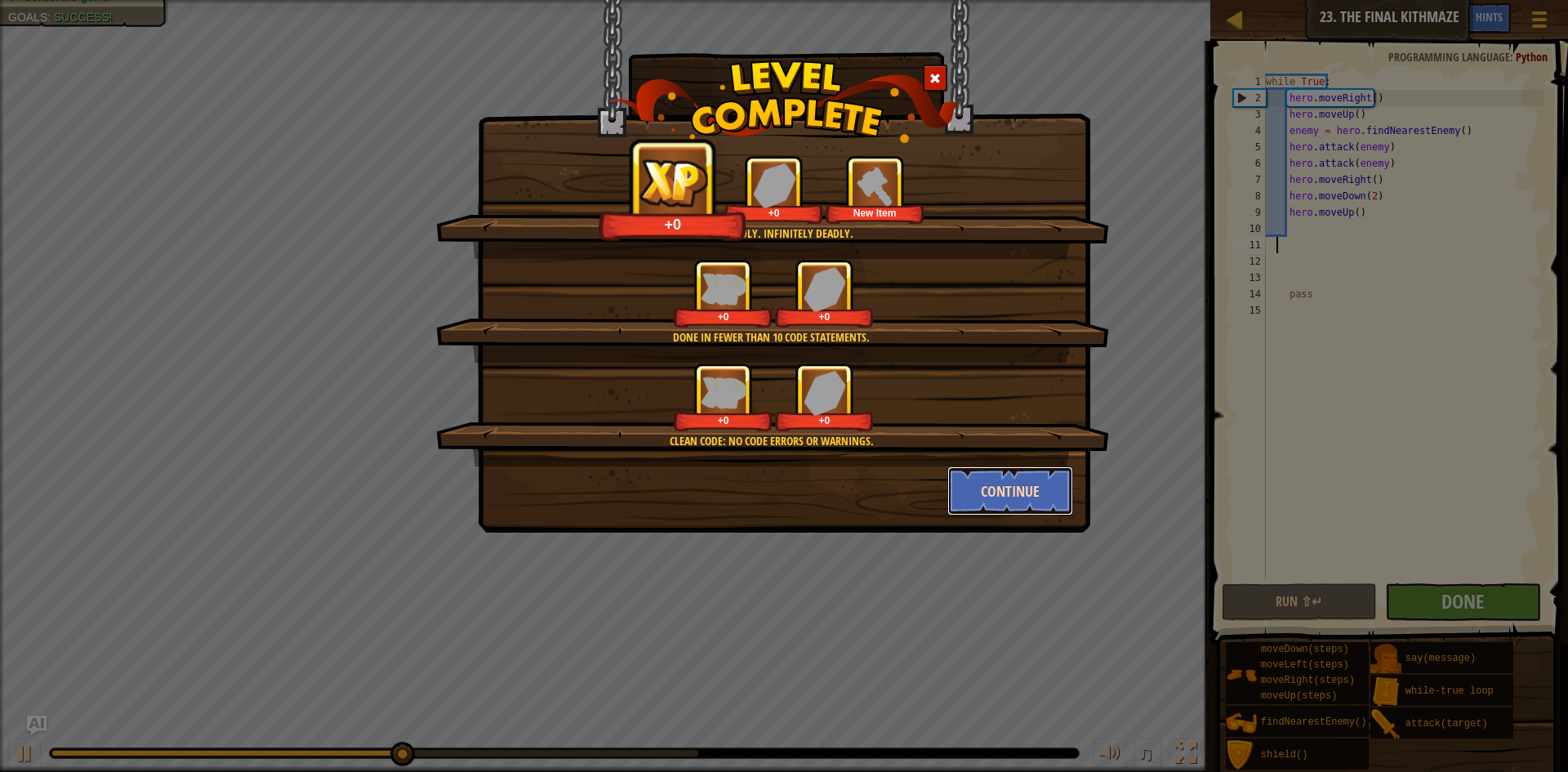
click at [1041, 495] on button "Continue" at bounding box center [1011, 490] width 126 height 49
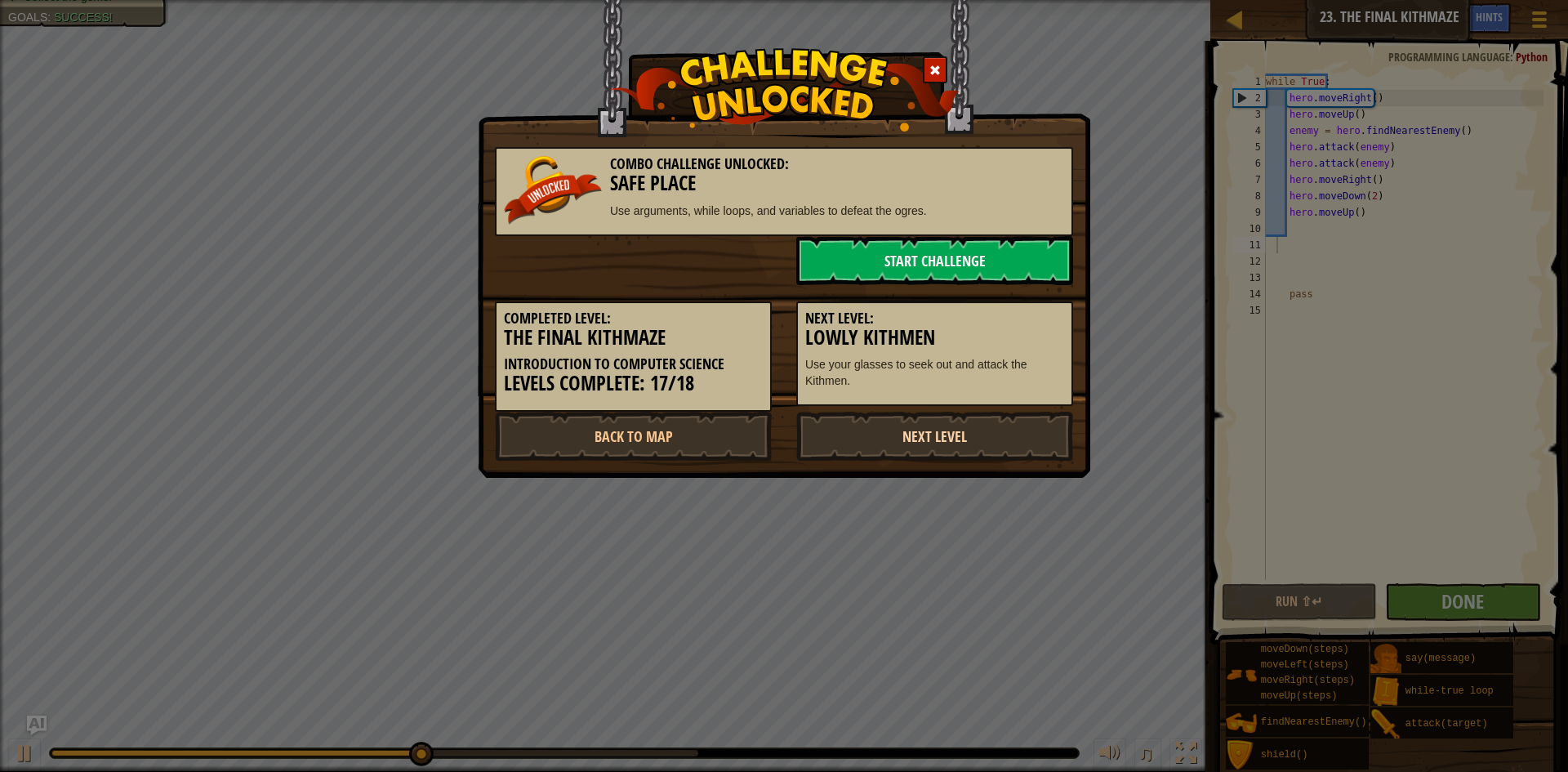
click at [938, 427] on link "Next Level" at bounding box center [934, 436] width 277 height 49
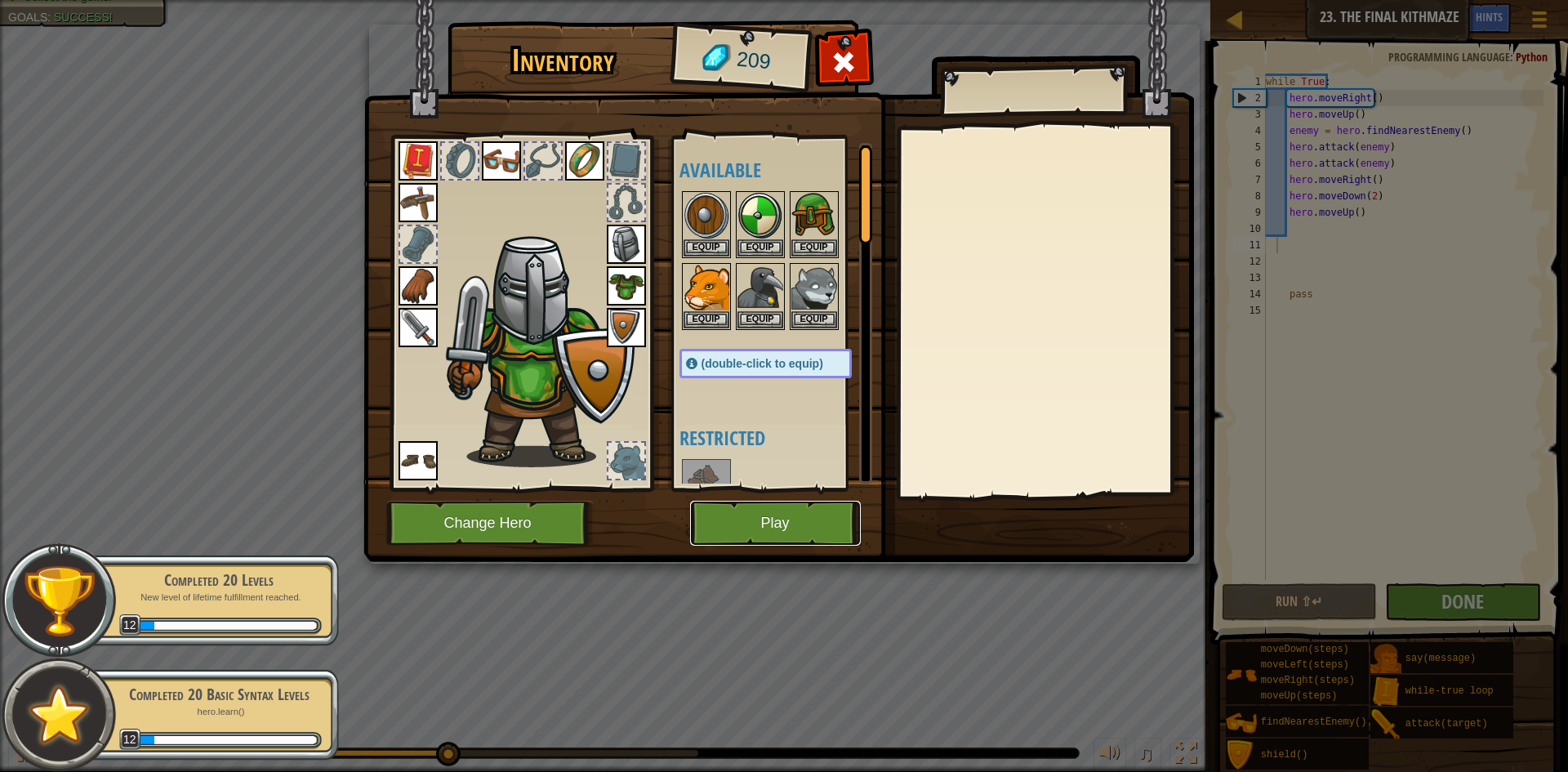
click at [764, 522] on button "Play" at bounding box center [776, 524] width 171 height 45
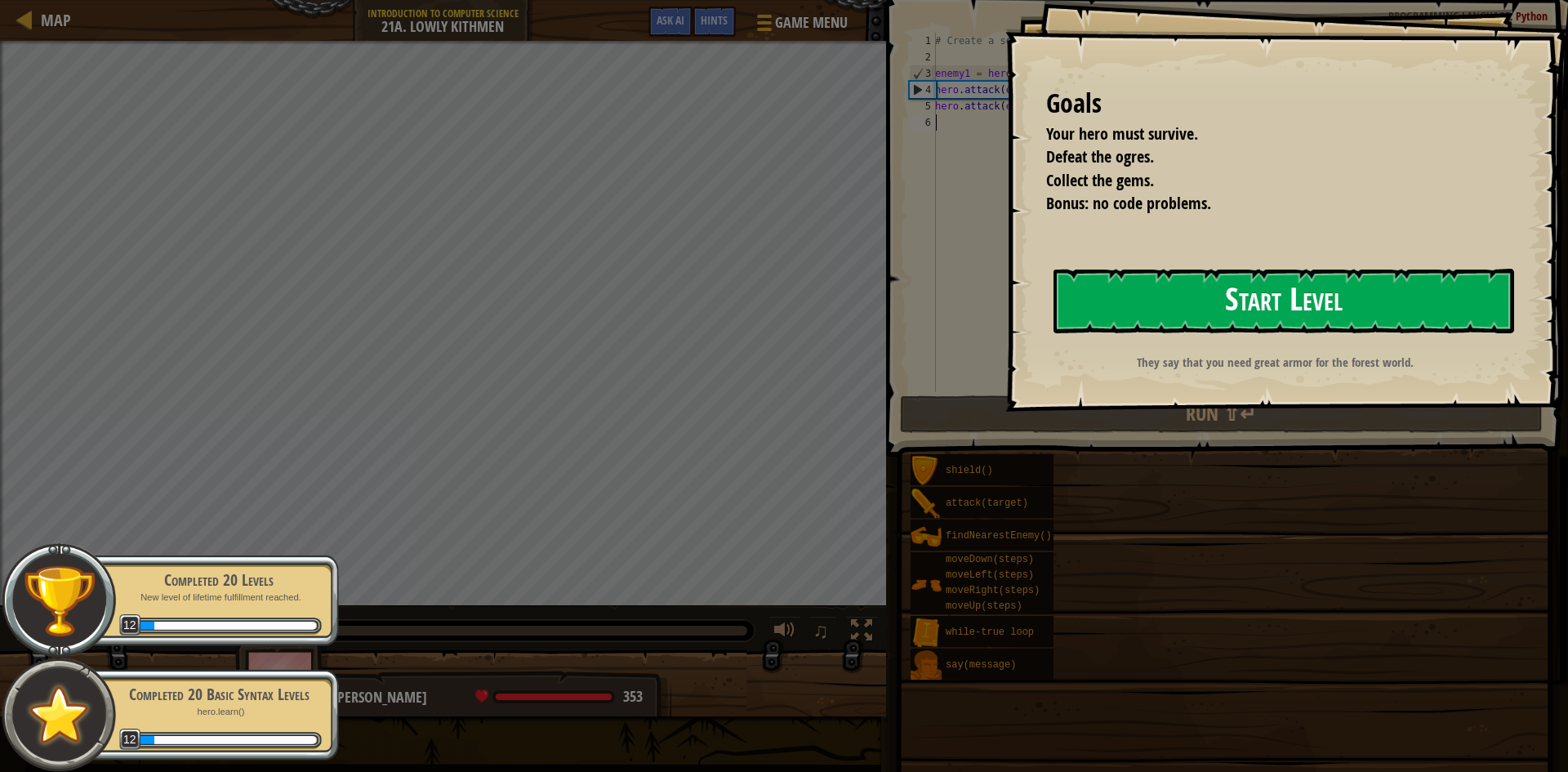
click at [1273, 309] on button "Start Level" at bounding box center [1283, 302] width 461 height 65
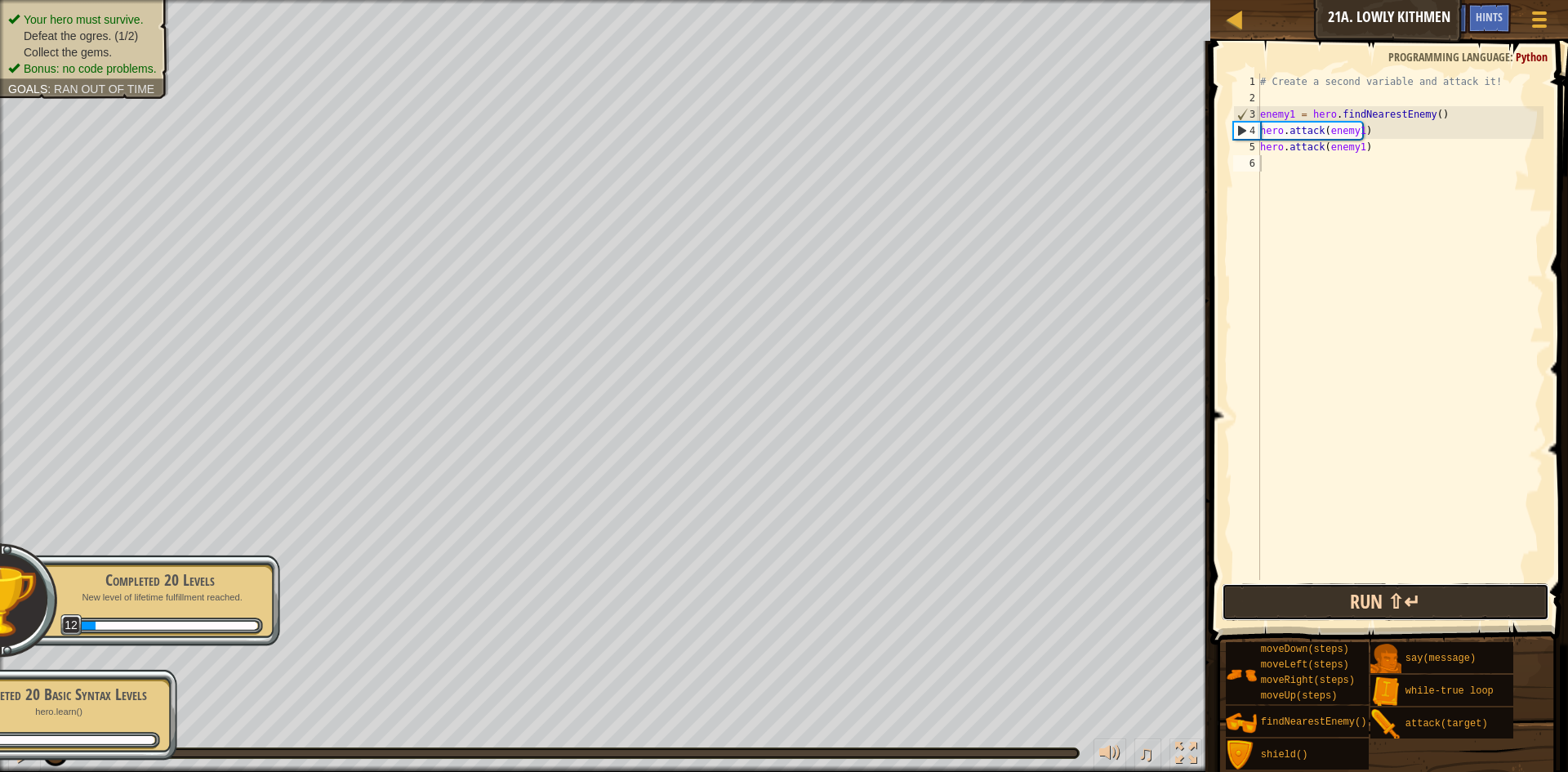
click at [1294, 599] on button "Run ⇧↵" at bounding box center [1385, 602] width 327 height 37
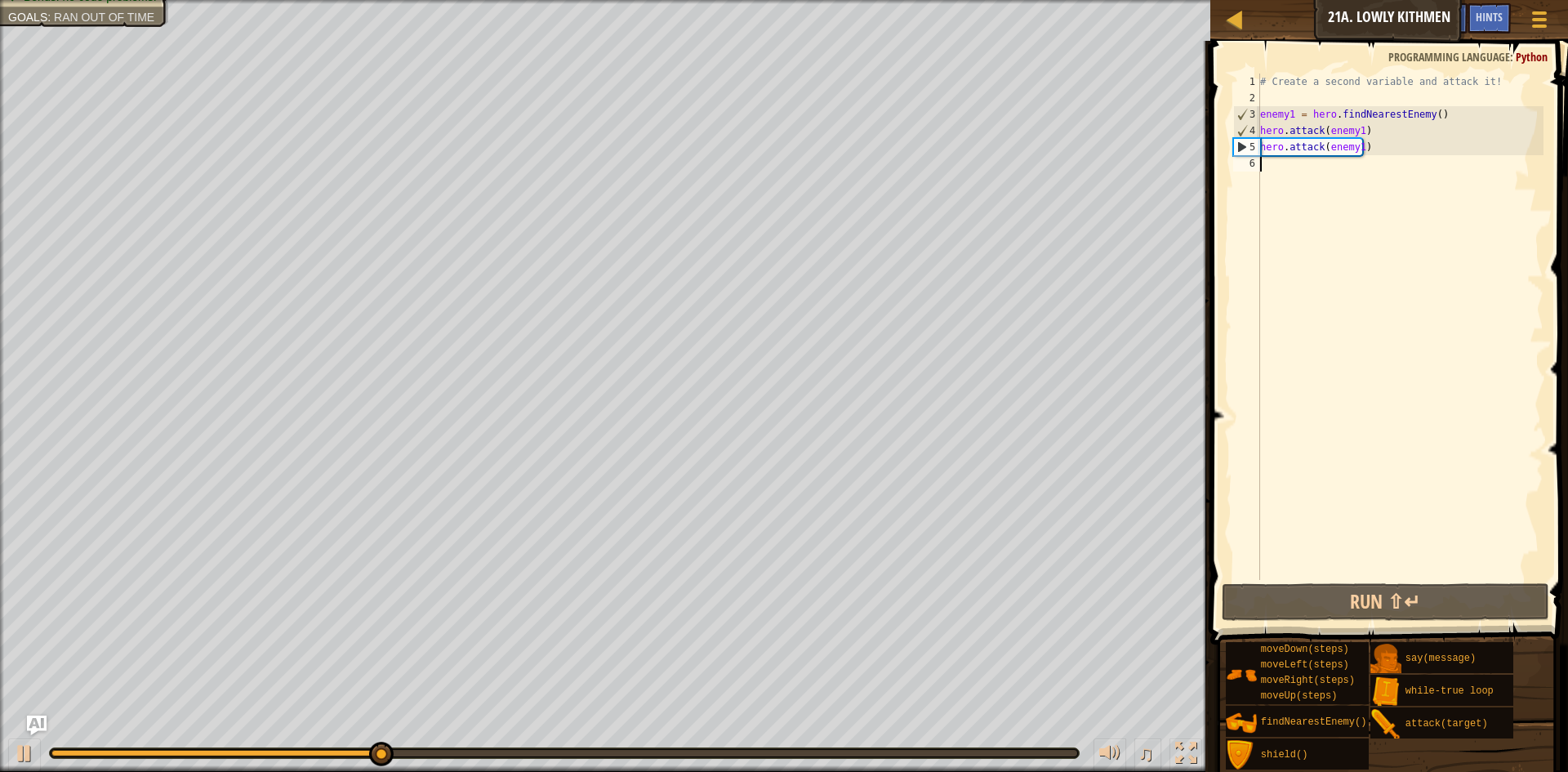
click at [1300, 95] on div "# Create a second variable and attack it! enemy1 = hero . findNearestEnemy ( ) …" at bounding box center [1399, 342] width 287 height 539
type textarea "h"
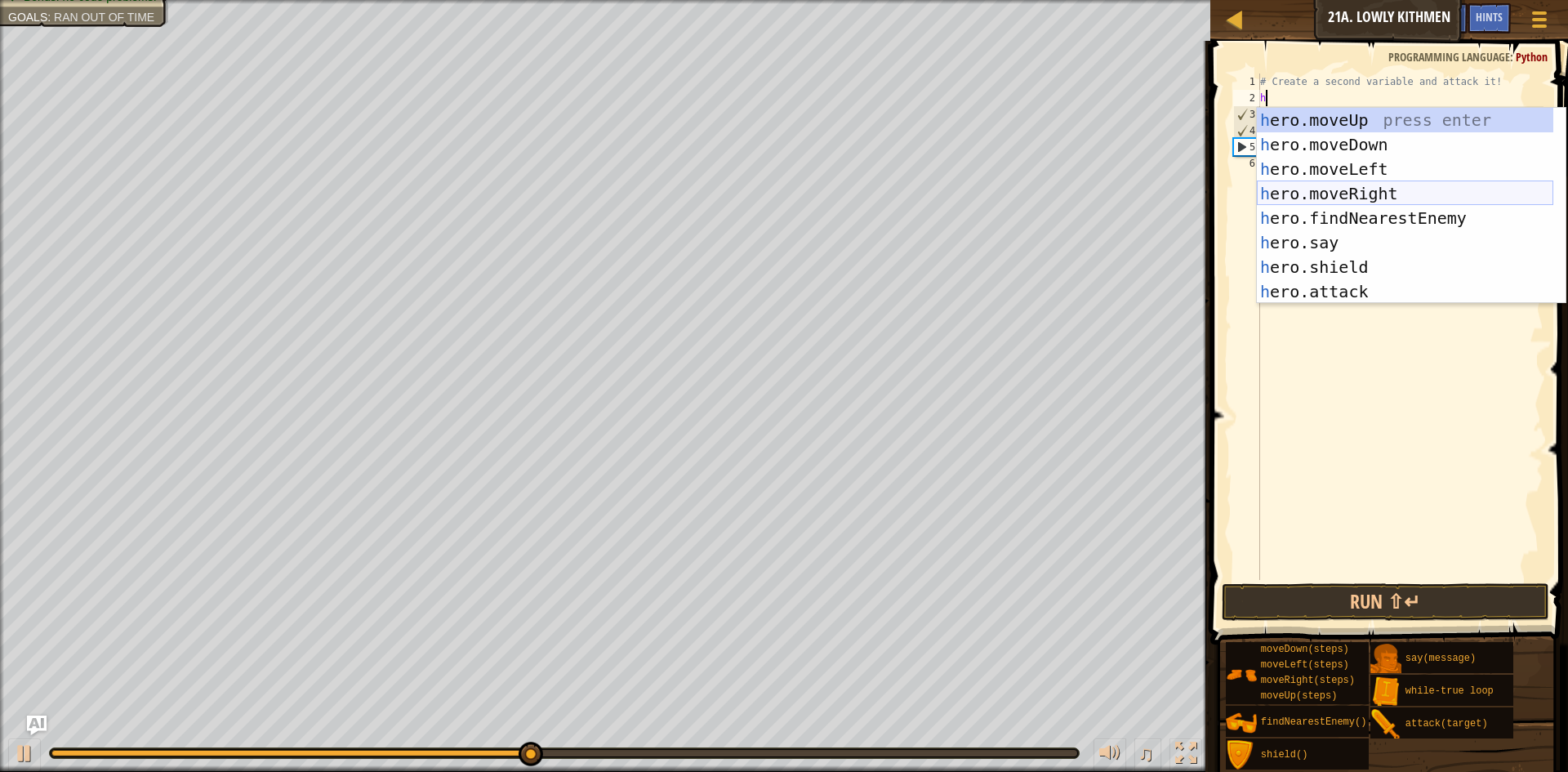
click at [1396, 191] on div "h ero.moveUp press enter h ero.moveDown press enter h ero.moveLeft press enter …" at bounding box center [1404, 230] width 296 height 245
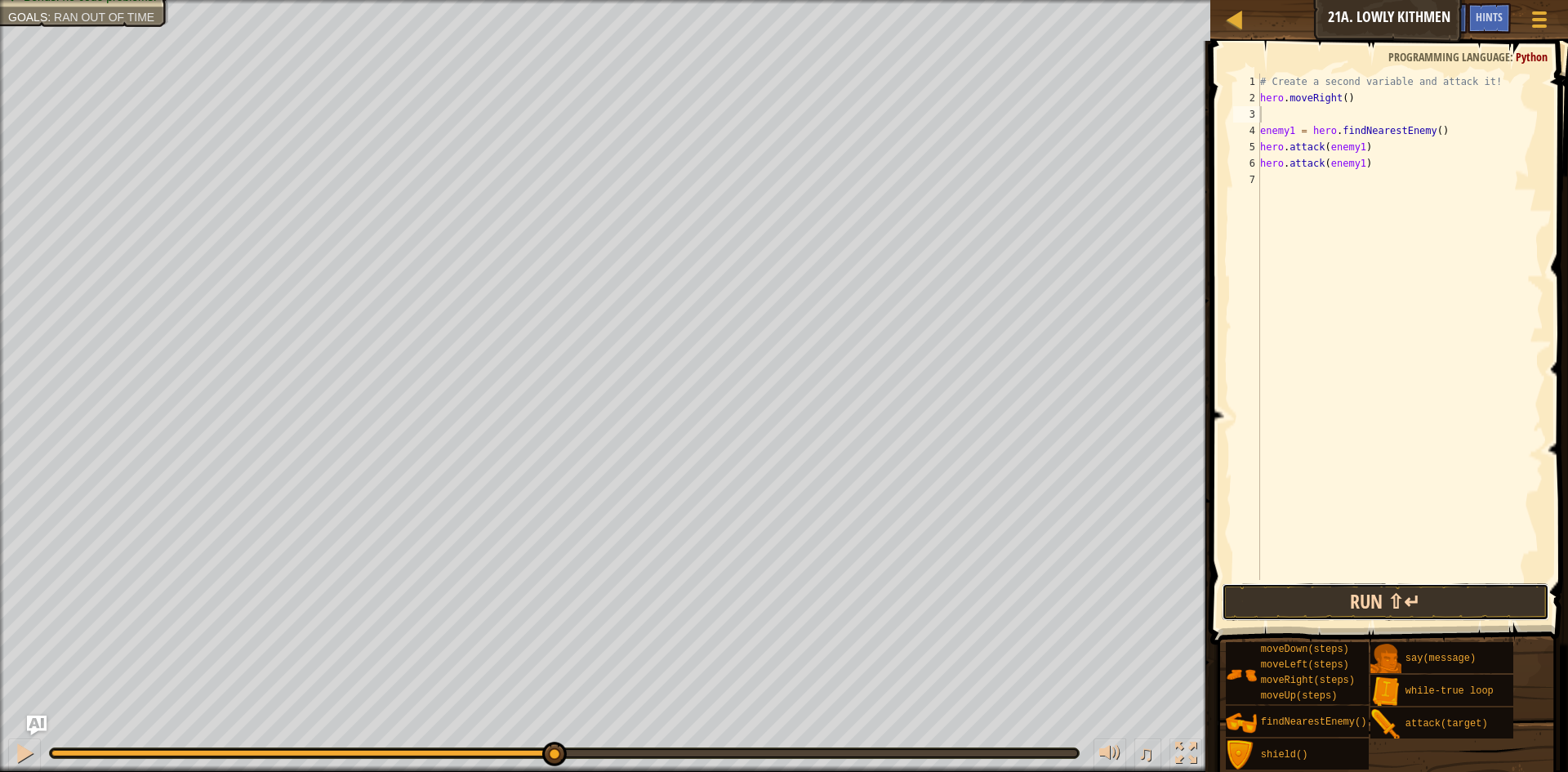
click at [1378, 609] on button "Run ⇧↵" at bounding box center [1385, 602] width 327 height 37
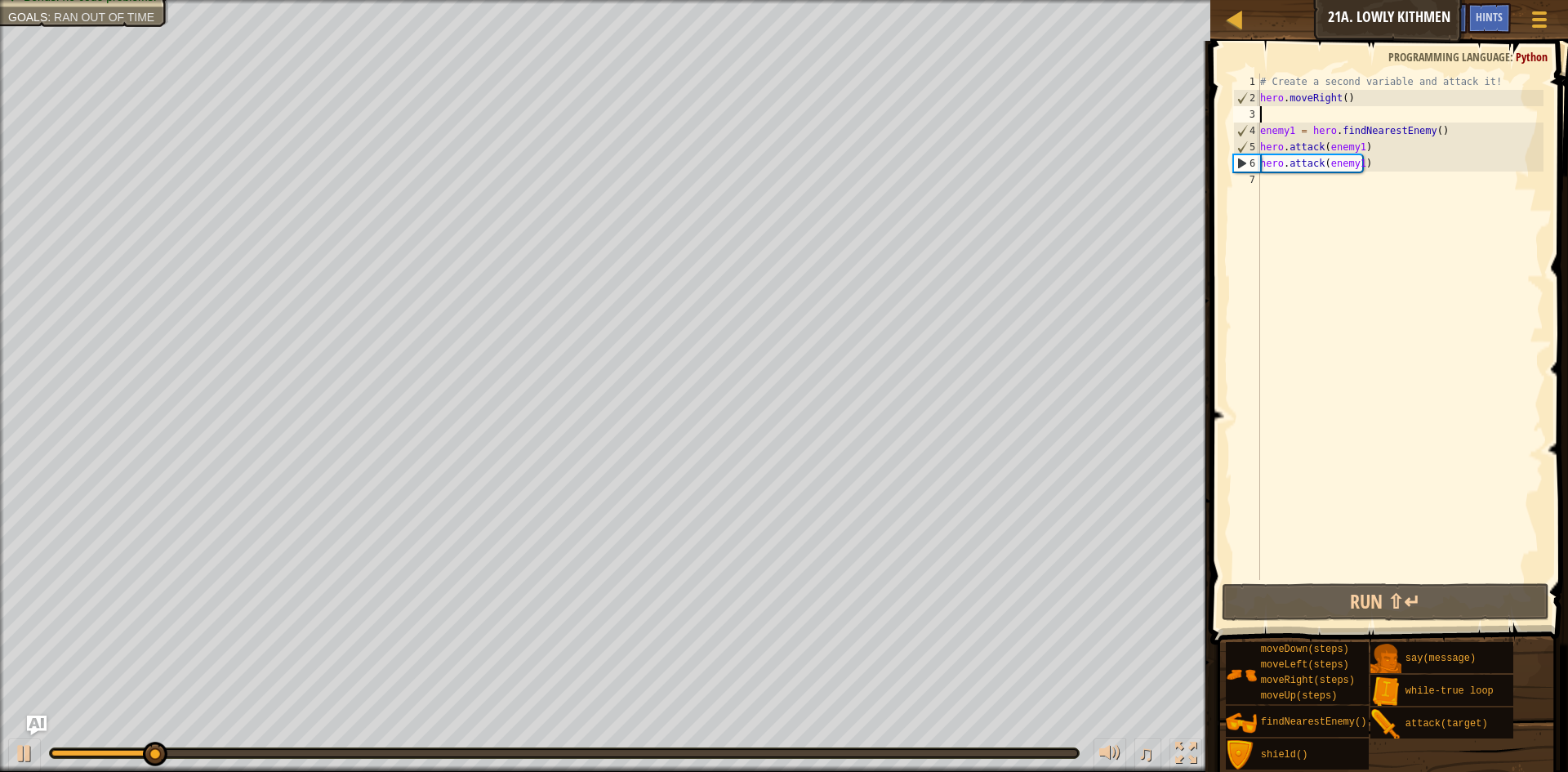
type textarea "h"
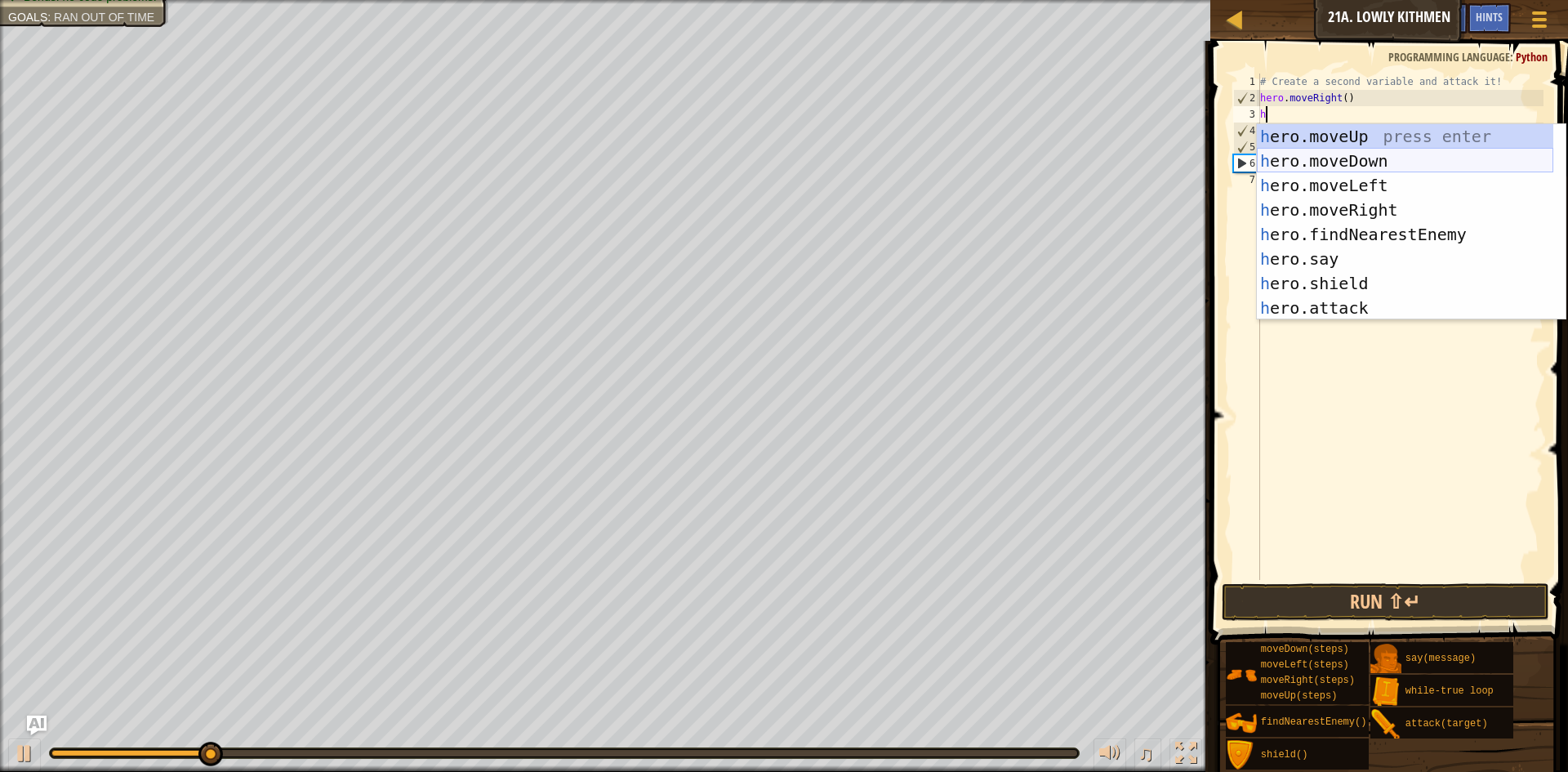
click at [1401, 164] on div "h ero.moveUp press enter h ero.moveDown press enter h ero.moveLeft press enter …" at bounding box center [1404, 246] width 296 height 245
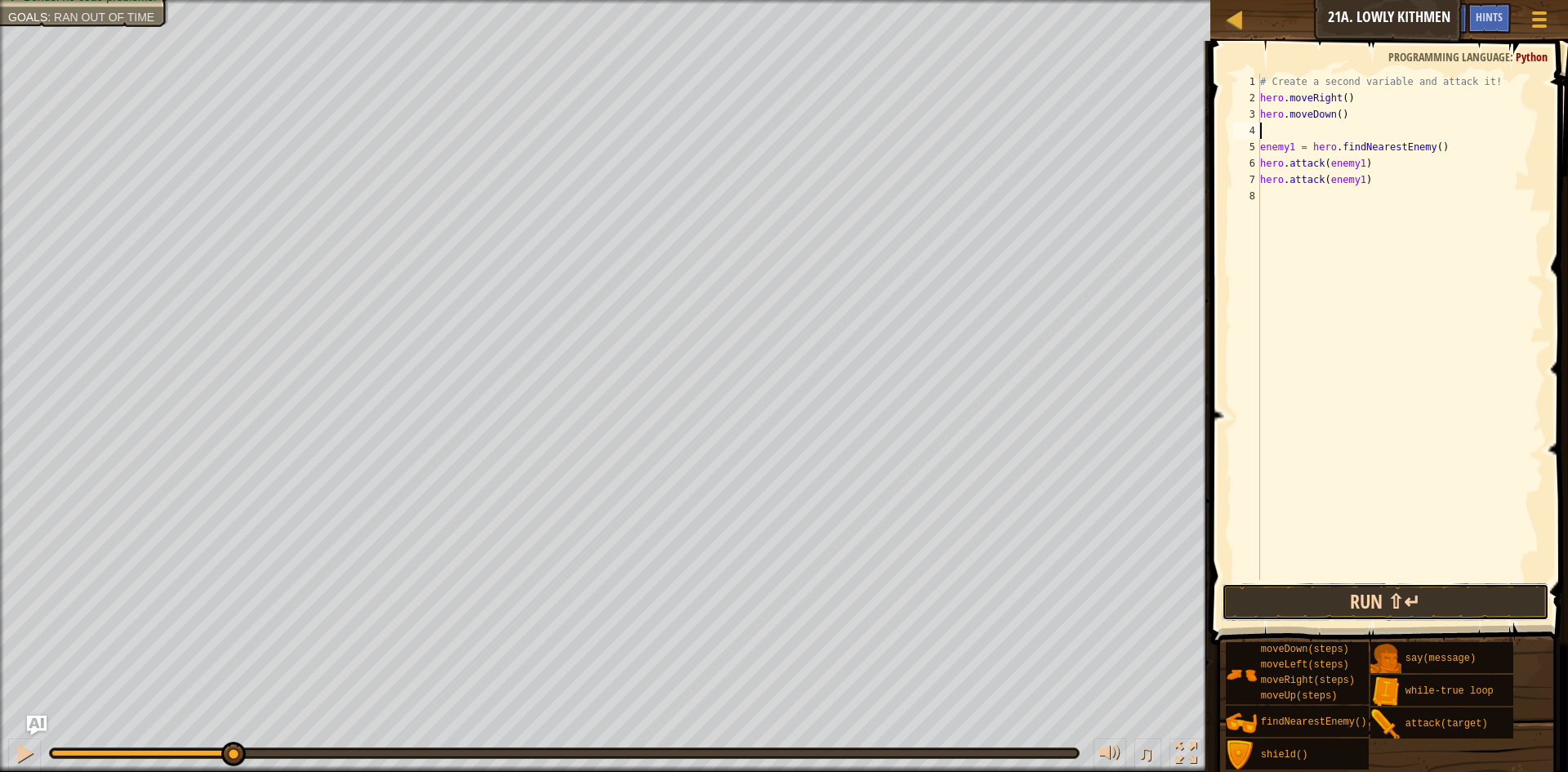
click at [1341, 594] on button "Run ⇧↵" at bounding box center [1385, 602] width 327 height 37
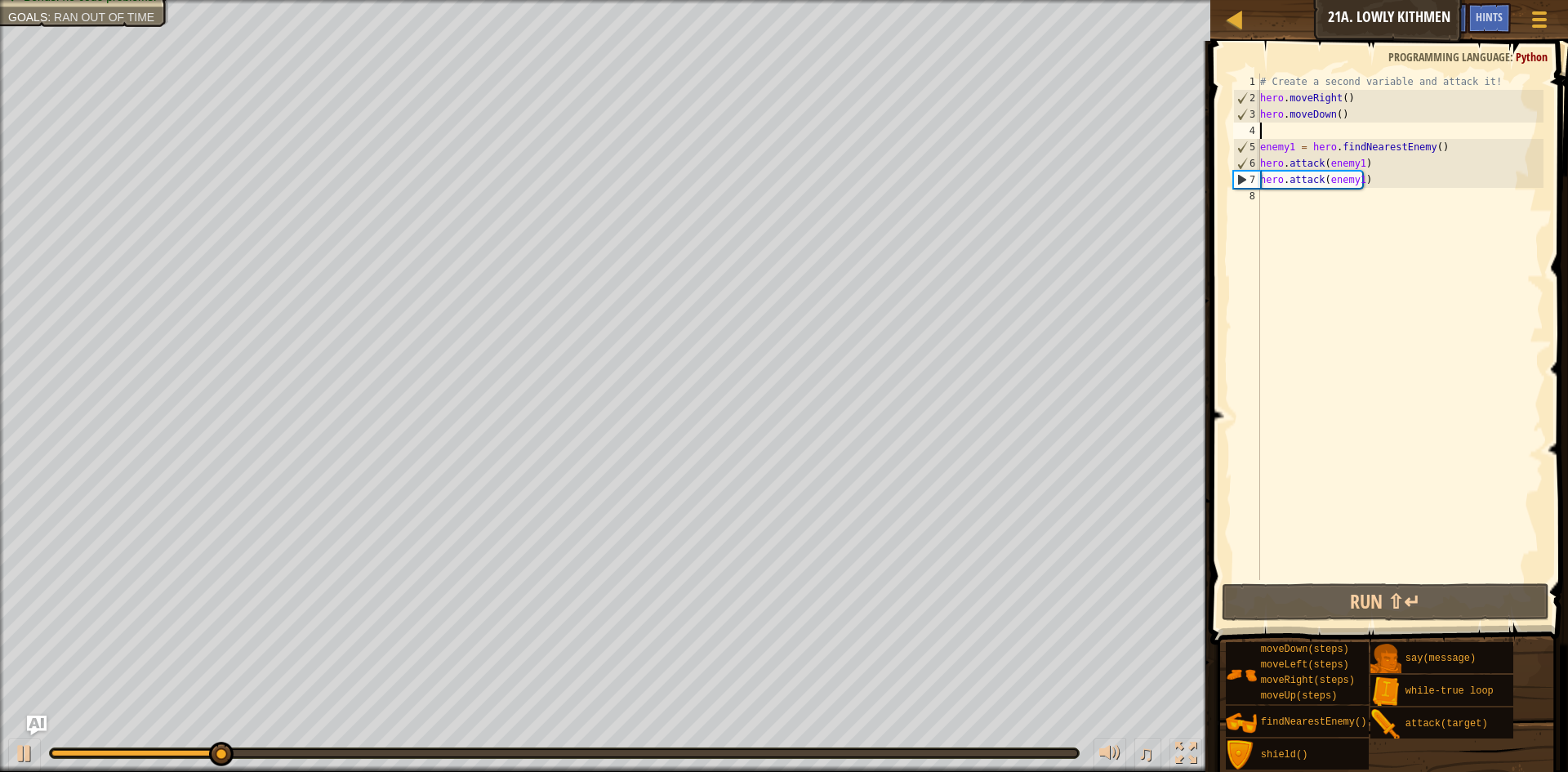
type textarea "h"
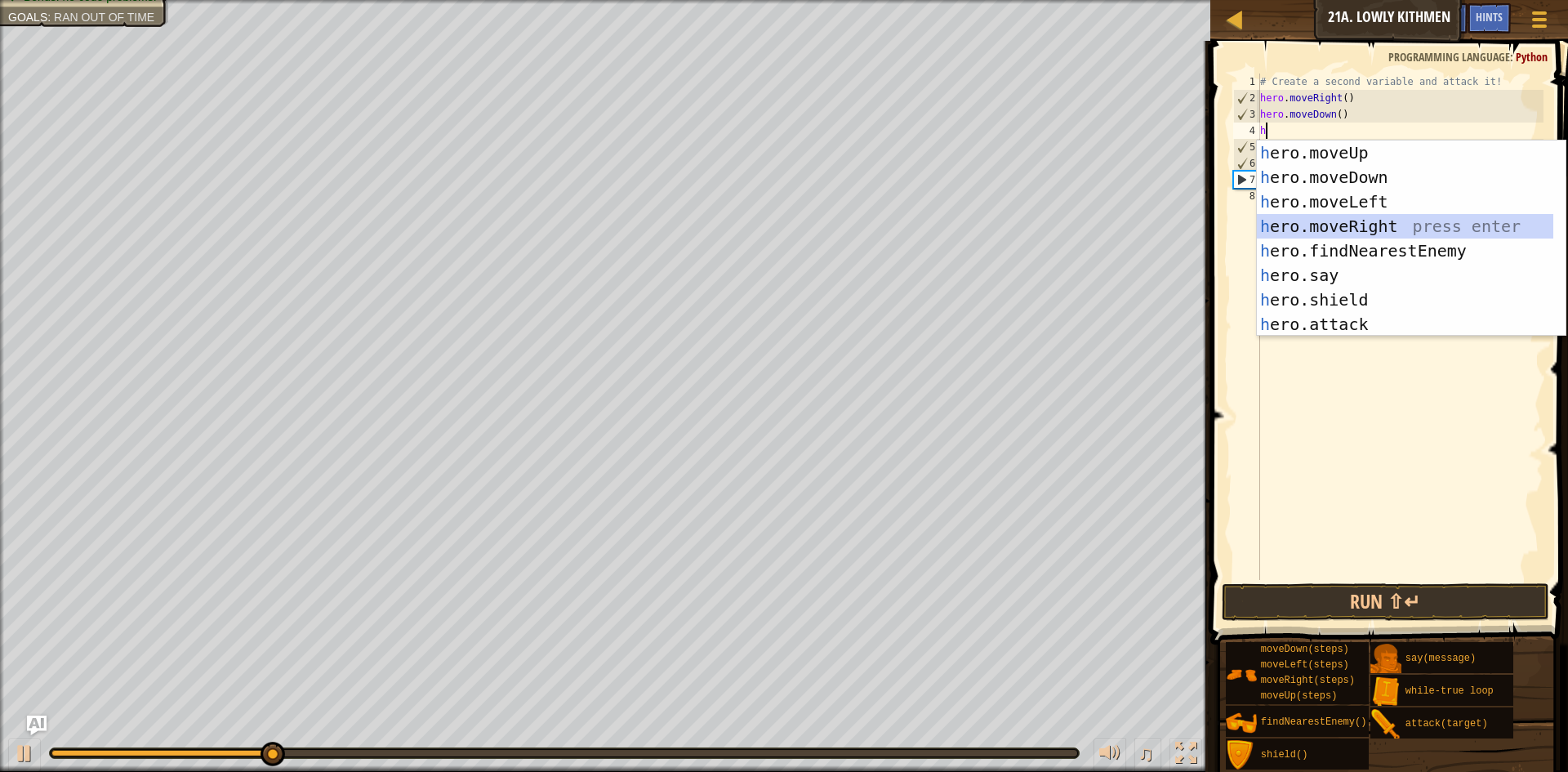
click at [1373, 216] on div "h ero.moveUp press enter h ero.moveDown press enter h ero.moveLeft press enter …" at bounding box center [1404, 263] width 296 height 245
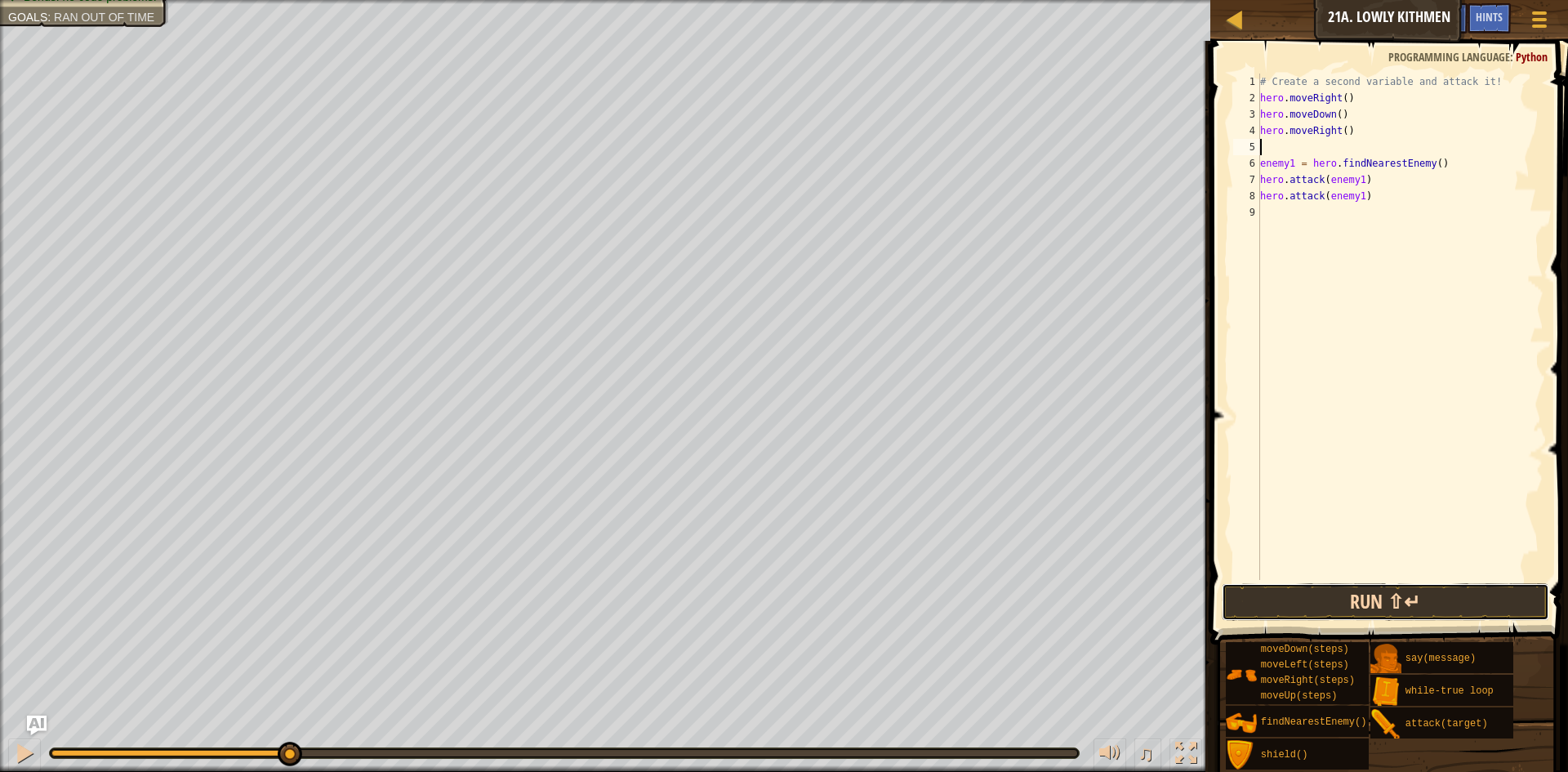
click at [1383, 593] on button "Run ⇧↵" at bounding box center [1385, 602] width 327 height 37
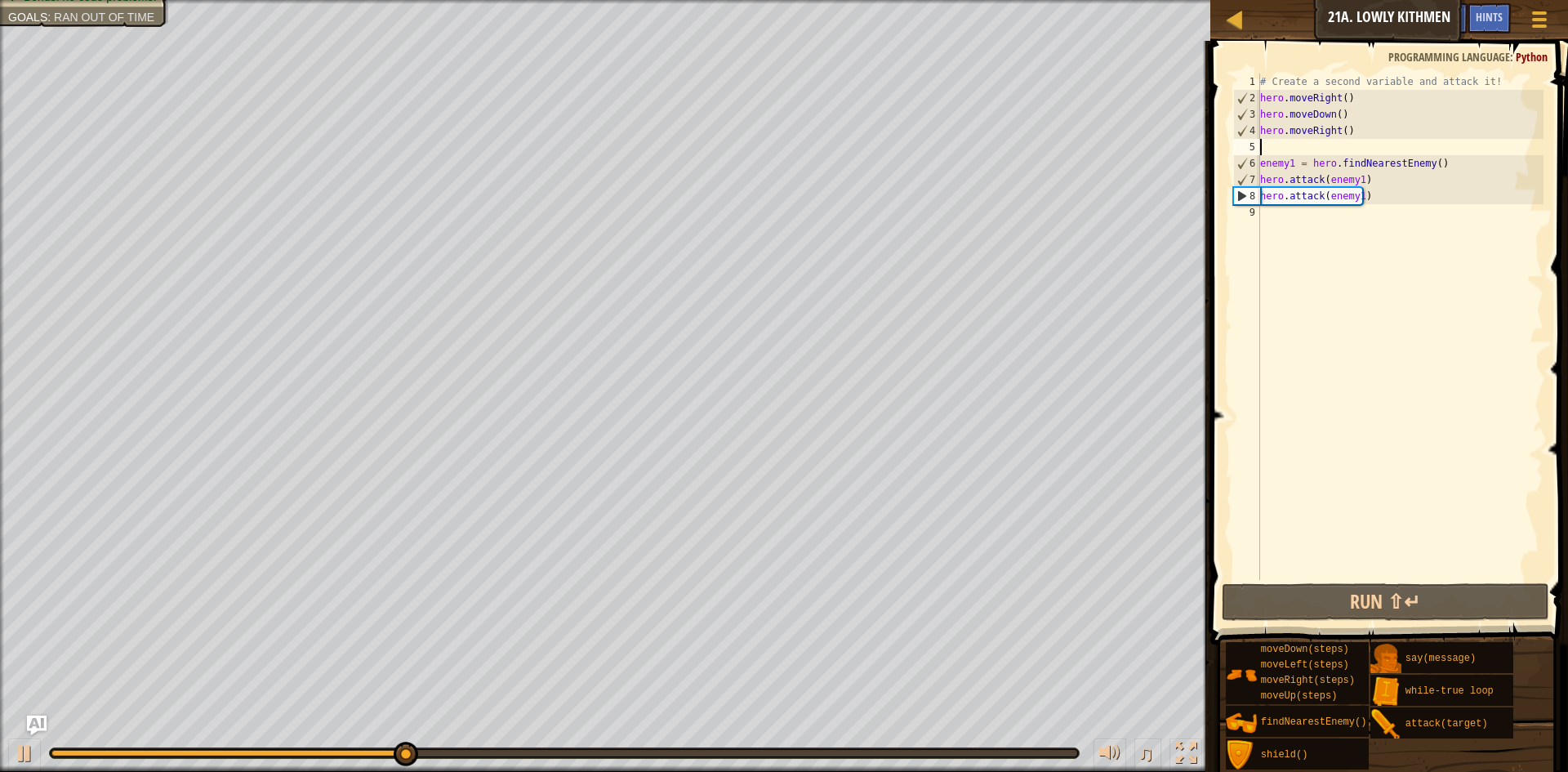
click at [1373, 206] on div "# Create a second variable and attack it! hero . moveRight ( ) hero . moveDown …" at bounding box center [1399, 342] width 287 height 539
type textarea "h"
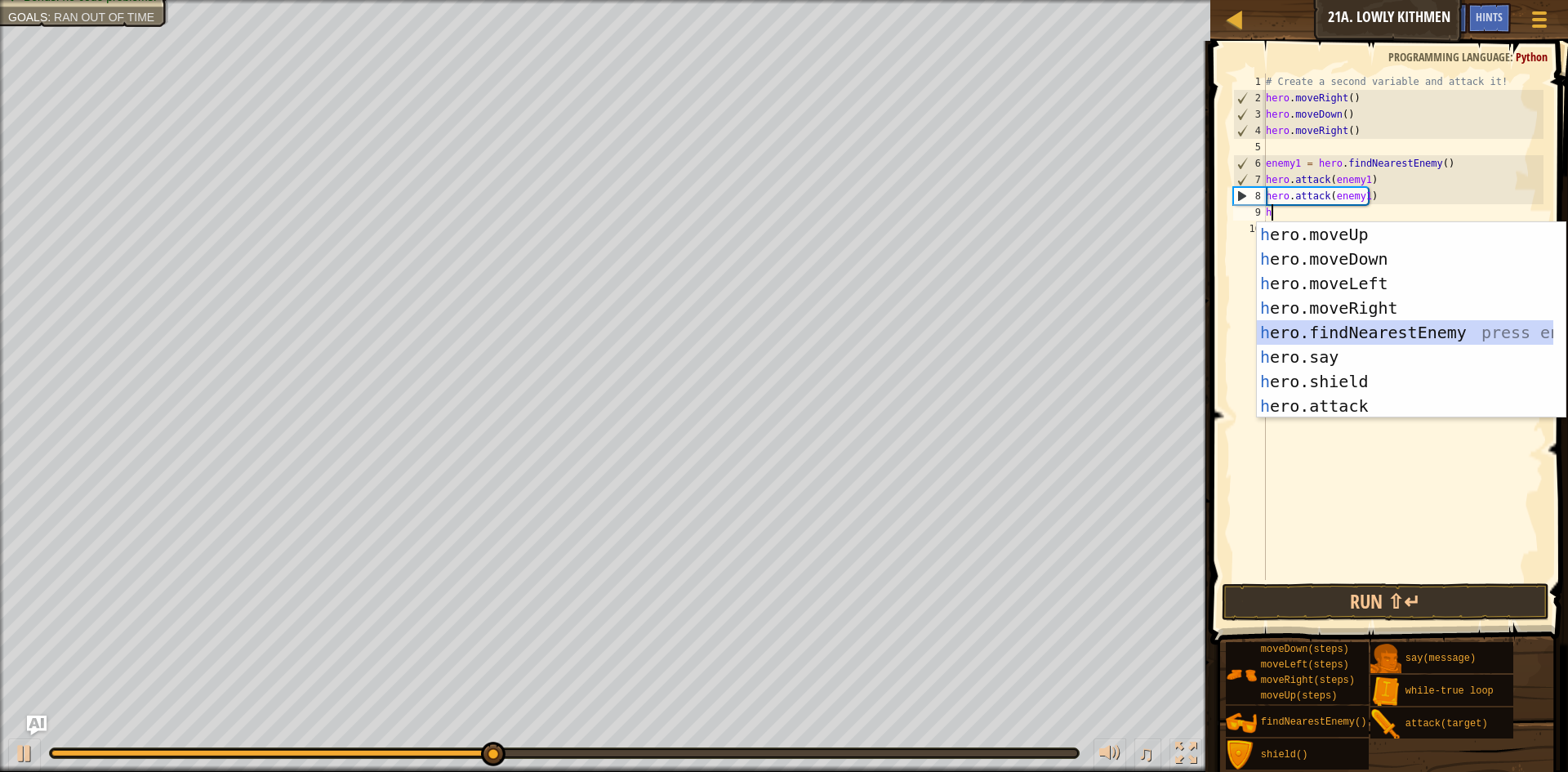
click at [1453, 334] on div "h ero.moveUp press enter h ero.moveDown press enter h ero.moveLeft press enter …" at bounding box center [1404, 344] width 296 height 245
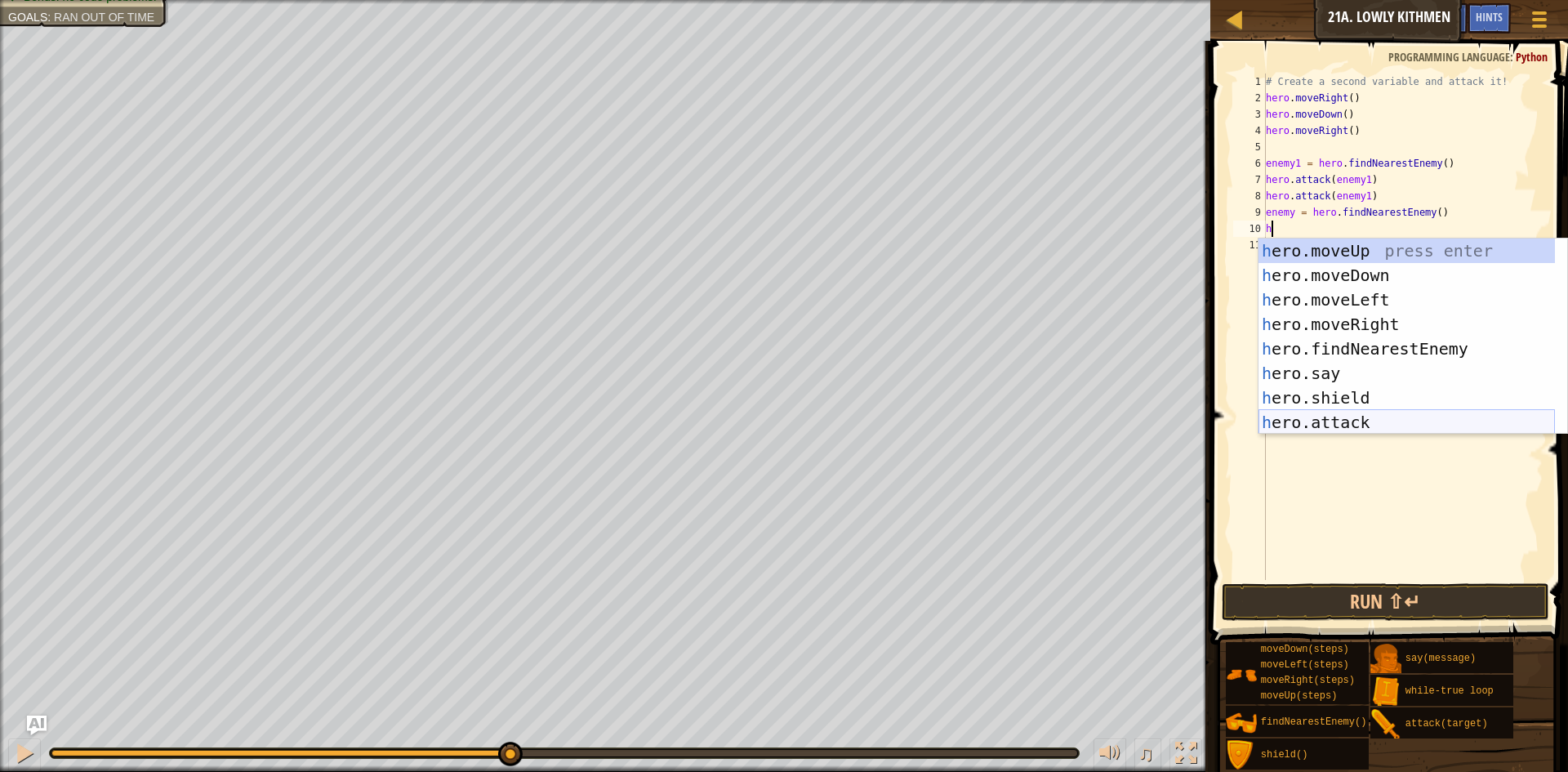
click at [1335, 417] on div "h ero.moveUp press enter h ero.moveDown press enter h ero.moveLeft press enter …" at bounding box center [1406, 361] width 296 height 245
type textarea "hero.attack(enemy)"
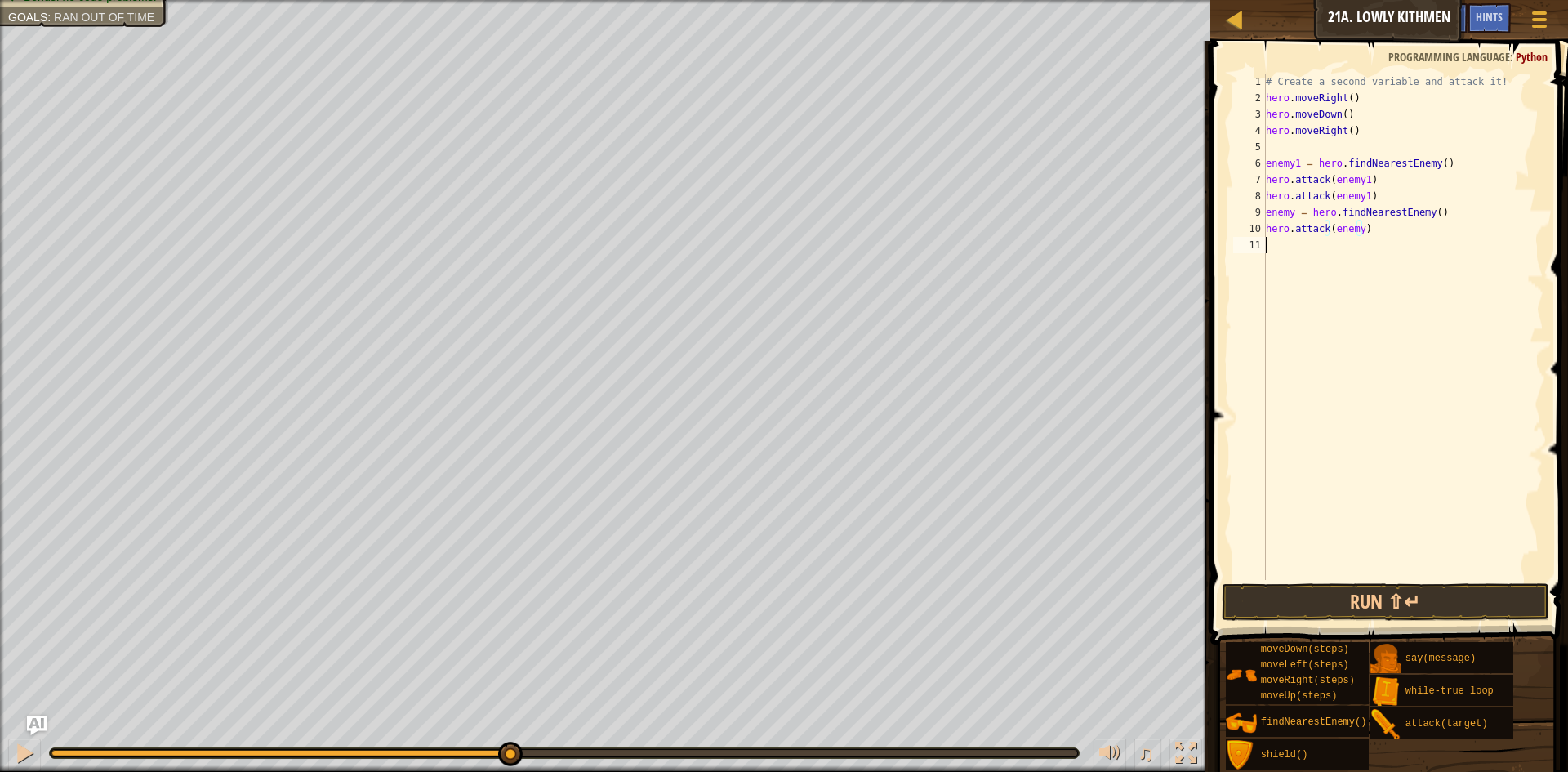
click at [1383, 241] on div "# Create a second variable and attack it! hero . moveRight ( ) hero . moveDown …" at bounding box center [1403, 342] width 282 height 539
click at [1355, 227] on div "# Create a second variable and attack it! hero . moveRight ( ) hero . moveDown …" at bounding box center [1403, 342] width 282 height 539
type textarea "hero.attack(enemy2)"
click at [1276, 248] on div "# Create a second variable and attack it! hero . moveRight ( ) hero . moveDown …" at bounding box center [1403, 342] width 282 height 539
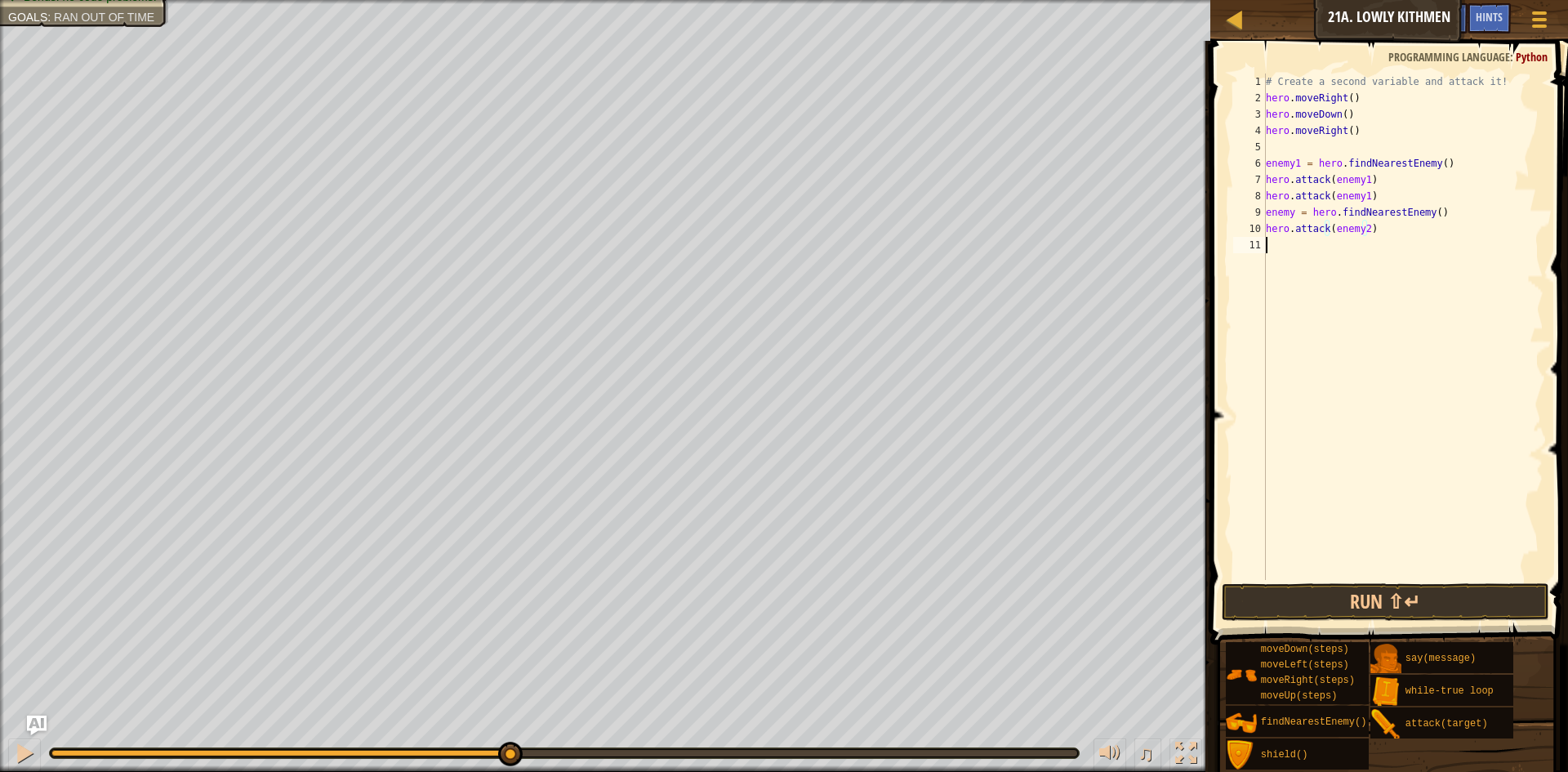
scroll to position [7, 0]
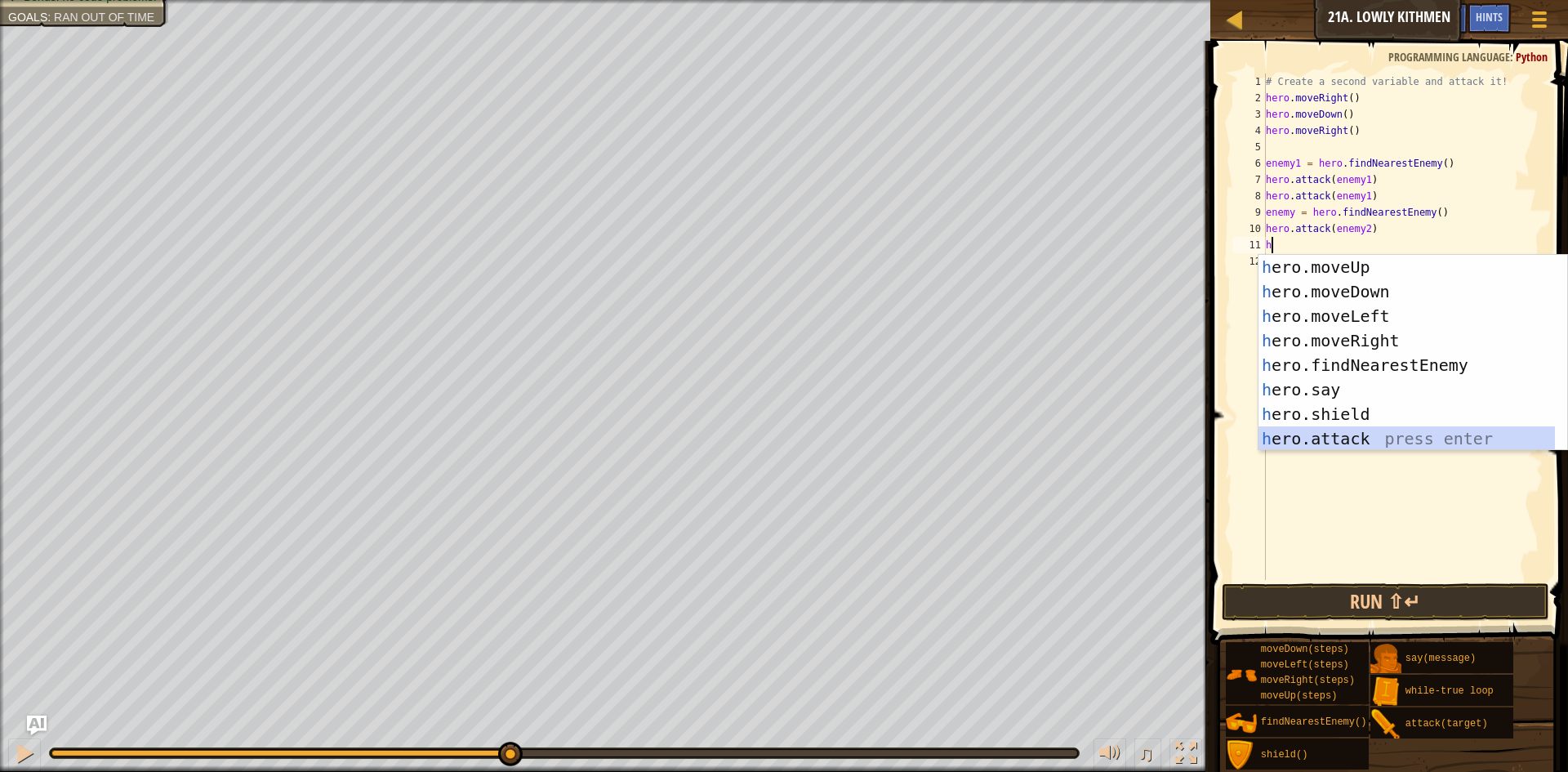
click at [1345, 433] on div "h ero.moveUp press enter h ero.moveDown press enter h ero.moveLeft press enter …" at bounding box center [1406, 377] width 296 height 245
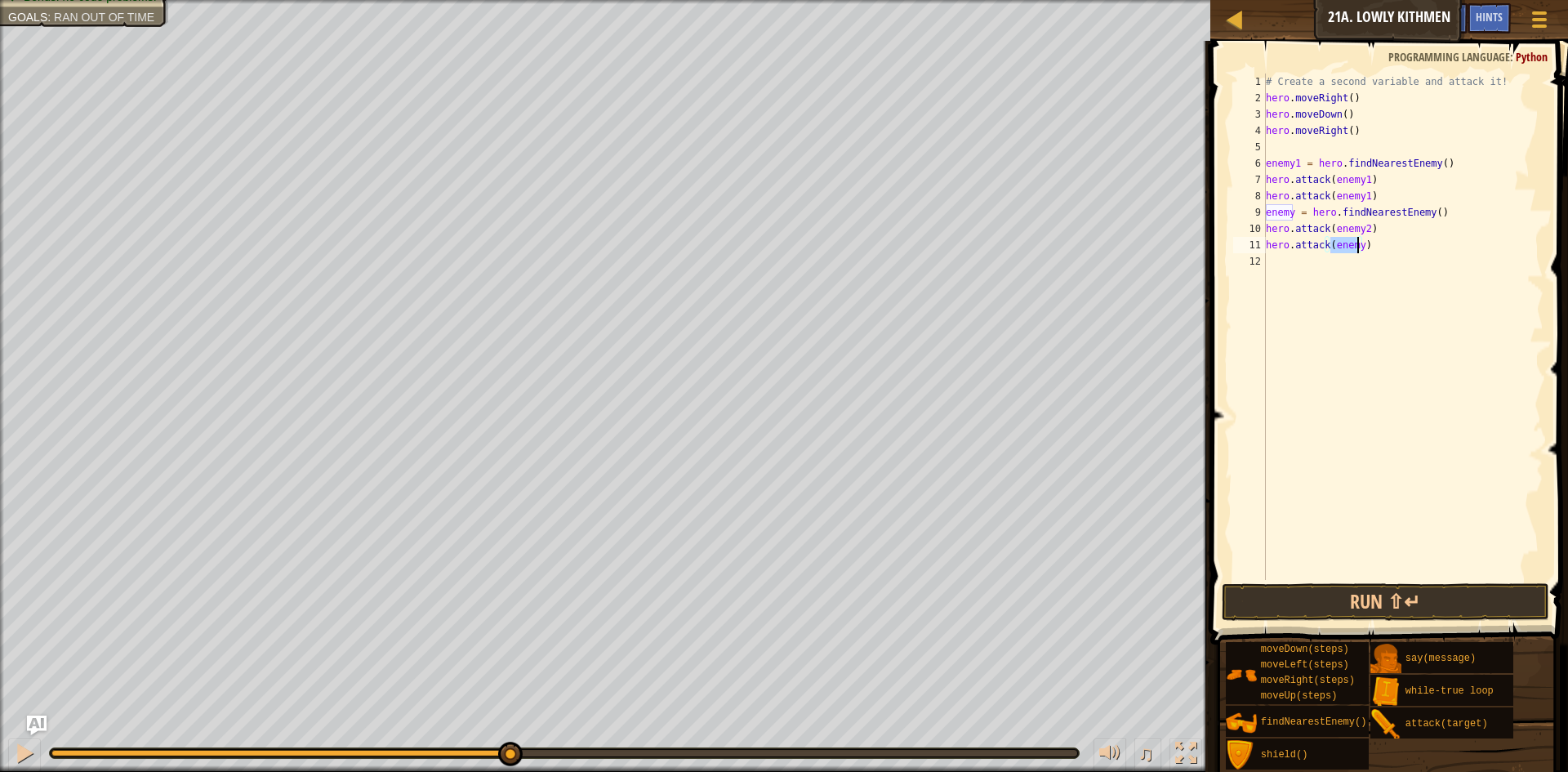
click at [1358, 253] on div "# Create a second variable and attack it! hero . moveRight ( ) hero . moveDown …" at bounding box center [1403, 327] width 281 height 507
type textarea "hero.attack(enemy2)"
click at [1374, 595] on button "Run ⇧↵" at bounding box center [1385, 602] width 327 height 37
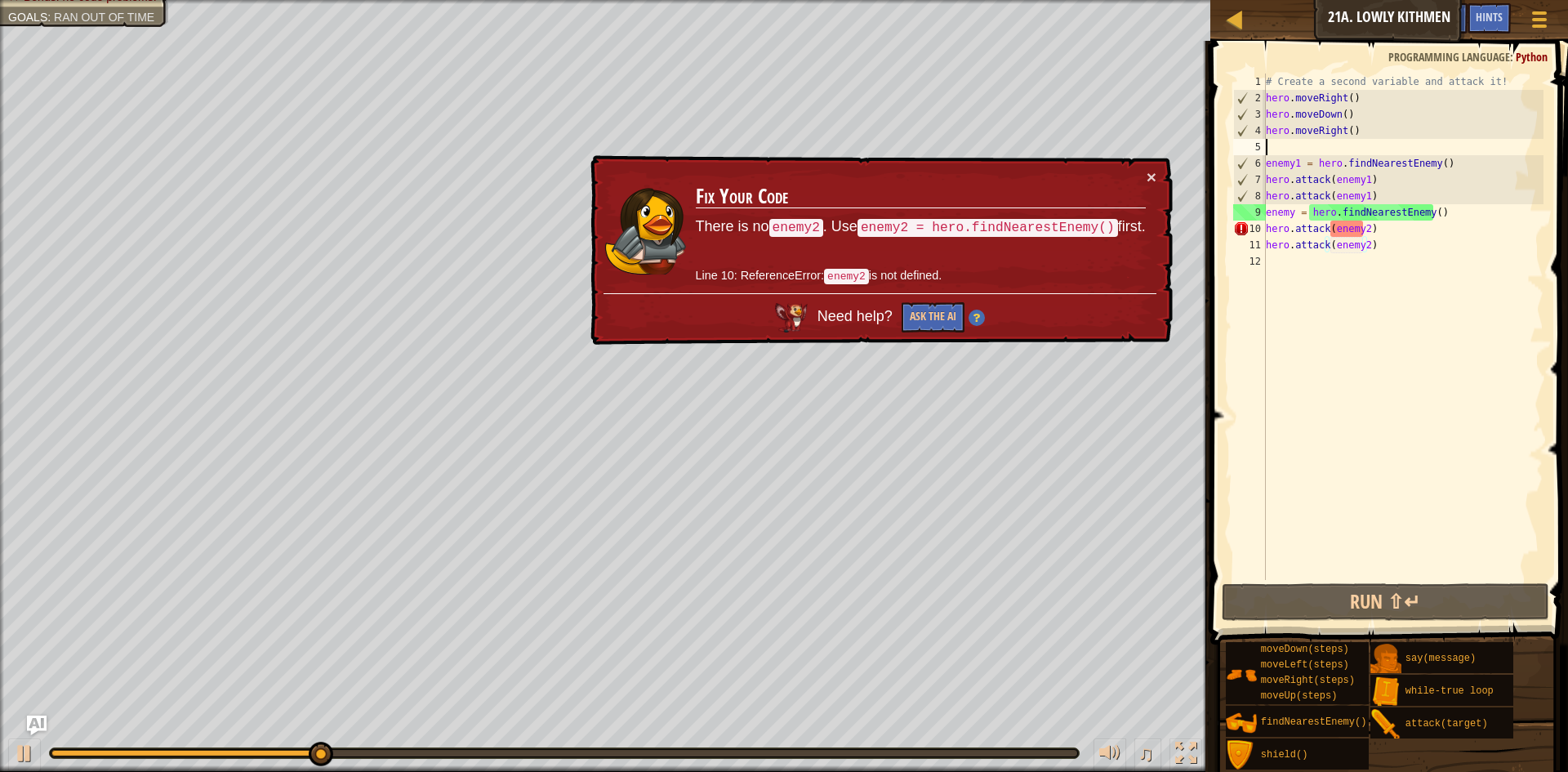
click at [1277, 149] on div "# Create a second variable and attack it! hero . moveRight ( ) hero . moveDown …" at bounding box center [1403, 342] width 282 height 539
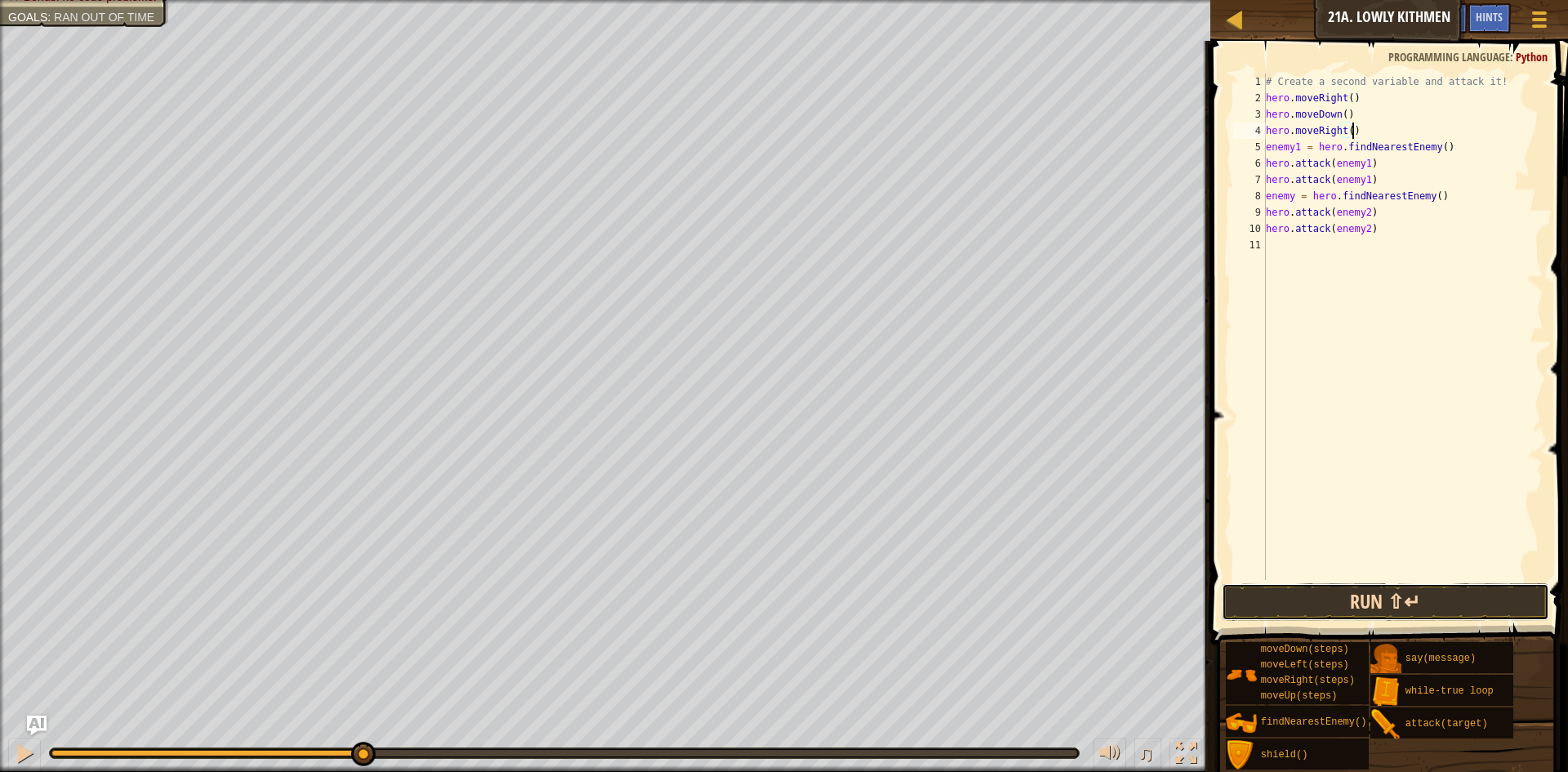
click at [1420, 602] on button "Run ⇧↵" at bounding box center [1385, 602] width 327 height 37
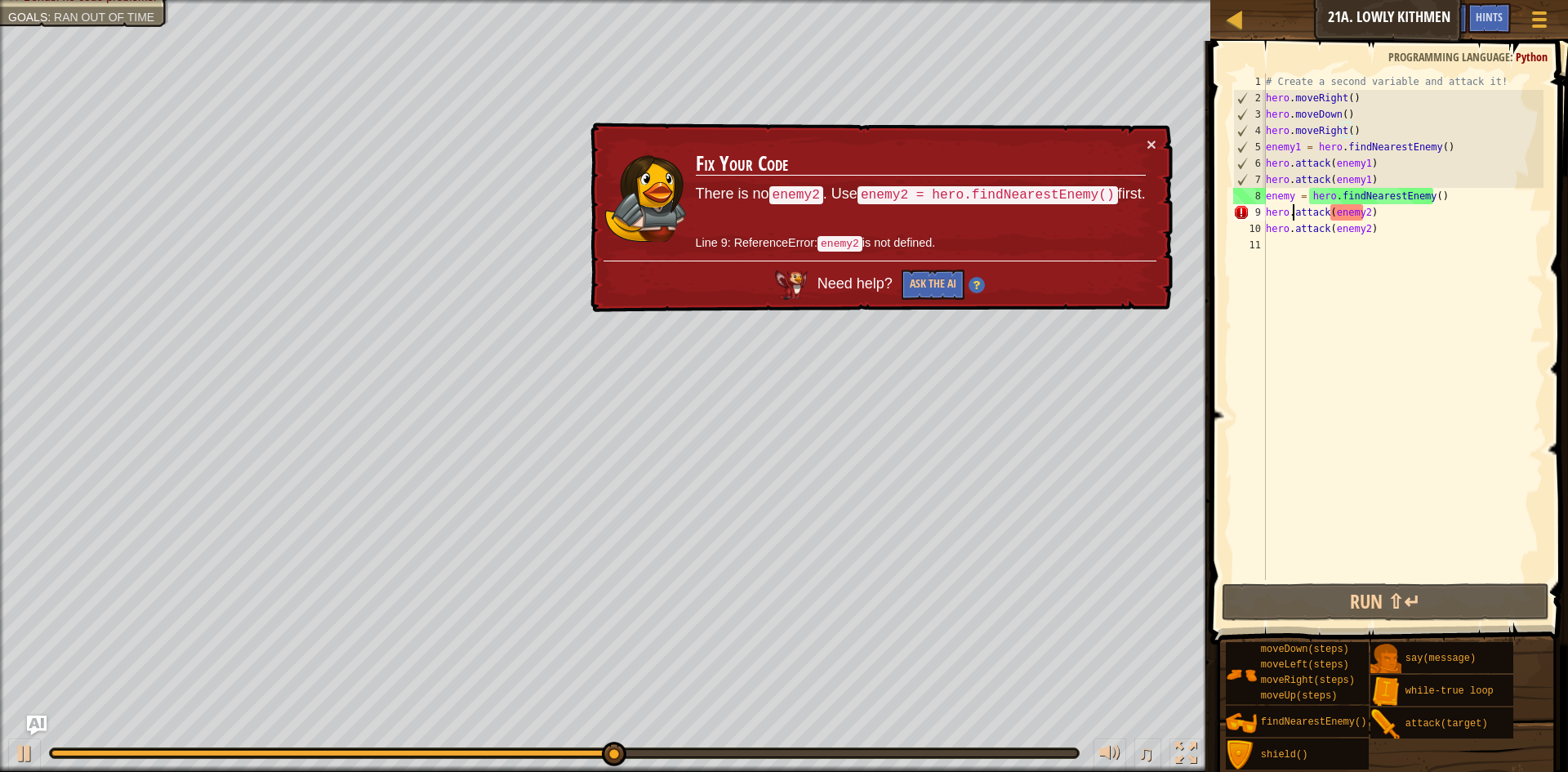
click at [1292, 204] on div "# Create a second variable and attack it! hero . moveRight ( ) hero . moveDown …" at bounding box center [1403, 342] width 282 height 539
drag, startPoint x: 1285, startPoint y: 193, endPoint x: 1299, endPoint y: 189, distance: 14.6
click at [1286, 193] on div "# Create a second variable and attack it! hero . moveRight ( ) hero . moveDown …" at bounding box center [1403, 342] width 282 height 539
click at [1294, 190] on div "# Create a second variable and attack it! hero . moveRight ( ) hero . moveDown …" at bounding box center [1403, 342] width 282 height 539
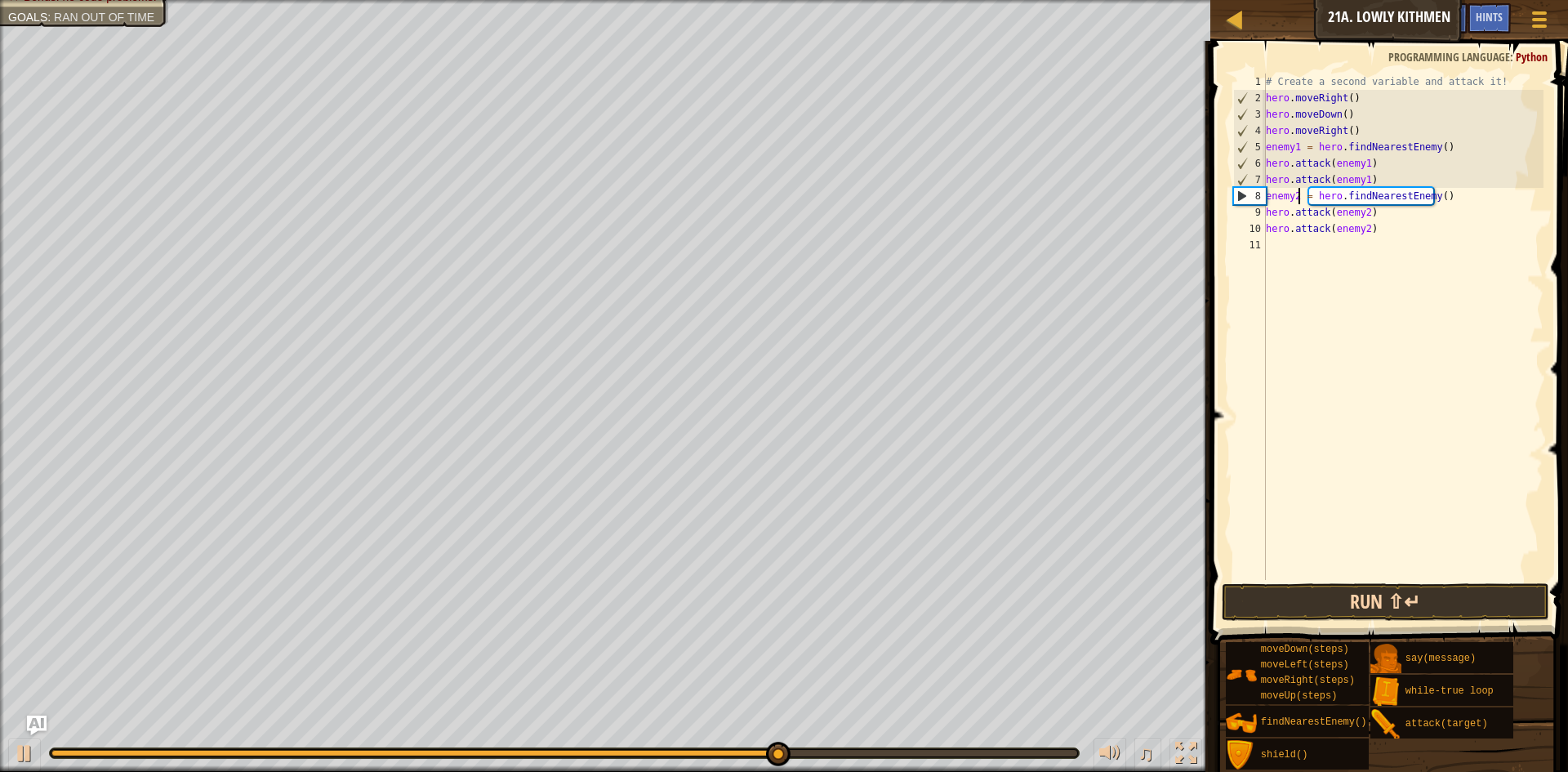
type textarea "enemy2 = hero.findNearestEnemy()"
click at [1376, 598] on button "Run ⇧↵" at bounding box center [1385, 602] width 327 height 37
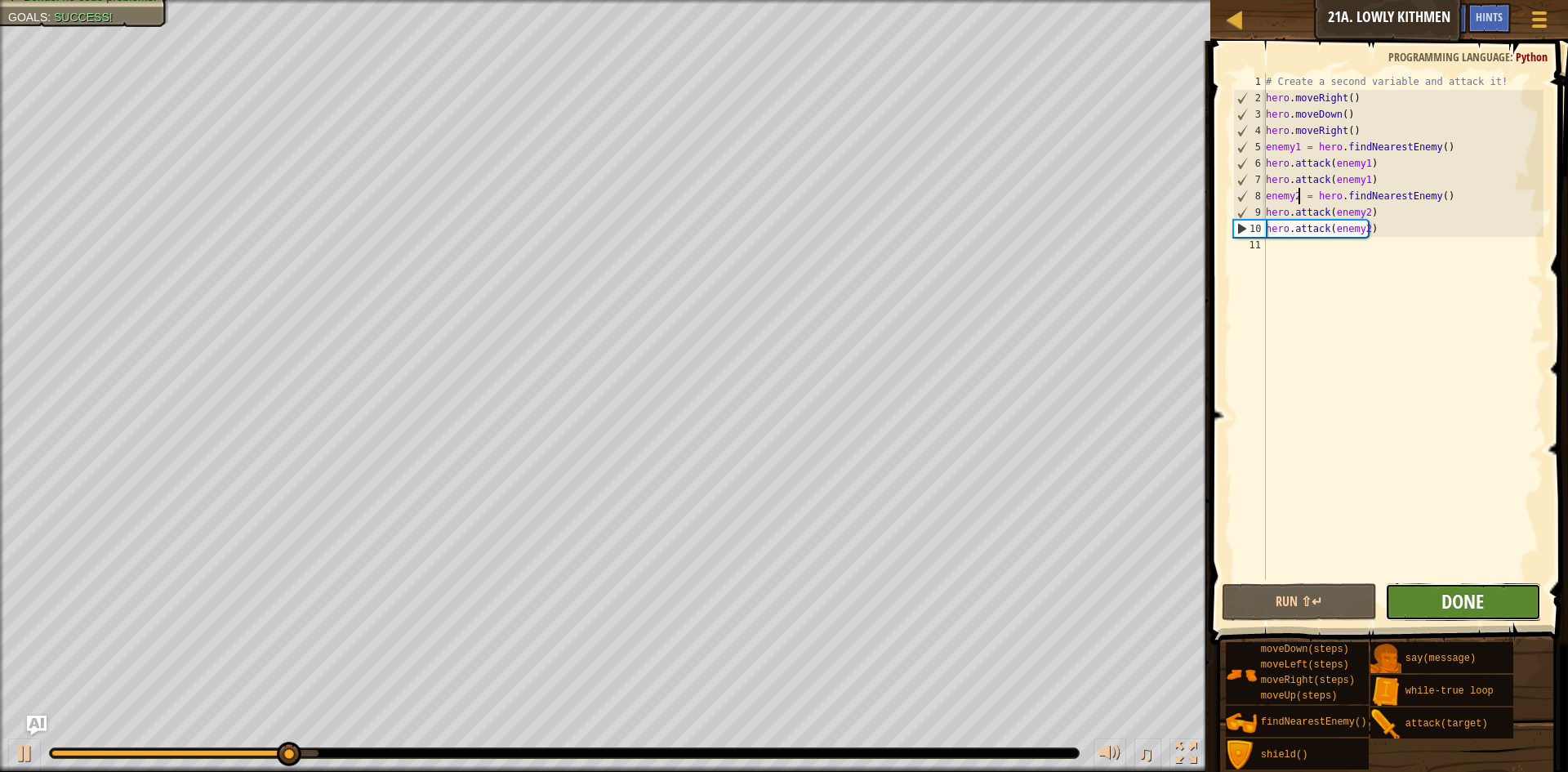
click at [1484, 590] on span "Done" at bounding box center [1463, 601] width 42 height 26
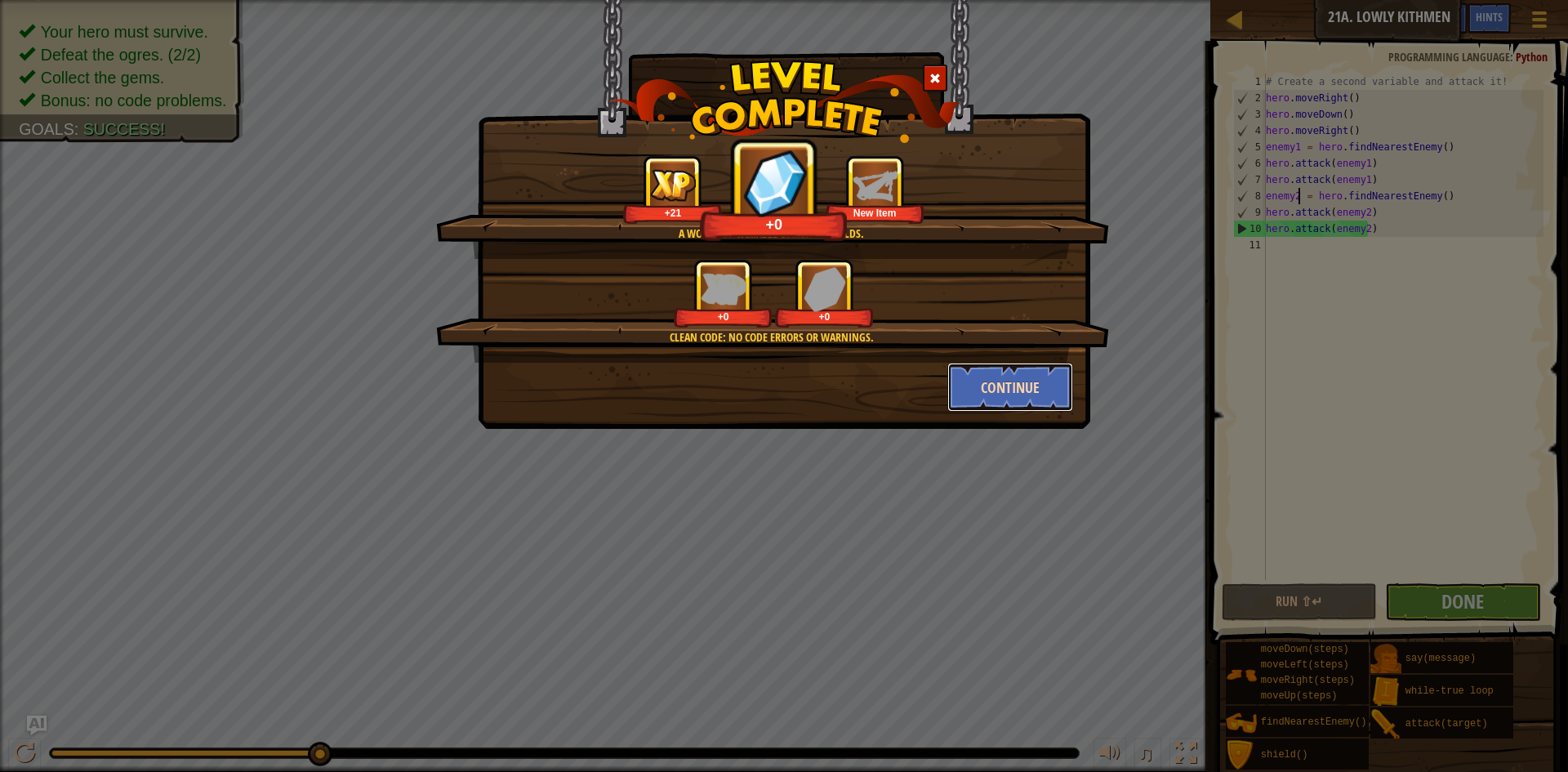
click at [980, 371] on button "Continue" at bounding box center [1011, 387] width 126 height 49
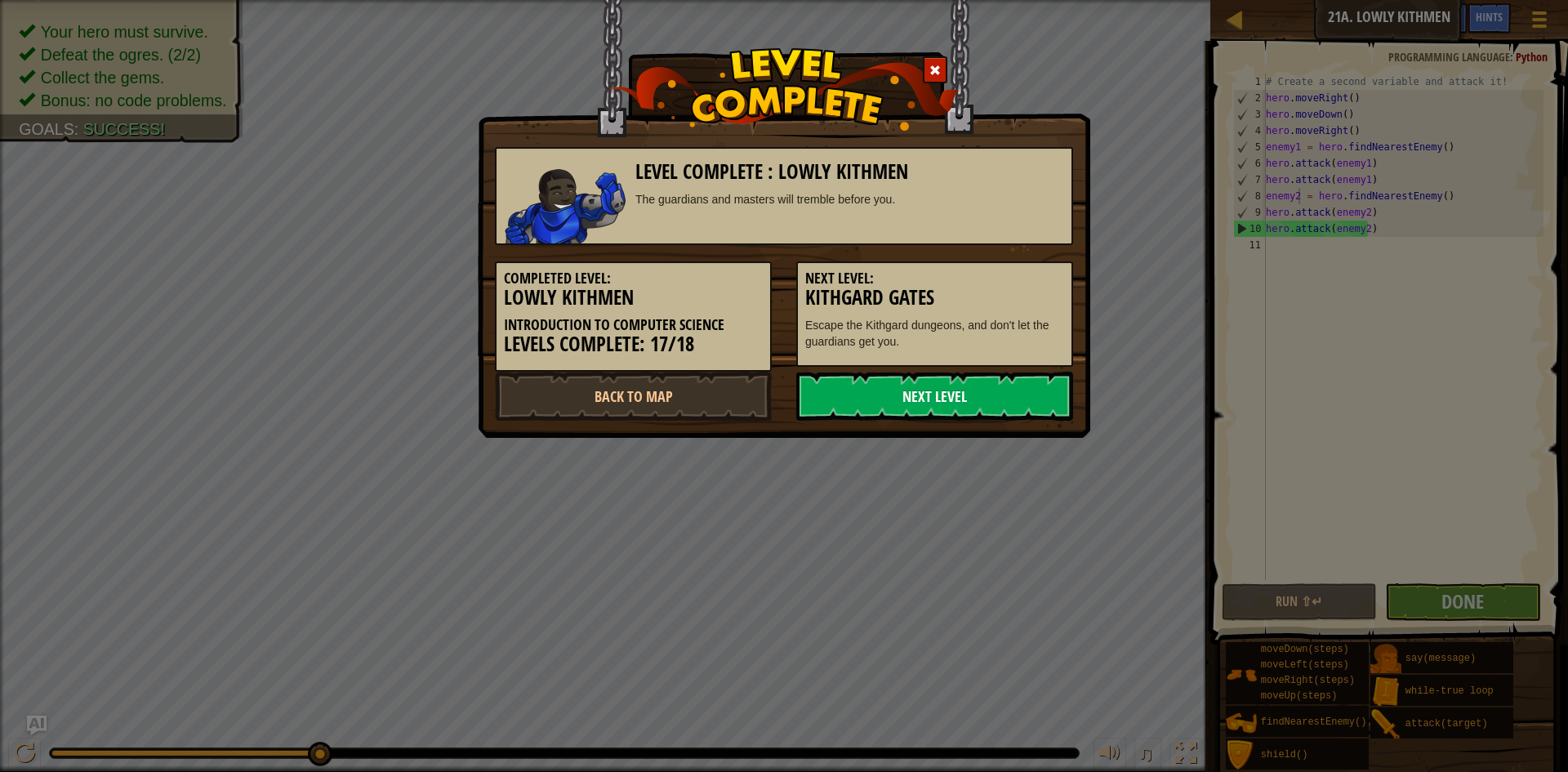
click at [986, 406] on link "Next Level" at bounding box center [934, 396] width 277 height 49
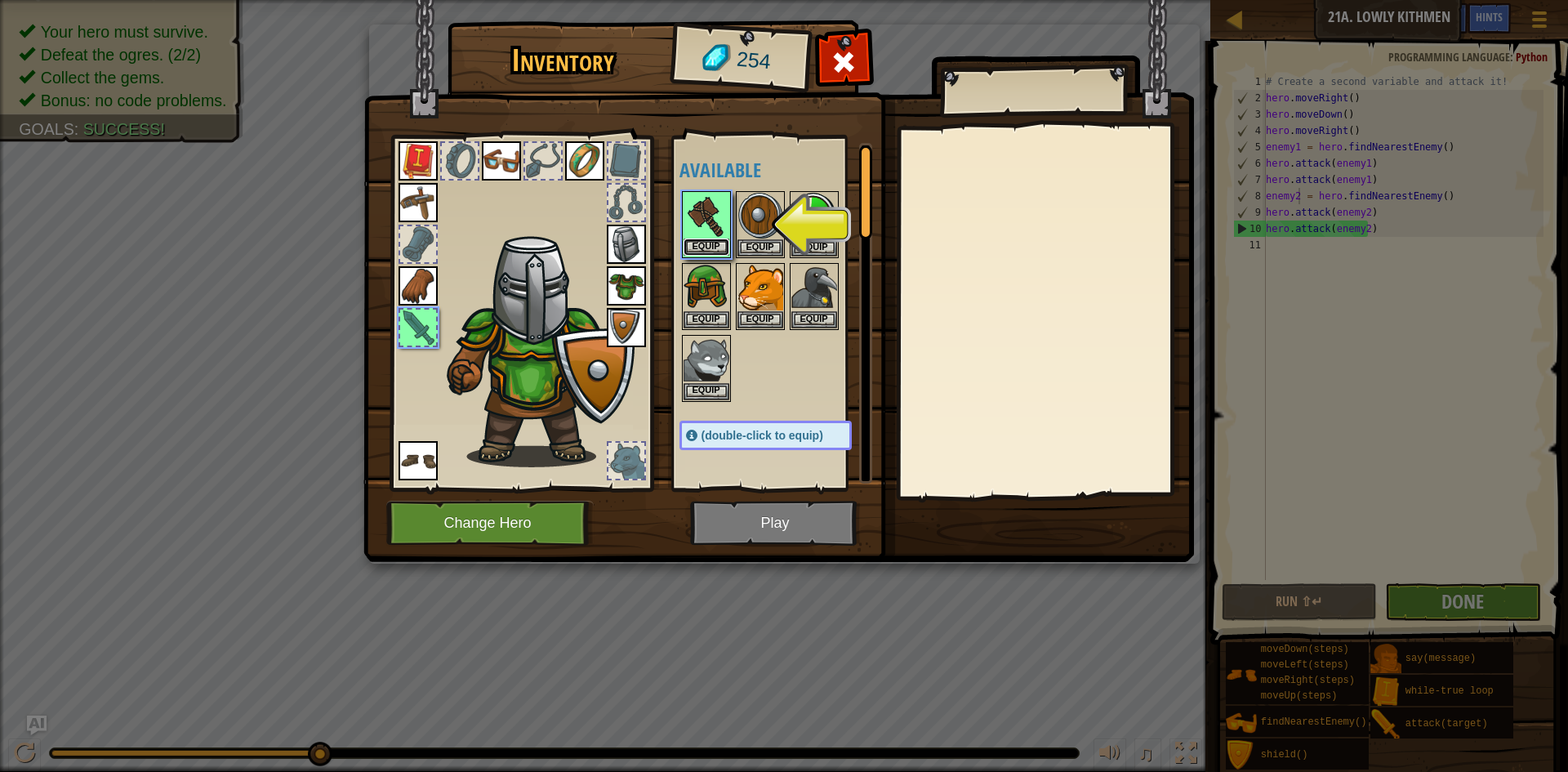
click at [708, 241] on button "Equip" at bounding box center [706, 247] width 46 height 17
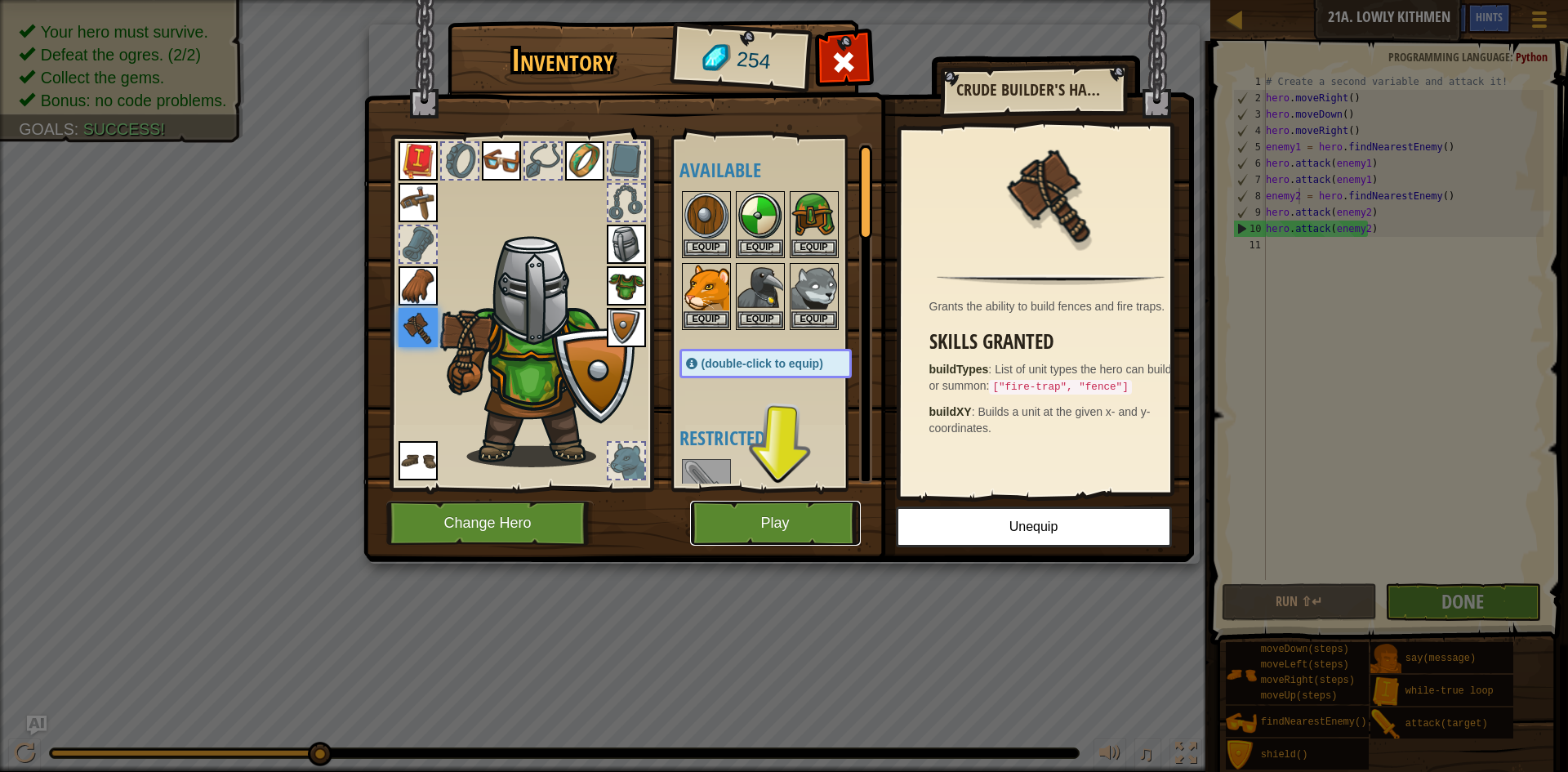
click at [711, 505] on button "Play" at bounding box center [776, 524] width 171 height 45
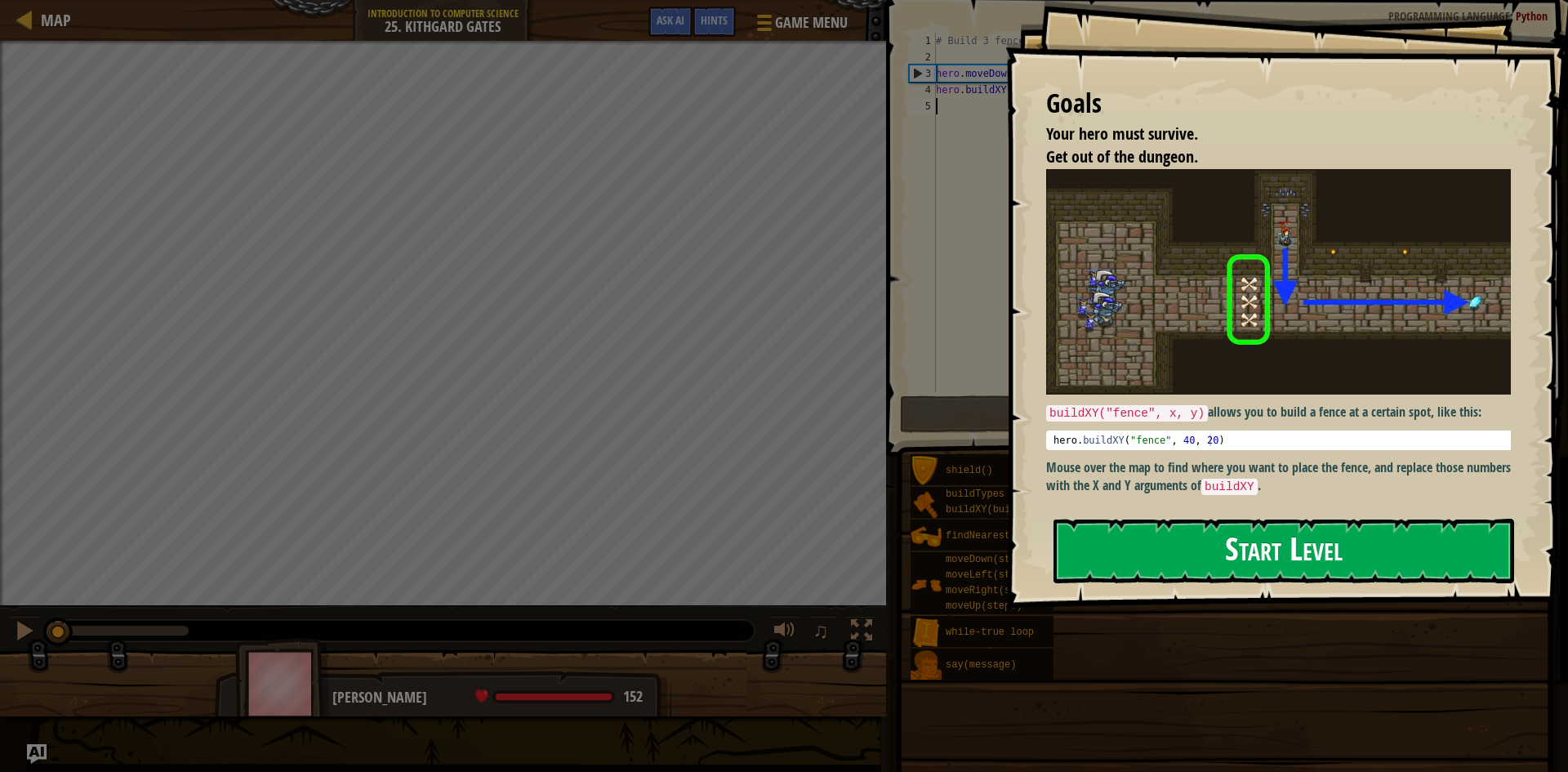
click at [1427, 529] on button "Start Level" at bounding box center [1283, 551] width 461 height 65
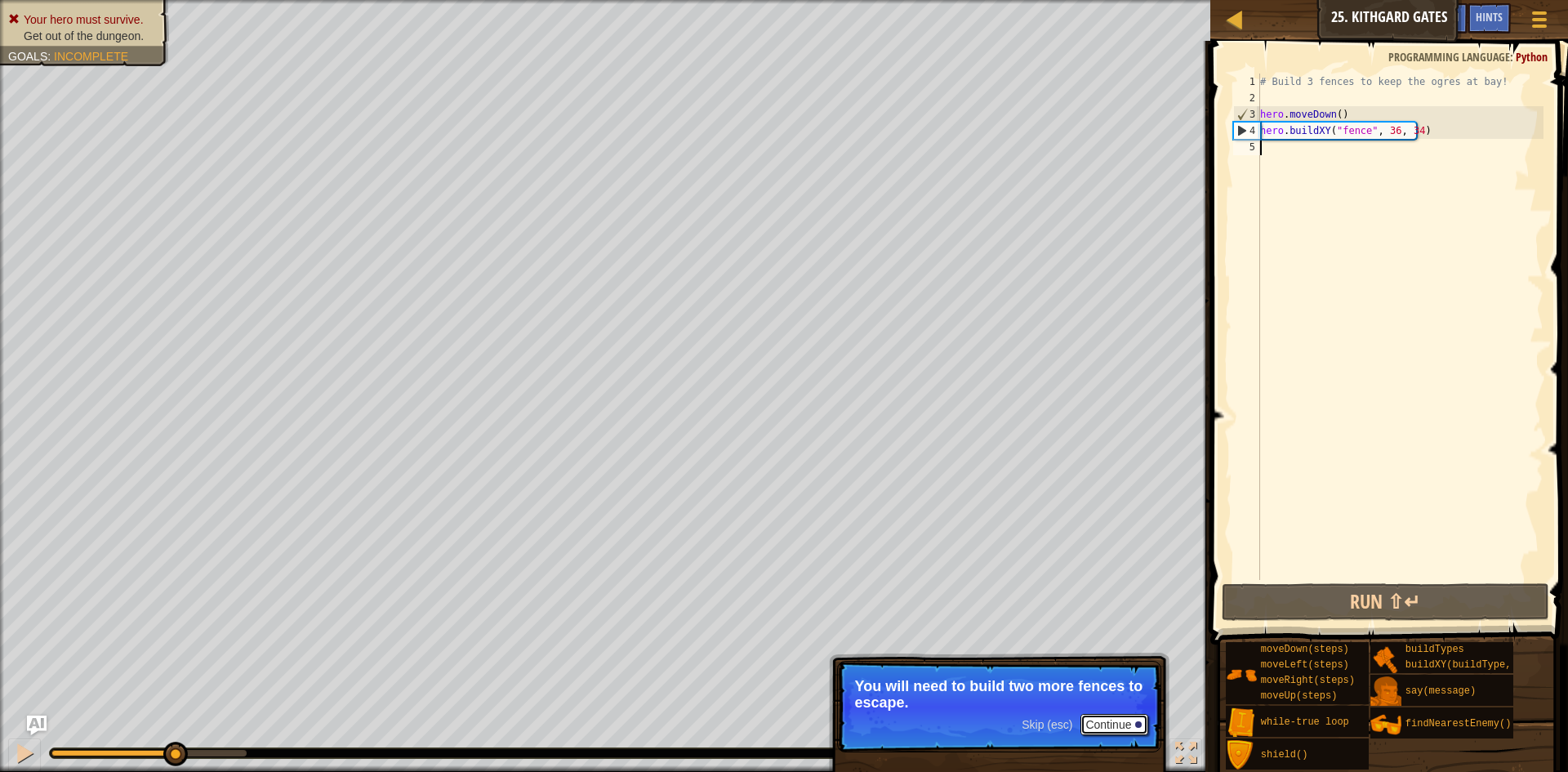
click at [1127, 723] on button "Continue" at bounding box center [1115, 725] width 68 height 22
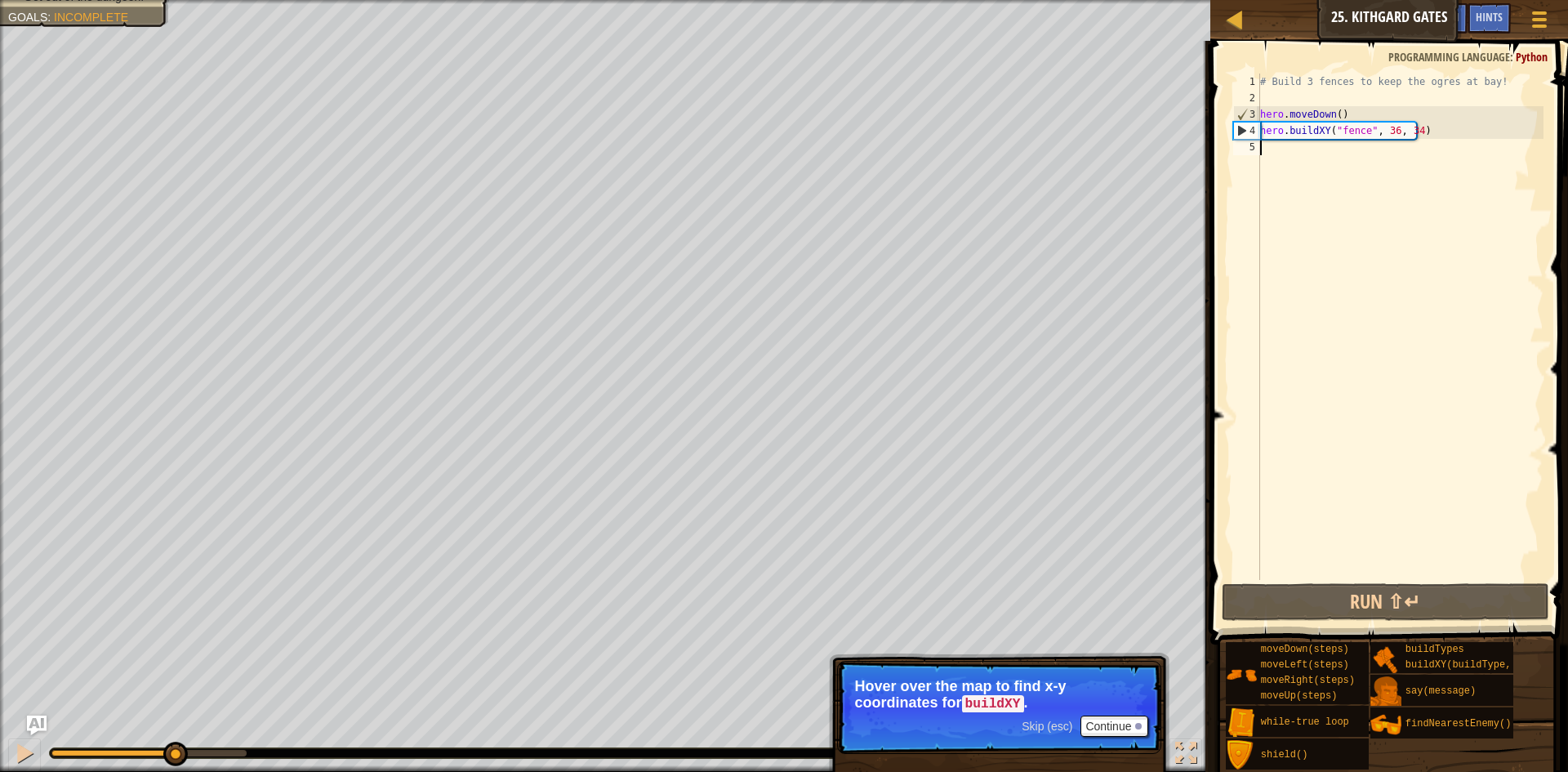
click at [1388, 137] on div "# Build 3 fences to keep the ogres at bay! hero . moveDown ( ) hero . buildXY (…" at bounding box center [1399, 342] width 287 height 539
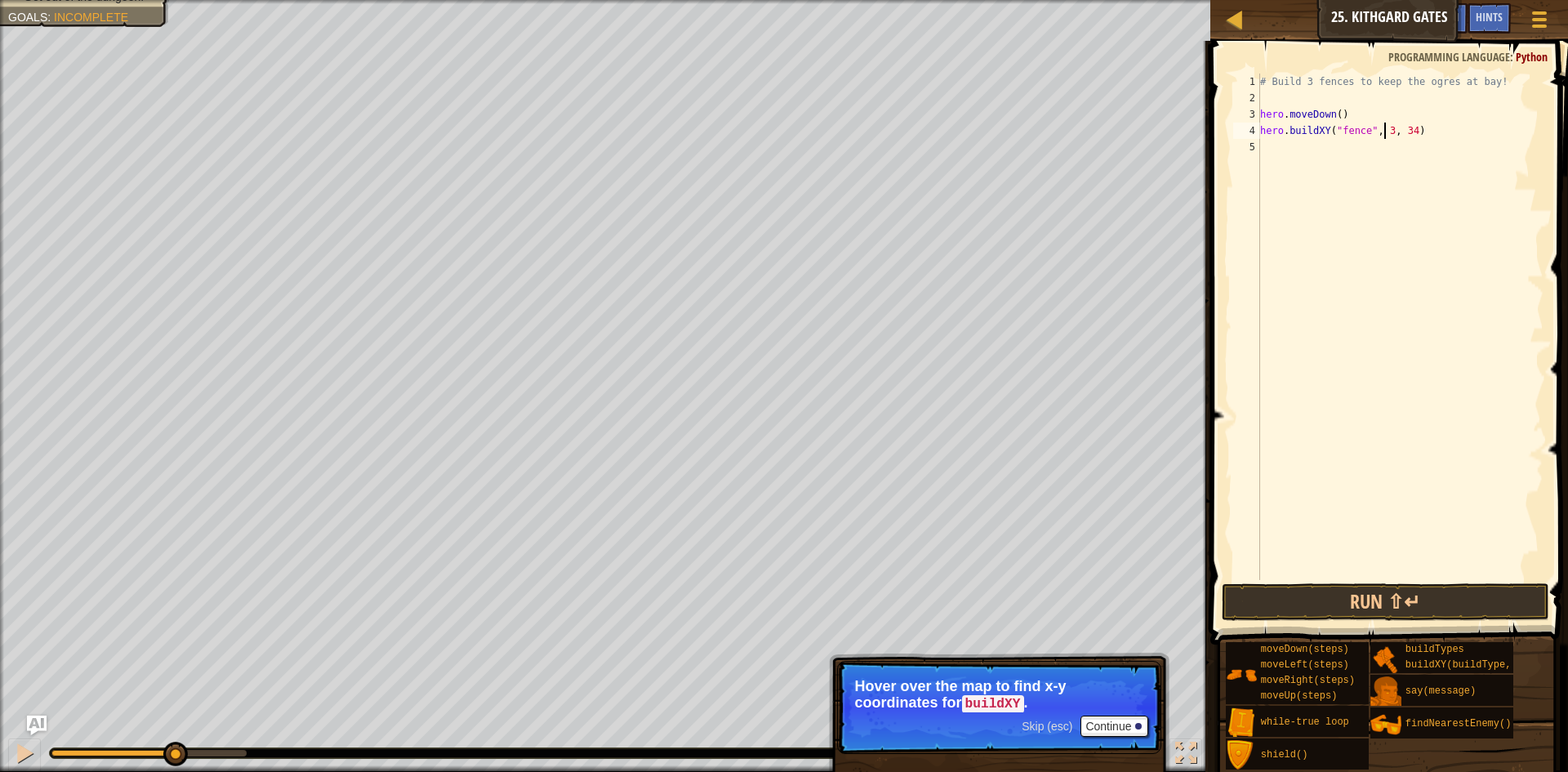
scroll to position [7, 12]
click at [1409, 135] on div "# Build 3 fences to keep the ogres at bay! hero . moveDown ( ) hero . buildXY (…" at bounding box center [1399, 342] width 287 height 539
click at [1374, 592] on button "Run ⇧↵" at bounding box center [1385, 602] width 327 height 37
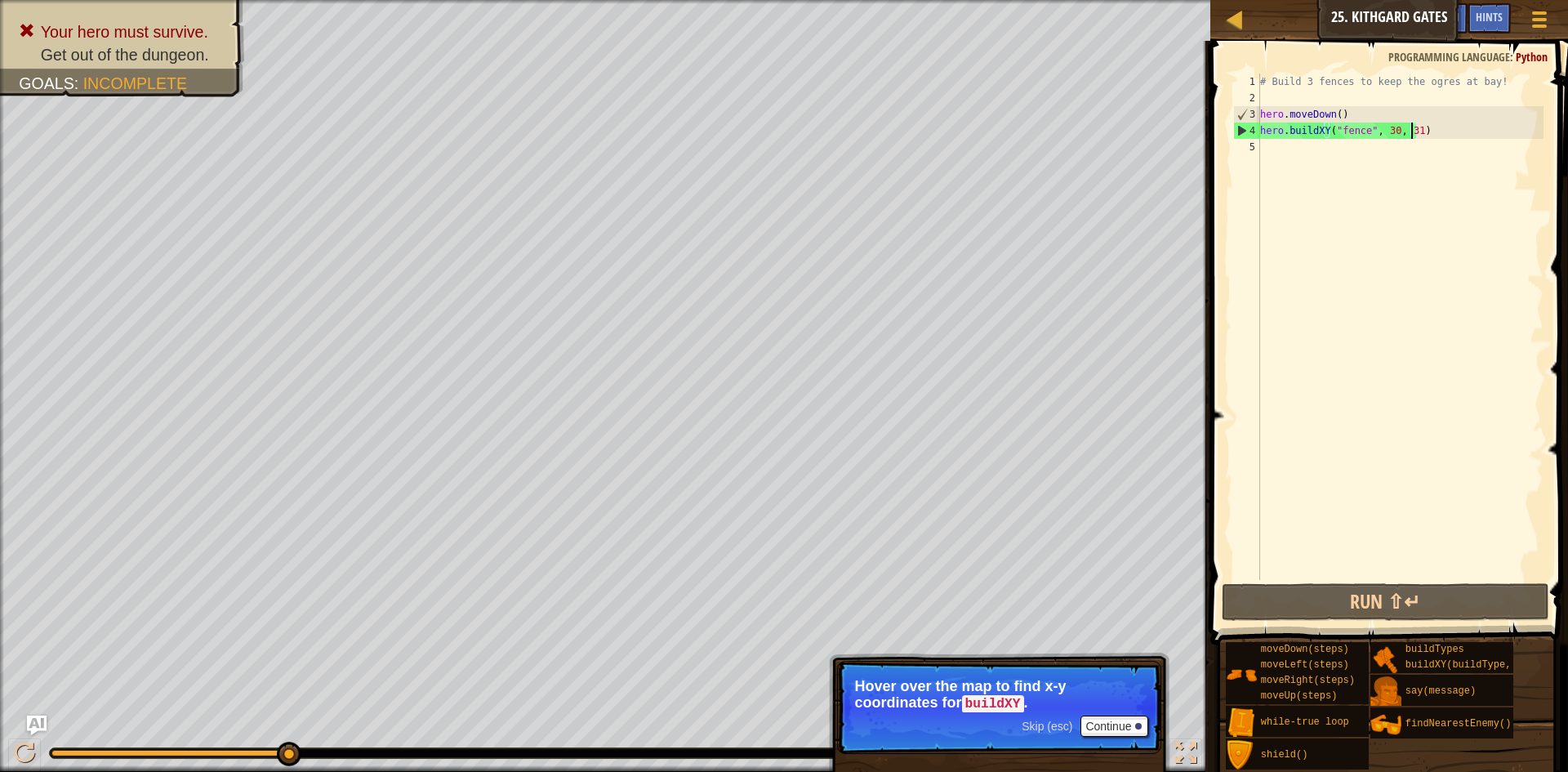
click at [1368, 118] on div "# Build 3 fences to keep the ogres at bay! hero . moveDown ( ) hero . buildXY (…" at bounding box center [1399, 342] width 287 height 539
type textarea "hero.moveDown()"
click at [1277, 97] on div "# Build 3 fences to keep the ogres at bay! hero . moveDown ( ) hero . buildXY (…" at bounding box center [1399, 342] width 287 height 539
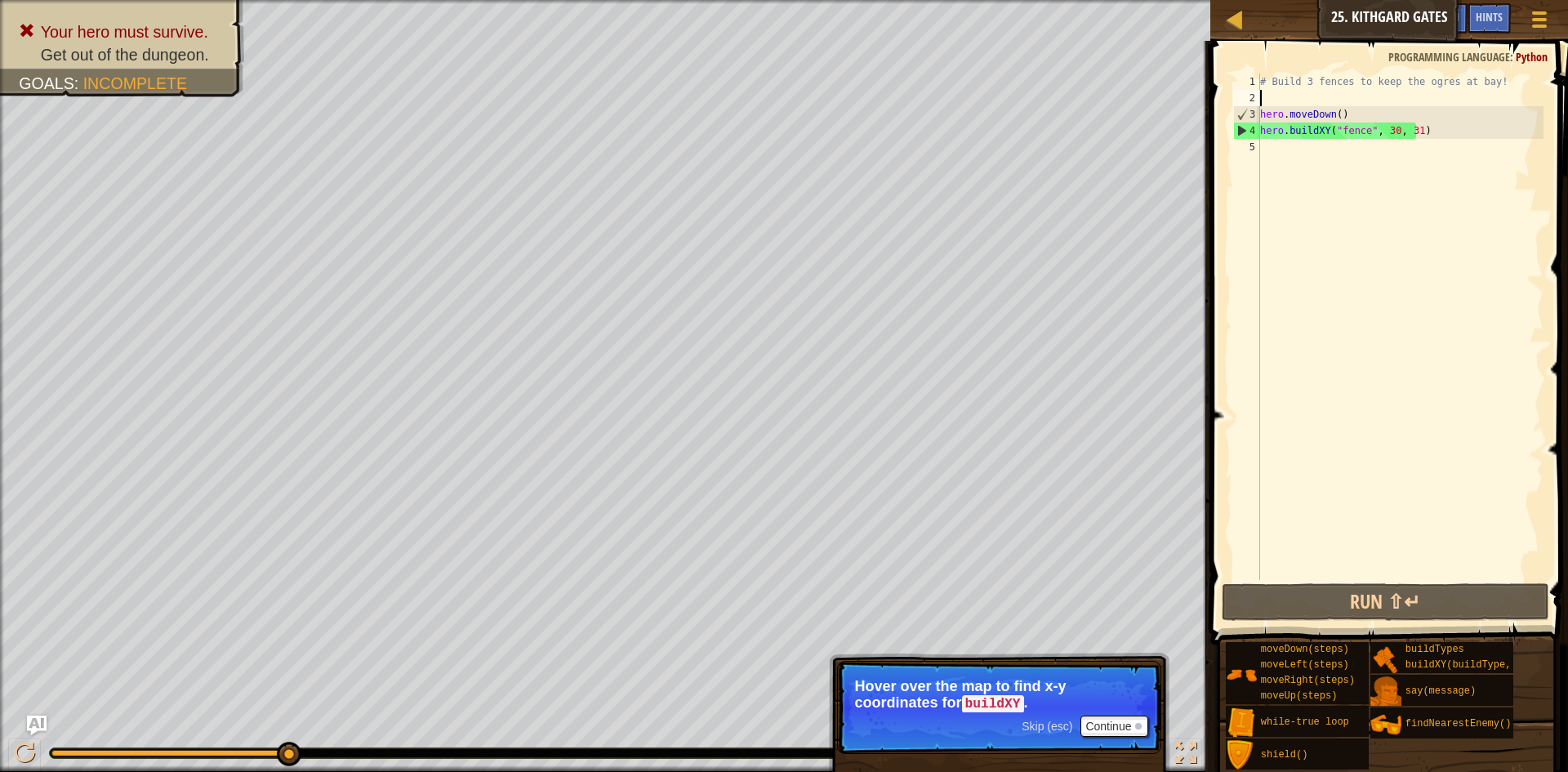
type textarea "h"
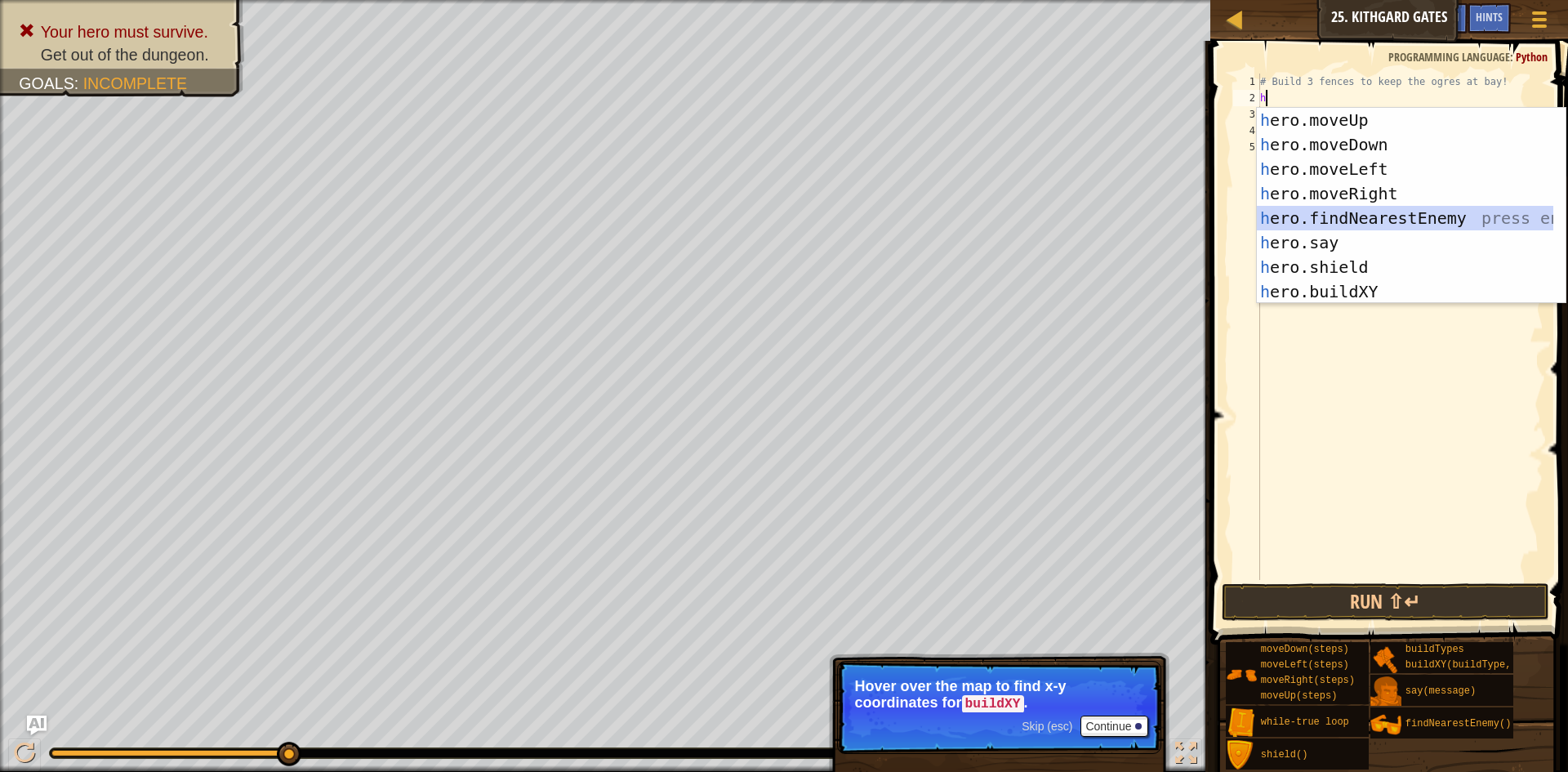
click at [1396, 214] on div "h ero.moveUp press enter h ero.moveDown press enter h ero.moveLeft press enter …" at bounding box center [1404, 230] width 296 height 245
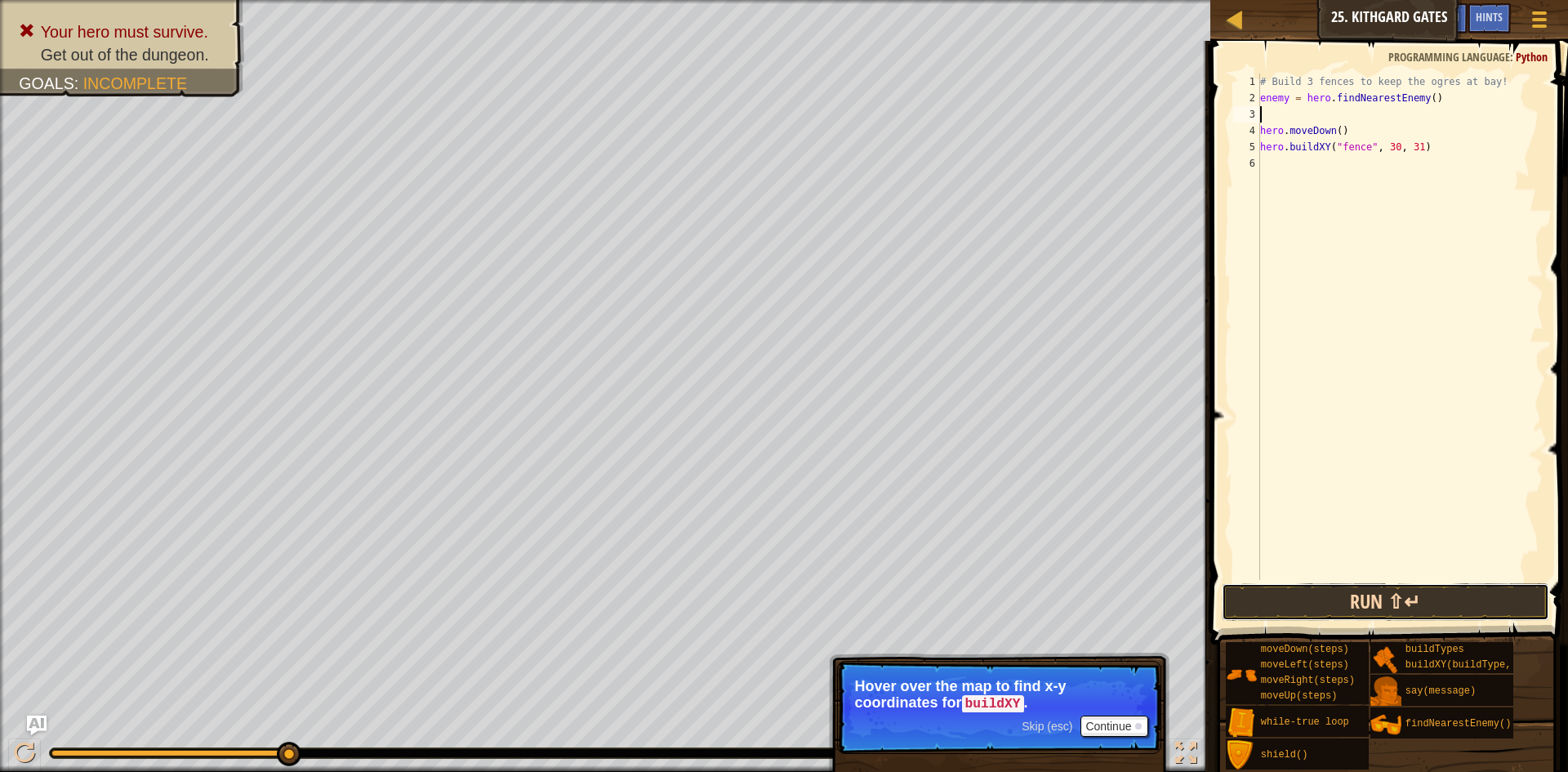
click at [1374, 583] on button "Run ⇧↵" at bounding box center [1385, 602] width 327 height 37
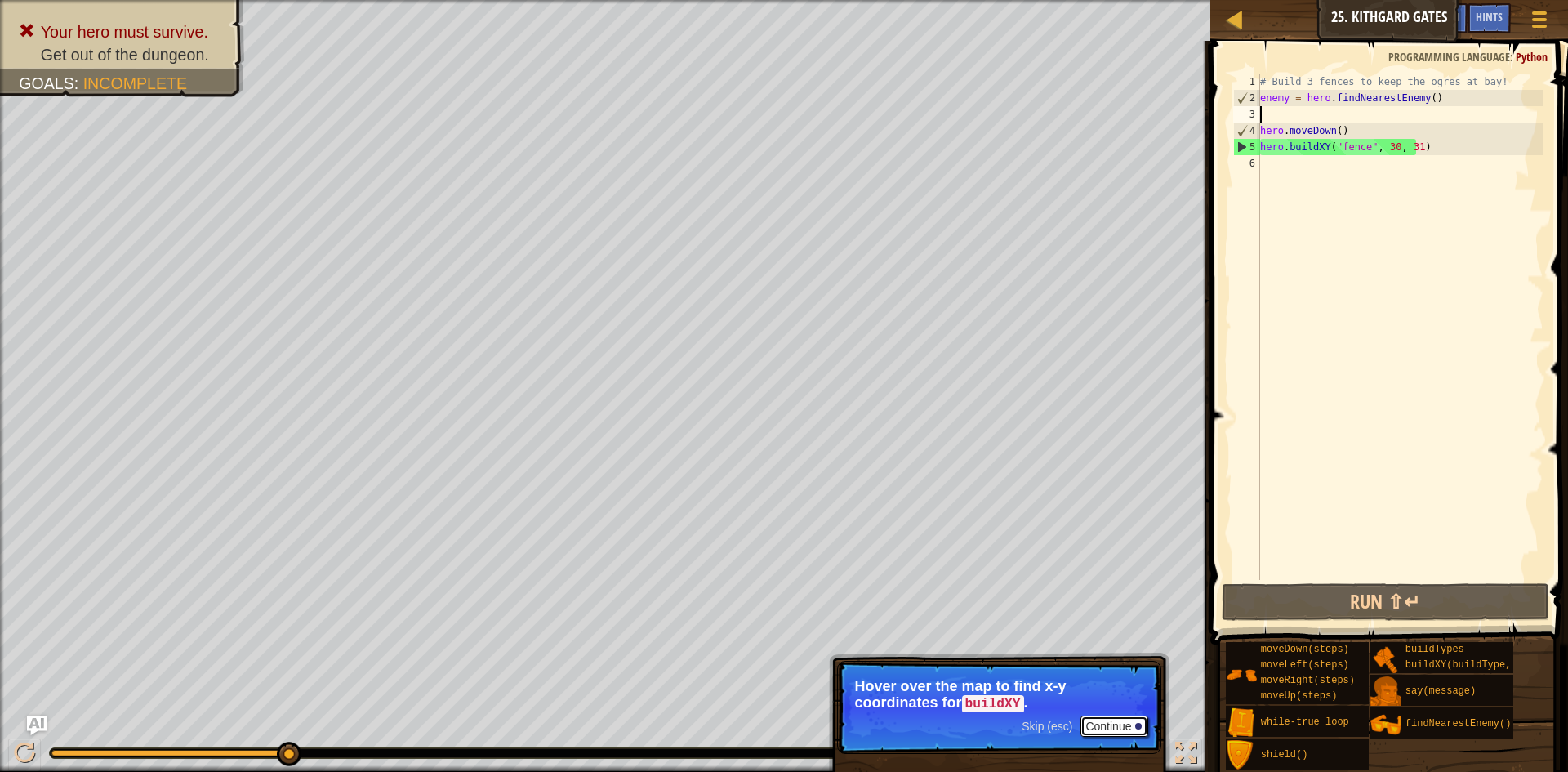
click at [1112, 719] on button "Continue" at bounding box center [1115, 726] width 68 height 22
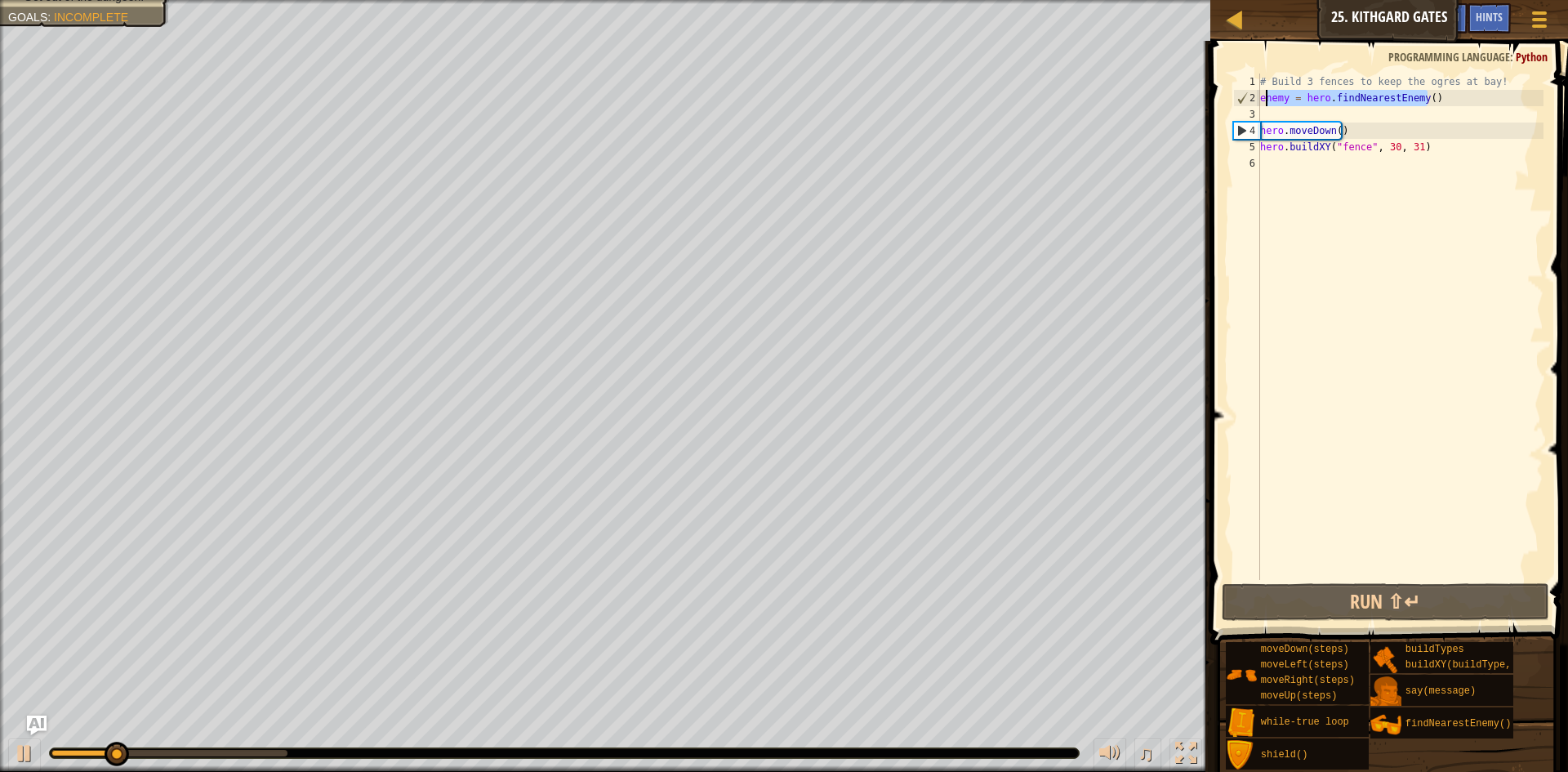
drag, startPoint x: 1460, startPoint y: 103, endPoint x: 1267, endPoint y: 105, distance: 193.0
click at [1267, 105] on div "# Build 3 fences to keep the ogres at bay! enemy = hero . findNearestEnemy ( ) …" at bounding box center [1399, 342] width 287 height 539
drag, startPoint x: 1410, startPoint y: 124, endPoint x: 1442, endPoint y: 113, distance: 33.8
click at [1414, 124] on div "# Build 3 fences to keep the ogres at bay! enemy = hero . findNearestEnemy ( ) …" at bounding box center [1399, 342] width 287 height 539
drag, startPoint x: 1427, startPoint y: 104, endPoint x: 1258, endPoint y: 103, distance: 169.0
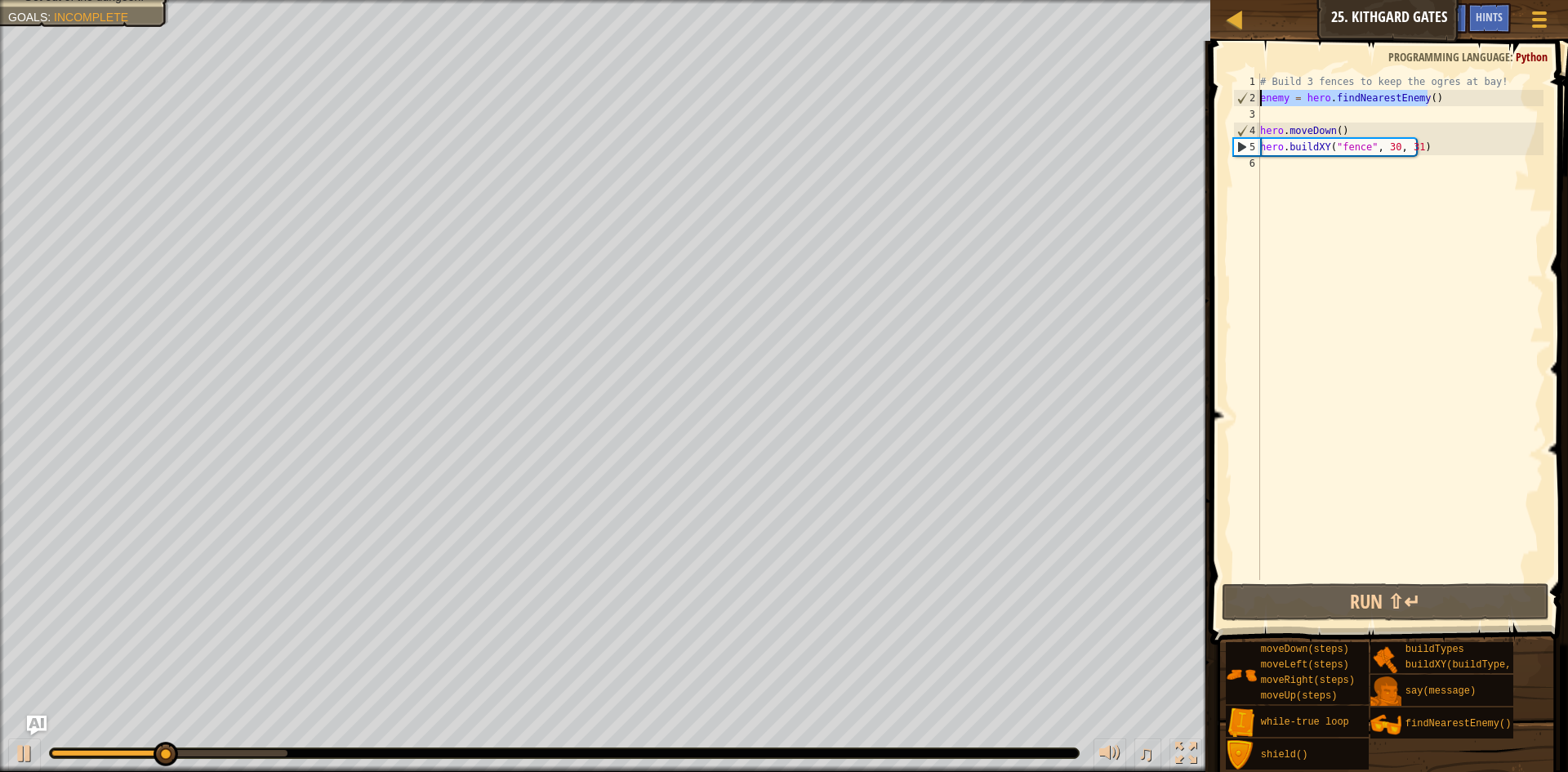
click at [1258, 103] on div "hero.moveDown() 1 2 3 4 5 6 # Build 3 fences to keep the ogres at bay! enemy = …" at bounding box center [1387, 327] width 314 height 507
type textarea "enemy = hero.findNearestEnemy()"
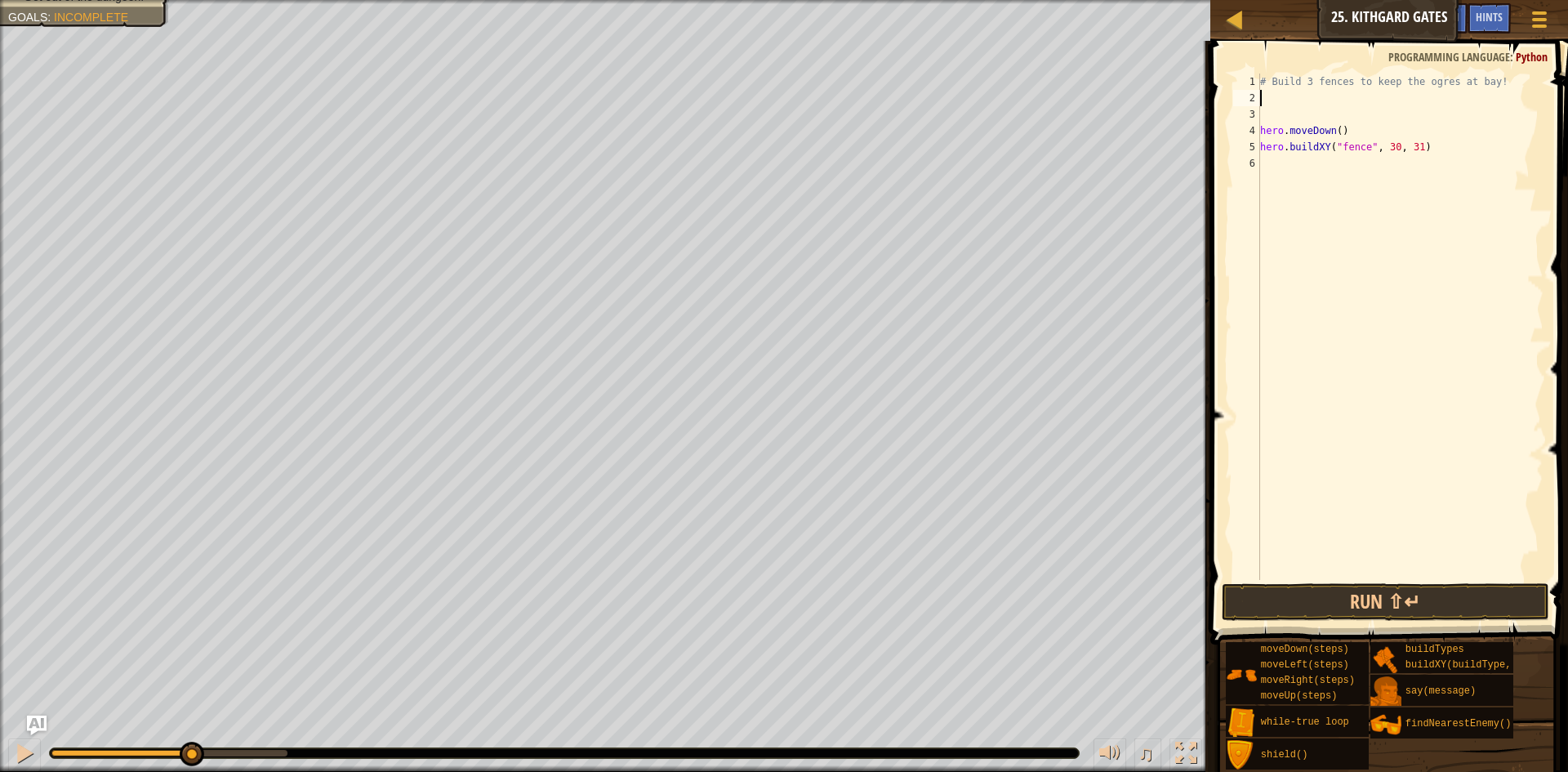
click at [1272, 120] on div "# Build 3 fences to keep the ogres at bay! hero . moveDown ( ) hero . buildXY (…" at bounding box center [1399, 342] width 287 height 539
click at [1409, 120] on div "# Build 3 fences to keep the ogres at bay! hero . moveDown ( ) hero . buildXY (…" at bounding box center [1399, 342] width 287 height 539
click at [1384, 120] on div "# Build 3 fences to keep the ogres at bay! hero . moveDown ( ) hero . buildXY (…" at bounding box center [1399, 342] width 287 height 539
click at [1389, 119] on div "# Build 3 fences to keep the ogres at bay! hero . moveDown ( ) hero . buildXY (…" at bounding box center [1399, 342] width 287 height 539
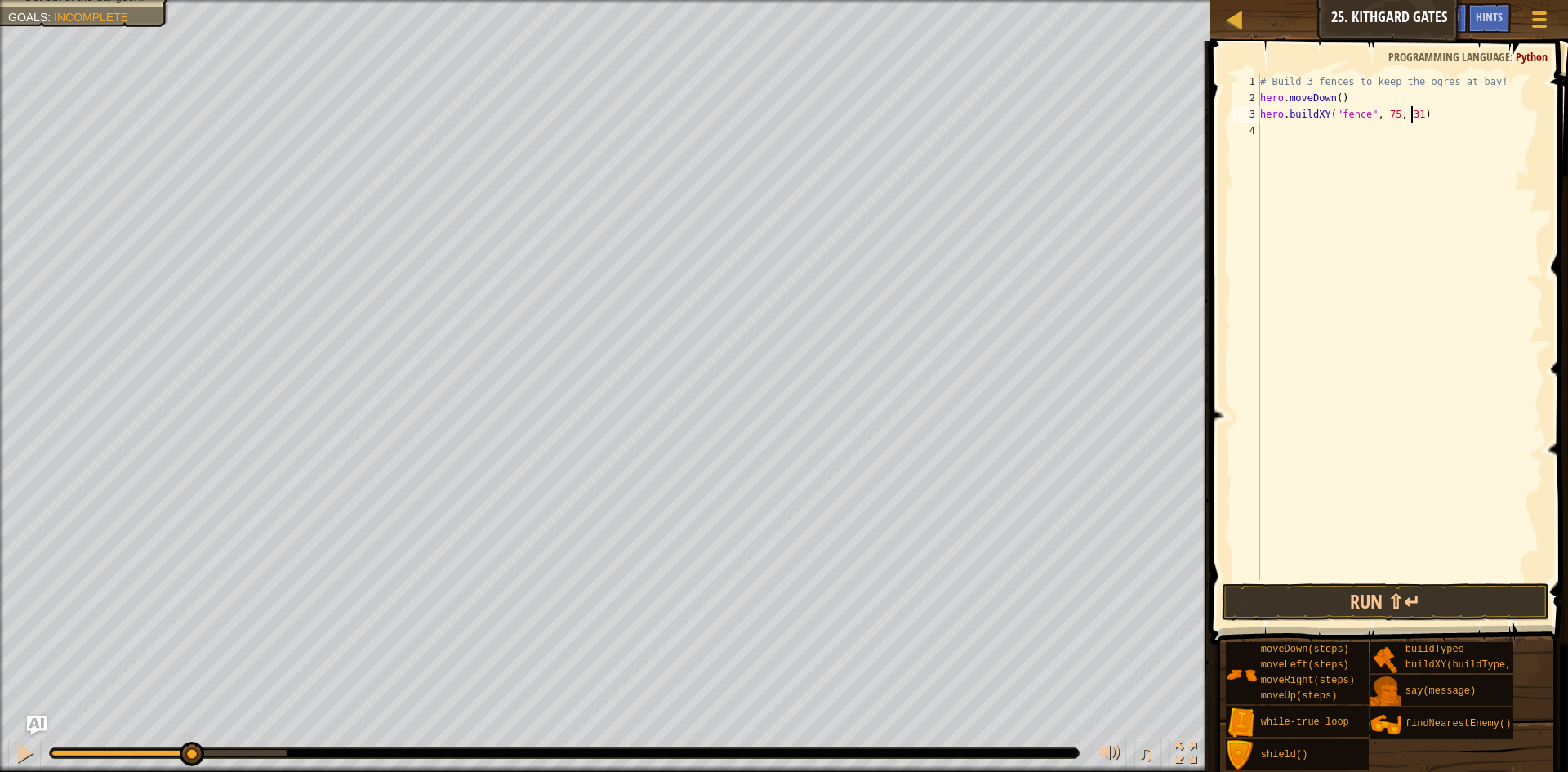
click at [1410, 116] on div "# Build 3 fences to keep the ogres at bay! hero . moveDown ( ) hero . buildXY (…" at bounding box center [1399, 342] width 287 height 539
click at [1311, 593] on button "Run ⇧↵" at bounding box center [1385, 602] width 327 height 37
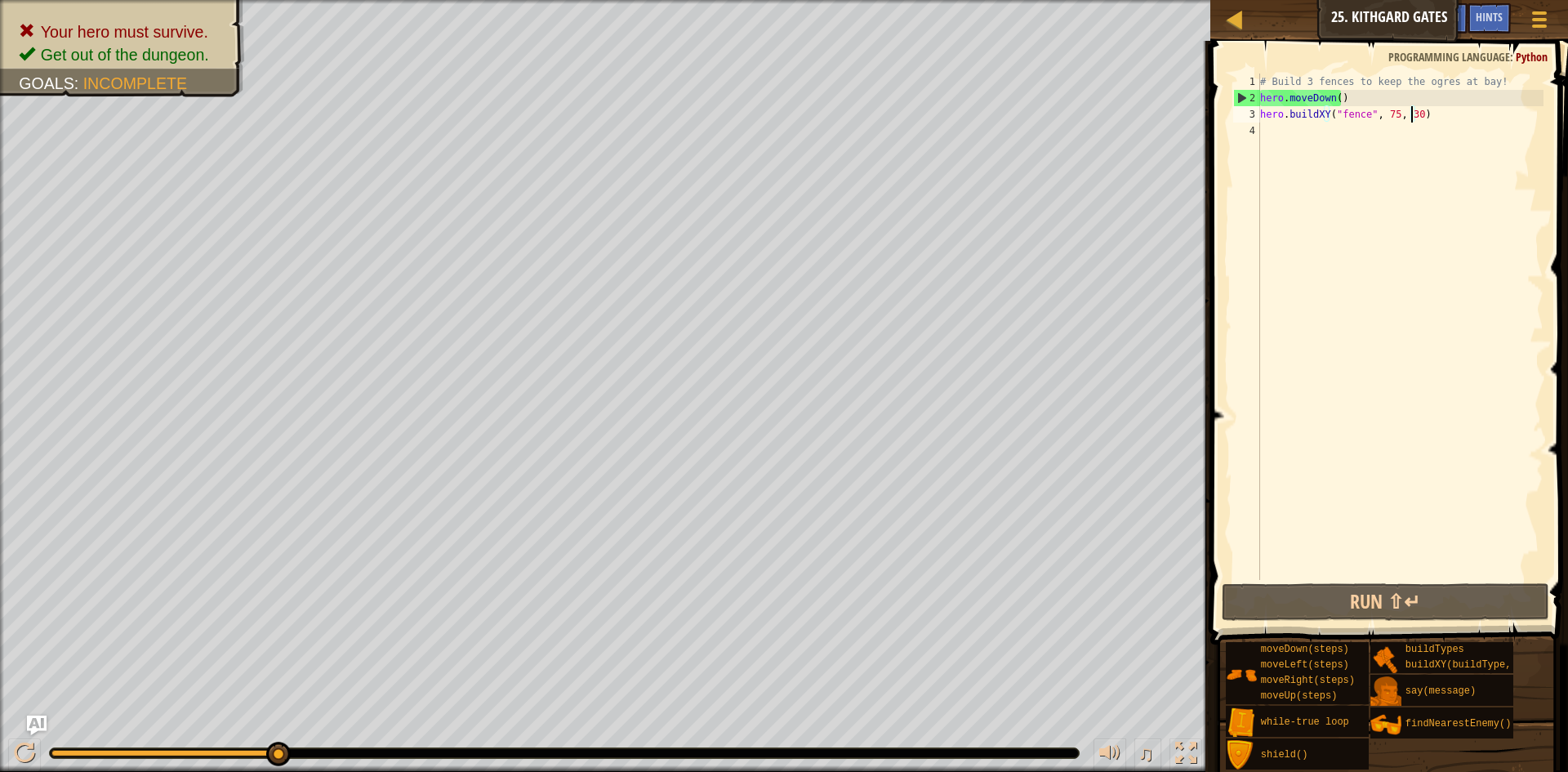
click at [1387, 115] on div "# Build 3 fences to keep the ogres at bay! hero . moveDown ( ) hero . buildXY (…" at bounding box center [1399, 342] width 287 height 539
click at [1388, 111] on div "# Build 3 fences to keep the ogres at bay! hero . moveDown ( ) hero . buildXY (…" at bounding box center [1399, 342] width 287 height 539
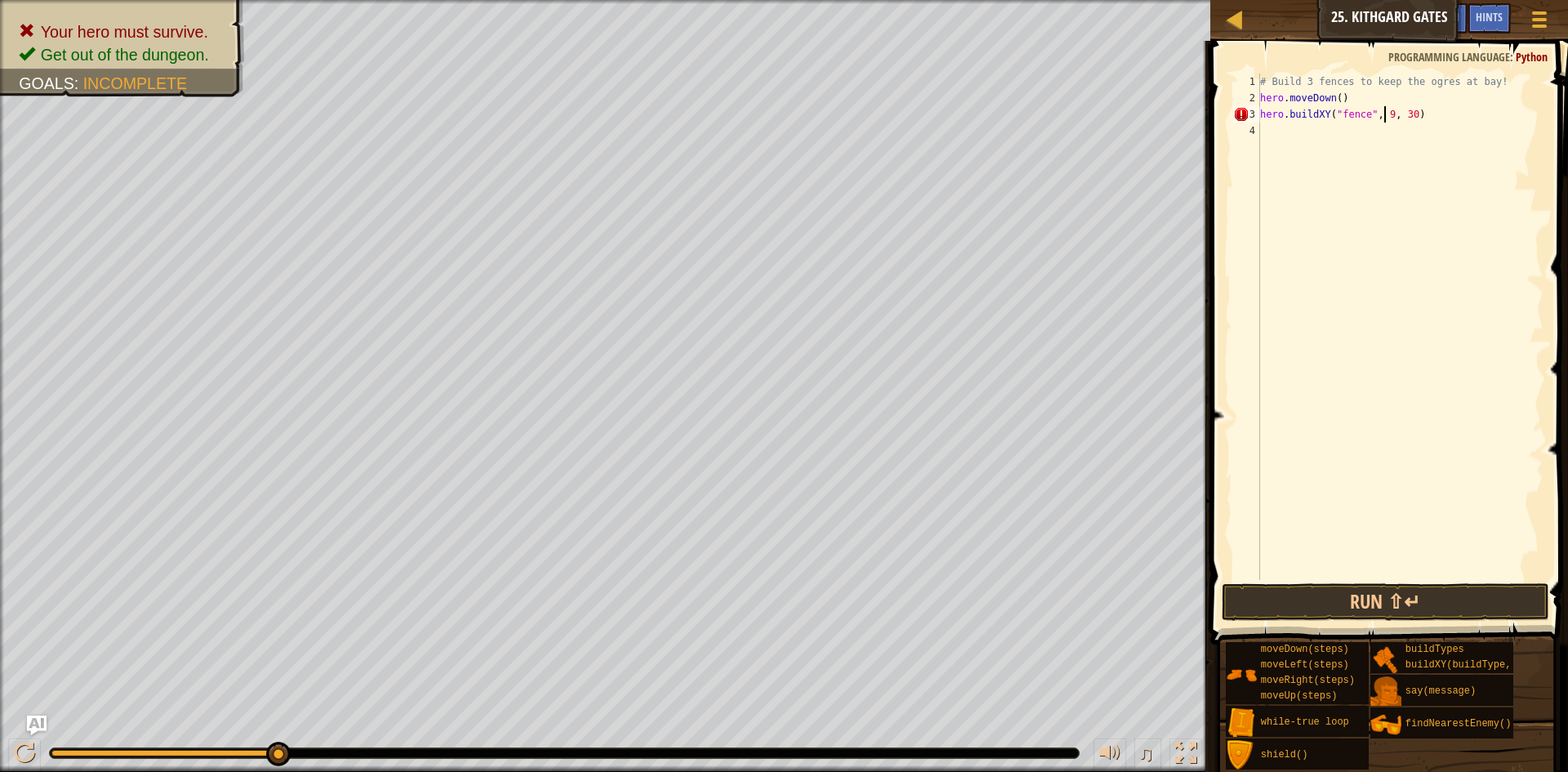
scroll to position [7, 12]
click at [1414, 117] on div "# Build 3 fences to keep the ogres at bay! hero . moveDown ( ) hero . buildXY (…" at bounding box center [1399, 342] width 287 height 539
click at [1365, 597] on button "Run ⇧↵" at bounding box center [1385, 602] width 327 height 37
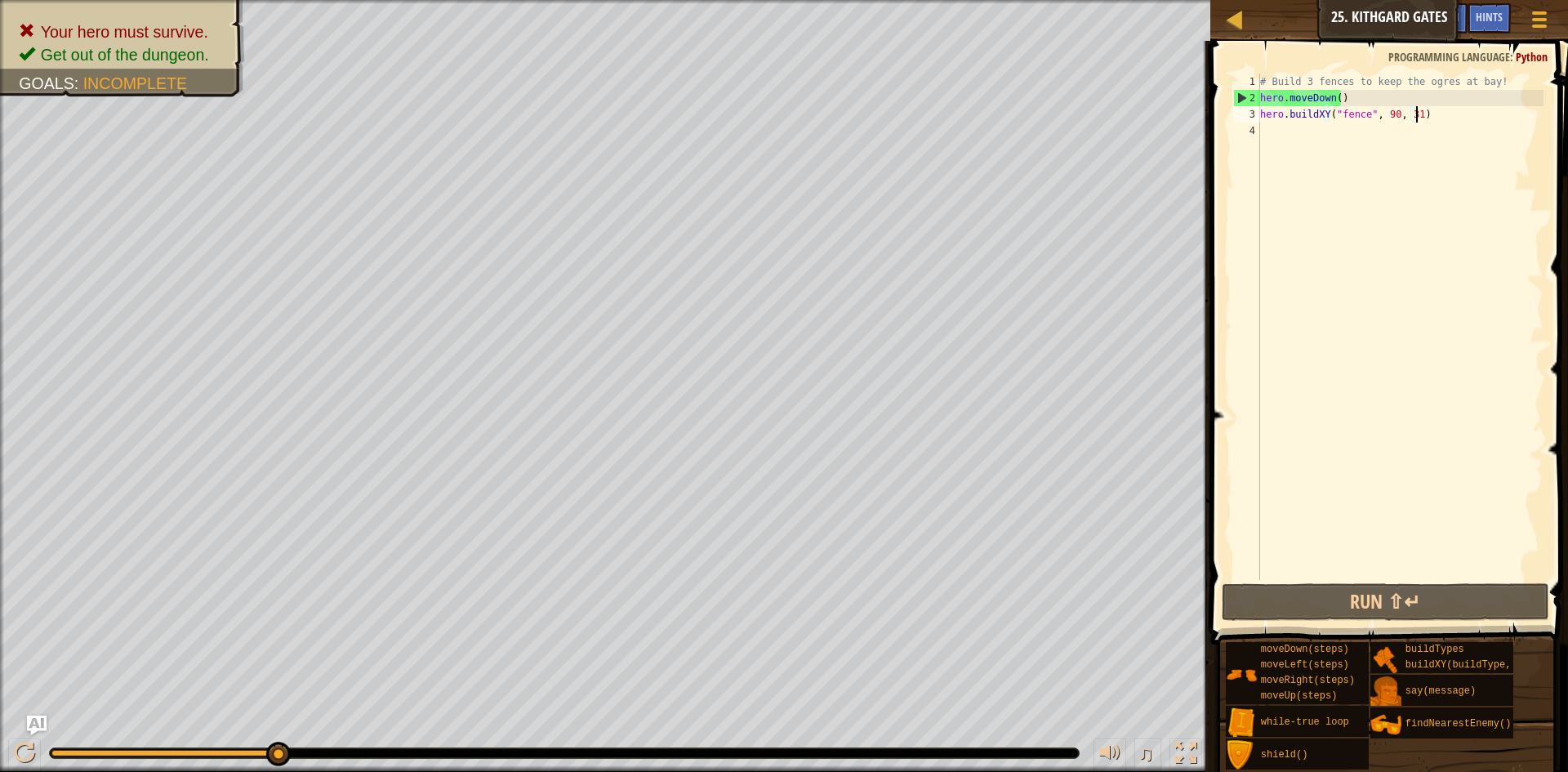
click at [1433, 110] on div "# Build 3 fences to keep the ogres at bay! hero . moveDown ( ) hero . buildXY (…" at bounding box center [1399, 342] width 287 height 539
click at [1370, 96] on div "# Build 3 fences to keep the ogres at bay! hero . moveDown ( ) hero . buildXY (…" at bounding box center [1399, 342] width 287 height 539
type textarea "hero.moveDown()"
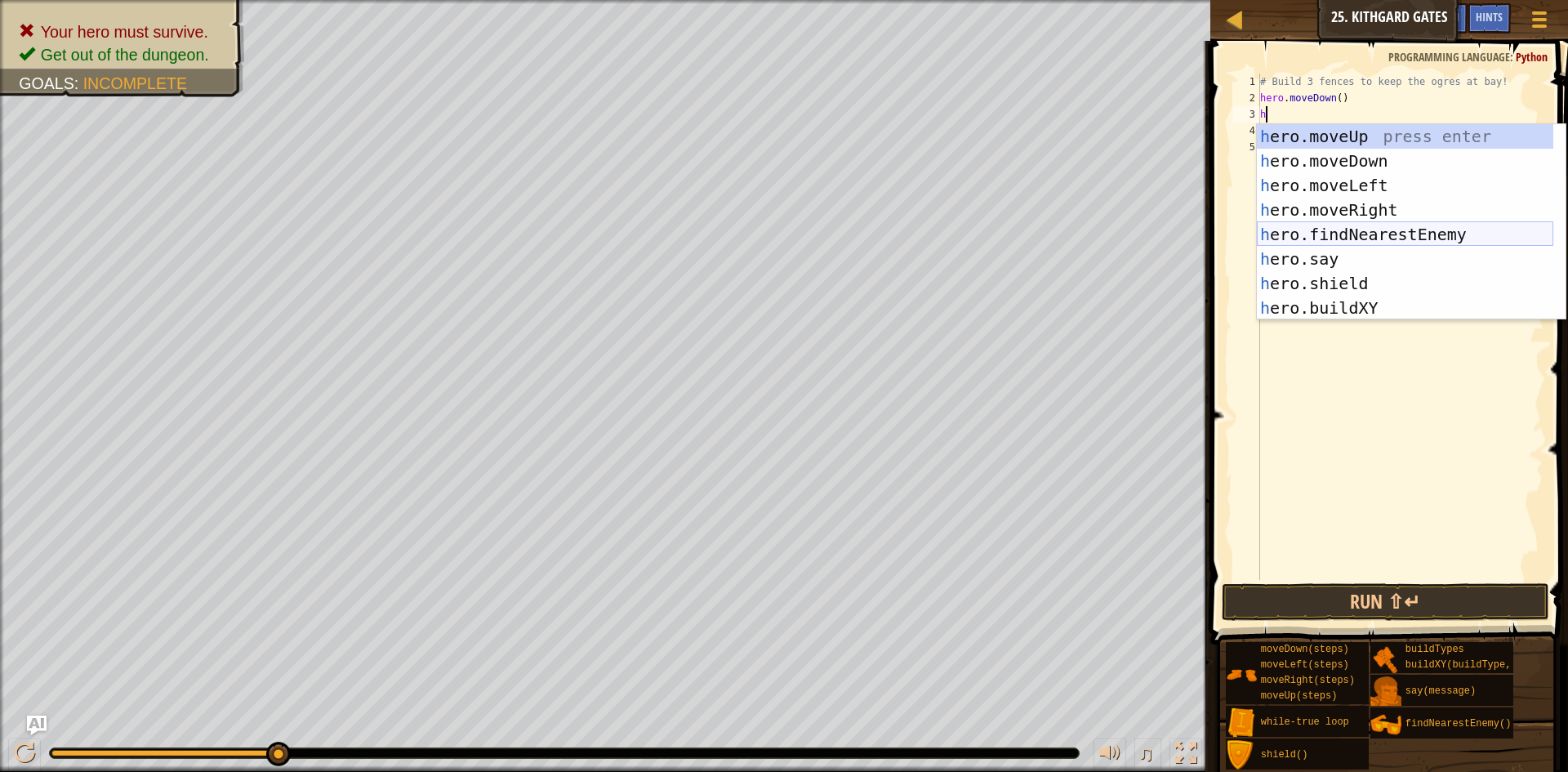
scroll to position [49, 0]
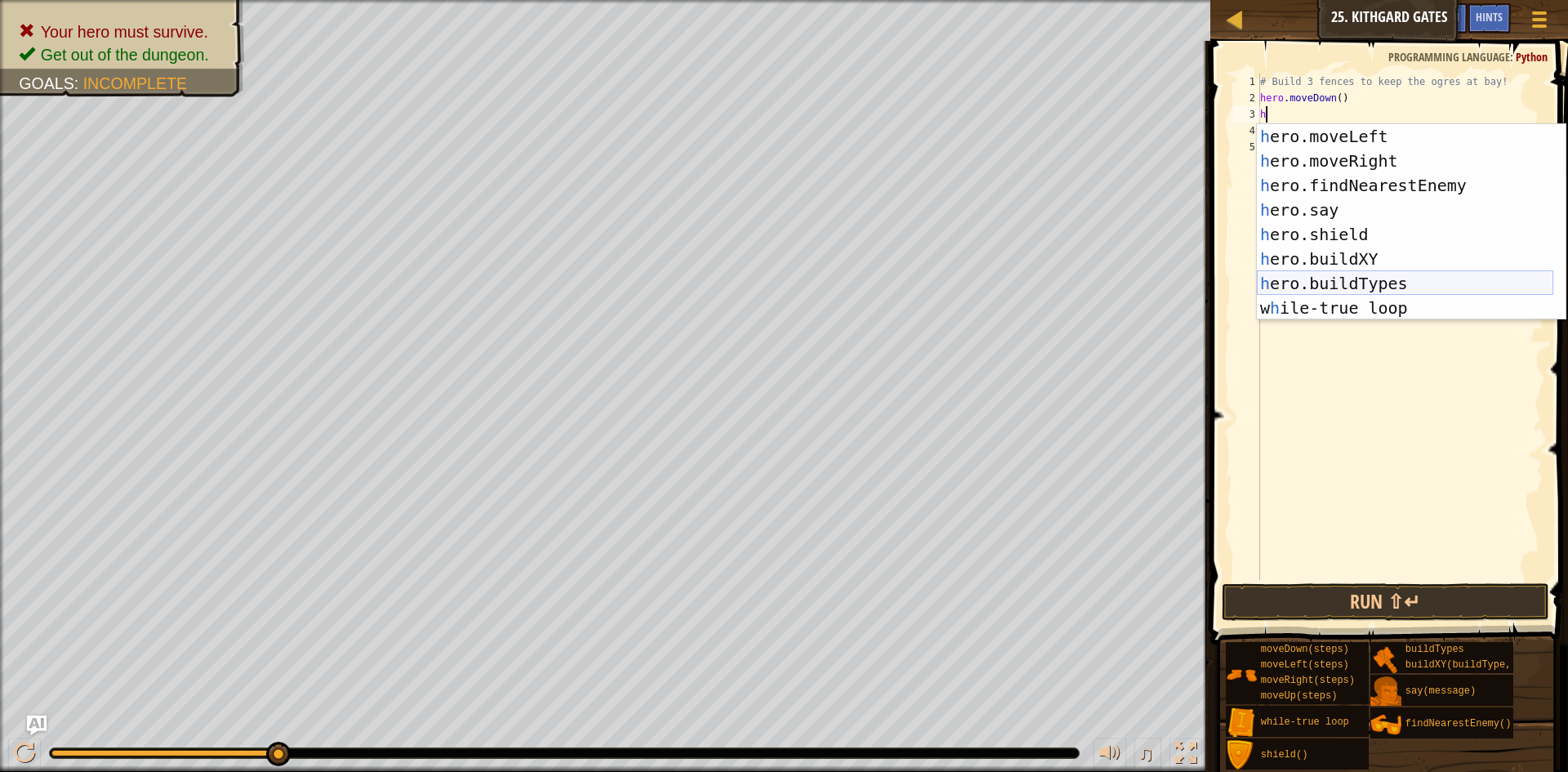
click at [1397, 276] on div "h ero.moveLeft press enter h ero.moveRight press enter h ero.findNearestEnemy p…" at bounding box center [1404, 246] width 296 height 245
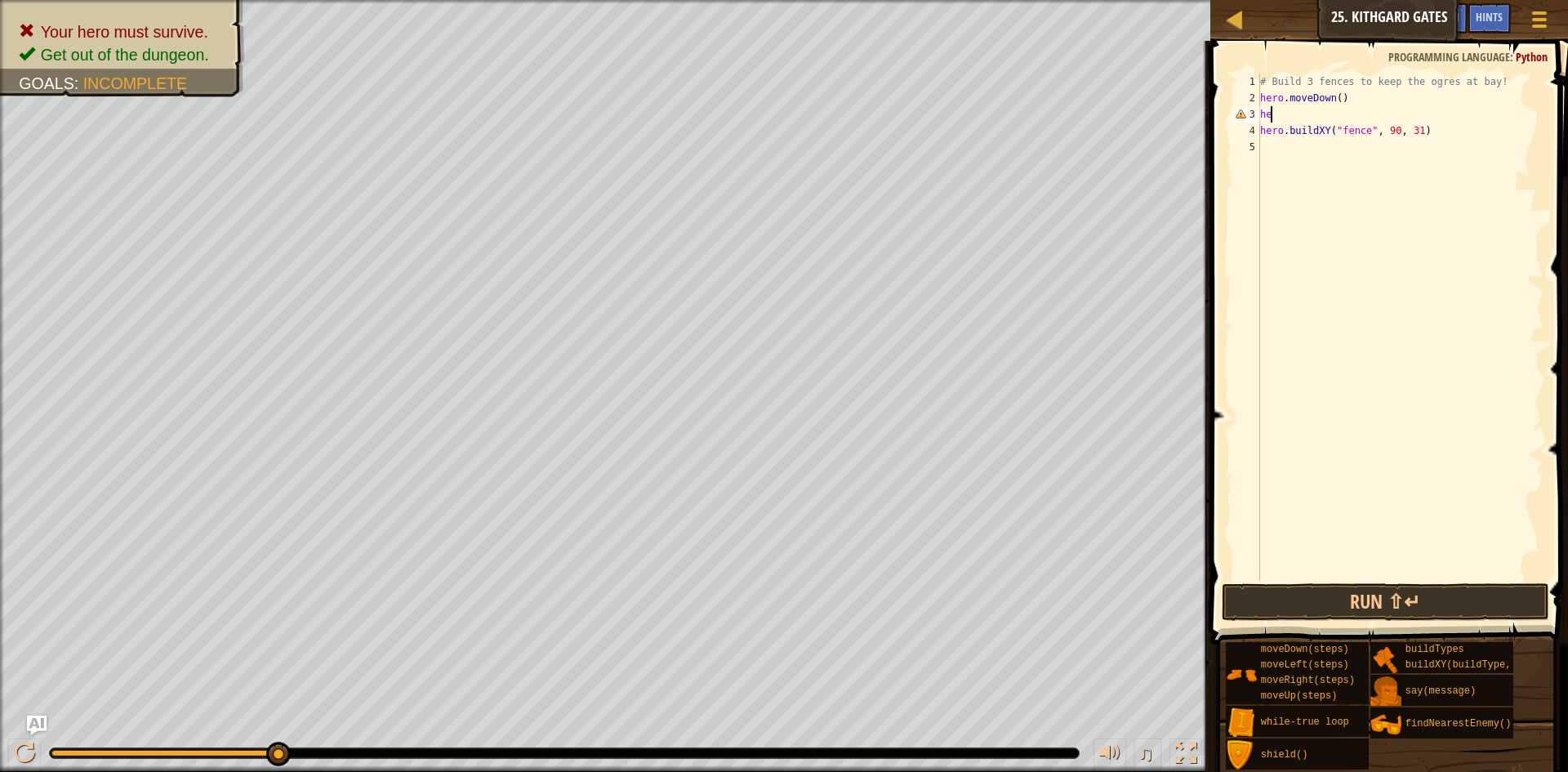
type textarea "h"
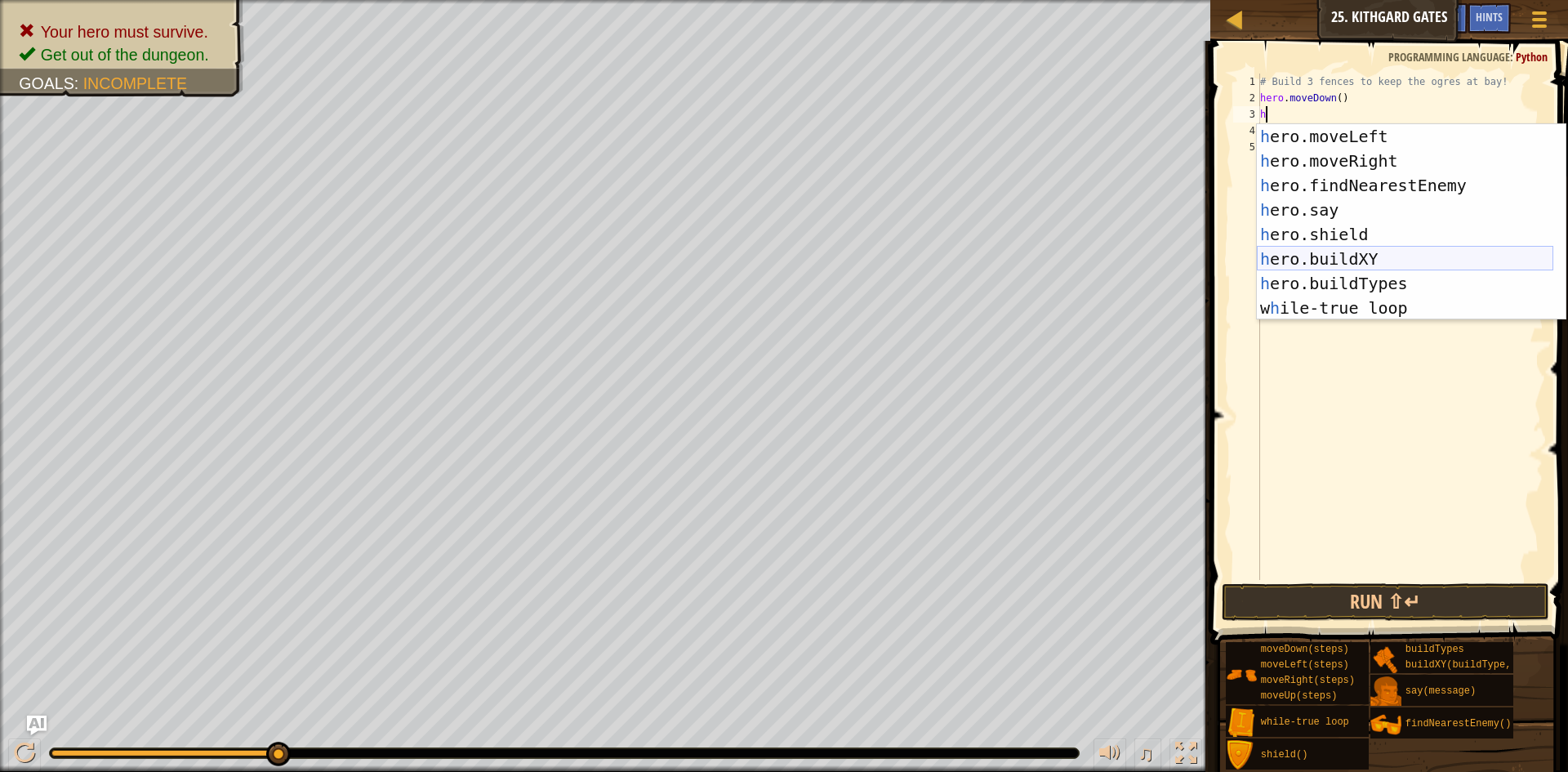
click at [1373, 253] on div "h ero.moveLeft press enter h ero.moveRight press enter h ero.findNearestEnemy p…" at bounding box center [1404, 246] width 296 height 245
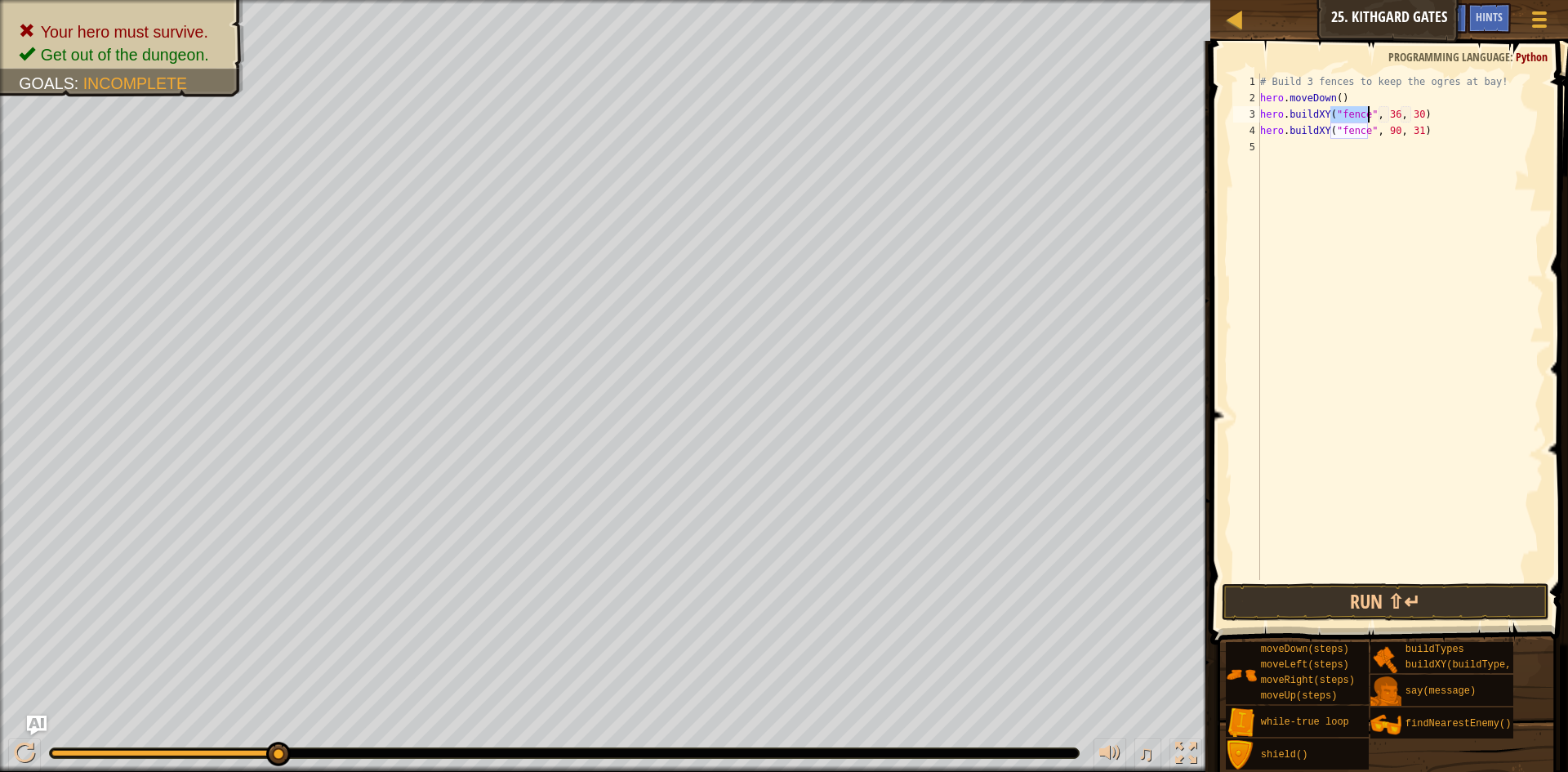
click at [1392, 113] on div "# Build 3 fences to keep the ogres at bay! hero . moveDown ( ) hero . buildXY (…" at bounding box center [1399, 342] width 287 height 539
click at [1409, 112] on div "# Build 3 fences to keep the ogres at bay! hero . moveDown ( ) hero . buildXY (…" at bounding box center [1399, 342] width 287 height 539
click at [1383, 593] on button "Run ⇧↵" at bounding box center [1385, 602] width 327 height 37
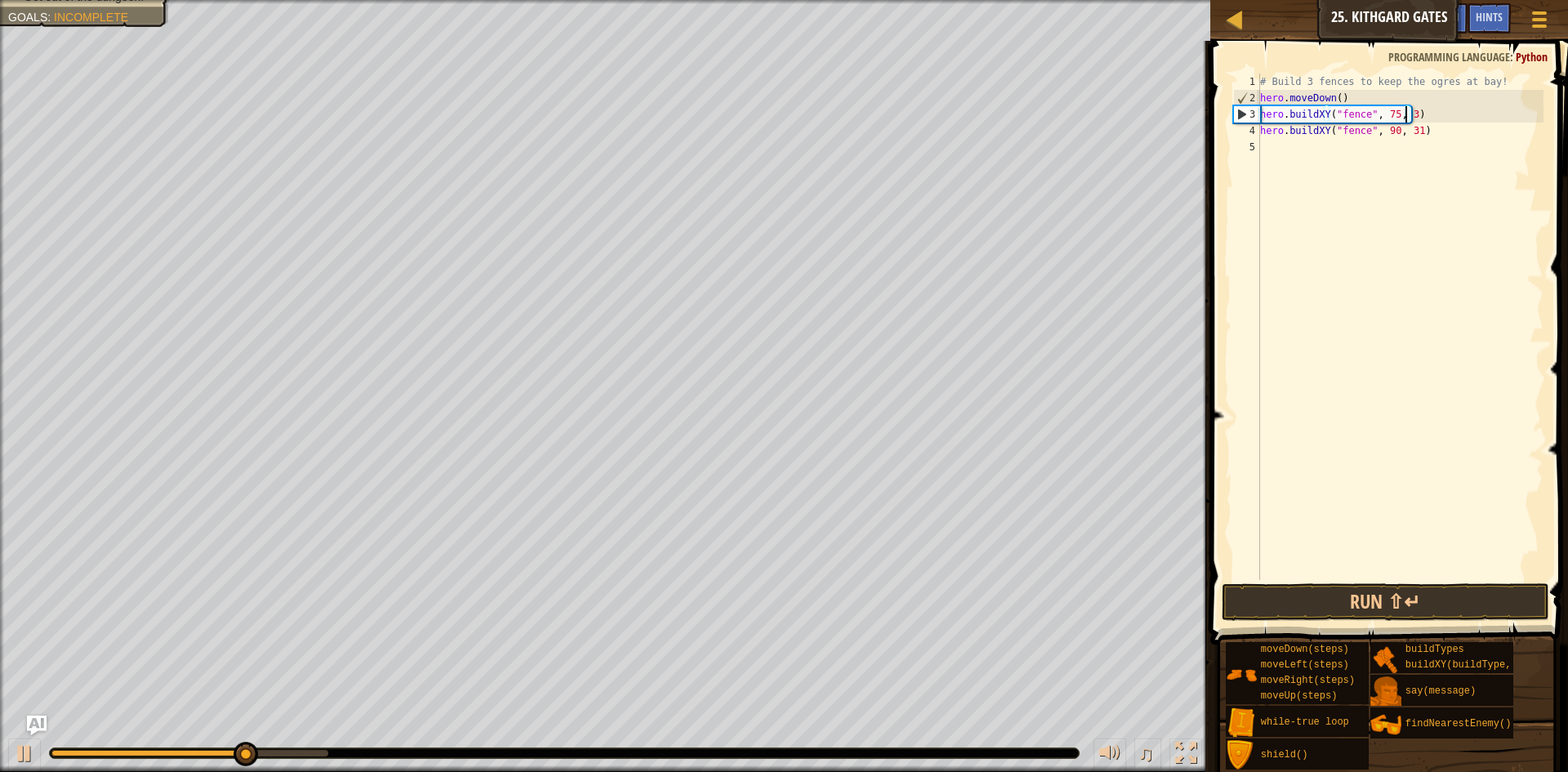
scroll to position [7, 12]
click at [1381, 601] on button "Run ⇧↵" at bounding box center [1385, 602] width 327 height 37
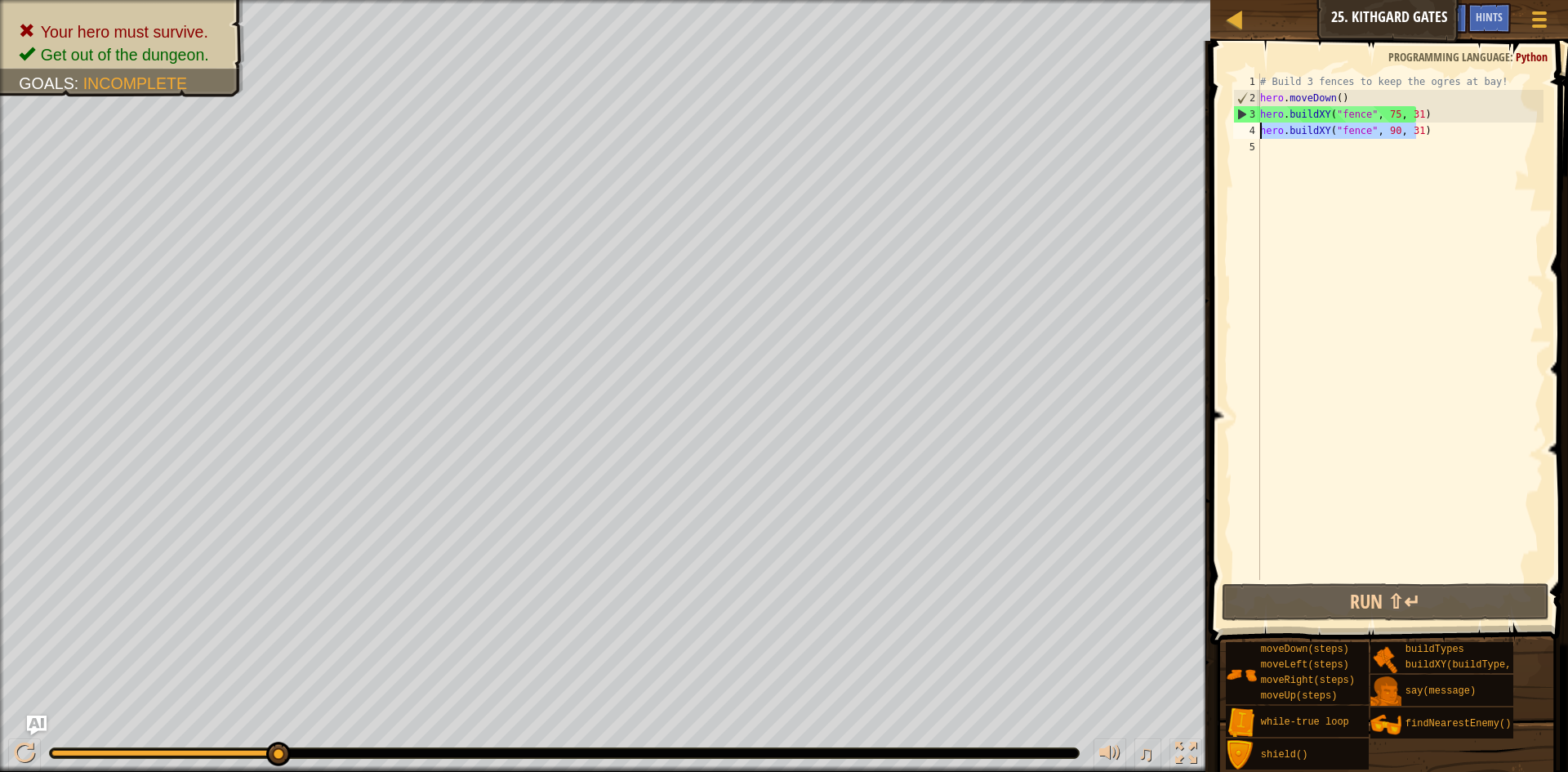
drag, startPoint x: 1427, startPoint y: 125, endPoint x: 1256, endPoint y: 135, distance: 171.3
click at [1256, 135] on div "hero.buildXY("fence", 75, 31) 1 2 3 4 5 # Build 3 fences to keep the ogres at b…" at bounding box center [1387, 327] width 314 height 507
type textarea "hero.buildXY("fence", 90, 31)"
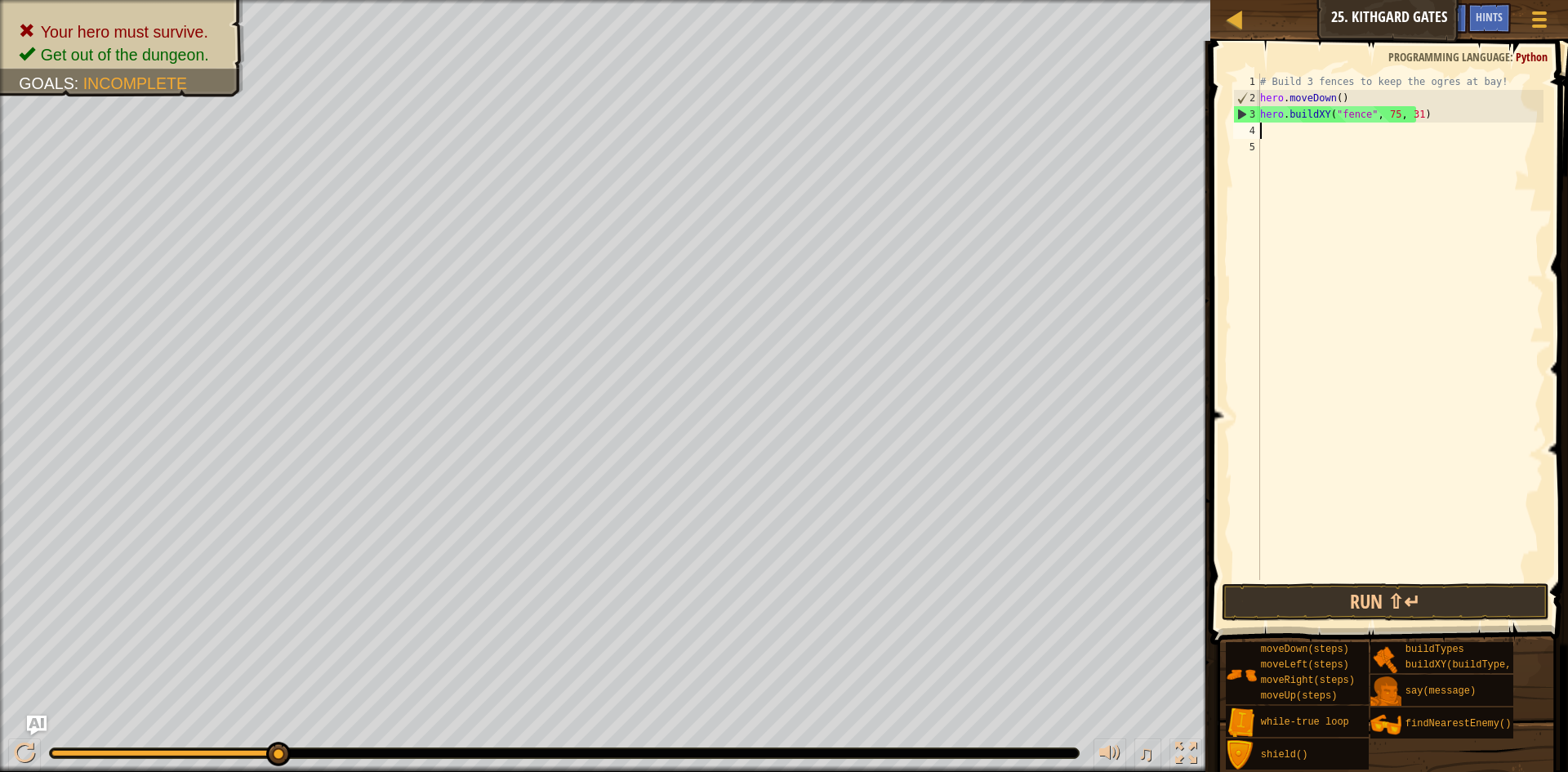
scroll to position [7, 0]
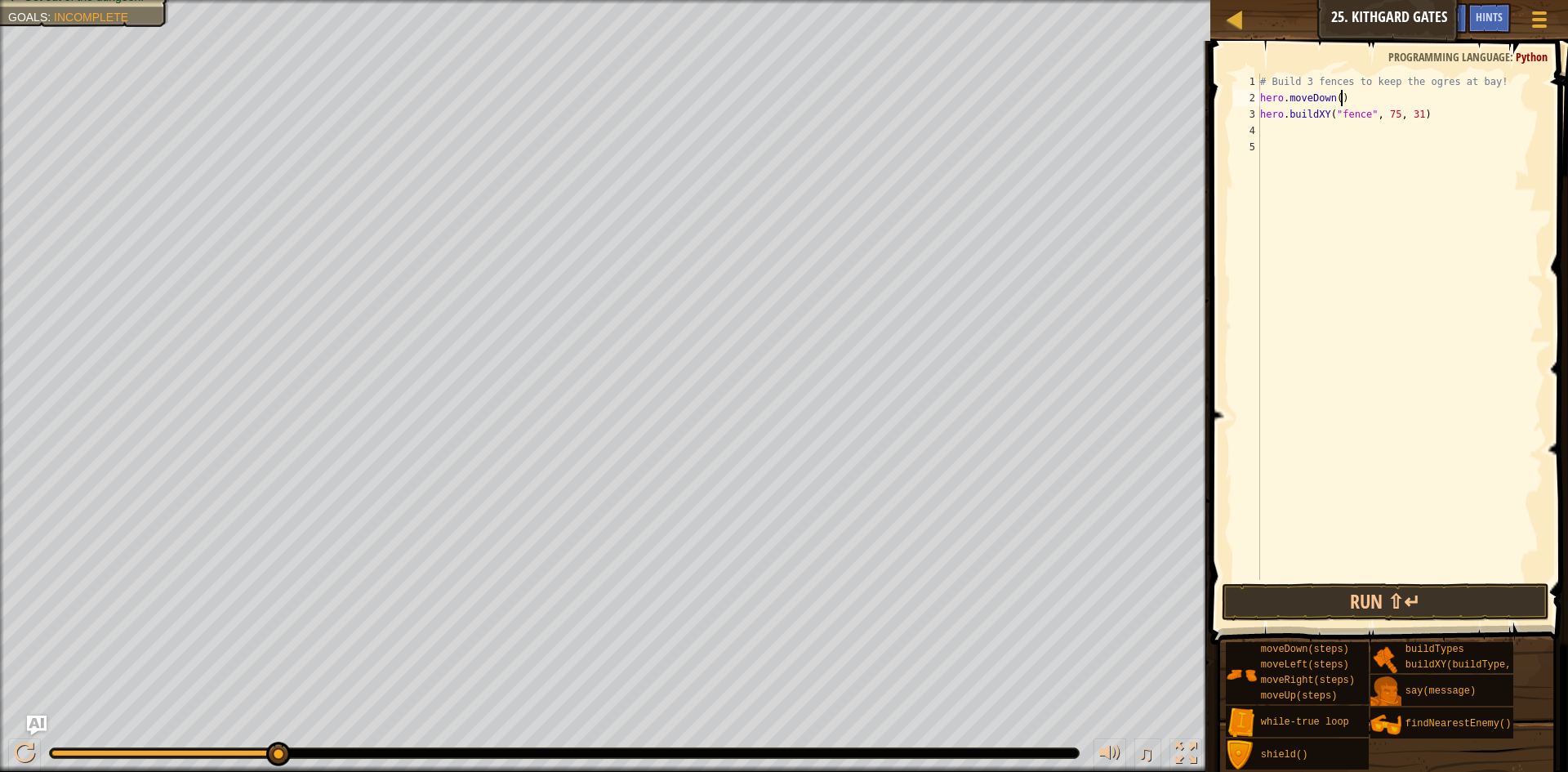
click at [1379, 94] on div "# Build 3 fences to keep the ogres at bay! hero . moveDown ( ) hero . buildXY (…" at bounding box center [1399, 342] width 287 height 539
type textarea "hero.moveDown()"
click at [1368, 595] on button "Run ⇧↵" at bounding box center [1385, 602] width 327 height 37
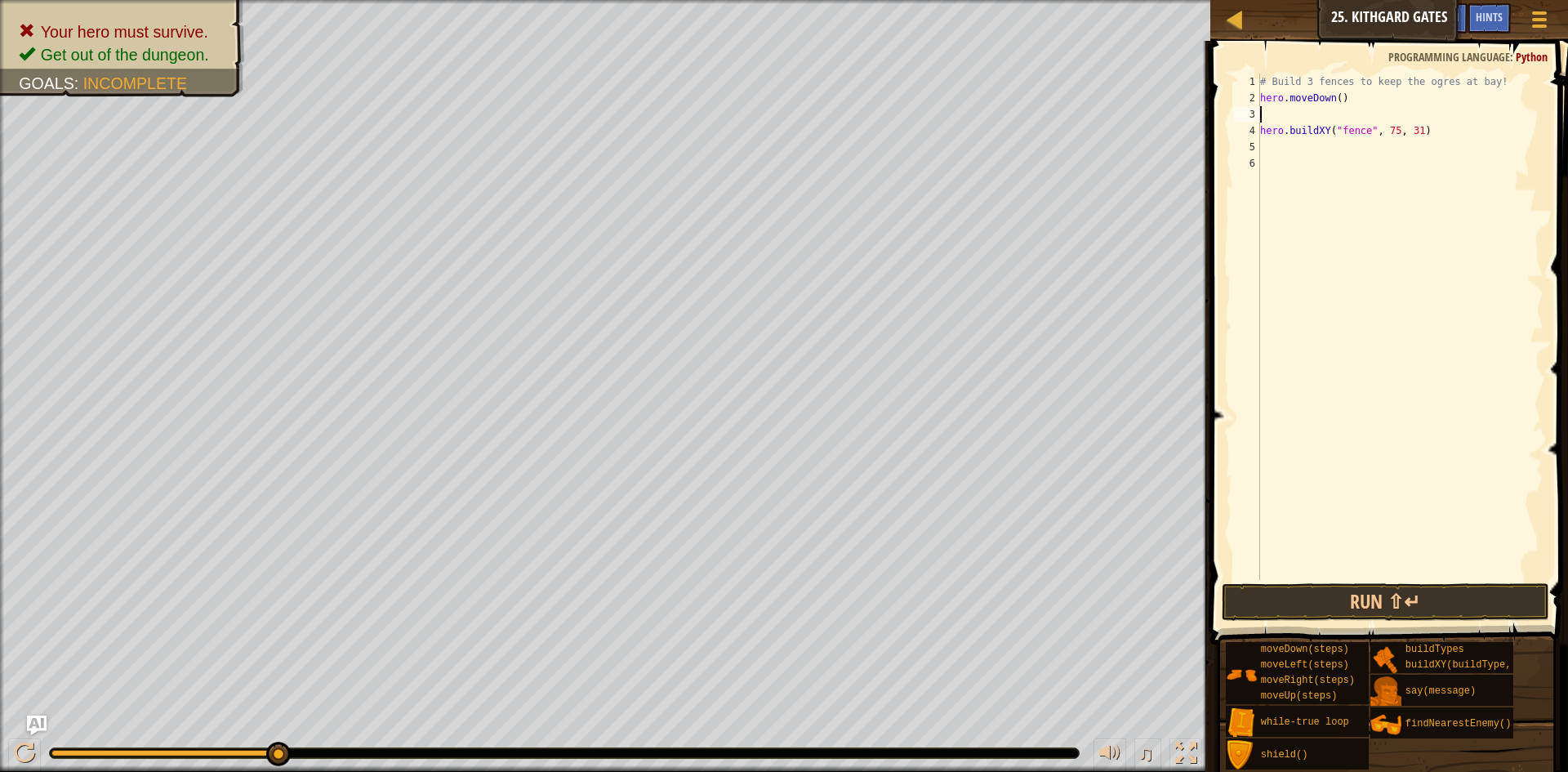
type textarea "h"
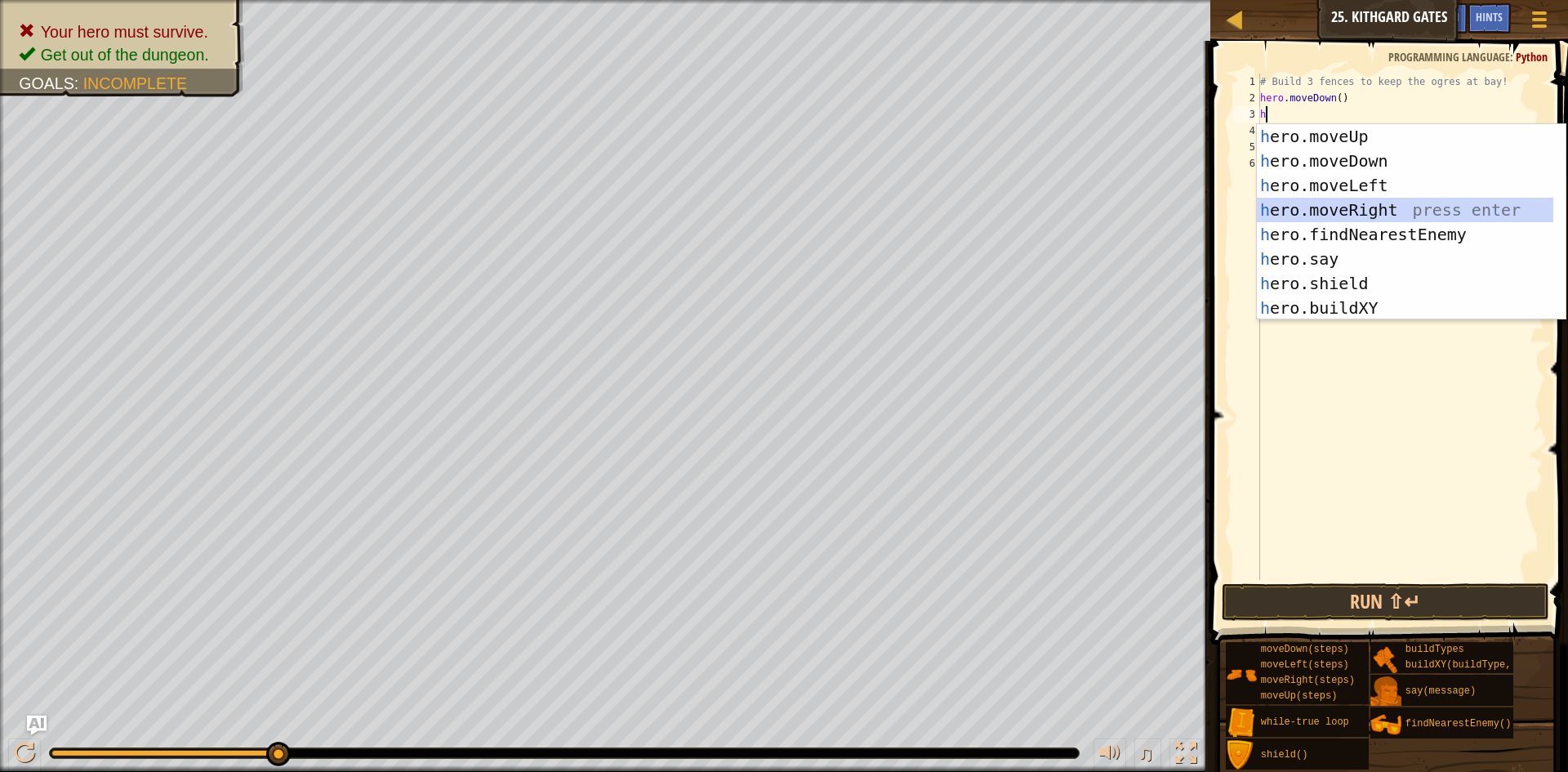
click at [1397, 206] on div "h ero.moveUp press enter h ero.moveDown press enter h ero.moveLeft press enter …" at bounding box center [1404, 246] width 296 height 245
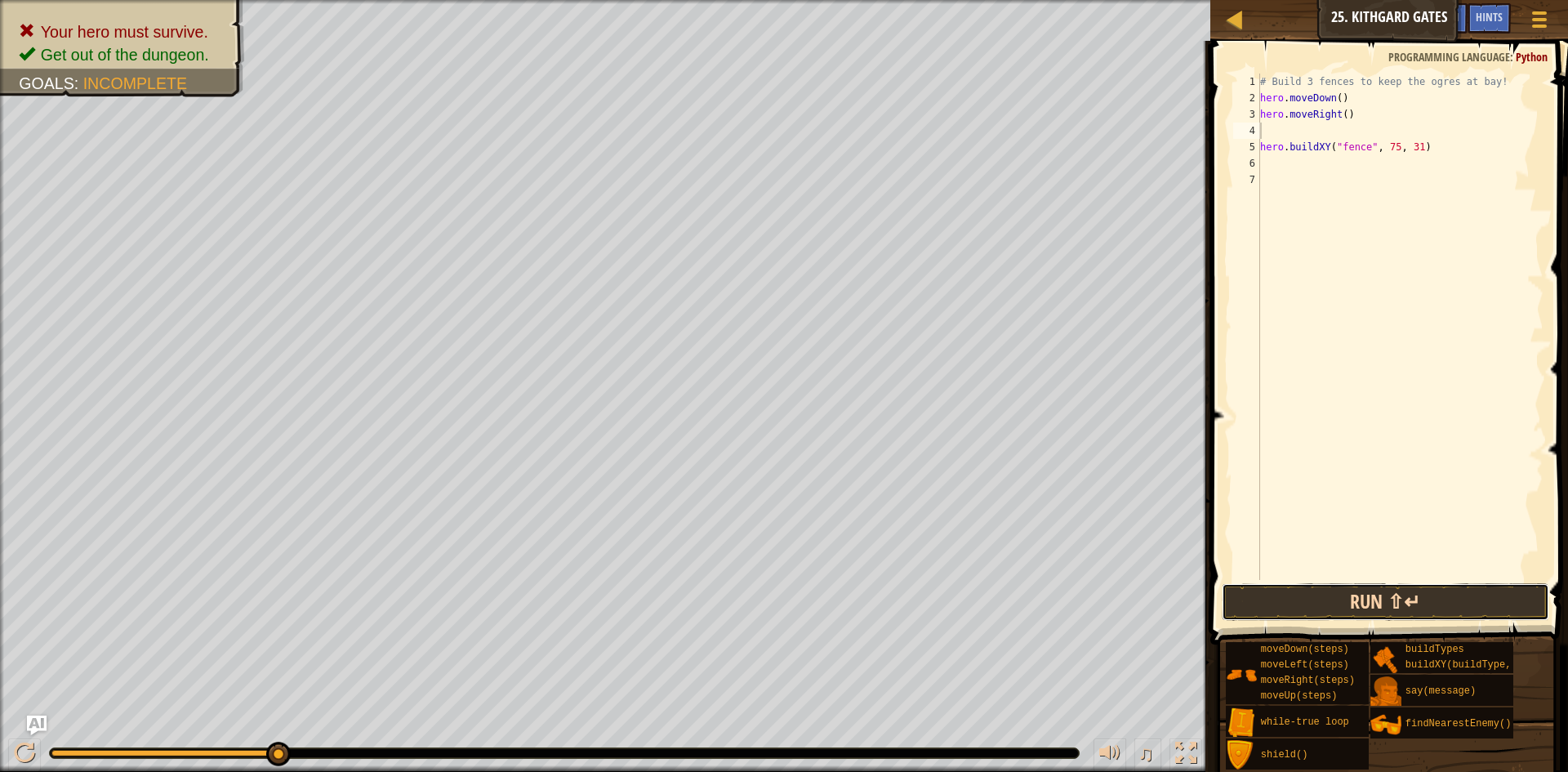
click at [1353, 602] on button "Run ⇧↵" at bounding box center [1385, 602] width 327 height 37
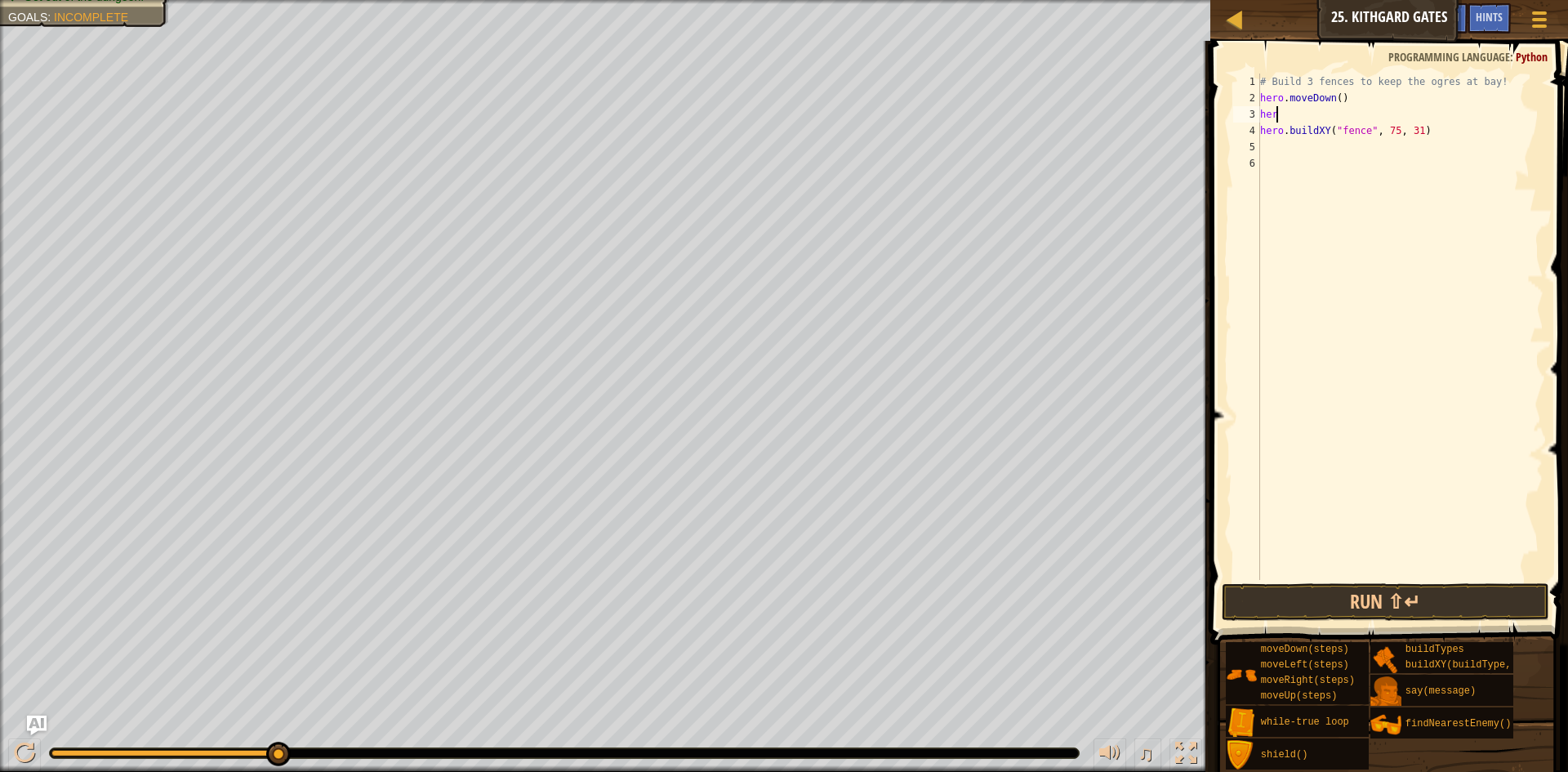
type textarea "h"
click at [1390, 120] on div "# Build 3 fences to keep the ogres at bay! hero . moveDown ( ) hero . buildXY (…" at bounding box center [1399, 342] width 287 height 539
click at [1357, 611] on button "Run ⇧↵" at bounding box center [1385, 602] width 327 height 37
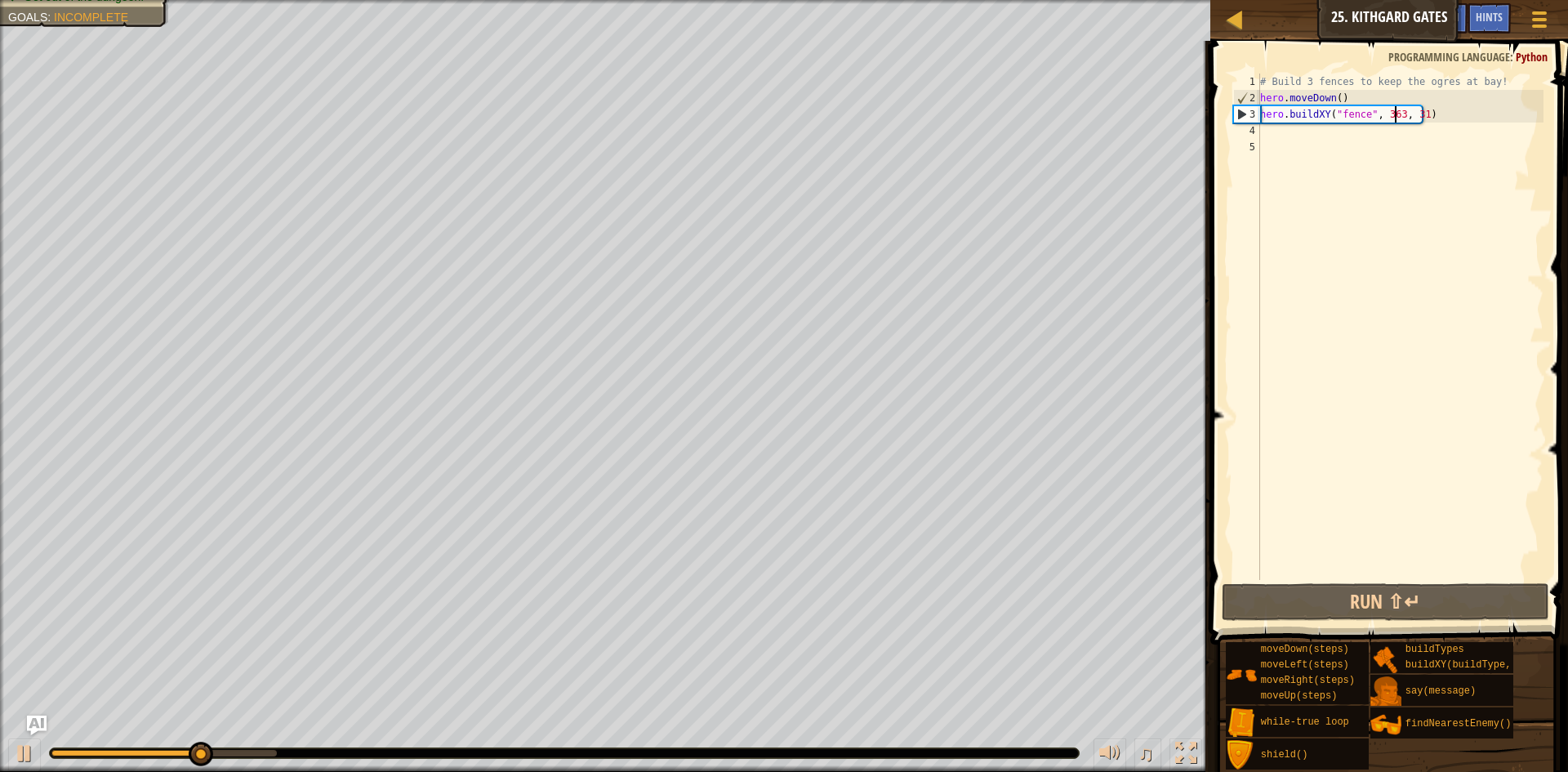
type textarea "hero.buildXY("fence", 36, 31)"
click at [1412, 585] on button "Run ⇧↵" at bounding box center [1385, 602] width 327 height 37
click at [1452, 114] on div "# Build 3 fences to keep the ogres at bay! hero . moveDown ( ) hero . buildXY (…" at bounding box center [1399, 342] width 287 height 539
click at [1267, 133] on div "# Build 3 fences to keep the ogres at bay! hero . moveDown ( ) hero . buildXY (…" at bounding box center [1399, 342] width 287 height 539
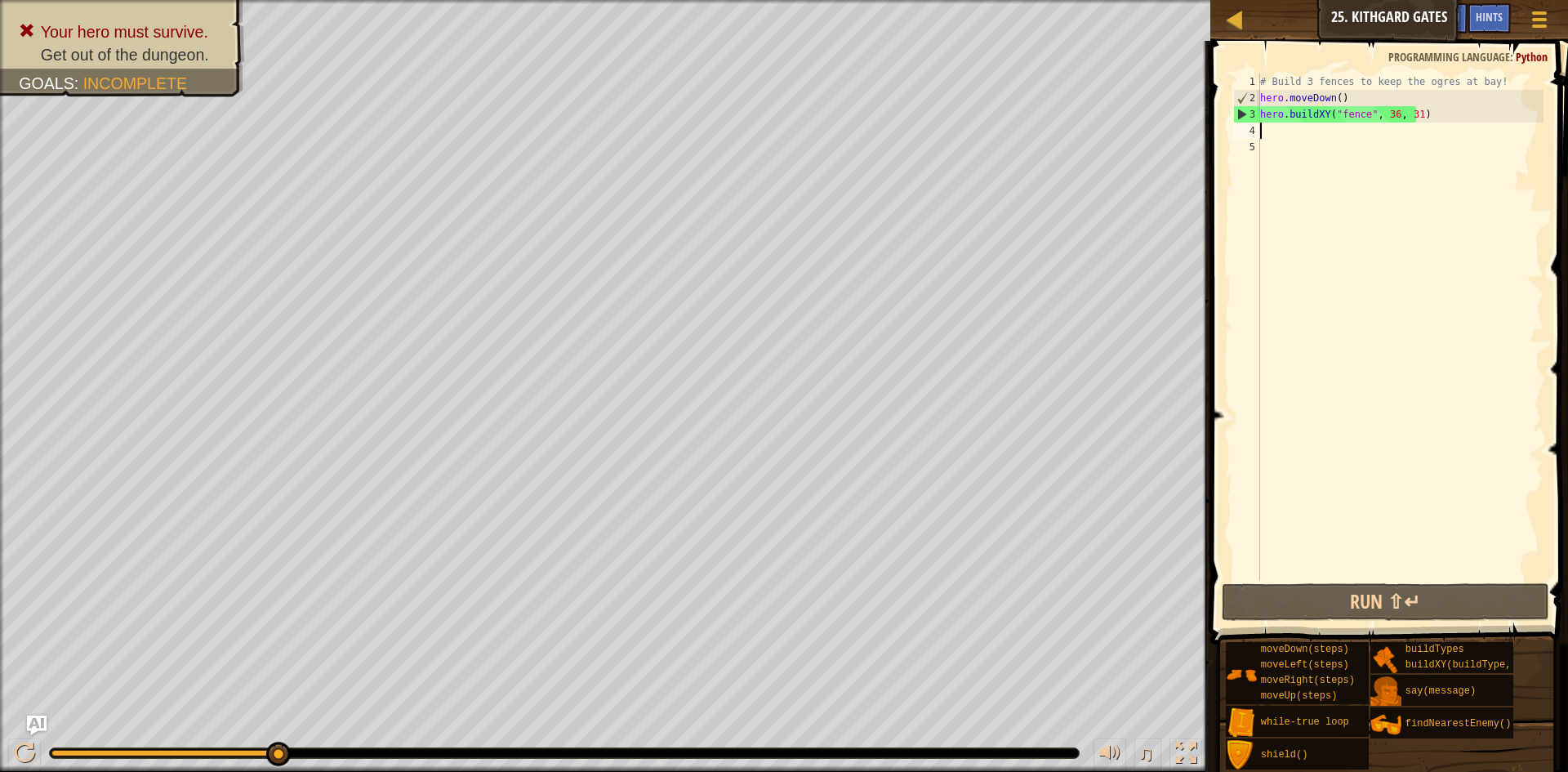
click at [1410, 114] on div "# Build 3 fences to keep the ogres at bay! hero . moveDown ( ) hero . buildXY (…" at bounding box center [1399, 342] width 287 height 539
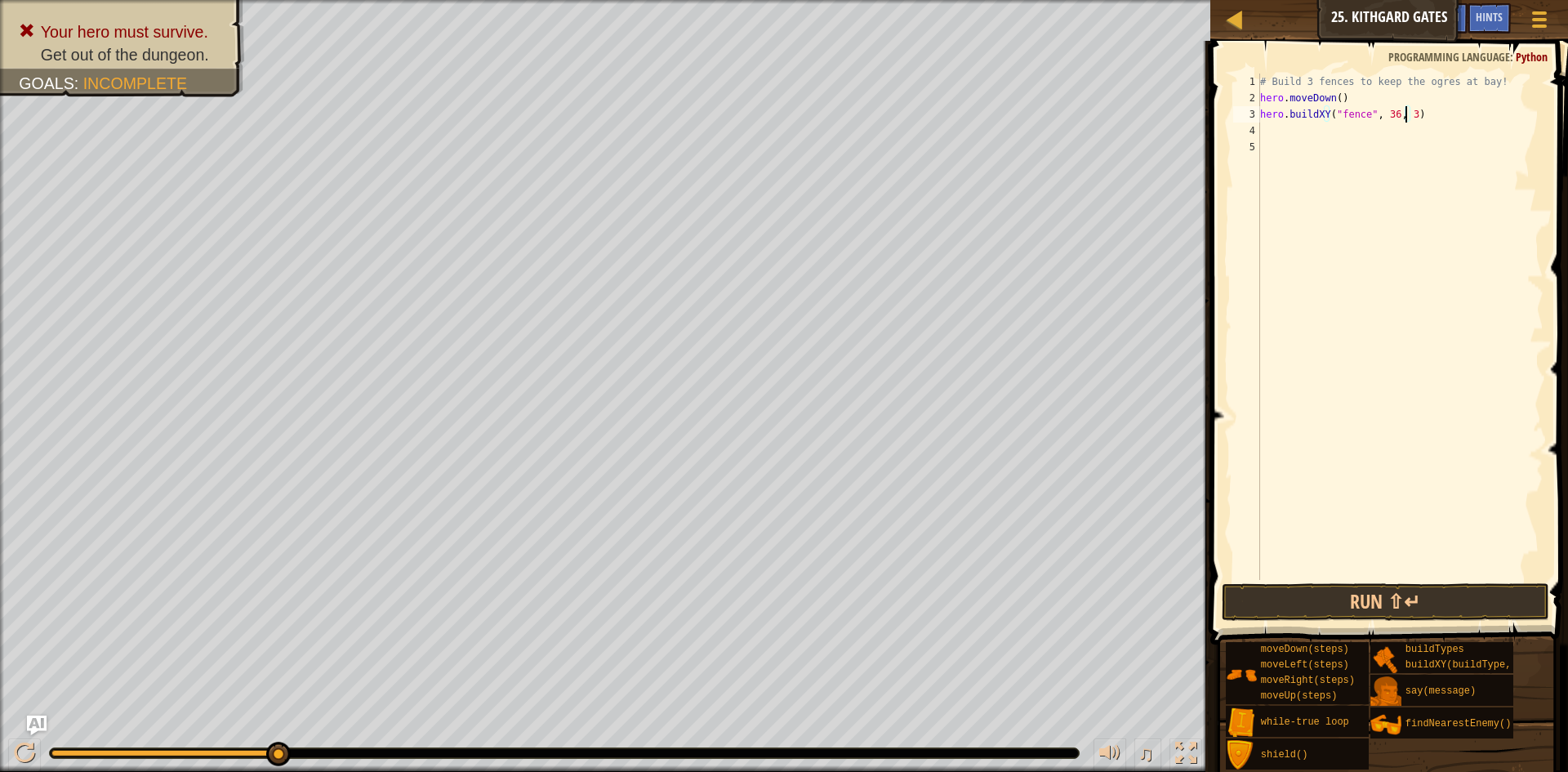
type textarea "hero.buildXY("fence", 36, 30)"
click at [1290, 130] on div "# Build 3 fences to keep the ogres at bay! hero . moveDown ( ) hero . buildXY (…" at bounding box center [1399, 342] width 287 height 539
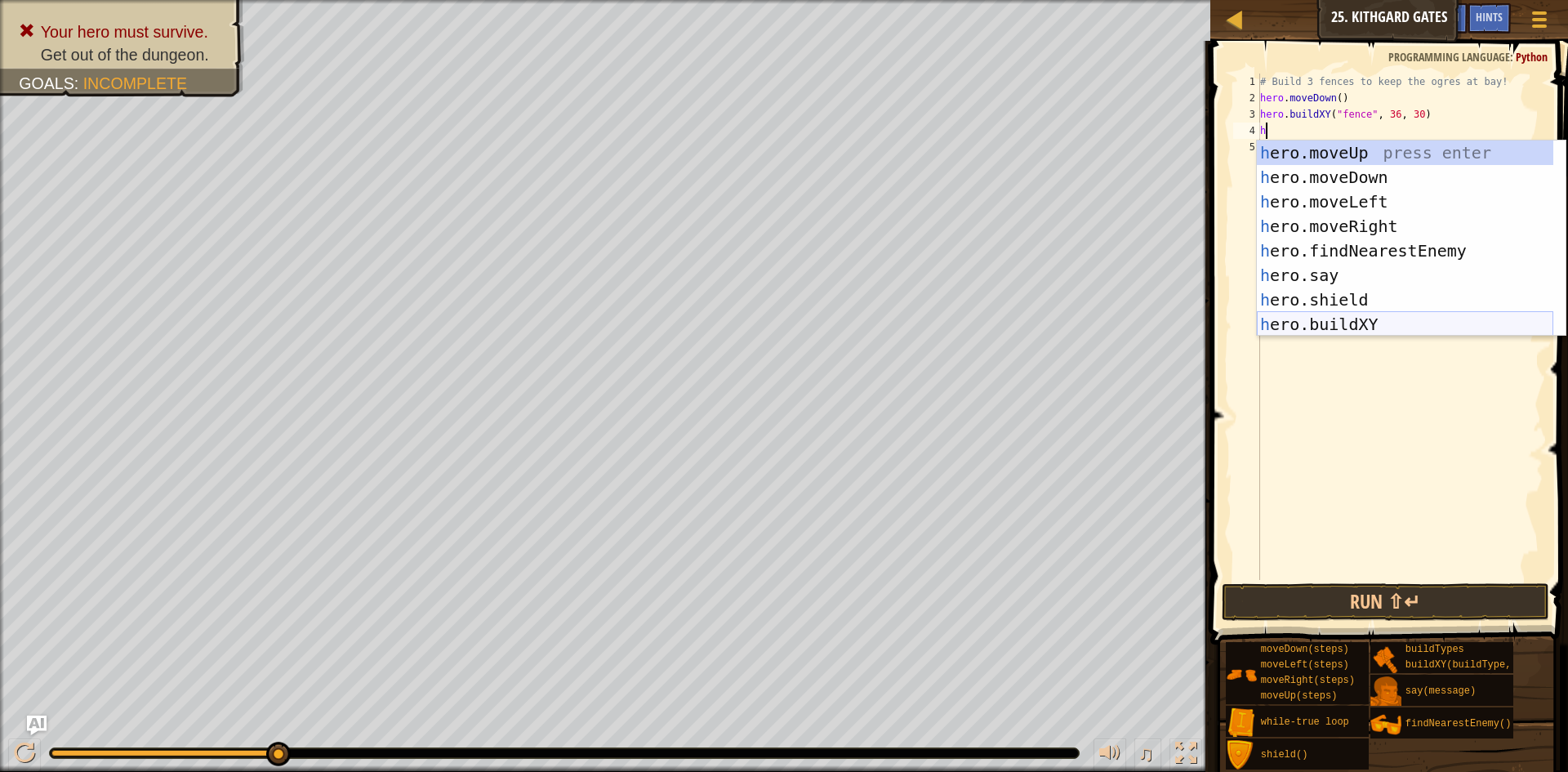
click at [1369, 317] on div "h ero.moveUp press enter h ero.moveDown press enter h ero.moveLeft press enter …" at bounding box center [1404, 263] width 296 height 245
type textarea "hero.buildXY("fence", 36, 30)"
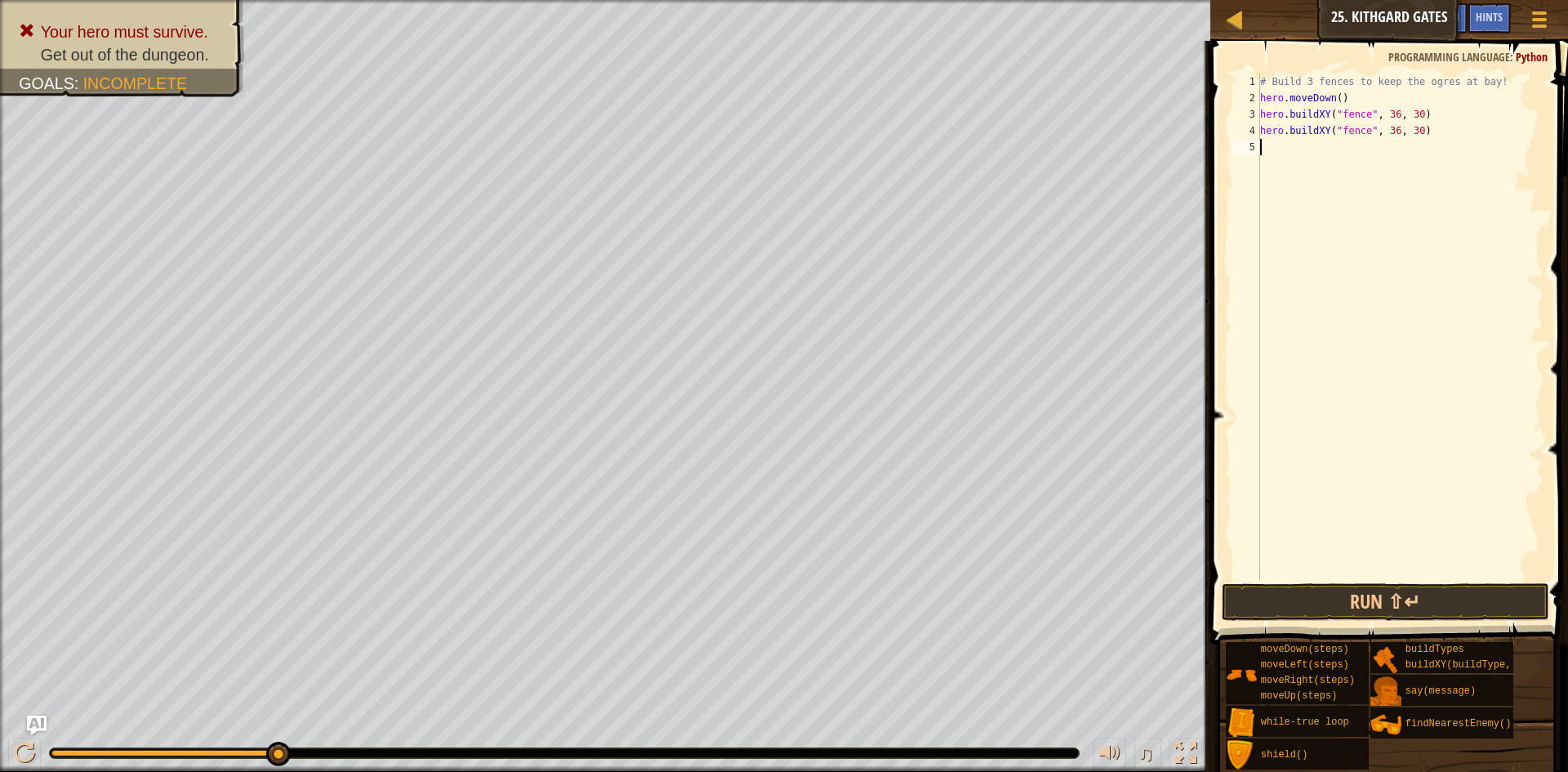
click at [1312, 149] on div "# Build 3 fences to keep the ogres at bay! hero . moveDown ( ) hero . buildXY (…" at bounding box center [1399, 342] width 287 height 539
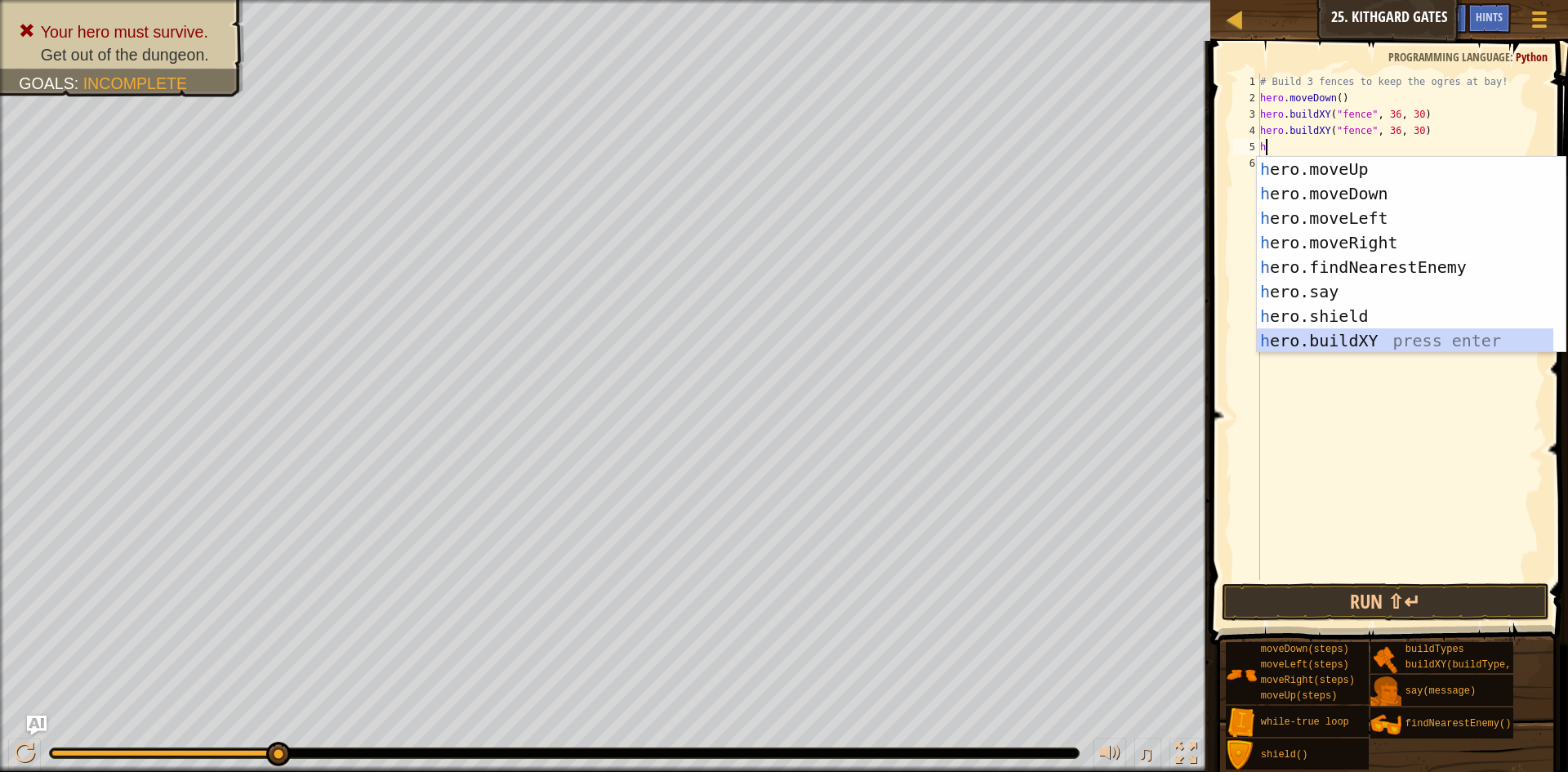
click at [1325, 329] on div "h ero.moveUp press enter h ero.moveDown press enter h ero.moveLeft press enter …" at bounding box center [1404, 279] width 296 height 245
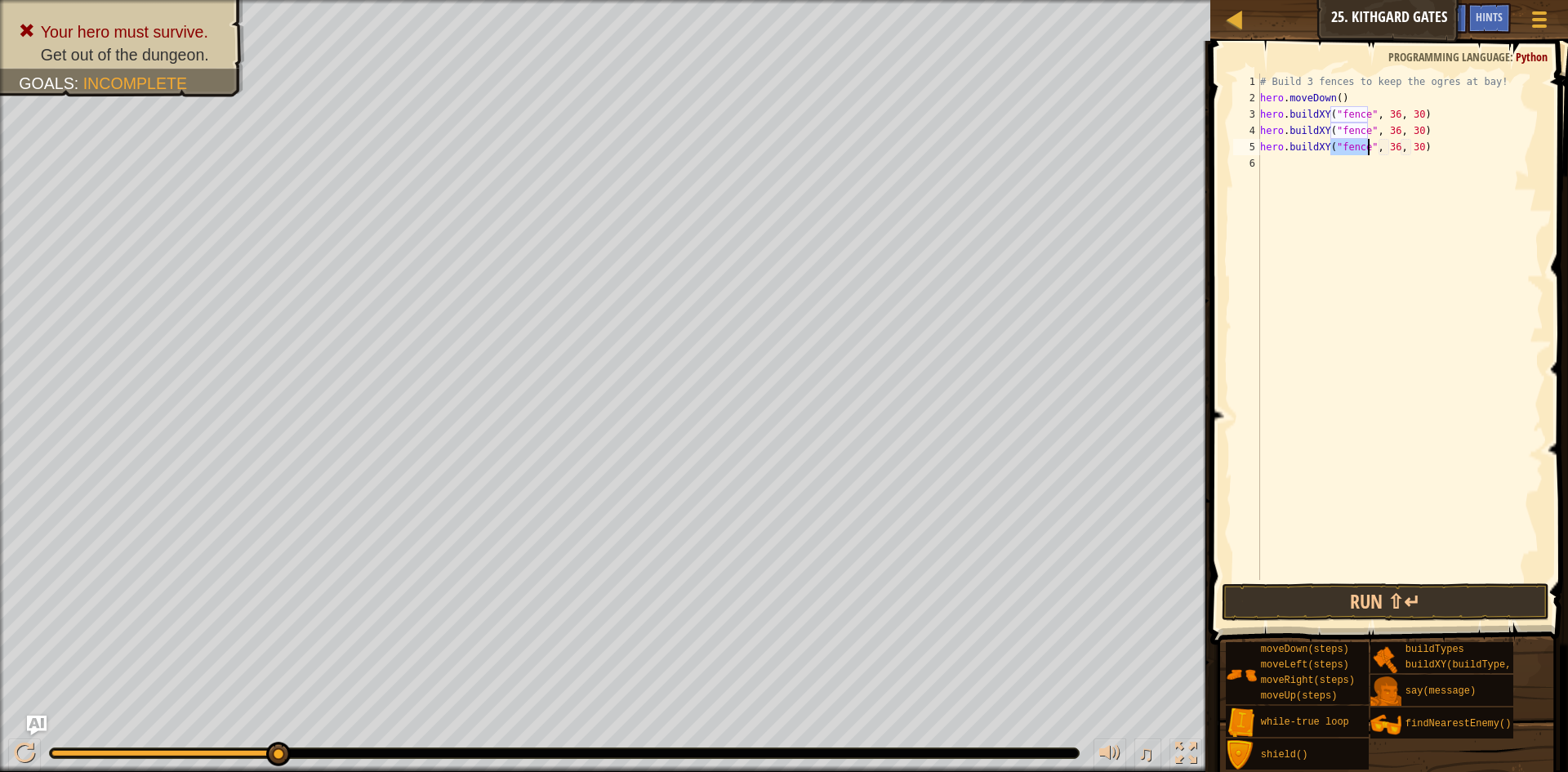
click at [1412, 143] on div "# Build 3 fences to keep the ogres at bay! hero . moveDown ( ) hero . buildXY (…" at bounding box center [1399, 342] width 287 height 539
click at [1409, 133] on div "# Build 3 fences to keep the ogres at bay! hero . moveDown ( ) hero . buildXY (…" at bounding box center [1399, 342] width 287 height 539
type textarea "hero.buildXY("fence", 36, 34)"
click at [1272, 164] on div "# Build 3 fences to keep the ogres at bay! hero . moveDown ( ) hero . buildXY (…" at bounding box center [1399, 342] width 287 height 539
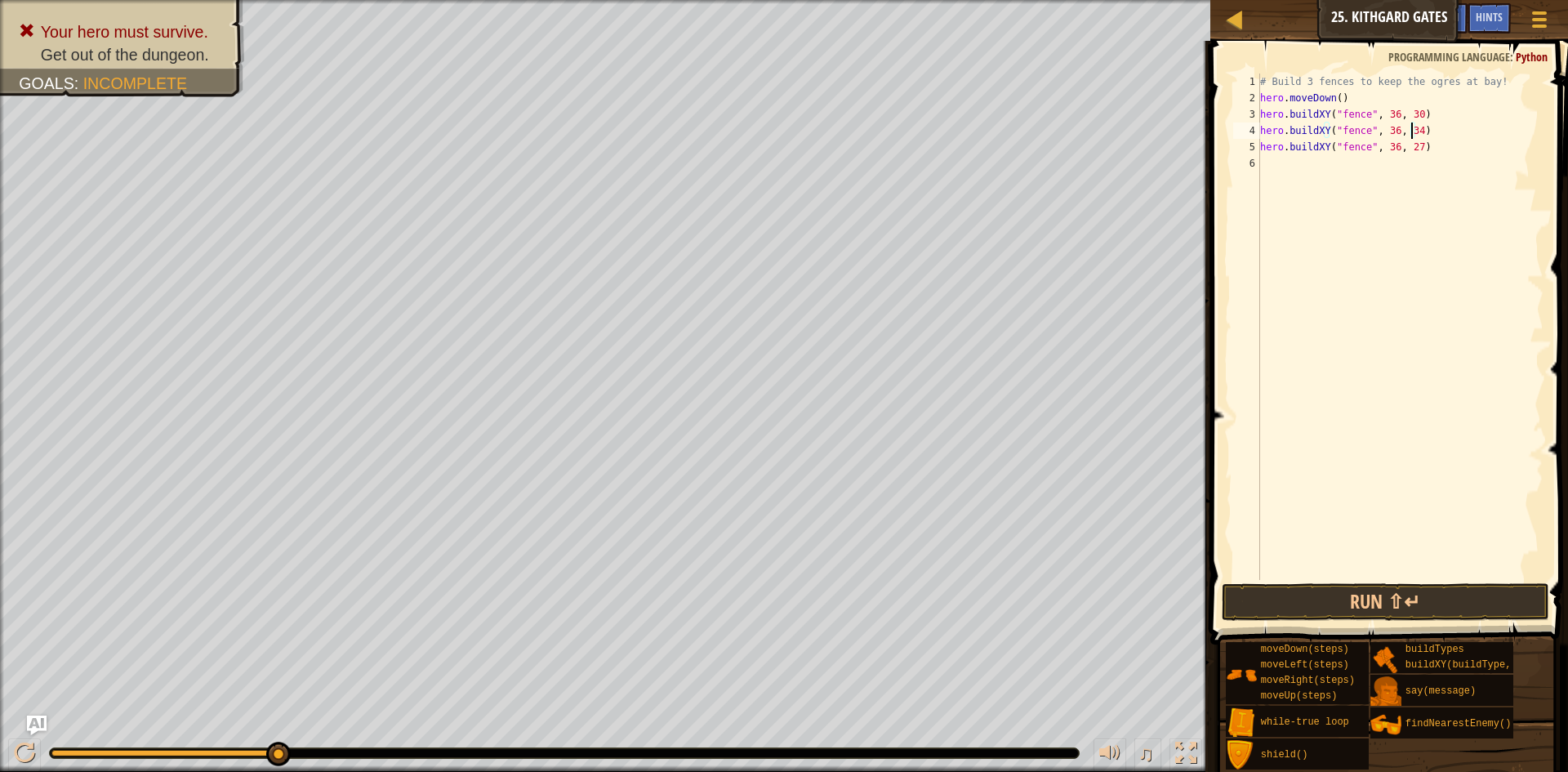
scroll to position [7, 0]
type textarea "h"
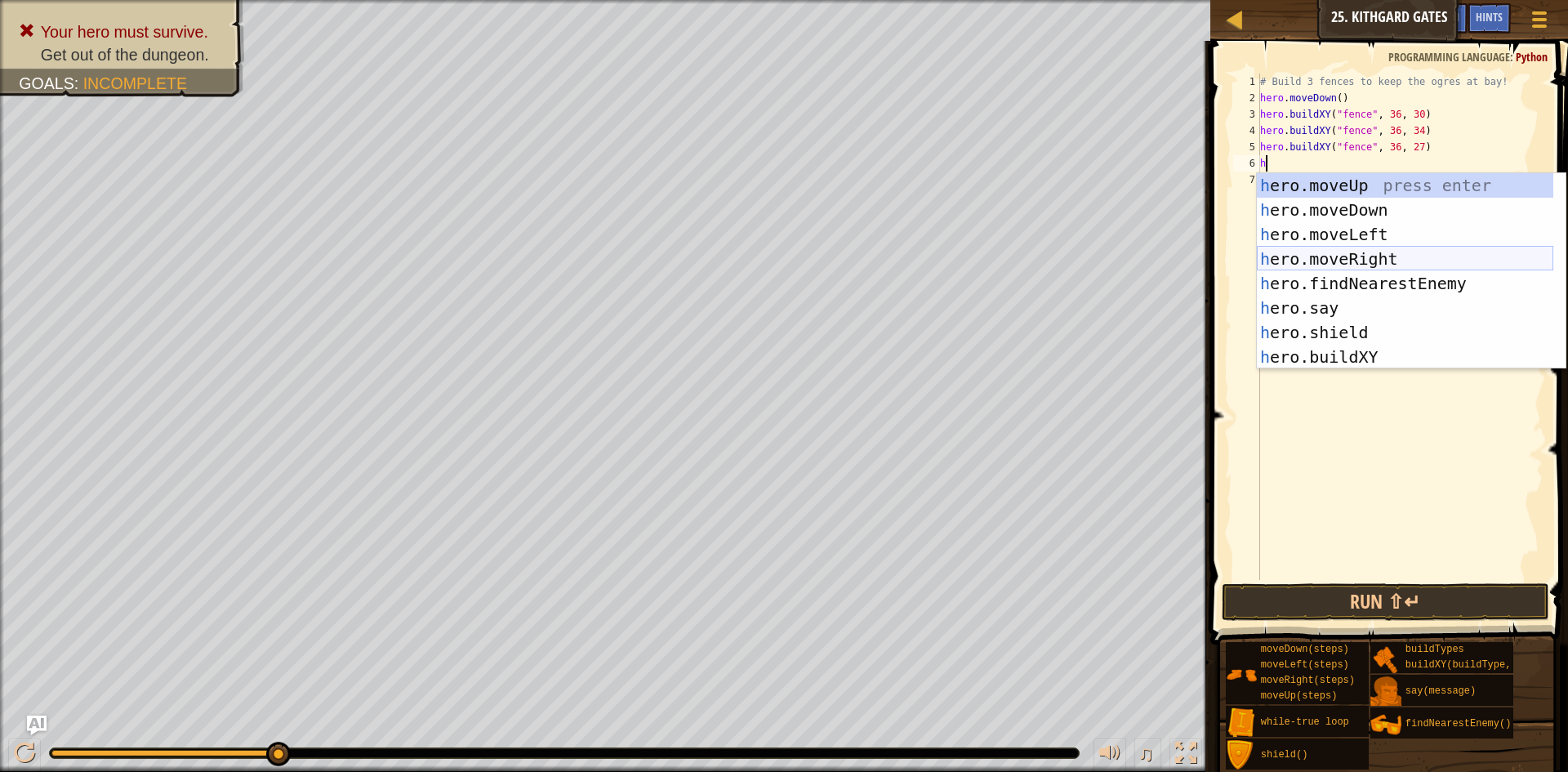
click at [1377, 261] on div "h ero.moveUp press enter h ero.moveDown press enter h ero.moveLeft press enter …" at bounding box center [1404, 295] width 296 height 245
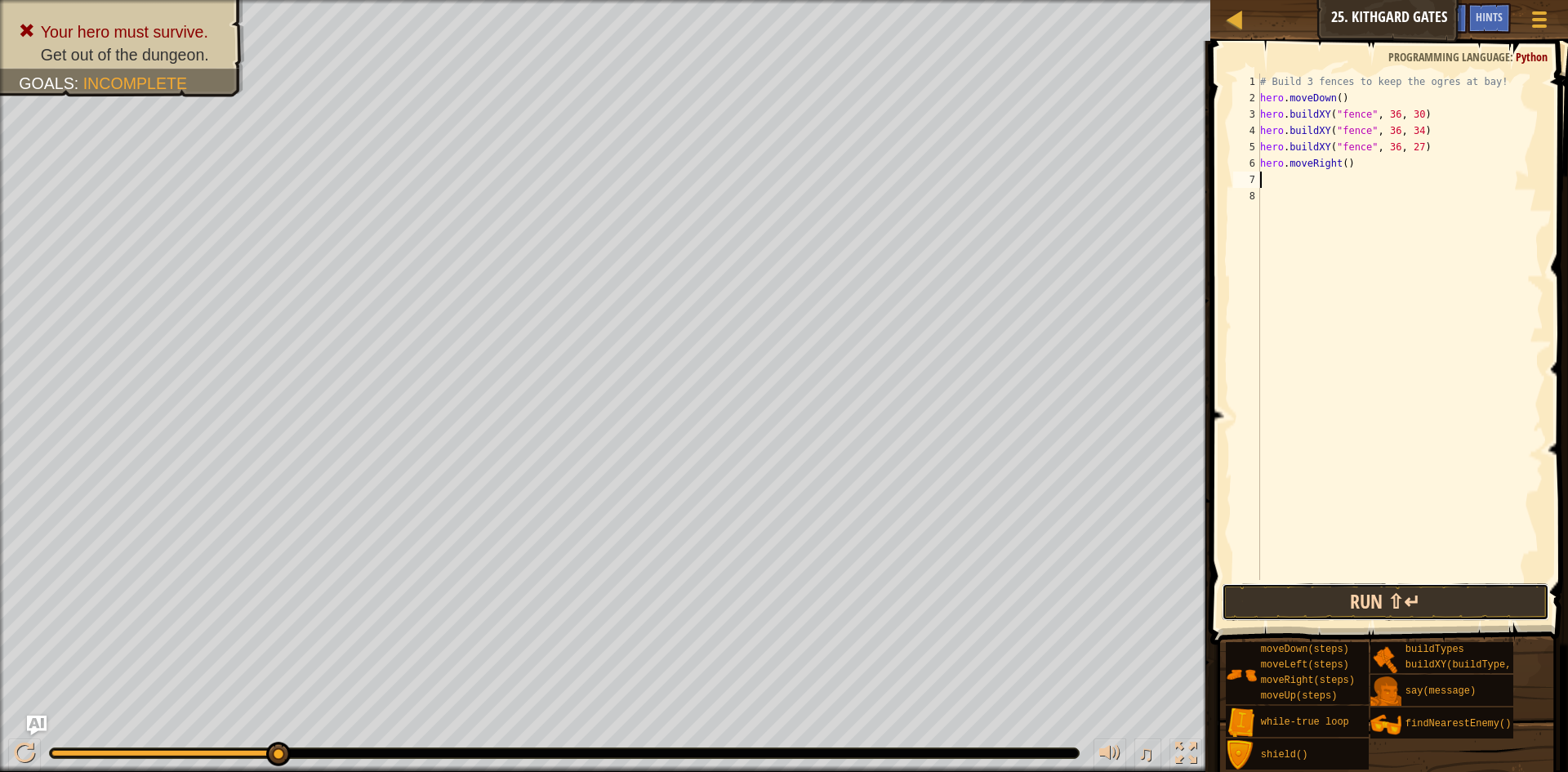
click at [1360, 592] on button "Run ⇧↵" at bounding box center [1385, 602] width 327 height 37
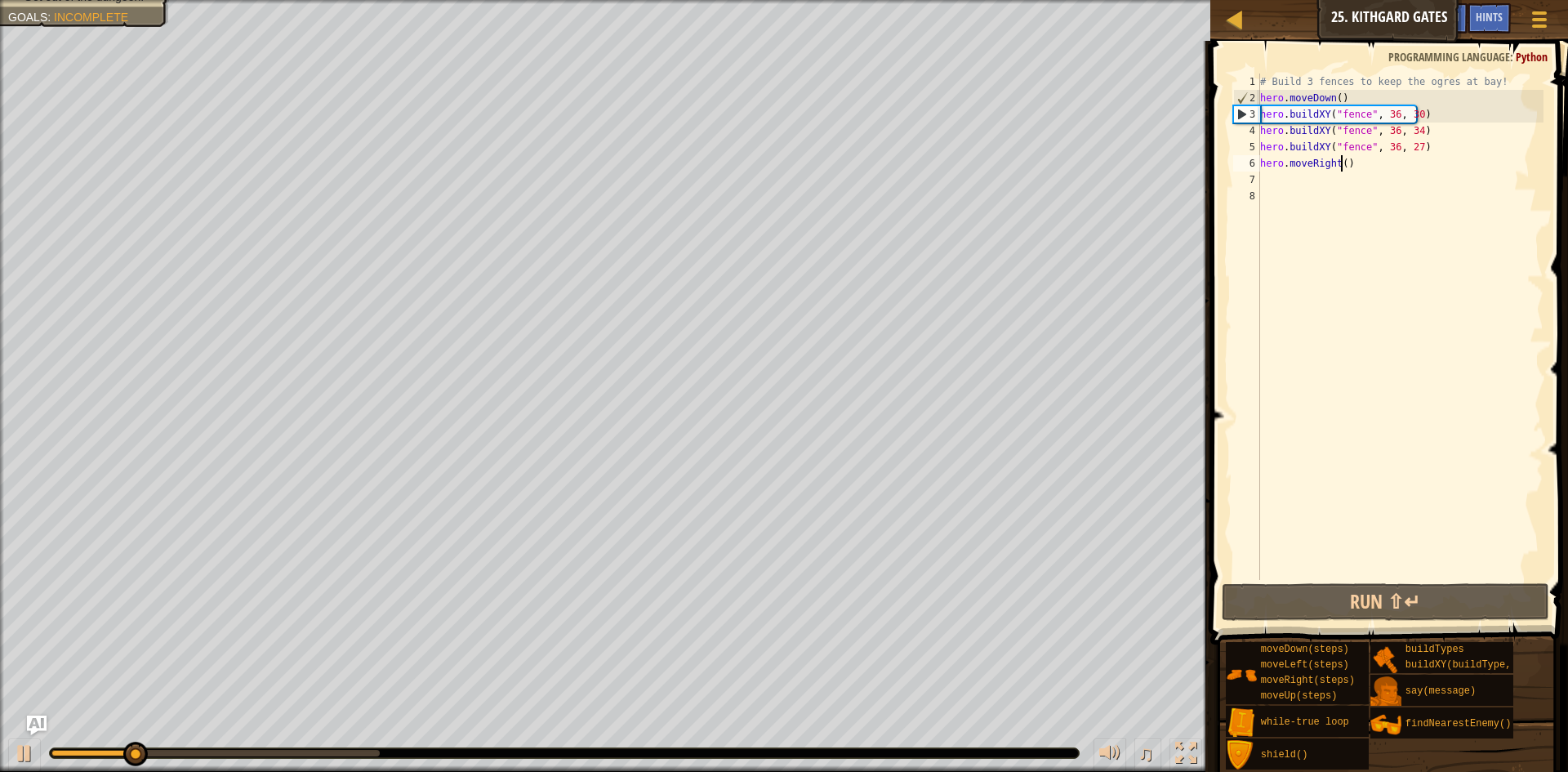
click at [1340, 168] on div "# Build 3 fences to keep the ogres at bay! hero . moveDown ( ) hero . buildXY (…" at bounding box center [1399, 342] width 287 height 539
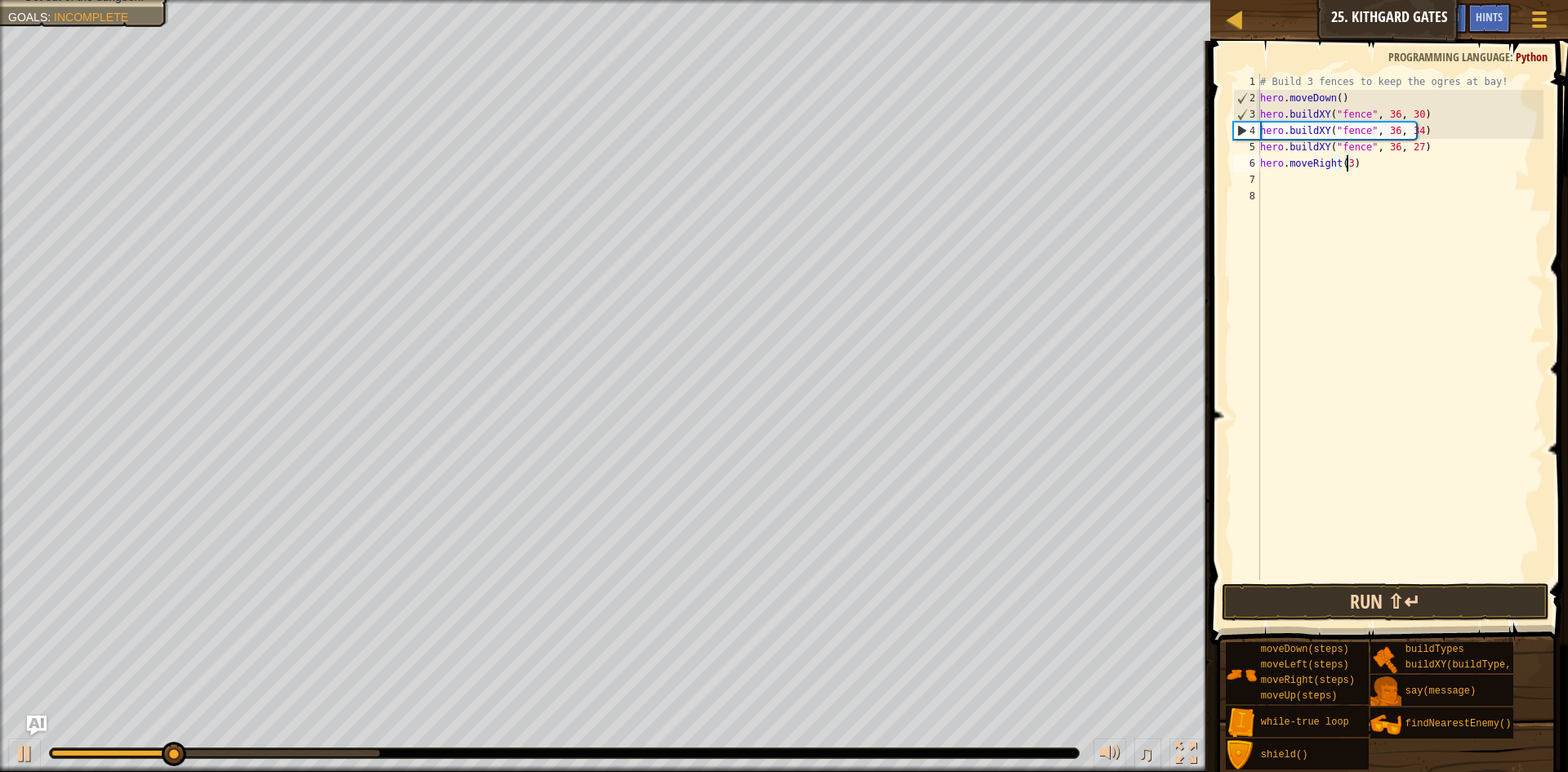
type textarea "hero.moveRight(3)"
click at [1361, 607] on button "Run ⇧↵" at bounding box center [1385, 602] width 327 height 37
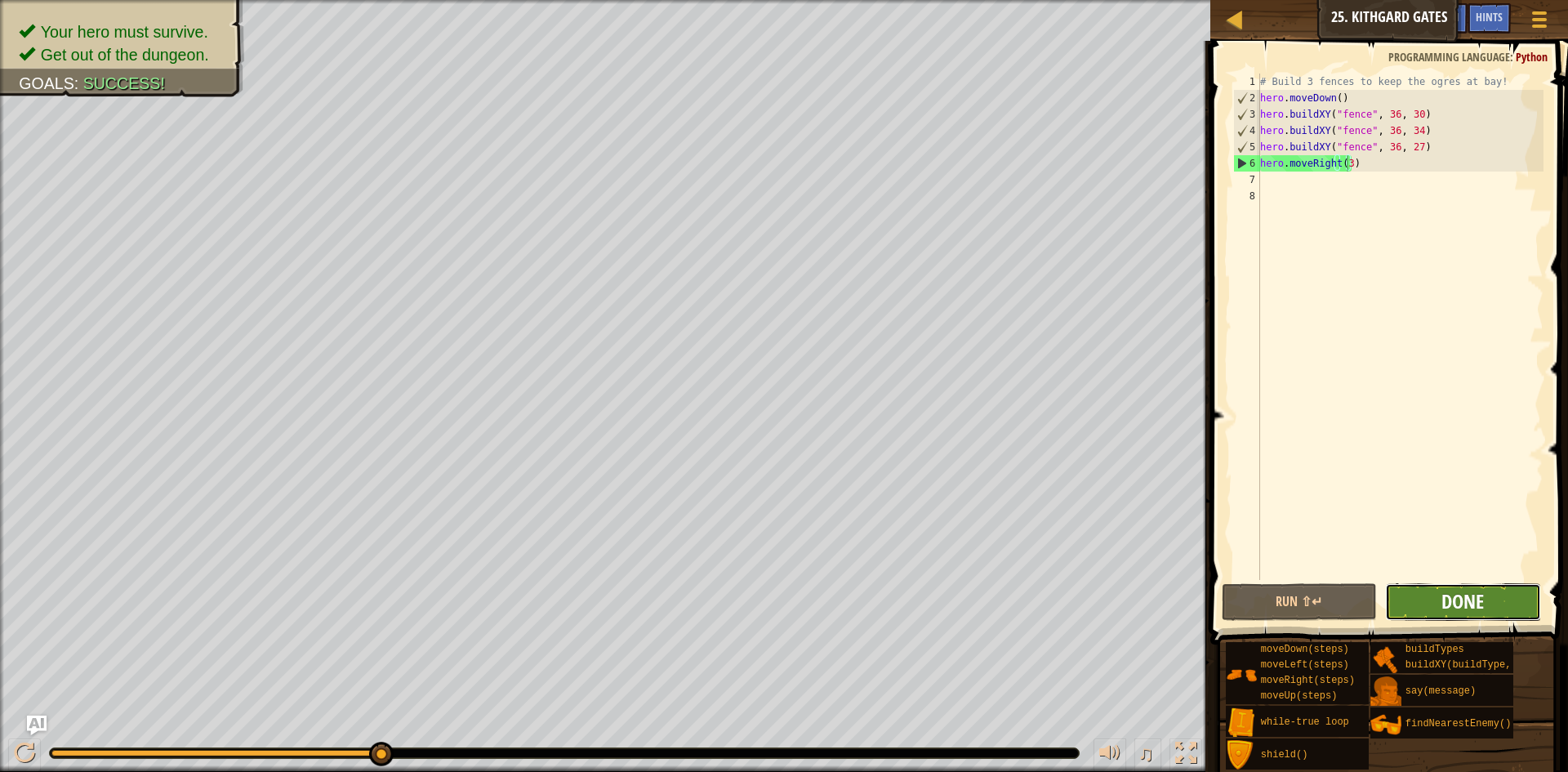
click at [1453, 597] on span "Done" at bounding box center [1463, 601] width 42 height 26
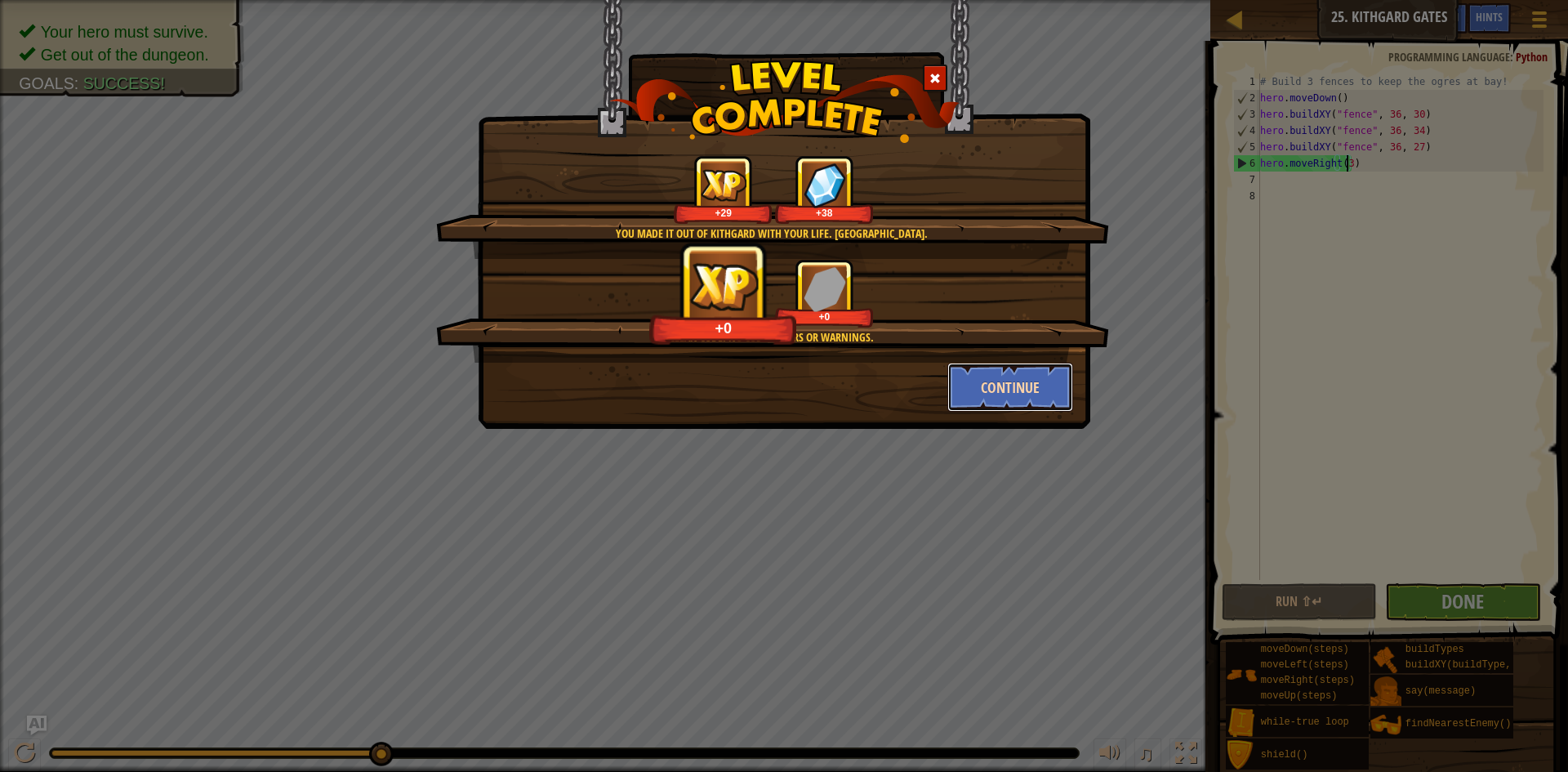
click at [1002, 391] on button "Continue" at bounding box center [1011, 387] width 126 height 49
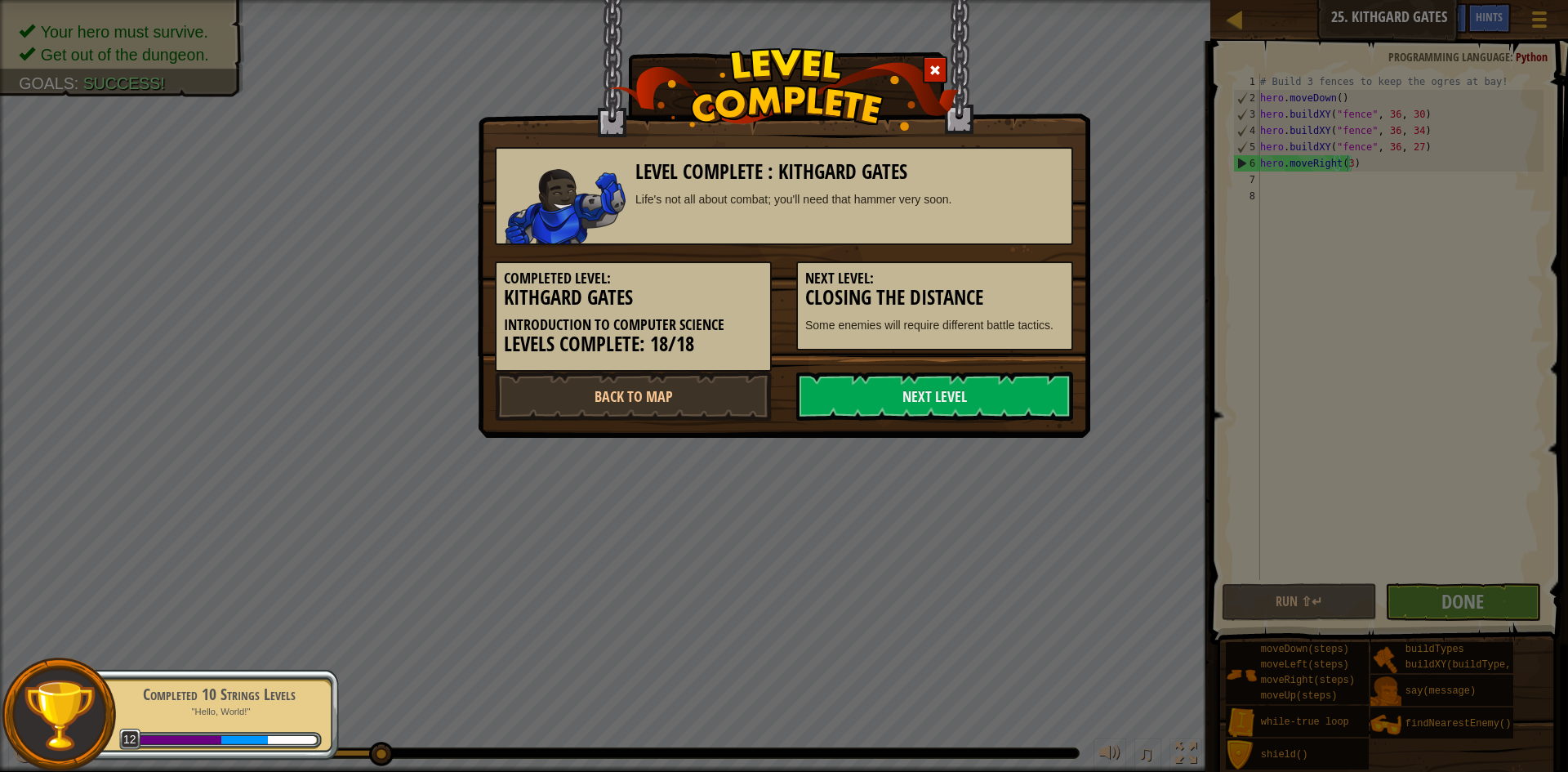
click at [1002, 391] on link "Next Level" at bounding box center [934, 396] width 277 height 49
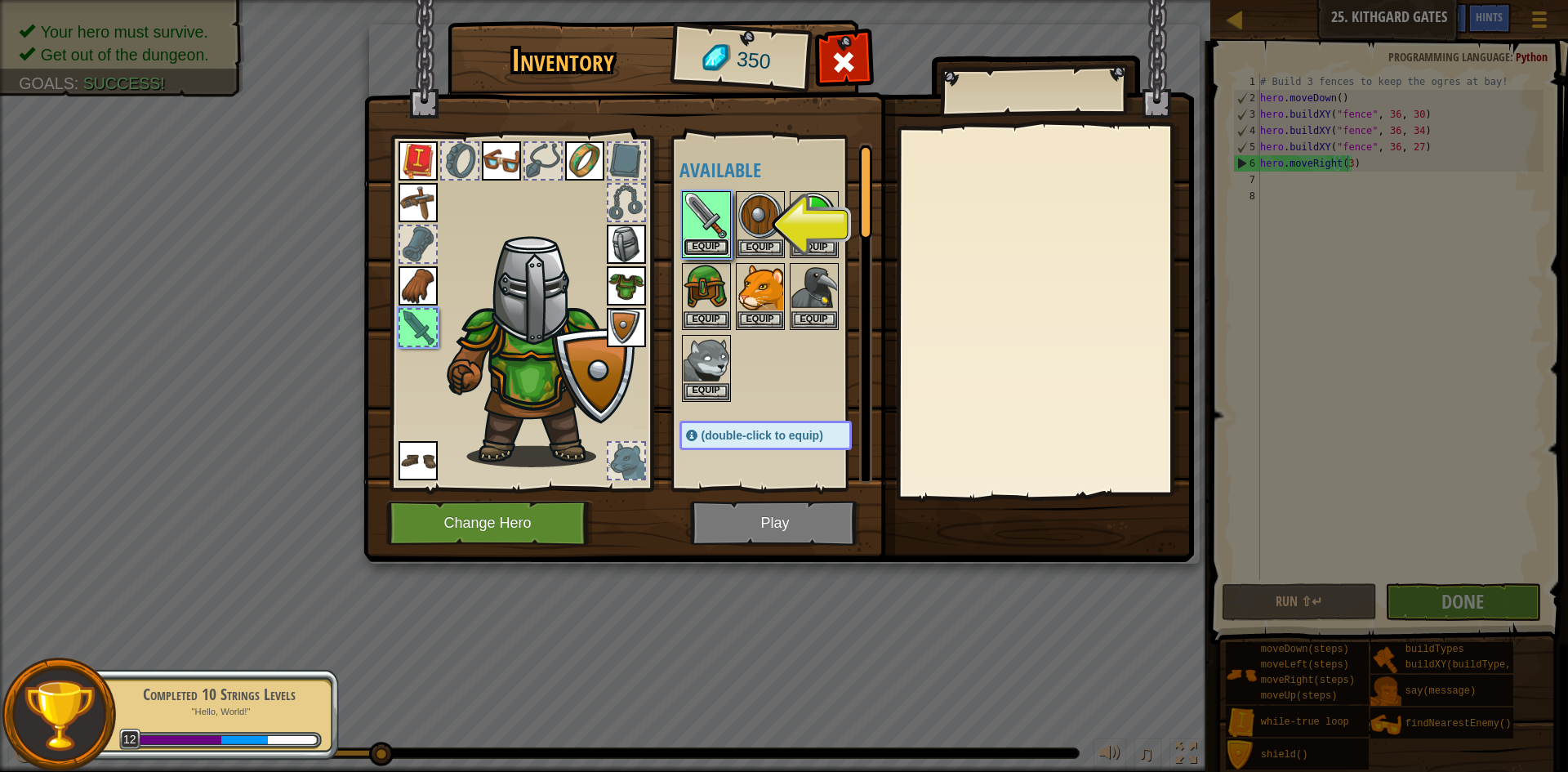
click at [719, 243] on button "Equip" at bounding box center [706, 247] width 46 height 17
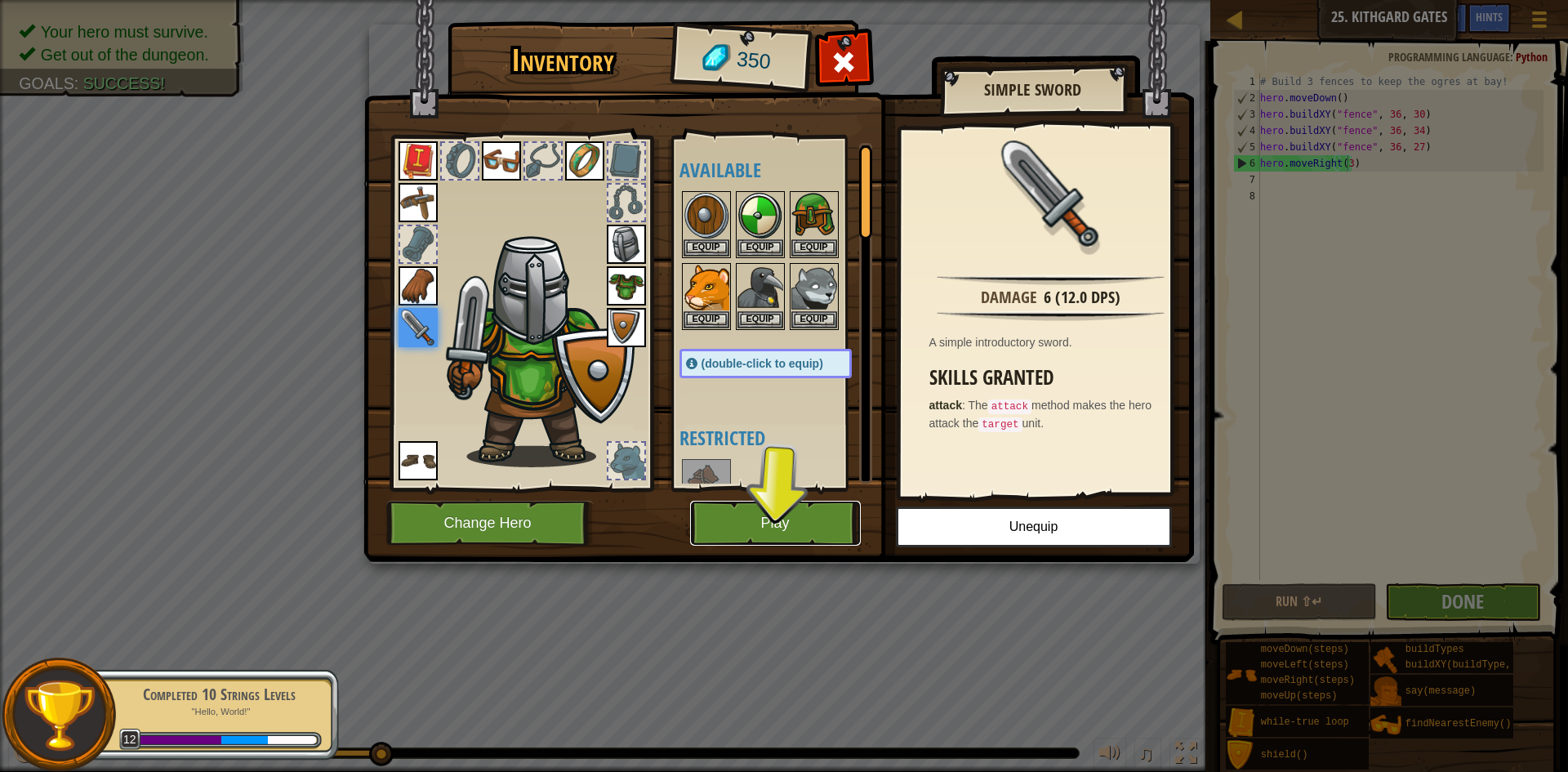
click at [775, 527] on button "Play" at bounding box center [776, 524] width 171 height 45
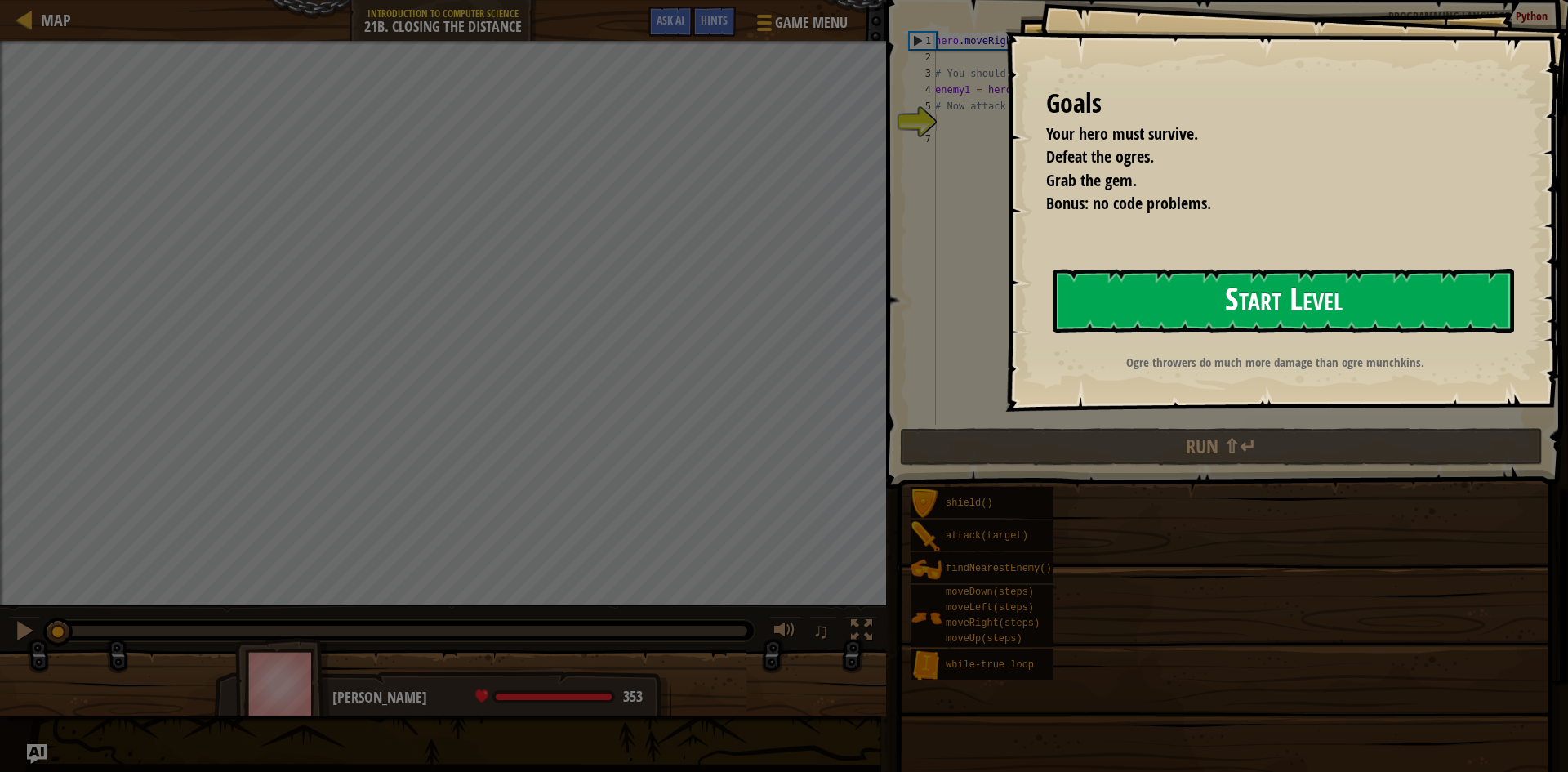
click at [1157, 291] on button "Start Level" at bounding box center [1283, 302] width 461 height 65
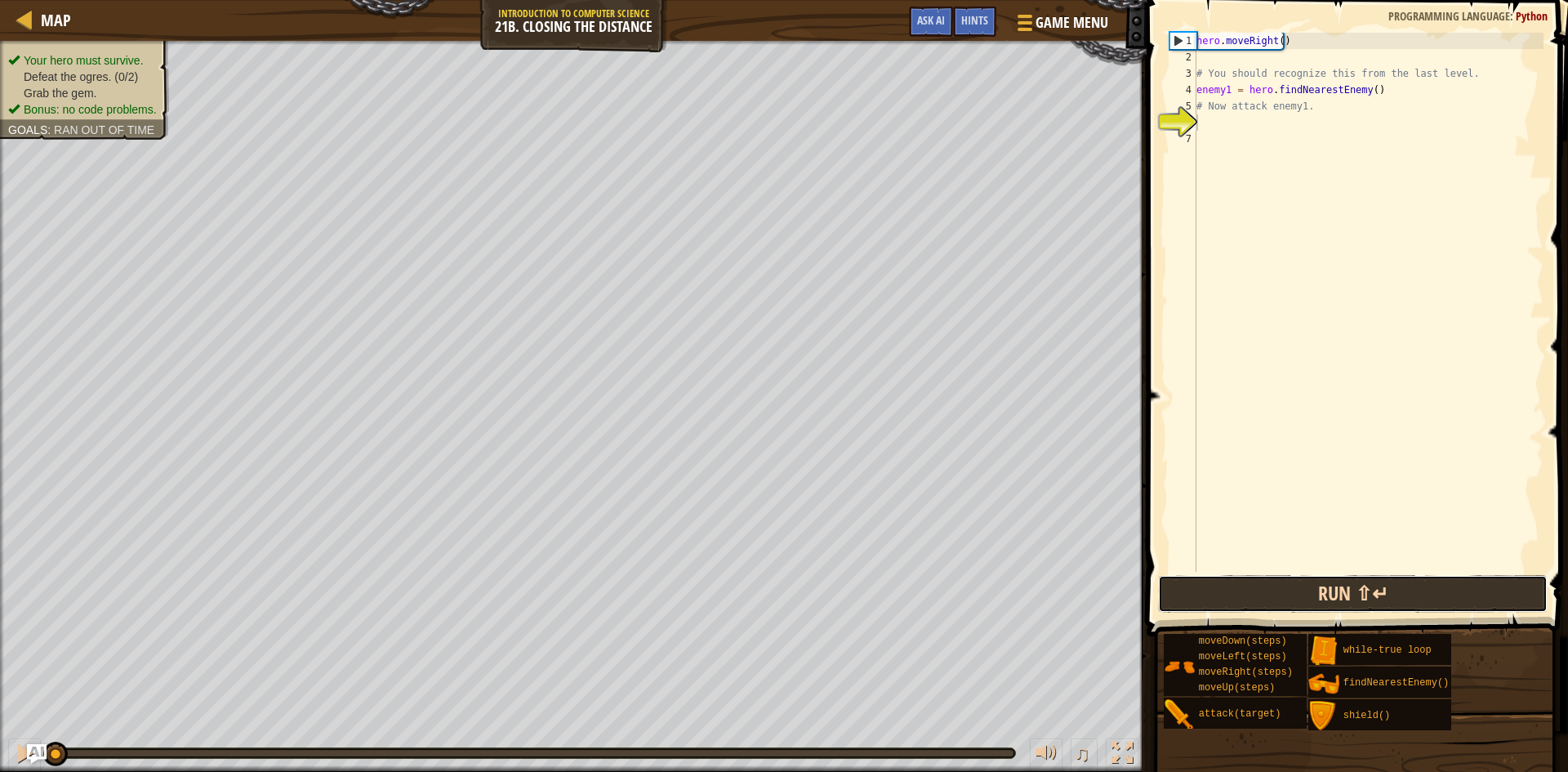
click at [1358, 582] on button "Run ⇧↵" at bounding box center [1352, 593] width 390 height 37
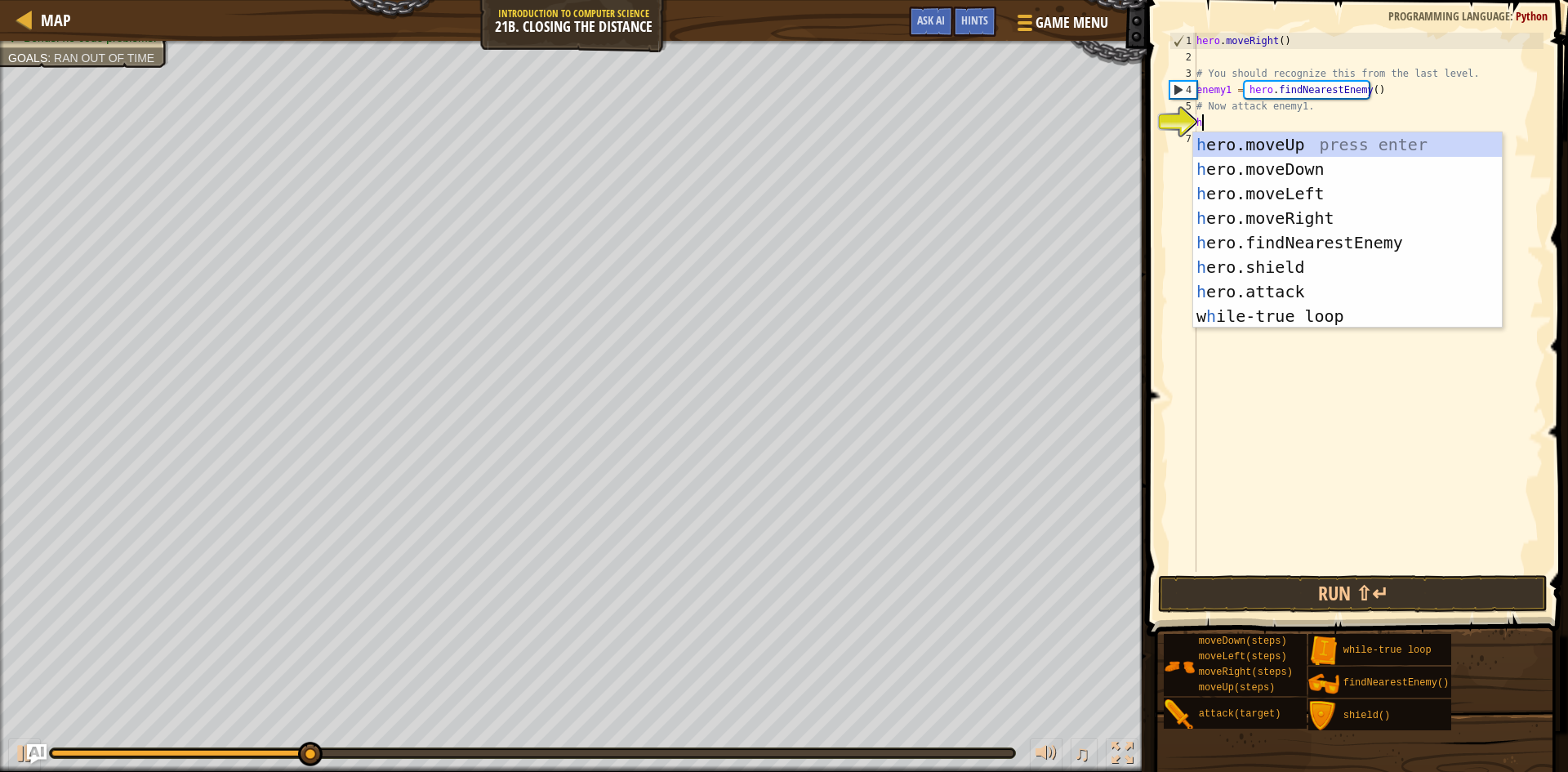
scroll to position [7, 0]
click at [1290, 286] on div "h ero.moveUp press enter h ero.moveDown press enter h ero.moveLeft press enter …" at bounding box center [1348, 254] width 309 height 245
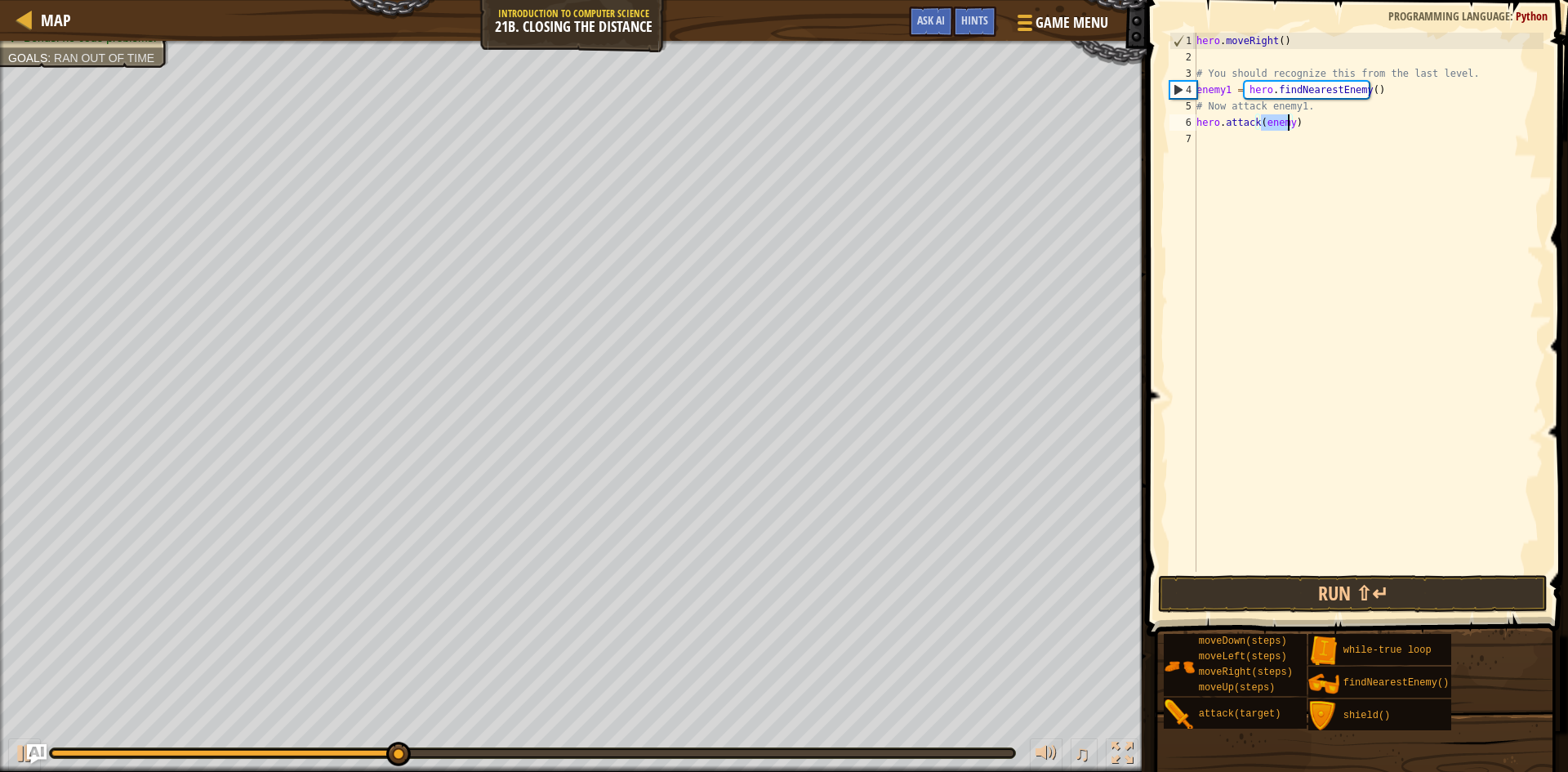
click at [1287, 120] on div "hero . moveRight ( ) # You should recognize this from the last level. enemy1 = …" at bounding box center [1369, 302] width 350 height 539
type textarea "hero.attack(enemy1)"
click at [1325, 593] on button "Run ⇧↵" at bounding box center [1352, 593] width 390 height 37
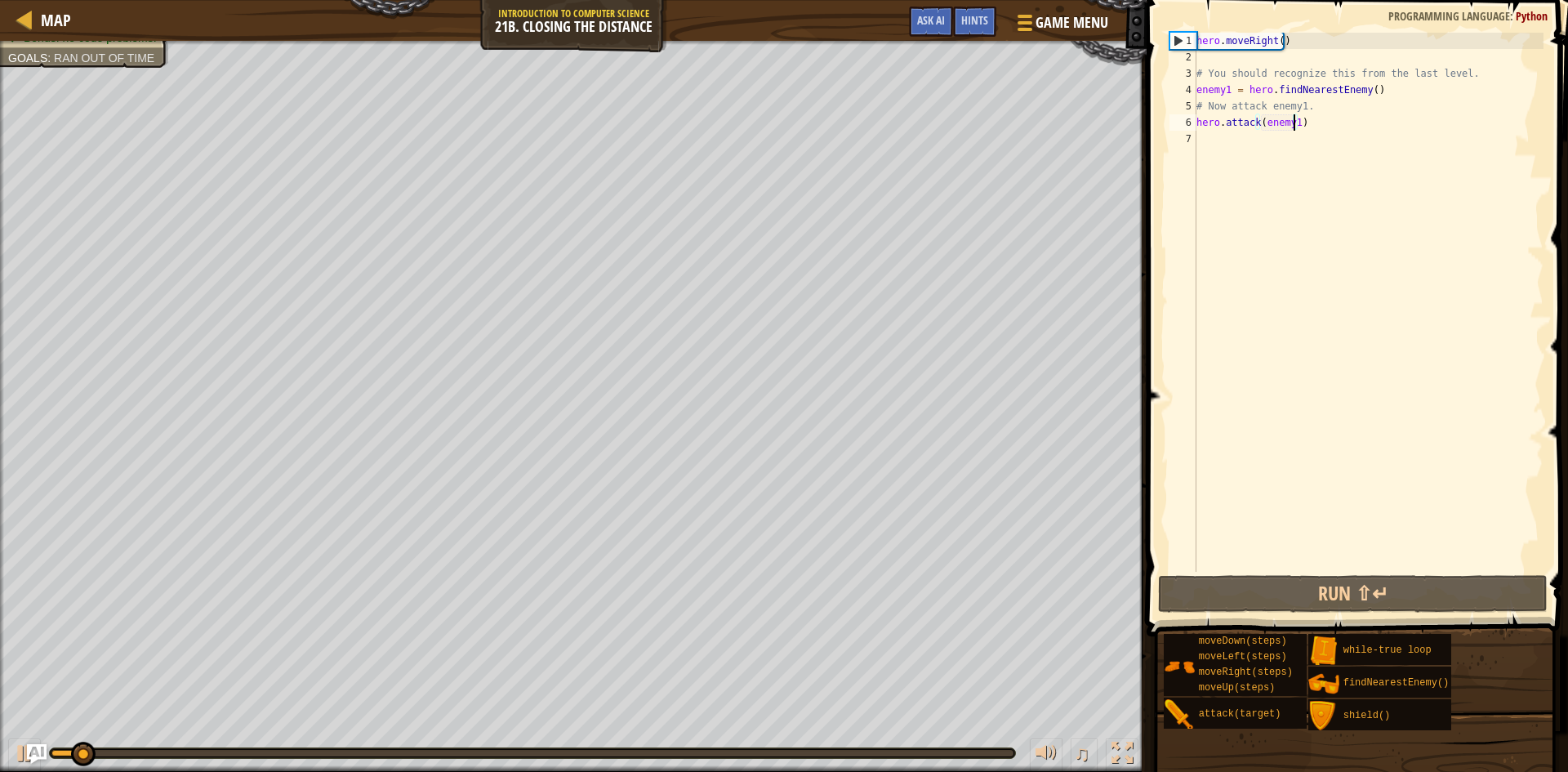
click at [1314, 133] on div "hero . moveRight ( ) # You should recognize this from the last level. enemy1 = …" at bounding box center [1369, 318] width 350 height 572
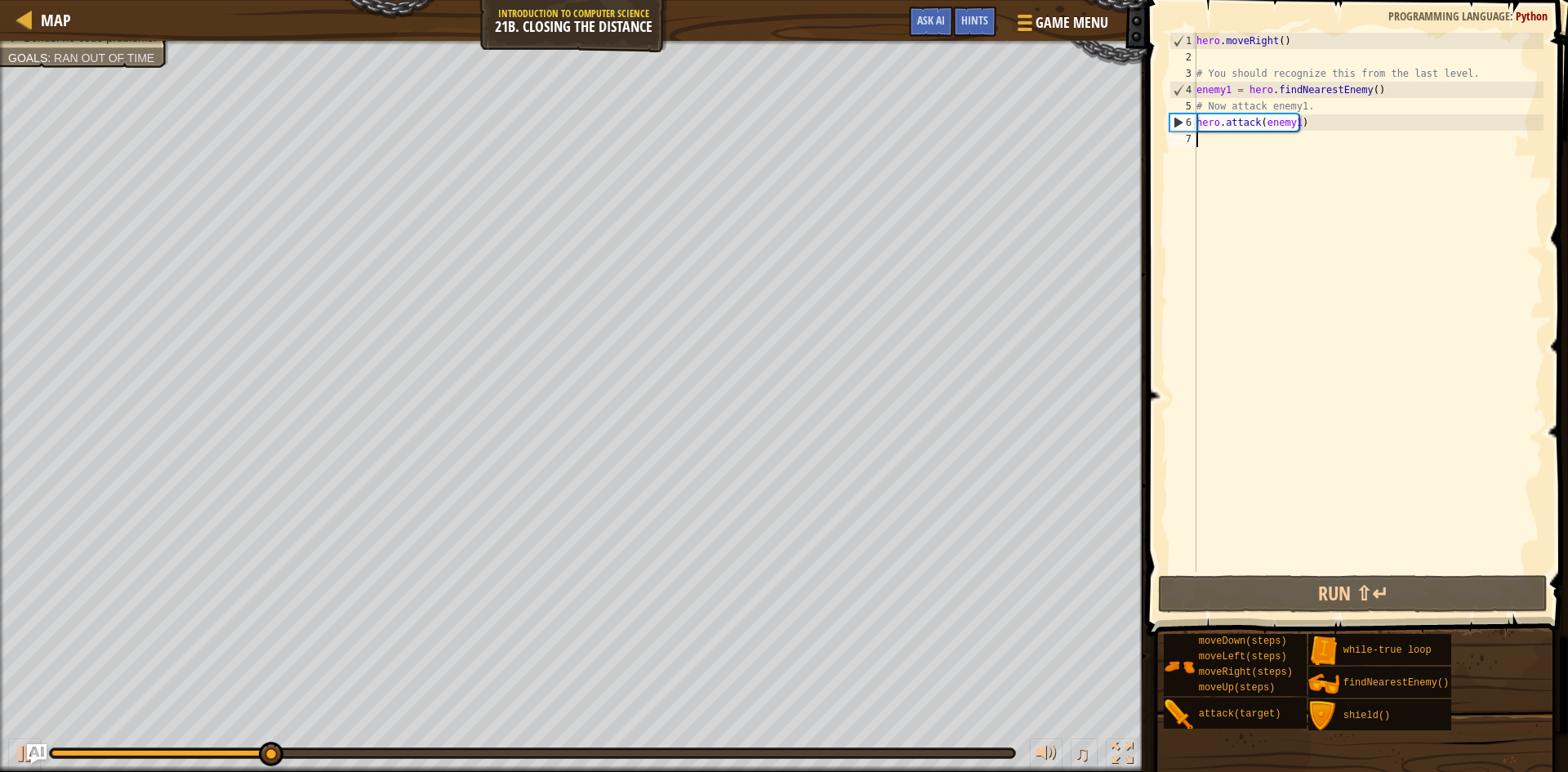
click at [1310, 125] on div "hero . moveRight ( ) # You should recognize this from the last level. enemy1 = …" at bounding box center [1369, 318] width 350 height 572
type textarea "hero.attack(enemy1)"
drag, startPoint x: 1310, startPoint y: 125, endPoint x: 1194, endPoint y: 126, distance: 116.0
click at [1194, 126] on div "hero.attack(enemy1) 1 2 3 4 5 6 7 hero . moveRight ( ) # You should recognize t…" at bounding box center [1355, 302] width 377 height 539
click at [1210, 141] on div "hero . moveRight ( ) # You should recognize this from the last level. enemy1 = …" at bounding box center [1369, 318] width 350 height 572
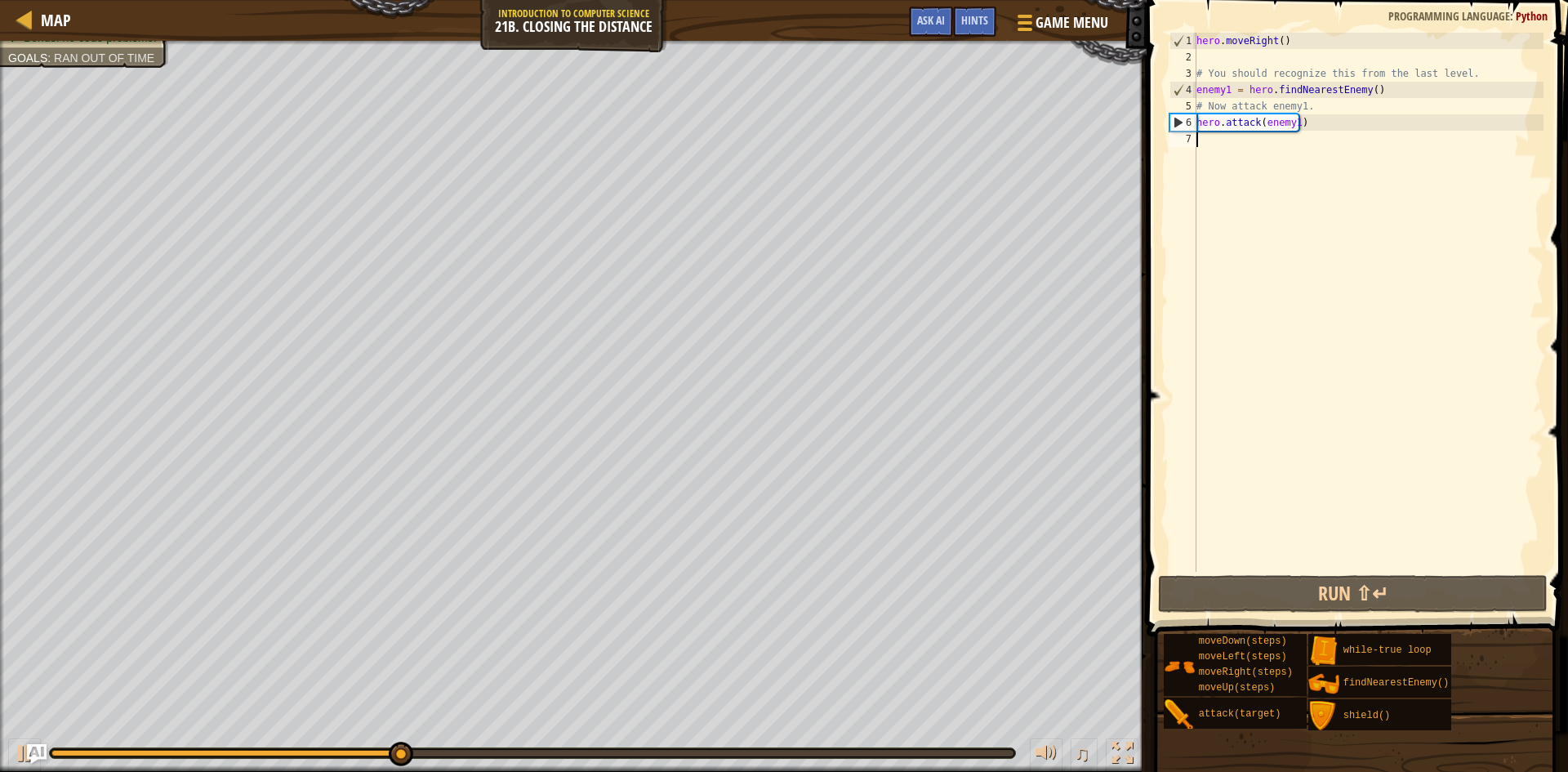
paste textarea "hero.attack(enemy1)"
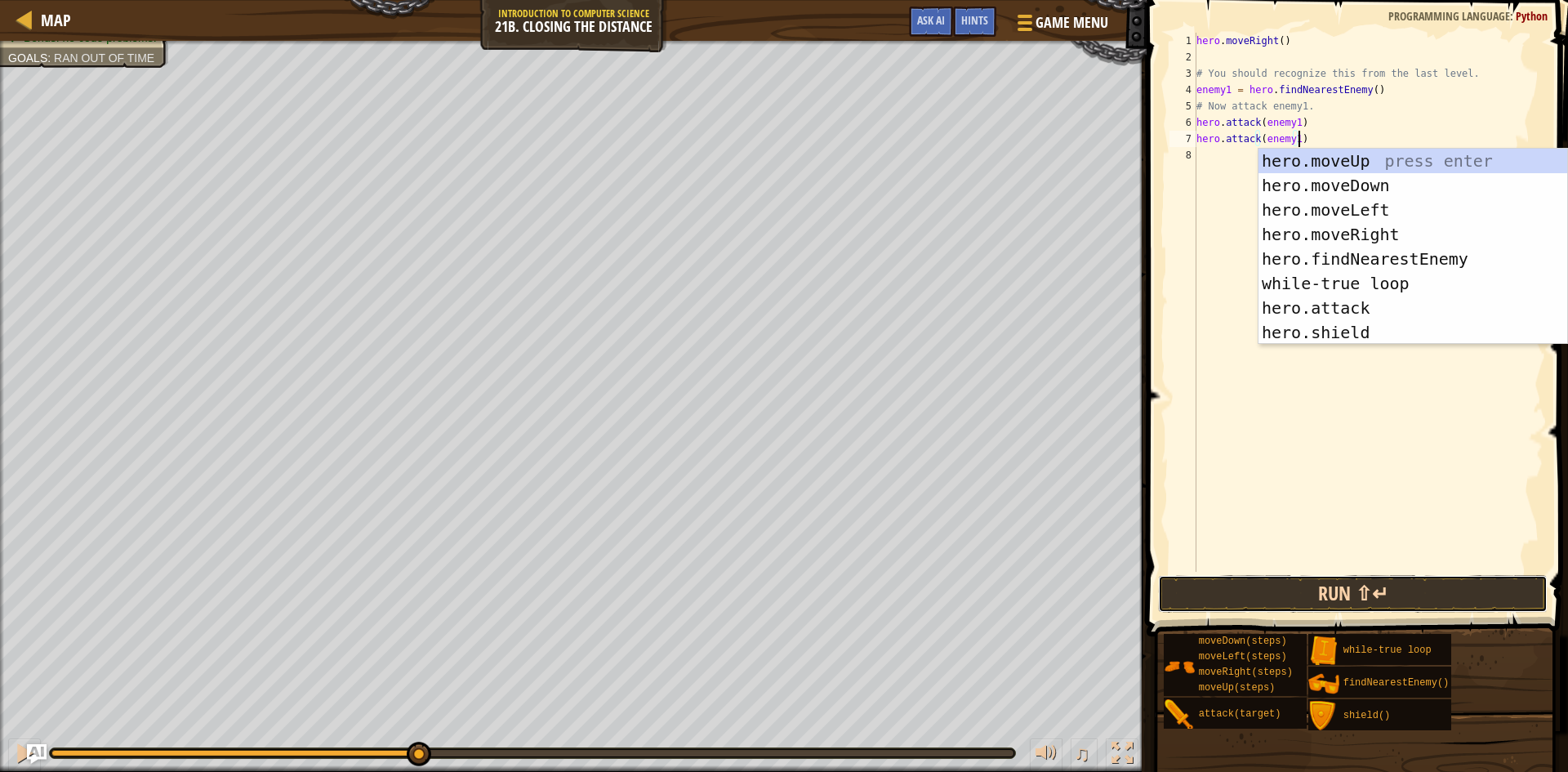
click at [1333, 592] on button "Run ⇧↵" at bounding box center [1352, 593] width 390 height 37
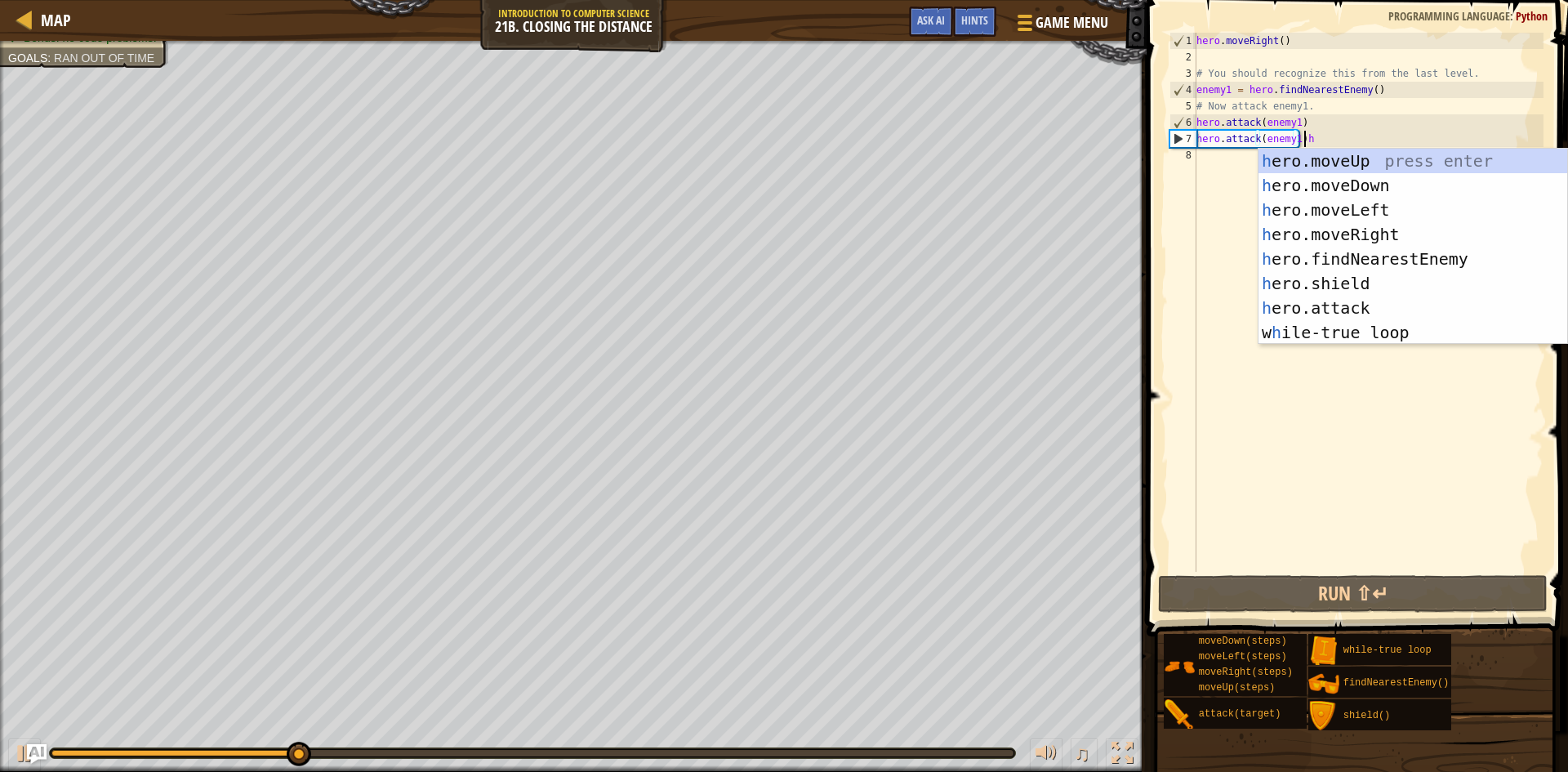
scroll to position [7, 8]
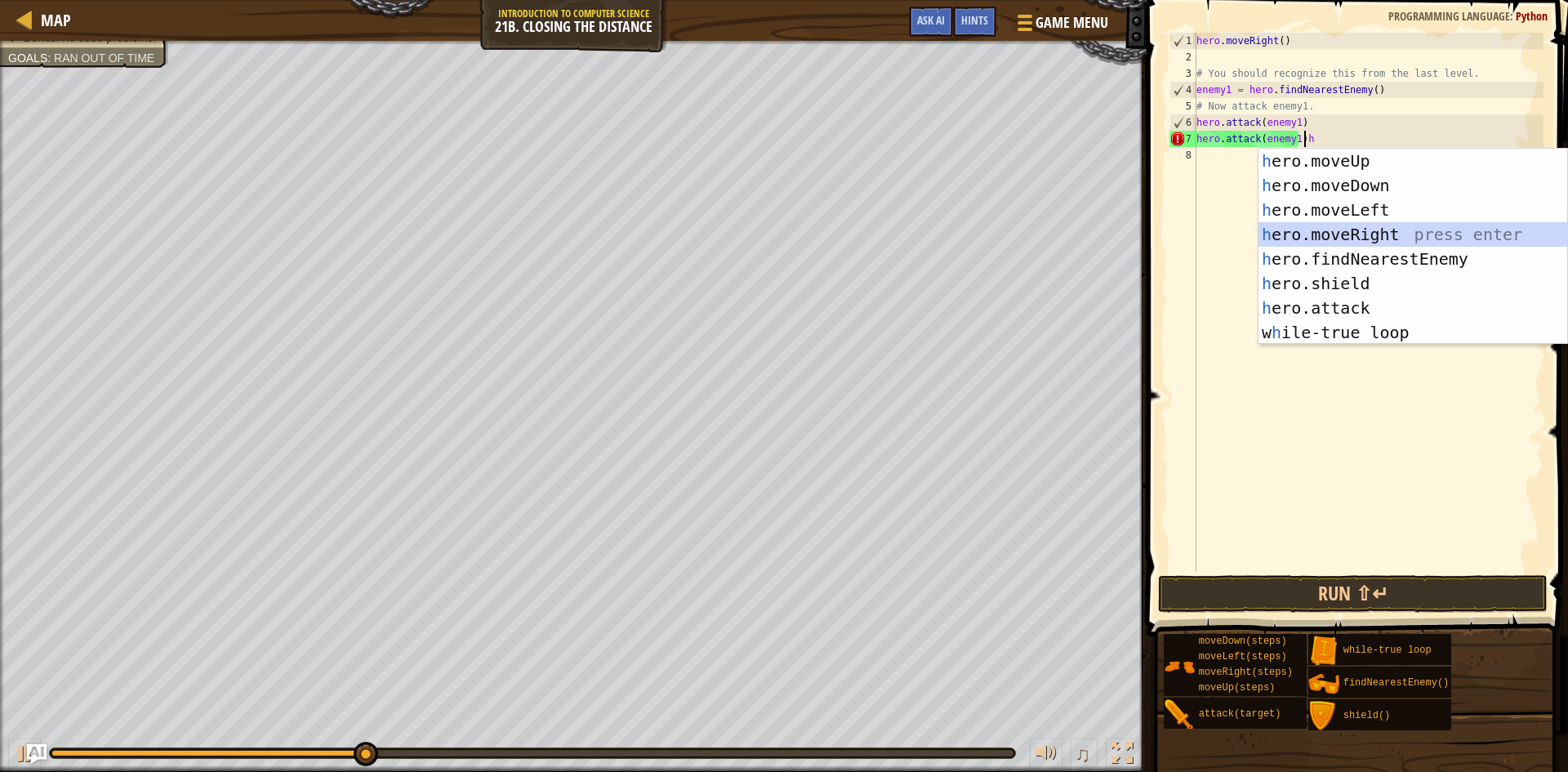
click at [1374, 229] on div "h ero.moveUp press enter h ero.moveDown press enter h ero.moveLeft press enter …" at bounding box center [1413, 271] width 309 height 245
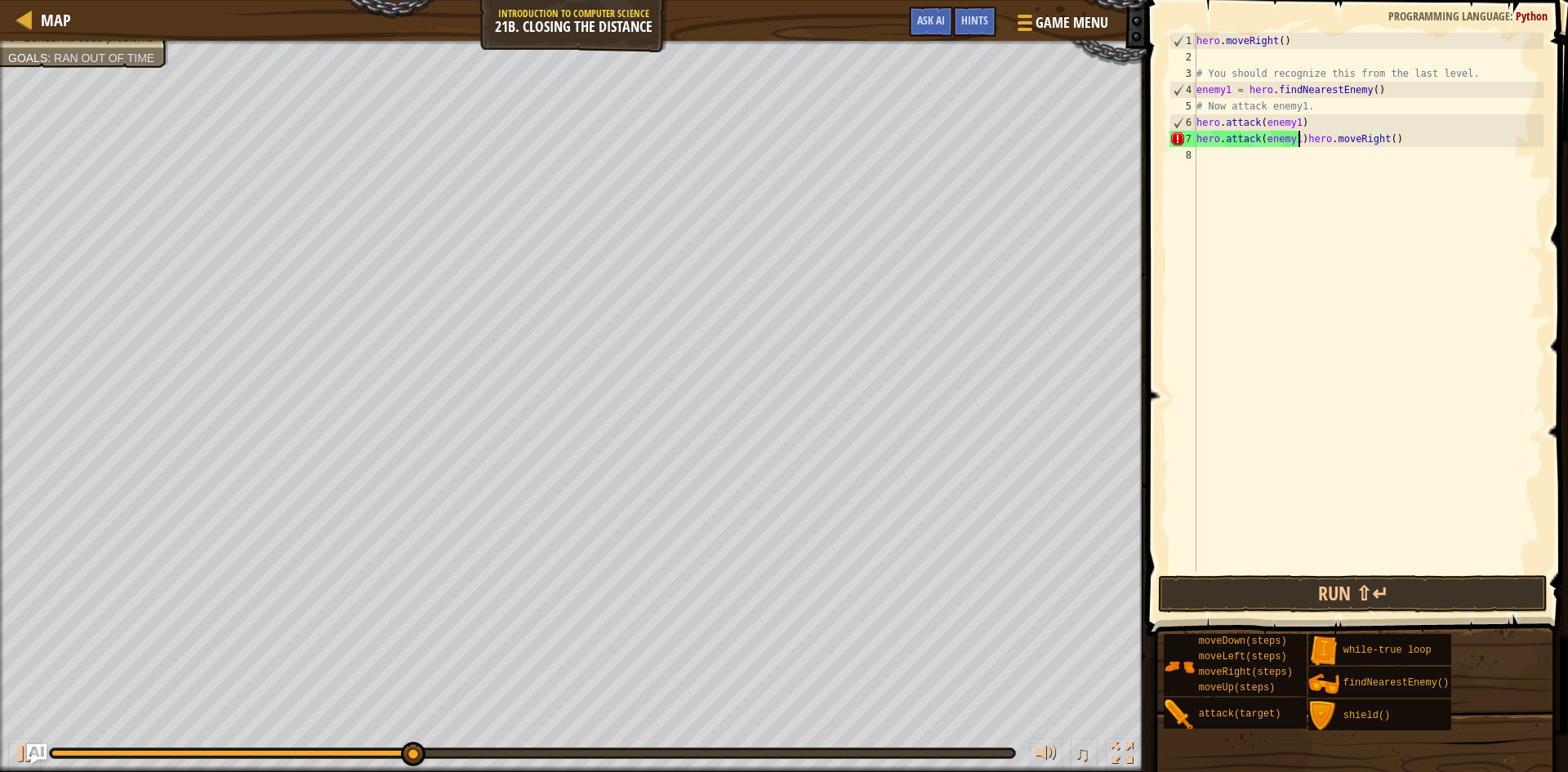
click at [1298, 134] on div "hero . moveRight ( ) # You should recognize this from the last level. enemy1 = …" at bounding box center [1369, 318] width 350 height 572
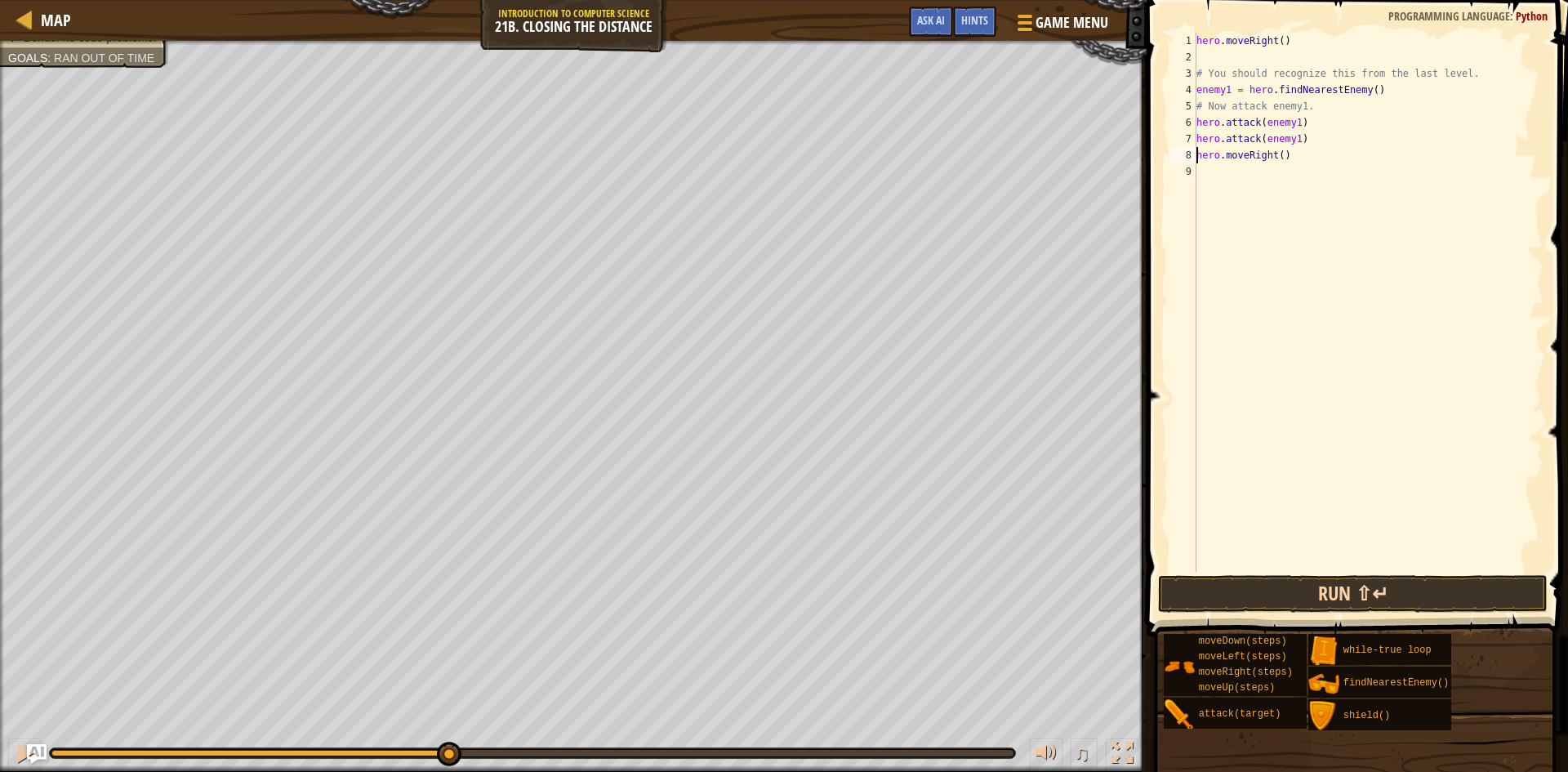
type textarea "hero.moveRight()"
click at [1257, 593] on button "Run ⇧↵" at bounding box center [1352, 593] width 390 height 37
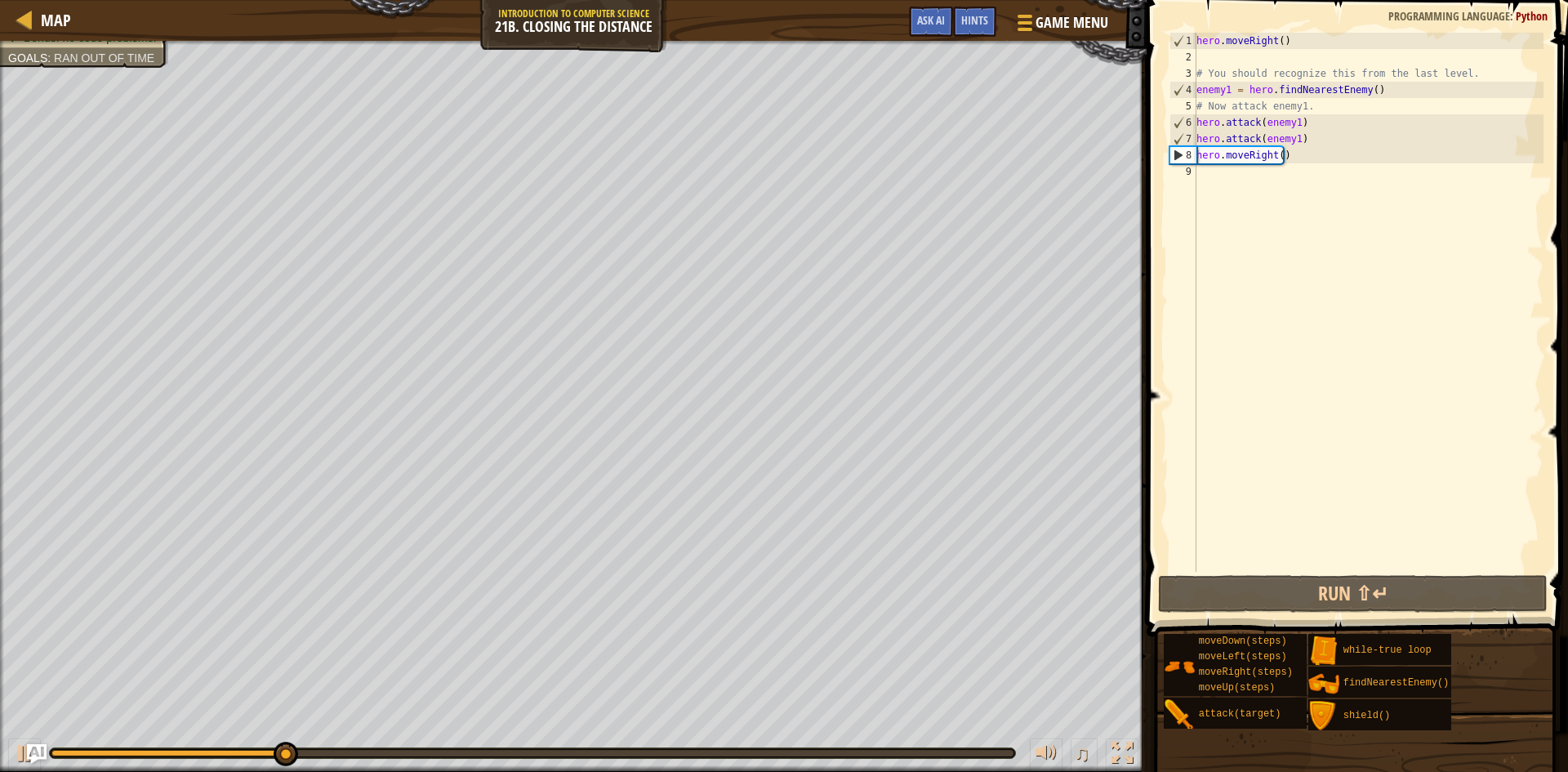
click at [1208, 175] on div "hero . moveRight ( ) # You should recognize this from the last level. enemy1 = …" at bounding box center [1369, 318] width 350 height 572
click at [1276, 155] on div "hero . moveRight ( ) # You should recognize this from the last level. enemy1 = …" at bounding box center [1369, 318] width 350 height 572
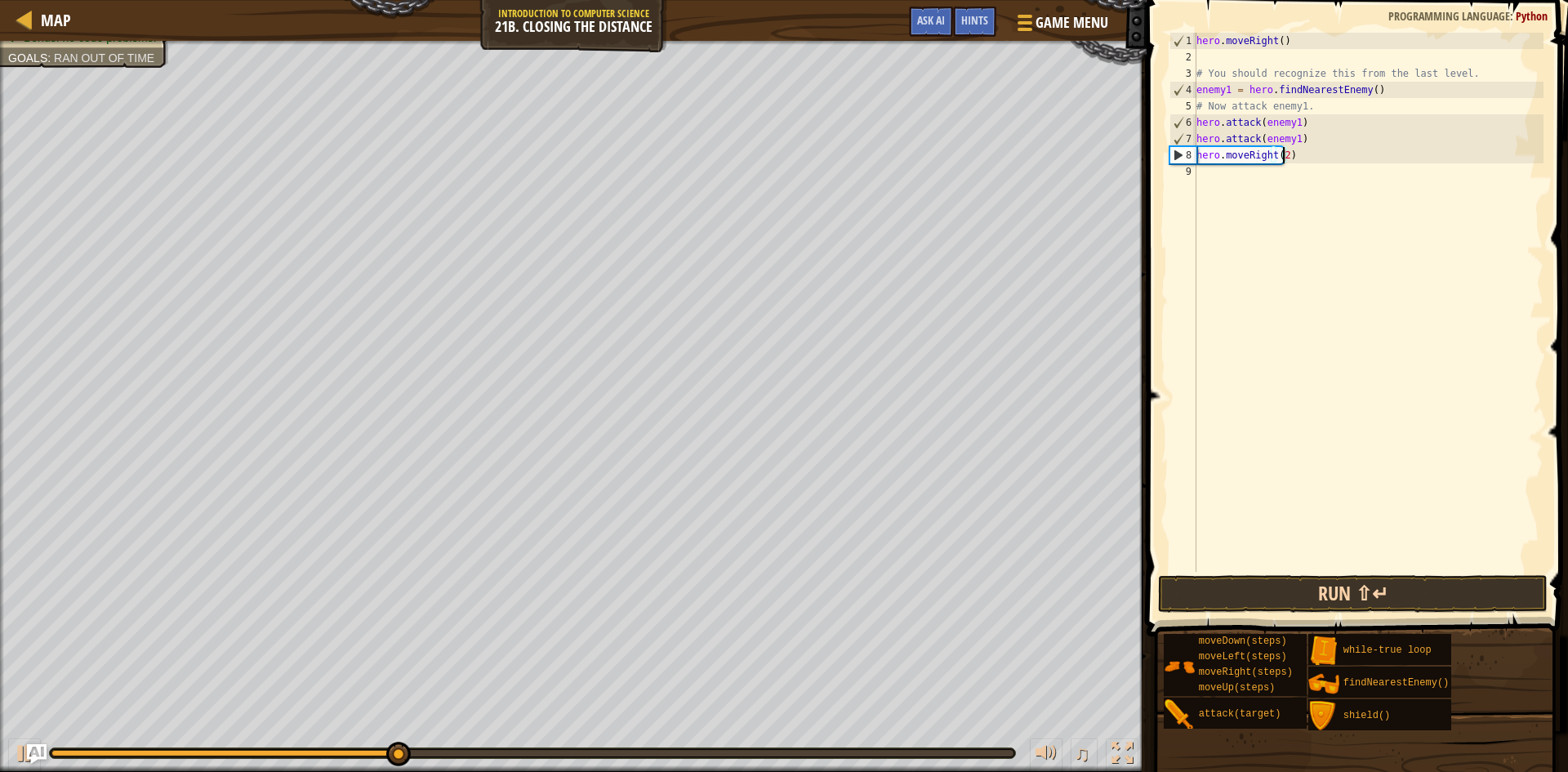
type textarea "hero.moveRight(2)"
click at [1302, 597] on button "Run ⇧↵" at bounding box center [1352, 593] width 390 height 37
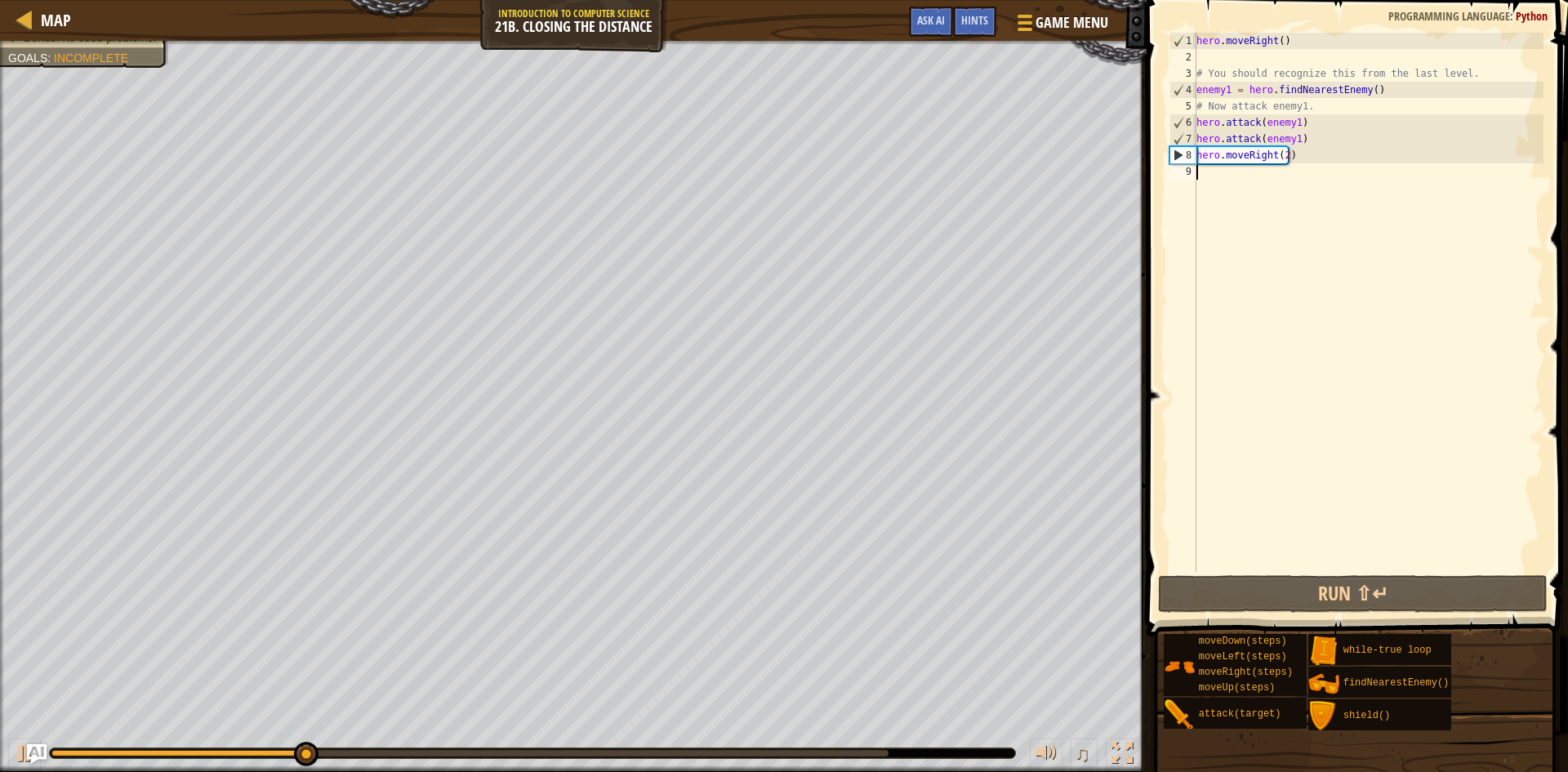
click at [1227, 172] on div "hero . moveRight ( ) # You should recognize this from the last level. enemy1 = …" at bounding box center [1369, 318] width 350 height 572
type textarea "h"
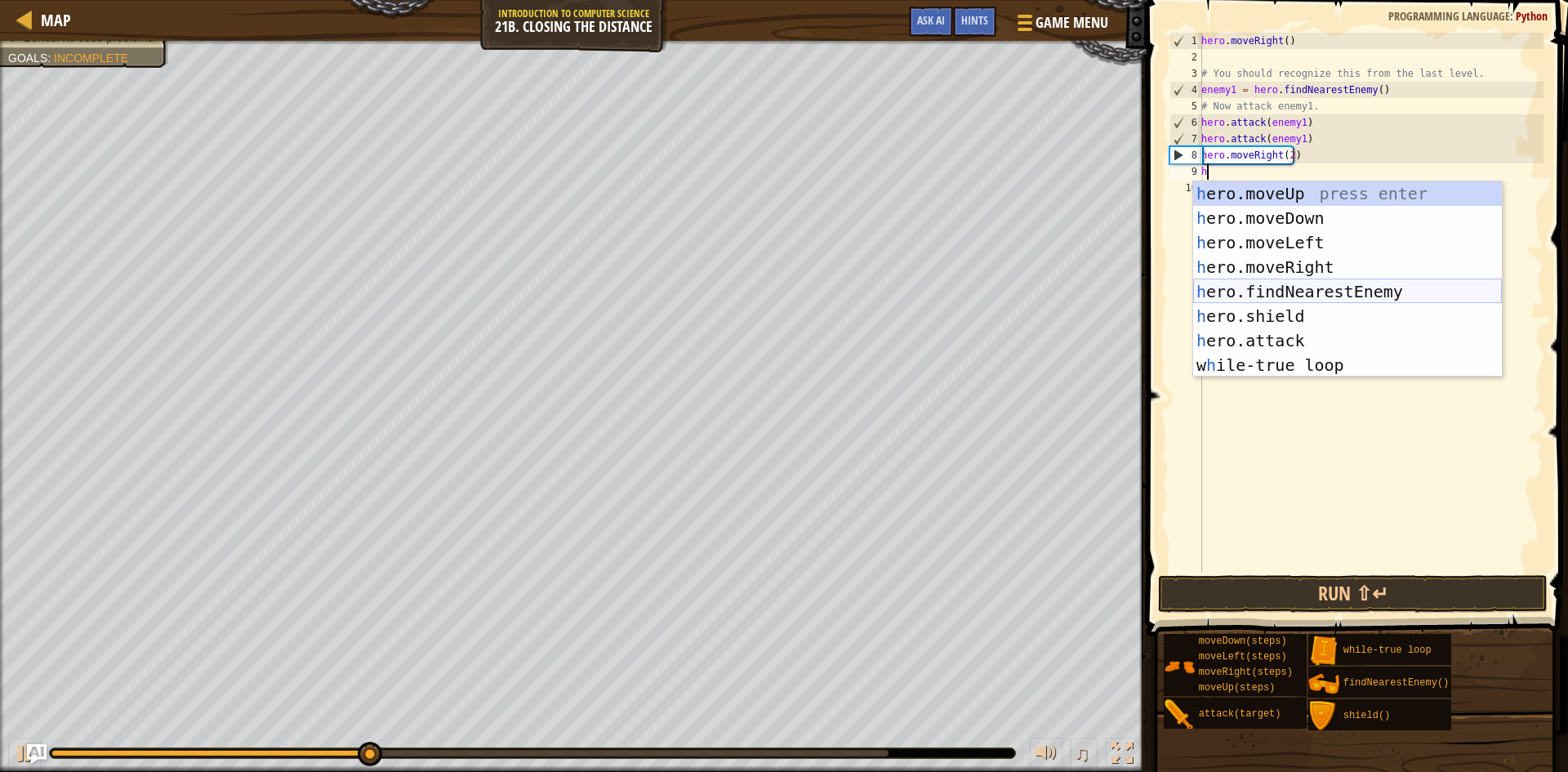
click at [1365, 286] on div "h ero.moveUp press enter h ero.moveDown press enter h ero.moveLeft press enter …" at bounding box center [1348, 303] width 309 height 245
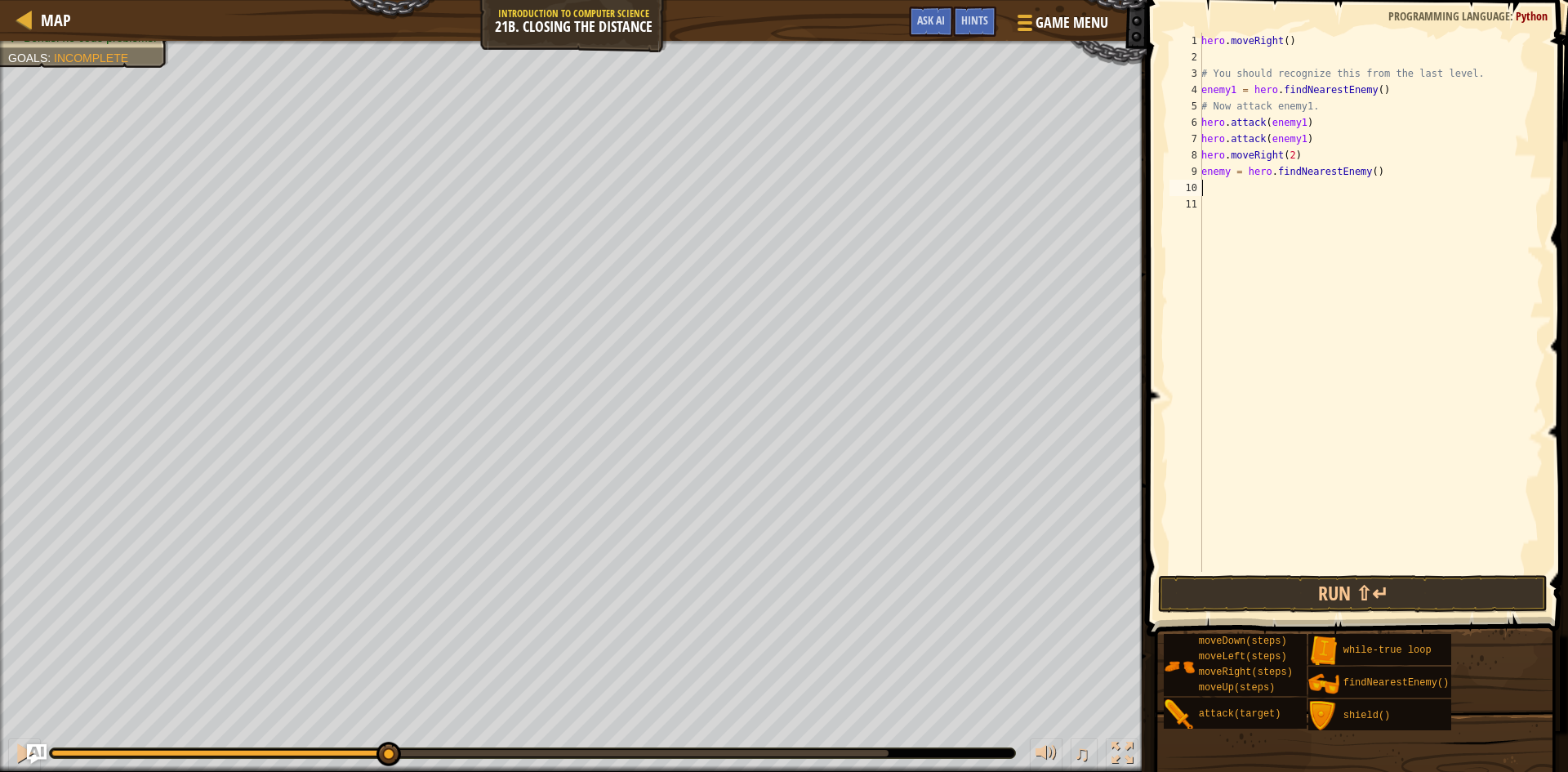
click at [1229, 180] on div "hero . moveRight ( ) # You should recognize this from the last level. enemy1 = …" at bounding box center [1371, 318] width 345 height 572
click at [1228, 172] on div "hero . moveRight ( ) # You should recognize this from the last level. enemy1 = …" at bounding box center [1371, 318] width 345 height 572
type textarea "enemy2 = hero.findNearestEnemy()"
click at [1208, 189] on div "hero . moveRight ( ) # You should recognize this from the last level. enemy1 = …" at bounding box center [1371, 318] width 345 height 572
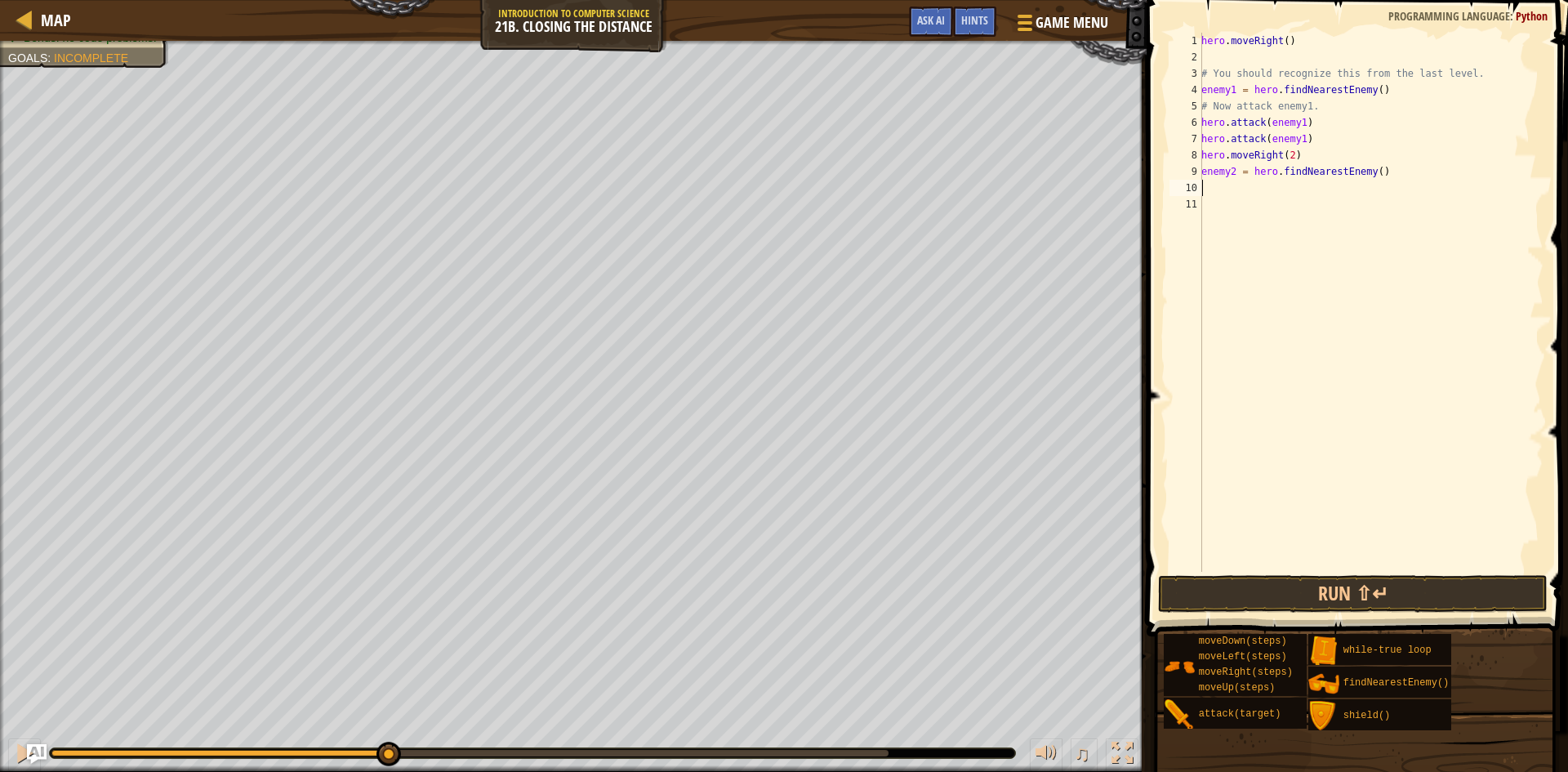
scroll to position [7, 0]
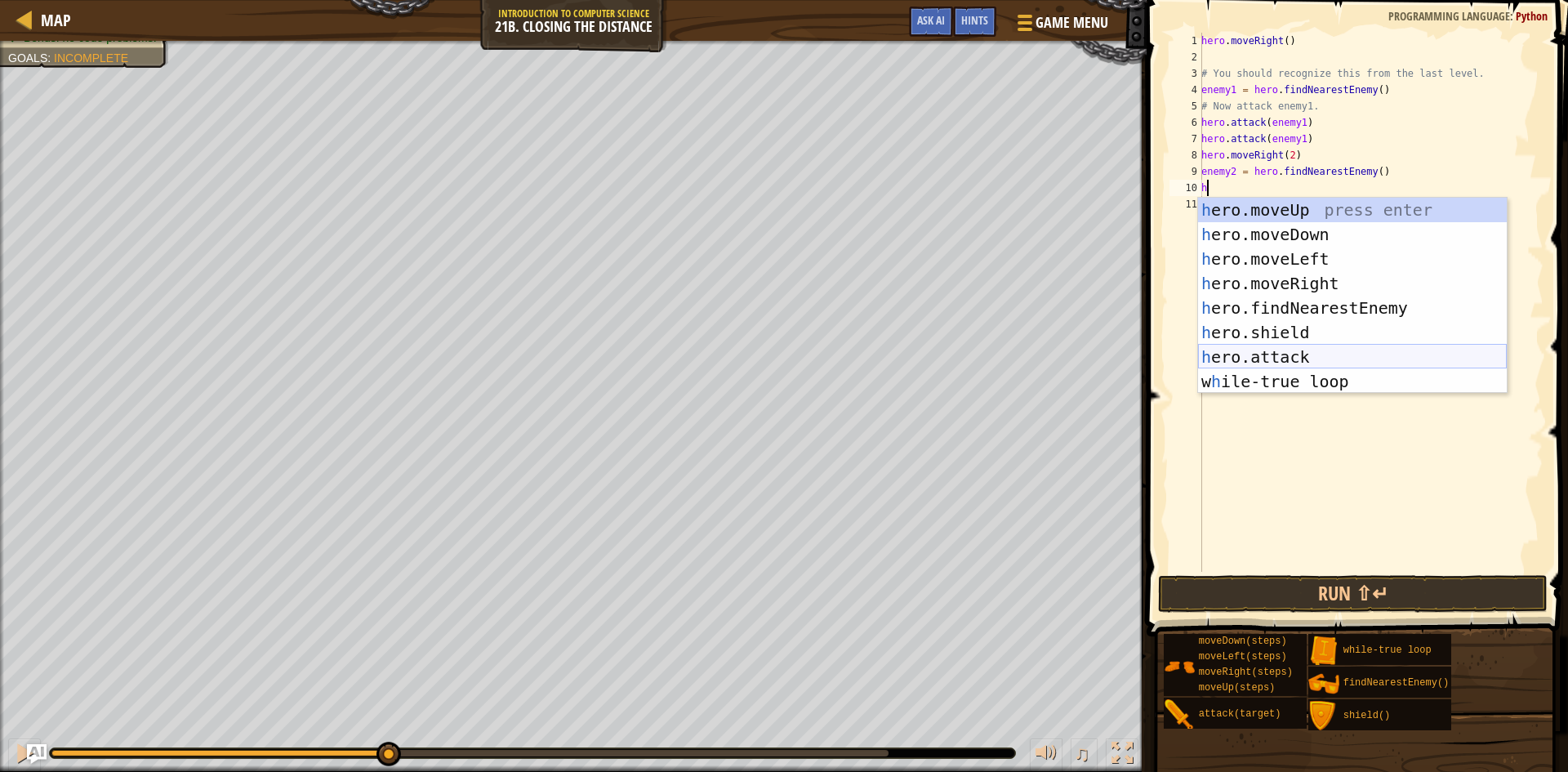
click at [1305, 353] on div "h ero.moveUp press enter h ero.moveDown press enter h ero.moveLeft press enter …" at bounding box center [1353, 320] width 309 height 245
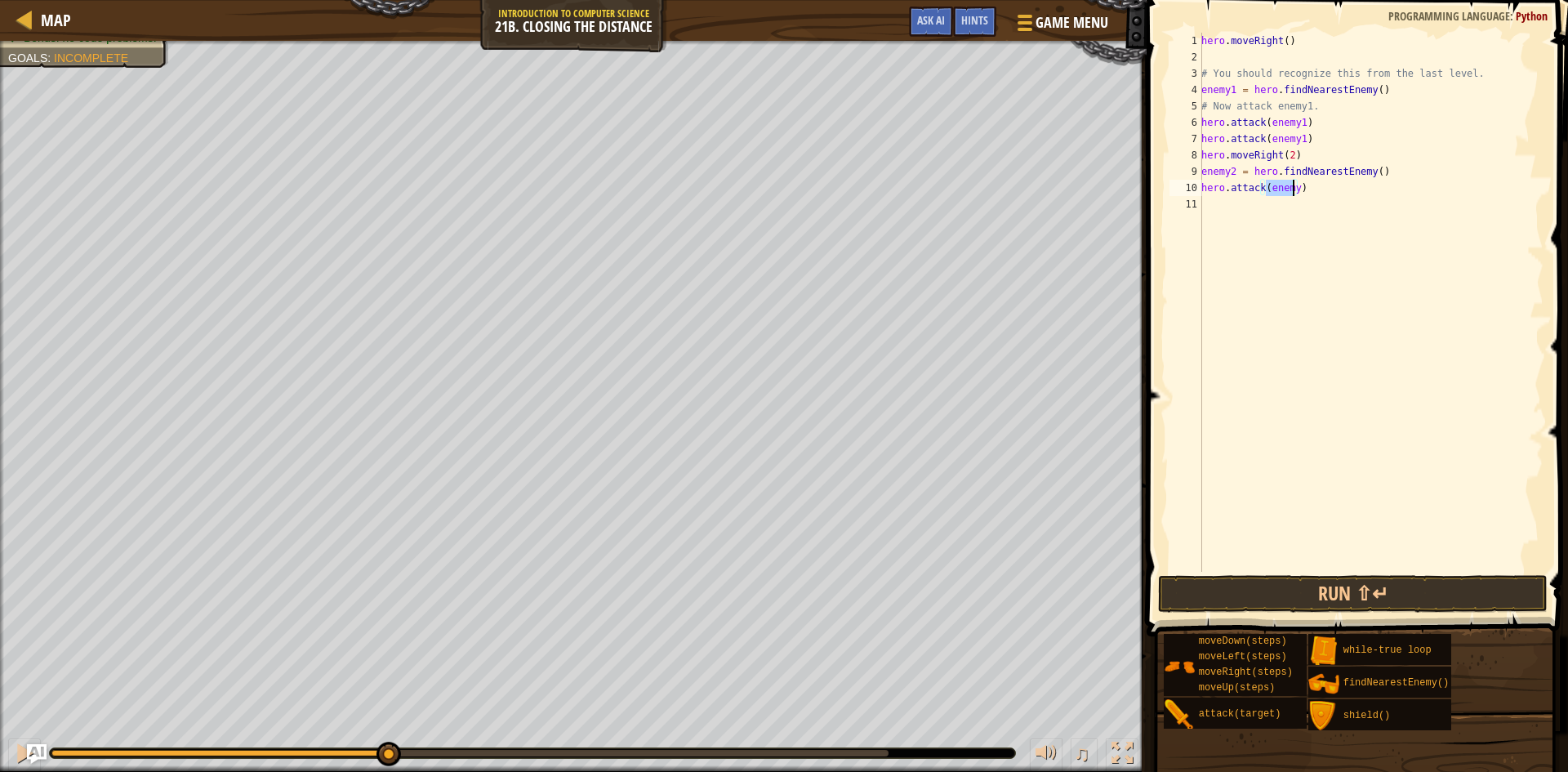
click at [1293, 192] on div "hero . moveRight ( ) # You should recognize this from the last level. enemy1 = …" at bounding box center [1371, 302] width 345 height 539
type textarea "hero.attack(enemy2)"
click at [1221, 217] on div "hero . moveRight ( ) # You should recognize this from the last level. enemy1 = …" at bounding box center [1371, 318] width 345 height 572
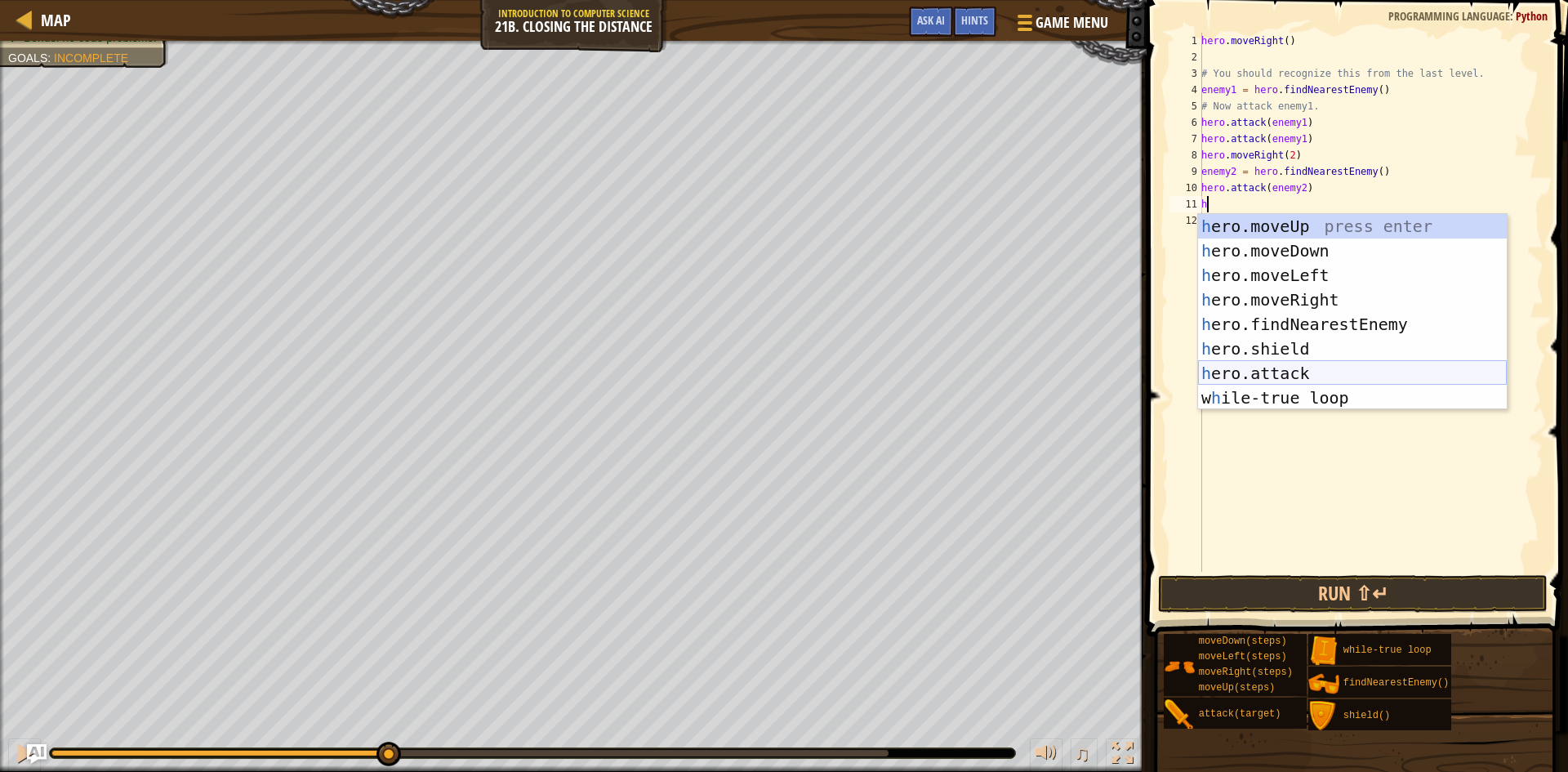
click at [1311, 378] on div "h ero.moveUp press enter h ero.moveDown press enter h ero.moveLeft press enter …" at bounding box center [1353, 337] width 309 height 245
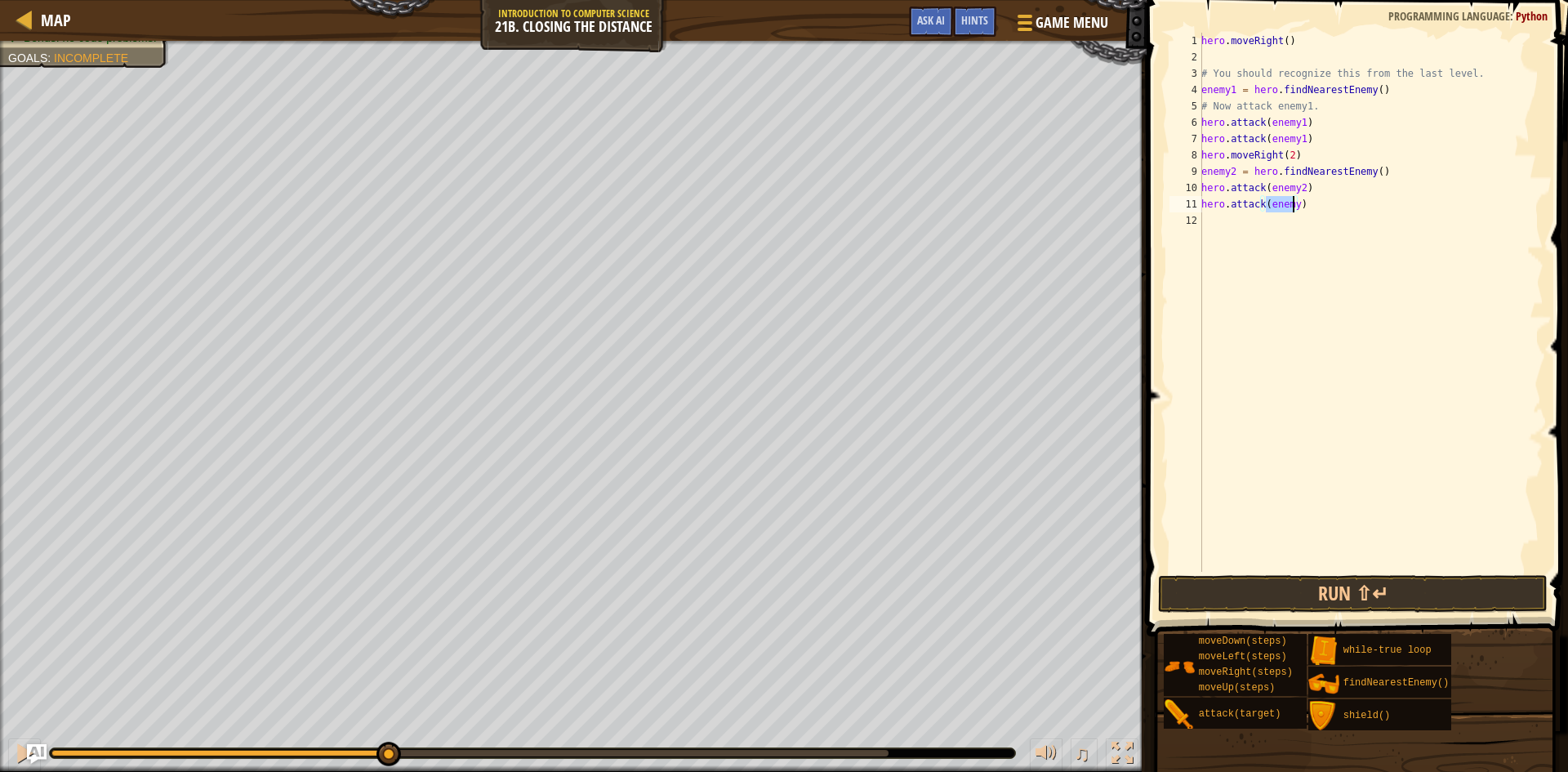
click at [1295, 203] on div "hero . moveRight ( ) # You should recognize this from the last level. enemy1 = …" at bounding box center [1371, 302] width 345 height 539
type textarea "hero.attack(enemy2)"
click at [1319, 612] on span at bounding box center [1359, 295] width 434 height 685
click at [1331, 595] on button "Run ⇧↵" at bounding box center [1352, 593] width 390 height 37
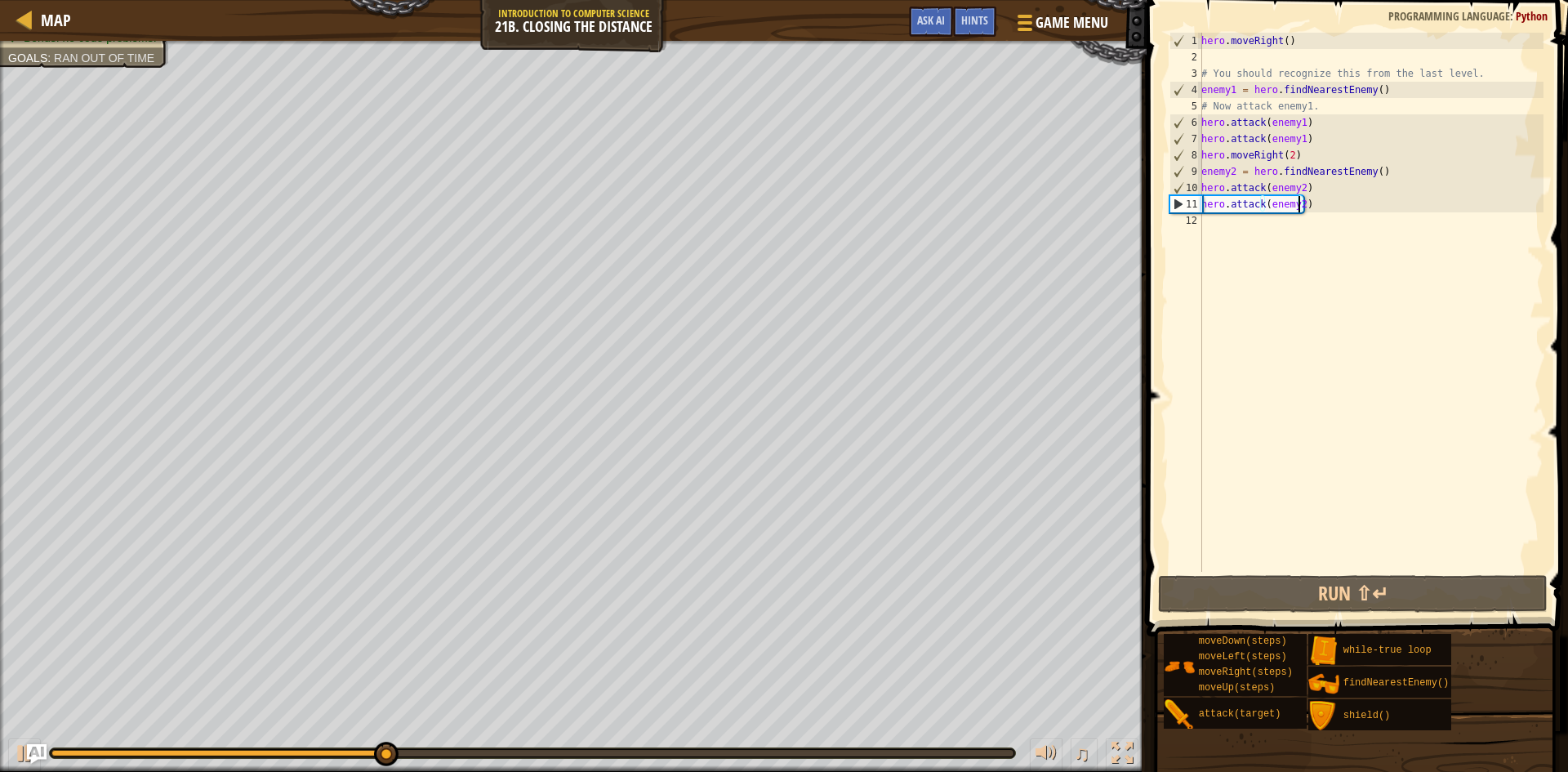
click at [1220, 223] on div "hero . moveRight ( ) # You should recognize this from the last level. enemy1 = …" at bounding box center [1371, 318] width 345 height 572
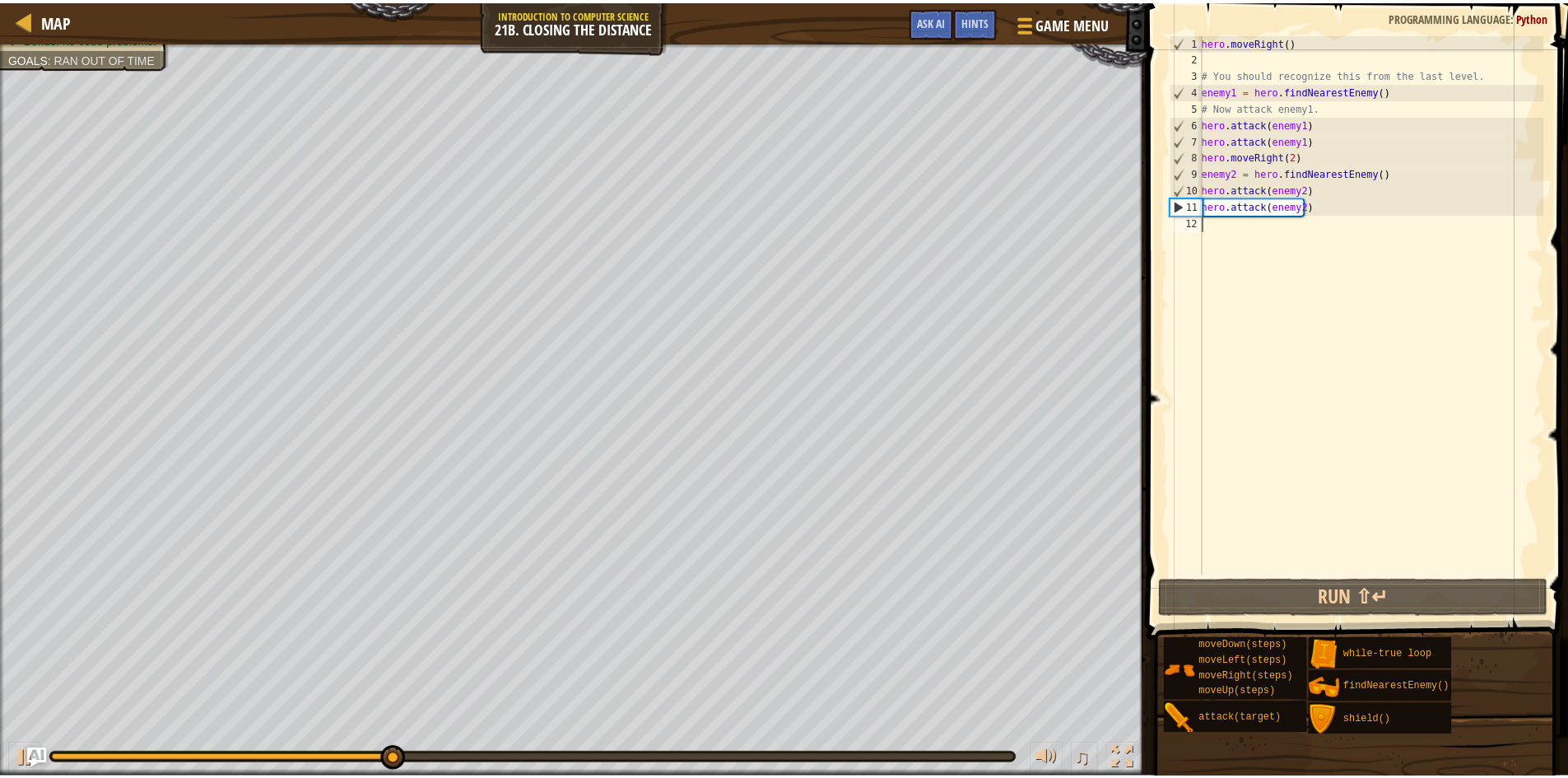
scroll to position [8, 0]
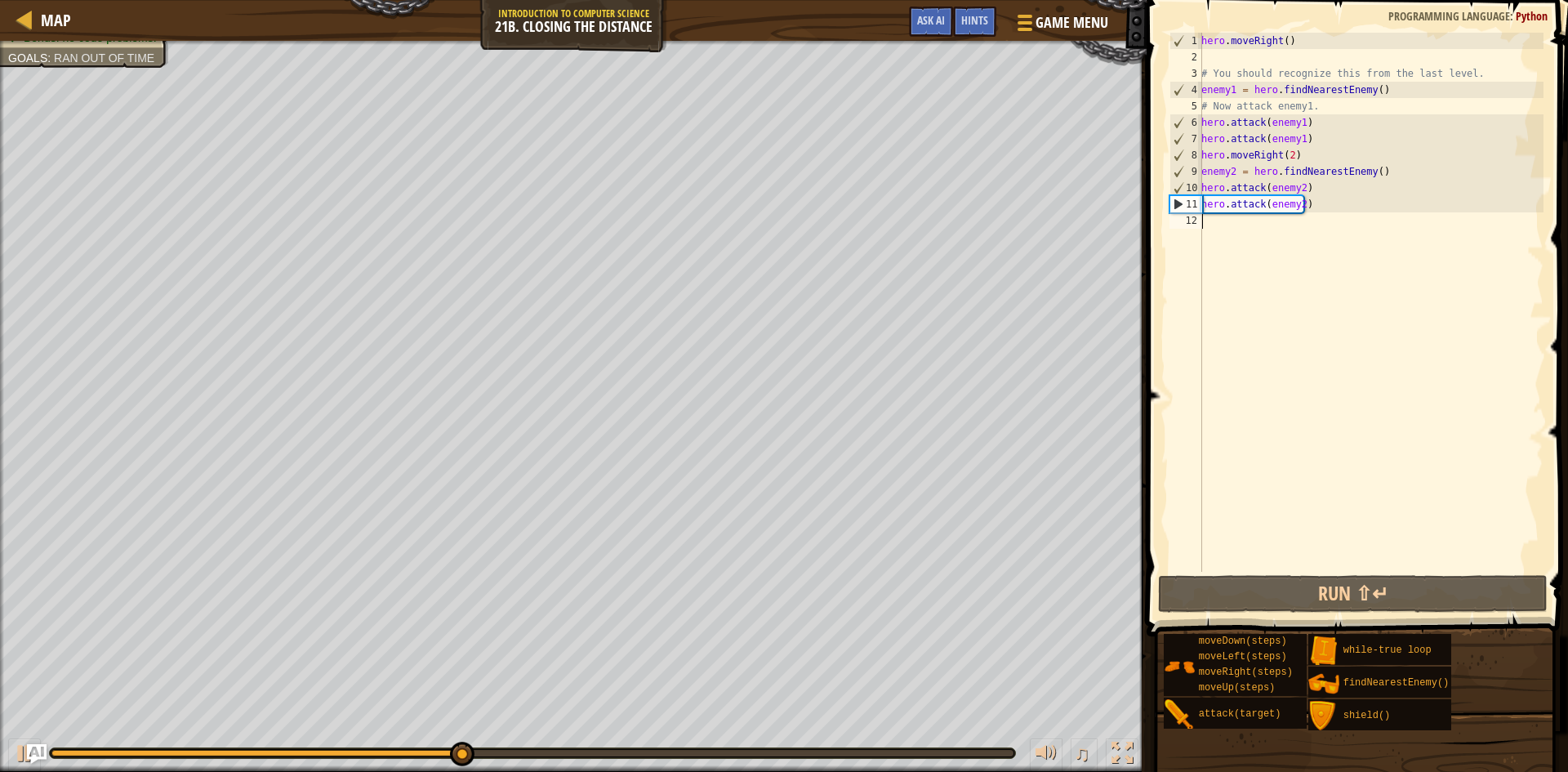
type textarea "h"
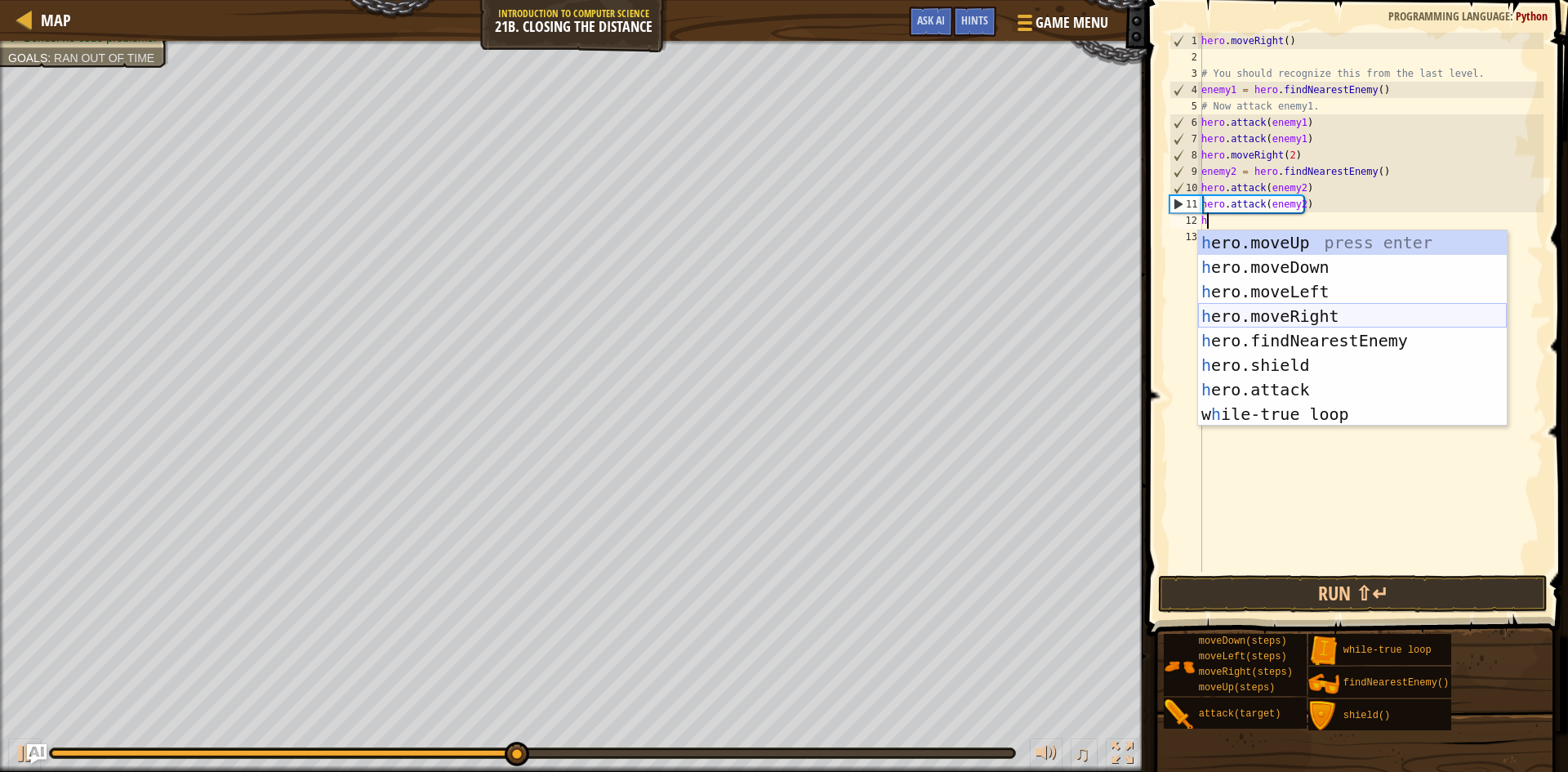
click at [1327, 323] on div "h ero.moveUp press enter h ero.moveDown press enter h ero.moveLeft press enter …" at bounding box center [1353, 352] width 309 height 245
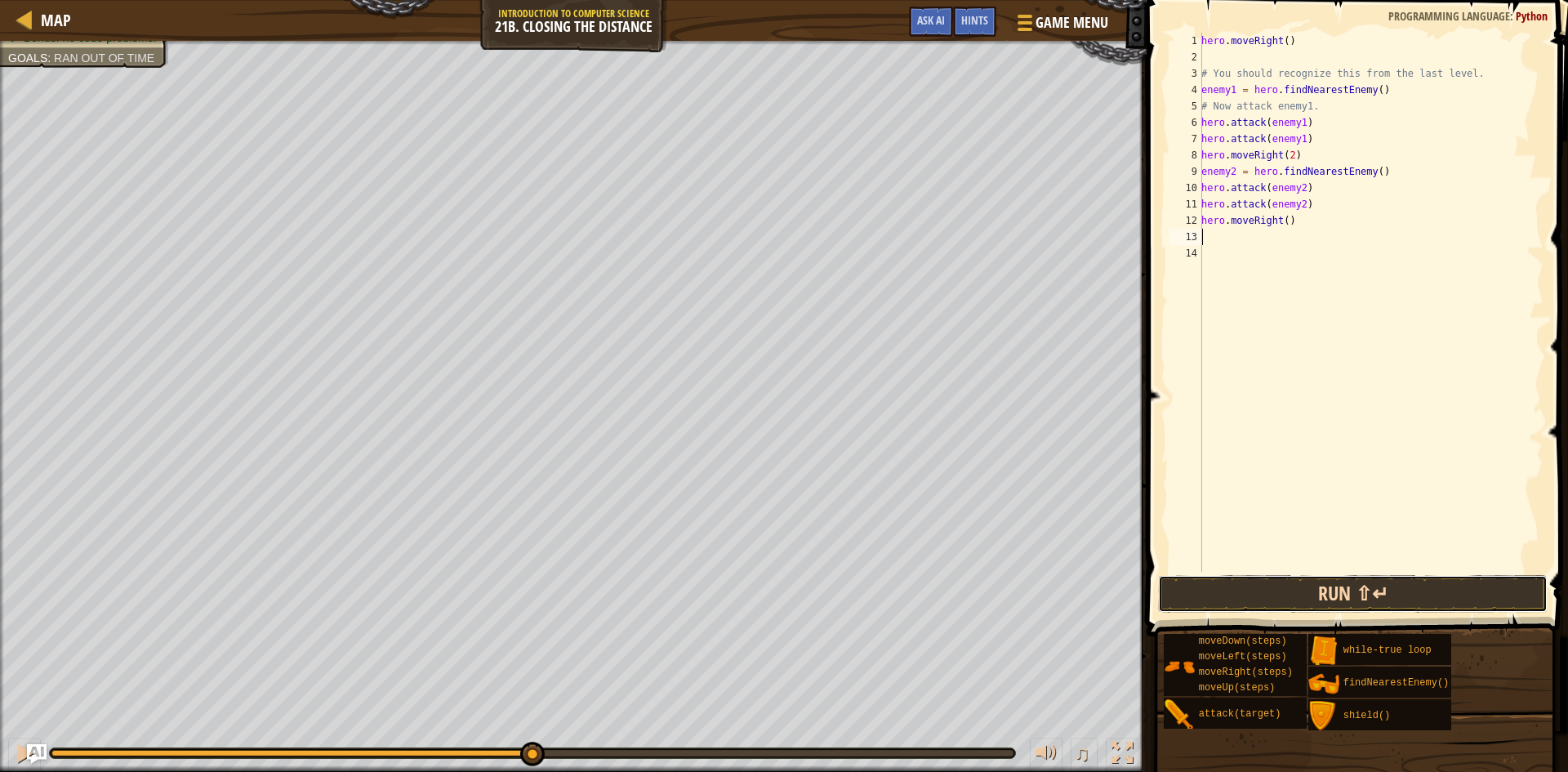
click at [1308, 591] on button "Run ⇧↵" at bounding box center [1352, 593] width 390 height 37
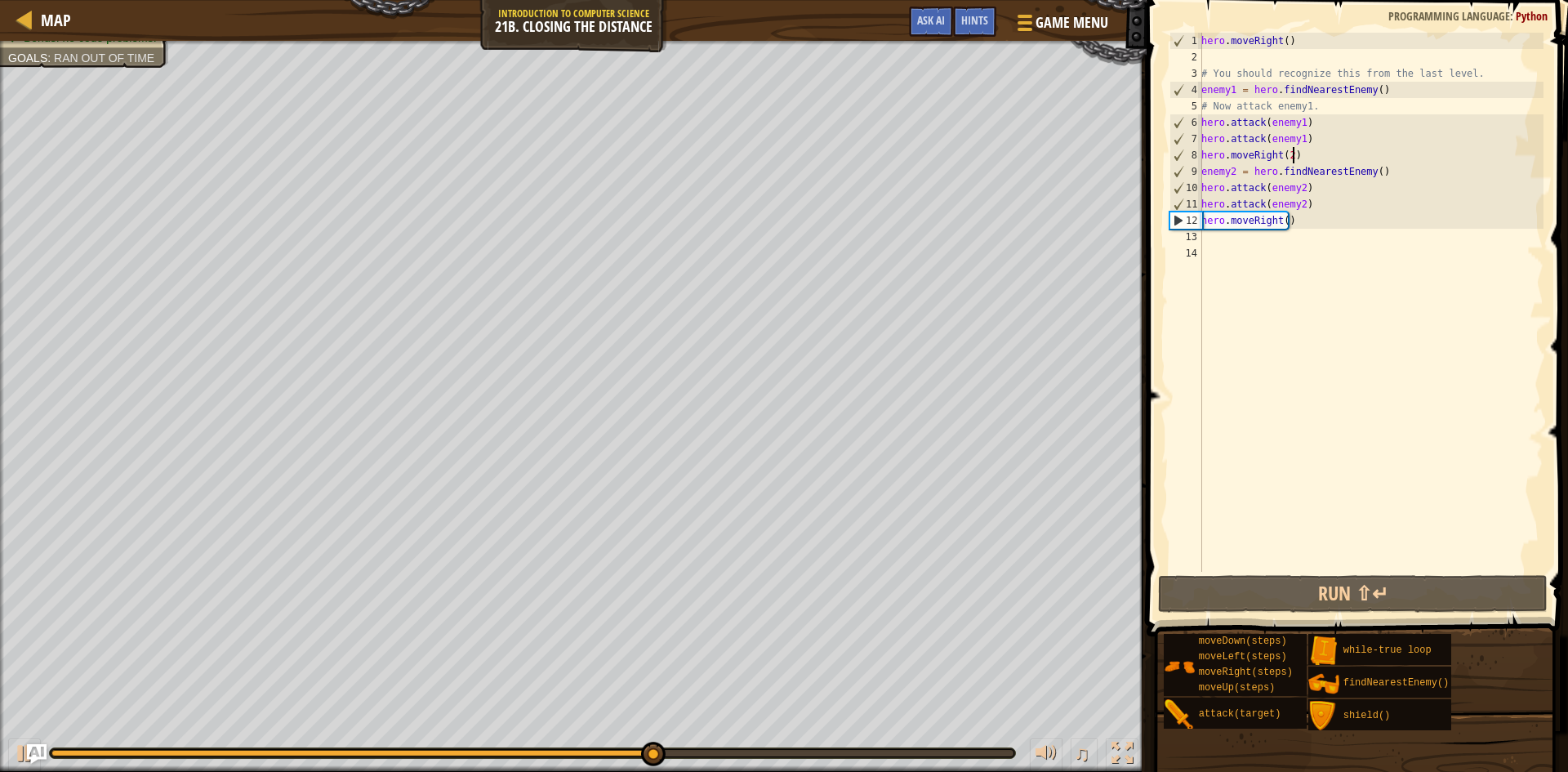
click at [1311, 158] on div "hero . moveRight ( ) # You should recognize this from the last level. enemy1 = …" at bounding box center [1371, 318] width 345 height 572
type textarea "hero.moveRight(2)"
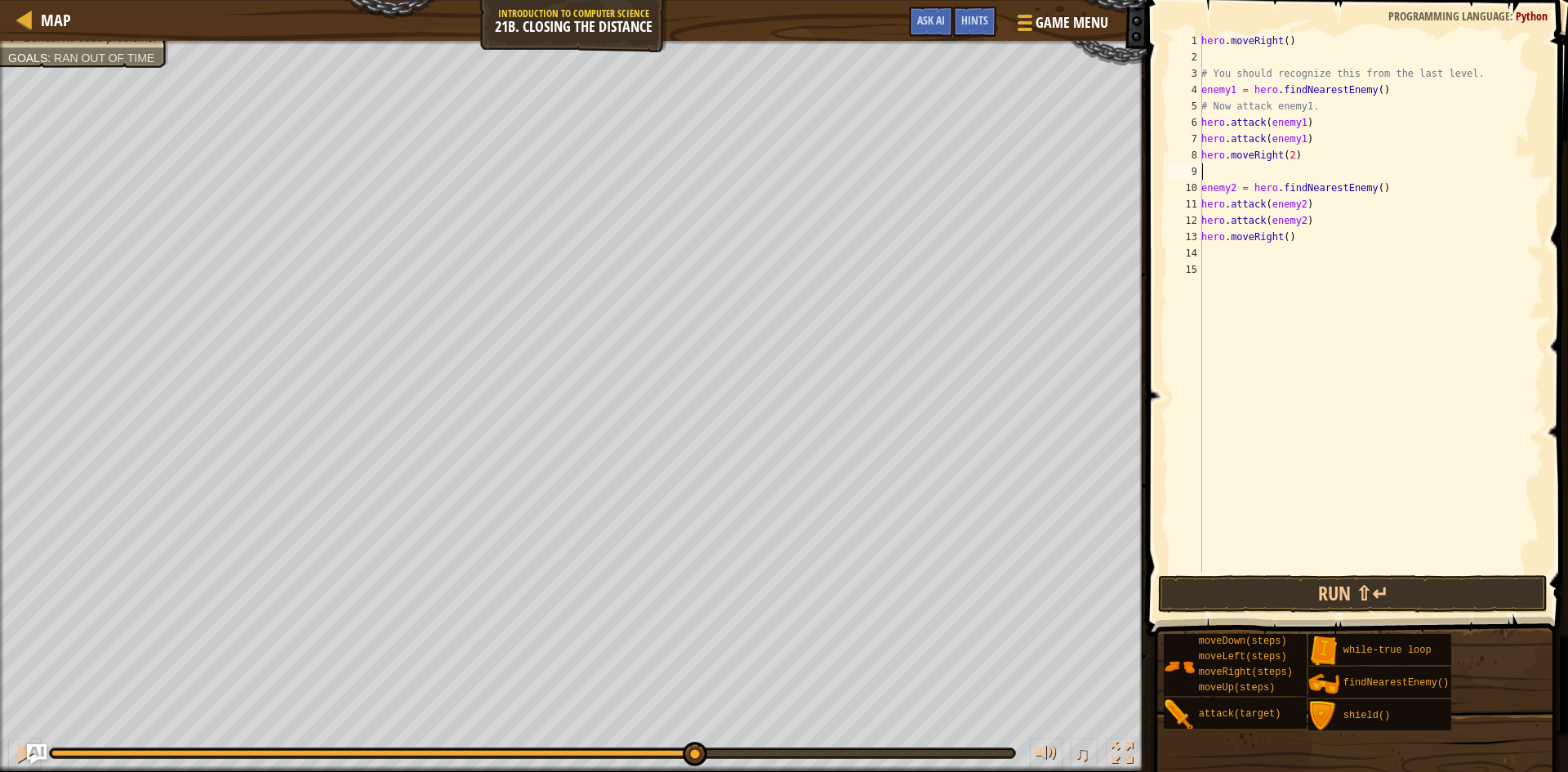
type textarea "h"
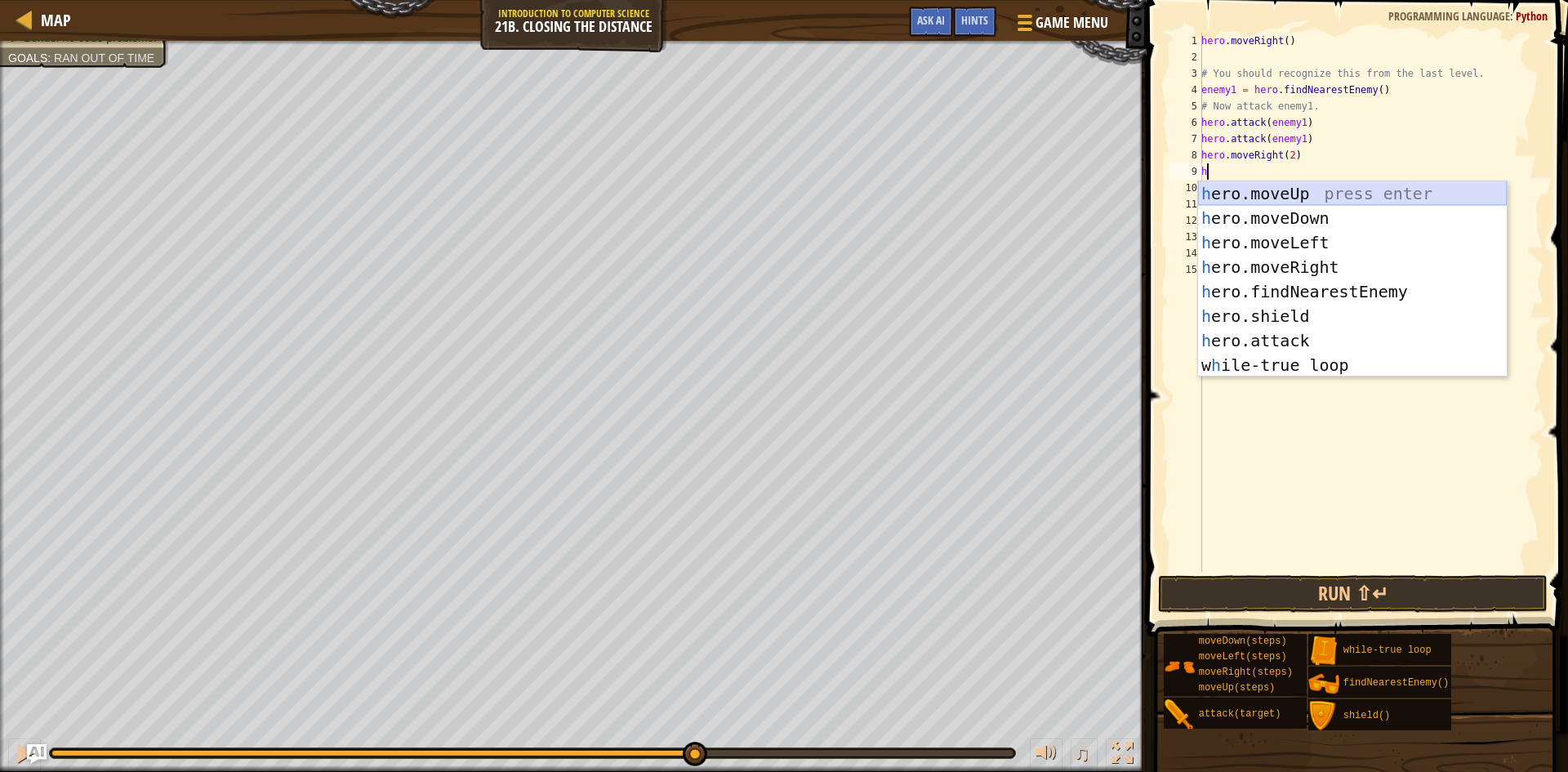
click at [1312, 189] on div "h ero.moveUp press enter h ero.moveDown press enter h ero.moveLeft press enter …" at bounding box center [1353, 303] width 309 height 245
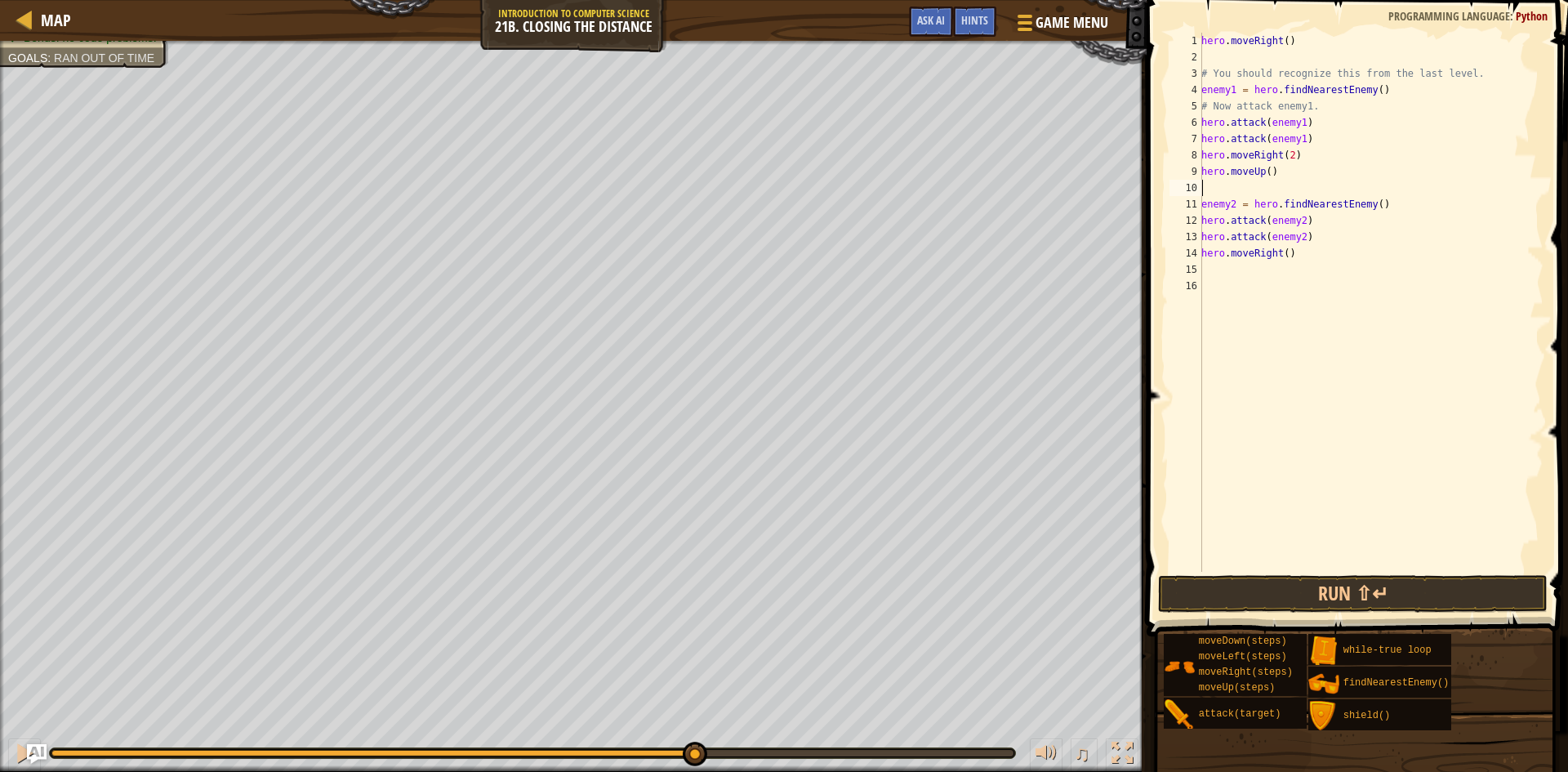
click at [1235, 211] on div "hero . moveRight ( ) # You should recognize this from the last level. enemy1 = …" at bounding box center [1371, 318] width 345 height 572
type textarea "enemy = hero.findNearestEnemy()"
click at [1208, 195] on div "hero . moveRight ( ) # You should recognize this from the last level. enemy1 = …" at bounding box center [1371, 318] width 345 height 572
drag, startPoint x: 1316, startPoint y: 221, endPoint x: 1200, endPoint y: 227, distance: 116.2
click at [1200, 227] on div "hero.moveUp() 1 2 3 4 5 6 7 8 9 10 11 12 13 14 15 hero . moveRight ( ) # You sh…" at bounding box center [1355, 302] width 377 height 539
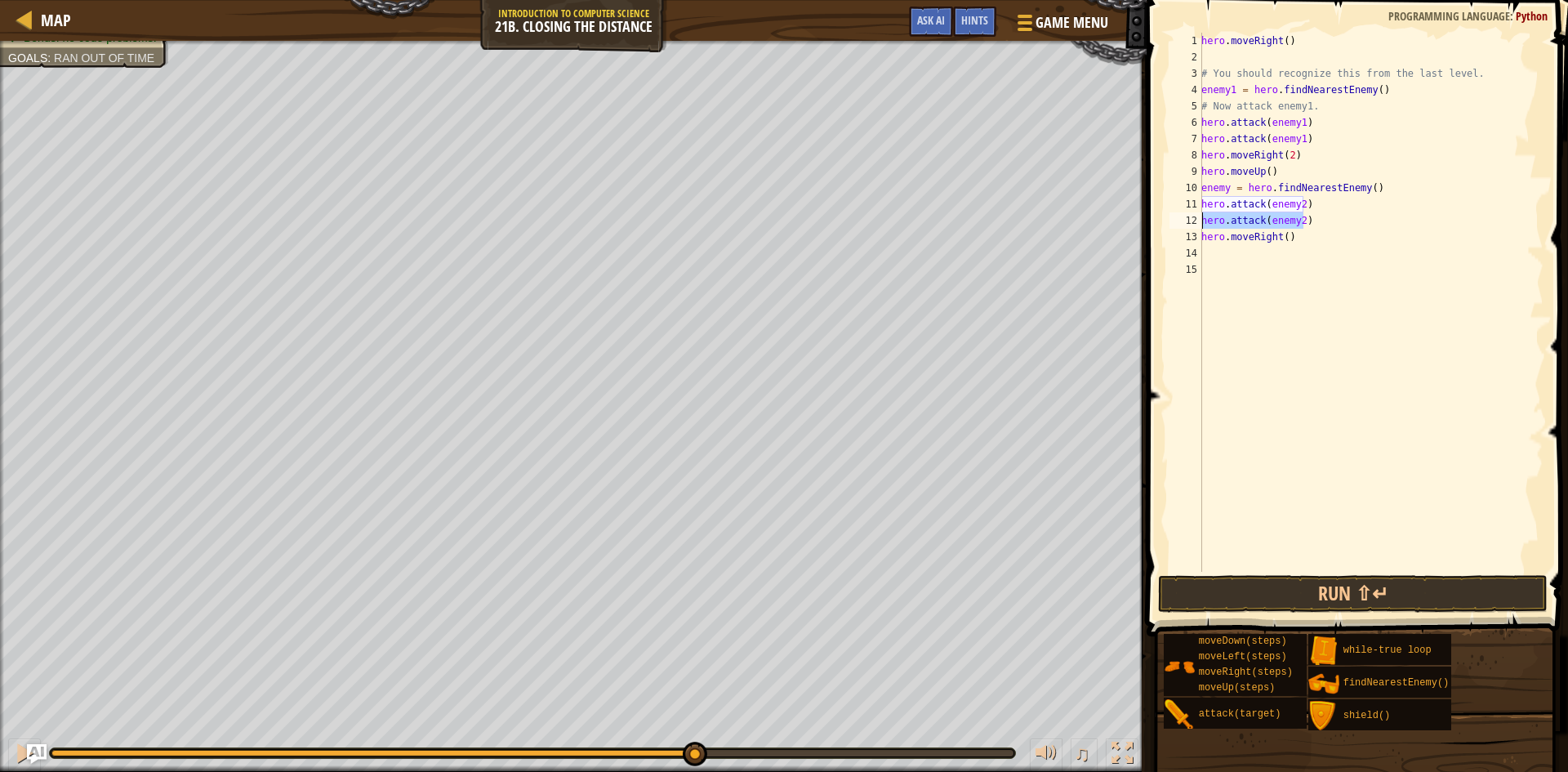
type textarea "hero.attack(enemy2)"
click at [1298, 203] on div "hero . moveRight ( ) # You should recognize this from the last level. enemy1 = …" at bounding box center [1371, 318] width 345 height 572
type textarea "hero.attack(enemy)"
click at [1406, 597] on button "Run ⇧↵" at bounding box center [1352, 593] width 390 height 37
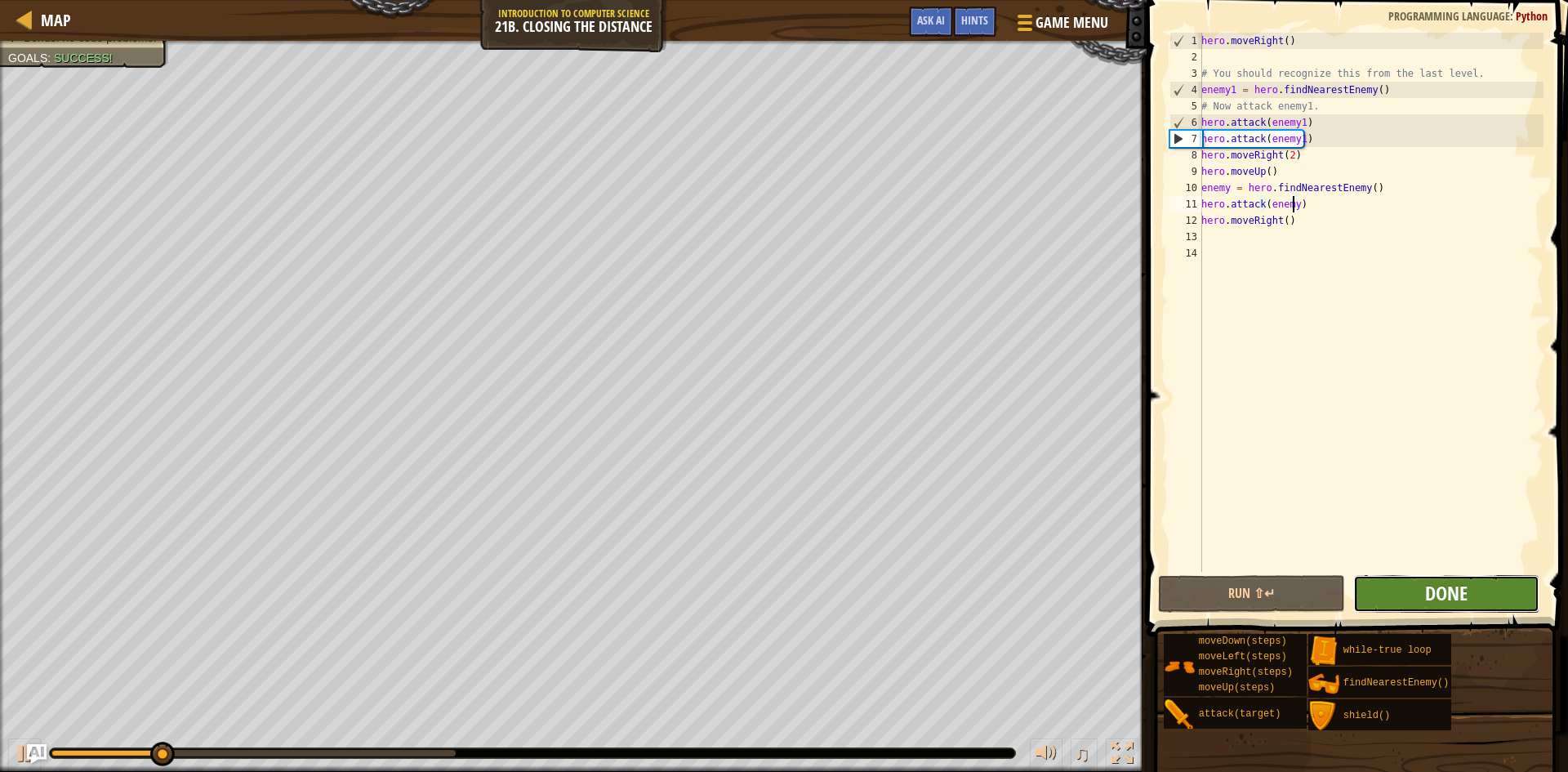
click at [1461, 595] on span "Done" at bounding box center [1446, 593] width 42 height 26
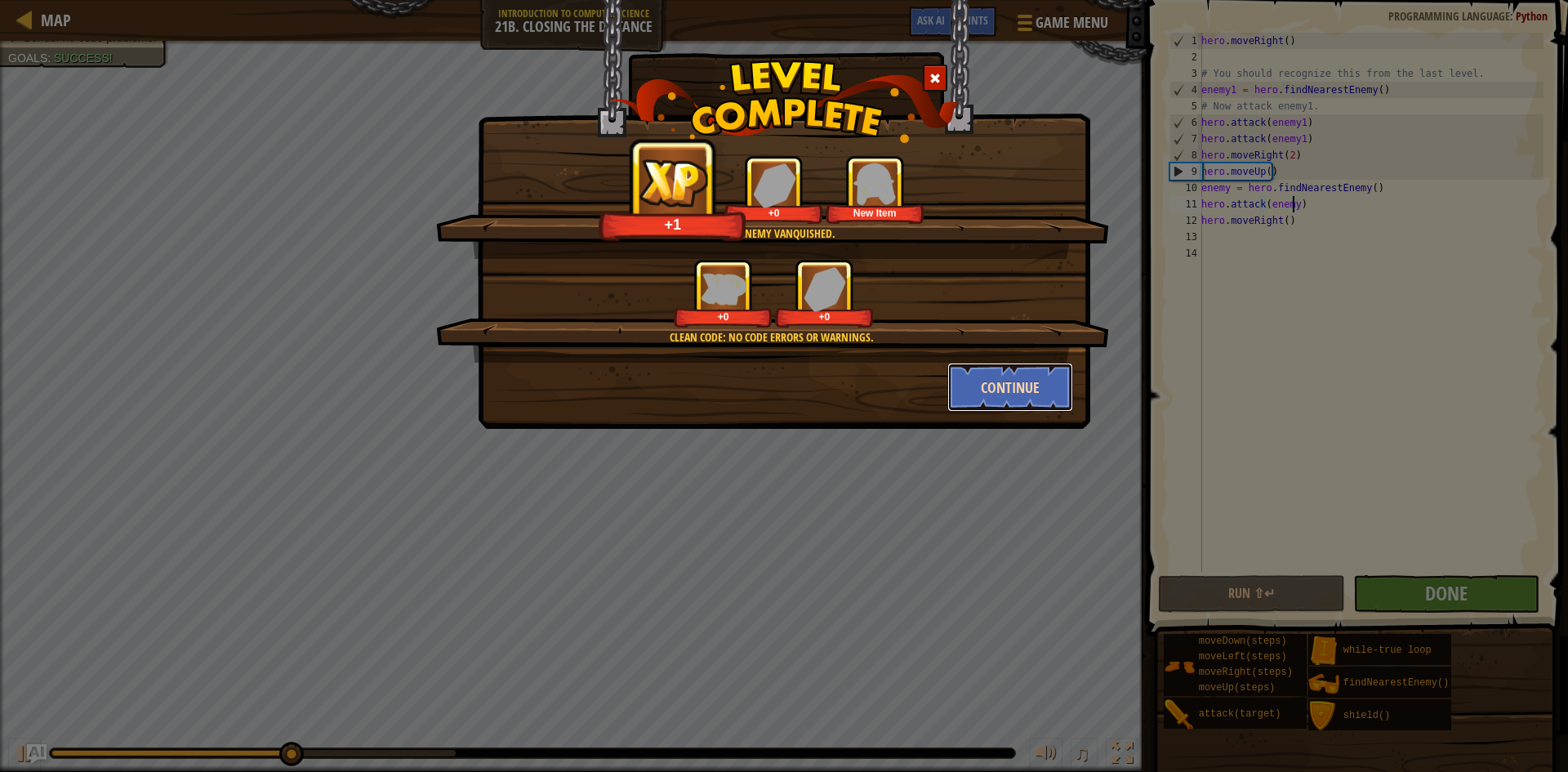
click at [994, 393] on button "Continue" at bounding box center [1011, 387] width 126 height 49
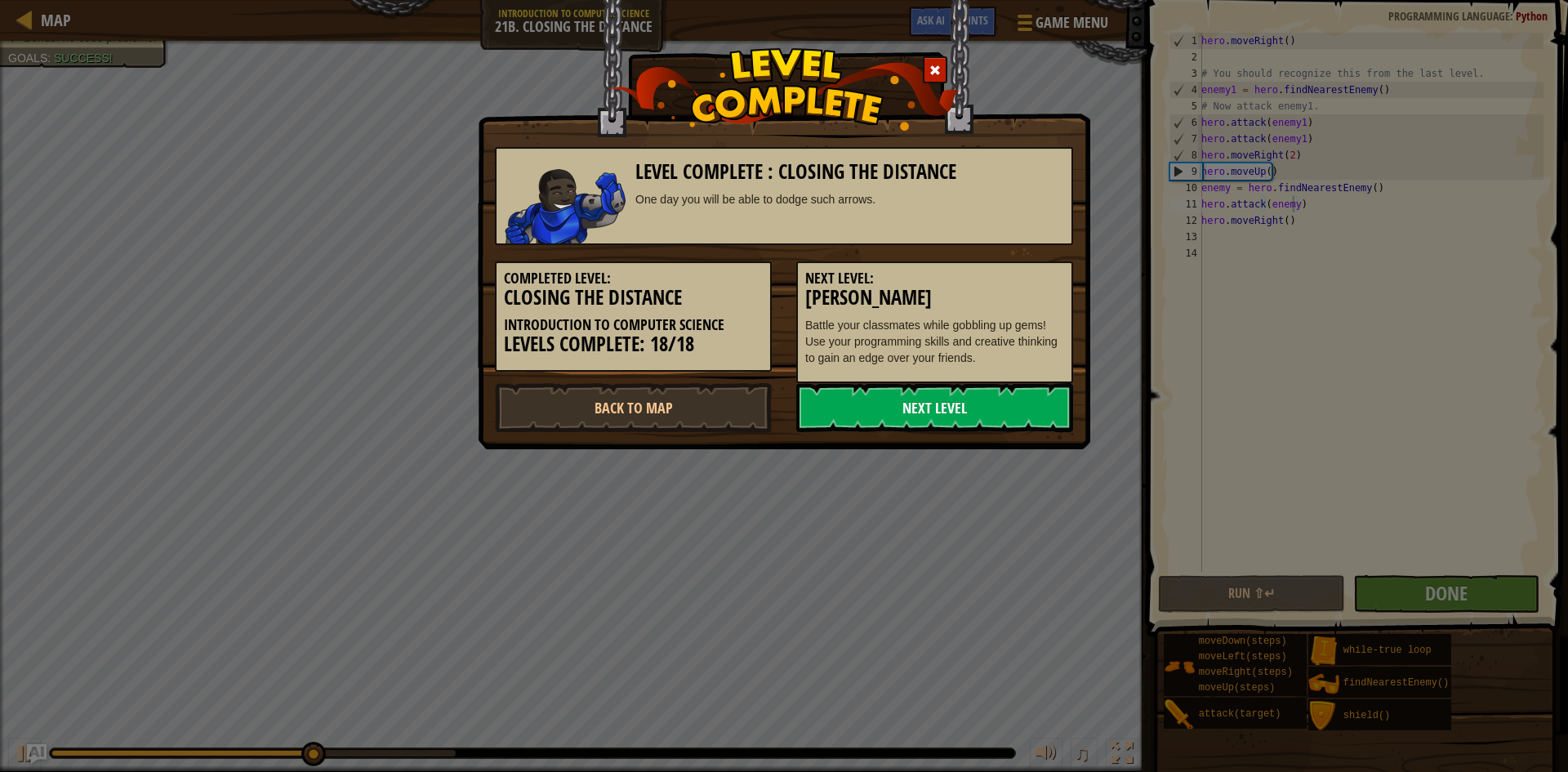
click at [997, 416] on link "Next Level" at bounding box center [934, 407] width 277 height 49
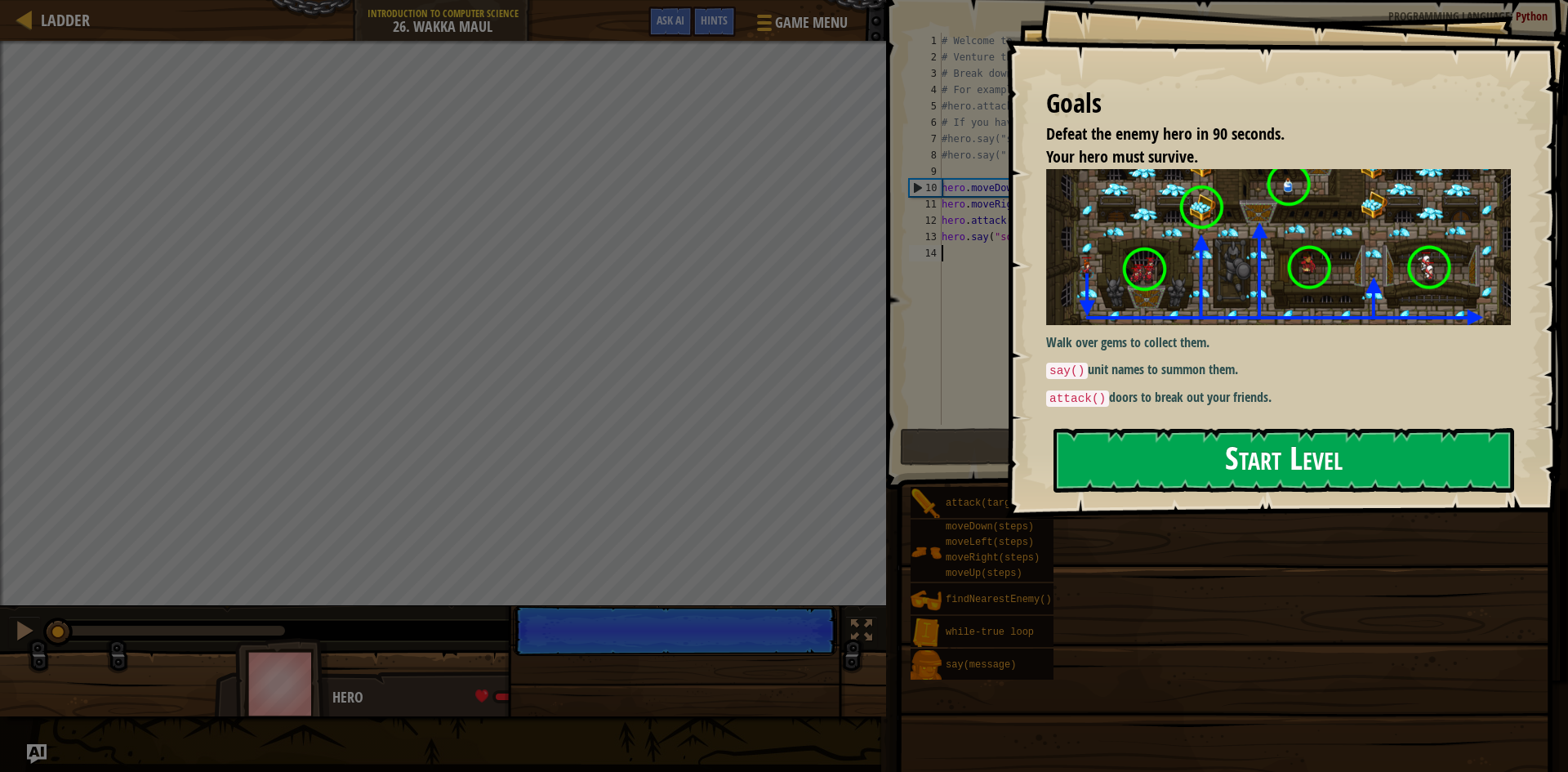
click at [1385, 460] on button "Start Level" at bounding box center [1283, 460] width 461 height 65
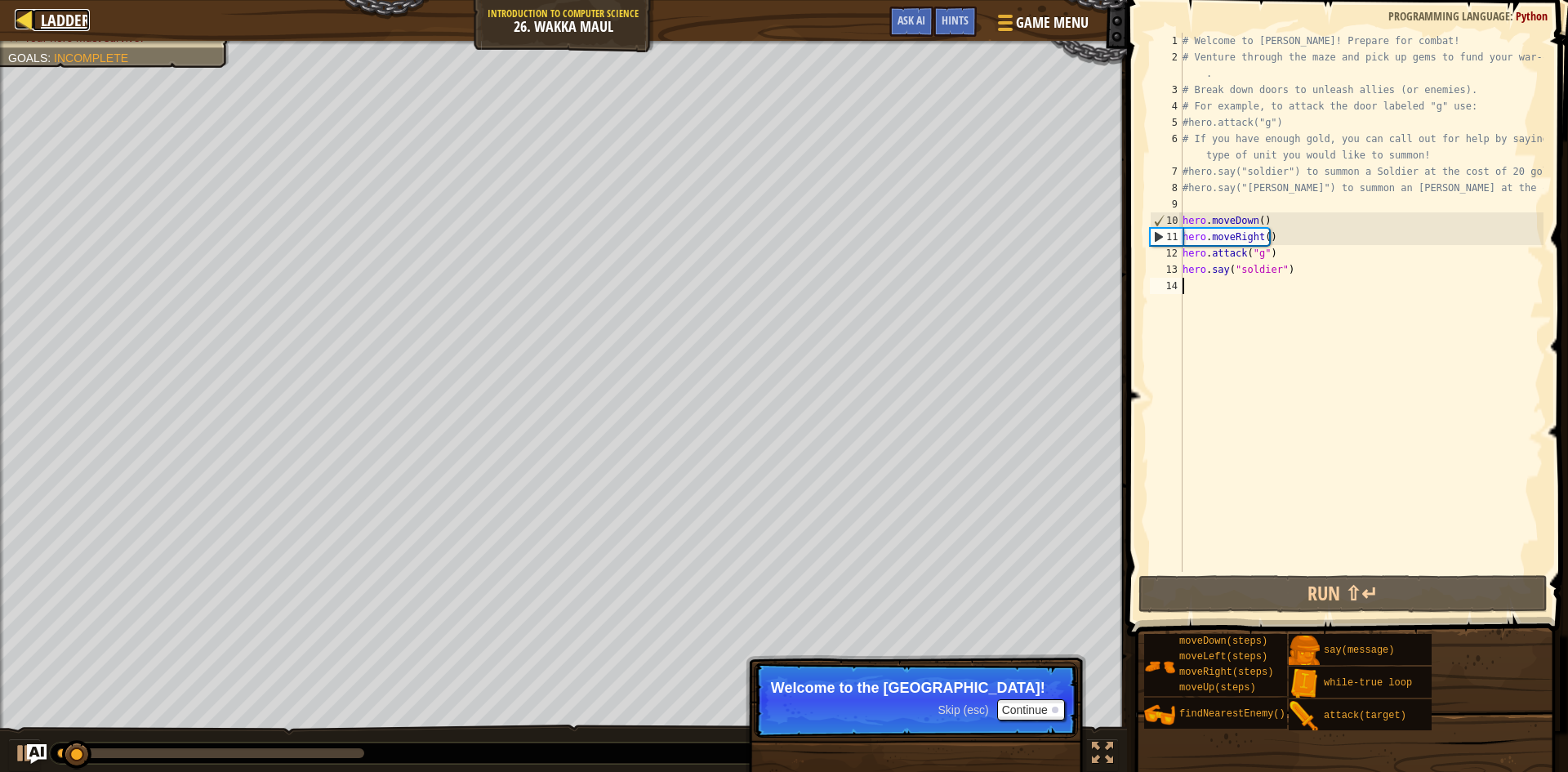
click at [28, 25] on div at bounding box center [25, 19] width 21 height 21
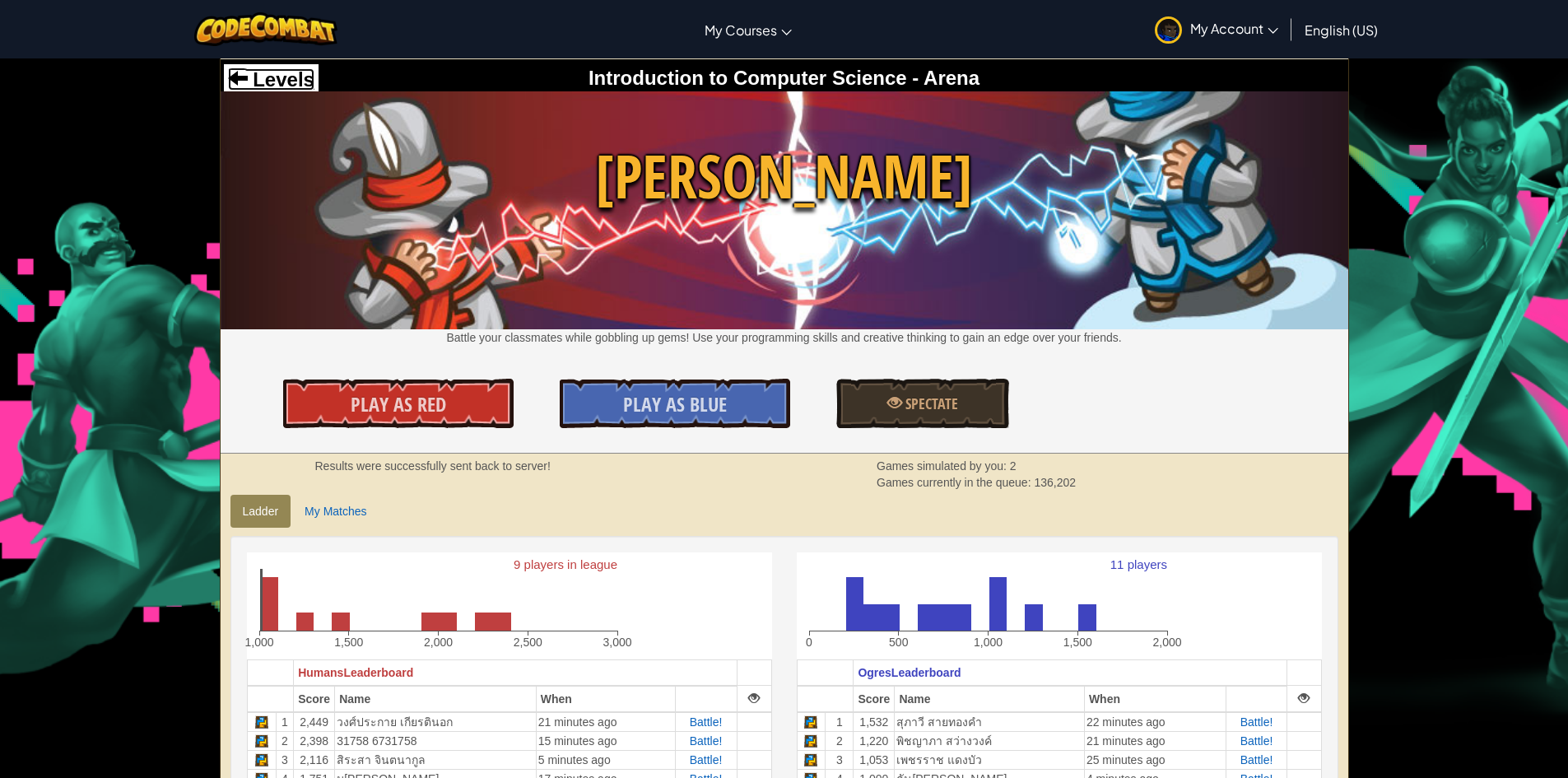
click at [230, 78] on span at bounding box center [238, 78] width 20 height 20
